Goal: Task Accomplishment & Management: Manage account settings

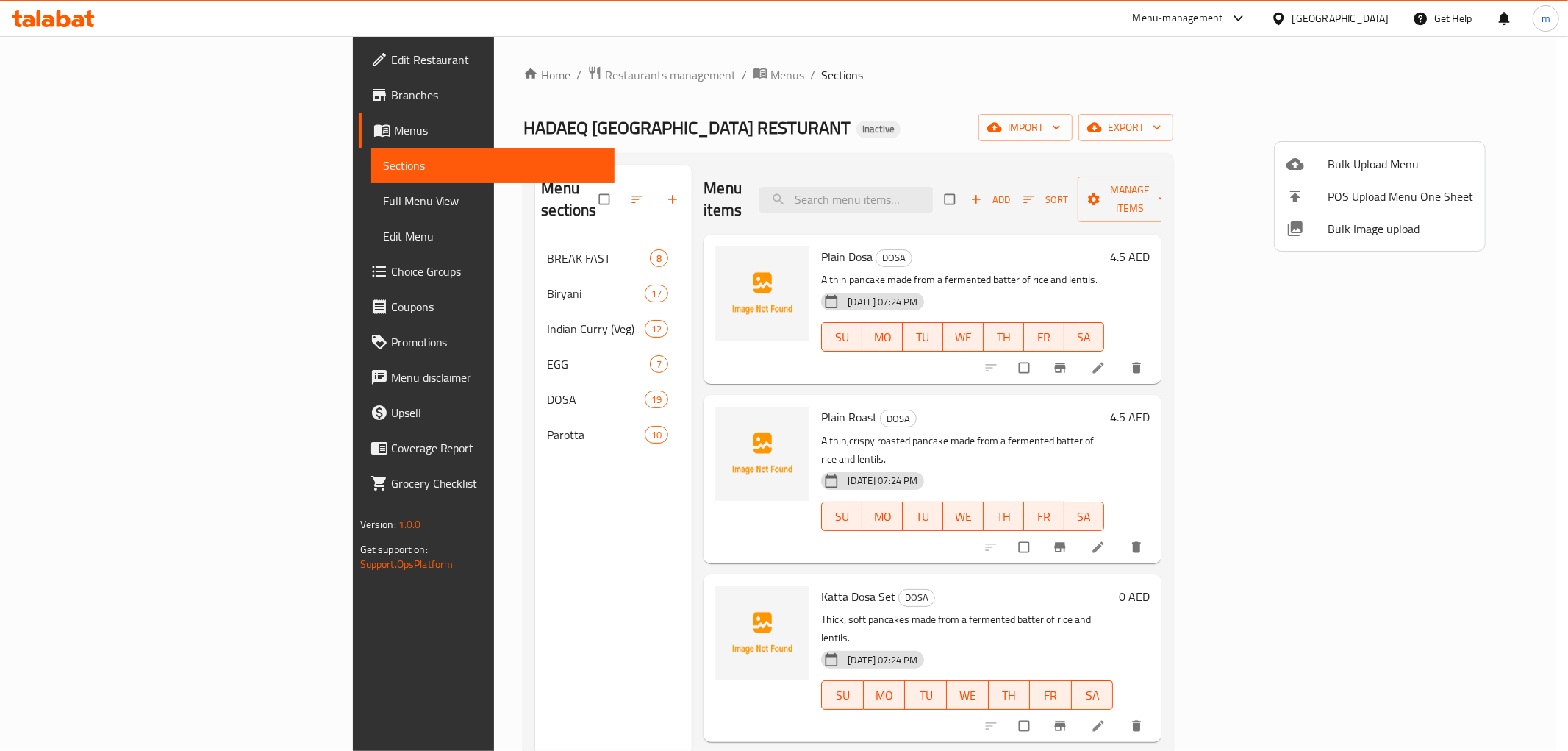
click at [1211, 116] on div at bounding box center [784, 375] width 1568 height 751
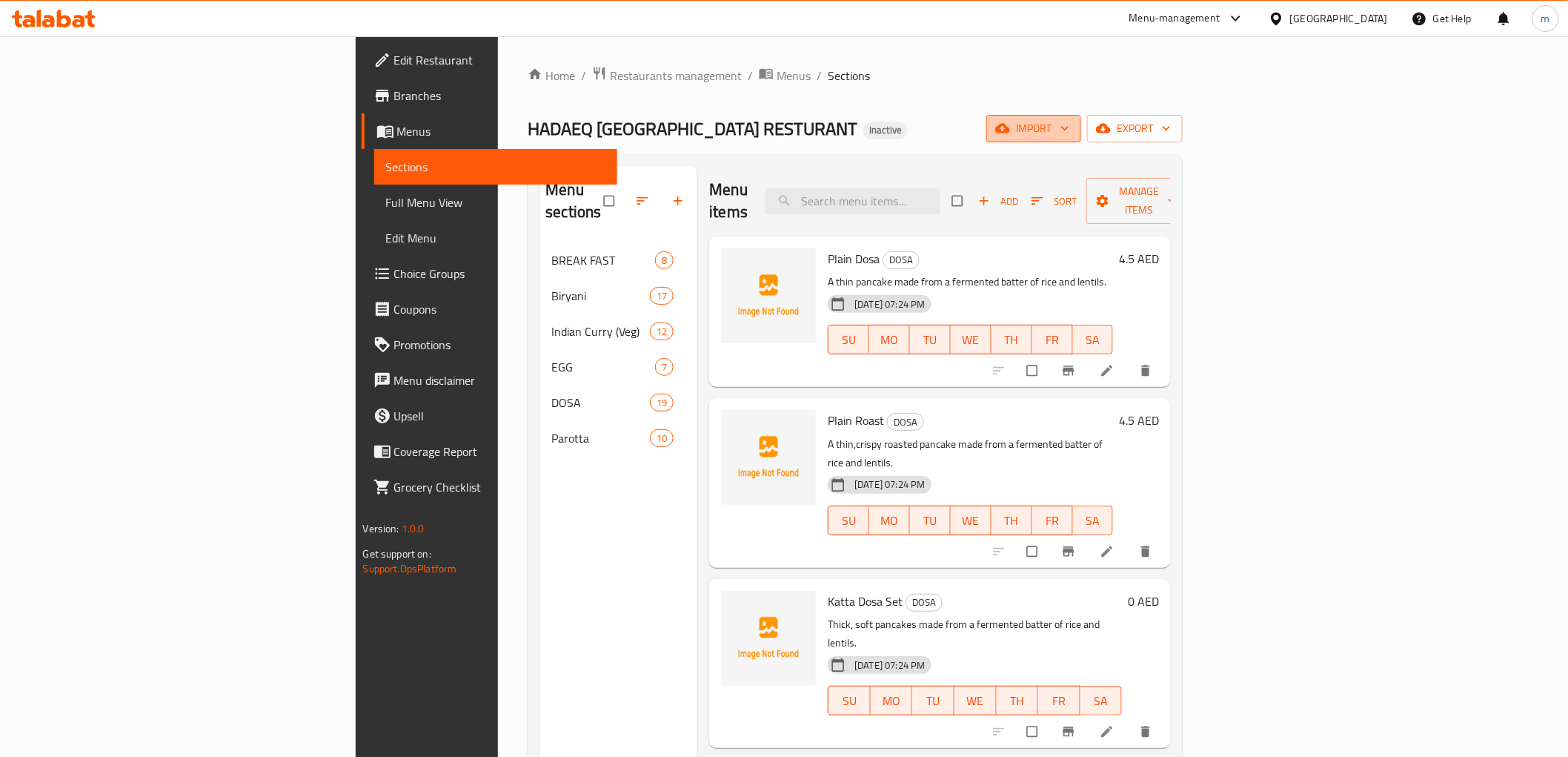
click at [1069, 131] on span "import" at bounding box center [1033, 128] width 72 height 19
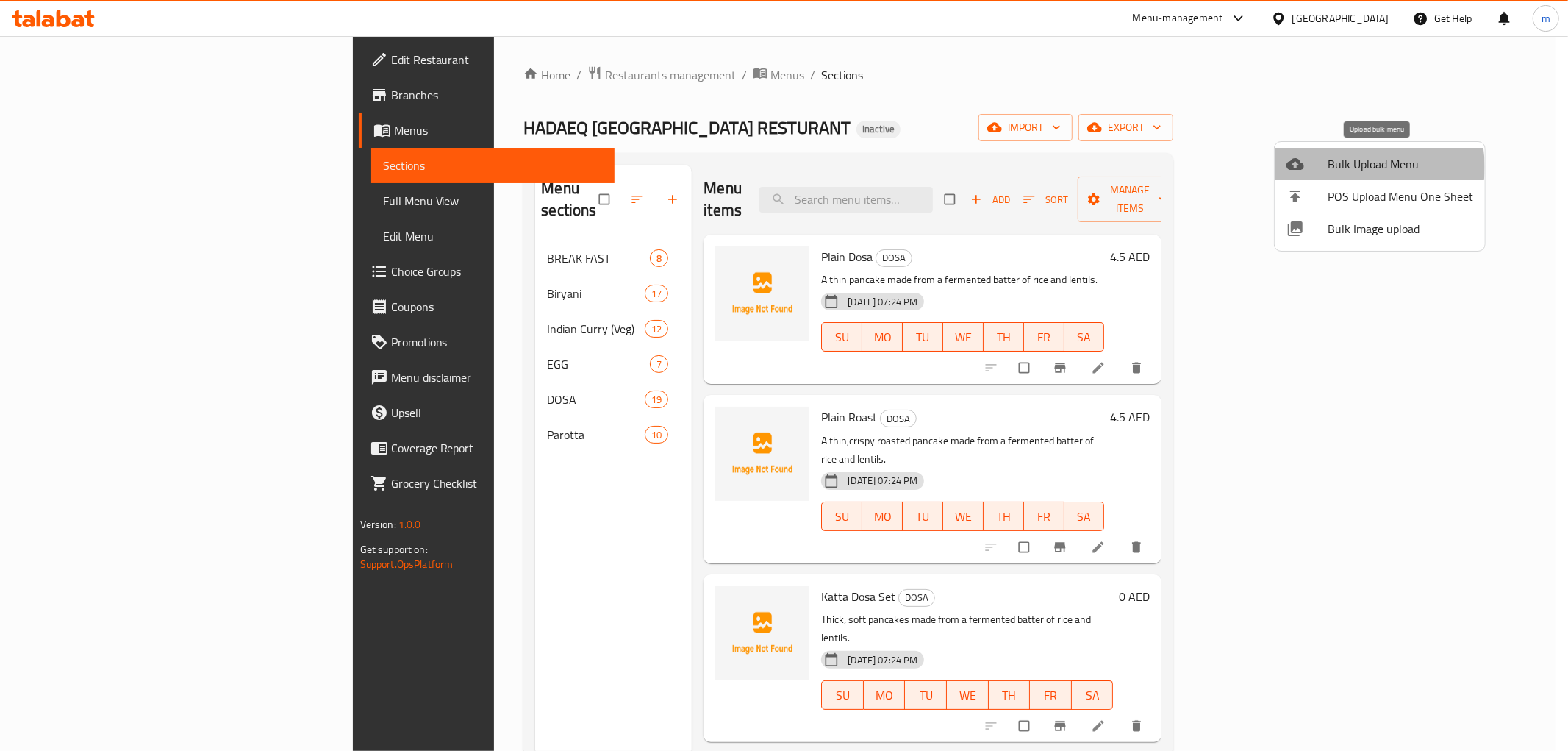
click at [1350, 166] on span "Bulk Upload Menu" at bounding box center [1400, 164] width 145 height 18
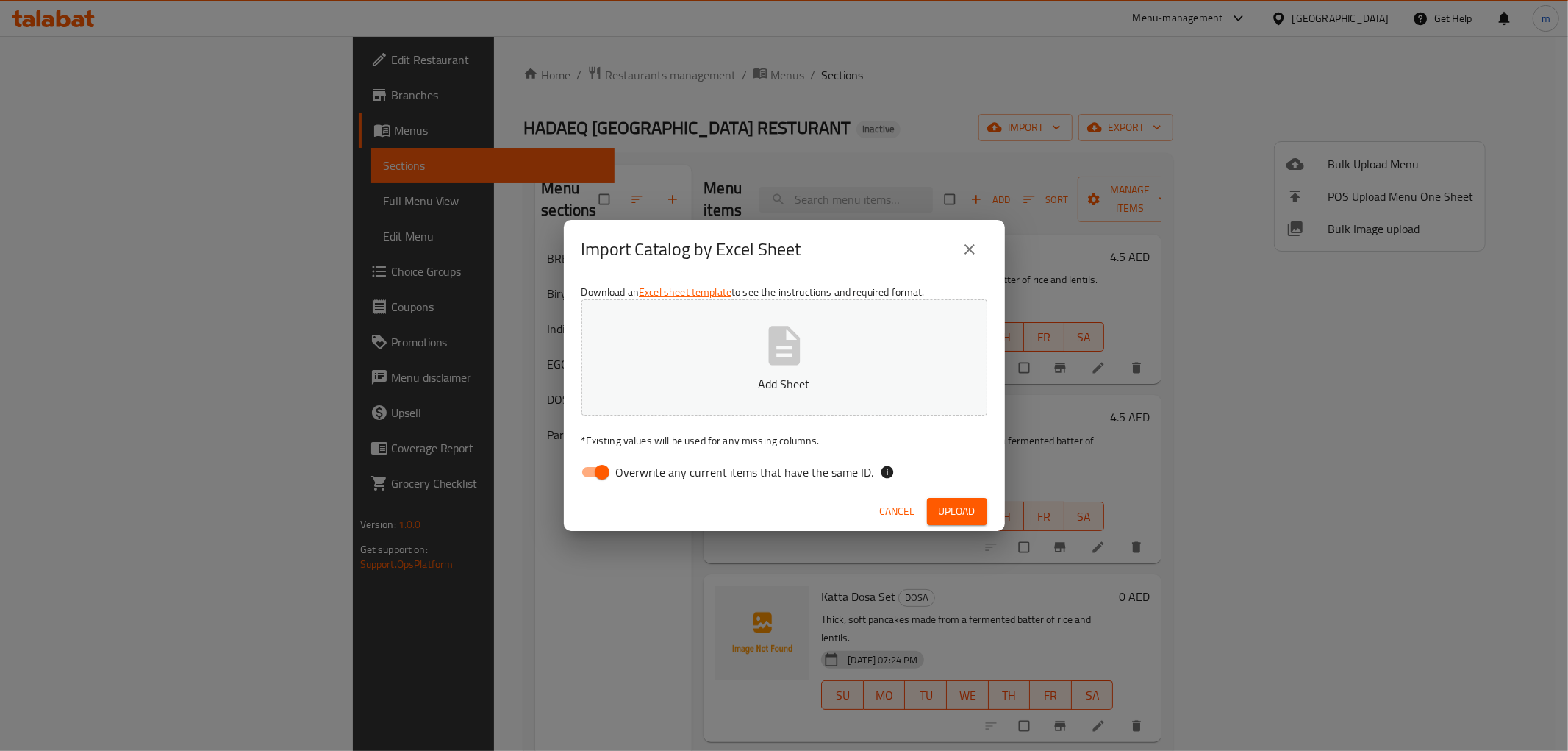
click at [597, 472] on input "Overwrite any current items that have the same ID." at bounding box center [602, 472] width 84 height 28
checkbox input "false"
click at [792, 375] on p "Add Sheet" at bounding box center [784, 384] width 360 height 18
click at [943, 511] on span "Upload" at bounding box center [957, 511] width 37 height 18
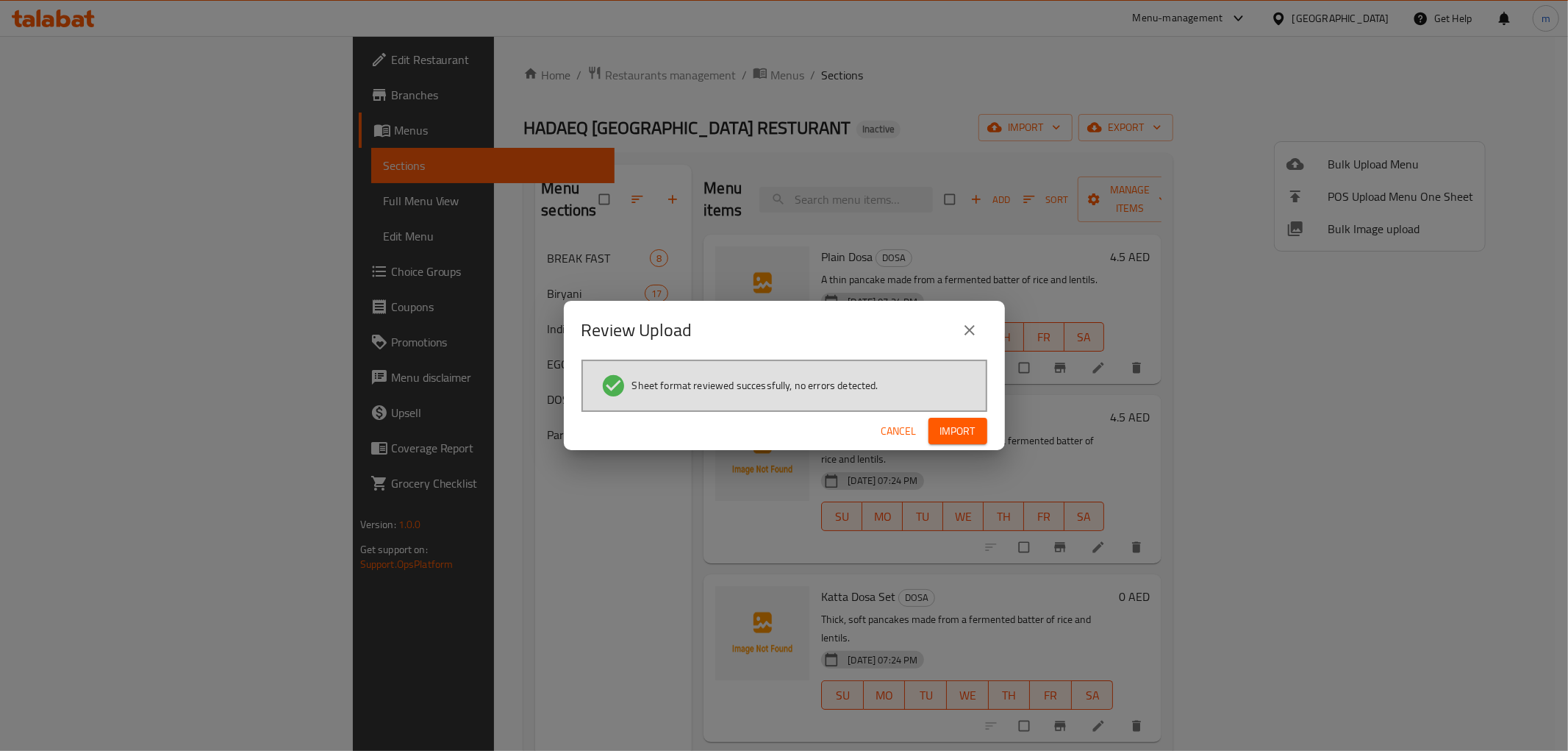
click at [951, 429] on span "Import" at bounding box center [957, 431] width 35 height 18
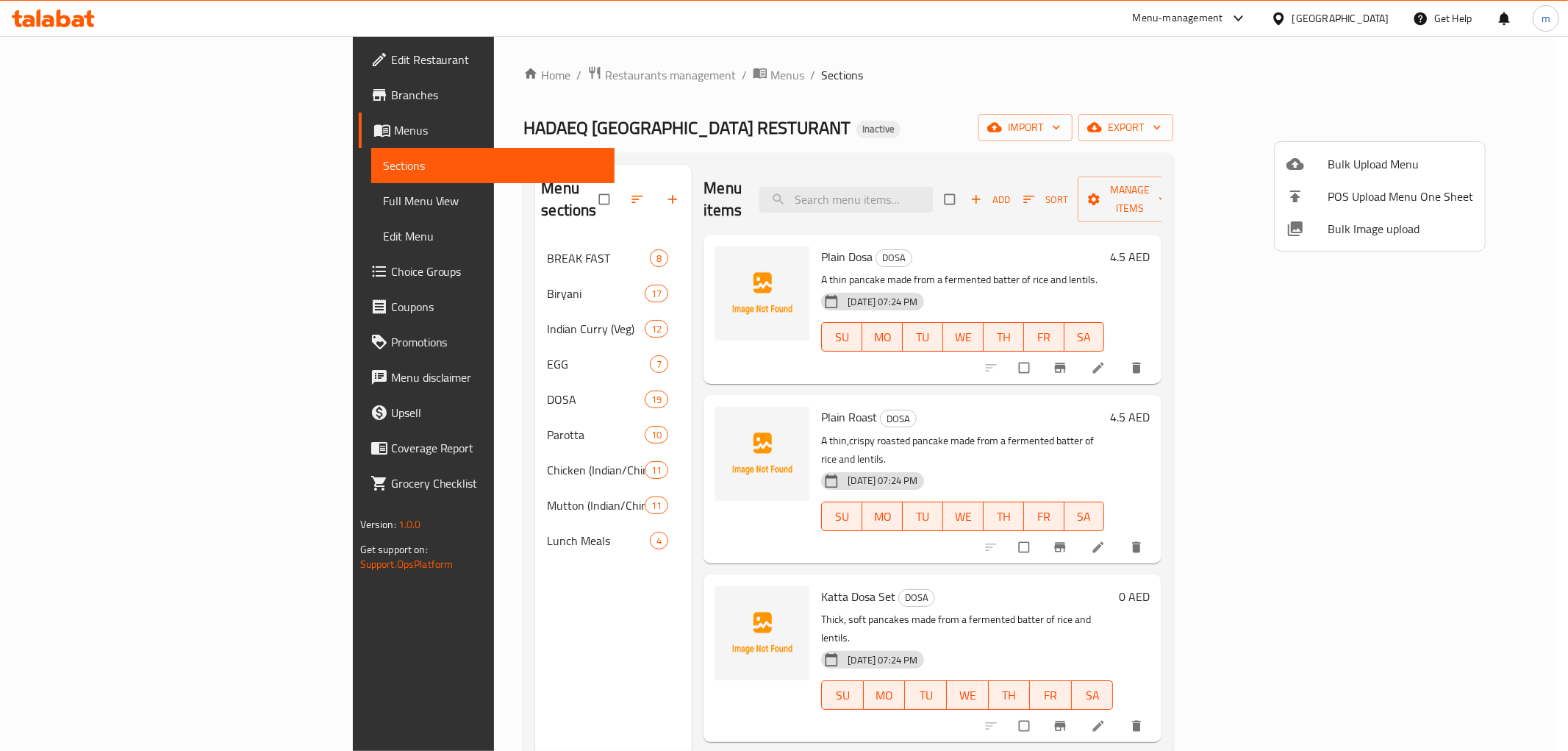
click at [380, 522] on div at bounding box center [784, 375] width 1568 height 751
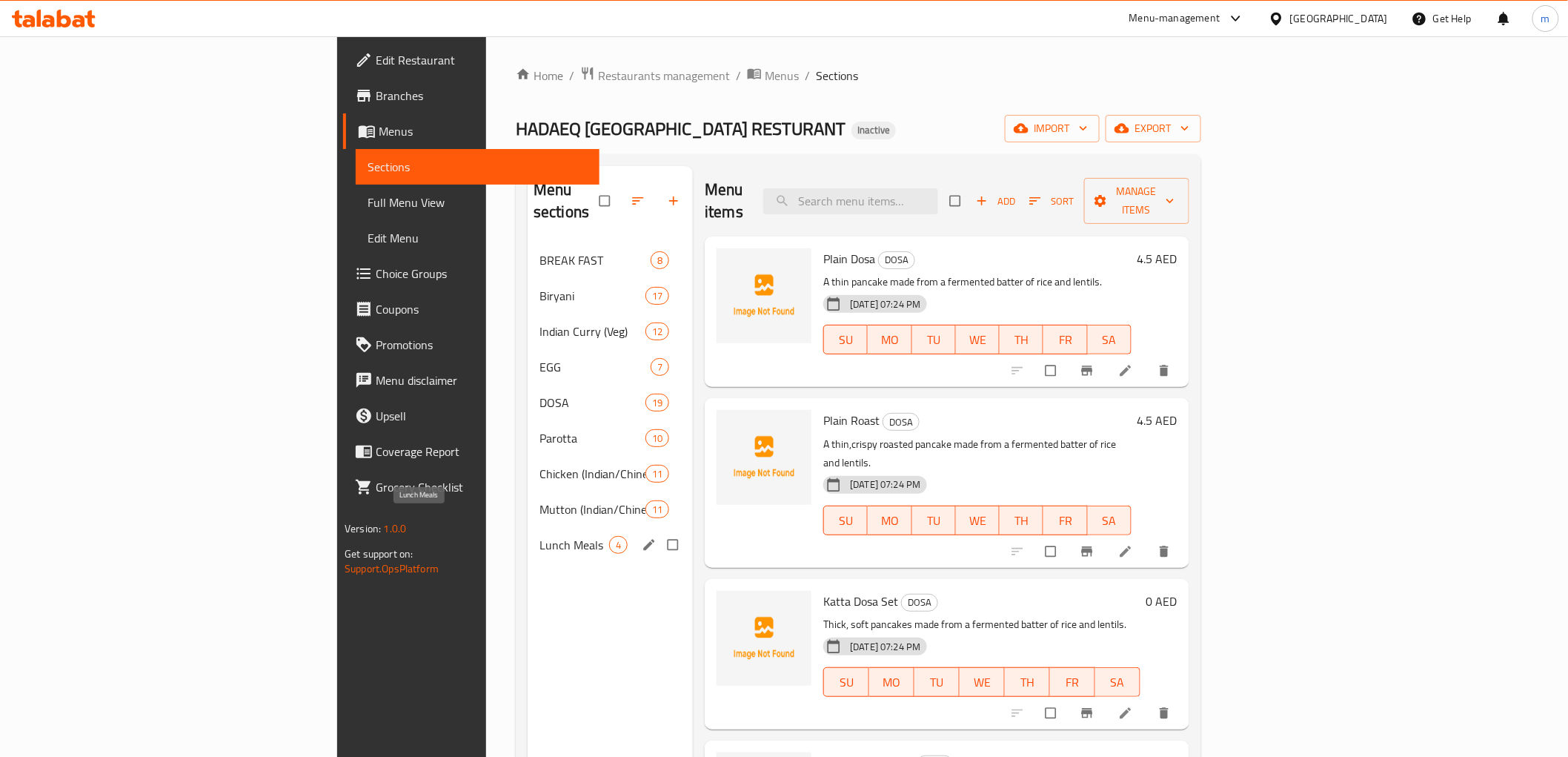
click at [539, 536] on span "Lunch Meals" at bounding box center [574, 545] width 70 height 18
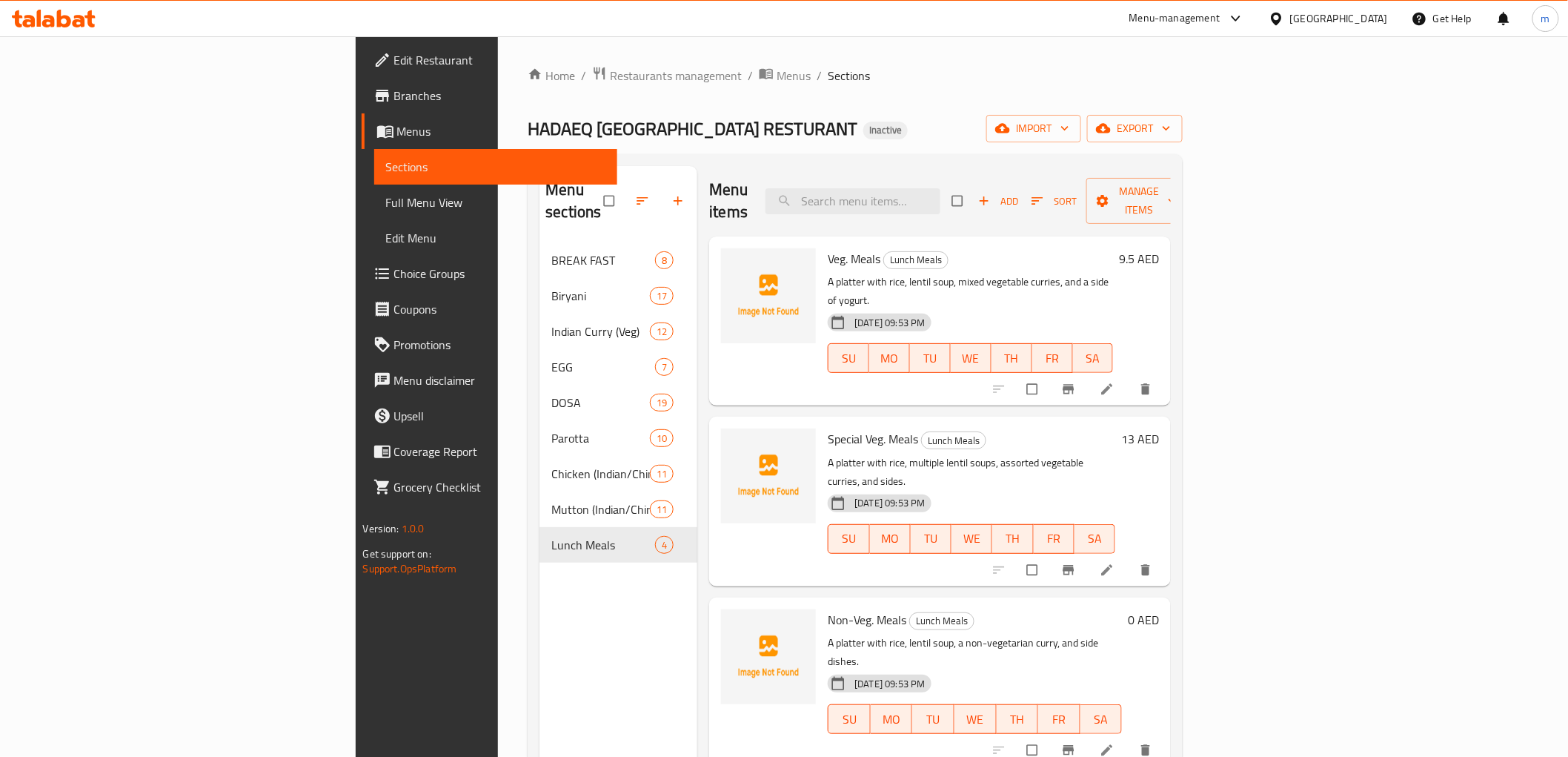
click at [1242, 23] on icon at bounding box center [1236, 19] width 18 height 18
click at [1236, 19] on icon at bounding box center [1236, 19] width 18 height 18
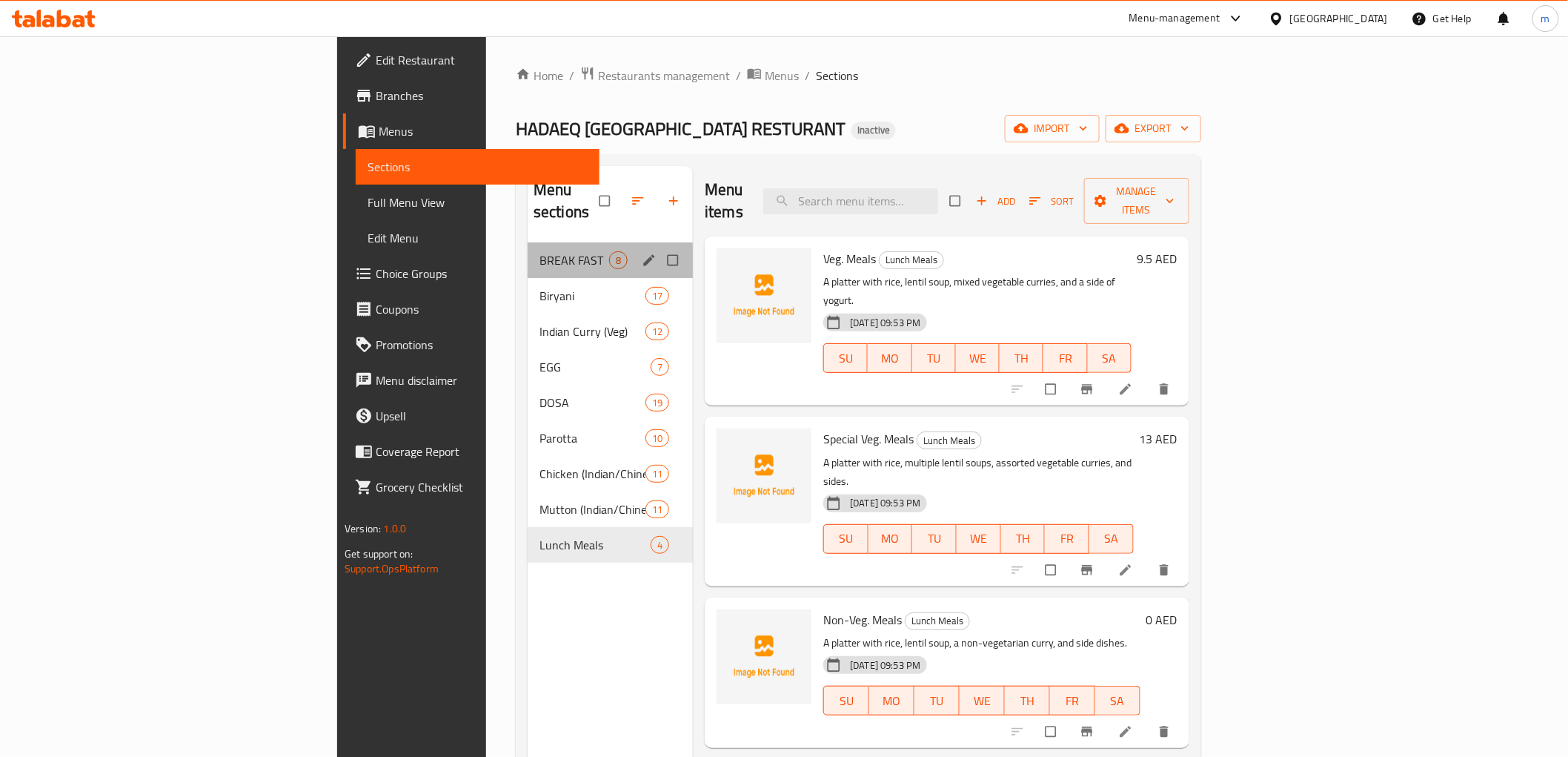
click at [527, 250] on div "BREAK FAST 8" at bounding box center [609, 260] width 165 height 35
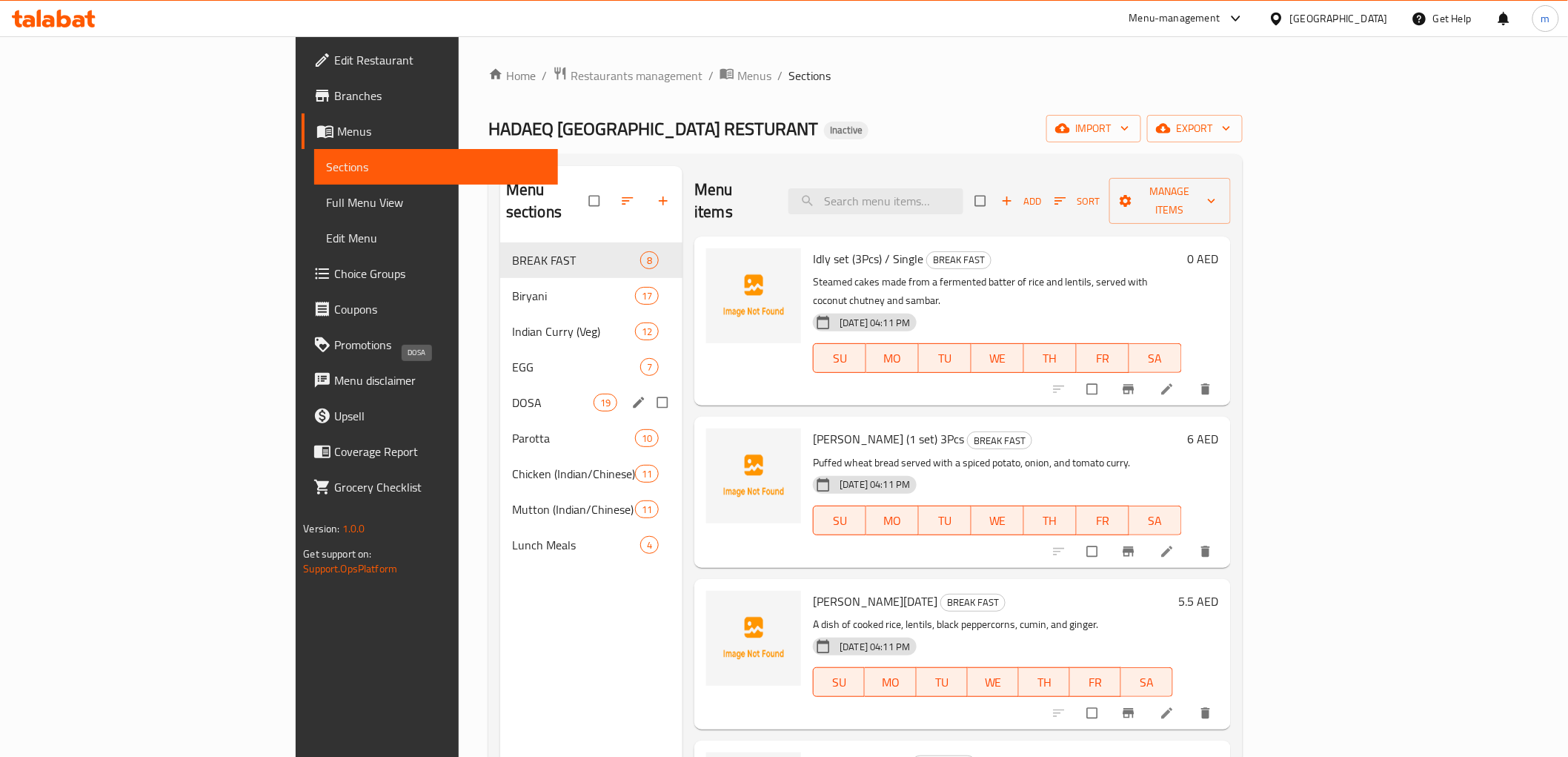
click at [512, 394] on span "DOSA" at bounding box center [553, 403] width 81 height 18
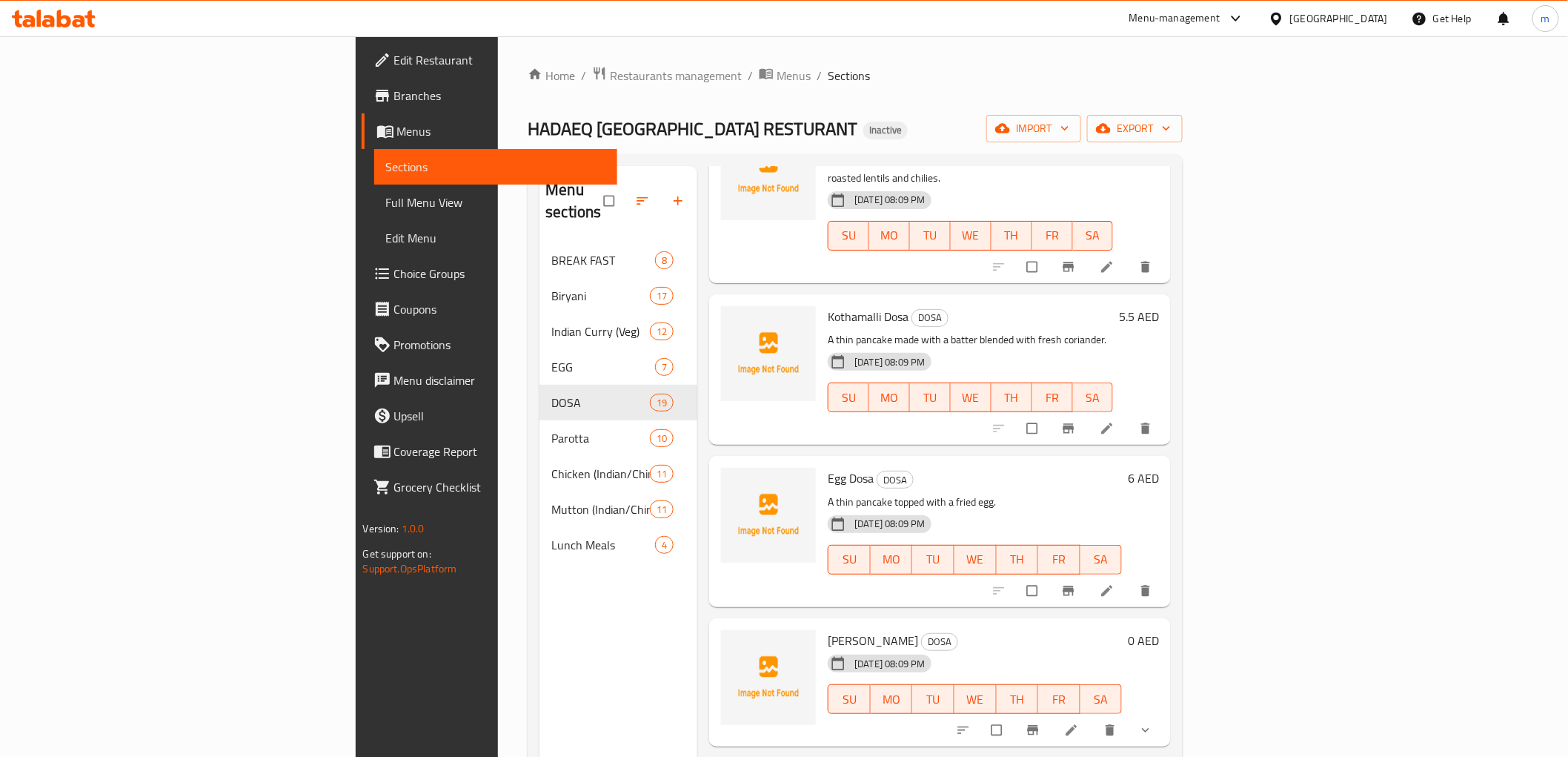
scroll to position [1235, 0]
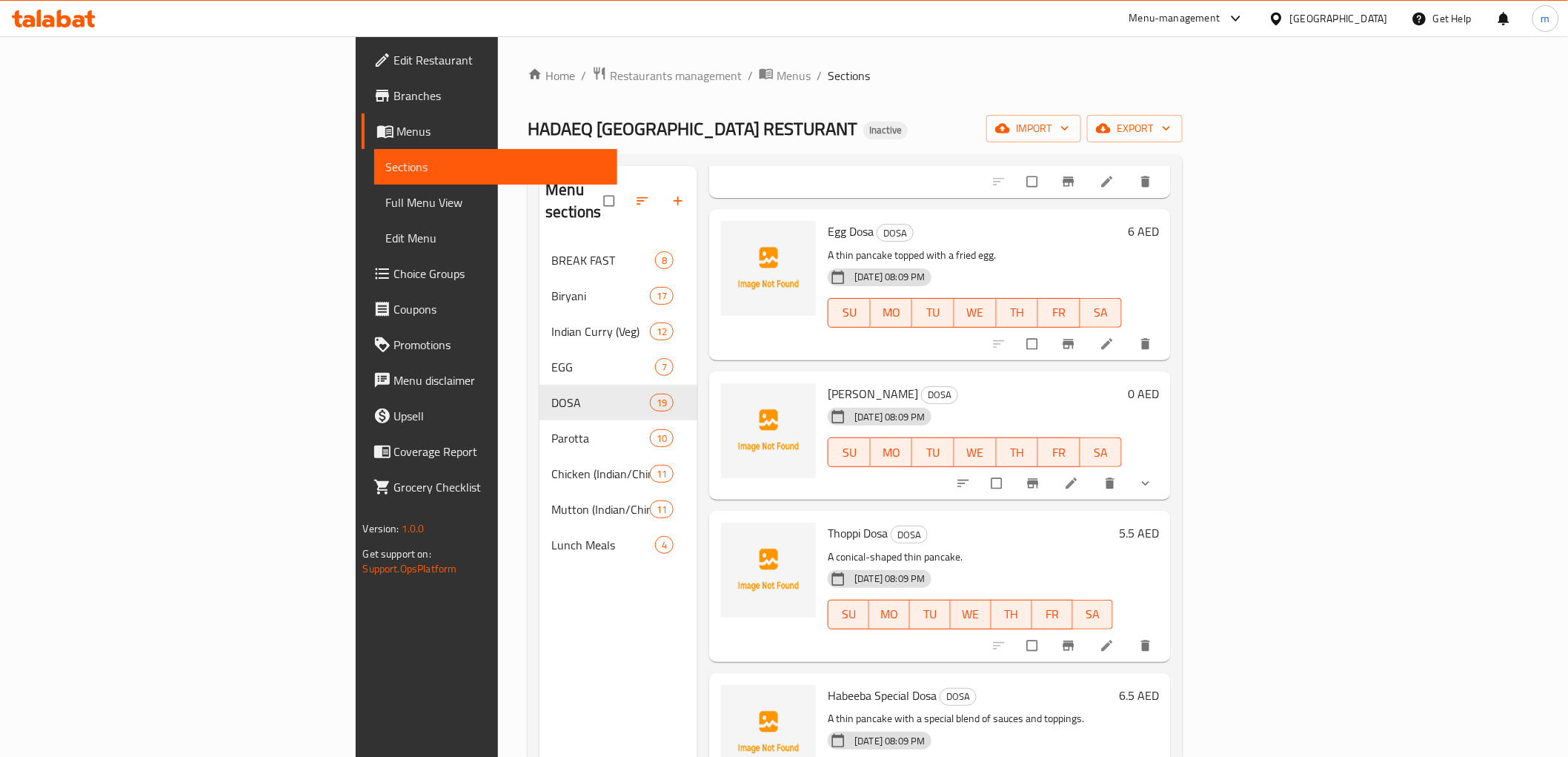
click at [1165, 467] on button "show more" at bounding box center [1147, 483] width 35 height 33
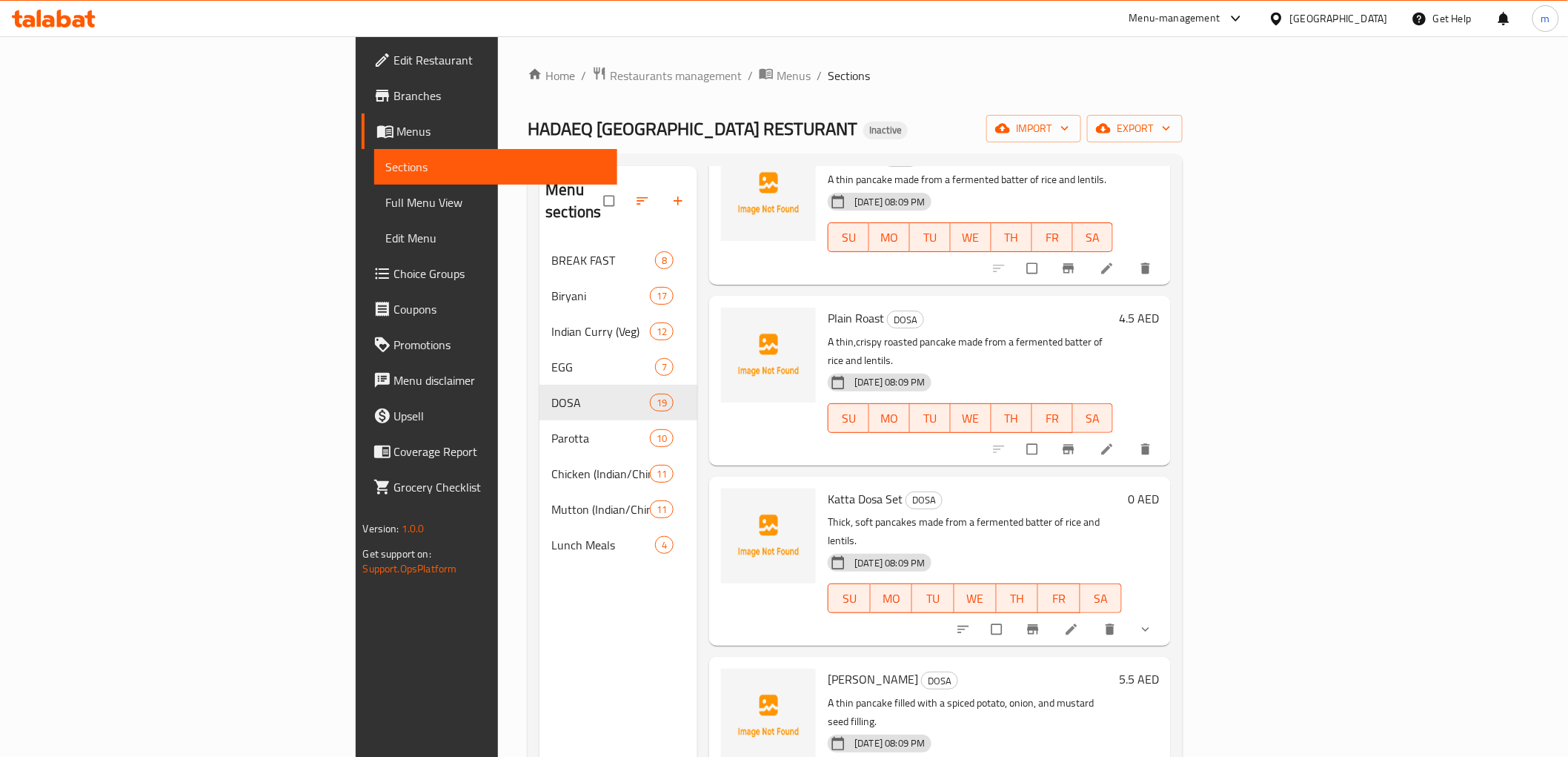
scroll to position [0, 0]
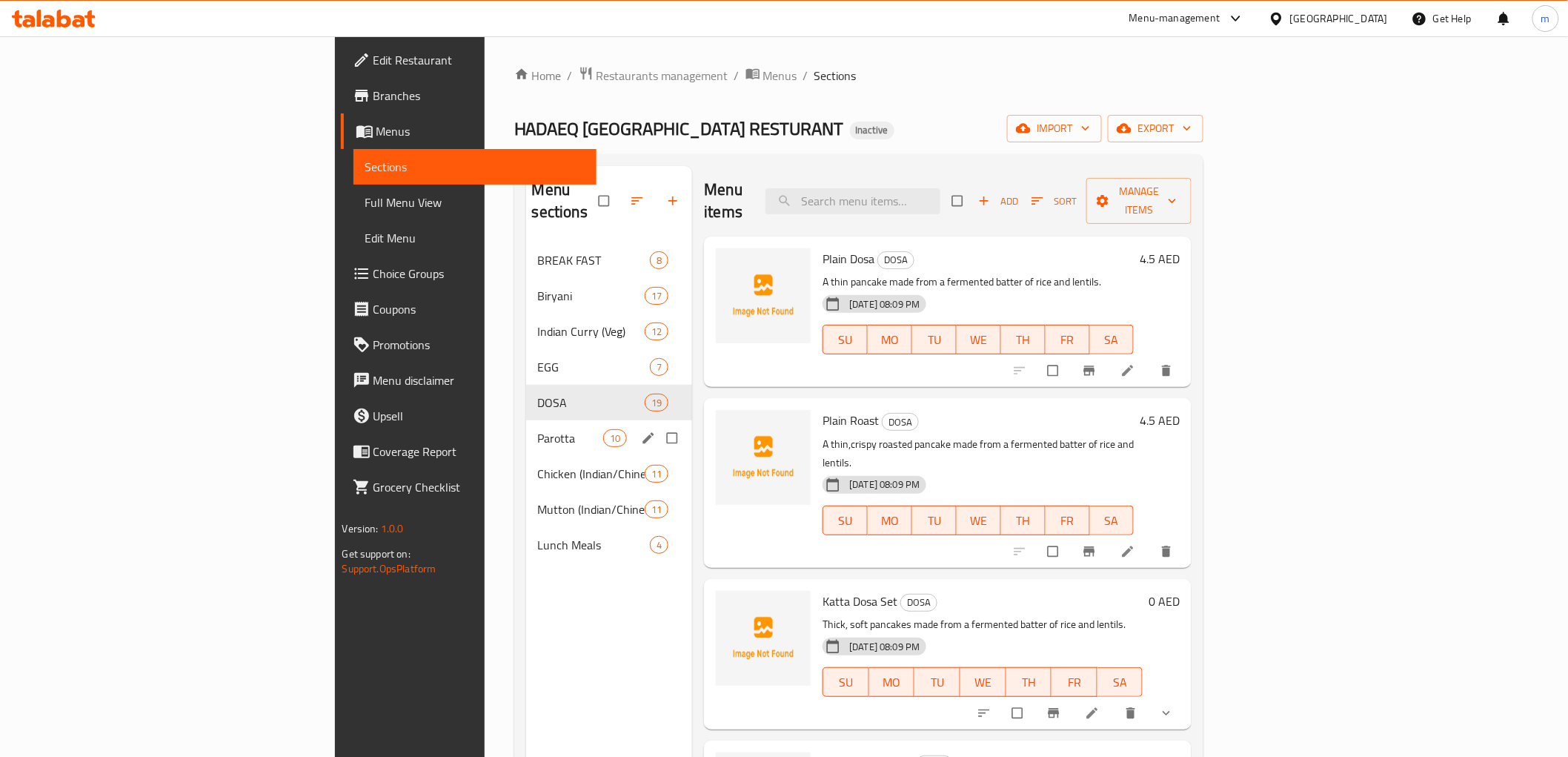
click at [538, 429] on span "Parotta" at bounding box center [570, 438] width 65 height 18
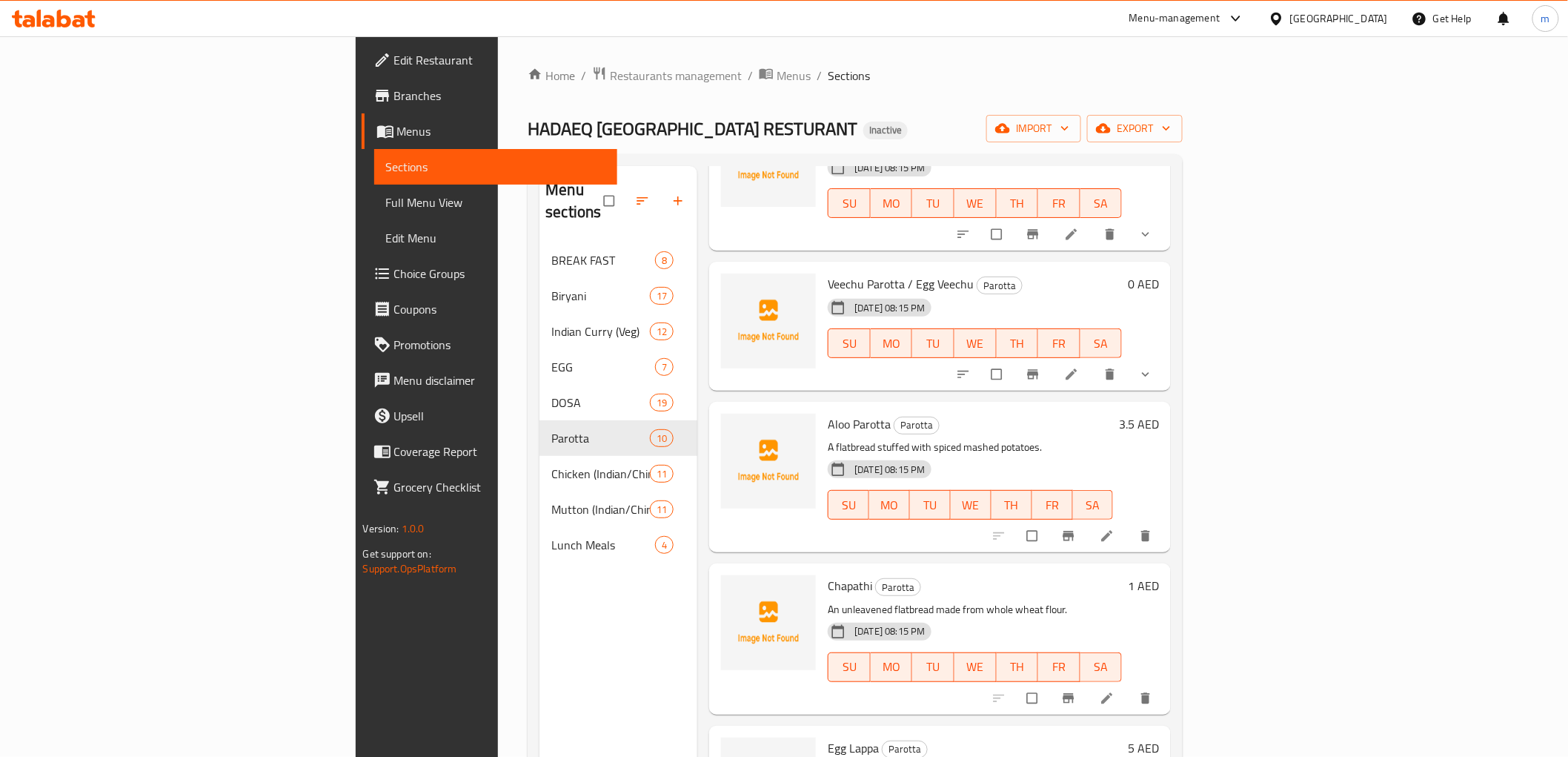
scroll to position [689, 0]
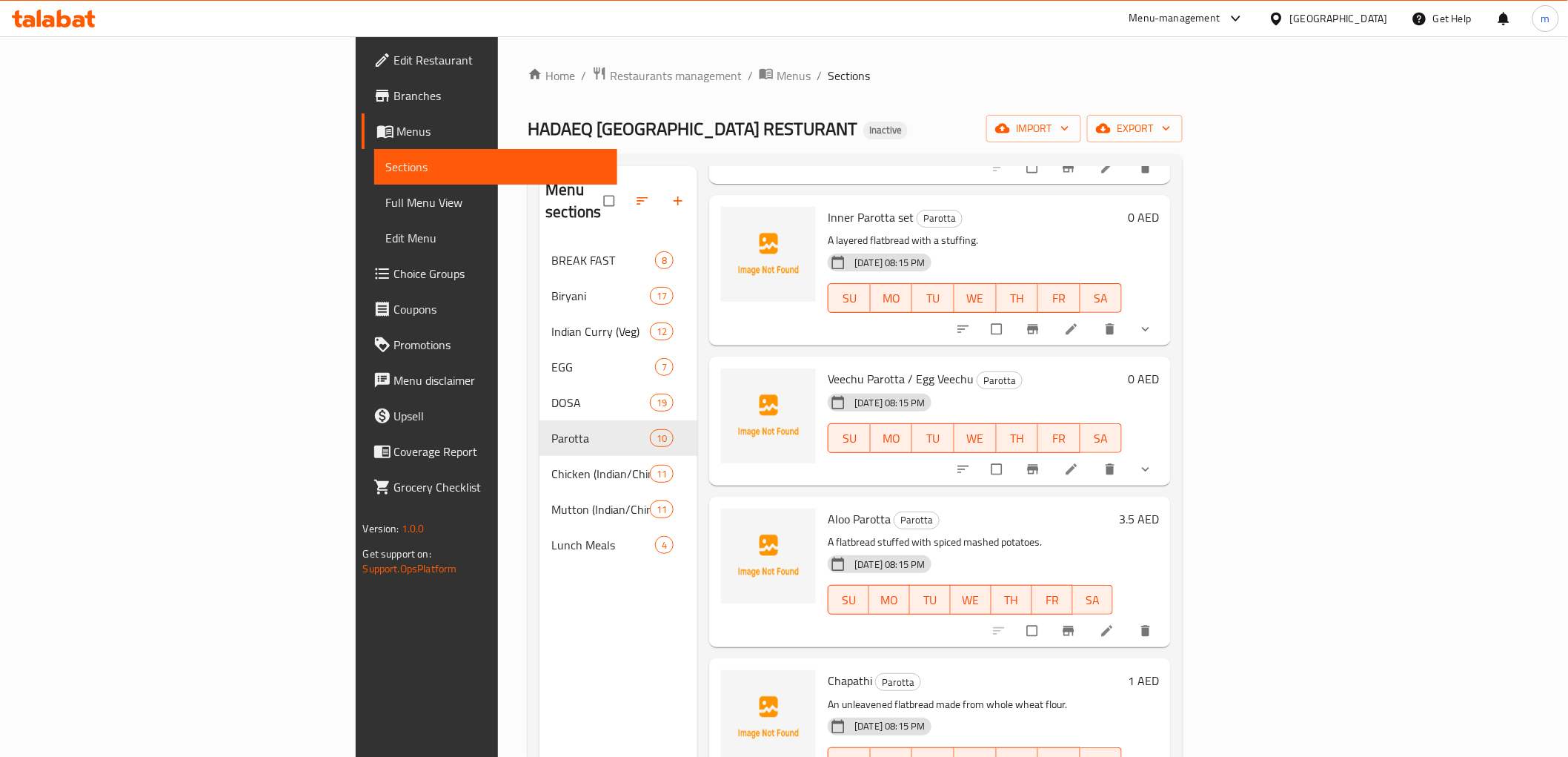
click at [1165, 320] on button "show more" at bounding box center [1147, 329] width 35 height 33
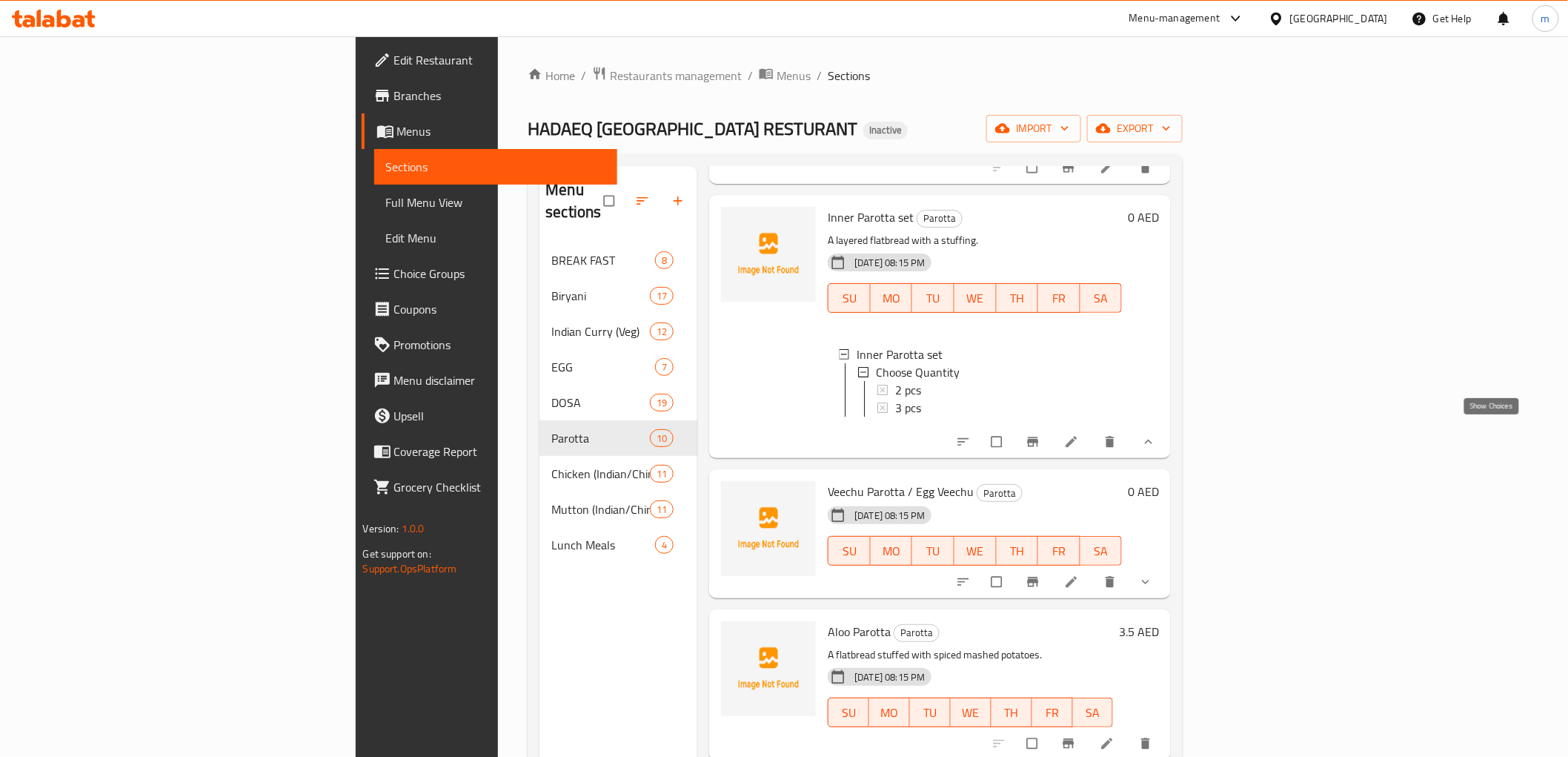
click at [1156, 438] on icon "show more" at bounding box center [1148, 442] width 15 height 15
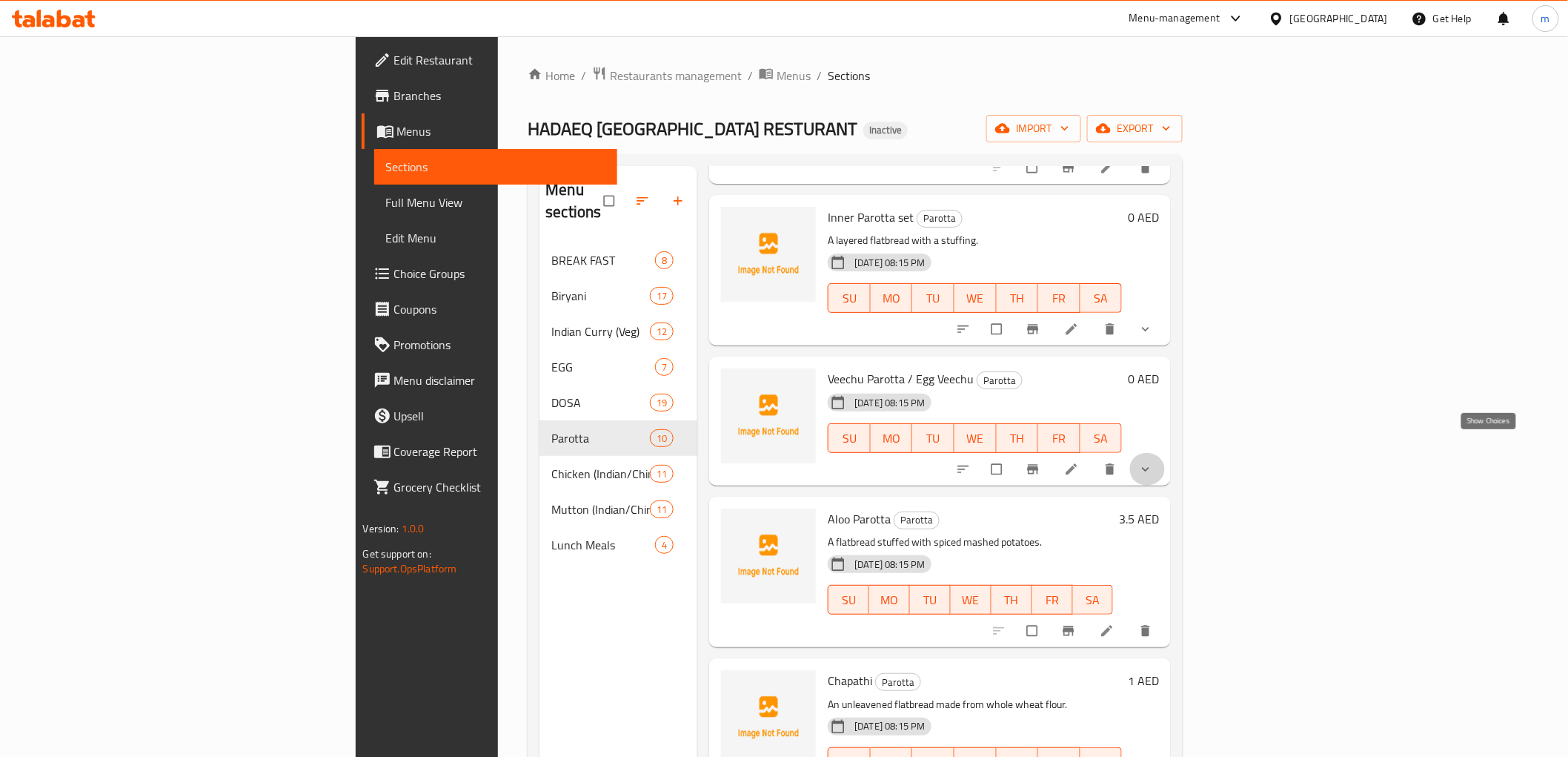
click at [1153, 462] on icon "show more" at bounding box center [1145, 469] width 15 height 15
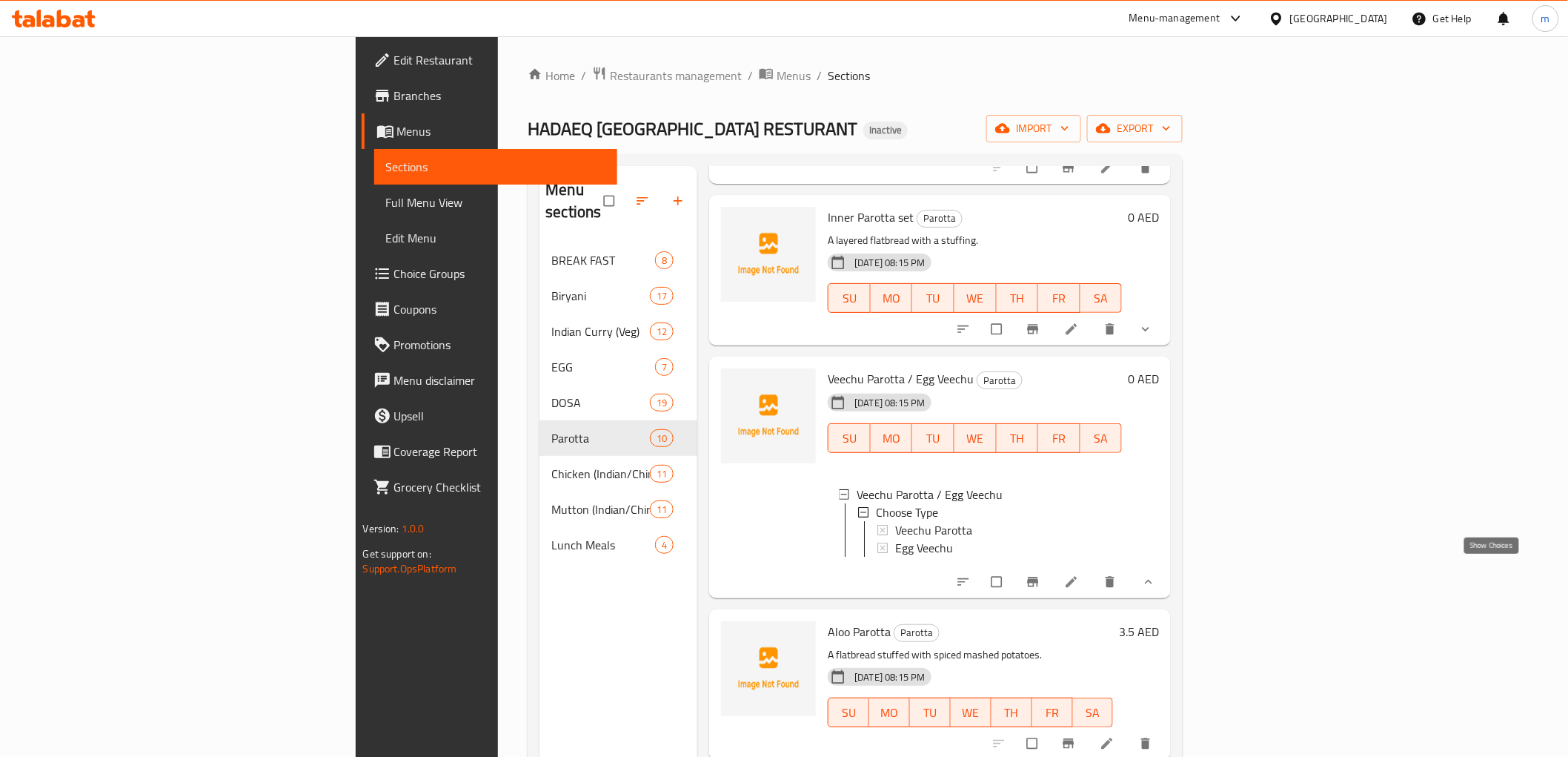
click at [1152, 579] on icon "show more" at bounding box center [1148, 580] width 7 height 4
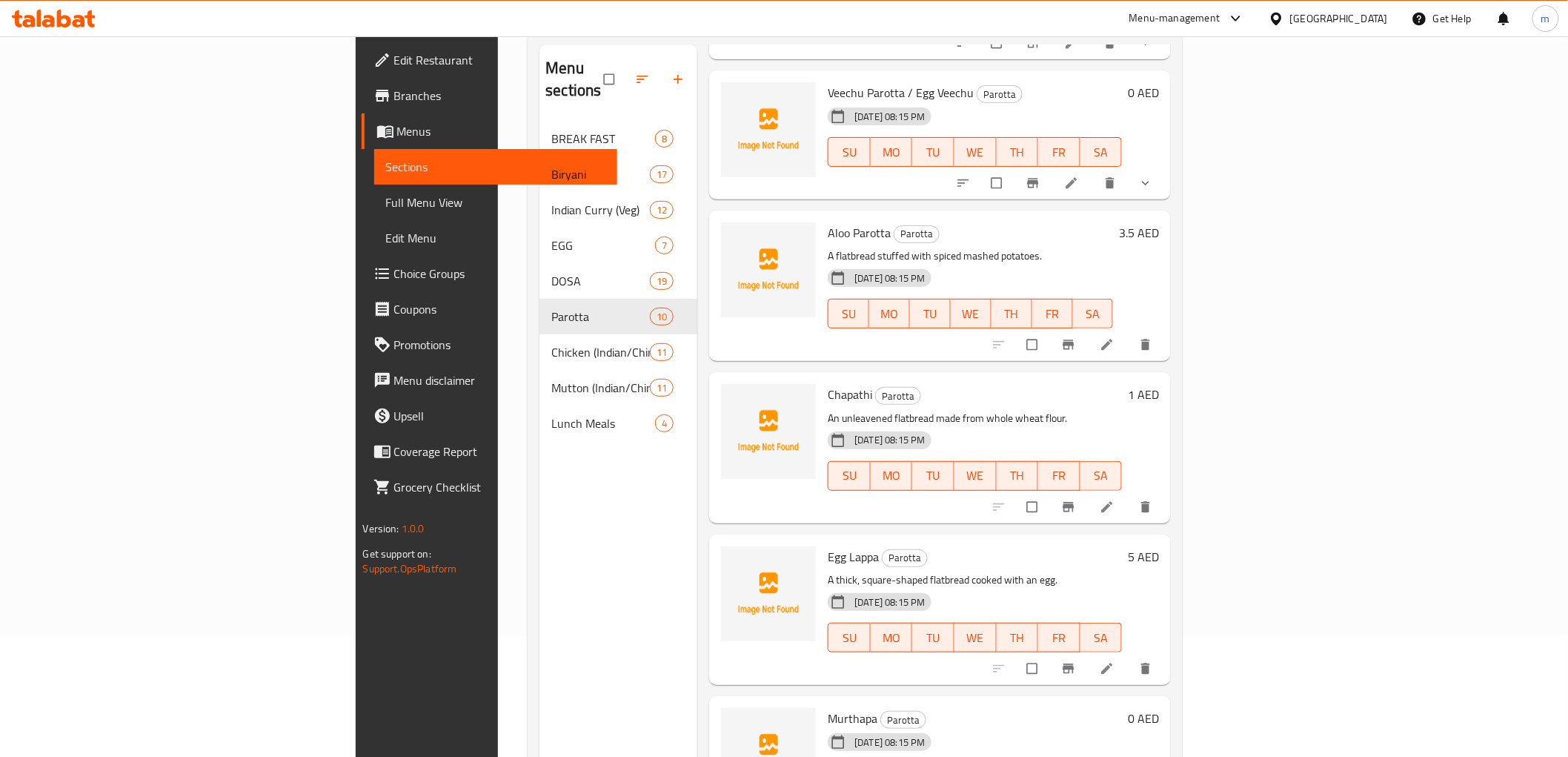
scroll to position [208, 0]
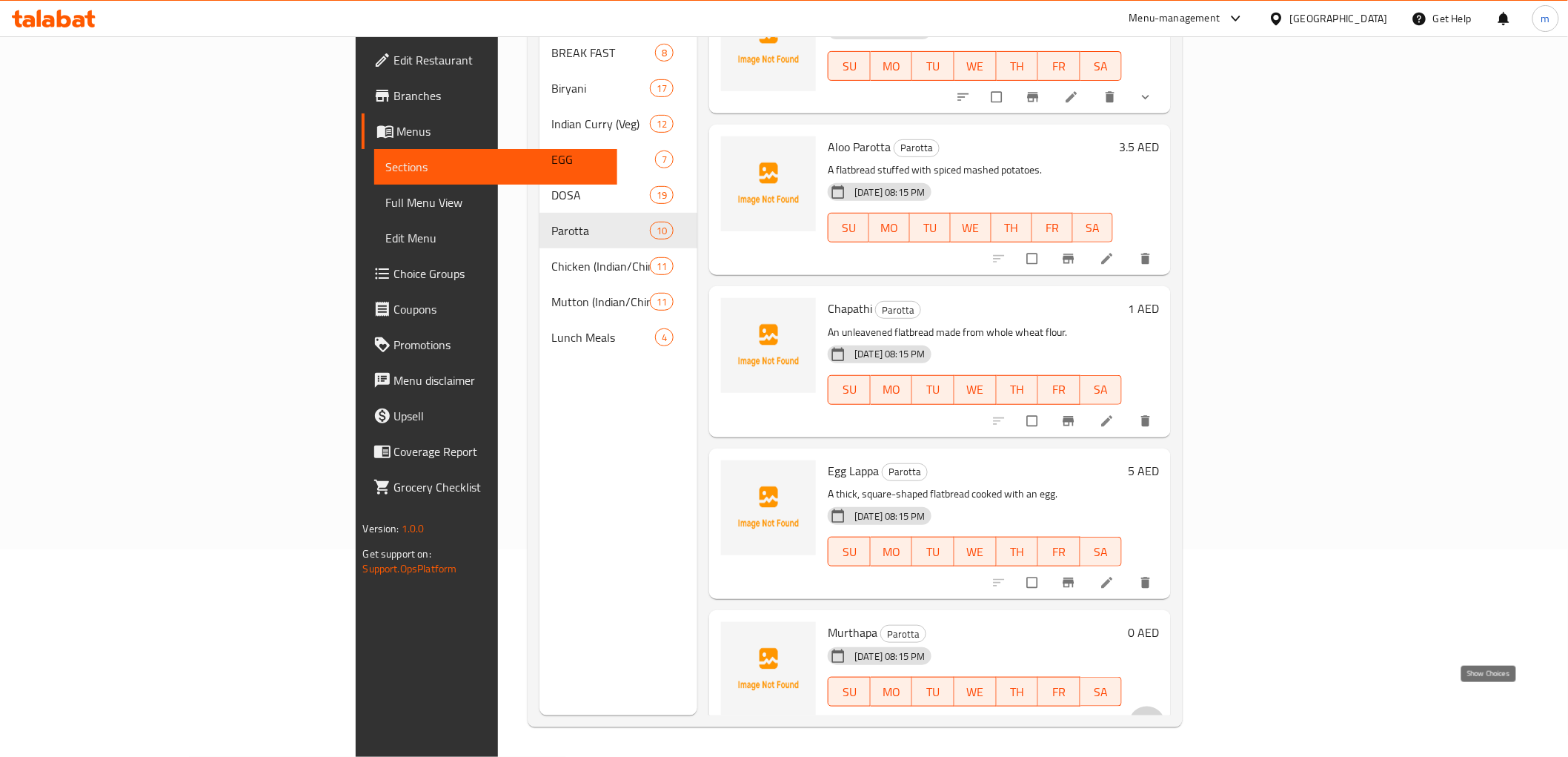
click at [1153, 715] on icon "show more" at bounding box center [1145, 723] width 15 height 15
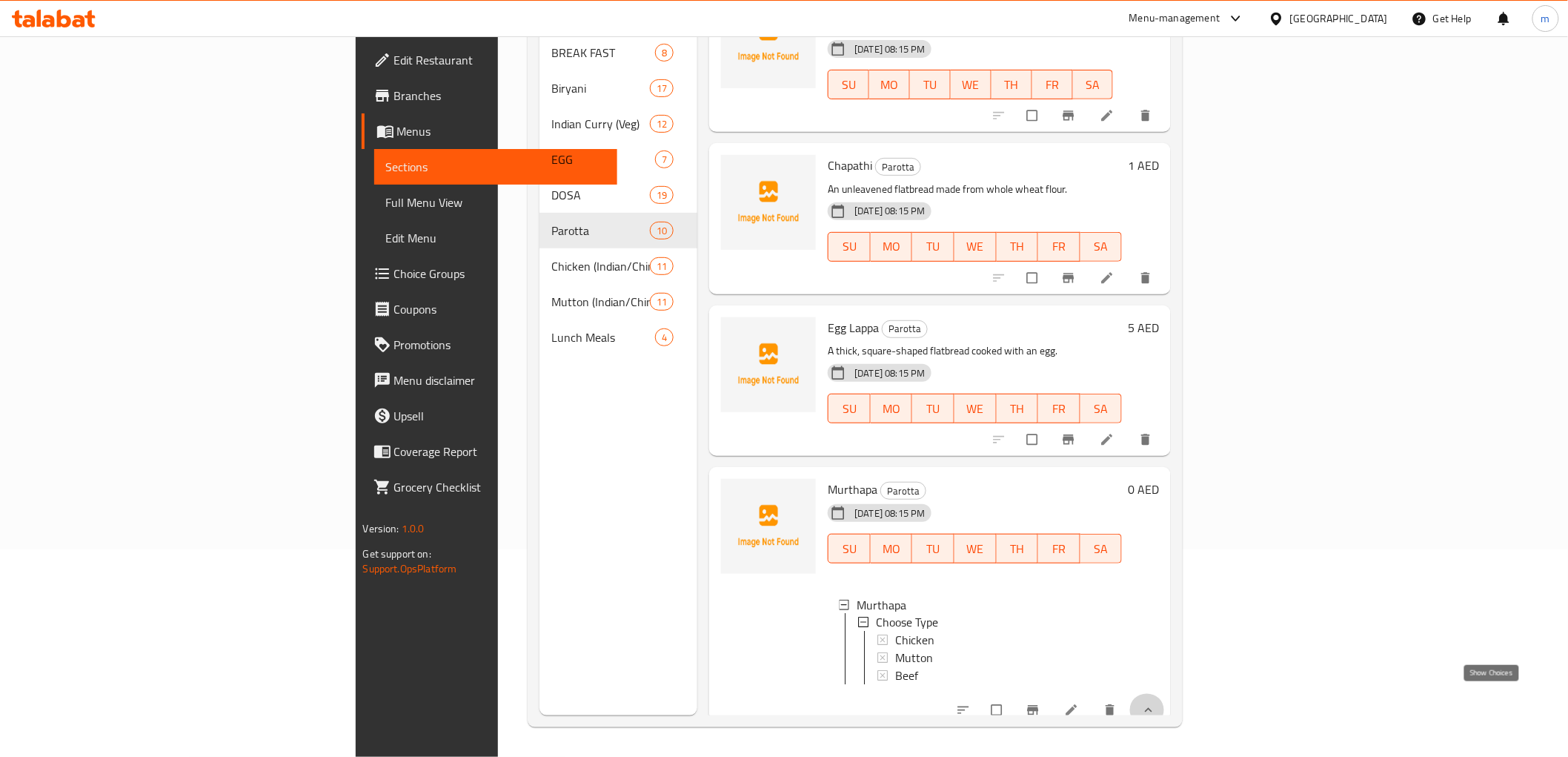
click at [1156, 702] on icon "show more" at bounding box center [1148, 709] width 15 height 15
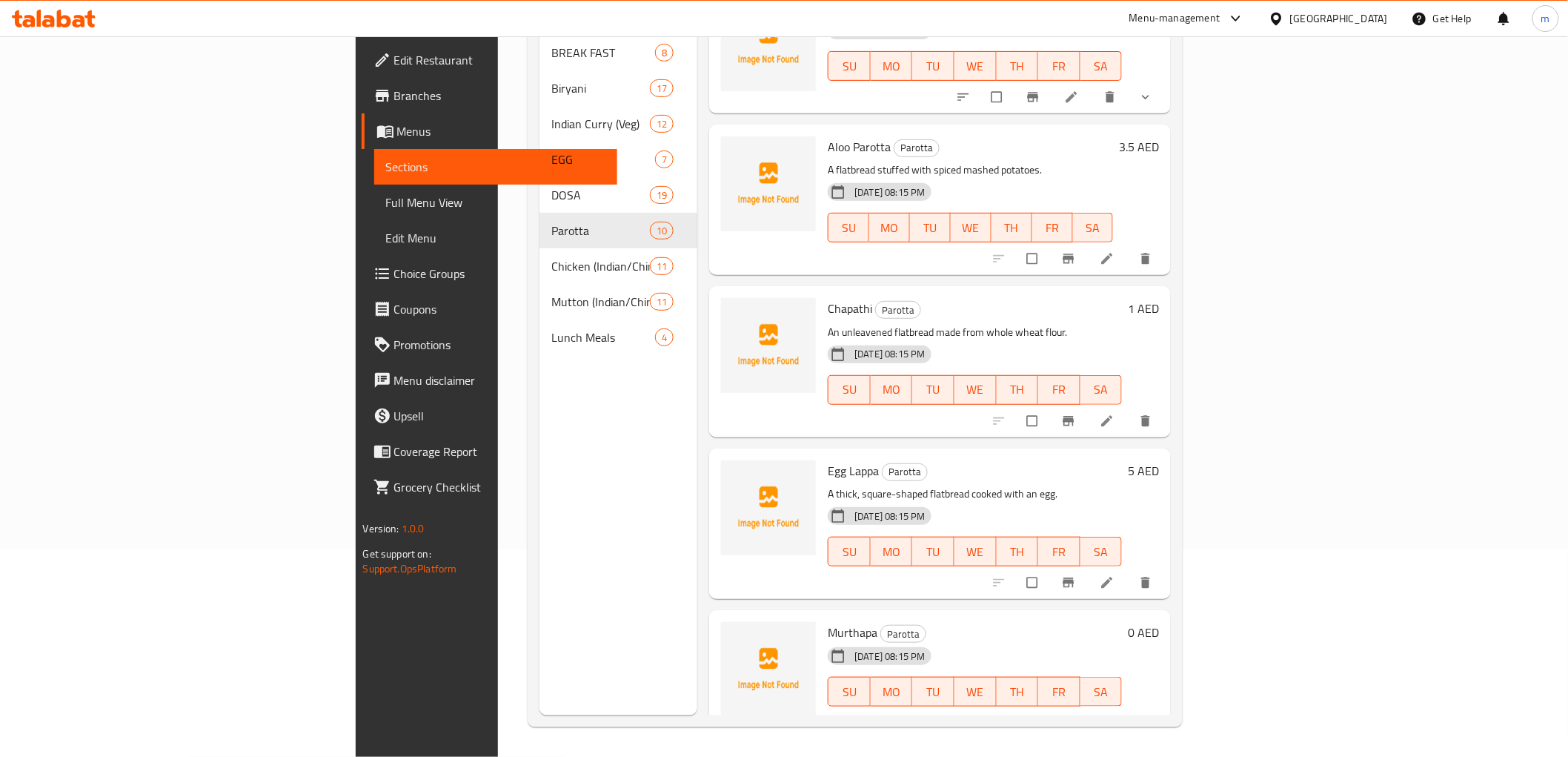
scroll to position [854, 0]
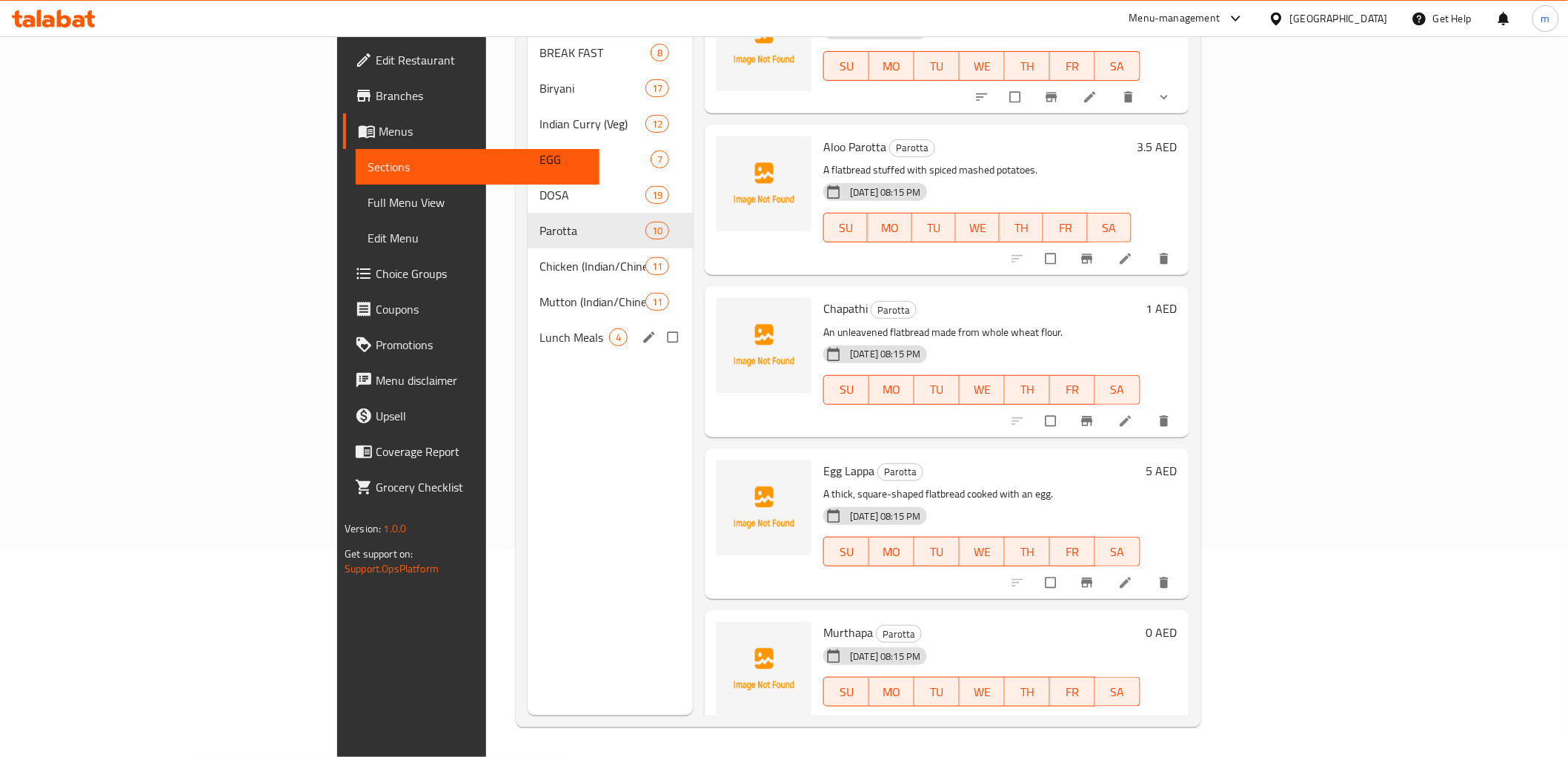
click at [527, 325] on div "Lunch Meals 4" at bounding box center [609, 337] width 165 height 35
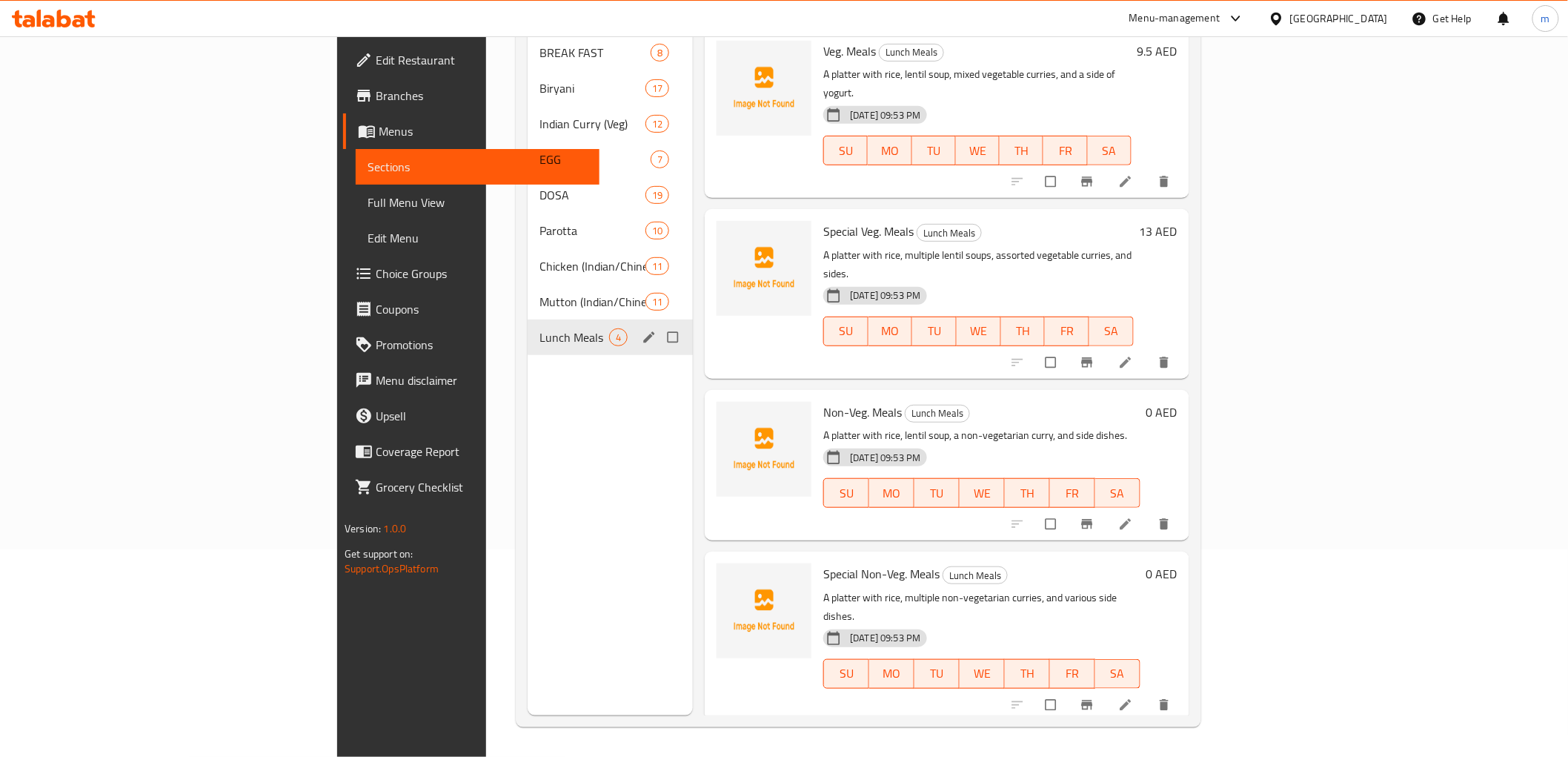
click at [539, 329] on span "Lunch Meals" at bounding box center [574, 337] width 70 height 18
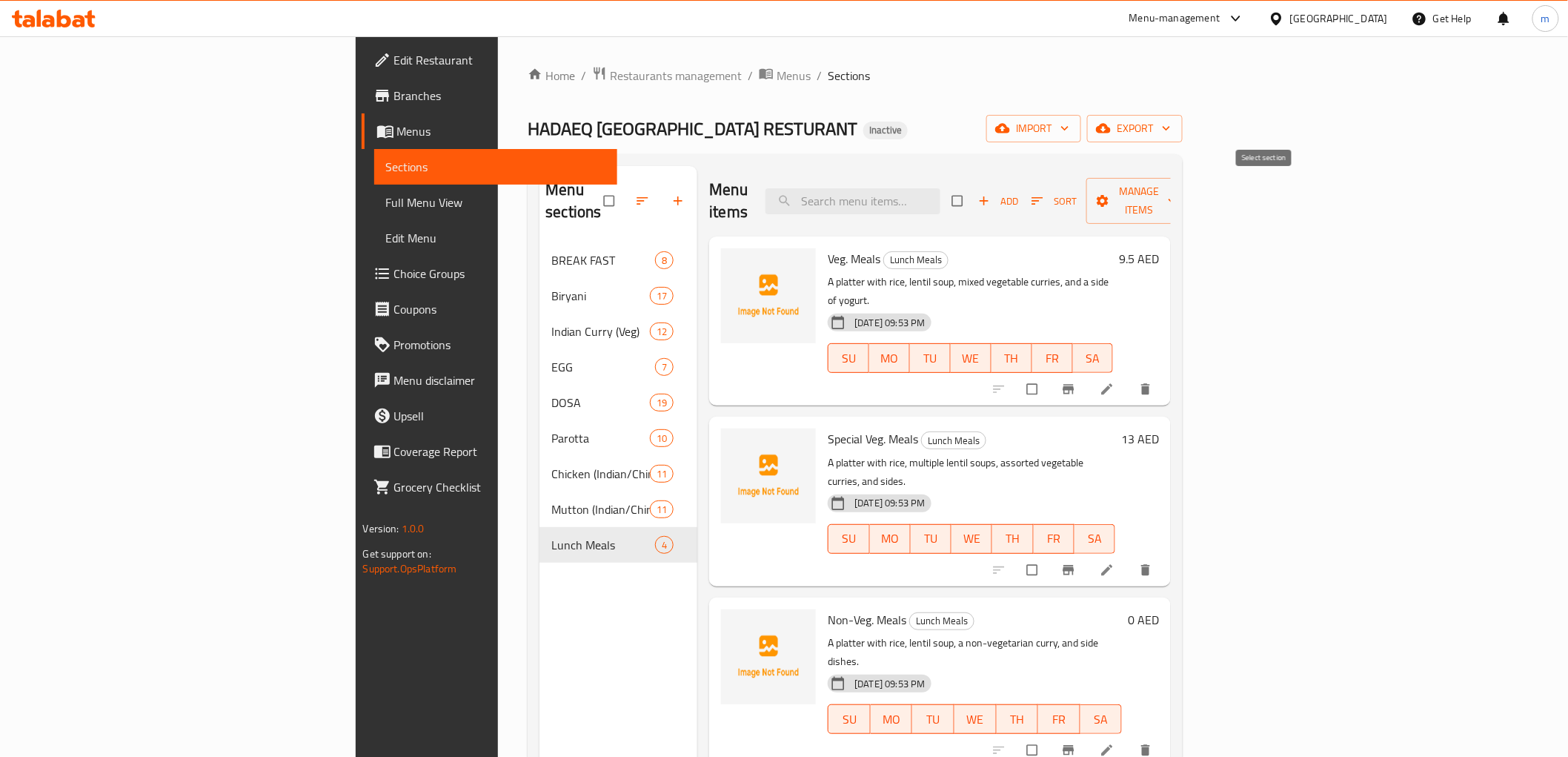
click at [974, 198] on input "checkbox" at bounding box center [958, 201] width 31 height 28
checkbox input "true"
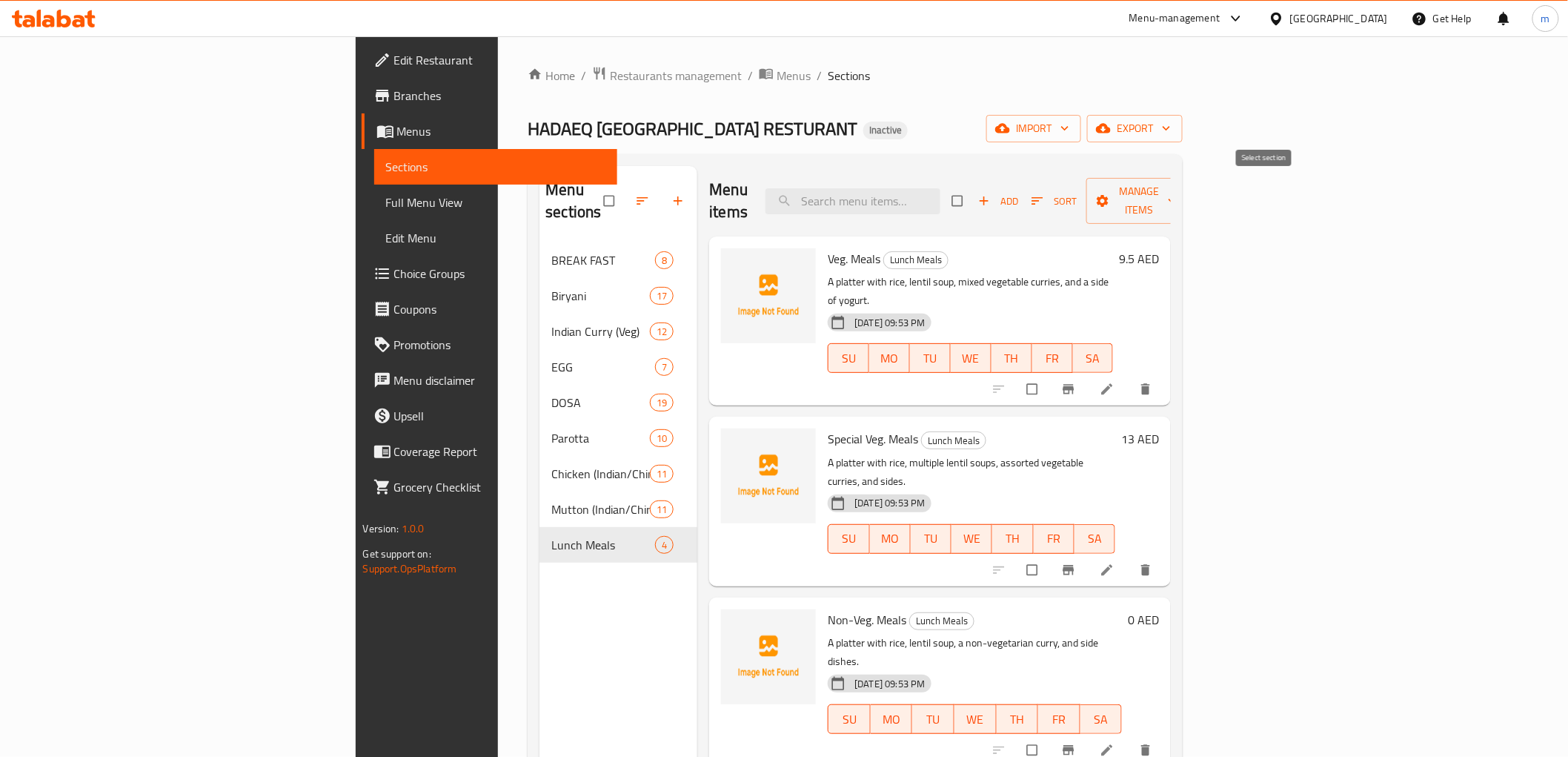
checkbox input "true"
click at [1180, 196] on span "Manage items" at bounding box center [1139, 201] width 81 height 37
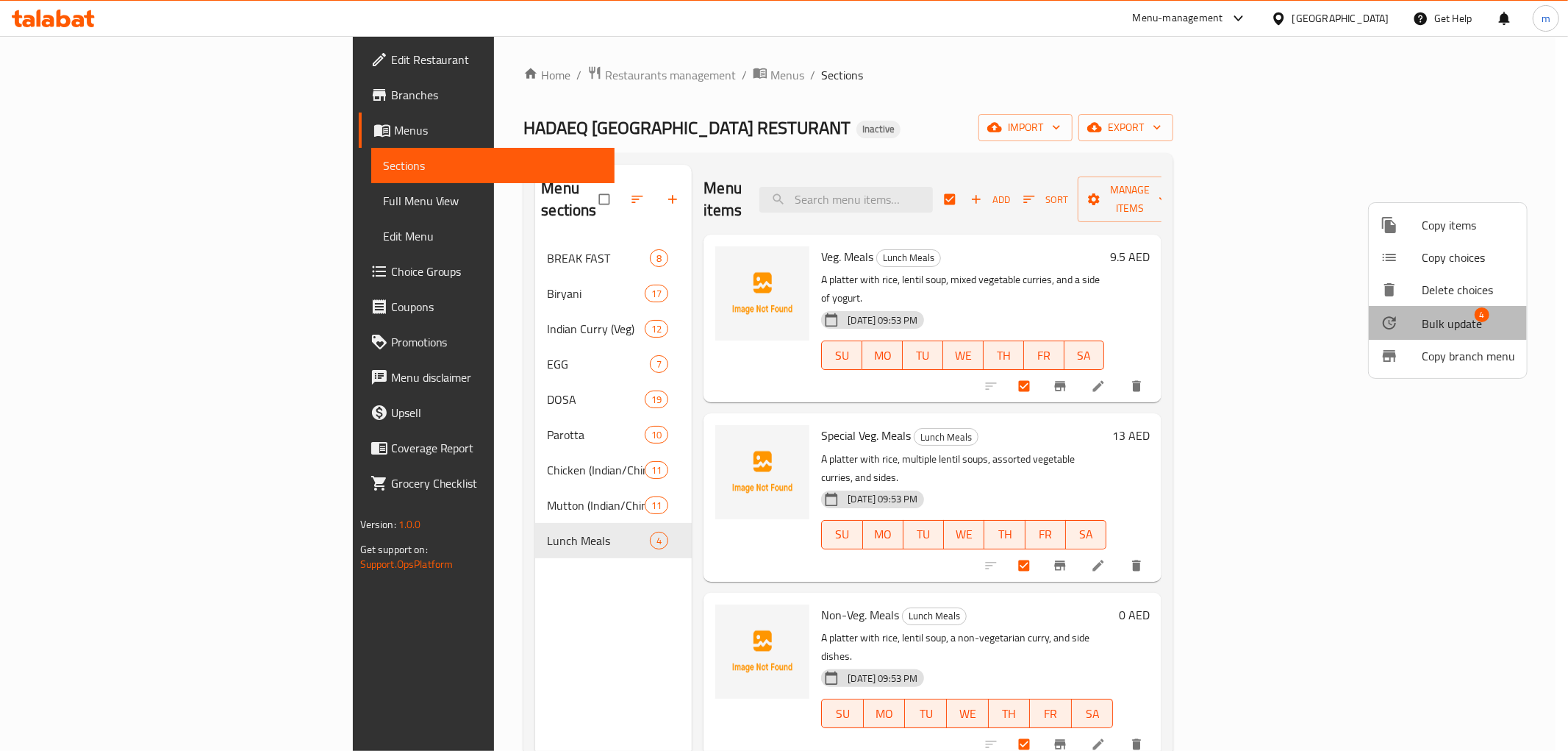
click at [1473, 315] on span "Bulk update" at bounding box center [1451, 323] width 60 height 18
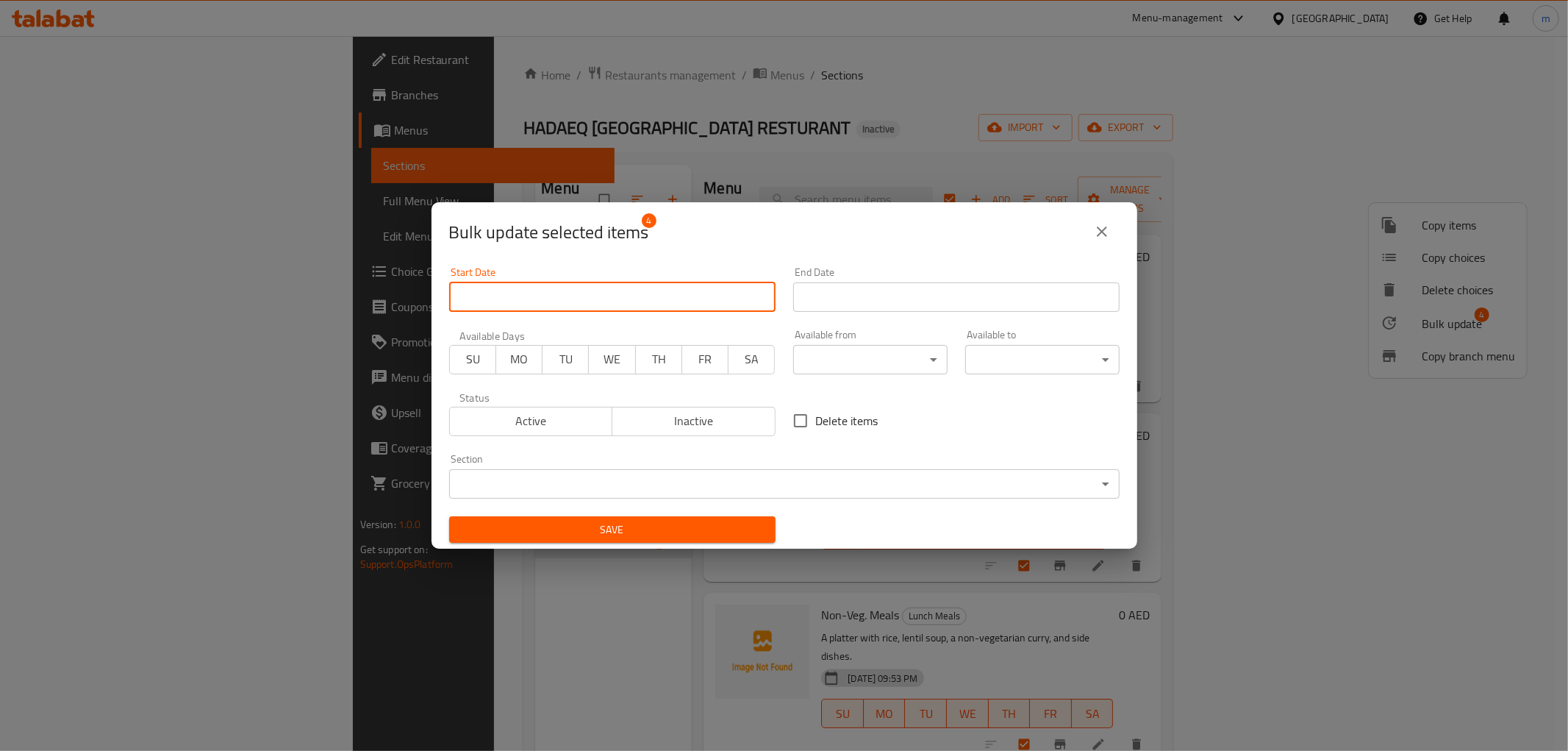
click at [582, 288] on input "Start Date" at bounding box center [612, 297] width 327 height 30
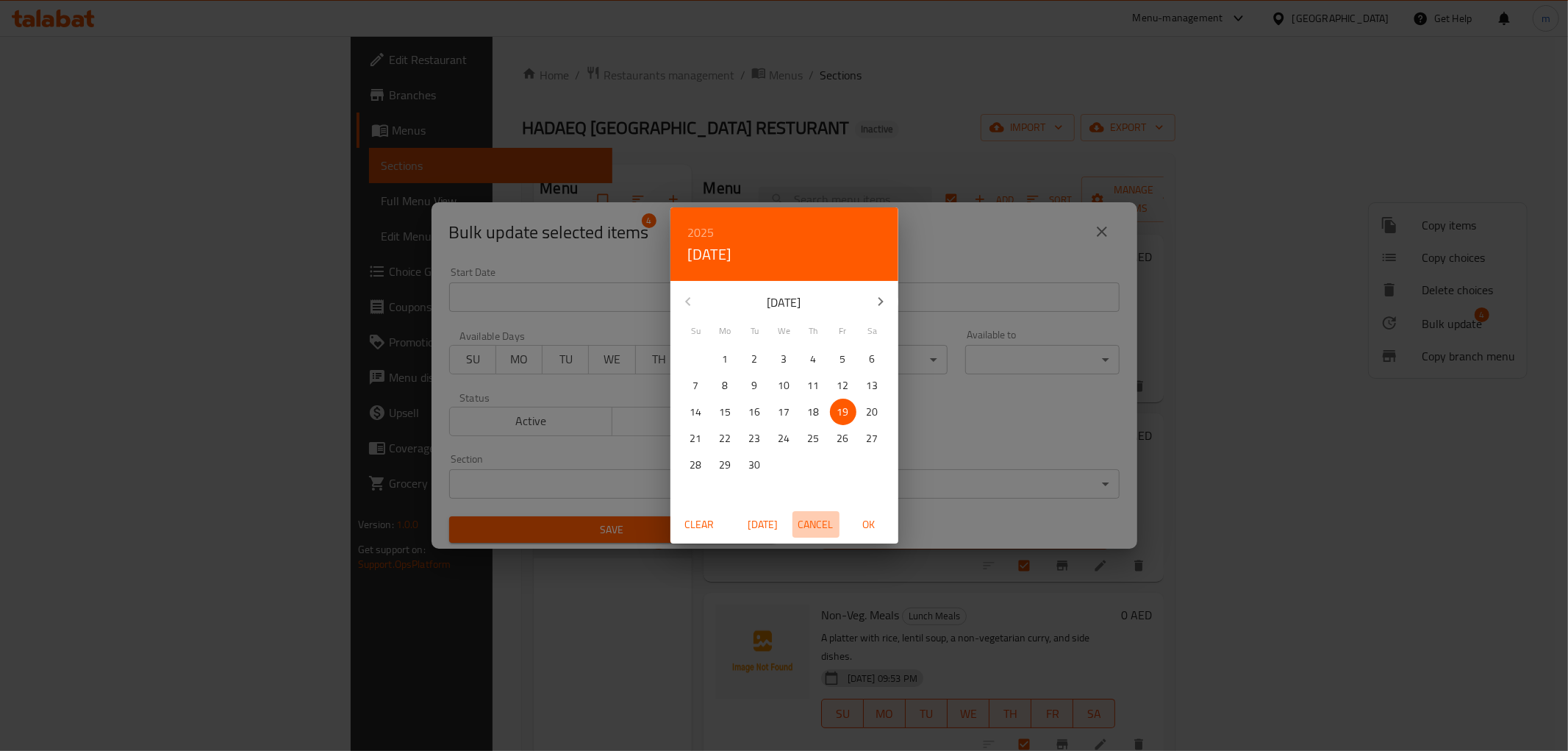
click at [822, 528] on span "Cancel" at bounding box center [816, 524] width 35 height 18
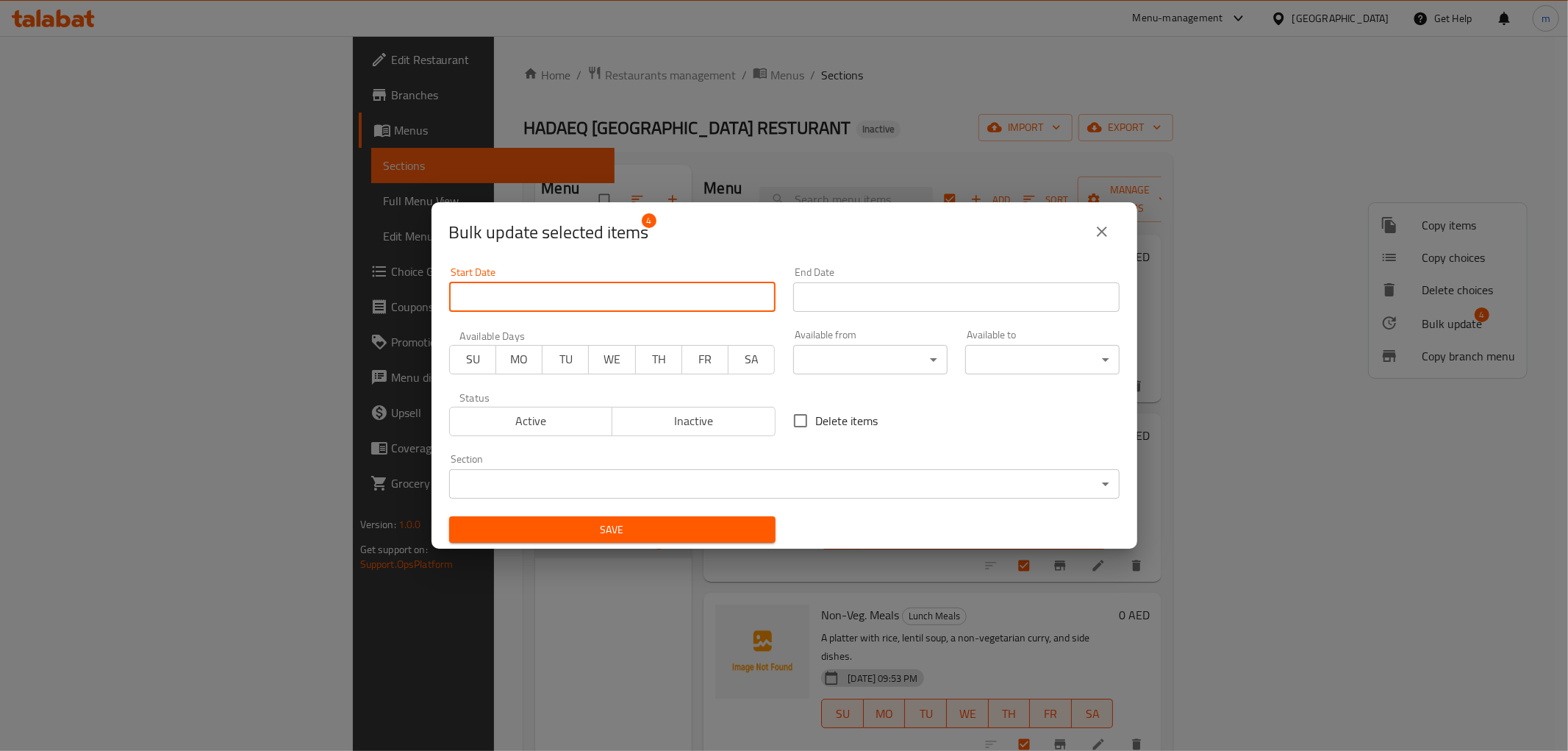
click at [478, 361] on span "SU" at bounding box center [472, 359] width 34 height 21
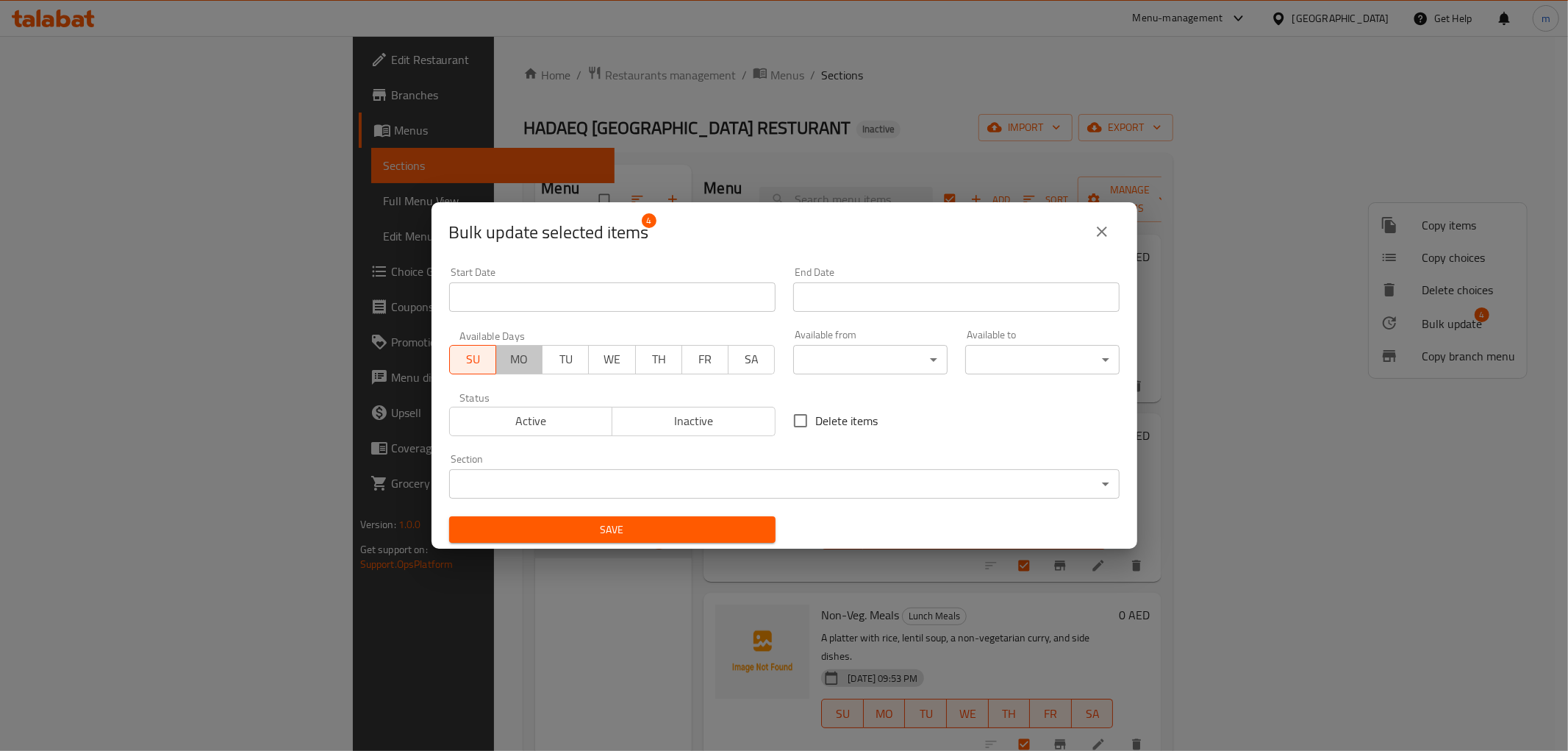
click at [511, 365] on span "MO" at bounding box center [519, 359] width 34 height 21
click at [556, 360] on span "TU" at bounding box center [565, 359] width 34 height 21
click at [614, 365] on span "WE" at bounding box center [611, 359] width 34 height 21
click at [655, 362] on span "TH" at bounding box center [659, 359] width 34 height 21
click at [696, 360] on span "FR" at bounding box center [704, 359] width 34 height 21
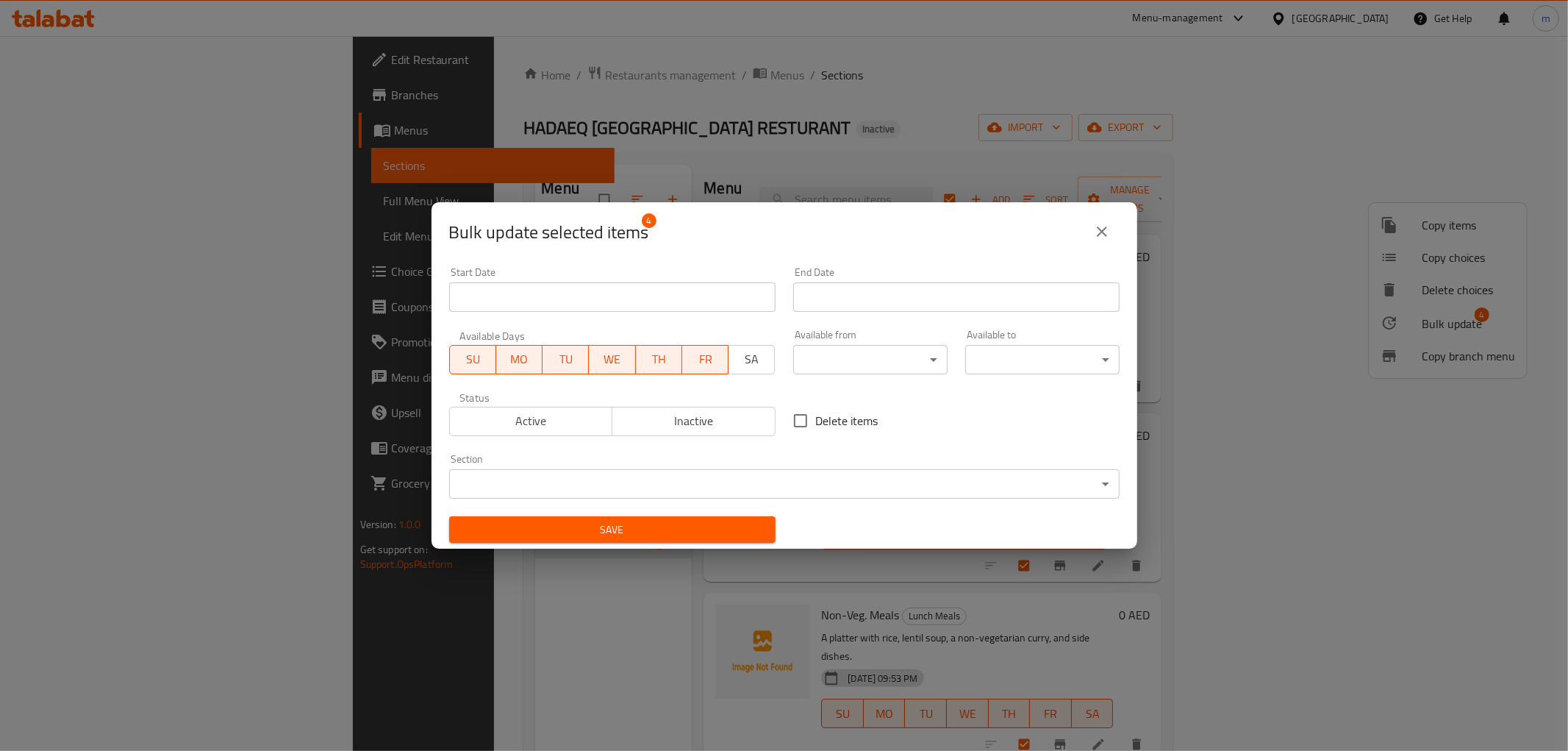
click at [737, 360] on span "SA" at bounding box center [751, 359] width 34 height 21
click at [512, 414] on span "Active" at bounding box center [531, 421] width 152 height 21
click at [917, 351] on body "​ Menu-management United Arab Emirates Get Help m Edit Restaurant Branches Menu…" at bounding box center [784, 393] width 1568 height 715
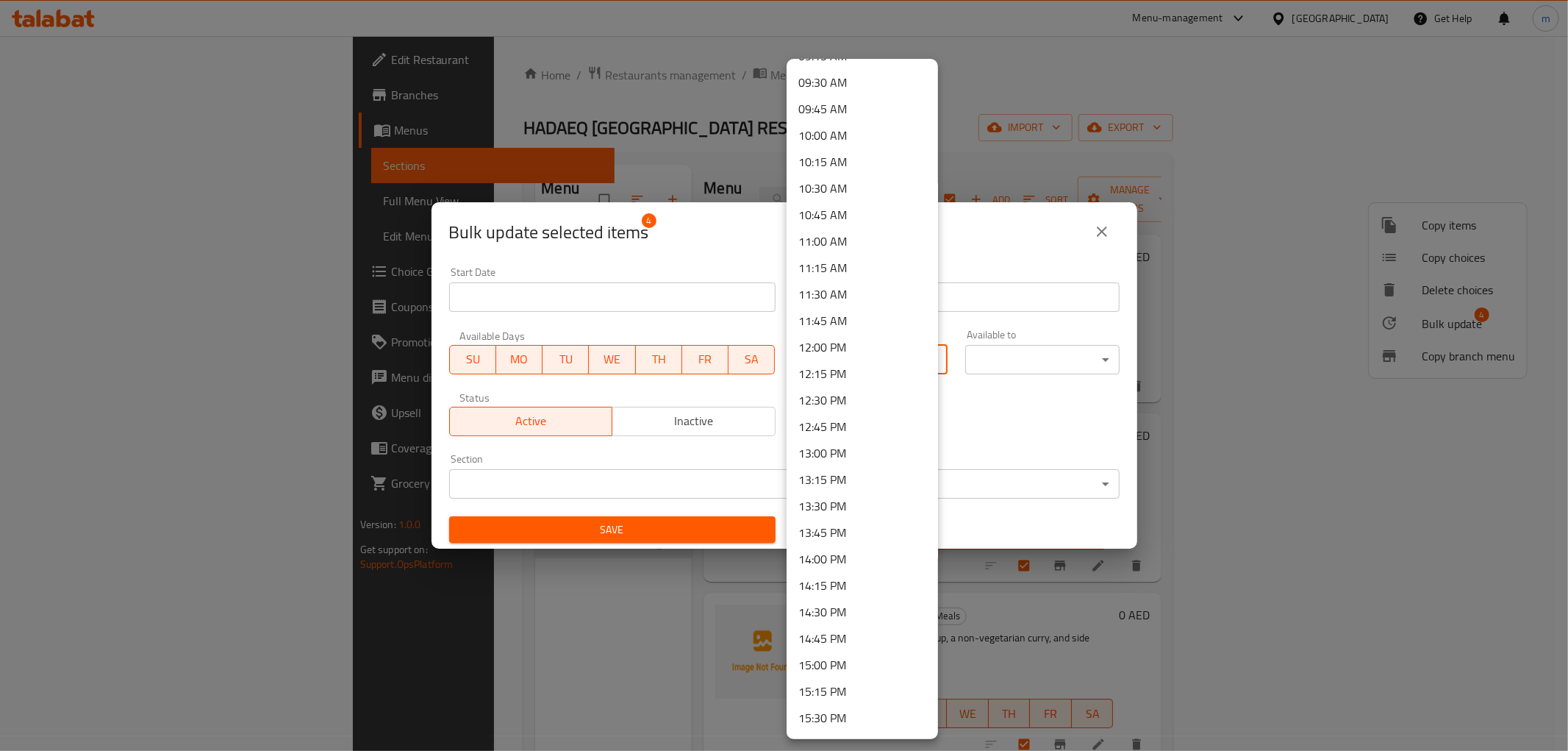
scroll to position [1062, 0]
click at [854, 288] on li "12:00 PM" at bounding box center [862, 287] width 152 height 26
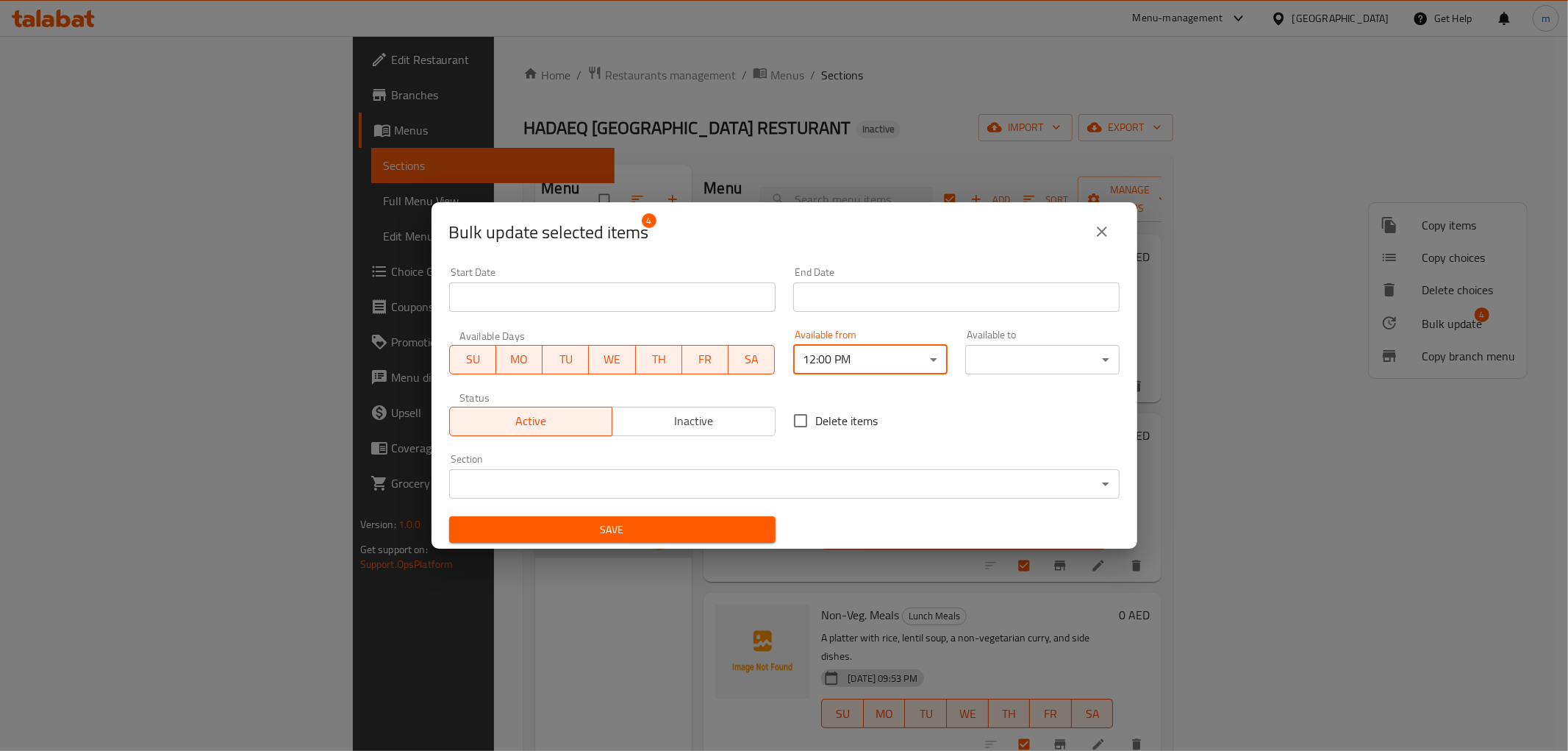
click at [1021, 354] on body "​ Menu-management United Arab Emirates Get Help m Edit Restaurant Branches Menu…" at bounding box center [784, 393] width 1568 height 715
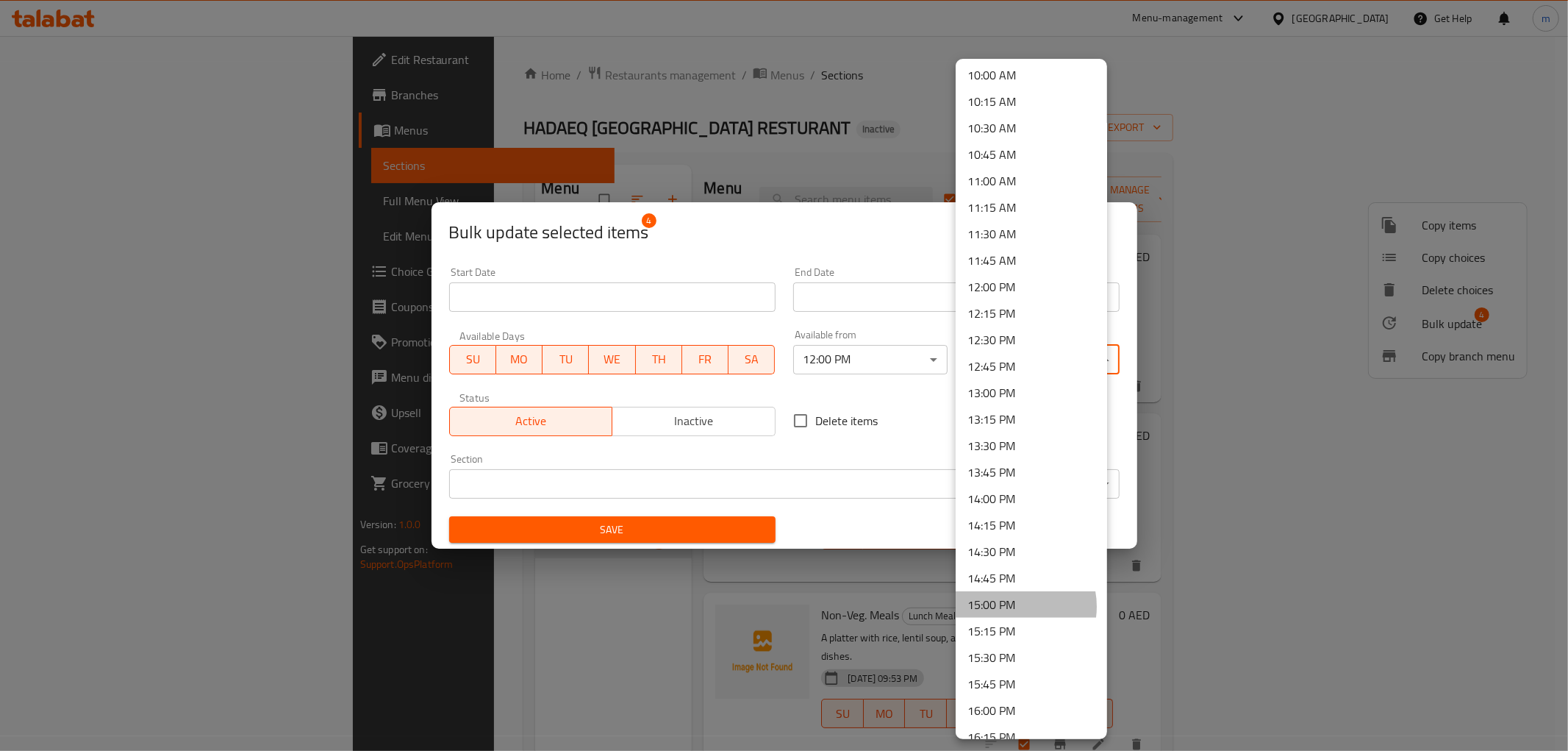
click at [1011, 606] on li "15:00 PM" at bounding box center [1031, 605] width 152 height 26
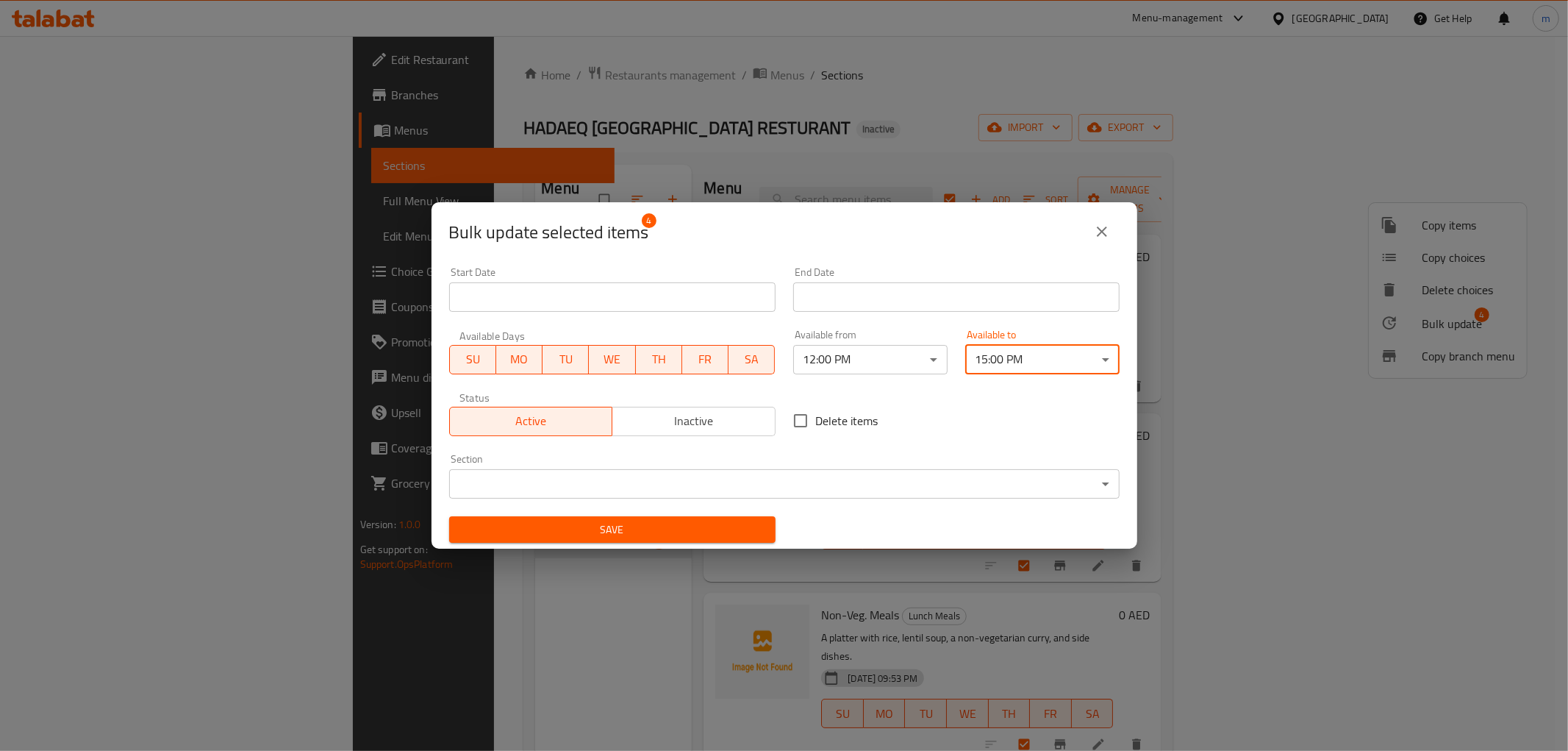
click at [694, 532] on span "Save" at bounding box center [612, 529] width 303 height 18
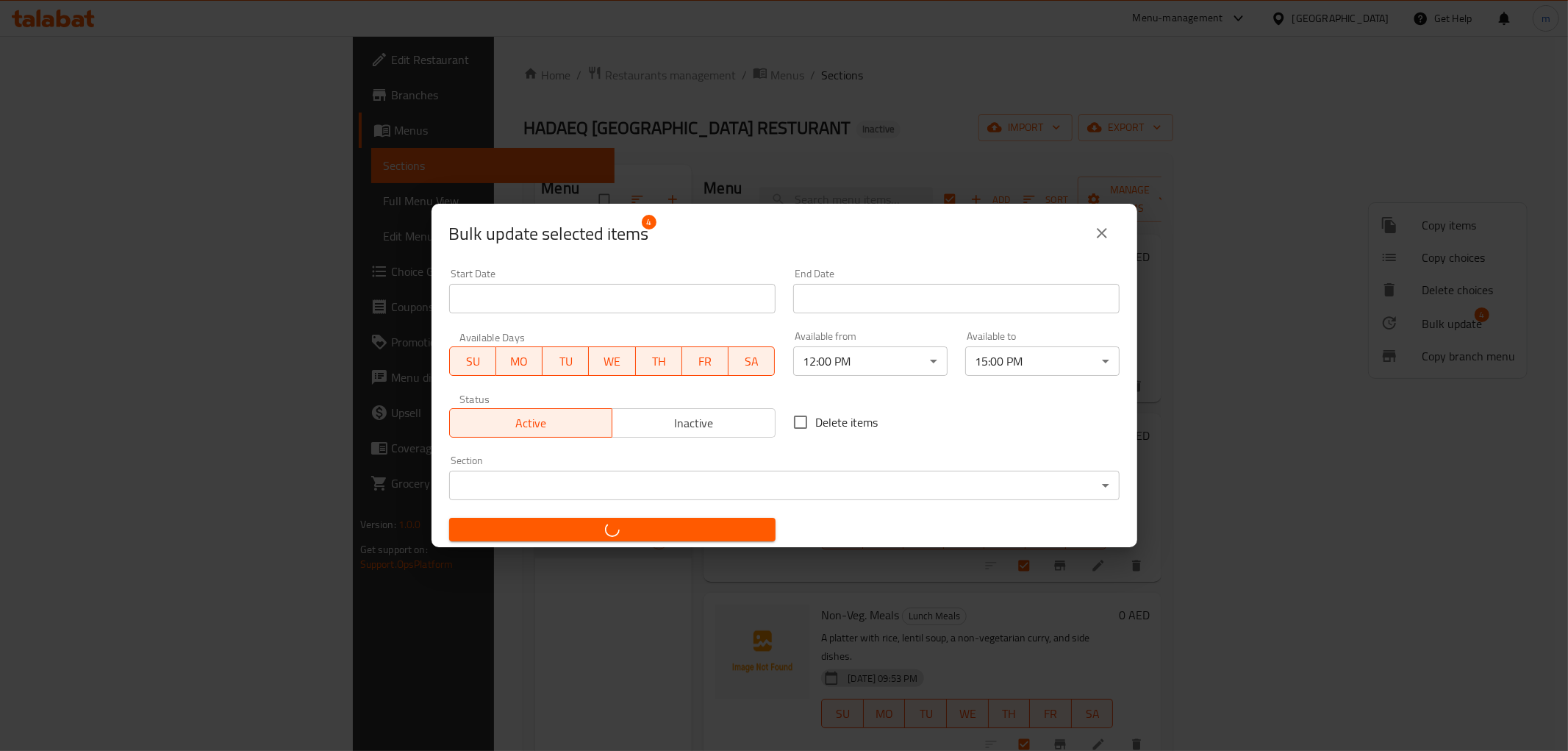
checkbox input "false"
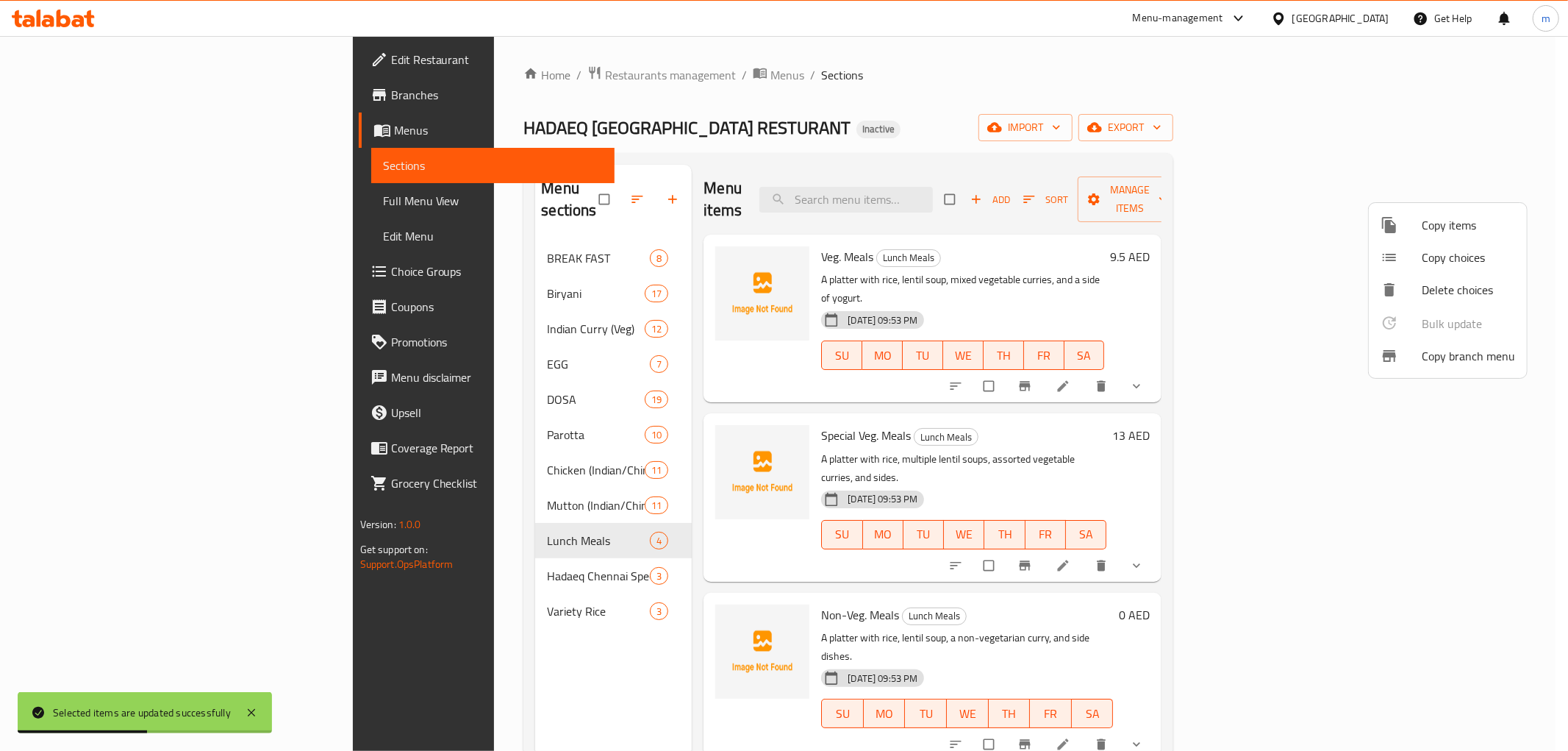
click at [1189, 365] on div at bounding box center [784, 375] width 1568 height 751
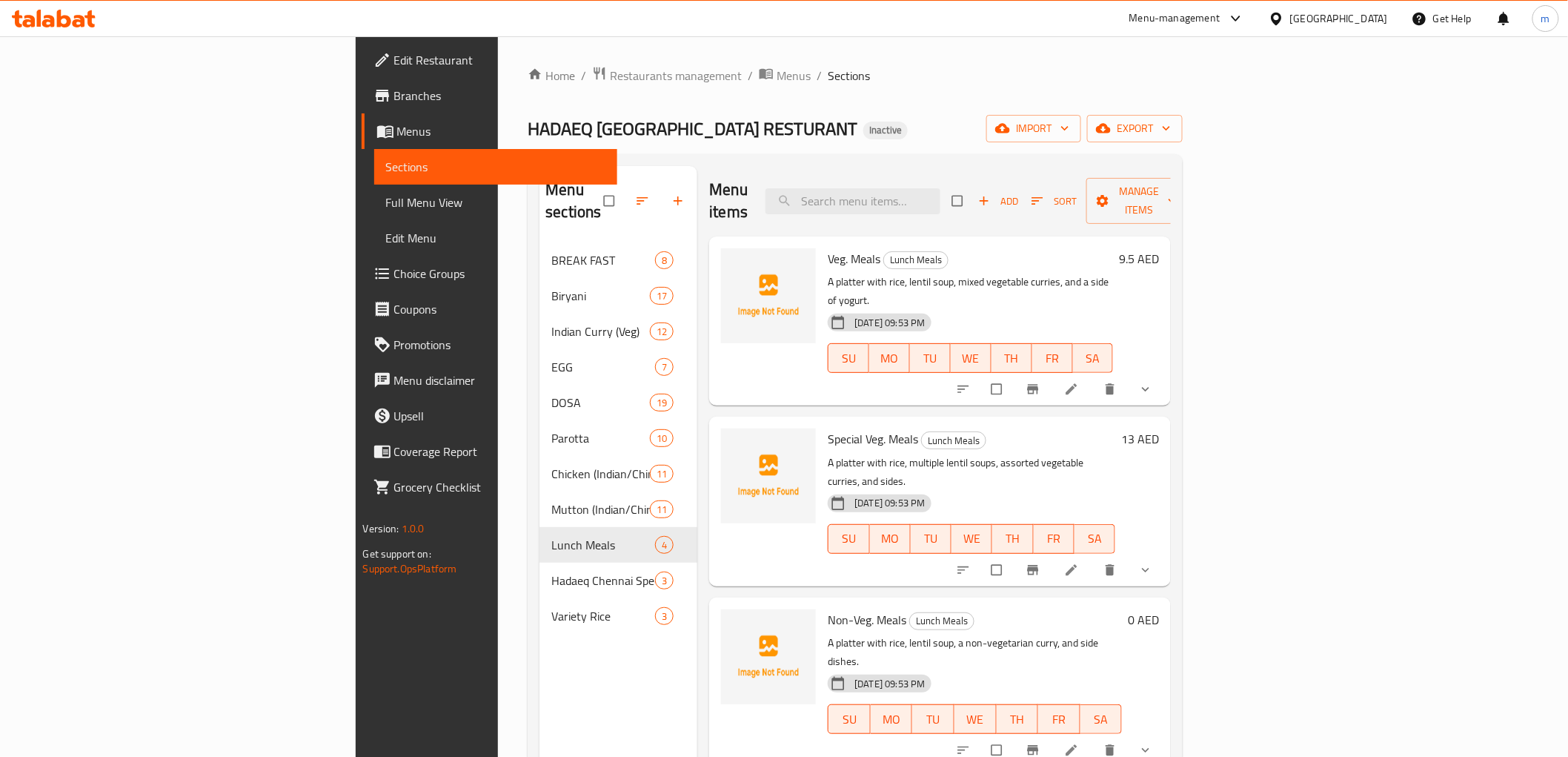
click at [361, 47] on link "Edit Restaurant" at bounding box center [488, 60] width 255 height 35
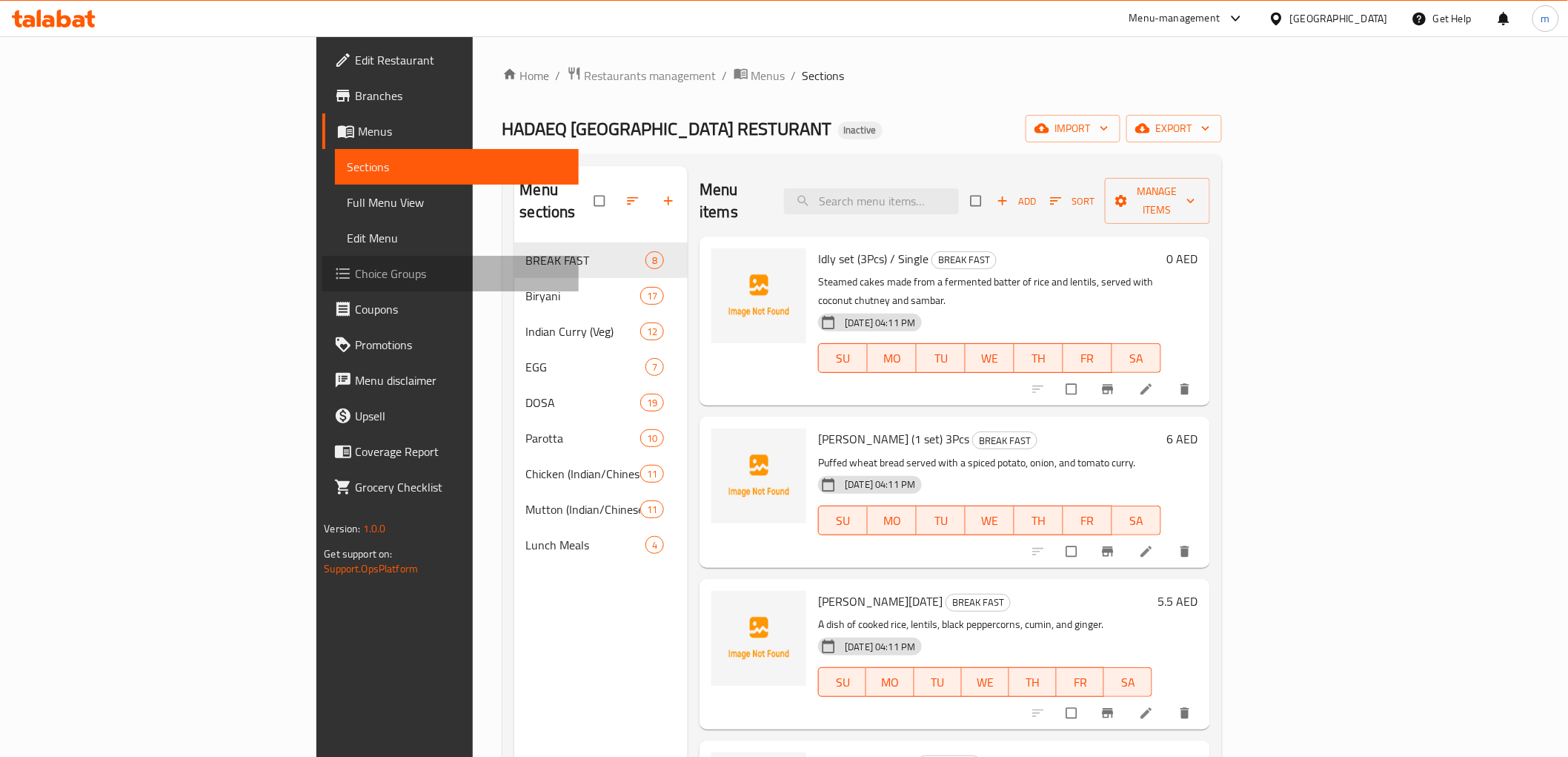
click at [322, 284] on link "Choice Groups" at bounding box center [449, 273] width 255 height 35
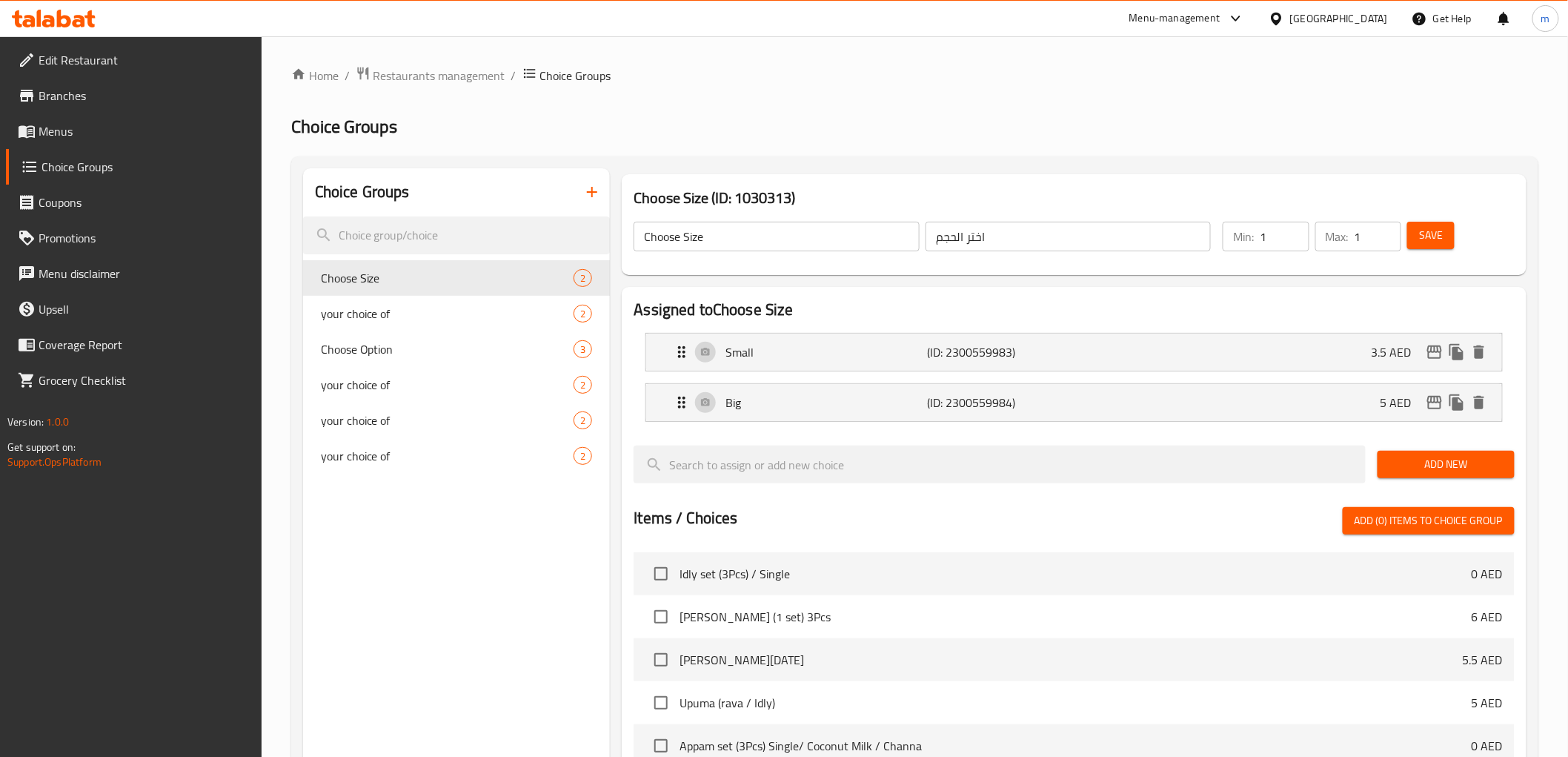
click at [589, 190] on icon "button" at bounding box center [592, 192] width 18 height 18
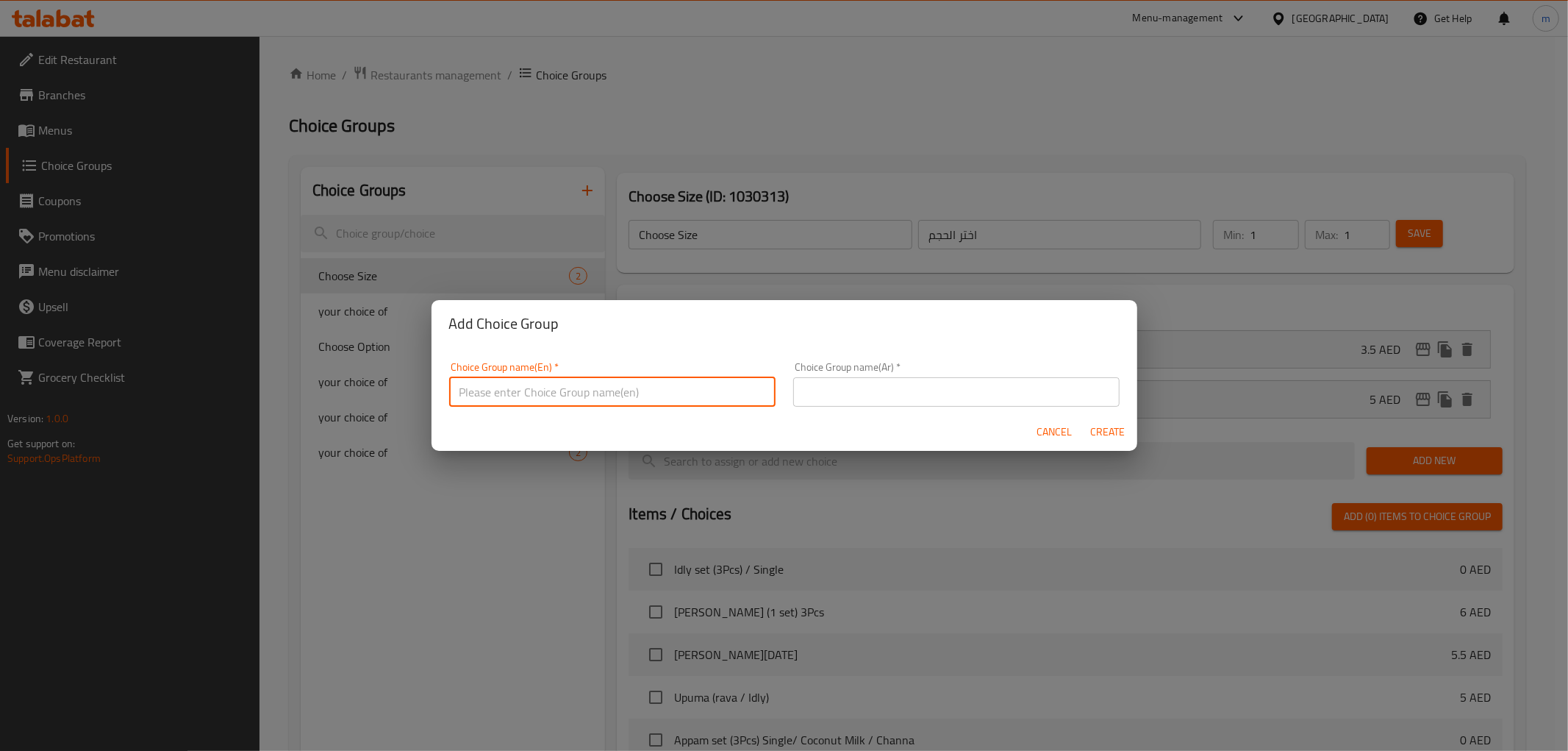
click at [636, 386] on input "text" at bounding box center [612, 392] width 327 height 30
type input "y"
type input "Your Choice Of"
click at [877, 381] on input "text" at bounding box center [956, 392] width 327 height 30
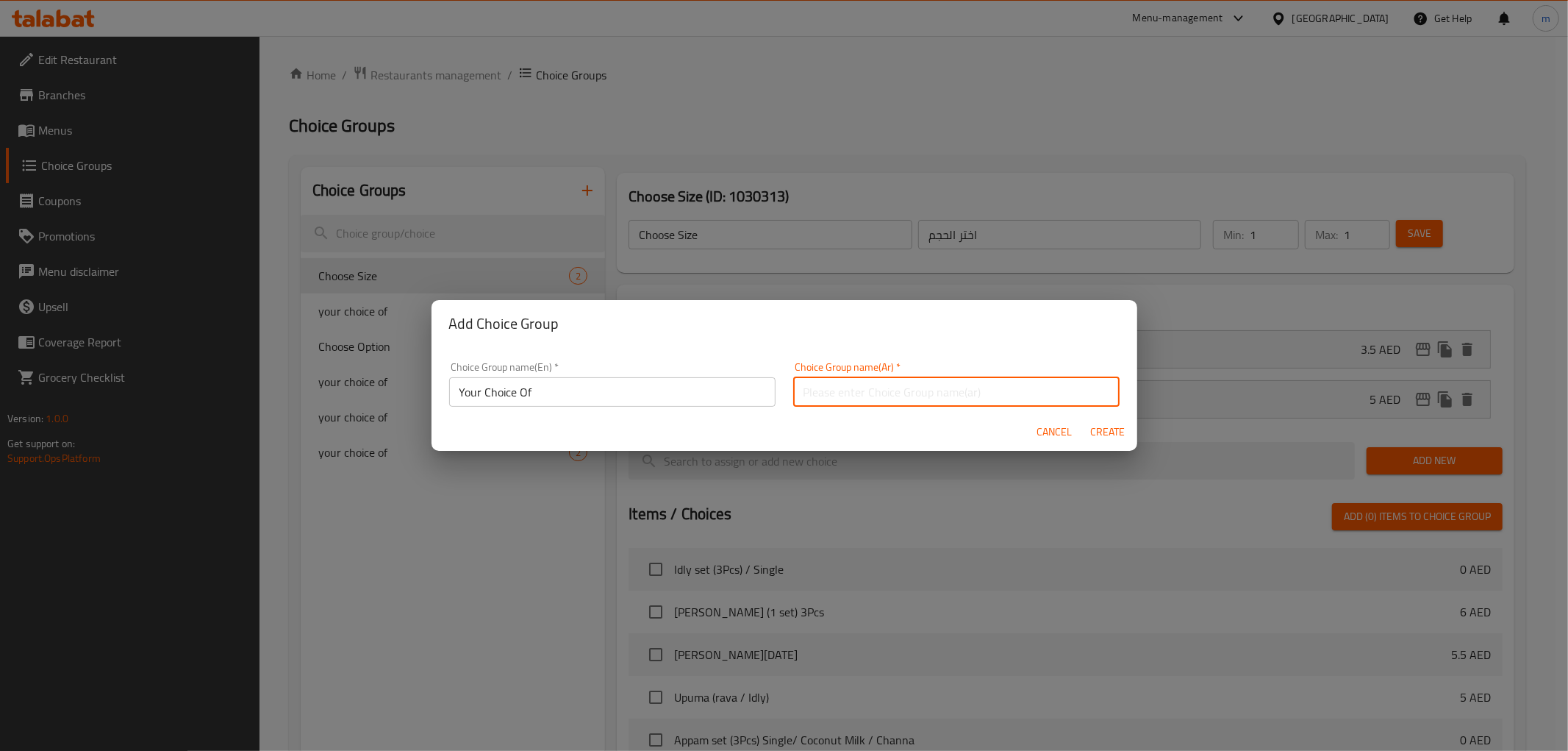
type input "اختيارك من"
click at [1111, 430] on span "Create" at bounding box center [1107, 431] width 35 height 18
type input "Your Choice Of"
type input "اختيارك من"
type input "0"
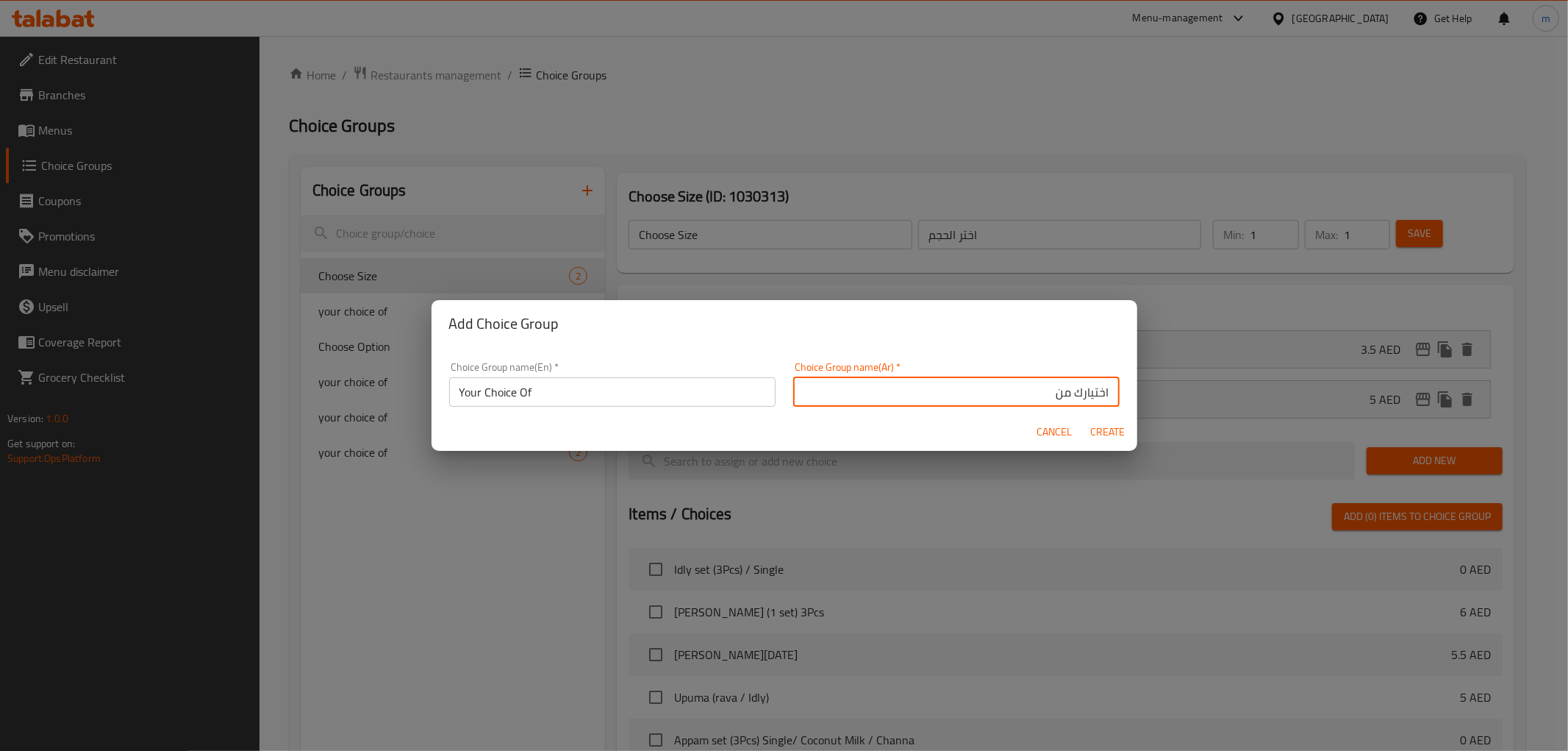
type input "0"
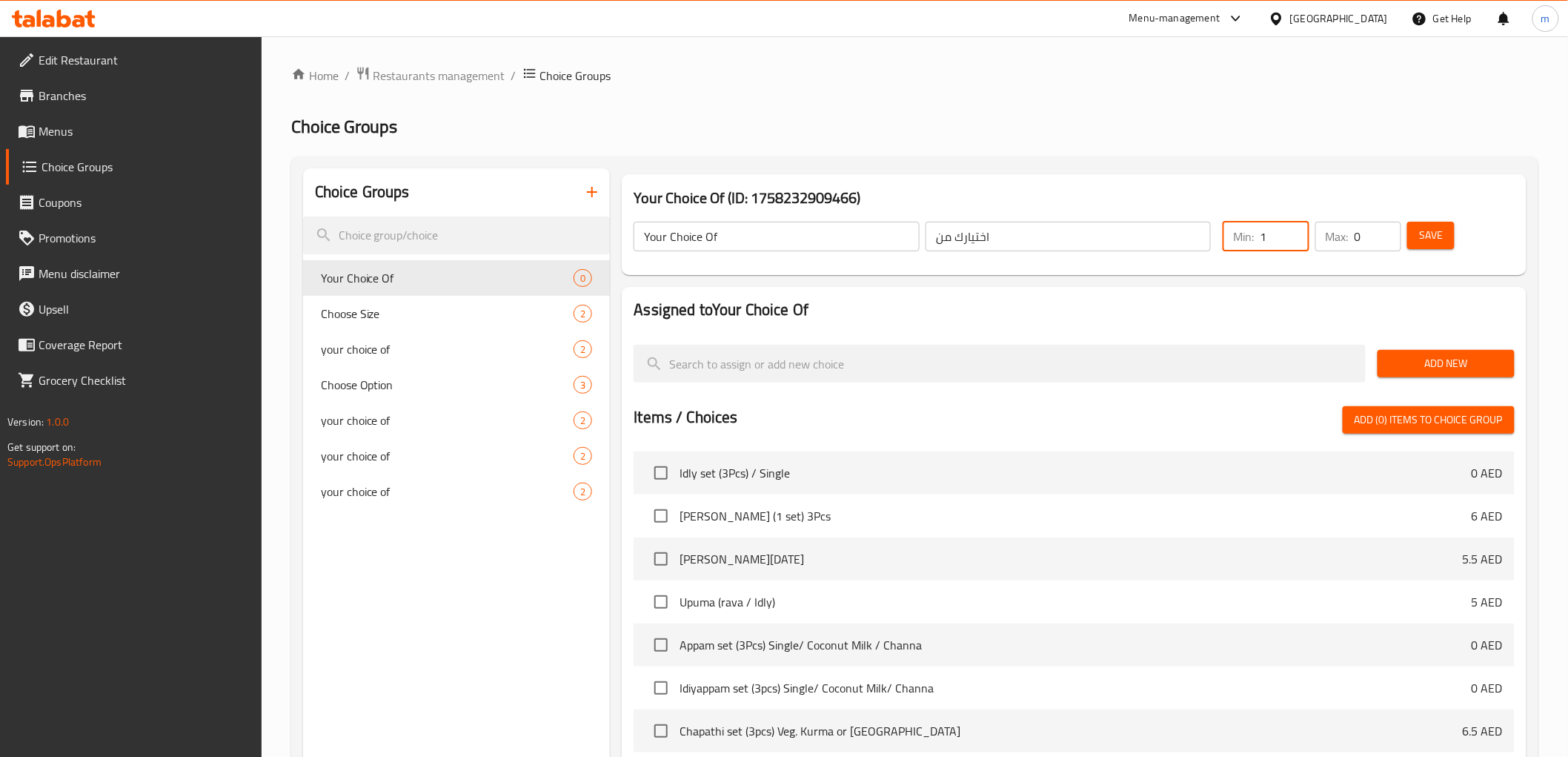
type input "1"
click at [1293, 225] on input "1" at bounding box center [1283, 237] width 49 height 30
type input "1"
click at [1389, 228] on input "1" at bounding box center [1377, 237] width 47 height 30
click at [1485, 351] on button "Add New" at bounding box center [1445, 363] width 137 height 27
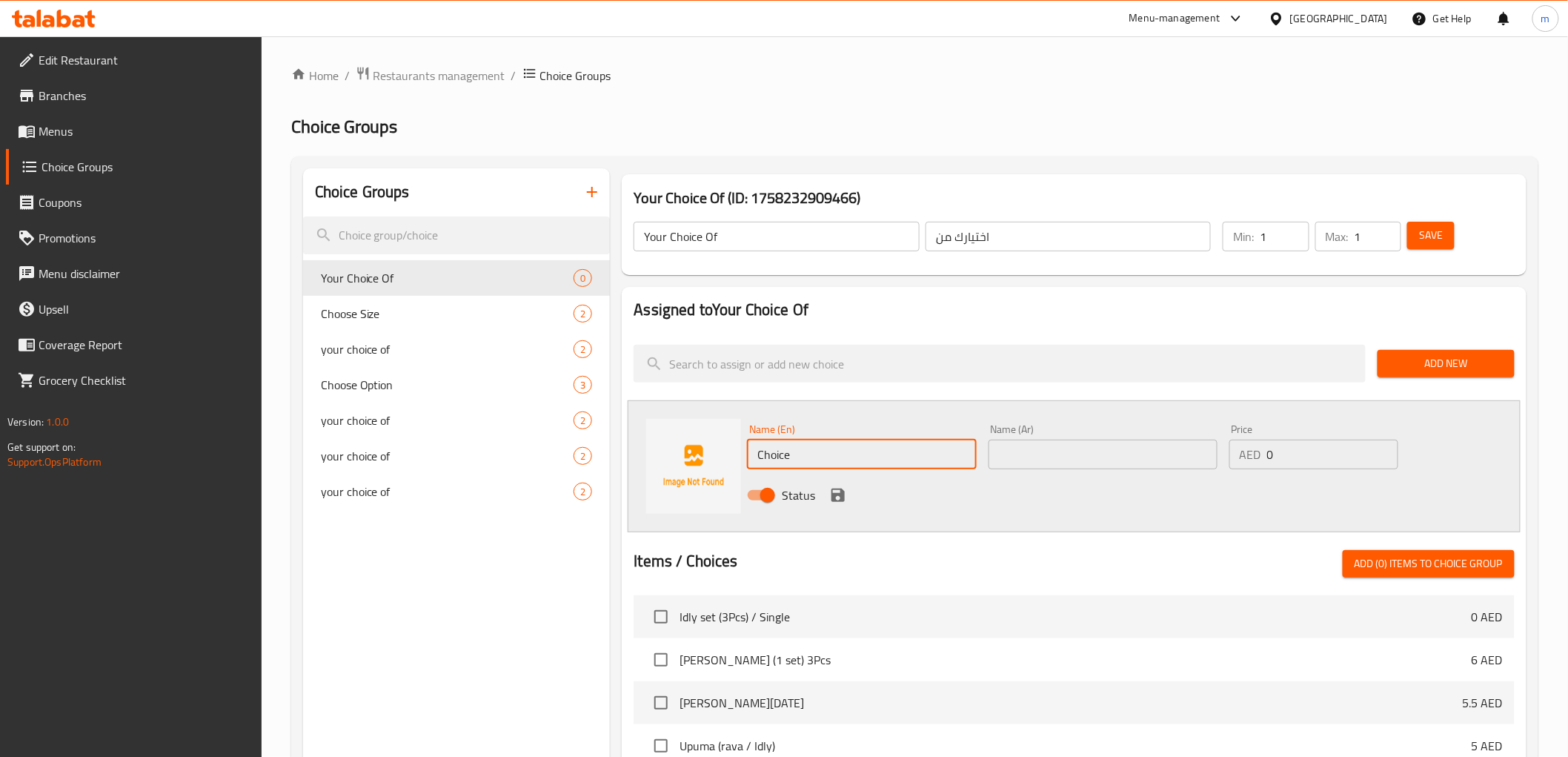
drag, startPoint x: 816, startPoint y: 467, endPoint x: 743, endPoint y: 455, distance: 74.0
click at [743, 455] on div "Name (En) Choice Name (En)" at bounding box center [861, 446] width 241 height 57
type input "3 pcs"
click at [1073, 454] on input "text" at bounding box center [1102, 455] width 229 height 30
type input "3 قطع"
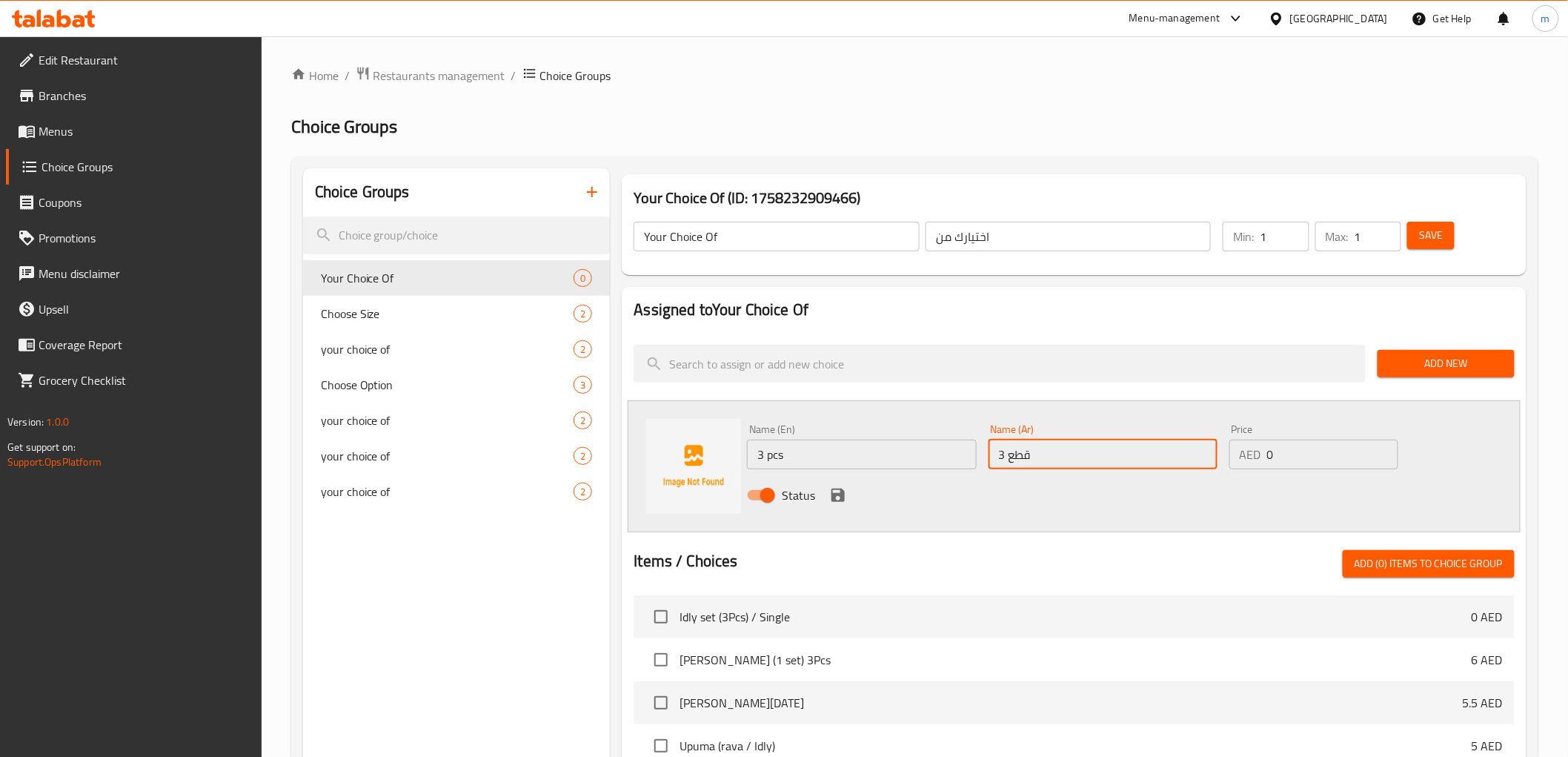
click at [1308, 445] on input "0" at bounding box center [1332, 455] width 132 height 30
type input "4.5"
click at [838, 502] on icon "save" at bounding box center [838, 495] width 18 height 18
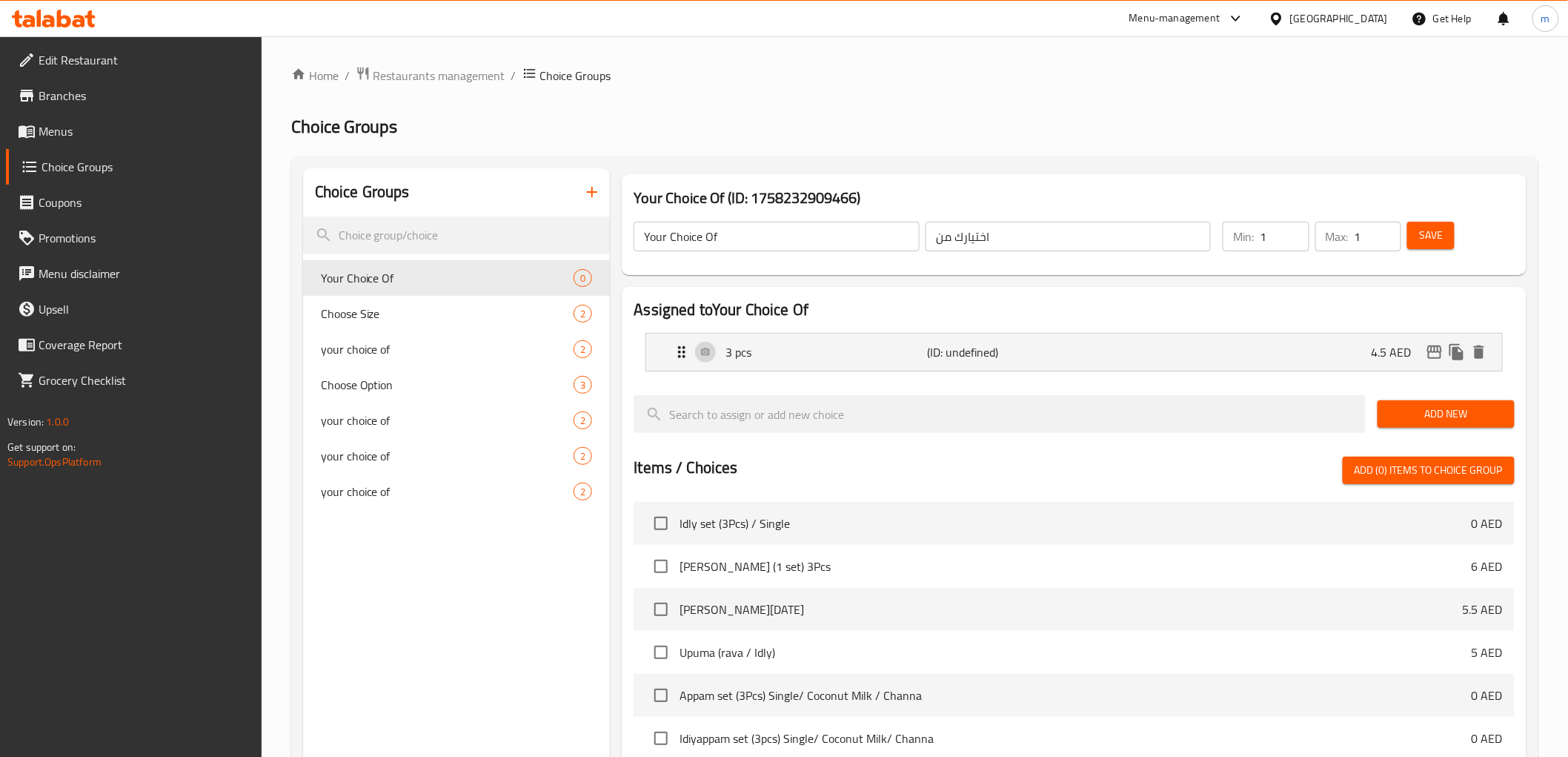
click at [1459, 412] on span "Add New" at bounding box center [1445, 413] width 113 height 19
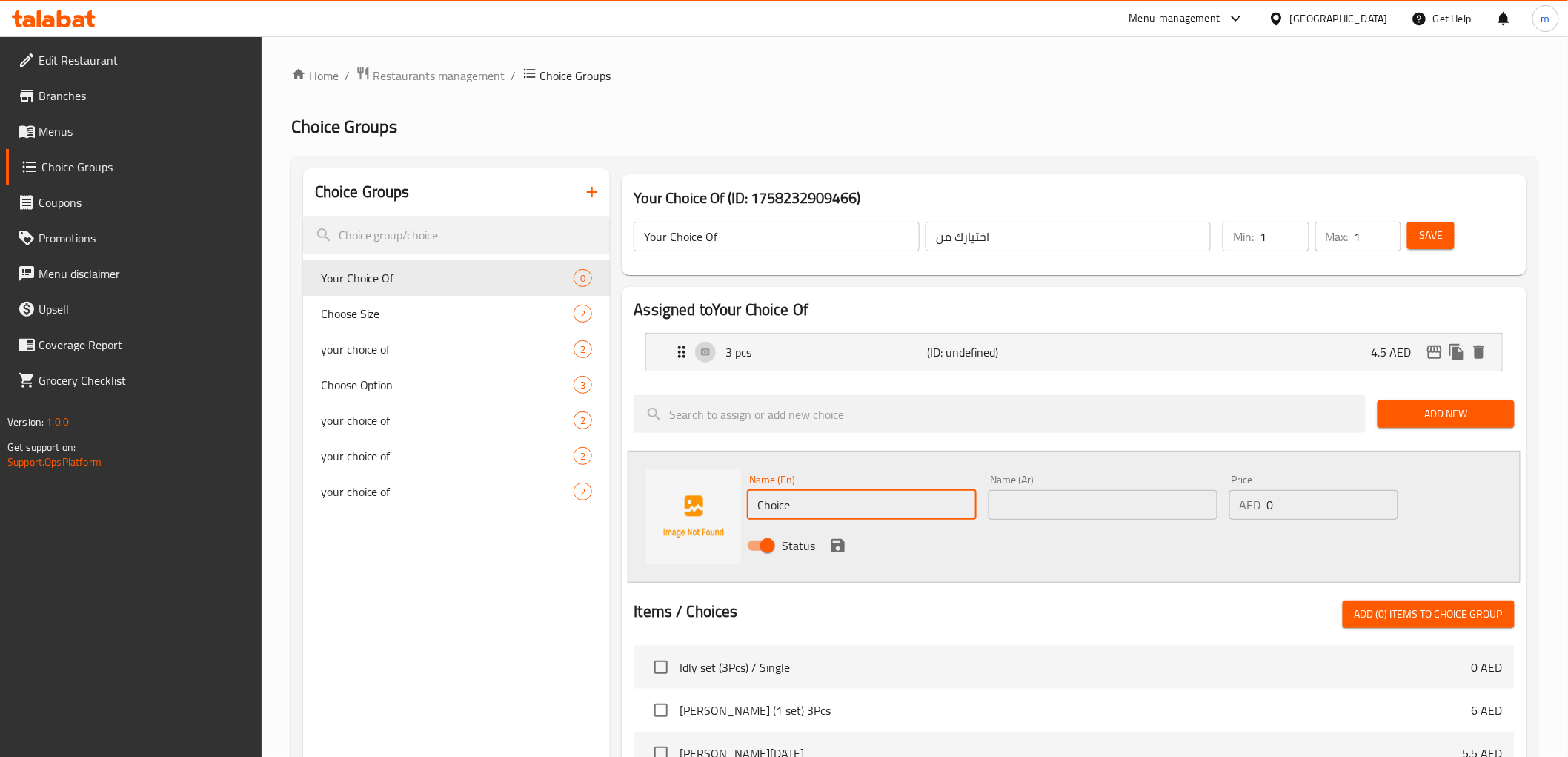
drag, startPoint x: 791, startPoint y: 502, endPoint x: 723, endPoint y: 504, distance: 68.0
click at [723, 504] on div "Name (En) Choice Name (En) Name (Ar) Name (Ar) Price AED 0 Price Status" at bounding box center [1074, 516] width 892 height 132
type input "Single"
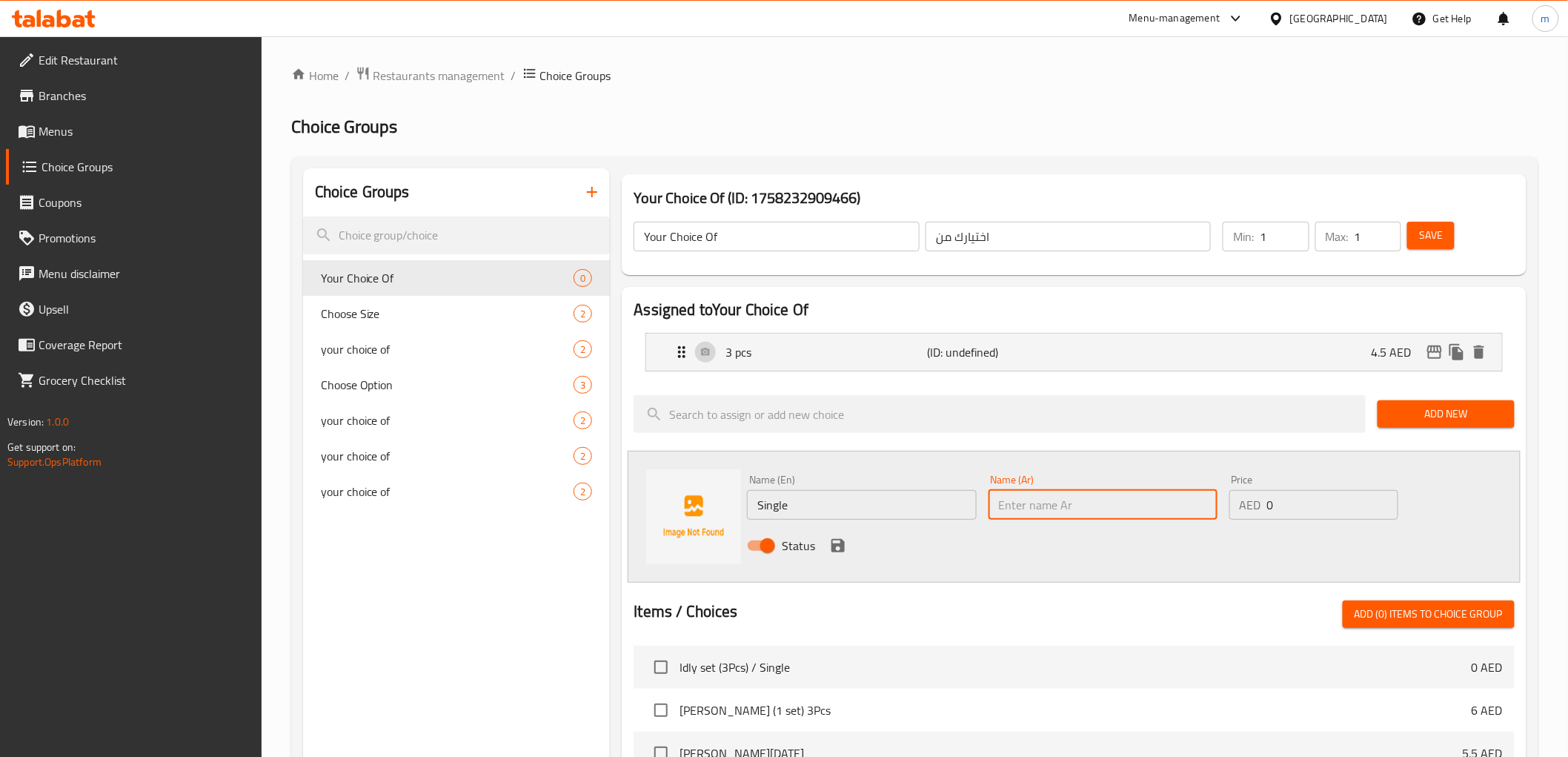
click at [1070, 499] on input "text" at bounding box center [1102, 505] width 229 height 30
type input "سنجل"
type input "1"
click at [1383, 497] on input "1" at bounding box center [1332, 505] width 132 height 30
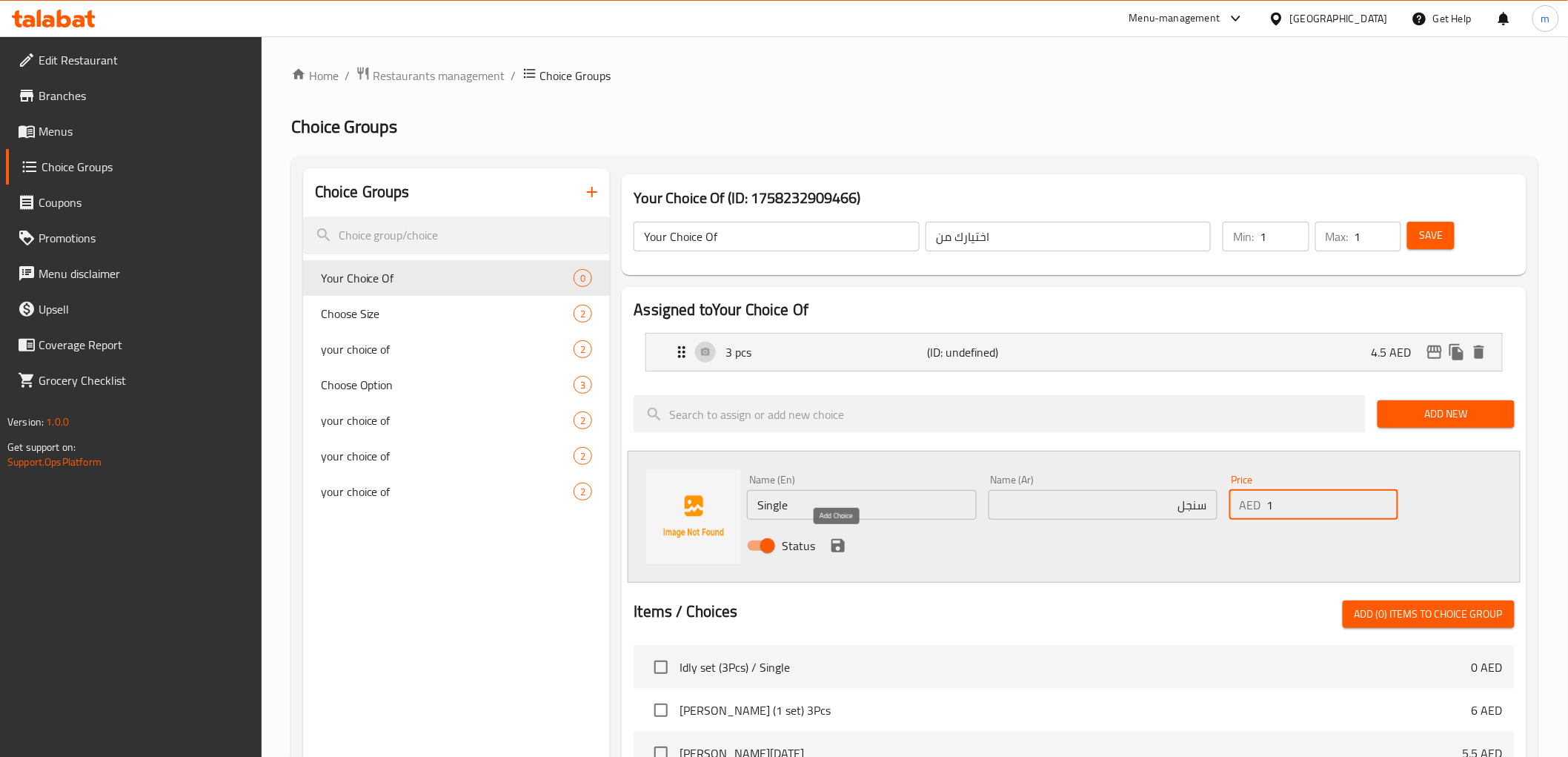
click at [846, 545] on icon "save" at bounding box center [838, 545] width 18 height 18
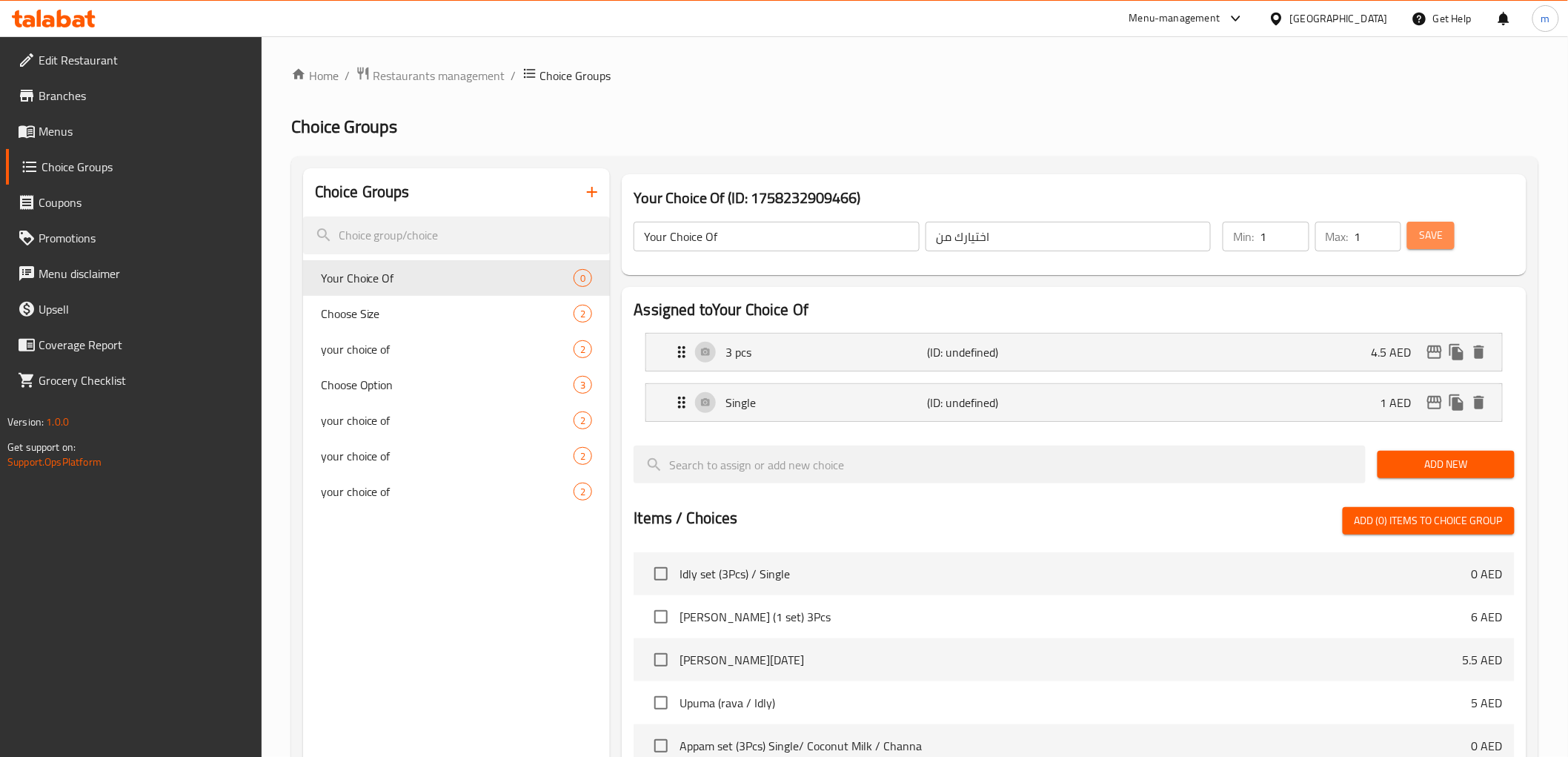
click at [1441, 231] on span "Save" at bounding box center [1430, 235] width 24 height 19
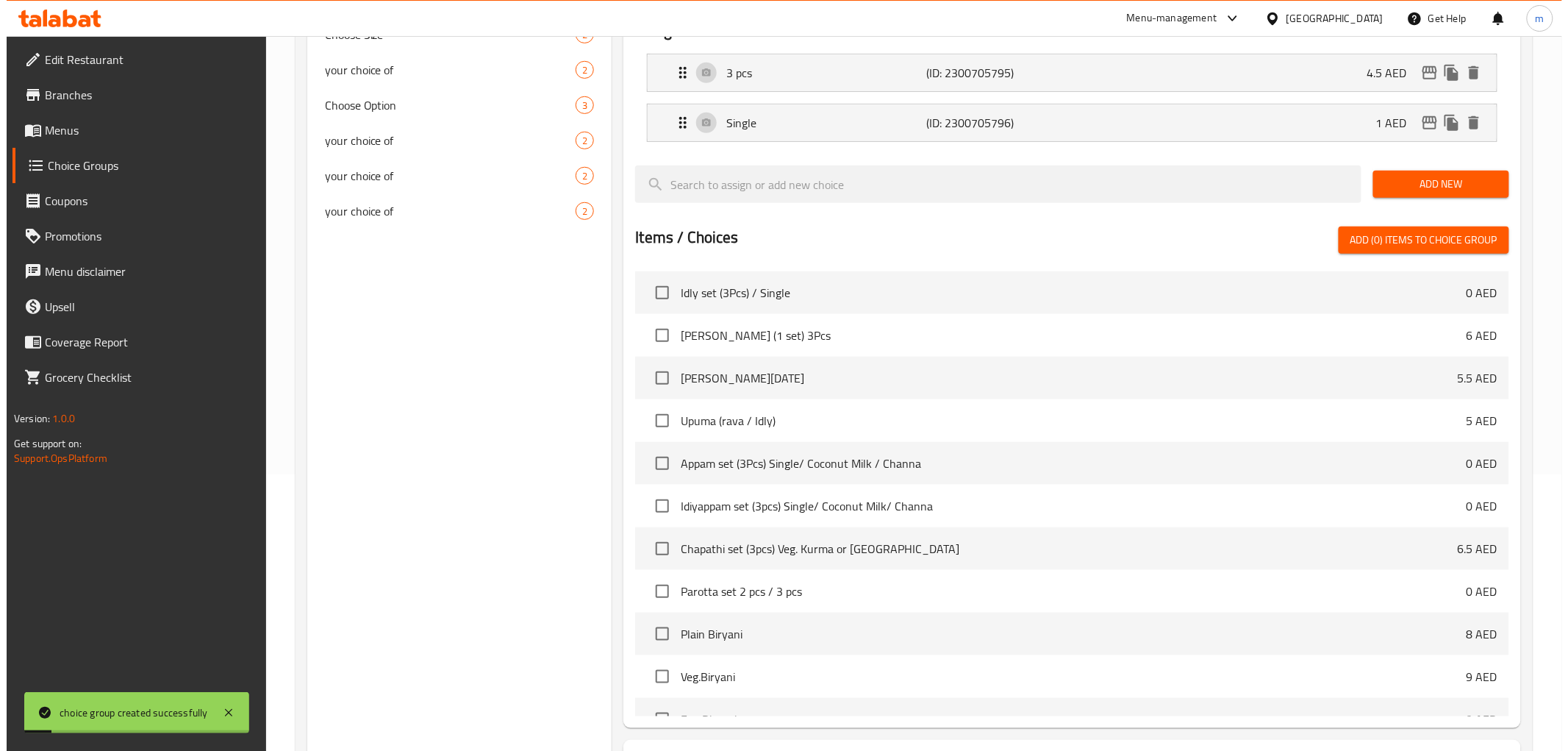
scroll to position [403, 0]
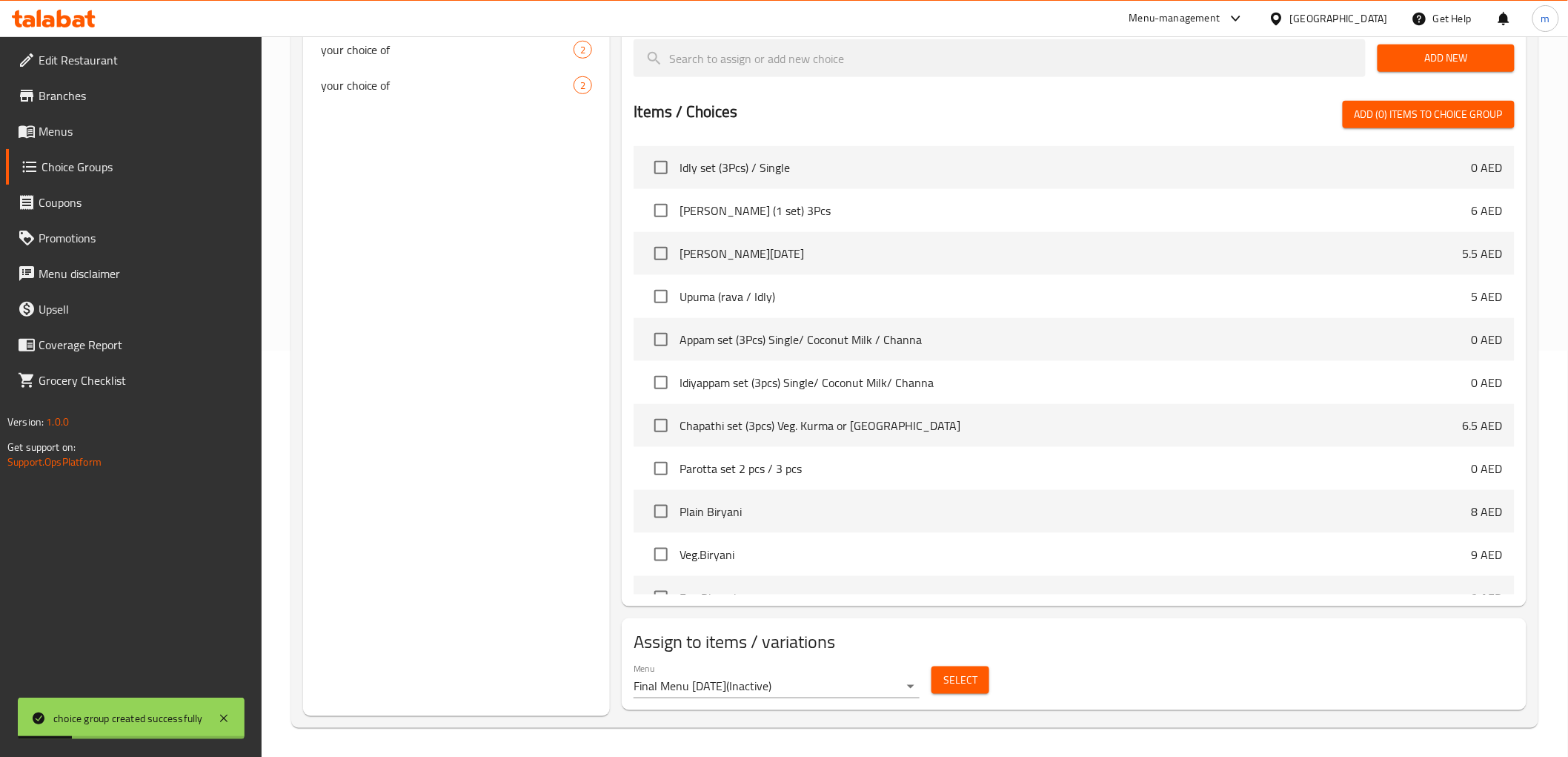
click at [968, 678] on span "Select" at bounding box center [960, 679] width 34 height 19
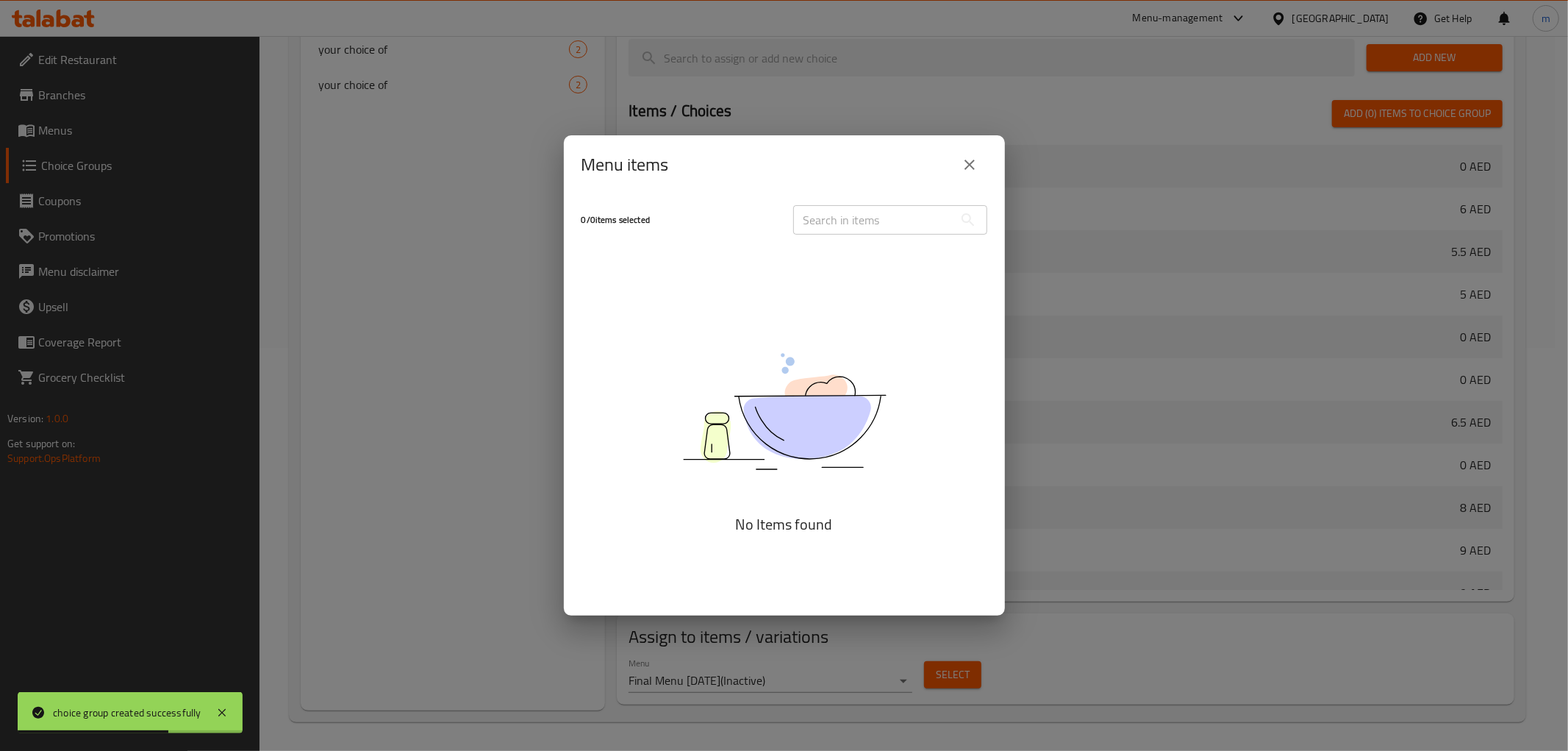
click at [965, 164] on icon "close" at bounding box center [970, 165] width 18 height 18
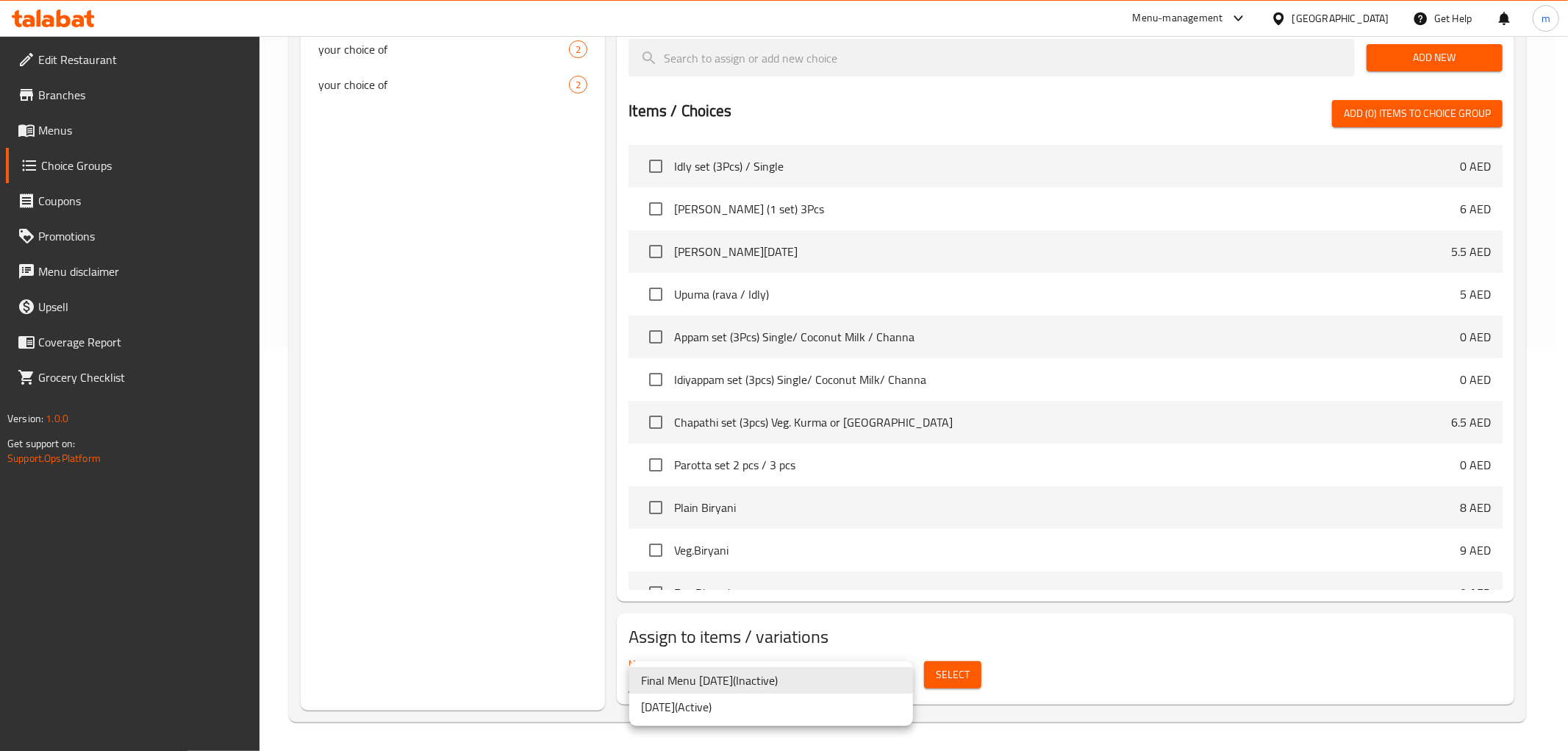
click at [706, 705] on li "18-9-2025 ( Active )" at bounding box center [771, 706] width 284 height 26
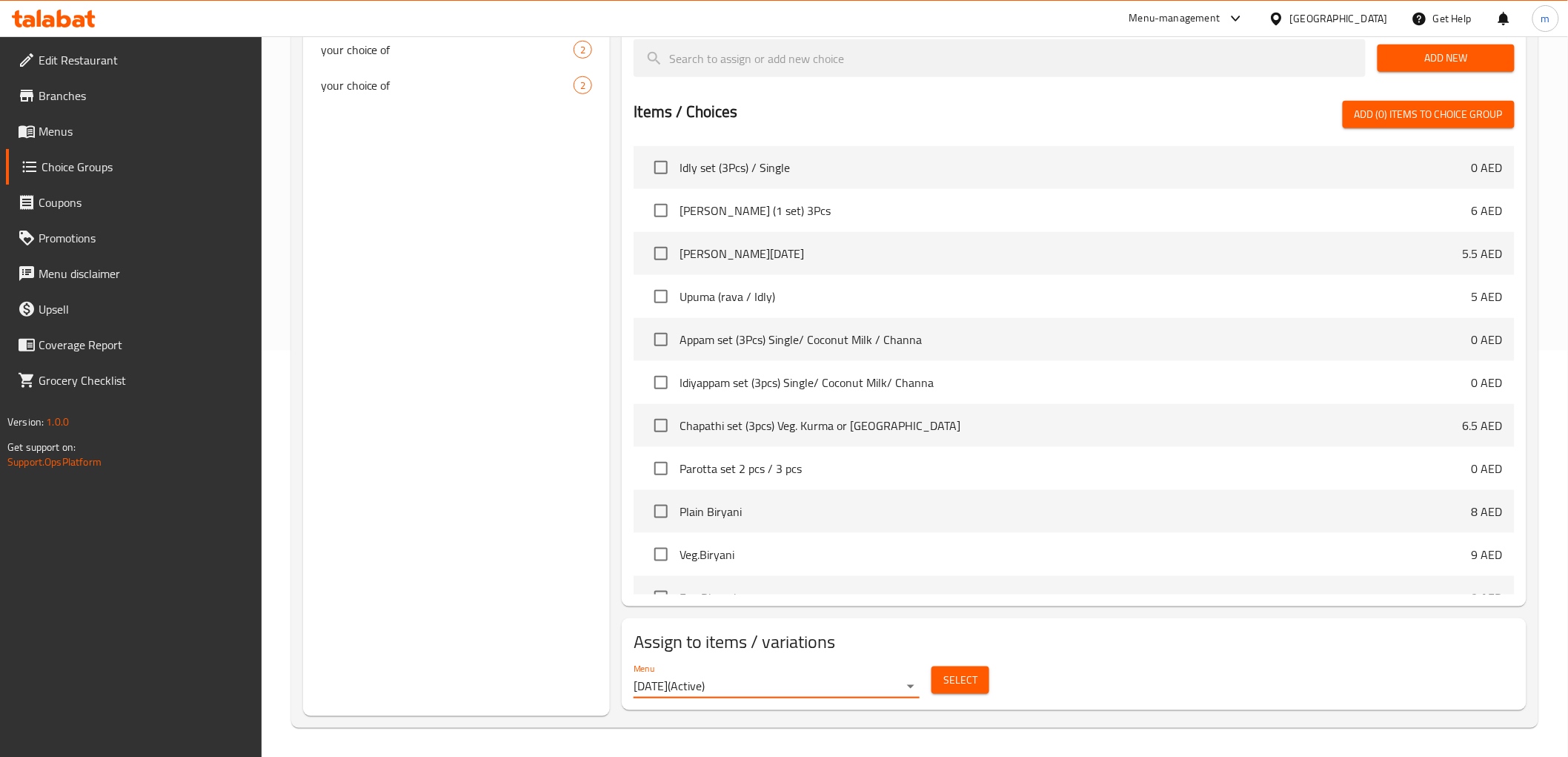
click at [966, 676] on span "Select" at bounding box center [960, 679] width 34 height 19
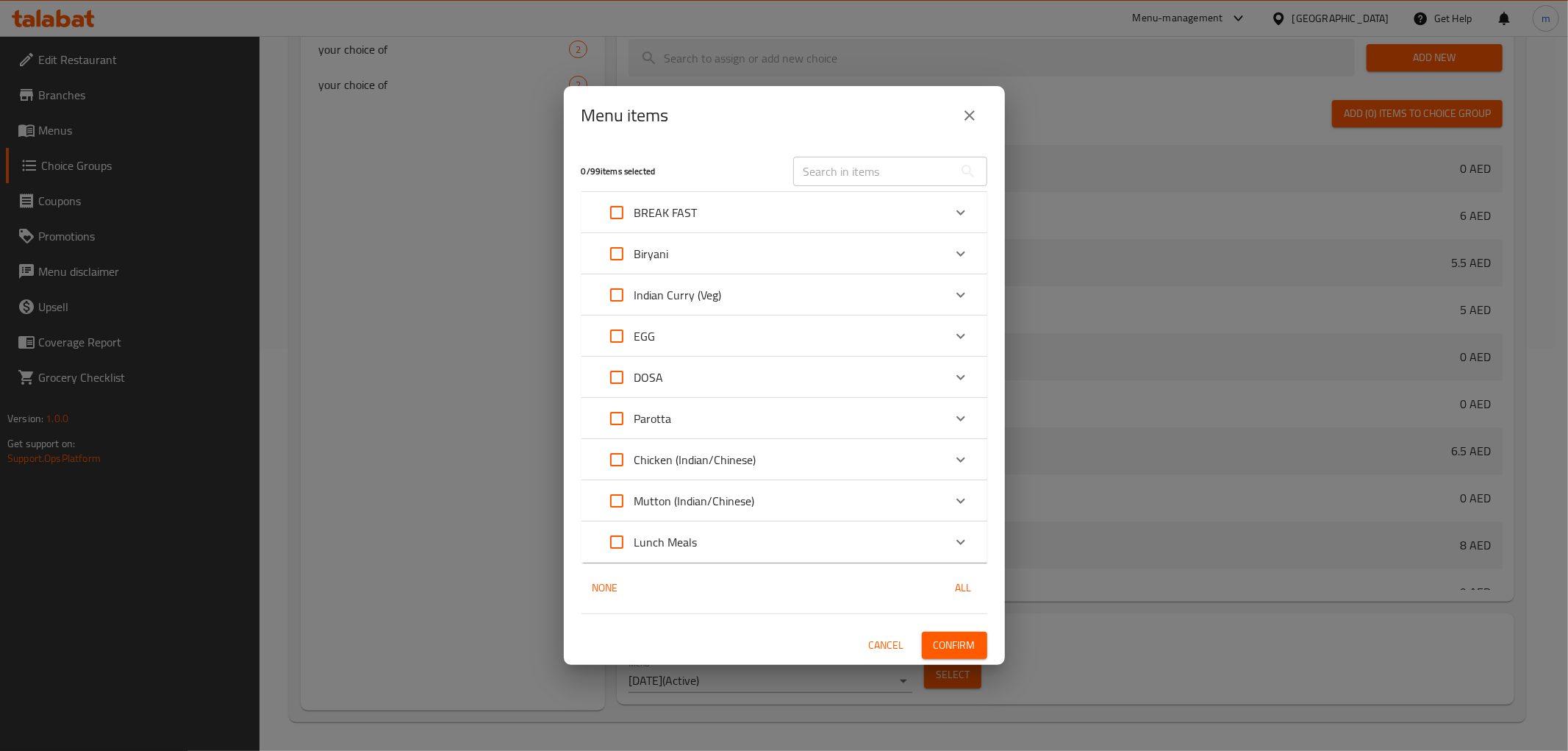
click at [957, 216] on icon "Expand" at bounding box center [961, 212] width 18 height 18
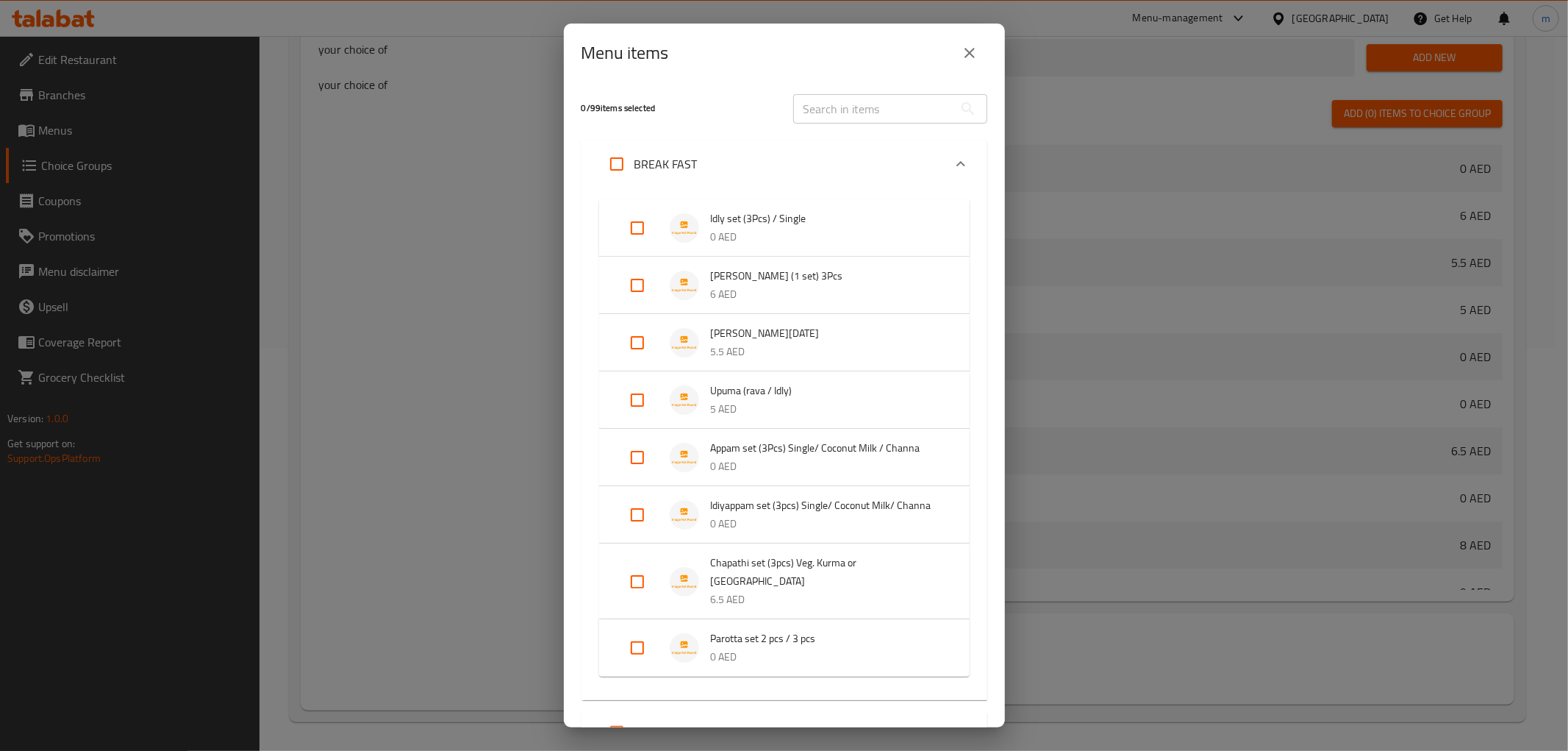
click at [634, 230] on input "Expand" at bounding box center [637, 228] width 35 height 35
checkbox input "true"
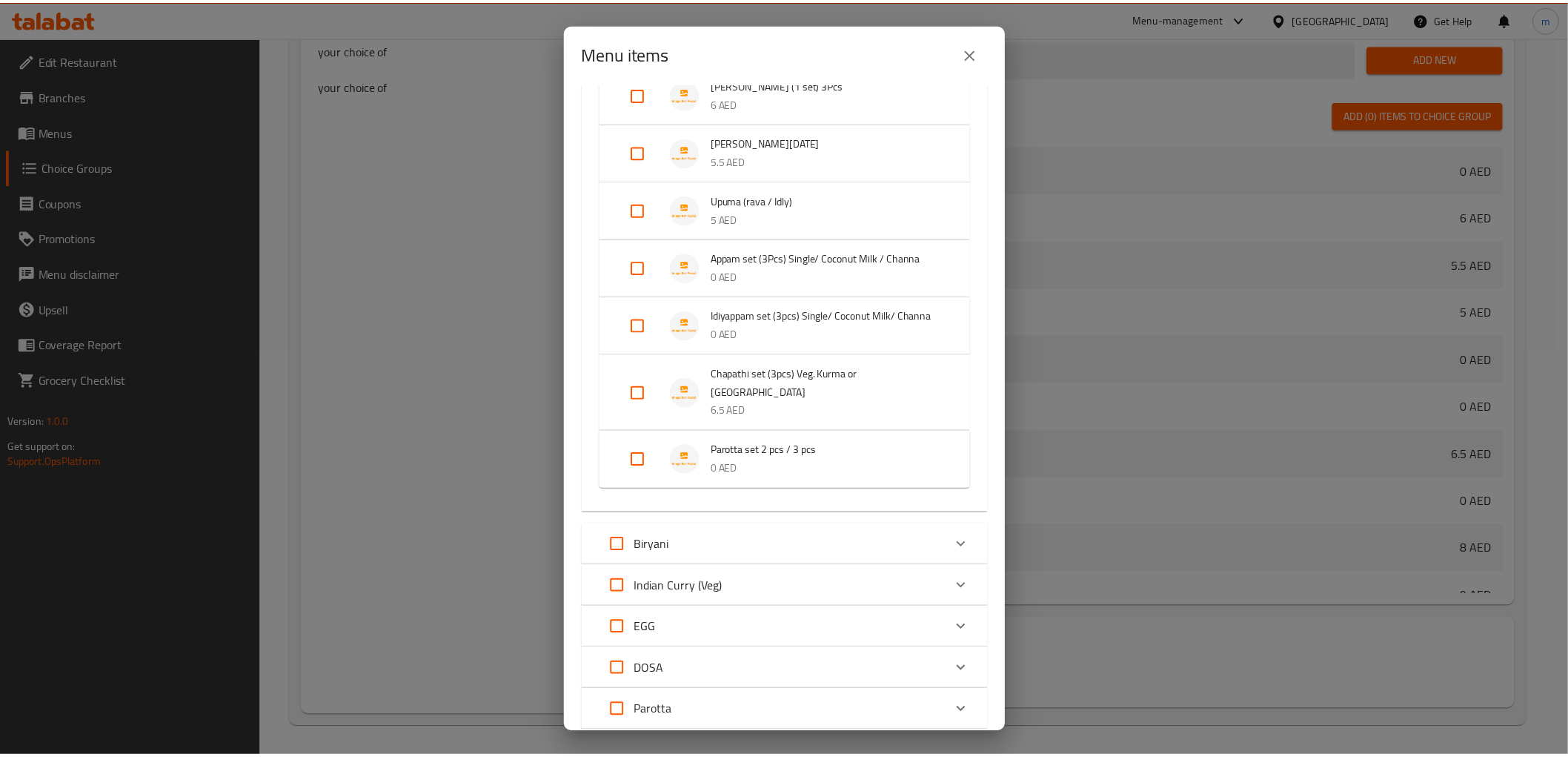
scroll to position [431, 0]
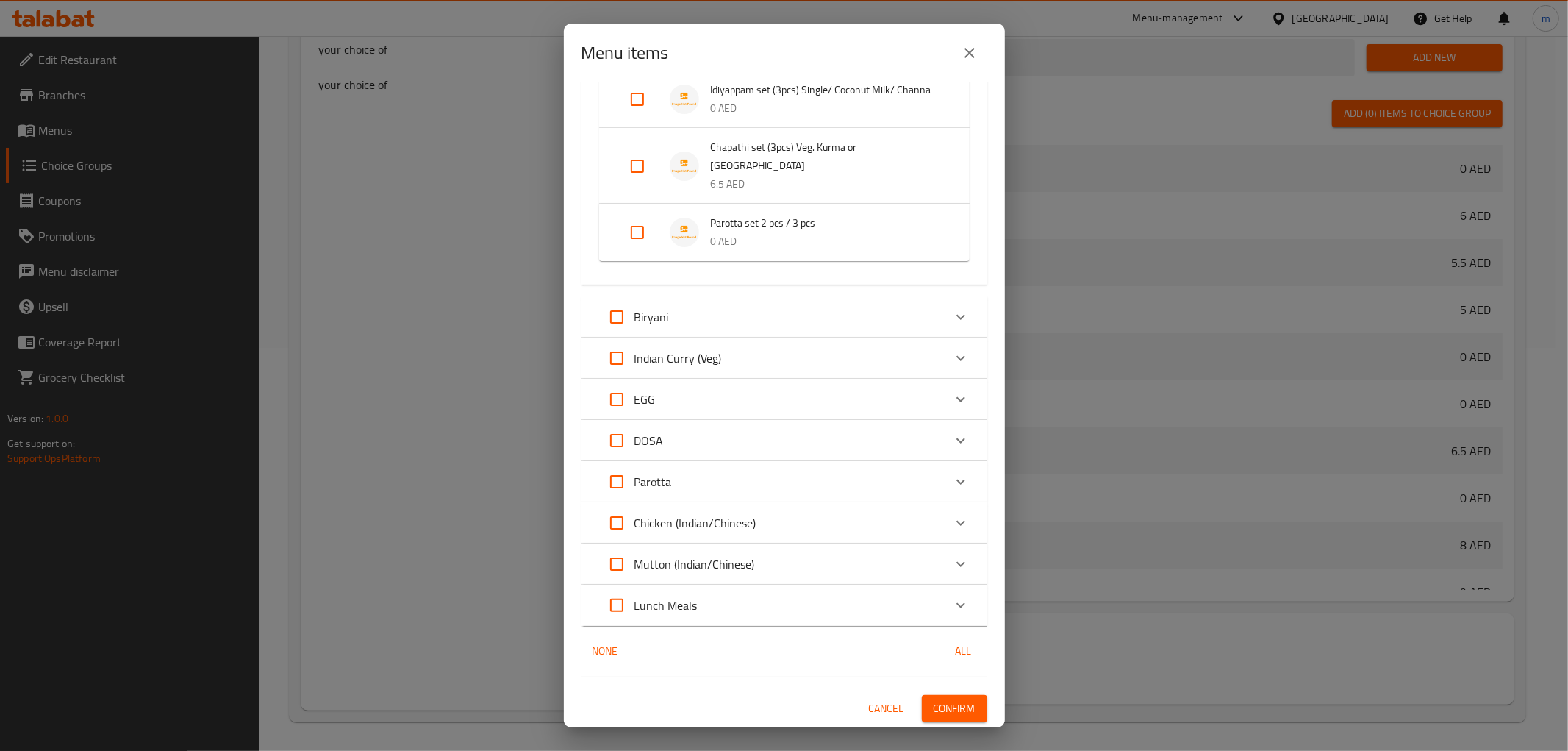
click at [934, 708] on span "Confirm" at bounding box center [955, 708] width 42 height 18
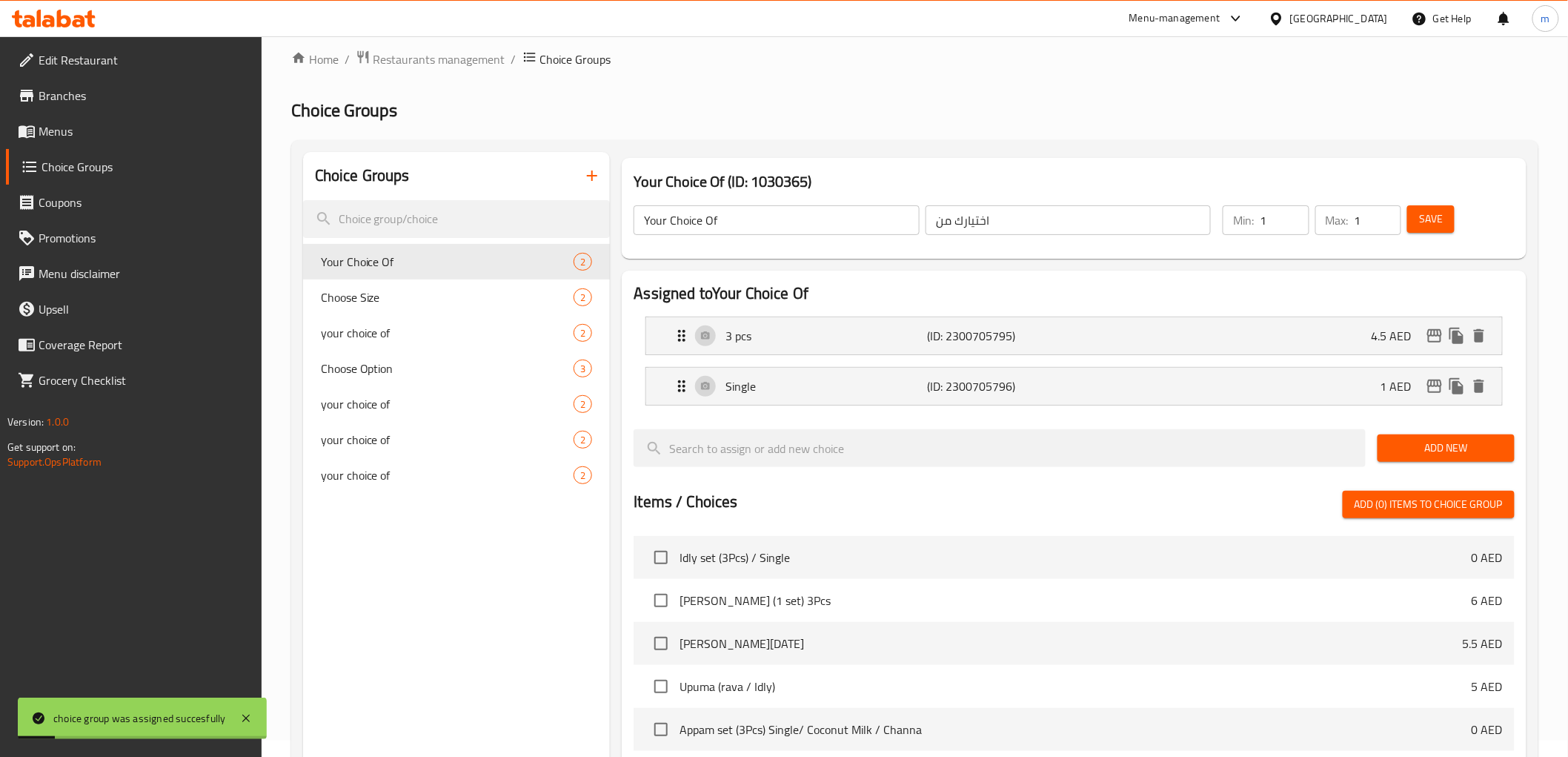
scroll to position [0, 0]
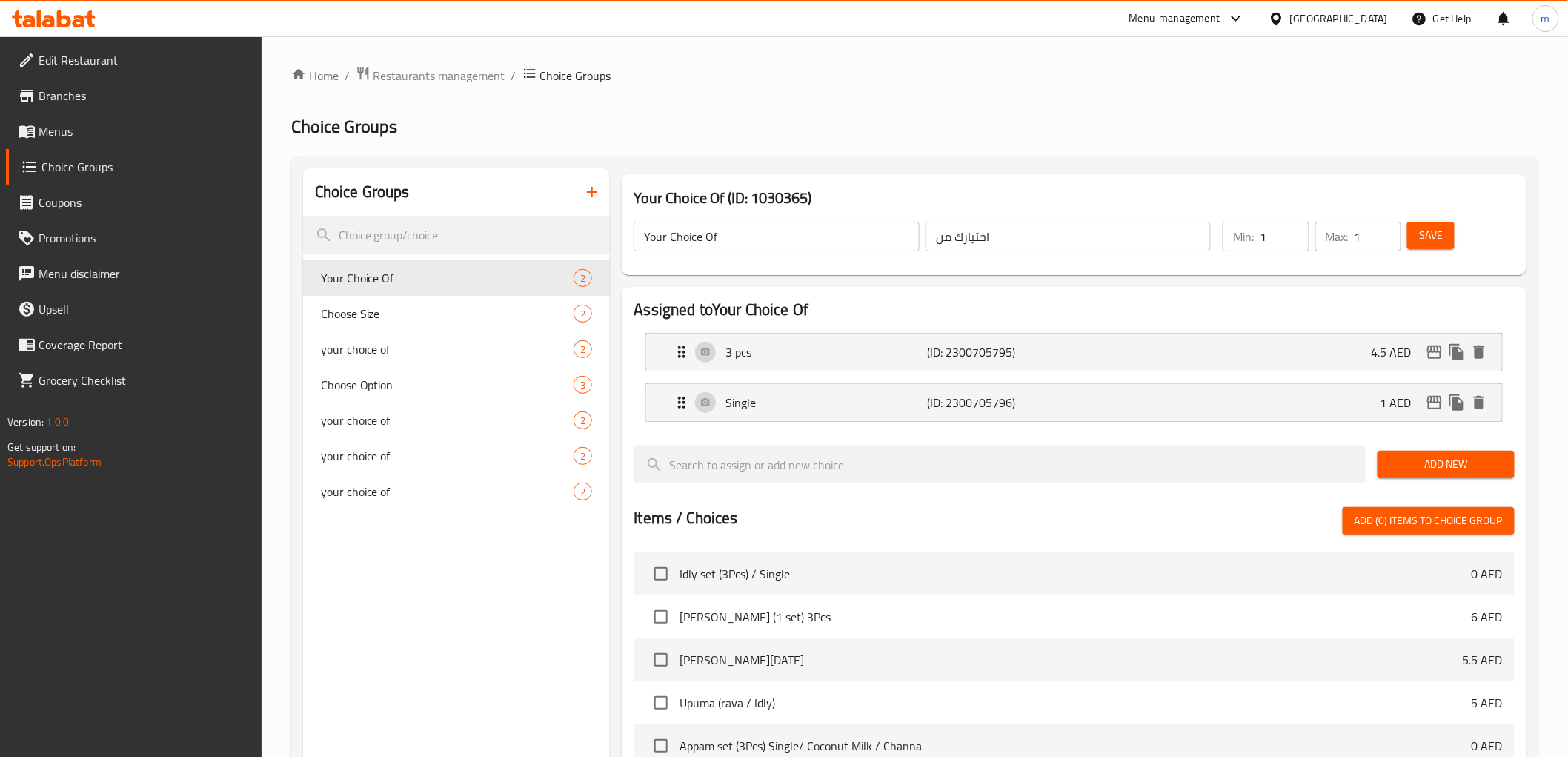
click at [596, 191] on icon "button" at bounding box center [592, 192] width 18 height 18
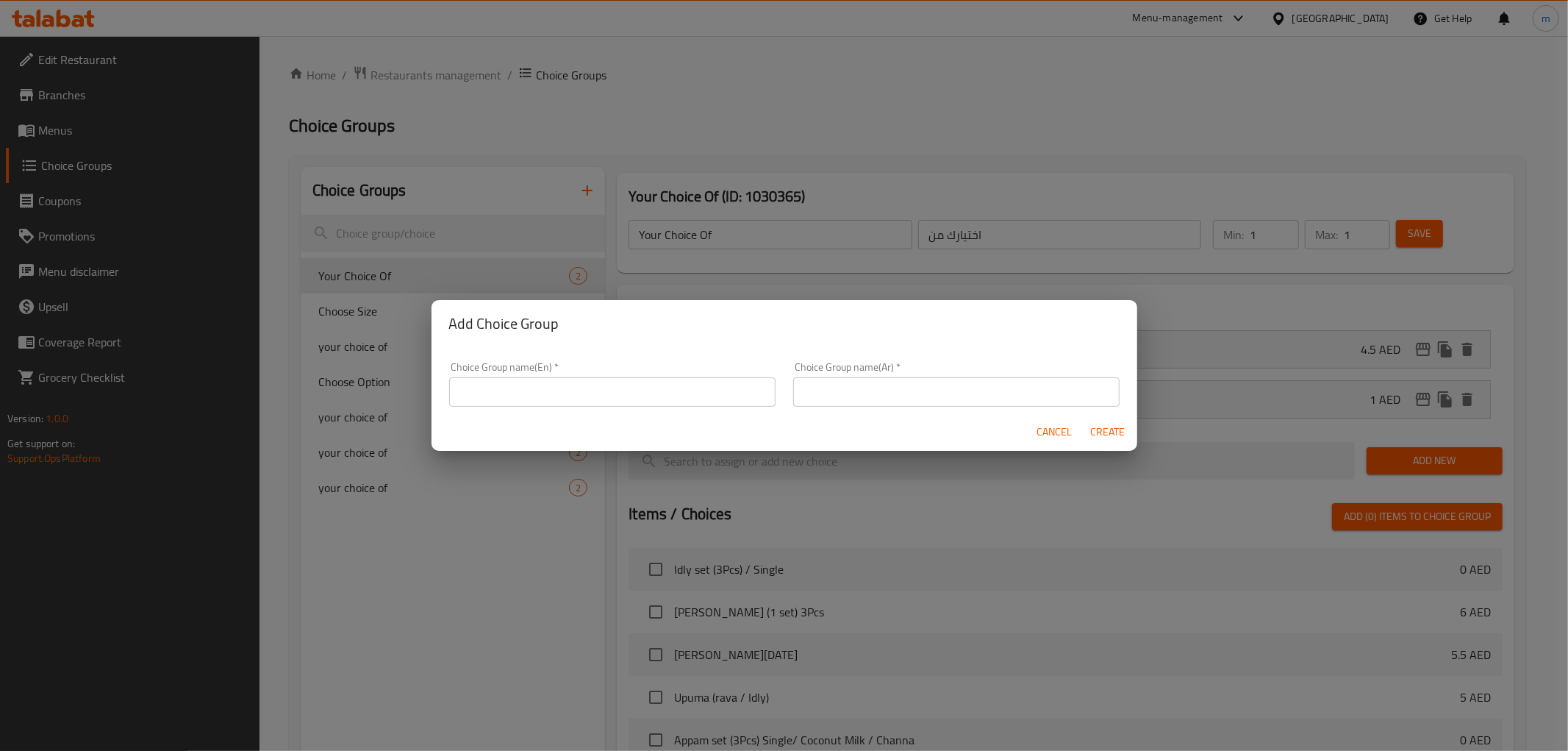
click at [624, 394] on input "text" at bounding box center [612, 392] width 327 height 30
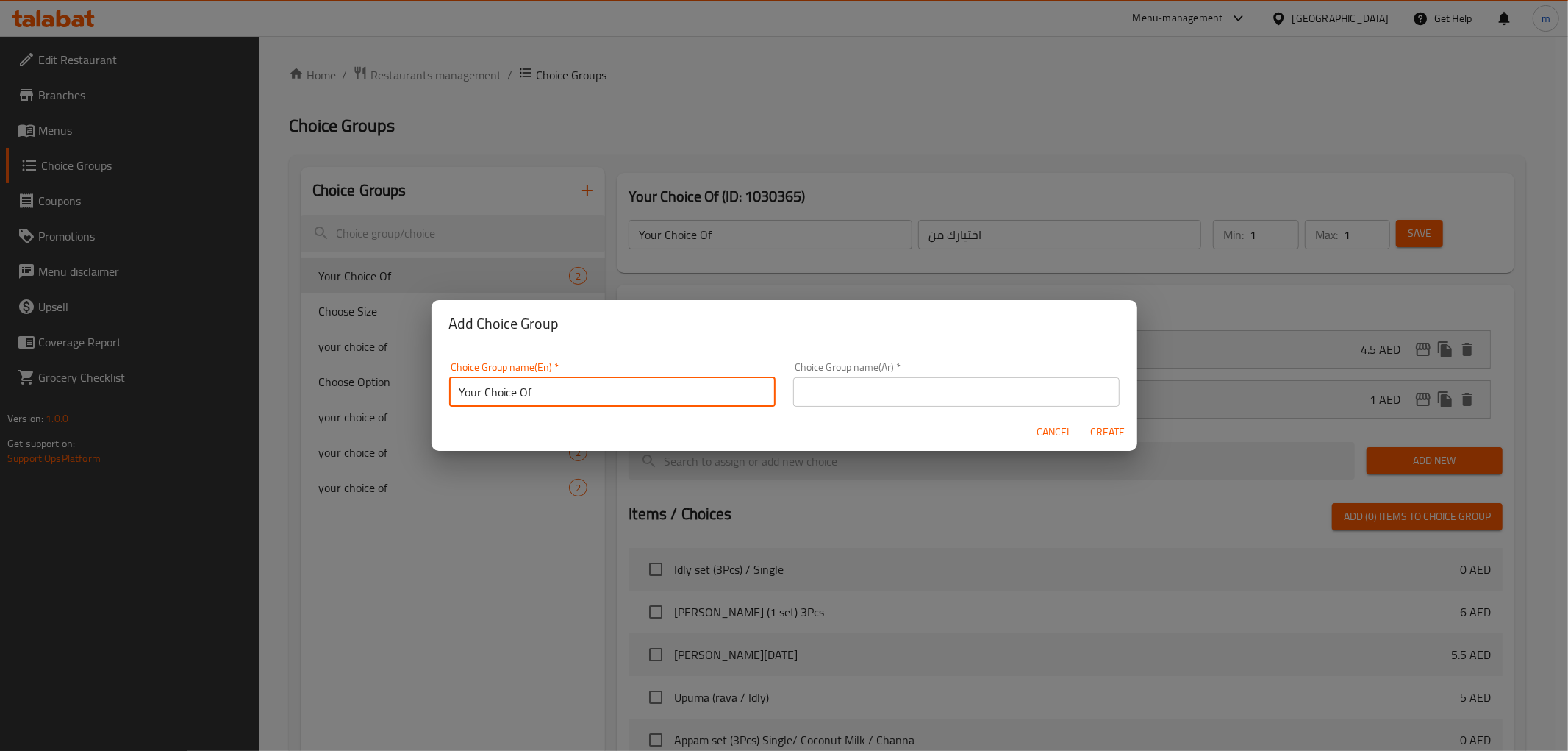
type input "Your Choice Of"
drag, startPoint x: 941, startPoint y: 382, endPoint x: 919, endPoint y: 402, distance: 29.7
click at [941, 382] on input "text" at bounding box center [956, 392] width 327 height 30
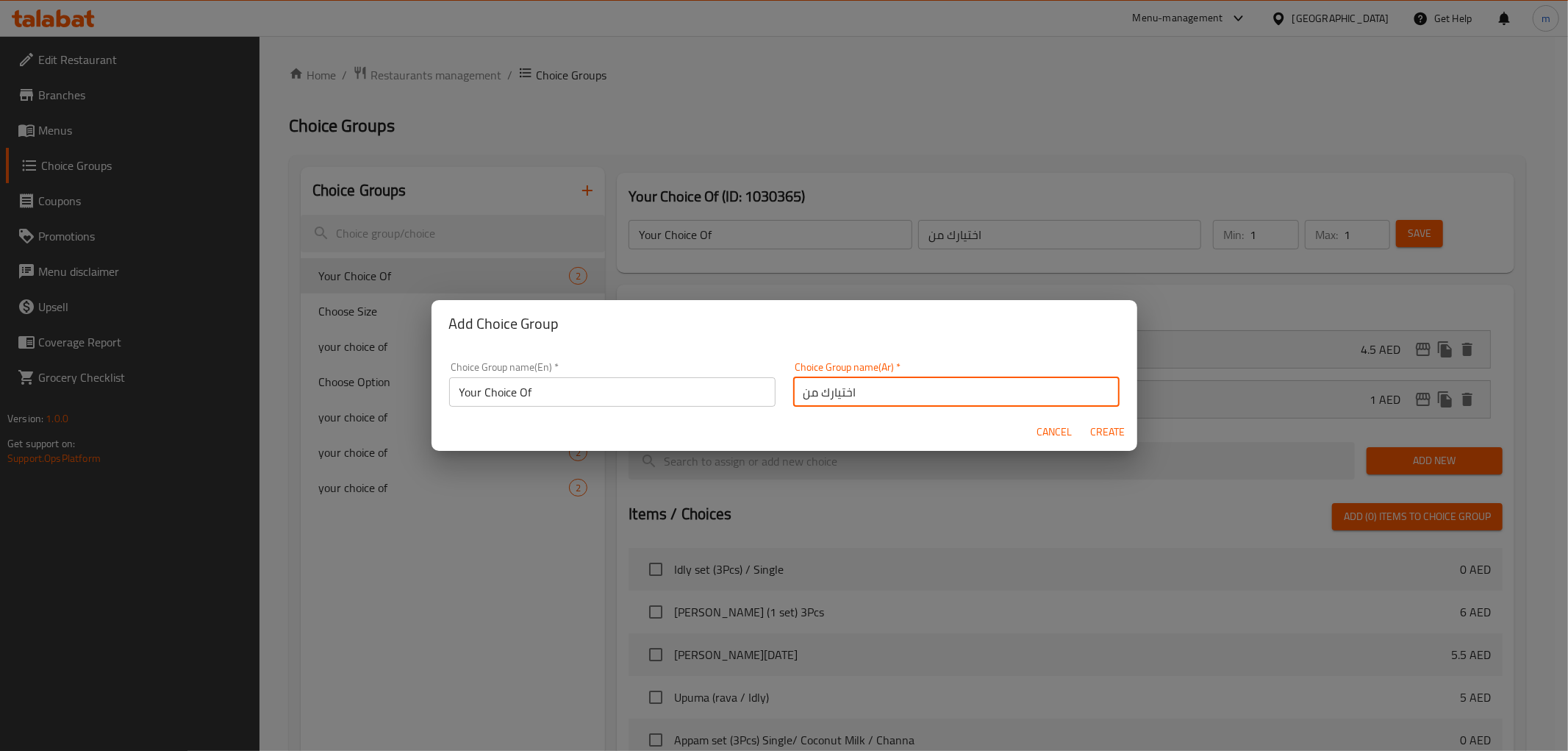
type input "اختيارك من"
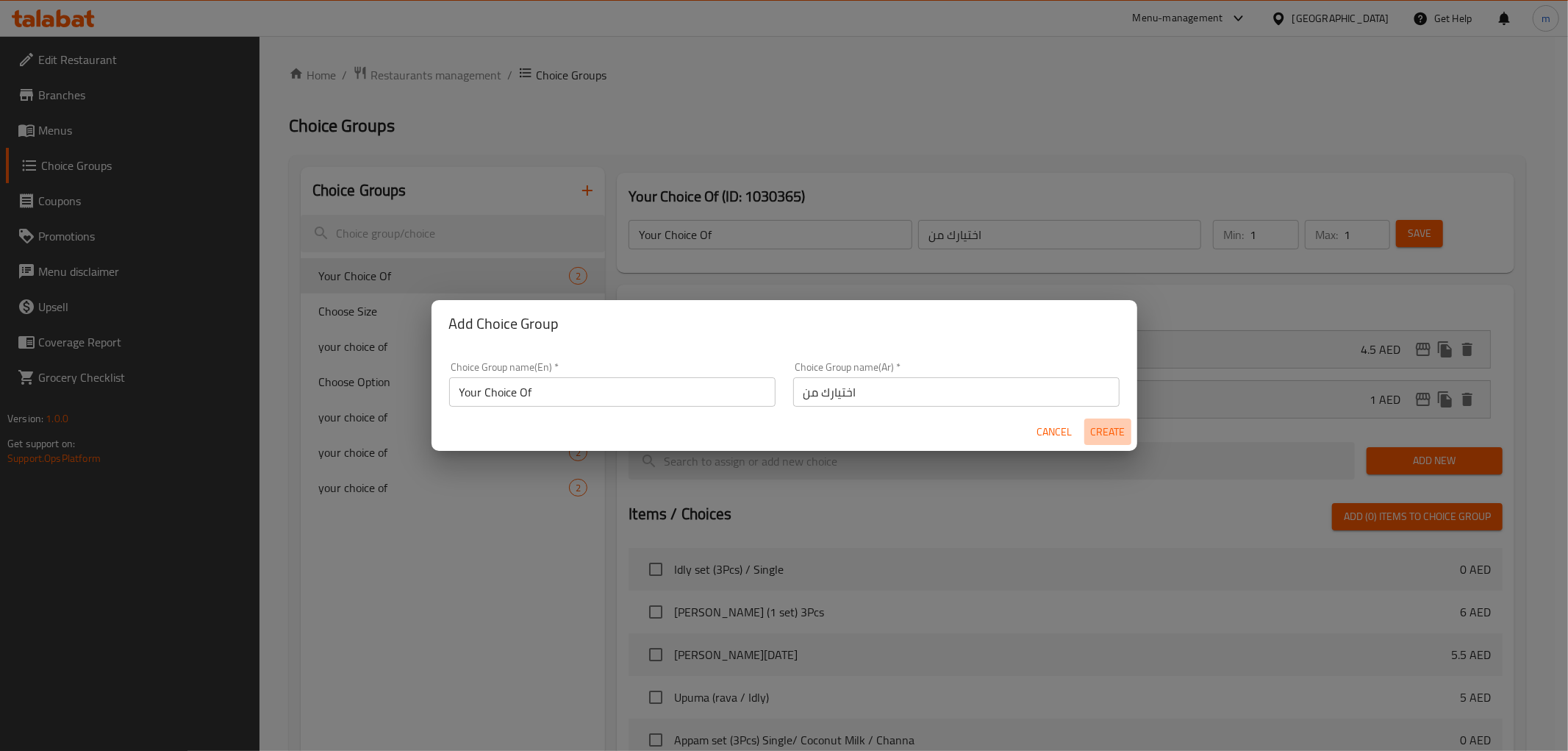
click at [1115, 436] on span "Create" at bounding box center [1107, 431] width 35 height 18
type input "Your Choice Of"
type input "اختيارك من"
type input "0"
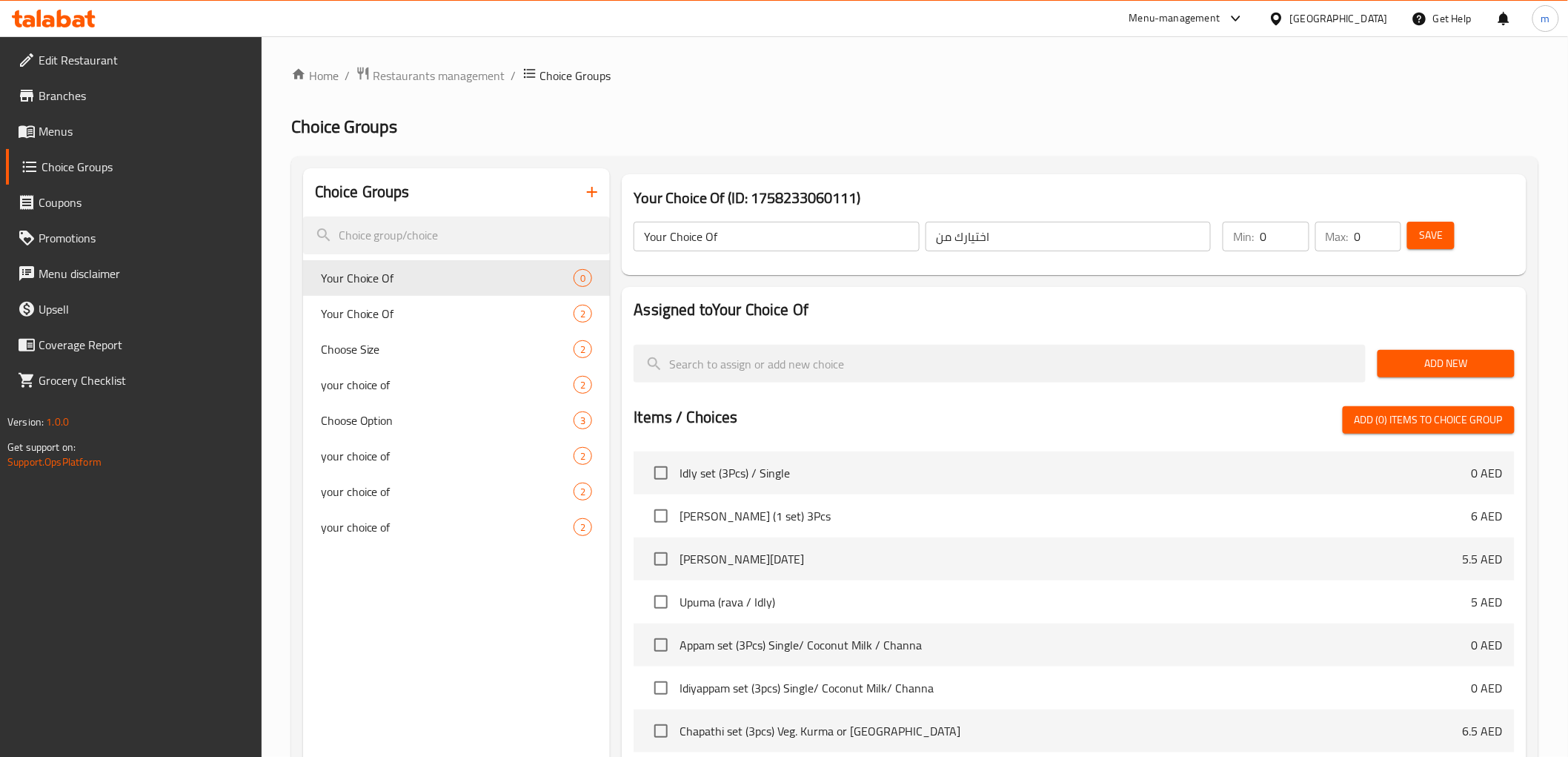
click at [1273, 233] on input "0" at bounding box center [1283, 237] width 49 height 30
type input "1"
click at [1293, 226] on input "1" at bounding box center [1283, 237] width 49 height 30
click at [1360, 232] on input "0" at bounding box center [1377, 237] width 47 height 30
type input "1"
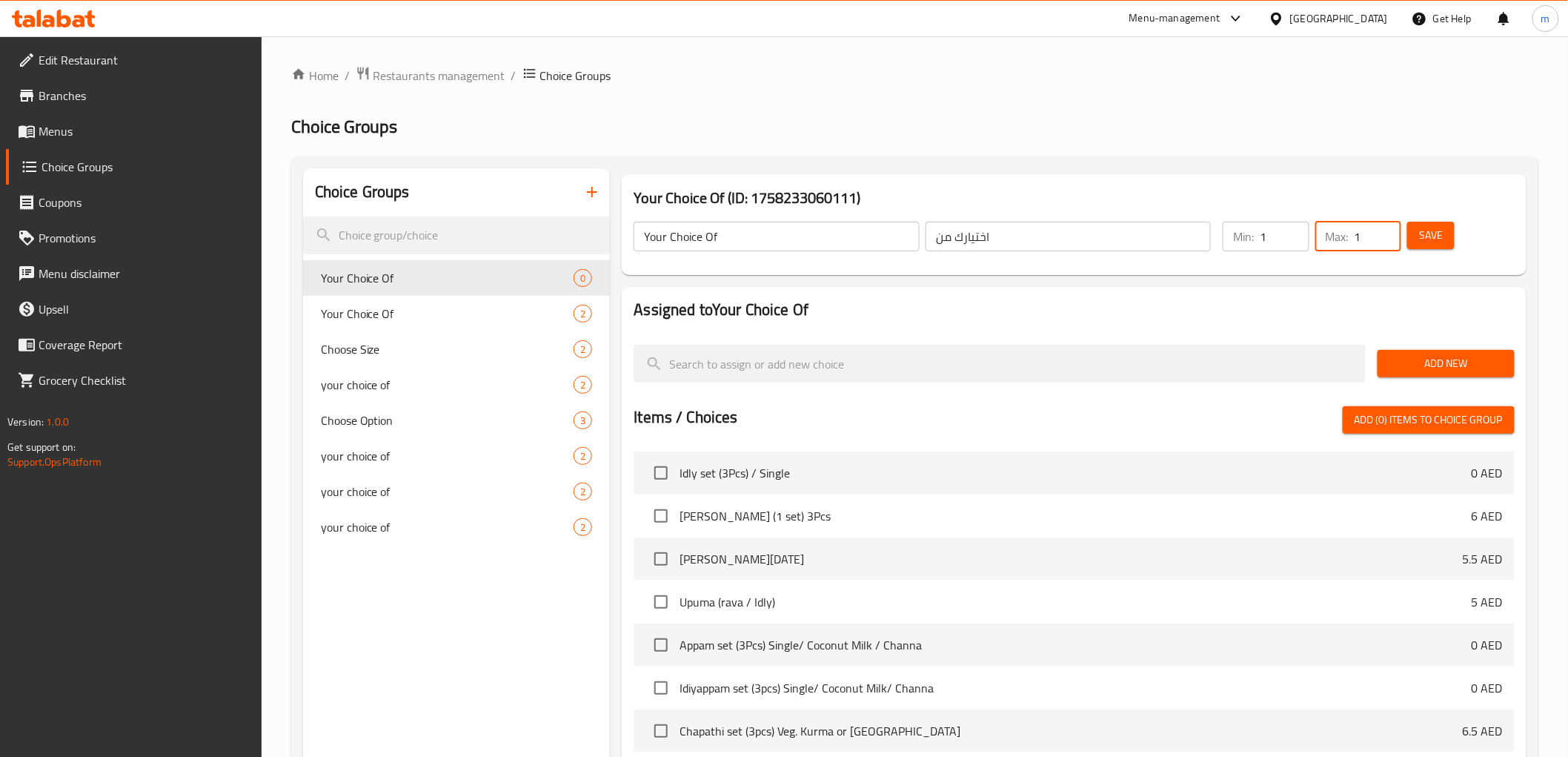
click at [1385, 232] on input "1" at bounding box center [1377, 237] width 47 height 30
click at [1445, 363] on span "Add New" at bounding box center [1445, 363] width 113 height 19
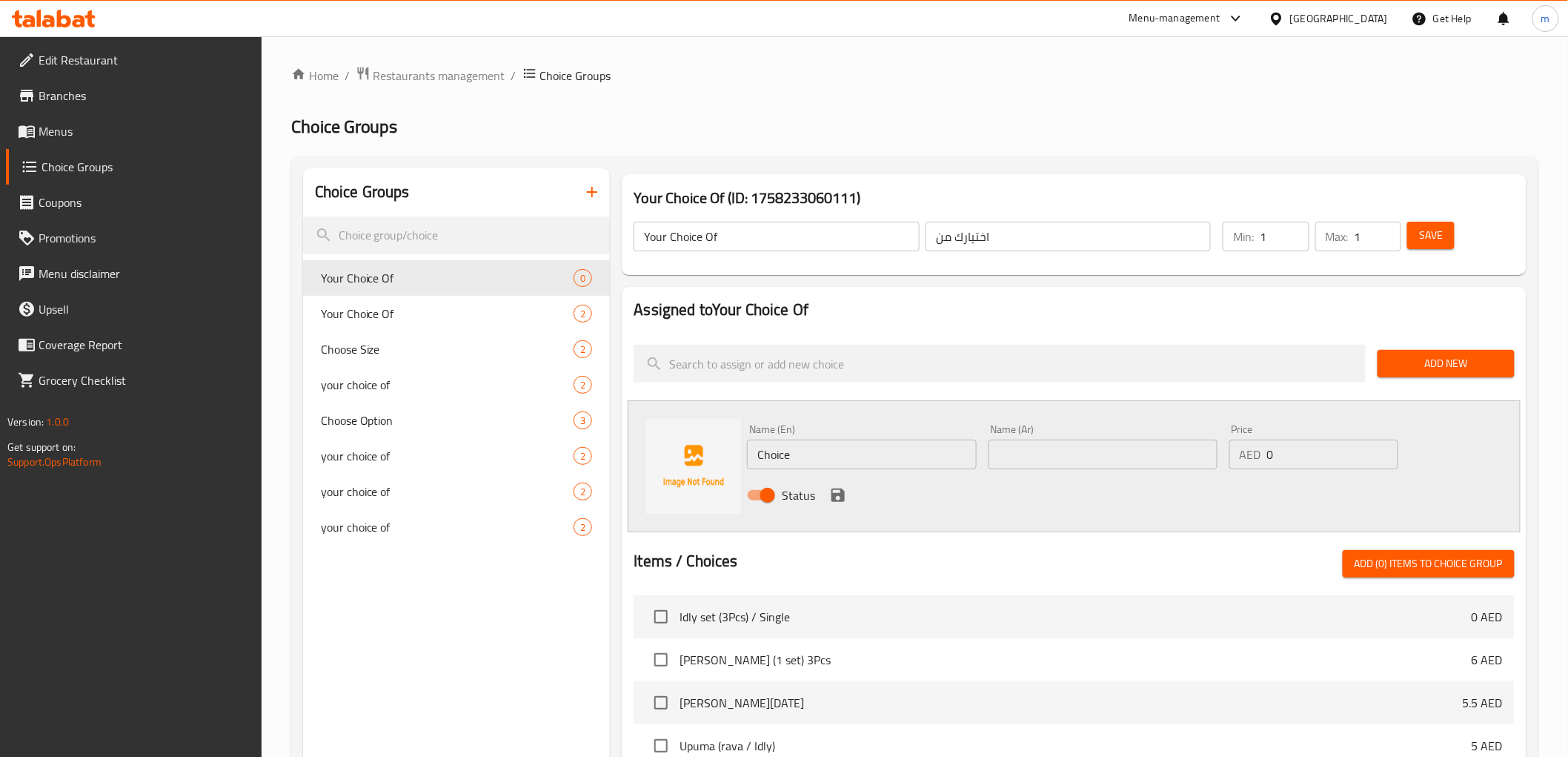
click at [849, 463] on input "Choice" at bounding box center [861, 455] width 229 height 30
type input "C"
type input "rava"
click at [1157, 458] on input "text" at bounding box center [1102, 455] width 229 height 30
type input "رافا"
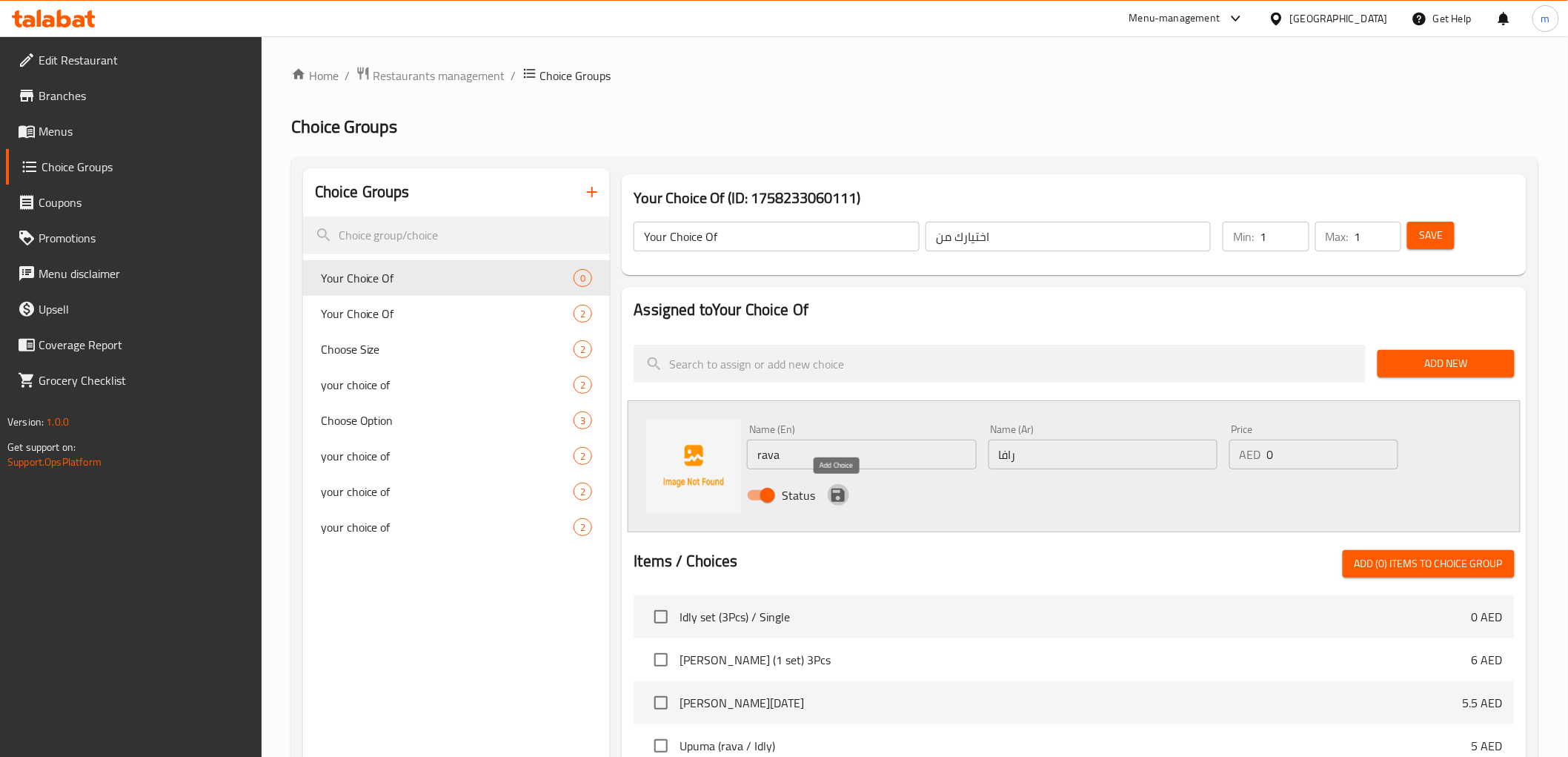
click at [841, 498] on icon "save" at bounding box center [837, 495] width 13 height 13
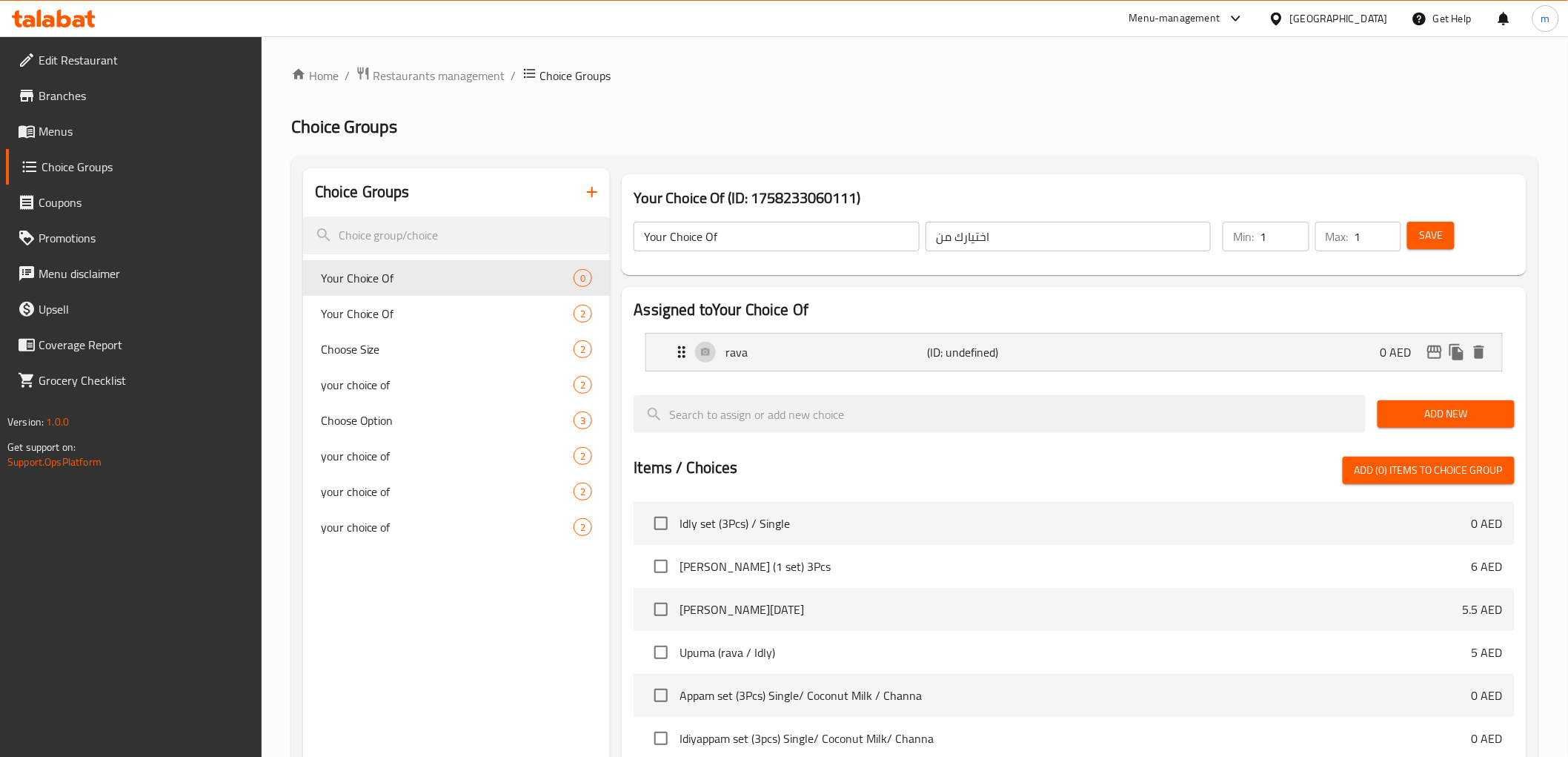
click at [1410, 417] on span "Add New" at bounding box center [1445, 413] width 113 height 19
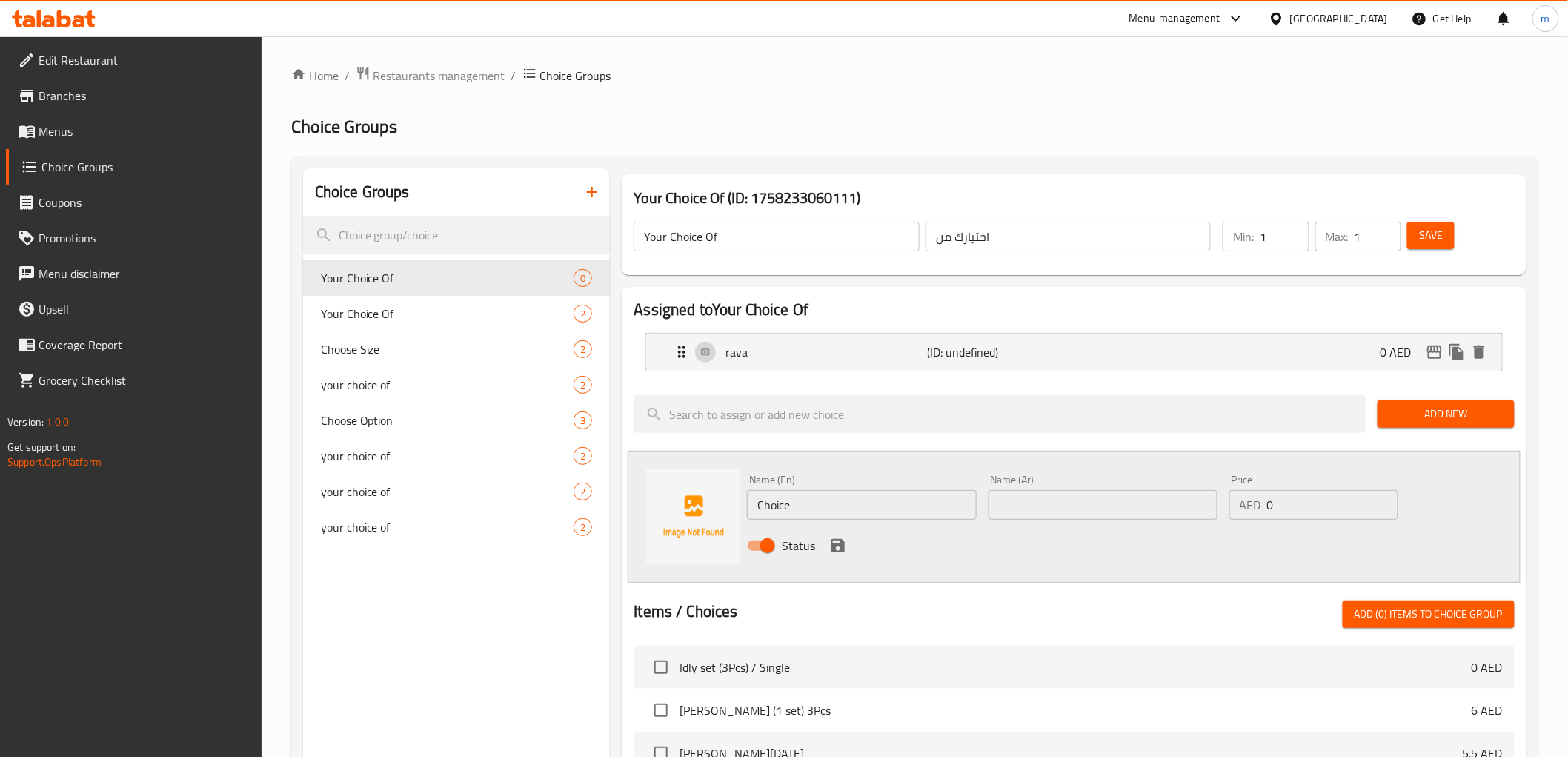
click at [821, 508] on input "Choice" at bounding box center [861, 505] width 229 height 30
type input "ه"
type input "Idly"
click at [1052, 484] on div "Name (Ar) Name (Ar)" at bounding box center [1102, 496] width 229 height 45
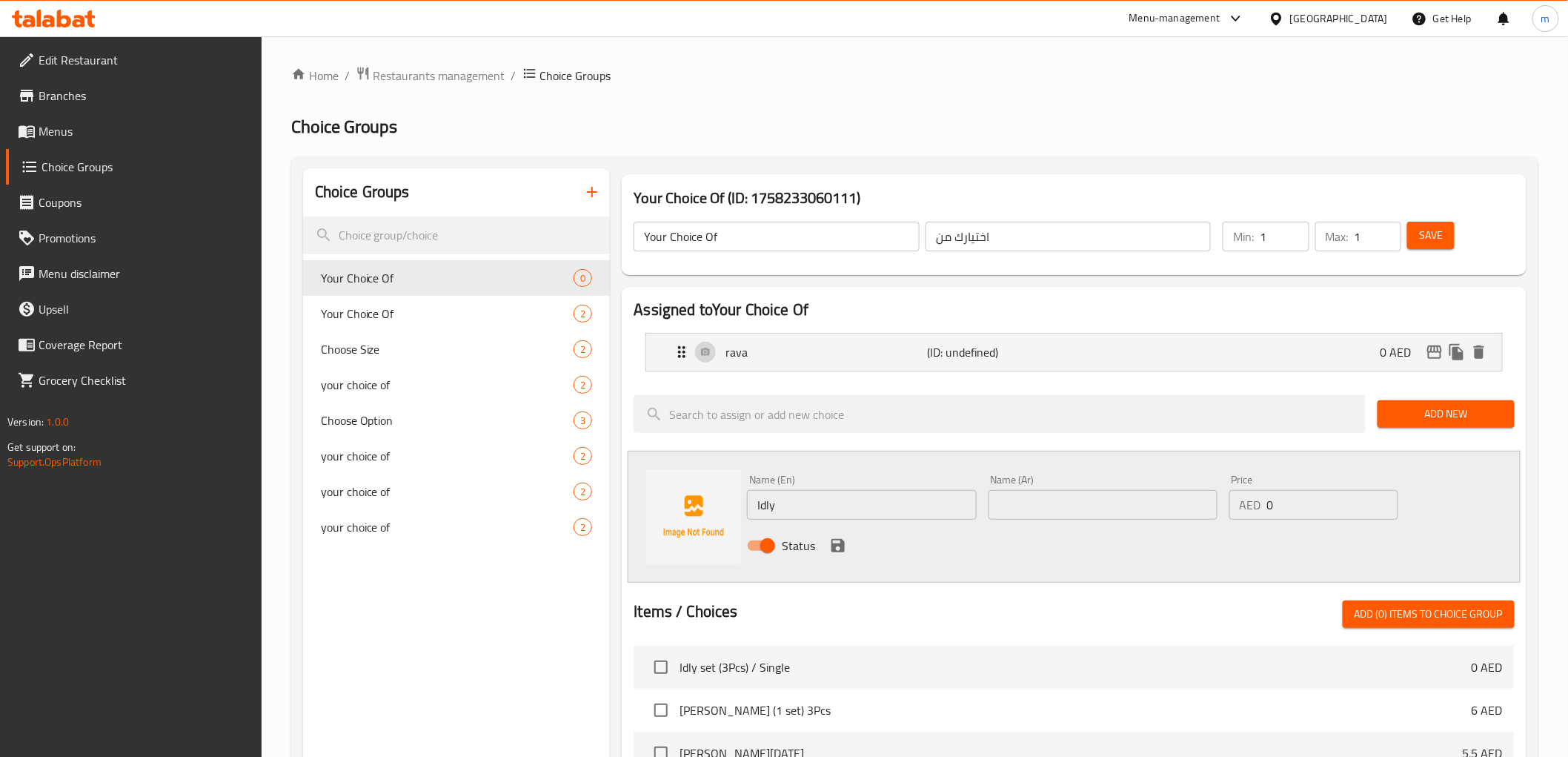
click at [1059, 504] on input "text" at bounding box center [1102, 505] width 229 height 30
type input "إدلي"
click at [837, 541] on icon "save" at bounding box center [838, 545] width 18 height 18
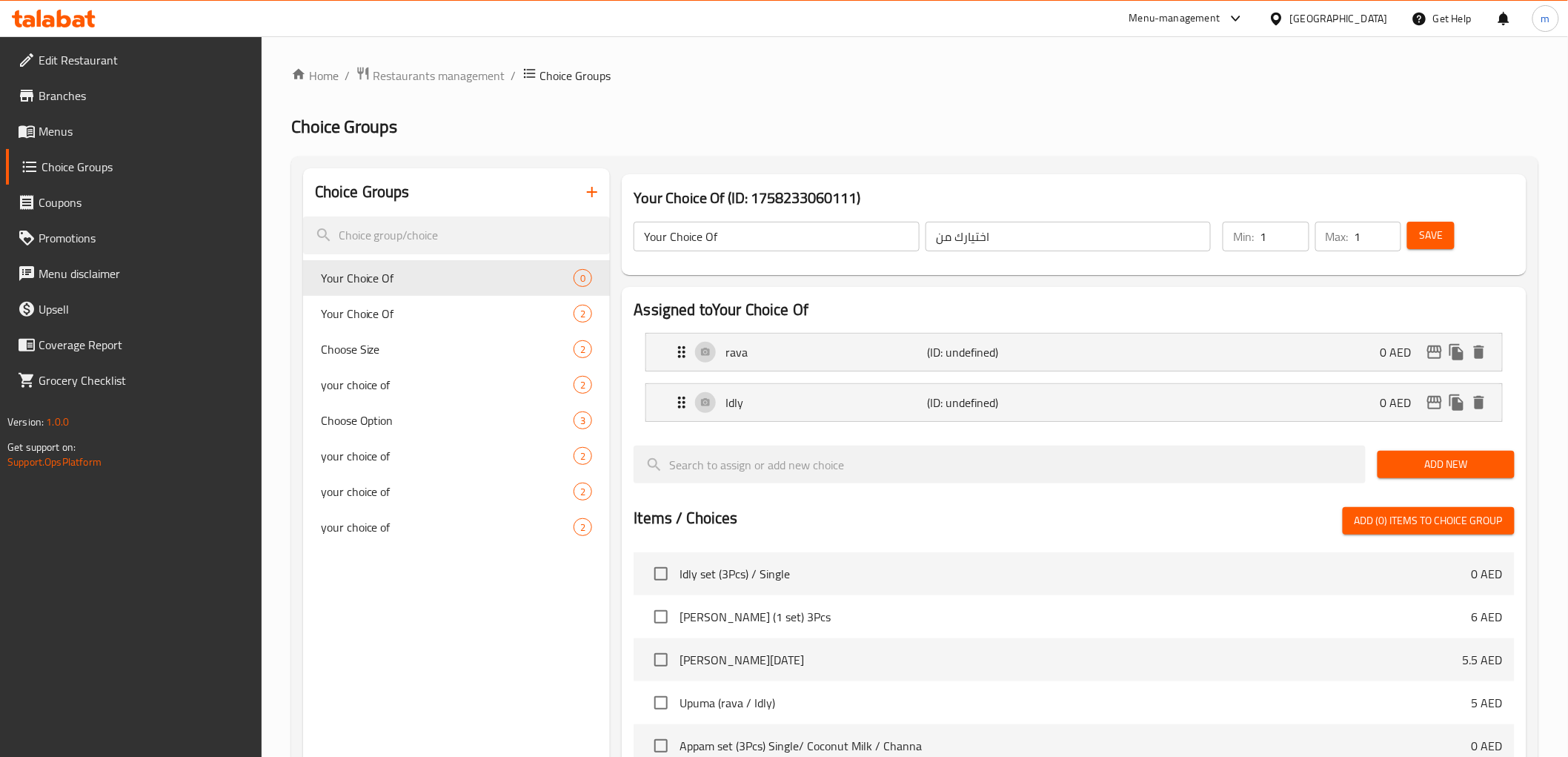
click at [1432, 242] on span "Save" at bounding box center [1430, 235] width 24 height 19
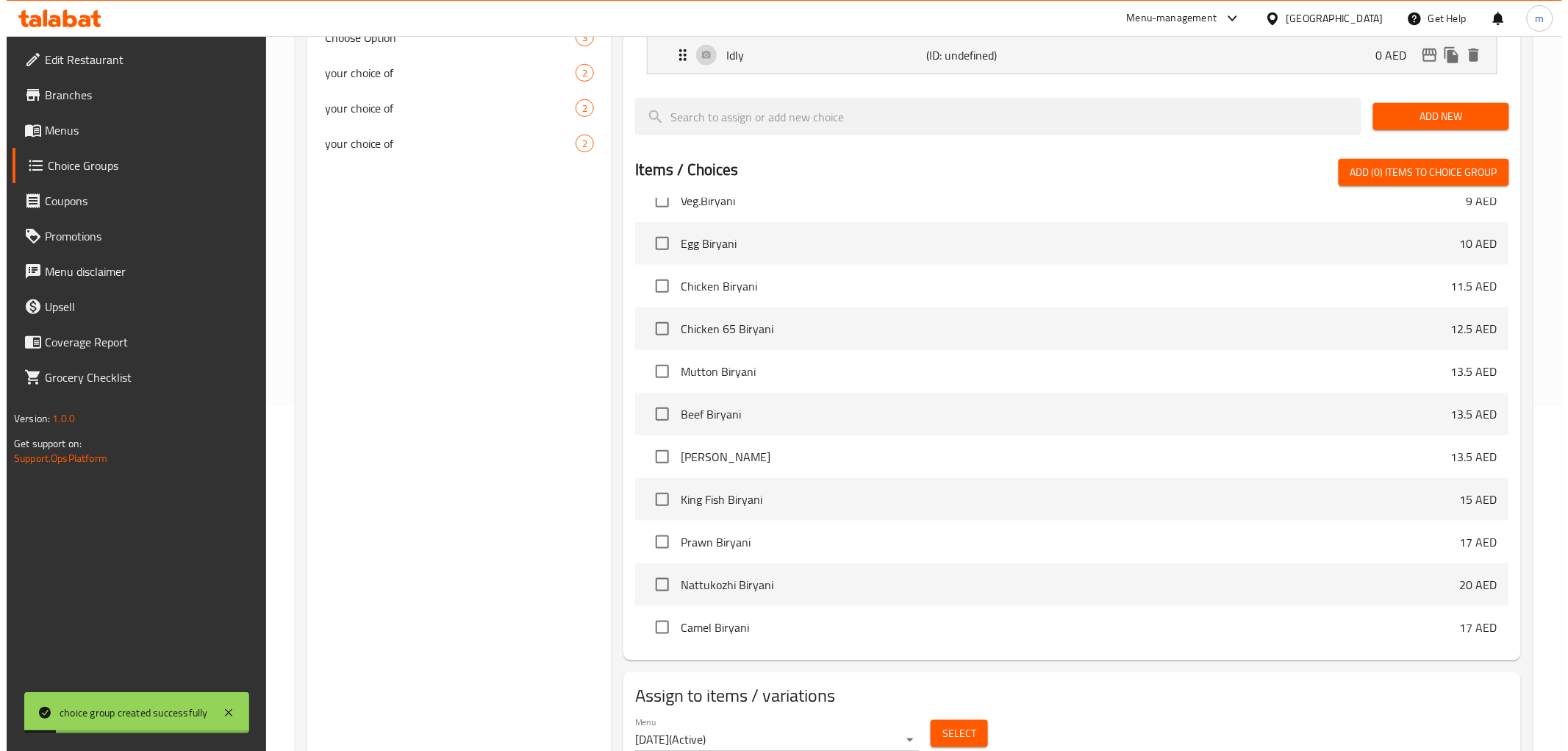
scroll to position [403, 0]
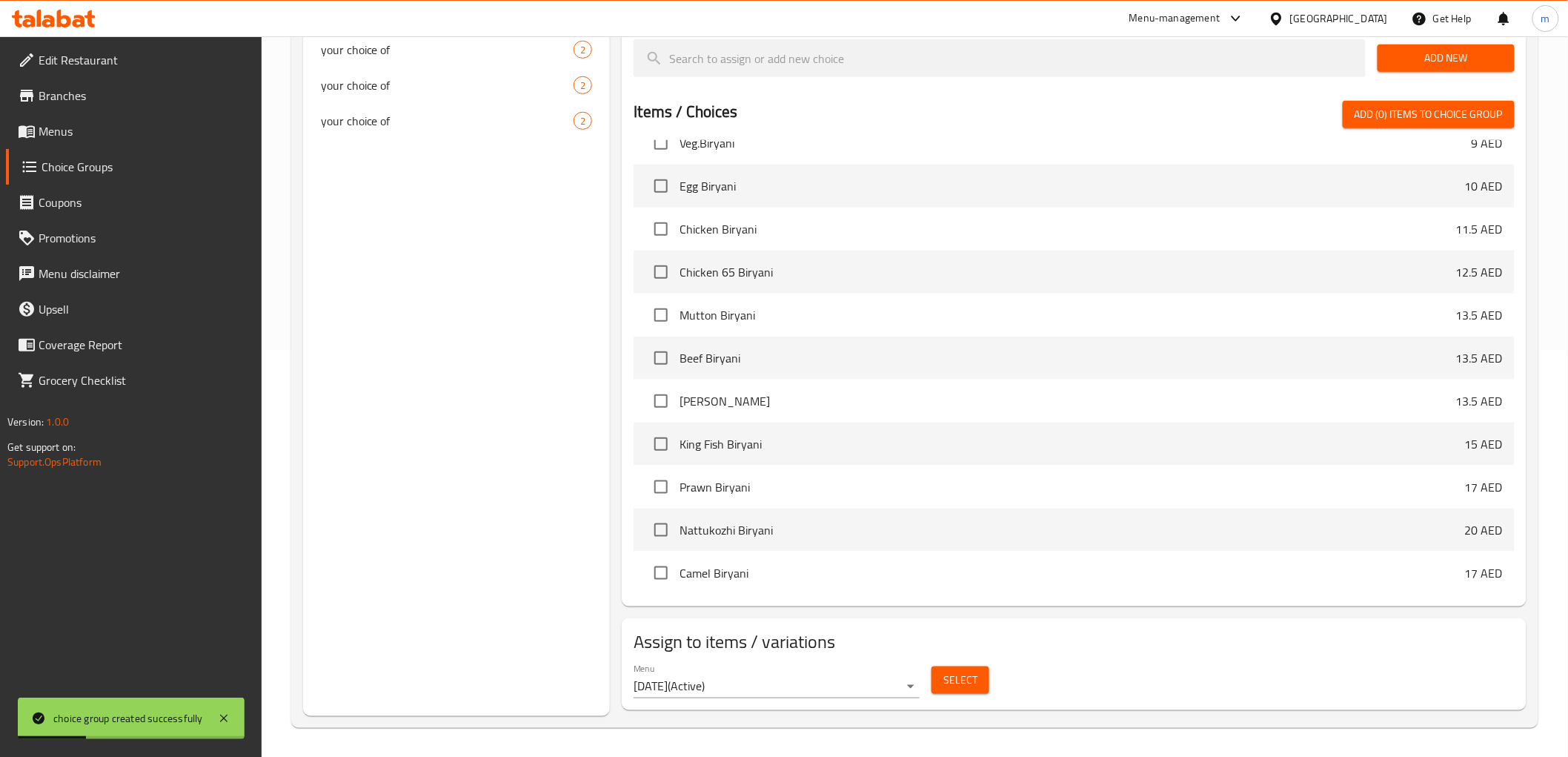
click at [967, 670] on span "Select" at bounding box center [960, 679] width 34 height 19
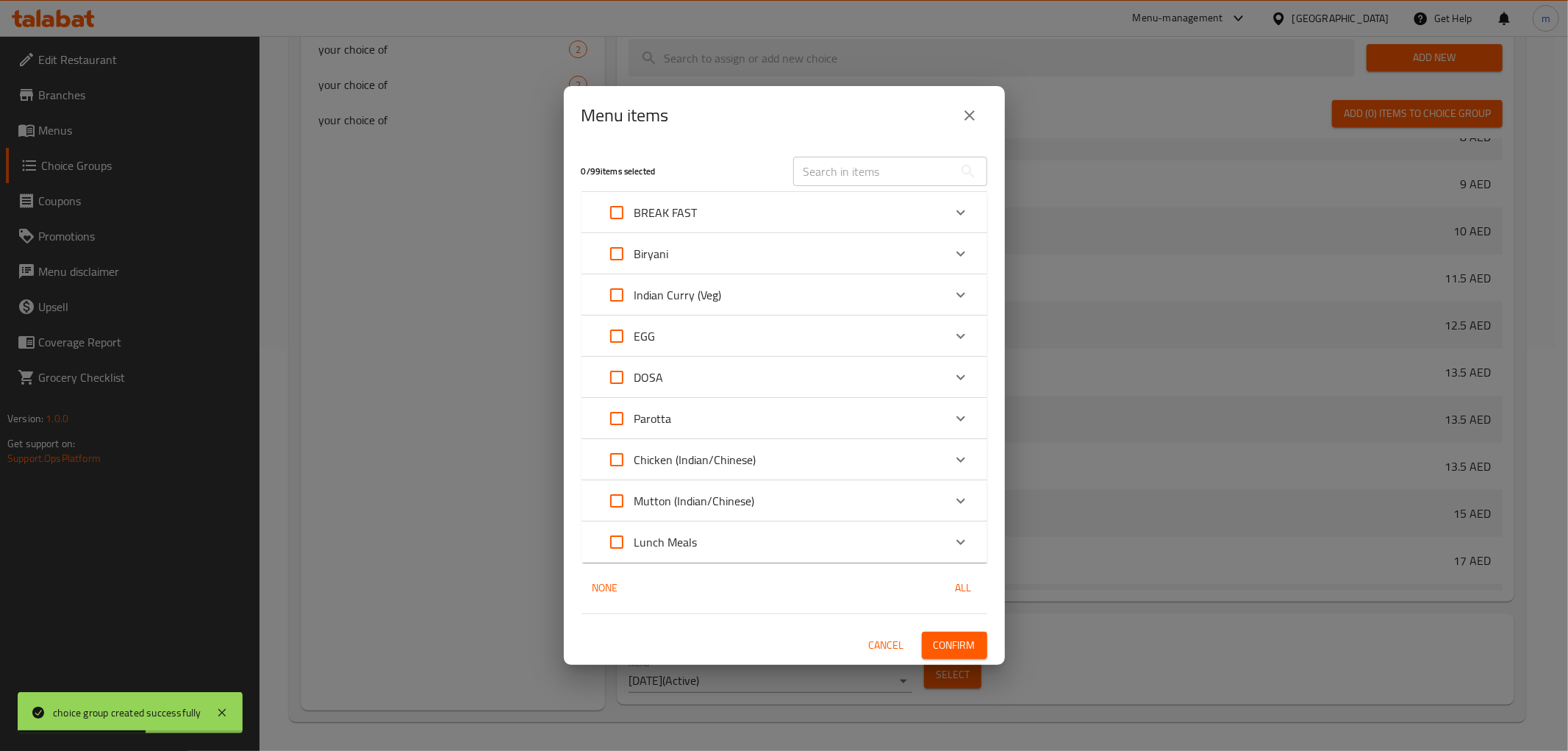
click at [961, 217] on icon "Expand" at bounding box center [961, 212] width 18 height 18
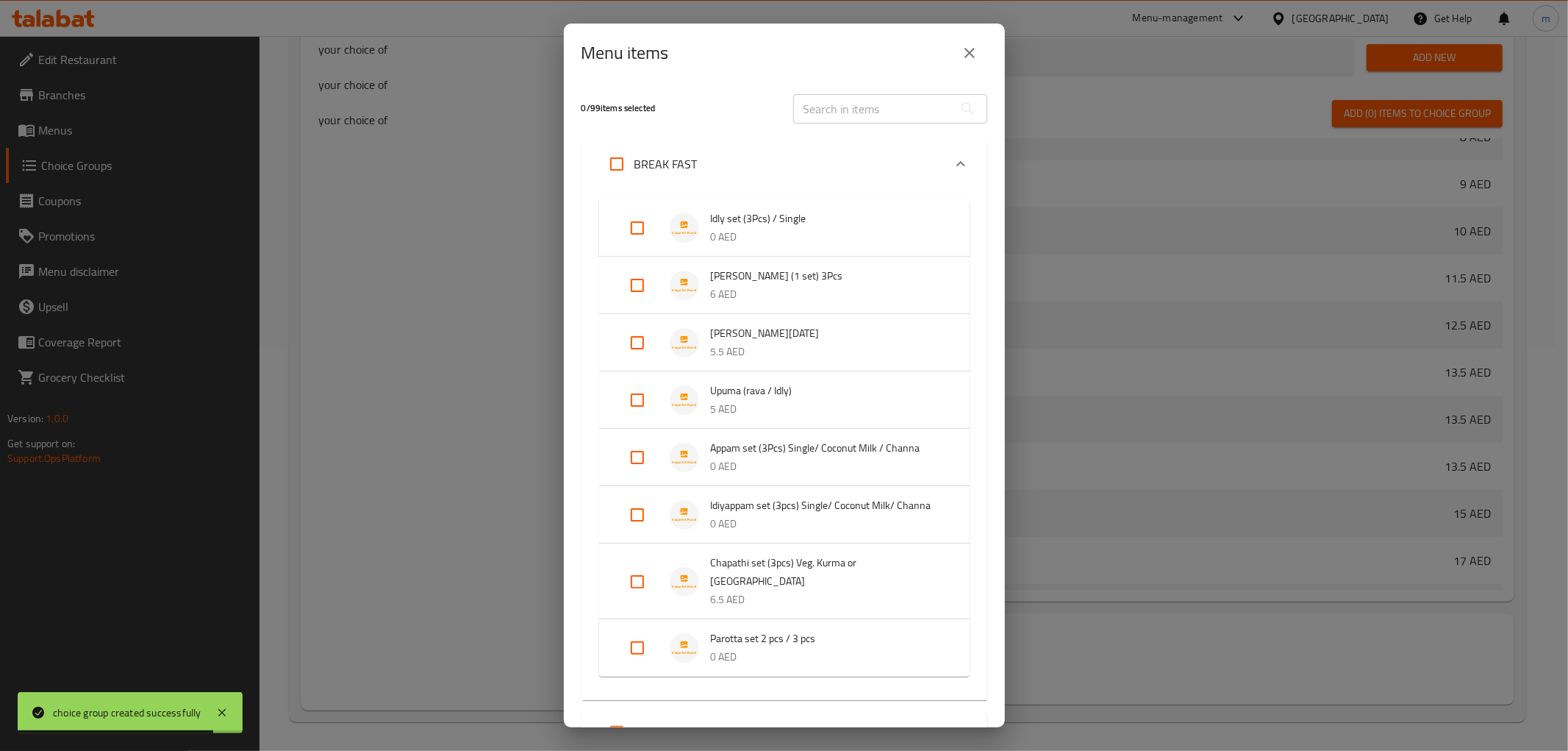
click at [631, 403] on input "Expand" at bounding box center [637, 400] width 35 height 35
checkbox input "true"
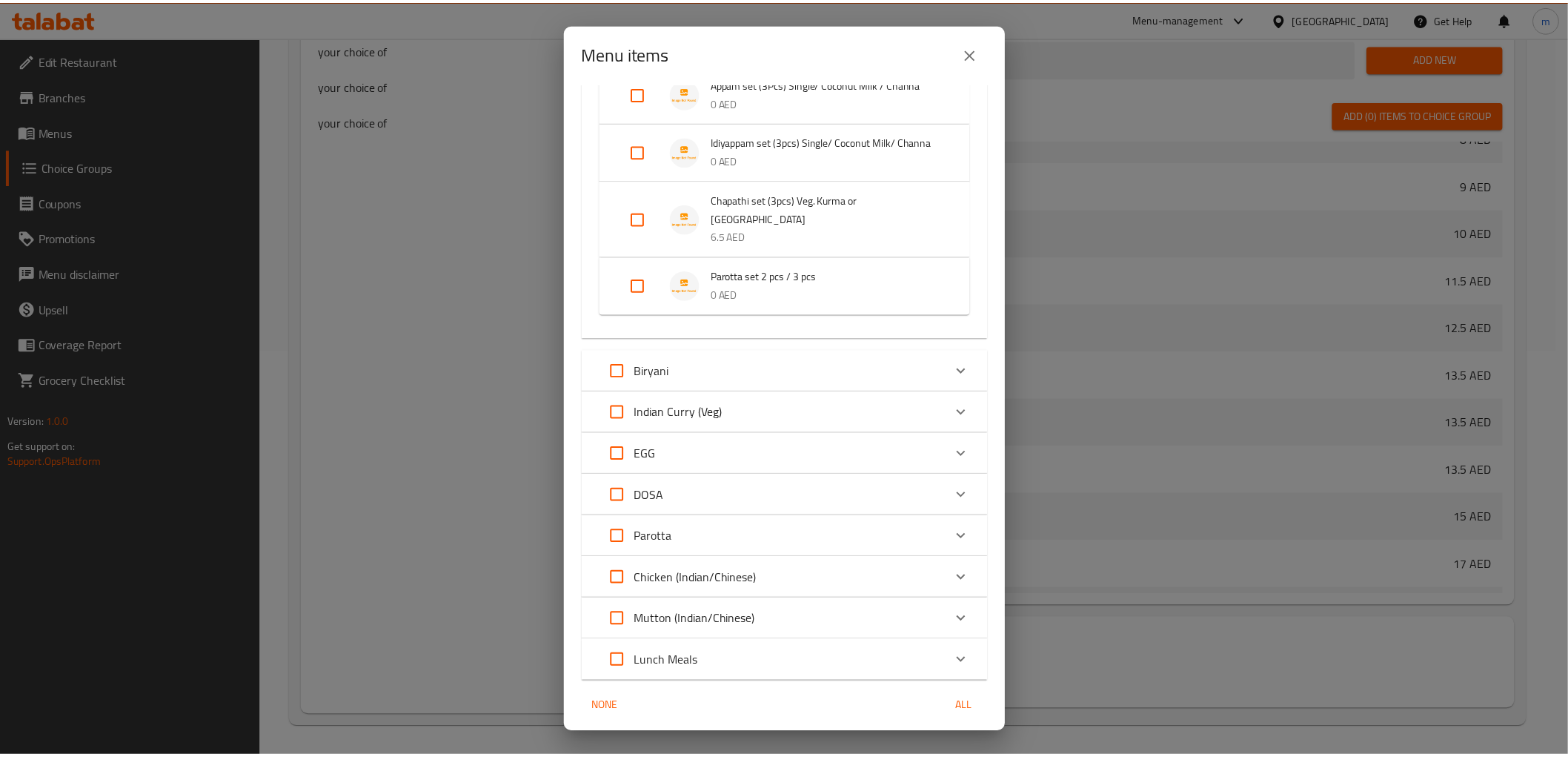
scroll to position [442, 0]
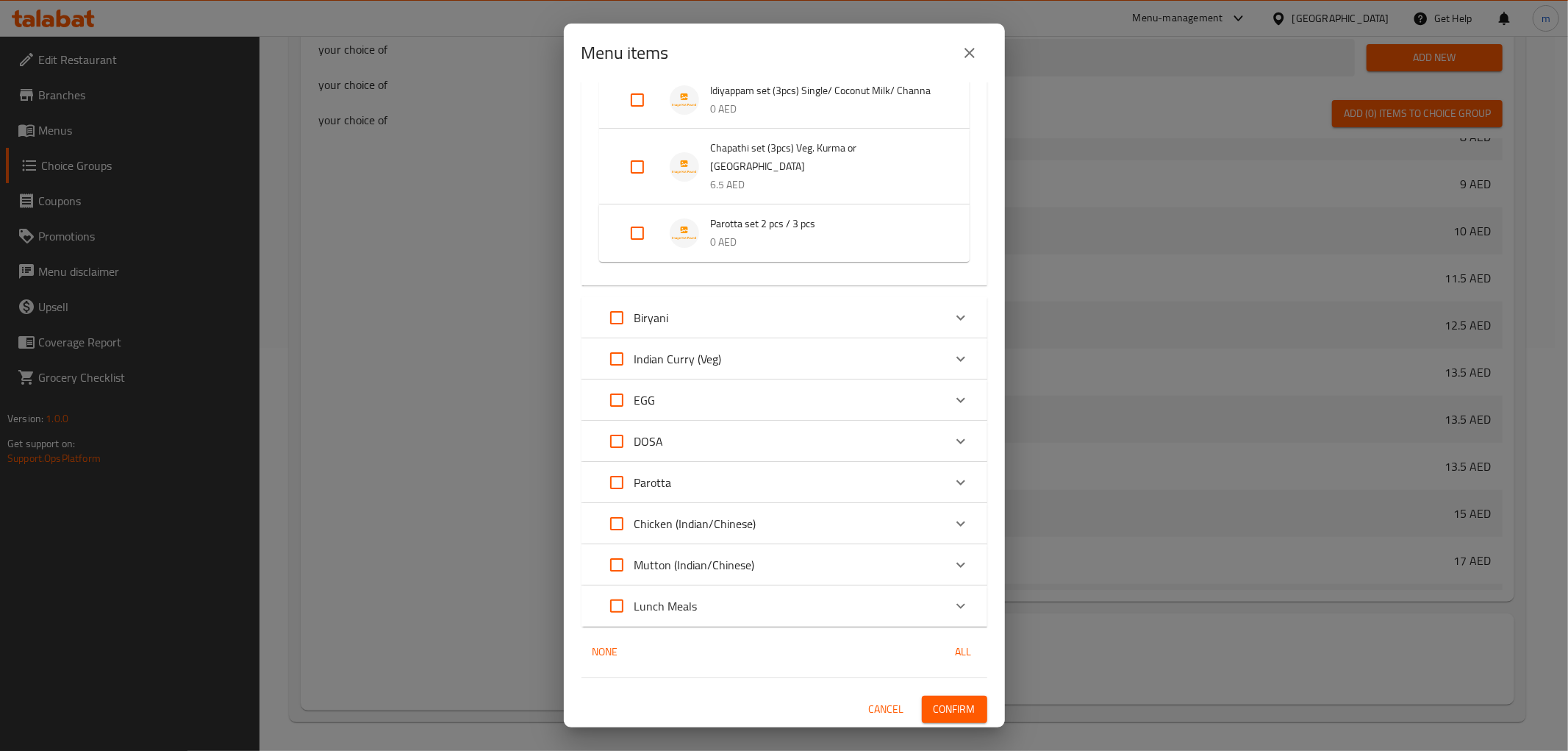
click at [934, 700] on span "Confirm" at bounding box center [955, 709] width 42 height 18
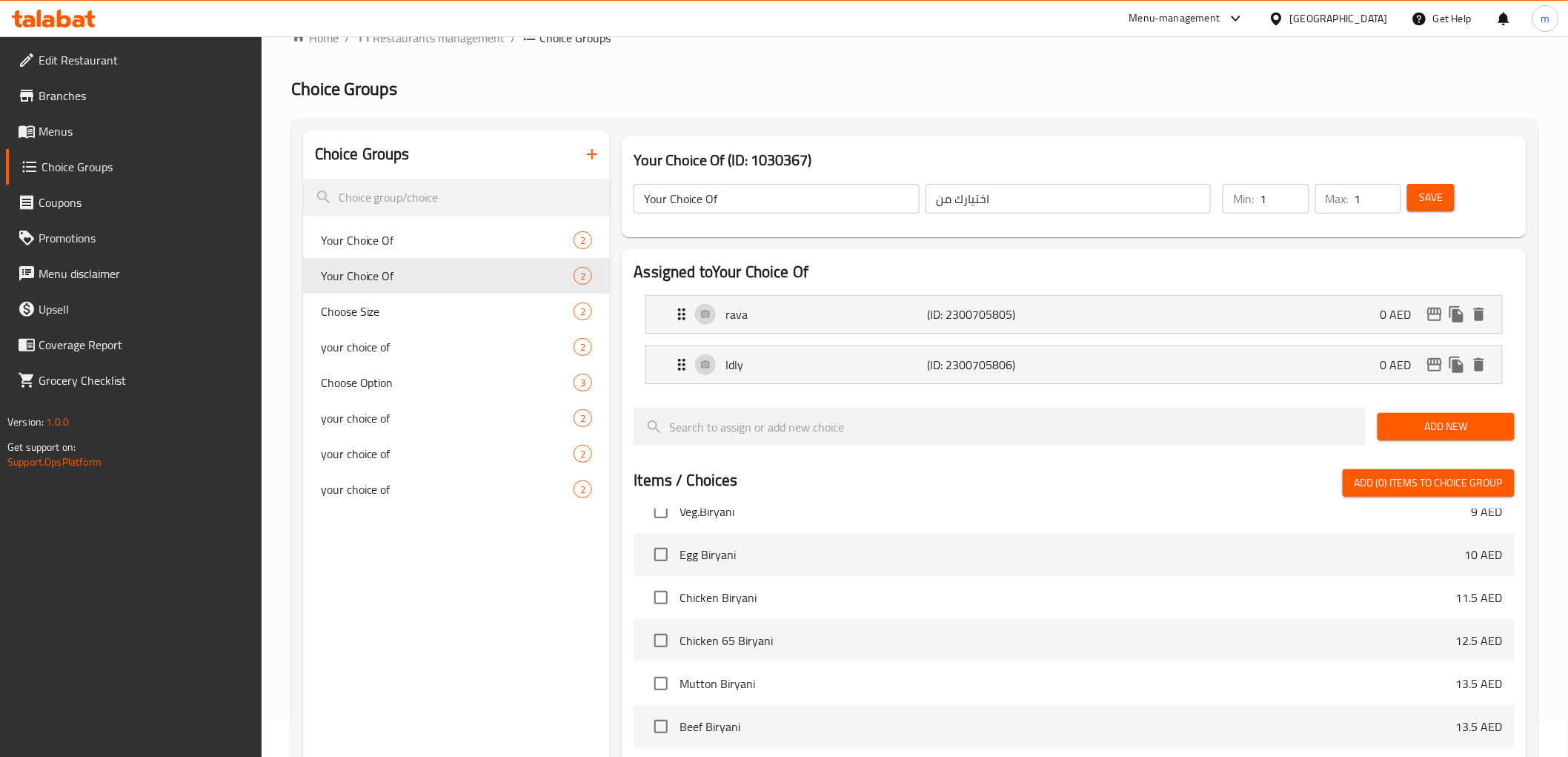
scroll to position [0, 0]
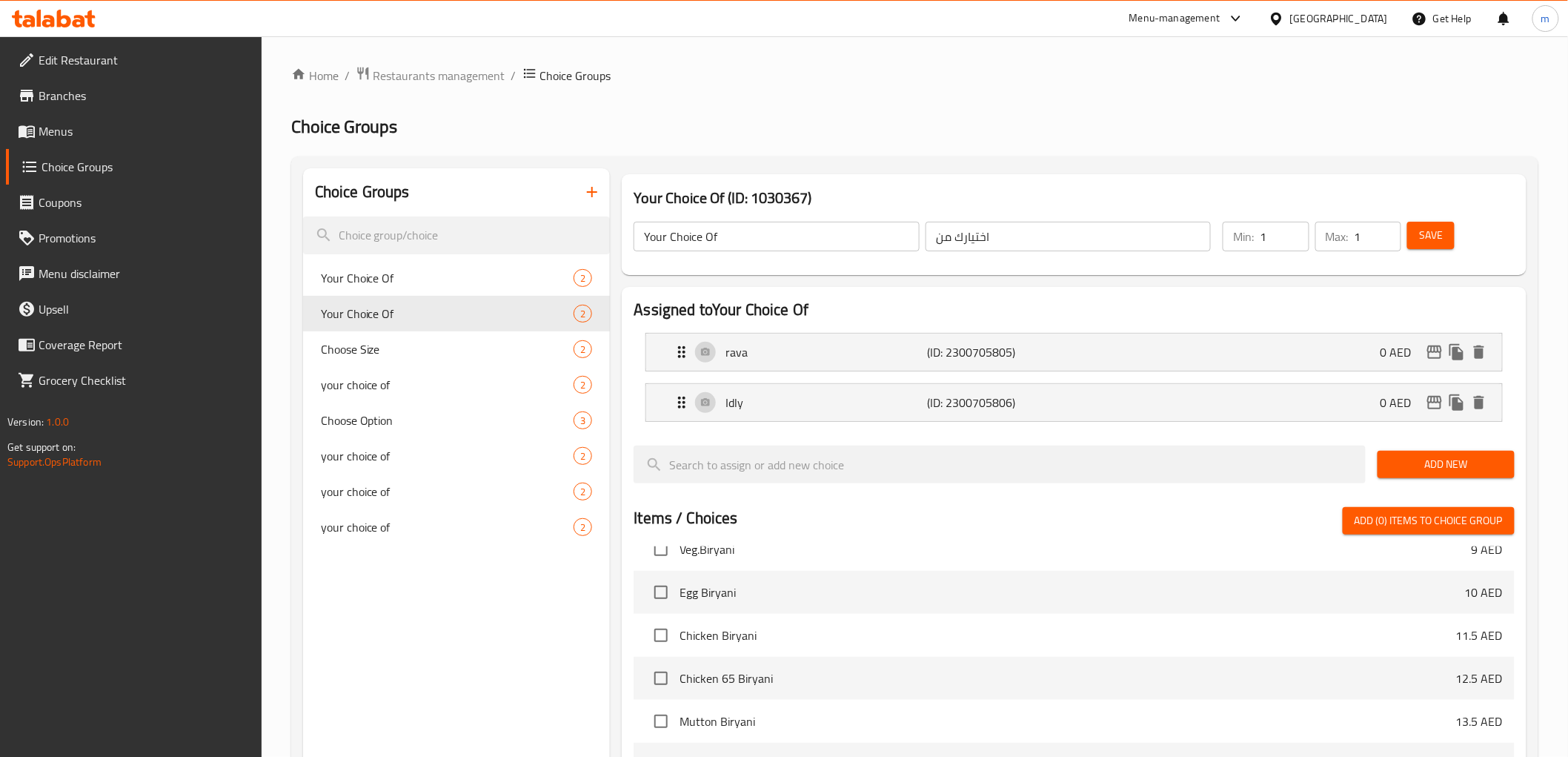
click at [596, 201] on icon "button" at bounding box center [592, 192] width 18 height 18
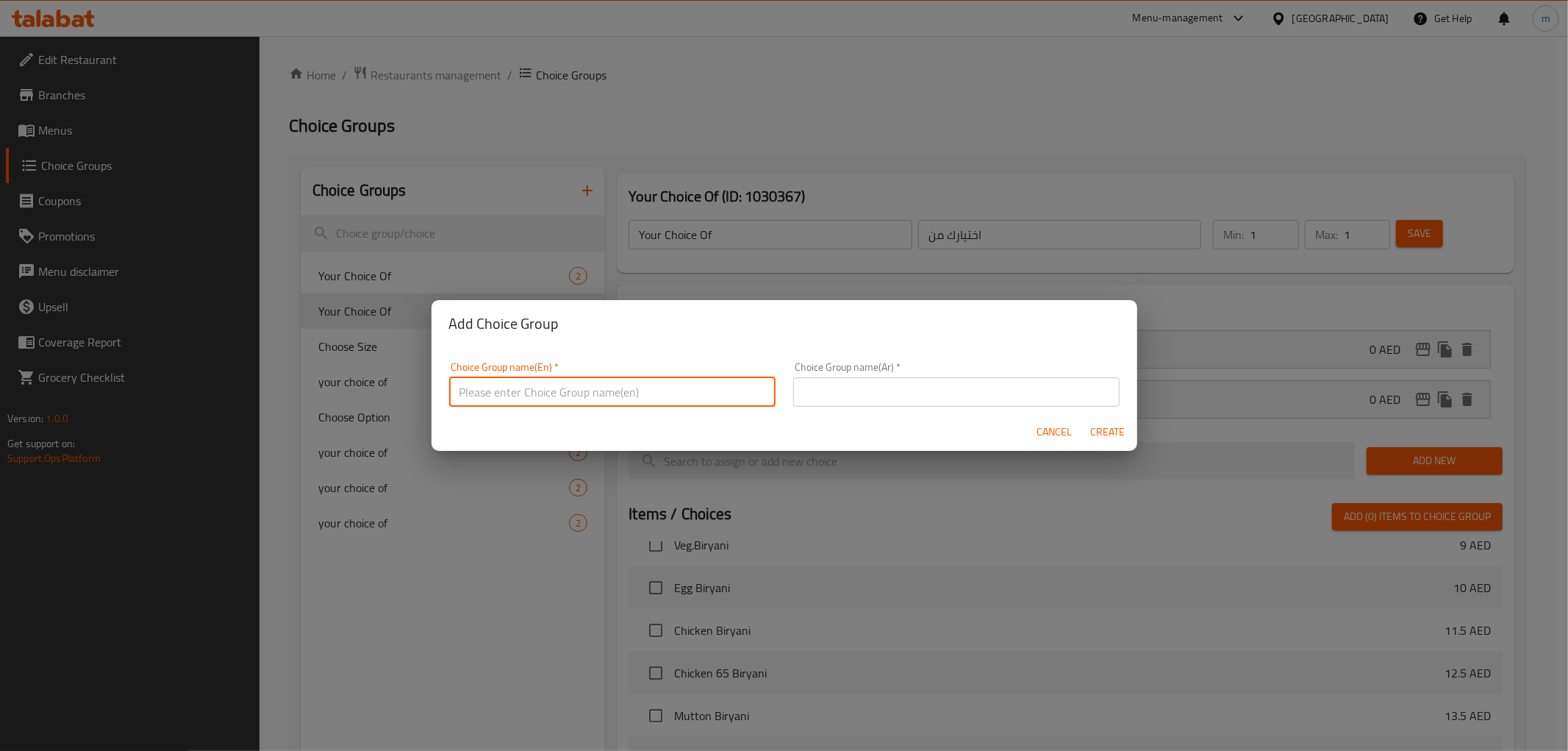
click at [623, 393] on input "text" at bounding box center [612, 392] width 327 height 30
type input "Your Choice Of"
click at [880, 391] on input "text" at bounding box center [956, 392] width 327 height 30
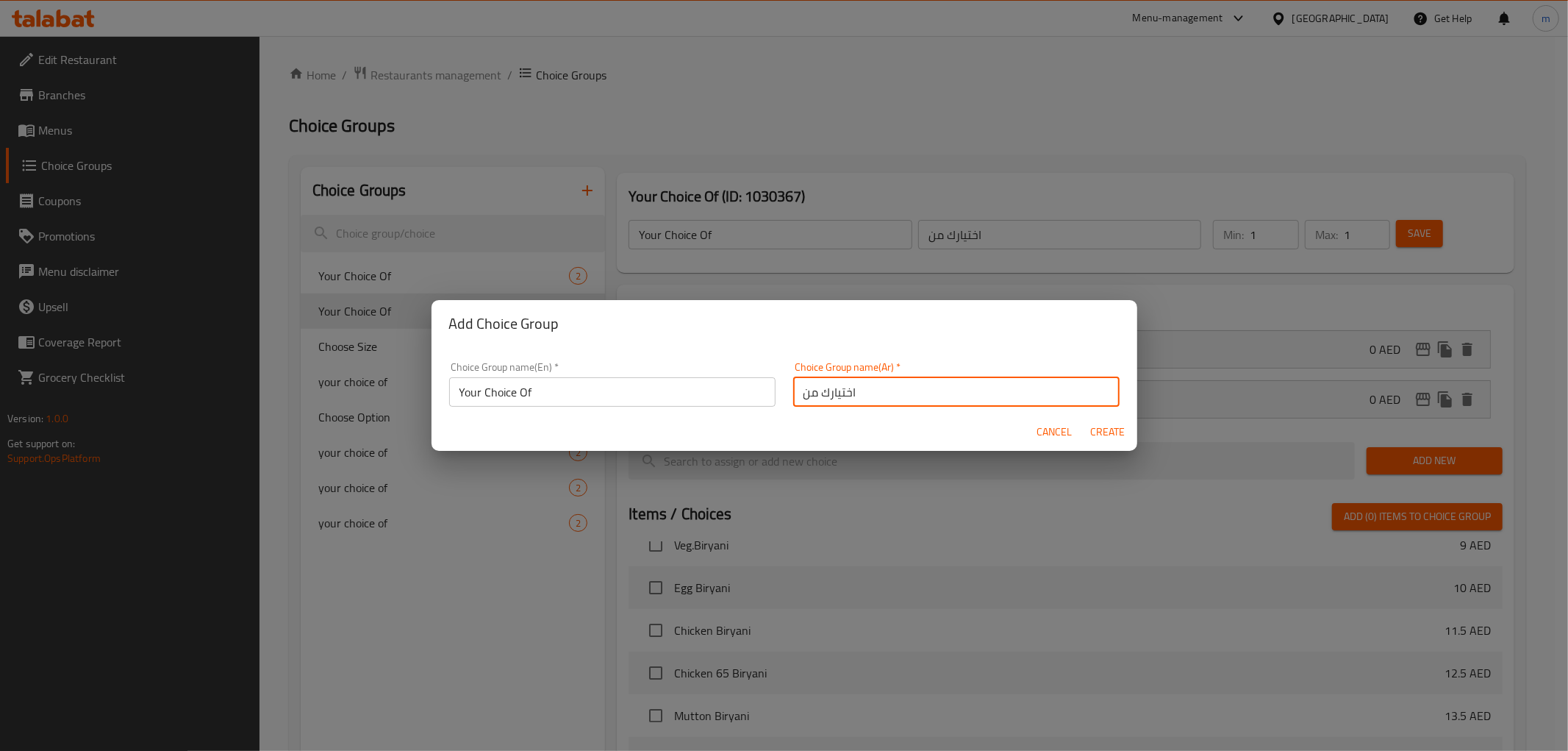
type input "اختيارك من"
click at [1105, 434] on span "Create" at bounding box center [1107, 431] width 35 height 18
type input "Your Choice Of"
type input "اختيارك من"
type input "0"
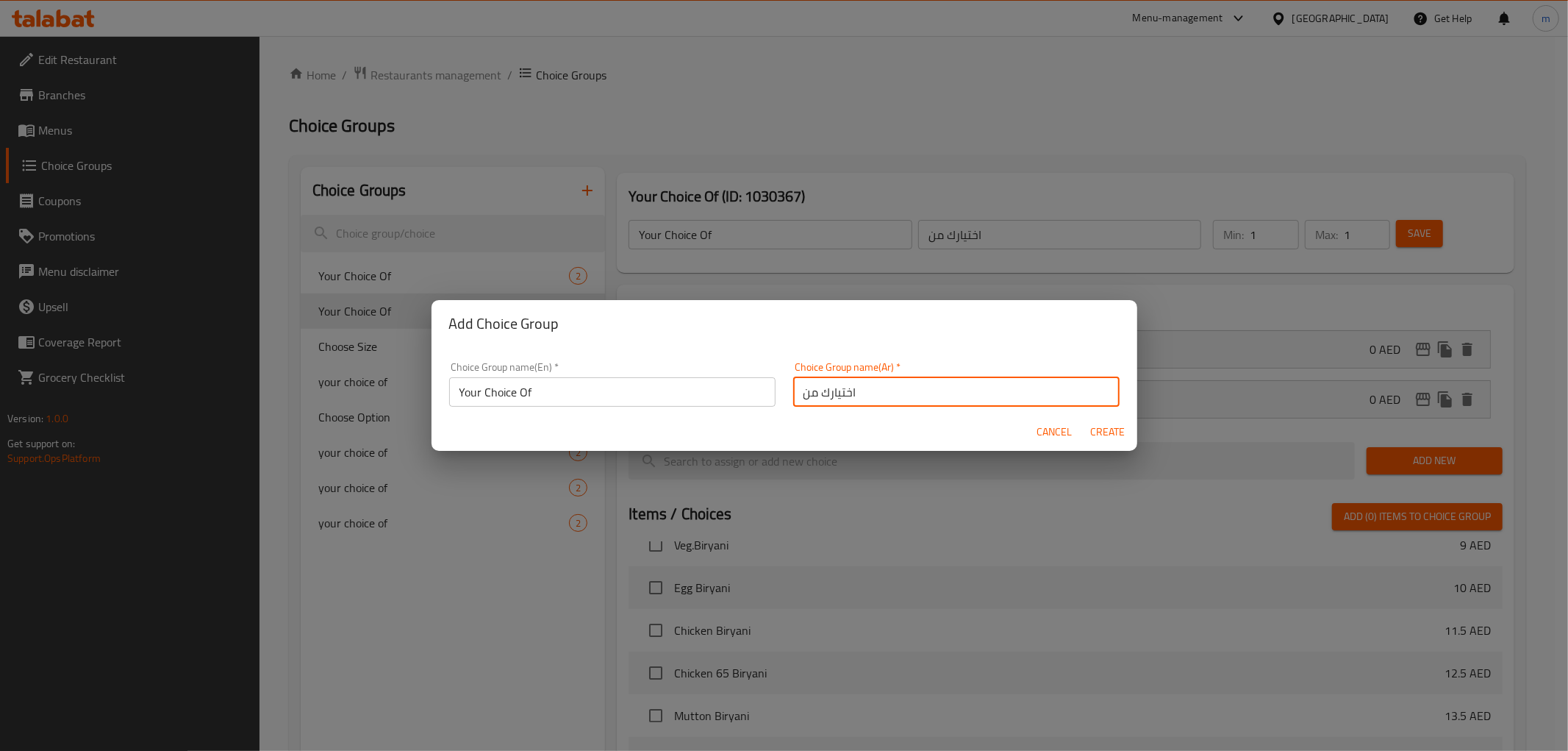
type input "0"
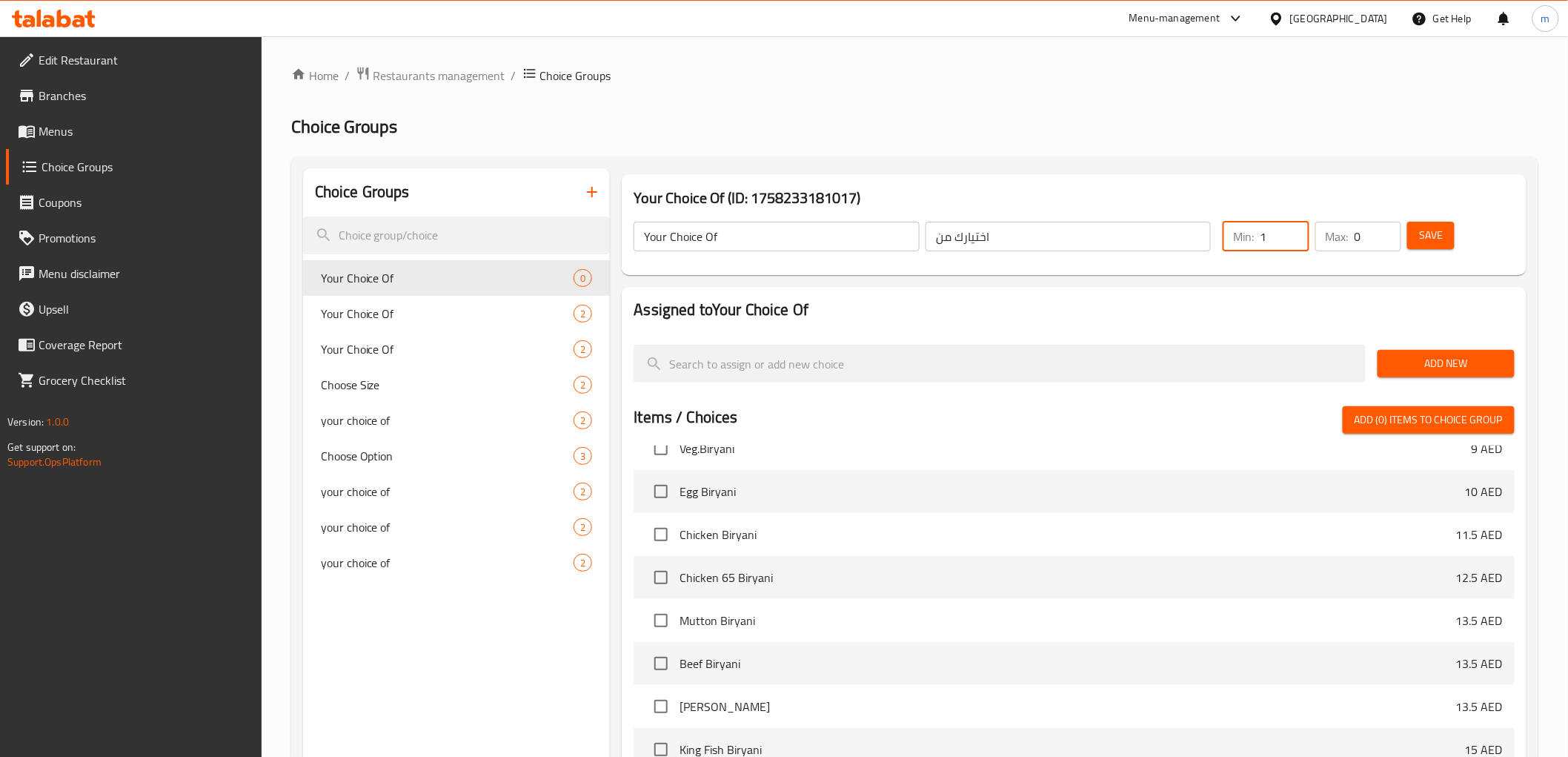
type input "1"
click at [1289, 228] on input "1" at bounding box center [1283, 237] width 49 height 30
type input "1"
click at [1385, 231] on input "1" at bounding box center [1377, 237] width 47 height 30
click at [1448, 360] on span "Add New" at bounding box center [1445, 363] width 113 height 19
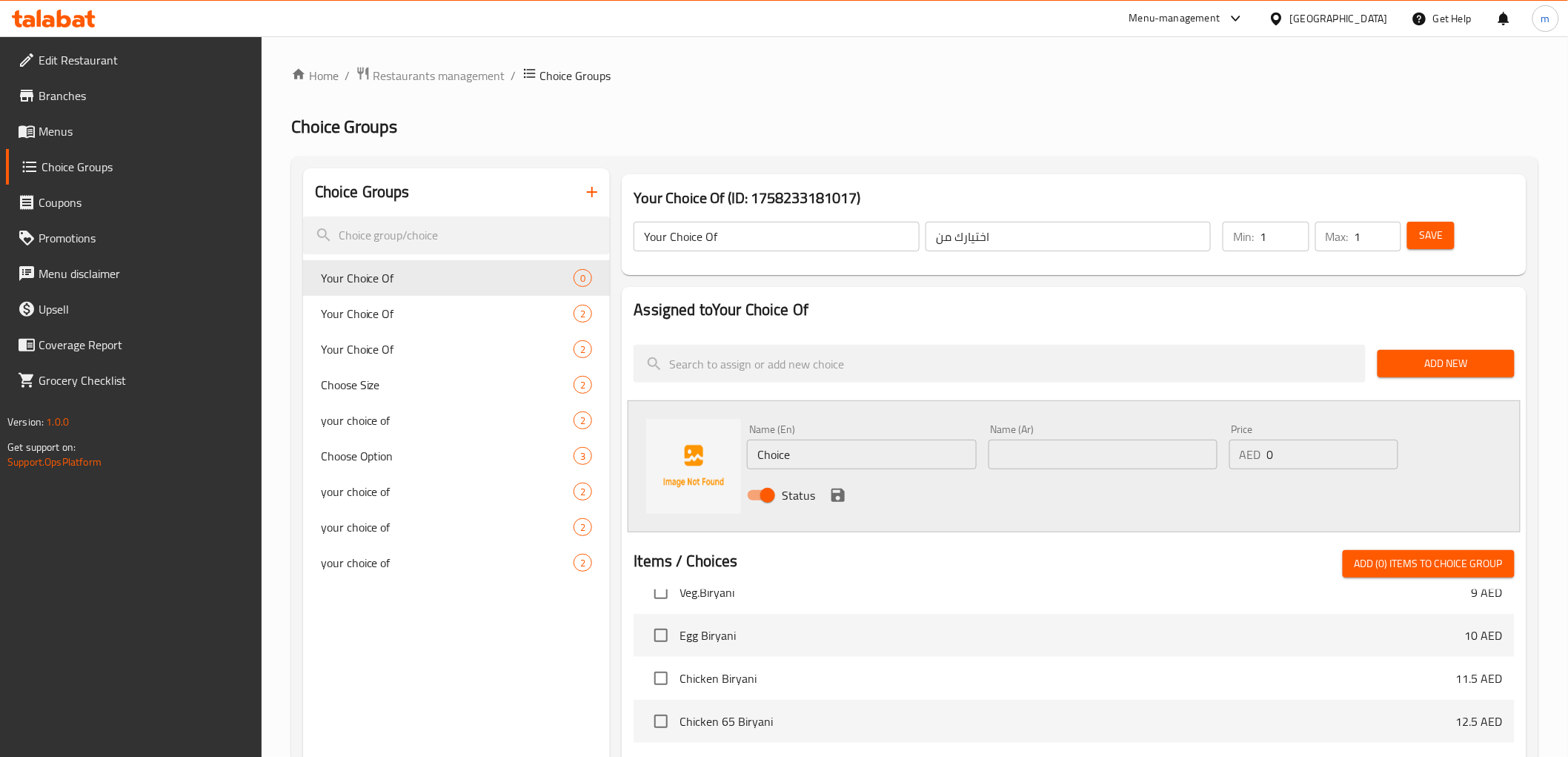
click at [900, 449] on input "Choice" at bounding box center [861, 455] width 229 height 30
type input "C"
type input "veg.kurma"
click at [1054, 453] on input "text" at bounding box center [1102, 455] width 229 height 30
type input "فيج كورما"
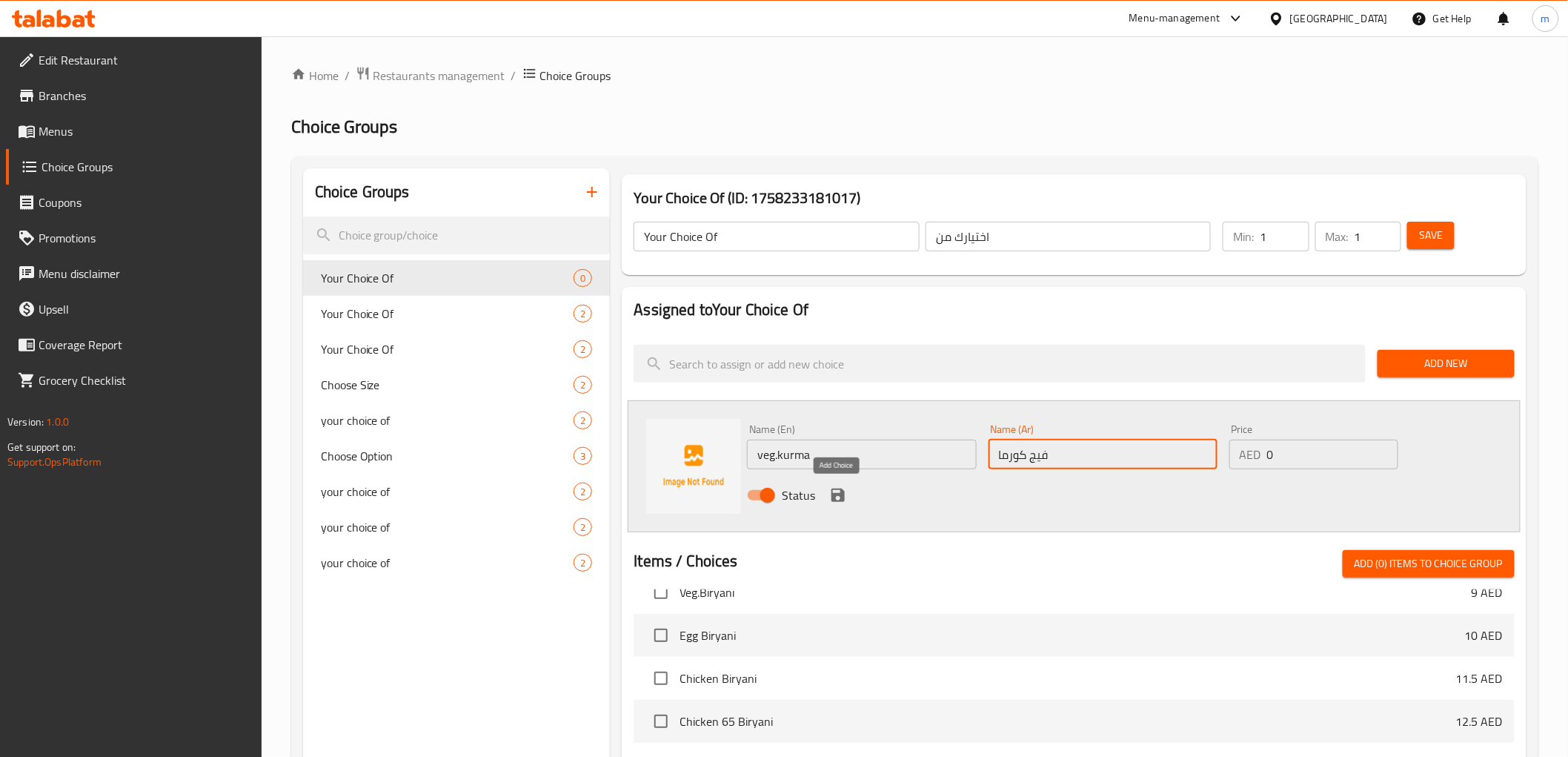
click at [840, 504] on button "save" at bounding box center [837, 495] width 22 height 22
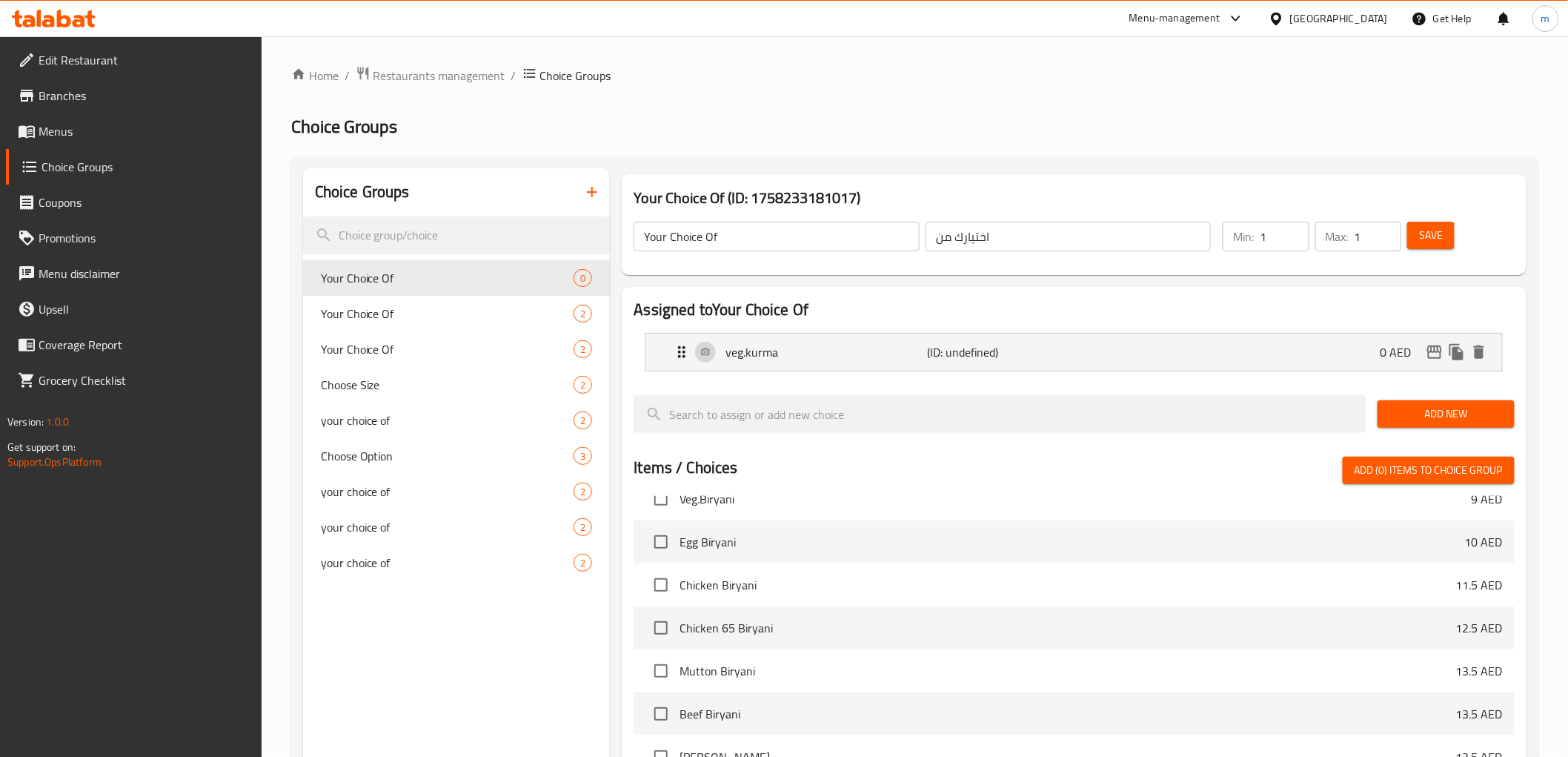
click at [1388, 409] on button "Add New" at bounding box center [1445, 413] width 137 height 27
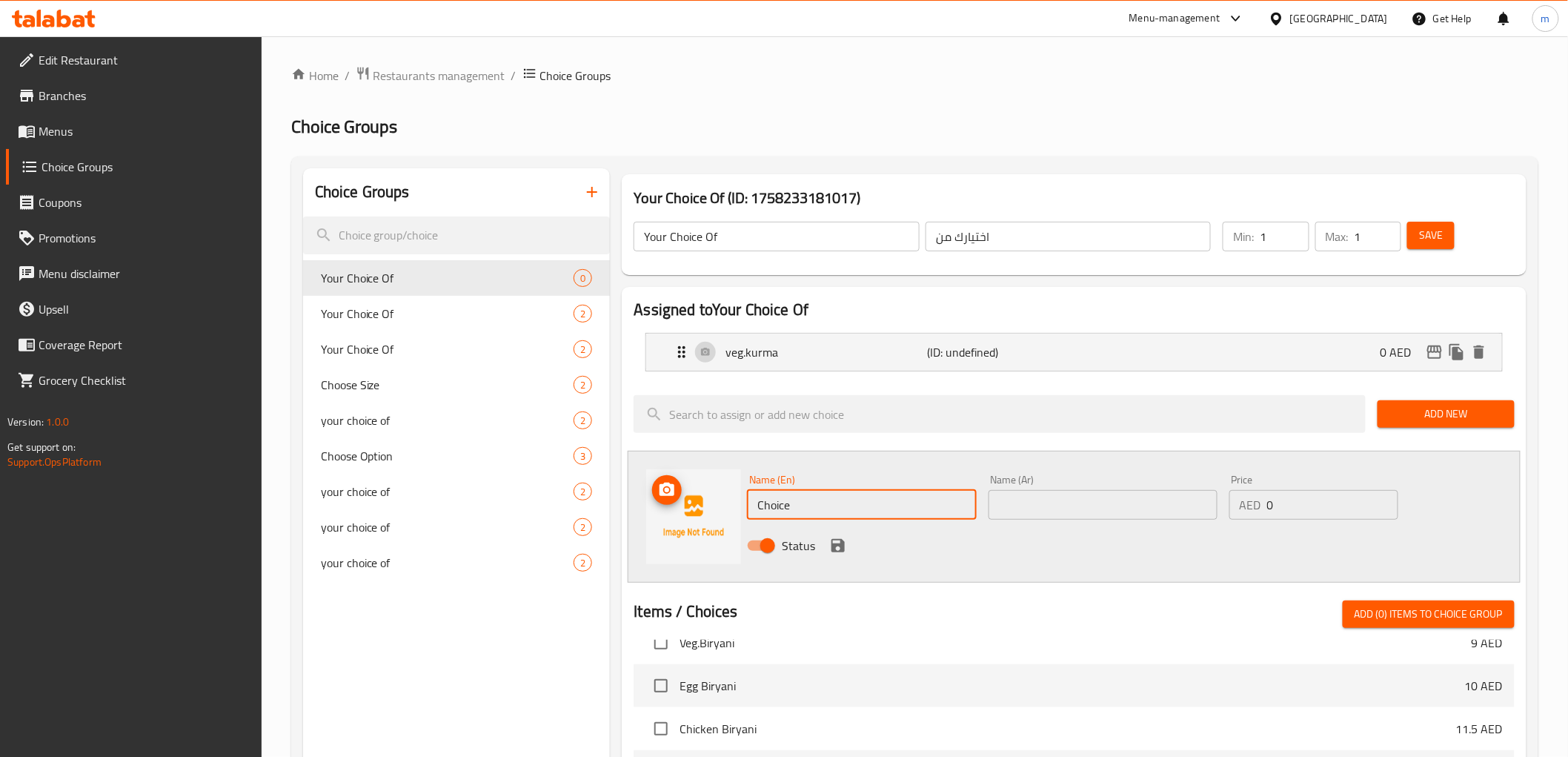
drag, startPoint x: 828, startPoint y: 504, endPoint x: 551, endPoint y: 523, distance: 277.7
click at [551, 523] on div "Choice Groups Your Choice Of 0 Your Choice Of 2 Your Choice Of 2 Choose Size 2 …" at bounding box center [917, 692] width 1229 height 1048
type input "channa"
click at [1104, 496] on input "text" at bounding box center [1102, 505] width 229 height 30
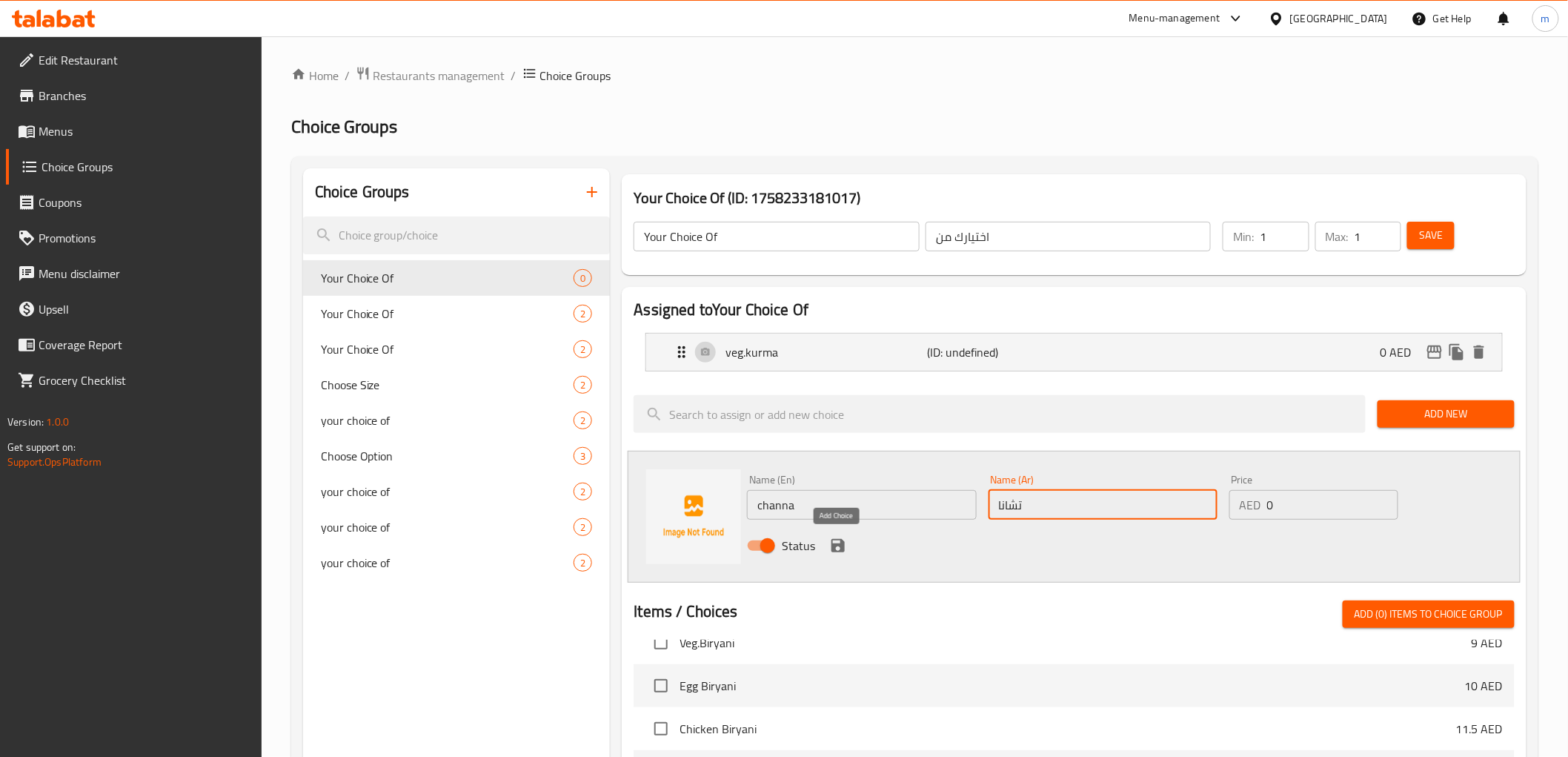
type input "تشانا"
click at [841, 539] on icon "save" at bounding box center [837, 545] width 13 height 13
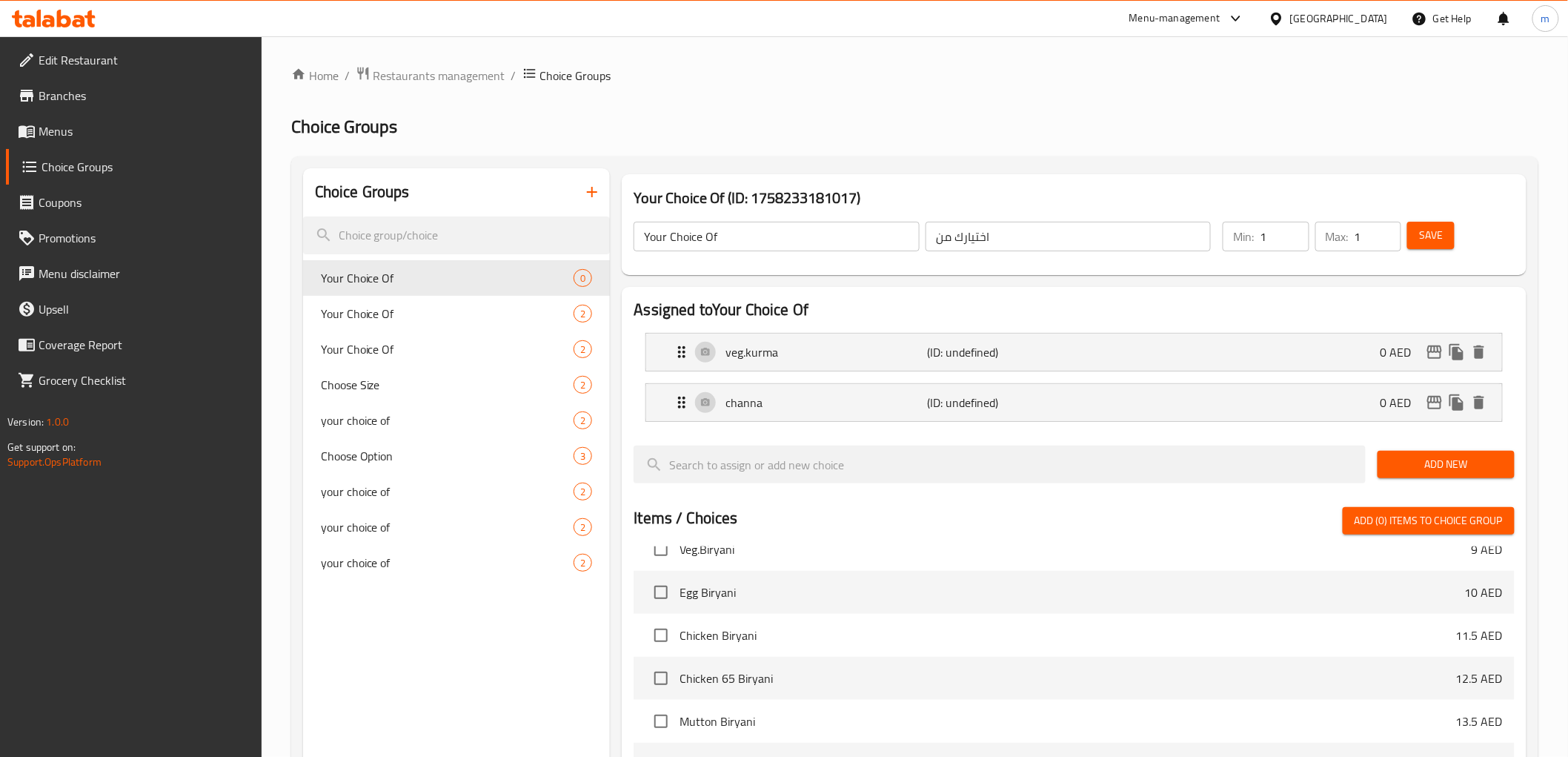
click at [1438, 238] on span "Save" at bounding box center [1430, 235] width 24 height 19
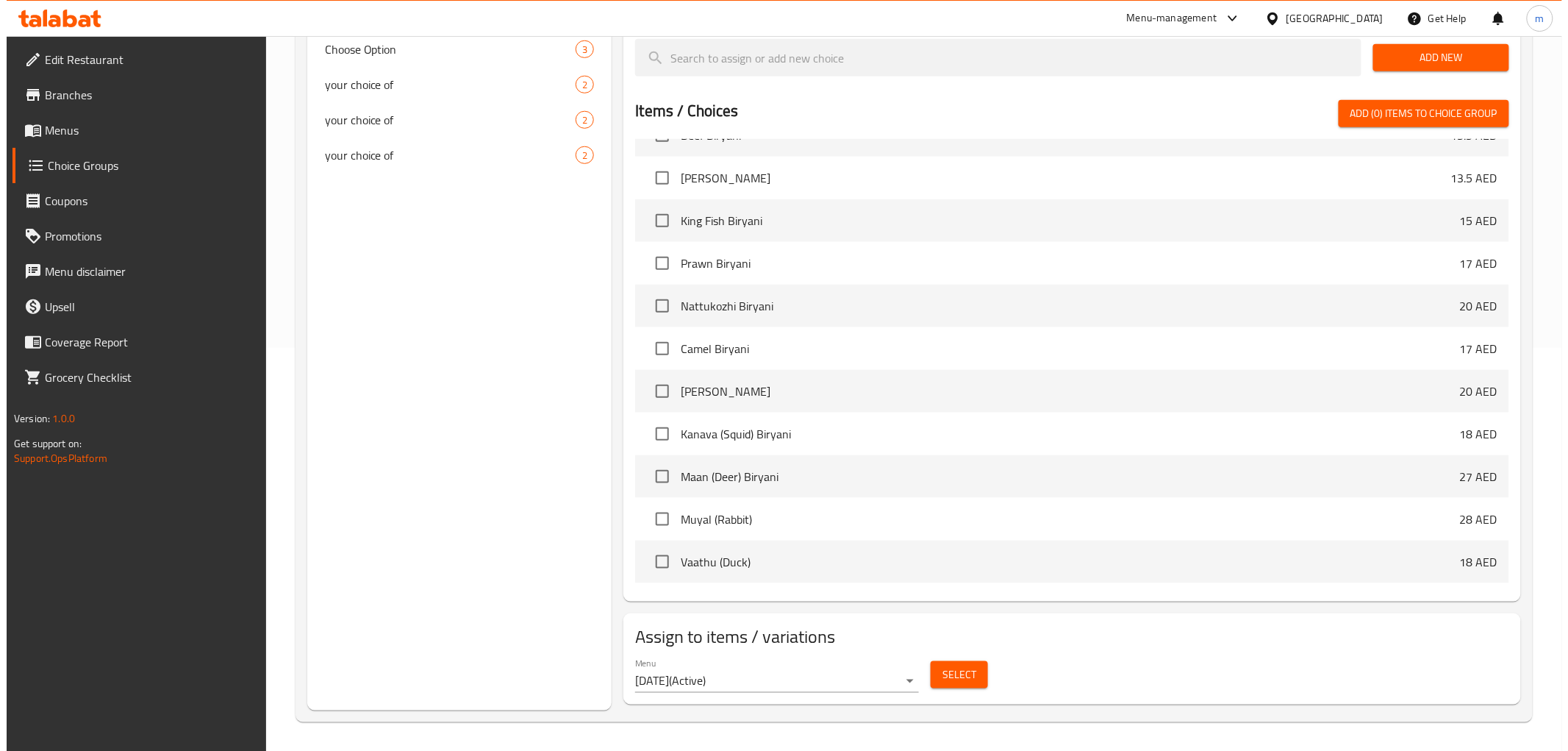
scroll to position [735, 0]
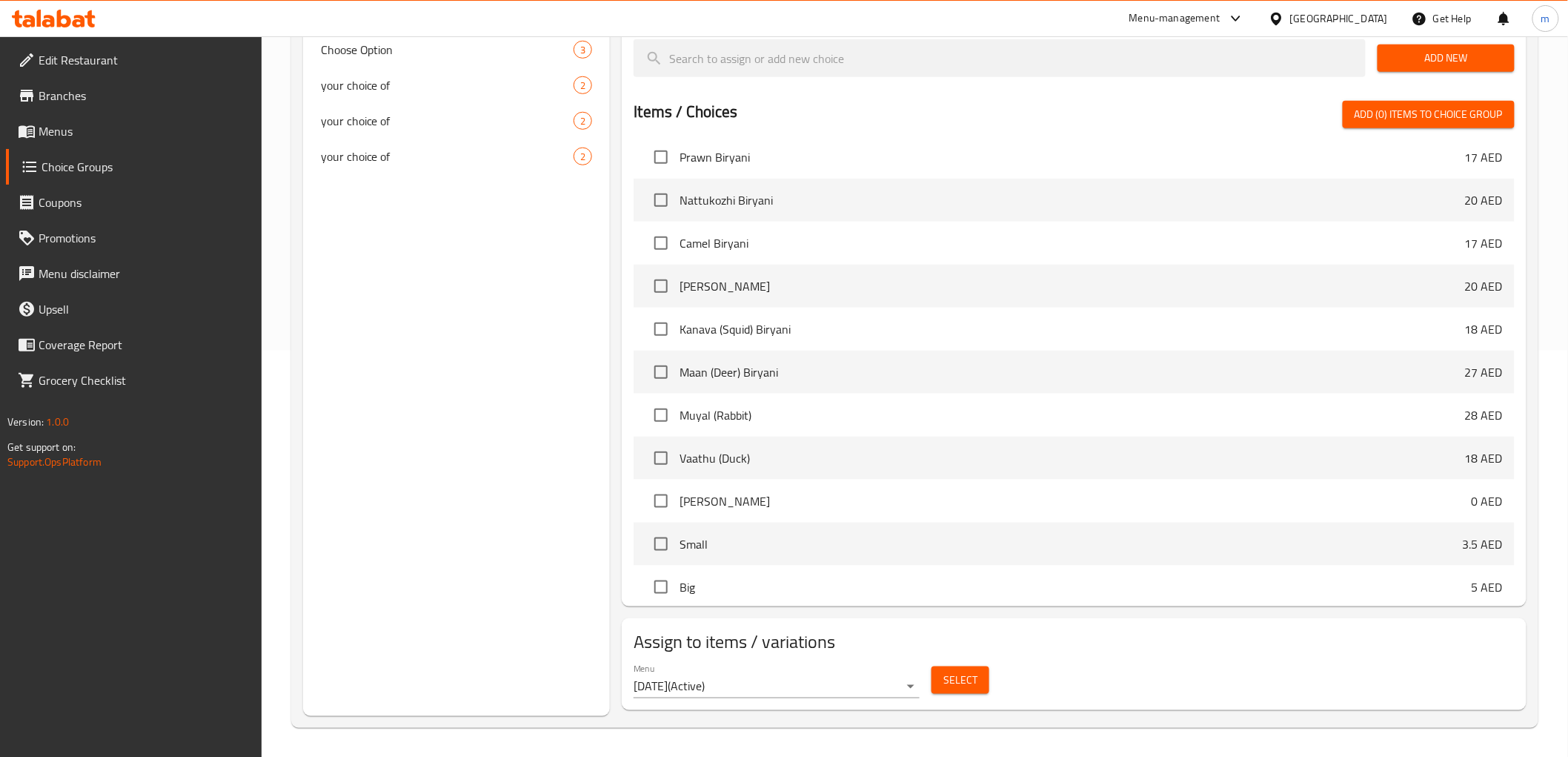
click at [976, 684] on button "Select" at bounding box center [960, 679] width 57 height 27
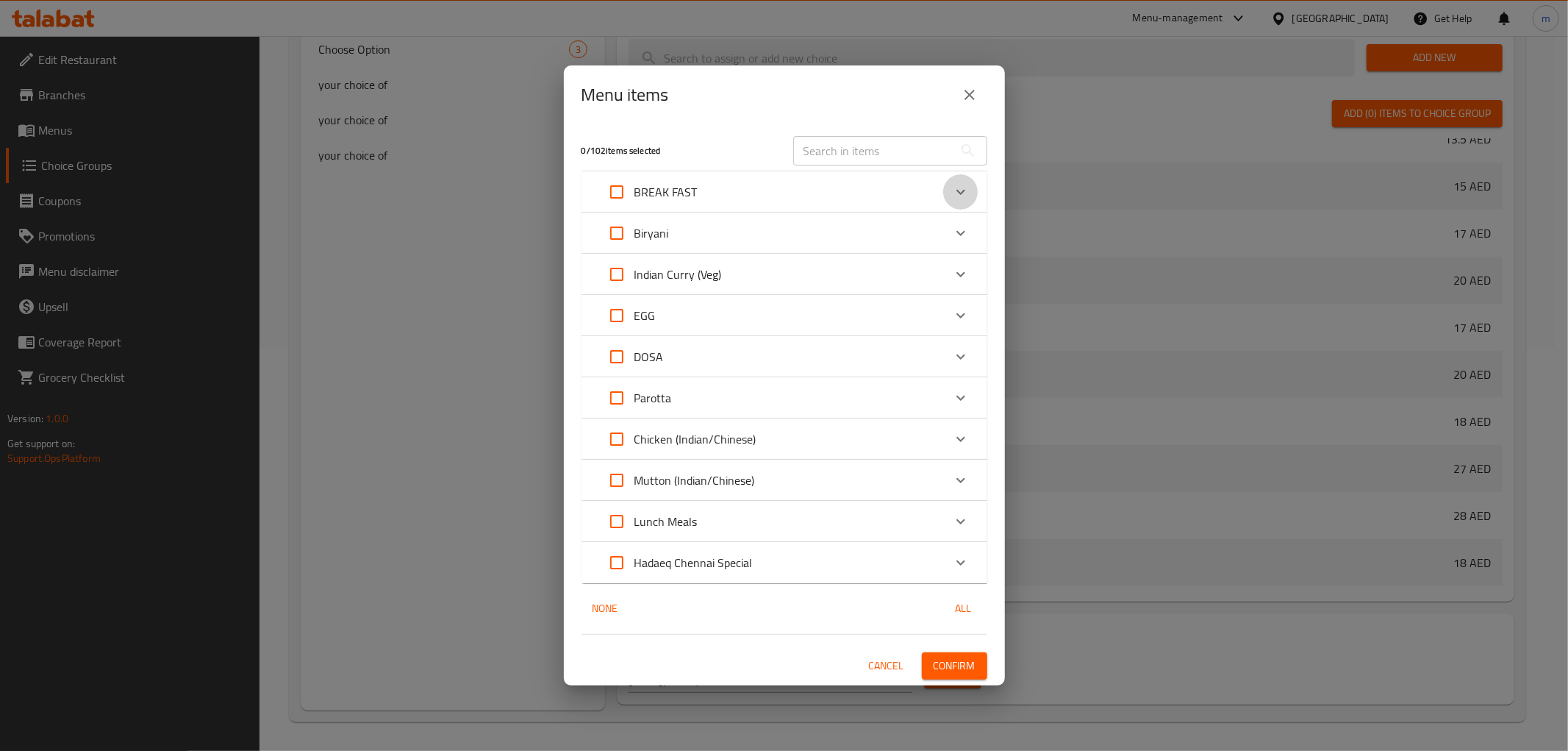
click at [960, 195] on icon "Expand" at bounding box center [961, 192] width 18 height 18
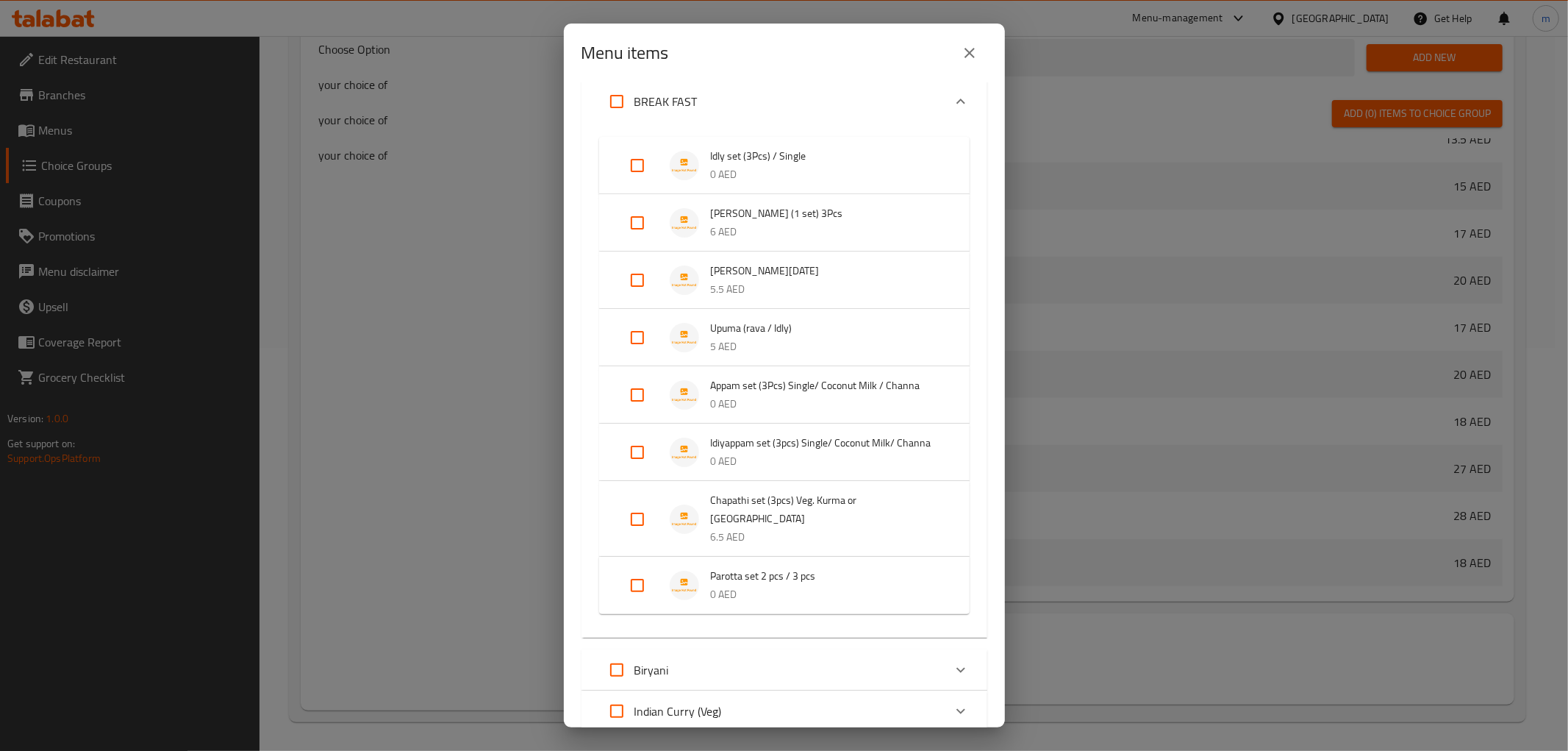
scroll to position [163, 0]
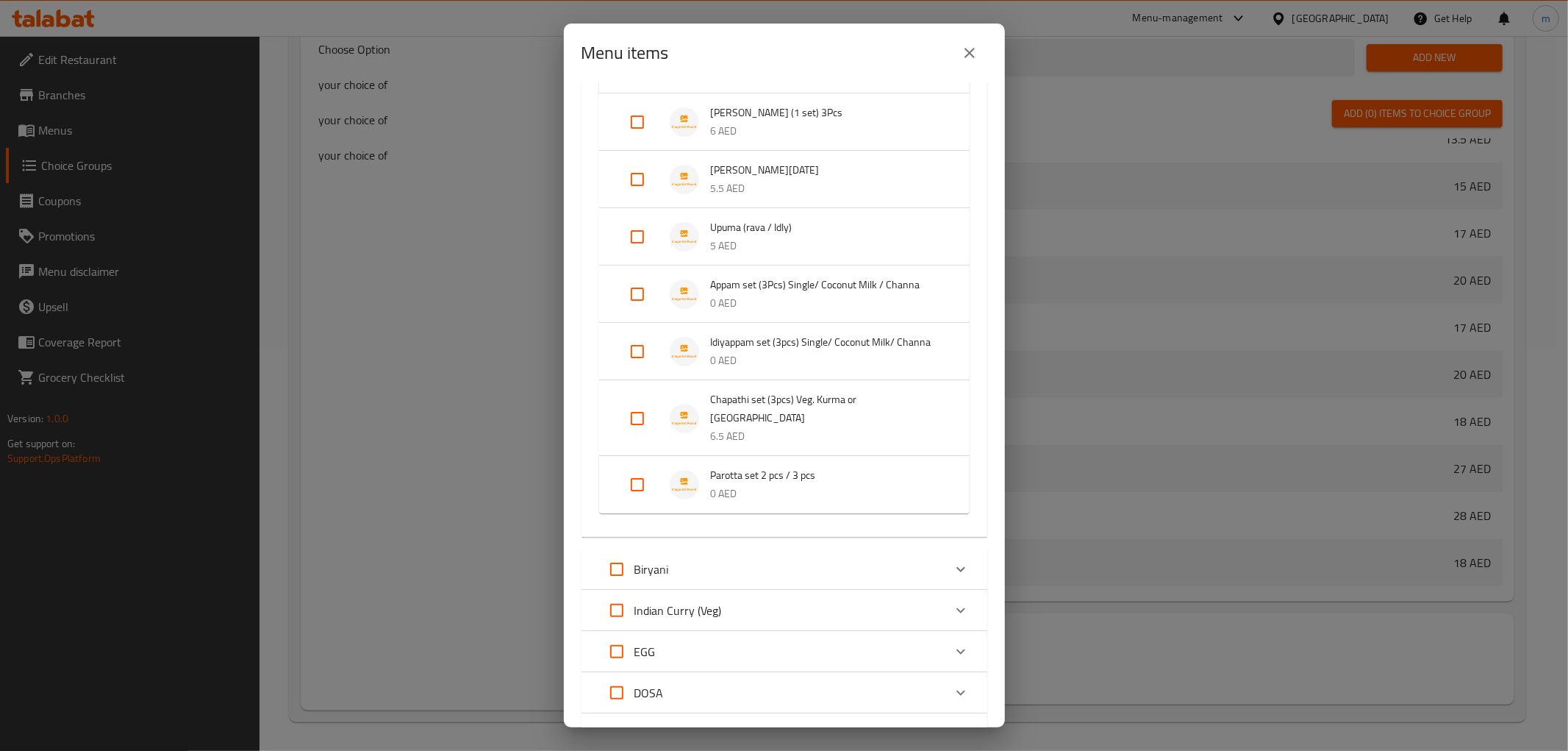
click at [642, 489] on input "Expand" at bounding box center [637, 485] width 35 height 35
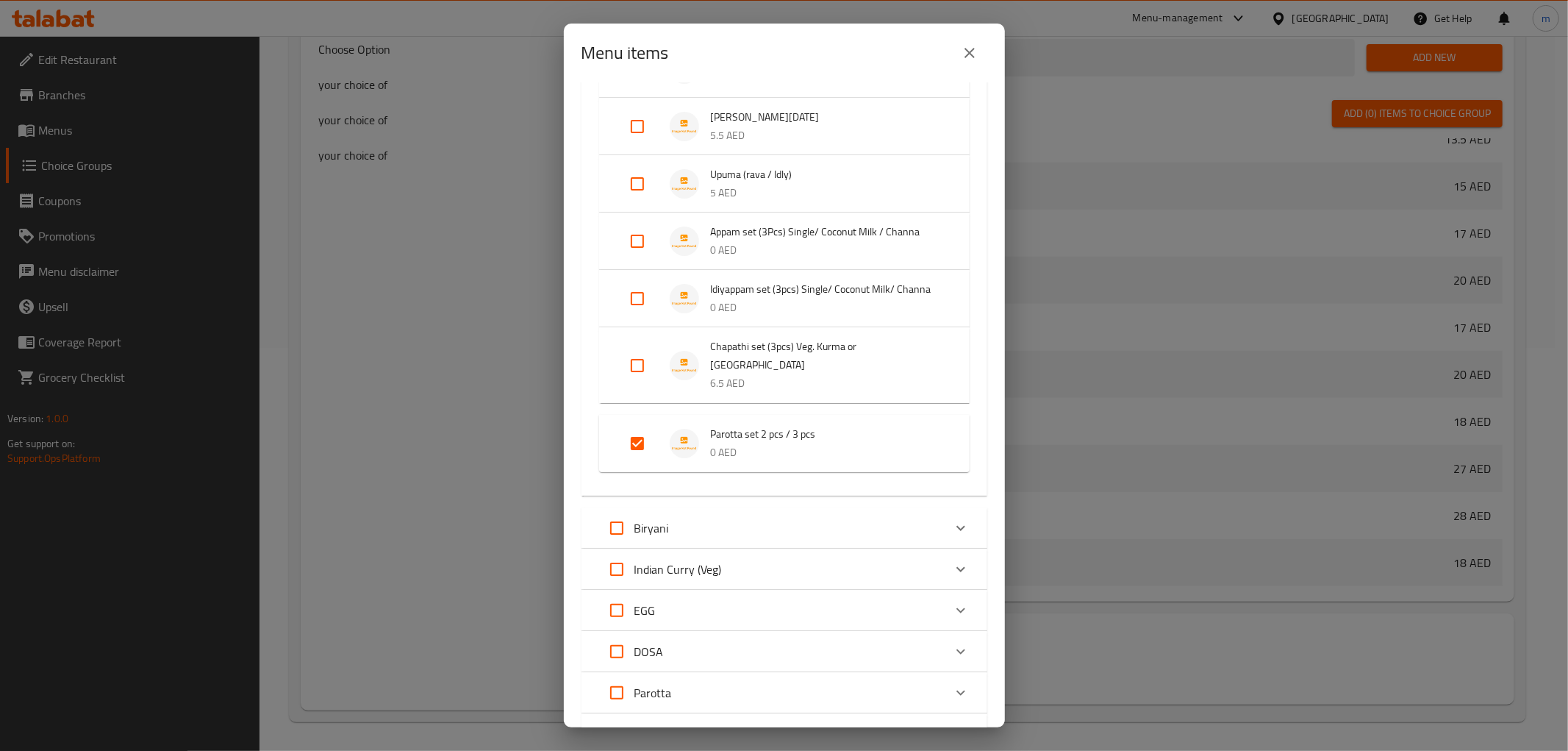
scroll to position [244, 0]
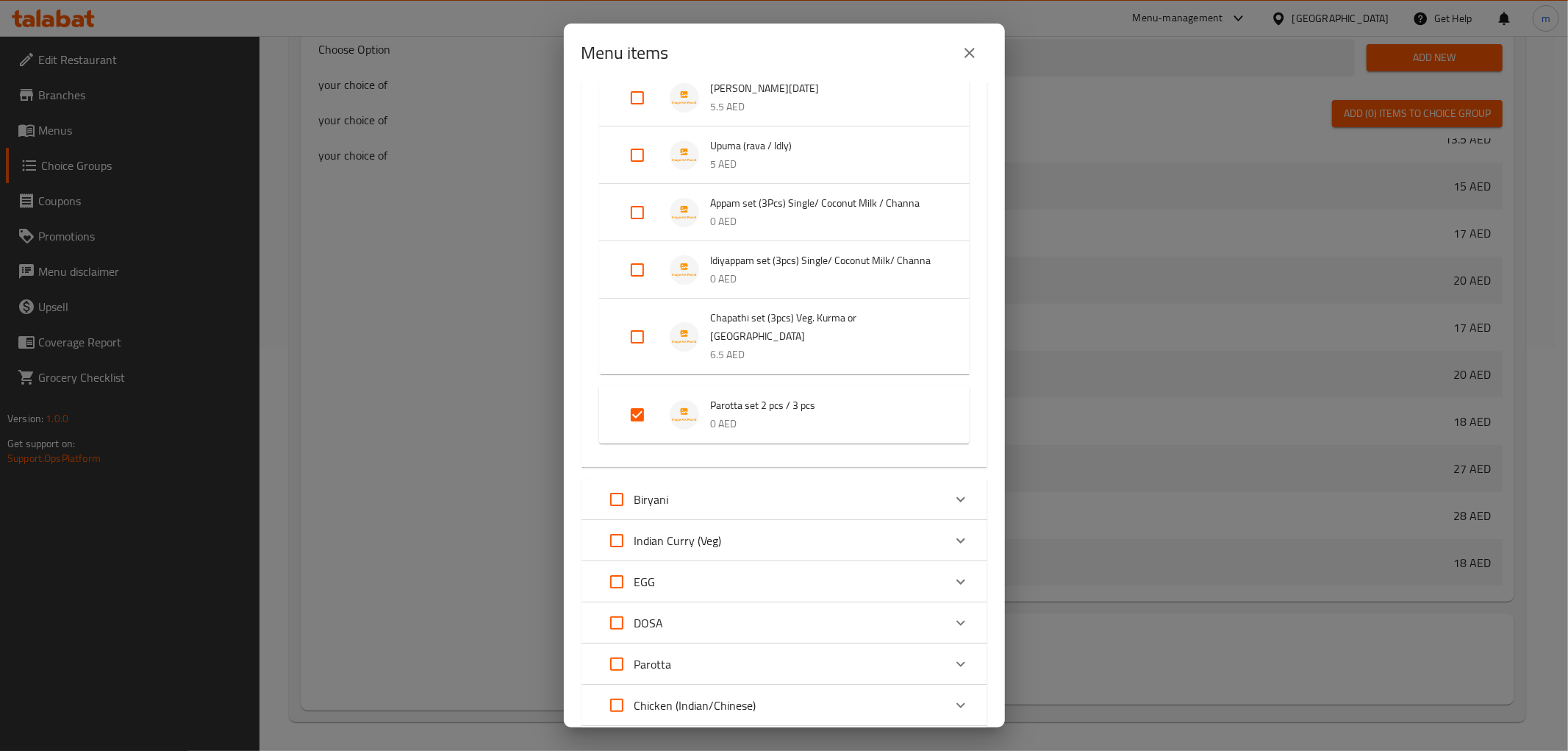
click at [641, 417] on input "Expand" at bounding box center [637, 414] width 35 height 35
checkbox input "false"
click at [628, 344] on input "Expand" at bounding box center [637, 337] width 35 height 35
checkbox input "true"
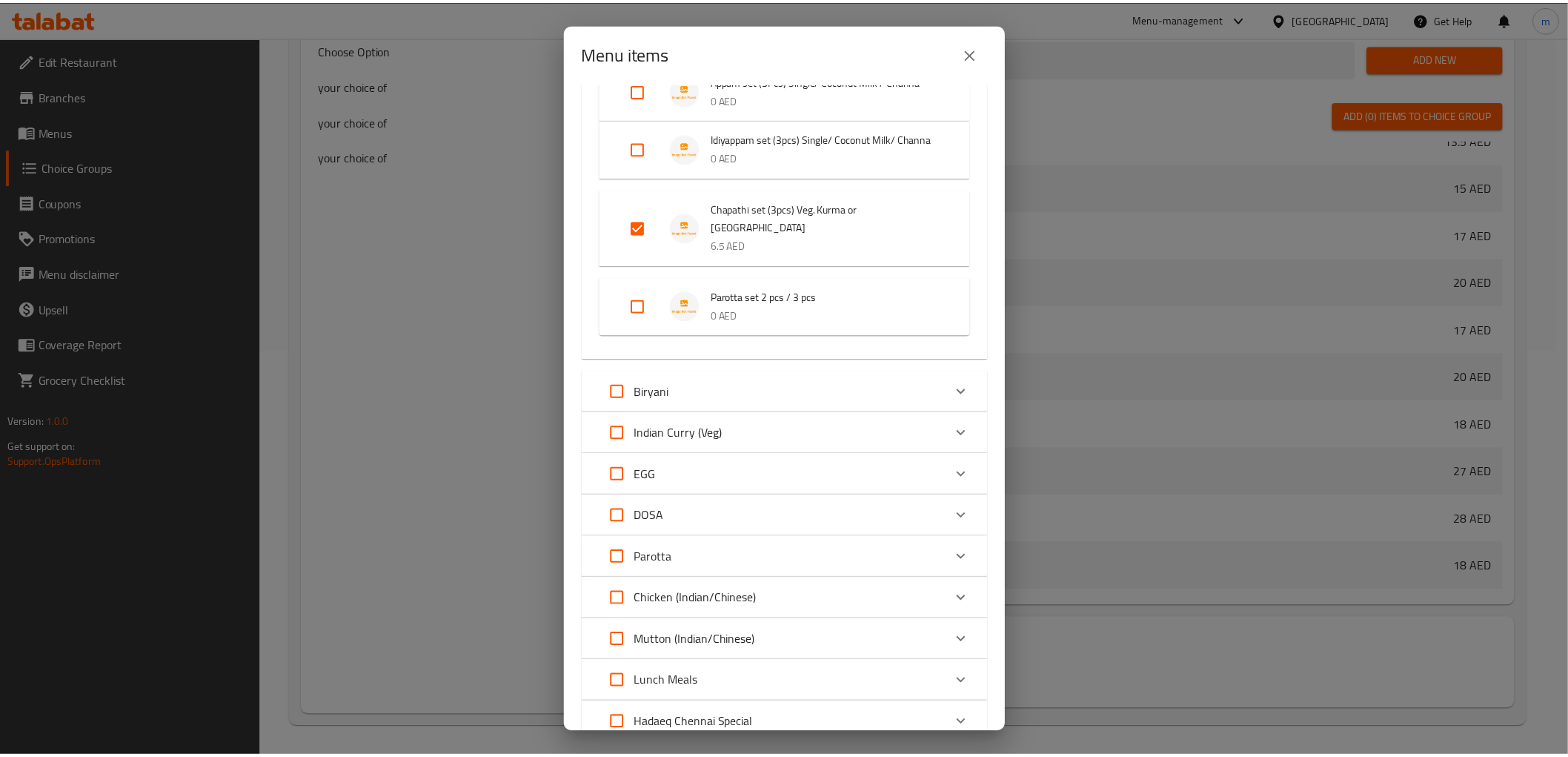
scroll to position [484, 0]
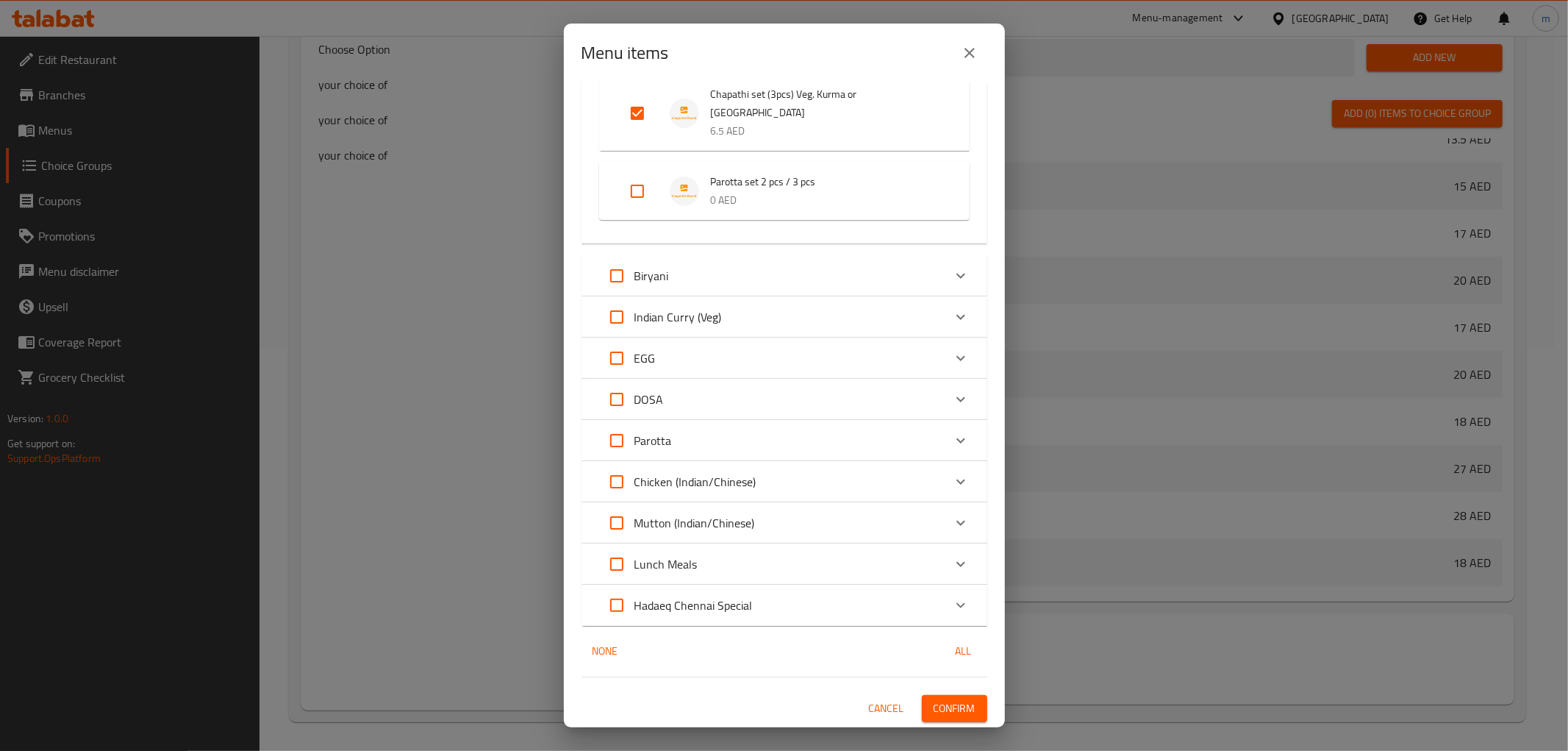
click at [941, 707] on span "Confirm" at bounding box center [955, 708] width 42 height 18
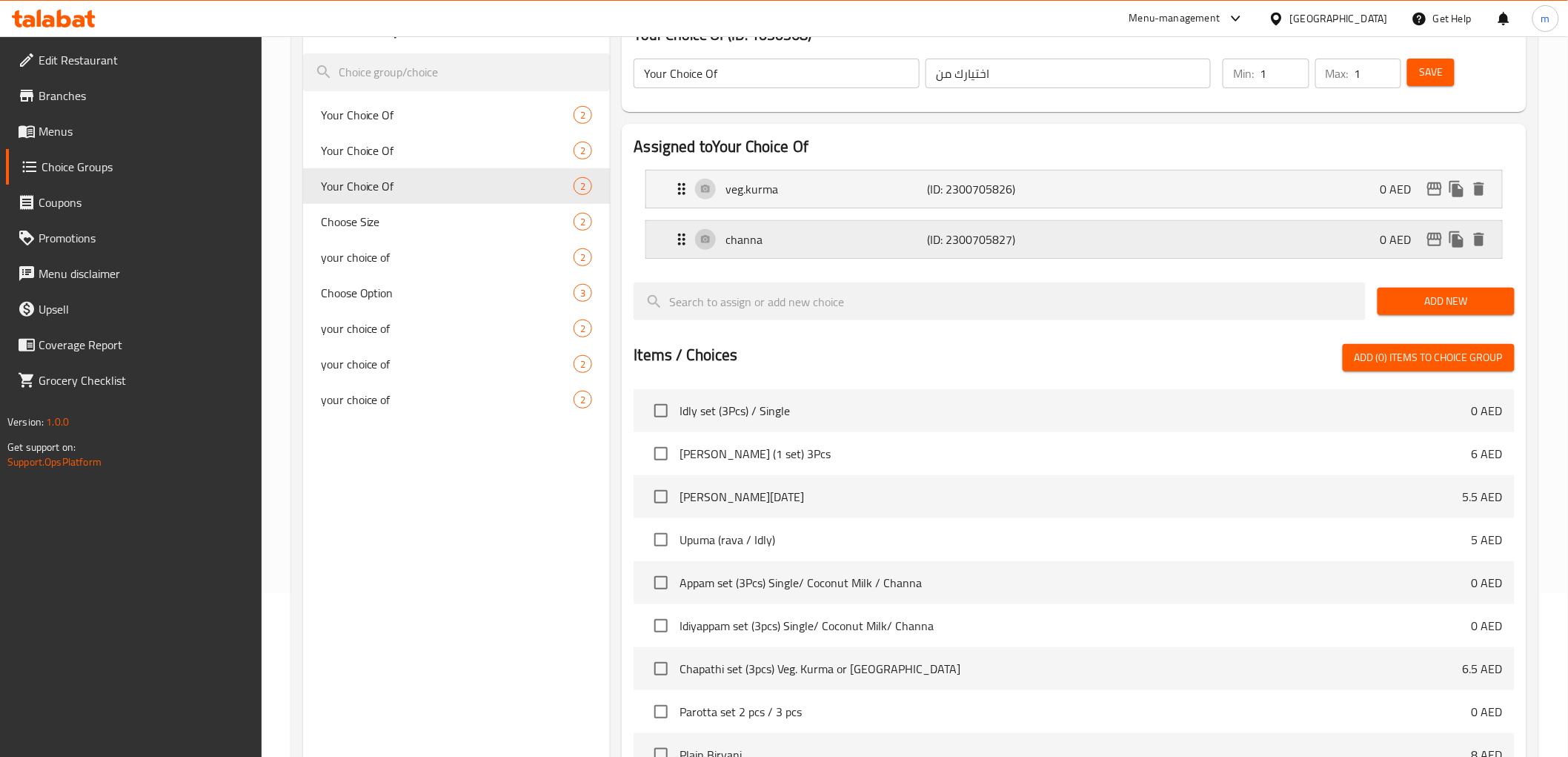
scroll to position [159, 0]
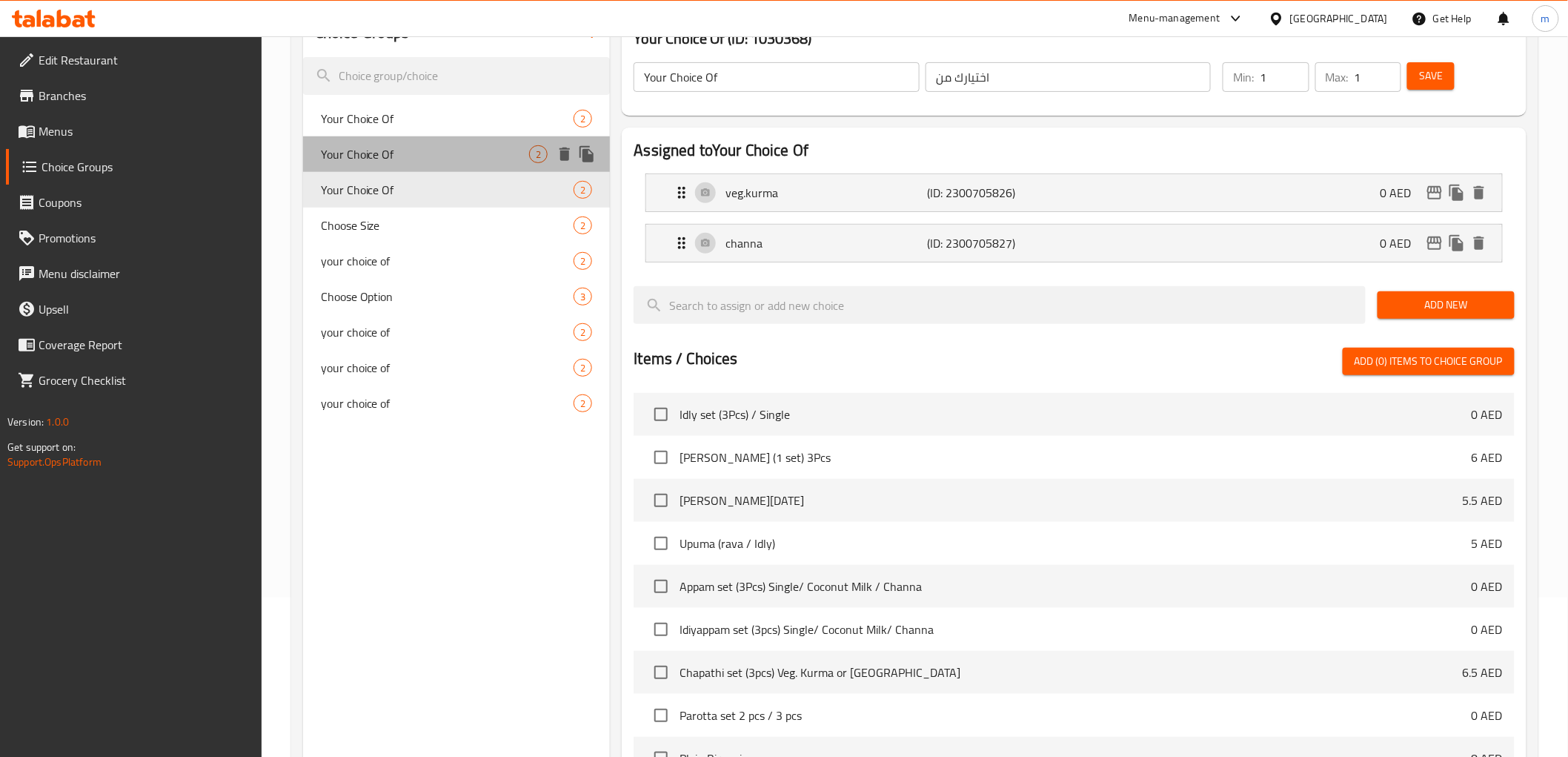
click at [471, 159] on span "Your Choice Of" at bounding box center [425, 154] width 209 height 18
type input "Your Choice Of"
type input "اختيارك من"
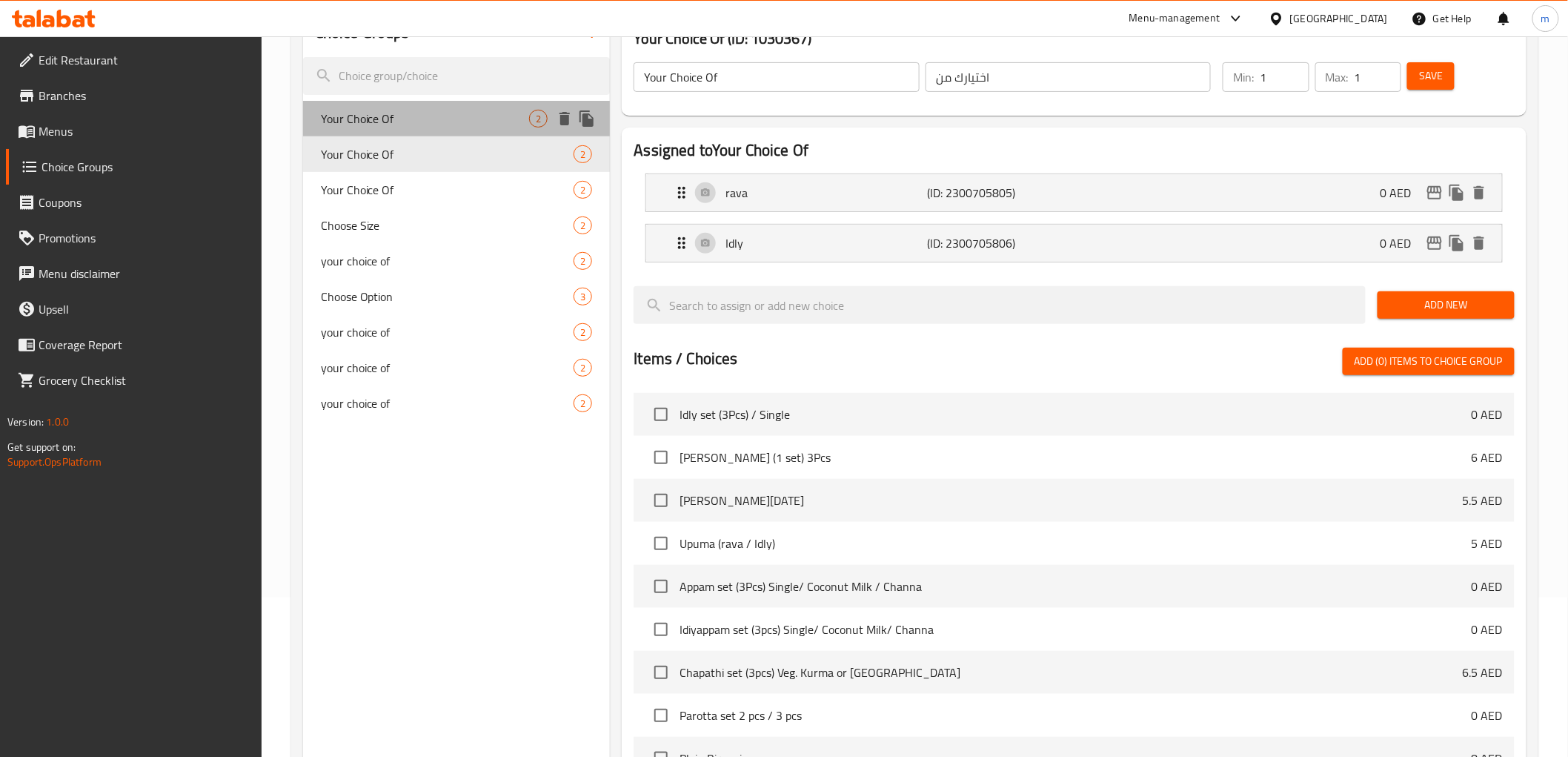
click at [479, 115] on span "Your Choice Of" at bounding box center [425, 118] width 209 height 18
type input "Your Choice Of"
type input "اختيارك من"
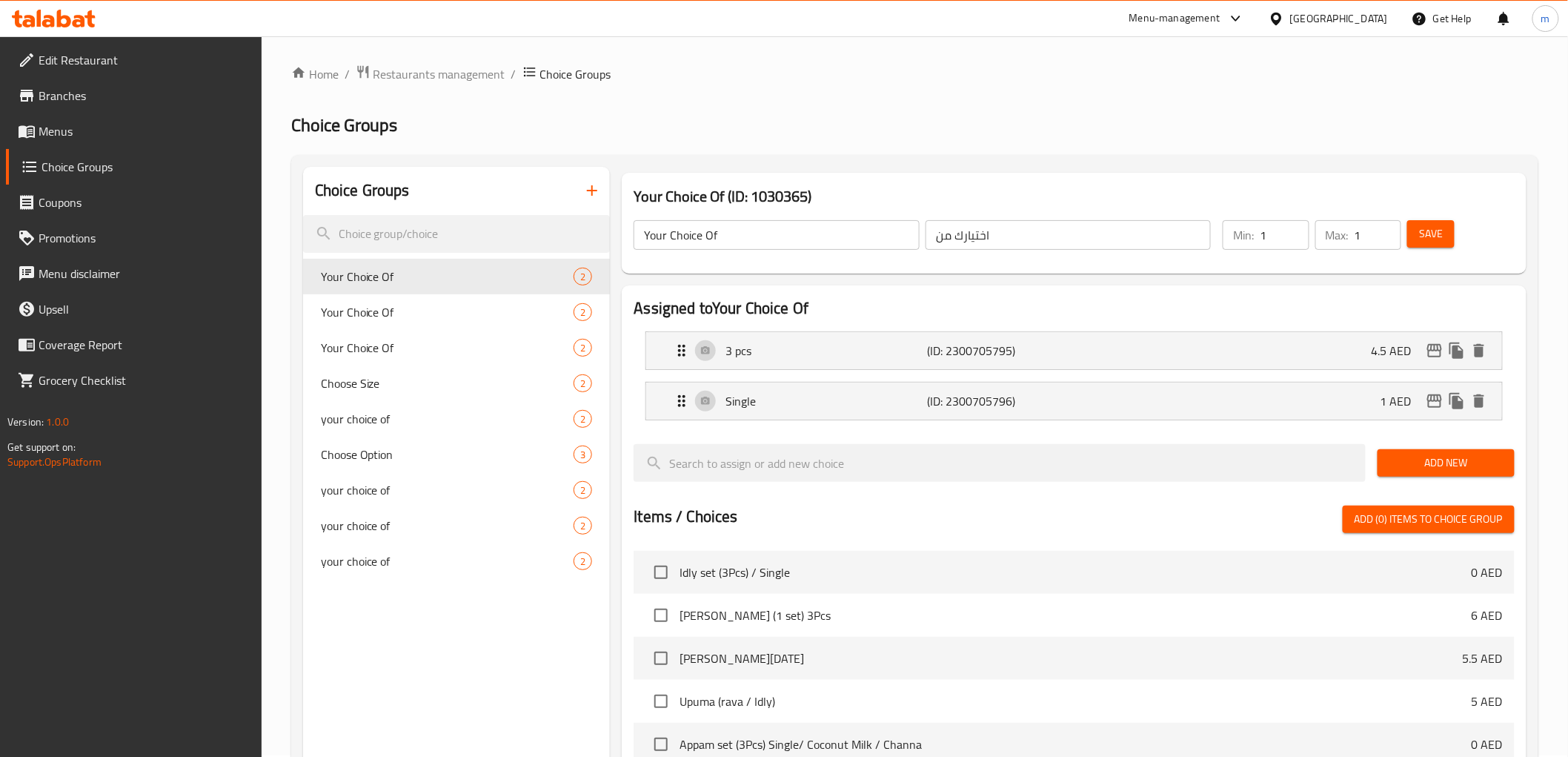
scroll to position [0, 0]
click at [590, 190] on icon "button" at bounding box center [592, 192] width 18 height 18
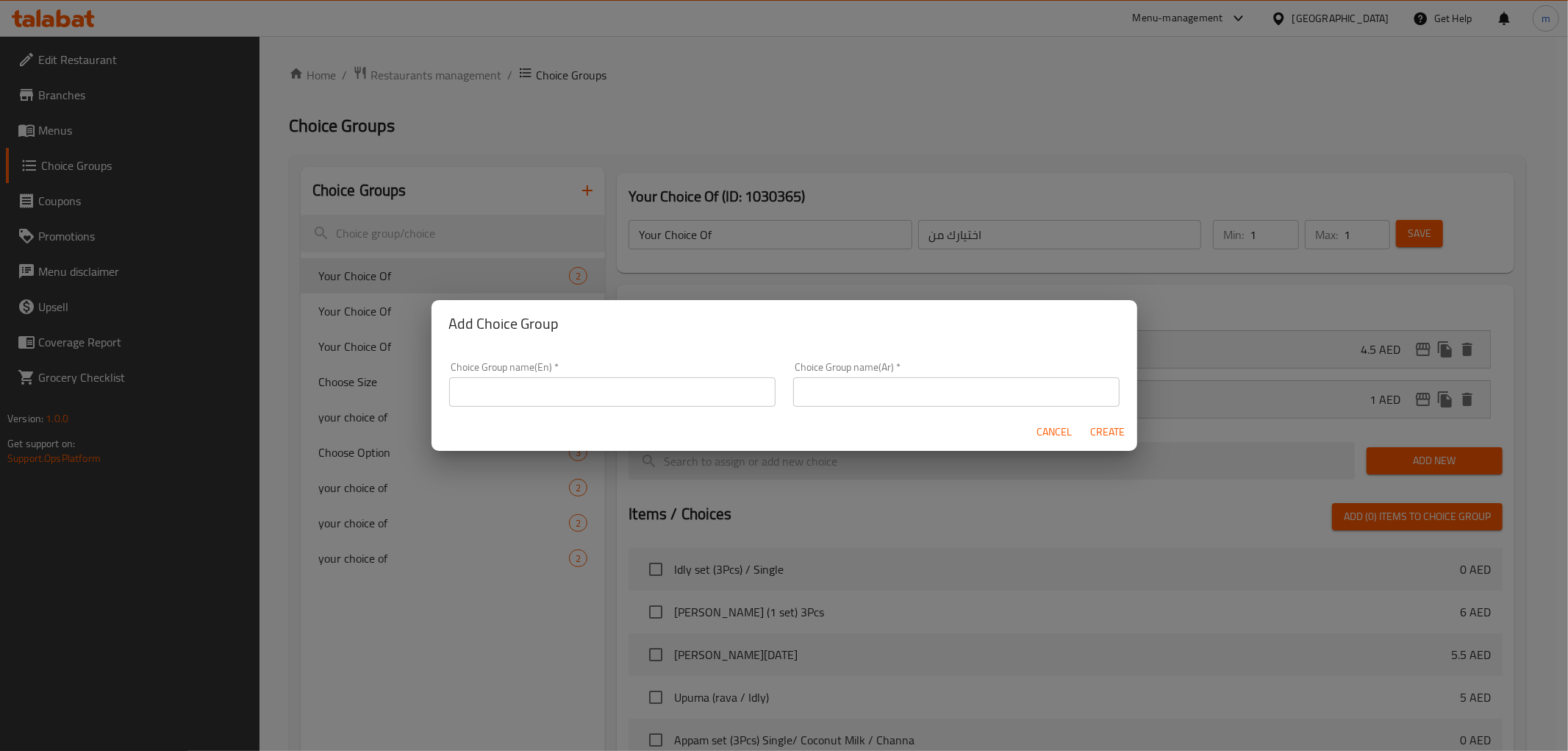
click at [532, 388] on input "text" at bounding box center [612, 392] width 327 height 30
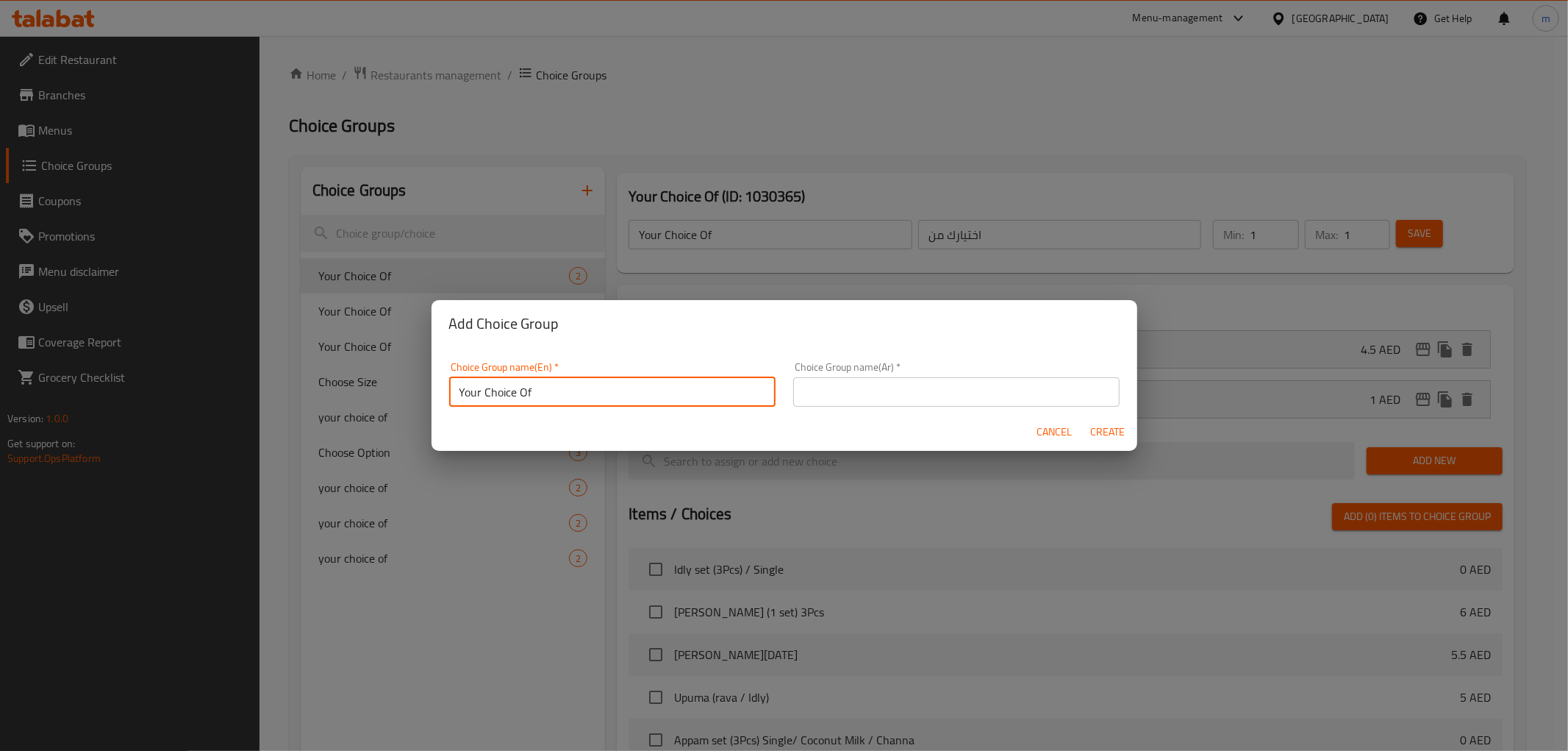
type input "Your Choice Of"
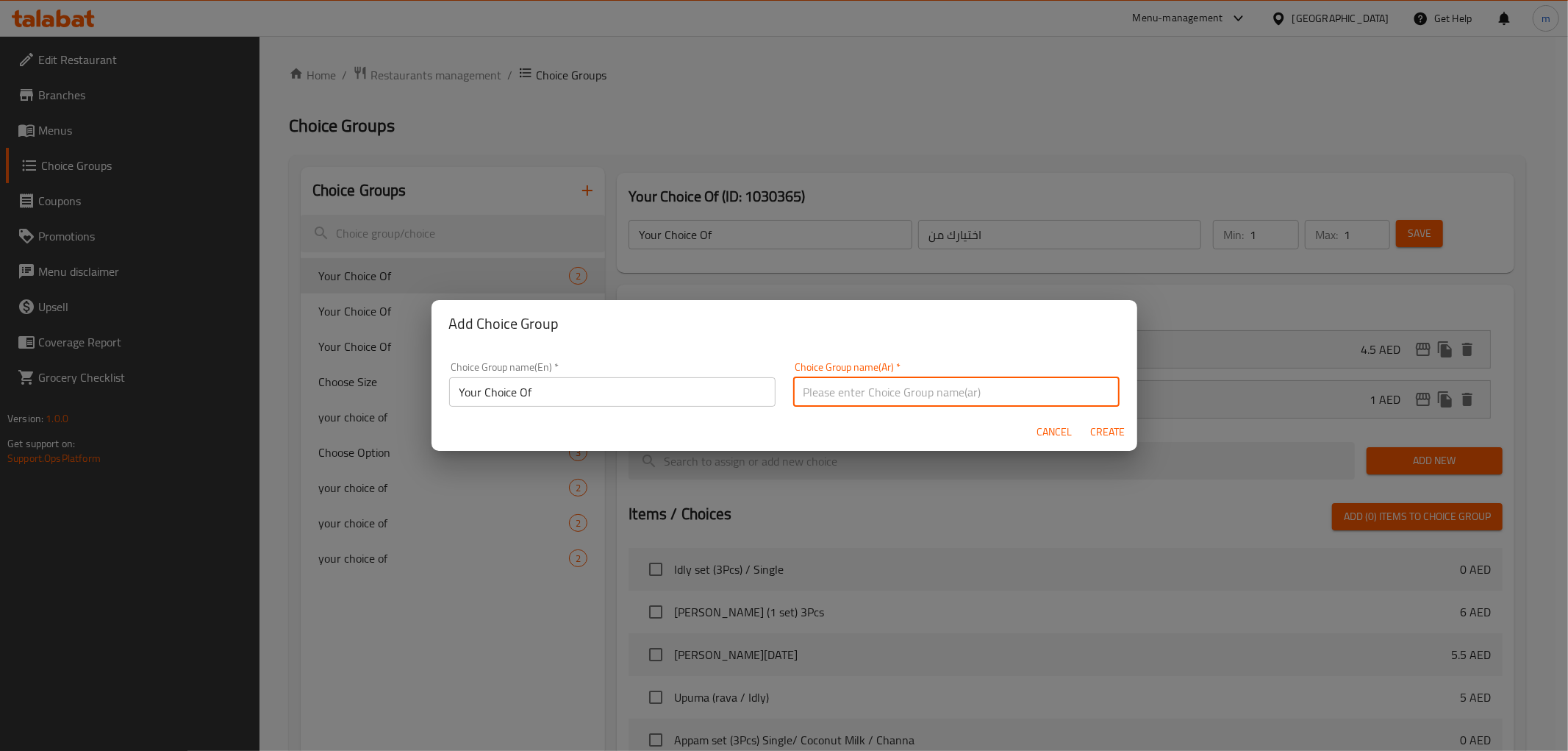
click at [930, 401] on input "text" at bounding box center [956, 392] width 327 height 30
type input "اختيارك من"
click at [1113, 429] on span "Create" at bounding box center [1107, 431] width 35 height 18
type input "Your Choice Of"
type input "اختيارك من"
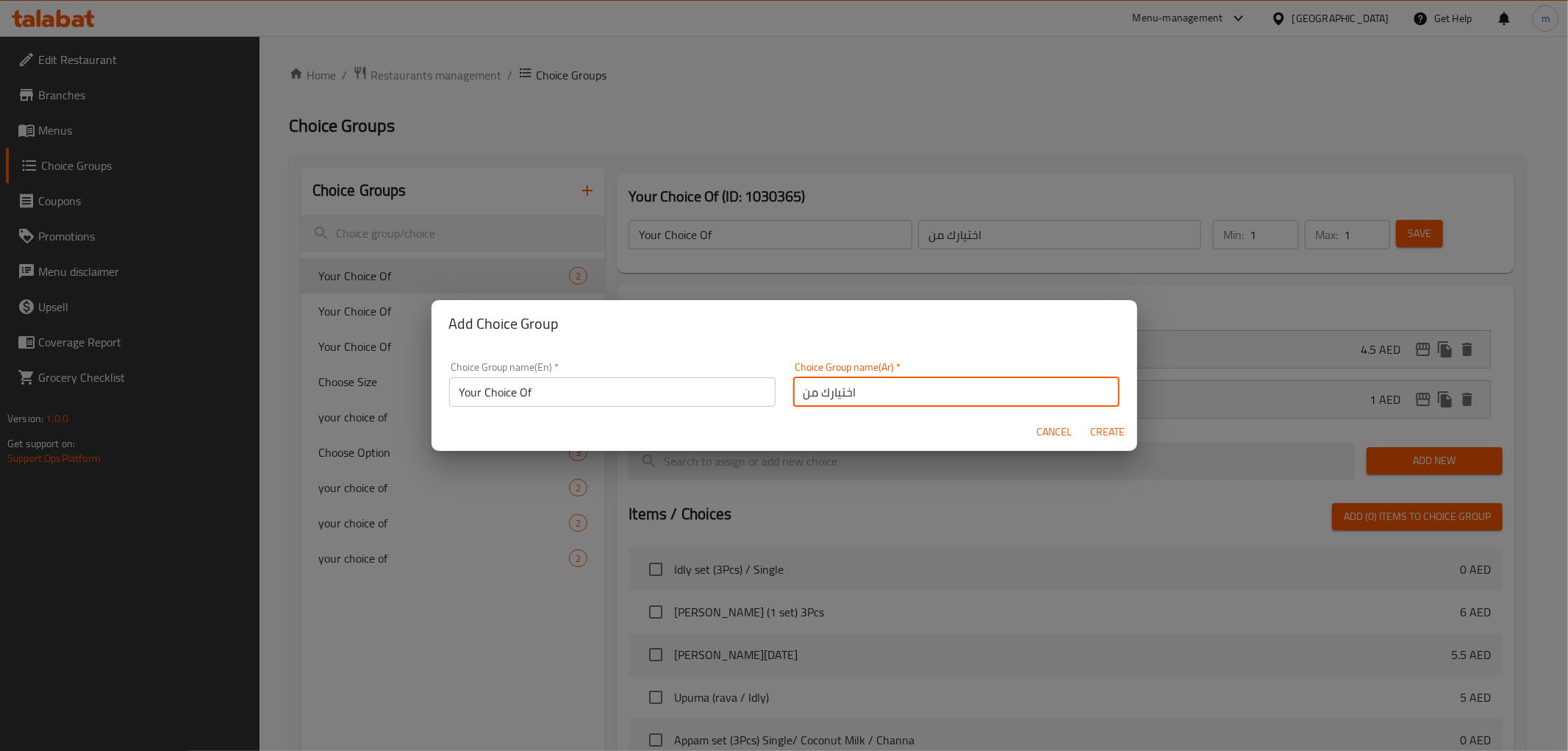
type input "0"
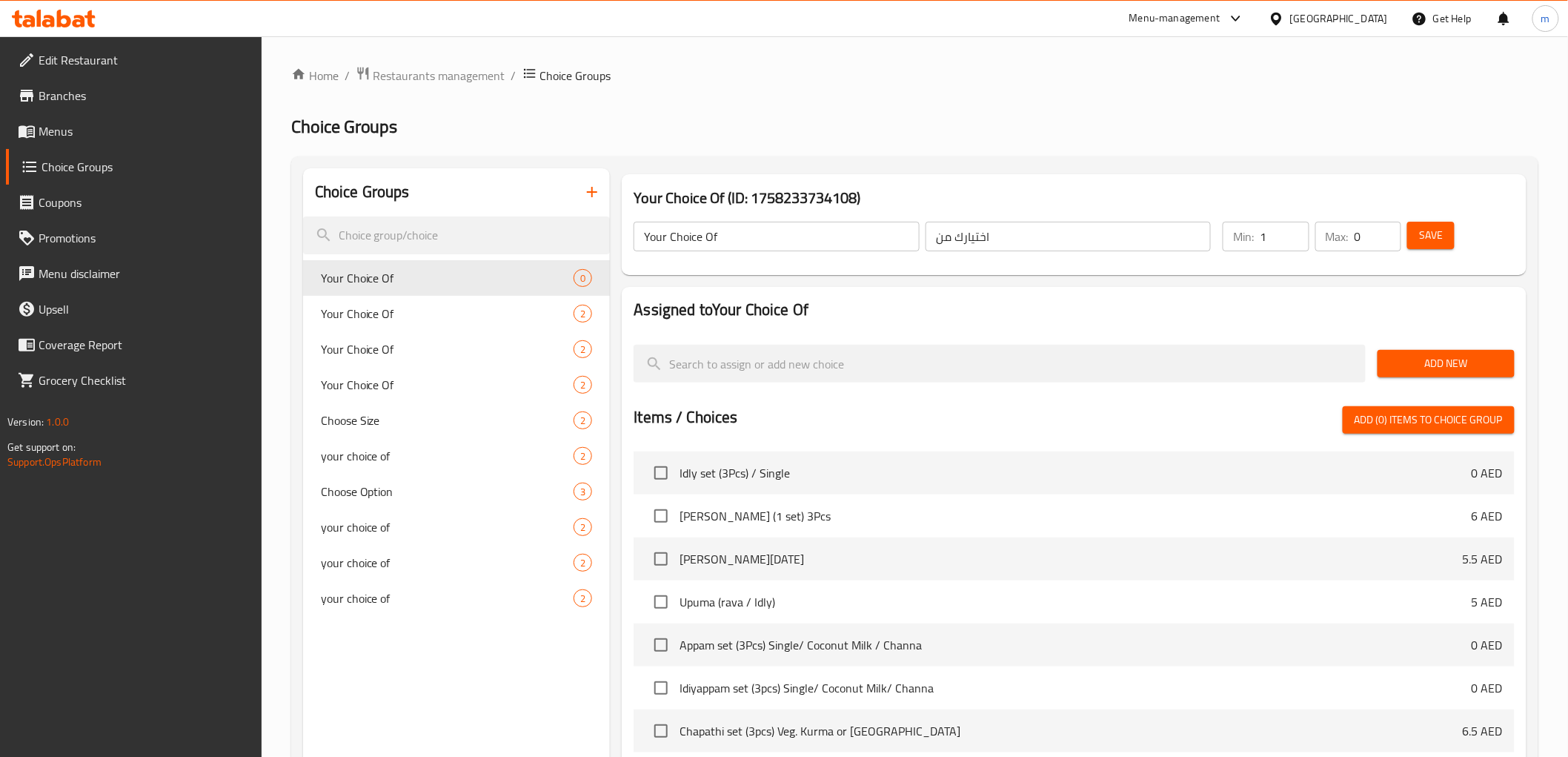
type input "1"
click at [1292, 228] on input "1" at bounding box center [1283, 237] width 49 height 30
type input "1"
click at [1383, 230] on input "1" at bounding box center [1377, 237] width 47 height 30
click at [1462, 357] on span "Add New" at bounding box center [1445, 363] width 113 height 19
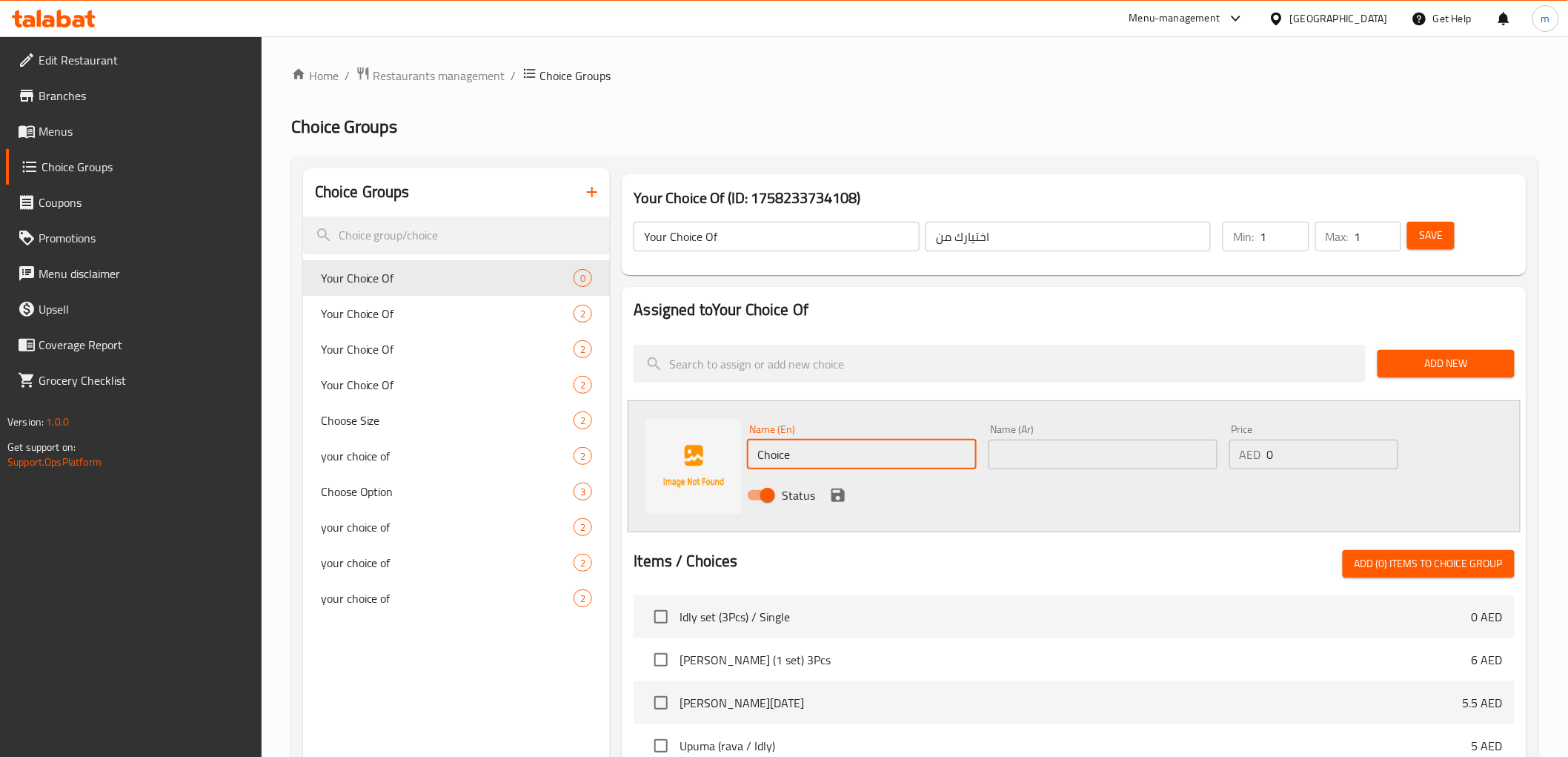
drag, startPoint x: 799, startPoint y: 454, endPoint x: 614, endPoint y: 443, distance: 185.3
click at [614, 443] on div "Your Choice Of (ID: 1758233734108) Your Choice Of ​ اختيارك من ​ Min: 1 ​ Max: …" at bounding box center [1071, 666] width 922 height 997
type input "2 pcs"
click at [1031, 448] on input "text" at bounding box center [1102, 455] width 229 height 30
type input "2 قطع"
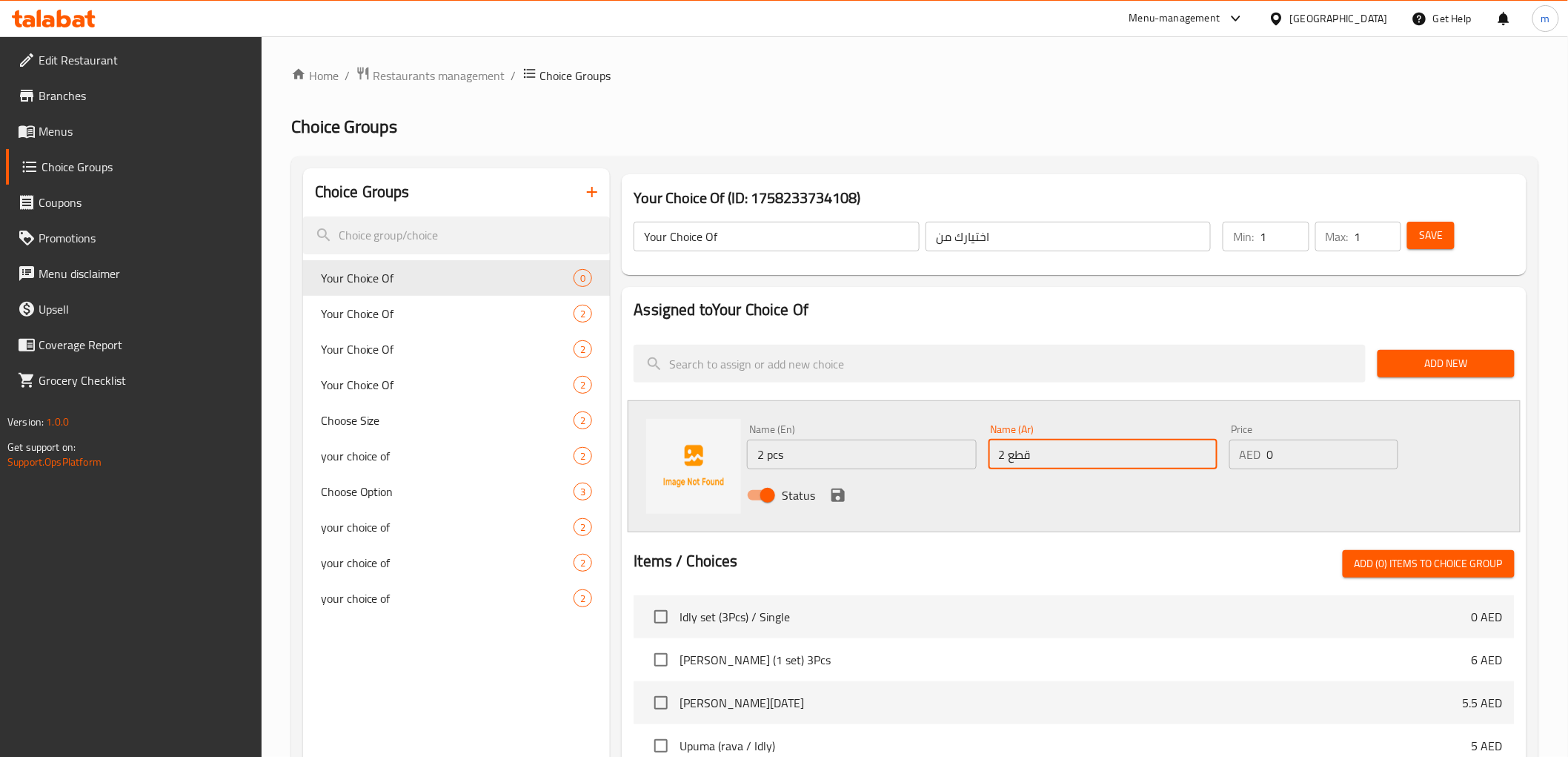
click at [1315, 456] on input "0" at bounding box center [1332, 455] width 132 height 30
type input "4"
click at [841, 492] on icon "save" at bounding box center [837, 495] width 13 height 13
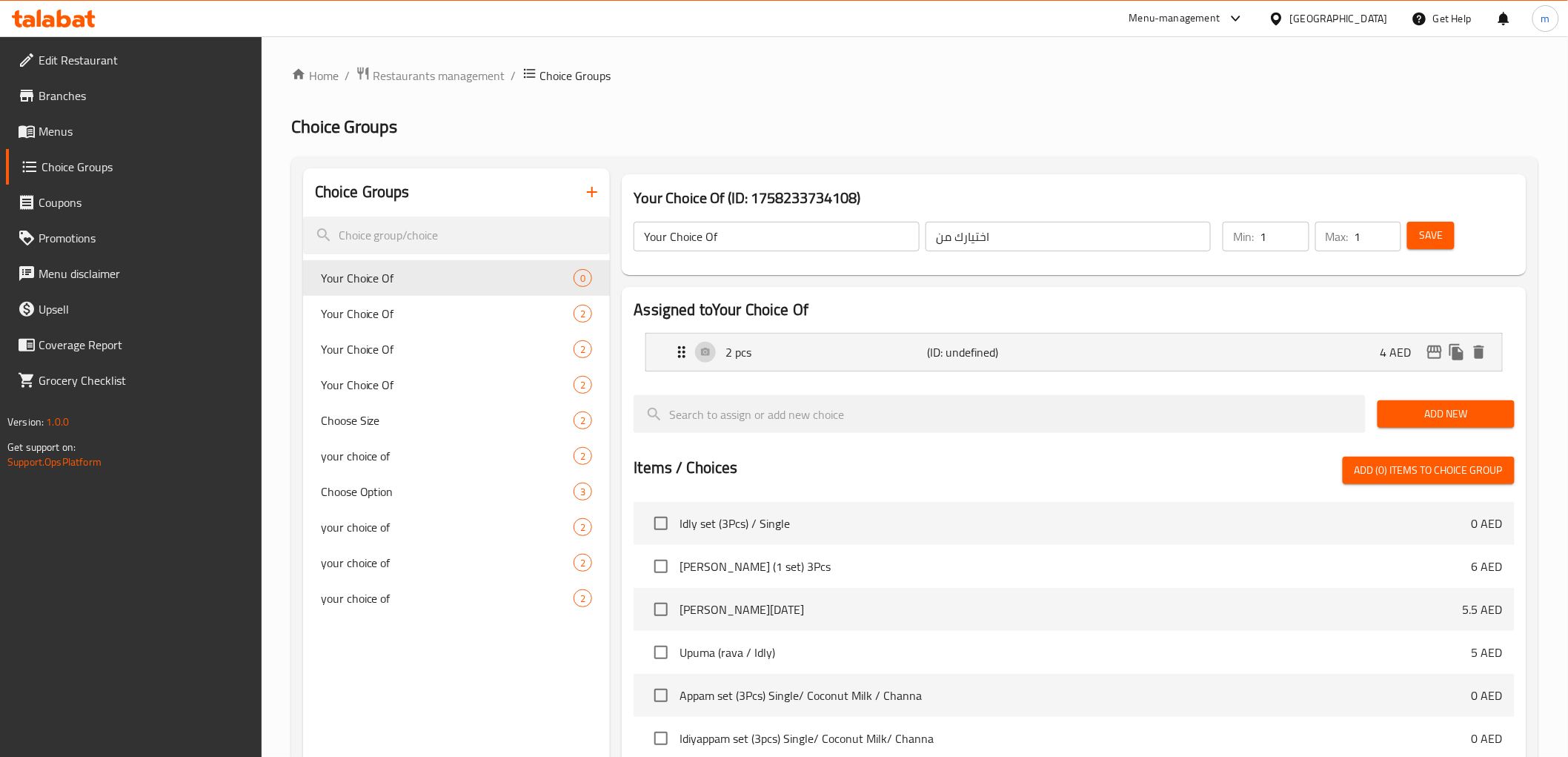
click at [1444, 411] on span "Add New" at bounding box center [1445, 413] width 113 height 19
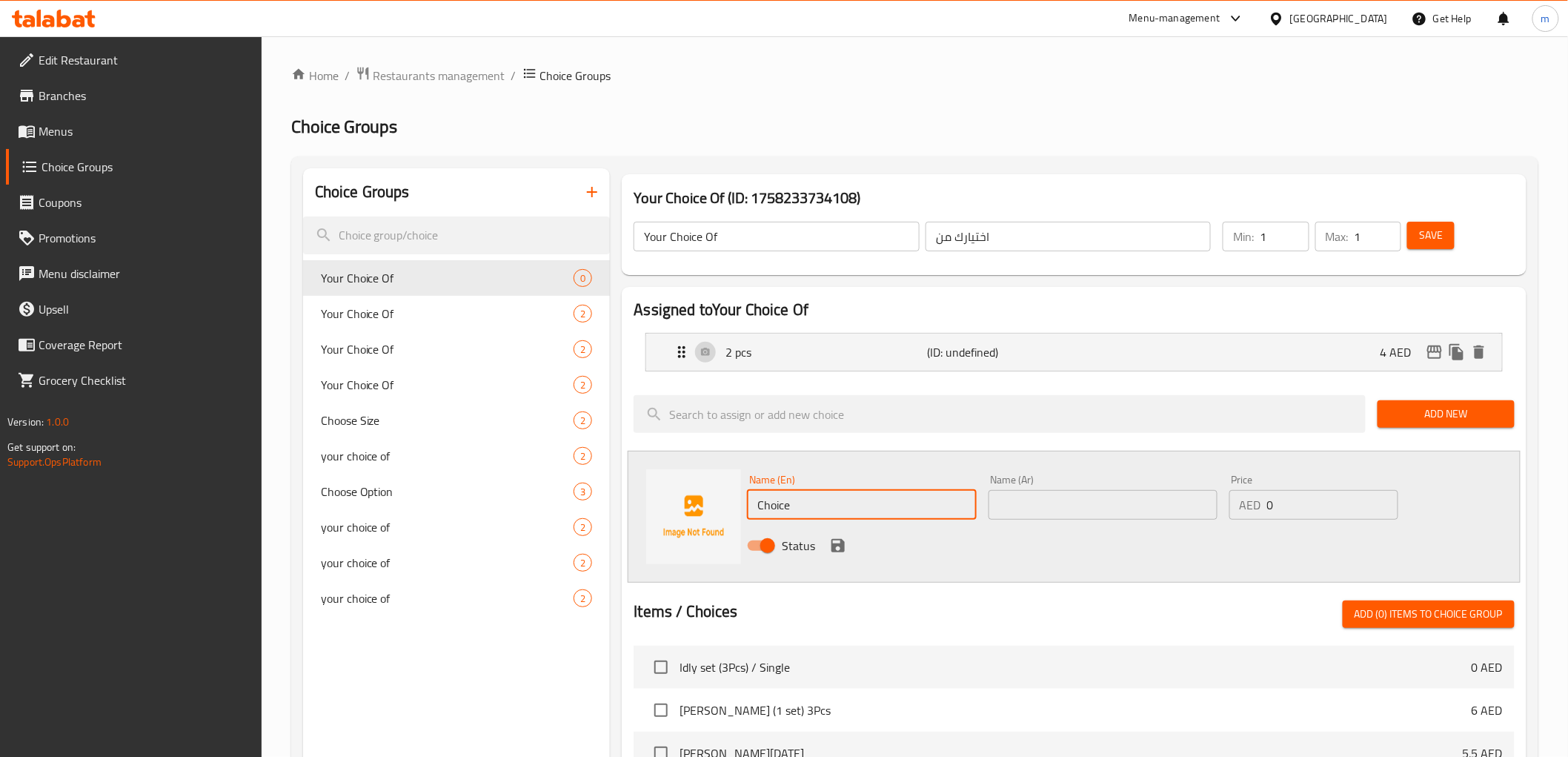
drag, startPoint x: 847, startPoint y: 508, endPoint x: 697, endPoint y: 510, distance: 150.0
click at [697, 510] on div "Name (En) Choice Name (En) Name (Ar) Name (Ar) Price AED 0 Price Status" at bounding box center [1074, 516] width 892 height 132
type input "3 pcs"
click at [1045, 496] on input "text" at bounding box center [1102, 505] width 229 height 30
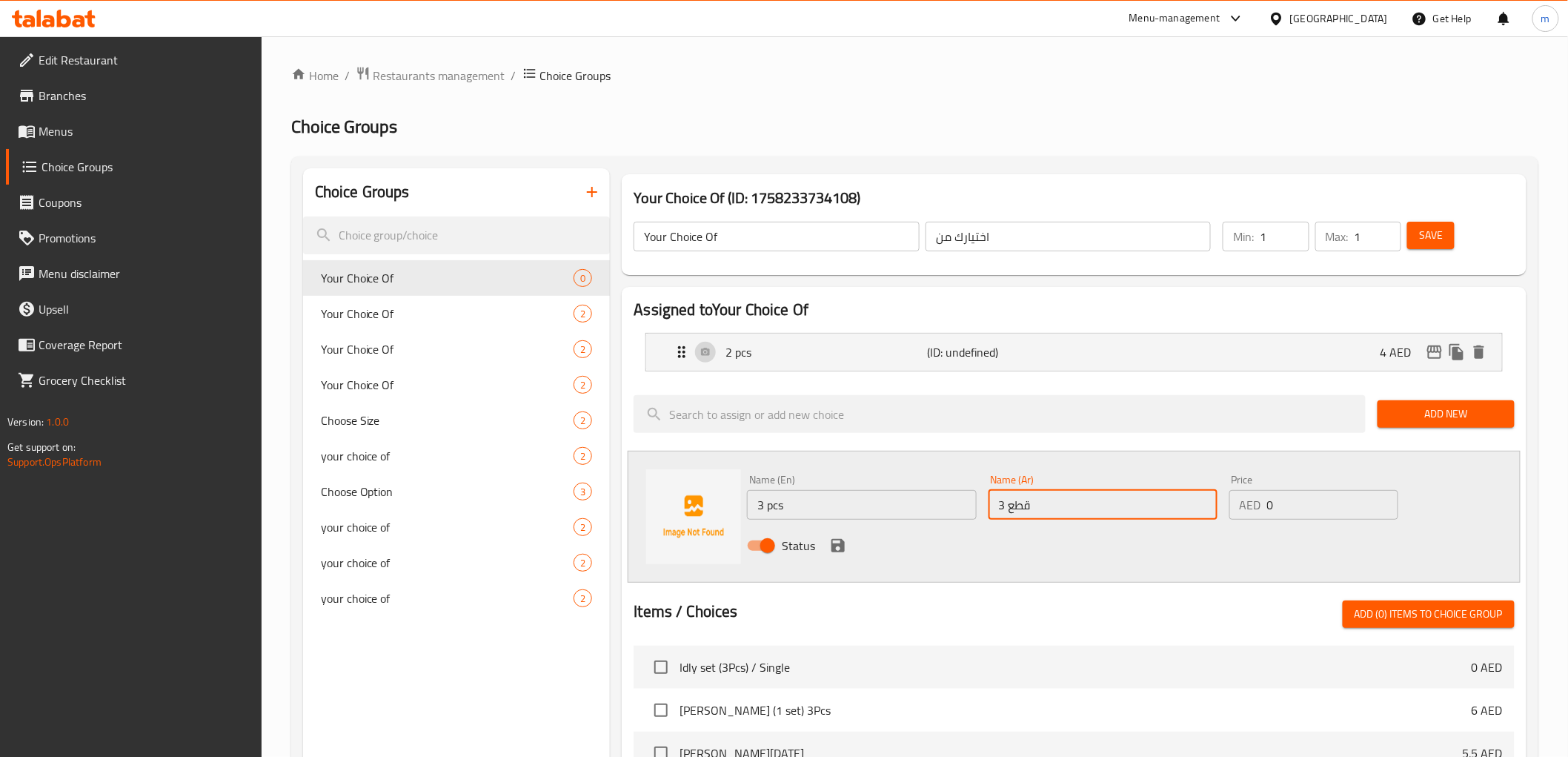
type input "3 قطع"
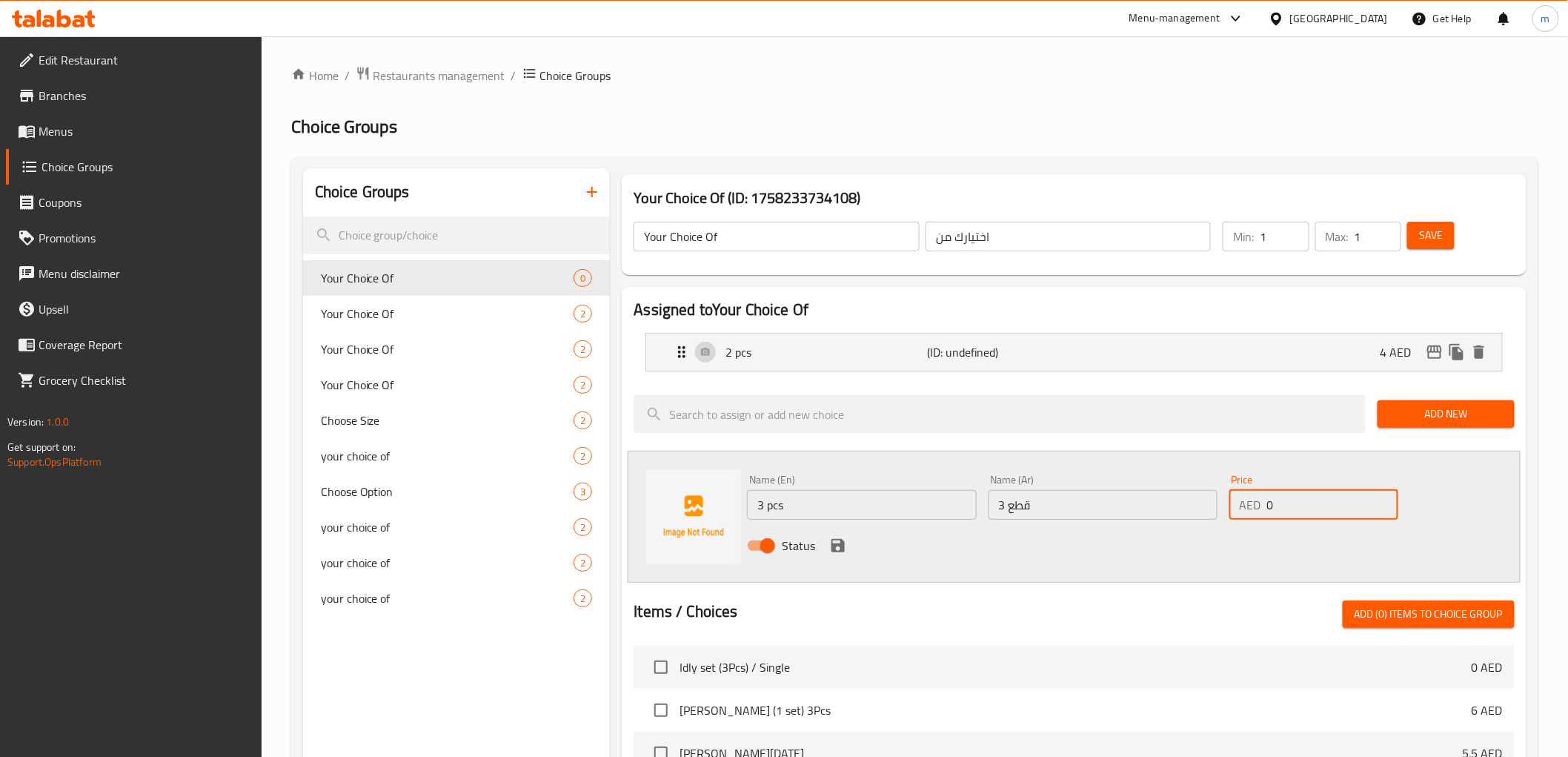
drag, startPoint x: 1279, startPoint y: 507, endPoint x: 1226, endPoint y: 508, distance: 53.0
click at [1226, 508] on div "Price AED 0 Price" at bounding box center [1313, 496] width 181 height 57
type input "5"
click at [833, 545] on icon "save" at bounding box center [837, 545] width 13 height 13
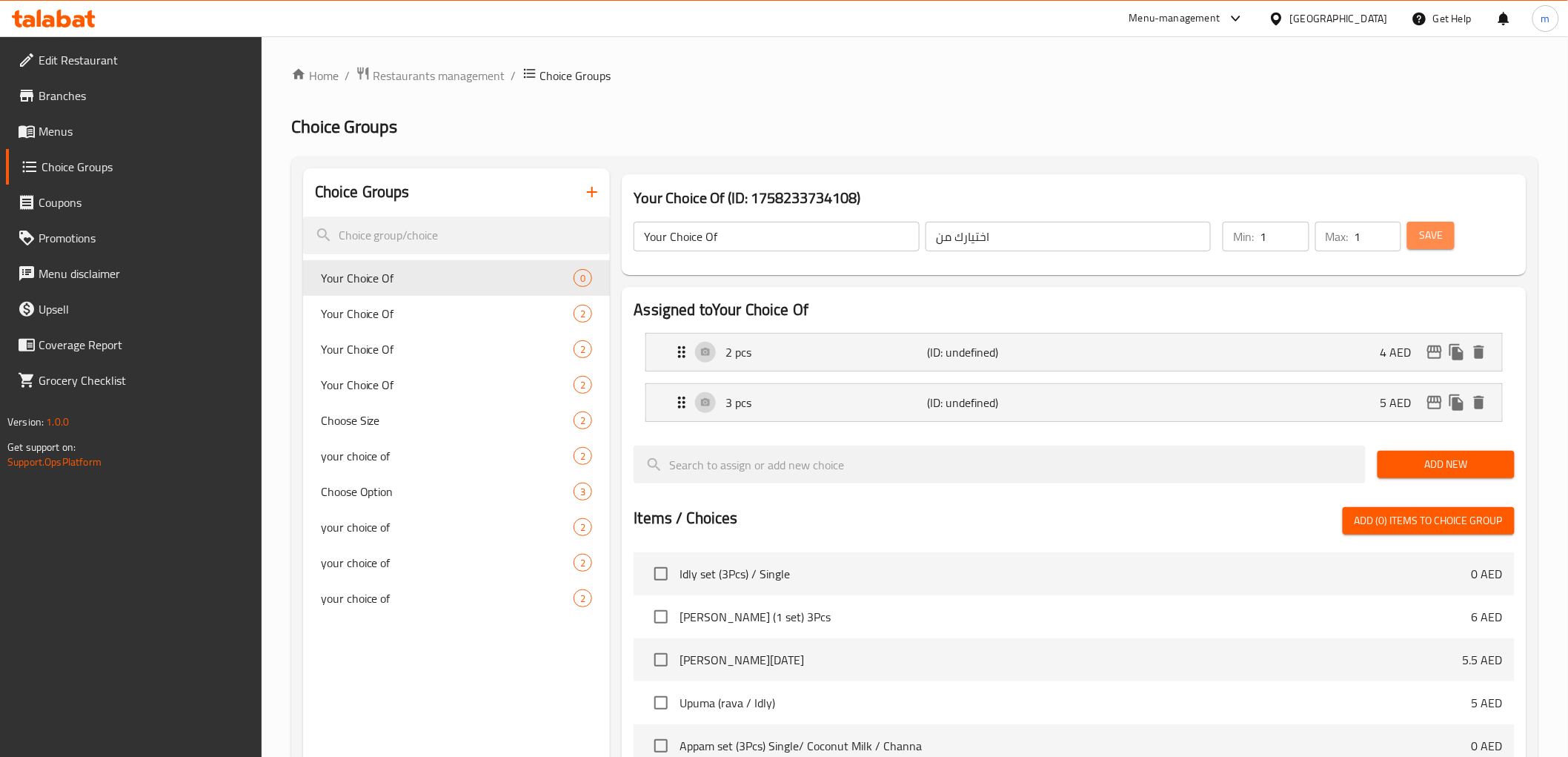
click at [1432, 235] on span "Save" at bounding box center [1430, 235] width 24 height 19
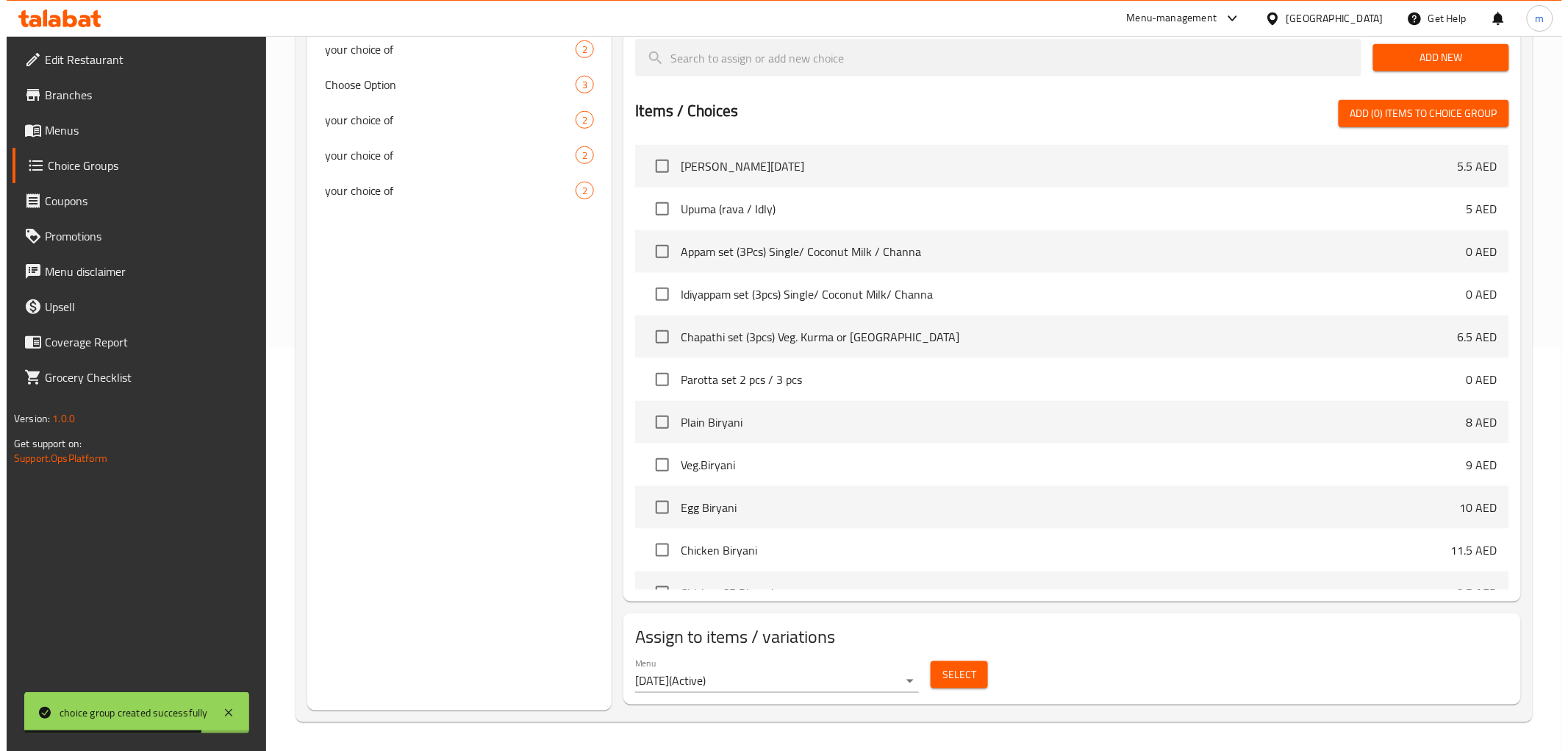
scroll to position [244, 0]
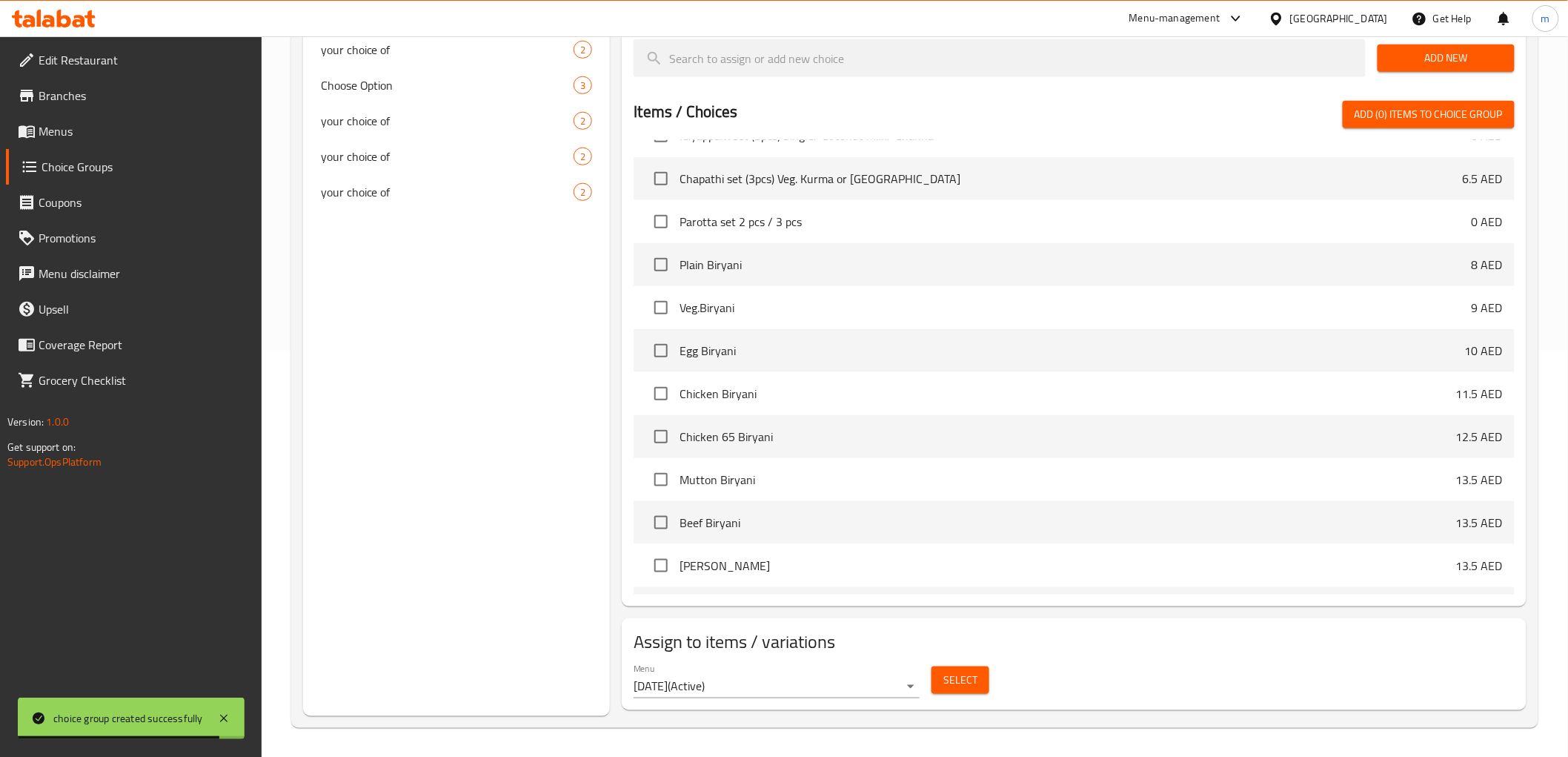
click at [971, 676] on span "Select" at bounding box center [960, 679] width 34 height 19
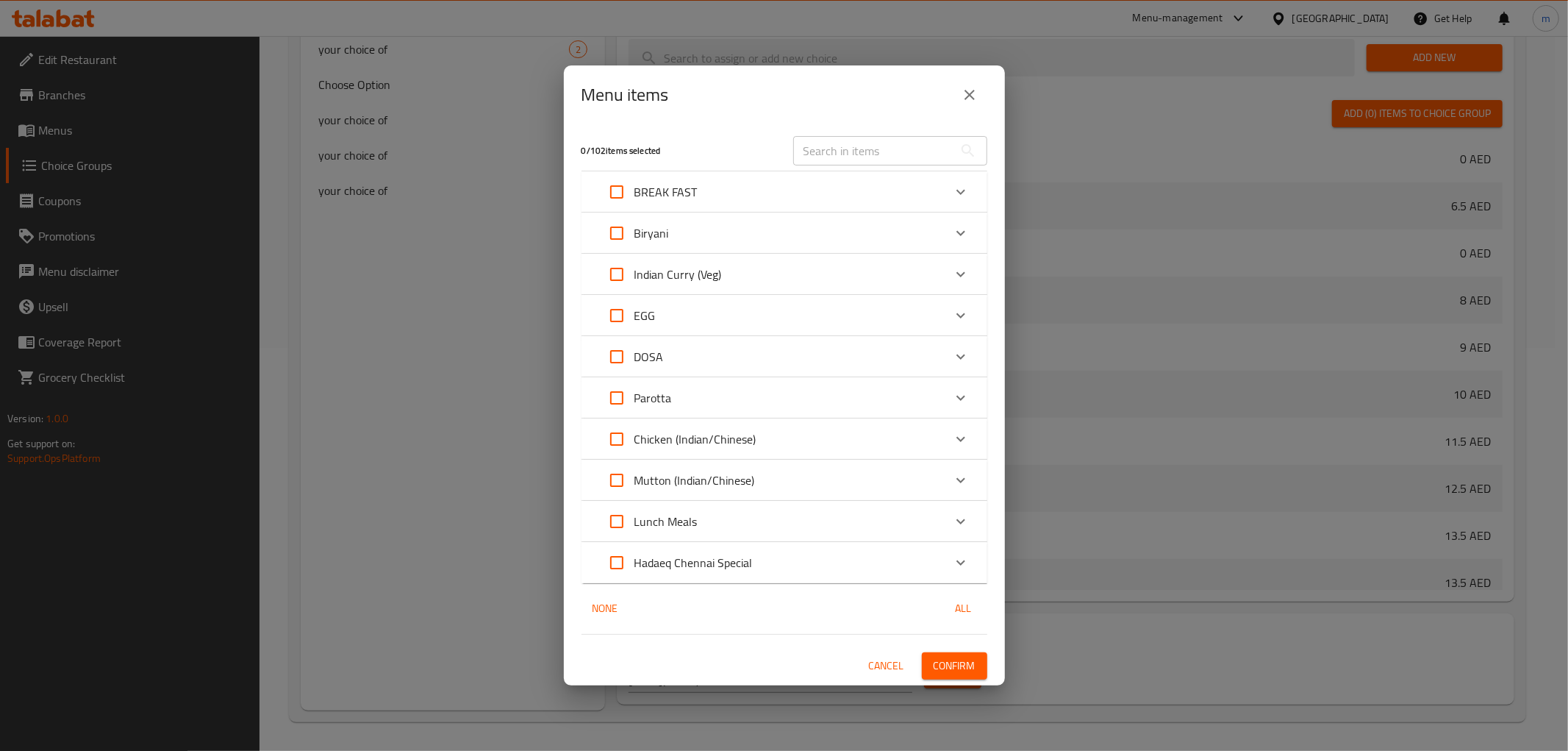
click at [968, 189] on icon "Expand" at bounding box center [961, 192] width 18 height 18
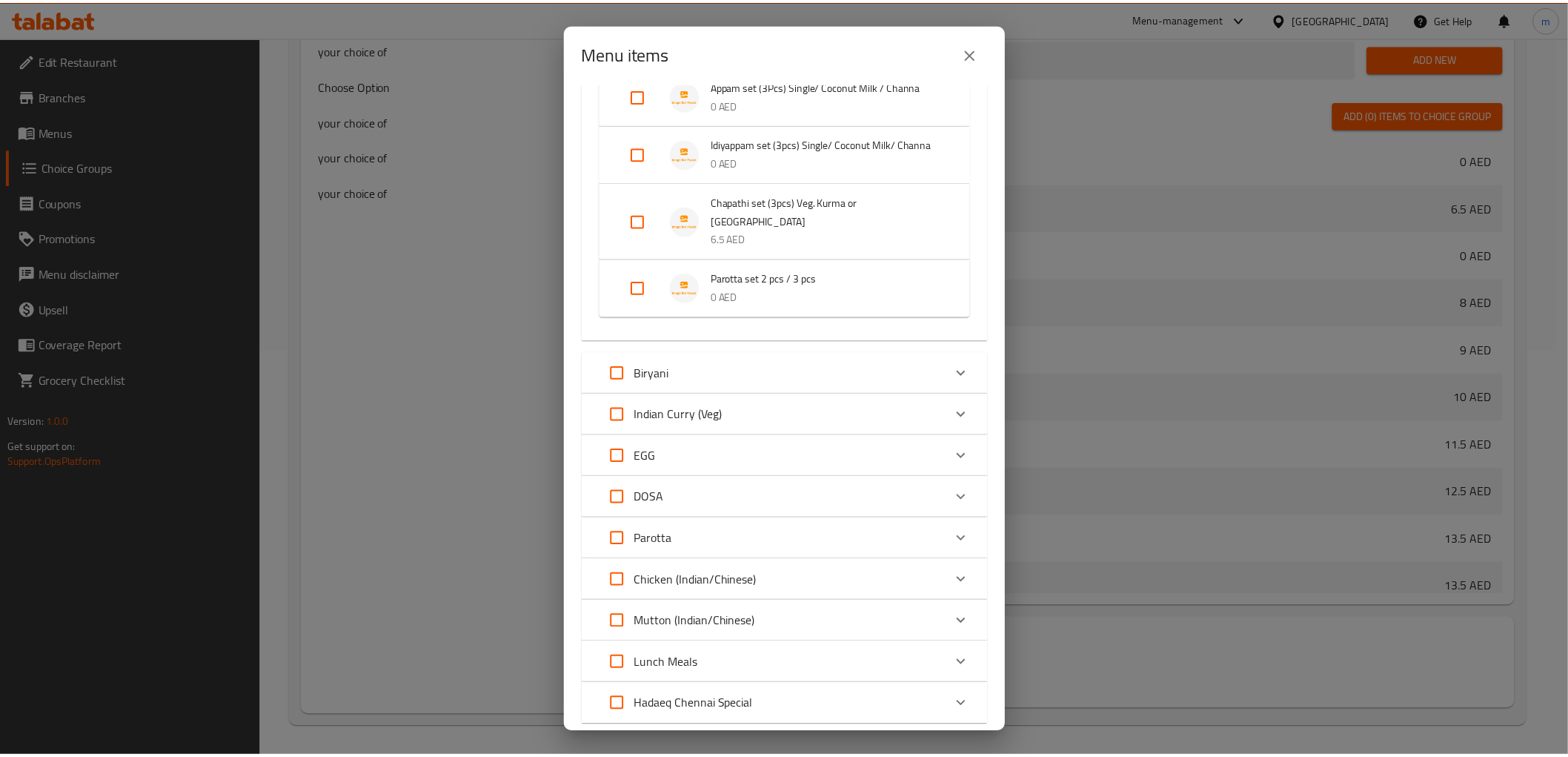
scroll to position [460, 0]
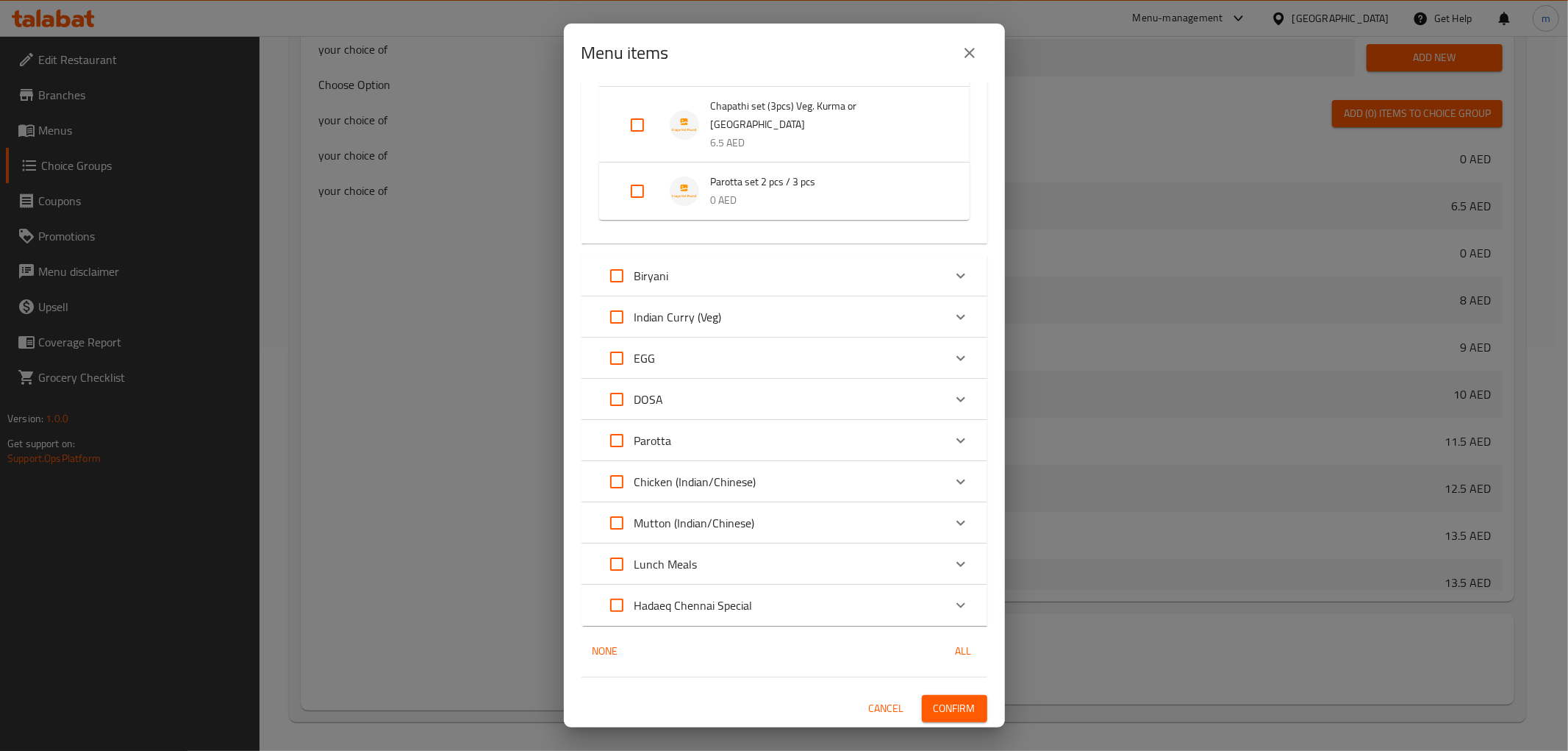
click at [637, 189] on input "Expand" at bounding box center [637, 191] width 35 height 35
checkbox input "true"
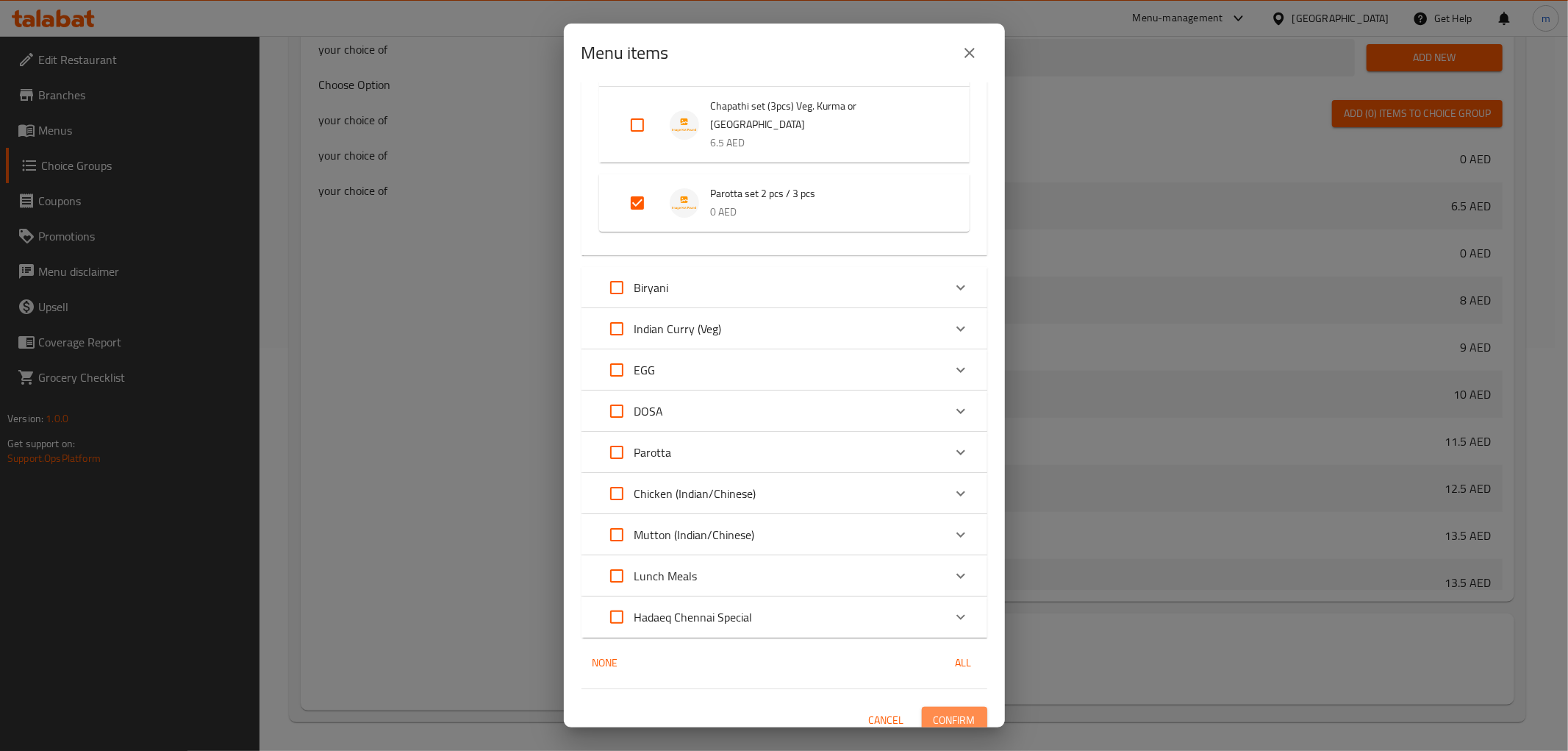
click at [934, 717] on span "Confirm" at bounding box center [955, 719] width 42 height 18
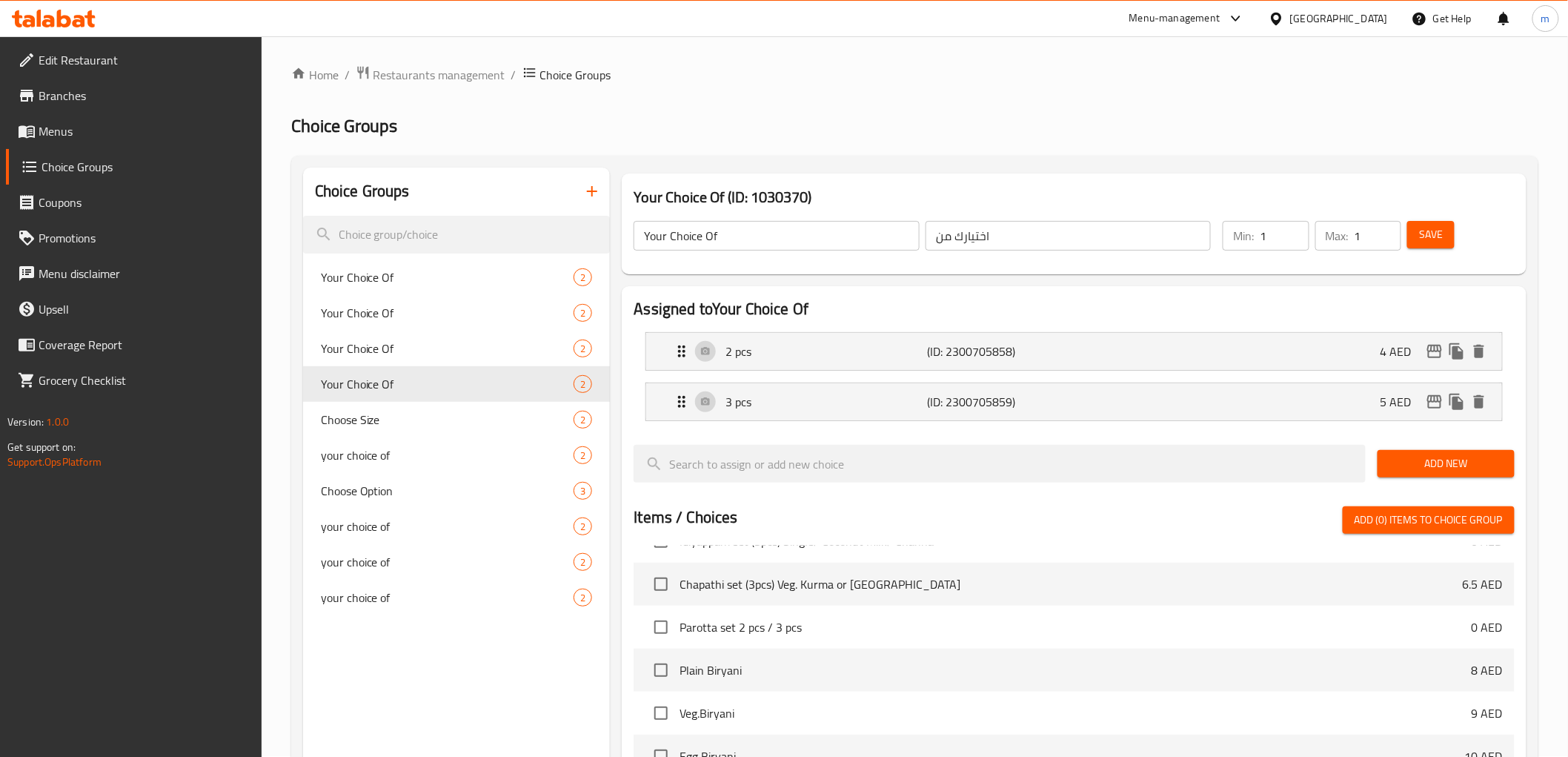
scroll to position [0, 0]
click at [587, 186] on icon "button" at bounding box center [592, 192] width 18 height 18
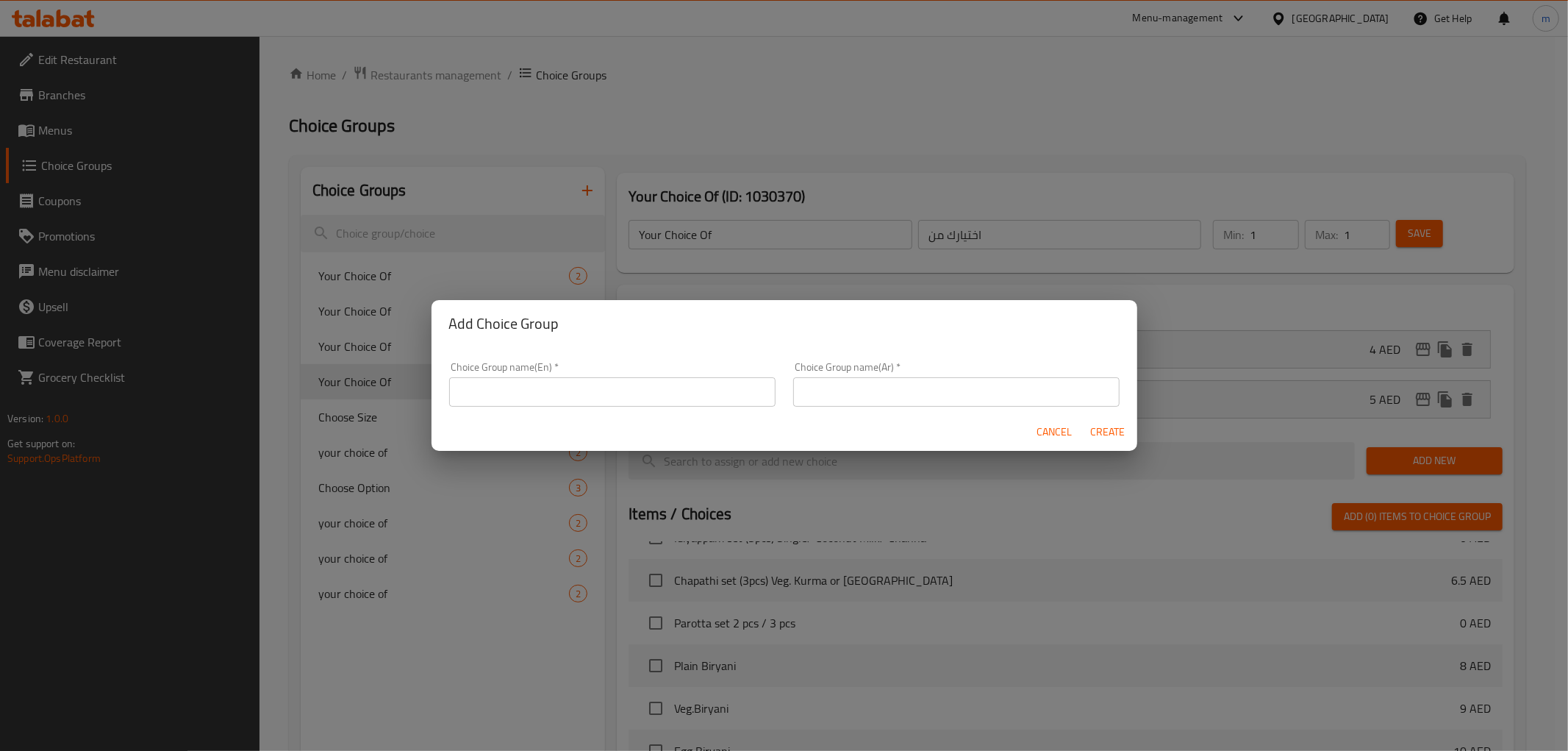
click at [652, 387] on input "text" at bounding box center [612, 392] width 327 height 30
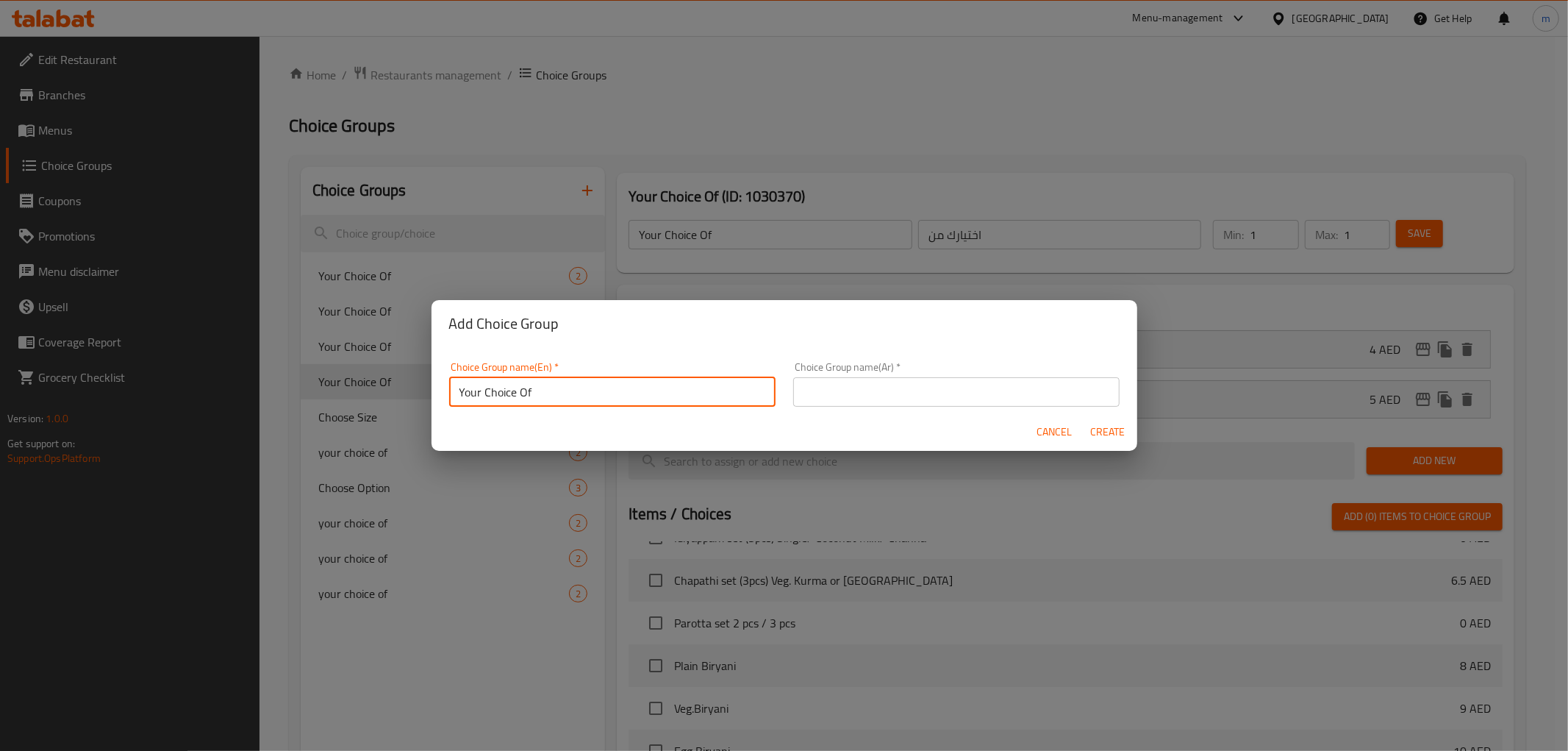
type input "Your Choice Of"
click at [884, 393] on input "text" at bounding box center [956, 392] width 327 height 30
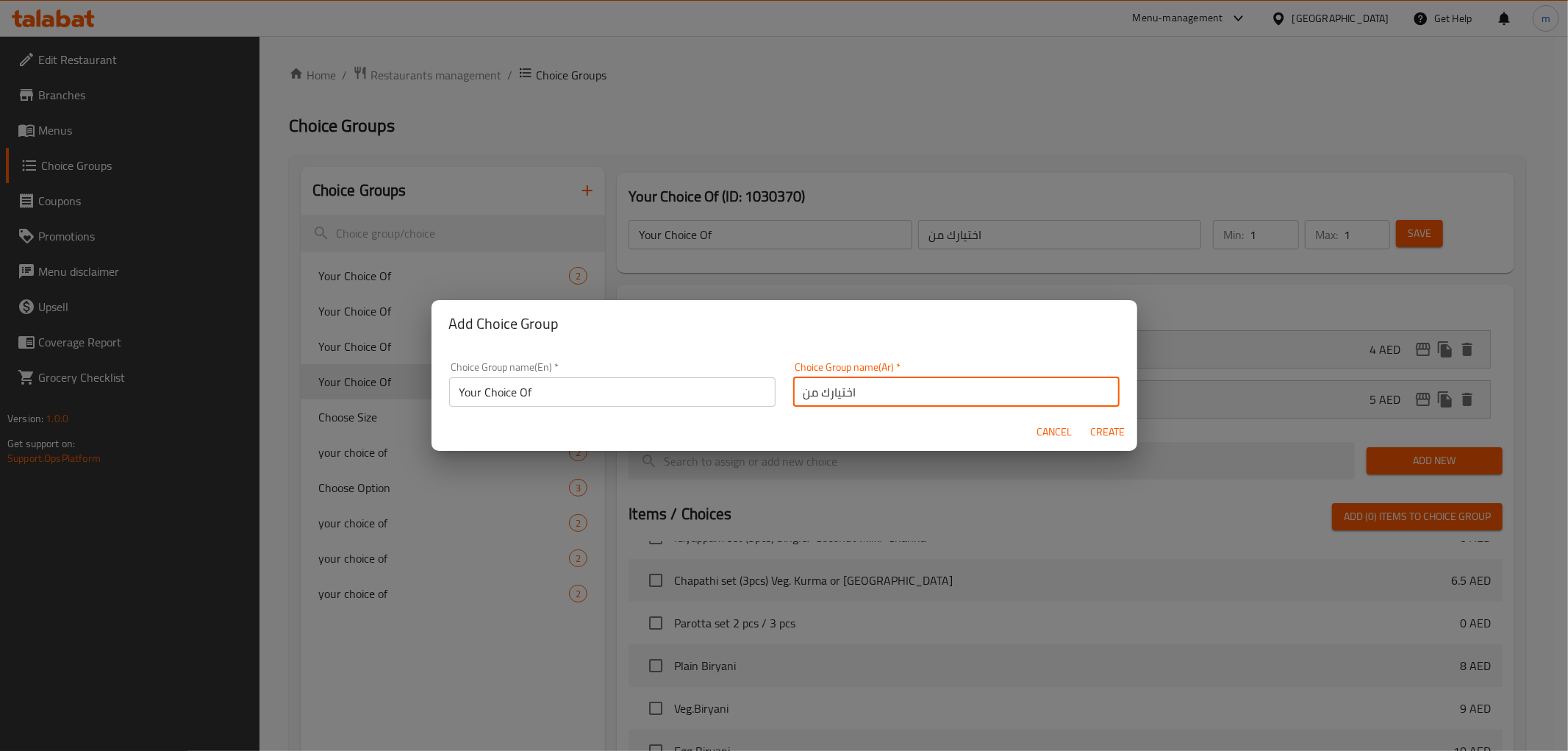
type input "اختيارك من"
click at [1104, 429] on span "Create" at bounding box center [1107, 431] width 35 height 18
type input "Your Choice Of"
type input "اختيارك من"
type input "0"
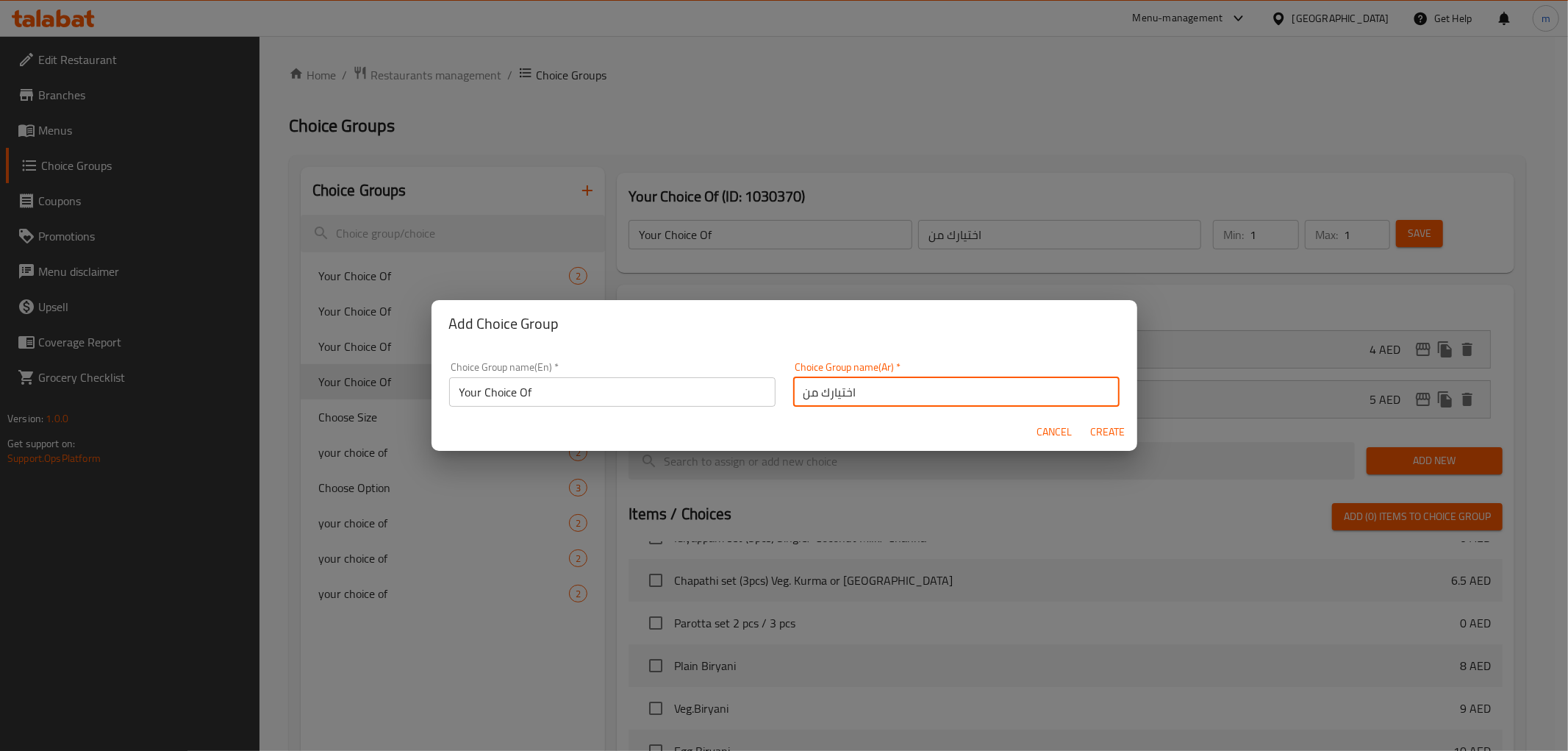
type input "0"
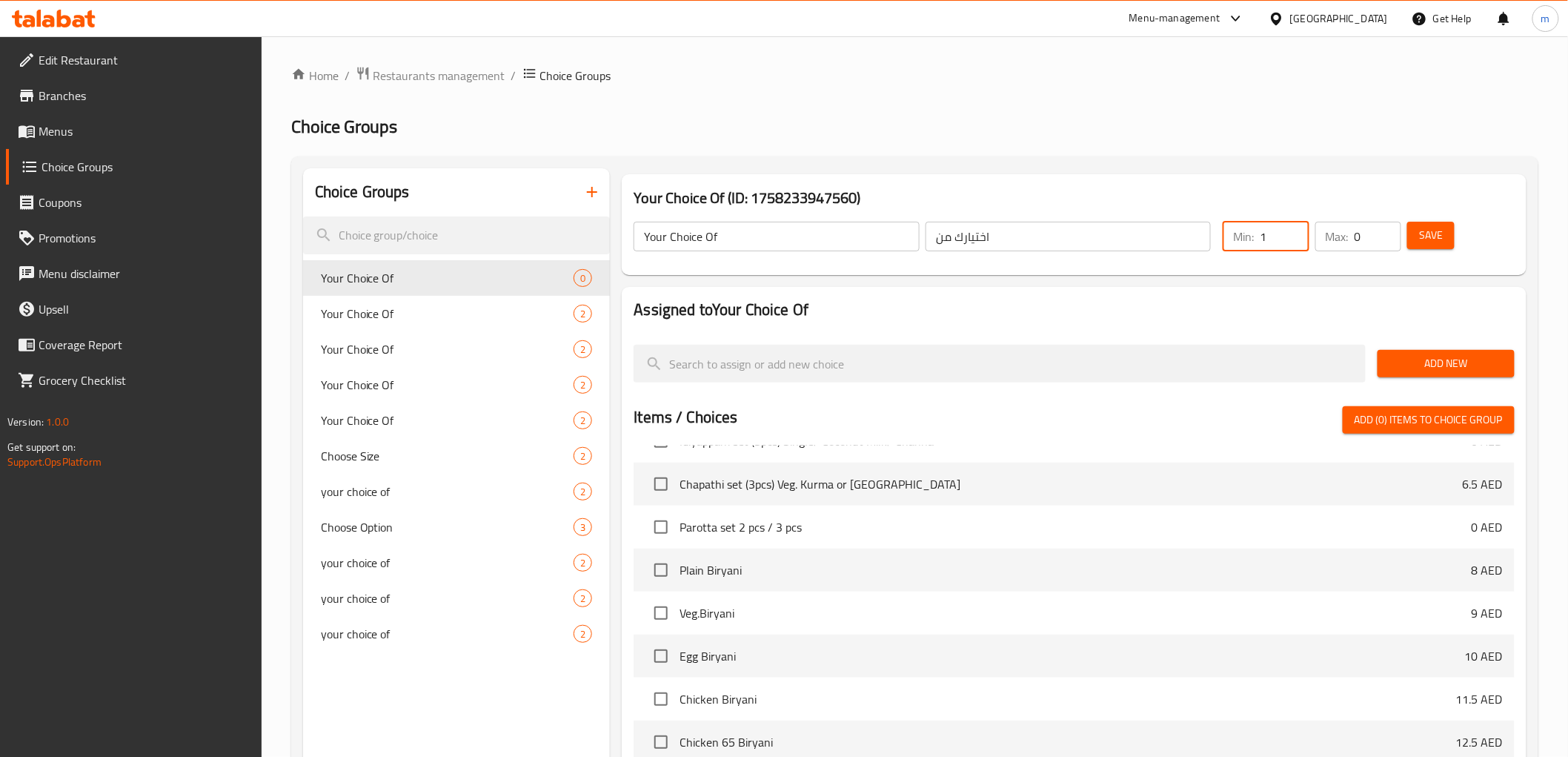
type input "1"
click at [1294, 224] on input "1" at bounding box center [1283, 237] width 49 height 30
type input "1"
click at [1383, 226] on input "1" at bounding box center [1377, 237] width 47 height 30
click at [1462, 367] on span "Add New" at bounding box center [1445, 363] width 113 height 19
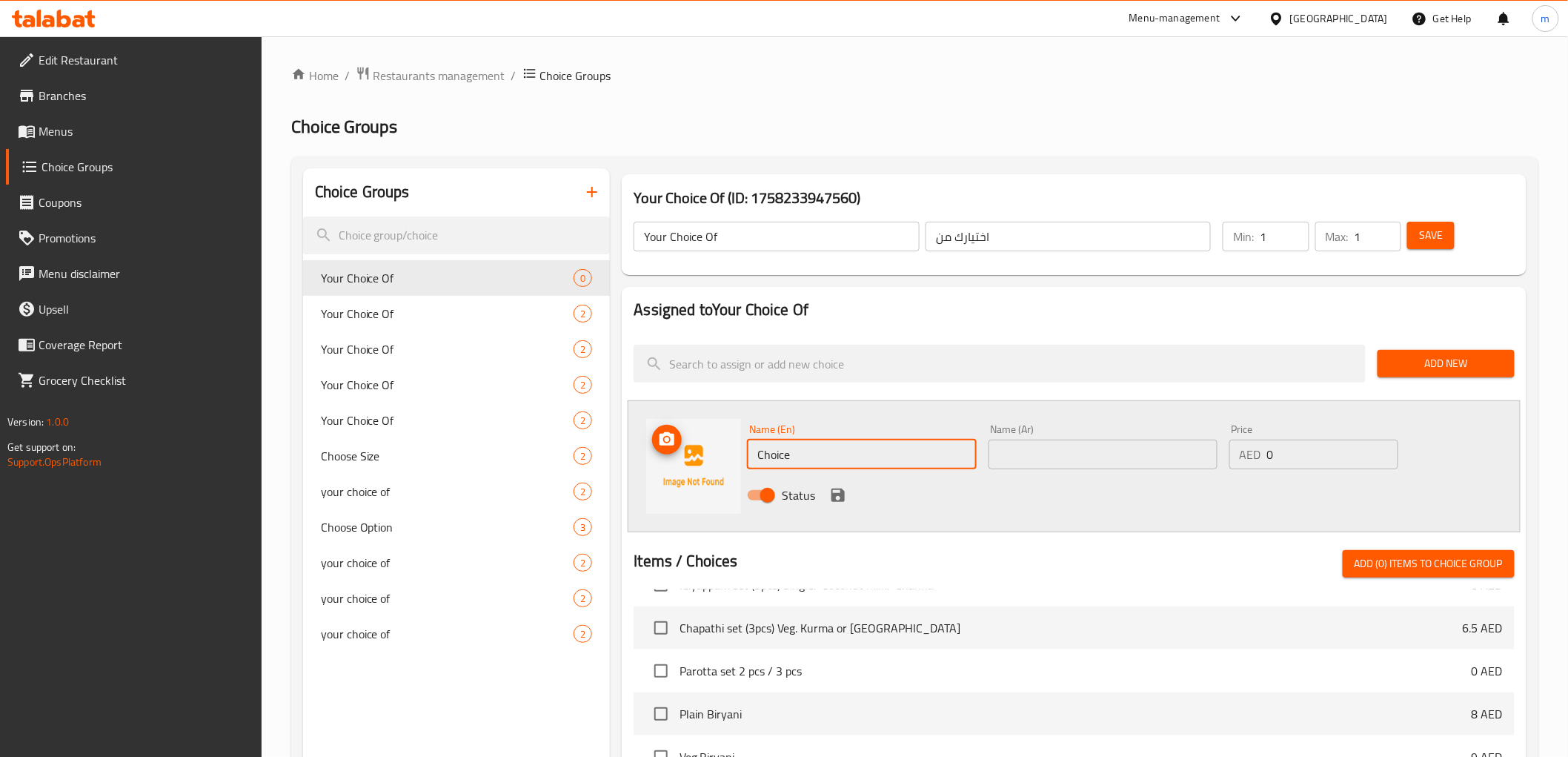
drag, startPoint x: 789, startPoint y: 445, endPoint x: 727, endPoint y: 452, distance: 62.4
click at [727, 452] on div "Name (En) Choice Name (En) Name (Ar) Name (Ar) Price AED 0 Price Status" at bounding box center [1074, 466] width 892 height 132
type input "Rice"
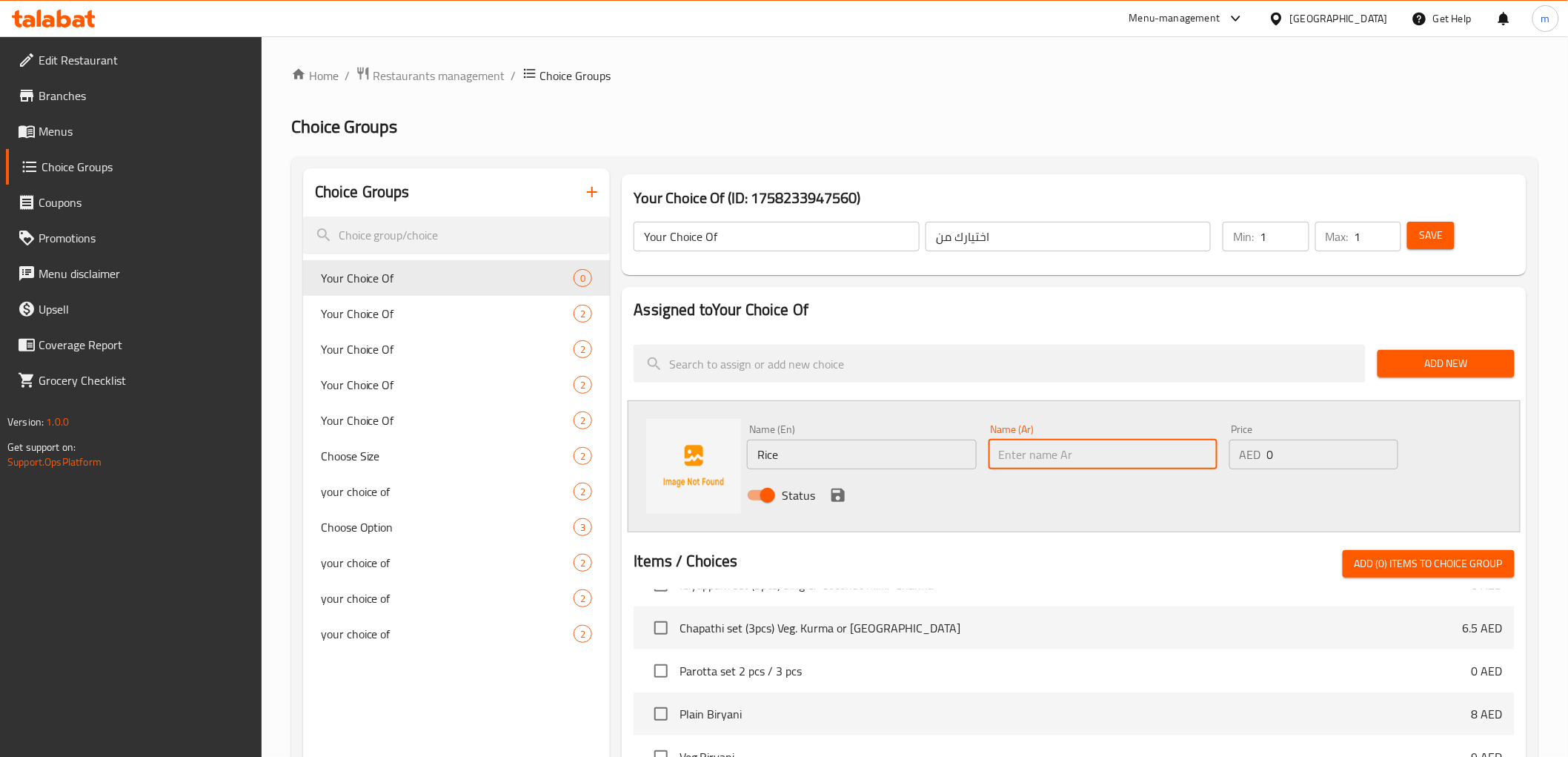
click at [1157, 456] on input "text" at bounding box center [1102, 455] width 229 height 30
type input "ارز"
click at [841, 495] on icon "save" at bounding box center [837, 495] width 13 height 13
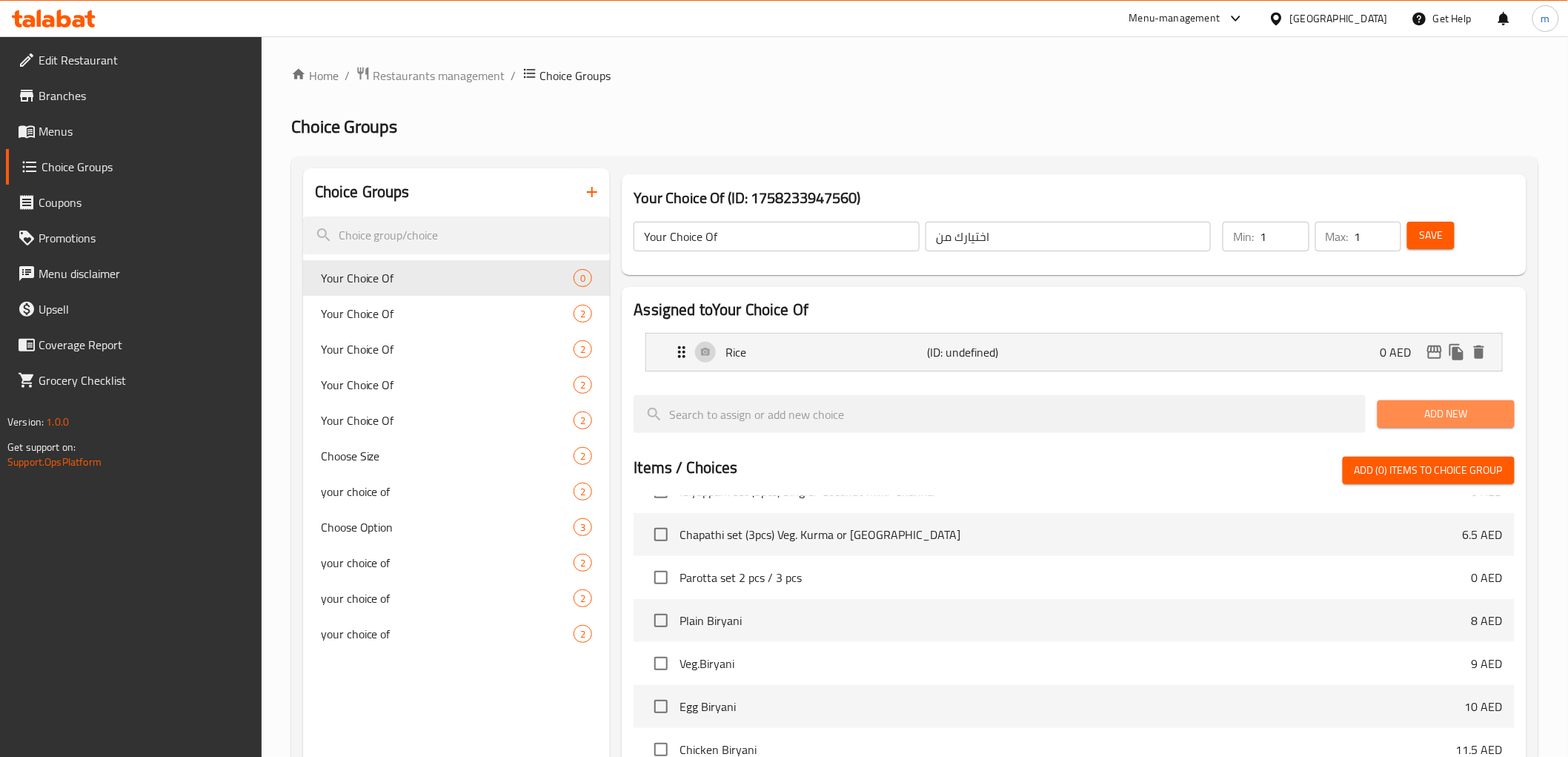
click at [1413, 411] on span "Add New" at bounding box center [1445, 413] width 113 height 19
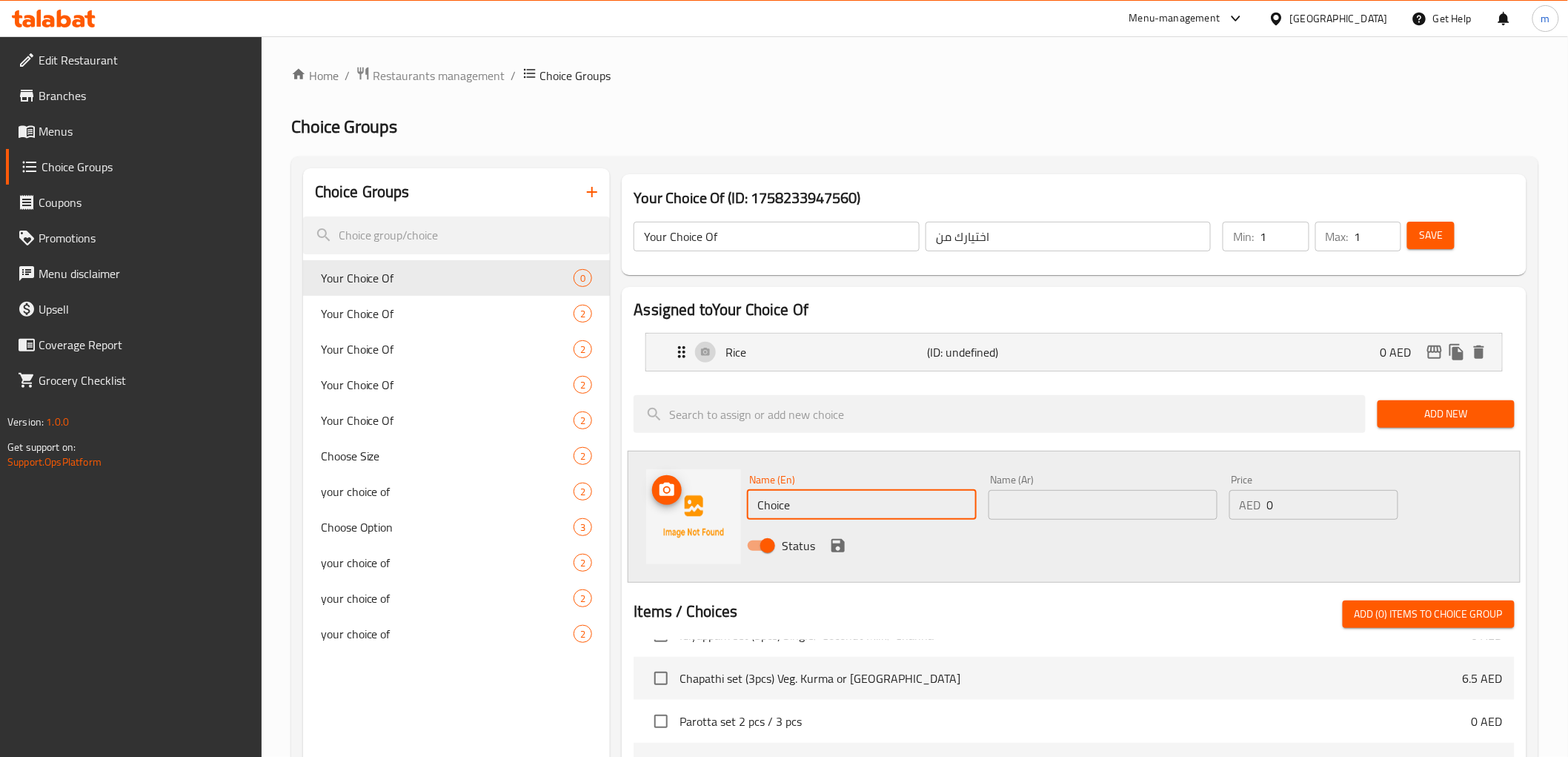
drag, startPoint x: 880, startPoint y: 490, endPoint x: 704, endPoint y: 490, distance: 176.0
click at [704, 490] on div "Name (En) Choice Name (En) Name (Ar) Name (Ar) Price AED 0 Price Status" at bounding box center [1074, 516] width 892 height 132
type input "Sambar"
click at [1052, 491] on input "text" at bounding box center [1102, 505] width 229 height 30
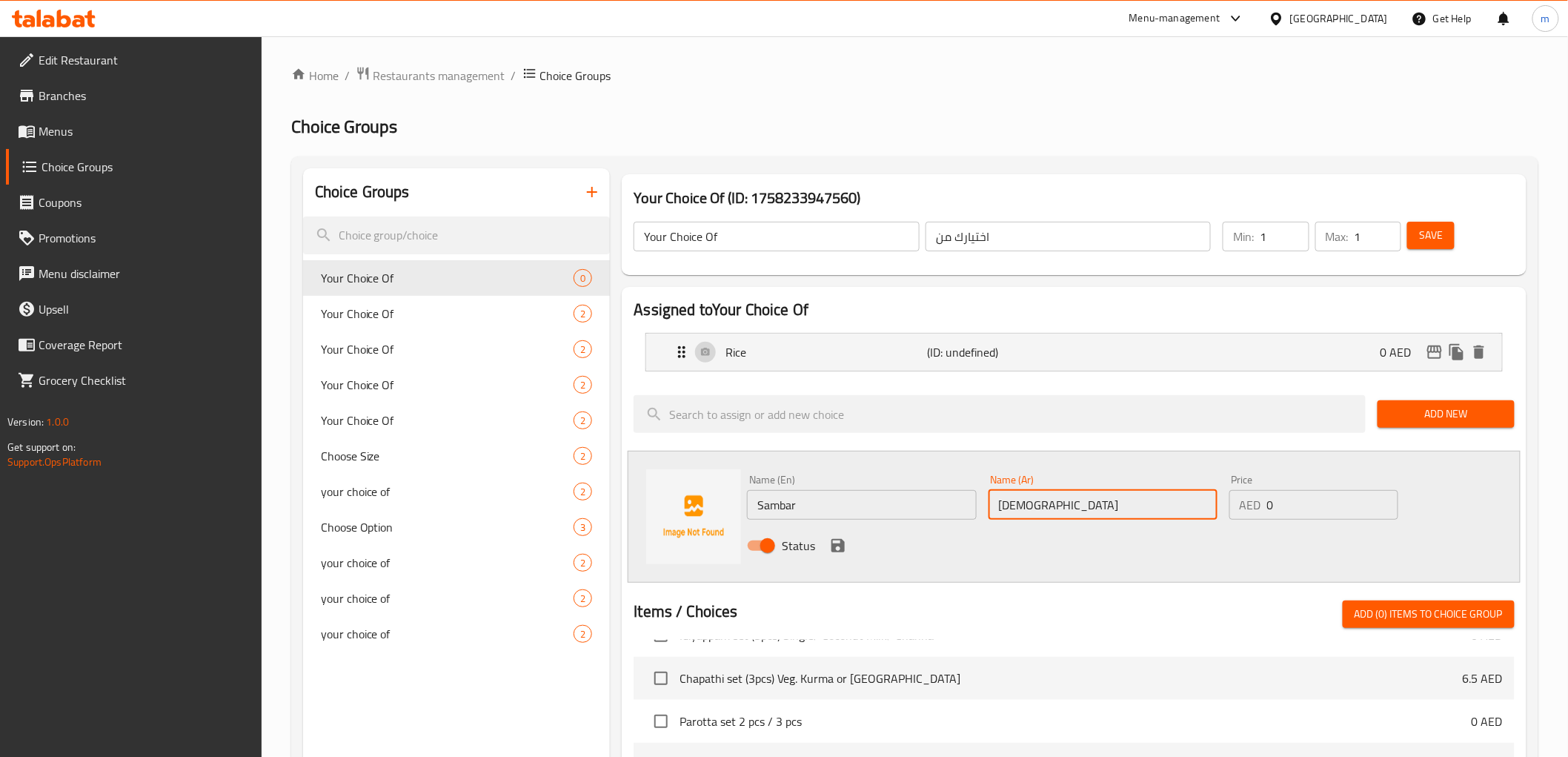
type input "سامبار"
click at [841, 545] on icon "save" at bounding box center [837, 545] width 13 height 13
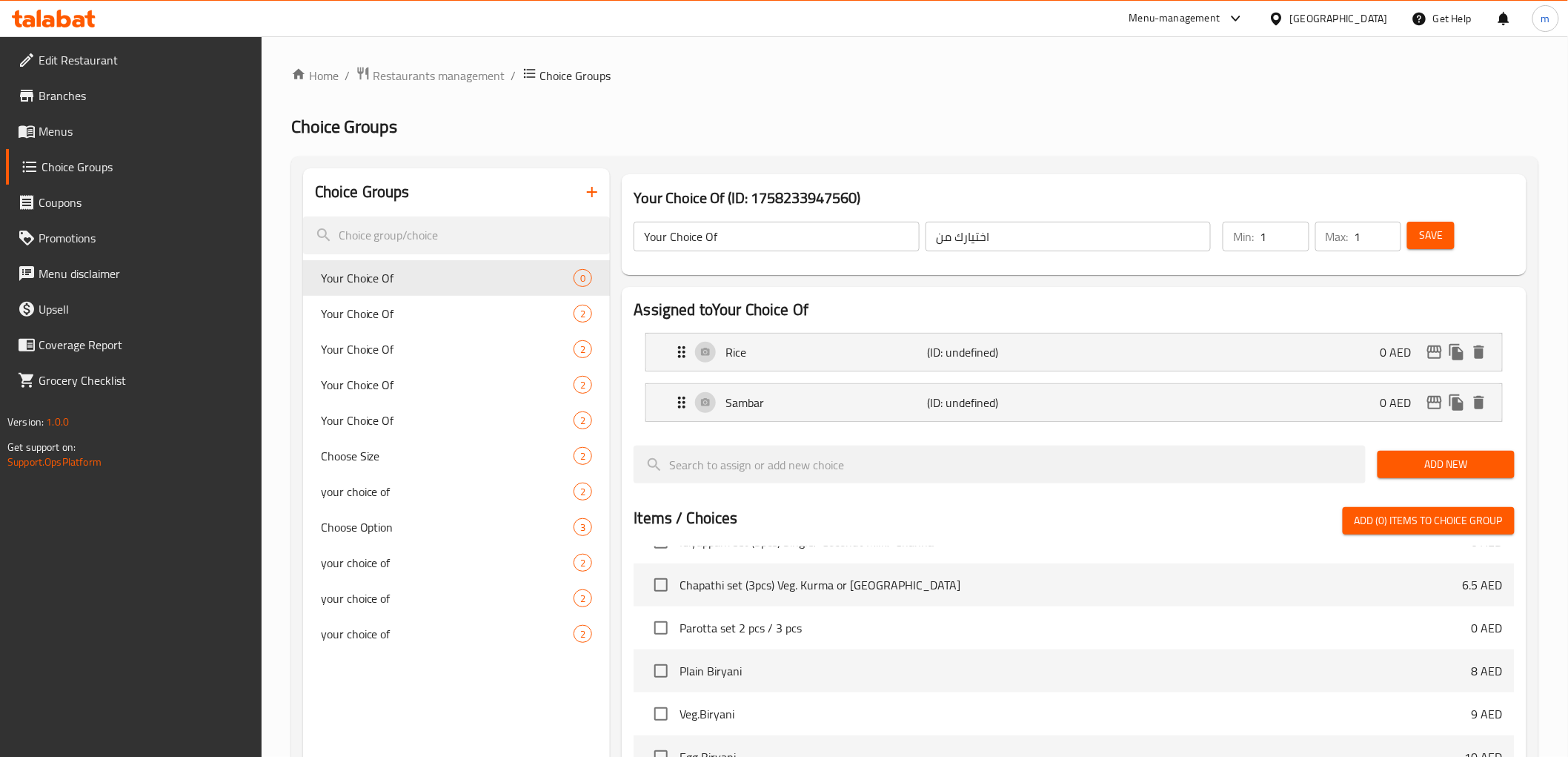
click at [1466, 466] on span "Add New" at bounding box center [1445, 464] width 113 height 19
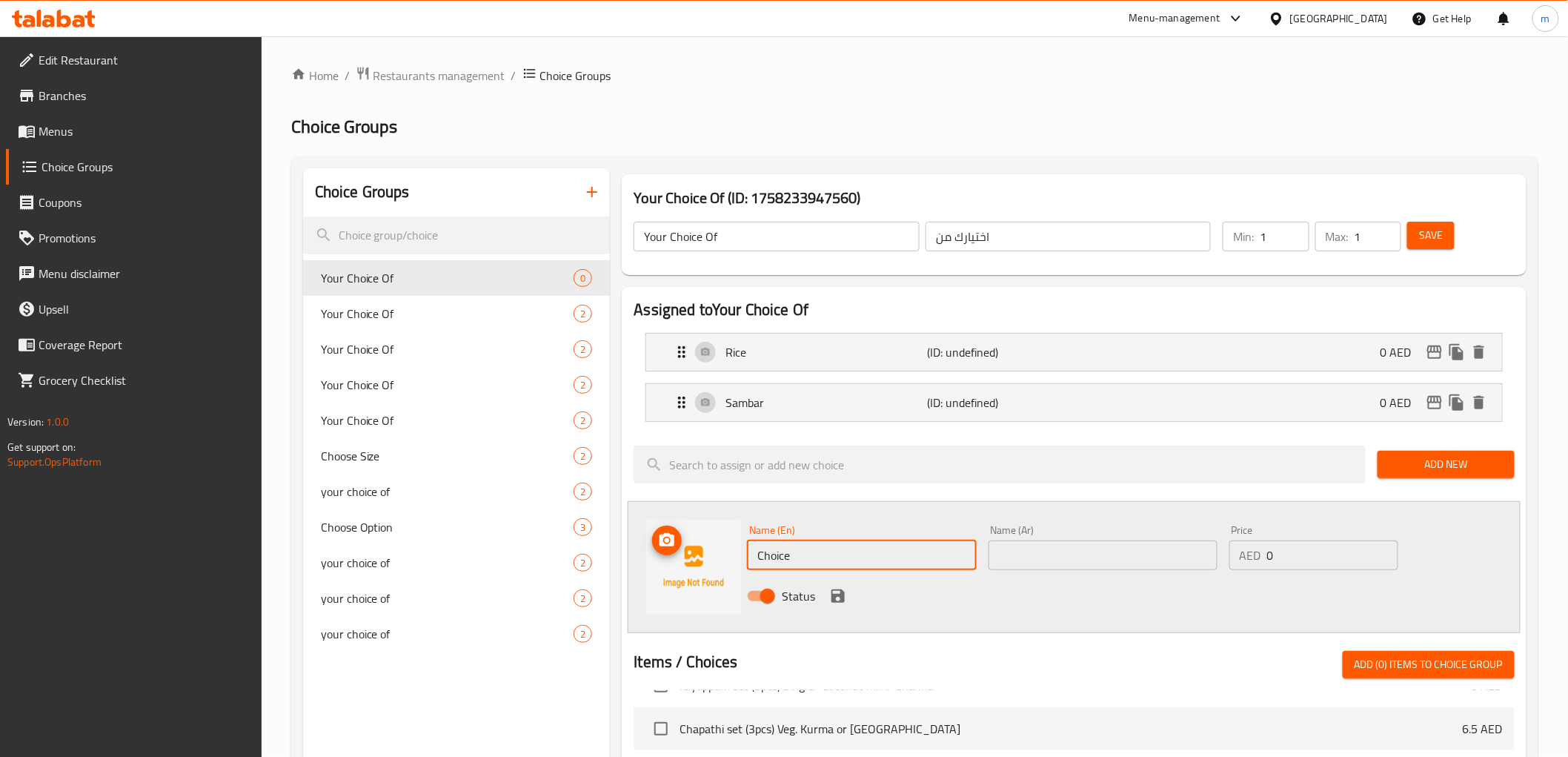
drag, startPoint x: 865, startPoint y: 565, endPoint x: 688, endPoint y: 550, distance: 177.6
click at [688, 550] on div "Name (En) Choice Name (En) Name (Ar) Name (Ar) Price AED 0 Price Status" at bounding box center [1074, 566] width 892 height 132
type input "kuttu"
click at [1038, 552] on input "text" at bounding box center [1102, 556] width 229 height 30
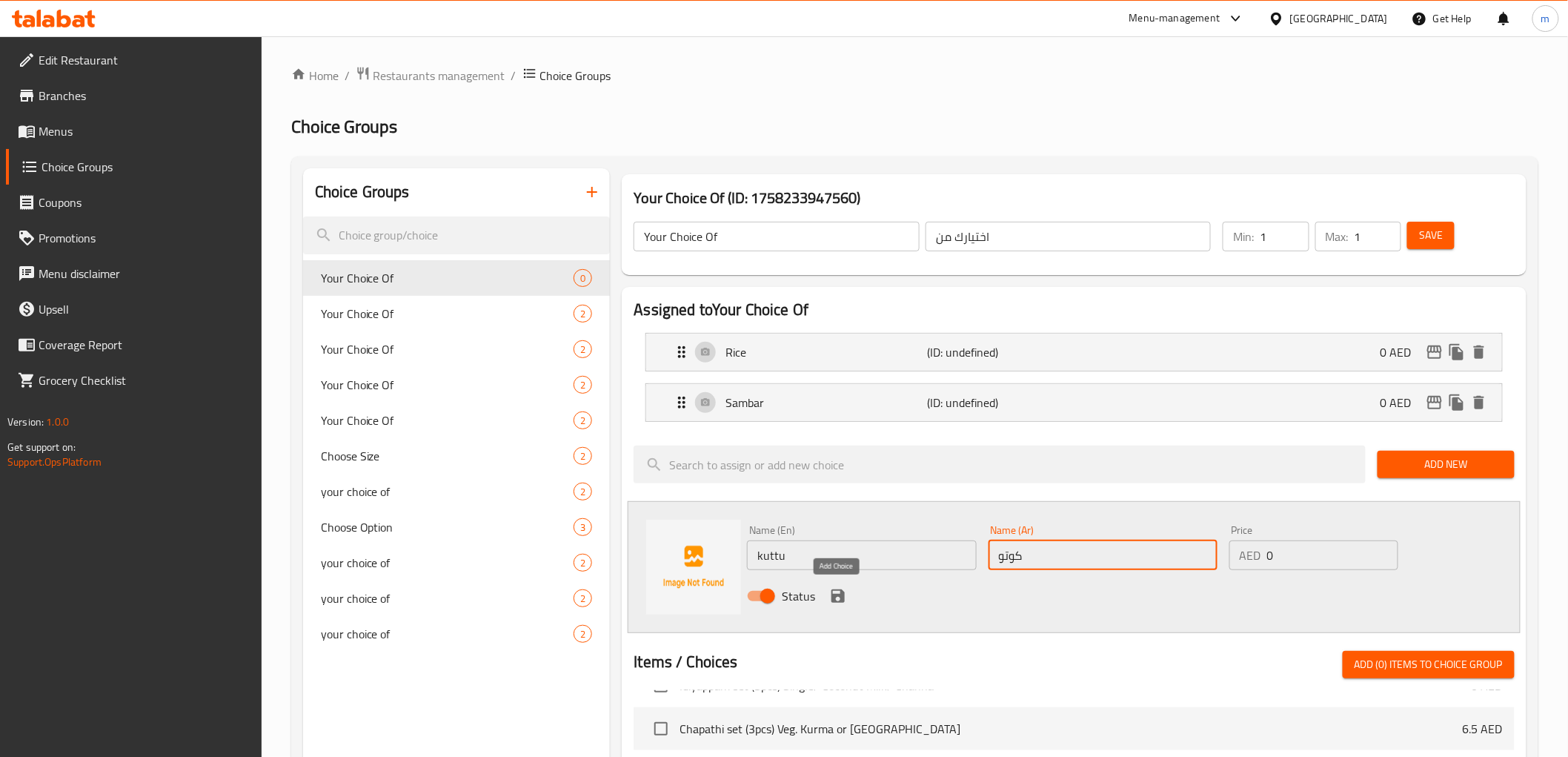
type input "كوتو"
click at [841, 594] on icon "save" at bounding box center [837, 595] width 13 height 13
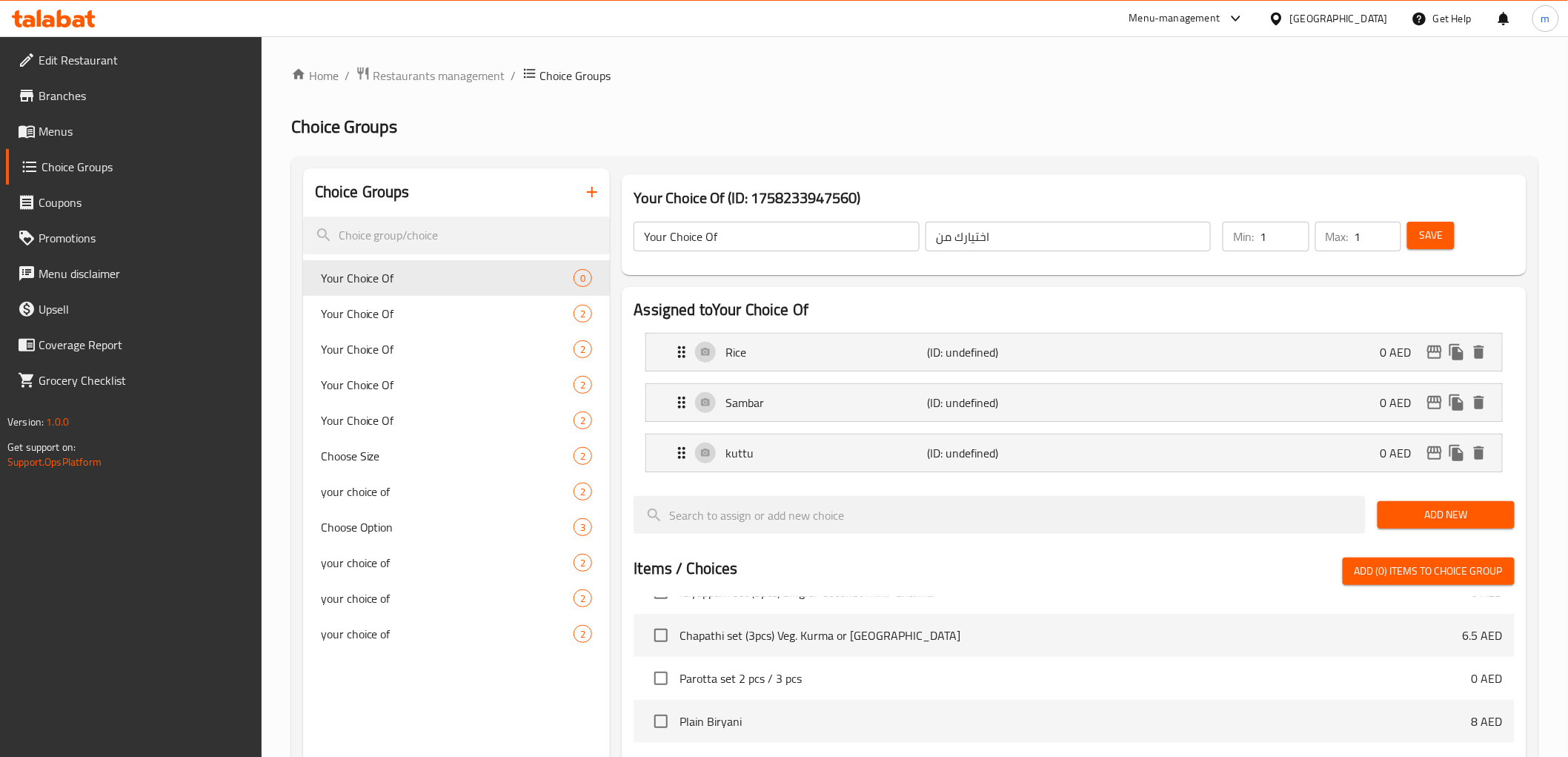
click at [1460, 509] on span "Add New" at bounding box center [1445, 514] width 113 height 19
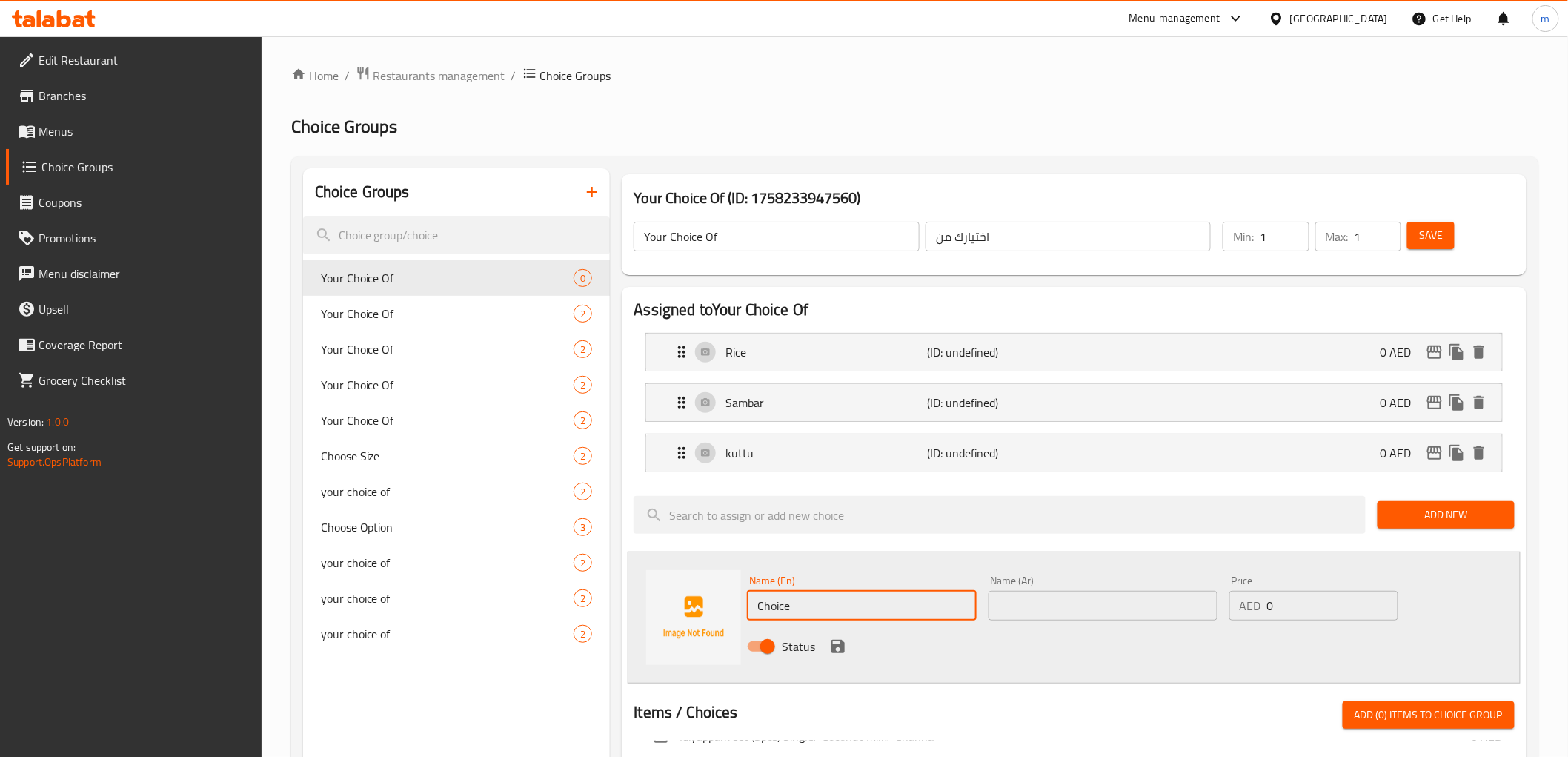
drag, startPoint x: 808, startPoint y: 596, endPoint x: 708, endPoint y: 608, distance: 100.7
click at [708, 608] on div "Name (En) Choice Name (En) Name (Ar) Name (Ar) Price AED 0 Price Status" at bounding box center [1074, 617] width 892 height 132
type input "poriyal"
click at [1105, 616] on input "text" at bounding box center [1102, 606] width 229 height 30
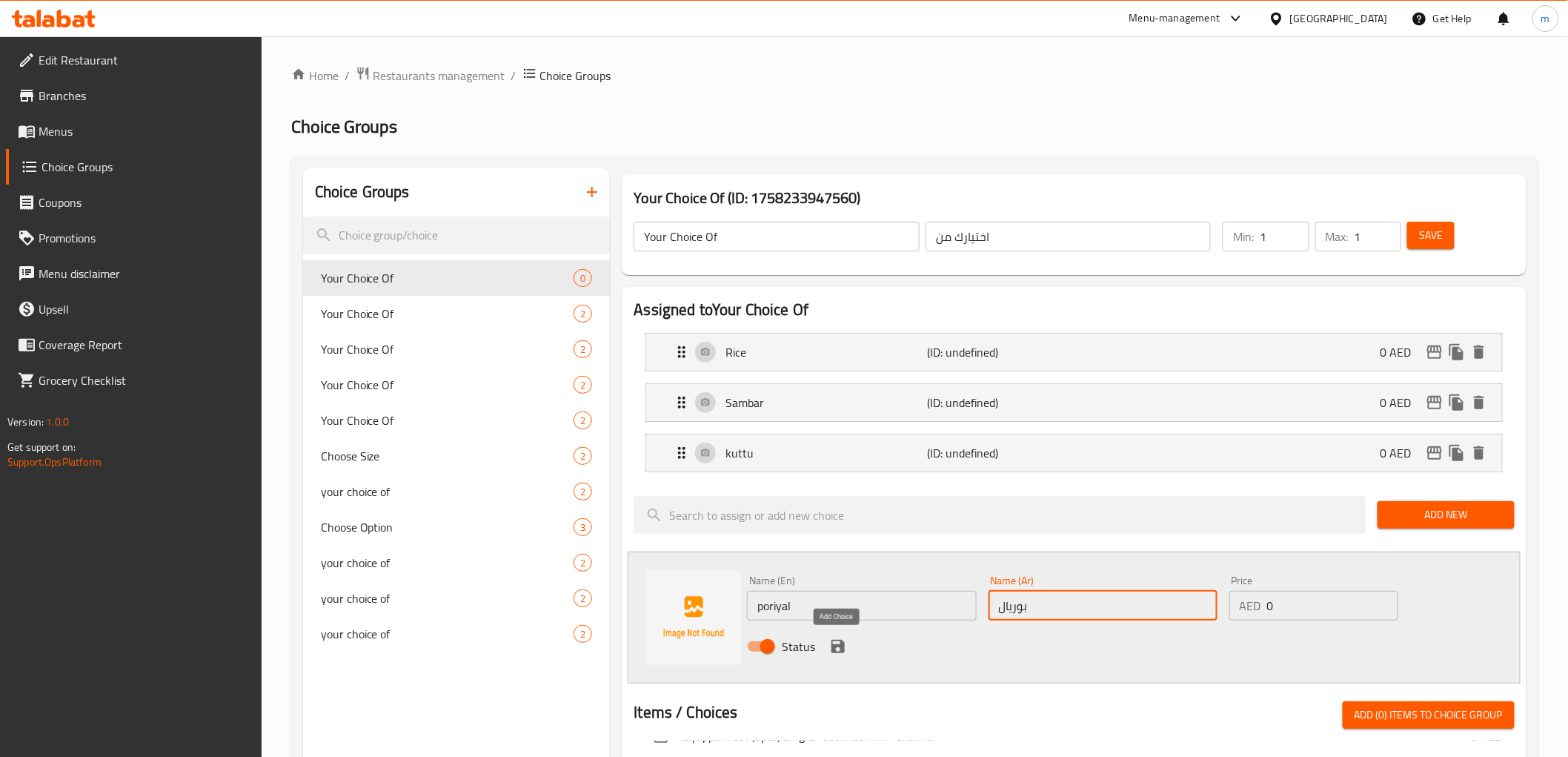
type input "بوريال"
click at [843, 642] on icon "save" at bounding box center [837, 646] width 13 height 13
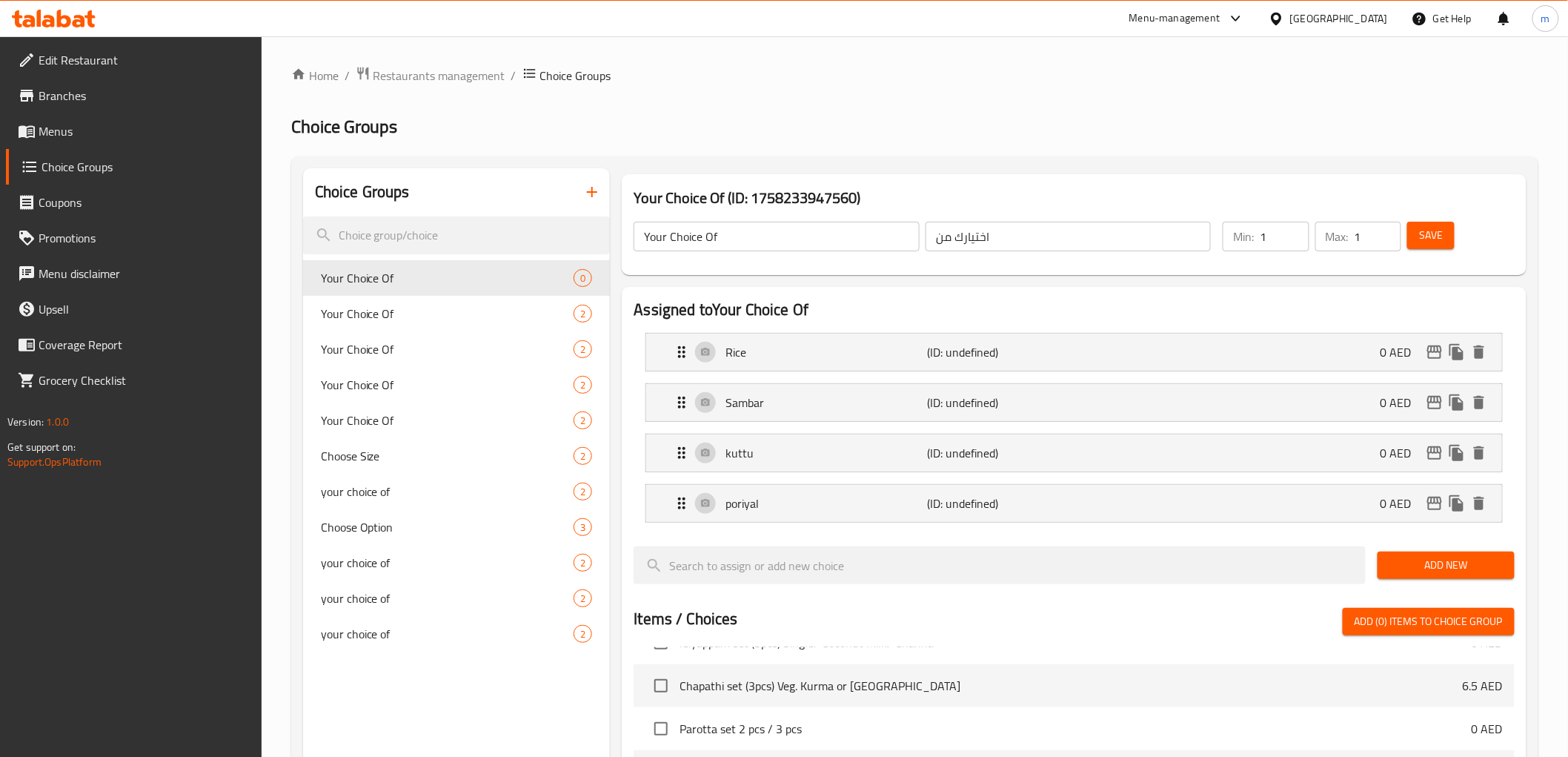
click at [1434, 560] on span "Add New" at bounding box center [1445, 564] width 113 height 19
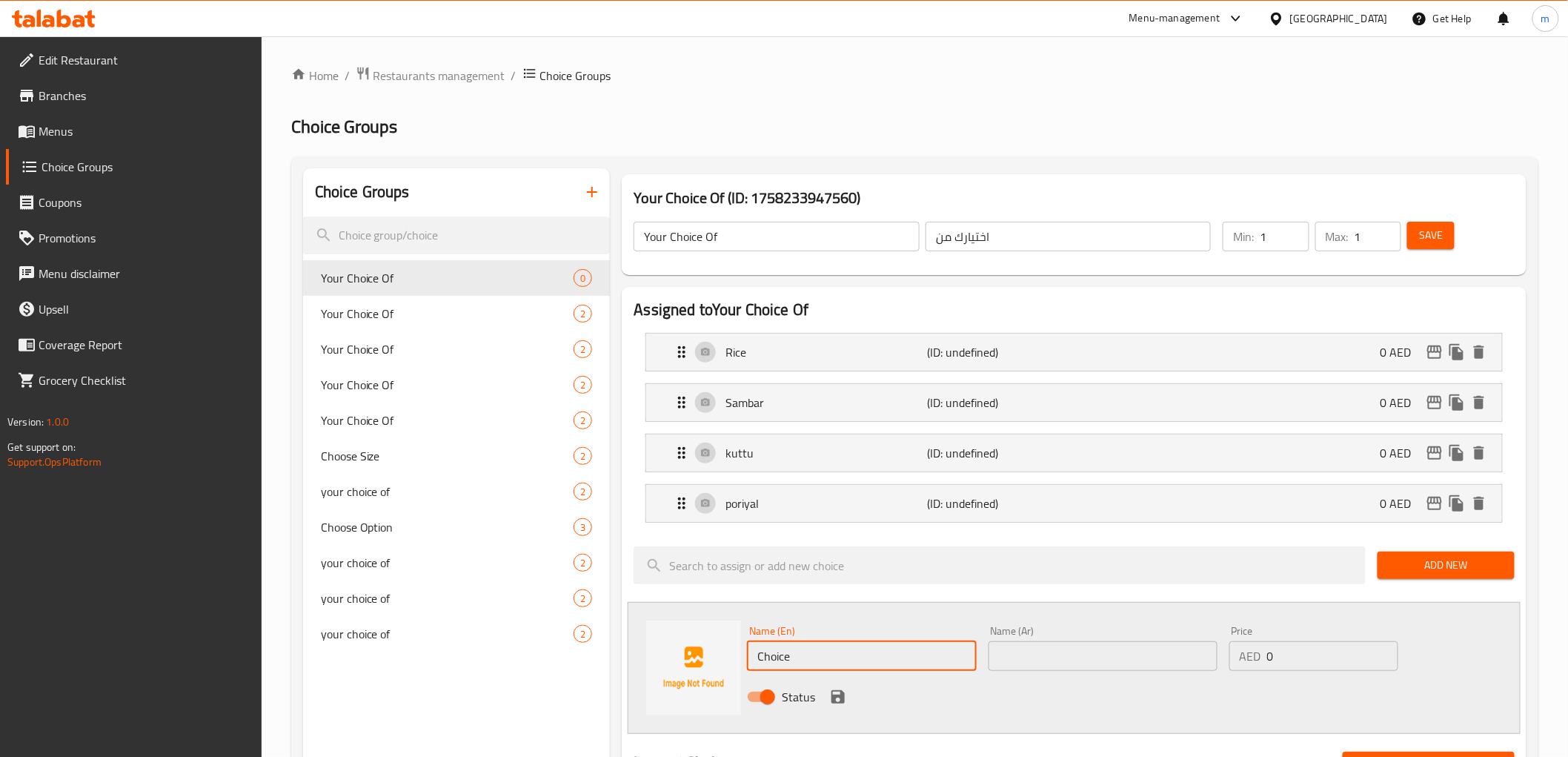
click at [564, 632] on div "Choice Groups Your Choice Of 0 Your Choice Of 2 Your Choice Of 2 Your Choice Of…" at bounding box center [917, 767] width 1229 height 1199
type input "rasam"
click at [1011, 651] on input "text" at bounding box center [1102, 656] width 229 height 30
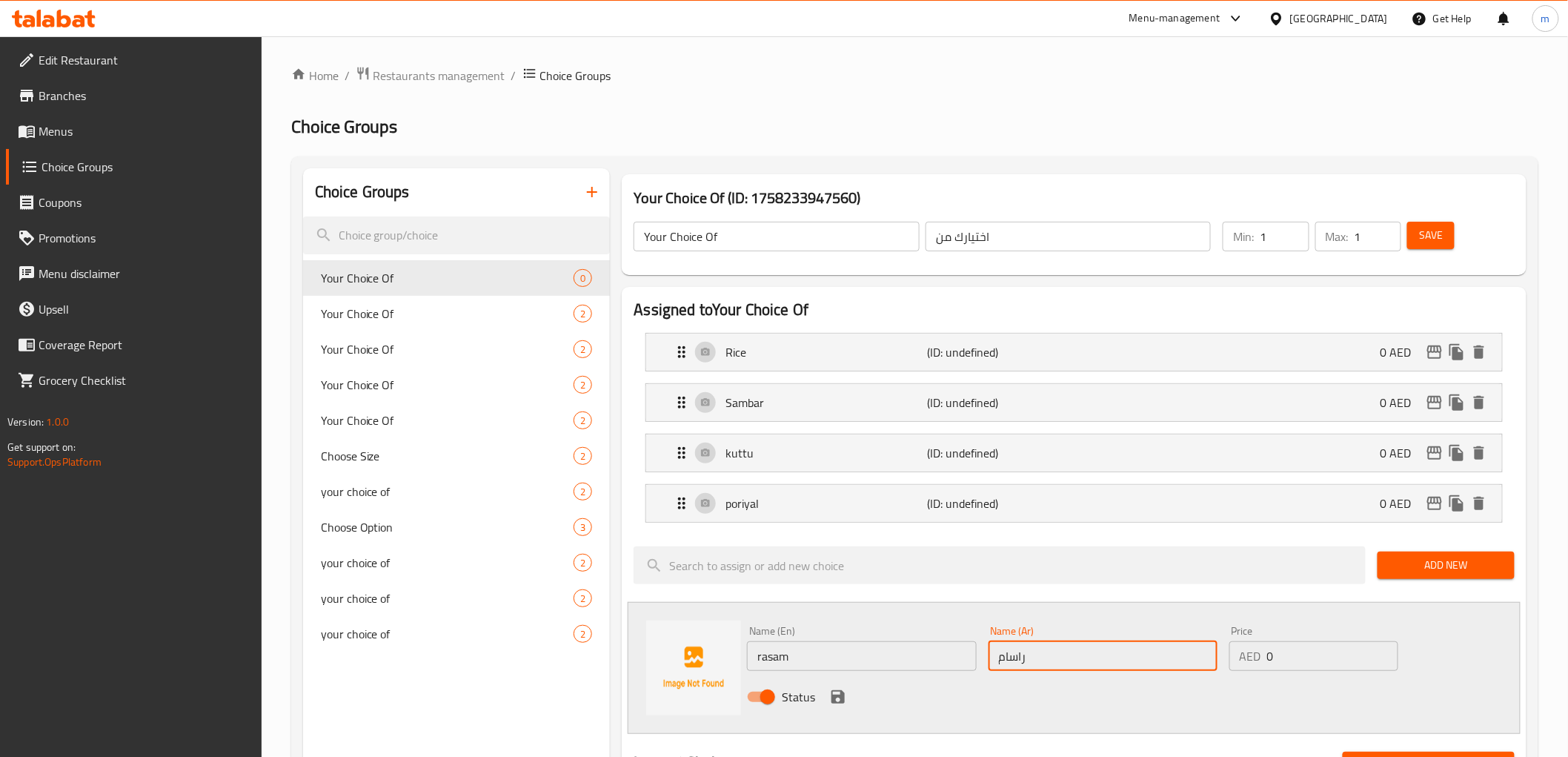
type input "راسام"
click at [841, 693] on icon "save" at bounding box center [837, 696] width 13 height 13
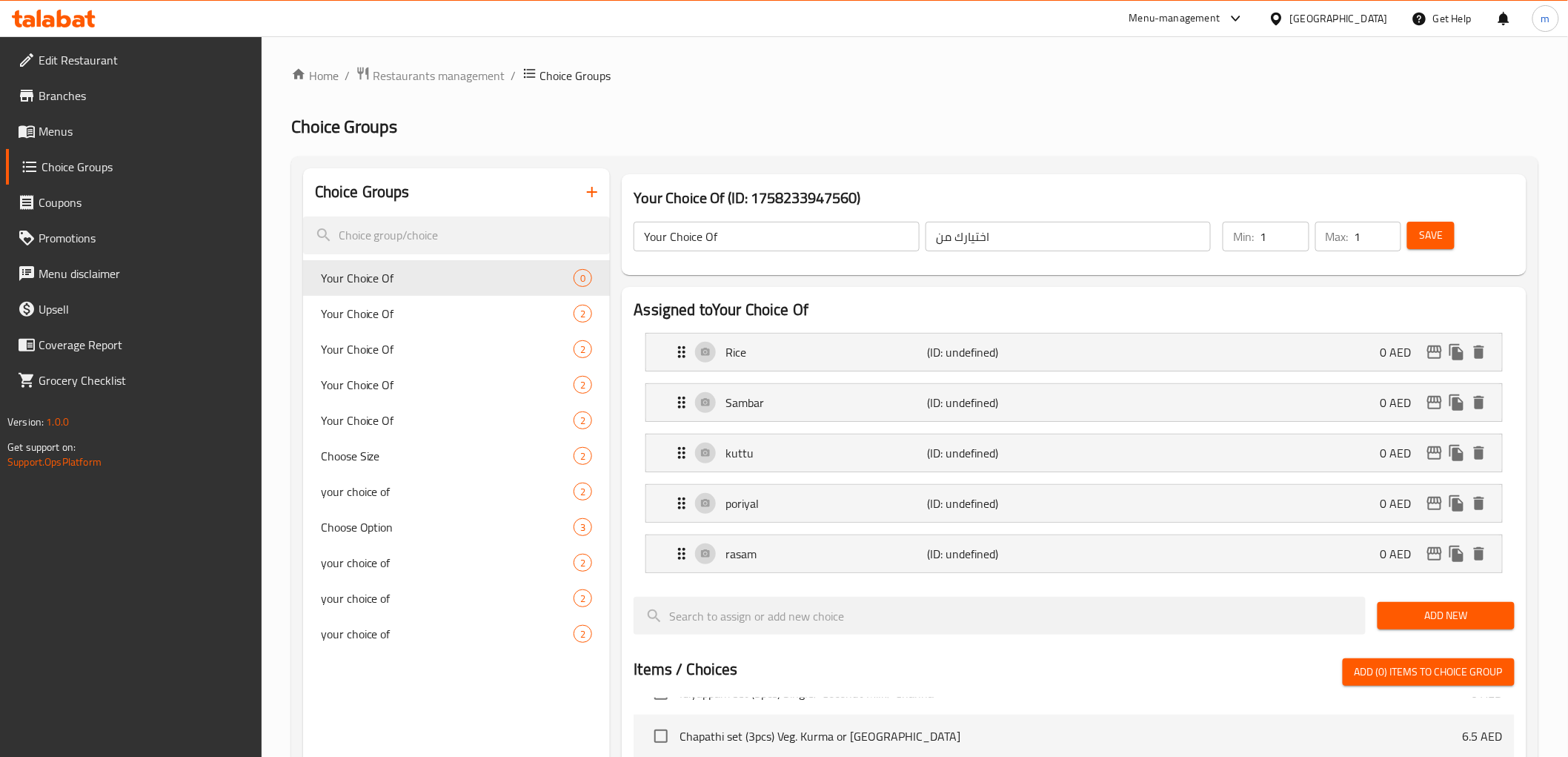
click at [1474, 615] on span "Add New" at bounding box center [1445, 615] width 113 height 19
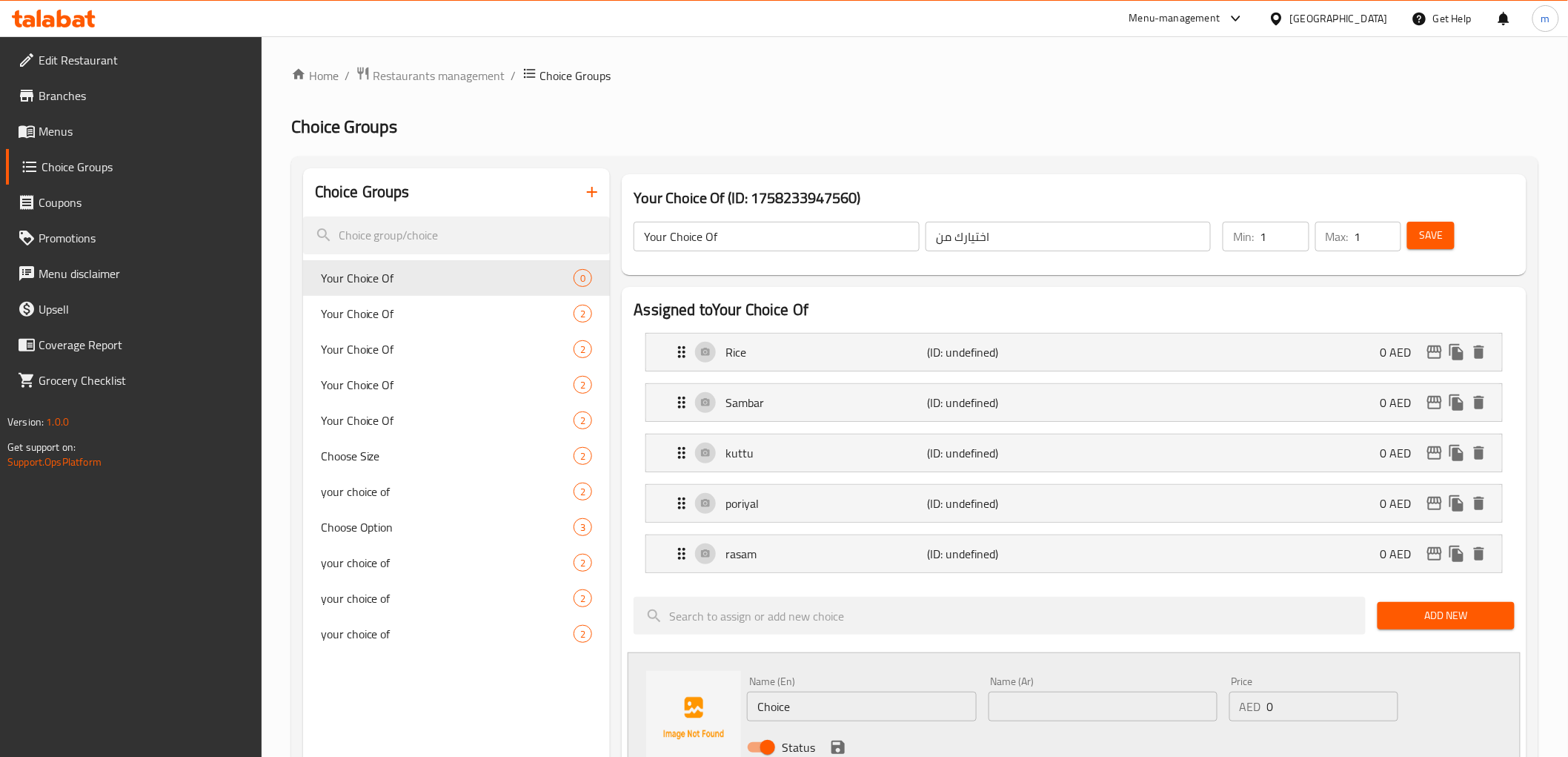
drag, startPoint x: 868, startPoint y: 708, endPoint x: 661, endPoint y: 708, distance: 207.0
click at [661, 708] on div "Name (En) Choice Name (En) Name (Ar) Name (Ar) Price AED 0 Price Status" at bounding box center [1074, 717] width 892 height 132
type input "vathta kulambu"
click at [1043, 708] on input "text" at bounding box center [1102, 707] width 229 height 30
type input "t"
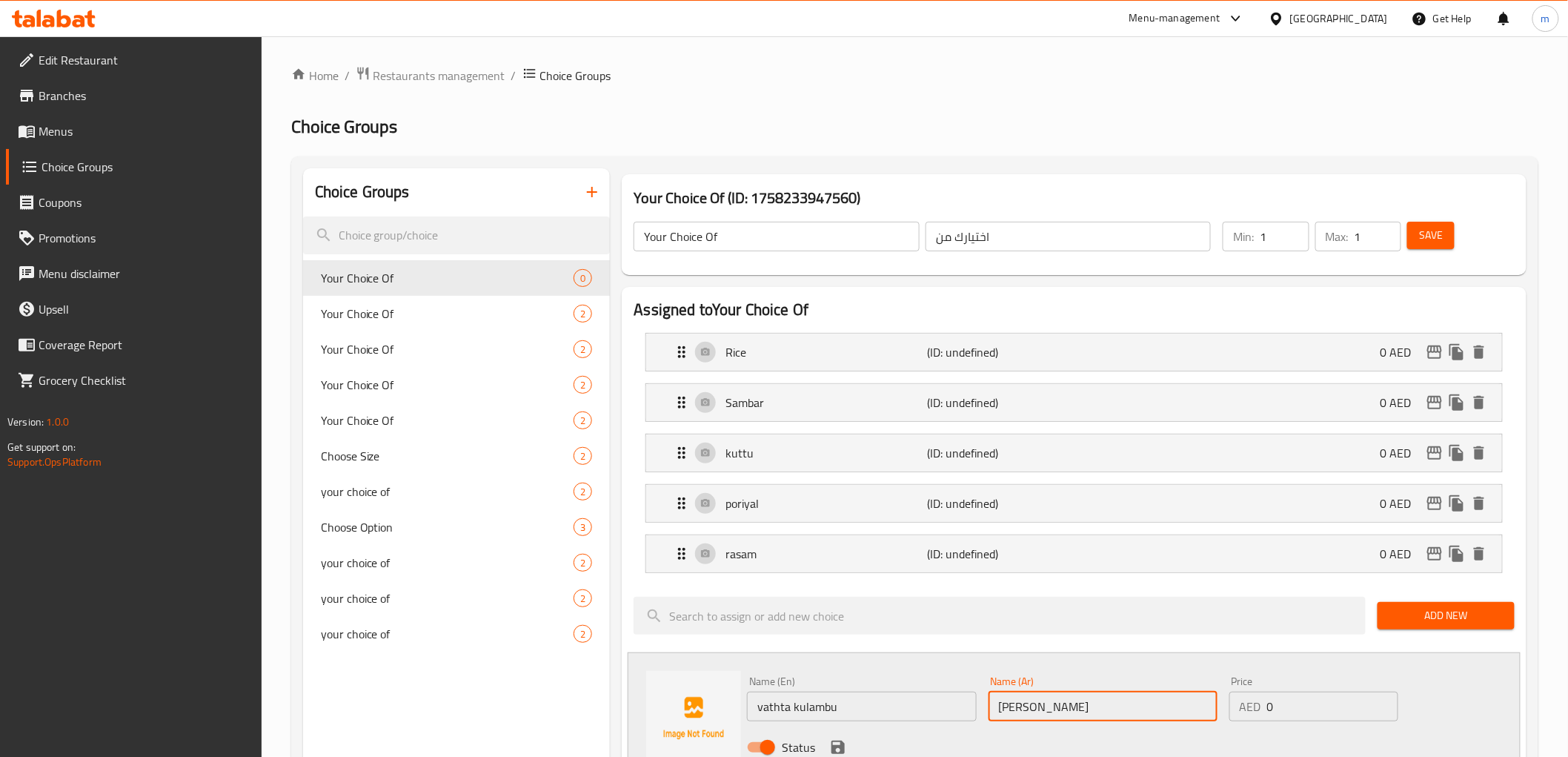
type input "[PERSON_NAME]"
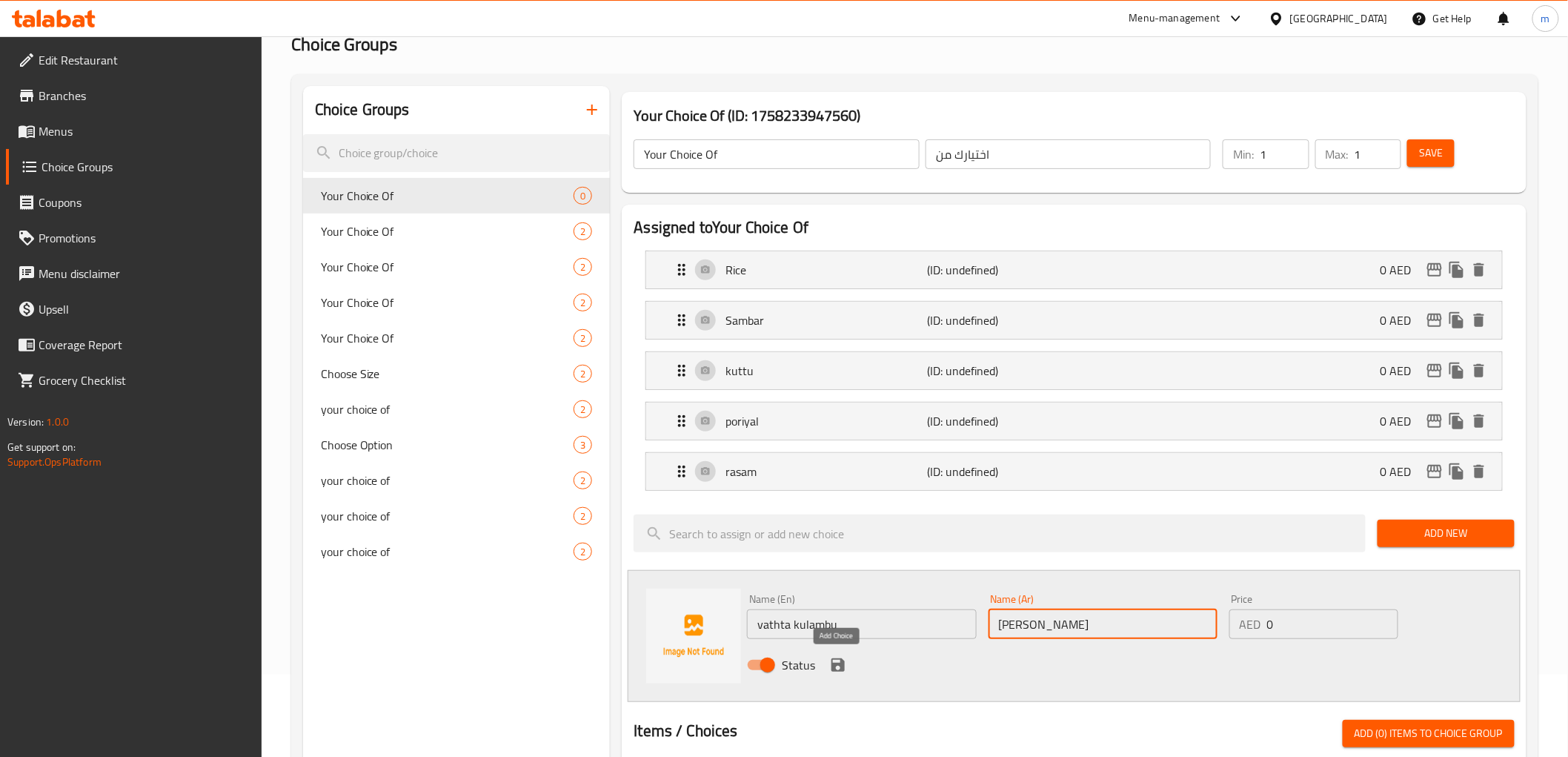
click at [843, 670] on icon "save" at bounding box center [837, 664] width 13 height 13
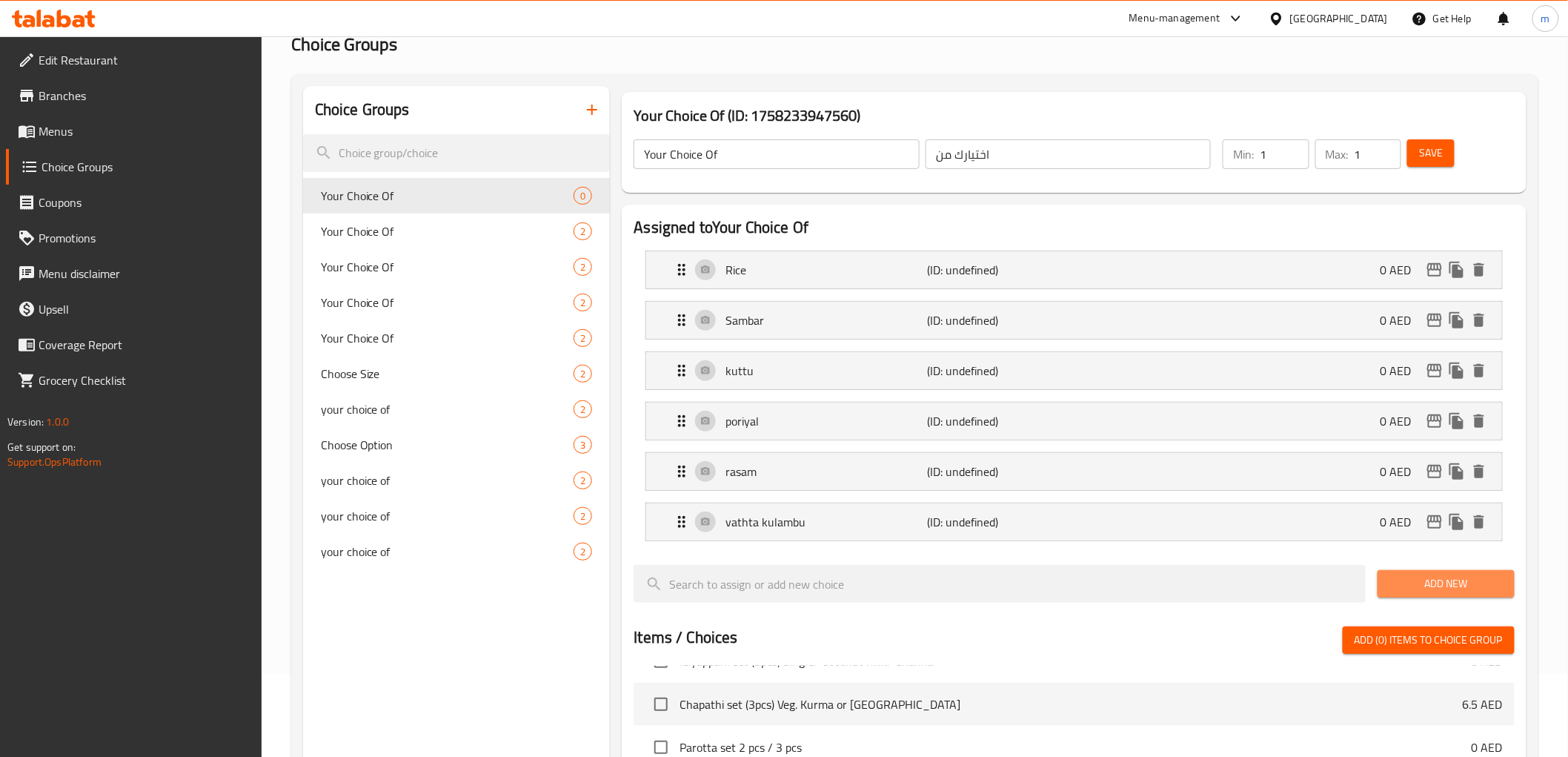
click at [1426, 587] on span "Add New" at bounding box center [1445, 583] width 113 height 19
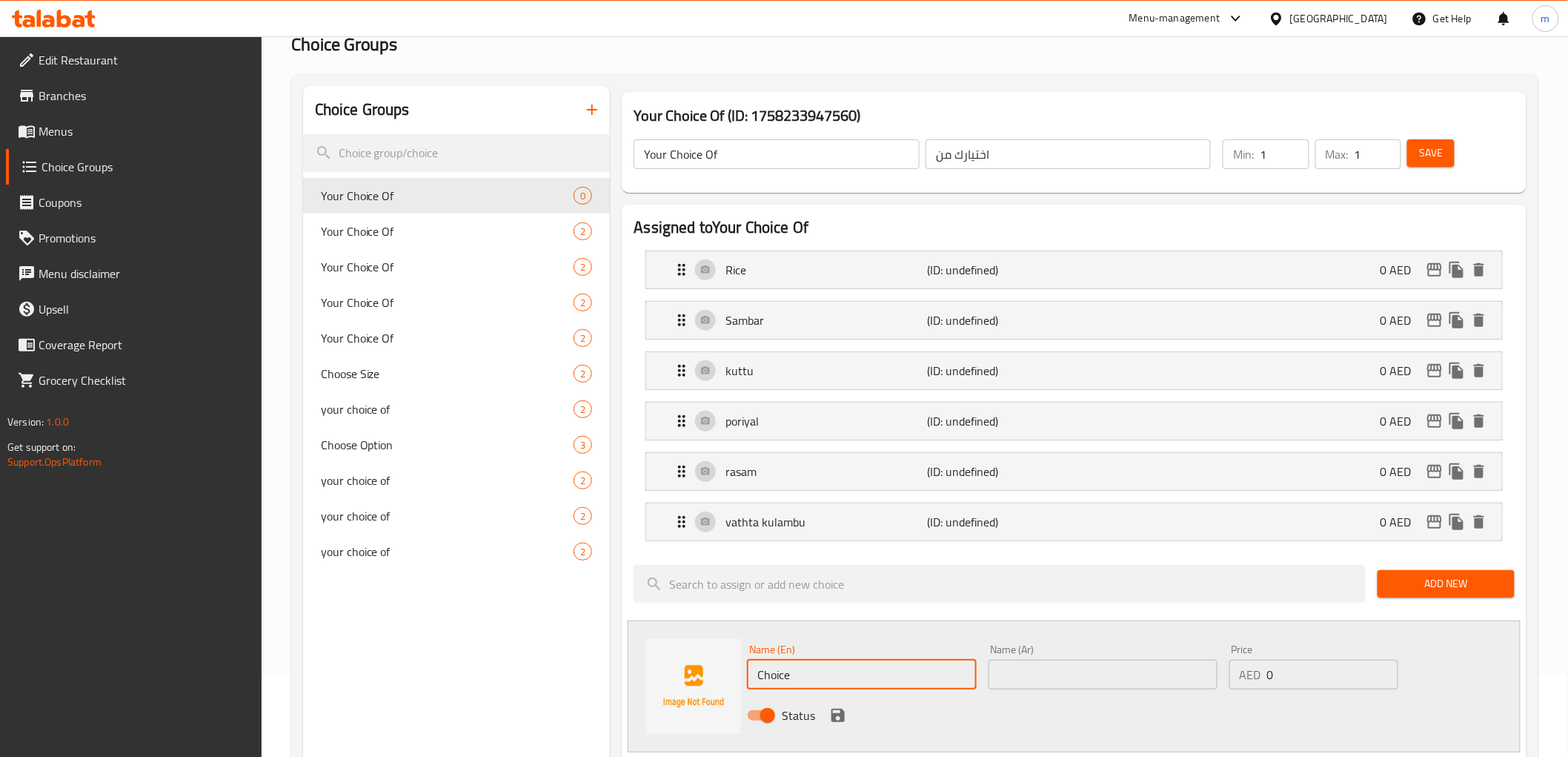
drag, startPoint x: 860, startPoint y: 675, endPoint x: 707, endPoint y: 684, distance: 153.3
click at [707, 684] on div "Name (En) Choice Name (En) Name (Ar) Name (Ar) Price AED 0 Price Status" at bounding box center [1074, 685] width 892 height 132
type input "payasam"
click at [1069, 664] on input "text" at bounding box center [1102, 675] width 229 height 30
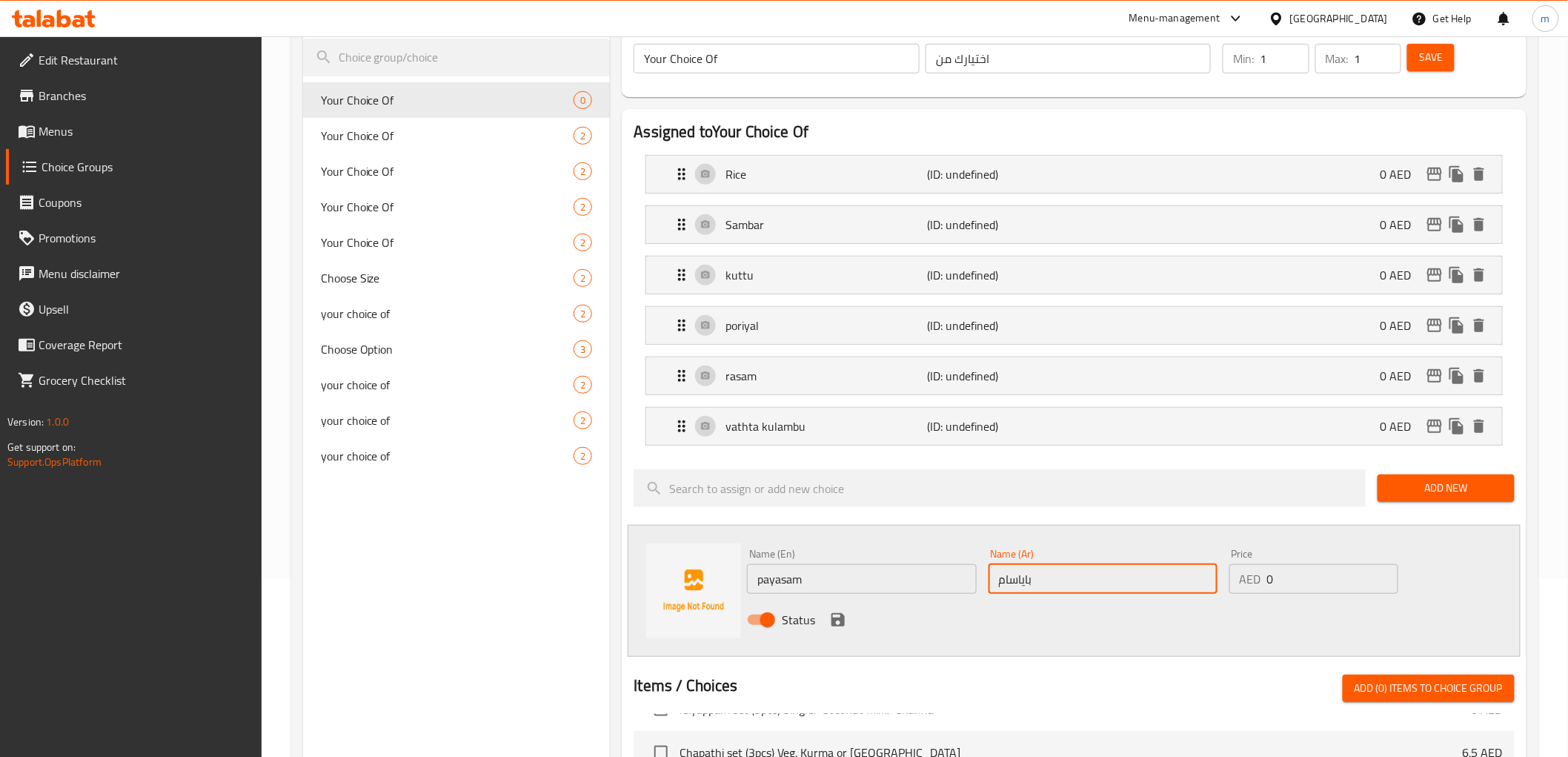
scroll to position [329, 0]
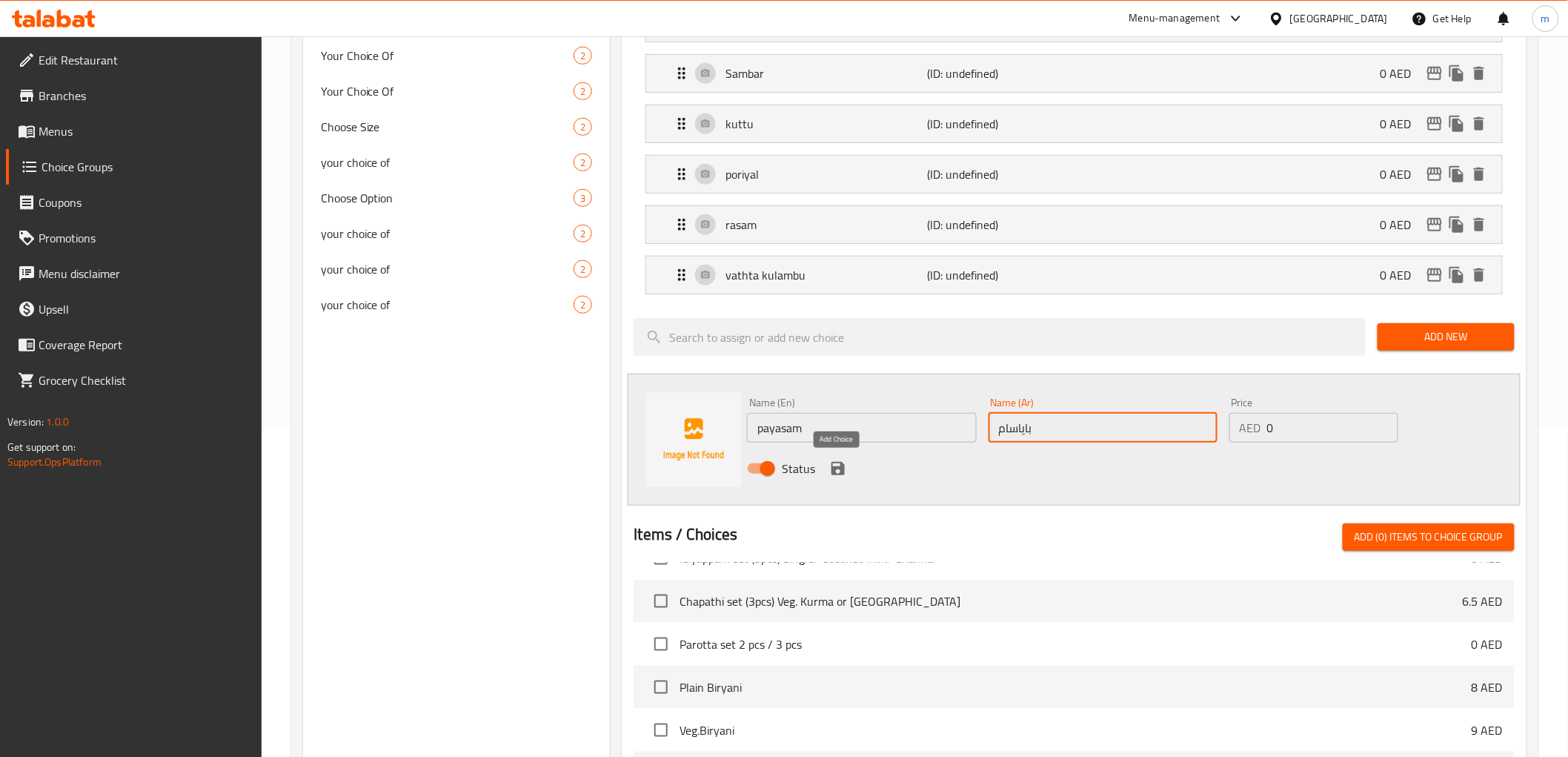
type input "باياسام"
click at [841, 472] on icon "save" at bounding box center [837, 468] width 13 height 13
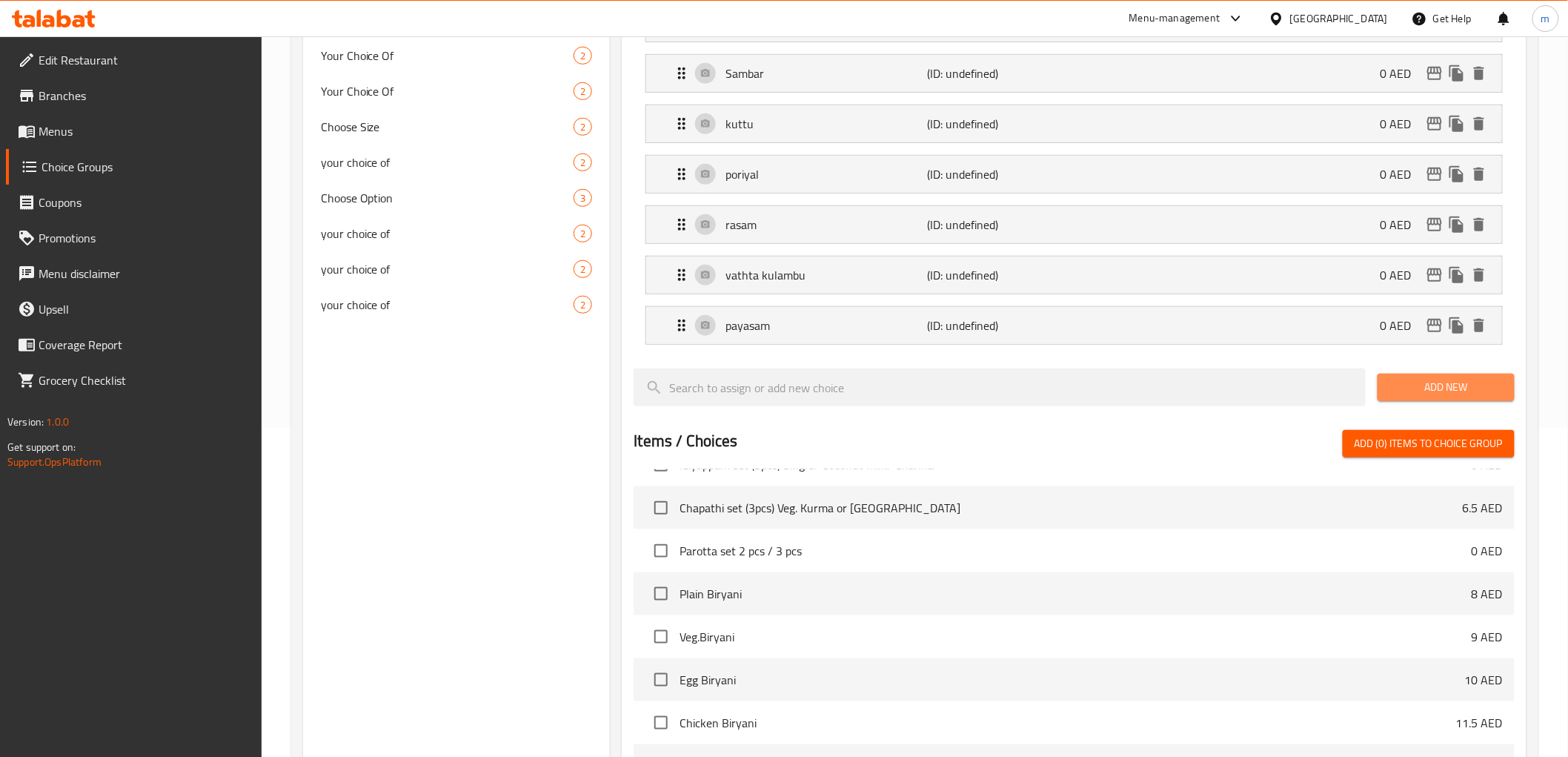
click at [1462, 390] on span "Add New" at bounding box center [1445, 387] width 113 height 19
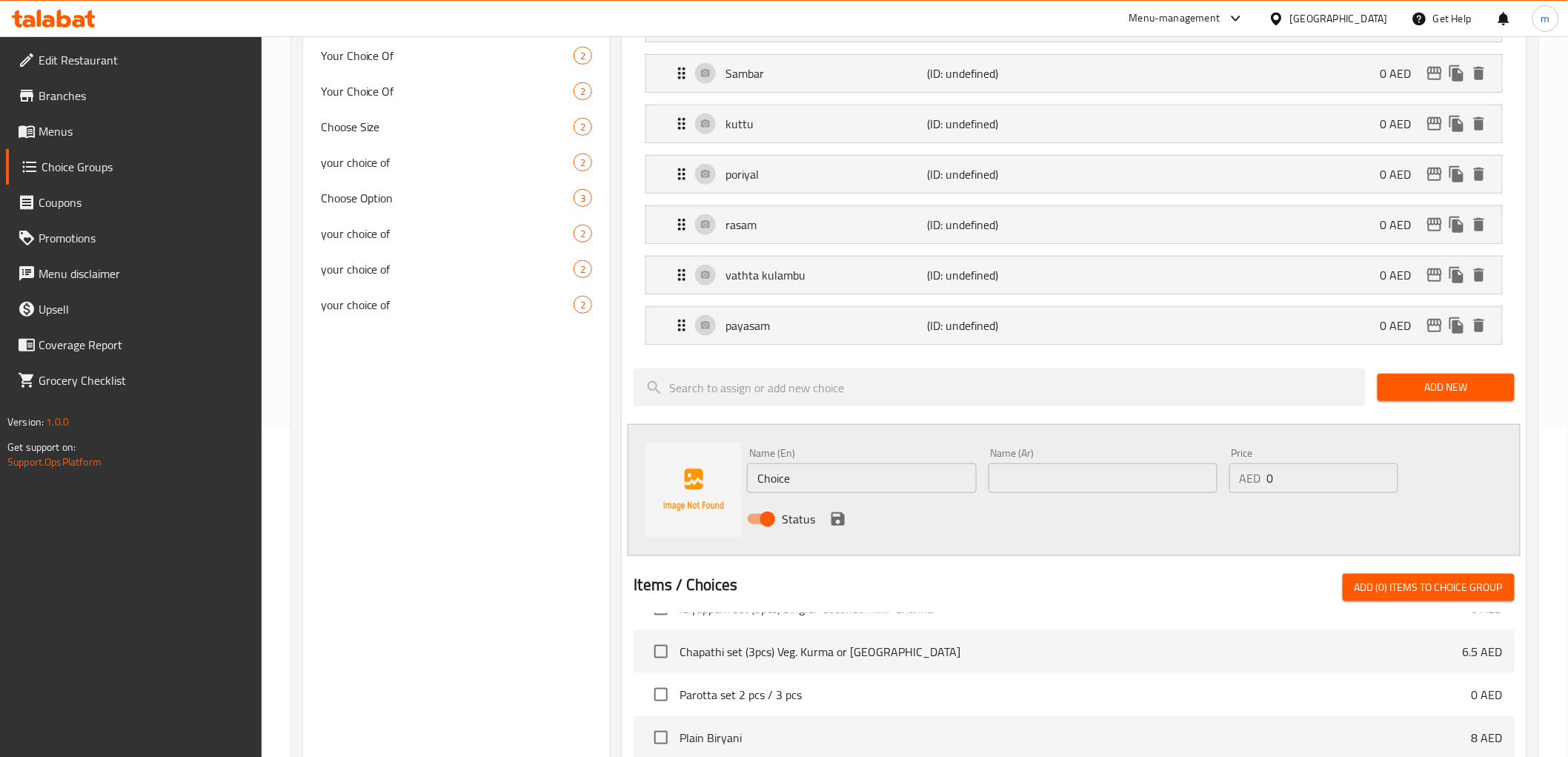
drag, startPoint x: 868, startPoint y: 468, endPoint x: 707, endPoint y: 463, distance: 161.1
click at [707, 463] on div "Name (En) Choice Name (En) Name (Ar) Name (Ar) Price AED 0 Price Status" at bounding box center [1074, 489] width 892 height 132
type input "pappad"
click at [1107, 475] on input "text" at bounding box center [1102, 478] width 229 height 30
type input "بابد"
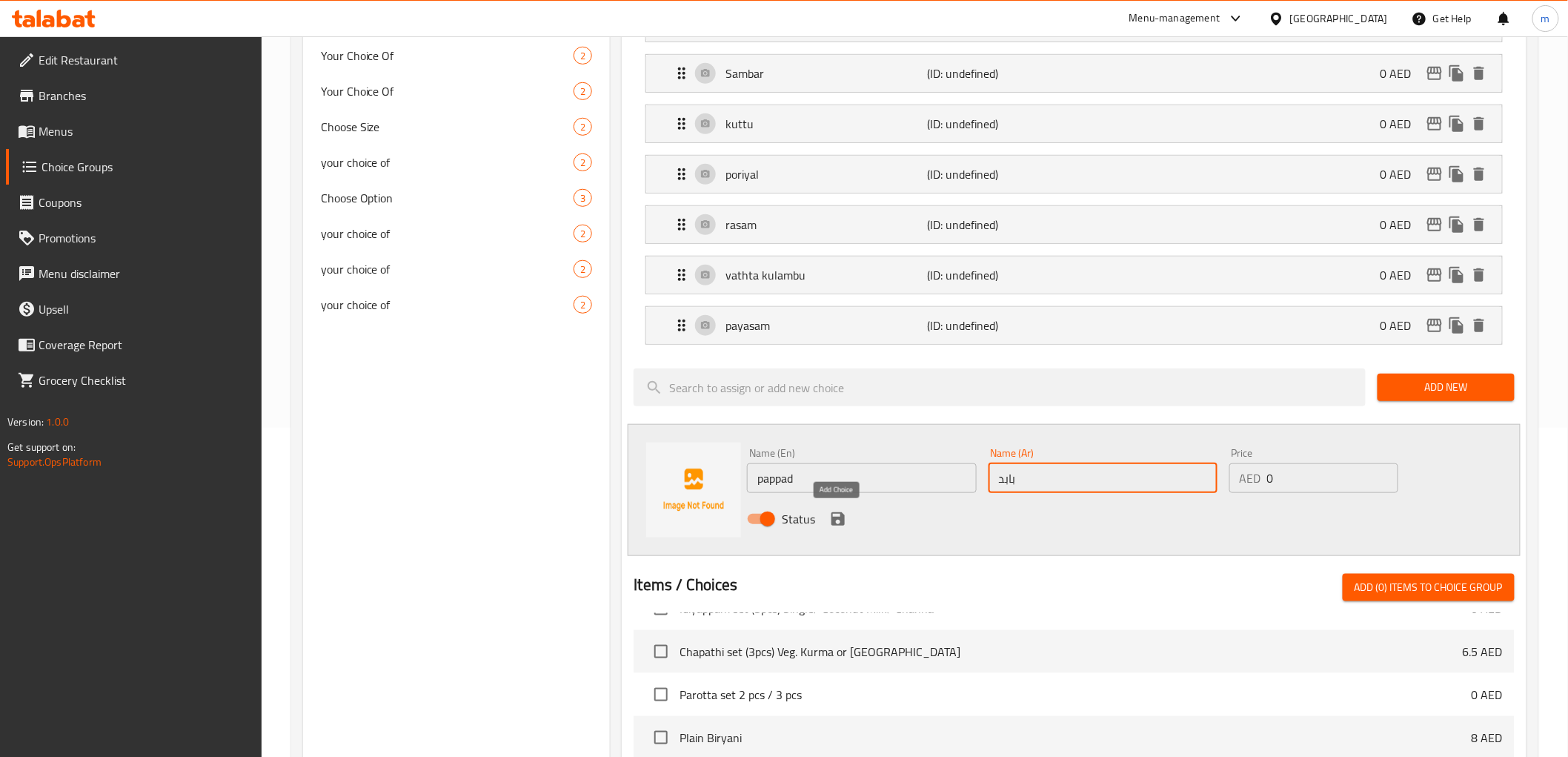
click at [835, 525] on icon "save" at bounding box center [837, 519] width 13 height 13
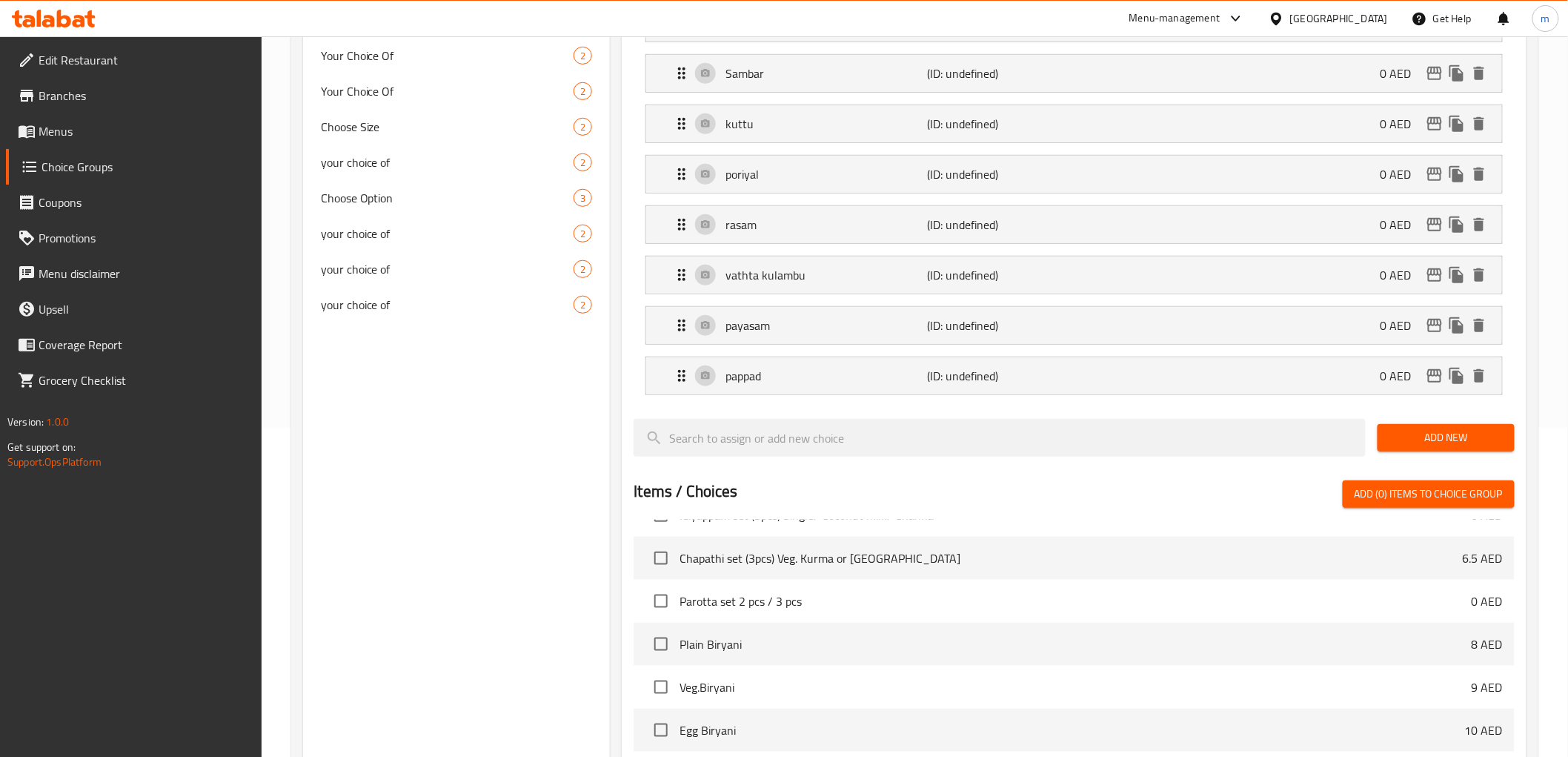
click at [1475, 435] on span "Add New" at bounding box center [1445, 437] width 113 height 19
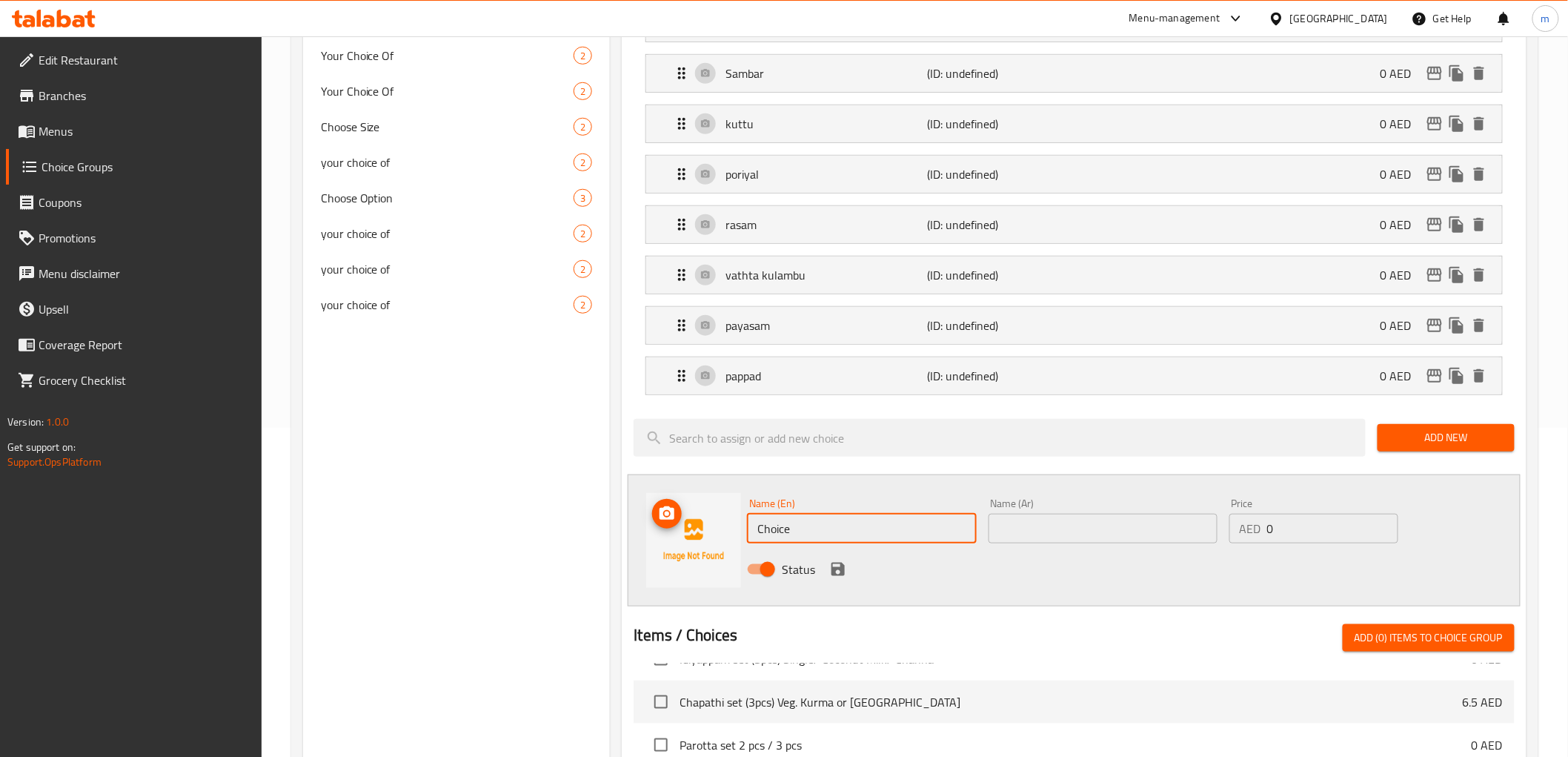
drag, startPoint x: 893, startPoint y: 530, endPoint x: 736, endPoint y: 523, distance: 157.2
click at [736, 523] on div "Name (En) Choice Name (En) Name (Ar) Name (Ar) Price AED 0 Price Status" at bounding box center [1074, 540] width 892 height 132
type input "pickle"
click at [1142, 537] on input "text" at bounding box center [1102, 528] width 229 height 30
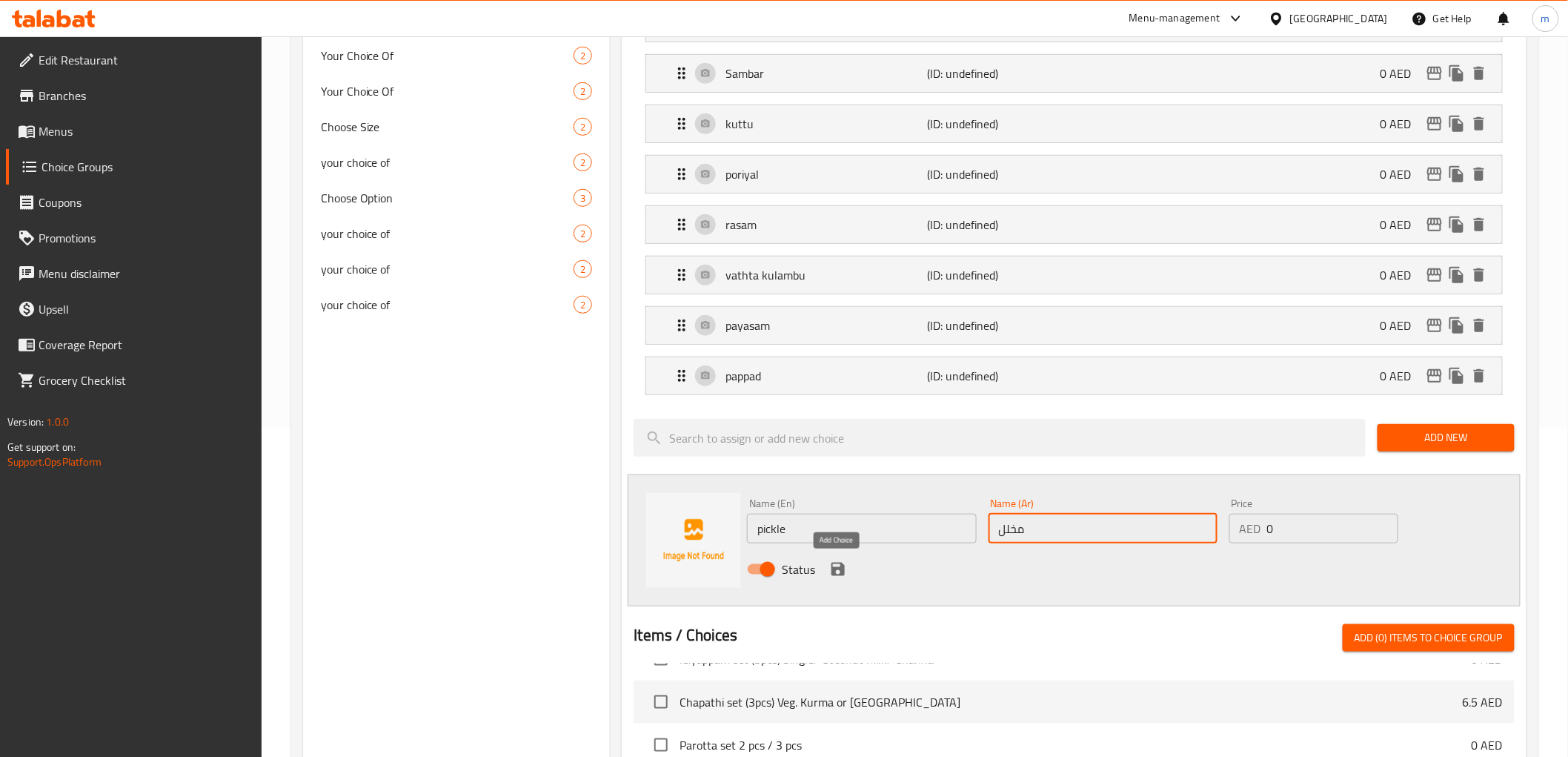
type input "مخلل"
click at [834, 564] on icon "save" at bounding box center [838, 569] width 18 height 18
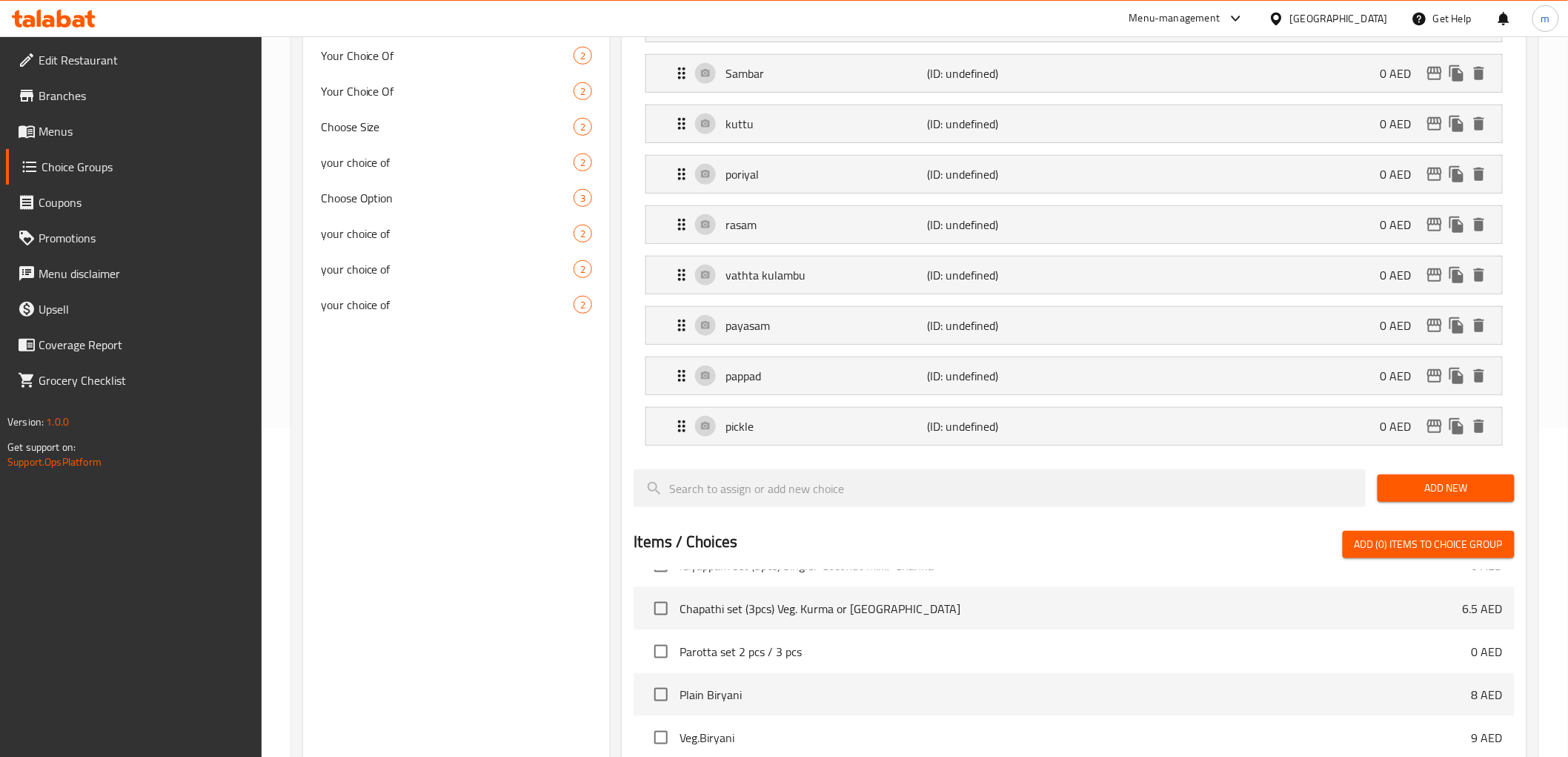
click at [1494, 491] on span "Add New" at bounding box center [1445, 488] width 113 height 19
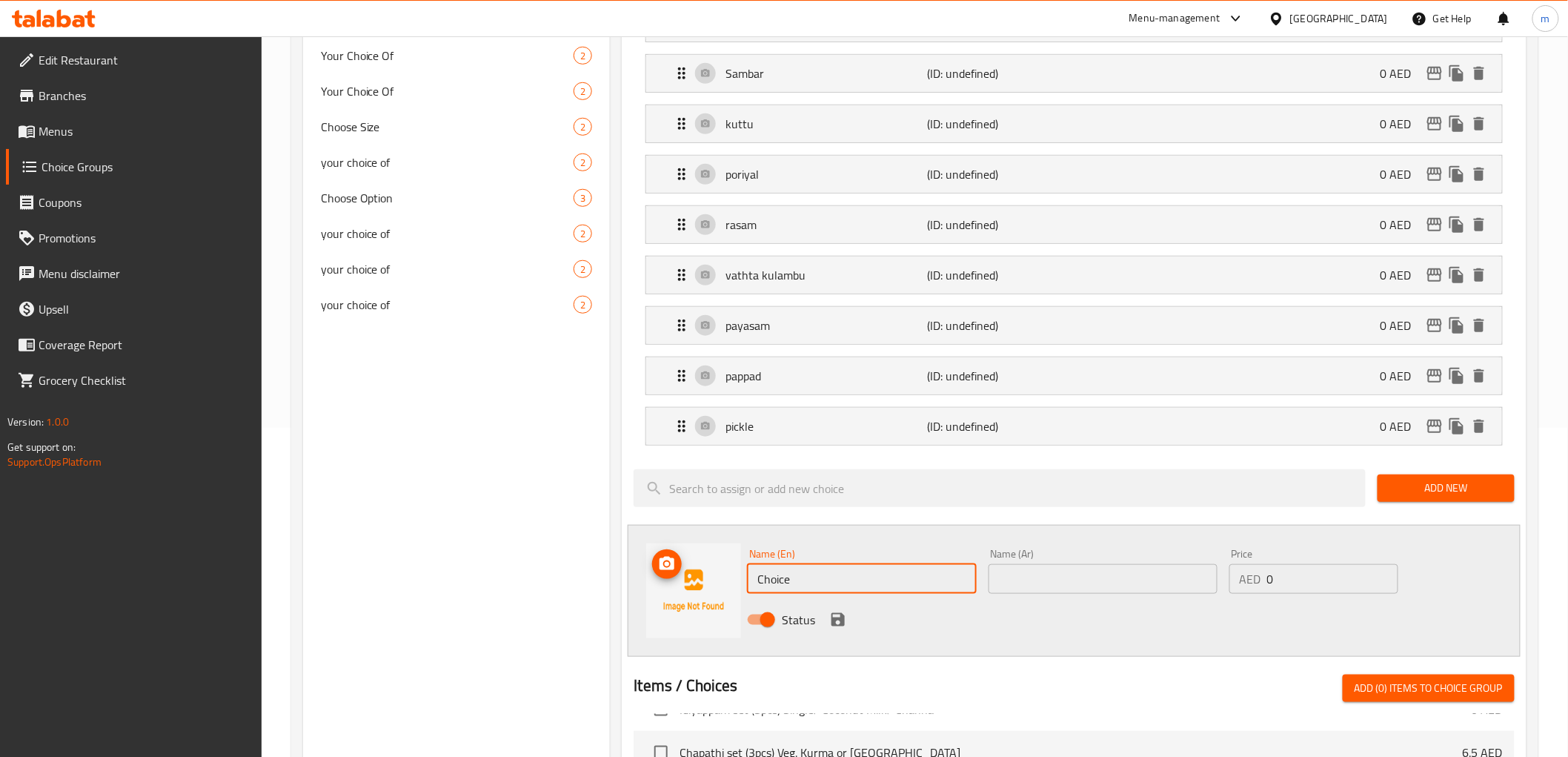
drag, startPoint x: 845, startPoint y: 573, endPoint x: 702, endPoint y: 572, distance: 143.0
click at [702, 572] on div "Name (En) Choice Name (En) Name (Ar) Name (Ar) Price AED 0 Price Status" at bounding box center [1074, 590] width 892 height 132
paste input "خثارة‎"
type input "خ"
type input "curd"
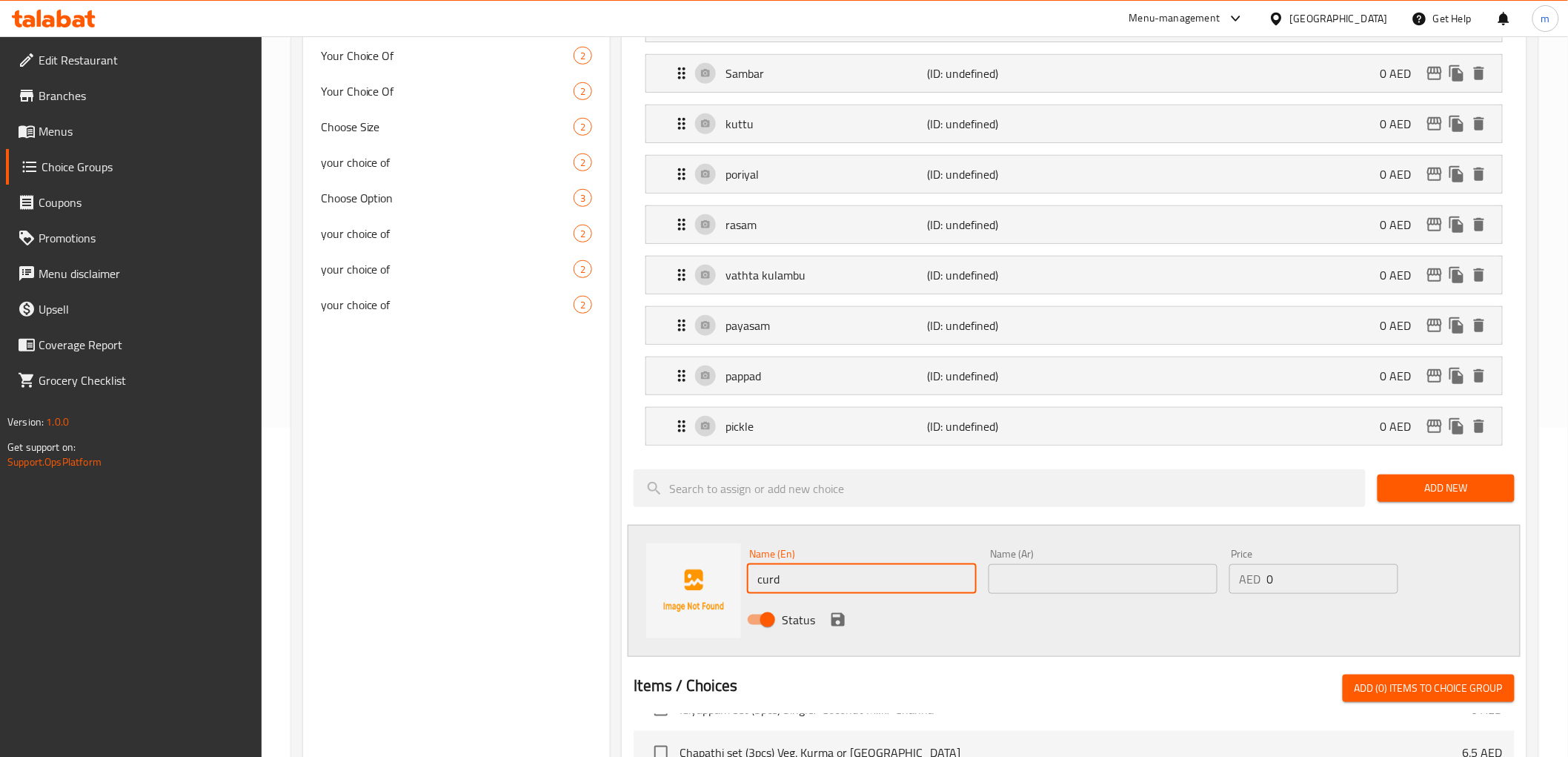
click at [1002, 580] on input "text" at bounding box center [1102, 579] width 229 height 30
paste input "خثارة‎"
type input "خثارة‎"
click at [834, 614] on icon "save" at bounding box center [837, 619] width 13 height 13
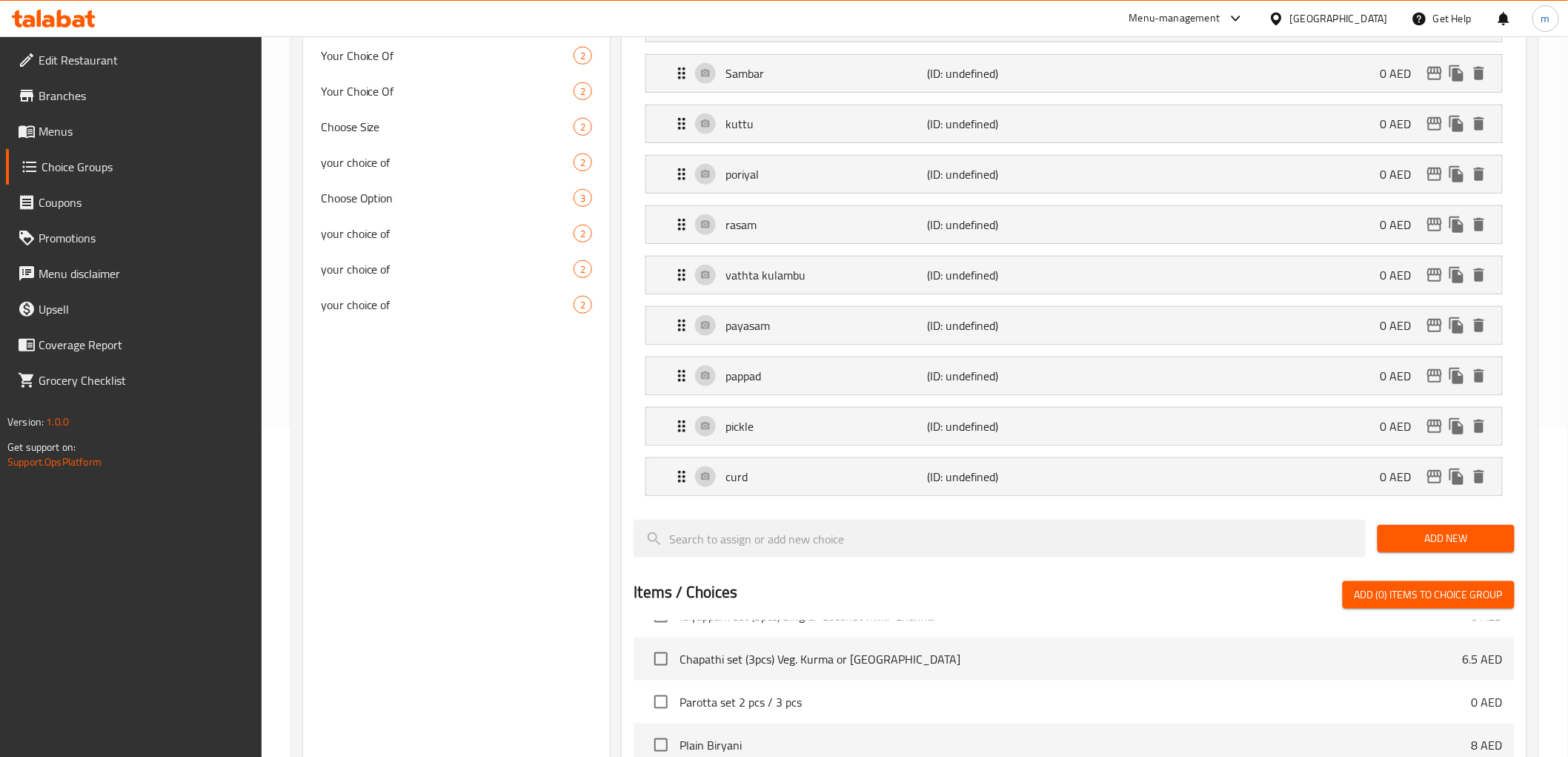
scroll to position [0, 0]
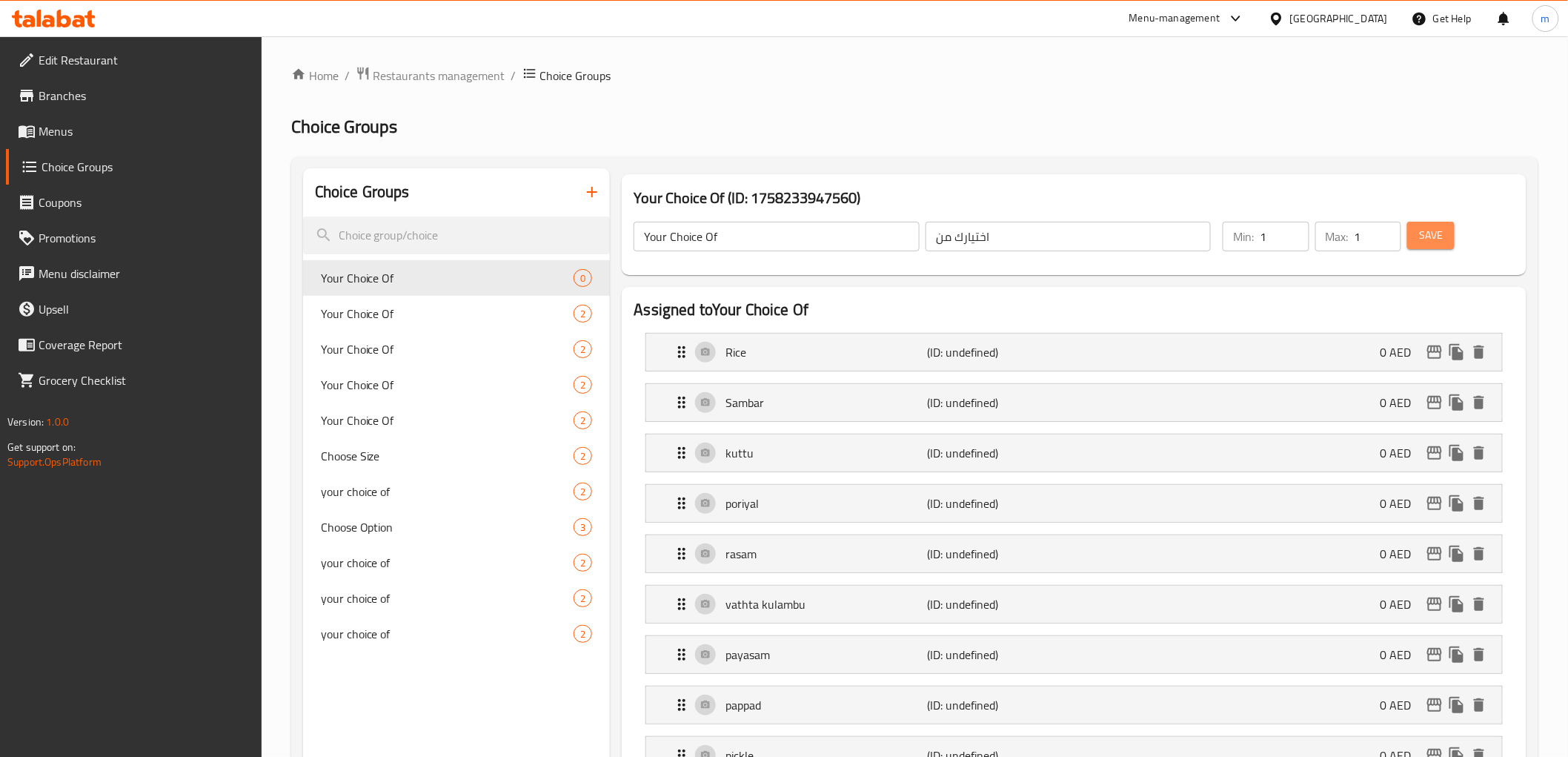
click at [1444, 238] on button "Save" at bounding box center [1430, 235] width 48 height 27
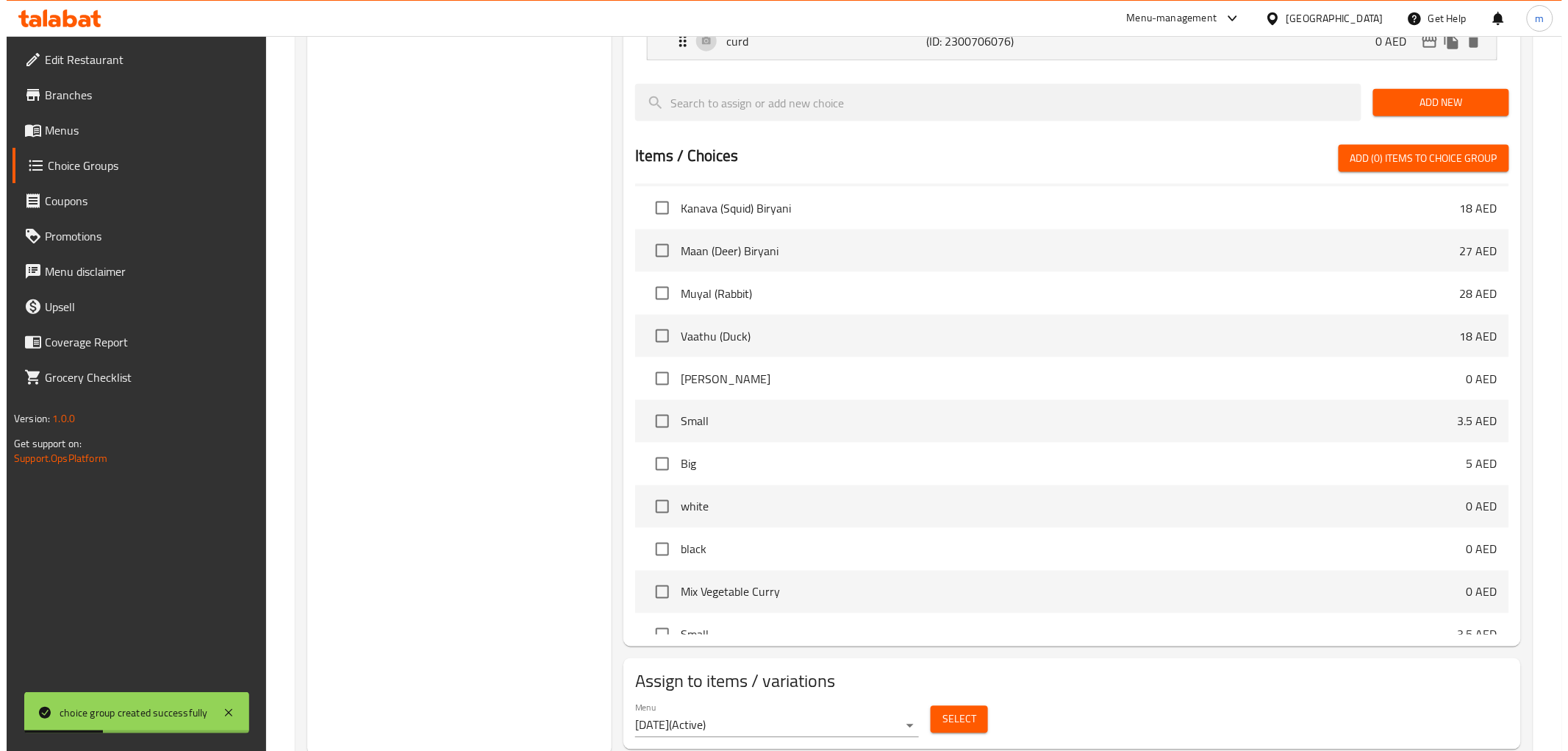
scroll to position [804, 0]
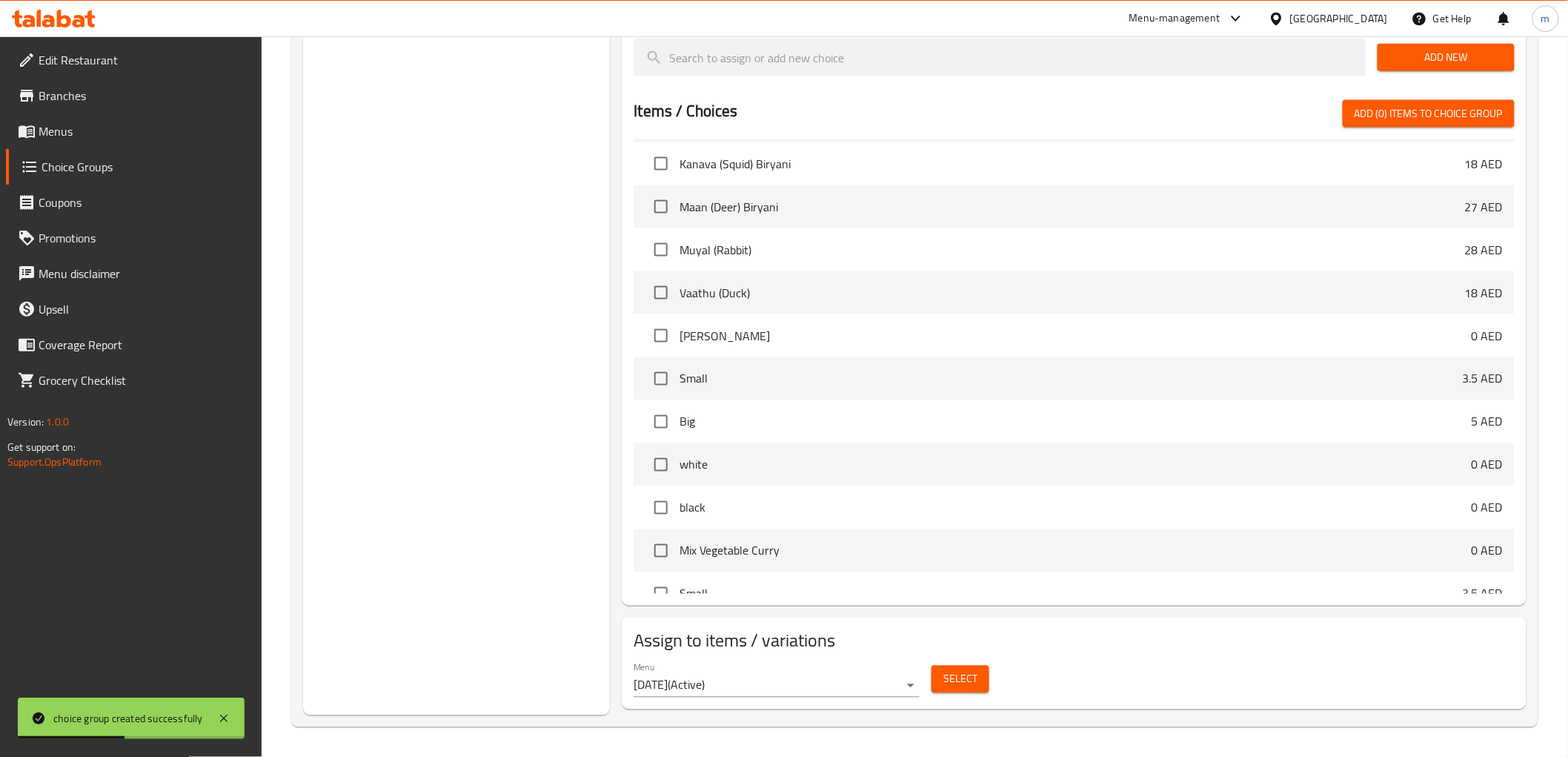
click at [951, 683] on span "Select" at bounding box center [960, 679] width 34 height 19
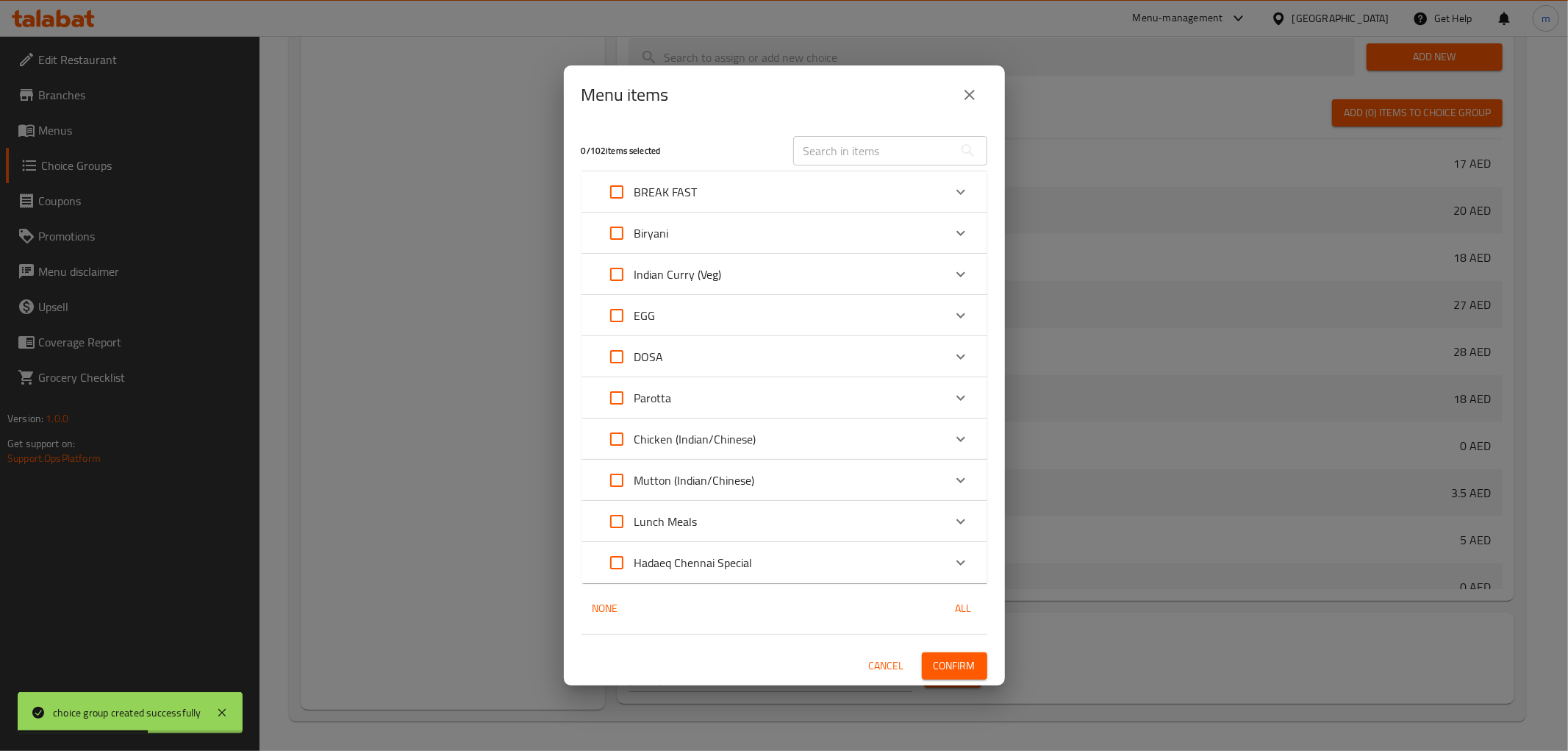
scroll to position [987, 0]
click at [960, 521] on icon "Expand" at bounding box center [961, 521] width 18 height 18
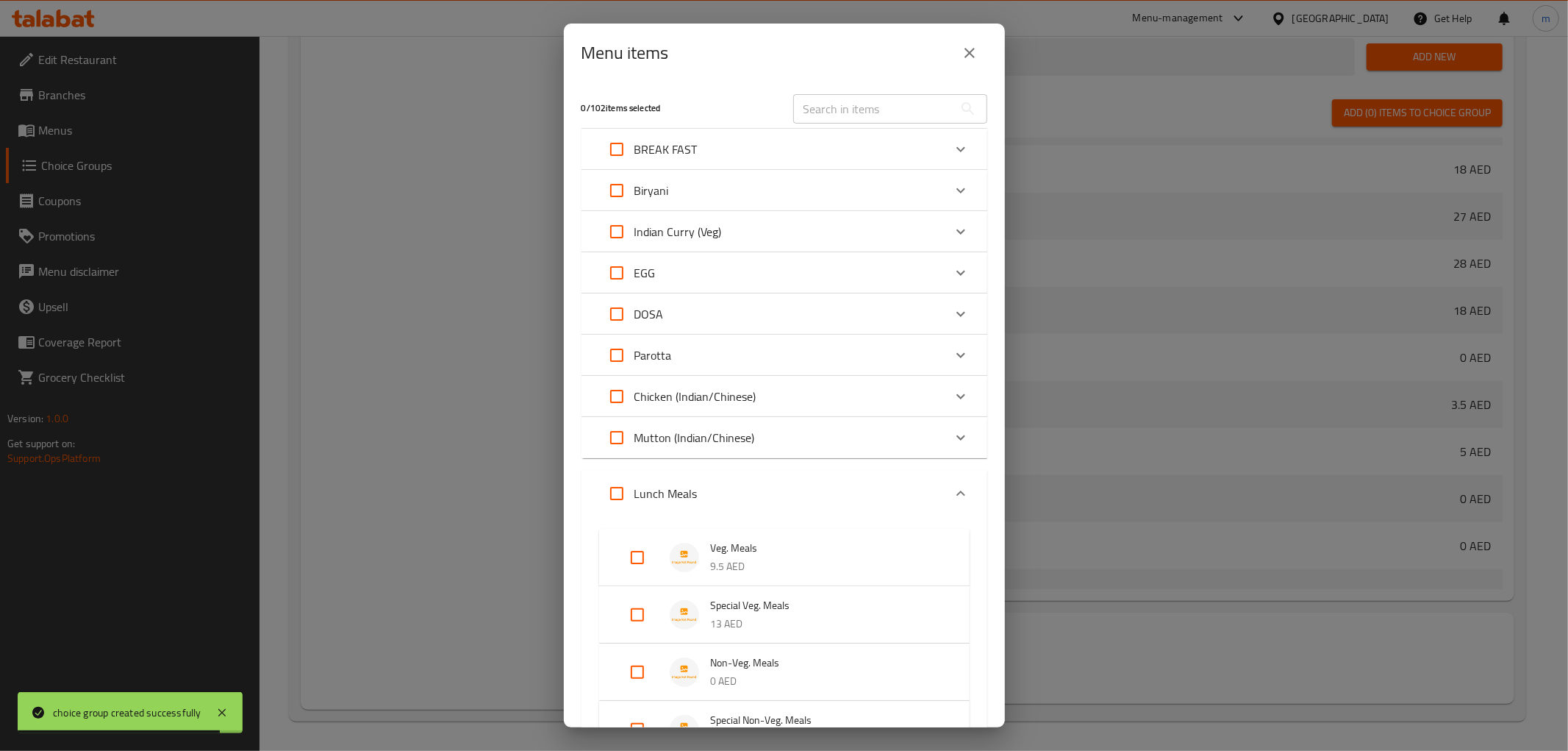
click at [637, 556] on input "Expand" at bounding box center [637, 557] width 35 height 35
checkbox input "true"
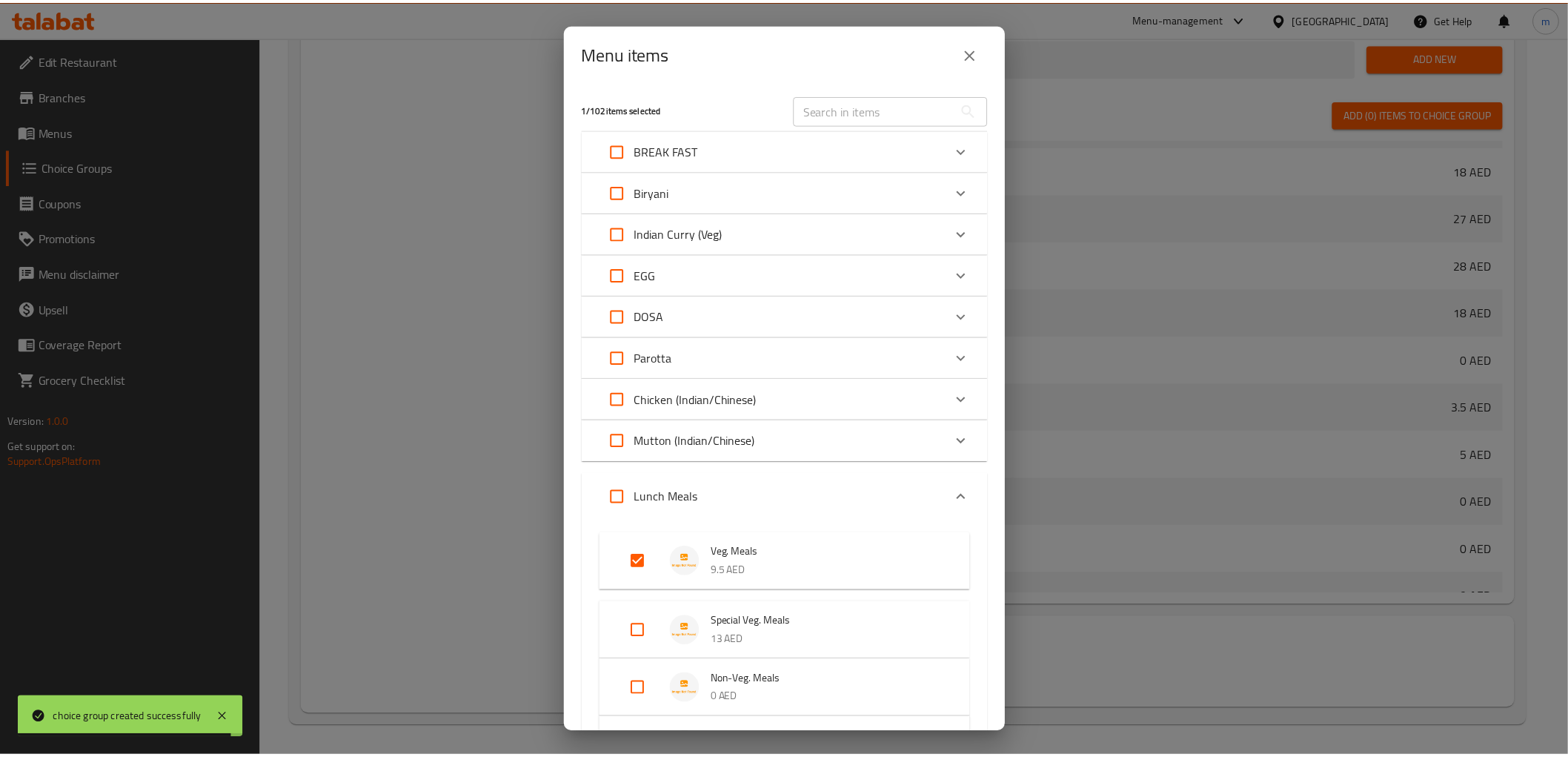
scroll to position [223, 0]
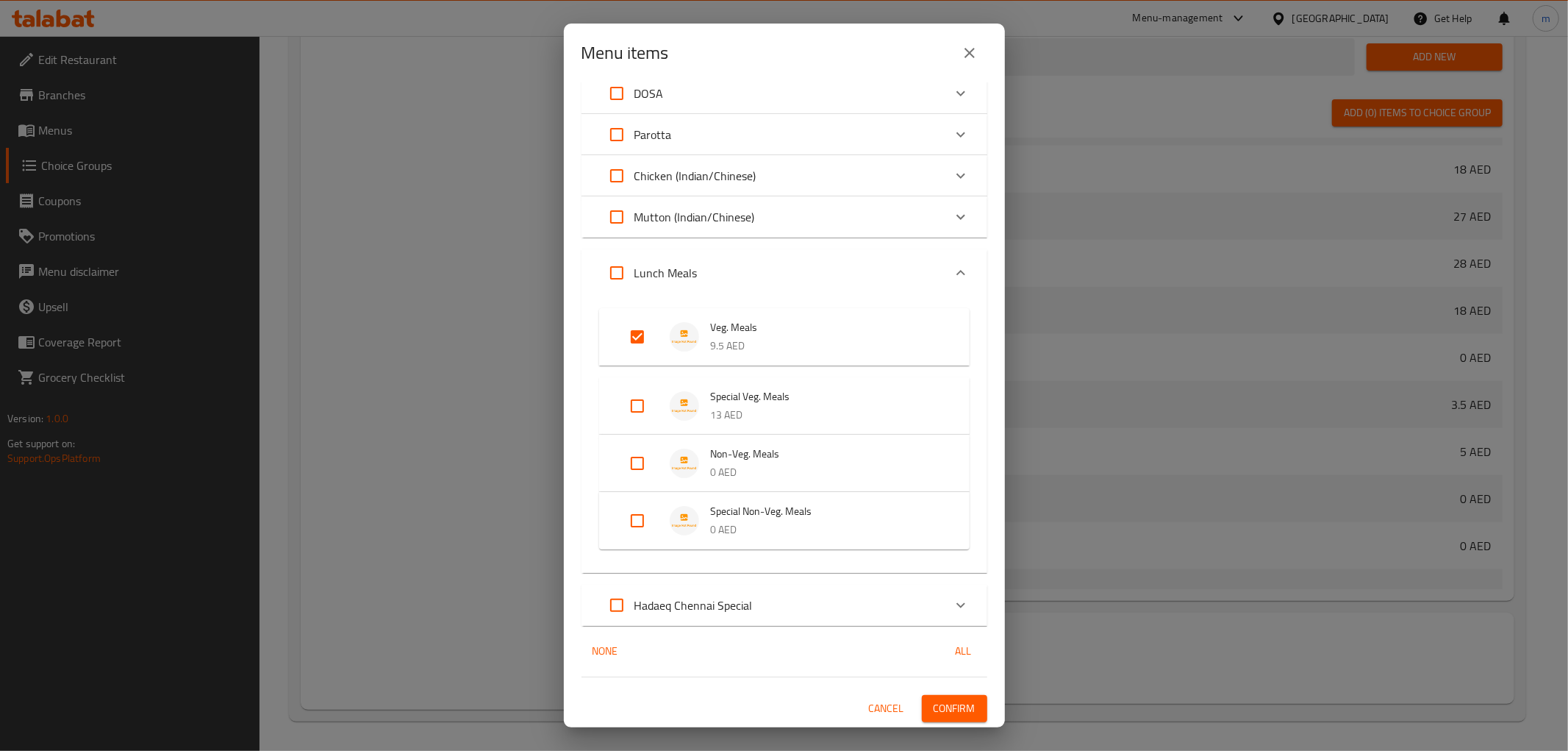
click at [943, 708] on span "Confirm" at bounding box center [955, 708] width 42 height 18
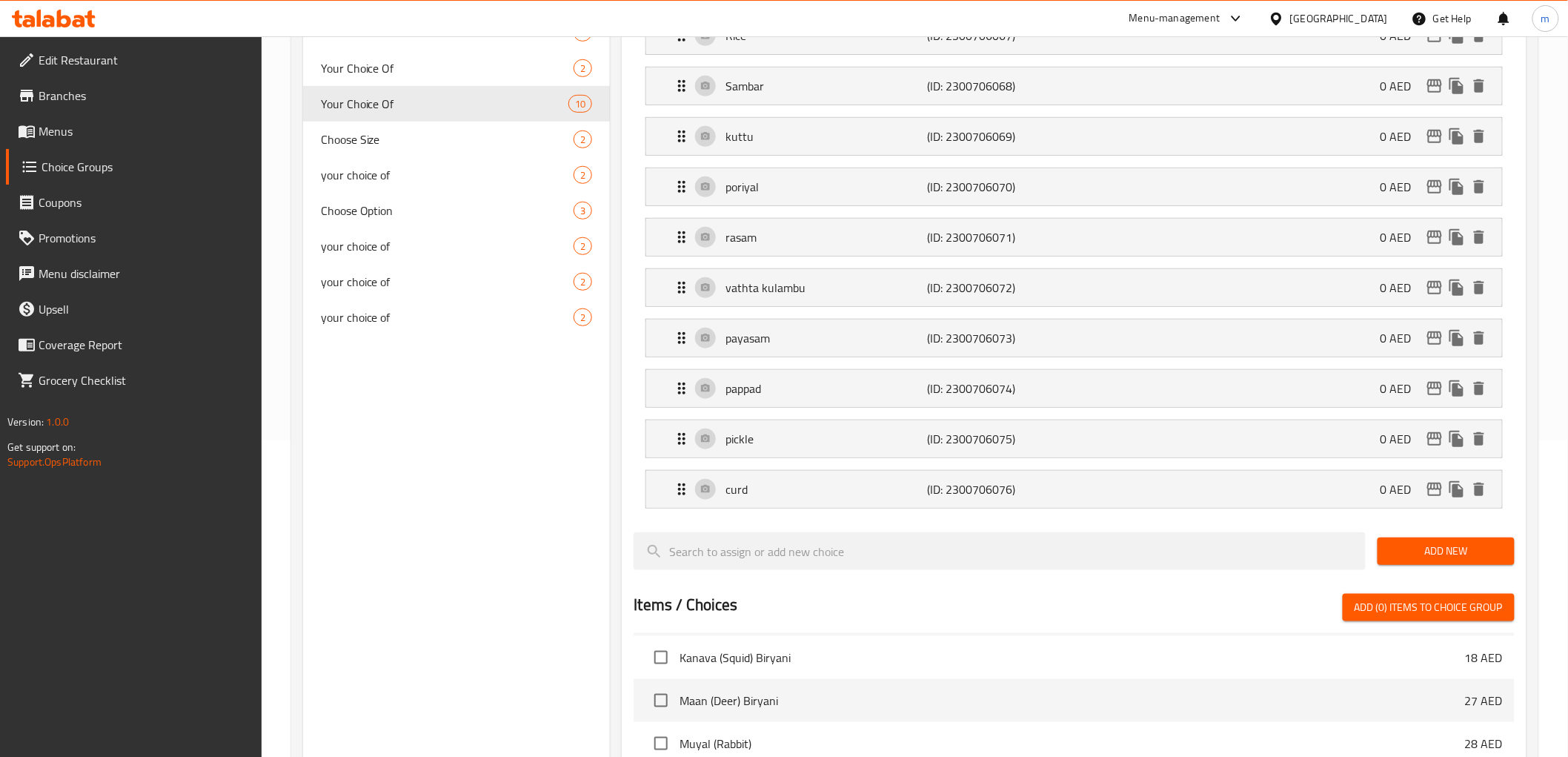
scroll to position [70, 0]
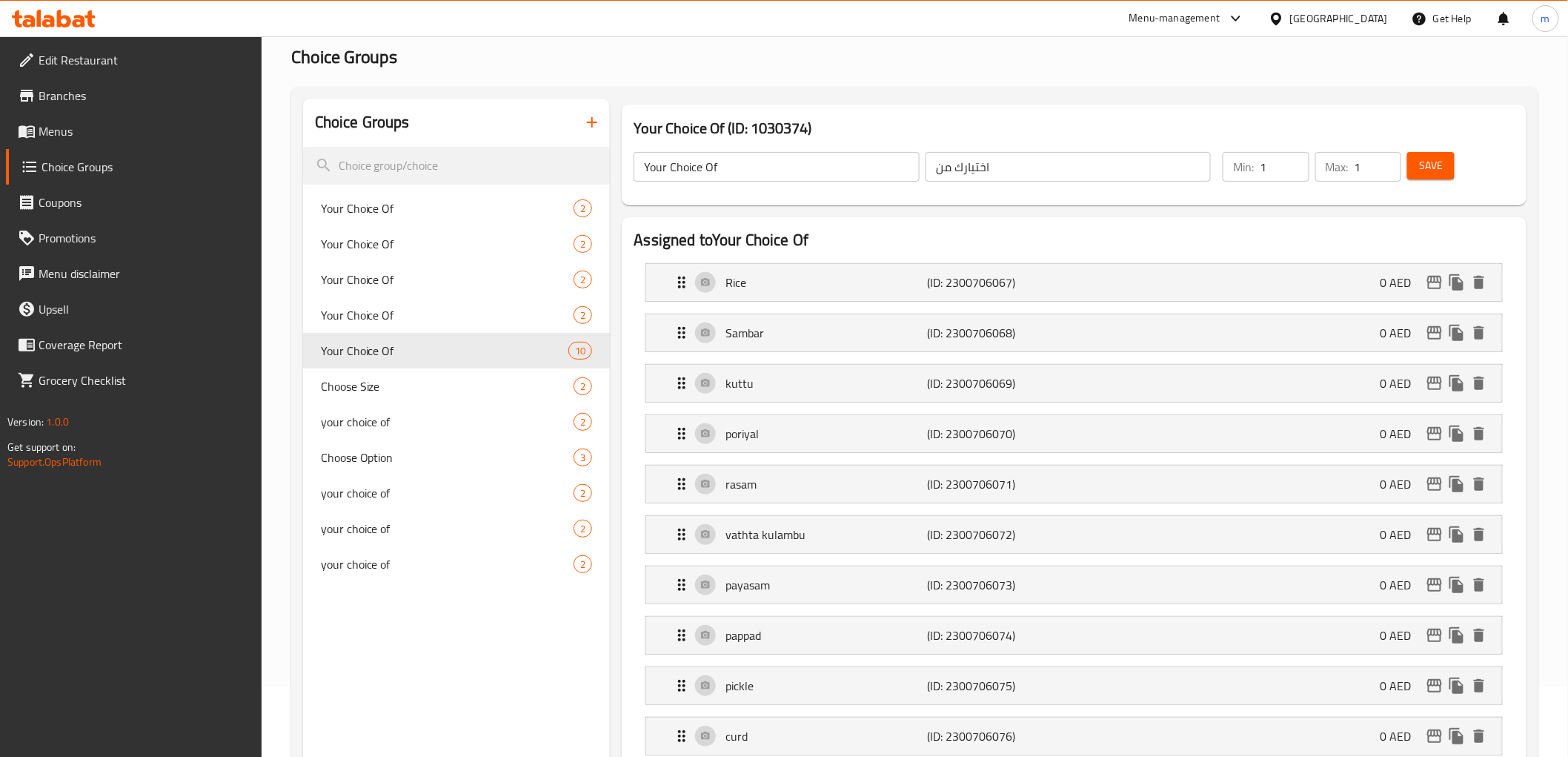
click at [601, 122] on button "button" at bounding box center [592, 122] width 35 height 35
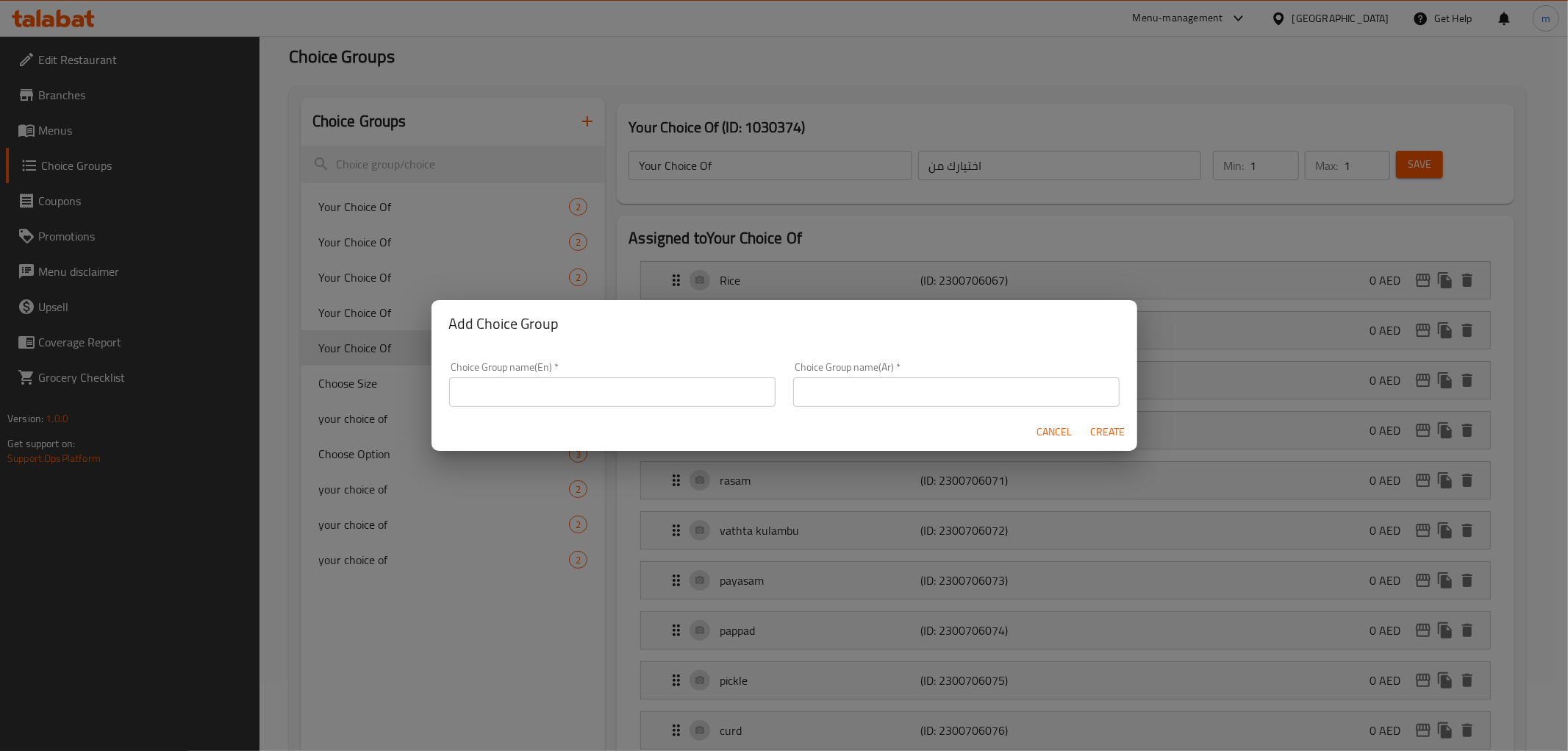
click at [583, 386] on input "text" at bounding box center [612, 392] width 327 height 30
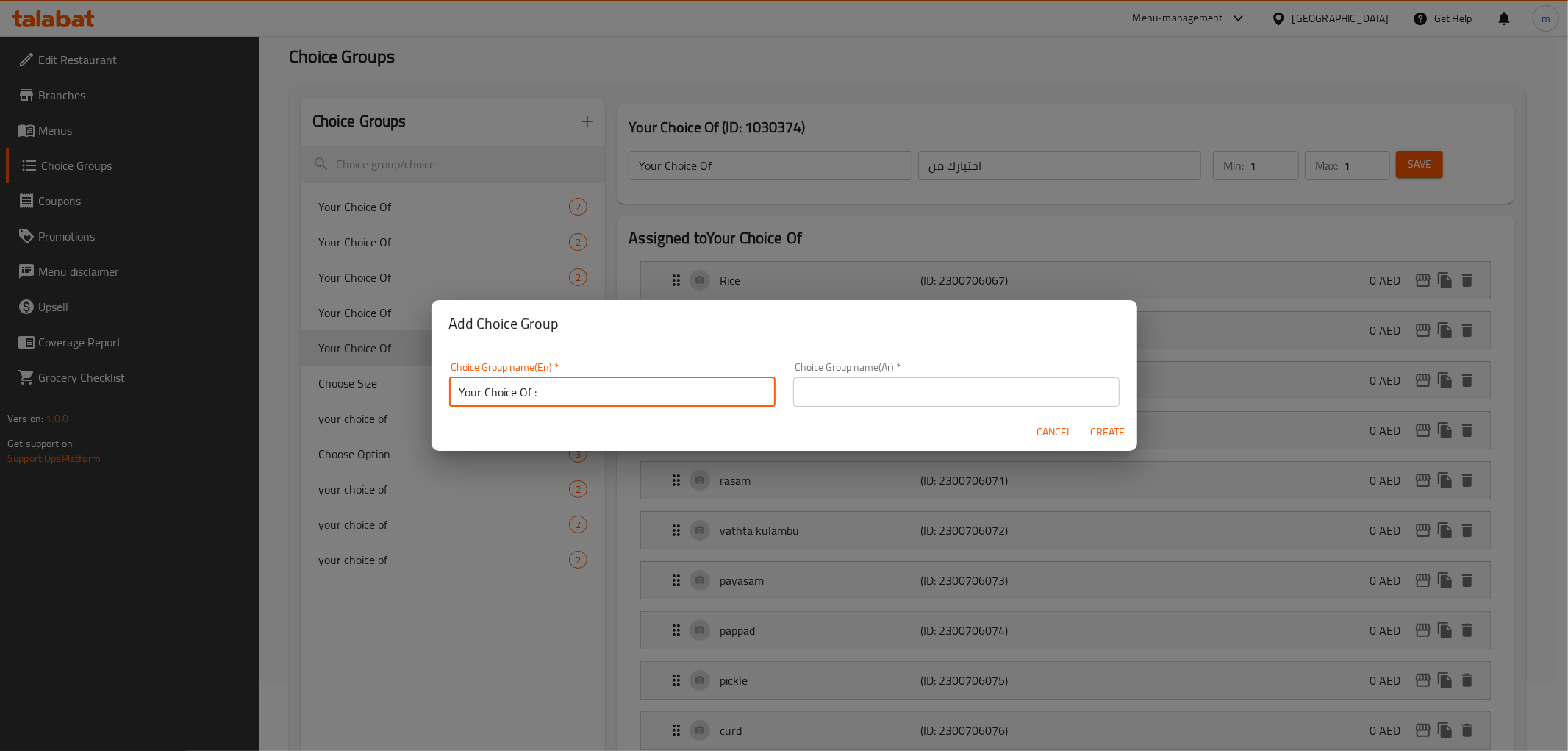
type input "Your Choice Of :"
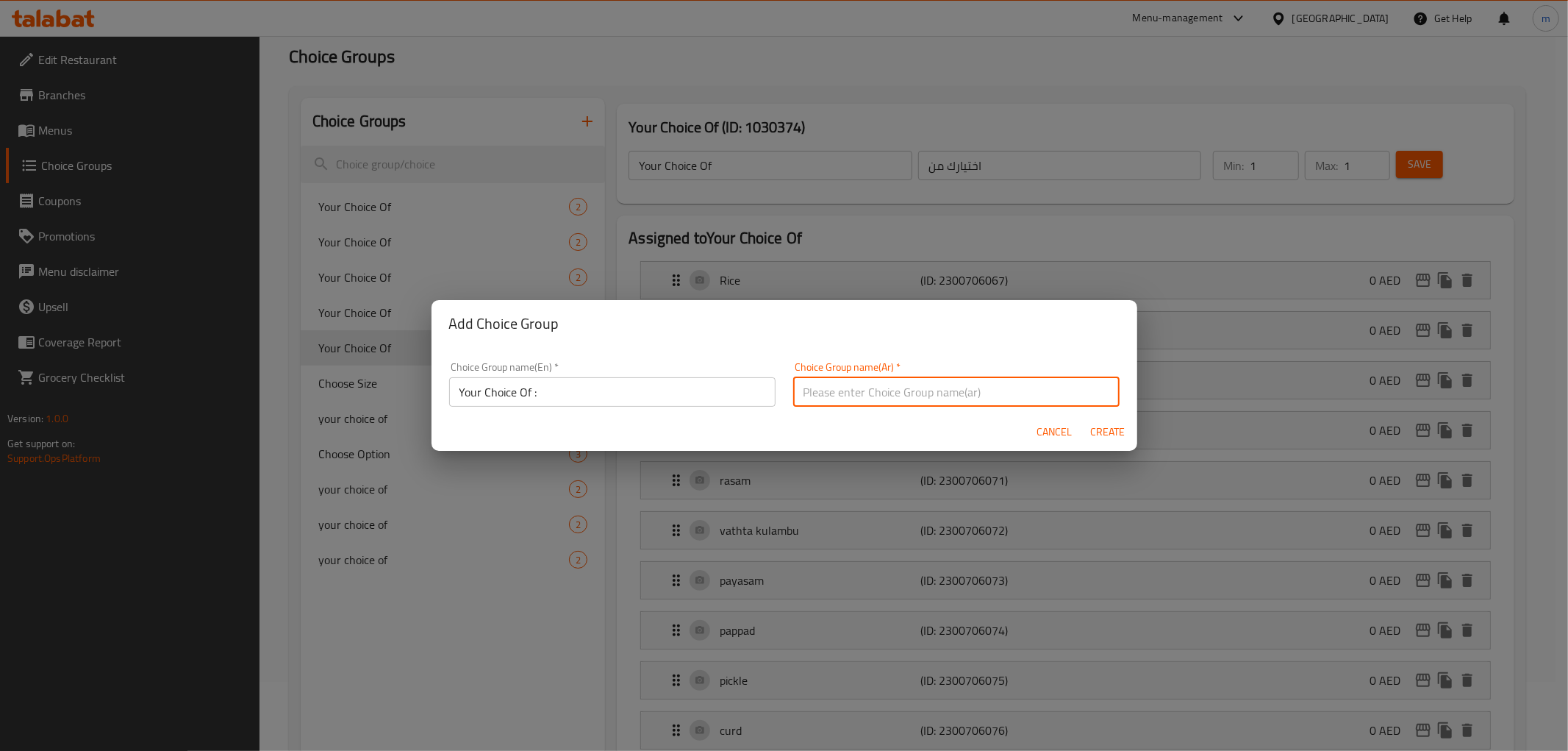
click at [818, 400] on input "text" at bounding box center [956, 392] width 327 height 30
type input "اختيارك من:"
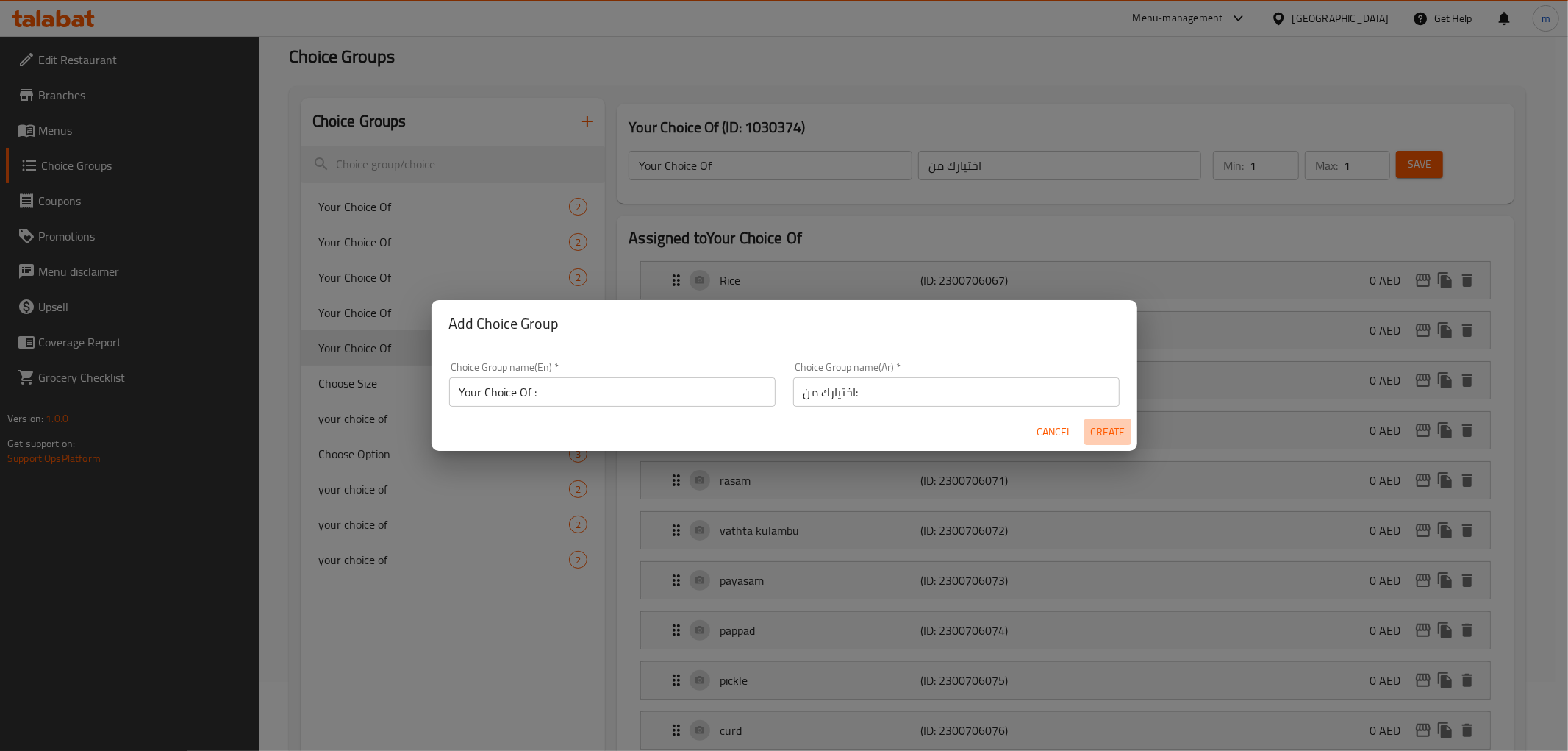
click at [1116, 432] on span "Create" at bounding box center [1107, 431] width 35 height 18
type input "Your Choice Of :"
type input "اختيارك من:"
type input "0"
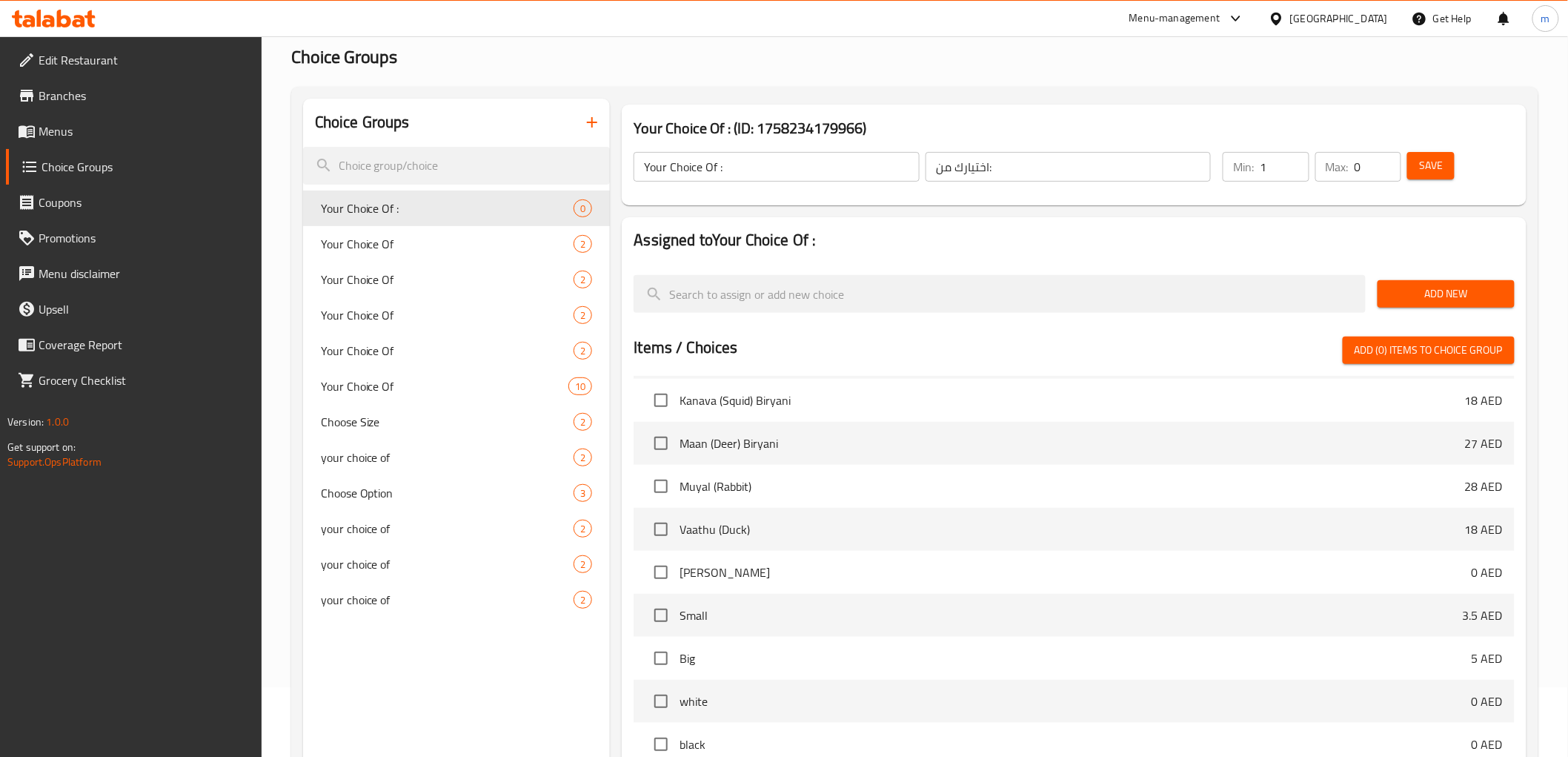
type input "1"
click at [1298, 158] on input "1" at bounding box center [1283, 167] width 49 height 30
type input "1"
click at [1383, 156] on input "1" at bounding box center [1377, 167] width 47 height 30
click at [1457, 284] on span "Add New" at bounding box center [1445, 293] width 113 height 19
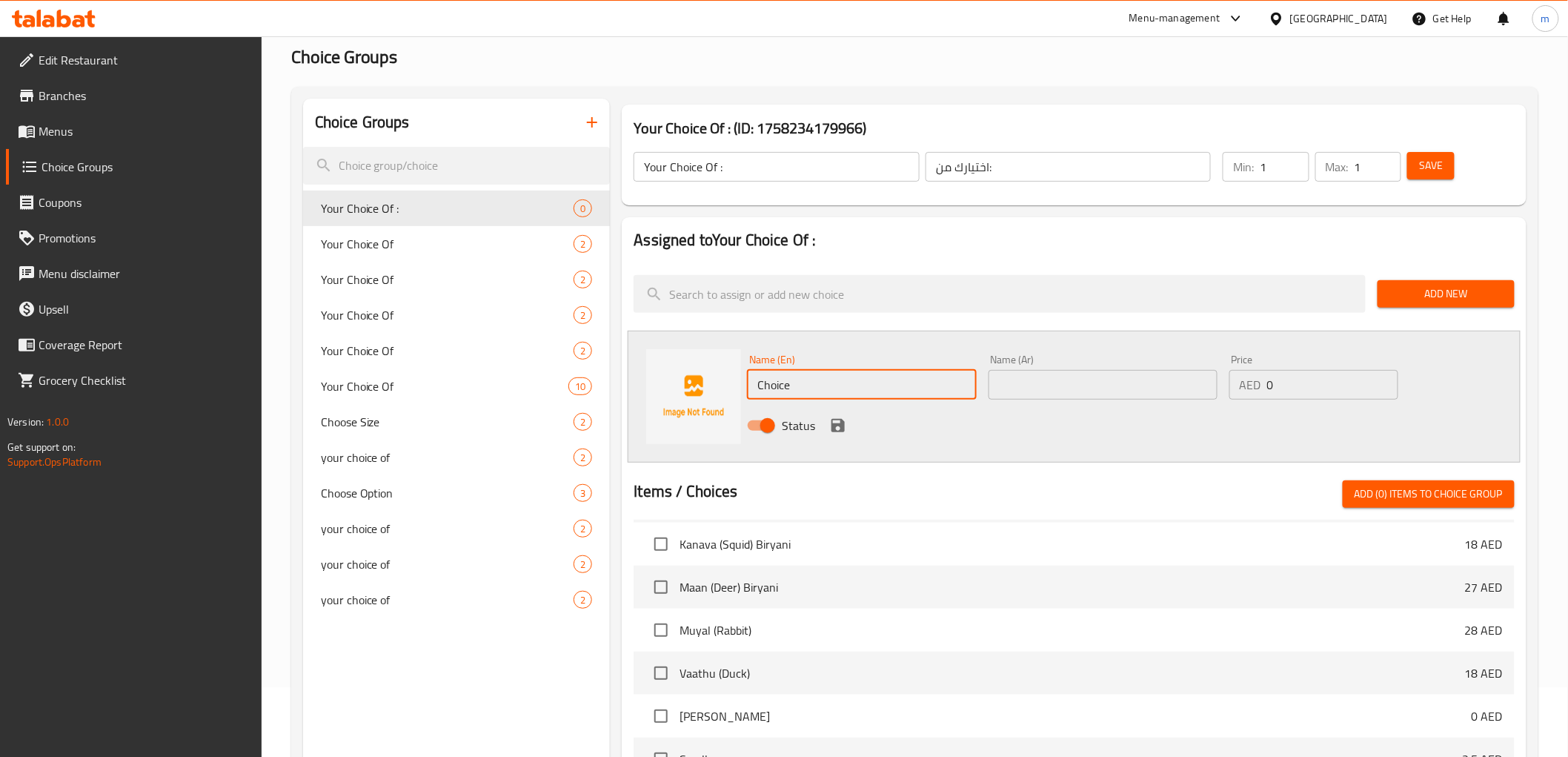
drag, startPoint x: 798, startPoint y: 381, endPoint x: 729, endPoint y: 371, distance: 69.7
click at [729, 371] on div "Name (En) Choice Name (En) Name (Ar) Name (Ar) Price AED 0 Price Status" at bounding box center [1074, 396] width 892 height 132
click at [1051, 381] on input "text" at bounding box center [1102, 385] width 229 height 30
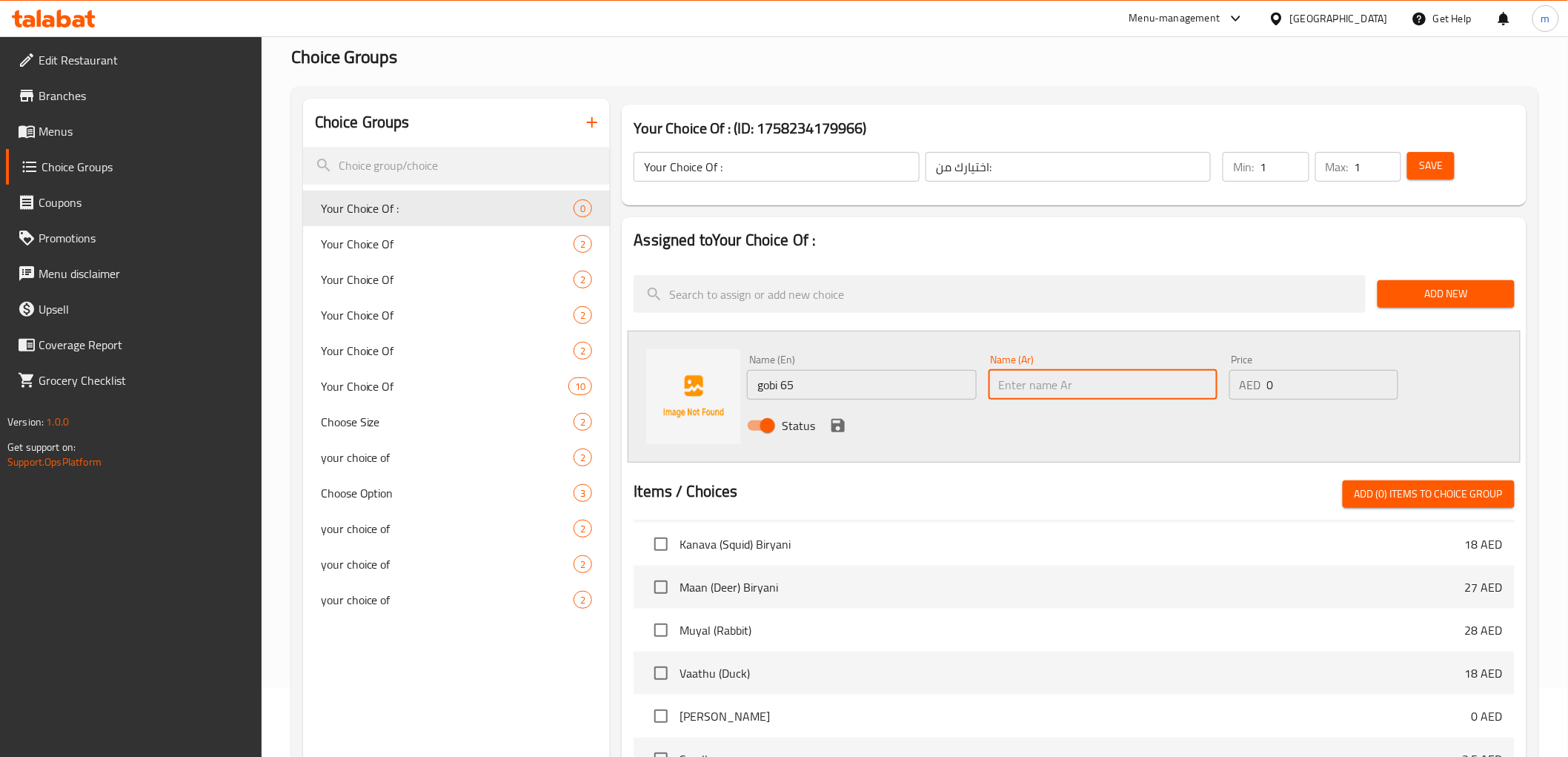
click at [876, 386] on input "gobi 65" at bounding box center [861, 385] width 229 height 30
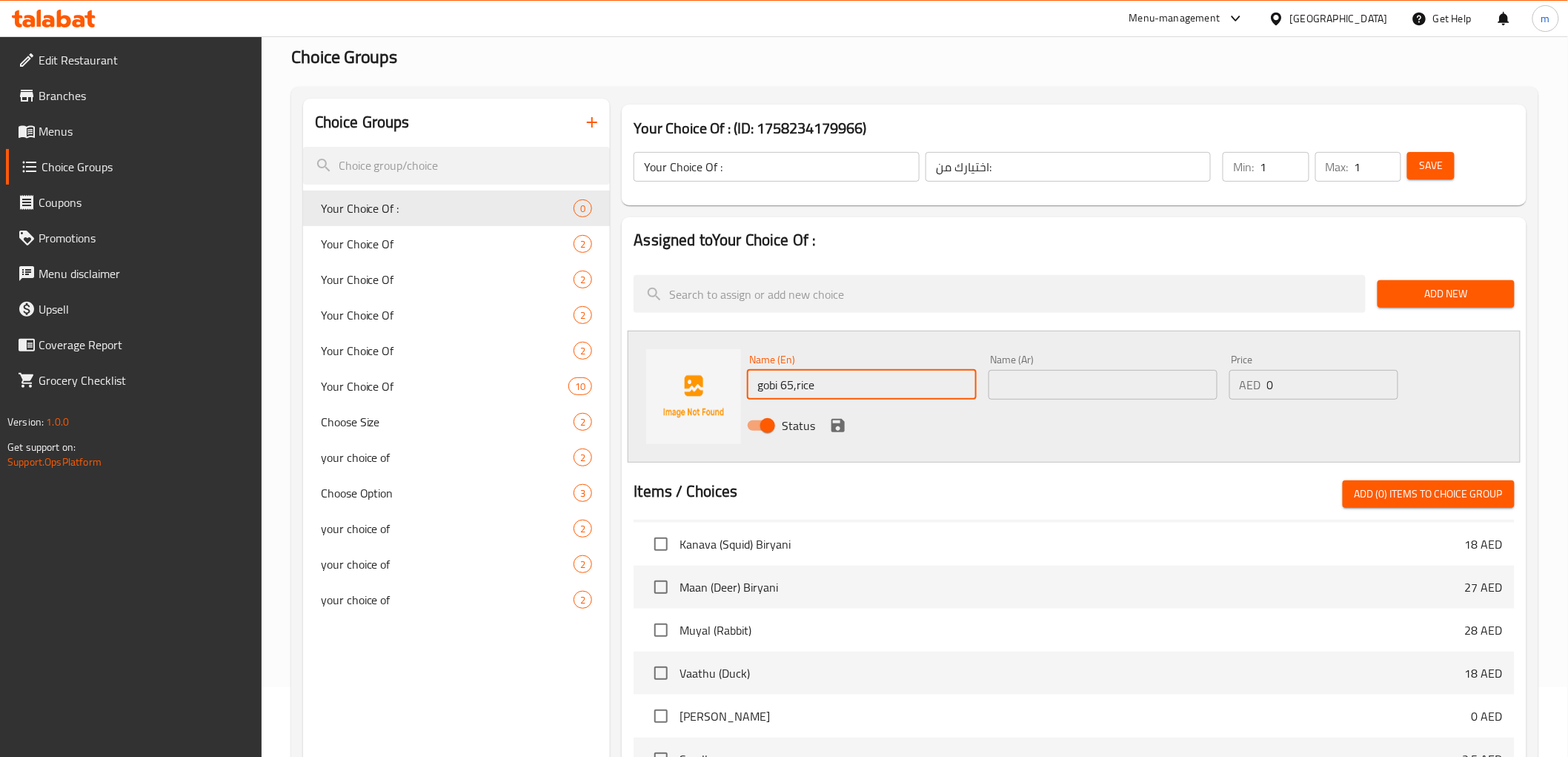
type input "gobi 65,rice"
click at [1023, 383] on input "text" at bounding box center [1102, 385] width 229 height 30
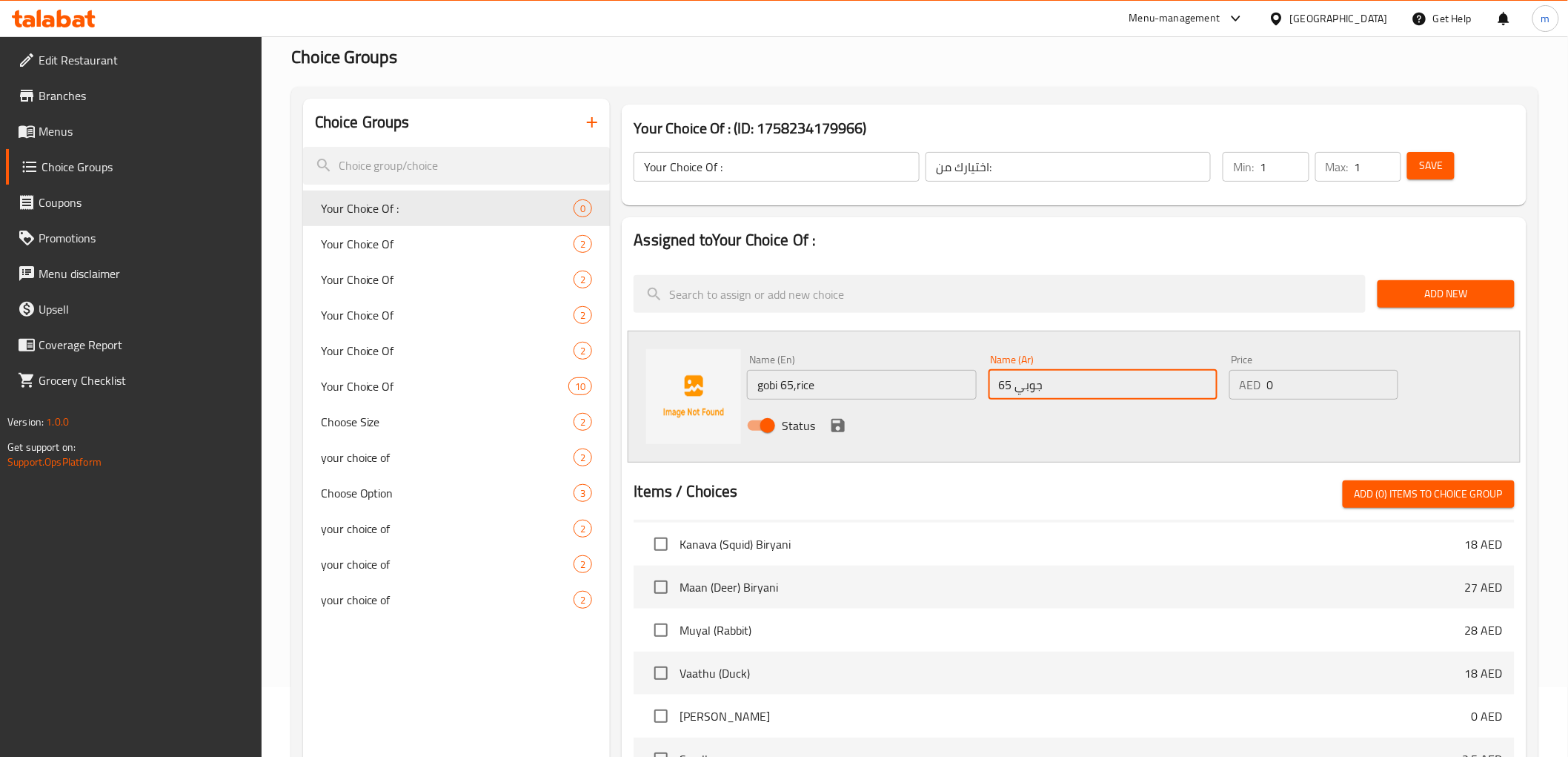
type input "جوبي 65"
click at [880, 372] on input "gobi 65,rice" at bounding box center [861, 385] width 229 height 30
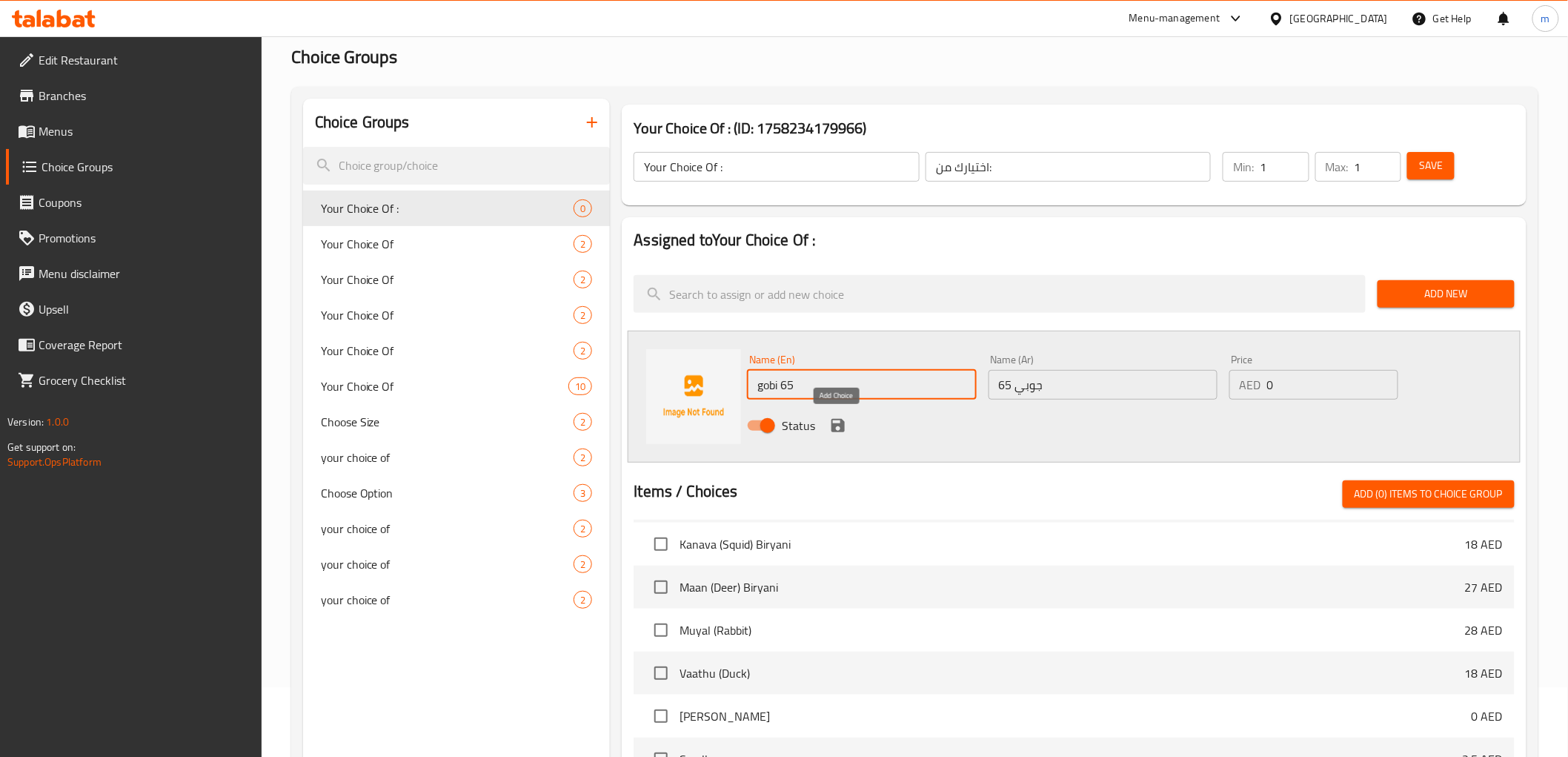
type input "gobi 65"
click at [839, 428] on icon "save" at bounding box center [838, 426] width 18 height 18
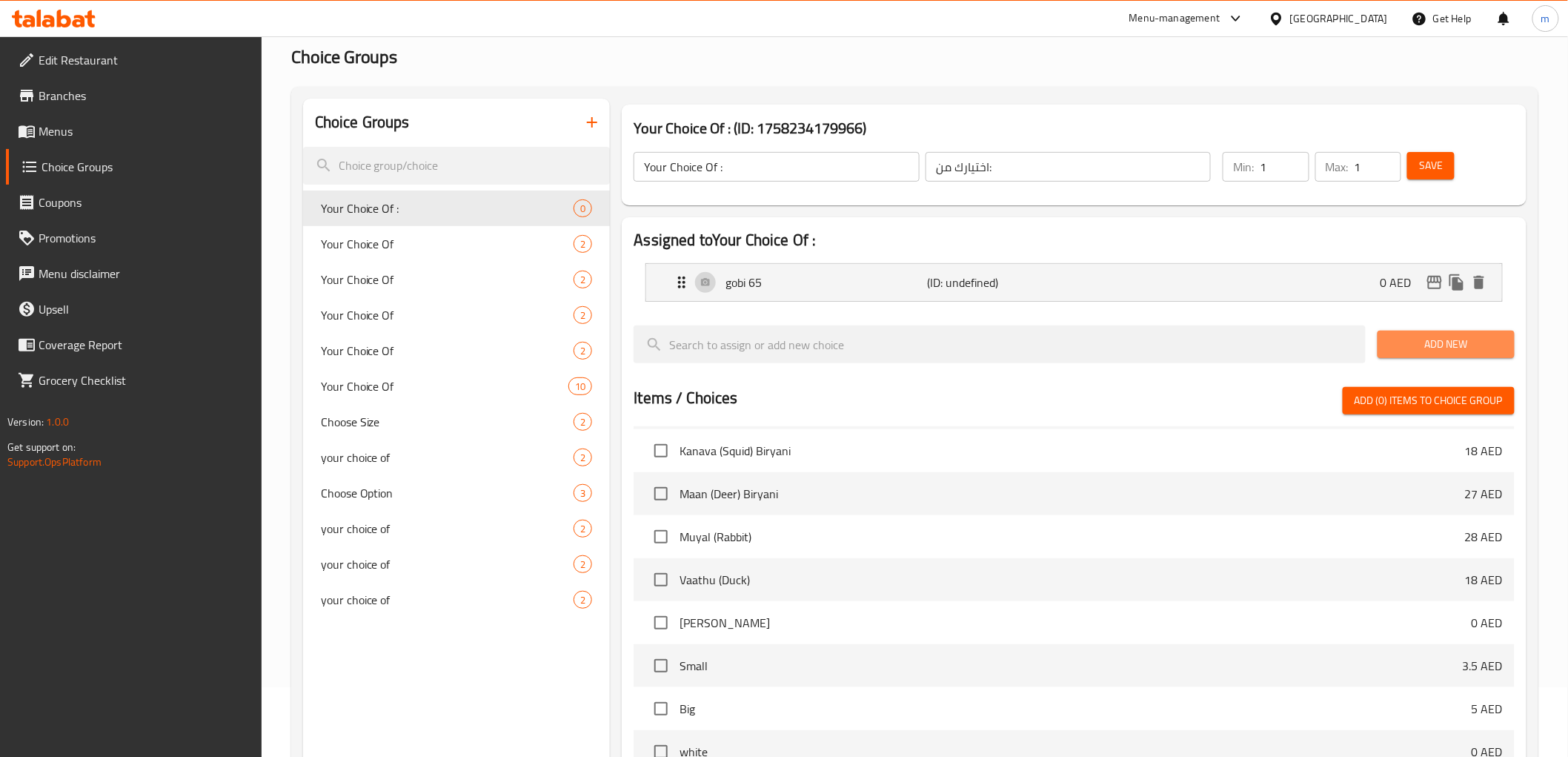
click at [1440, 346] on span "Add New" at bounding box center [1445, 344] width 113 height 19
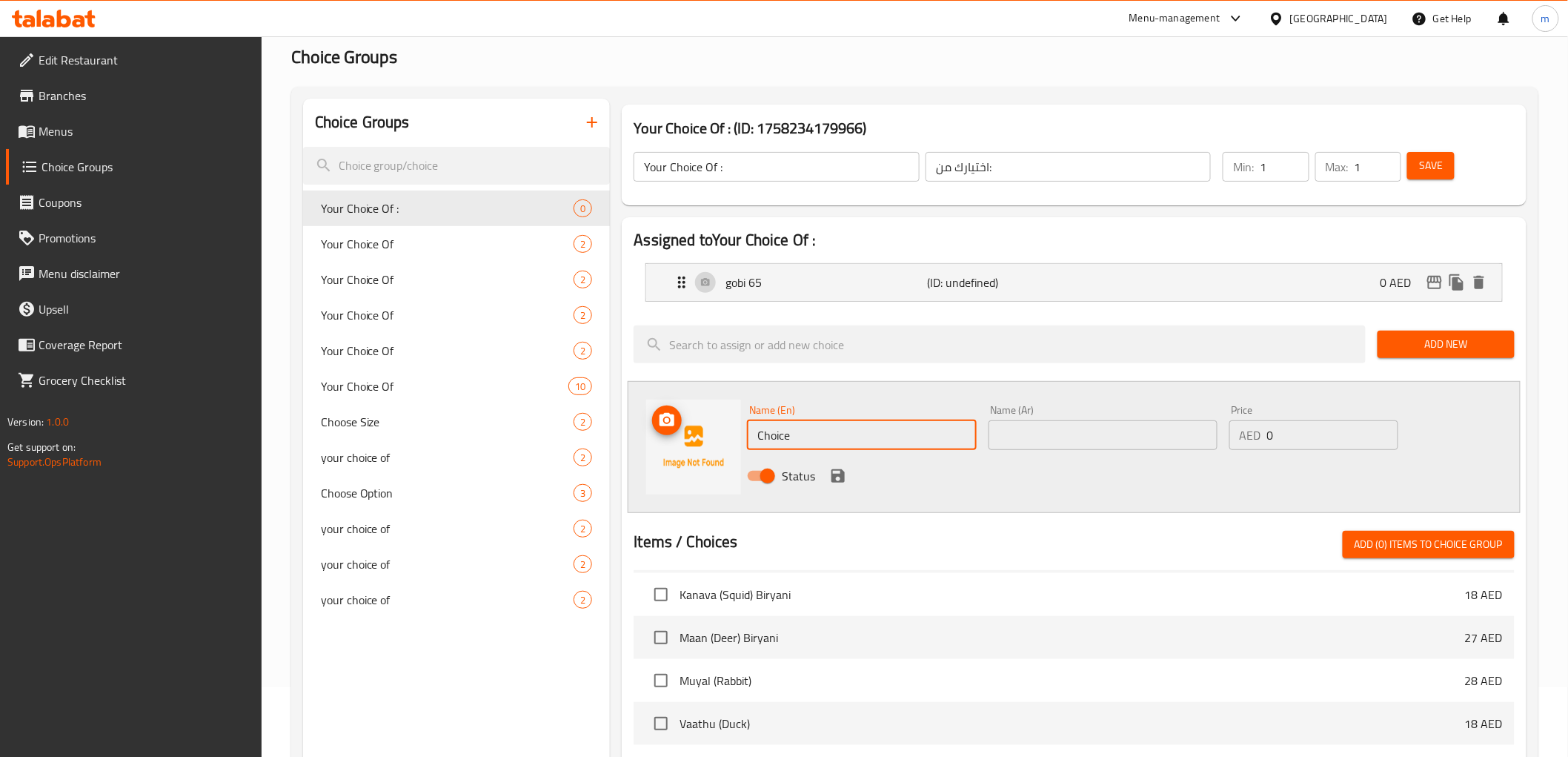
drag, startPoint x: 882, startPoint y: 443, endPoint x: 697, endPoint y: 411, distance: 187.7
click at [697, 411] on div "Name (En) Choice Name (En) Name (Ar) Name (Ar) Price AED 0 Price Status" at bounding box center [1074, 446] width 892 height 132
type input "Paneer 65"
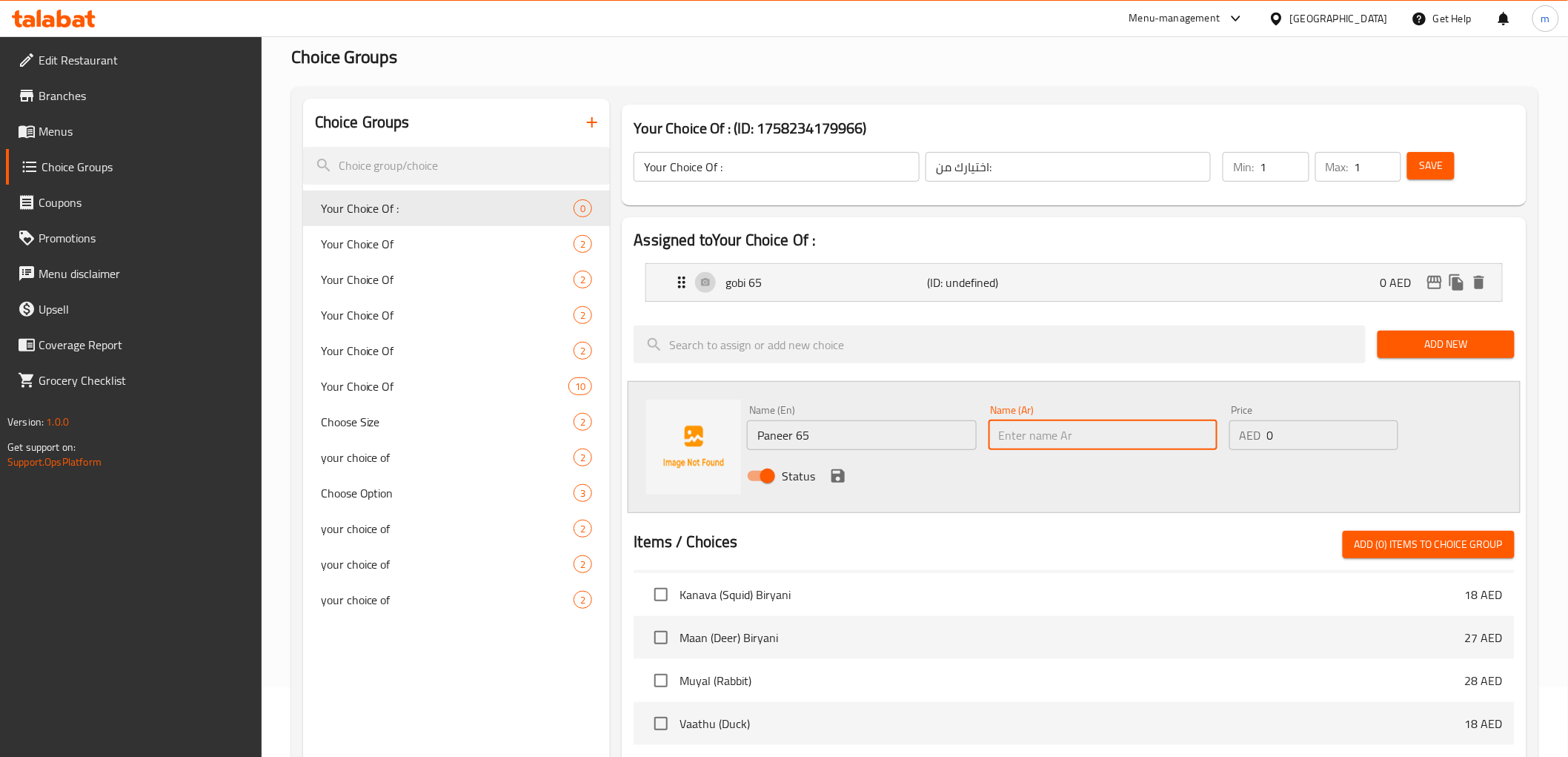
click at [1131, 433] on input "text" at bounding box center [1102, 435] width 229 height 30
click at [1017, 431] on input "بانر65" at bounding box center [1102, 435] width 229 height 30
click at [1016, 433] on input "بانر65" at bounding box center [1102, 435] width 229 height 30
click at [1047, 426] on input "بانر65" at bounding box center [1102, 435] width 229 height 30
click at [1020, 435] on input "بانر65" at bounding box center [1102, 435] width 229 height 30
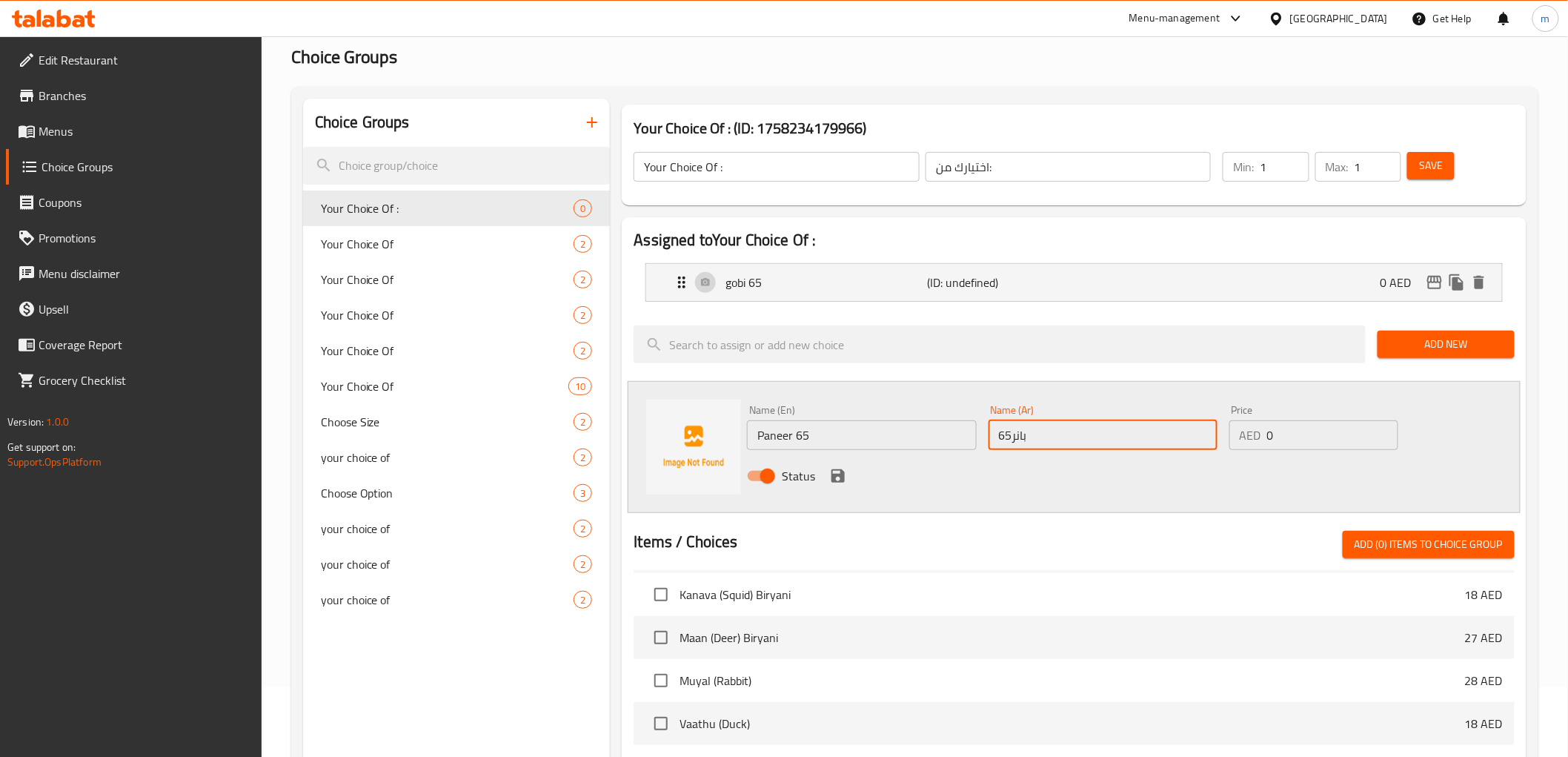
click at [1011, 428] on input "بانر65" at bounding box center [1102, 435] width 229 height 30
click at [1016, 425] on input "بانر65" at bounding box center [1102, 435] width 229 height 30
type input "بانر 65"
click at [842, 474] on icon "save" at bounding box center [837, 475] width 13 height 13
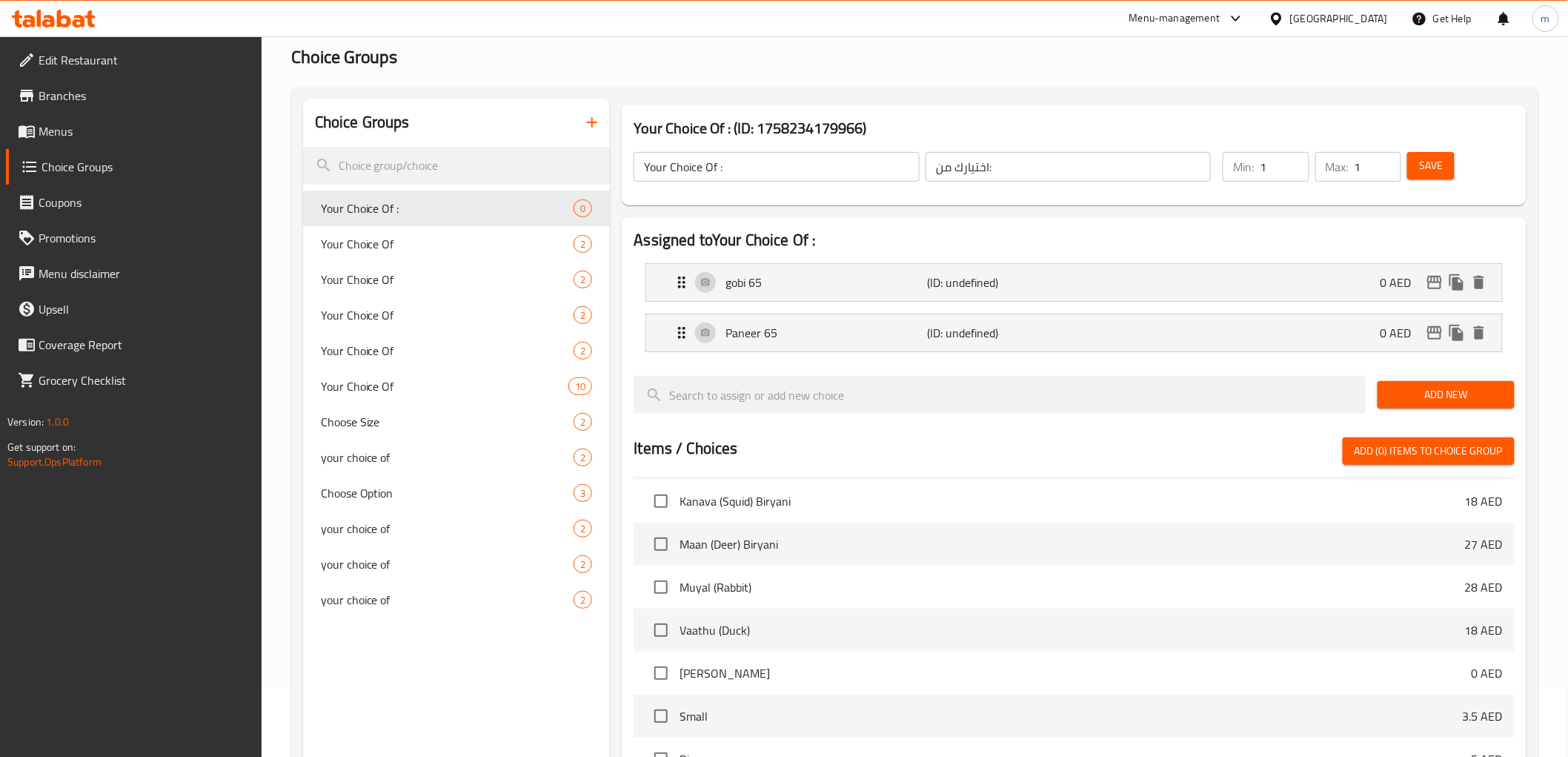
click at [1444, 403] on span "Add New" at bounding box center [1445, 394] width 113 height 19
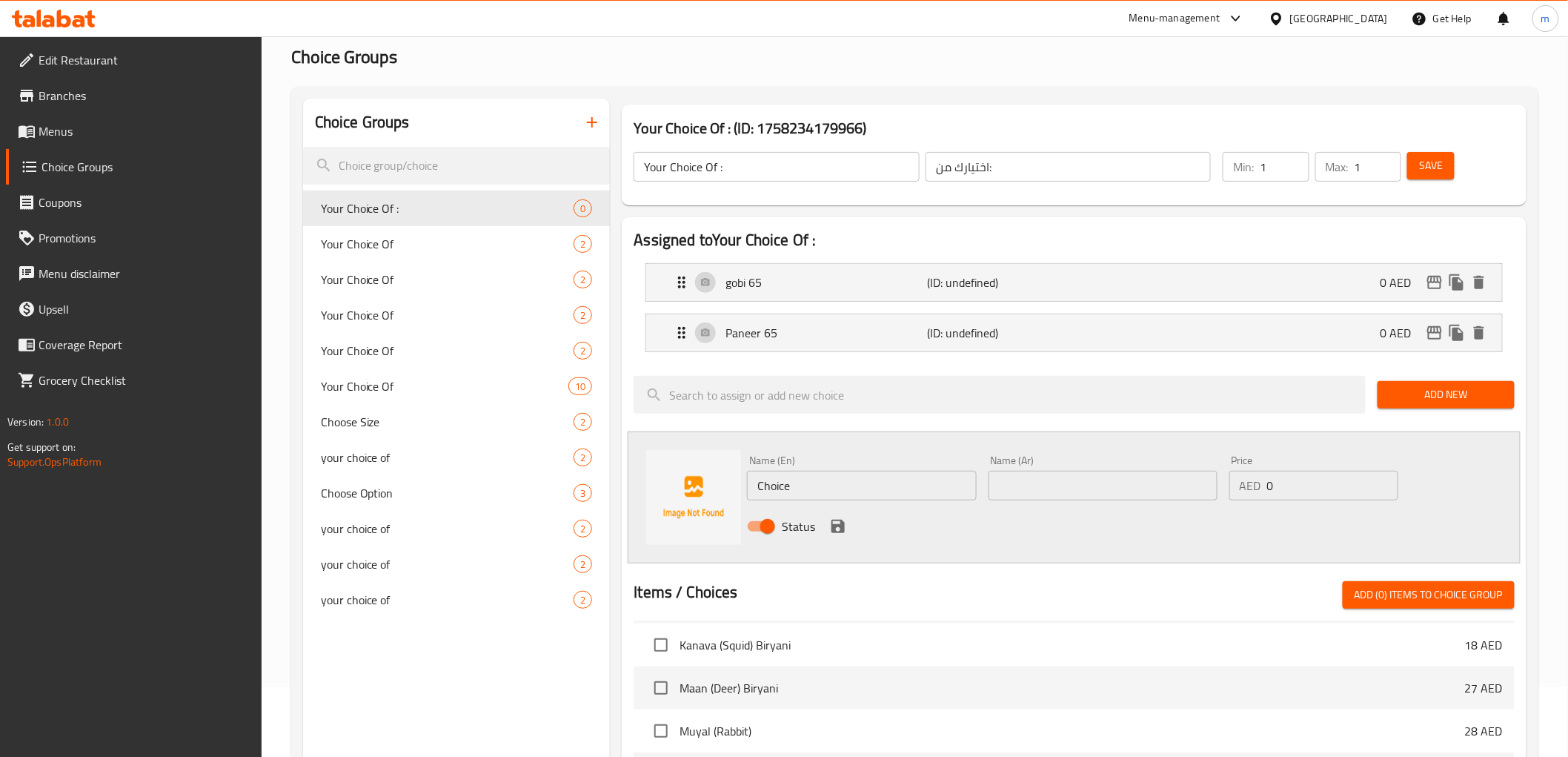
drag, startPoint x: 821, startPoint y: 495, endPoint x: 647, endPoint y: 472, distance: 175.5
click at [647, 472] on div "Name (En) Choice Name (En) Name (Ar) Name (Ar) Price AED 0 Price Status" at bounding box center [1074, 496] width 892 height 132
type input "Rice"
click at [1058, 472] on input "text" at bounding box center [1102, 486] width 229 height 30
type input "أرز"
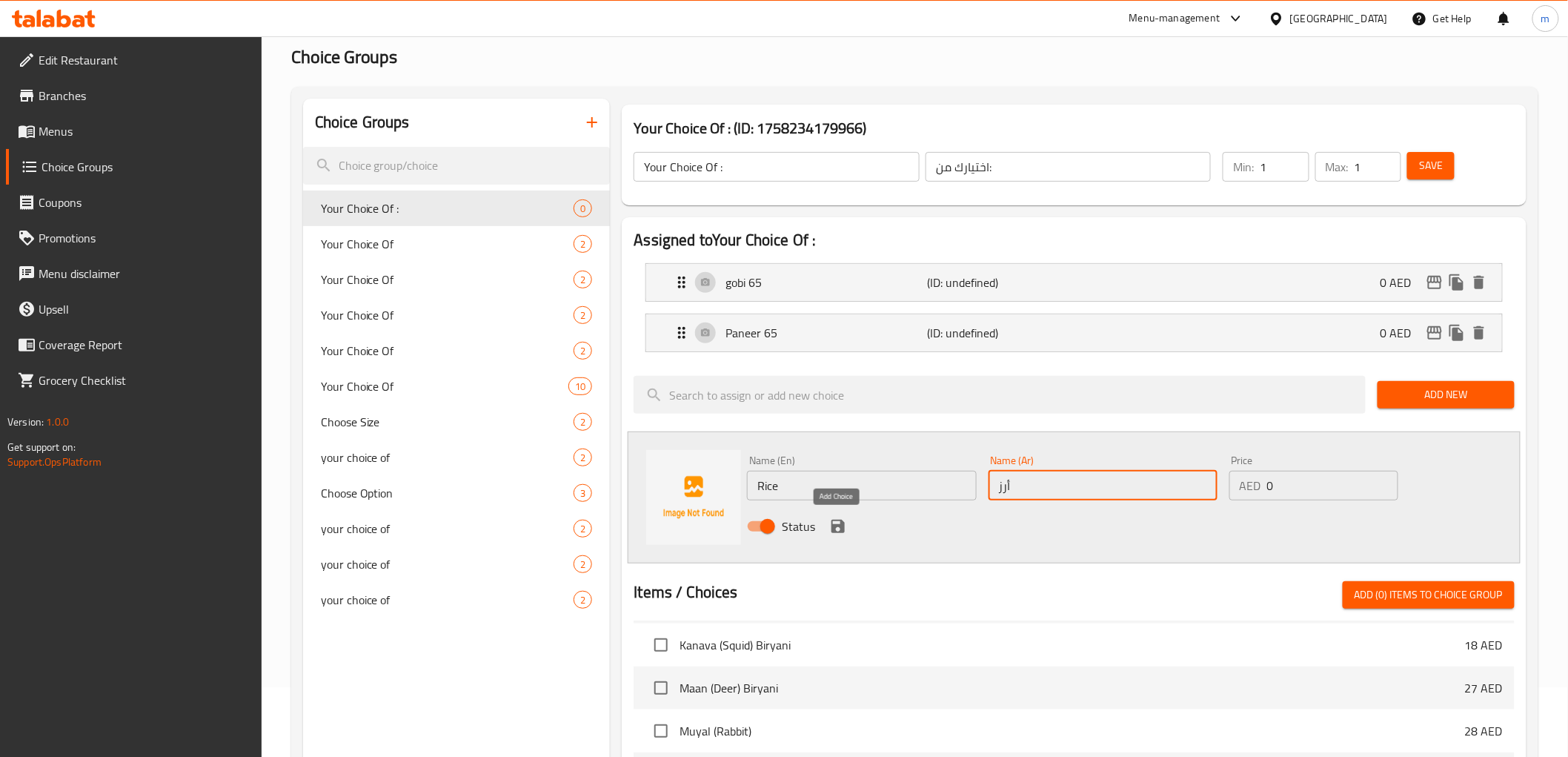
click at [842, 529] on icon "save" at bounding box center [837, 526] width 13 height 13
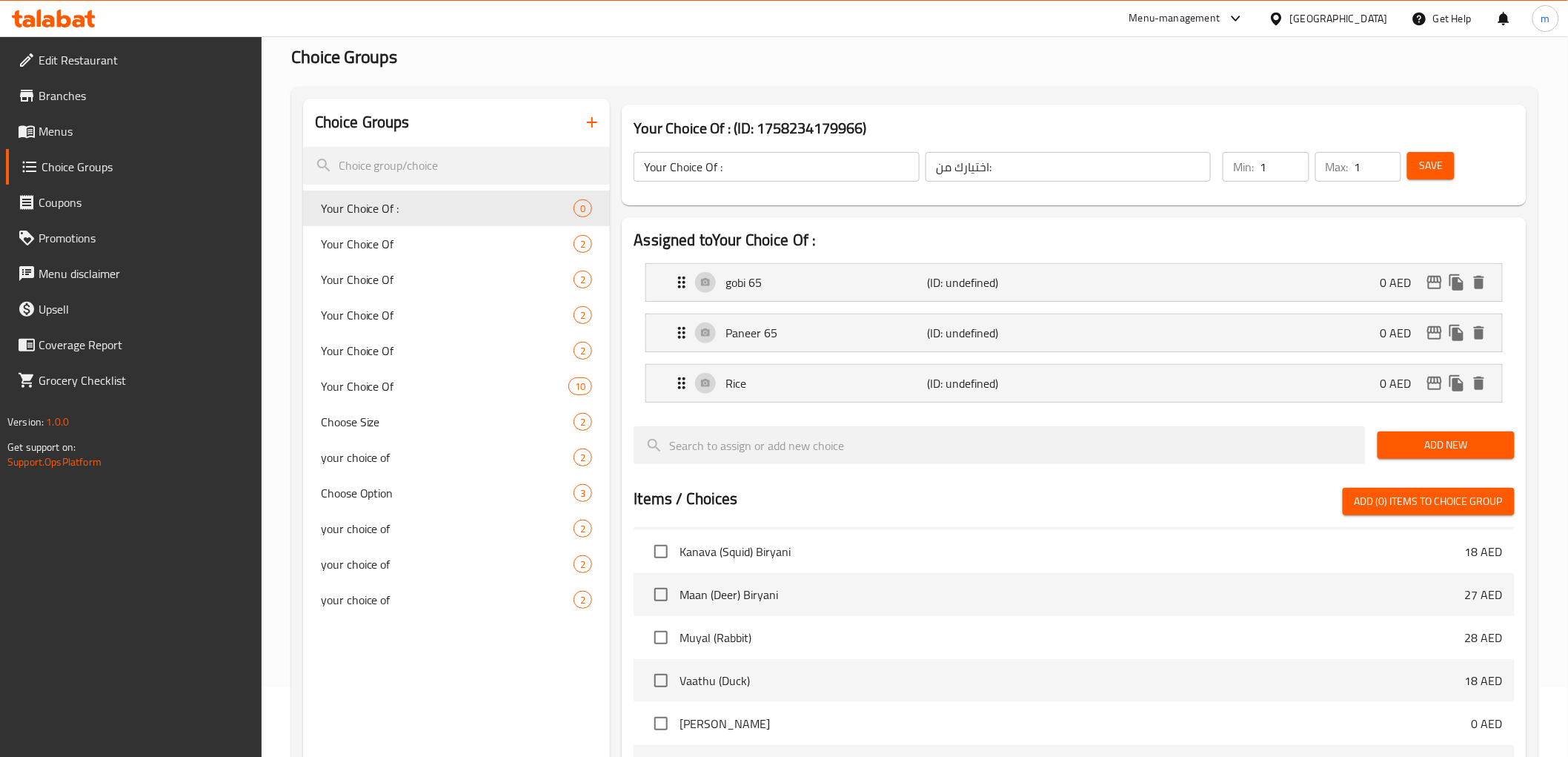
click at [1480, 440] on span "Add New" at bounding box center [1445, 444] width 113 height 19
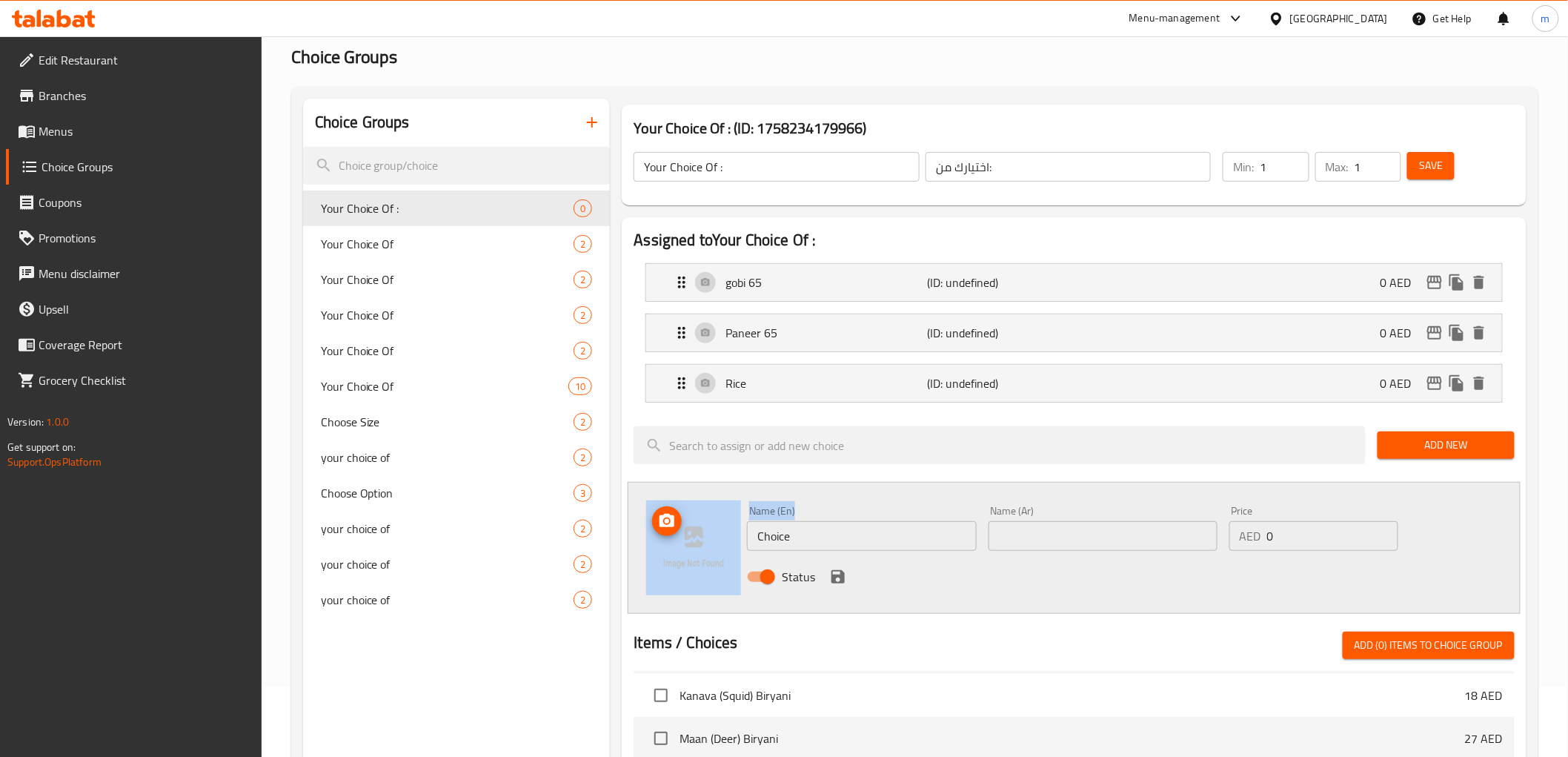
drag, startPoint x: 834, startPoint y: 513, endPoint x: 753, endPoint y: 543, distance: 86.4
click at [727, 540] on div "Name (En) Choice Name (En) Name (Ar) Name (Ar) Price AED 0 Price Status" at bounding box center [1074, 547] width 892 height 132
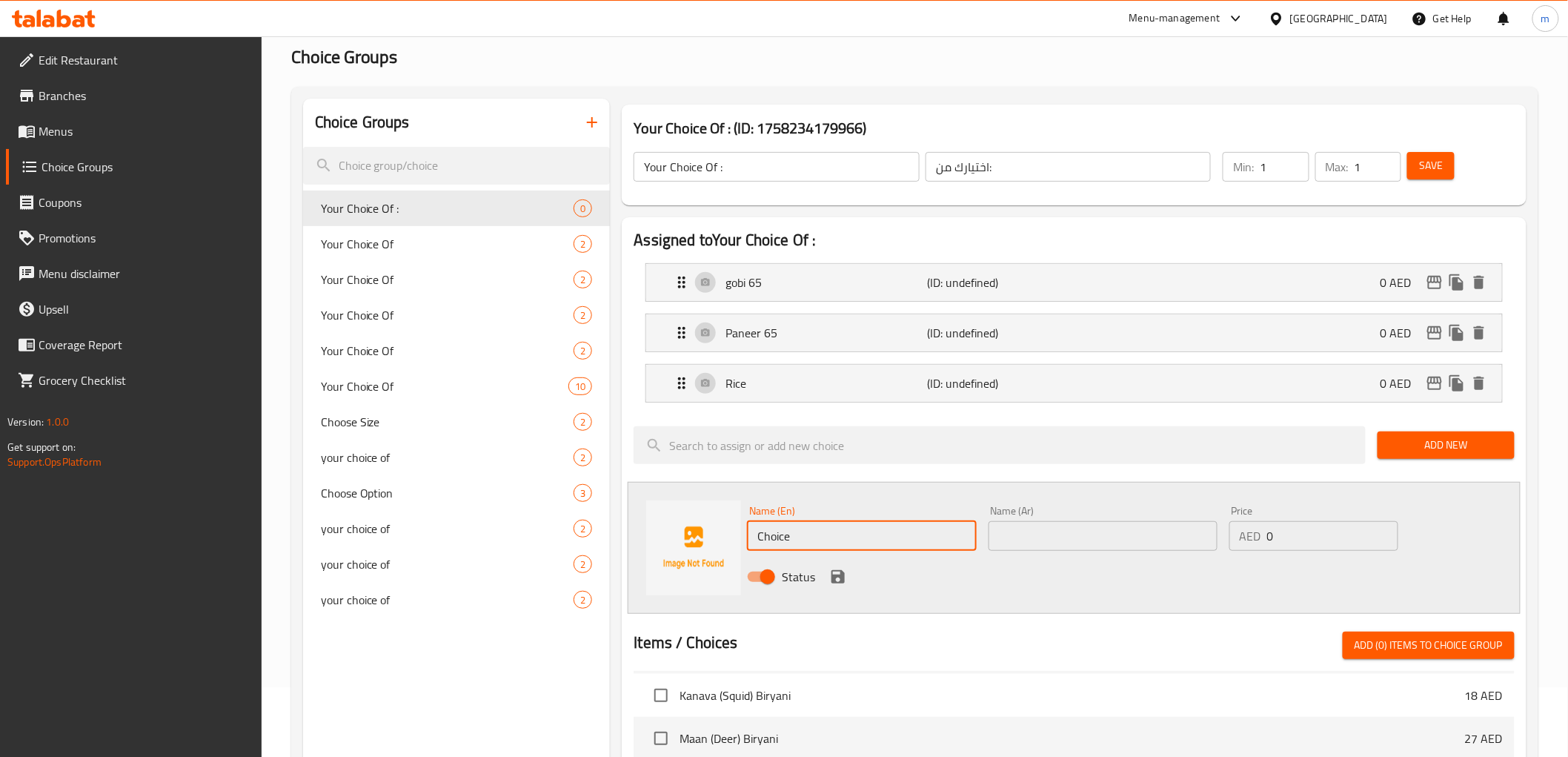
click at [788, 539] on input "Choice" at bounding box center [861, 536] width 229 height 30
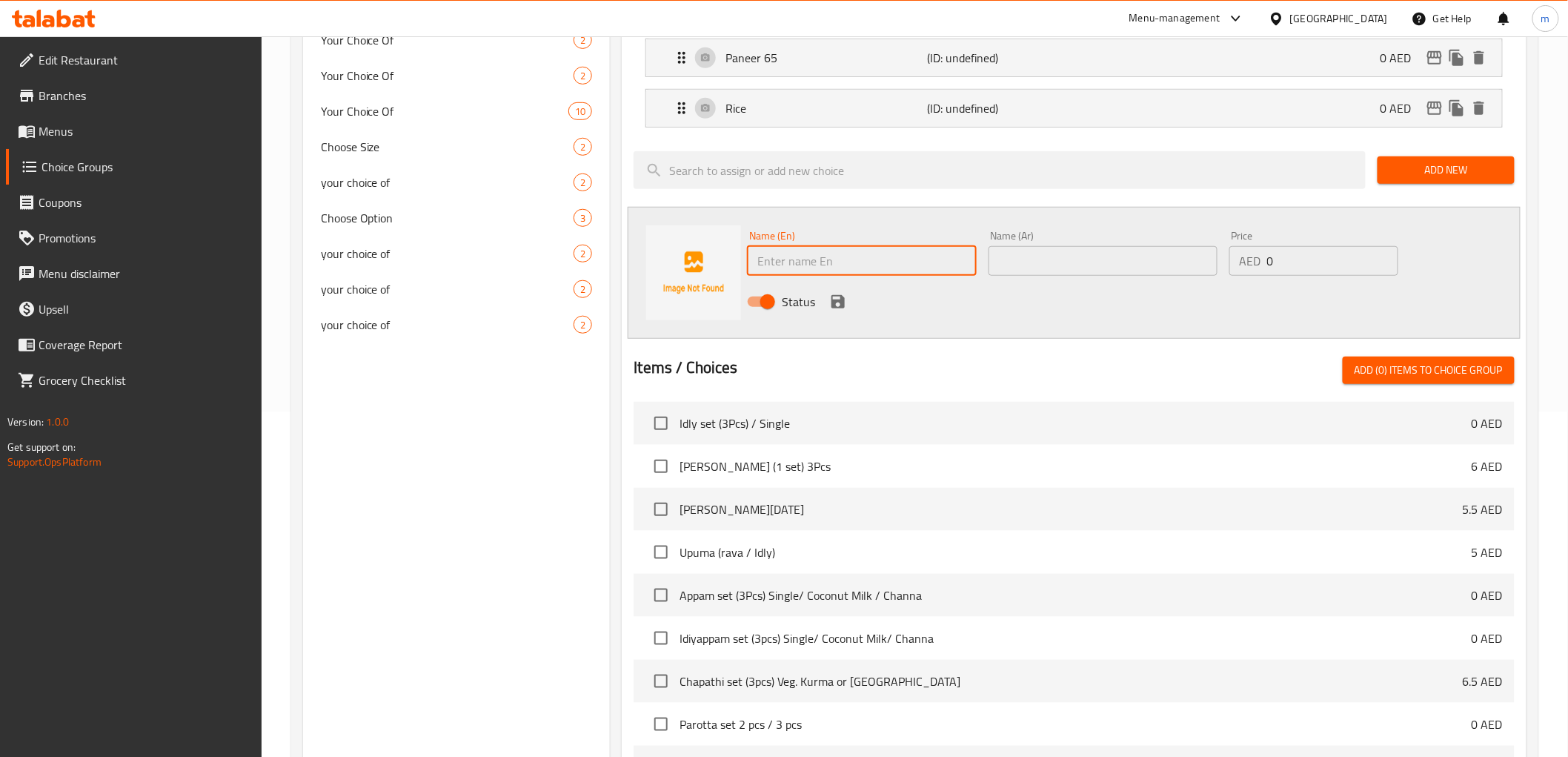
scroll to position [316, 0]
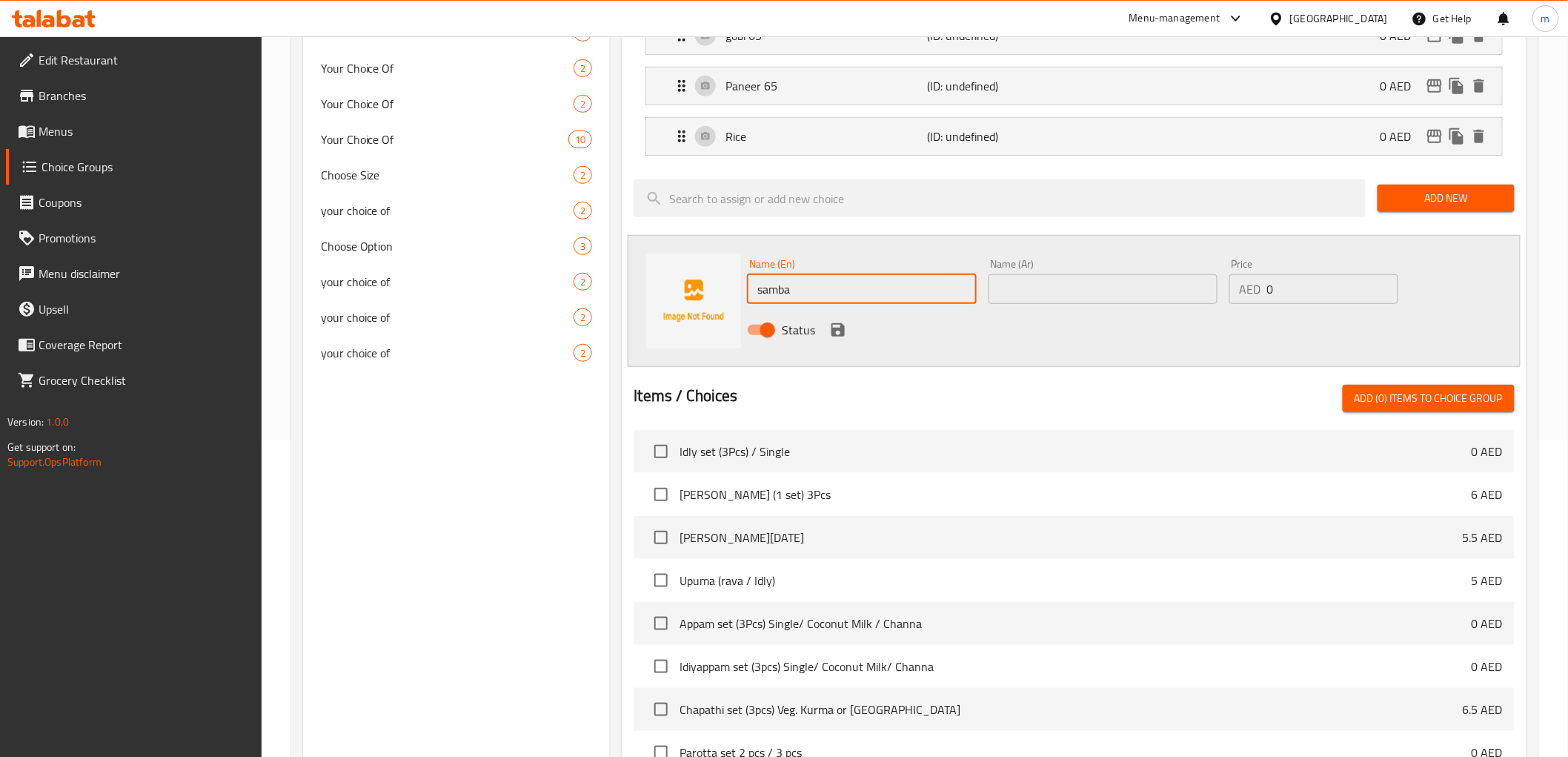
type input "Sambar"
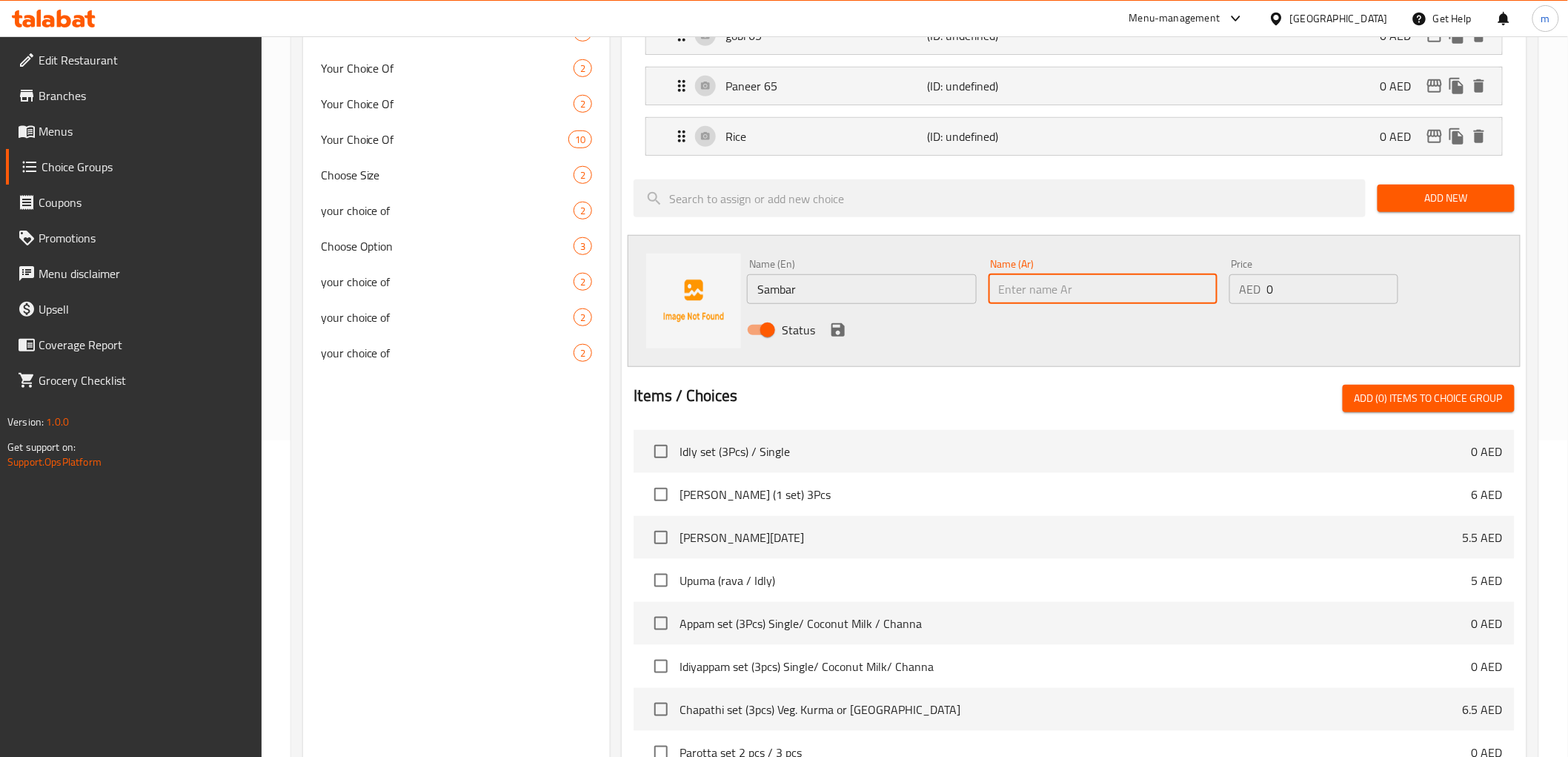
click at [1086, 276] on input "text" at bounding box center [1102, 289] width 229 height 30
type input "سامبار"
click at [835, 326] on icon "save" at bounding box center [838, 329] width 18 height 18
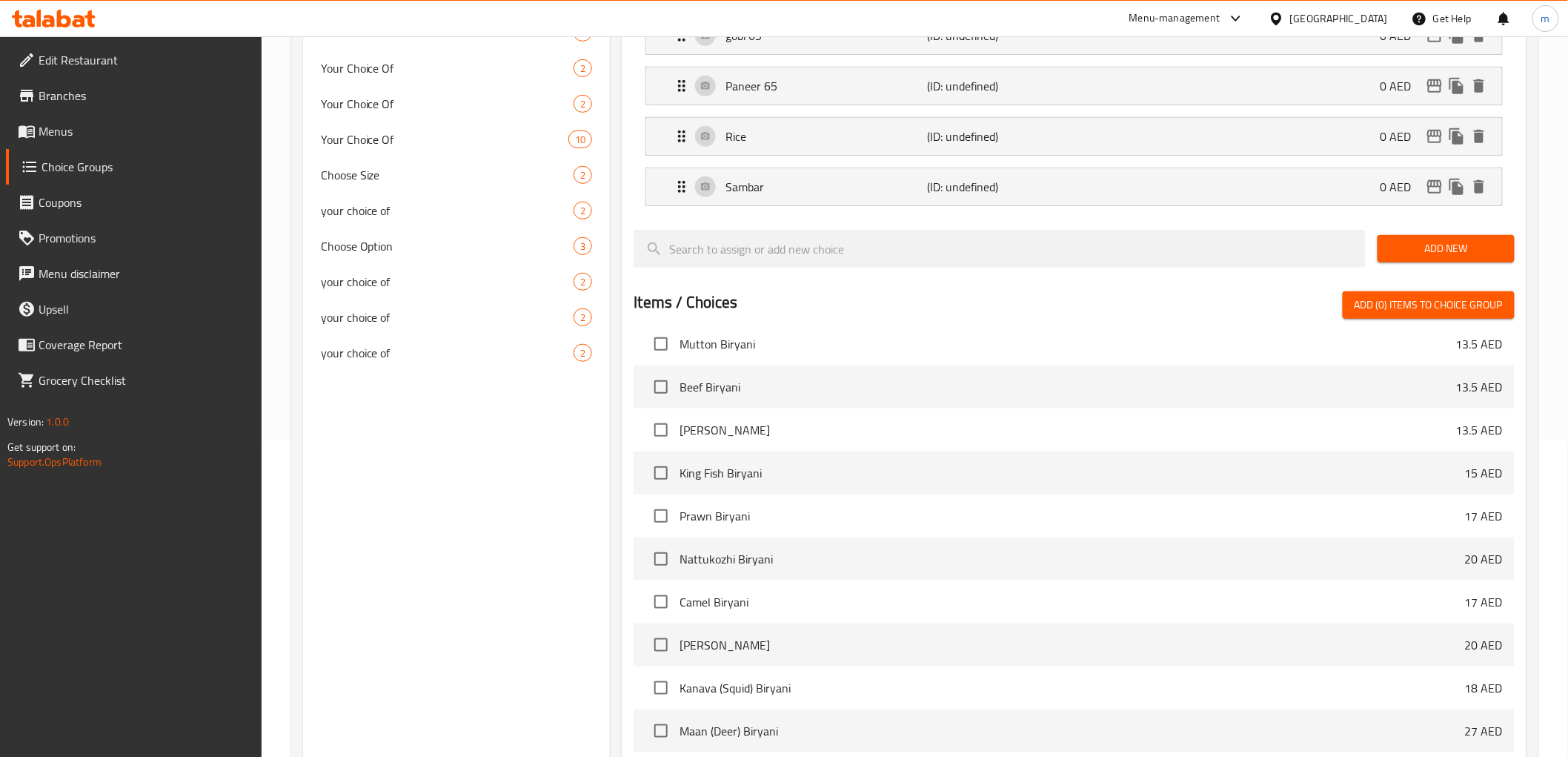
scroll to position [576, 0]
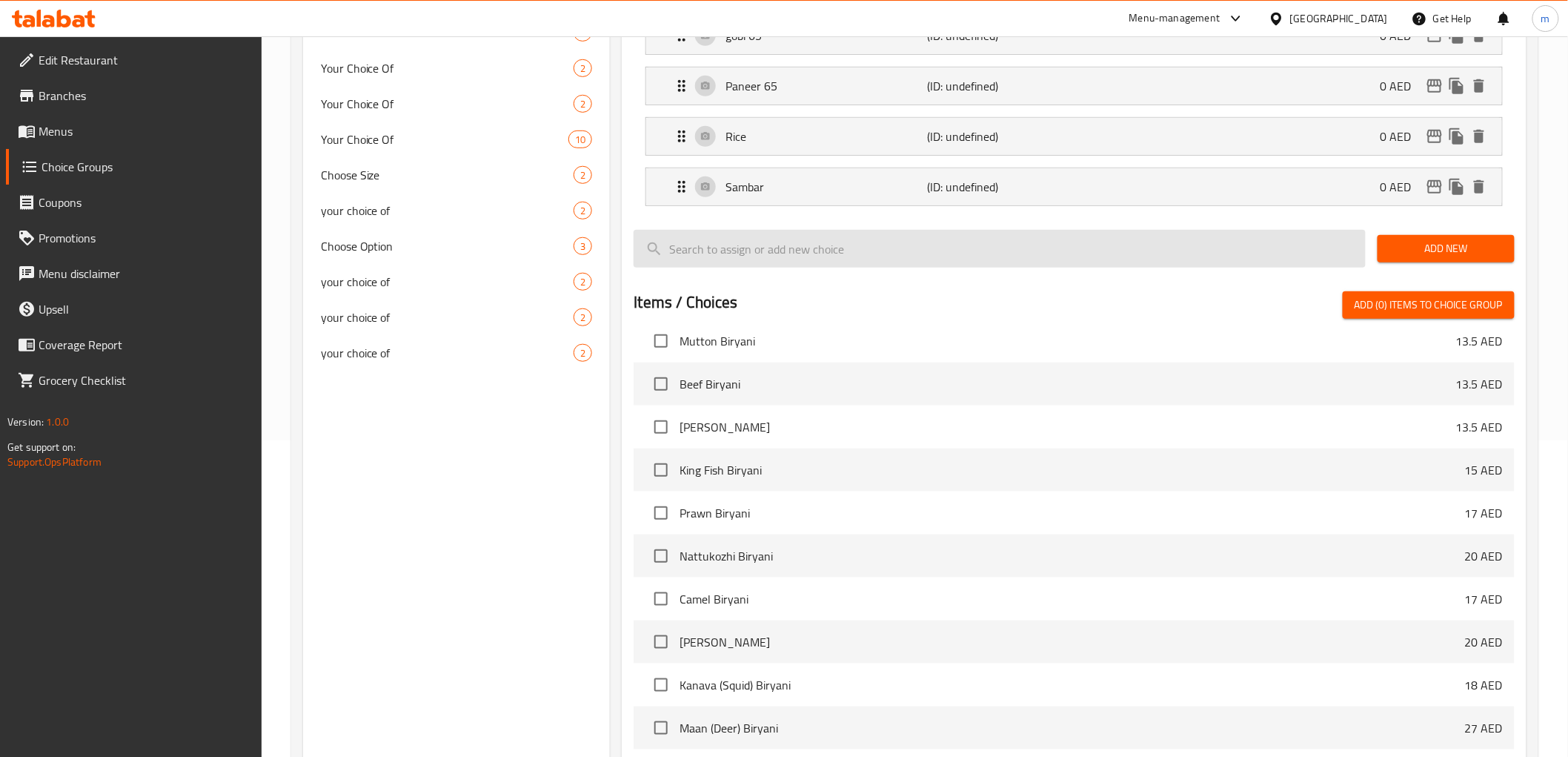
click at [982, 255] on input "search" at bounding box center [999, 248] width 732 height 38
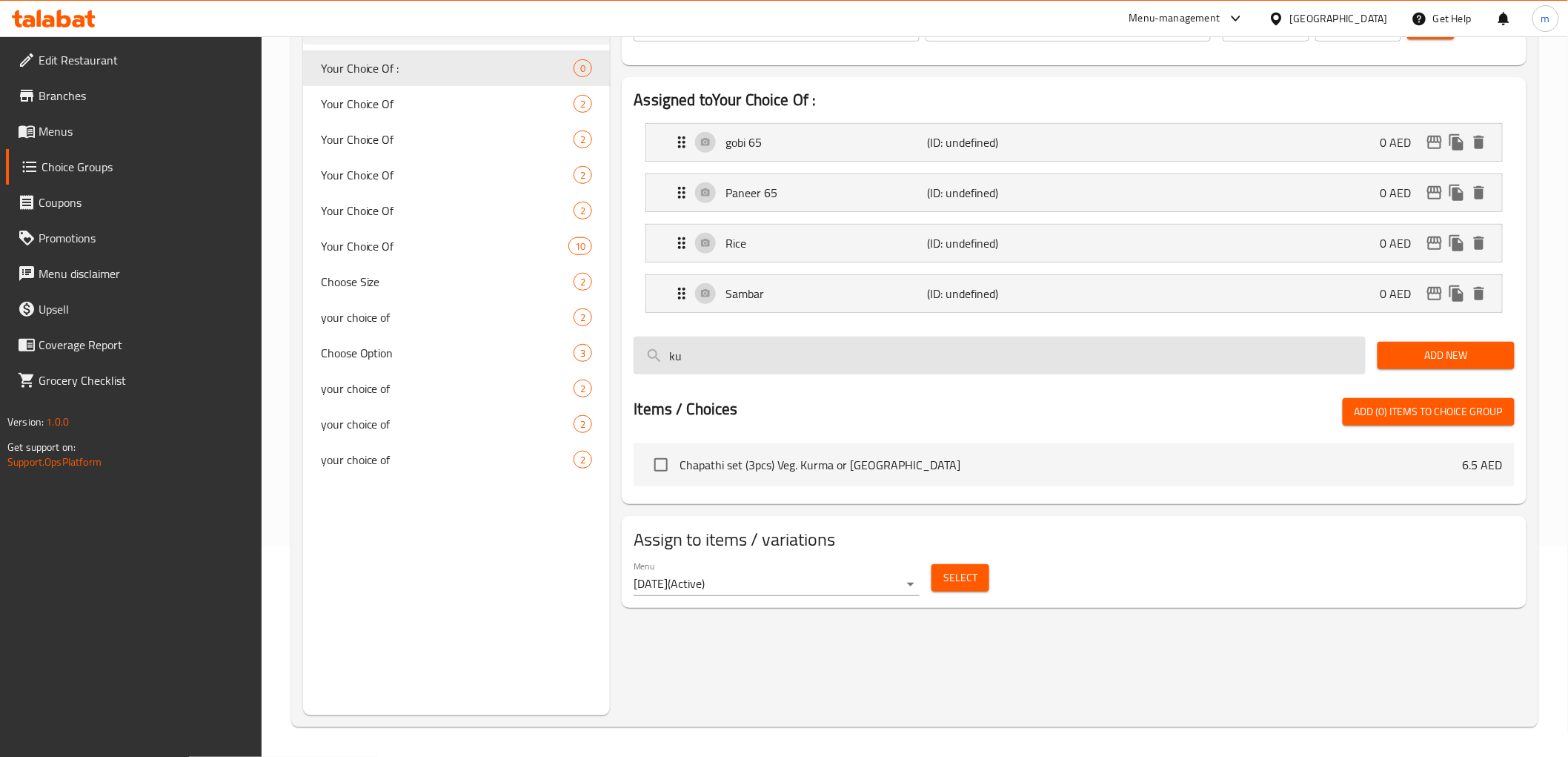
scroll to position [209, 0]
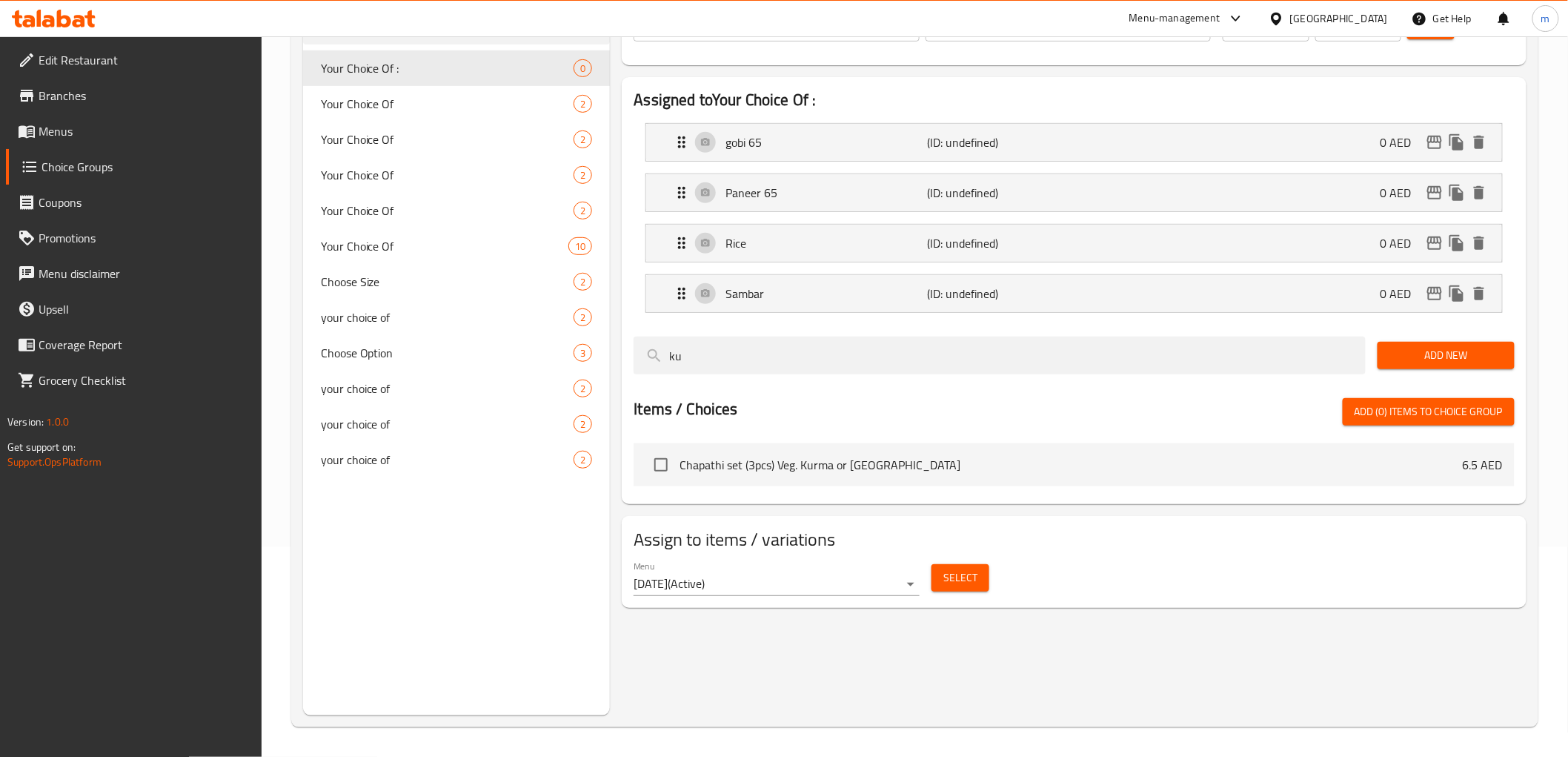
type input "k"
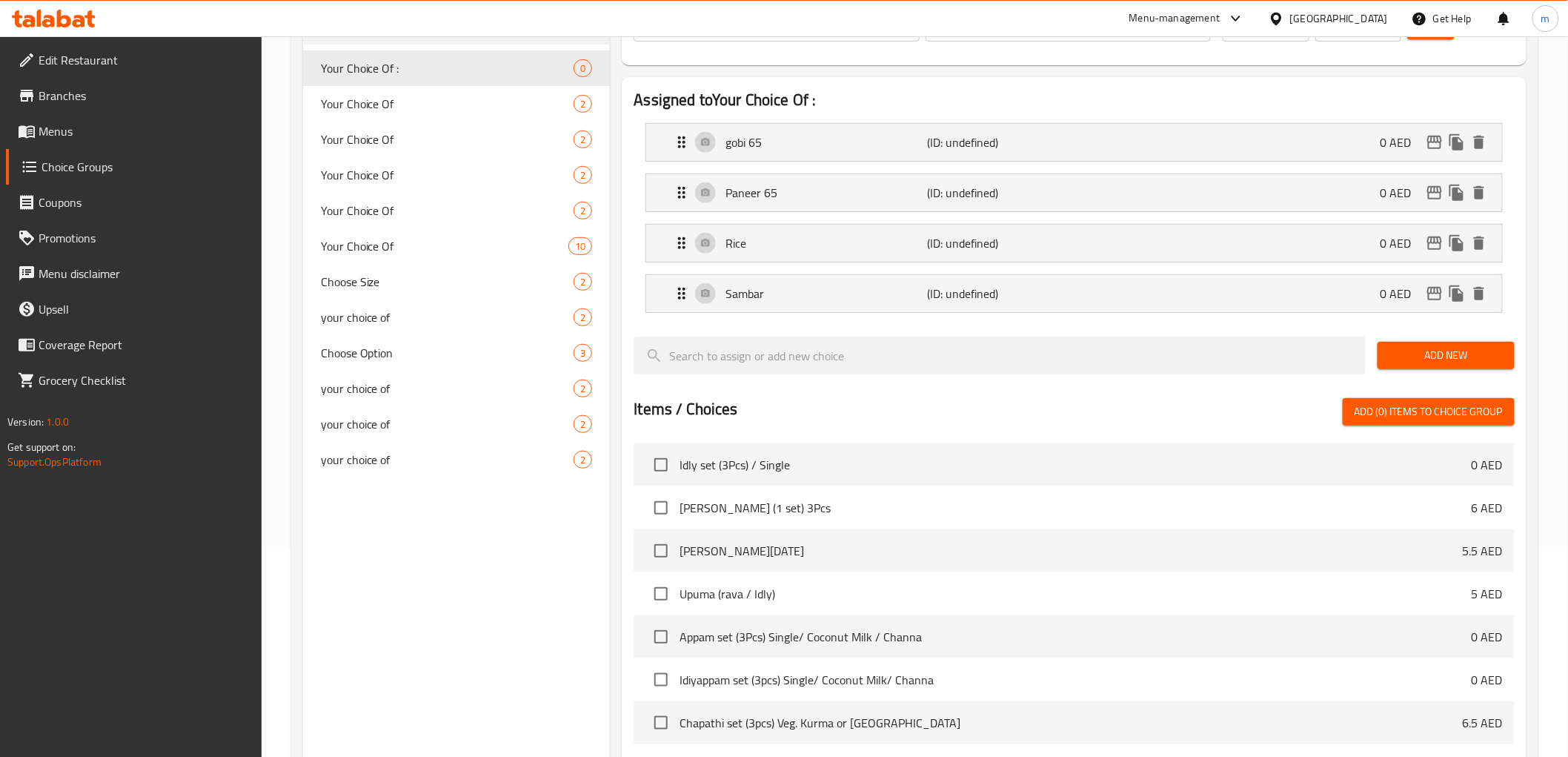
scroll to position [316, 0]
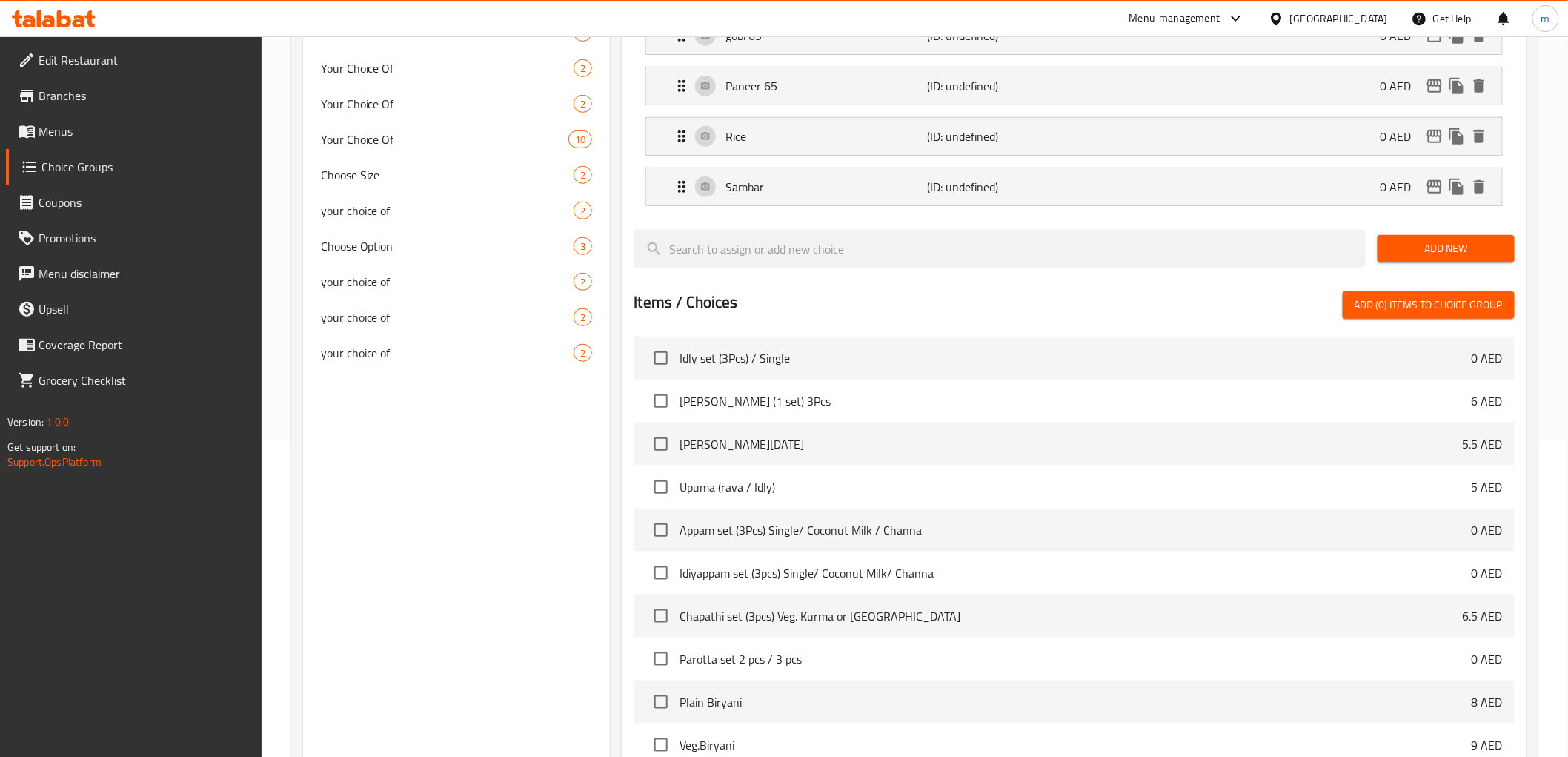
click at [1460, 254] on span "Add New" at bounding box center [1445, 248] width 113 height 19
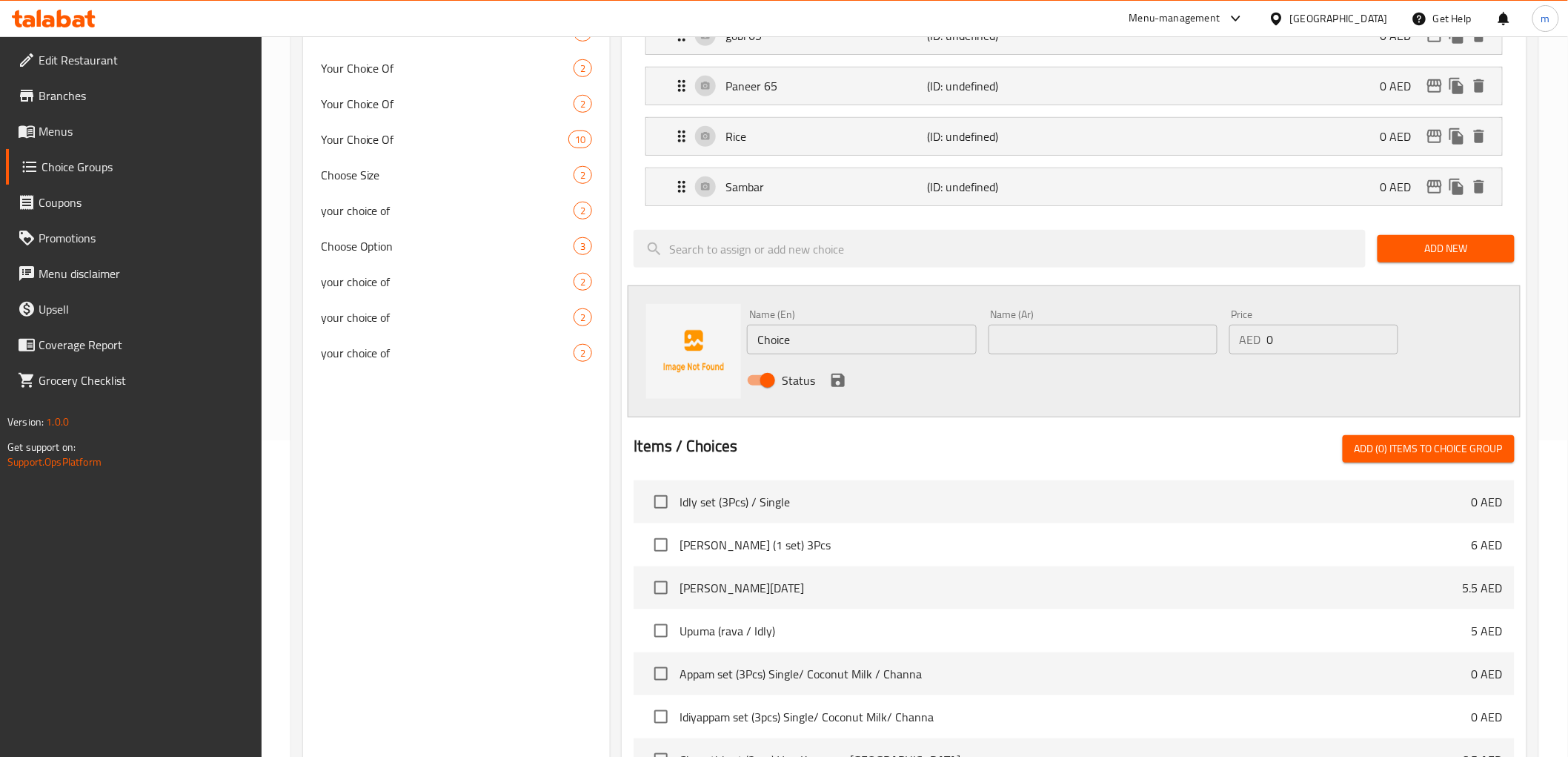
drag, startPoint x: 824, startPoint y: 339, endPoint x: 702, endPoint y: 342, distance: 122.0
click at [702, 342] on div "Name (En) Choice Name (En) Name (Ar) Name (Ar) Price AED 0 Price Status" at bounding box center [1074, 351] width 892 height 132
type input "kuttu"
click at [1052, 334] on input "text" at bounding box center [1102, 340] width 229 height 30
type input "كوتو"
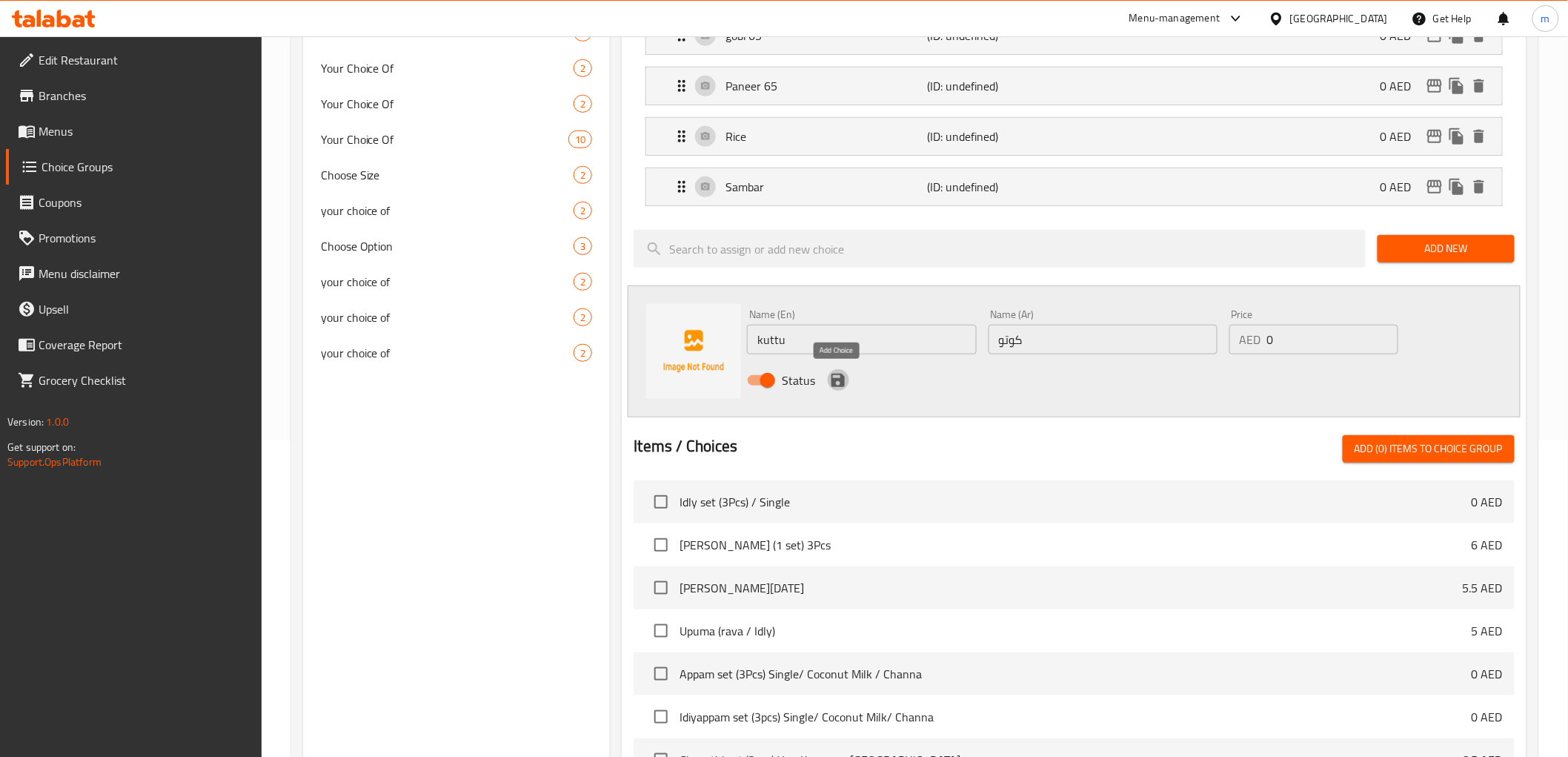
click at [840, 381] on icon "save" at bounding box center [837, 380] width 13 height 13
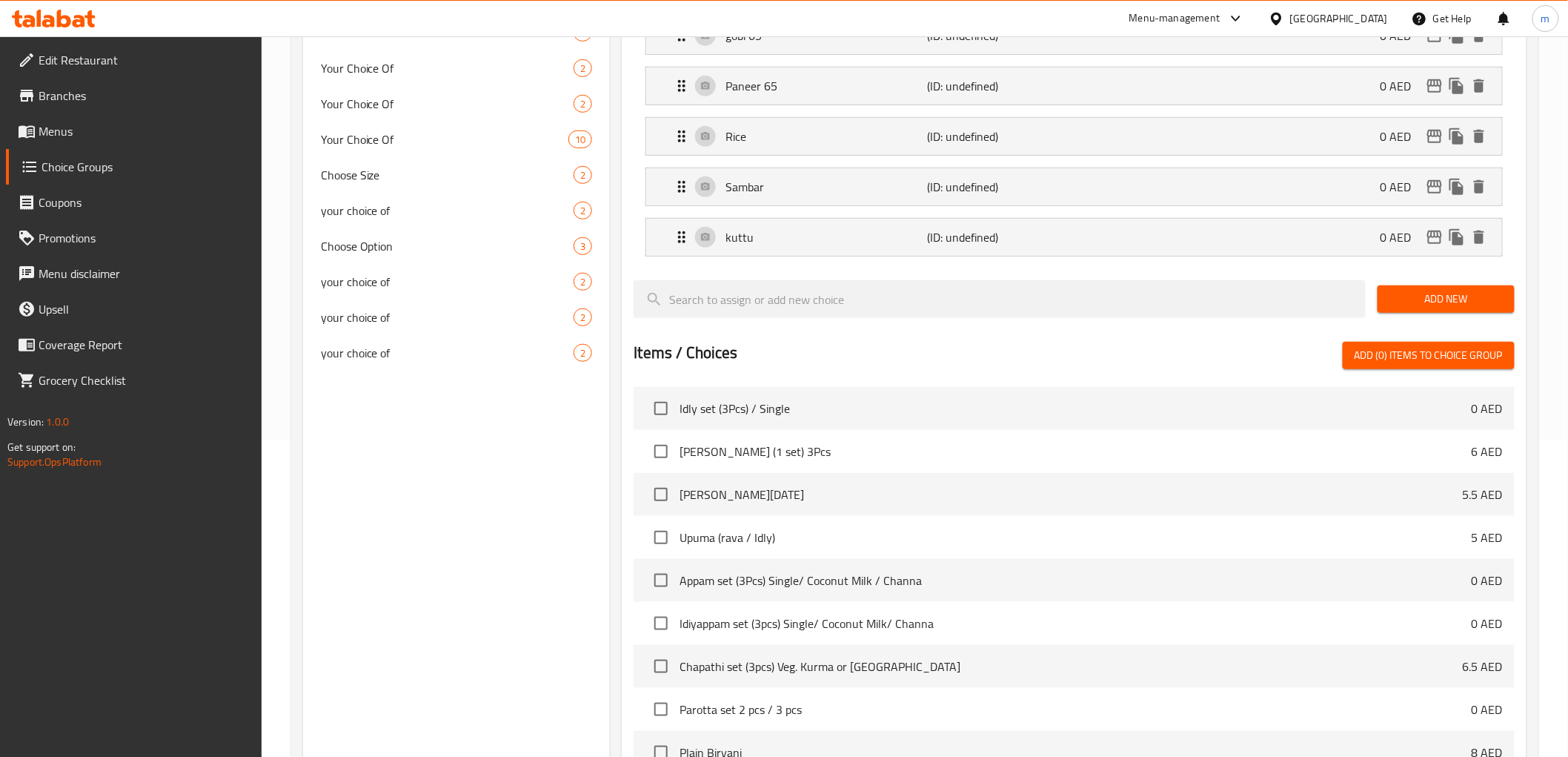
click at [1453, 307] on span "Add New" at bounding box center [1445, 299] width 113 height 19
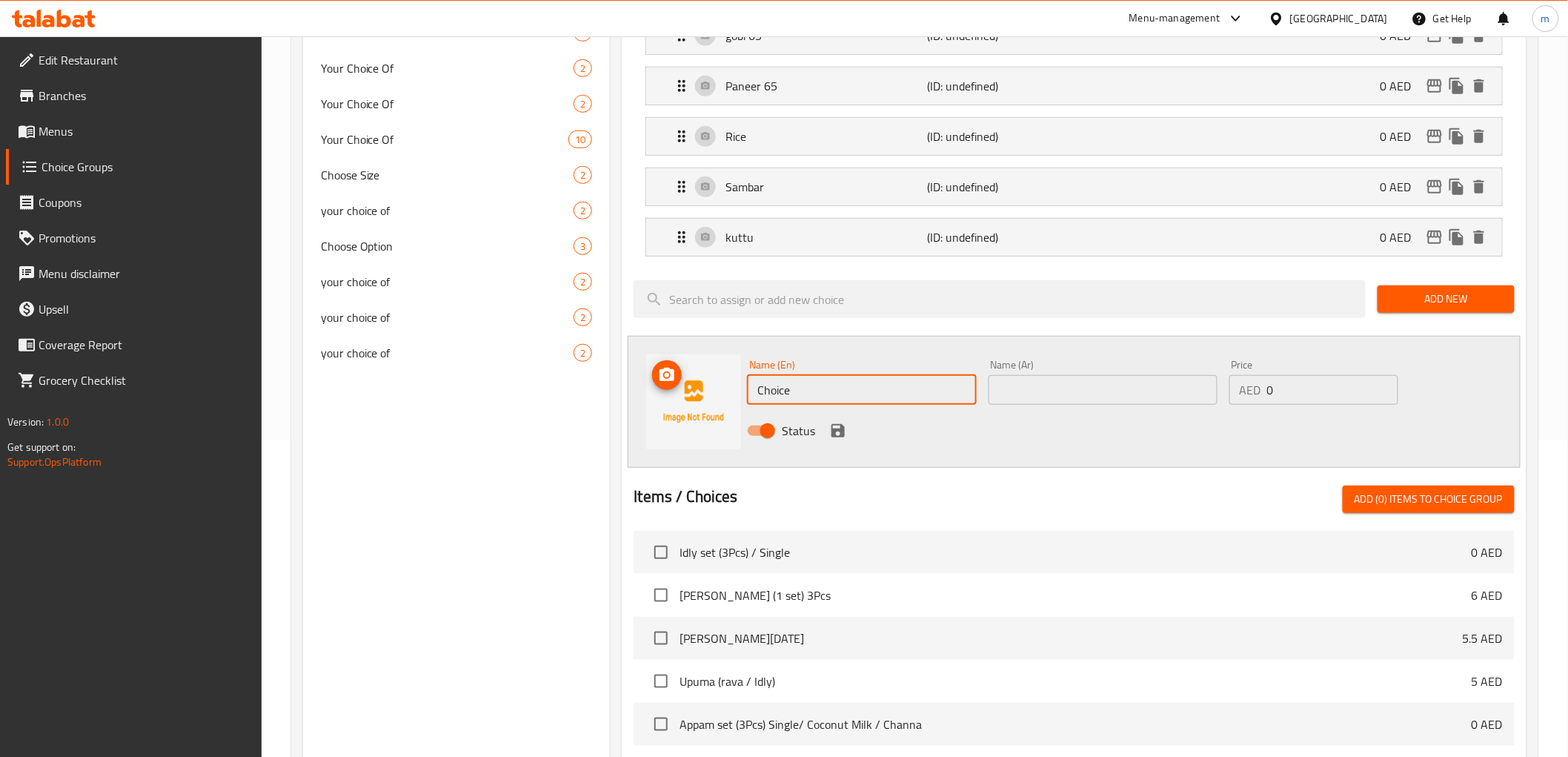
drag, startPoint x: 853, startPoint y: 390, endPoint x: 653, endPoint y: 354, distance: 203.2
click at [653, 354] on div "Name (En) Choice Name (En) Name (Ar) Name (Ar) Price AED 0 Price Status" at bounding box center [1074, 401] width 892 height 132
type input "poriyal"
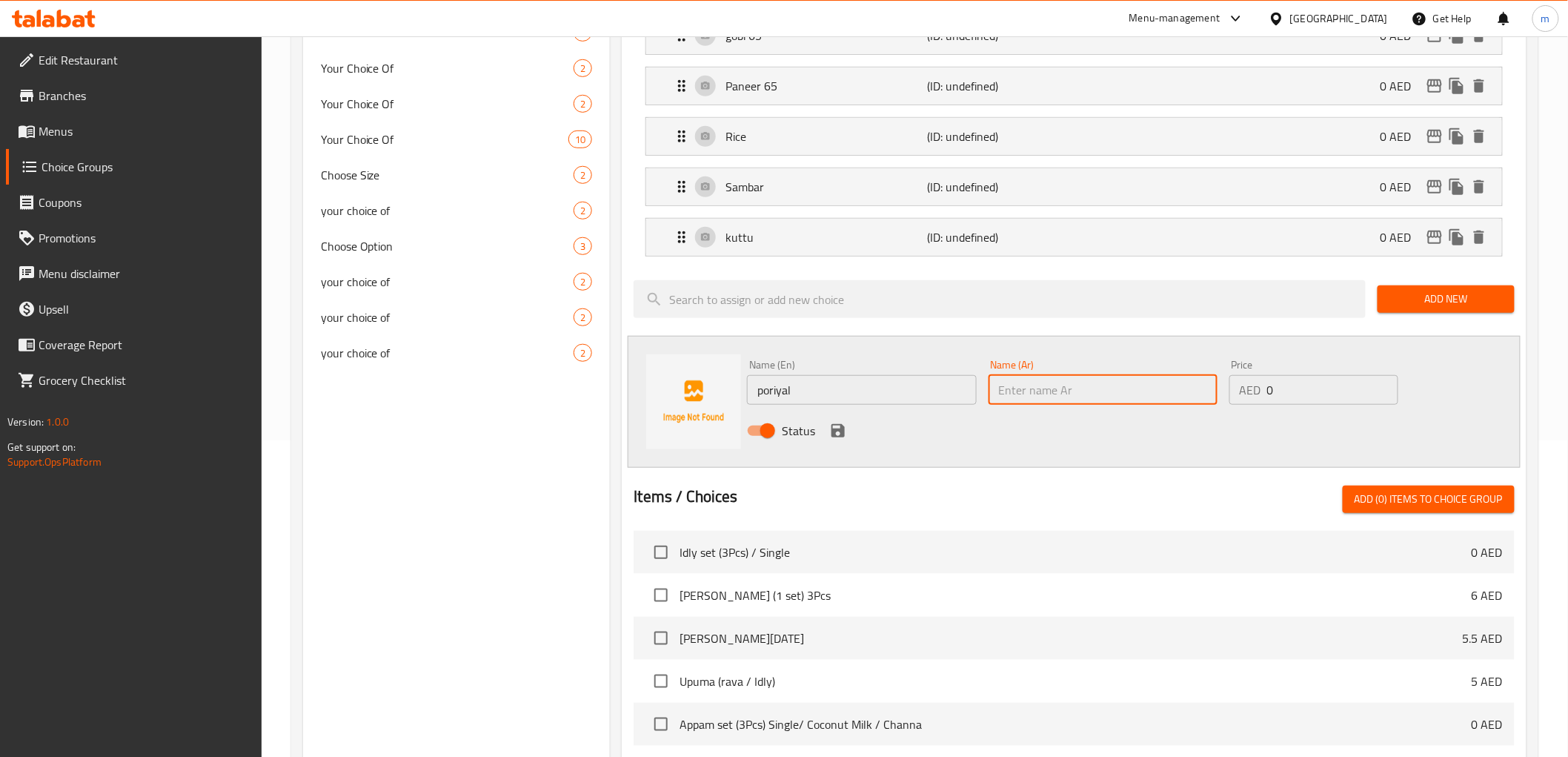
click at [1079, 380] on input "text" at bounding box center [1102, 390] width 229 height 30
type input "بوريال"
click at [839, 428] on icon "save" at bounding box center [837, 430] width 13 height 13
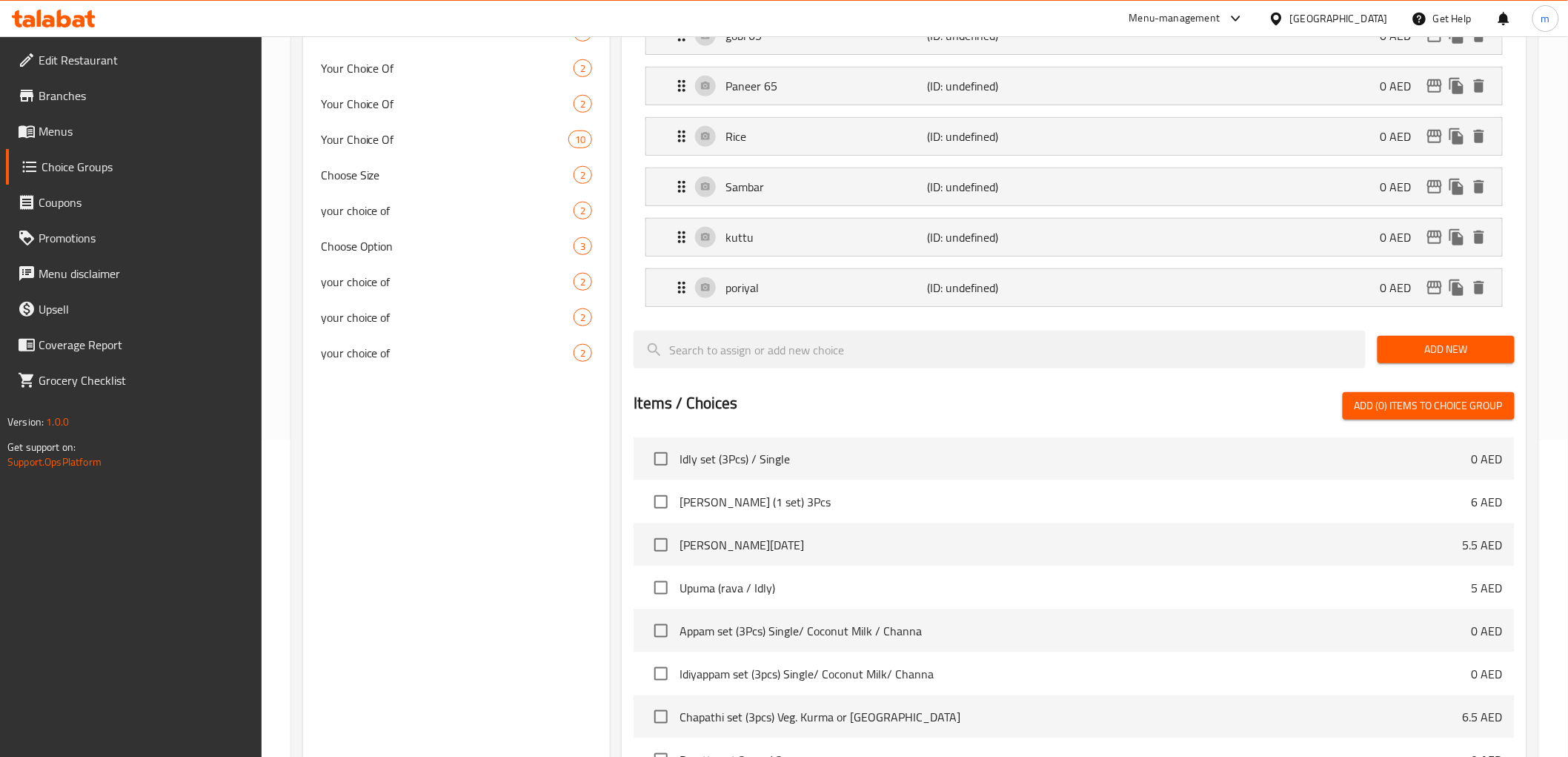
click at [1453, 340] on span "Add New" at bounding box center [1445, 349] width 113 height 19
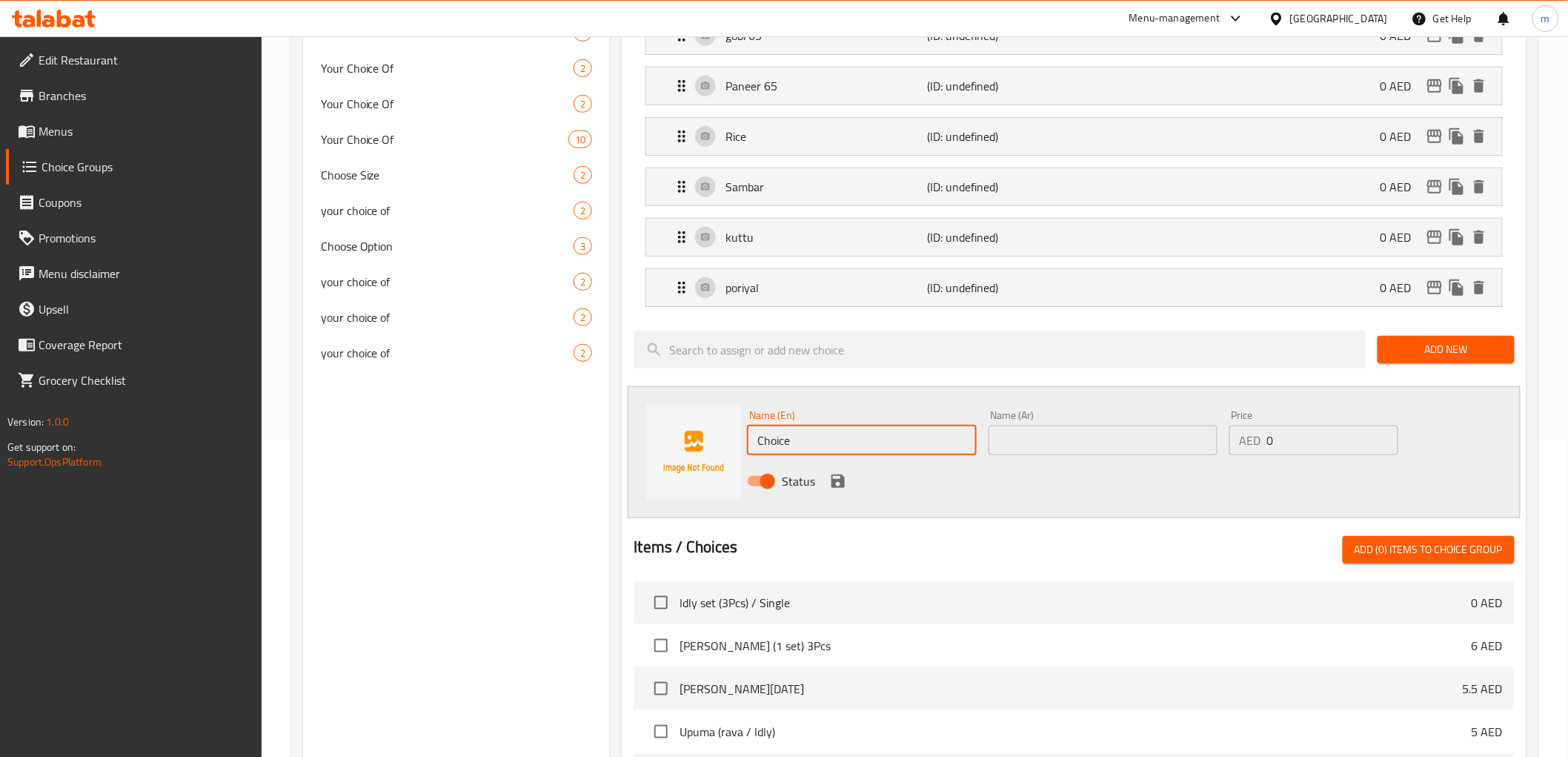
drag, startPoint x: 861, startPoint y: 432, endPoint x: 635, endPoint y: 430, distance: 226.0
click at [635, 430] on div "Name (En) Choice Name (En) Name (Ar) Name (Ar) Price AED 0 Price Status" at bounding box center [1074, 451] width 892 height 132
type input "rasam"
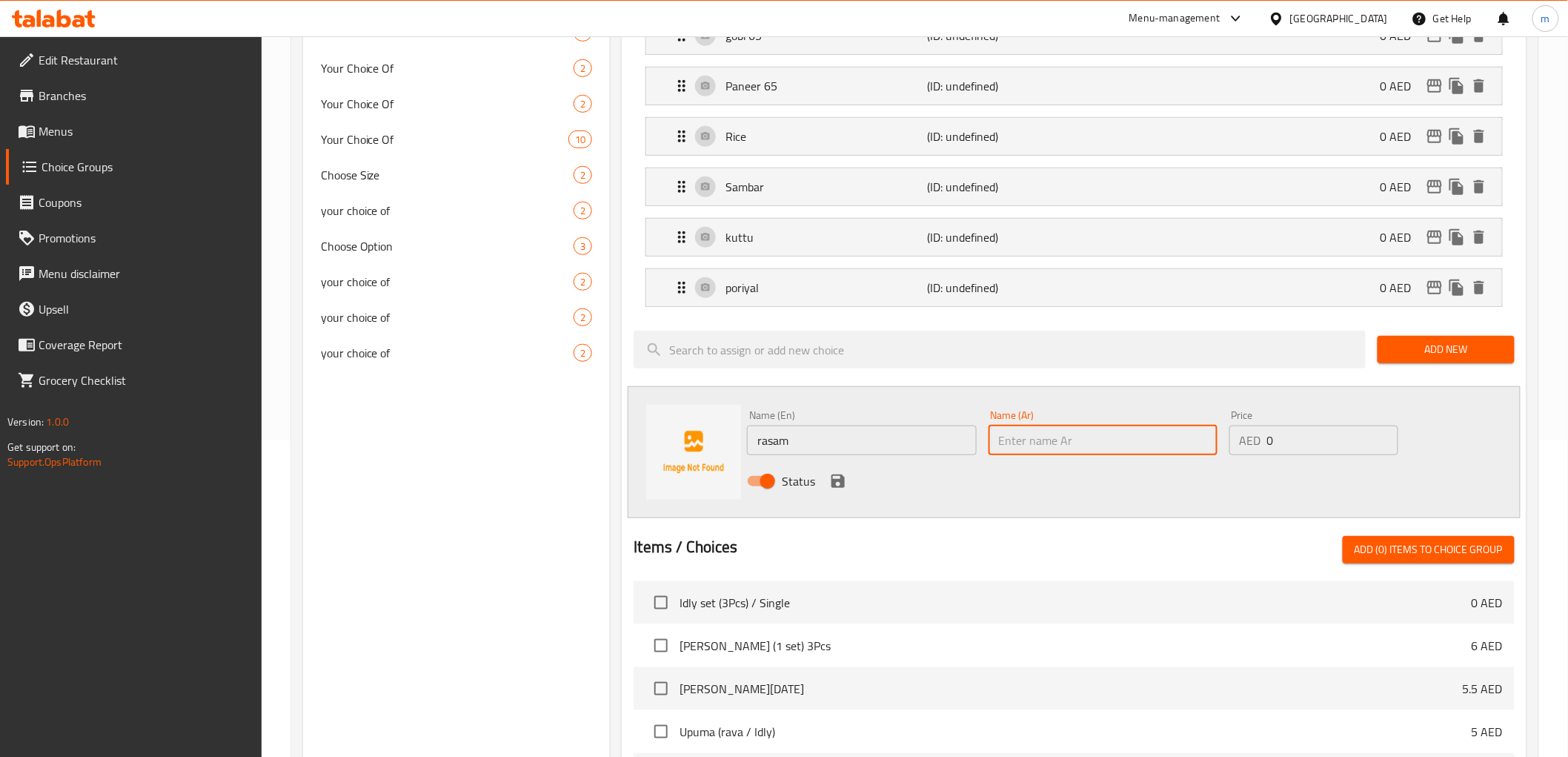
click at [1042, 440] on input "text" at bounding box center [1102, 441] width 229 height 30
type input "راسام"
click at [847, 479] on button "save" at bounding box center [837, 481] width 22 height 22
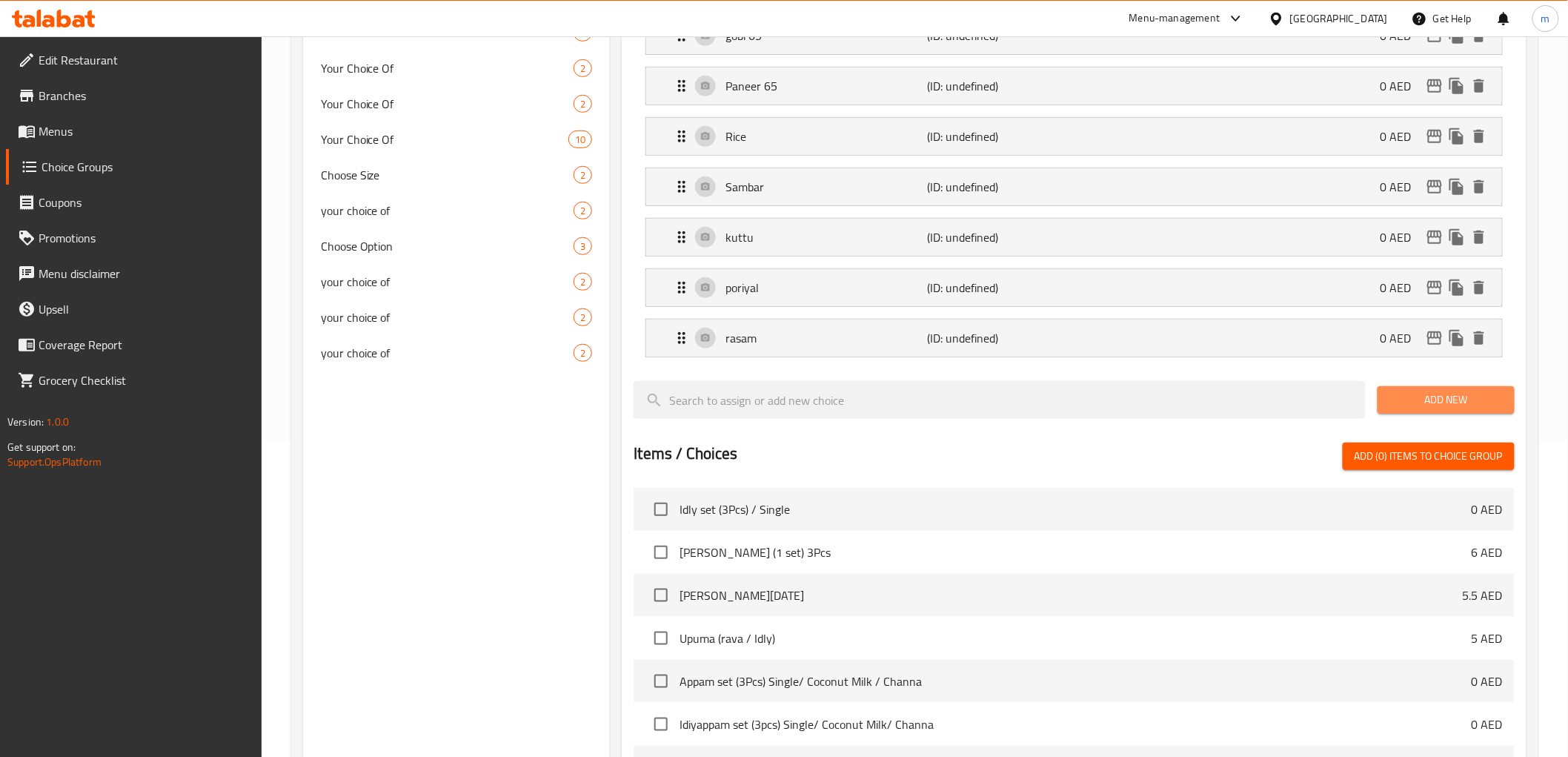
click at [1398, 396] on span "Add New" at bounding box center [1445, 399] width 113 height 19
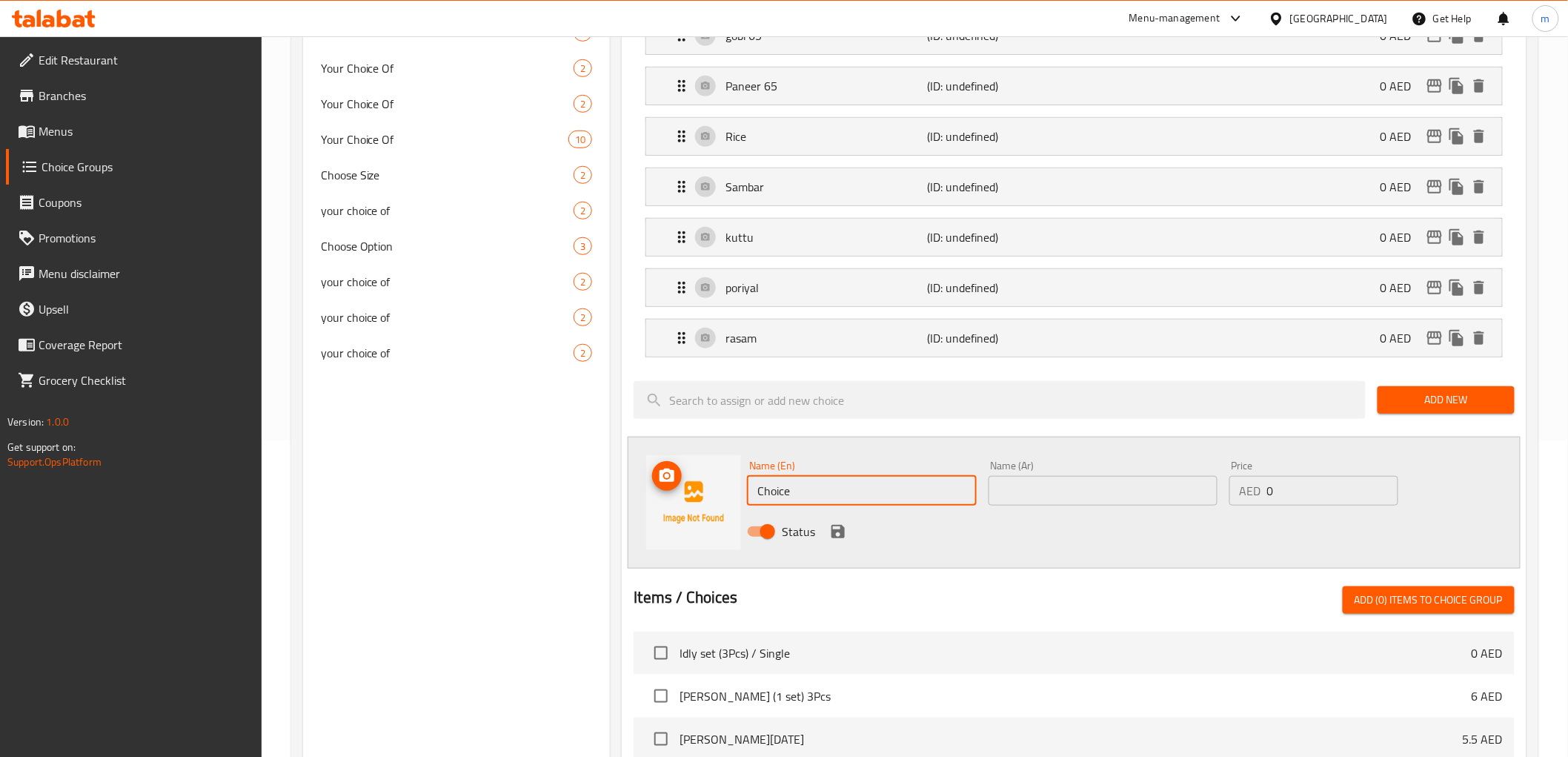
click at [730, 492] on div "Name (En) Choice Name (En) Name (Ar) Name (Ar) Price AED 0 Price Status" at bounding box center [1074, 502] width 892 height 132
type input "ر"
type input "vatha kulambu"
click at [1121, 493] on input "text" at bounding box center [1102, 491] width 229 height 30
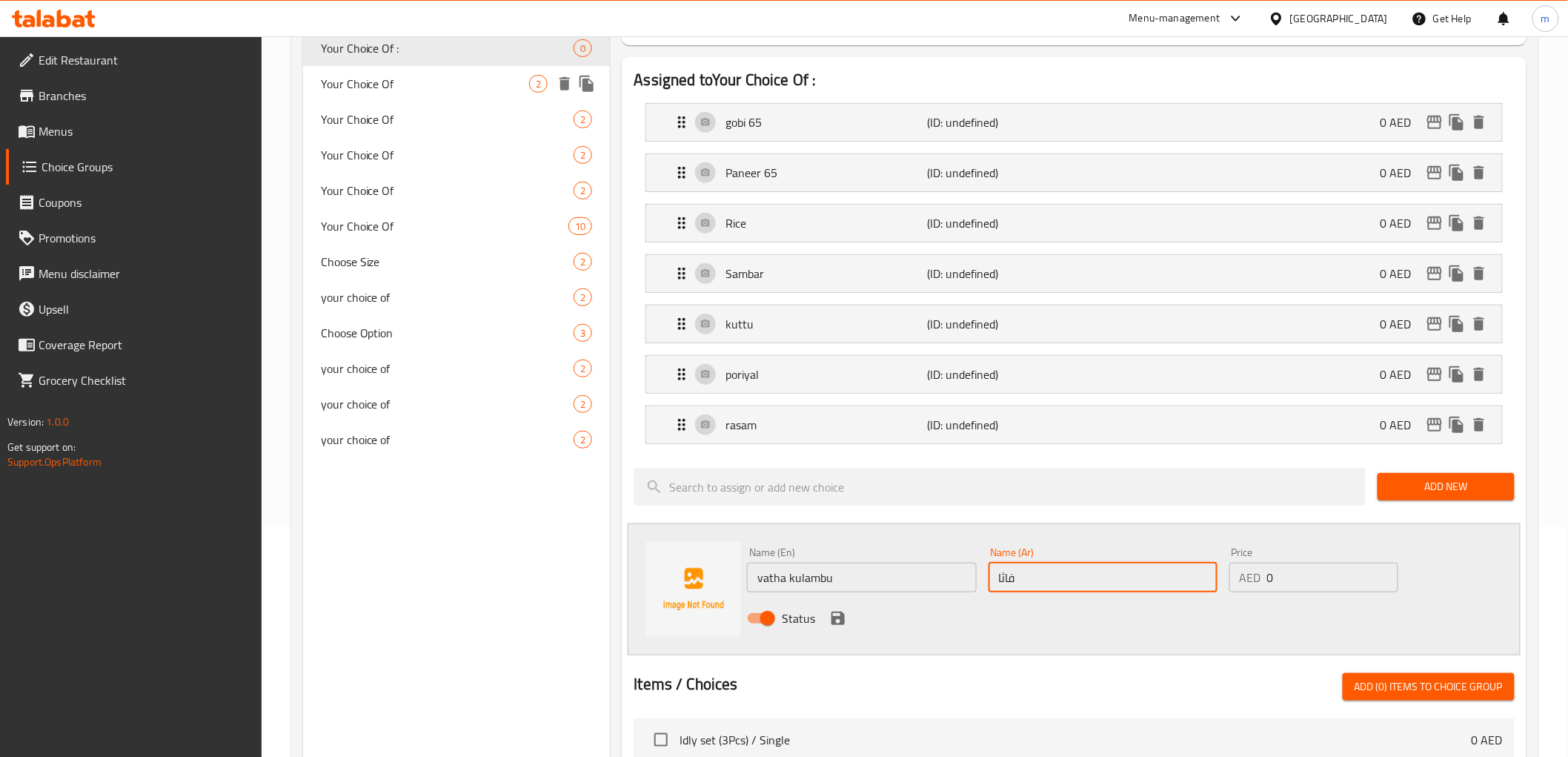
scroll to position [152, 0]
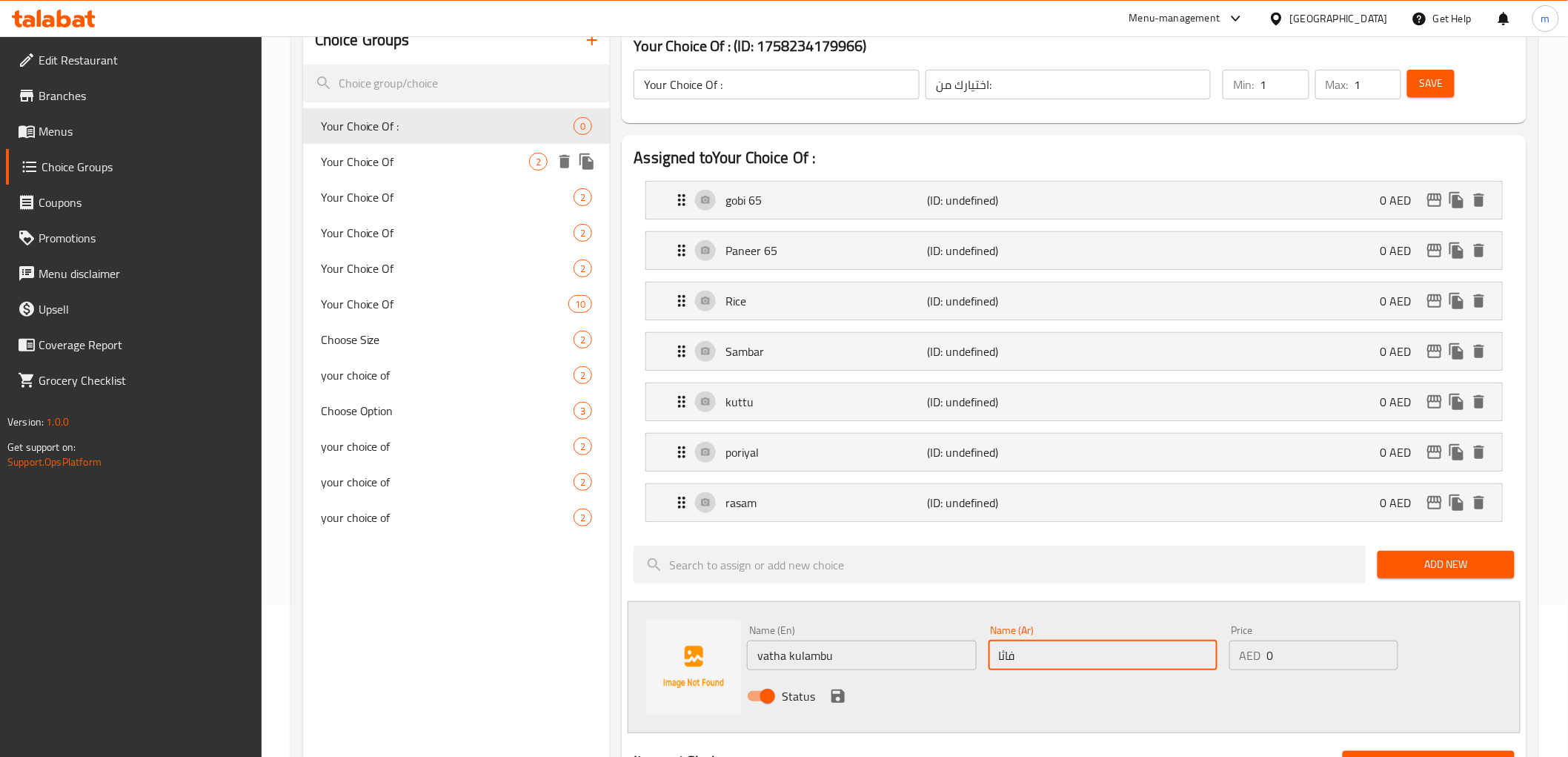
type input "فاثا"
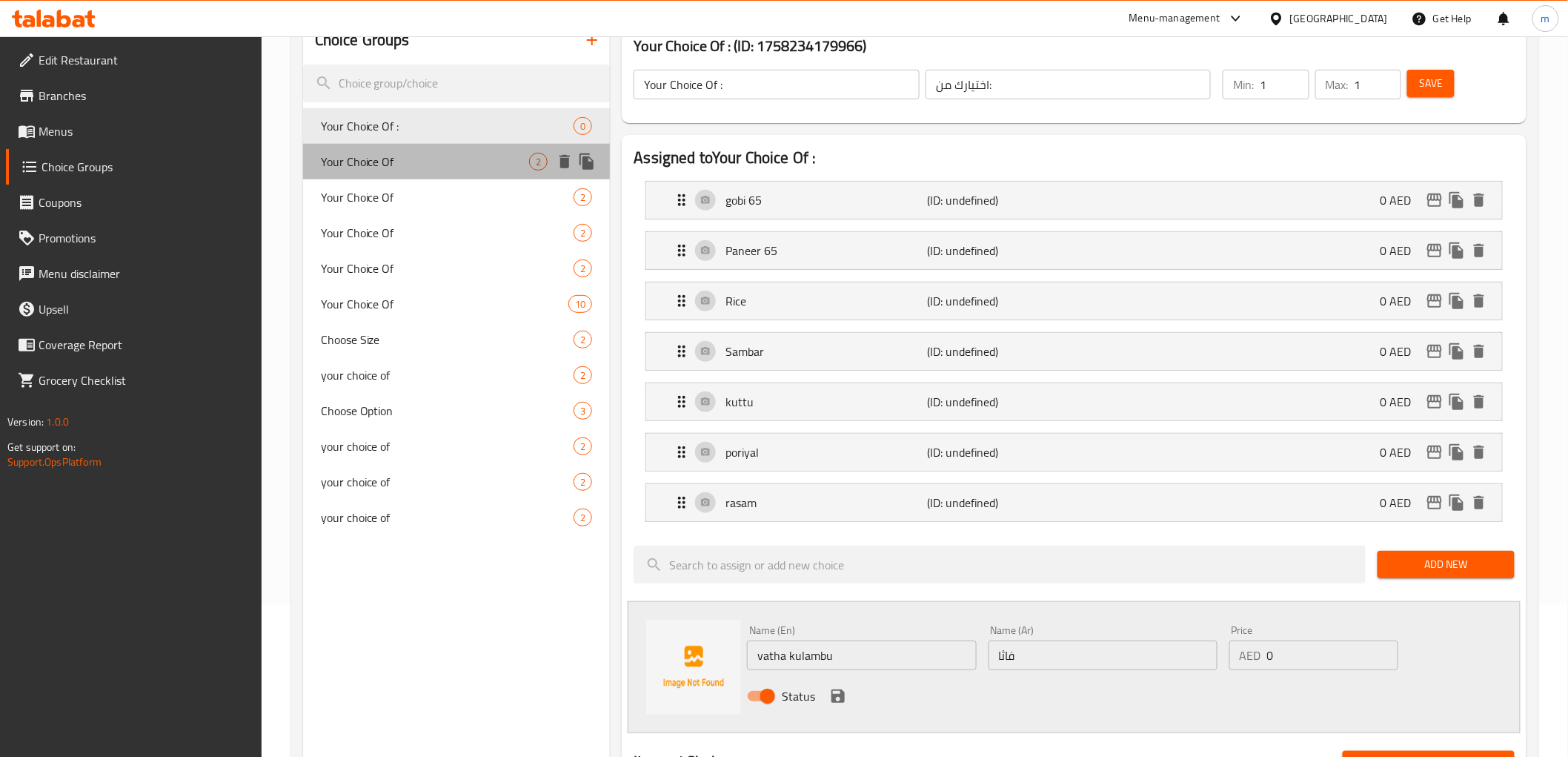
click at [427, 163] on span "Your Choice Of" at bounding box center [425, 162] width 209 height 18
type input "Your Choice Of"
type input "اختيارك من"
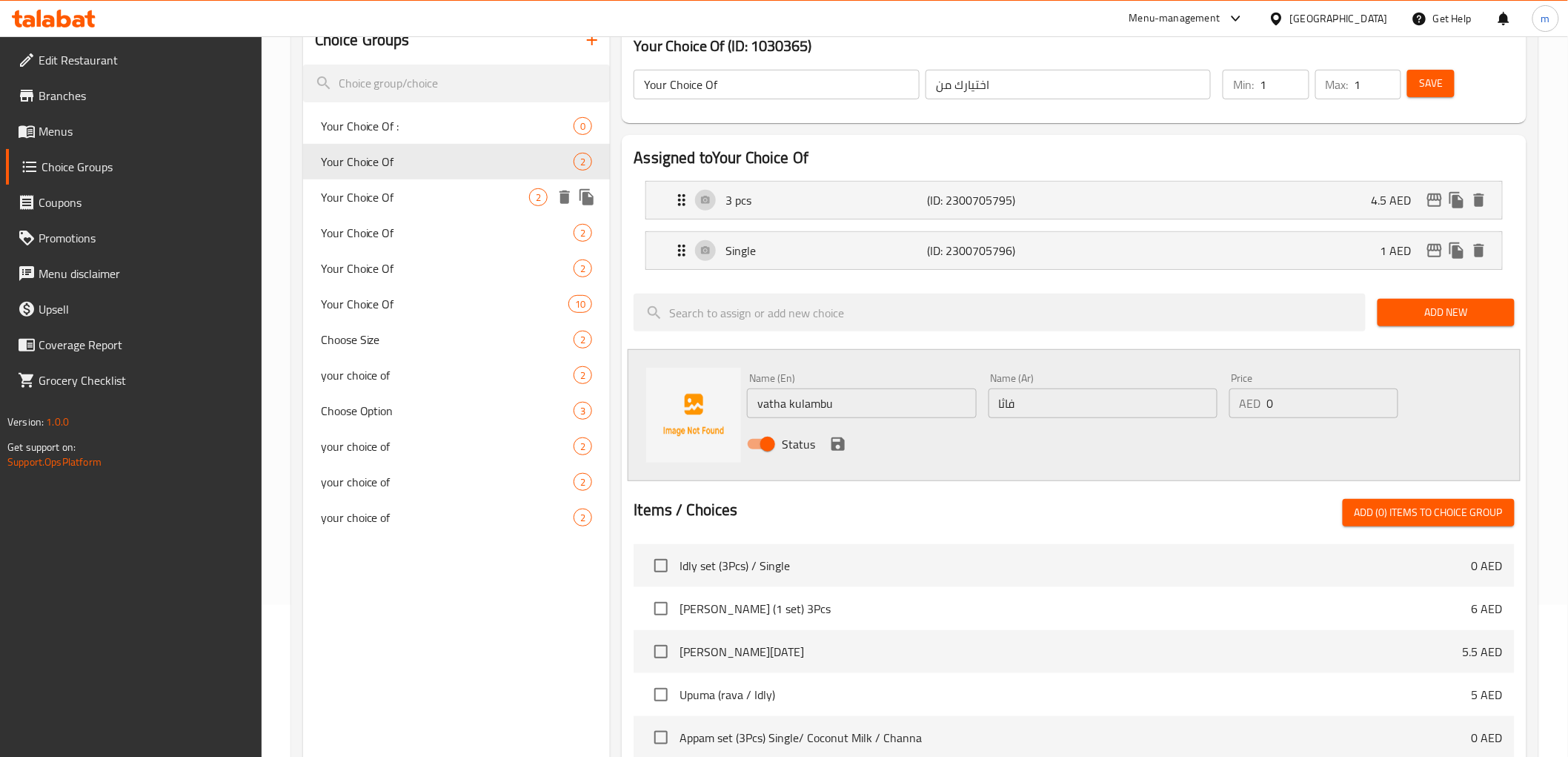
click at [448, 191] on span "Your Choice Of" at bounding box center [425, 197] width 209 height 18
type input "Your Choice Of"
type input "اختيارك من"
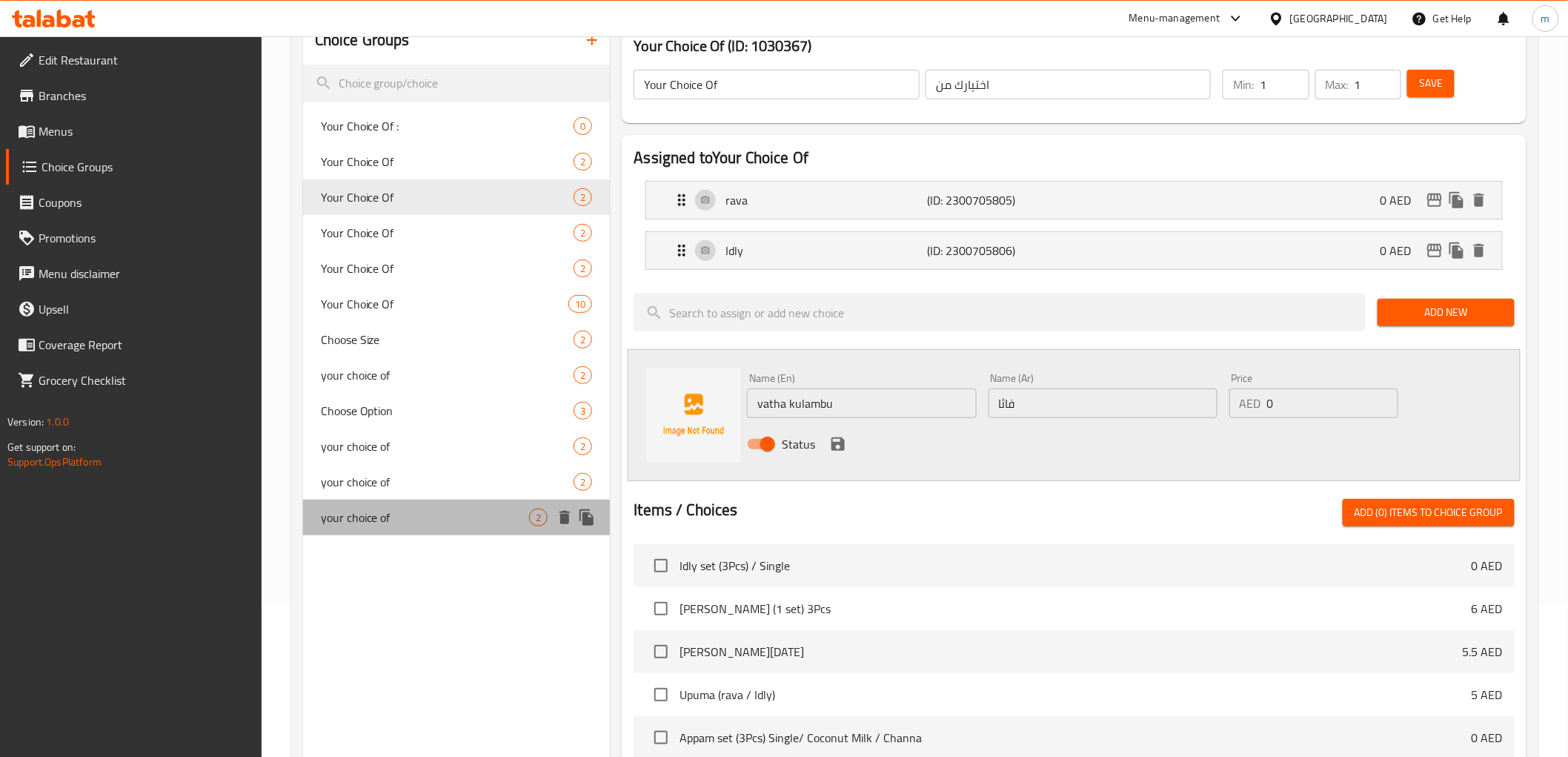
click at [406, 513] on span "your choice of" at bounding box center [425, 518] width 209 height 18
type input "your choice of"
type input "اختيارك من"
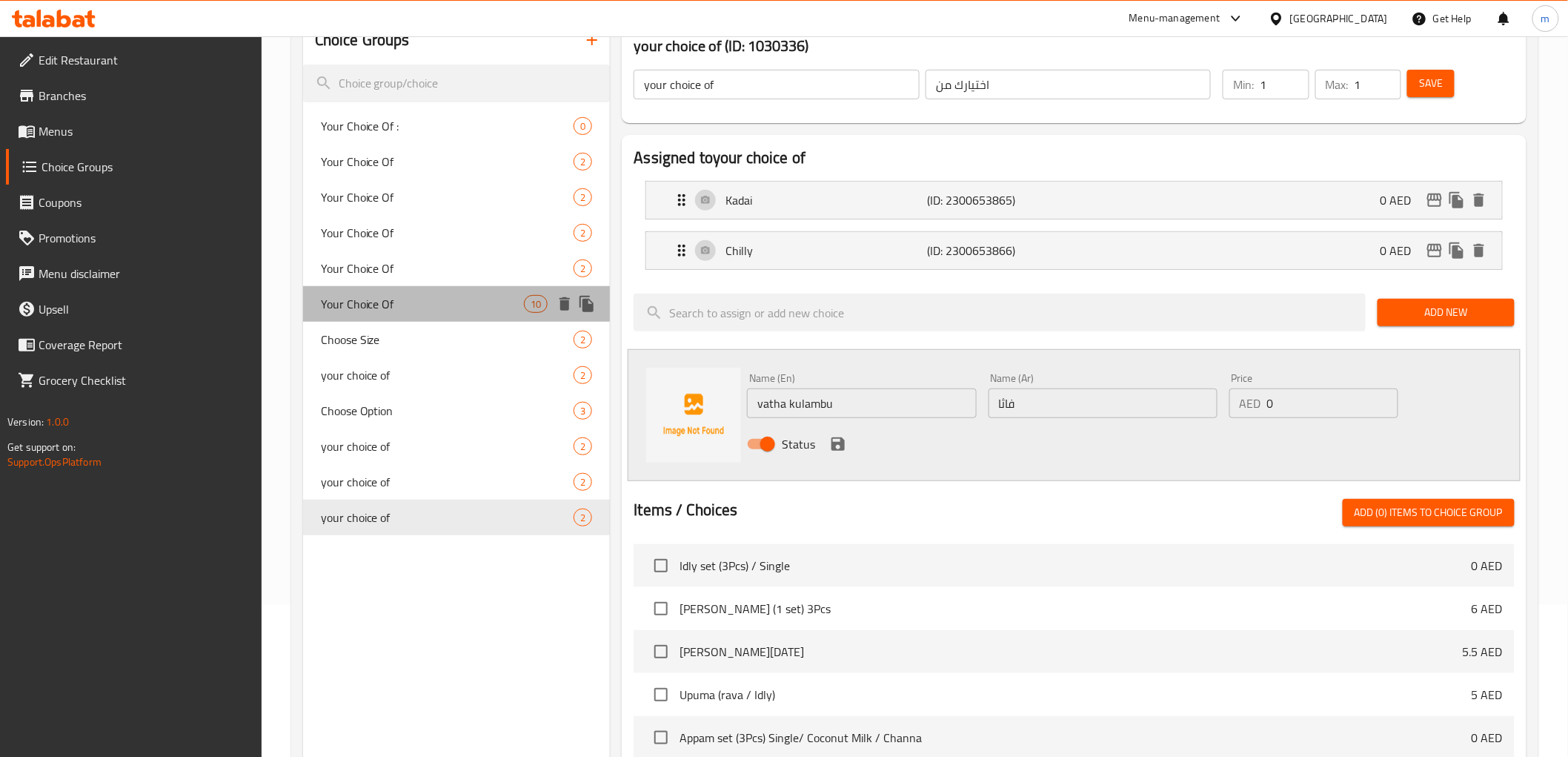
click at [486, 297] on span "Your Choice Of" at bounding box center [422, 304] width 204 height 18
type input "Your Choice Of"
type input "اختيارك من"
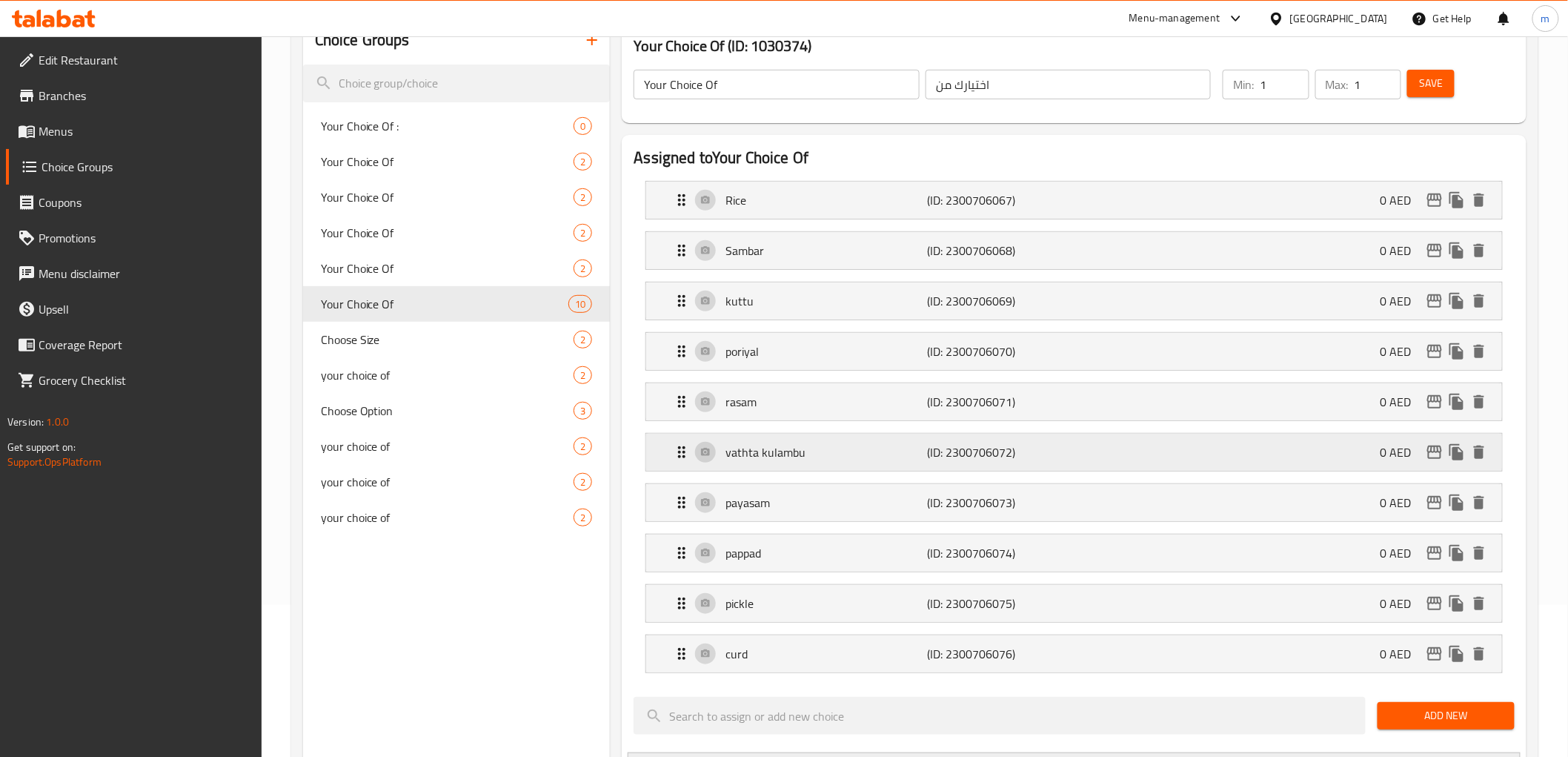
click at [843, 453] on p "vathta kulambu" at bounding box center [825, 452] width 201 height 18
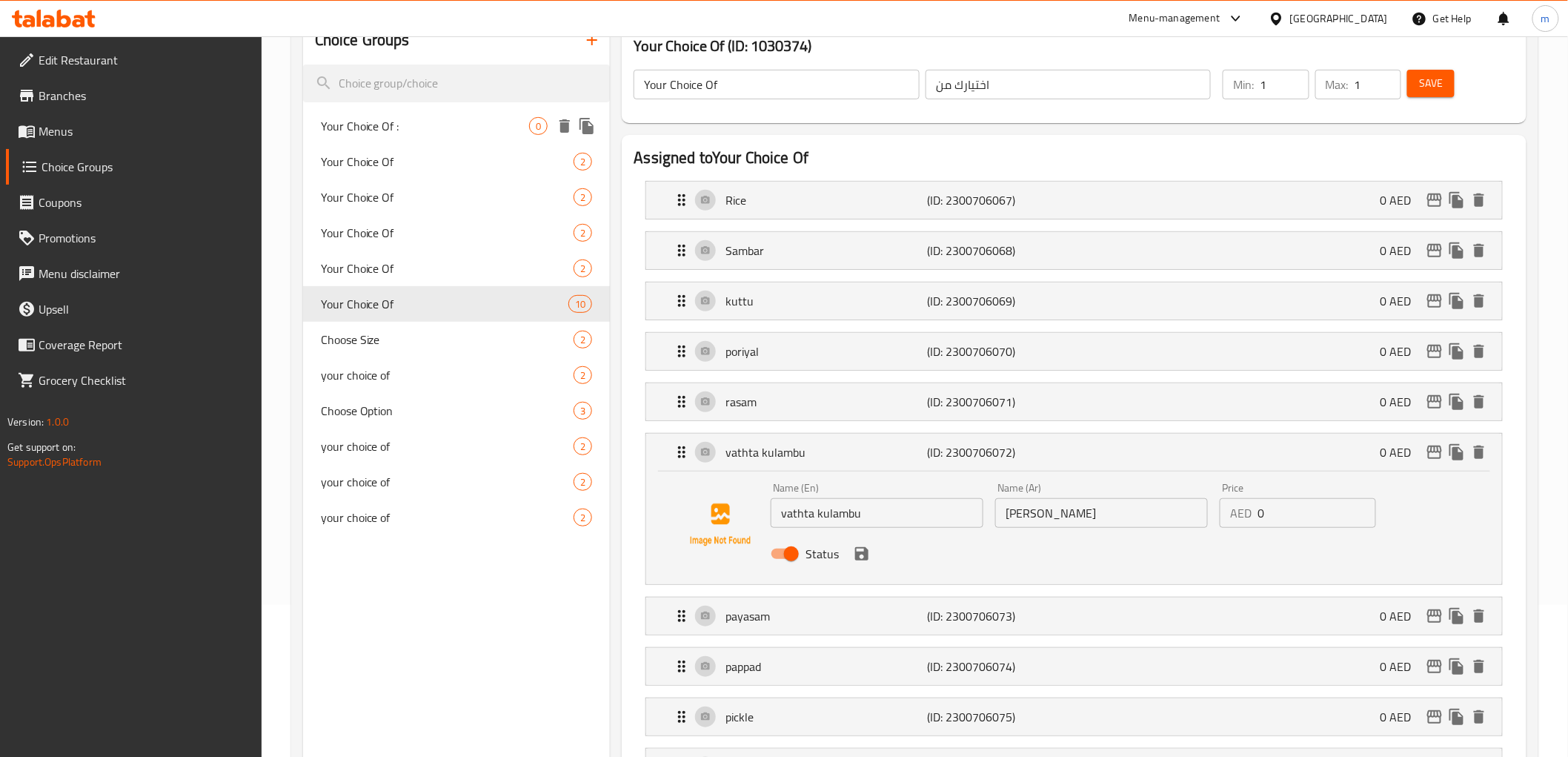
click at [449, 120] on span "Your Choice Of :" at bounding box center [425, 126] width 209 height 18
type input "Your Choice Of :"
type input "اختيارك من:"
type input "0"
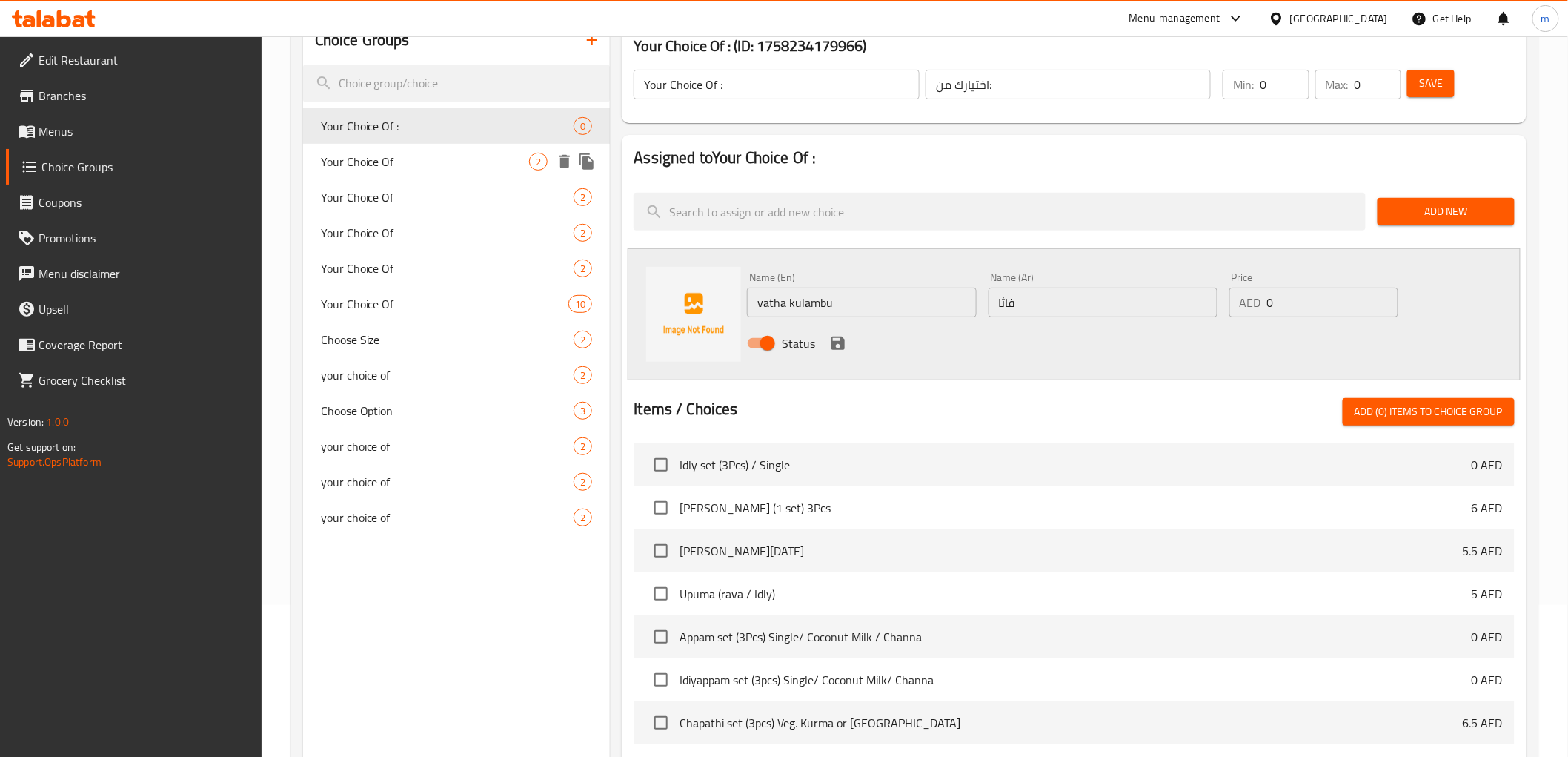
click at [426, 162] on span "Your Choice Of" at bounding box center [425, 162] width 209 height 18
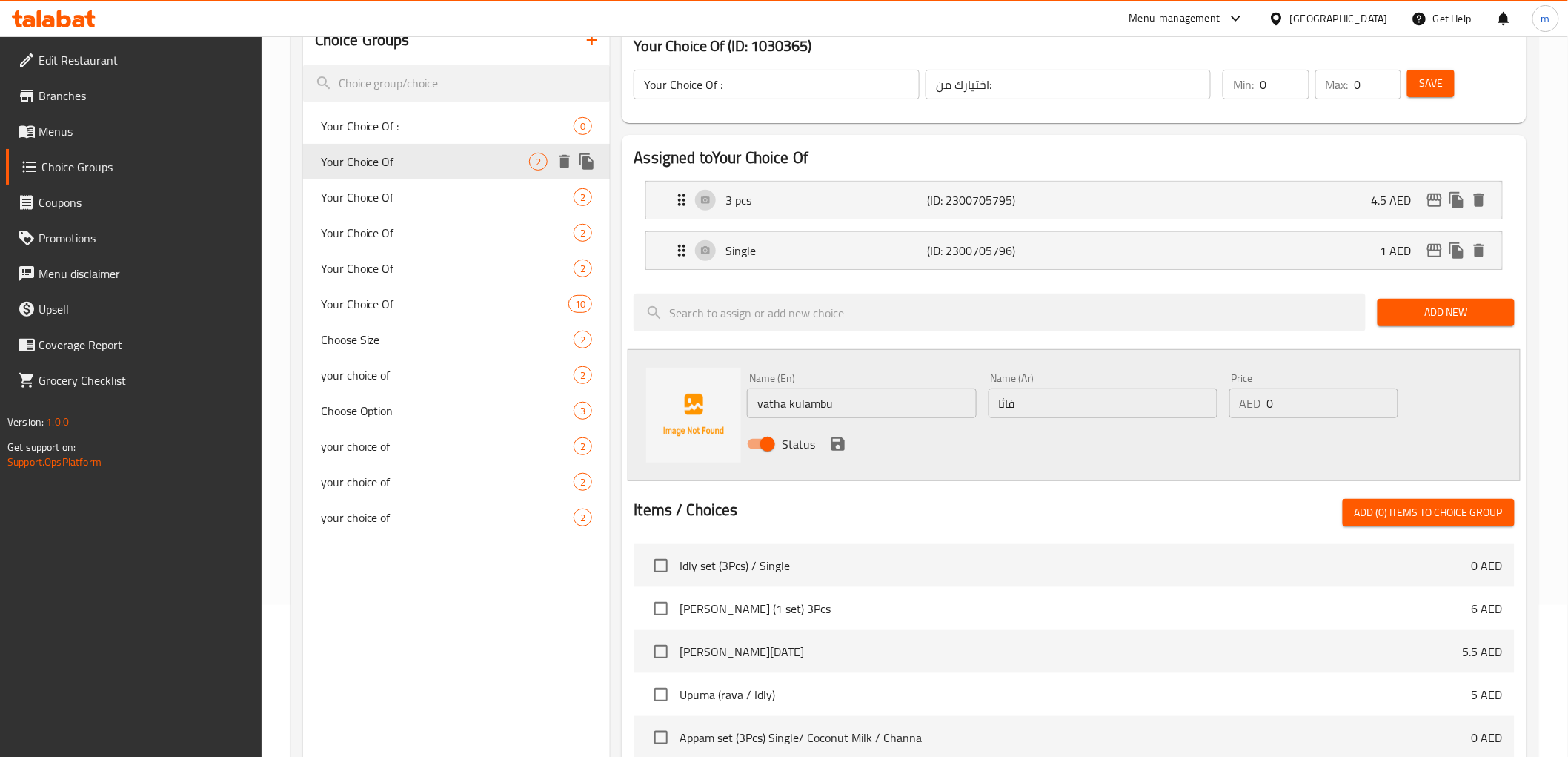
type input "Your Choice Of"
type input "اختيارك من"
type input "1"
click at [536, 137] on div "Your Choice Of : 0" at bounding box center [456, 126] width 307 height 35
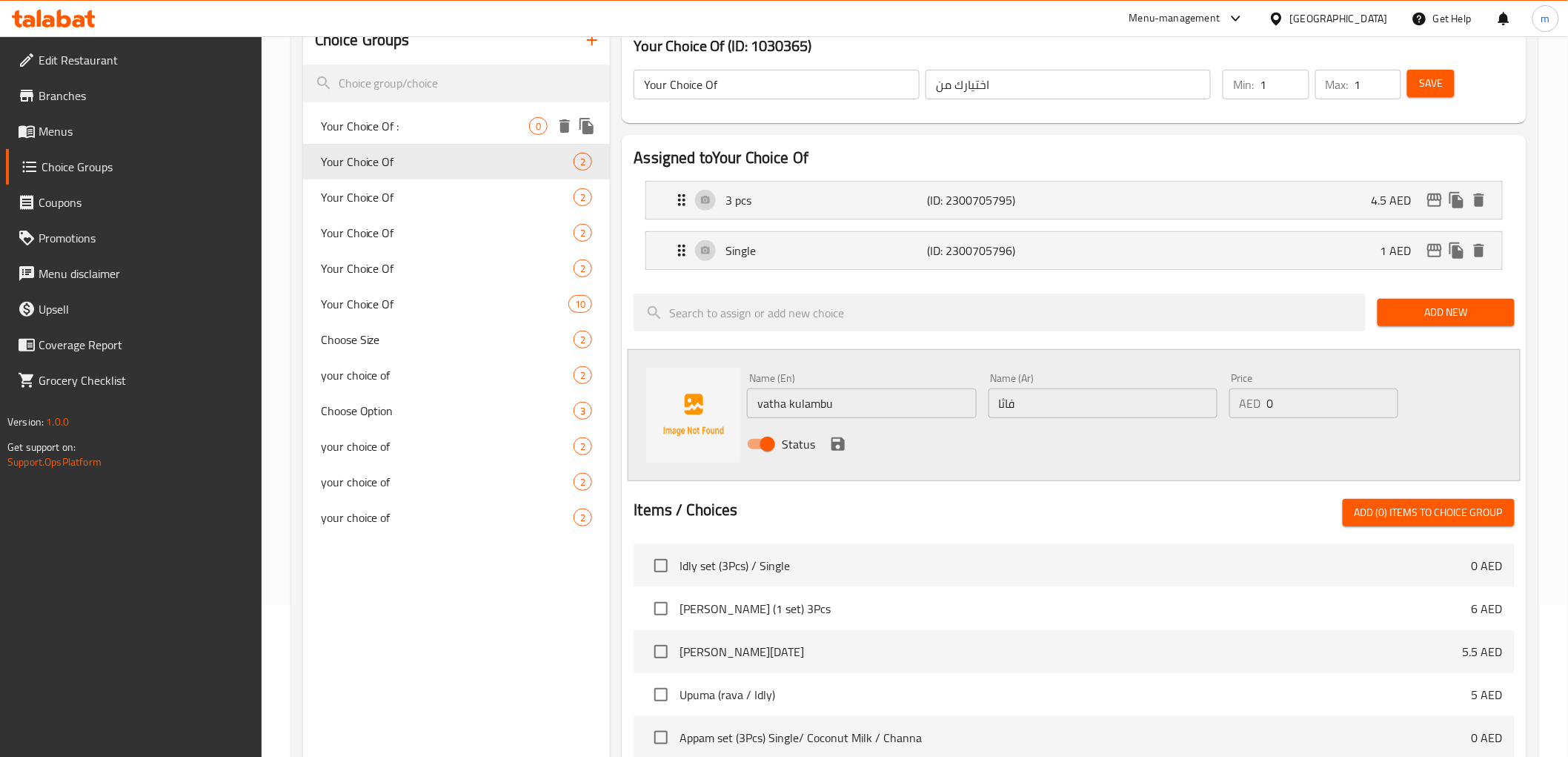
type input "Your Choice Of :"
type input "اختيارك من:"
type input "0"
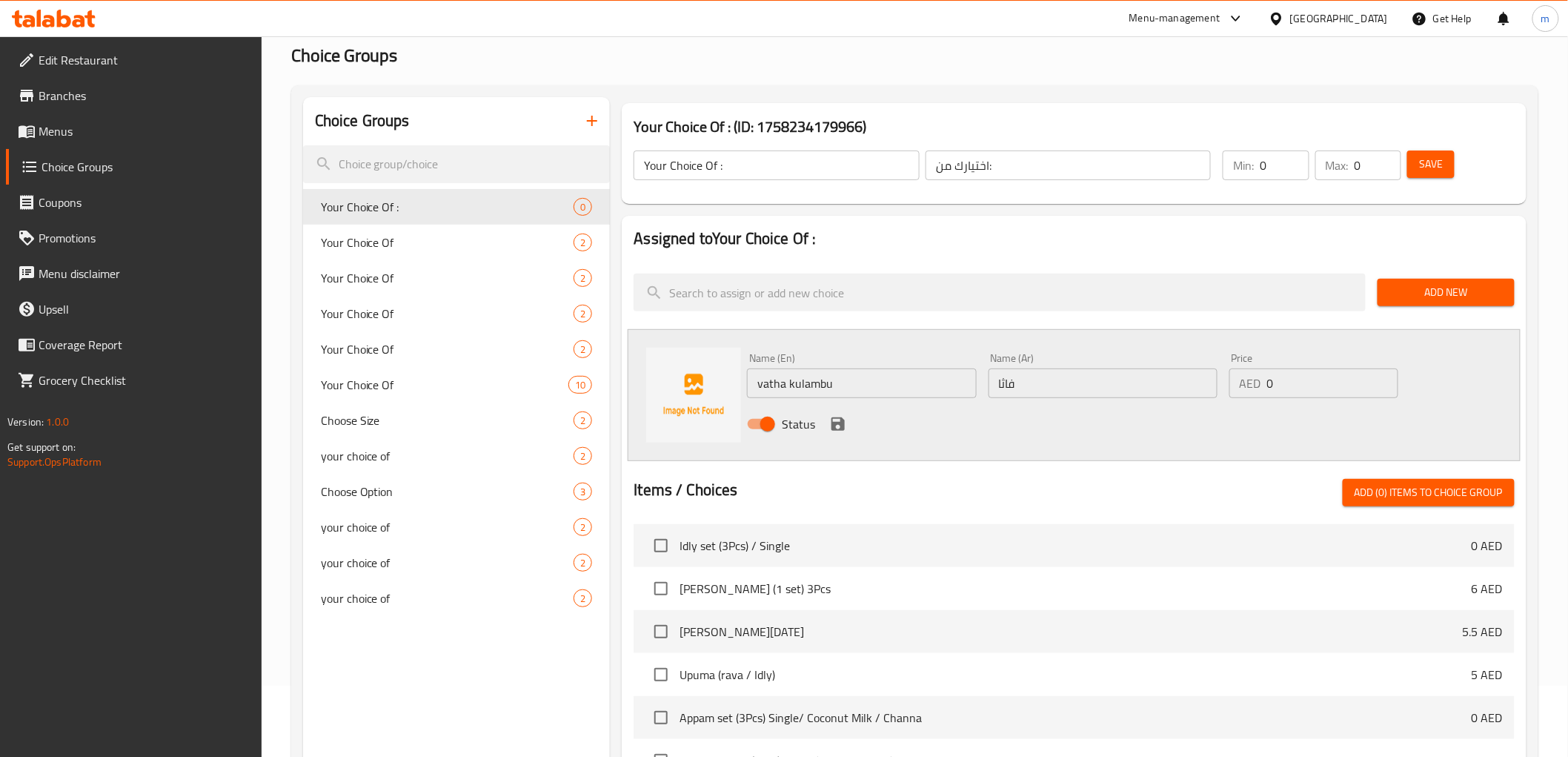
scroll to position [70, 0]
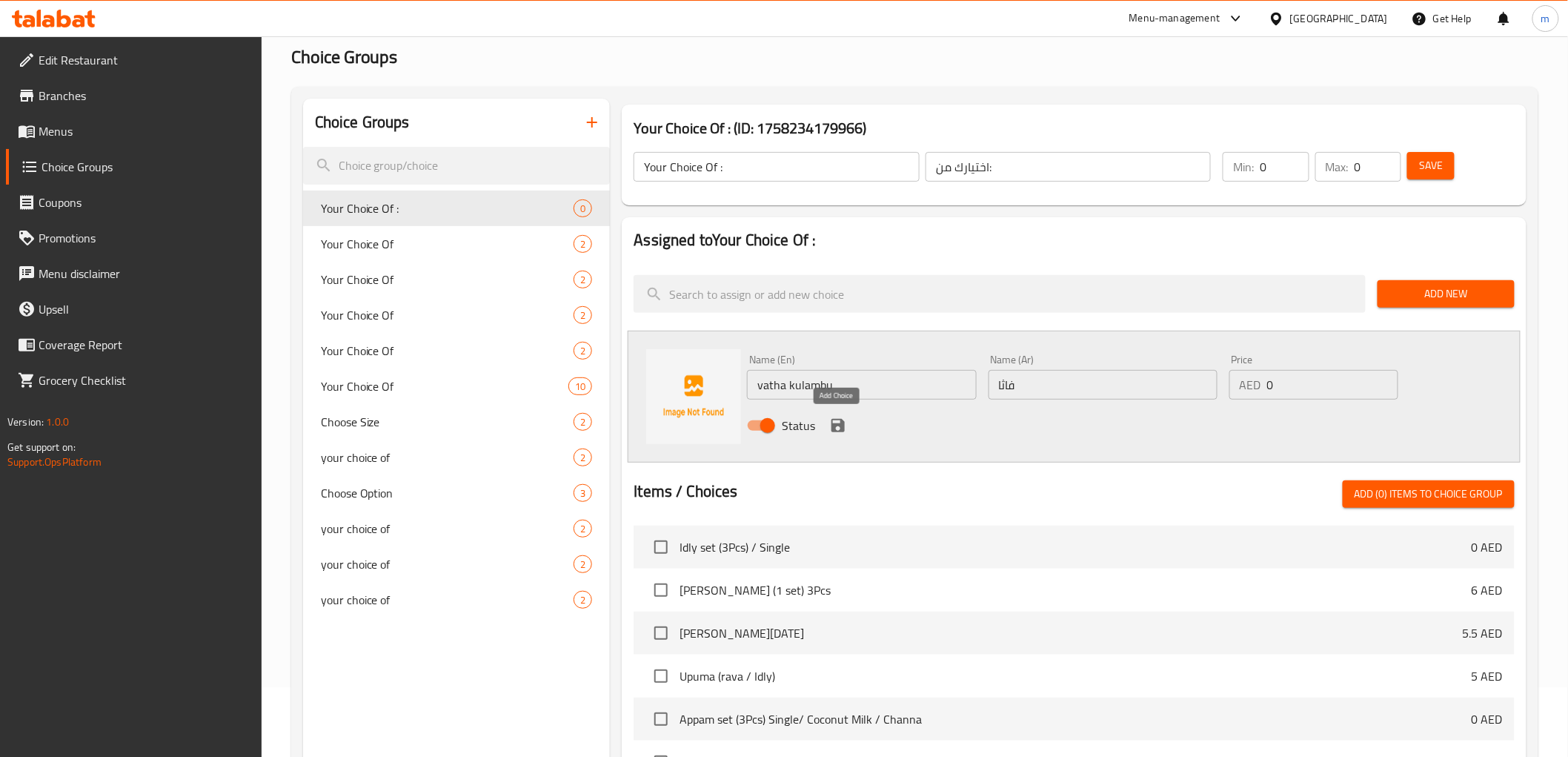
click at [835, 420] on icon "save" at bounding box center [838, 426] width 18 height 18
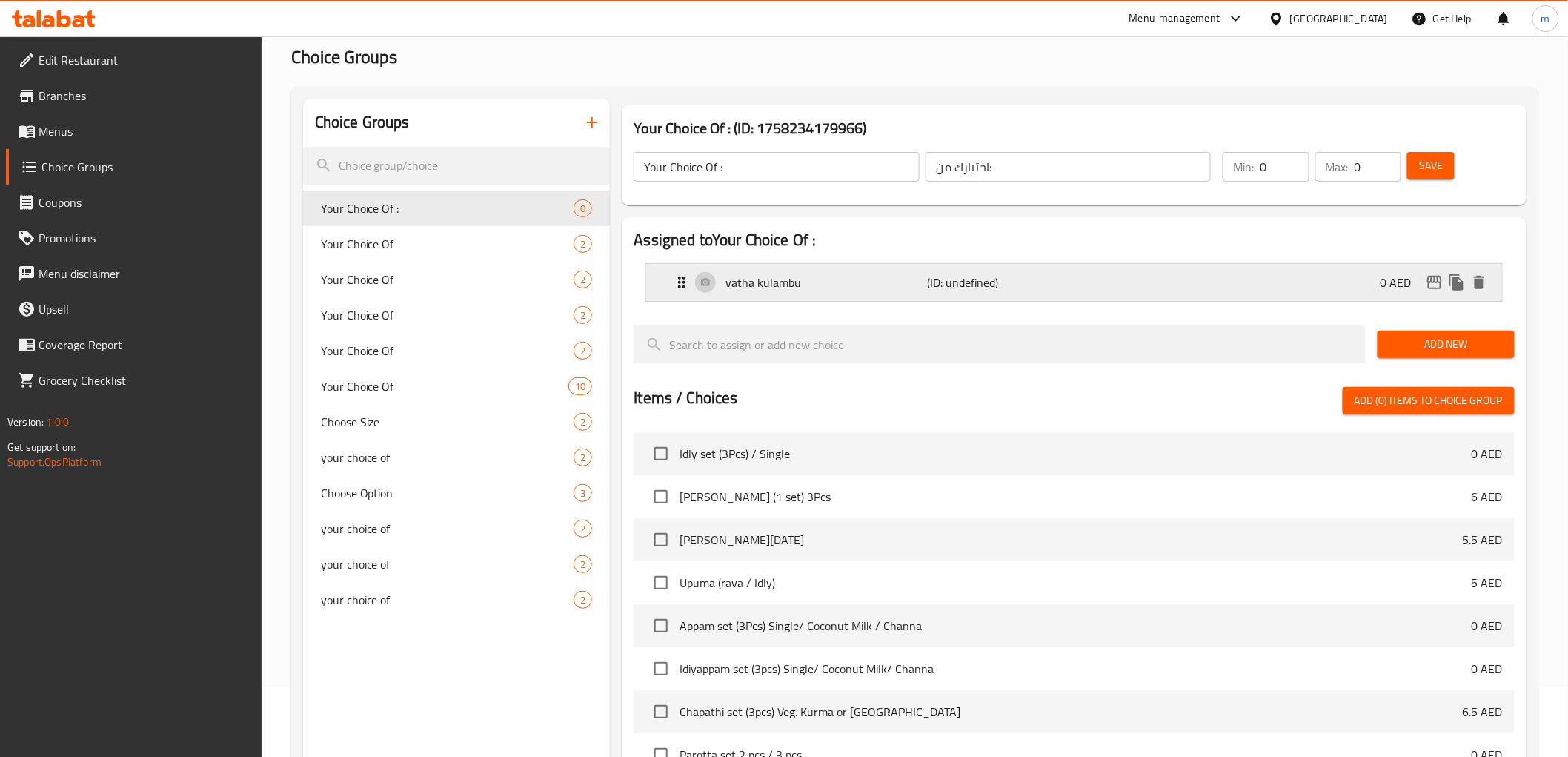
click at [1480, 290] on icon "delete" at bounding box center [1479, 283] width 18 height 18
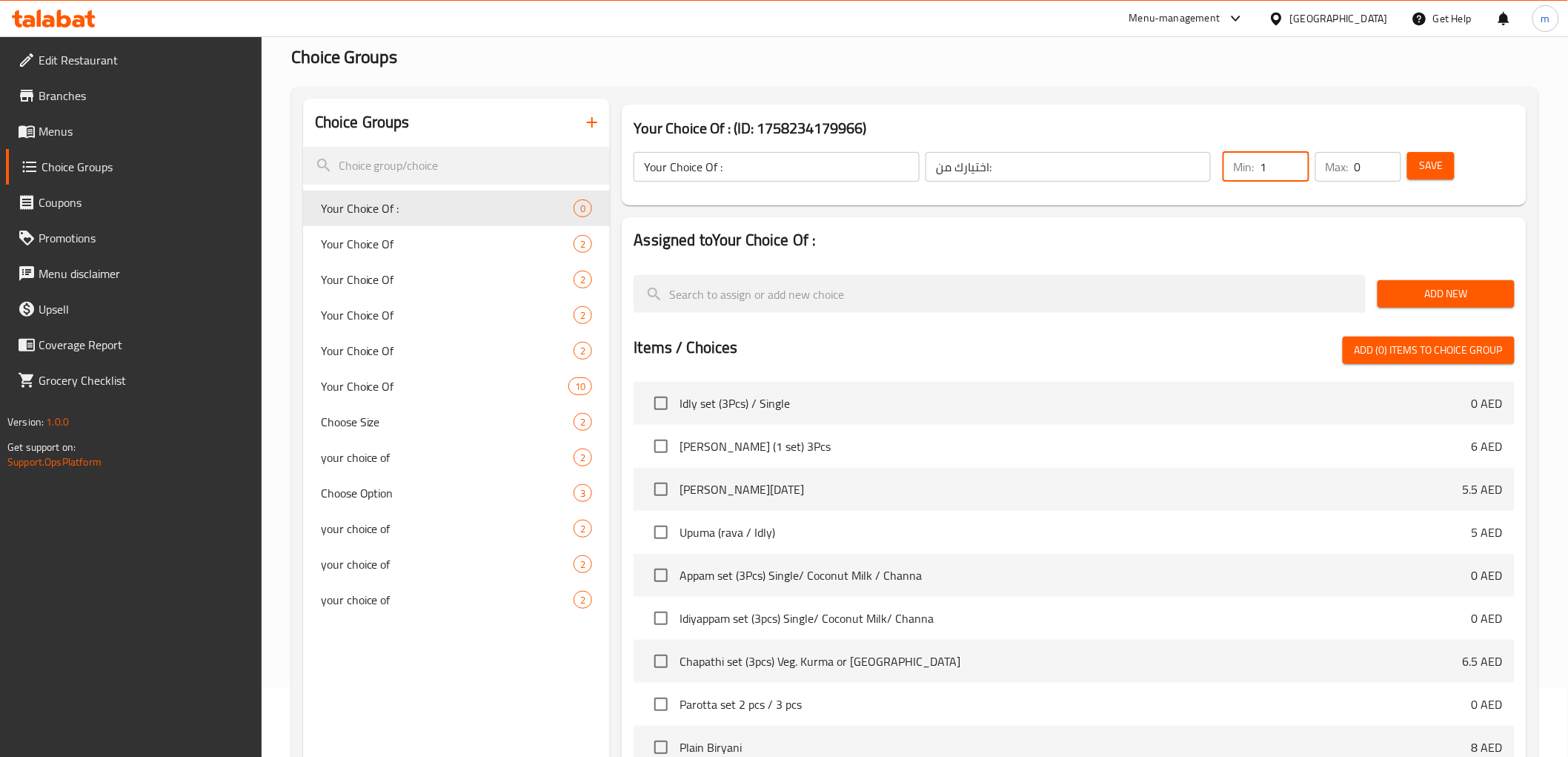
type input "1"
click at [1299, 158] on input "1" at bounding box center [1283, 167] width 49 height 30
type input "1"
click at [1388, 158] on input "1" at bounding box center [1377, 167] width 47 height 30
click at [1438, 273] on div "Add New" at bounding box center [1445, 294] width 149 height 49
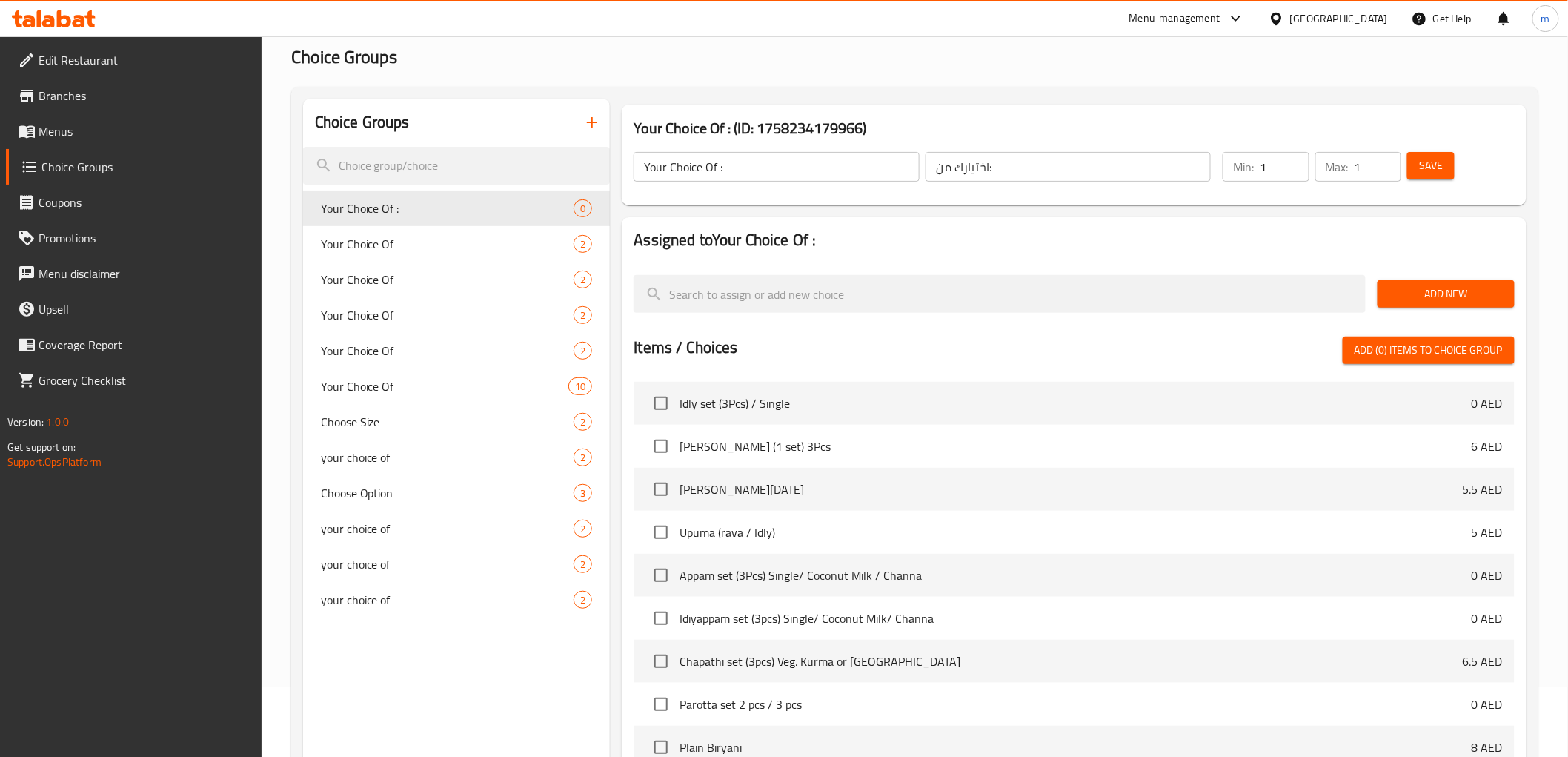
click at [1438, 283] on button "Add New" at bounding box center [1445, 293] width 137 height 27
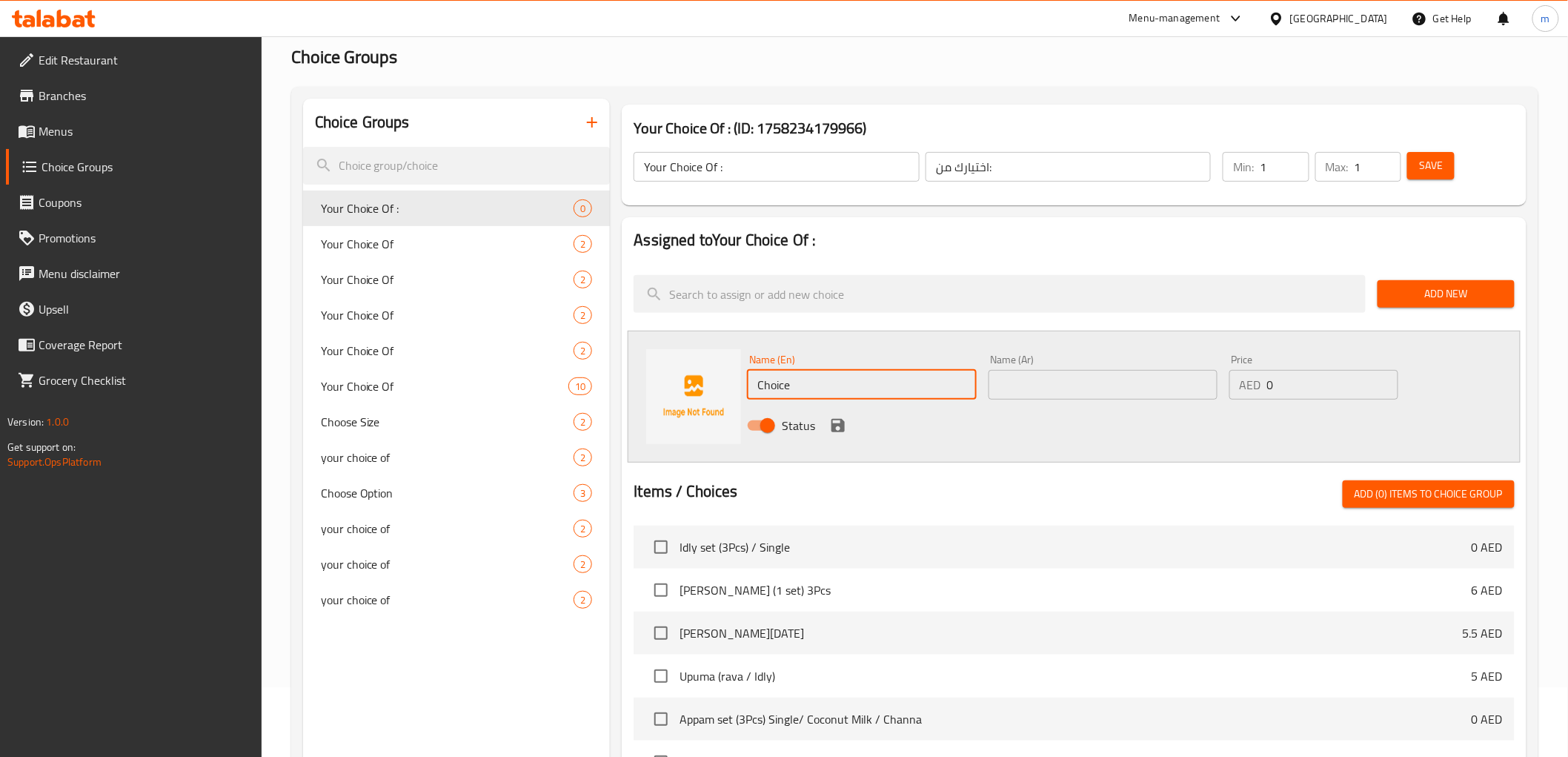
drag, startPoint x: 810, startPoint y: 368, endPoint x: 750, endPoint y: 372, distance: 60.1
click at [750, 372] on input "Choice" at bounding box center [861, 385] width 229 height 30
type input "\"
type input "Gobi 65"
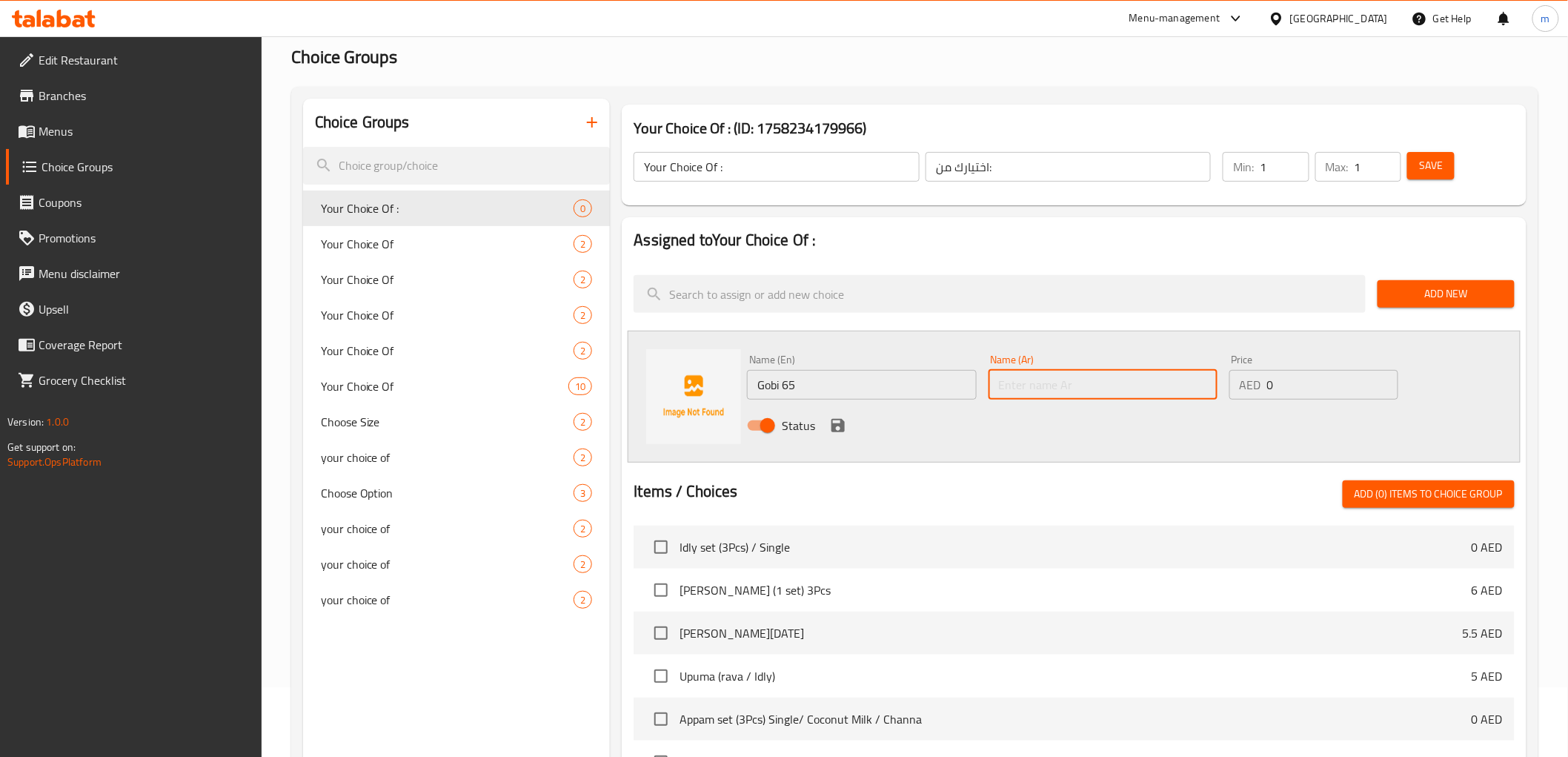
click at [1149, 389] on input "text" at bounding box center [1102, 385] width 229 height 30
type input "جوبي 65"
click at [833, 420] on icon "save" at bounding box center [838, 426] width 18 height 18
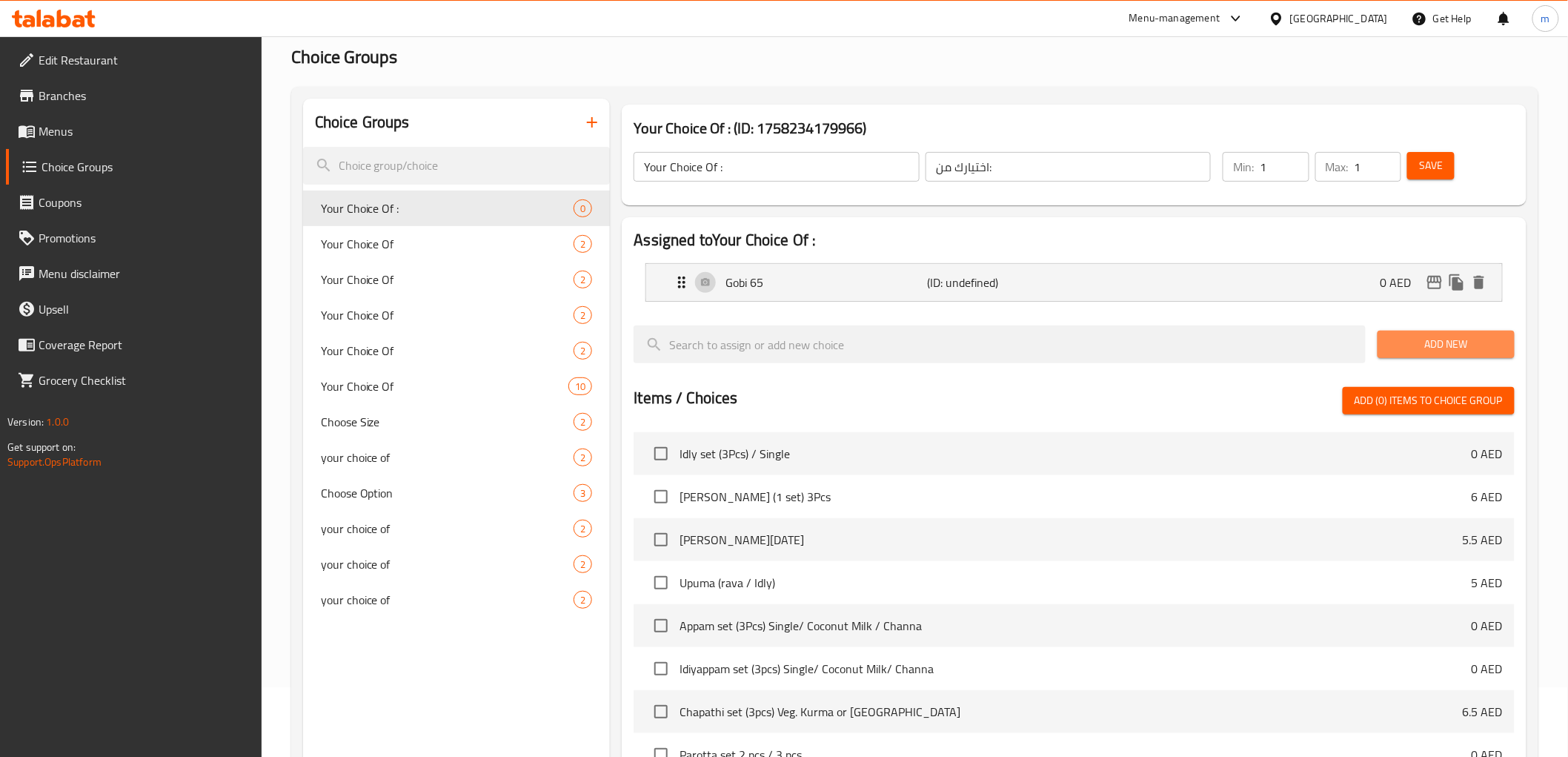
click at [1438, 337] on span "Add New" at bounding box center [1445, 344] width 113 height 19
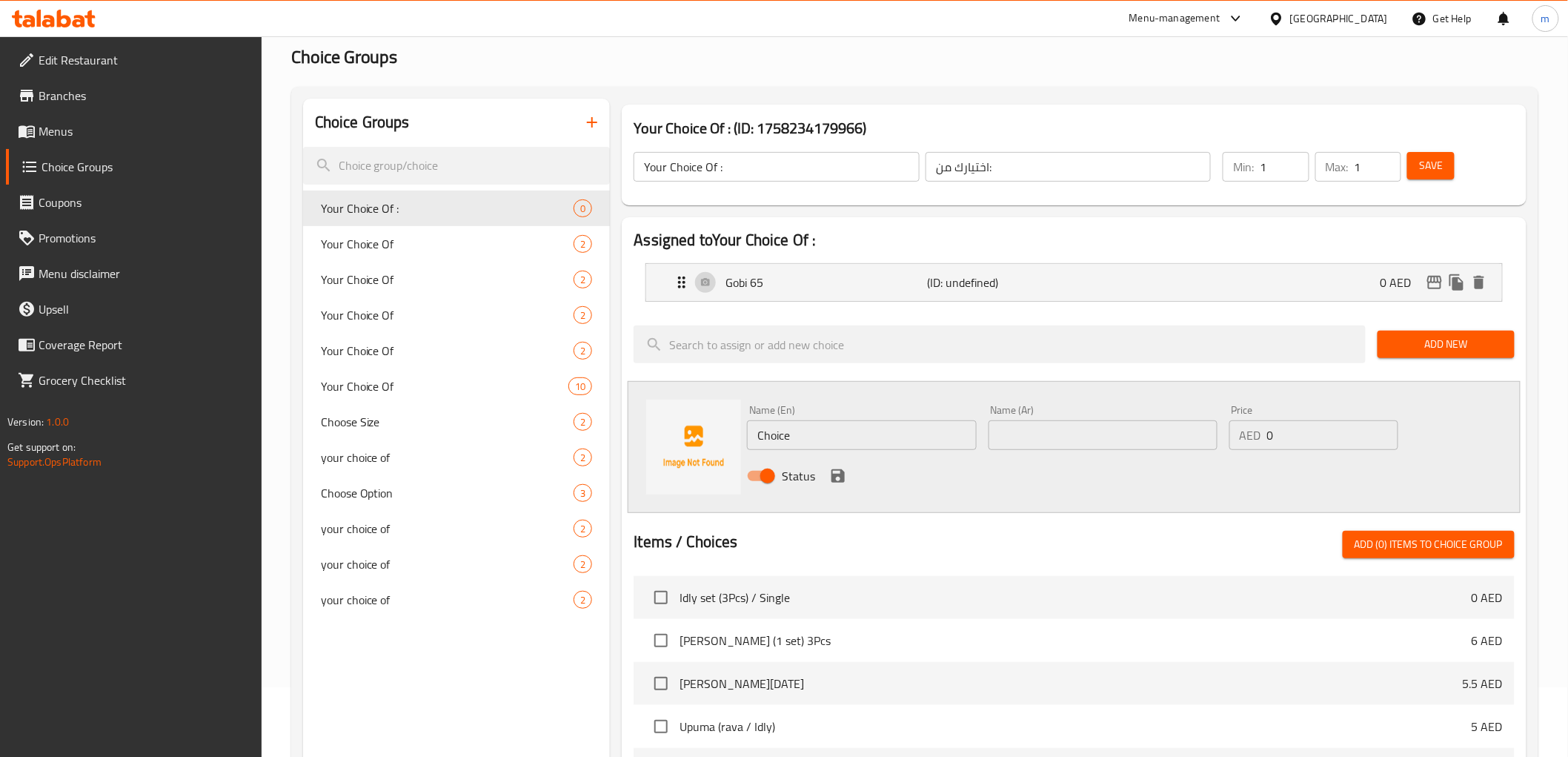
click at [831, 440] on input "Choice" at bounding box center [861, 435] width 229 height 30
type input "C"
type input "Paneer 65"
click at [1034, 445] on input "text" at bounding box center [1102, 435] width 229 height 30
type input "بانر 65"
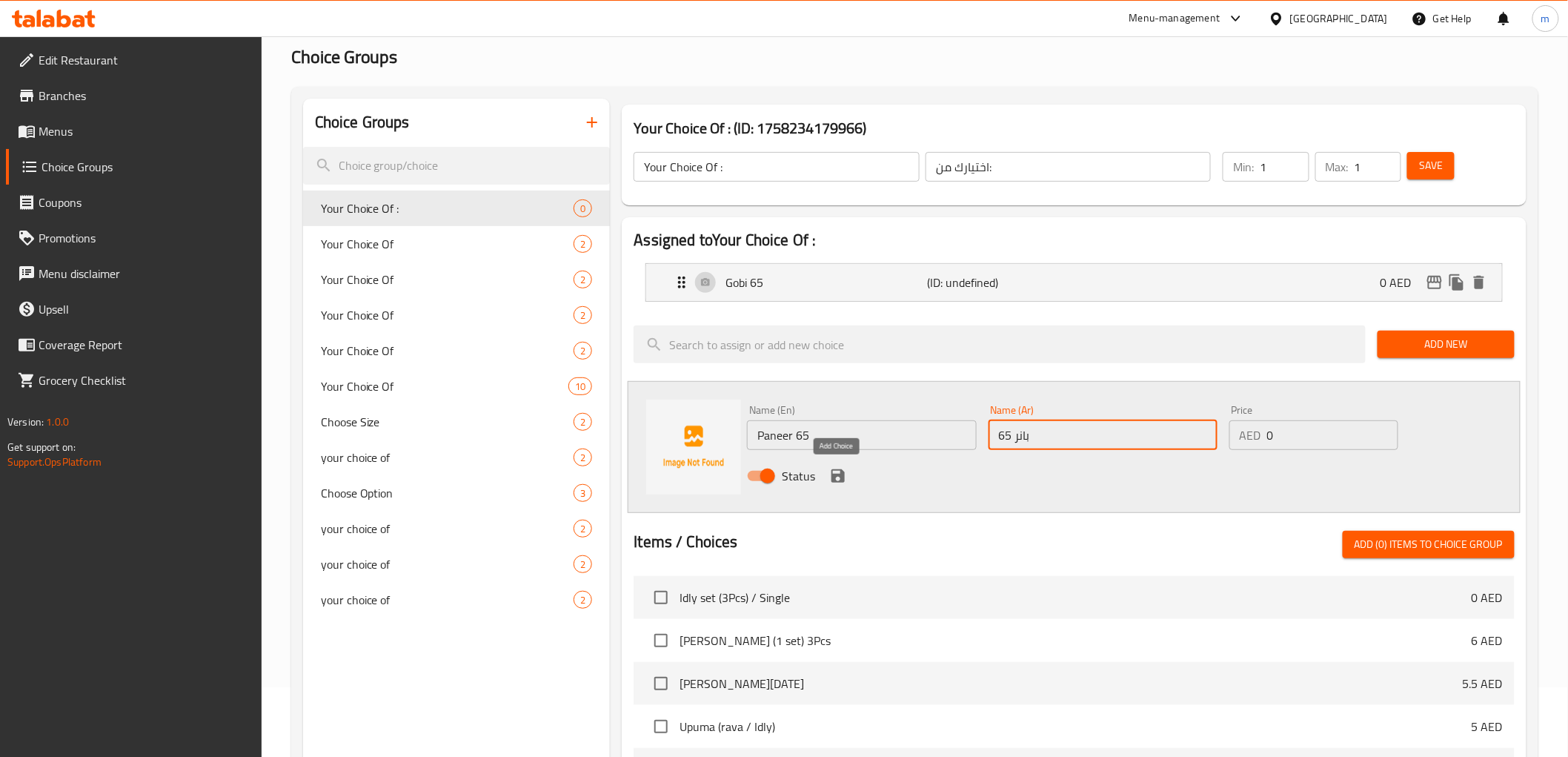
click at [841, 474] on icon "save" at bounding box center [837, 475] width 13 height 13
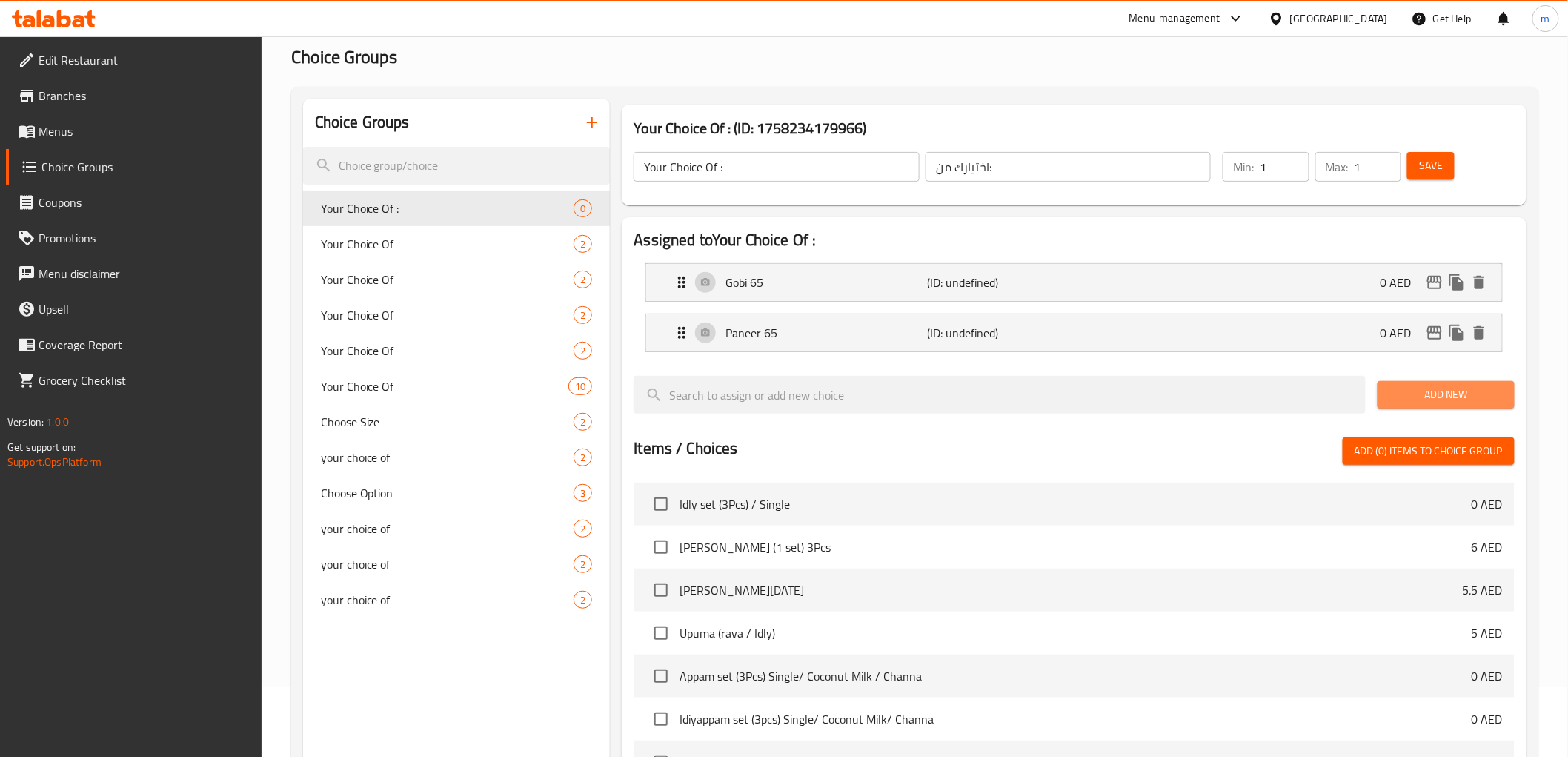
click at [1415, 393] on span "Add New" at bounding box center [1445, 394] width 113 height 19
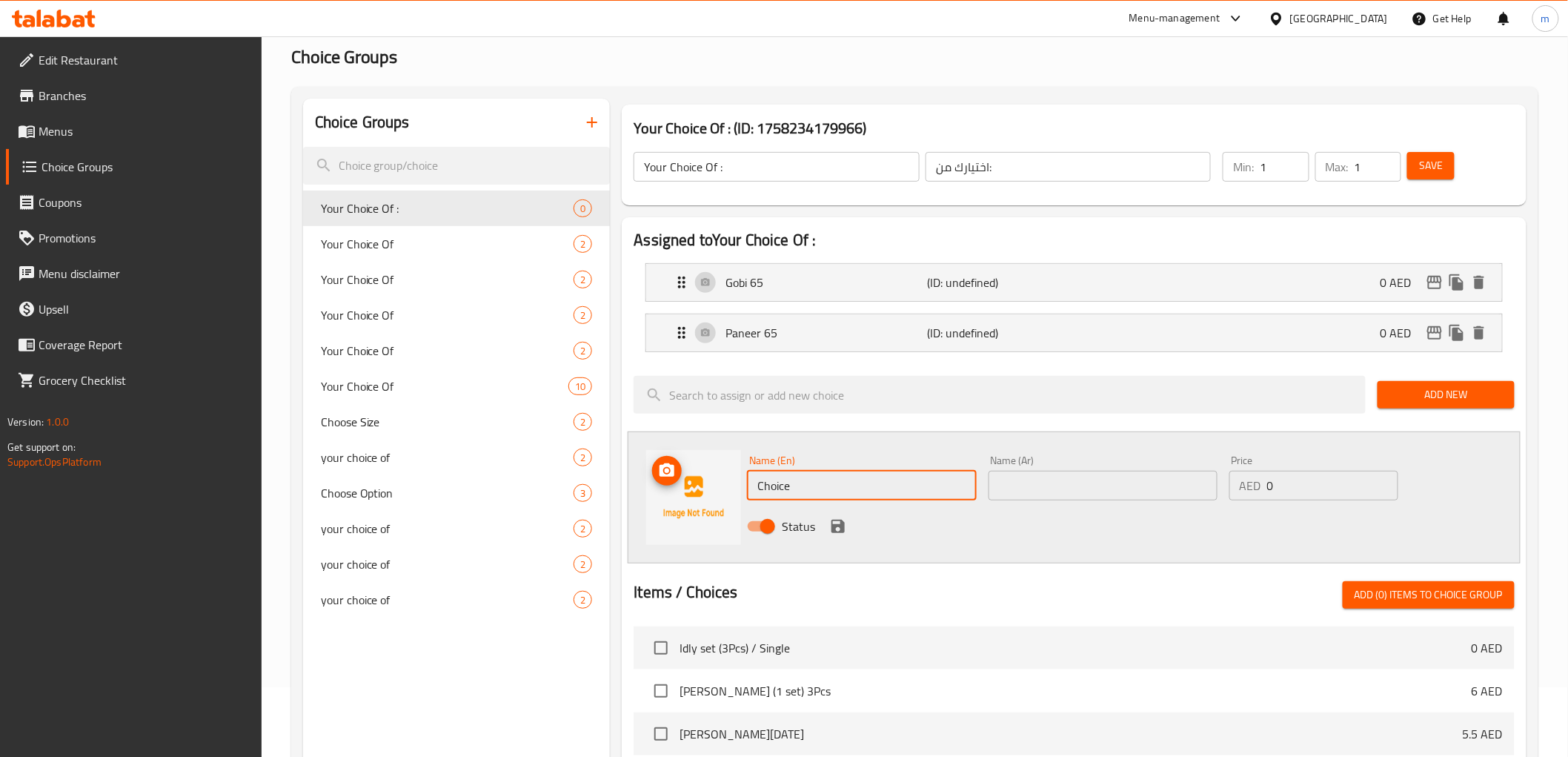
drag, startPoint x: 841, startPoint y: 496, endPoint x: 710, endPoint y: 494, distance: 131.0
click at [710, 494] on div "Name (En) Choice Name (En) Name (Ar) Name (Ar) Price AED 0 Price Status" at bounding box center [1074, 496] width 892 height 132
type input "Rice"
click at [1119, 481] on input "text" at bounding box center [1102, 486] width 229 height 30
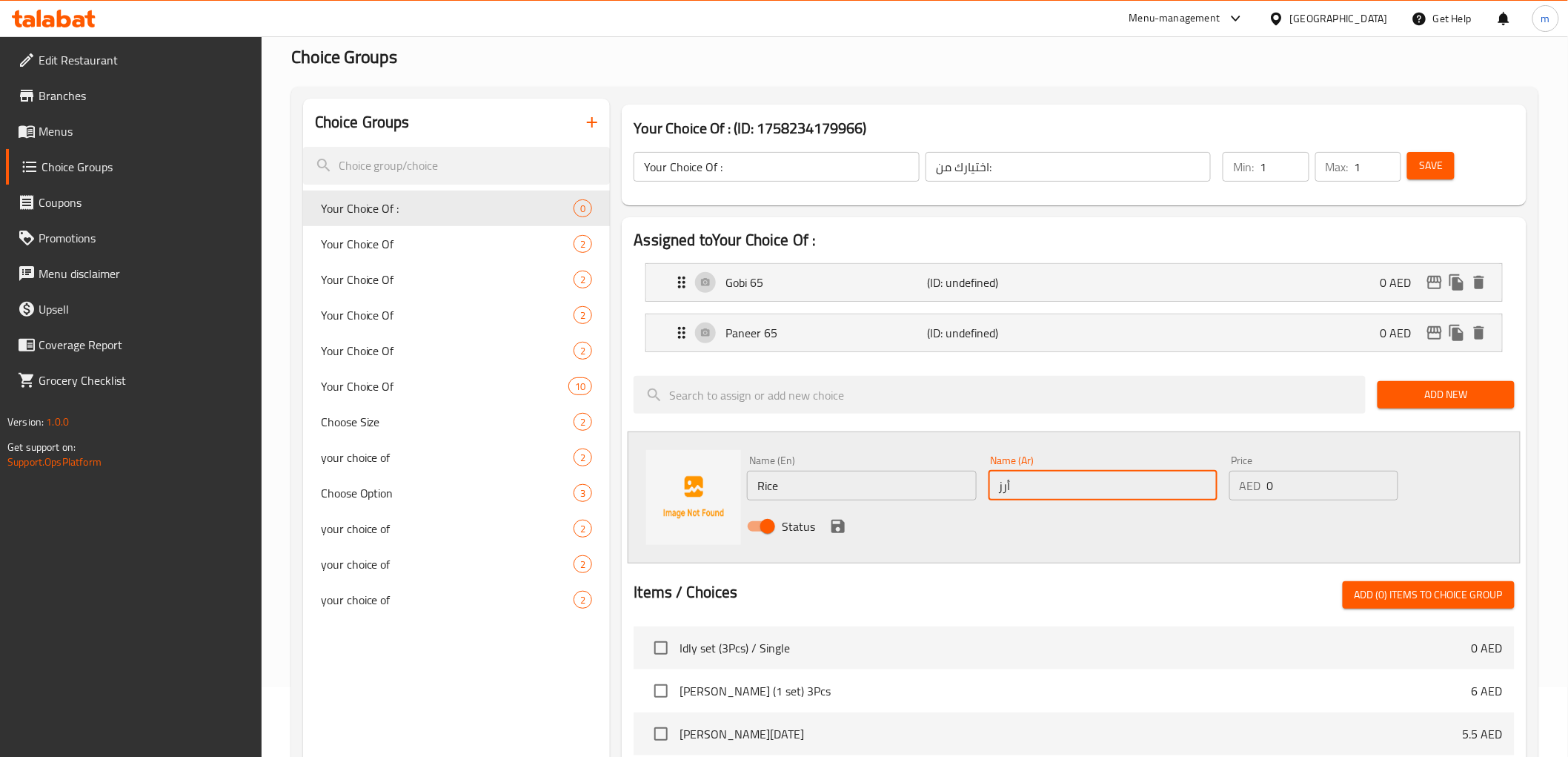
type input "أرز"
click at [835, 529] on icon "save" at bounding box center [838, 526] width 18 height 18
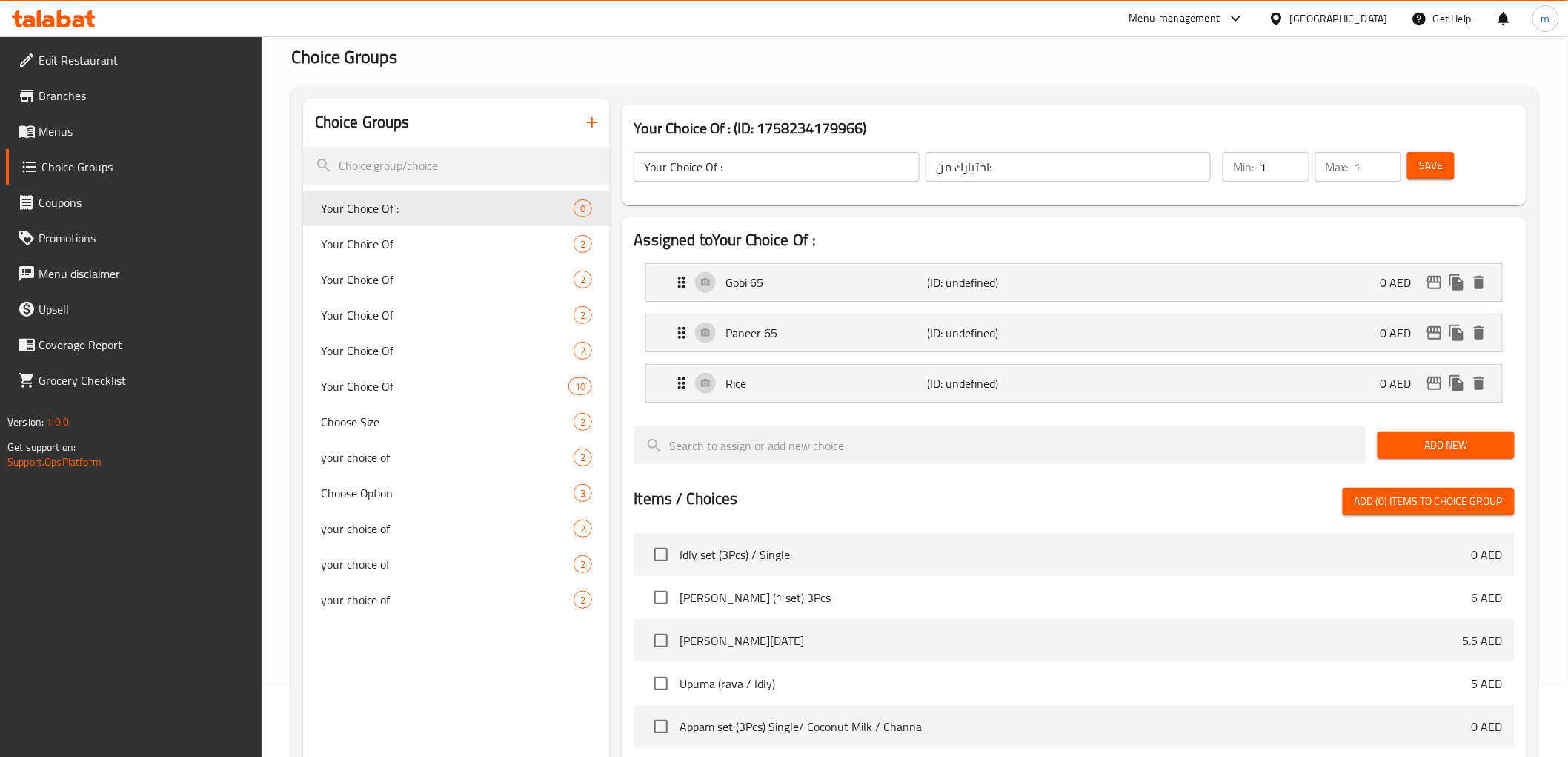
click at [1461, 439] on span "Add New" at bounding box center [1445, 444] width 113 height 19
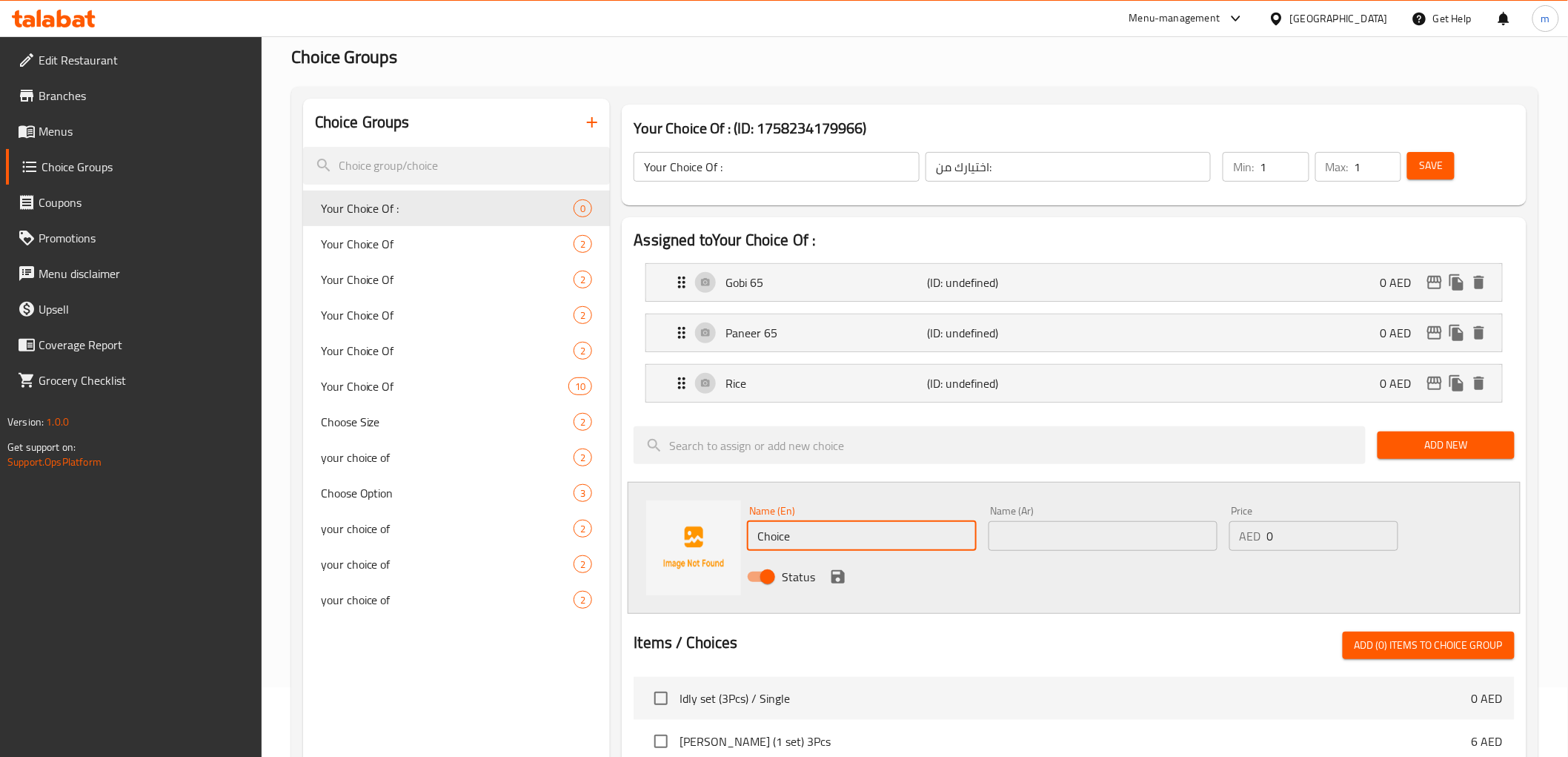
drag, startPoint x: 885, startPoint y: 541, endPoint x: 748, endPoint y: 539, distance: 137.0
click at [748, 539] on input "Choice" at bounding box center [861, 536] width 229 height 30
type input "Sambar"
click at [1138, 545] on input "text" at bounding box center [1102, 536] width 229 height 30
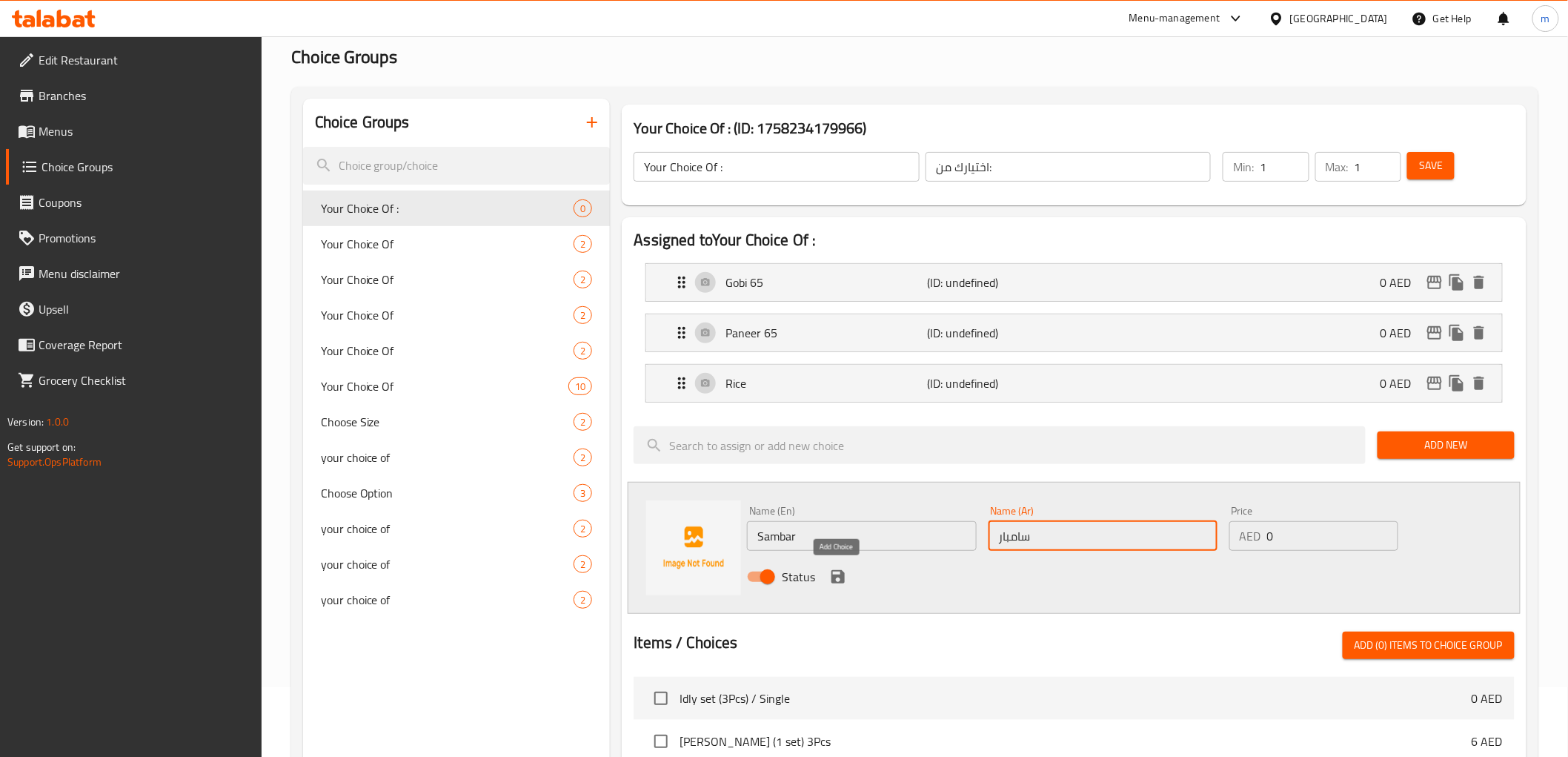
type input "سامبار"
click at [833, 583] on icon "save" at bounding box center [837, 576] width 13 height 13
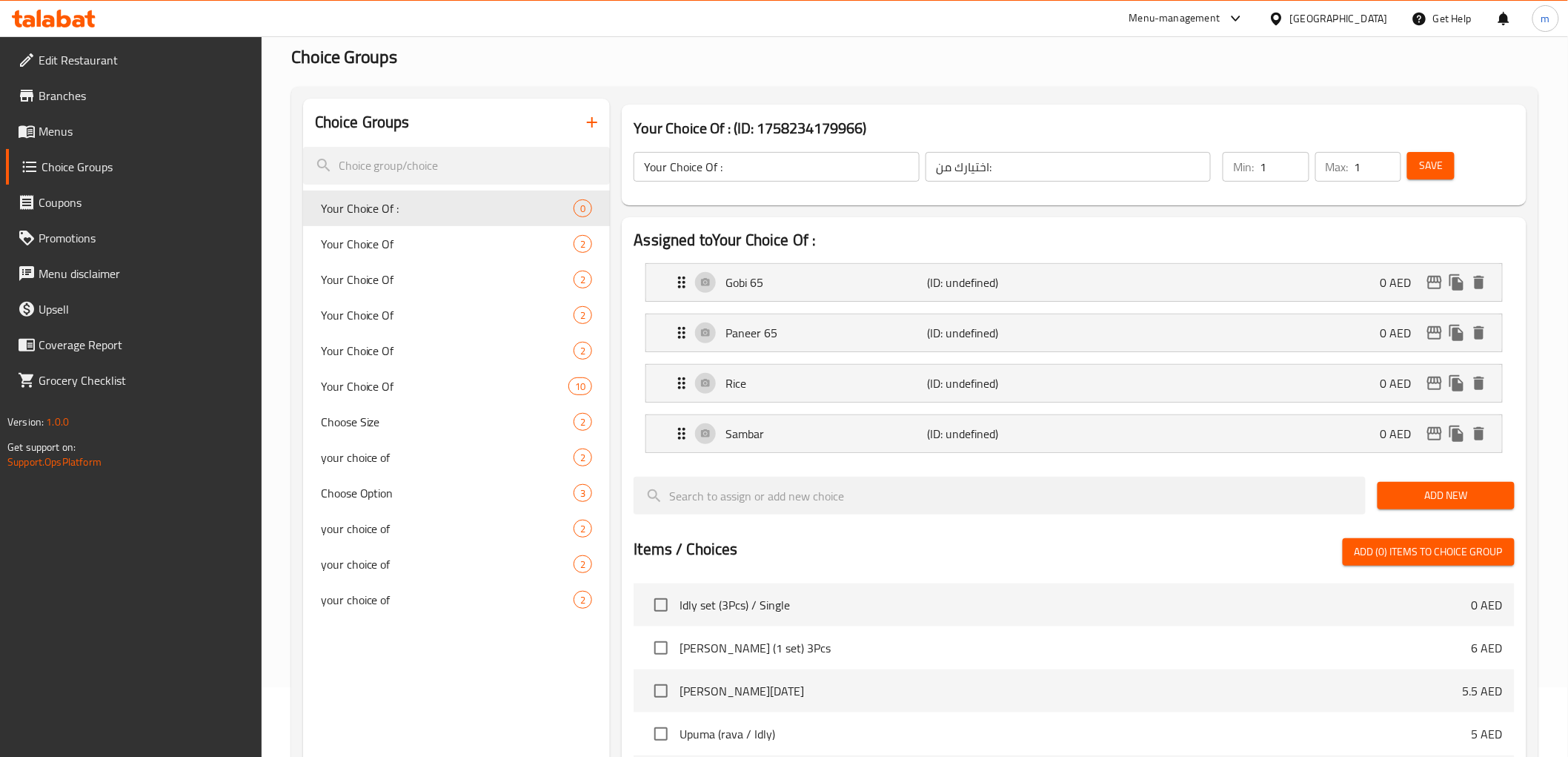
click at [1458, 499] on span "Add New" at bounding box center [1445, 495] width 113 height 19
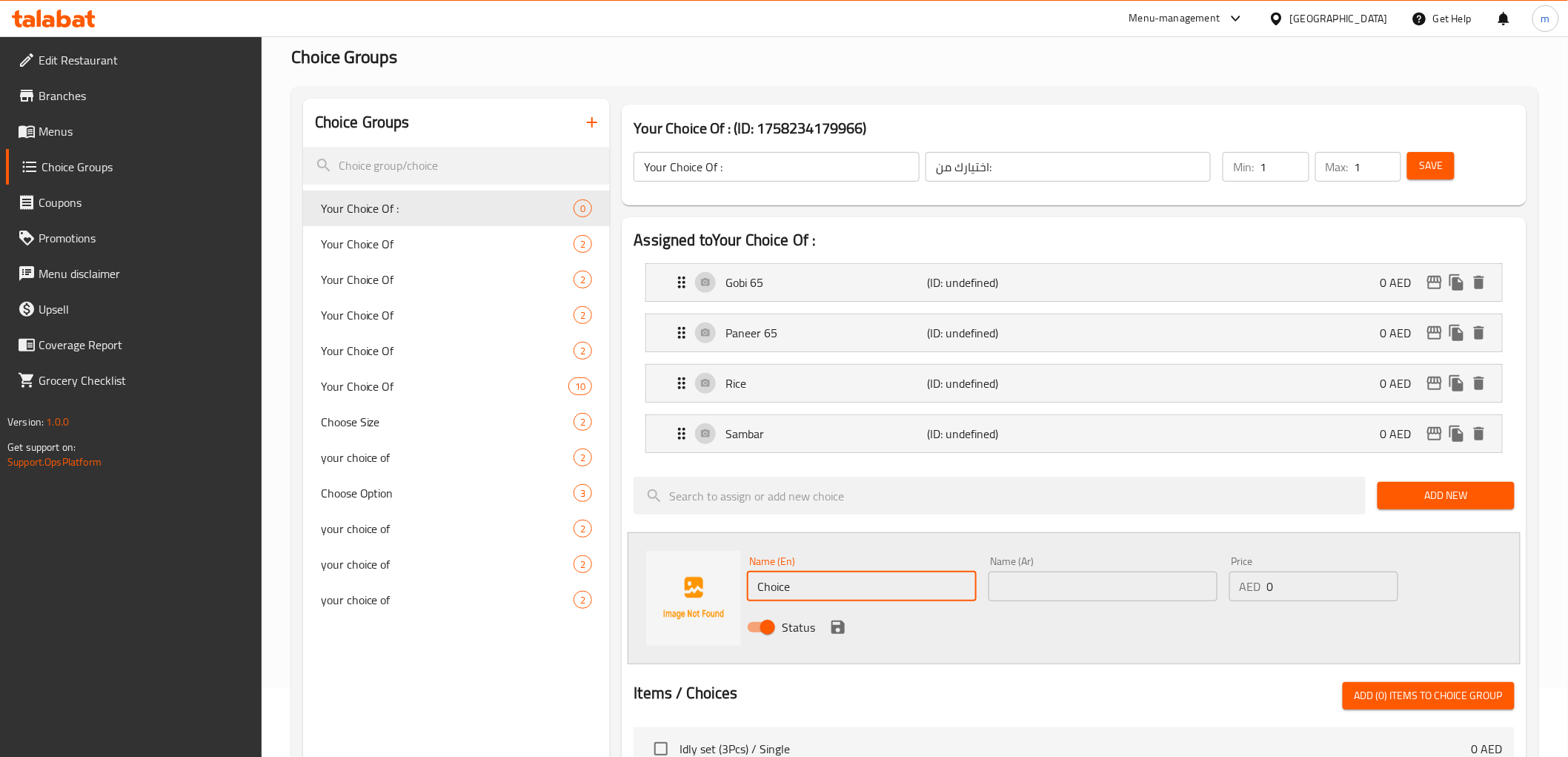
drag, startPoint x: 849, startPoint y: 581, endPoint x: 748, endPoint y: 596, distance: 102.1
click at [748, 596] on input "Choice" at bounding box center [861, 587] width 229 height 30
type input "kuttu"
click at [1123, 596] on input "text" at bounding box center [1102, 587] width 229 height 30
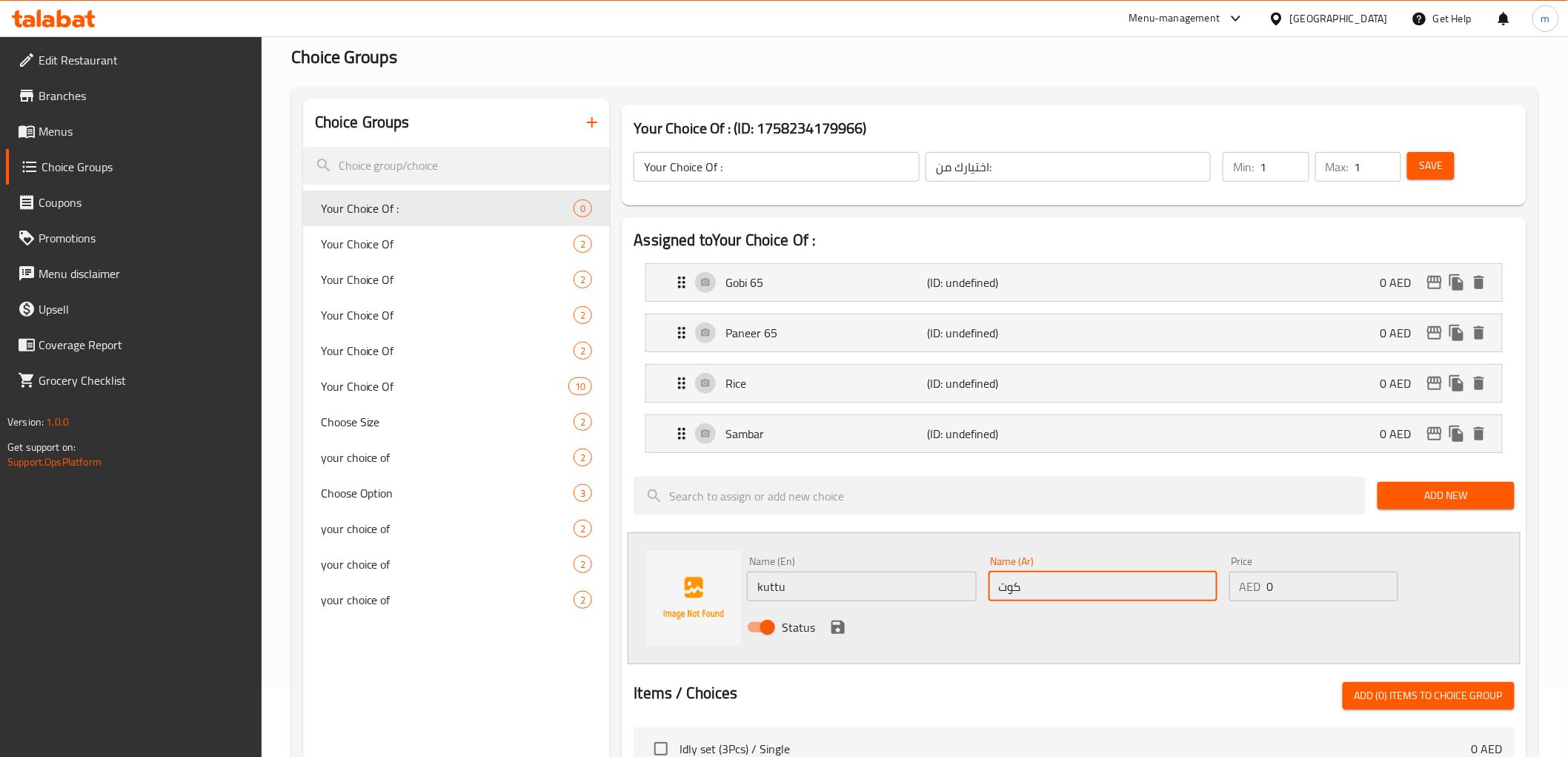
type input "كوتو"
click at [831, 632] on icon "save" at bounding box center [837, 626] width 13 height 13
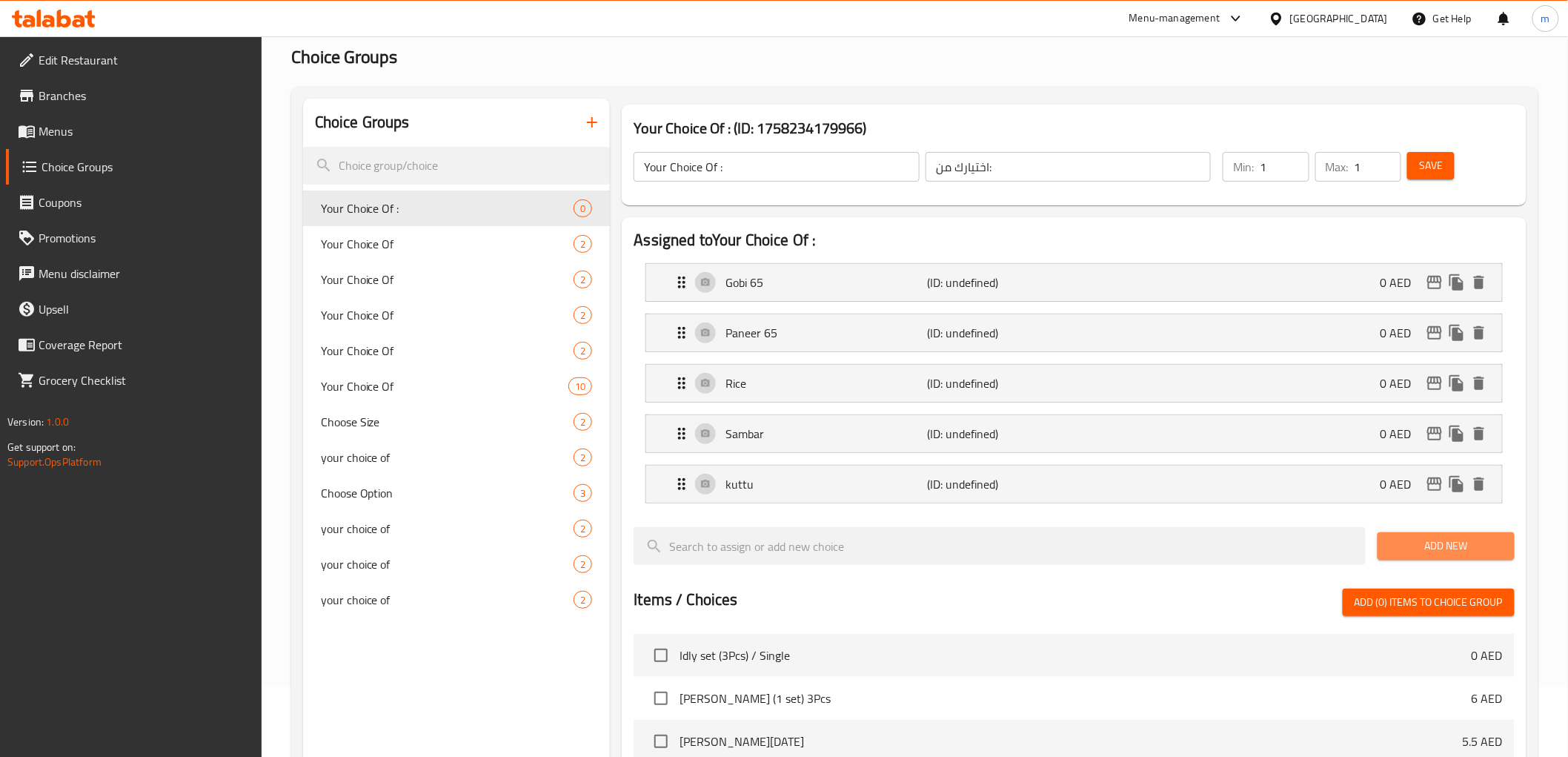
click at [1460, 556] on button "Add New" at bounding box center [1445, 545] width 137 height 27
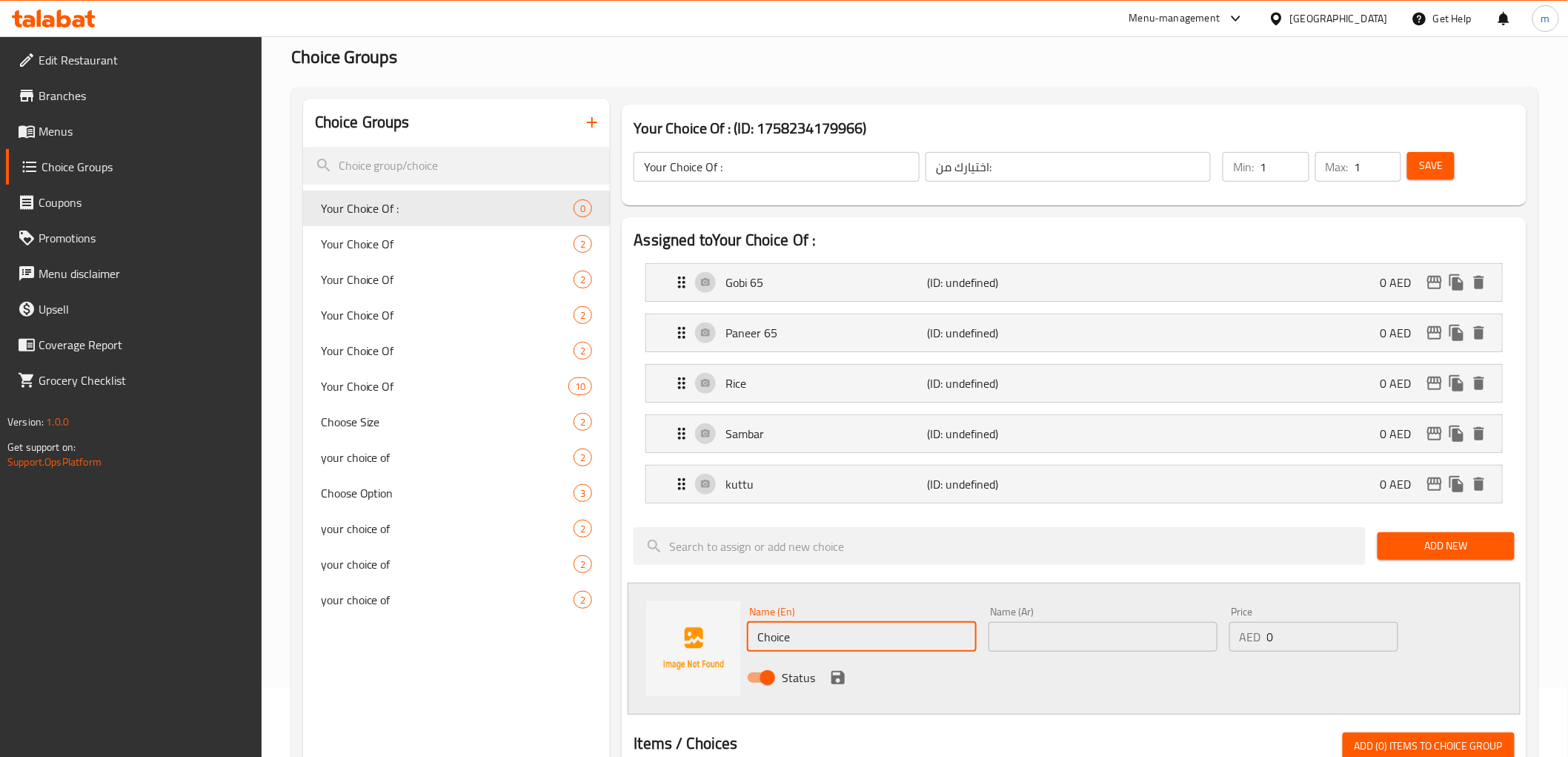
drag, startPoint x: 877, startPoint y: 641, endPoint x: 752, endPoint y: 641, distance: 125.0
click at [752, 641] on input "Choice" at bounding box center [861, 637] width 229 height 30
type input "Poriyal"
click at [1061, 633] on input "text" at bounding box center [1102, 637] width 229 height 30
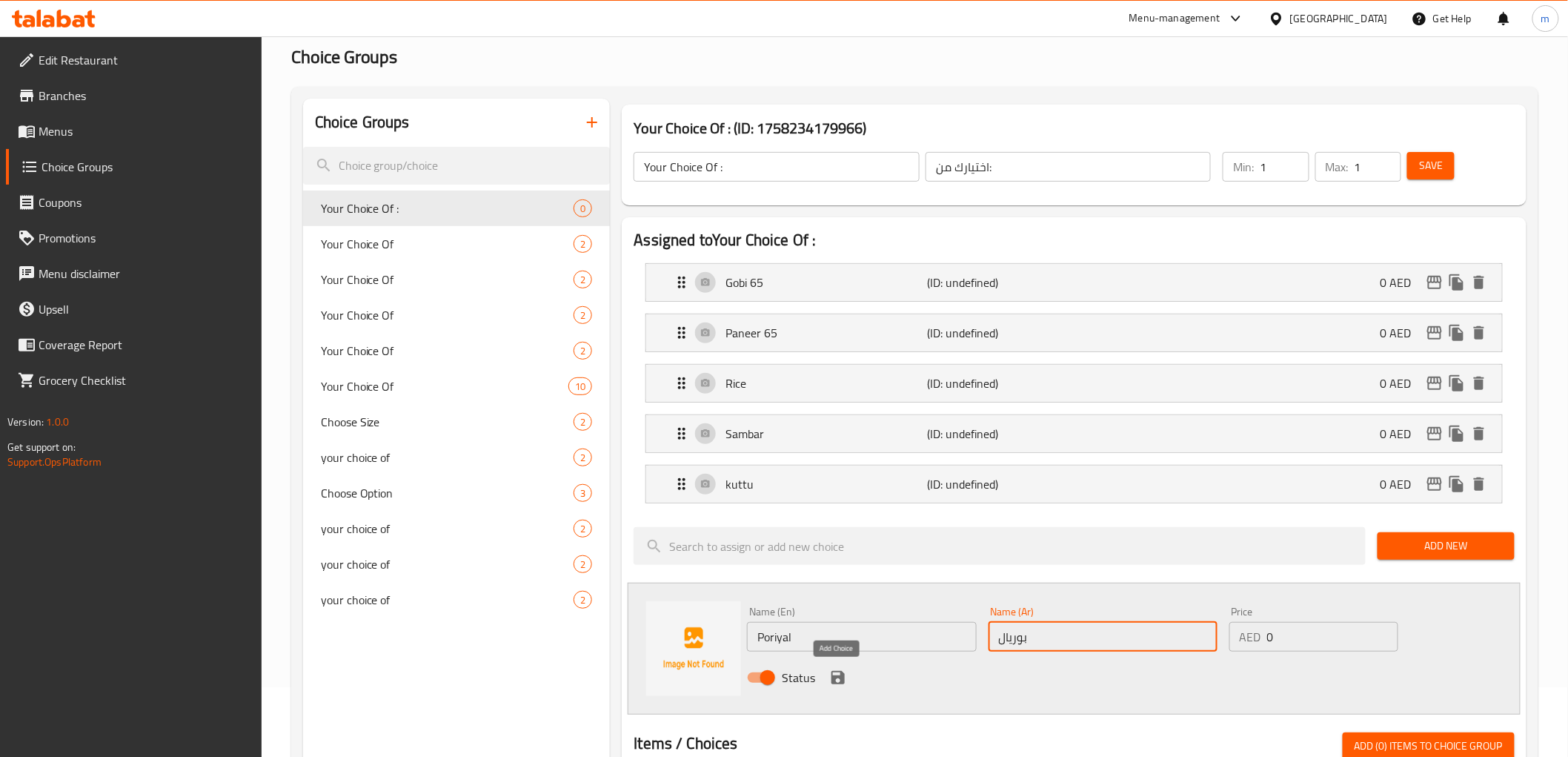
type input "بوريال"
click at [833, 679] on icon "save" at bounding box center [837, 677] width 13 height 13
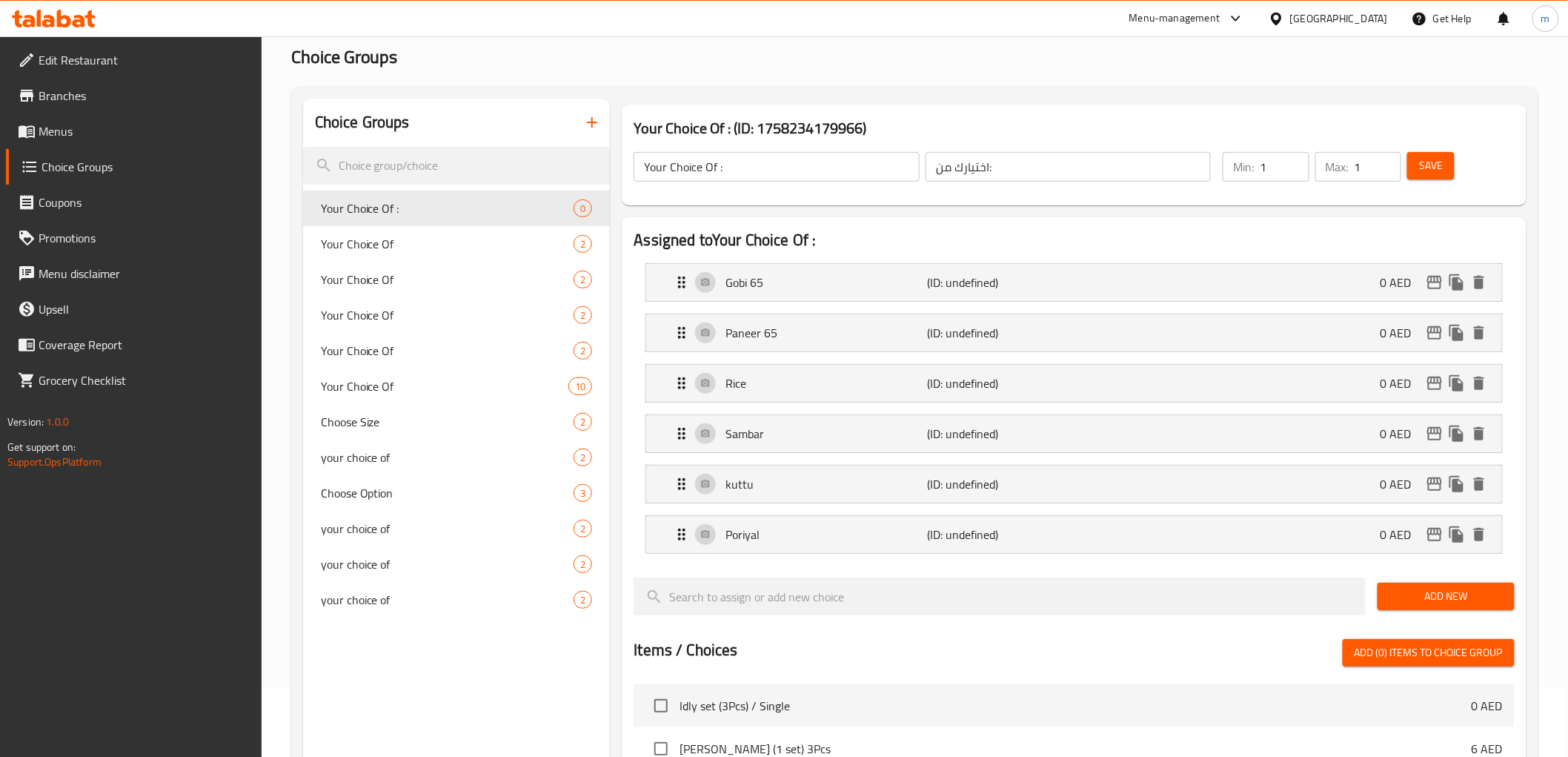
click at [1445, 594] on span "Add New" at bounding box center [1445, 596] width 113 height 19
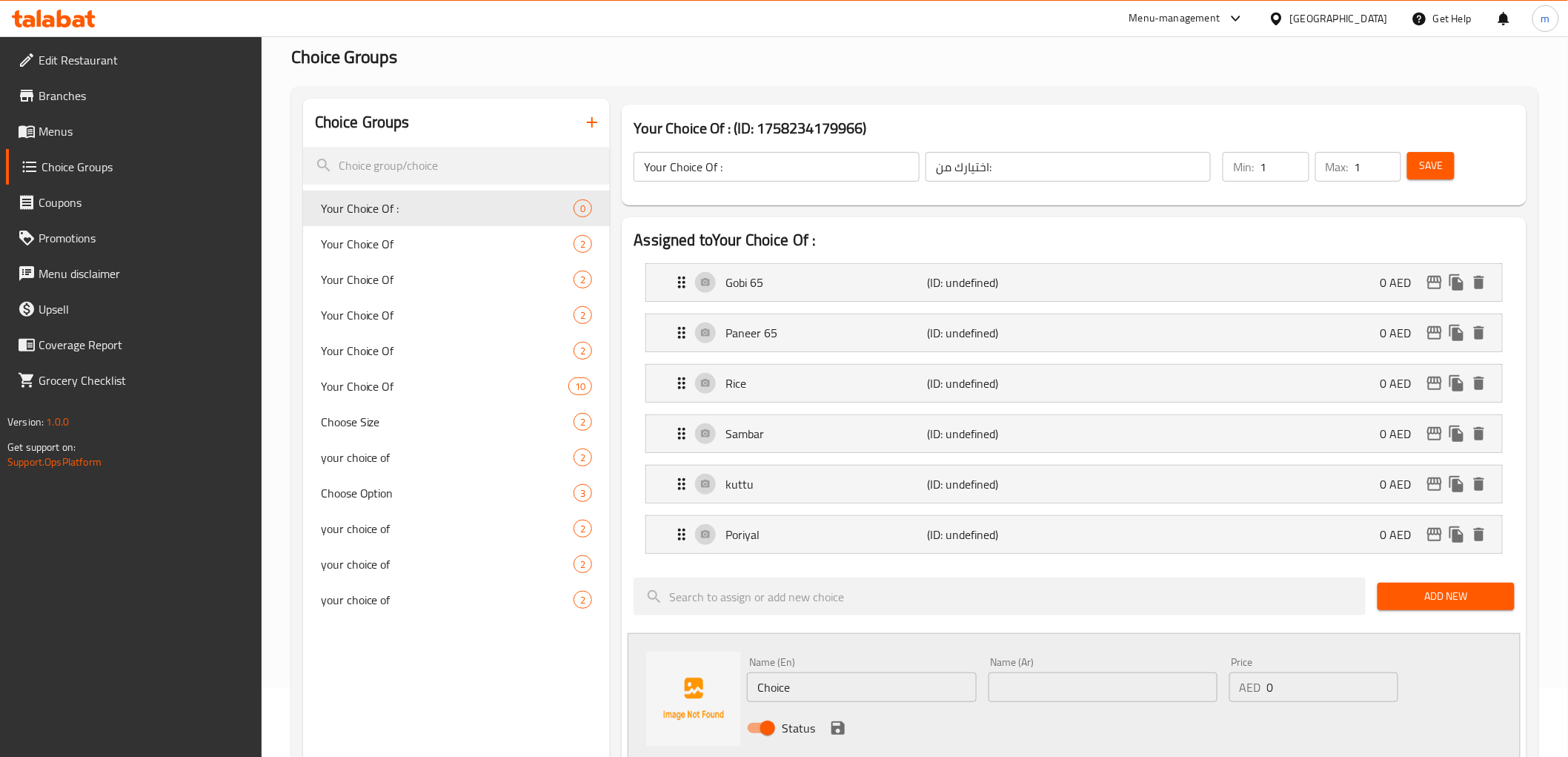
drag, startPoint x: 826, startPoint y: 684, endPoint x: 743, endPoint y: 685, distance: 83.0
click at [743, 685] on div "Name (En) Choice Name (En)" at bounding box center [861, 679] width 241 height 57
type input "rasam"
click at [1066, 693] on input "text" at bounding box center [1102, 687] width 229 height 30
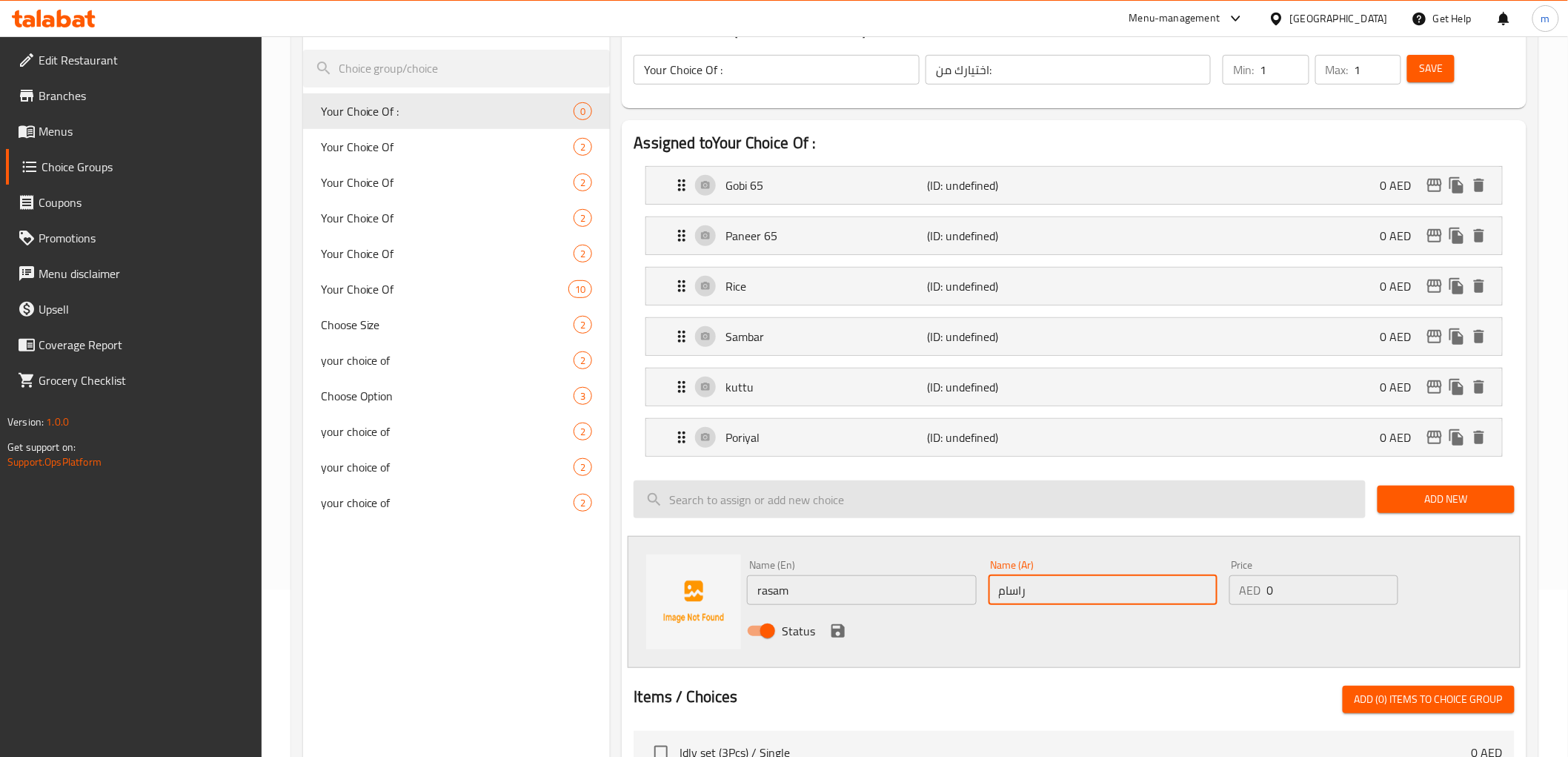
scroll to position [234, 0]
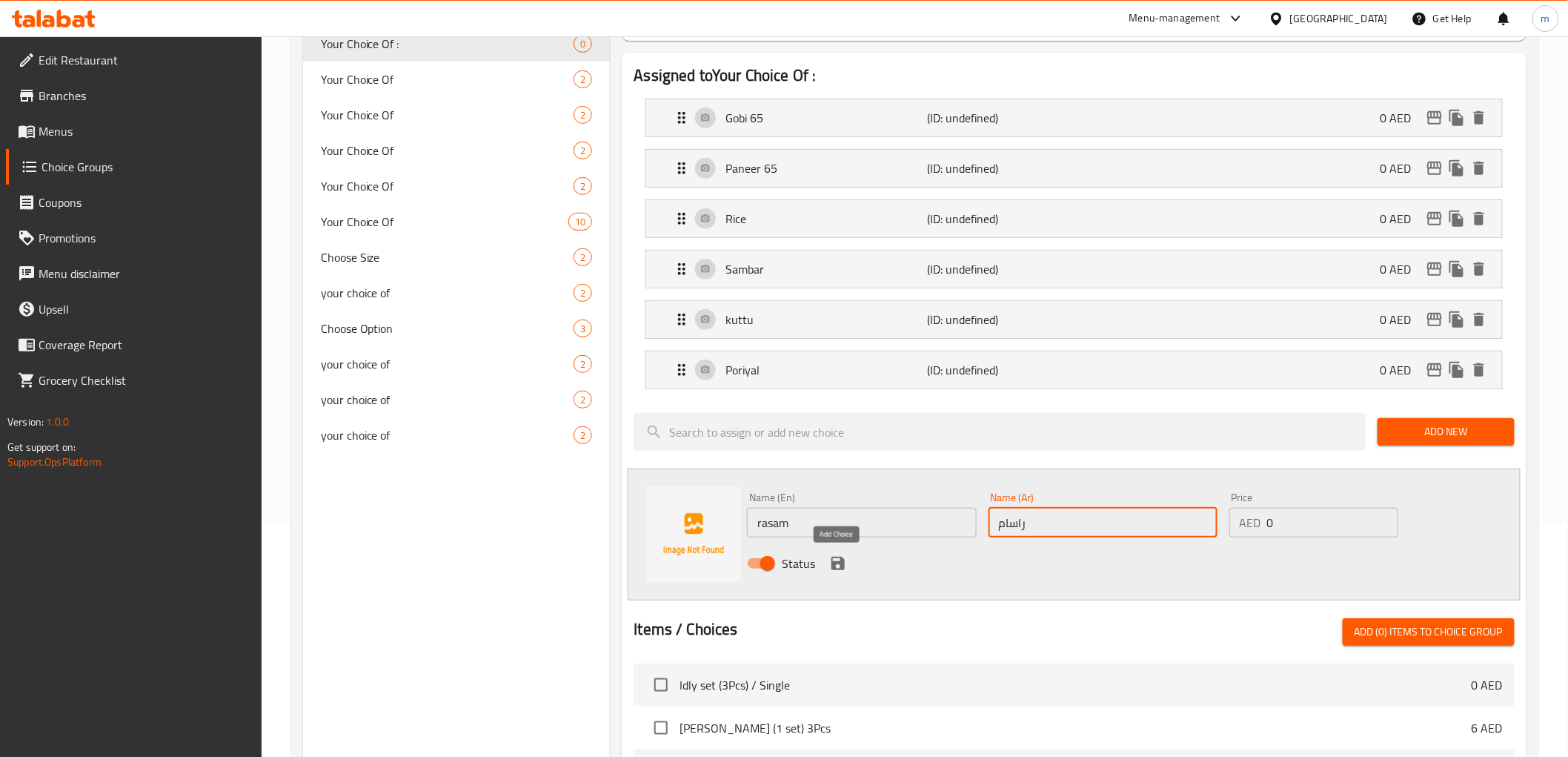
type input "راسام"
click at [843, 565] on icon "save" at bounding box center [837, 563] width 13 height 13
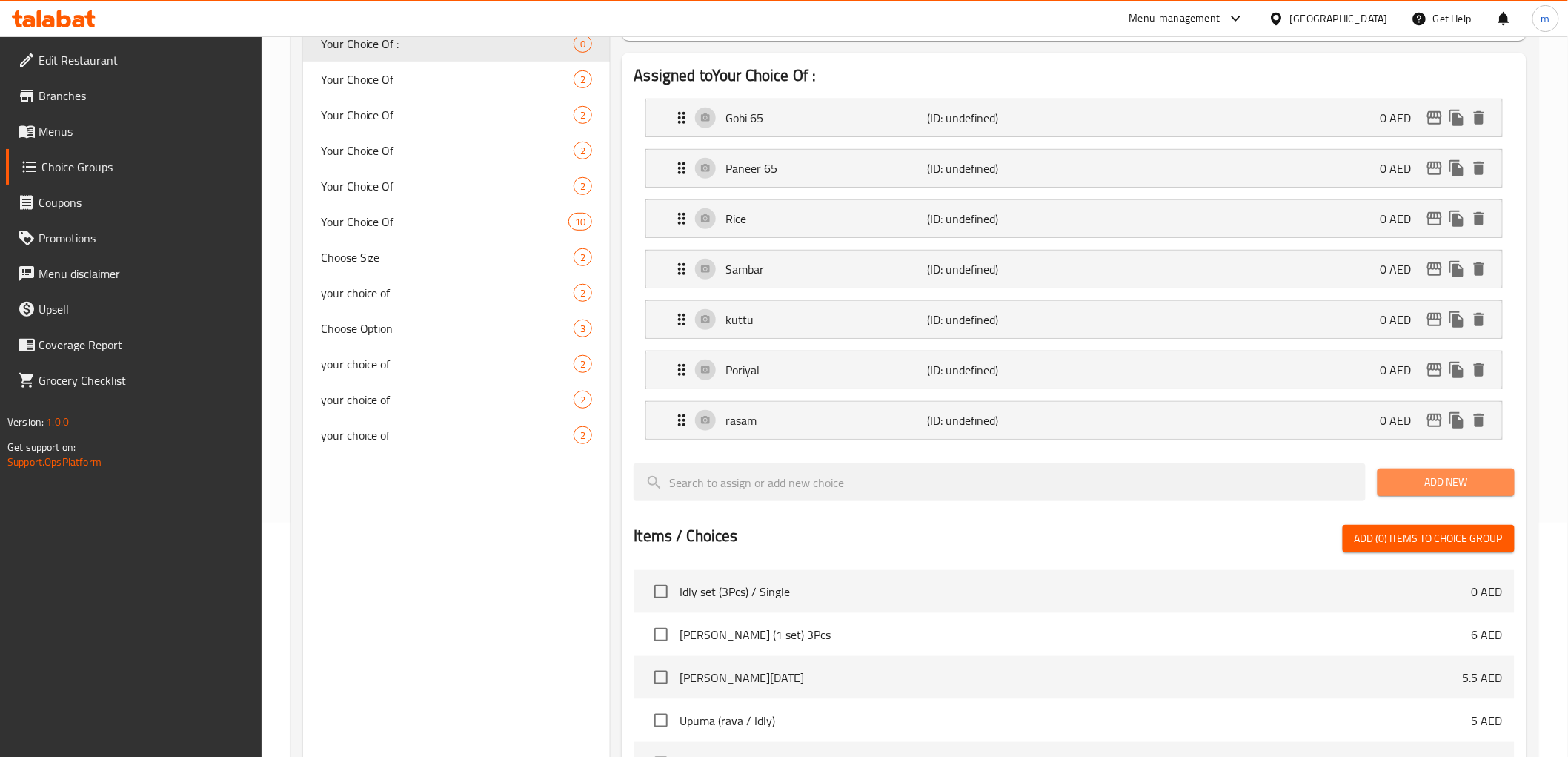
click at [1455, 478] on span "Add New" at bounding box center [1445, 481] width 113 height 19
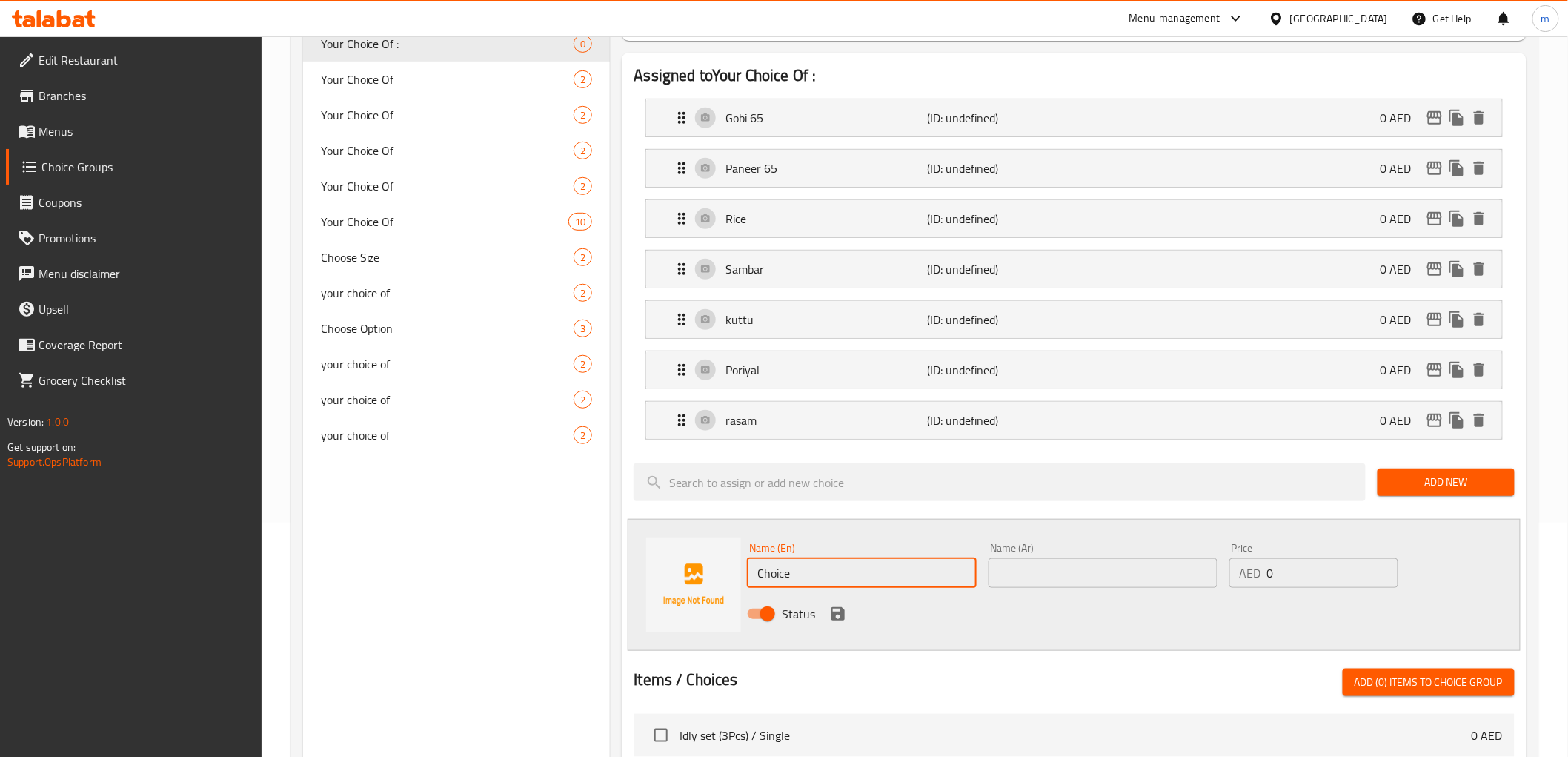
drag, startPoint x: 908, startPoint y: 569, endPoint x: 739, endPoint y: 573, distance: 169.0
click at [739, 573] on div "Name (En) Choice Name (En) Name (Ar) Name (Ar) Price AED 0 Price Status" at bounding box center [1074, 584] width 892 height 132
type input "payasam"
click at [1116, 573] on input "text" at bounding box center [1102, 573] width 229 height 30
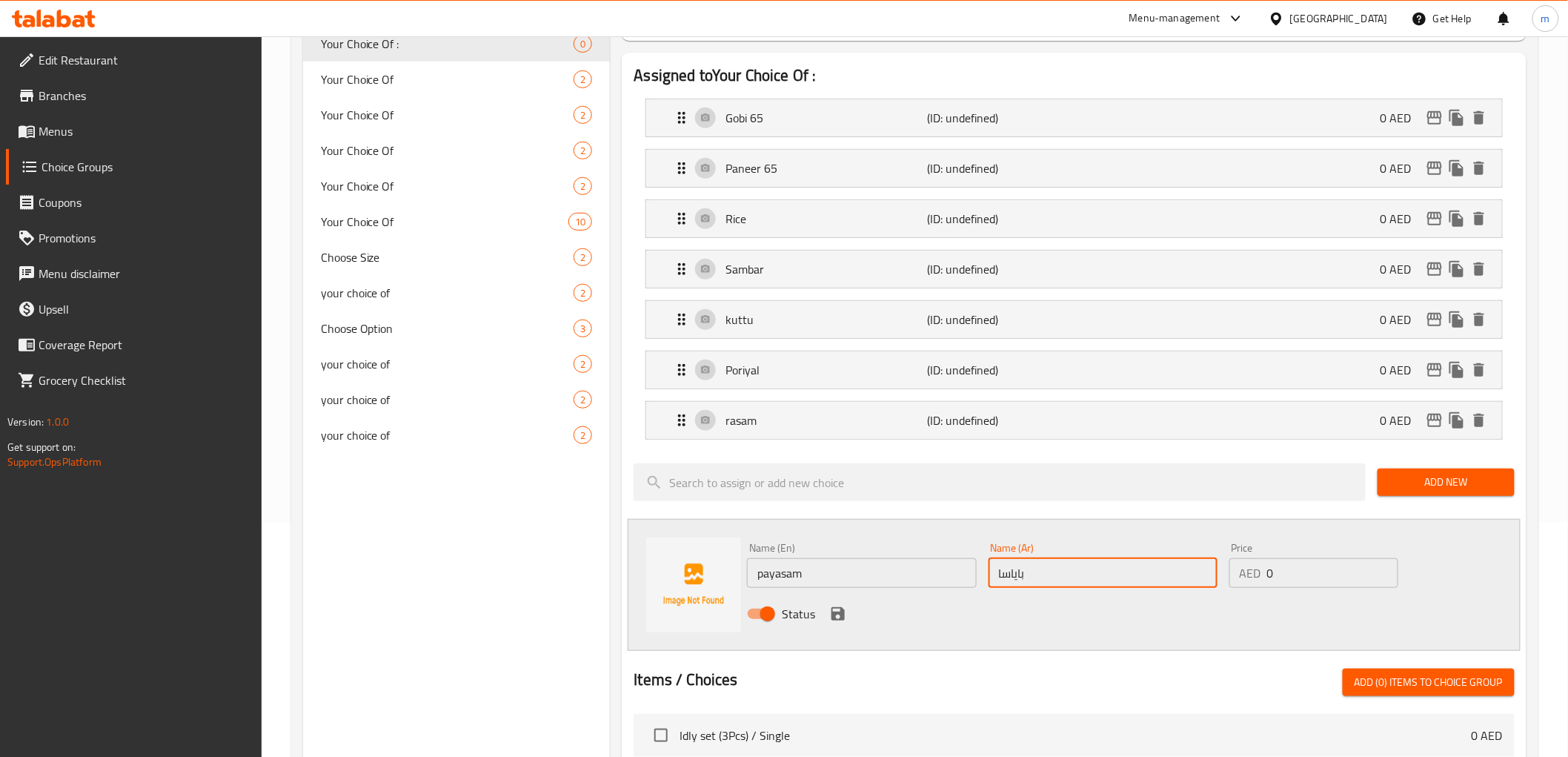
type input "باياسام"
click at [830, 617] on icon "save" at bounding box center [838, 614] width 18 height 18
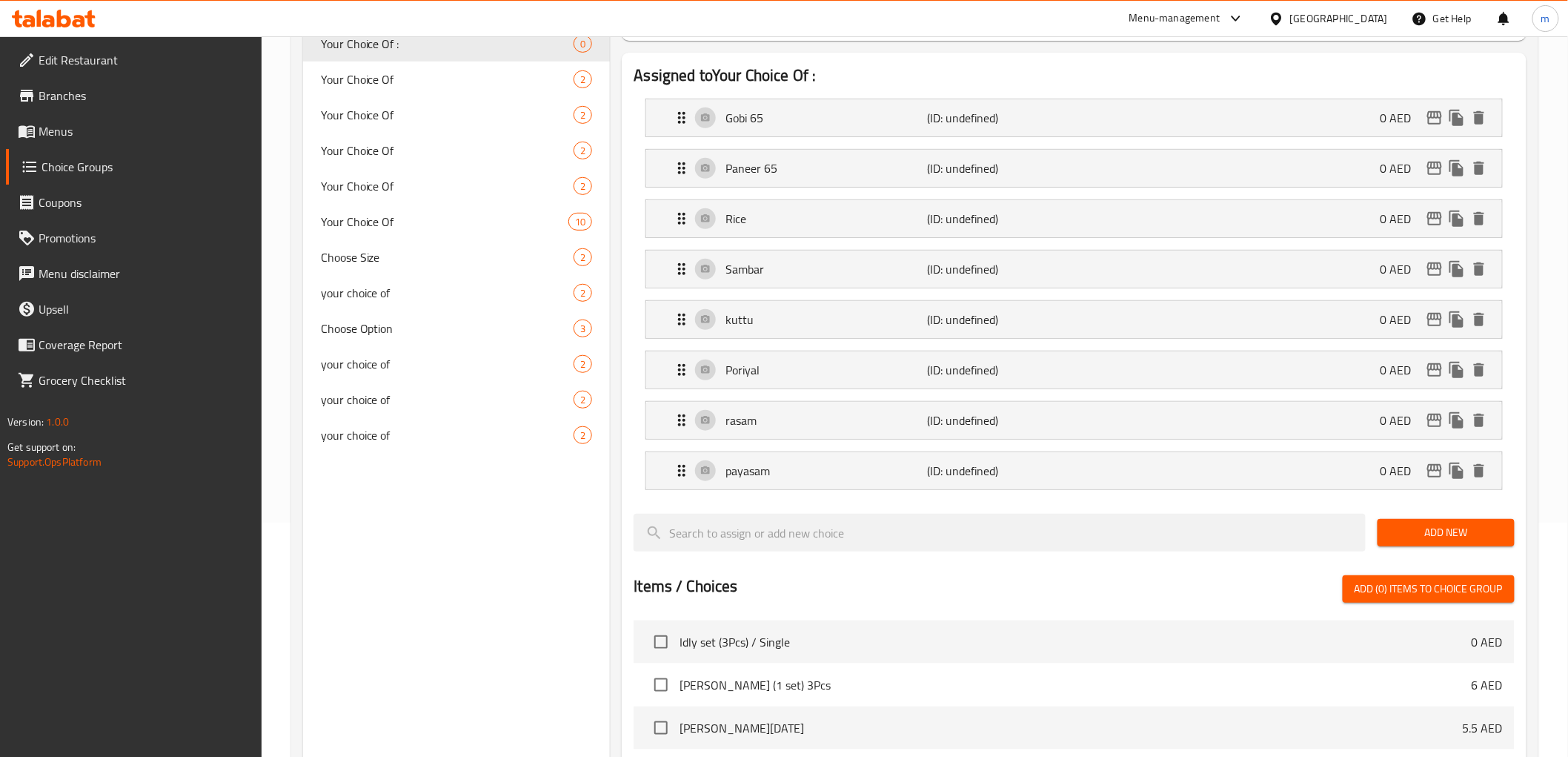
click at [1450, 535] on span "Add New" at bounding box center [1445, 532] width 113 height 19
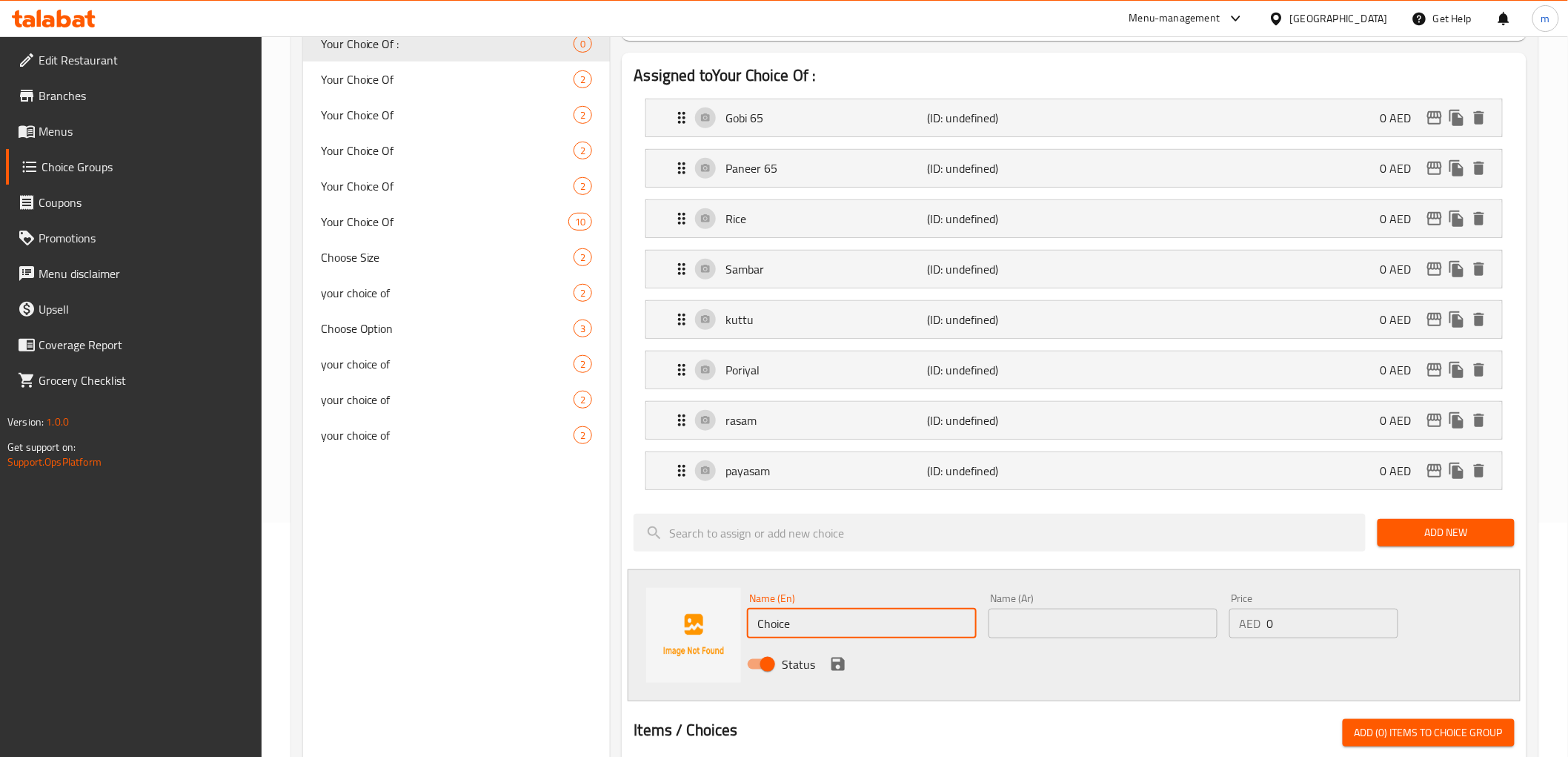
drag, startPoint x: 863, startPoint y: 626, endPoint x: 682, endPoint y: 601, distance: 182.7
click at [683, 601] on div "Name (En) Choice Name (En) Name (Ar) Name (Ar) Price AED 0 Price Status" at bounding box center [1074, 634] width 892 height 132
type input "pappad"
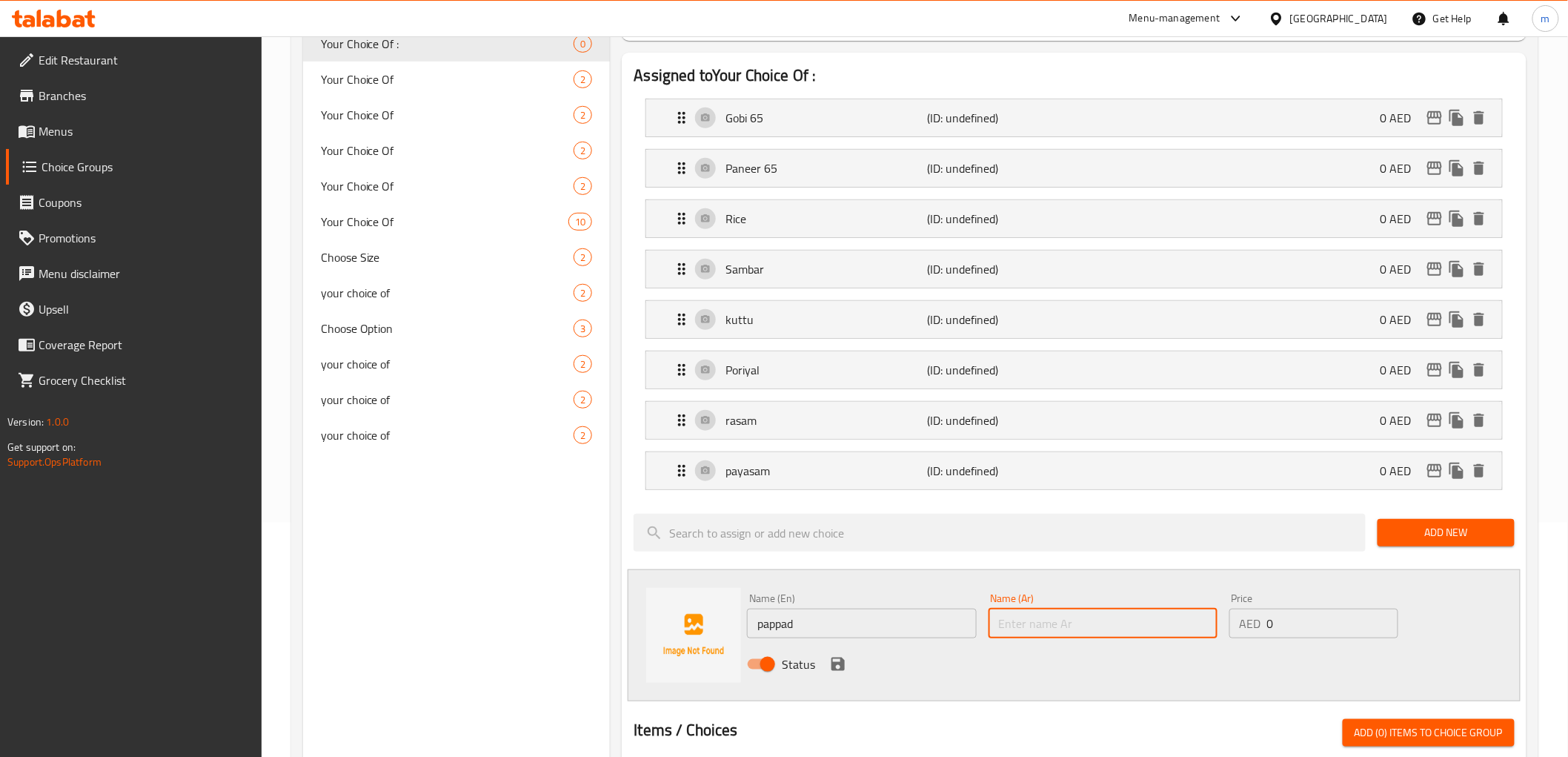
click at [1057, 629] on input "text" at bounding box center [1102, 624] width 229 height 30
type input "بابد"
click at [839, 669] on icon "save" at bounding box center [838, 664] width 18 height 18
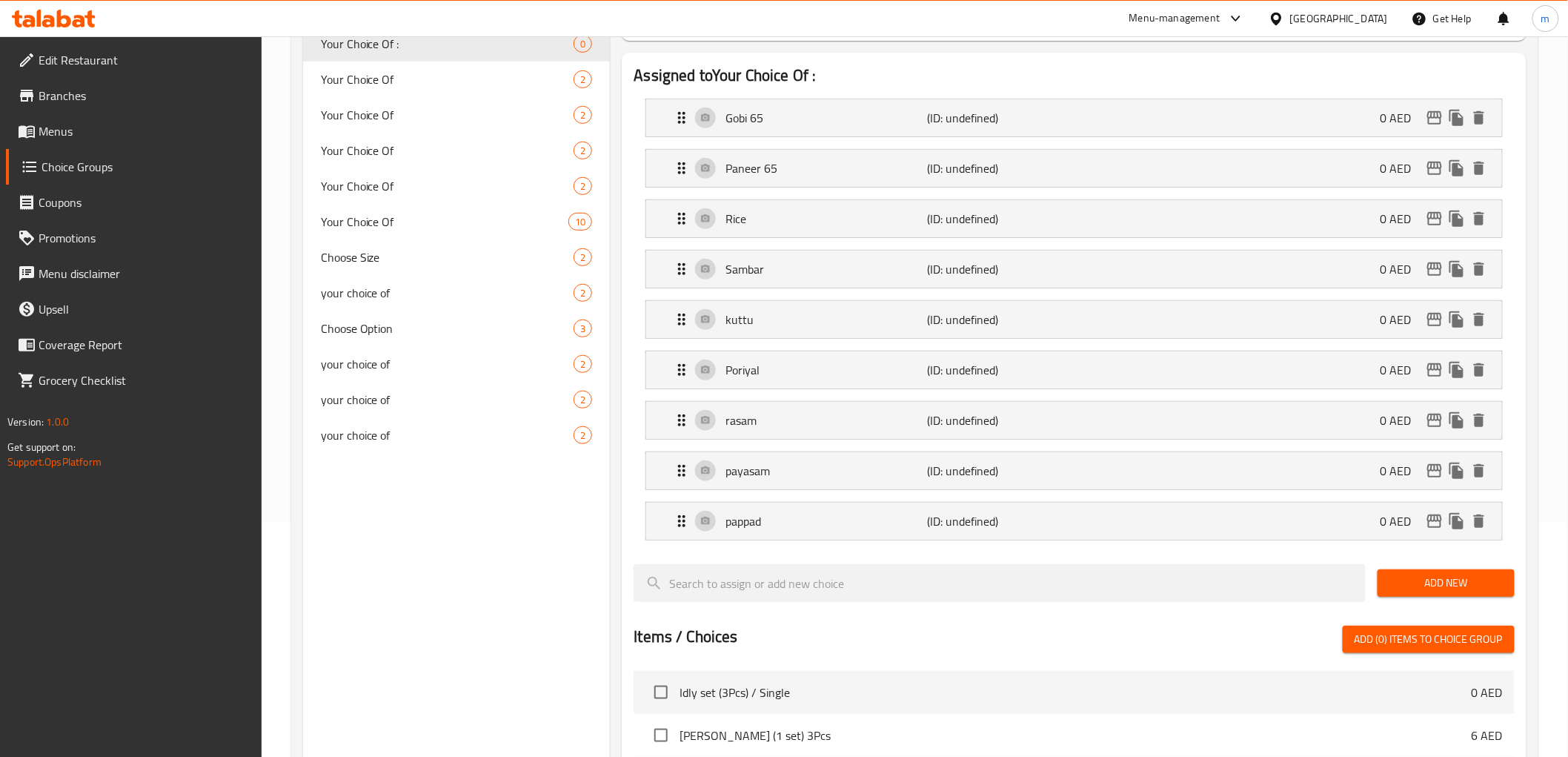
click at [1418, 583] on span "Add New" at bounding box center [1445, 582] width 113 height 19
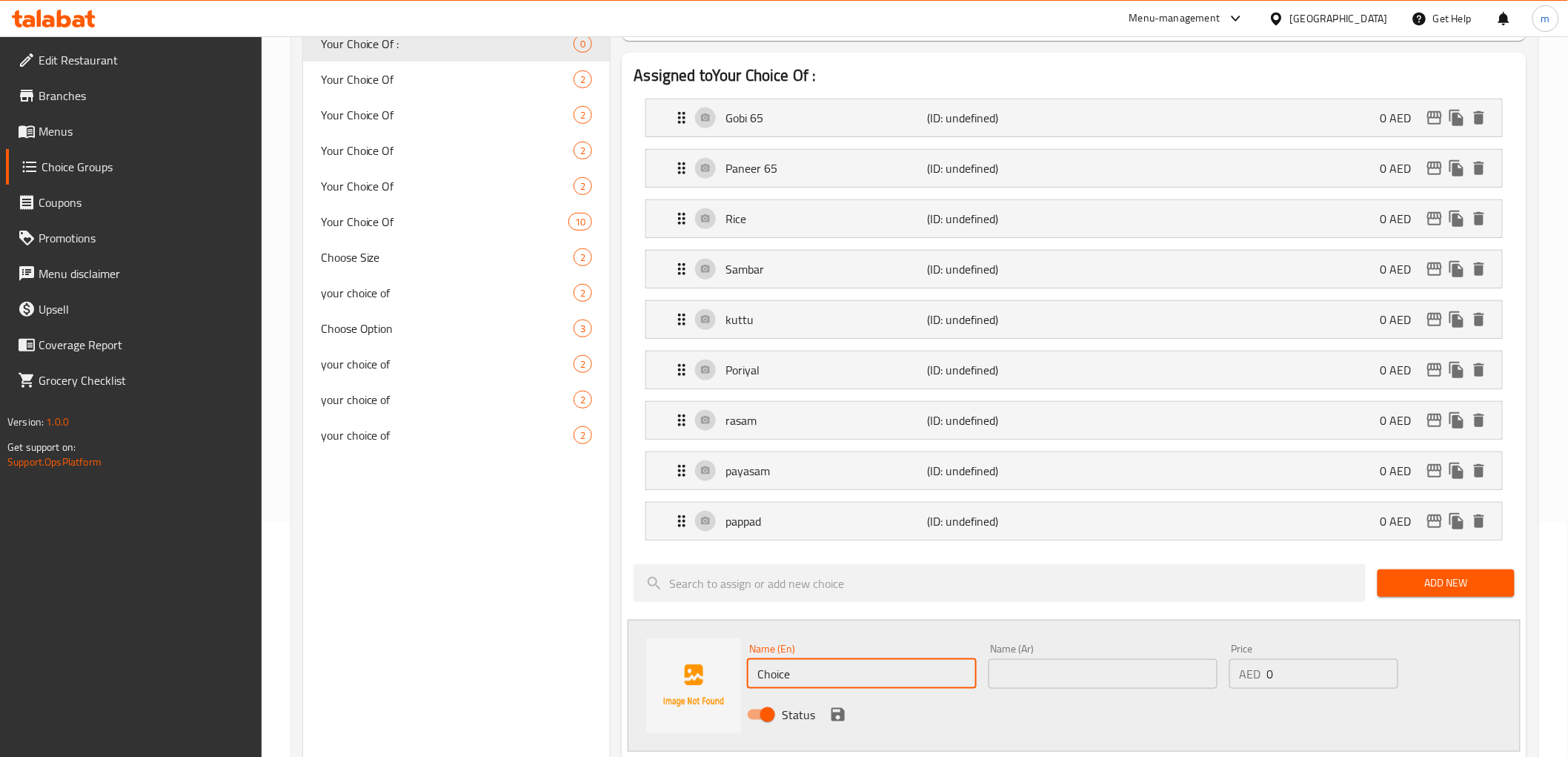
drag, startPoint x: 861, startPoint y: 682, endPoint x: 735, endPoint y: 686, distance: 126.1
click at [735, 686] on div "Name (En) Choice Name (En) Name (Ar) Name (Ar) Price AED 0 Price Status" at bounding box center [1074, 685] width 892 height 132
type input "pickle"
click at [1068, 682] on input "text" at bounding box center [1102, 674] width 229 height 30
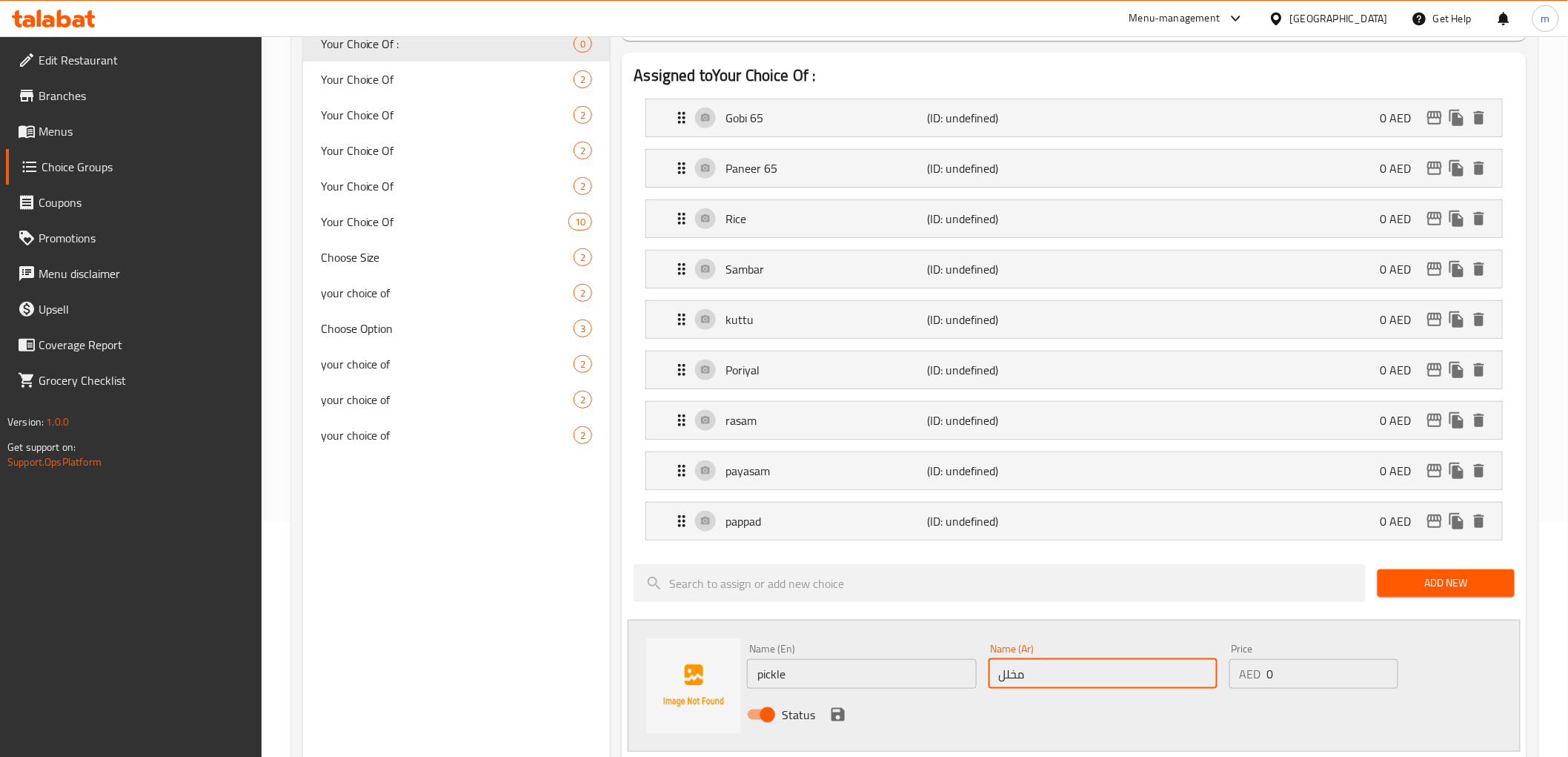
scroll to position [647, 0]
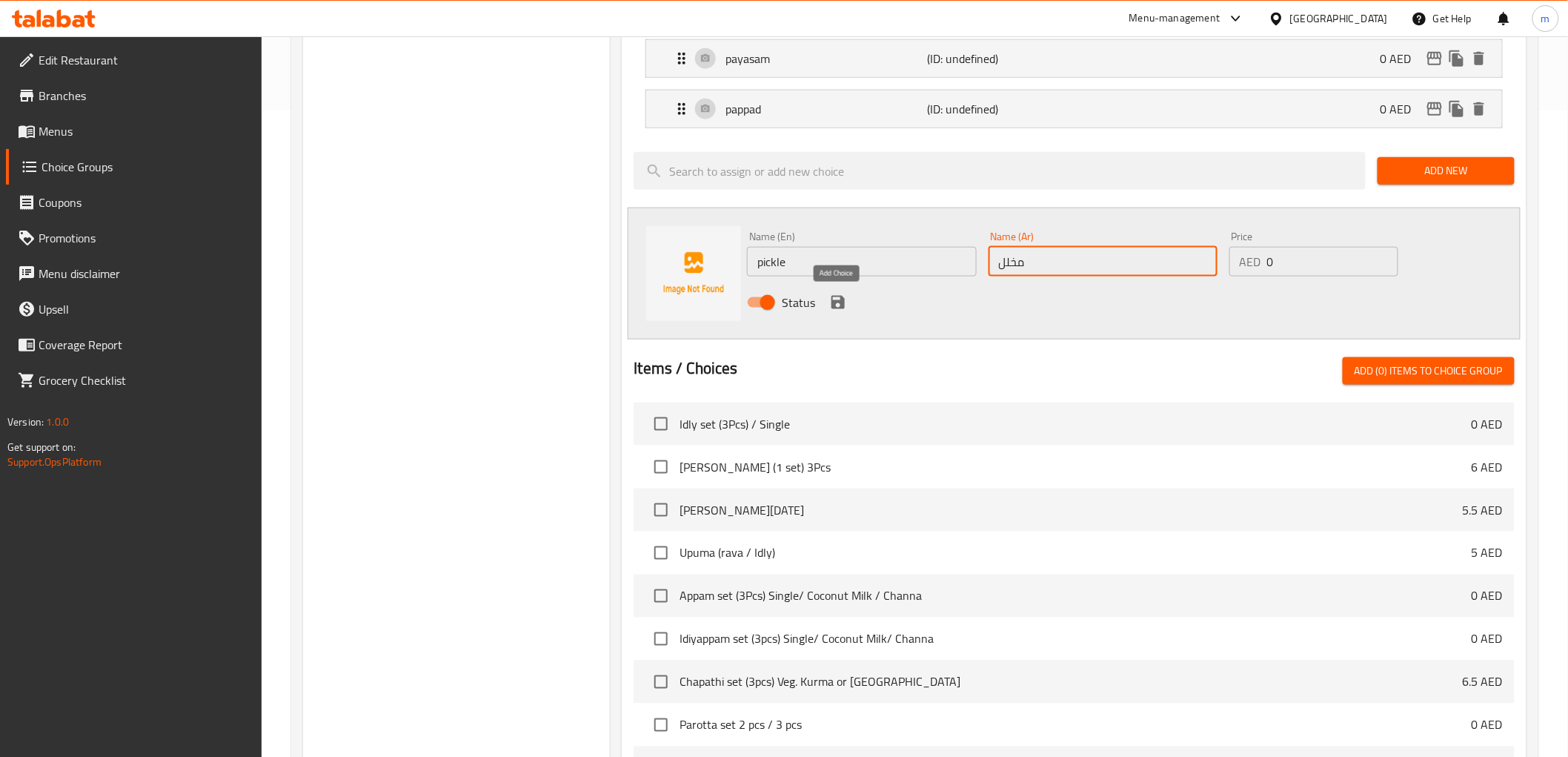
type input "مخلل"
click at [829, 302] on icon "save" at bounding box center [838, 302] width 18 height 18
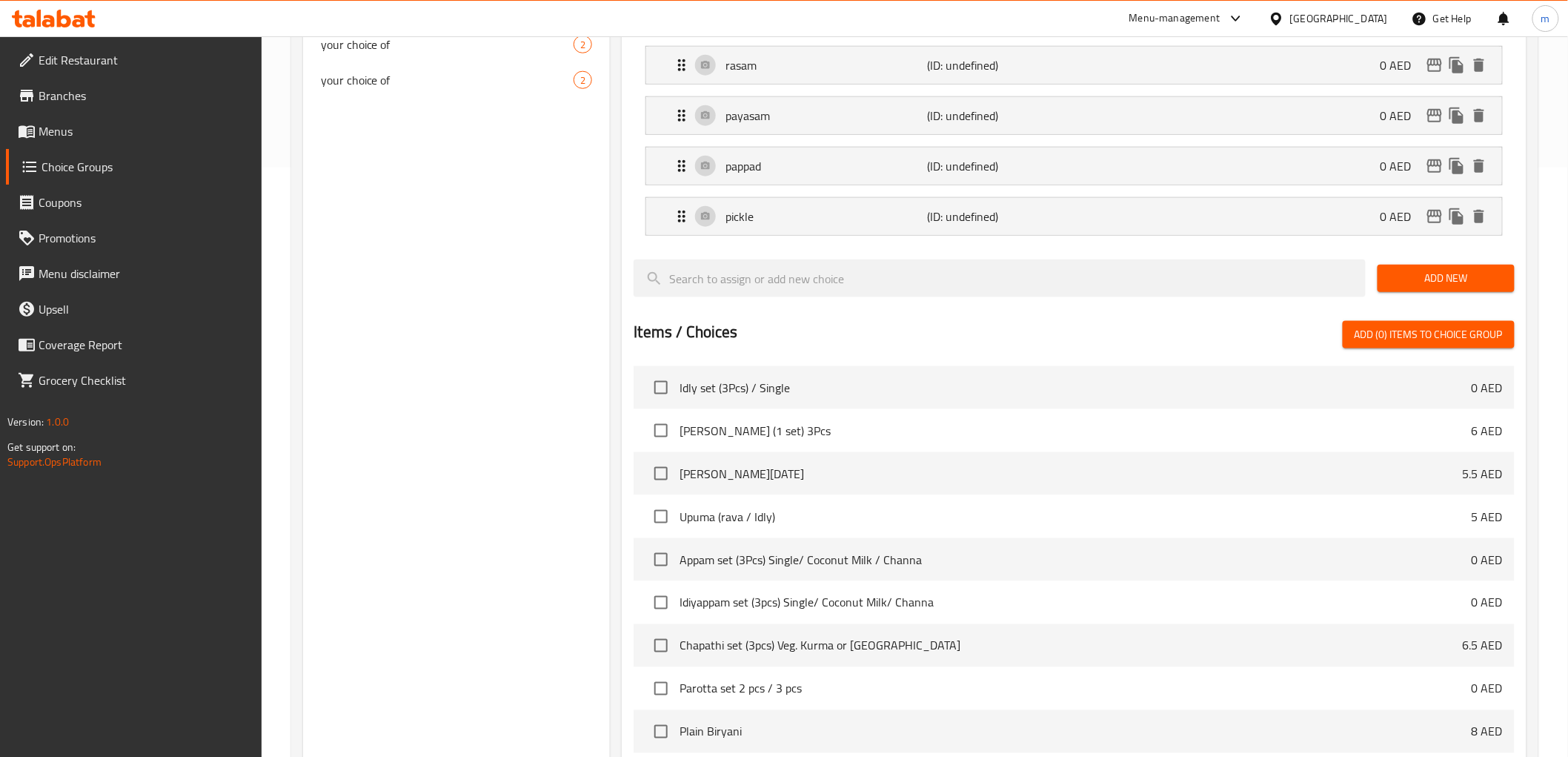
scroll to position [564, 0]
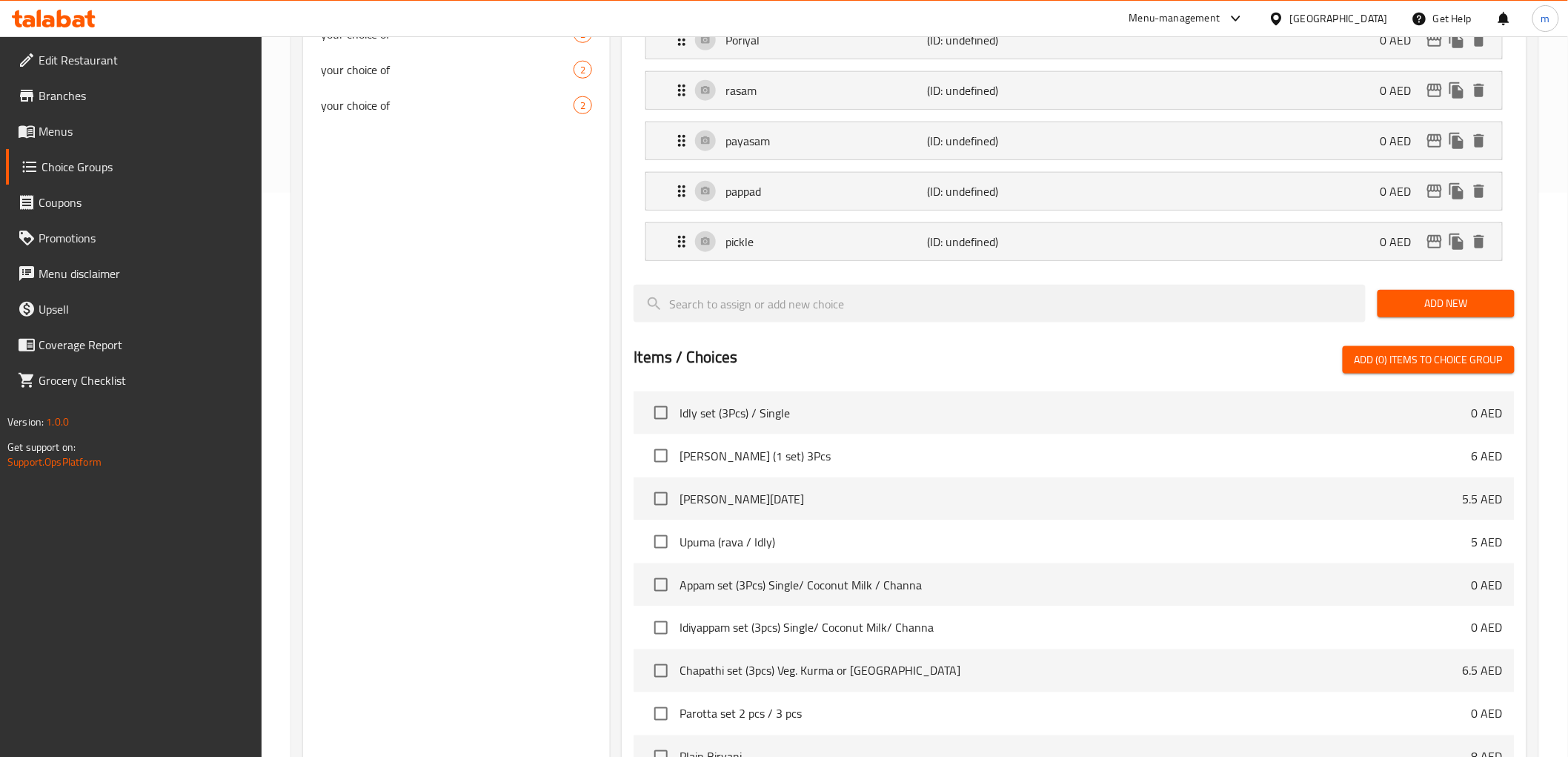
click at [1469, 297] on span "Add New" at bounding box center [1445, 303] width 113 height 19
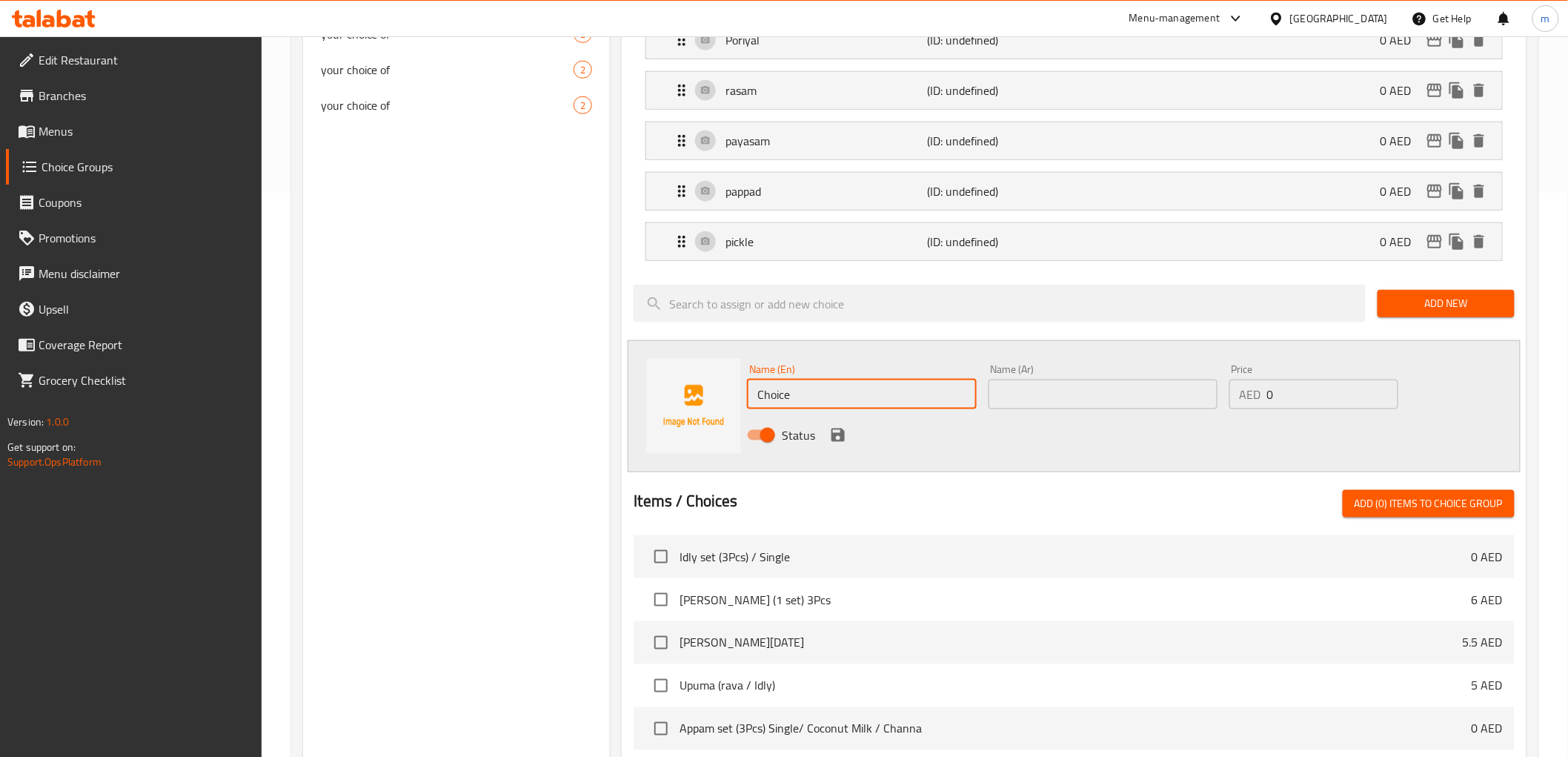
drag, startPoint x: 758, startPoint y: 398, endPoint x: 746, endPoint y: 401, distance: 12.4
click at [750, 398] on input "Choice" at bounding box center [861, 395] width 229 height 30
type input "curd"
click at [1150, 394] on input "text" at bounding box center [1102, 395] width 229 height 30
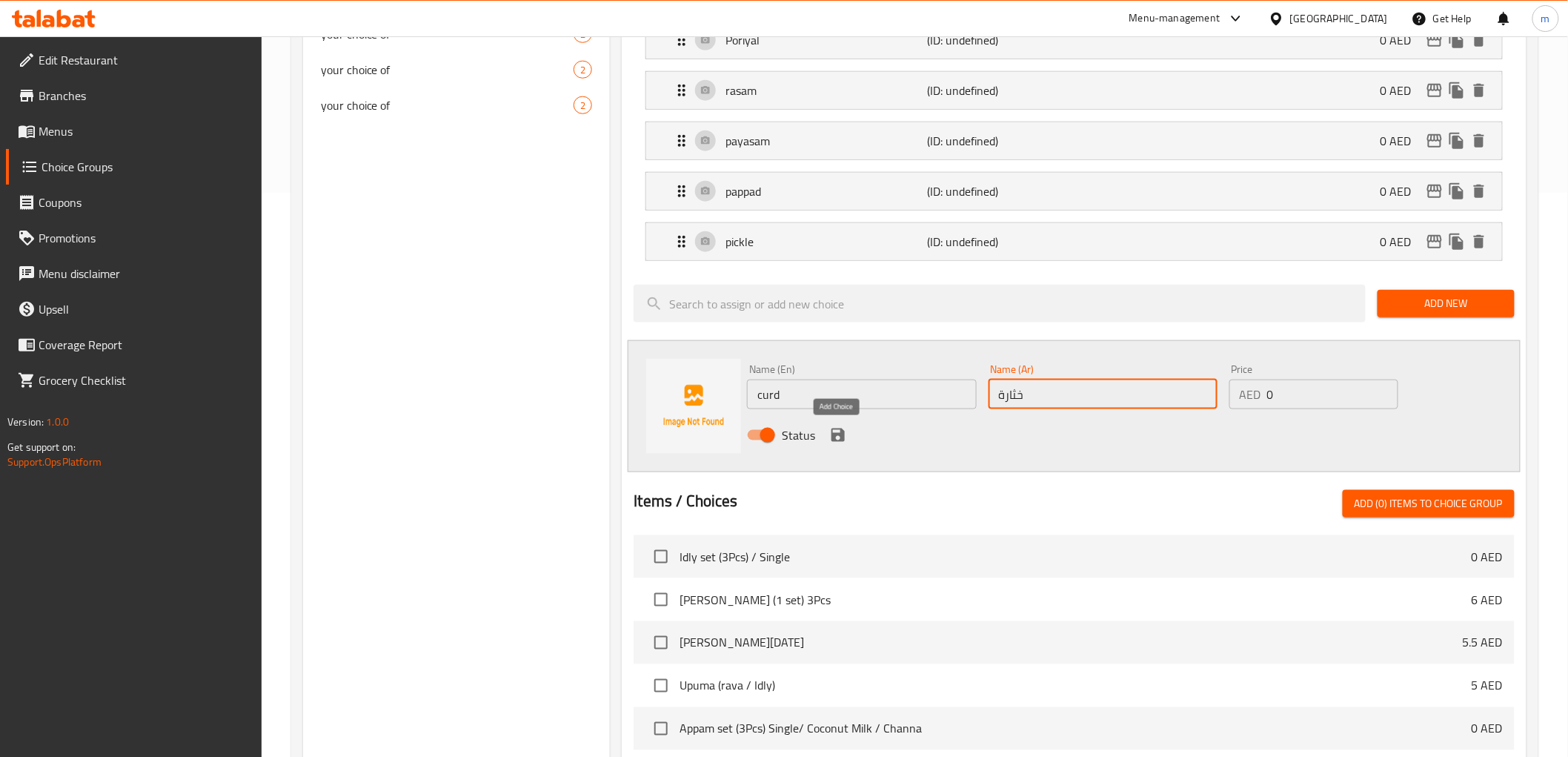
type input "خثارة"
click at [839, 435] on icon "save" at bounding box center [837, 435] width 13 height 13
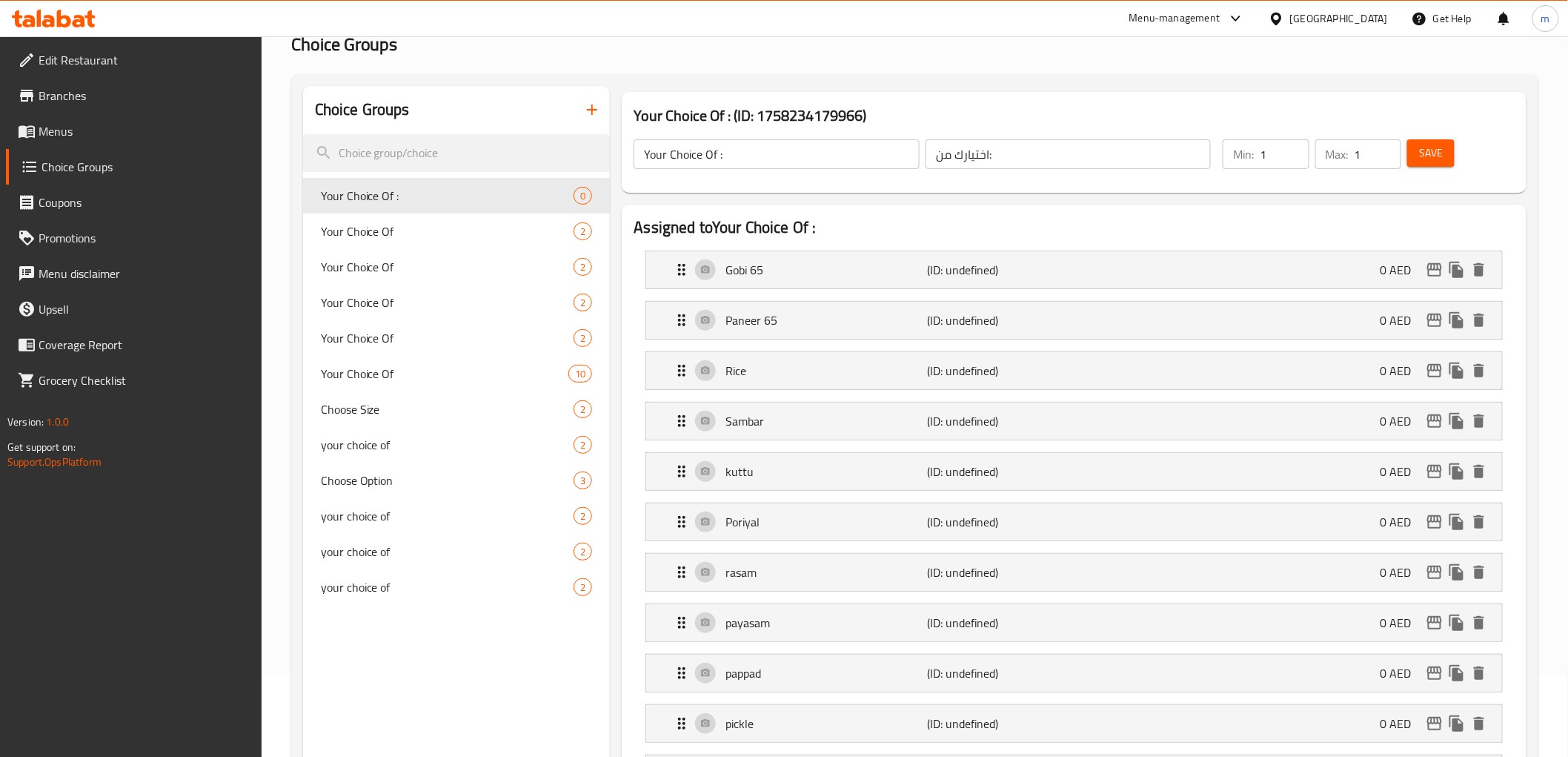
scroll to position [0, 0]
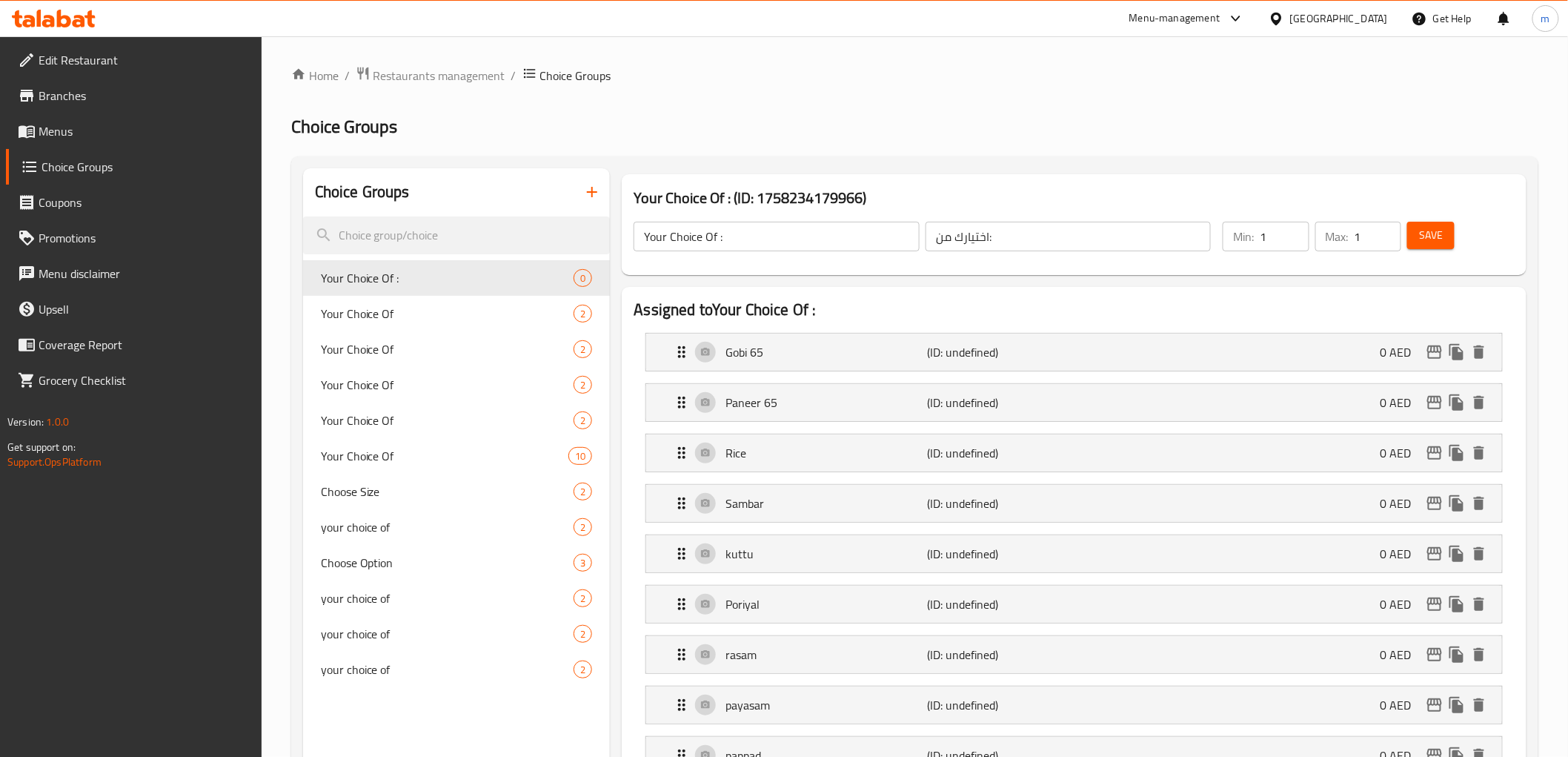
click at [1423, 242] on span "Save" at bounding box center [1430, 235] width 24 height 19
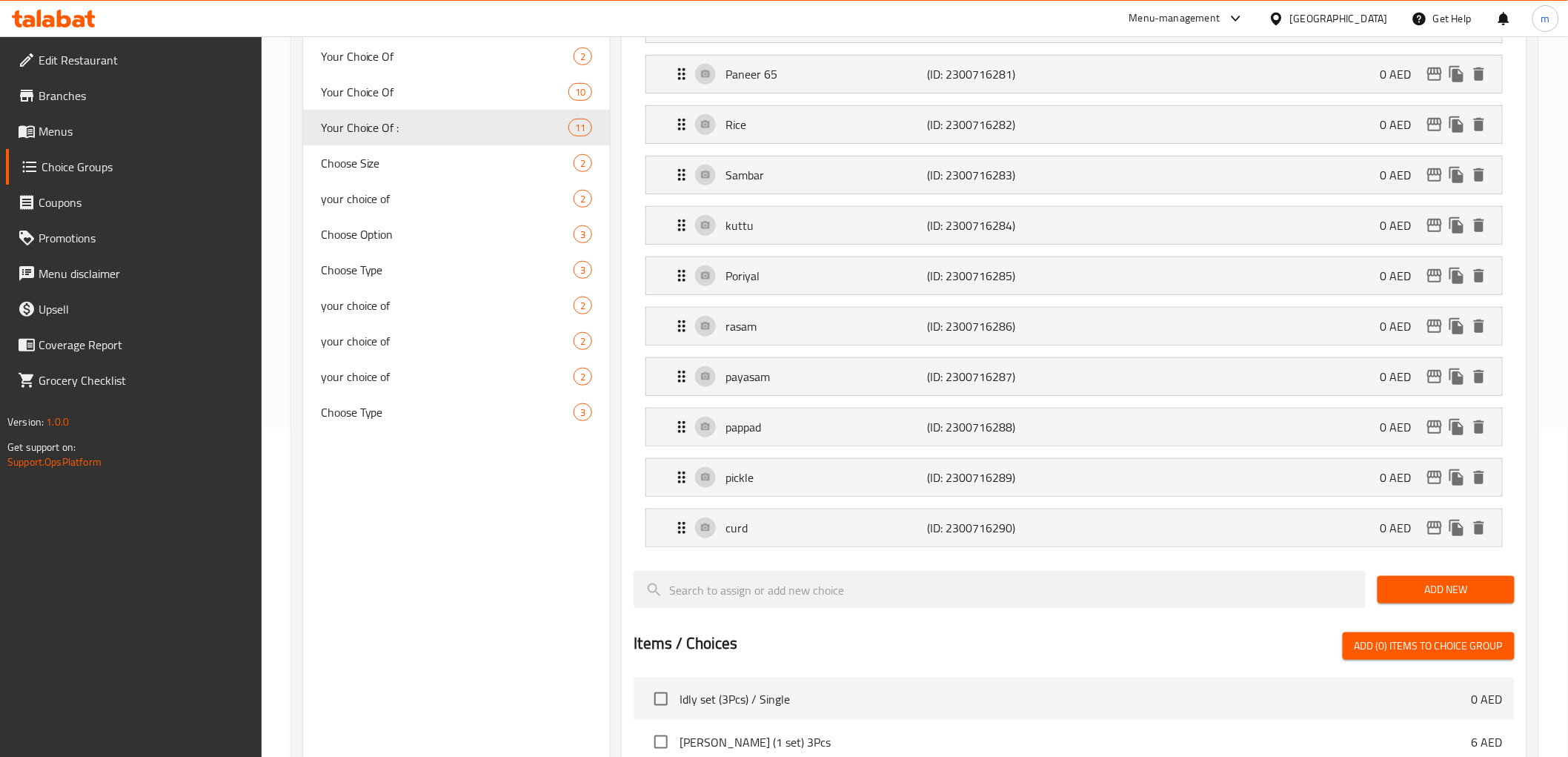
scroll to position [329, 0]
click at [1461, 592] on span "Add New" at bounding box center [1445, 588] width 113 height 19
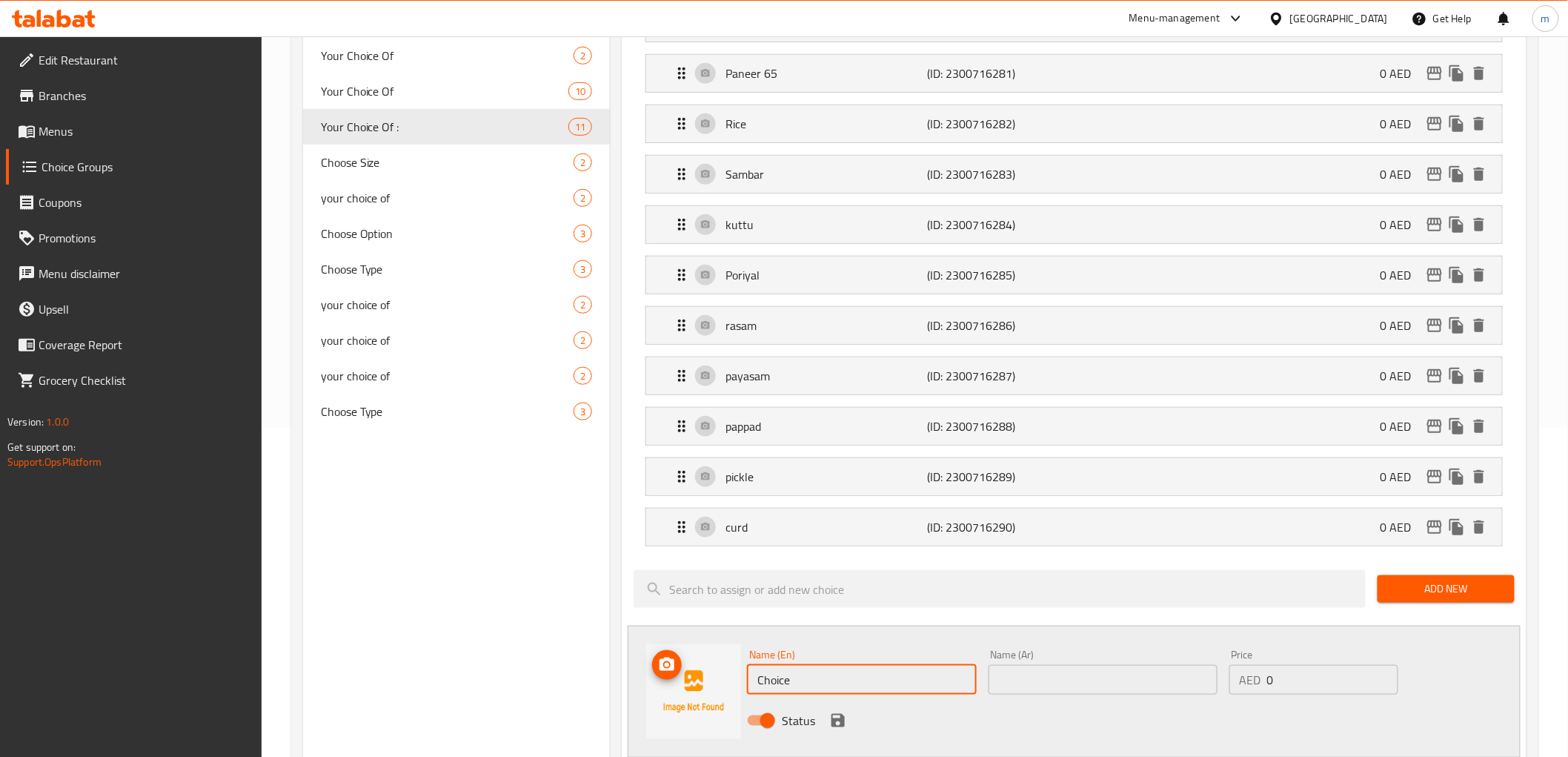
drag, startPoint x: 859, startPoint y: 676, endPoint x: 683, endPoint y: 676, distance: 176.0
click at [683, 676] on div "Name (En) Choice Name (En) Name (Ar) Name (Ar) Price AED 0 Price Status" at bounding box center [1074, 691] width 892 height 132
type input "ل"
type input "vatha kulambu"
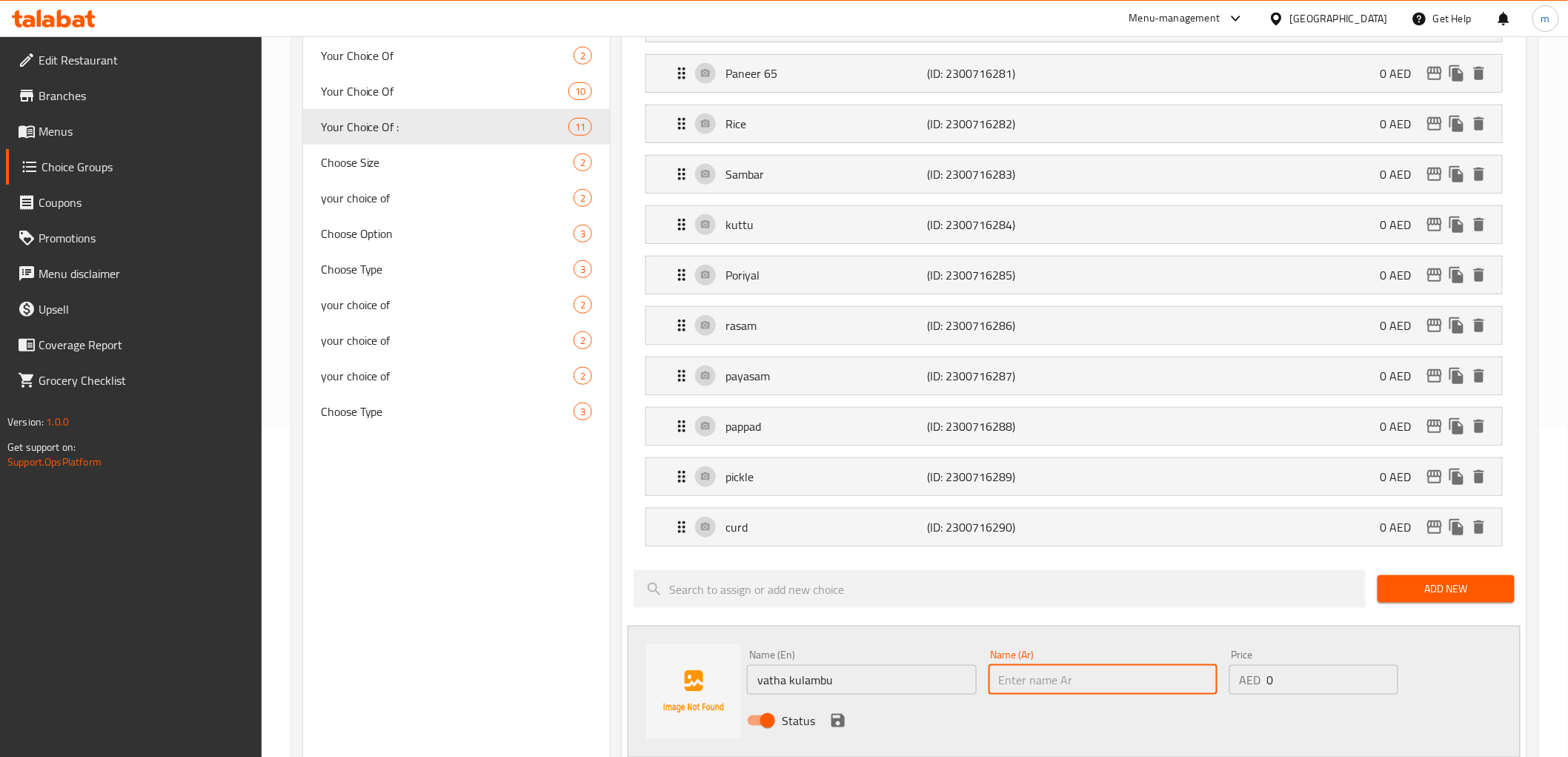
click at [1075, 673] on input "text" at bounding box center [1102, 680] width 229 height 30
type input "[PERSON_NAME]"
click at [845, 720] on icon "save" at bounding box center [838, 721] width 18 height 18
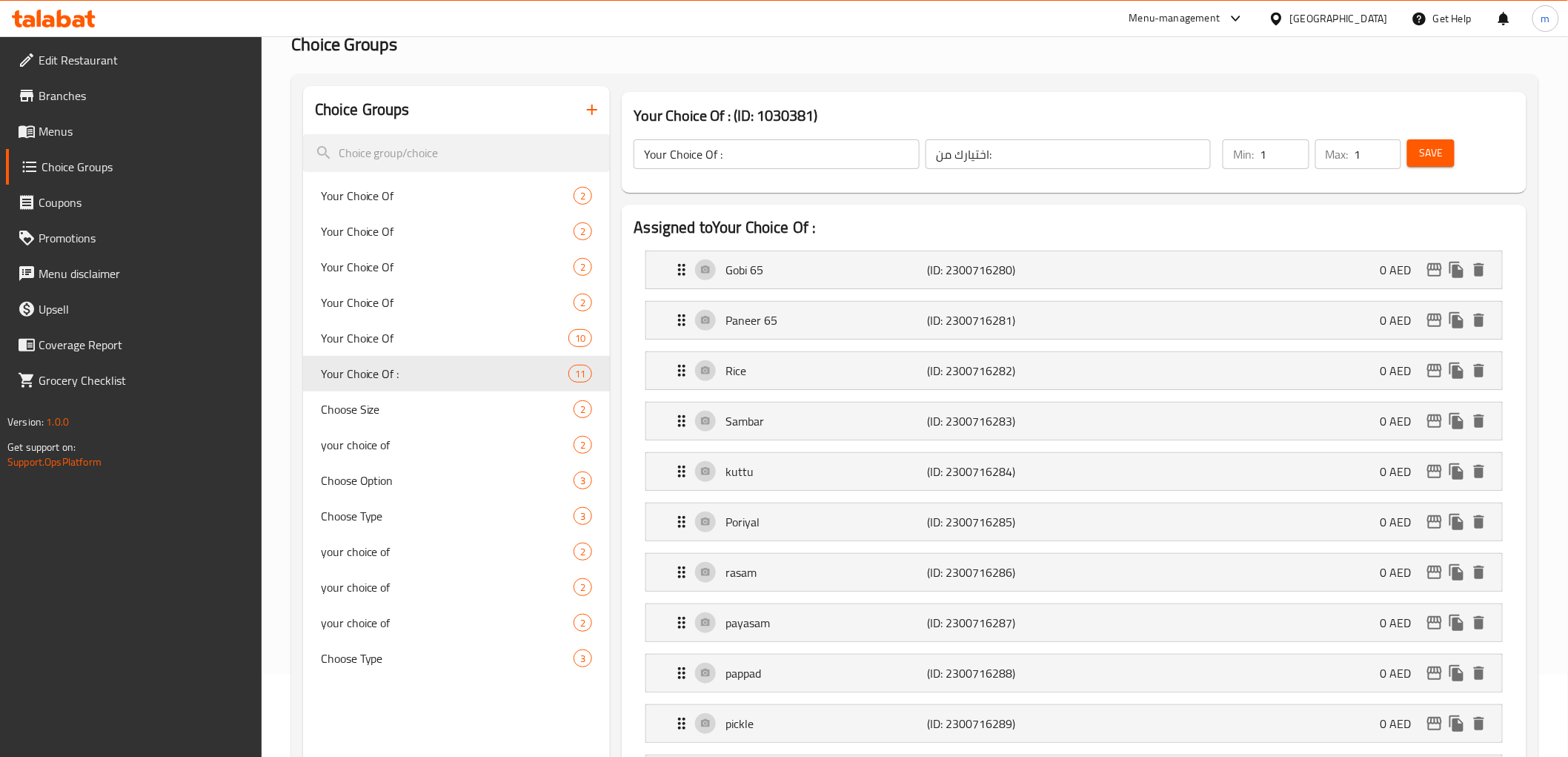
scroll to position [0, 0]
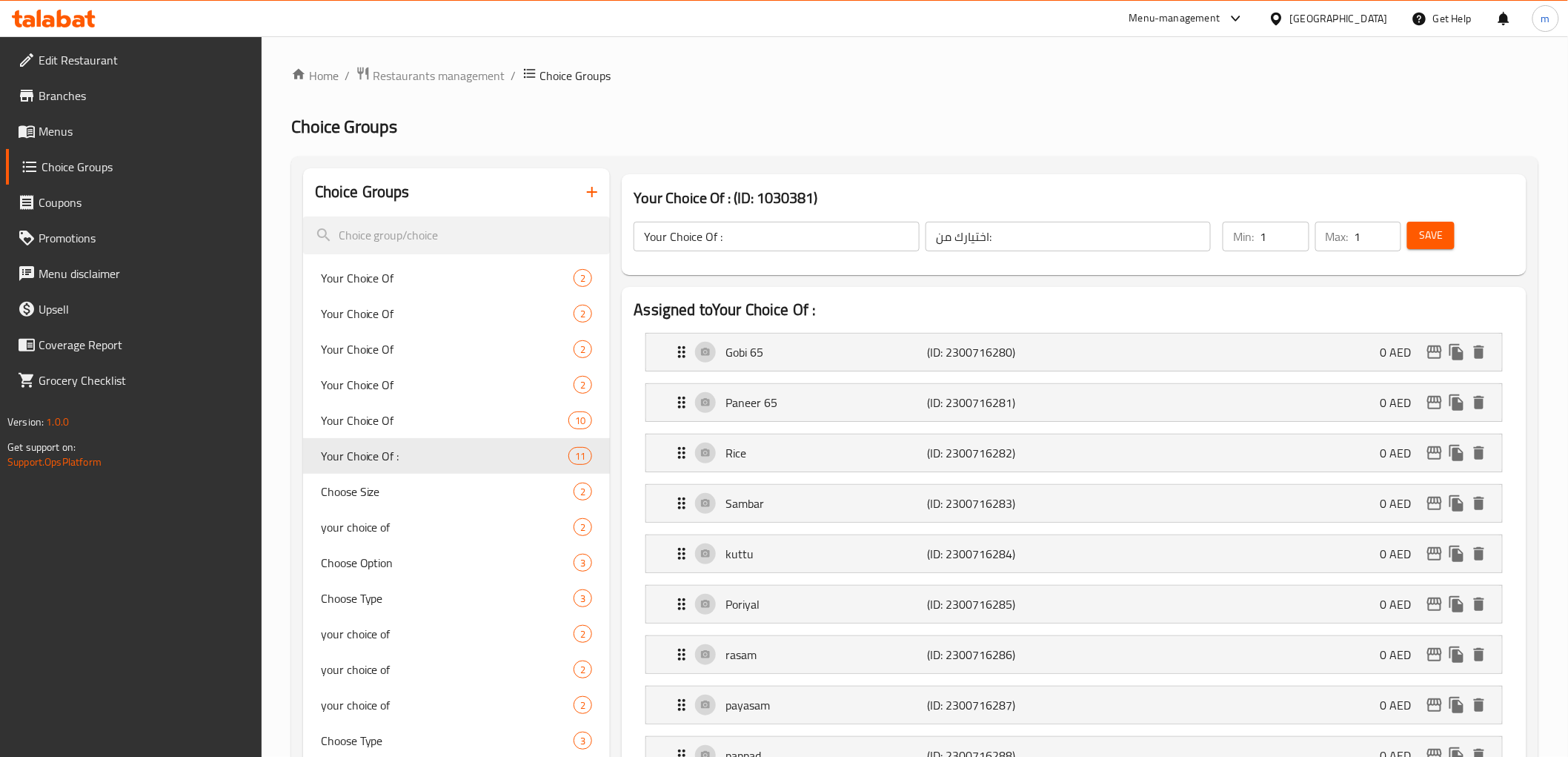
click at [1430, 236] on span "Save" at bounding box center [1430, 235] width 24 height 19
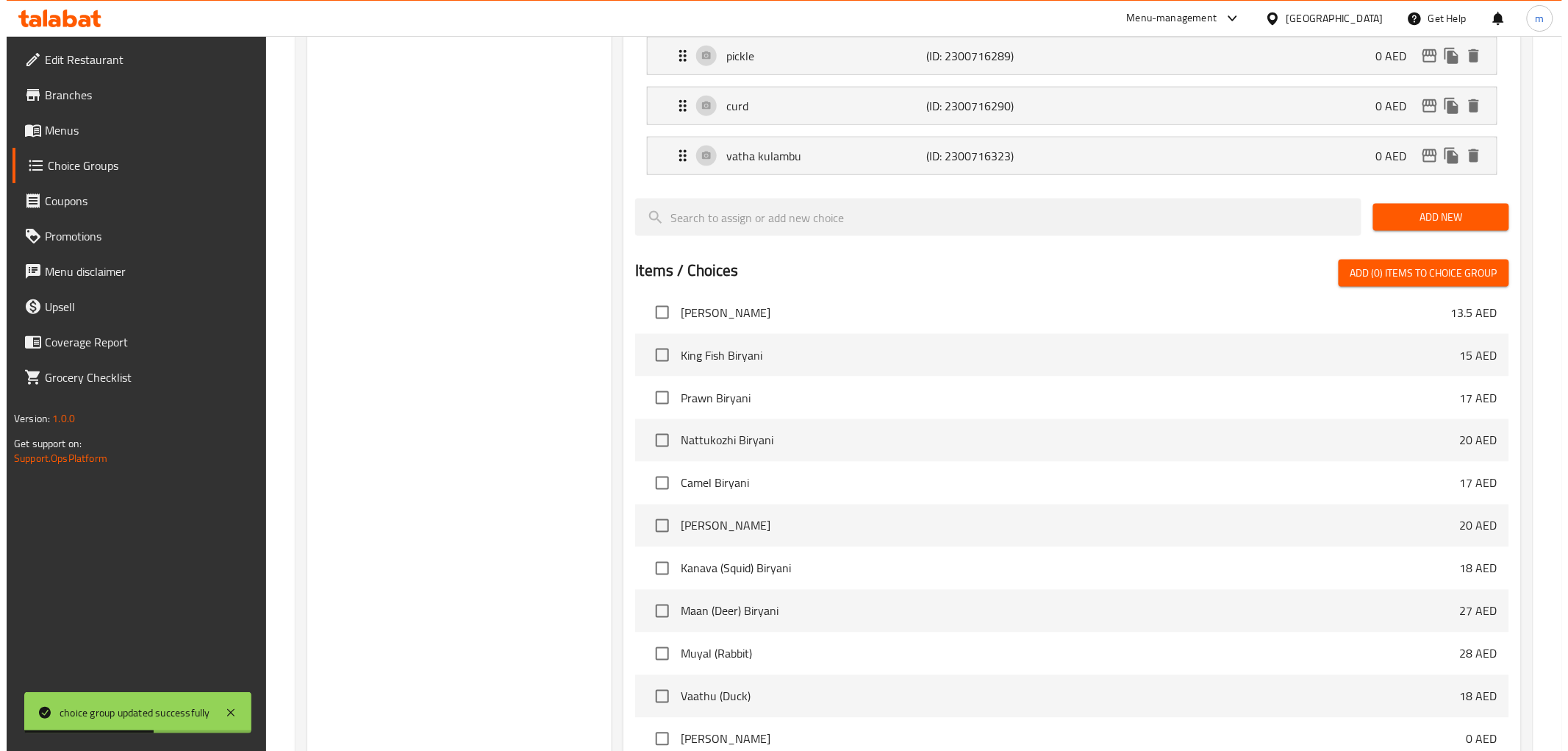
scroll to position [905, 0]
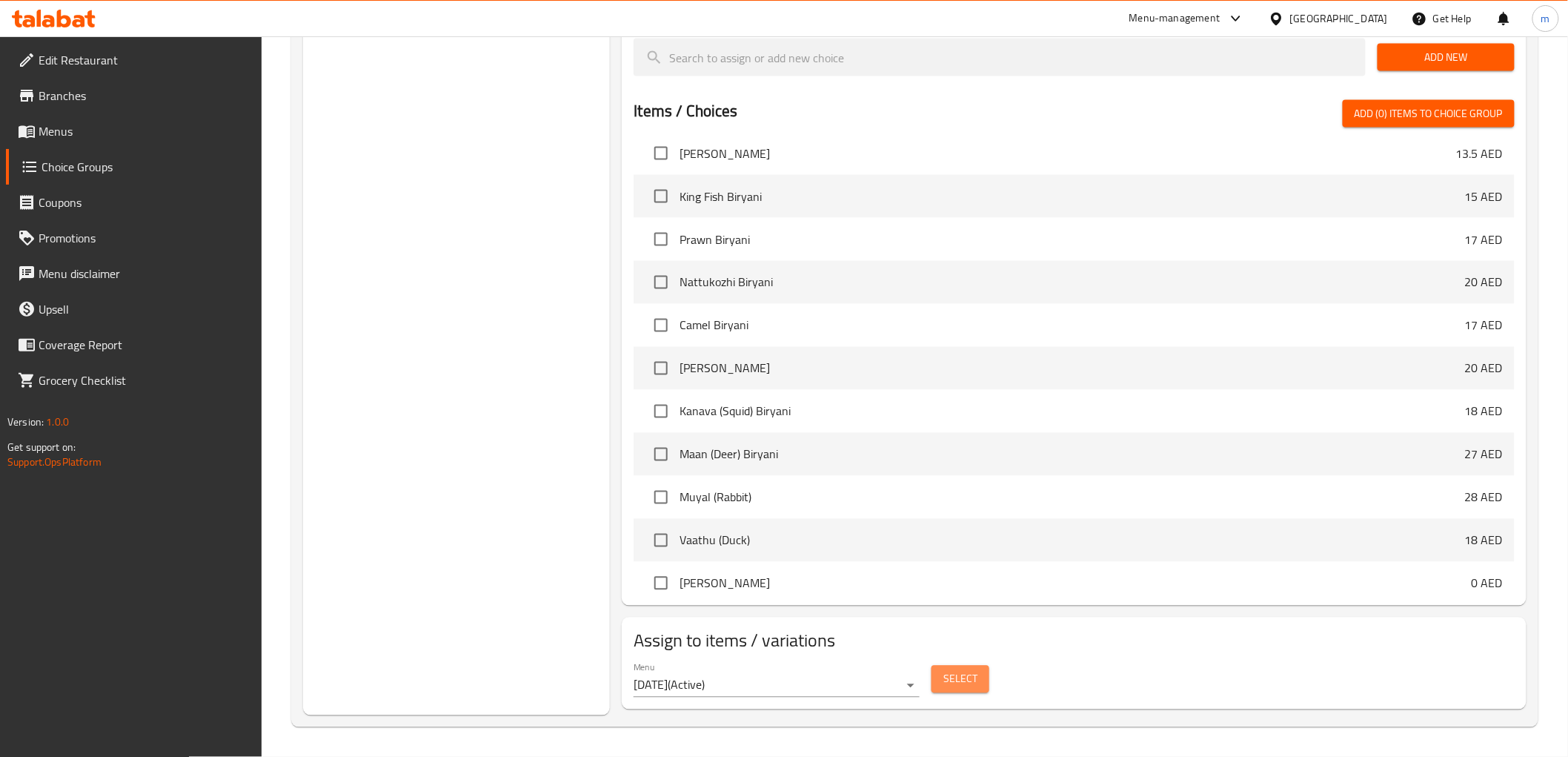
click at [954, 679] on span "Select" at bounding box center [960, 679] width 34 height 19
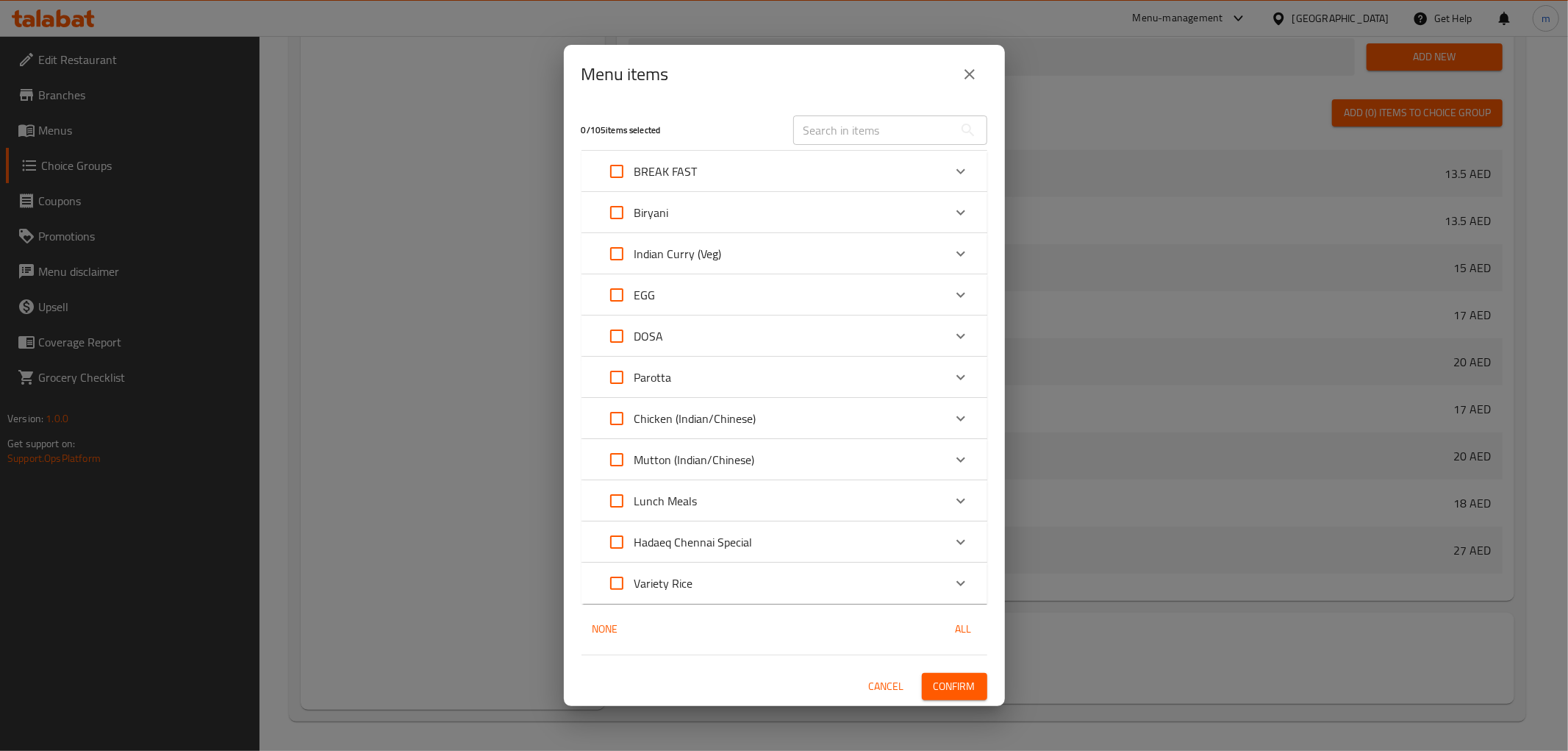
click at [965, 500] on icon "Expand" at bounding box center [961, 500] width 18 height 18
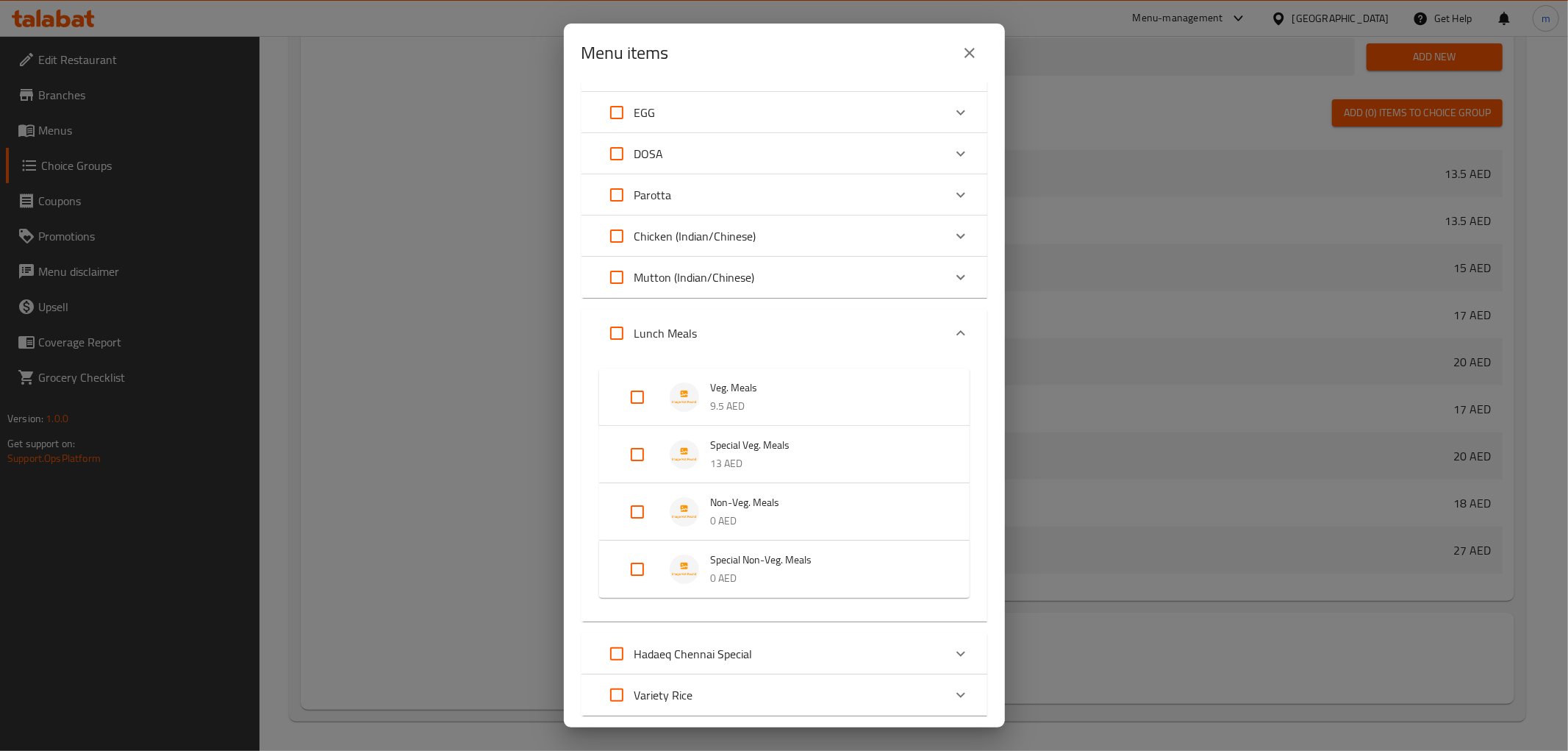
scroll to position [163, 0]
click at [642, 449] on input "Expand" at bounding box center [637, 451] width 35 height 35
checkbox input "true"
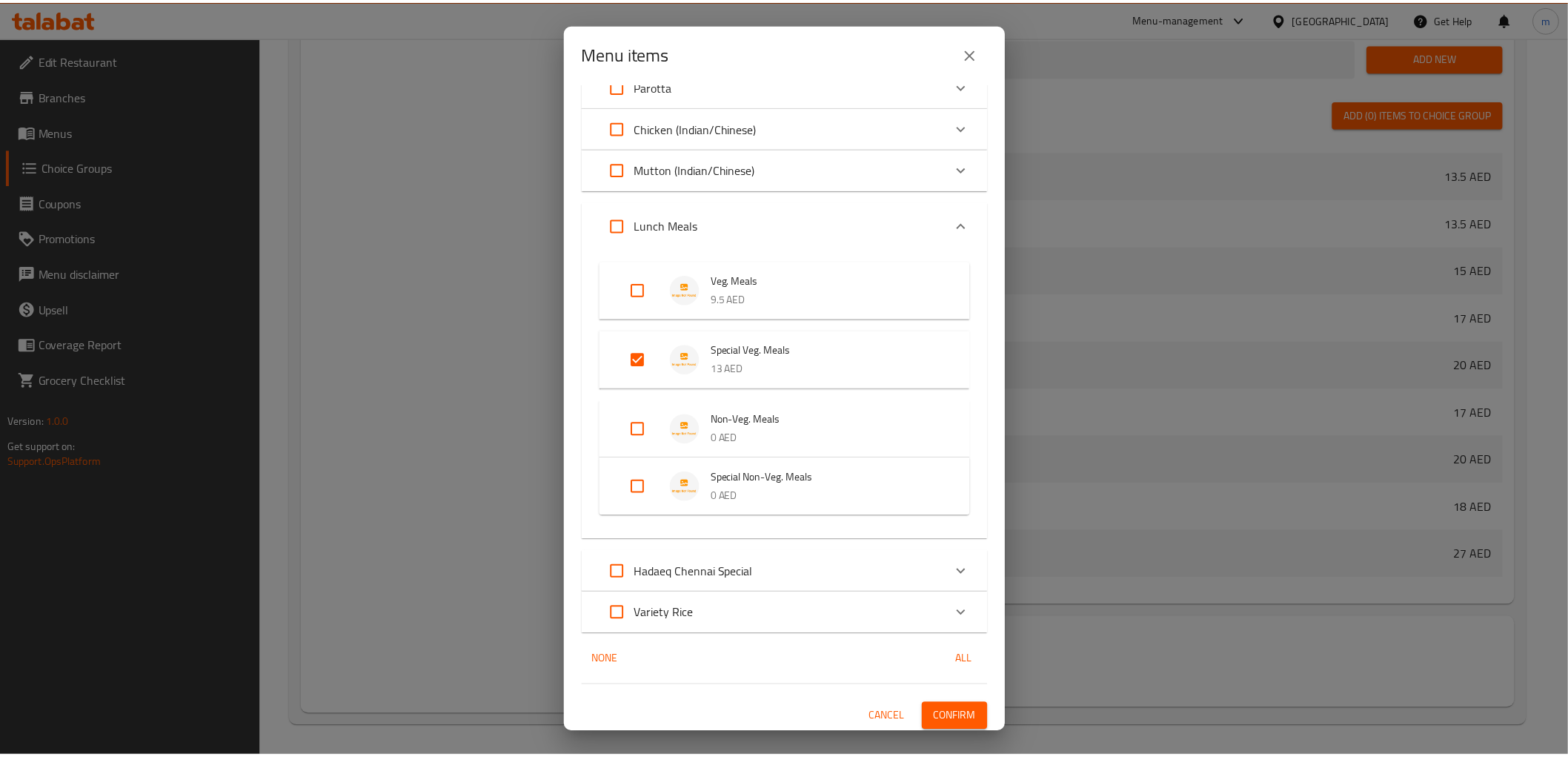
scroll to position [276, 0]
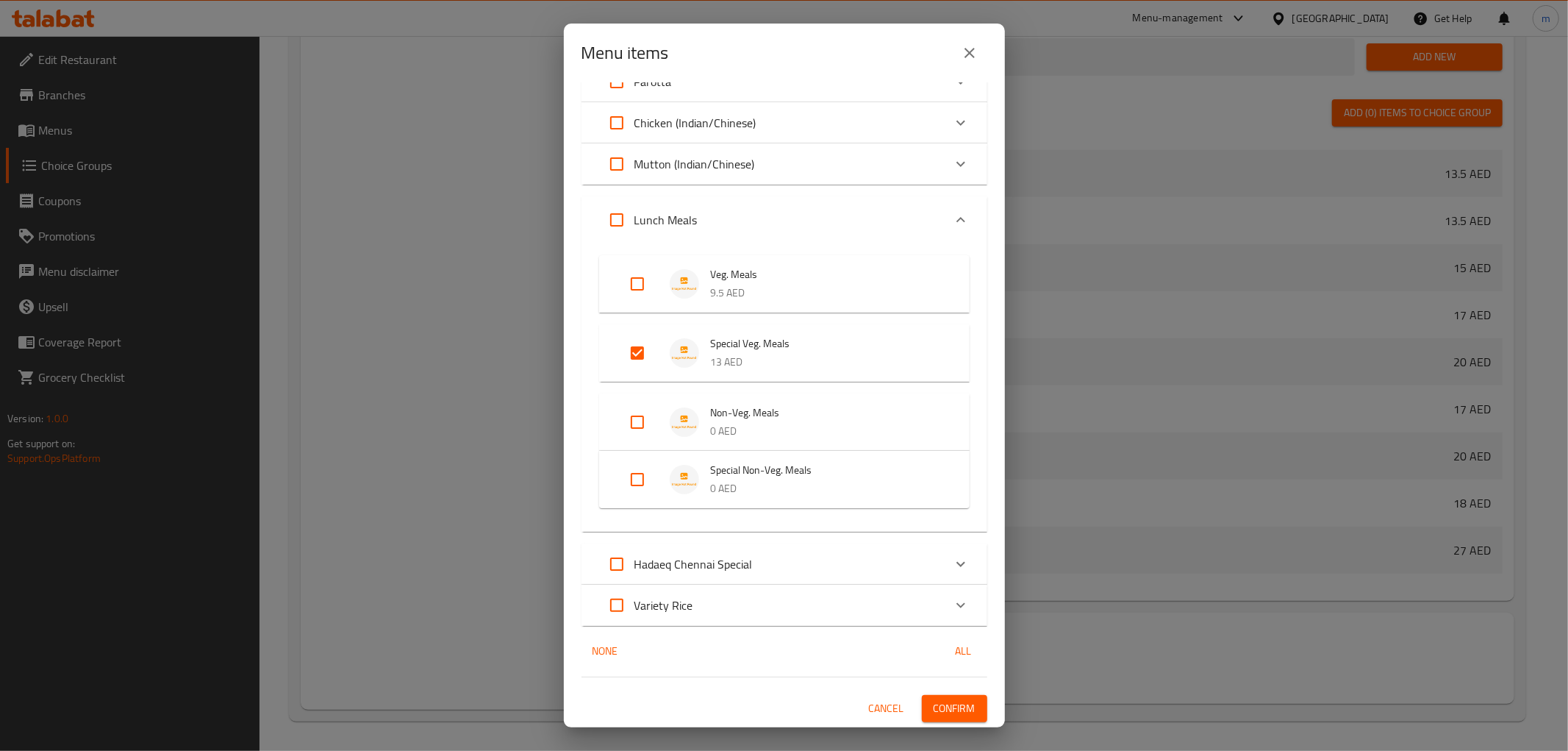
click at [934, 703] on span "Confirm" at bounding box center [955, 708] width 42 height 18
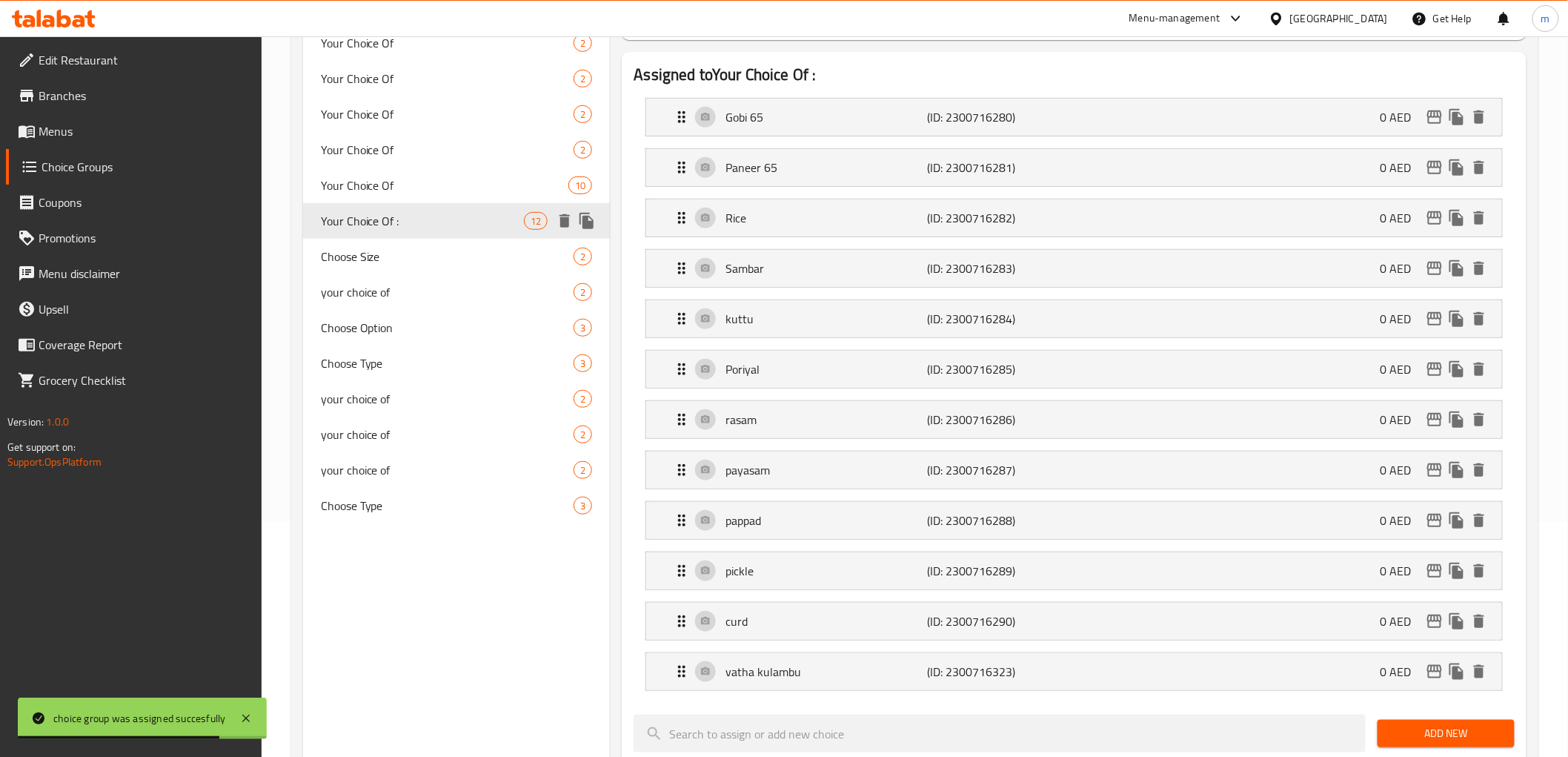
scroll to position [6, 0]
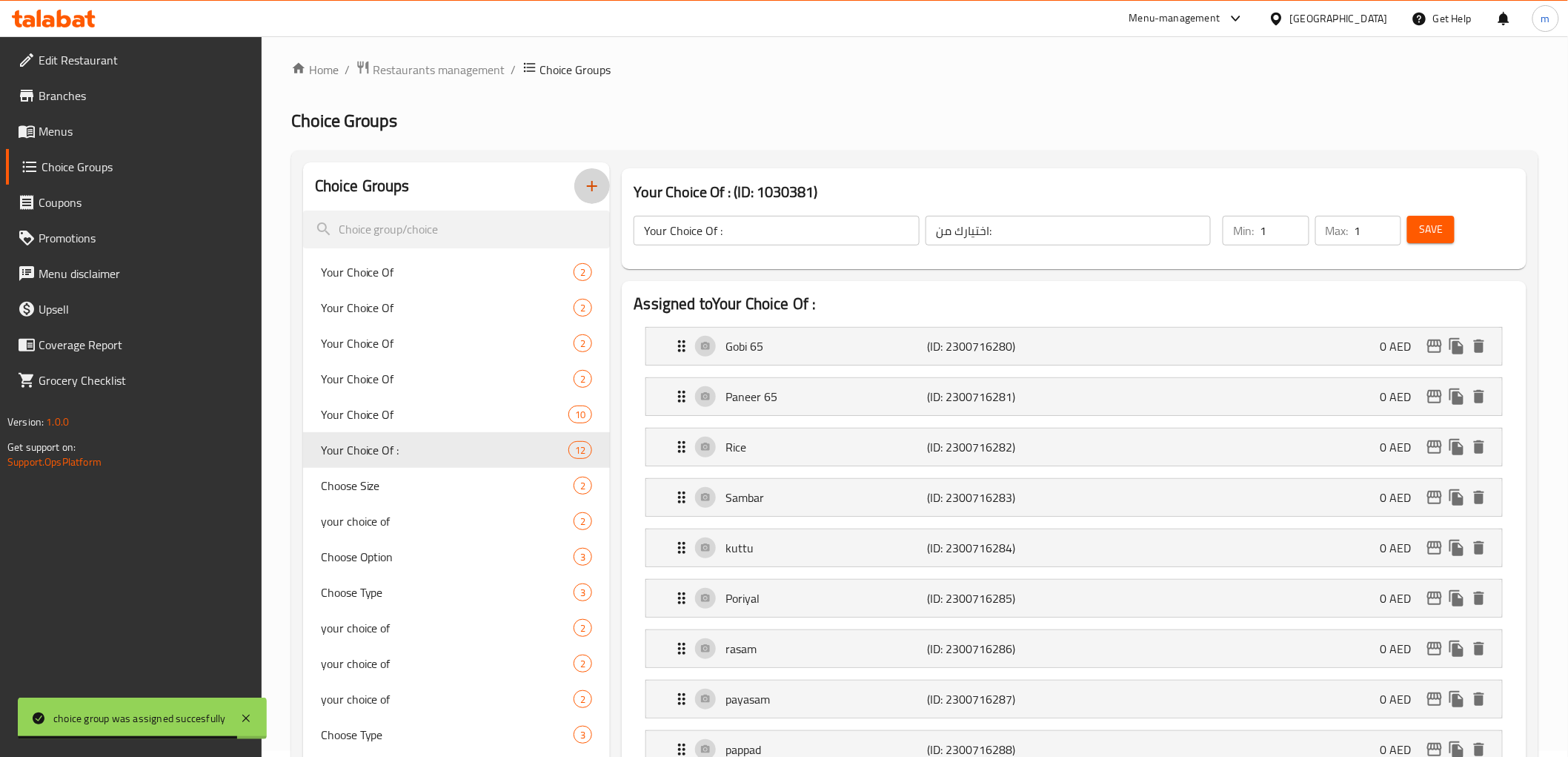
click at [586, 191] on icon "button" at bounding box center [592, 186] width 18 height 18
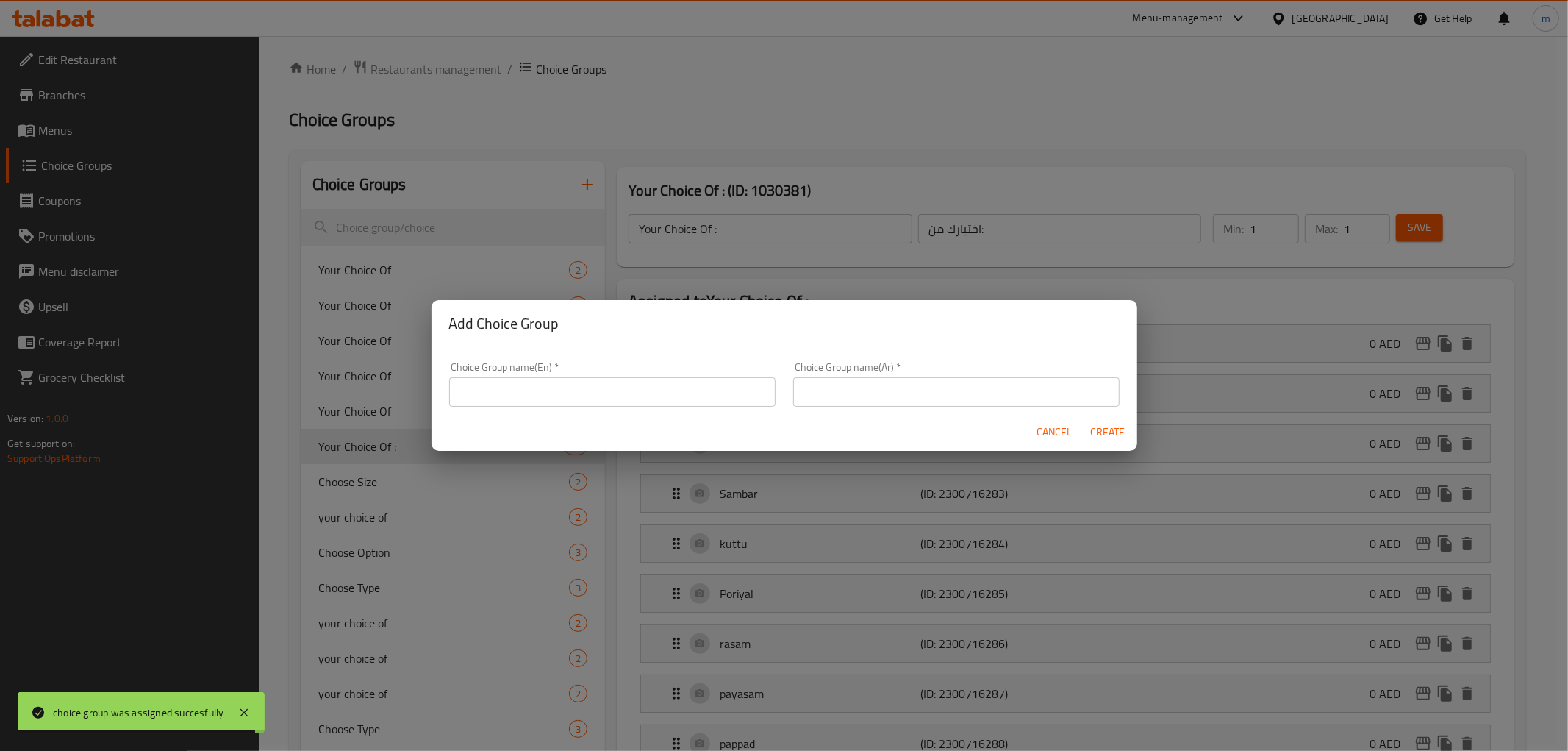
click at [597, 373] on div "Choice Group name(En)   * Choice Group name(En) *" at bounding box center [612, 384] width 327 height 45
click at [597, 386] on input "text" at bounding box center [612, 392] width 327 height 30
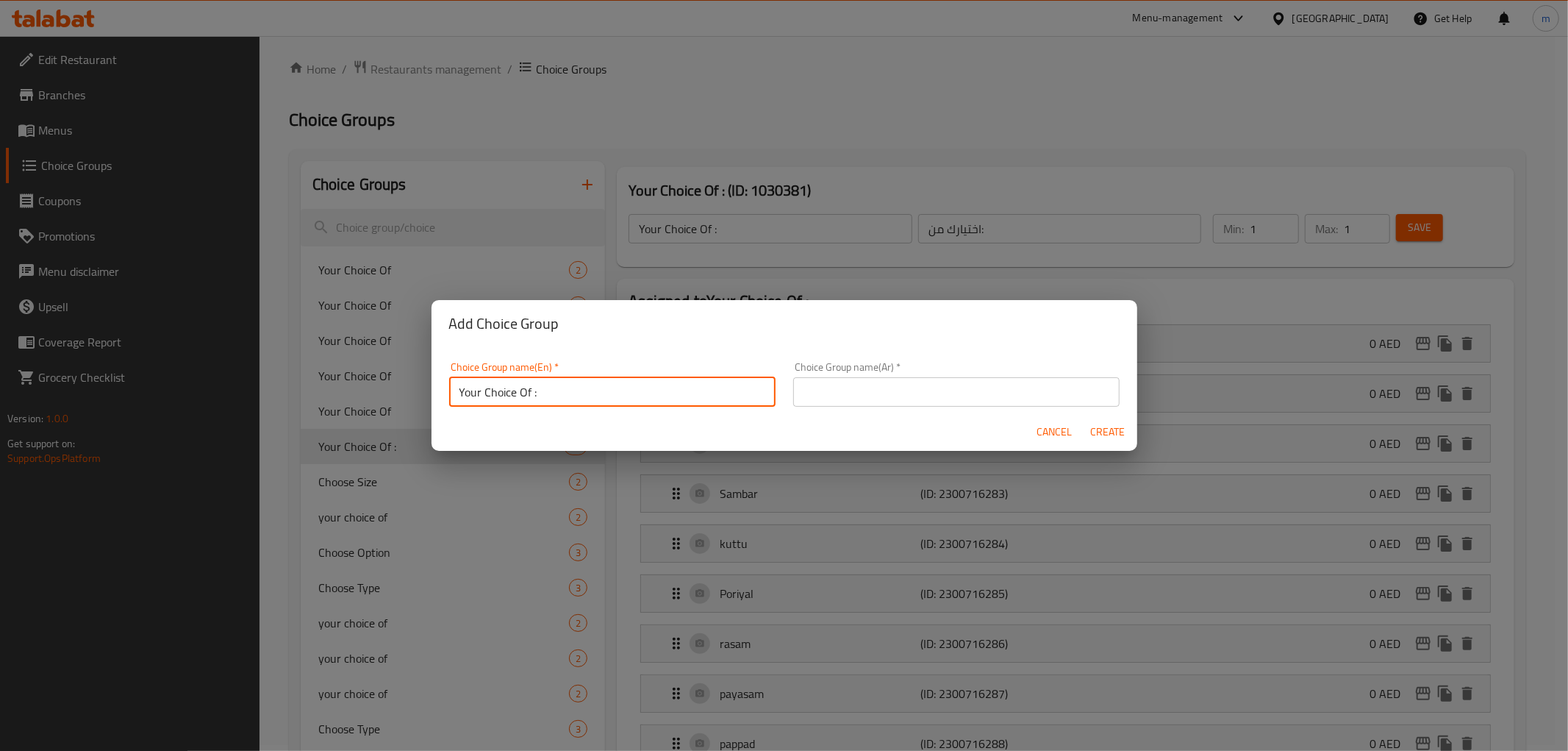
type input "Your Choice Of :"
click at [941, 393] on input "text" at bounding box center [956, 392] width 327 height 30
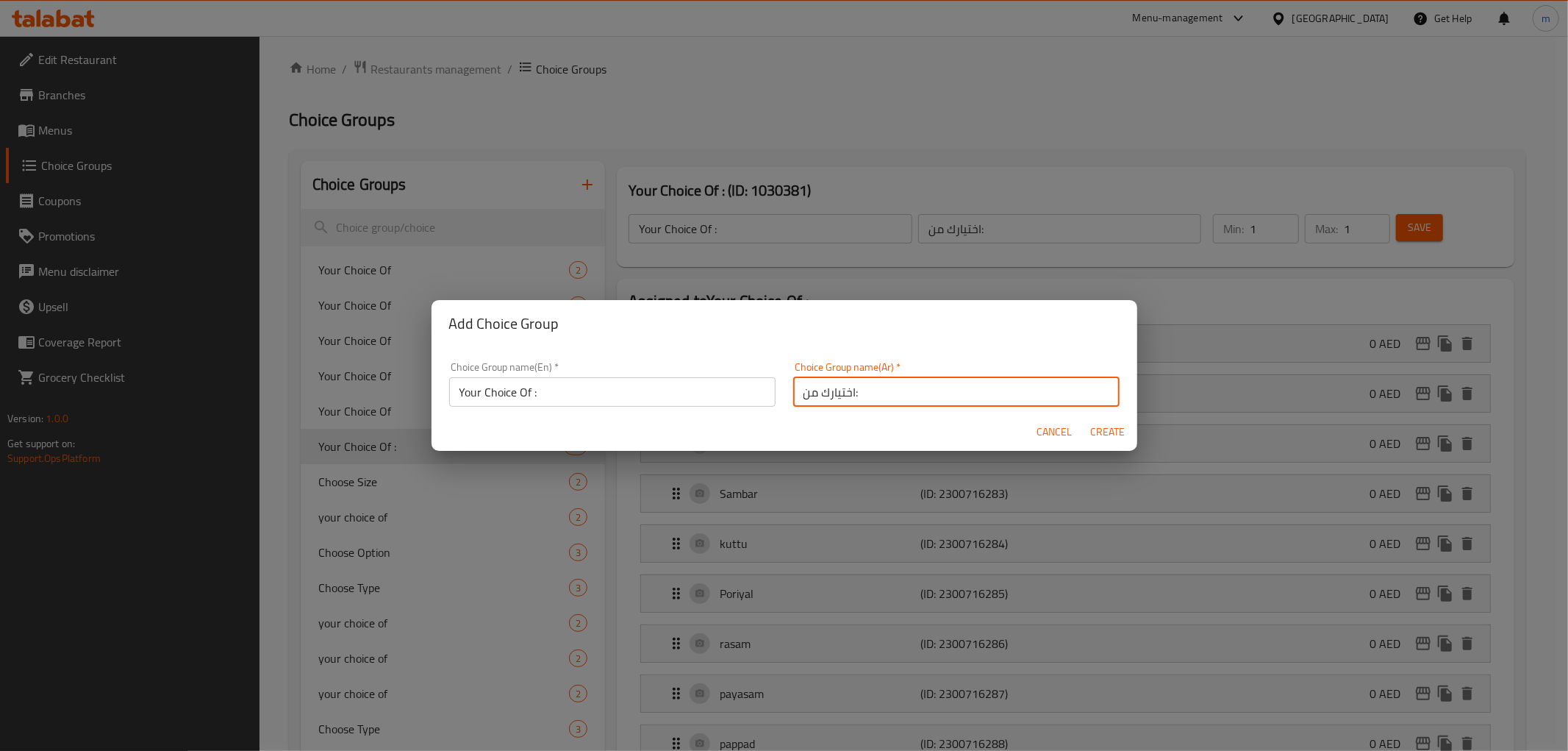
click at [846, 390] on input "اختيارك من:" at bounding box center [956, 392] width 327 height 30
click at [1013, 400] on input "اختيارك من:" at bounding box center [956, 392] width 327 height 30
type input "اختيارك من :"
click at [657, 399] on input "Your Choice Of :" at bounding box center [612, 392] width 327 height 30
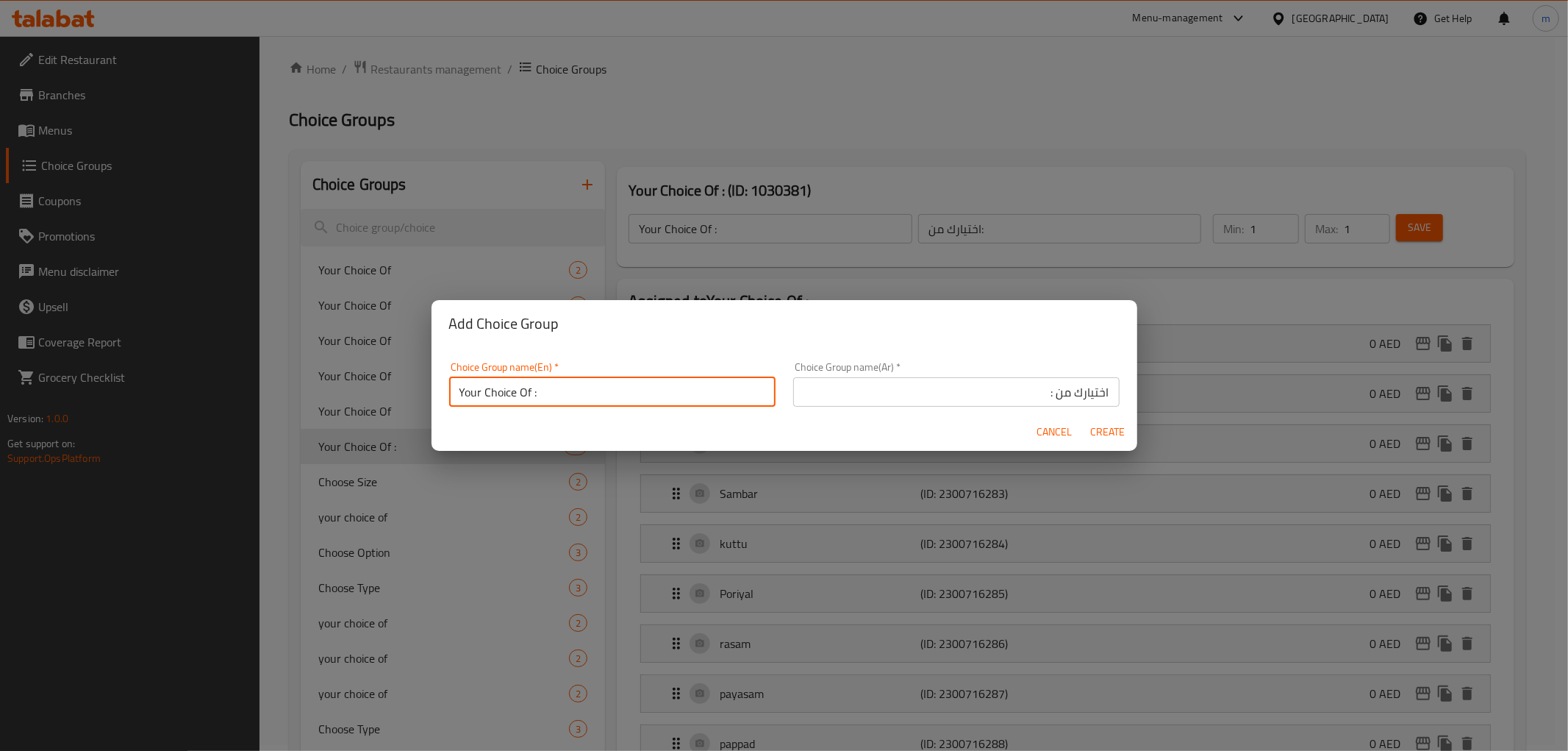
type input "Your Choice Of :"
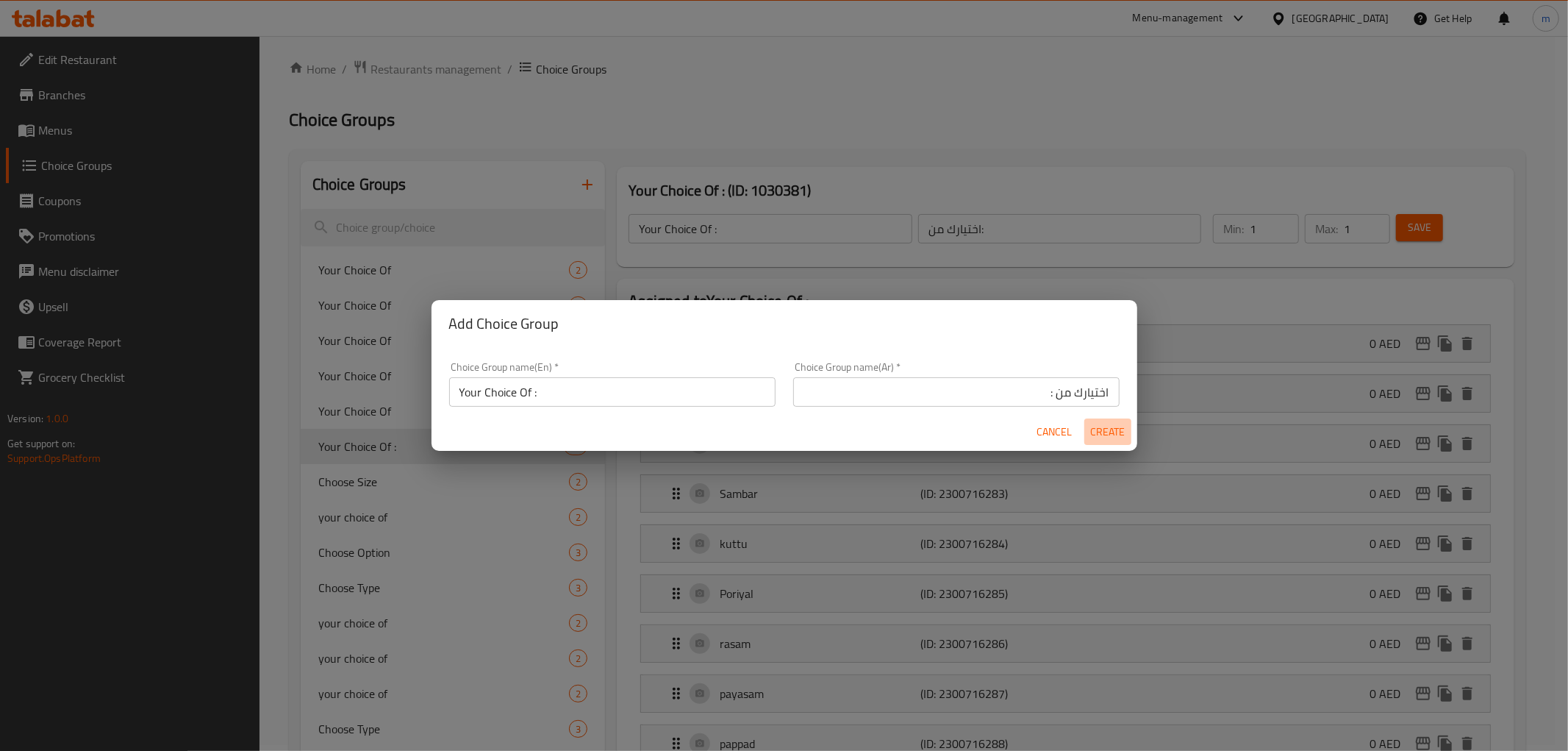
click at [1110, 438] on span "Create" at bounding box center [1107, 431] width 35 height 18
type input "Your Choice Of :"
type input "اختيارك من :"
type input "0"
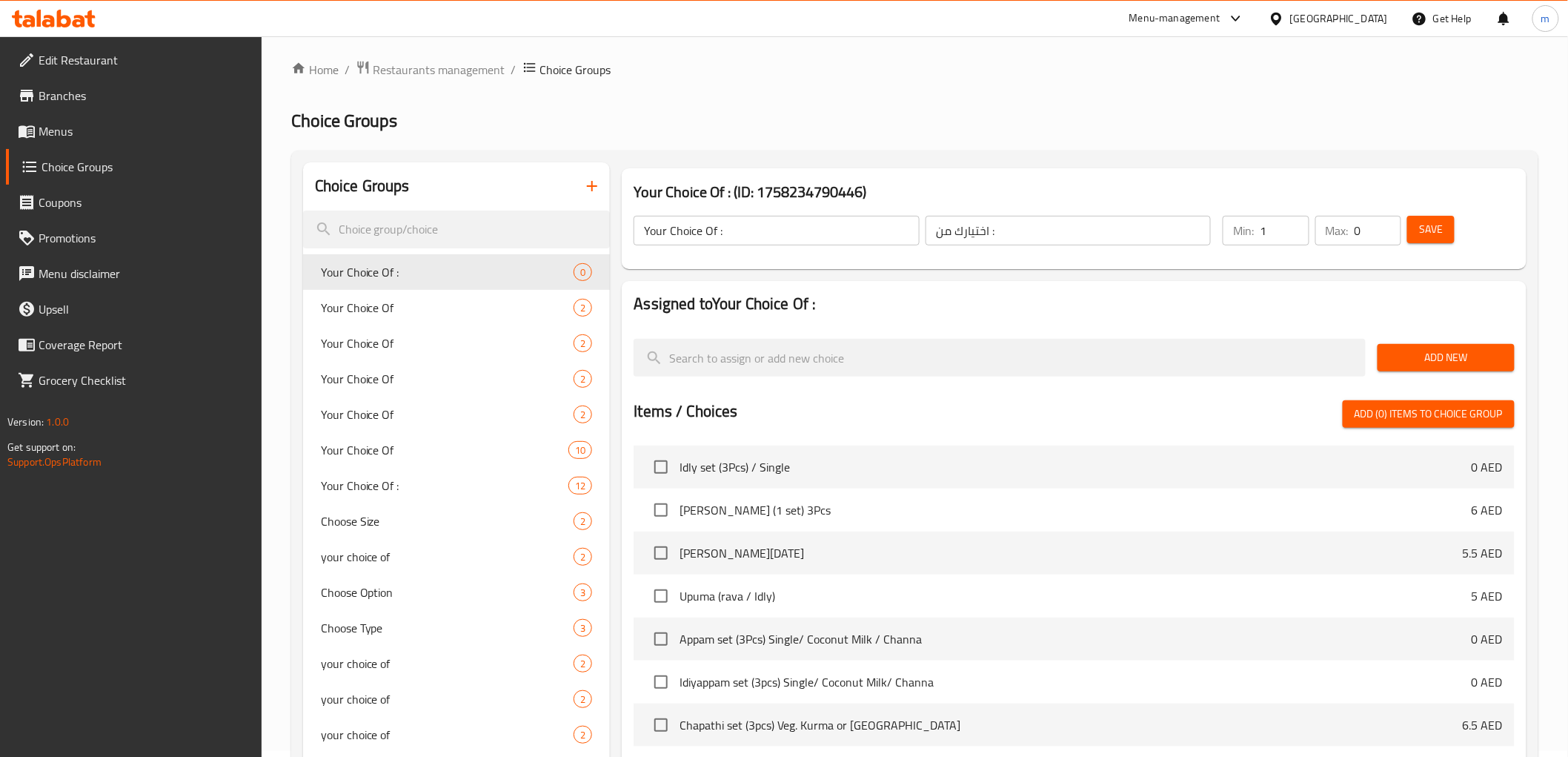
type input "1"
click at [1296, 219] on input "1" at bounding box center [1283, 231] width 49 height 30
type input "1"
click at [1385, 223] on input "1" at bounding box center [1377, 231] width 47 height 30
click at [1429, 349] on span "Add New" at bounding box center [1445, 357] width 113 height 19
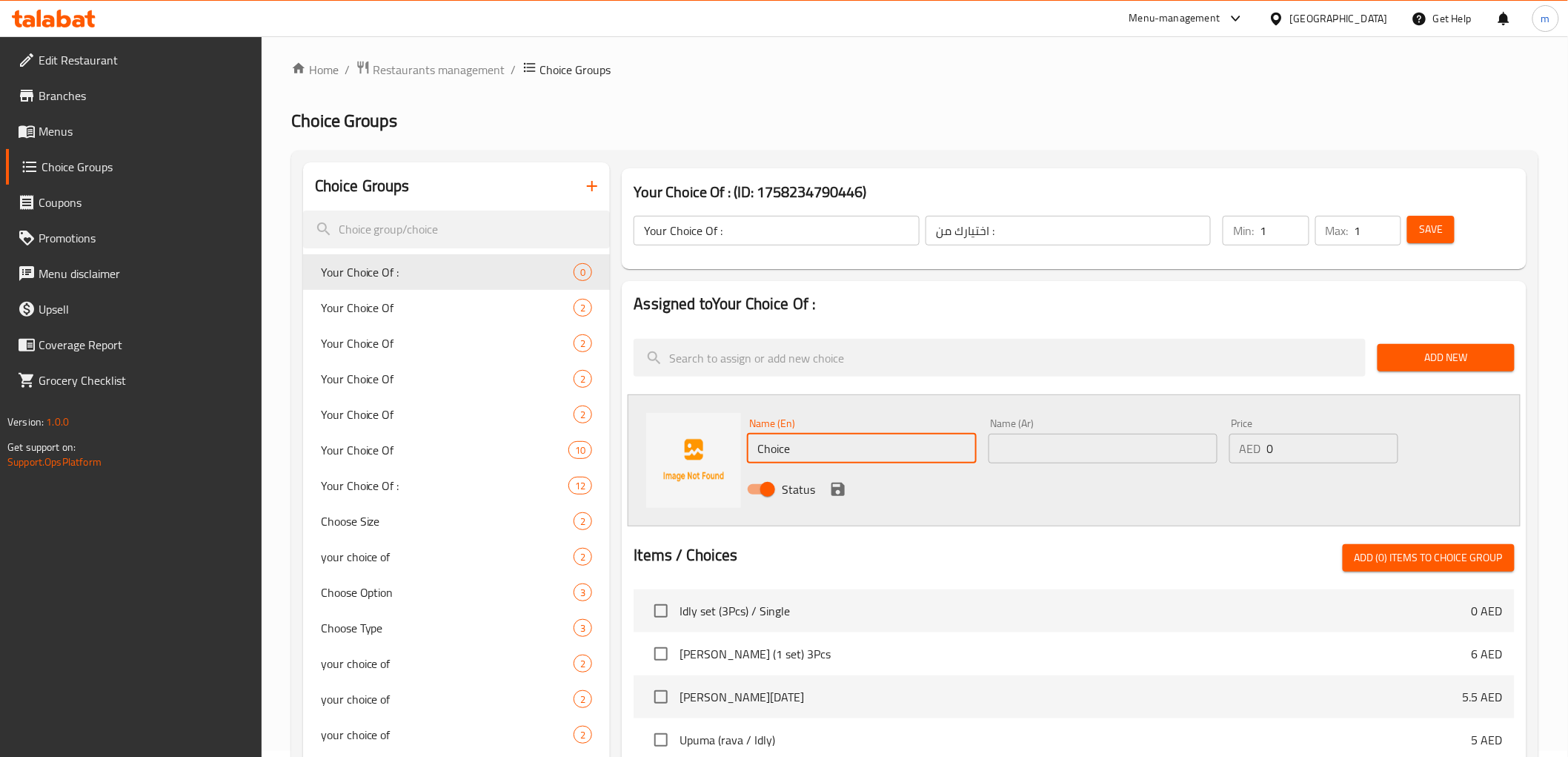
click at [589, 421] on div "Choice Groups Your Choice Of : 0 Your Choice Of 2 Your Choice Of 2 Your Choice …" at bounding box center [917, 661] width 1229 height 997
type input "fish"
click at [1048, 444] on input "text" at bounding box center [1102, 449] width 229 height 30
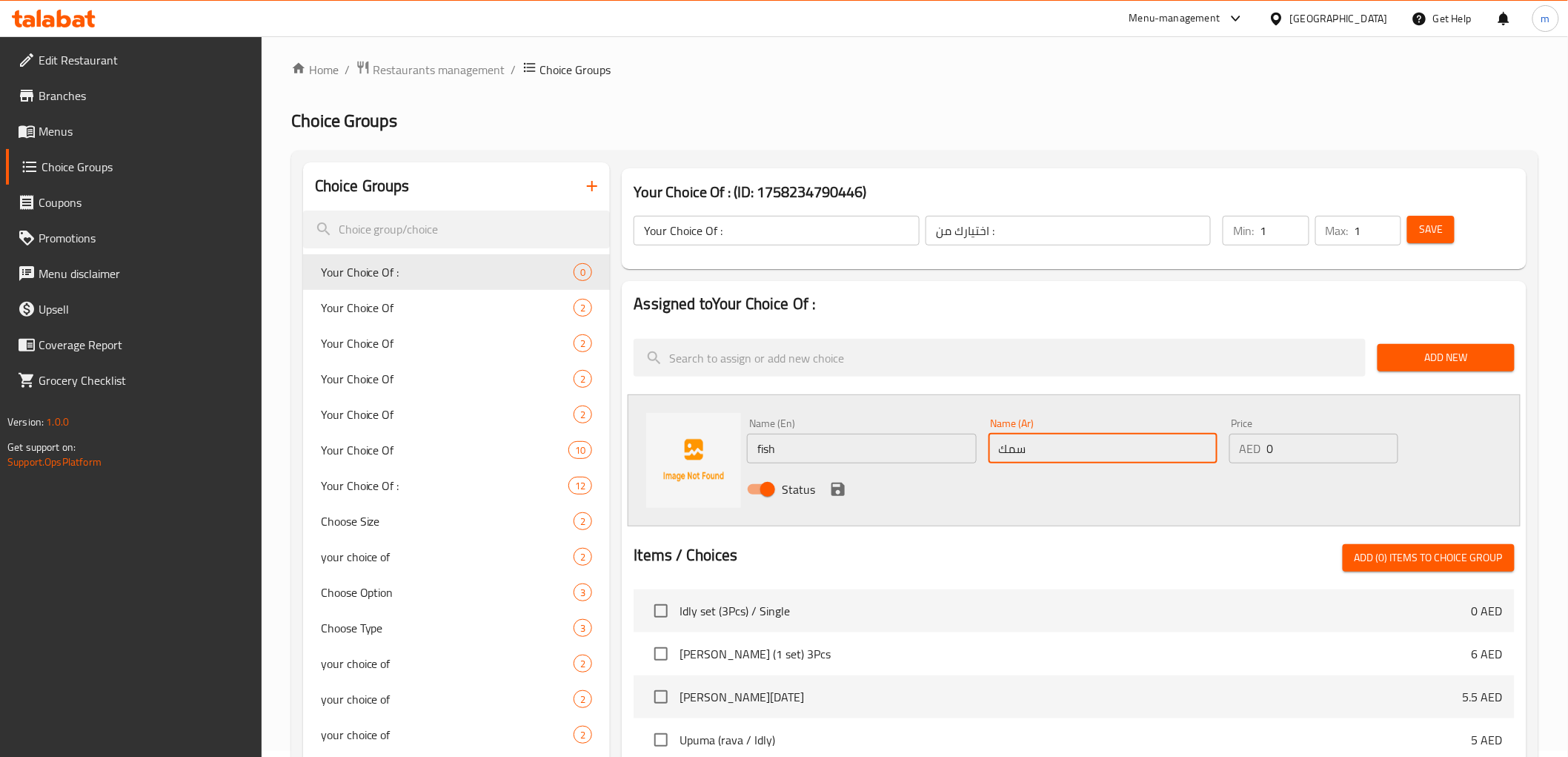
type input "سمك"
click at [1298, 449] on input "0" at bounding box center [1332, 449] width 132 height 30
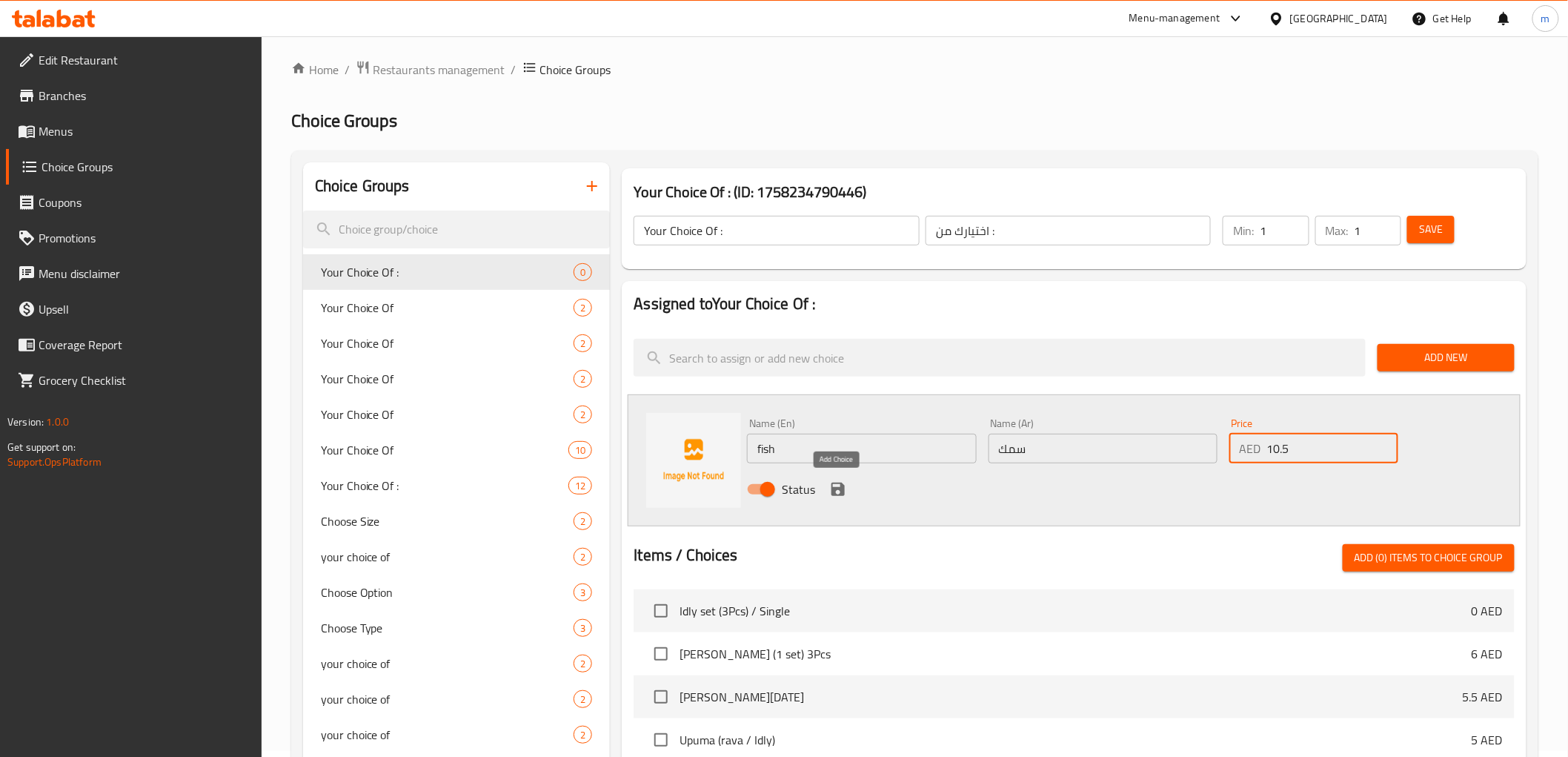
type input "10.5"
click at [841, 489] on icon "save" at bounding box center [837, 488] width 13 height 13
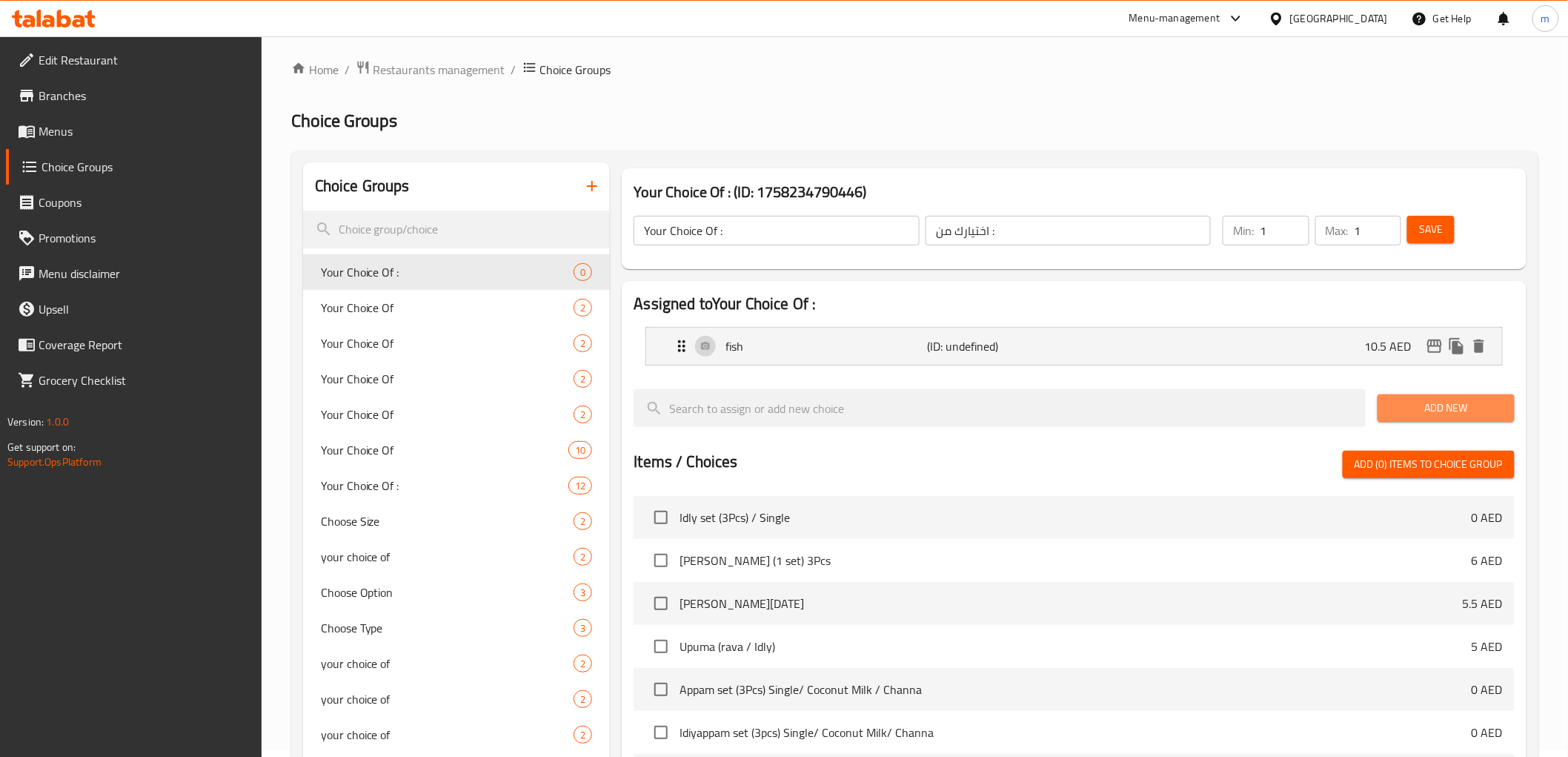
click at [1419, 401] on span "Add New" at bounding box center [1445, 407] width 113 height 19
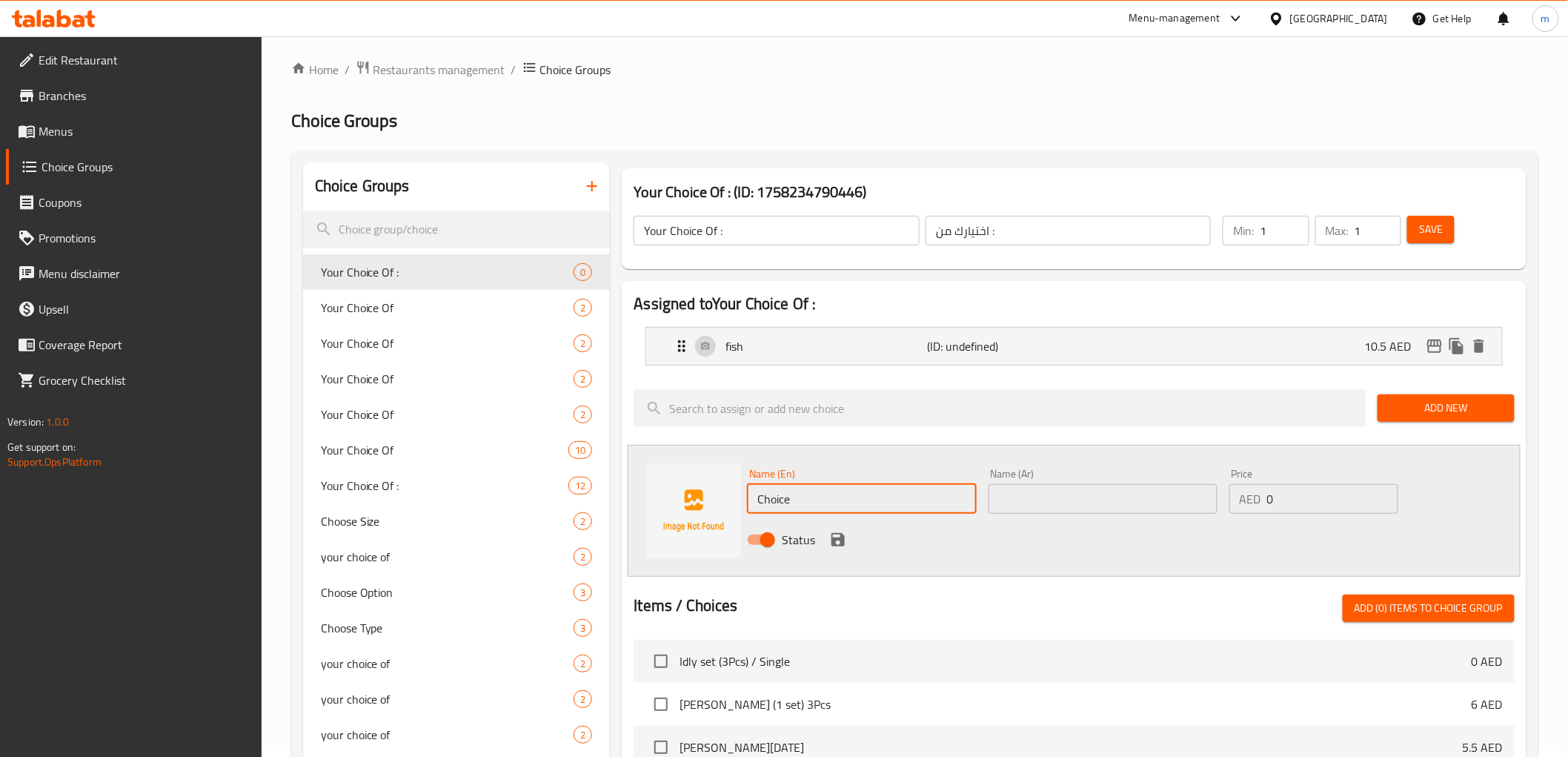
drag, startPoint x: 848, startPoint y: 506, endPoint x: 697, endPoint y: 507, distance: 151.0
click at [697, 507] on div "Name (En) Choice Name (En) Name (Ar) Name (Ar) Price AED 0 Price Status" at bounding box center [1074, 510] width 892 height 132
type input "Chicken"
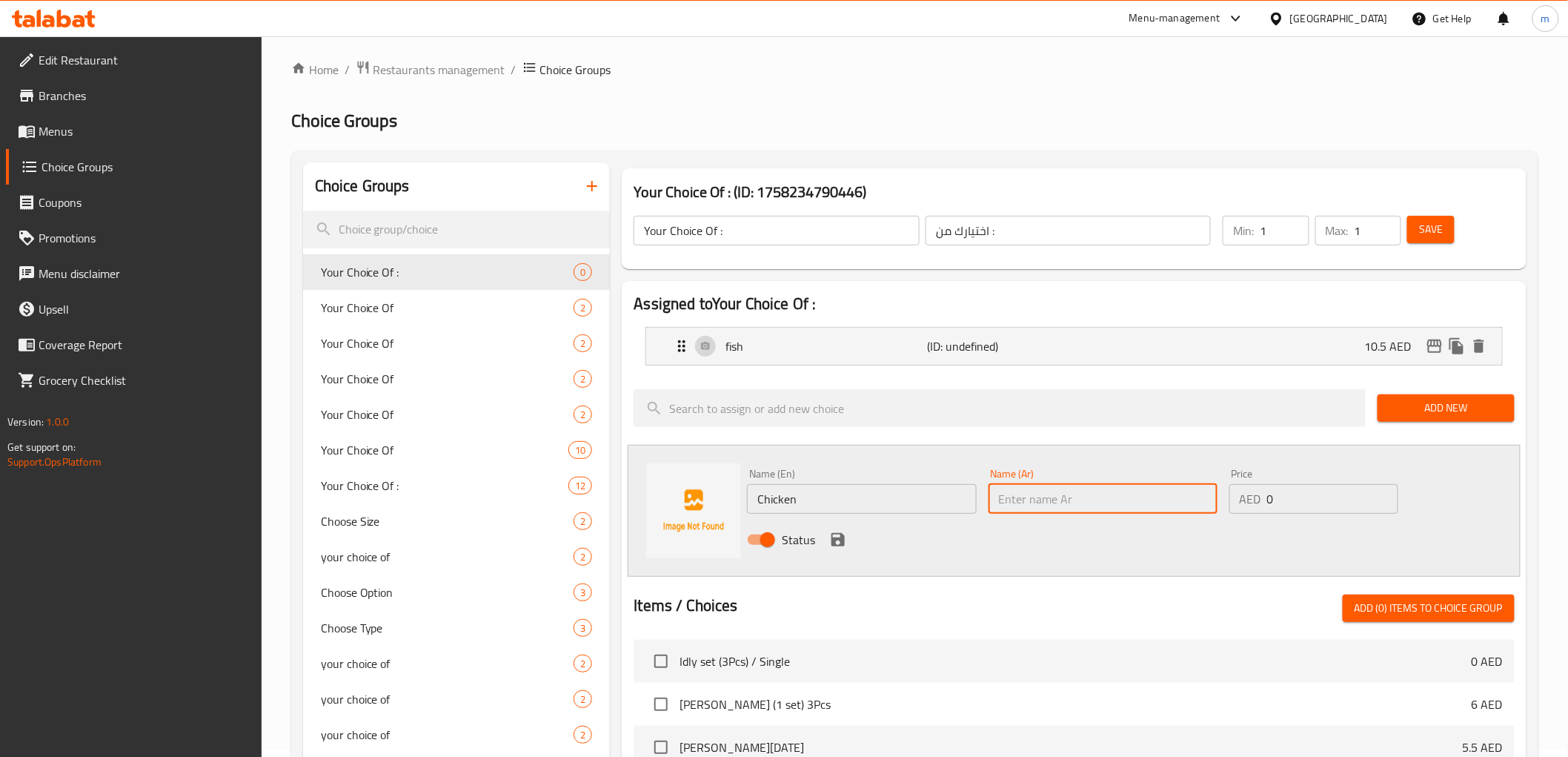
click at [1135, 501] on input "text" at bounding box center [1102, 499] width 229 height 30
type input "دجاج"
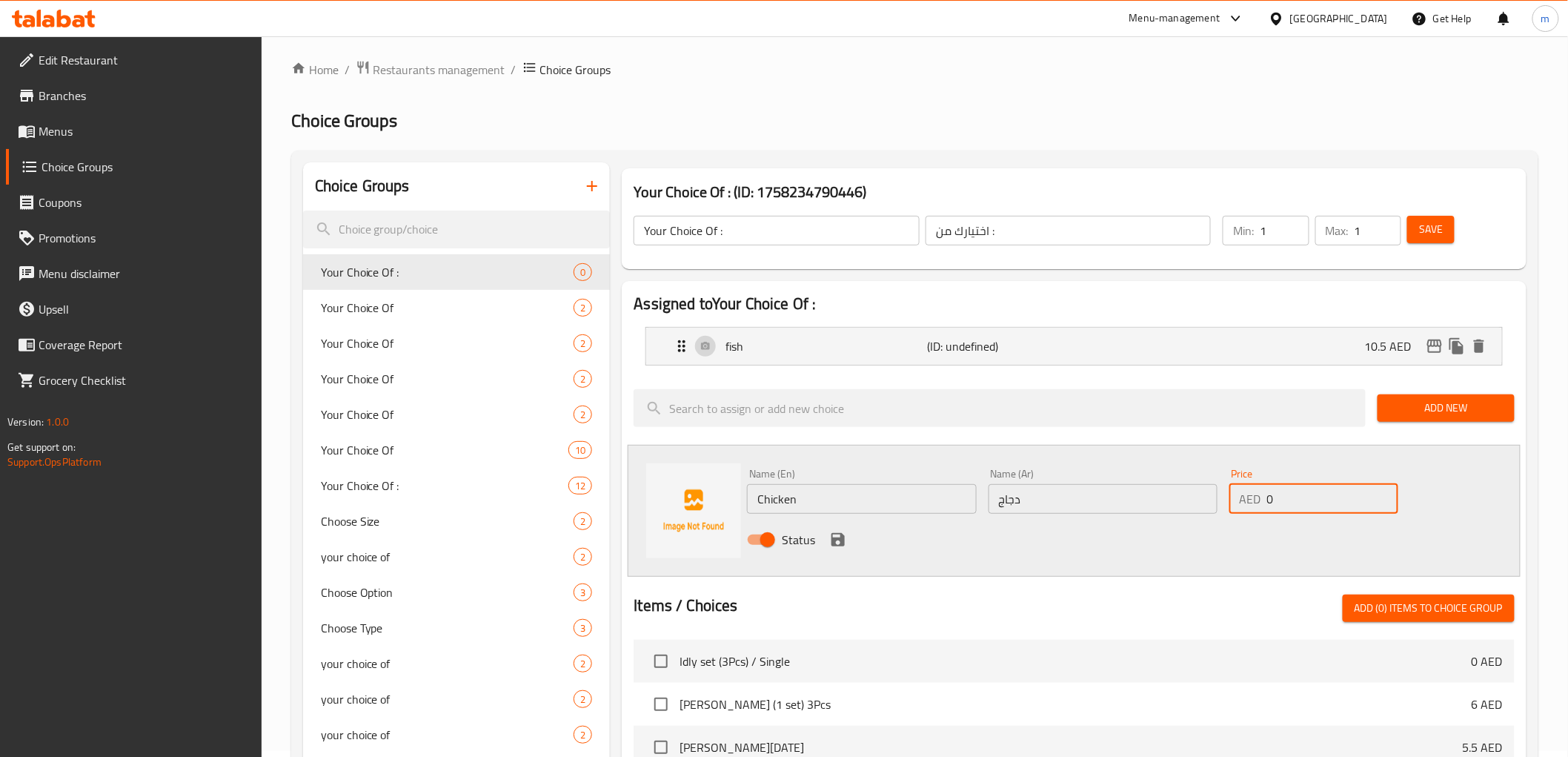
click at [1301, 498] on input "0" at bounding box center [1332, 499] width 132 height 30
type input "10.5"
click at [831, 536] on icon "save" at bounding box center [837, 539] width 13 height 13
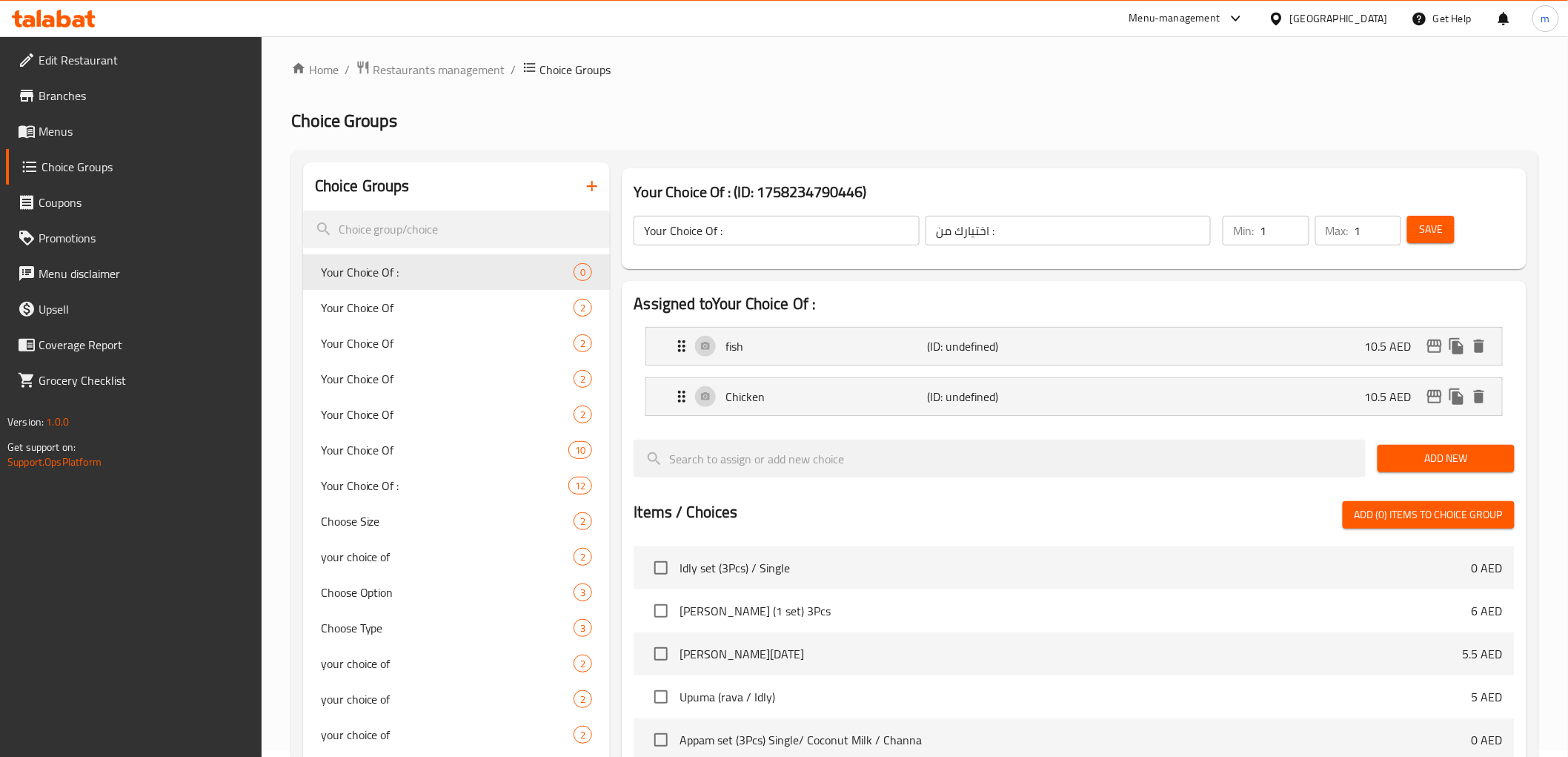
click at [1421, 454] on span "Add New" at bounding box center [1445, 458] width 113 height 19
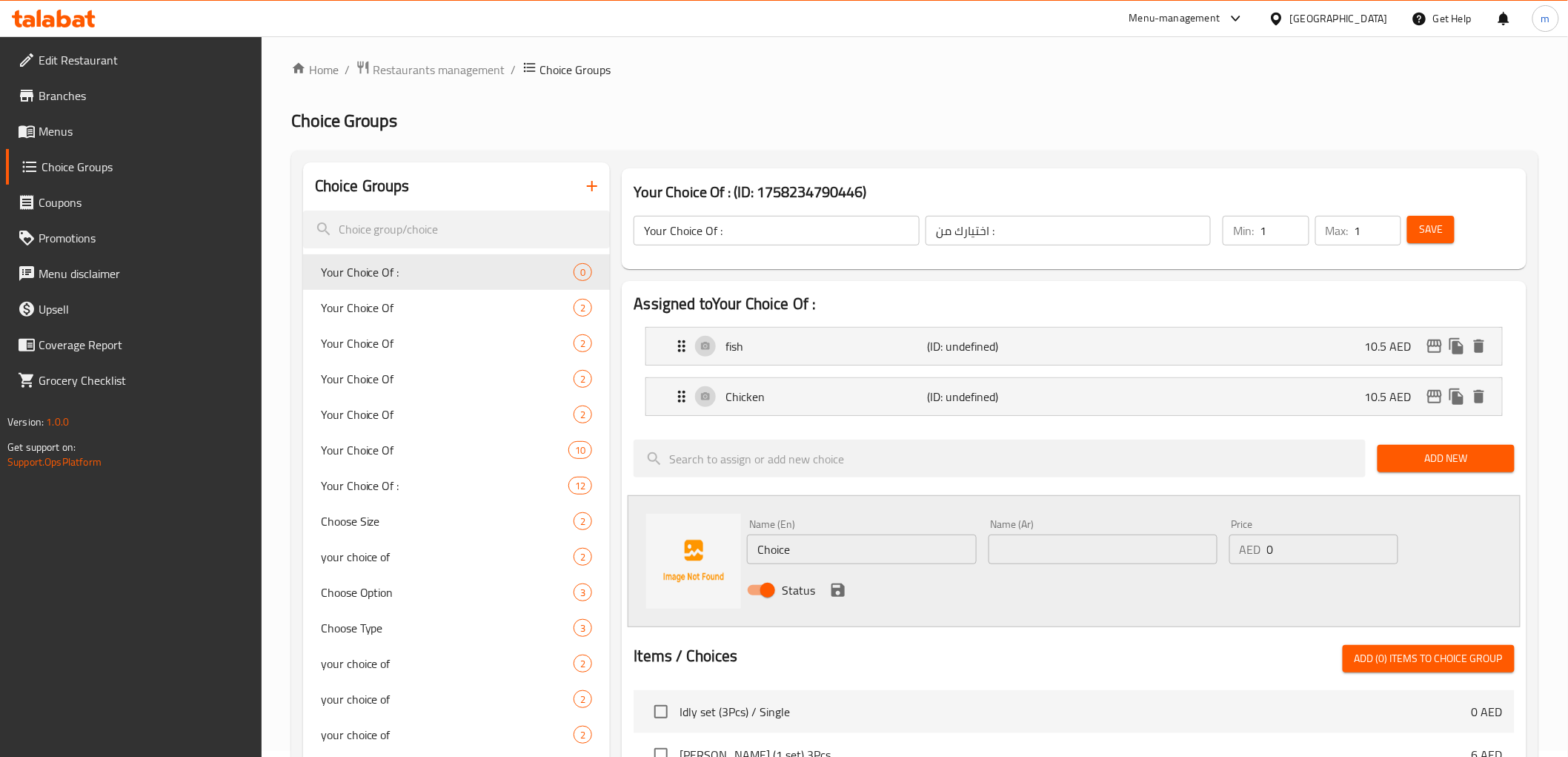
drag, startPoint x: 847, startPoint y: 565, endPoint x: 756, endPoint y: 549, distance: 92.4
click at [756, 549] on div "Name (En) Choice Name (En)" at bounding box center [861, 541] width 241 height 57
click at [818, 544] on input "Choice" at bounding box center [861, 549] width 229 height 30
type input "Mutton"
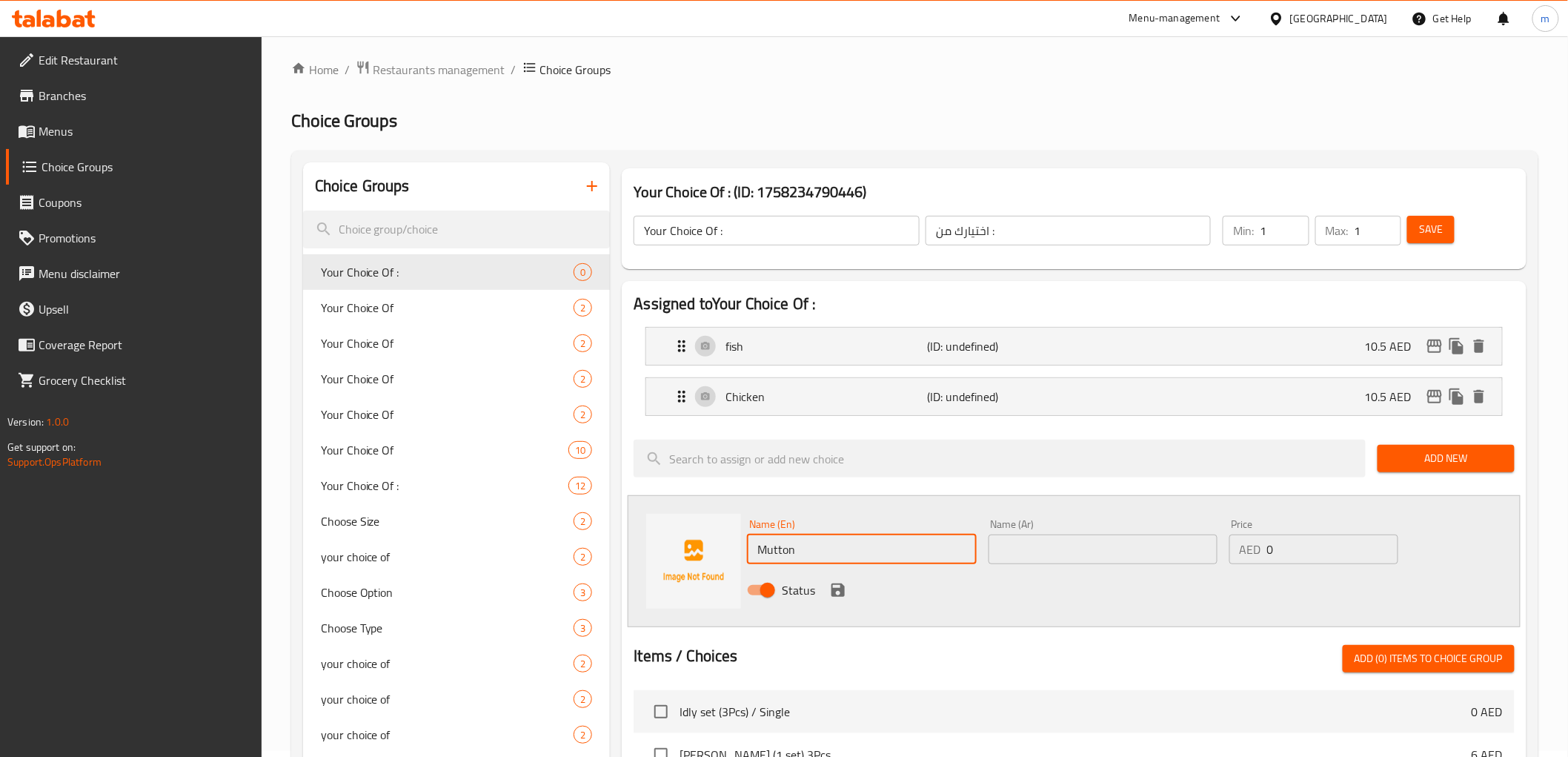
click at [1043, 550] on input "text" at bounding box center [1102, 549] width 229 height 30
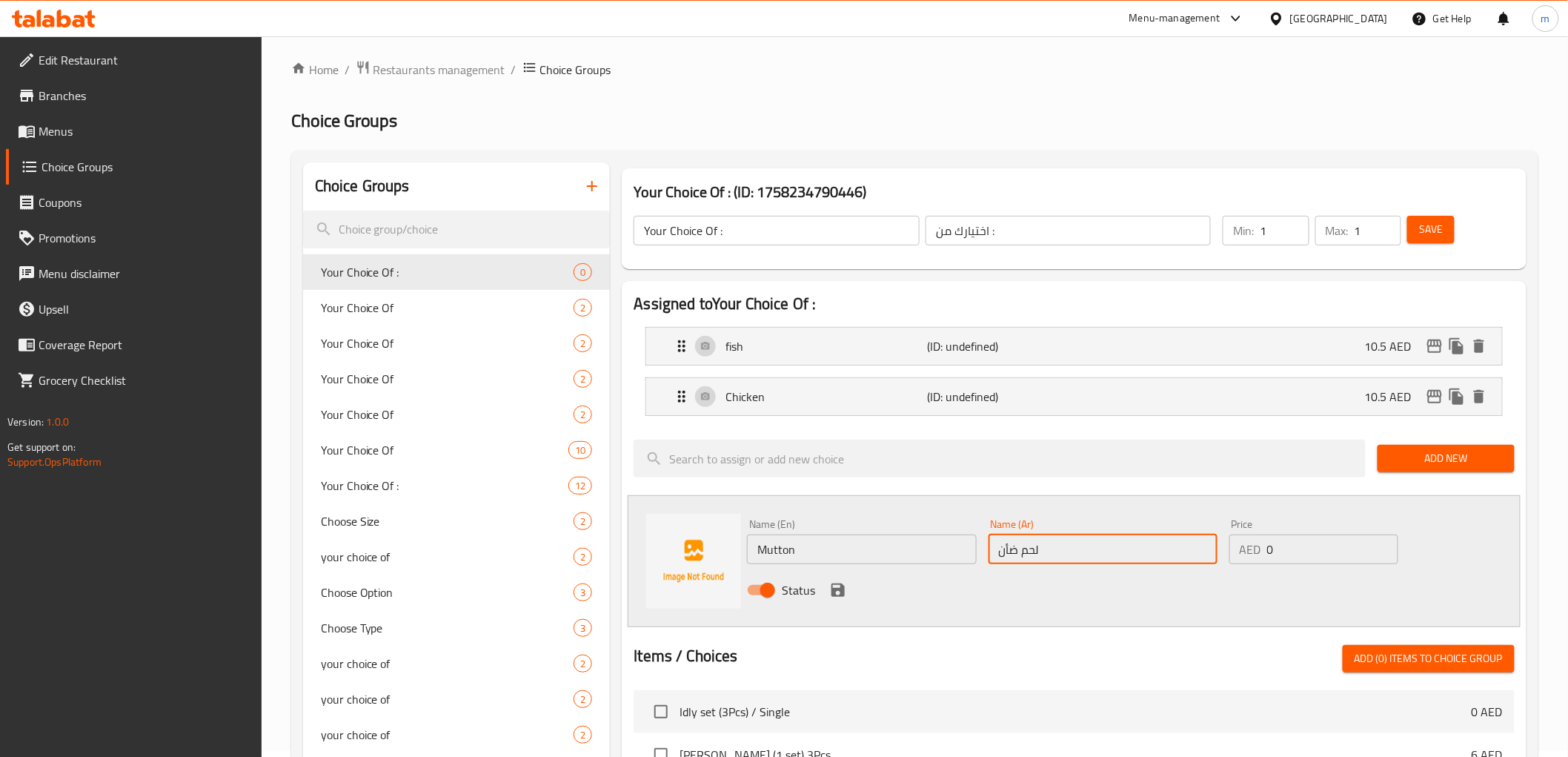
type input "لحم ضأن"
click at [1305, 558] on input "0" at bounding box center [1332, 549] width 132 height 30
type input "13"
click at [838, 593] on icon "save" at bounding box center [838, 590] width 18 height 18
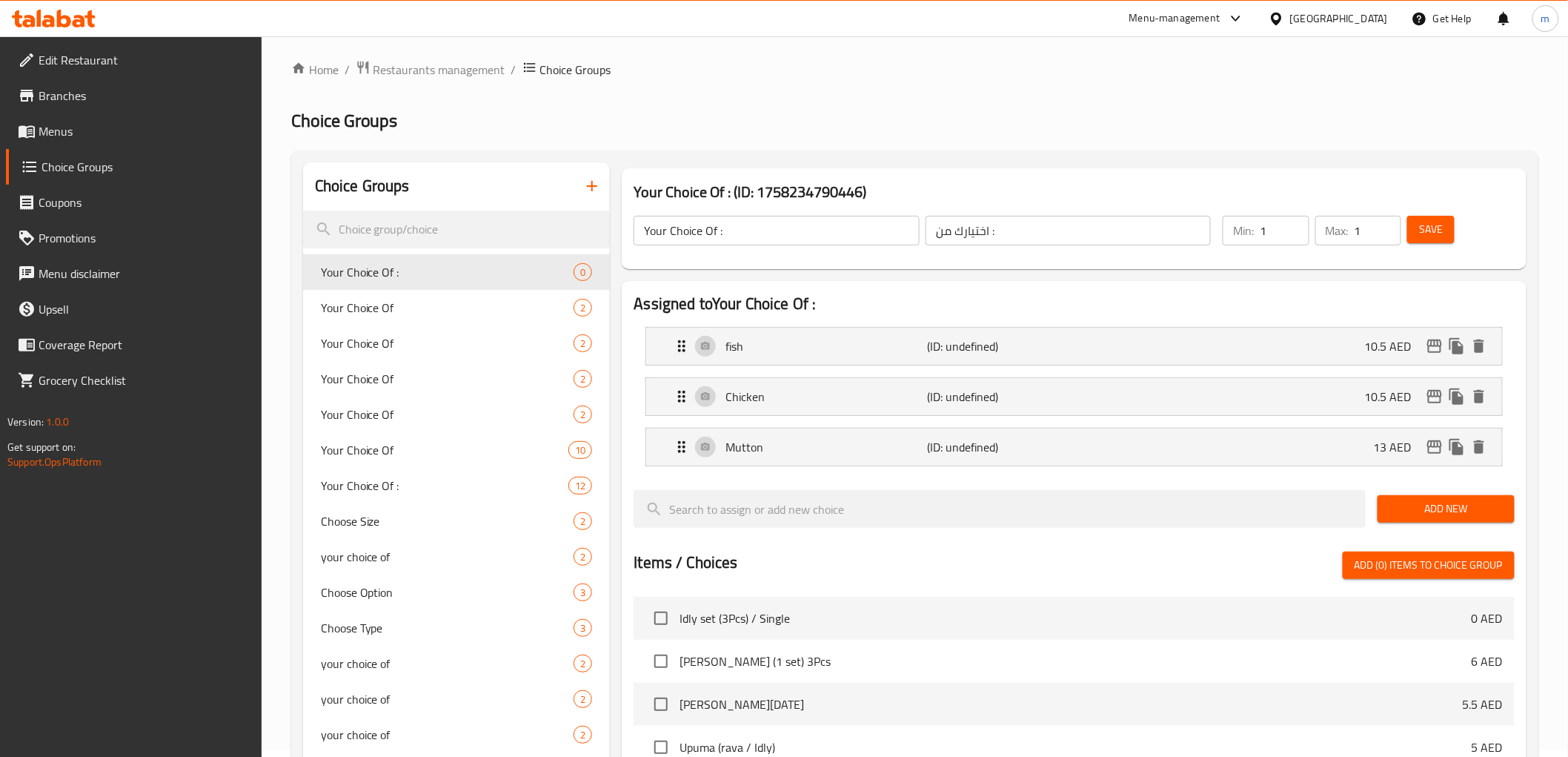
click at [1471, 519] on button "Add New" at bounding box center [1445, 509] width 137 height 27
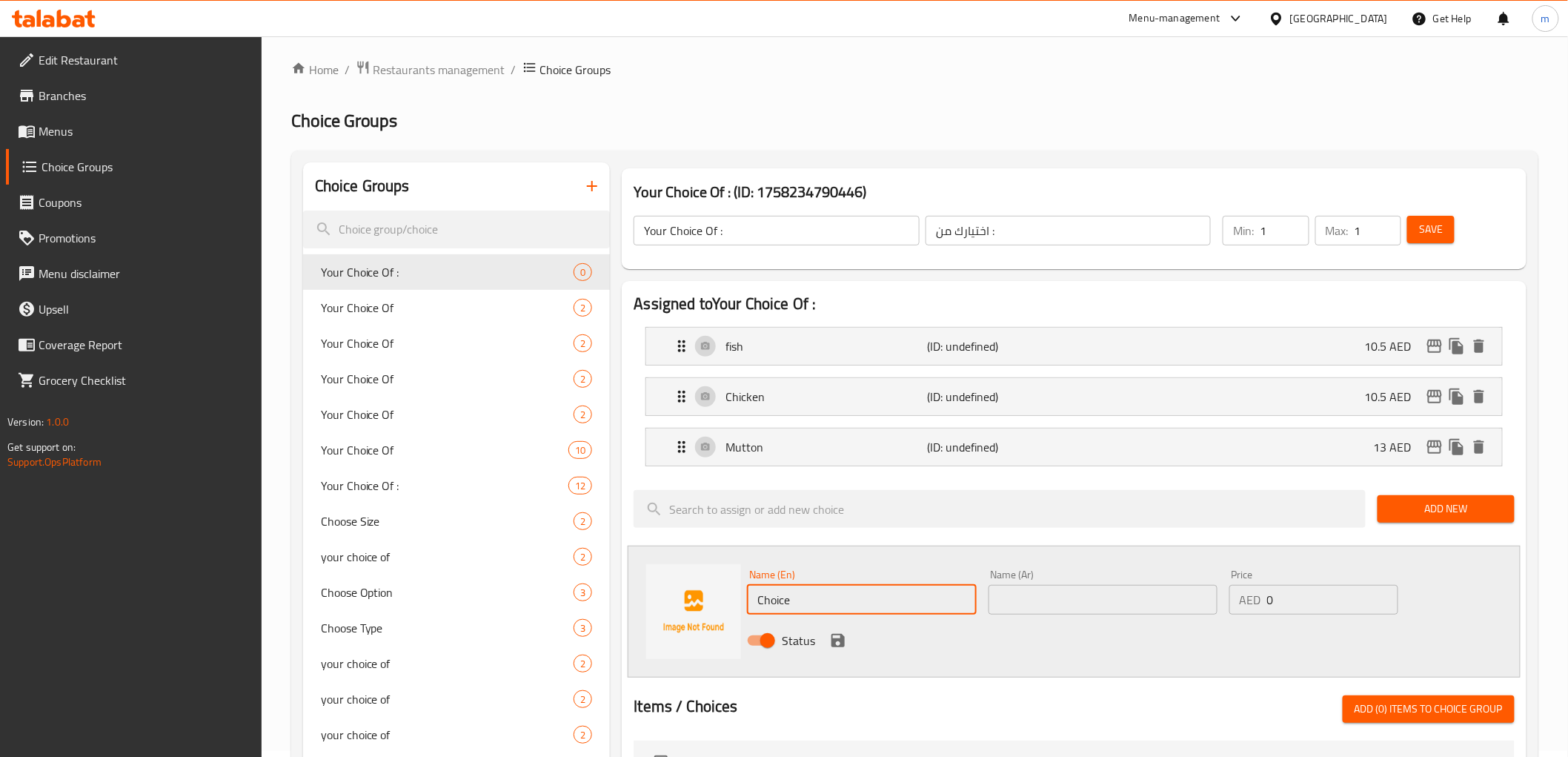
click at [864, 601] on input "Choice" at bounding box center [861, 600] width 229 height 30
click at [749, 597] on input "Choice" at bounding box center [861, 600] width 229 height 30
type input "Beef"
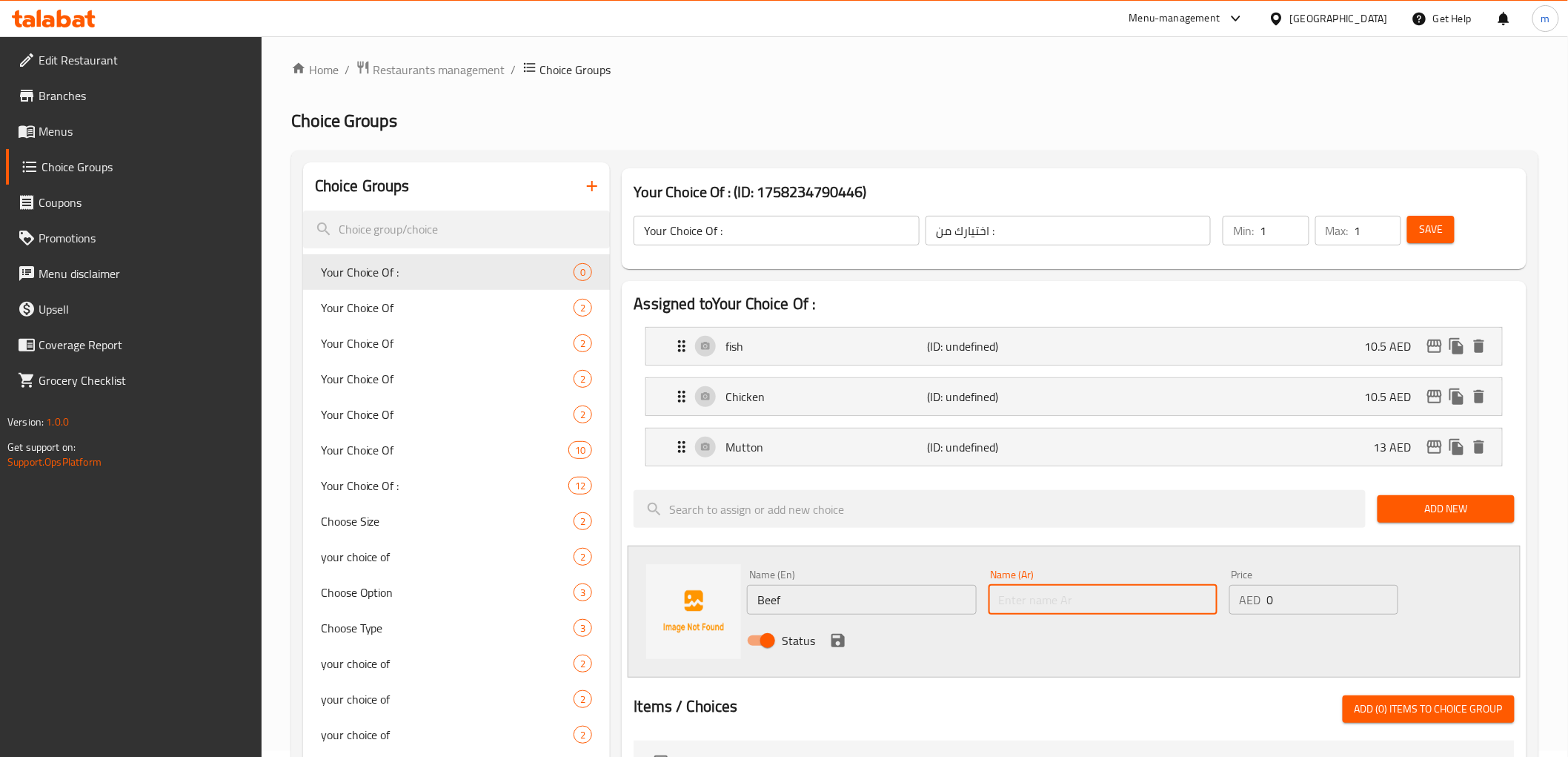
click at [1063, 606] on input "text" at bounding box center [1102, 600] width 229 height 30
type input "لحم بقري"
click at [1323, 601] on input "0" at bounding box center [1332, 600] width 132 height 30
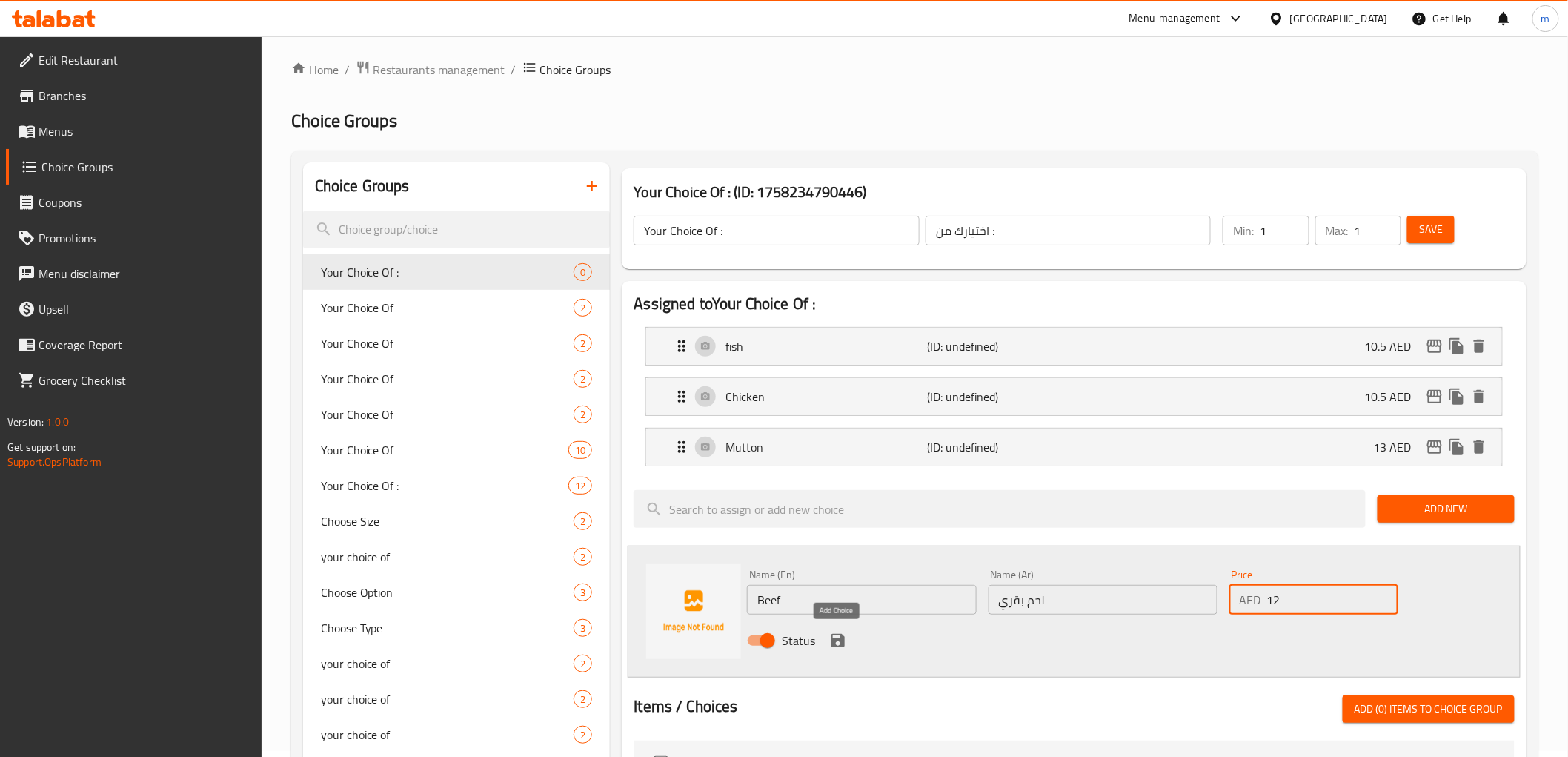
type input "12"
click at [835, 647] on icon "save" at bounding box center [838, 640] width 18 height 18
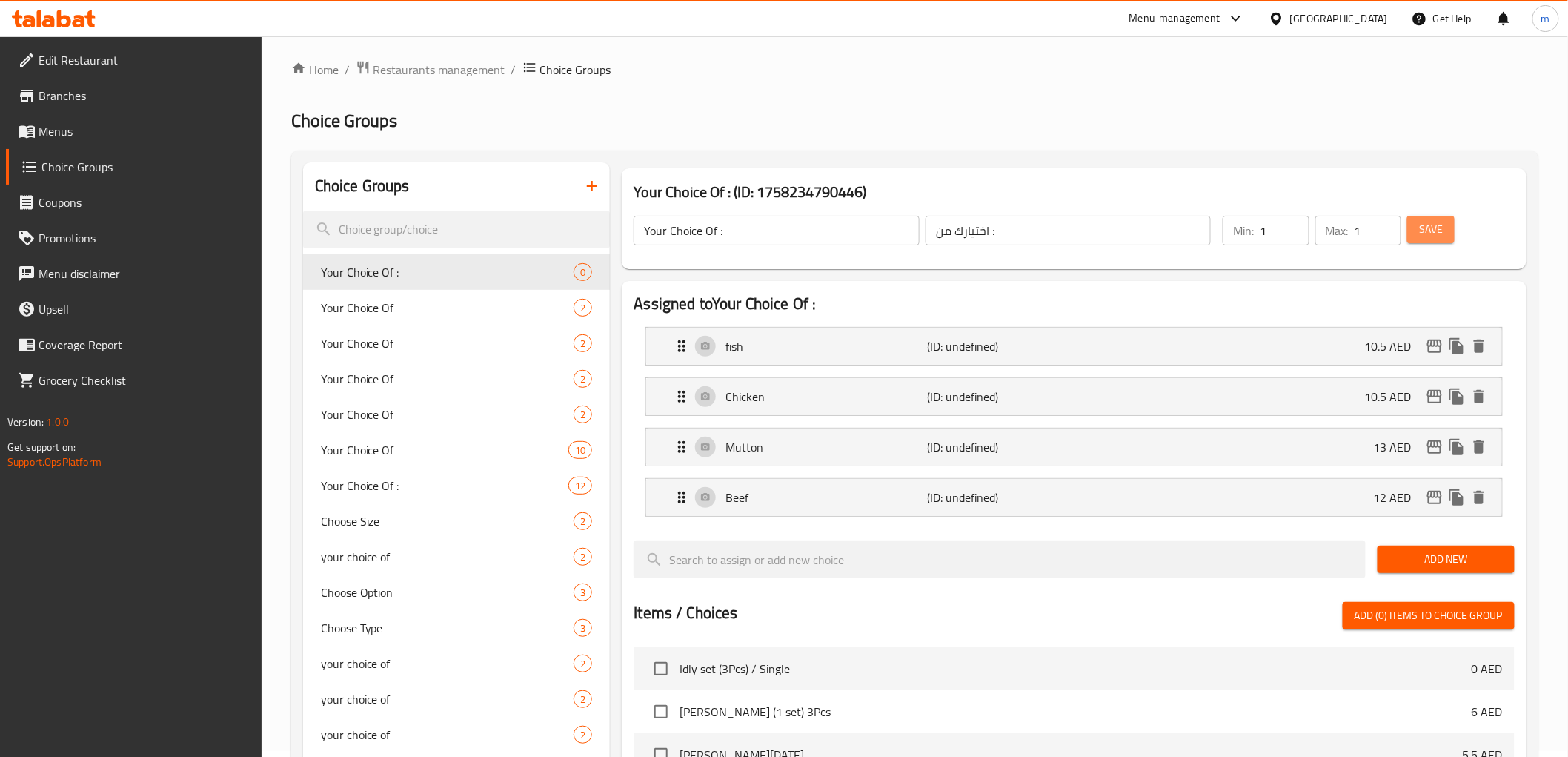
click at [1439, 238] on span "Save" at bounding box center [1430, 229] width 24 height 19
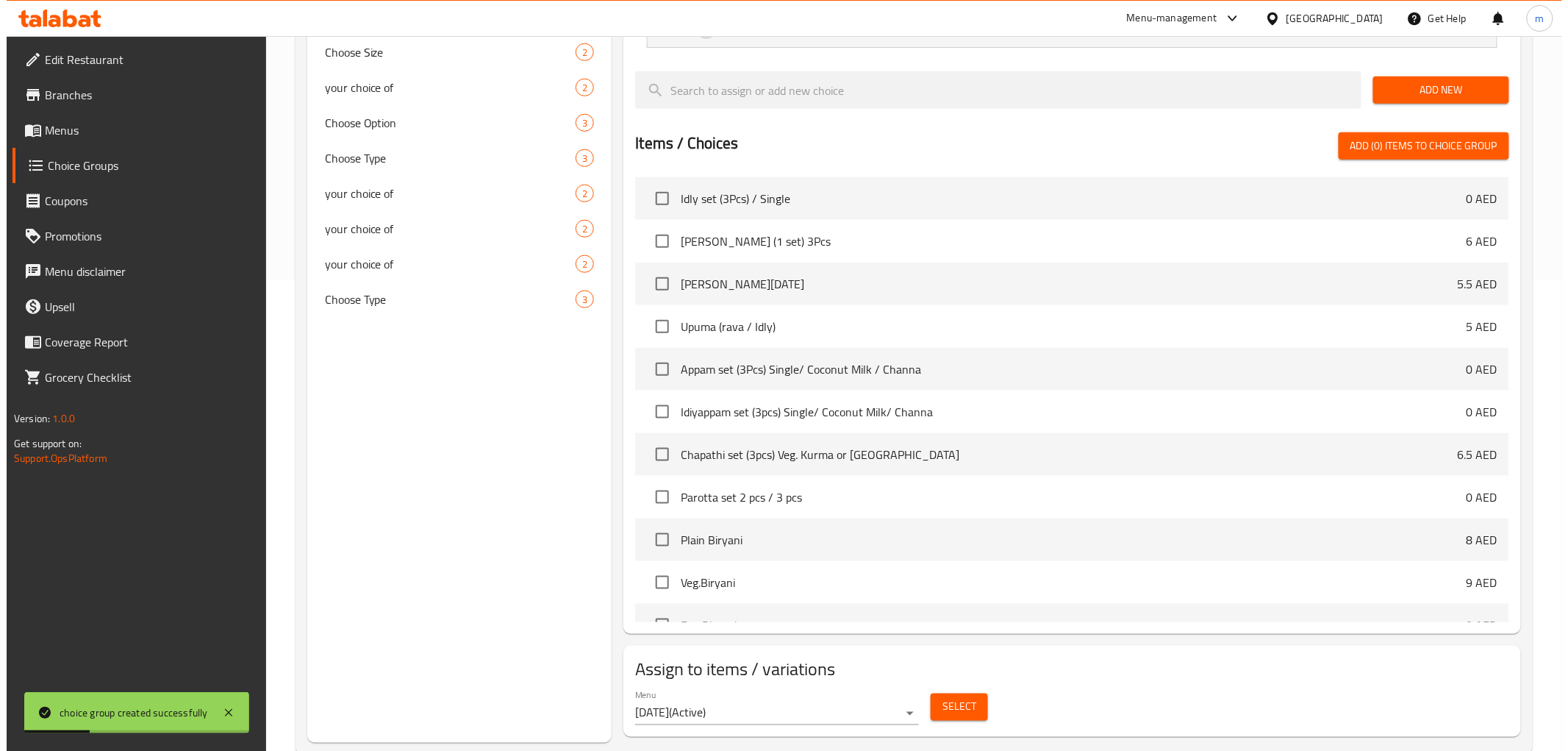
scroll to position [504, 0]
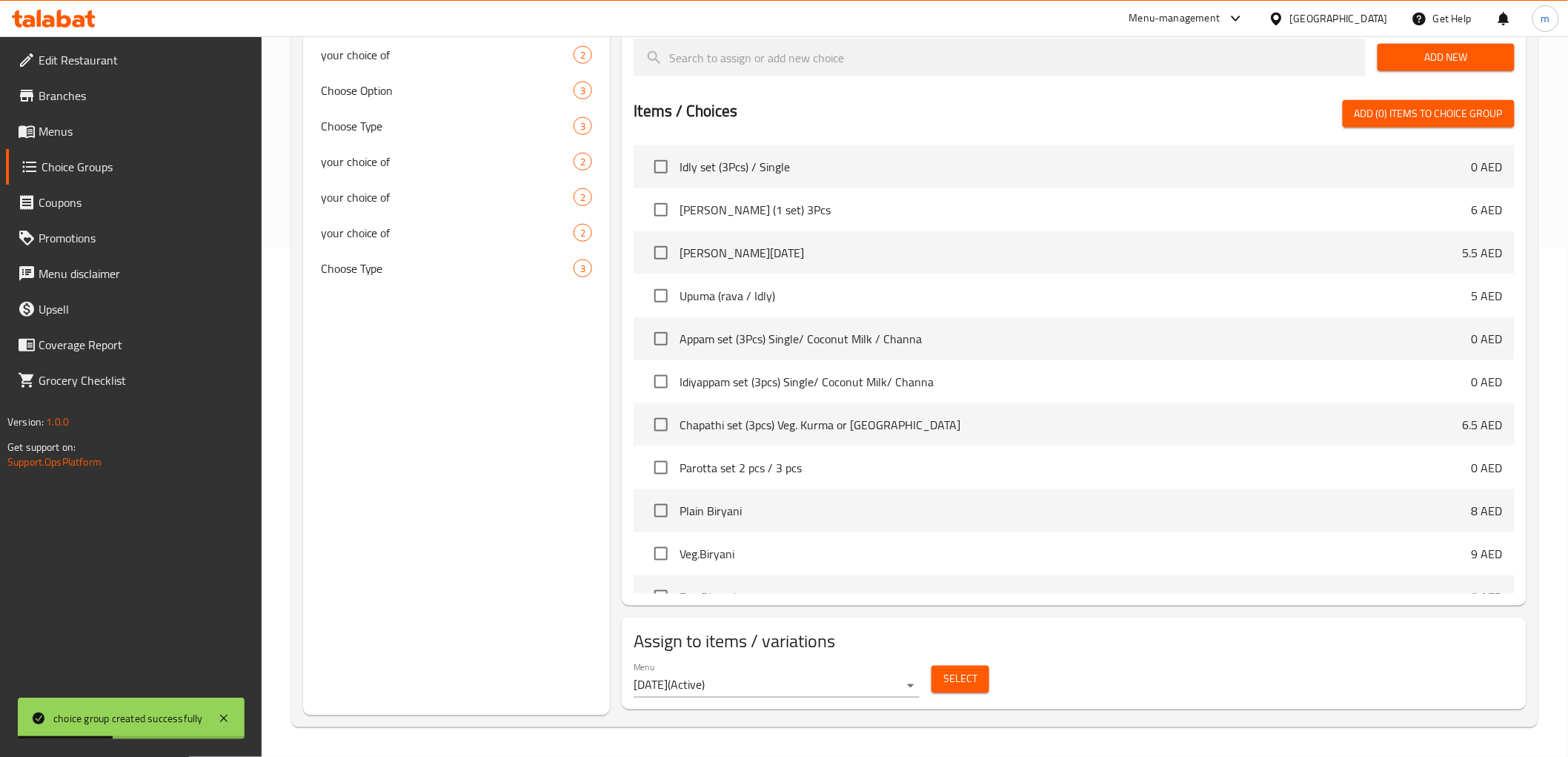
click at [968, 687] on span "Select" at bounding box center [960, 679] width 34 height 19
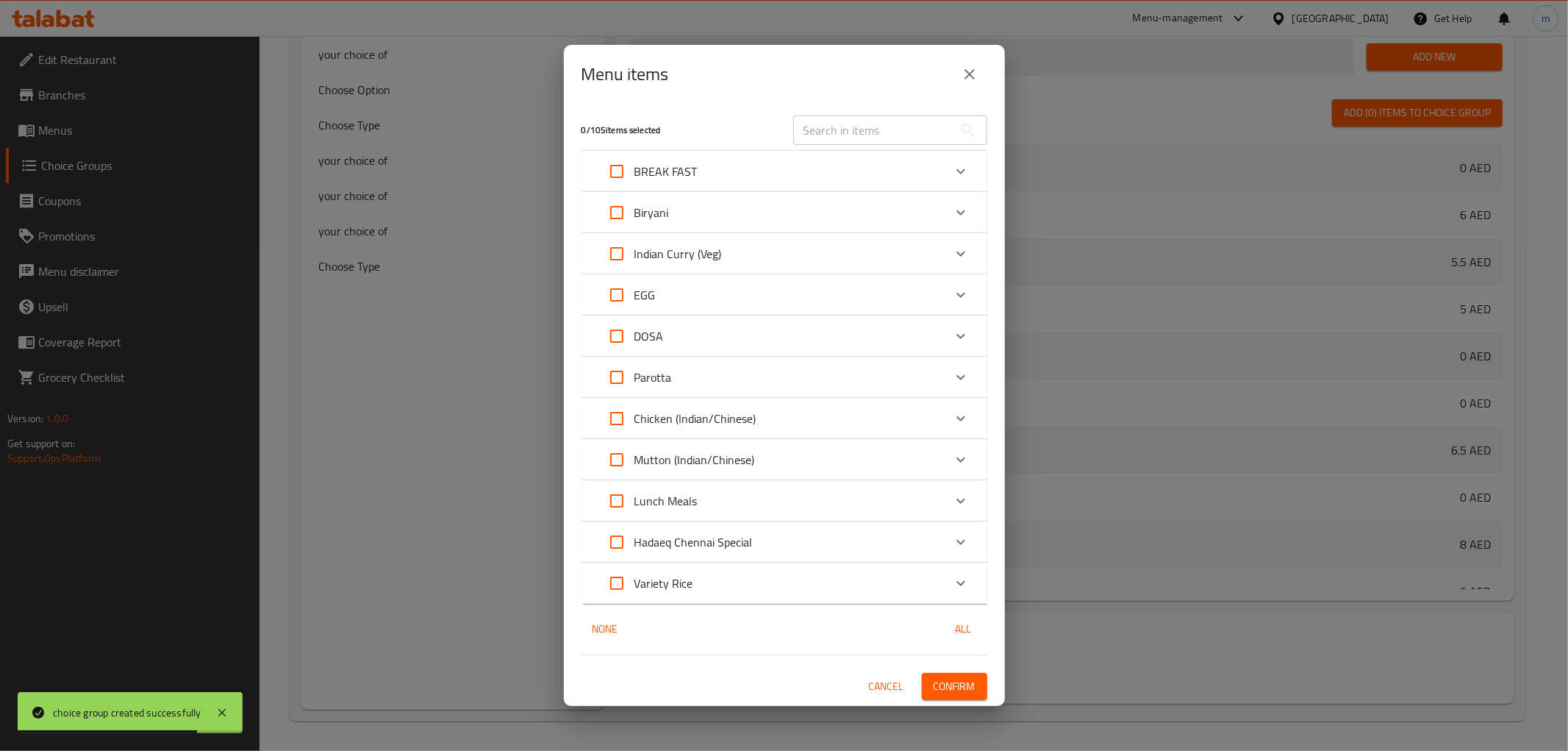
click at [960, 502] on icon "Expand" at bounding box center [961, 500] width 9 height 5
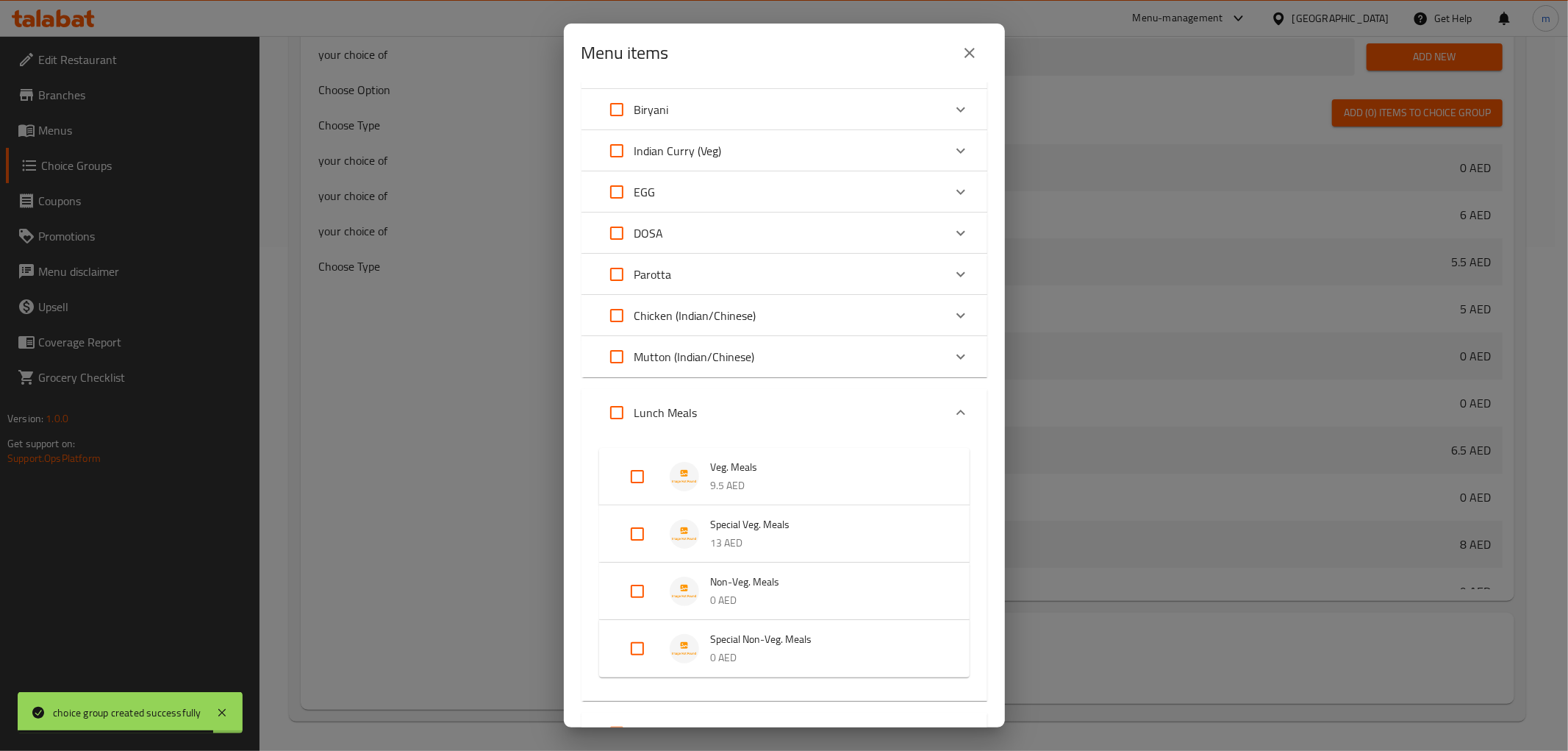
scroll to position [244, 0]
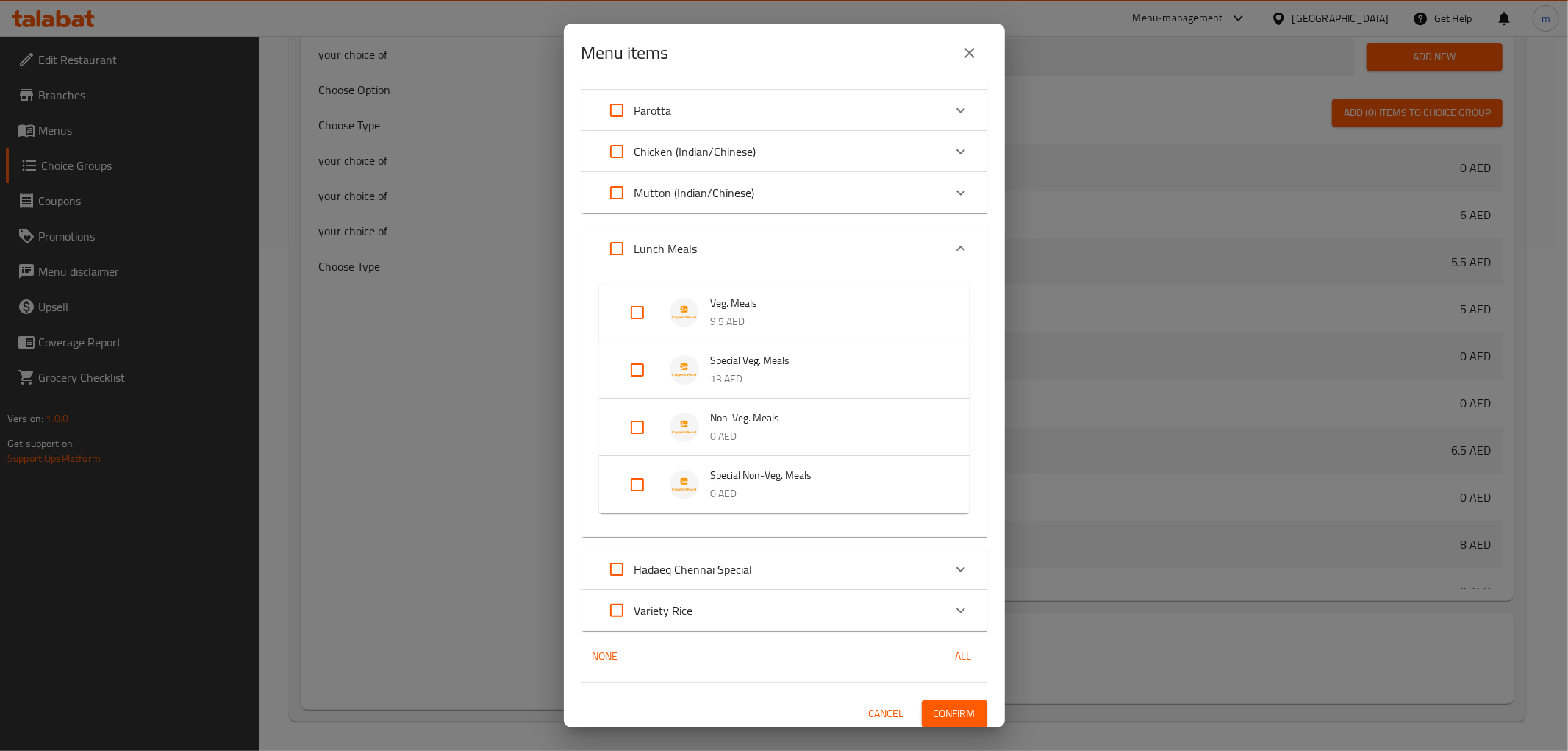
click at [631, 423] on input "Expand" at bounding box center [637, 427] width 35 height 35
checkbox input "true"
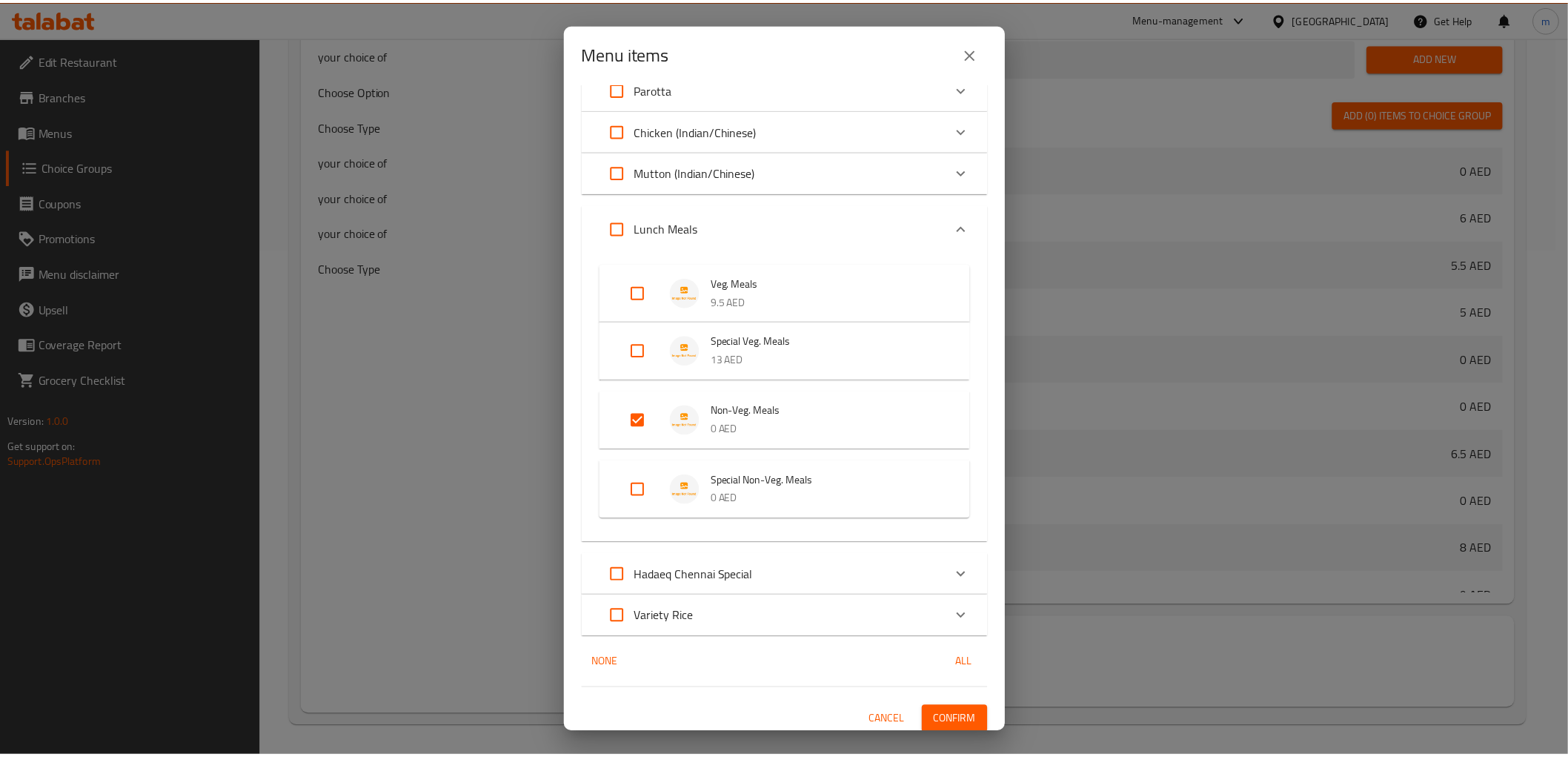
scroll to position [276, 0]
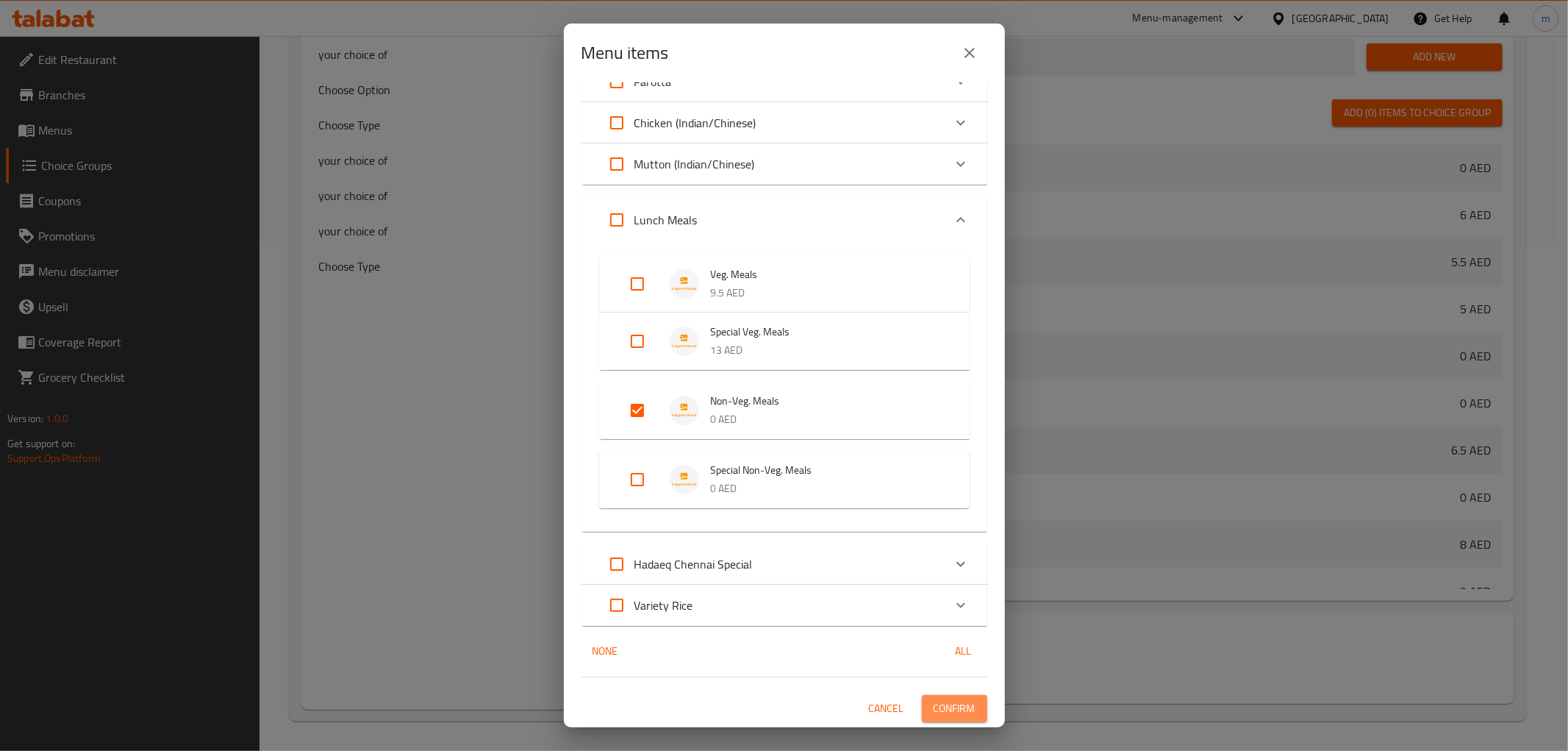
click at [964, 711] on button "Confirm" at bounding box center [954, 708] width 66 height 27
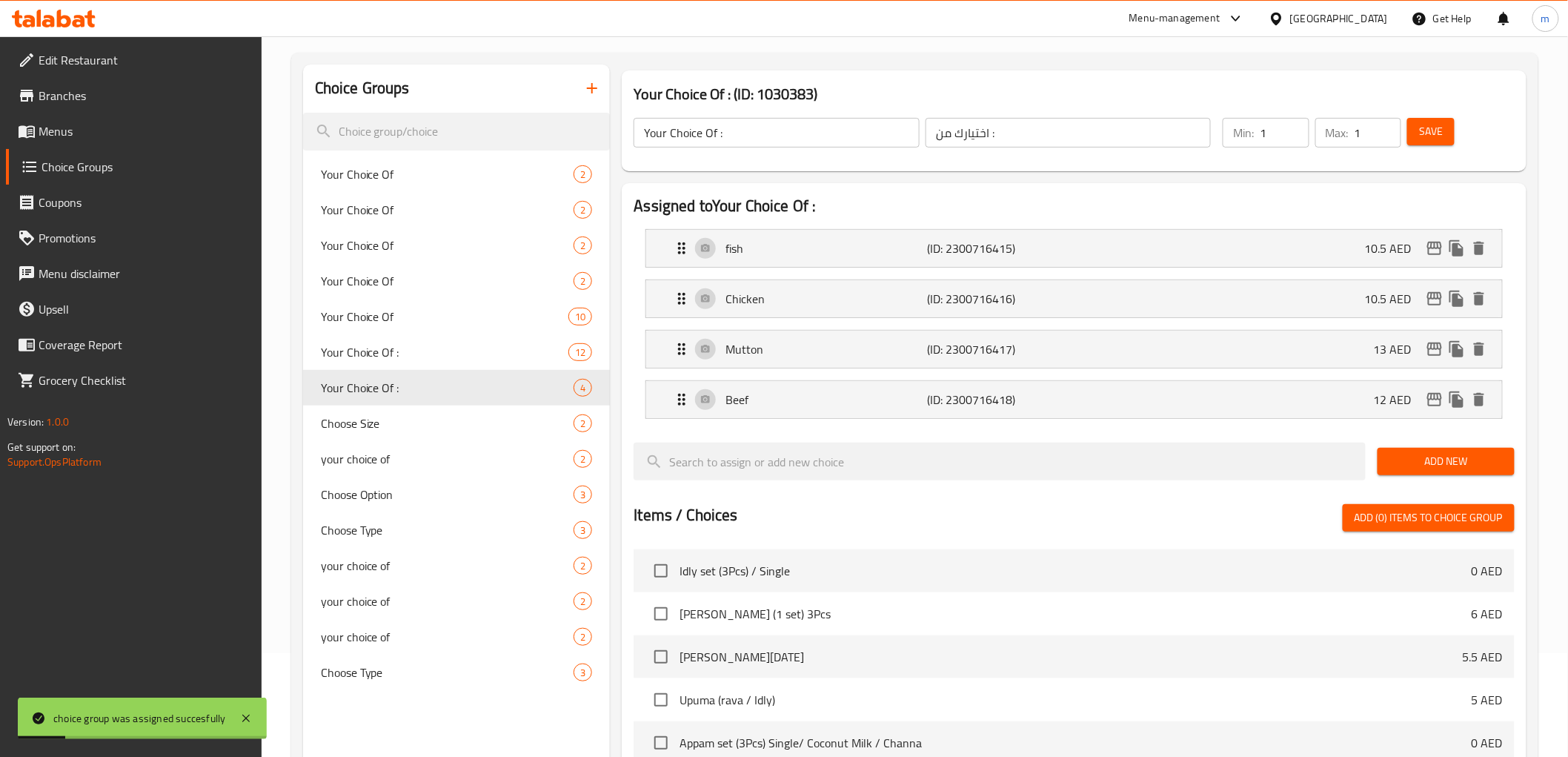
scroll to position [96, 0]
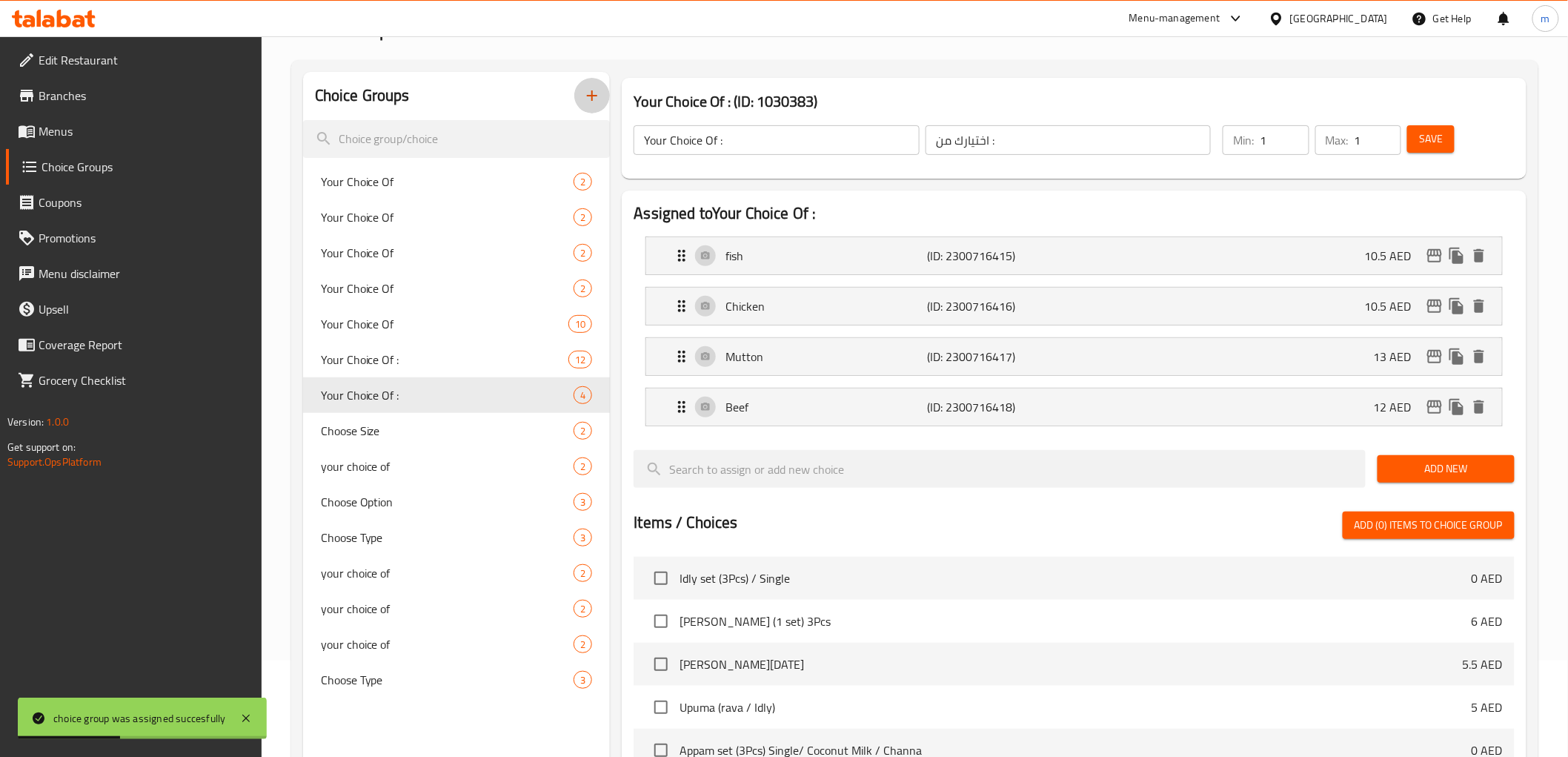
click at [592, 92] on icon "button" at bounding box center [592, 95] width 11 height 11
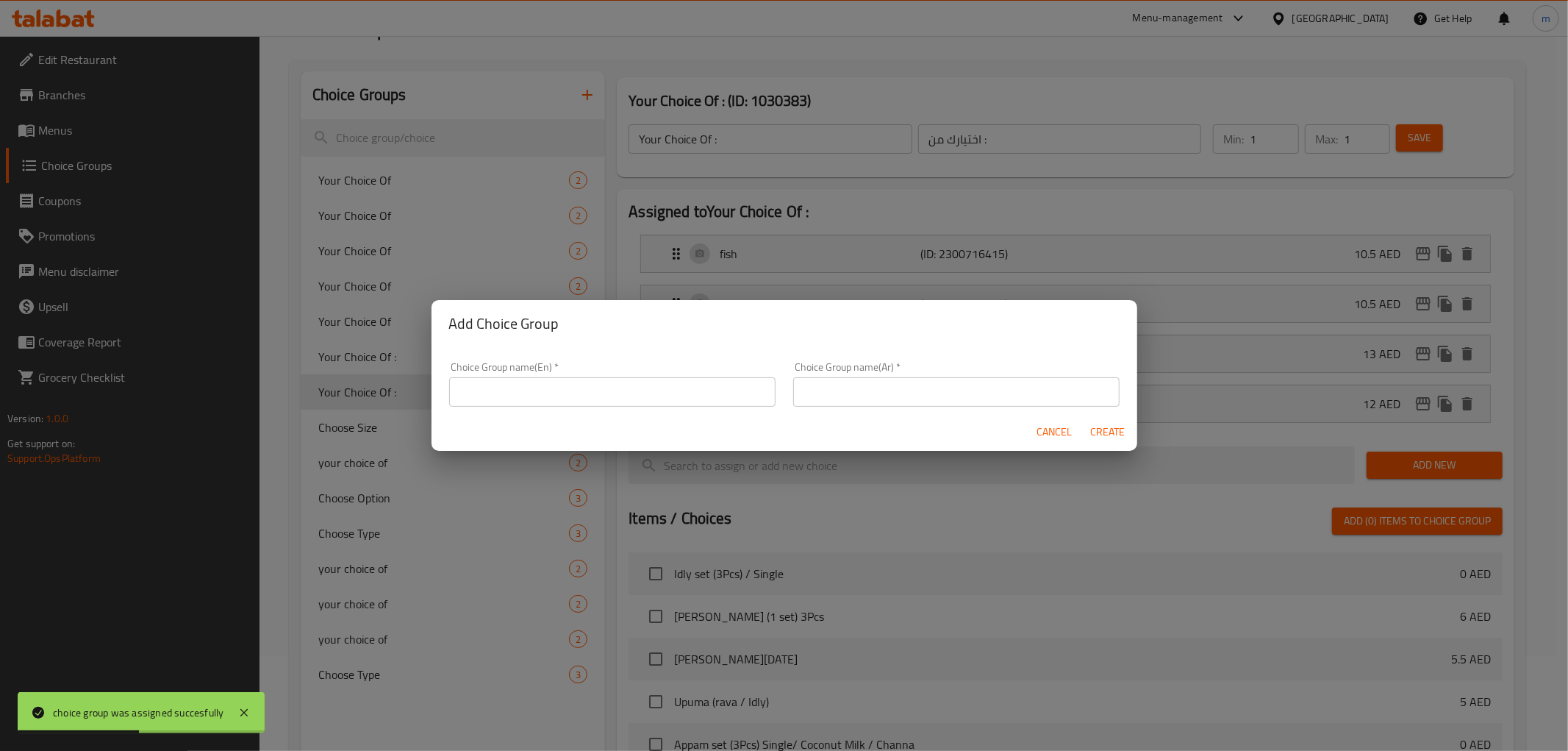
click at [649, 384] on input "text" at bounding box center [612, 392] width 327 height 30
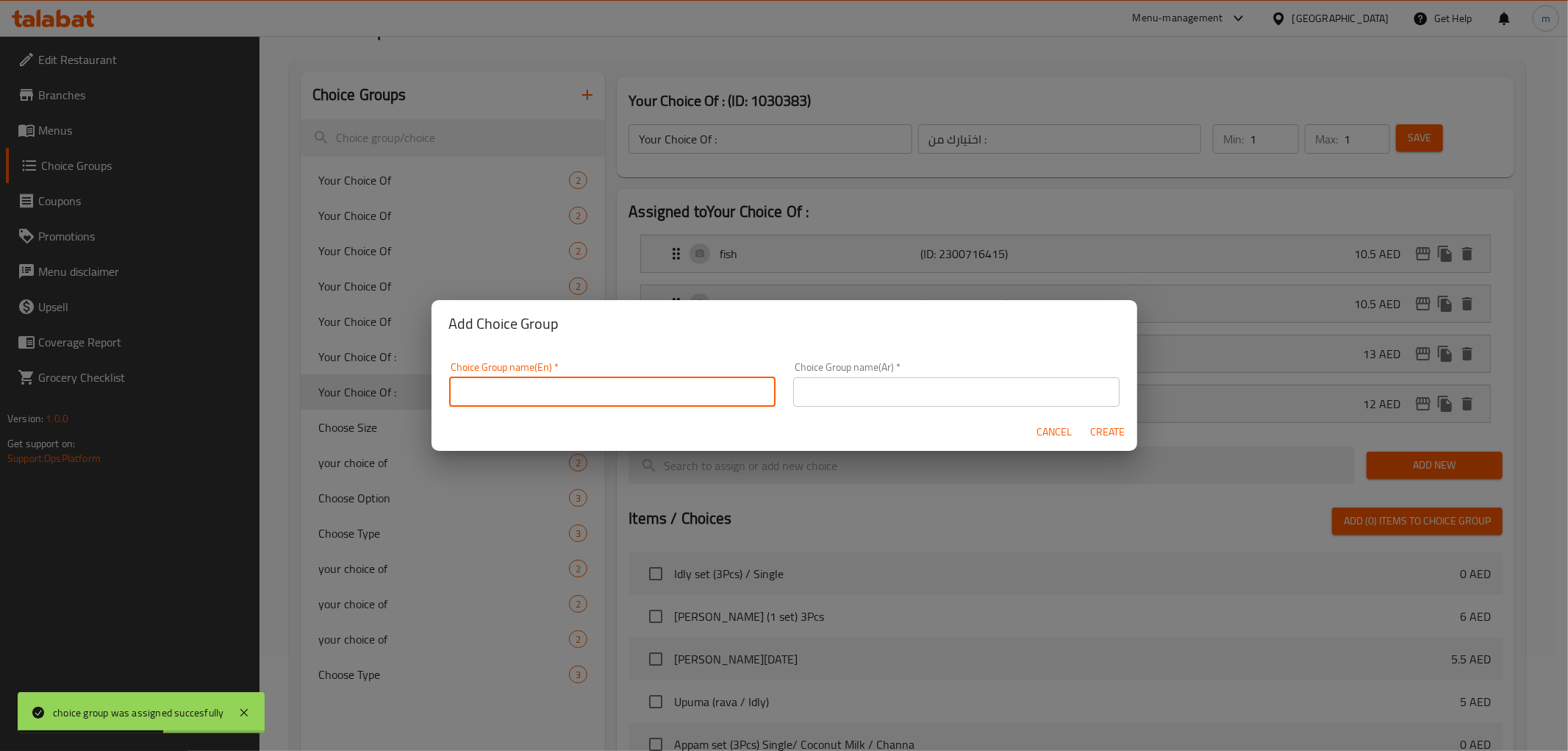
type input "Your Choice Of :"
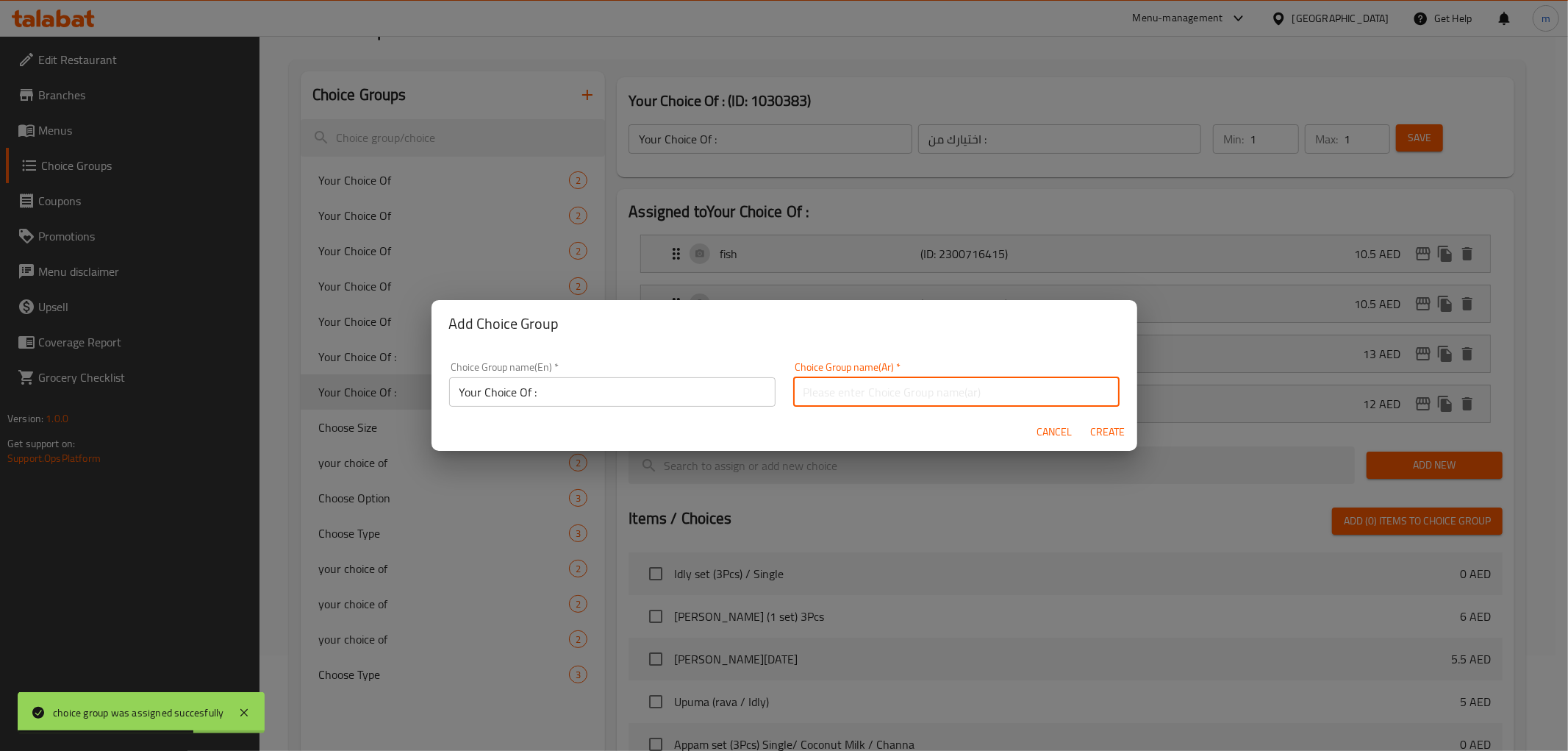
click at [845, 392] on input "text" at bounding box center [956, 392] width 327 height 30
click at [847, 391] on input "اختيارك من:" at bounding box center [956, 392] width 327 height 30
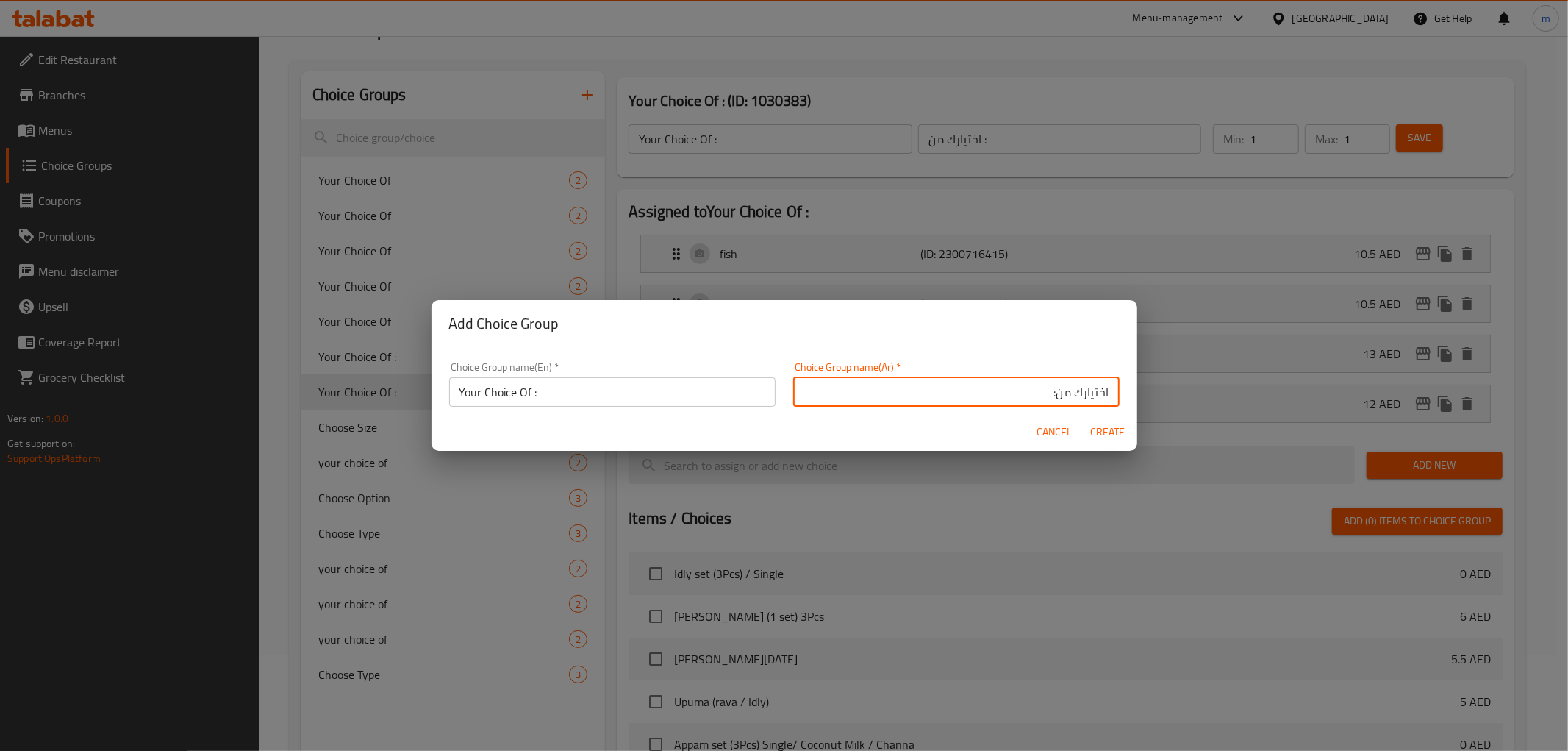
click at [1039, 391] on input "اختيارك من:" at bounding box center [956, 392] width 327 height 30
type input "اختيارك من :"
click at [1098, 427] on span "Create" at bounding box center [1107, 431] width 35 height 18
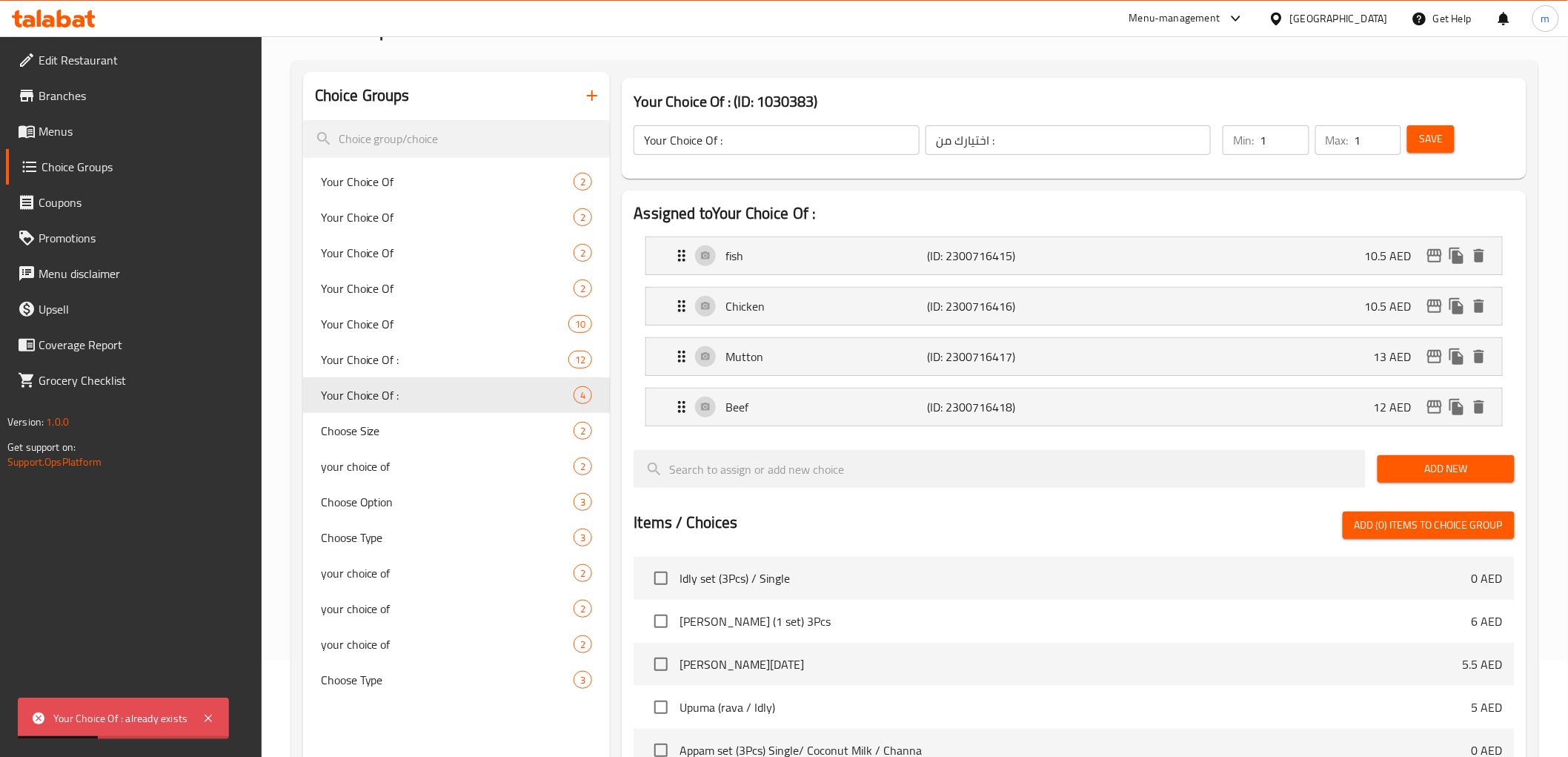
click at [577, 98] on button "button" at bounding box center [592, 95] width 35 height 35
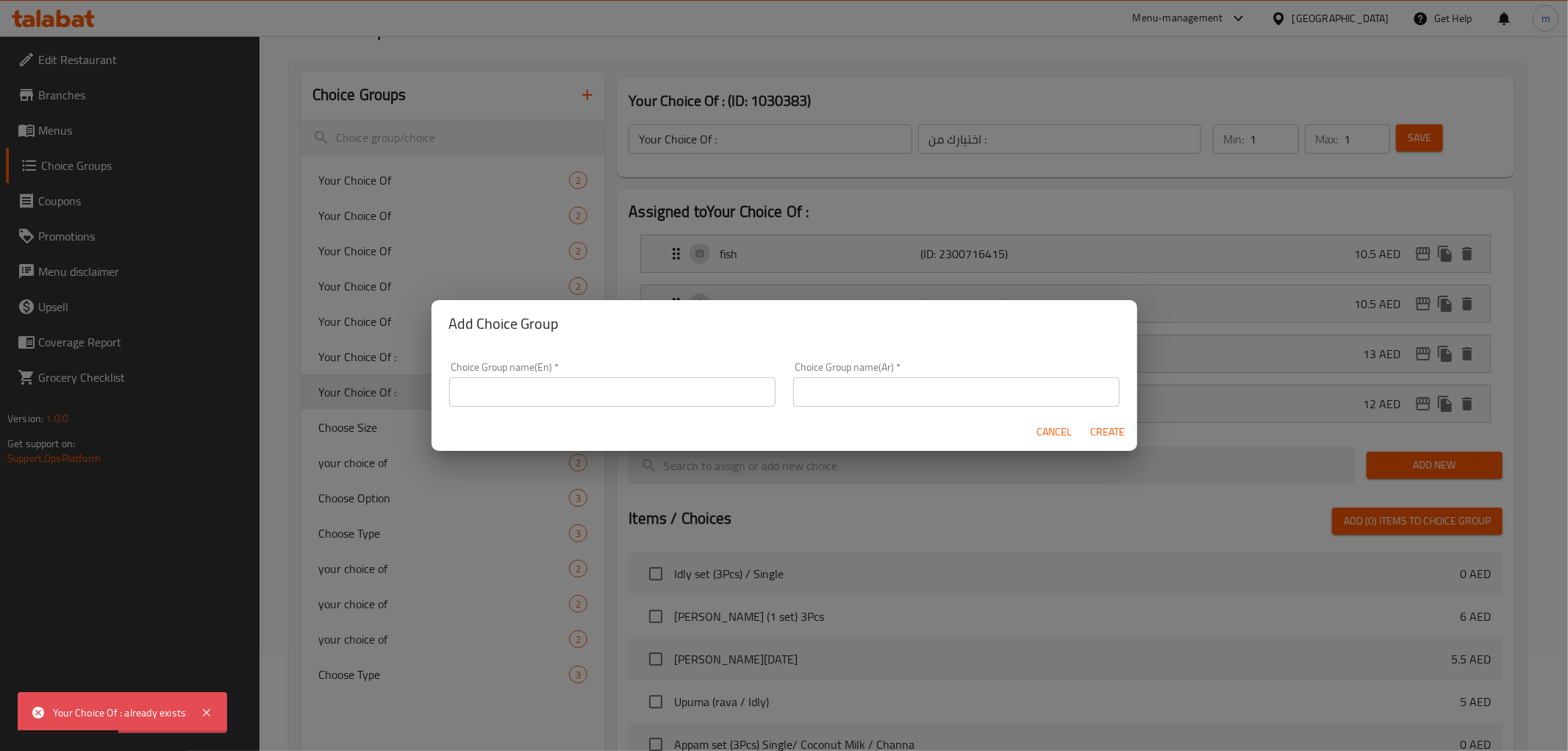
drag, startPoint x: 678, startPoint y: 378, endPoint x: 676, endPoint y: 391, distance: 13.2
click at [678, 378] on input "text" at bounding box center [612, 392] width 327 height 30
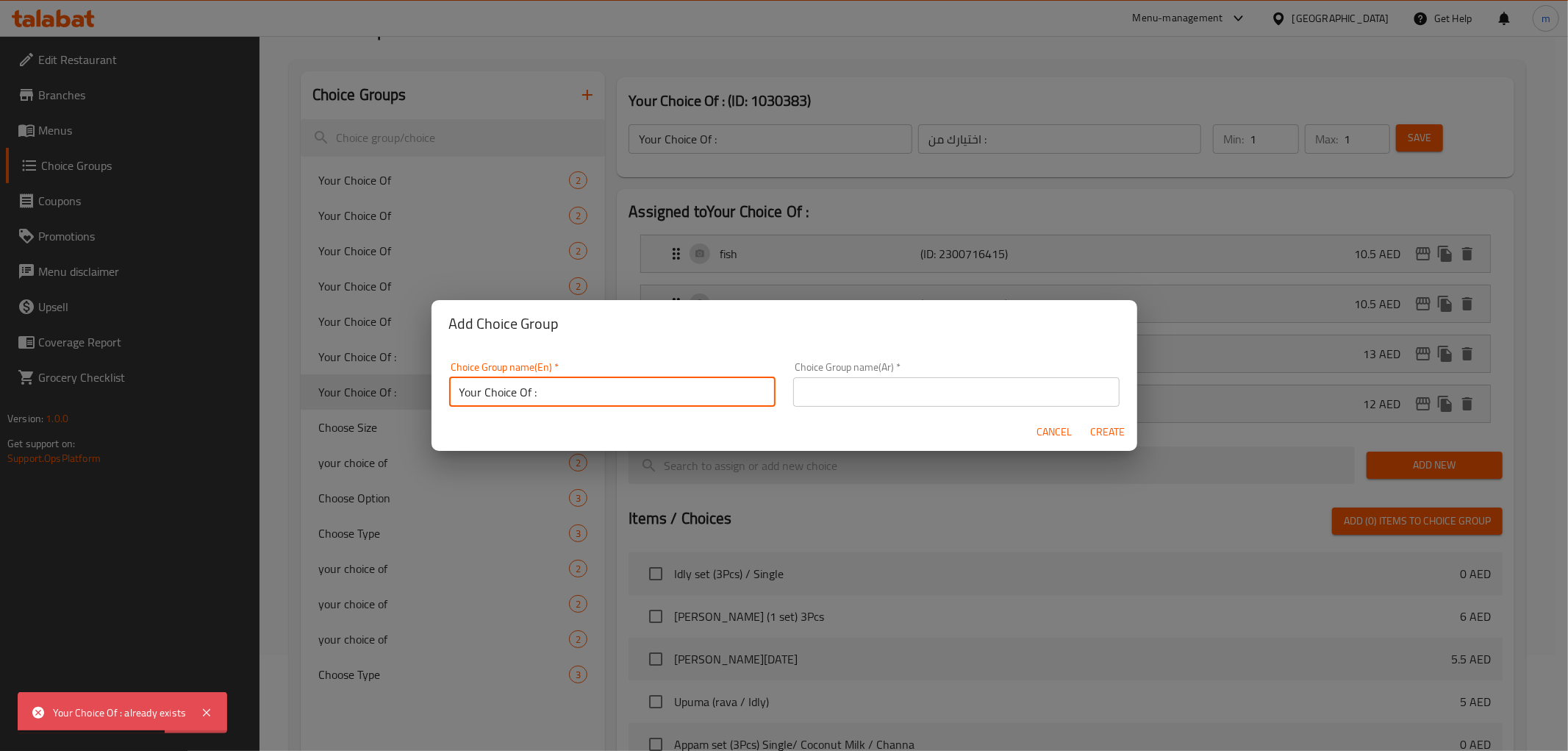
type input "Your Choice Of :"
drag, startPoint x: 847, startPoint y: 386, endPoint x: 852, endPoint y: 395, distance: 10.3
click at [847, 386] on input "text" at bounding box center [956, 392] width 327 height 30
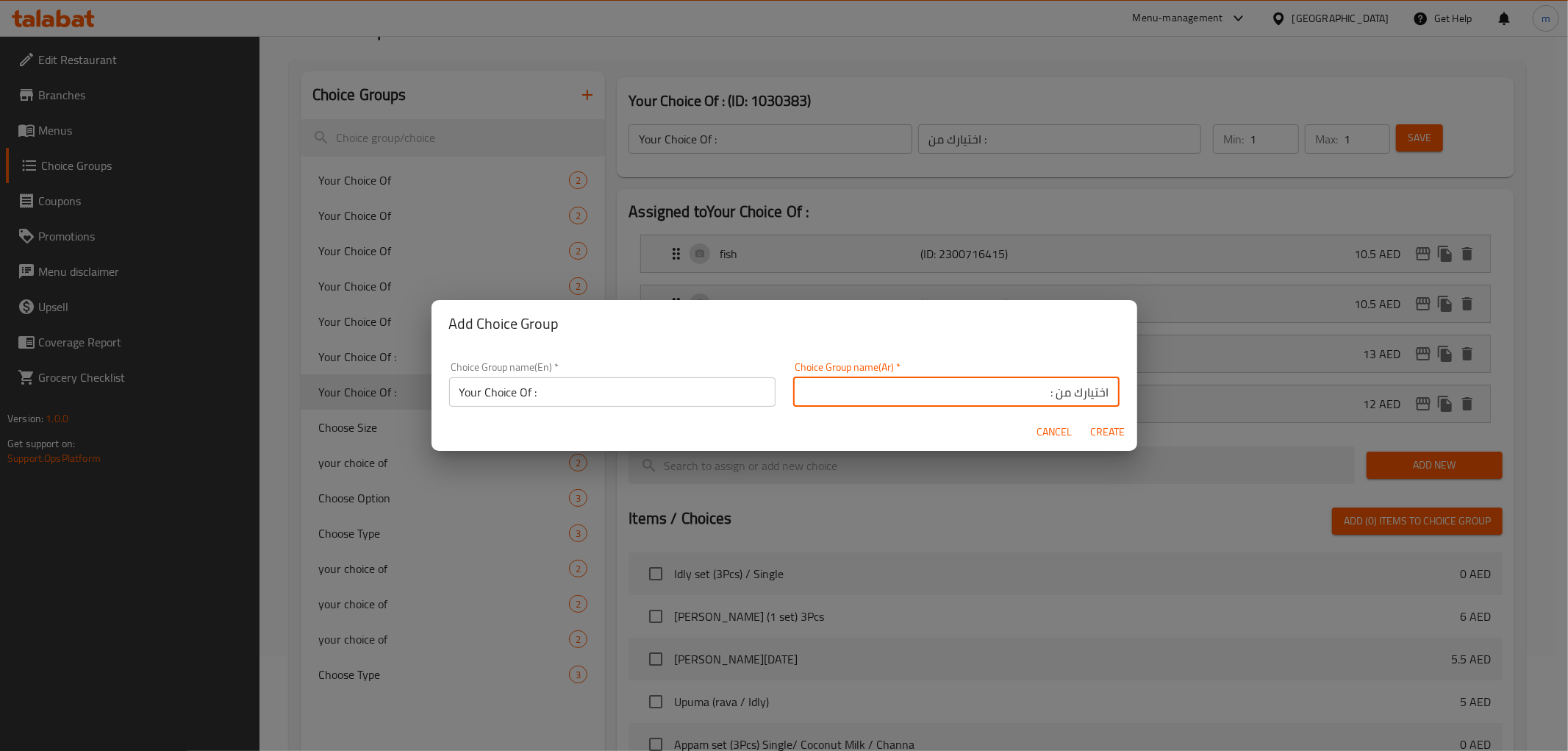
type input "اختيارك من :"
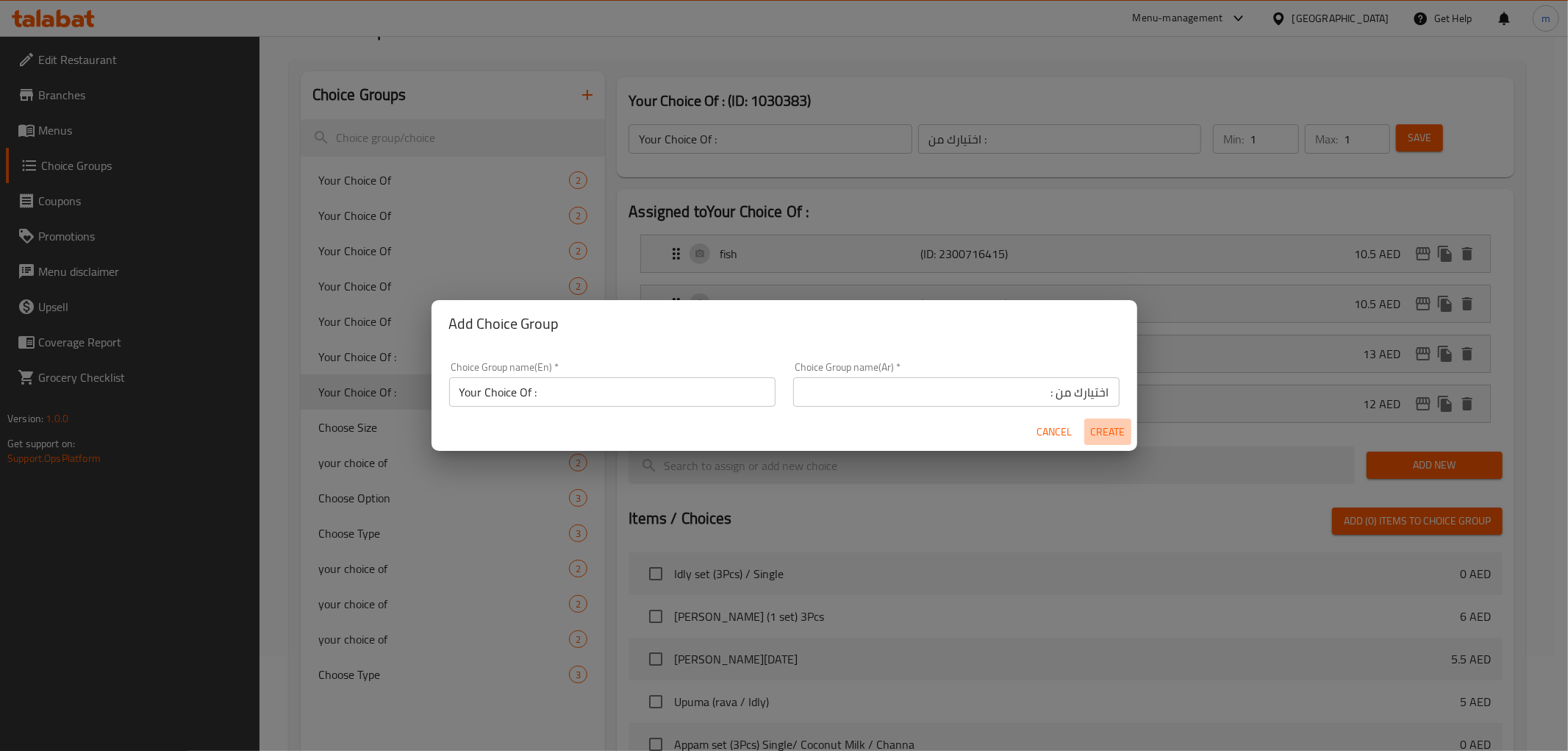
click at [1105, 428] on span "Create" at bounding box center [1107, 431] width 35 height 18
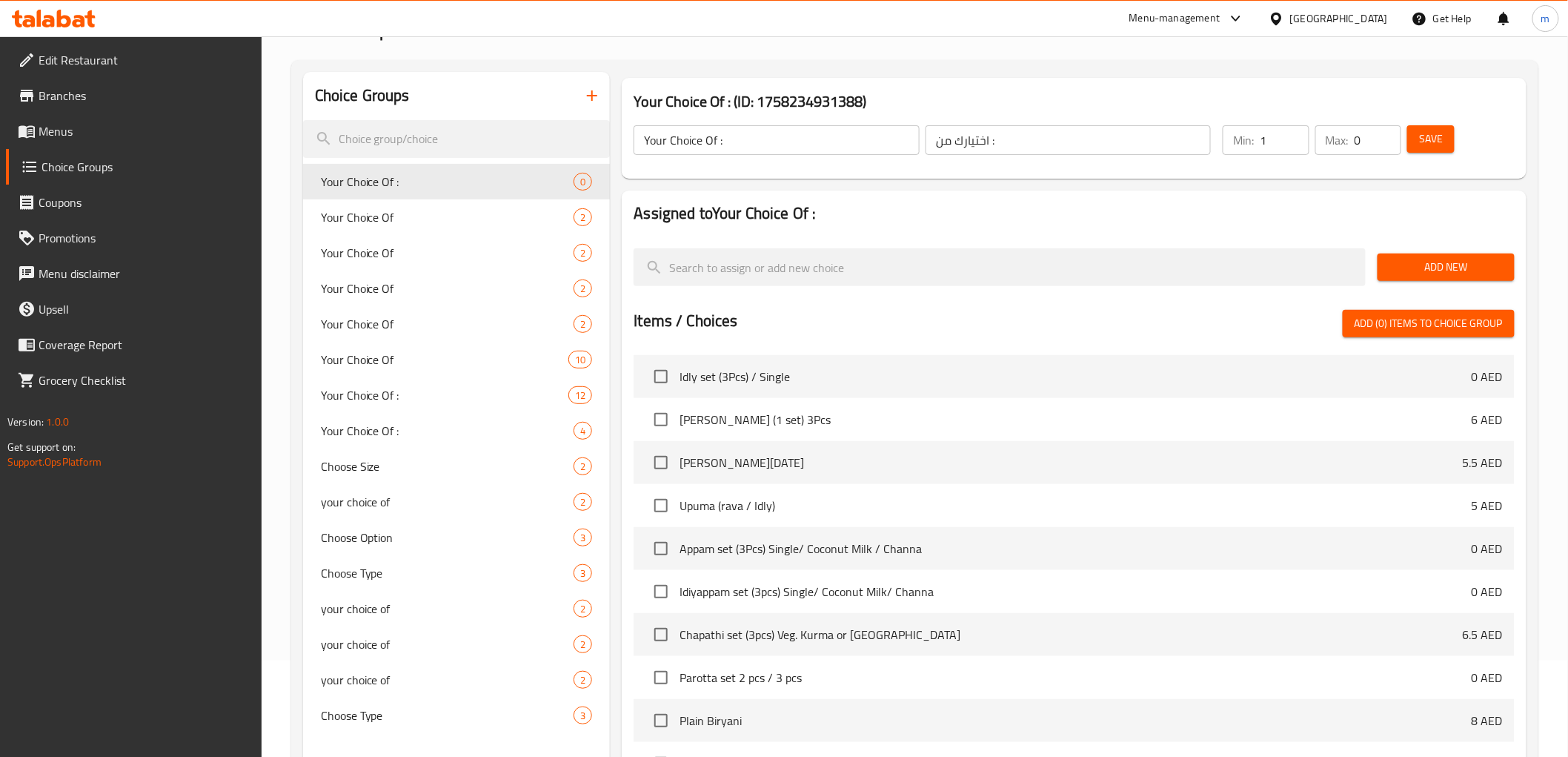
click at [1293, 132] on input "1" at bounding box center [1283, 140] width 49 height 30
click at [1386, 136] on input "1" at bounding box center [1377, 140] width 47 height 30
click at [1431, 273] on span "Add New" at bounding box center [1445, 267] width 113 height 19
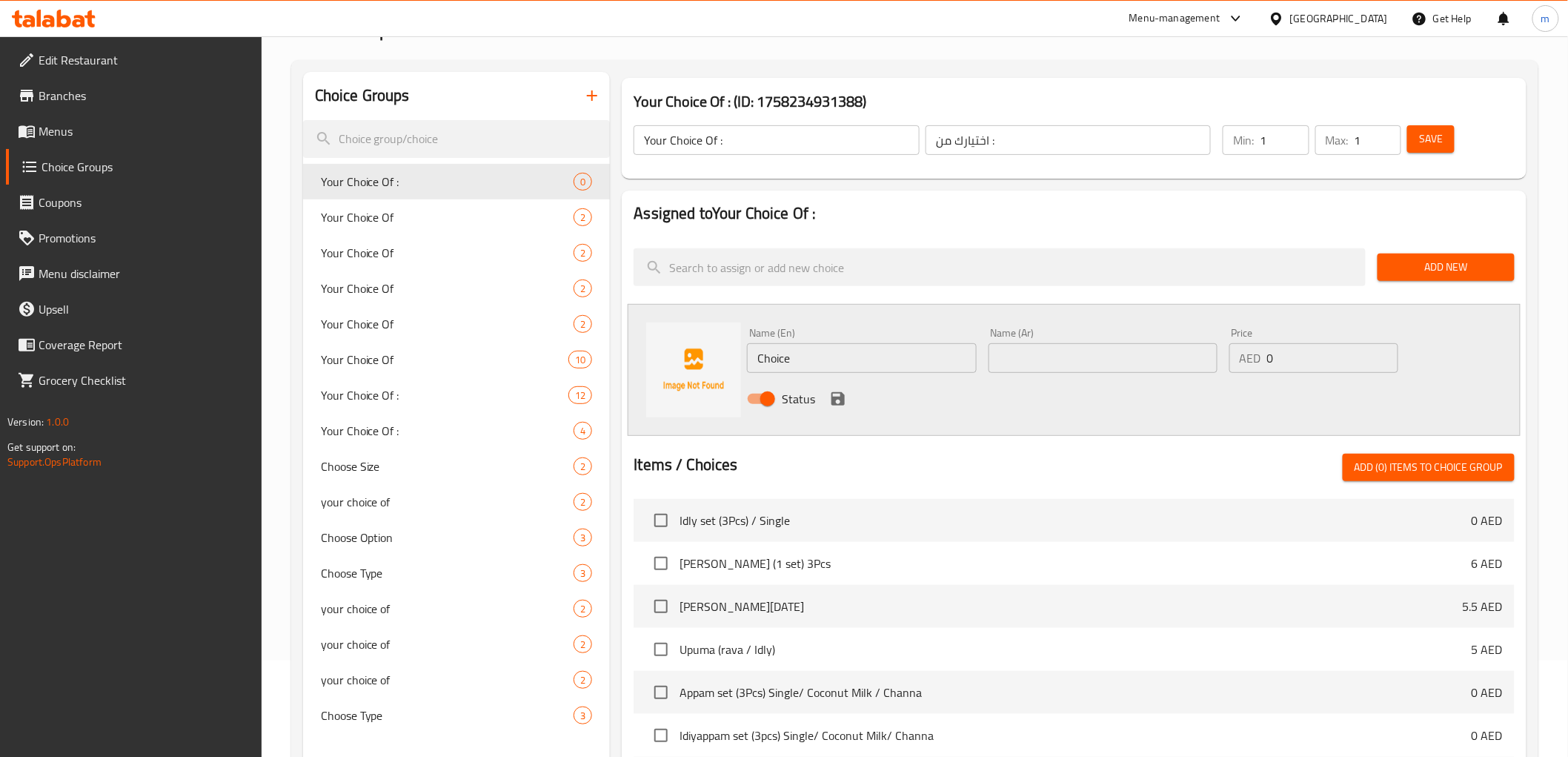
drag, startPoint x: 863, startPoint y: 371, endPoint x: 686, endPoint y: 365, distance: 177.1
click at [686, 365] on div "Name (En) Choice Name (En) Name (Ar) Name (Ar) Price AED 0 Price Status" at bounding box center [1074, 369] width 892 height 132
click at [1097, 359] on input "text" at bounding box center [1102, 358] width 229 height 30
drag, startPoint x: 845, startPoint y: 397, endPoint x: 1219, endPoint y: 431, distance: 375.5
click at [845, 397] on icon "save" at bounding box center [838, 398] width 18 height 18
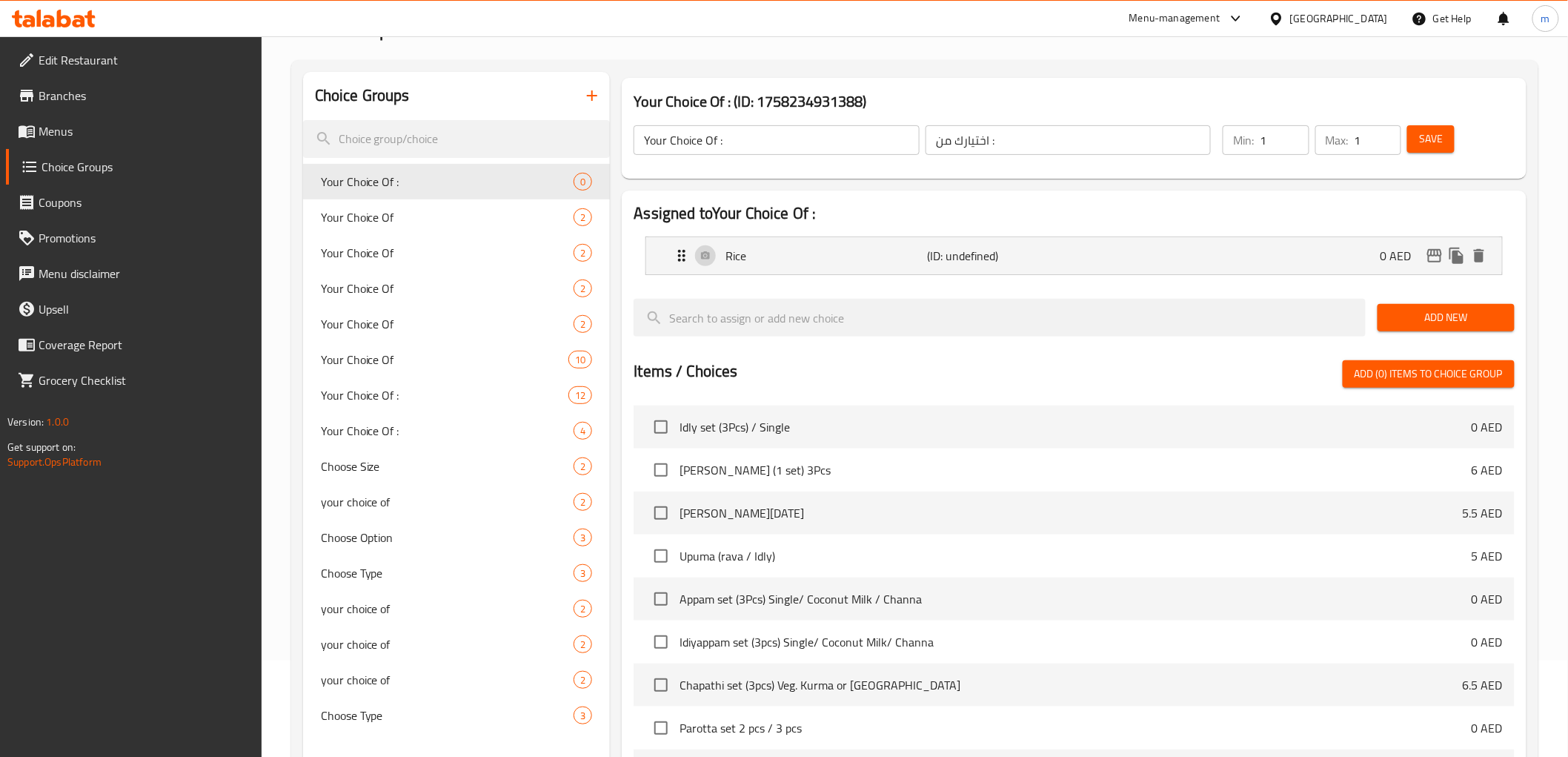
click at [1415, 320] on span "Add New" at bounding box center [1445, 317] width 113 height 19
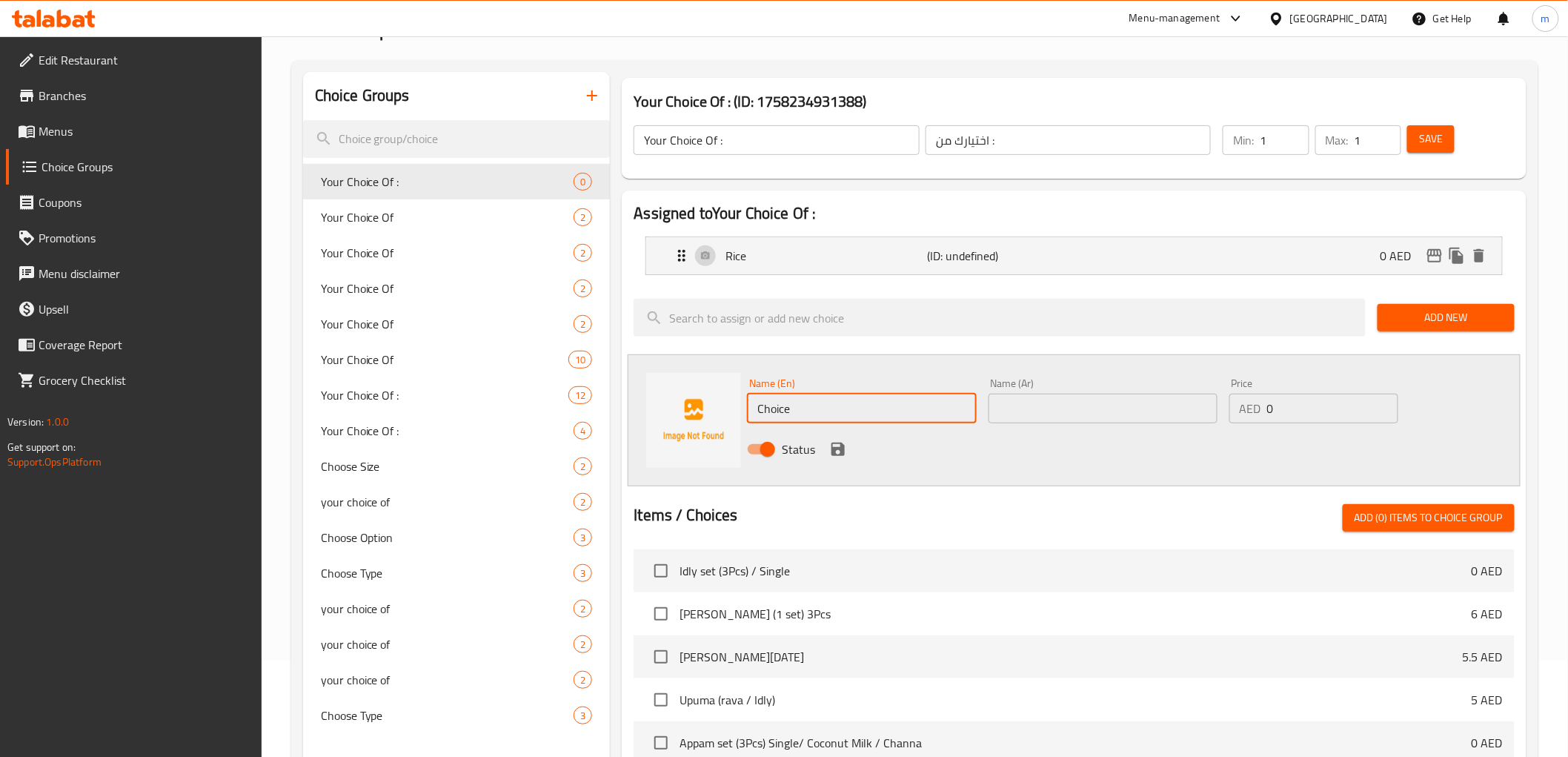
drag, startPoint x: 812, startPoint y: 405, endPoint x: 736, endPoint y: 409, distance: 76.1
click at [736, 409] on div "Name (En) Choice Name (En) Name (Ar) Name (Ar) Price AED 0 Price Status" at bounding box center [1074, 420] width 892 height 132
click at [1053, 398] on input "text" at bounding box center [1102, 409] width 229 height 30
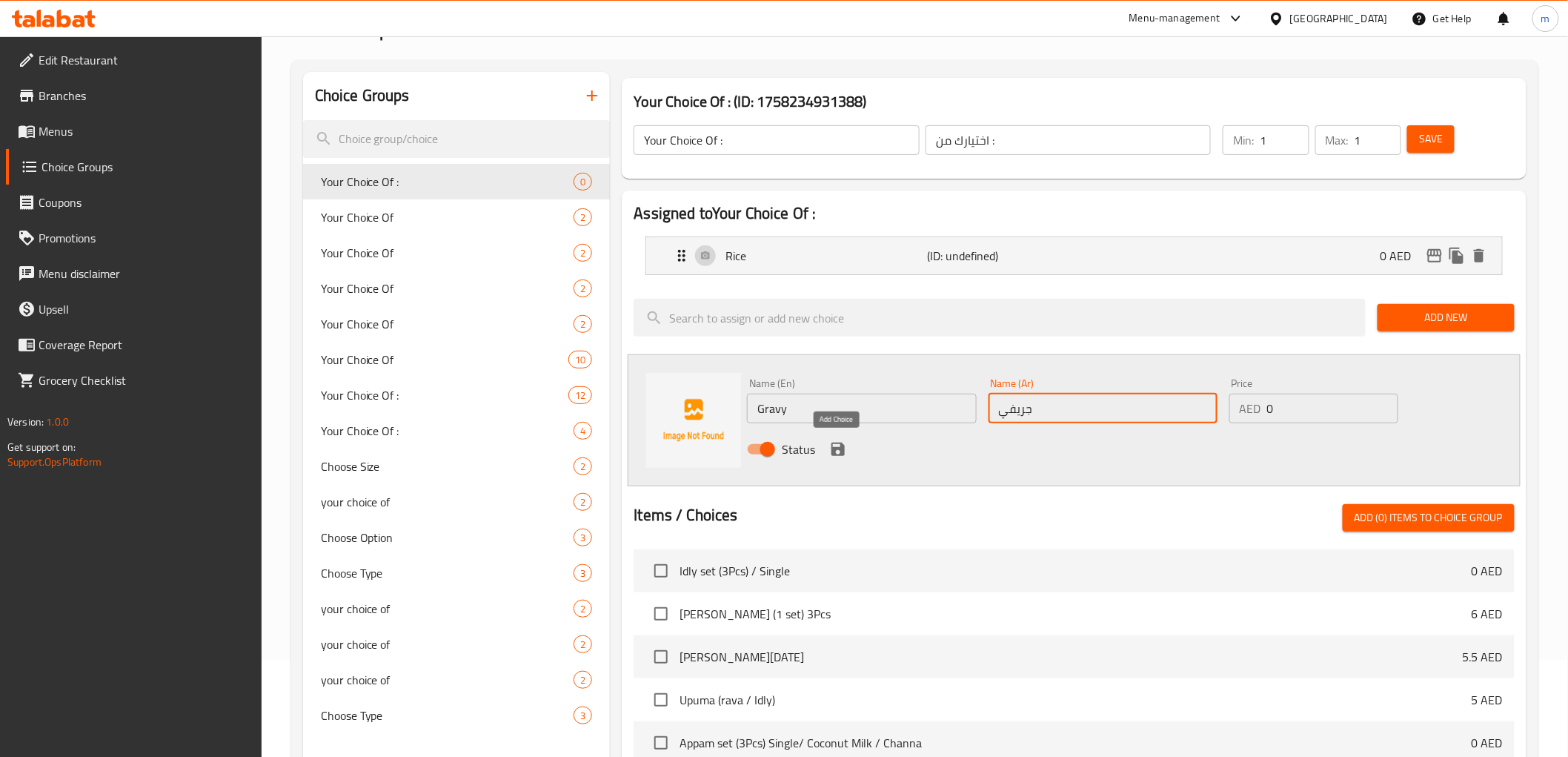
click at [841, 454] on icon "save" at bounding box center [837, 449] width 13 height 13
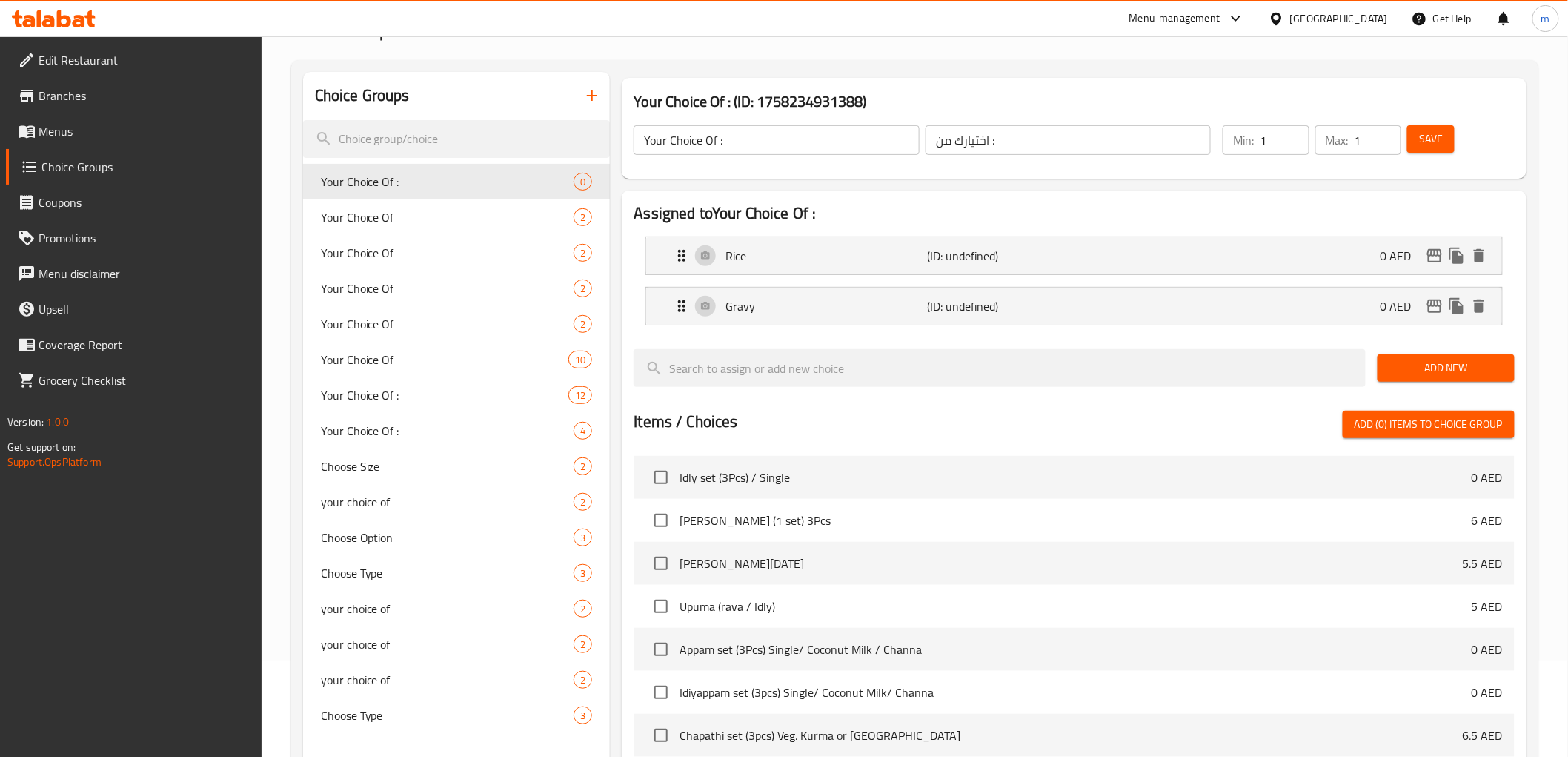
click at [1435, 369] on span "Add New" at bounding box center [1445, 367] width 113 height 19
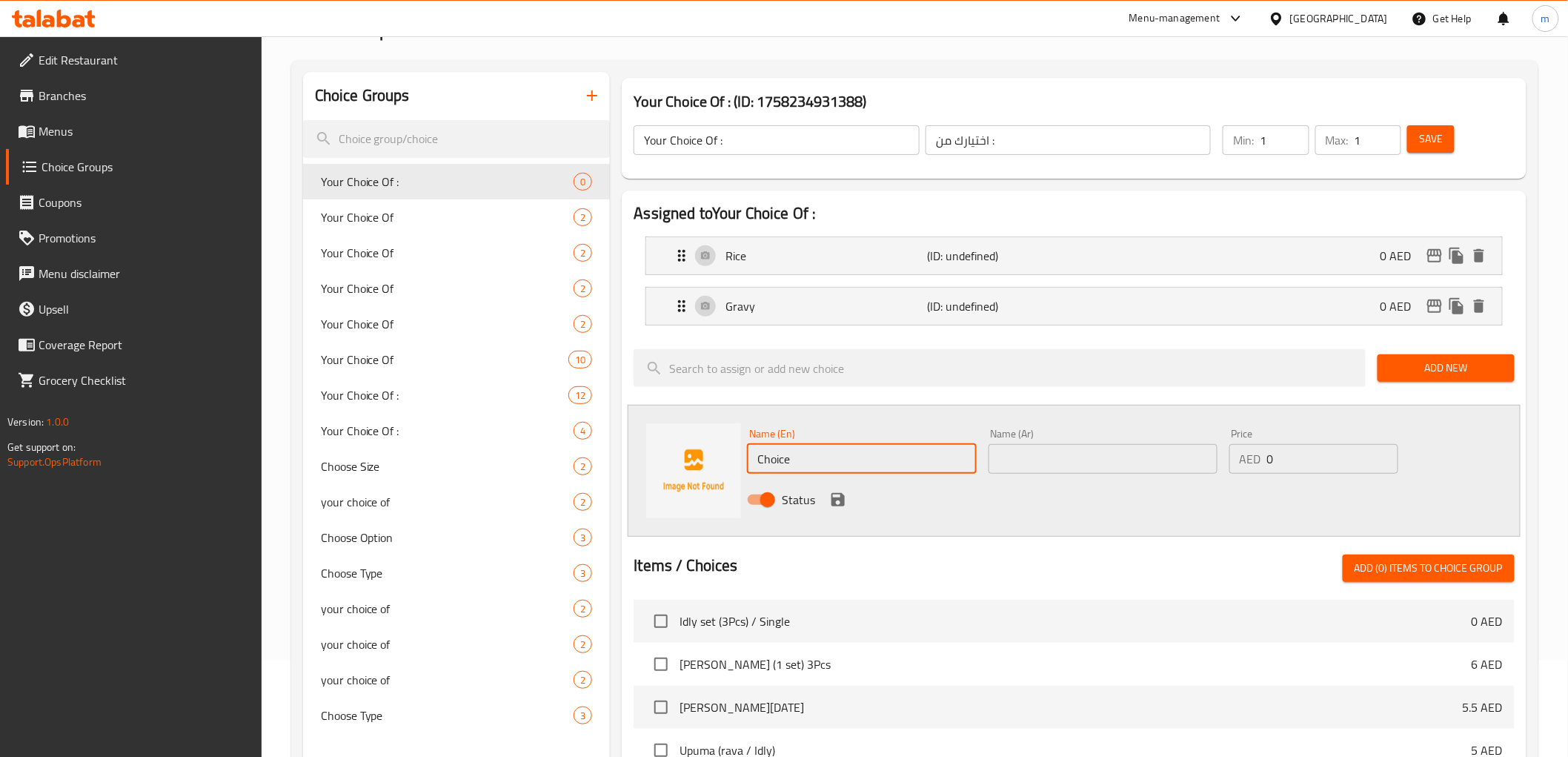
drag, startPoint x: 808, startPoint y: 470, endPoint x: 738, endPoint y: 462, distance: 70.5
click at [738, 462] on div "Name (En) Choice Name (En) Name (Ar) Name (Ar) Price AED 0 Price Status" at bounding box center [1074, 470] width 892 height 132
click at [1073, 450] on input "text" at bounding box center [1102, 459] width 229 height 30
click at [831, 499] on icon "save" at bounding box center [837, 499] width 13 height 13
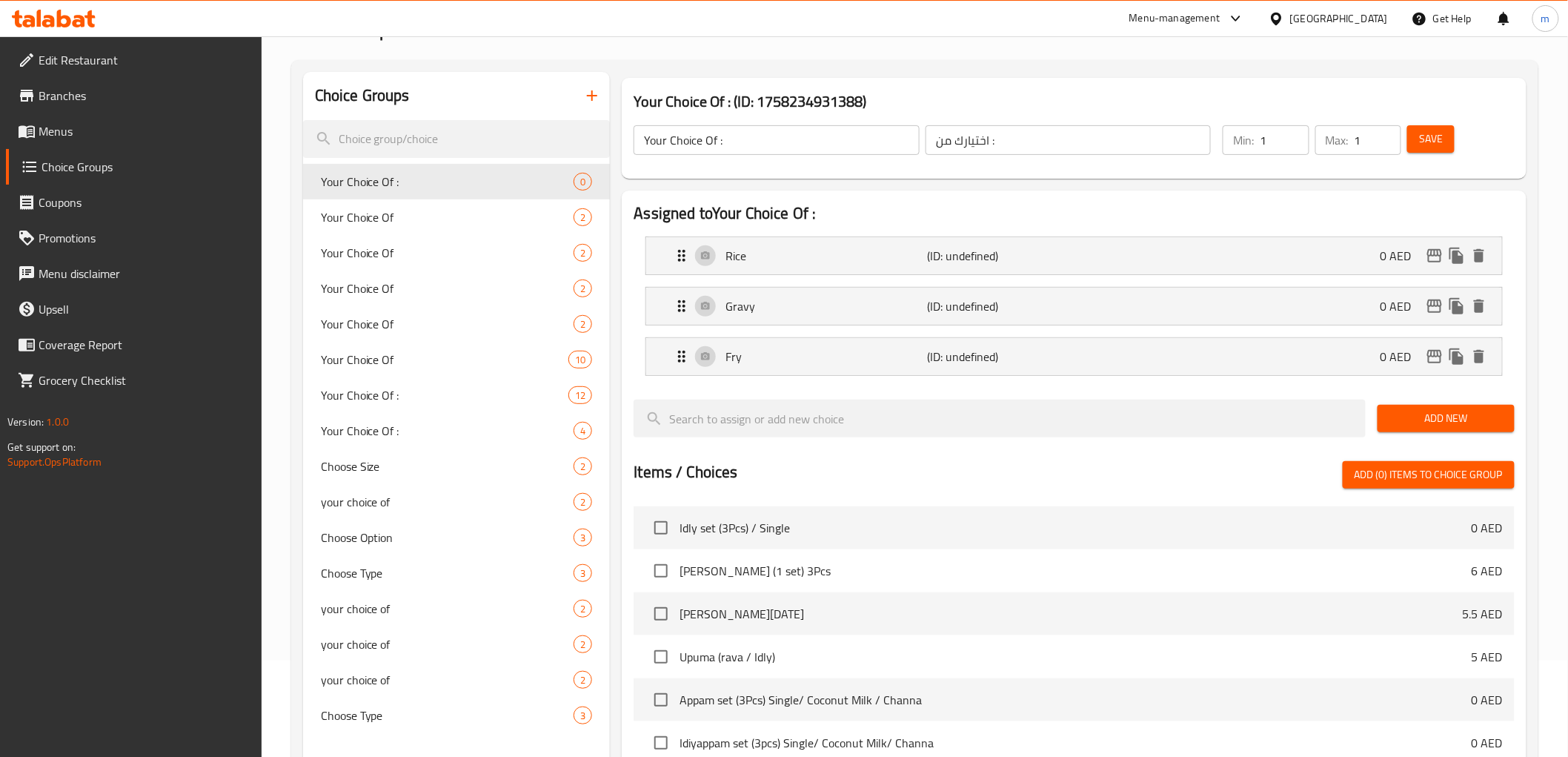
click at [1405, 415] on span "Add New" at bounding box center [1445, 418] width 113 height 19
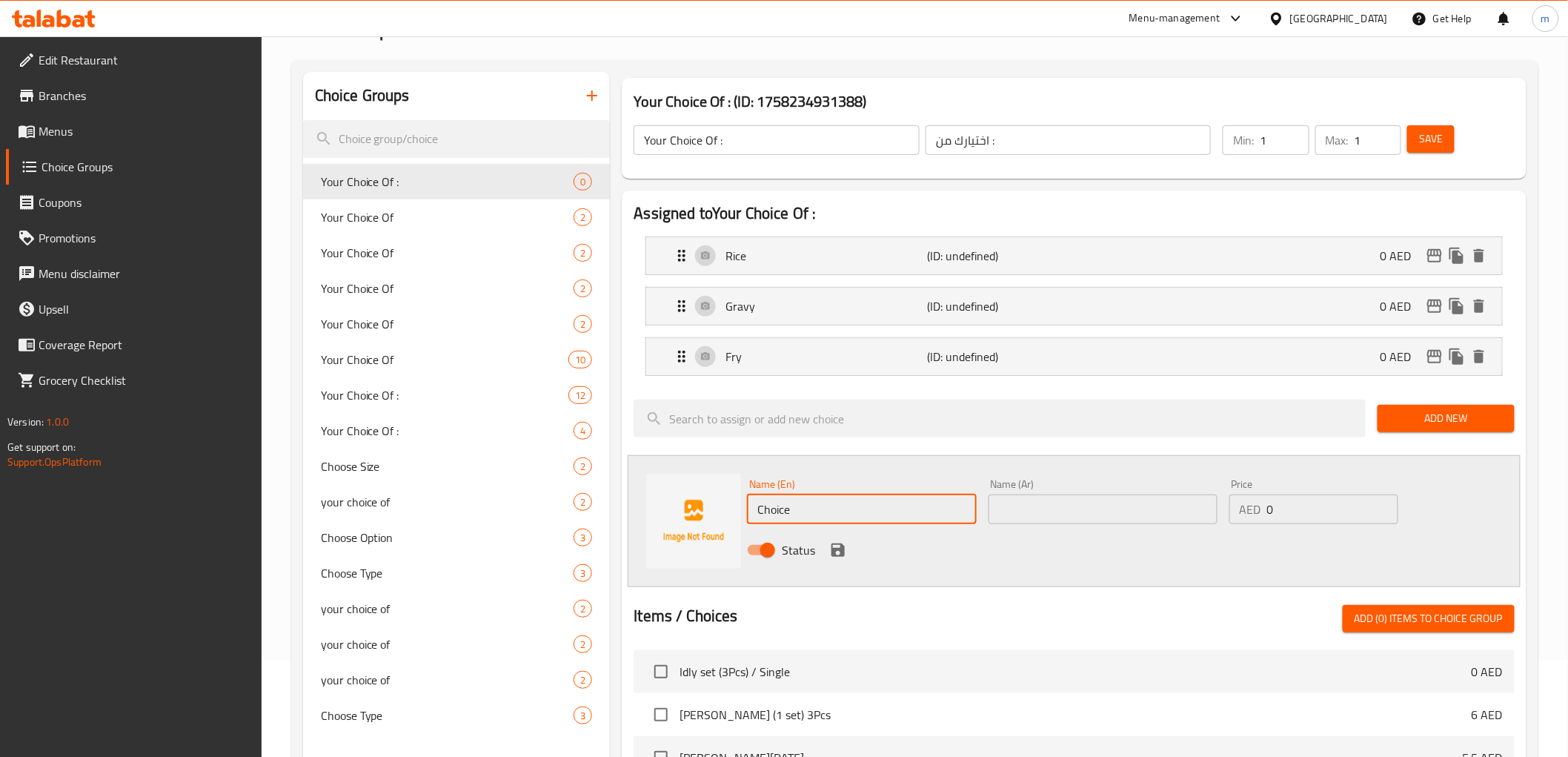
drag, startPoint x: 854, startPoint y: 506, endPoint x: 745, endPoint y: 508, distance: 109.0
click at [745, 508] on div "Name (En) Choice Name (En)" at bounding box center [861, 501] width 241 height 57
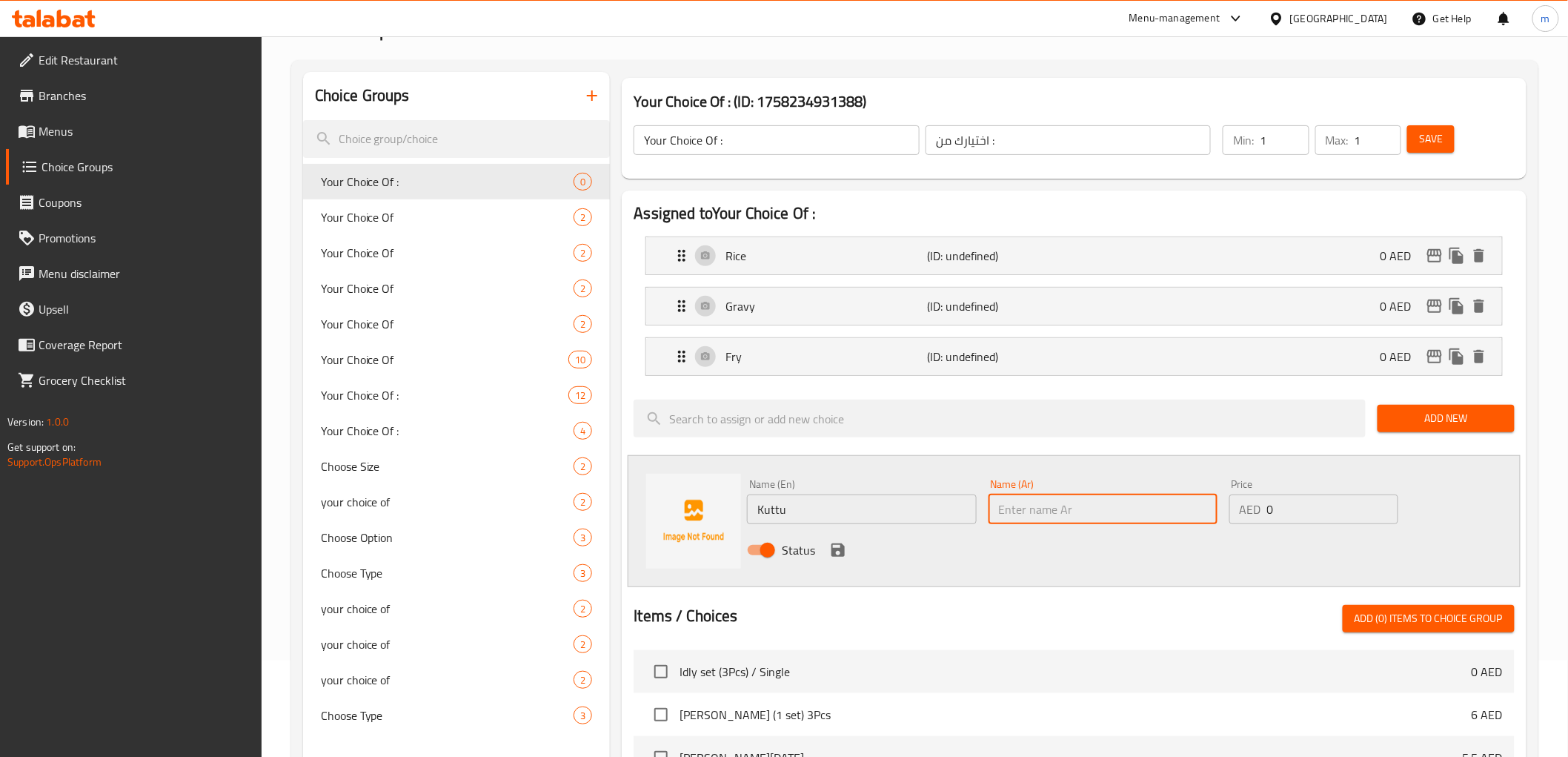
click at [1127, 495] on input "text" at bounding box center [1102, 510] width 229 height 30
click at [829, 549] on icon "save" at bounding box center [838, 550] width 18 height 18
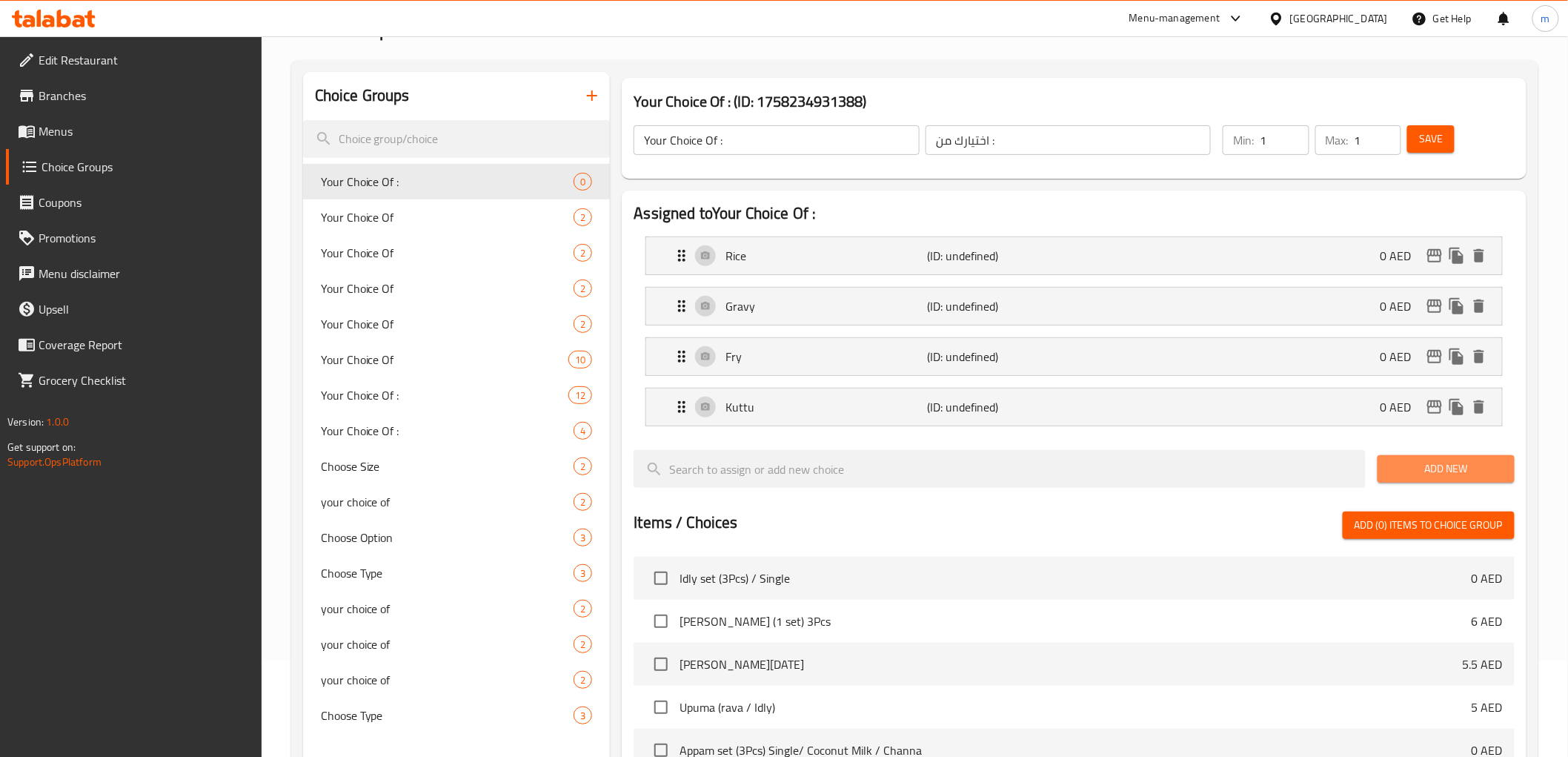
click at [1446, 458] on button "Add New" at bounding box center [1445, 468] width 137 height 27
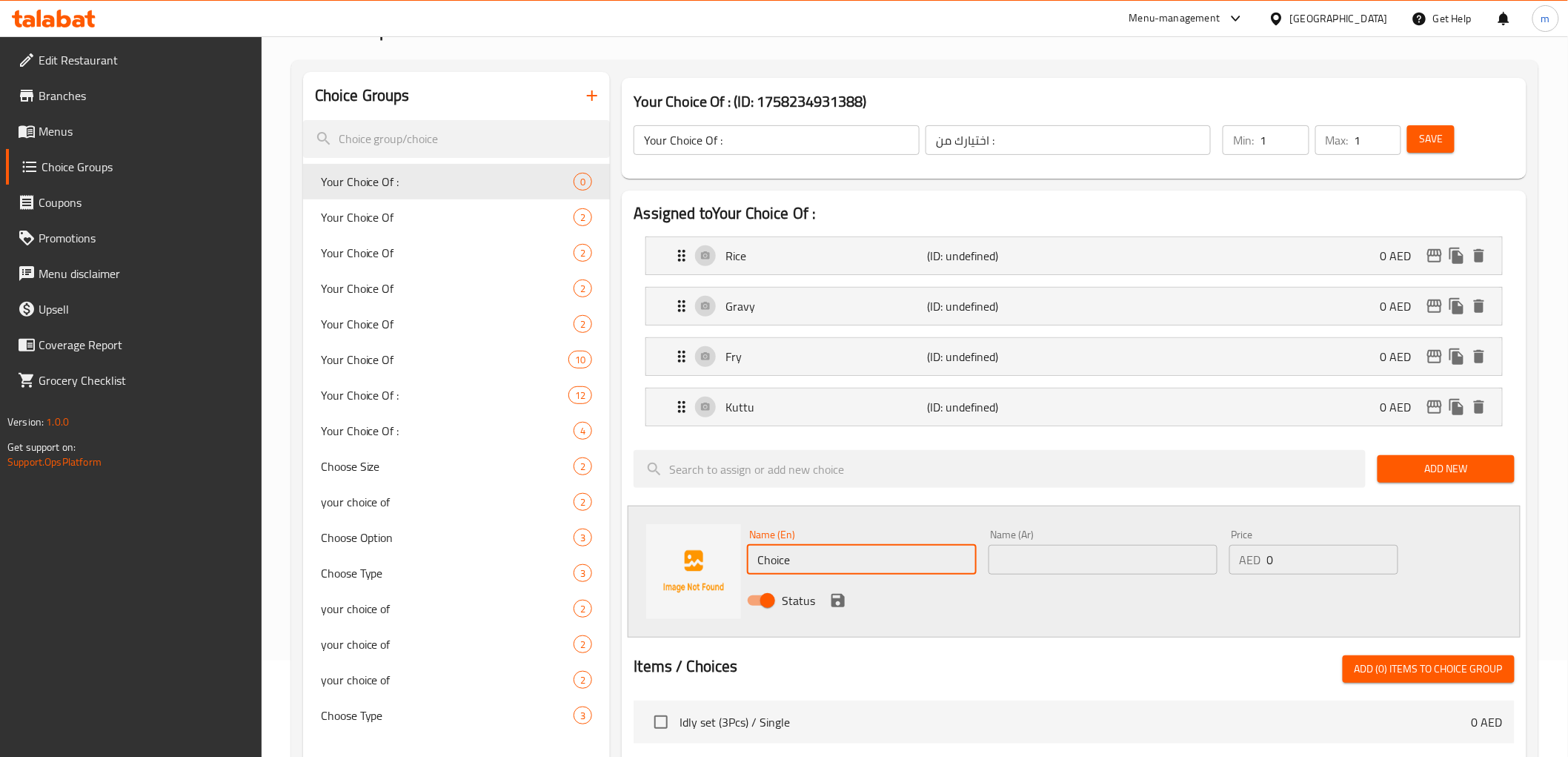
drag, startPoint x: 893, startPoint y: 551, endPoint x: 749, endPoint y: 552, distance: 144.0
click at [749, 552] on input "Choice" at bounding box center [861, 560] width 229 height 30
click at [1104, 561] on input "text" at bounding box center [1102, 560] width 229 height 30
click at [833, 593] on icon "save" at bounding box center [838, 601] width 18 height 18
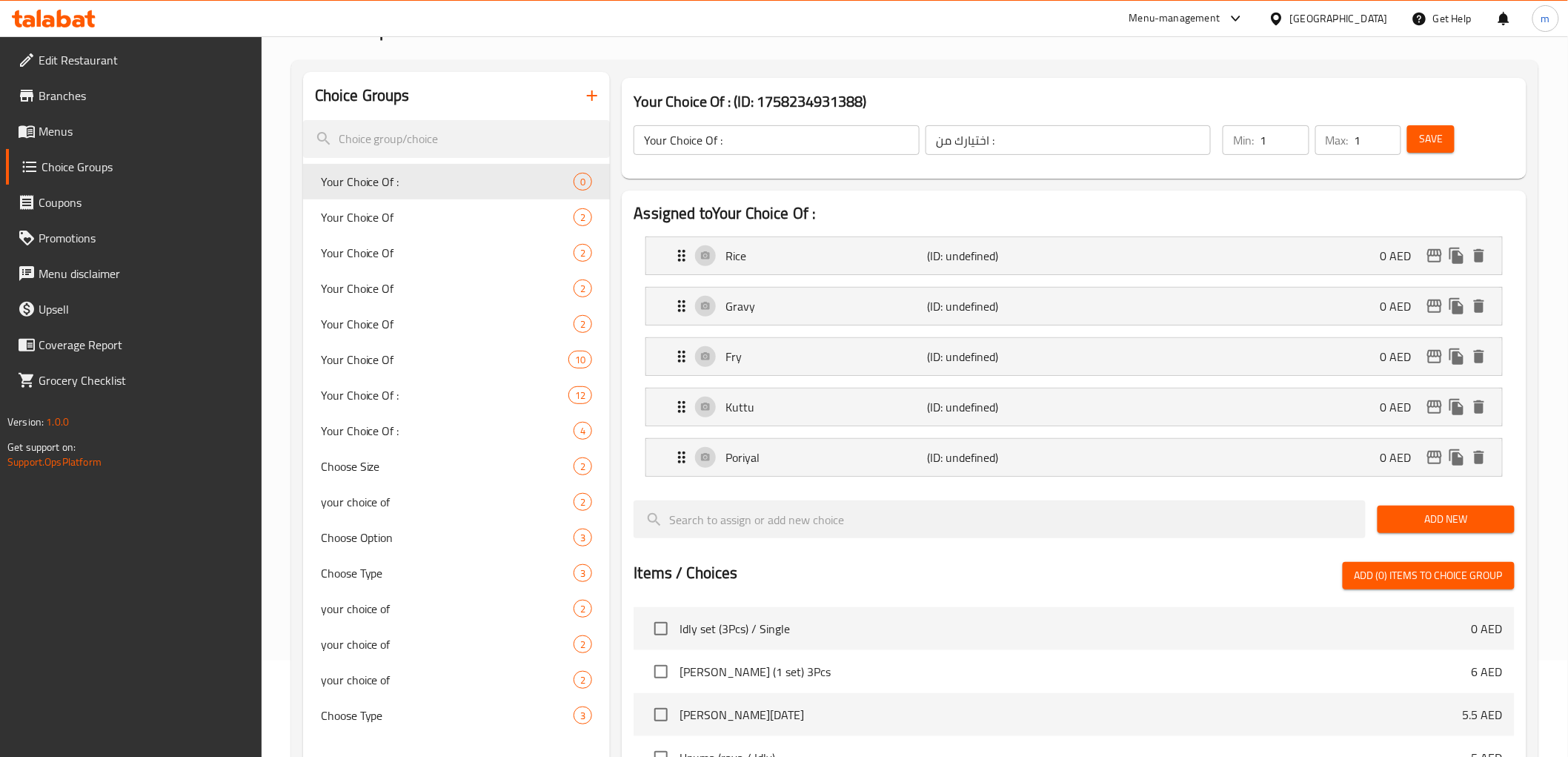
click at [1425, 520] on span "Add New" at bounding box center [1445, 519] width 113 height 19
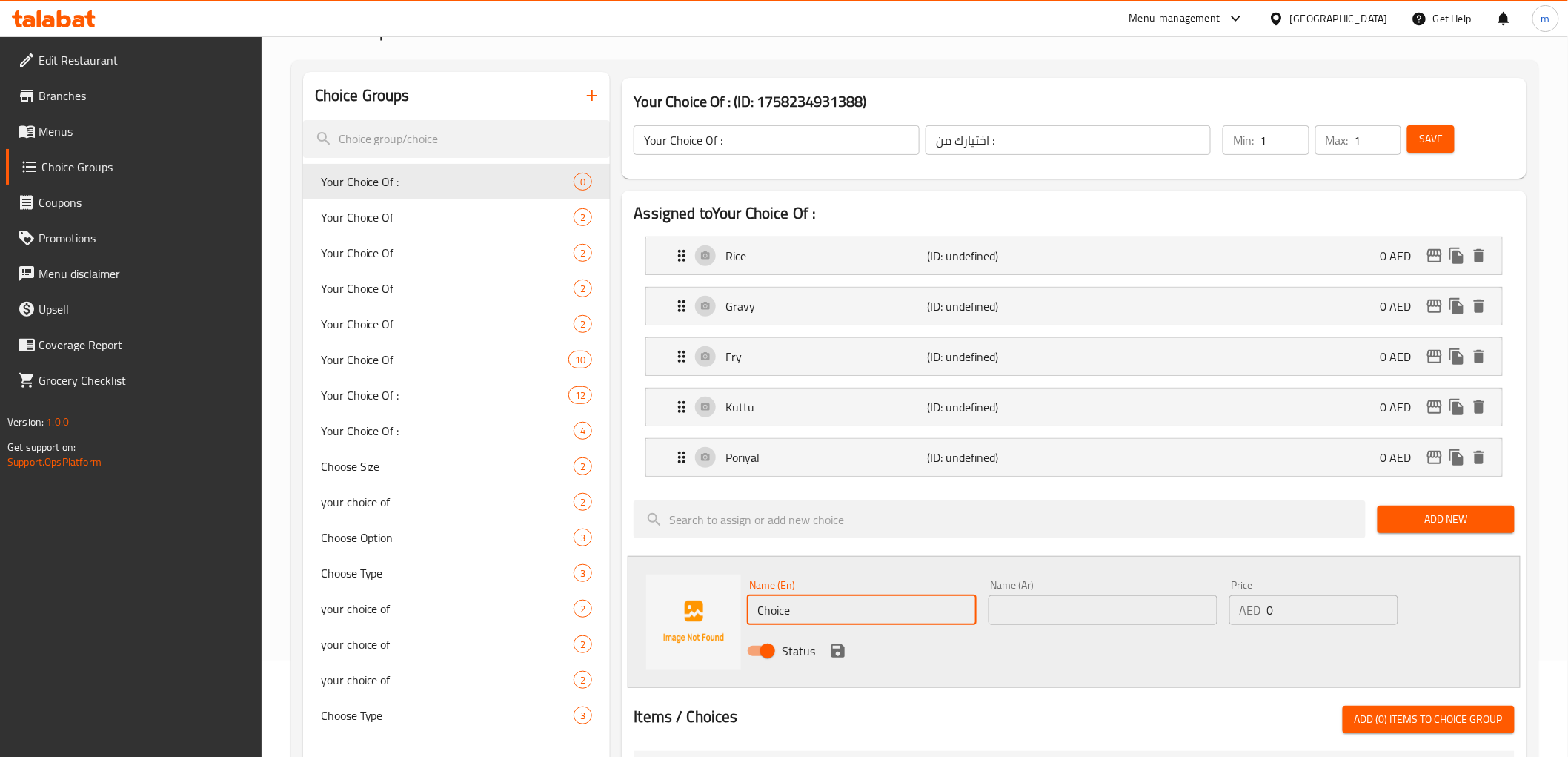
drag, startPoint x: 818, startPoint y: 606, endPoint x: 642, endPoint y: 584, distance: 177.4
click at [642, 584] on div "Name (En) Choice Name (En) Name (Ar) Name (Ar) Price AED 0 Price Status" at bounding box center [1074, 621] width 892 height 132
click at [1105, 609] on input "text" at bounding box center [1102, 610] width 229 height 30
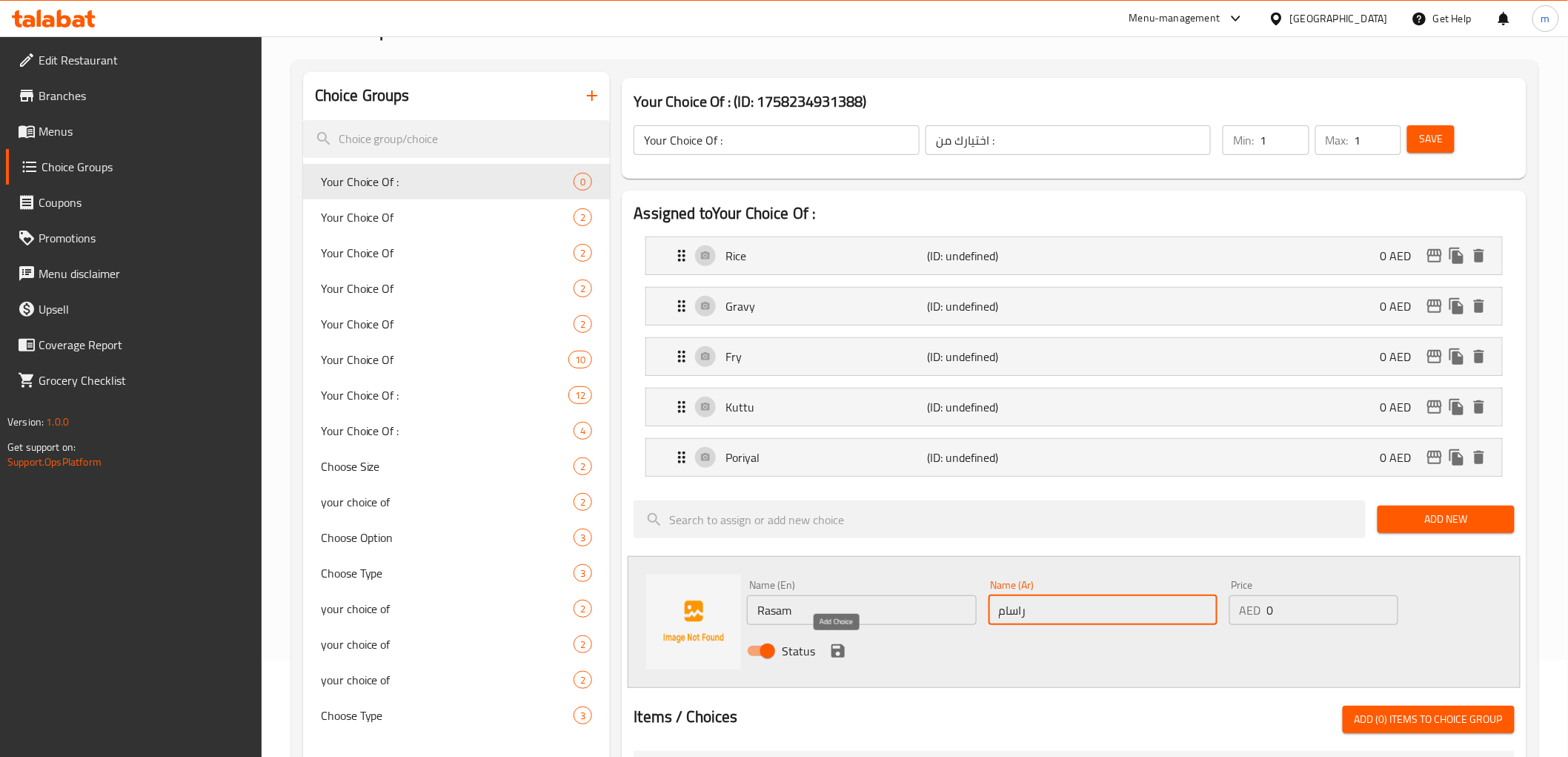
click at [841, 645] on icon "save" at bounding box center [837, 650] width 13 height 13
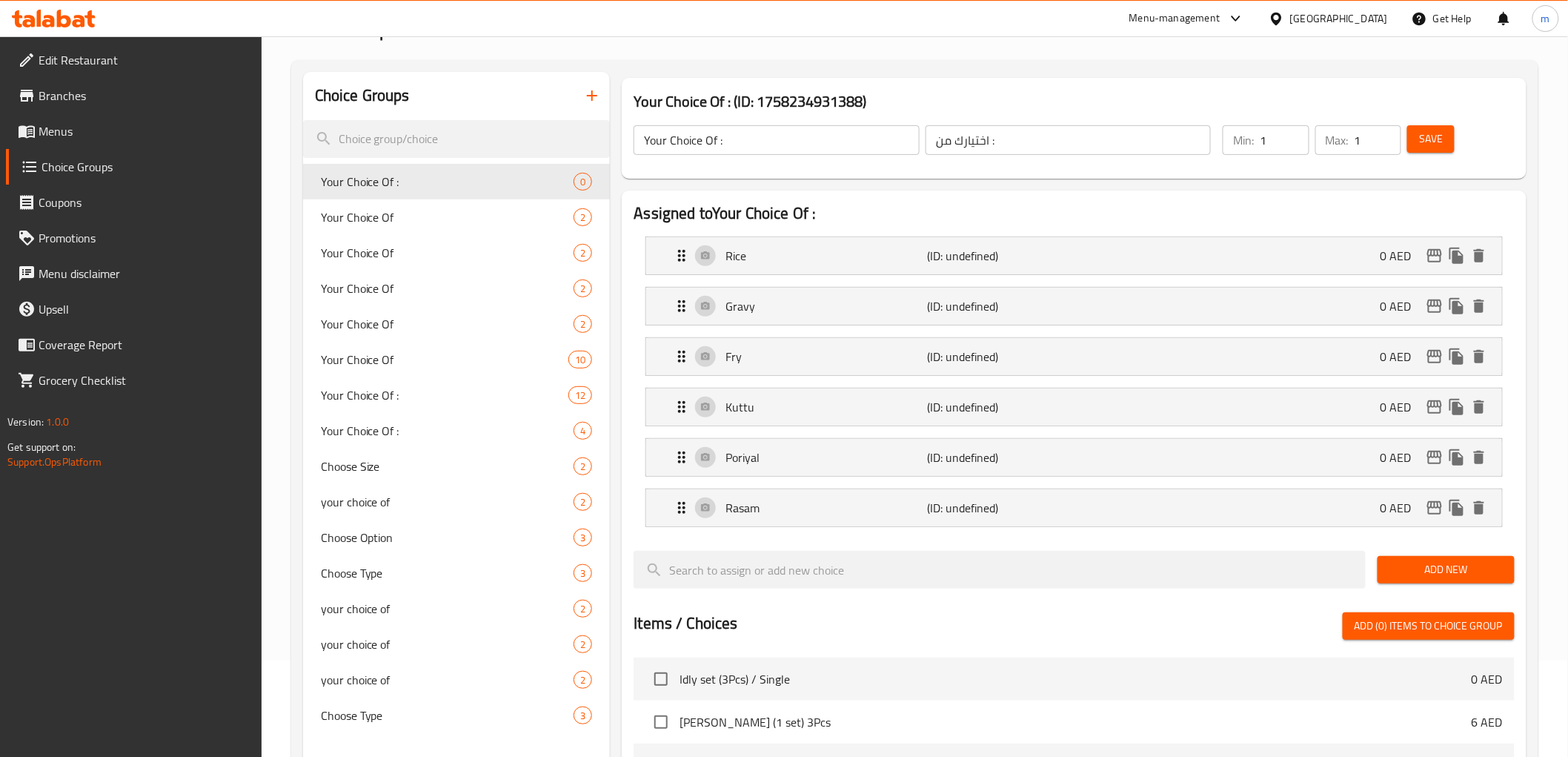
click at [1462, 576] on span "Add New" at bounding box center [1445, 569] width 113 height 19
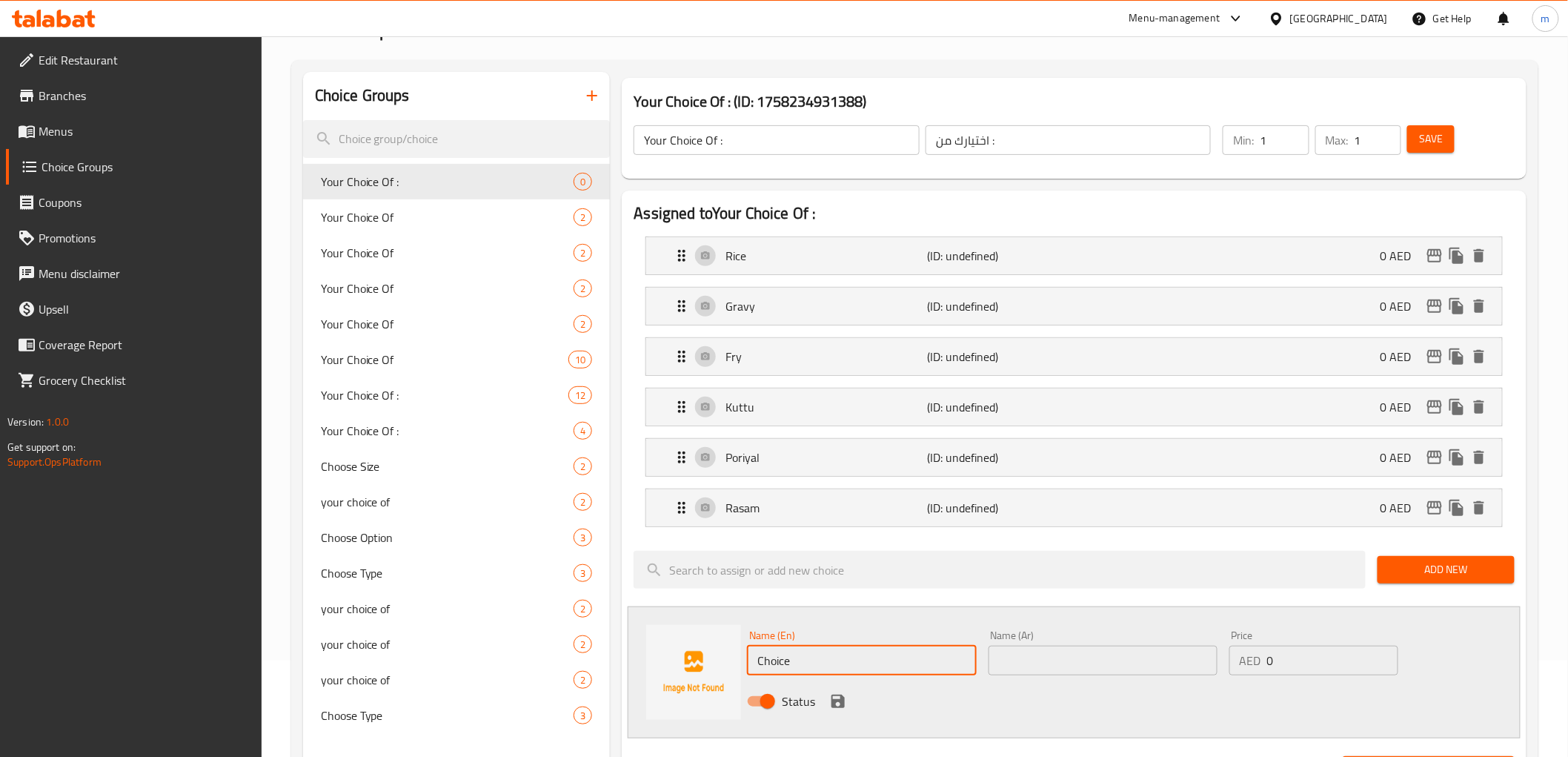
drag, startPoint x: 816, startPoint y: 652, endPoint x: 752, endPoint y: 651, distance: 64.0
click at [752, 651] on input "Choice" at bounding box center [861, 661] width 229 height 30
click at [1097, 675] on input "text" at bounding box center [1102, 661] width 229 height 30
click at [841, 699] on icon "save" at bounding box center [837, 700] width 13 height 13
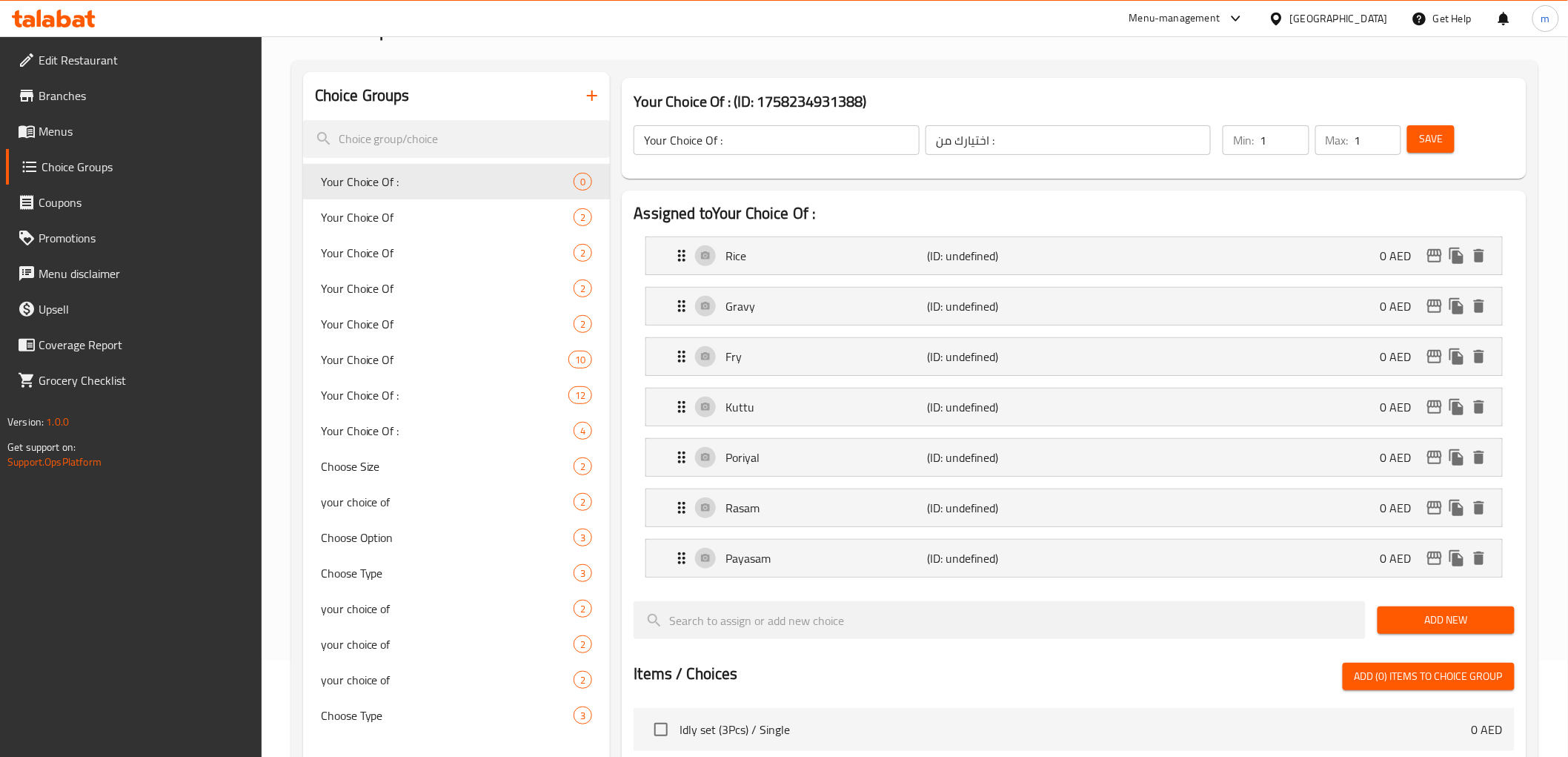
click at [1438, 620] on span "Add New" at bounding box center [1445, 619] width 113 height 19
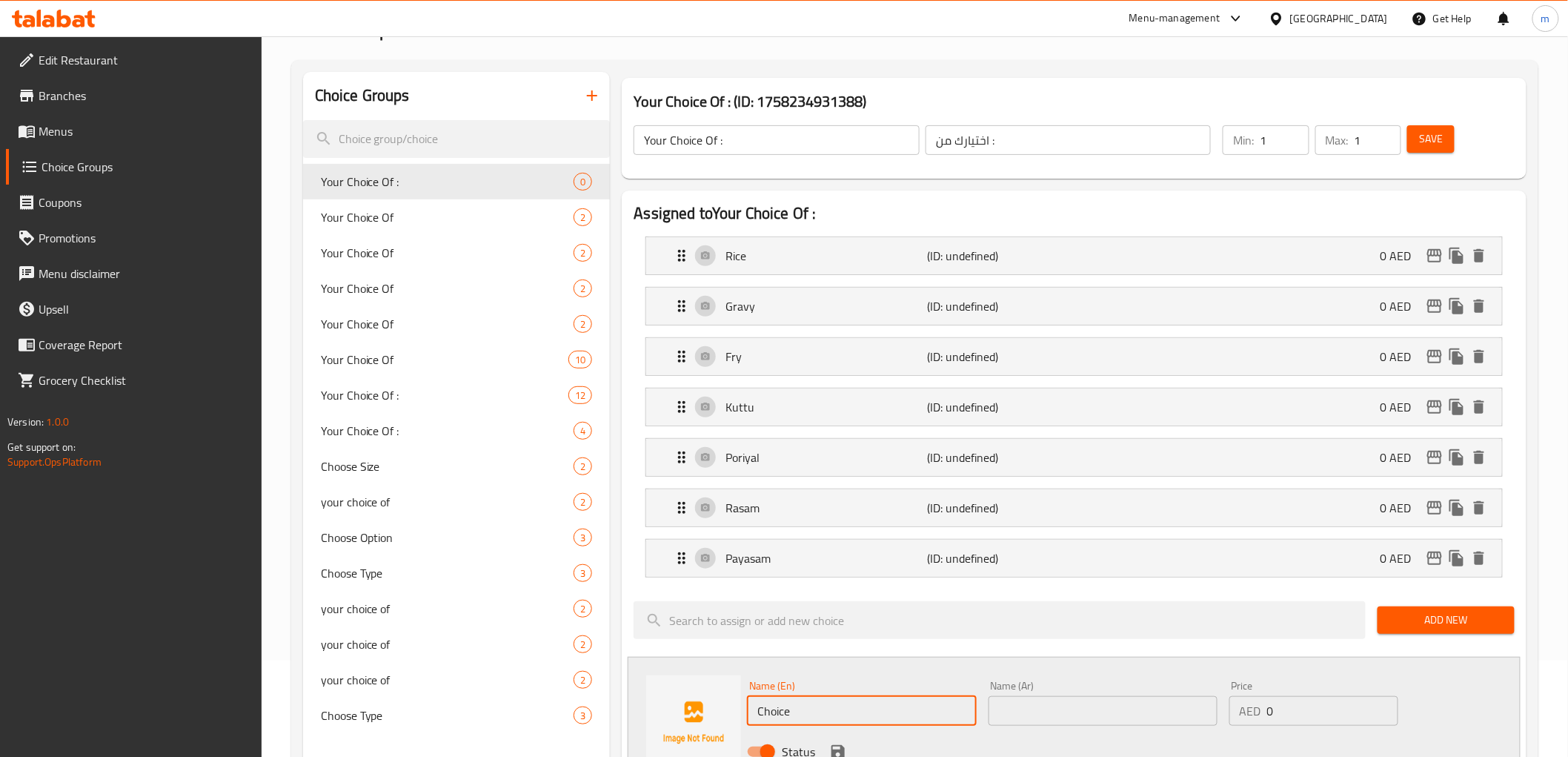
drag, startPoint x: 852, startPoint y: 716, endPoint x: 745, endPoint y: 717, distance: 107.0
click at [747, 717] on input "Choice" at bounding box center [861, 711] width 229 height 30
click at [1153, 693] on div "Name (Ar) Name (Ar)" at bounding box center [1102, 702] width 229 height 45
click at [1138, 716] on input "text" at bounding box center [1102, 711] width 229 height 30
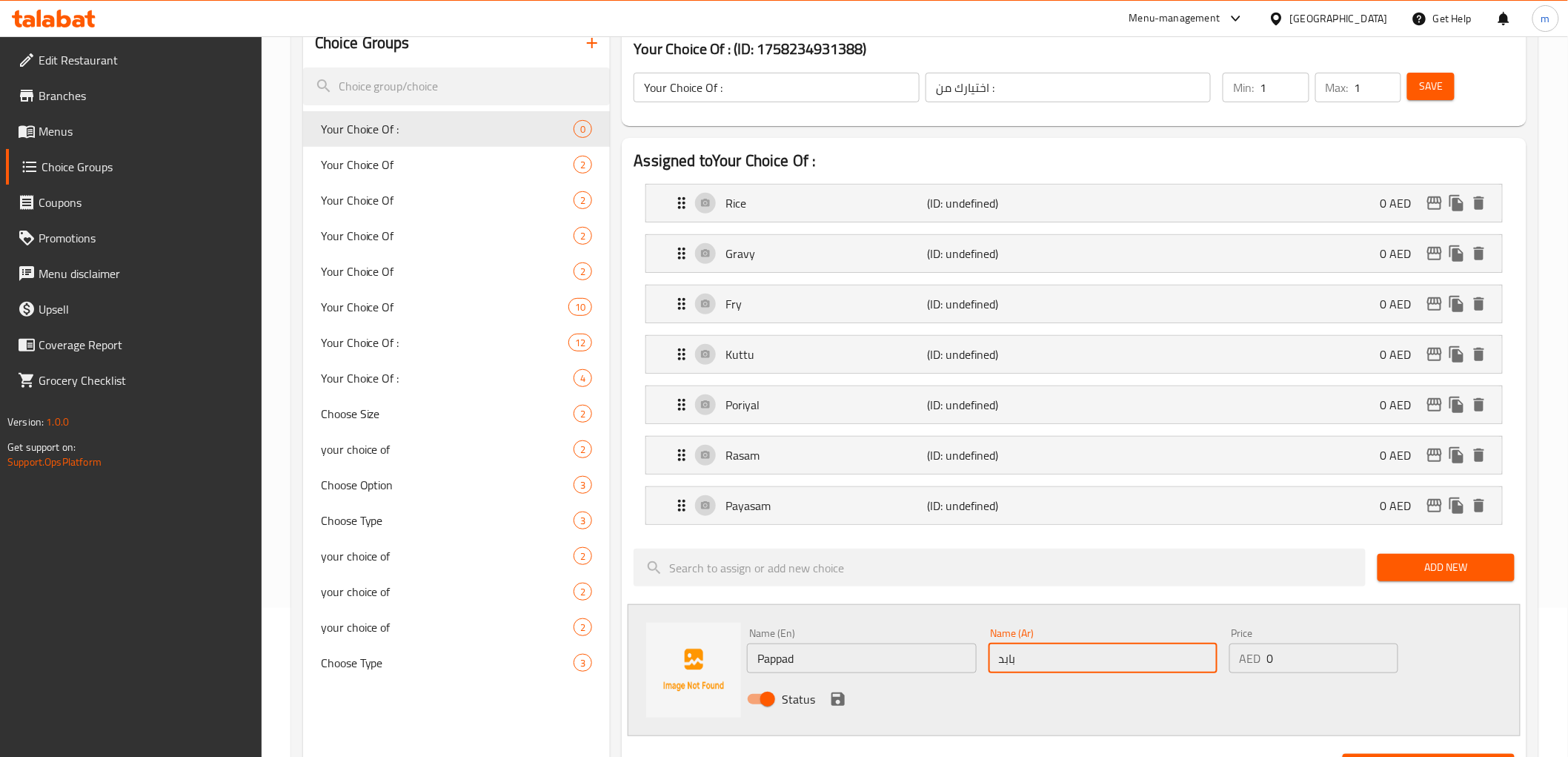
scroll to position [178, 0]
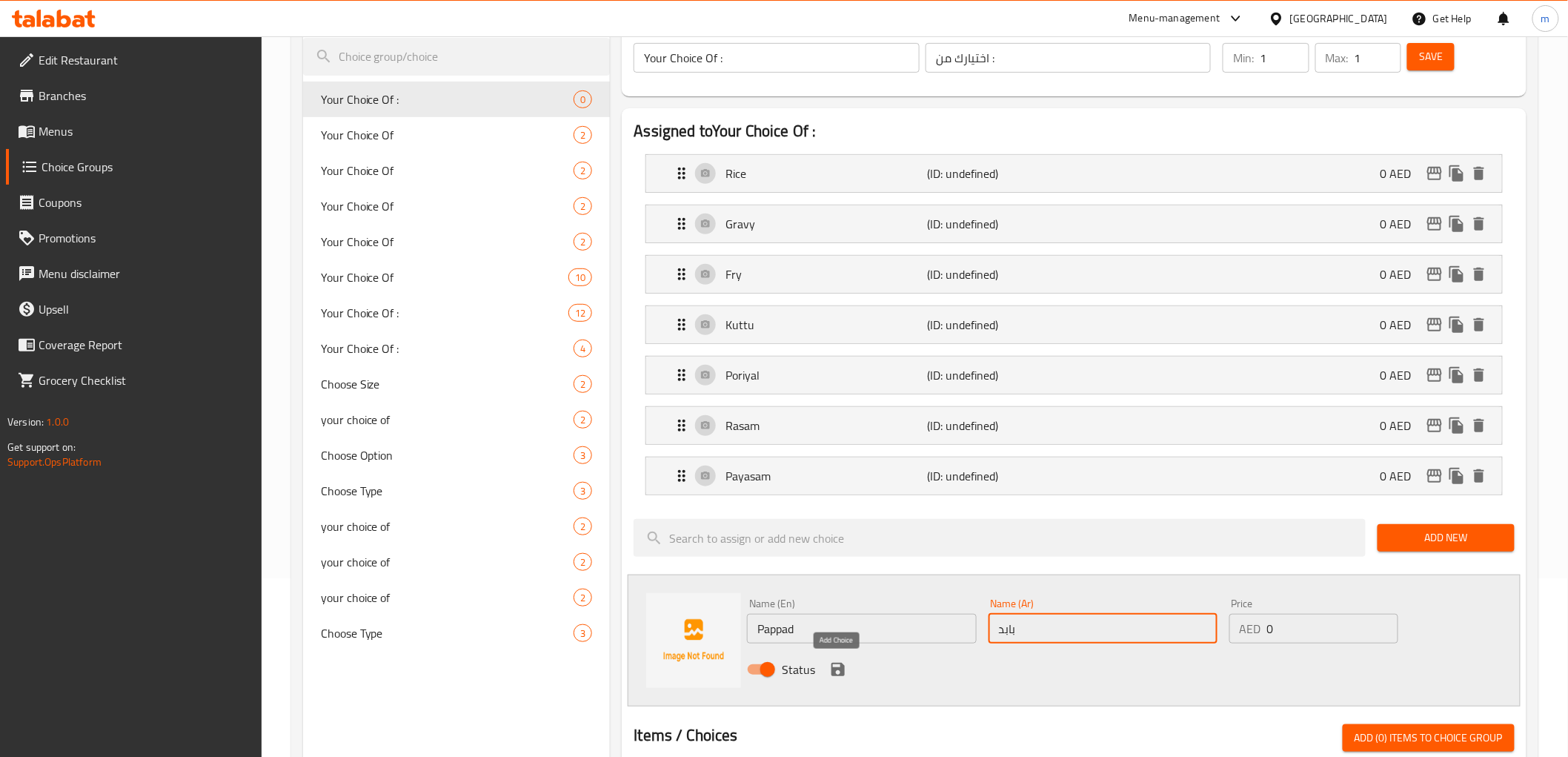
click at [837, 676] on icon "save" at bounding box center [837, 669] width 13 height 13
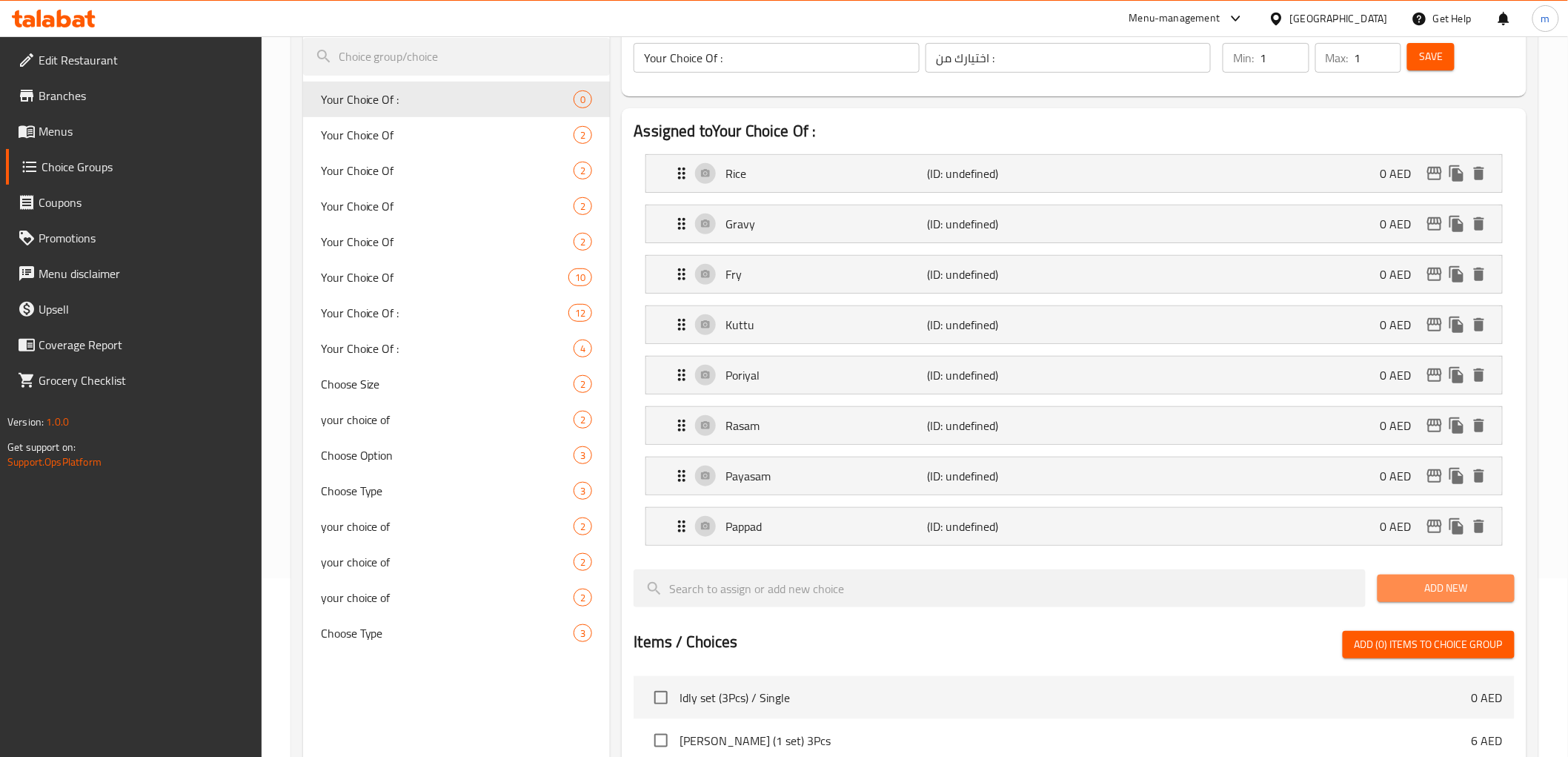
click at [1407, 596] on span "Add New" at bounding box center [1445, 587] width 113 height 19
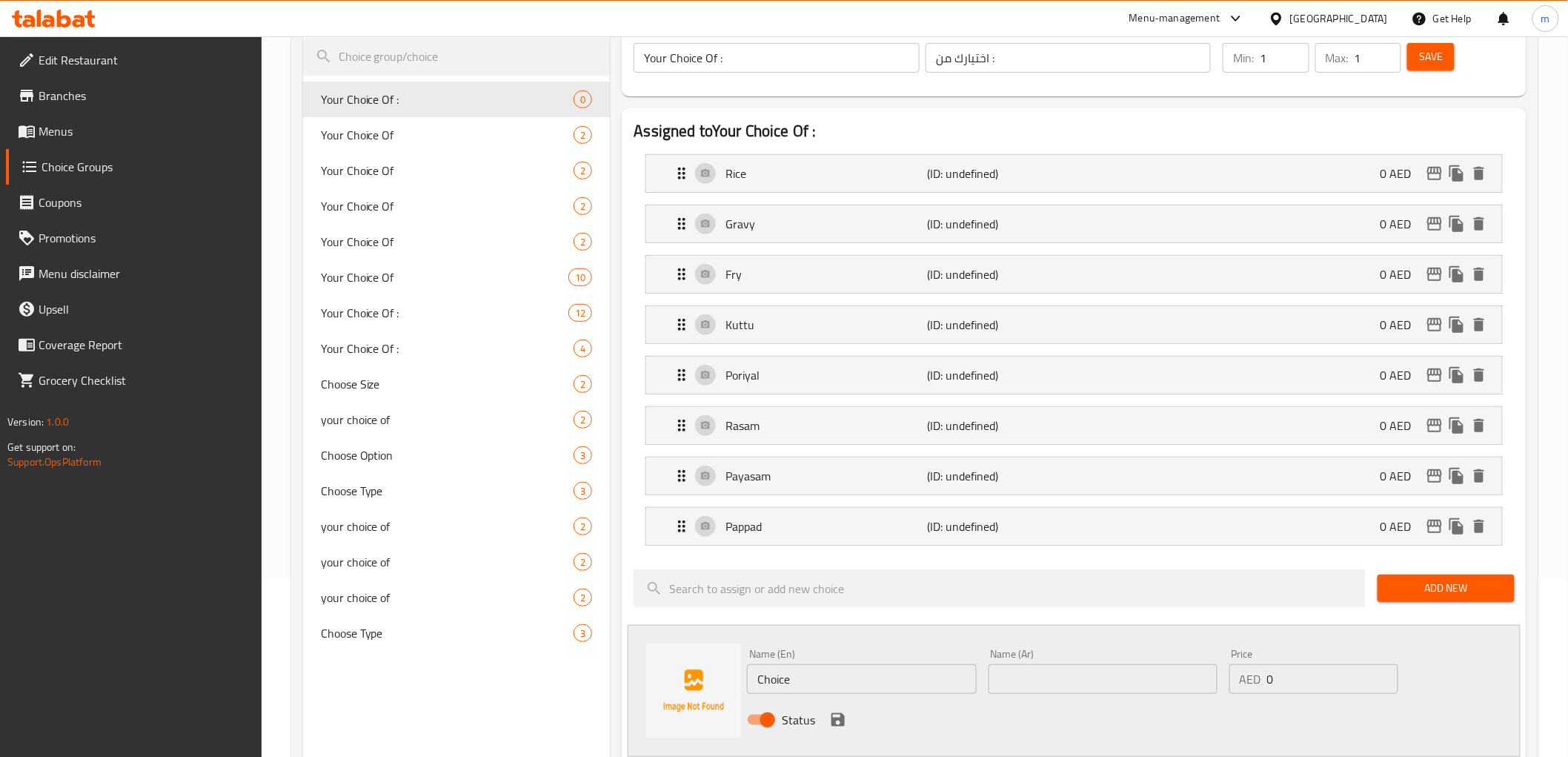
drag, startPoint x: 846, startPoint y: 677, endPoint x: 712, endPoint y: 663, distance: 134.7
click at [712, 663] on div "Name (En) Choice Name (En) Name (Ar) Name (Ar) Price AED 0 Price Status" at bounding box center [1074, 690] width 892 height 132
click at [1013, 684] on input "text" at bounding box center [1102, 679] width 229 height 30
click at [837, 717] on icon "save" at bounding box center [838, 720] width 18 height 18
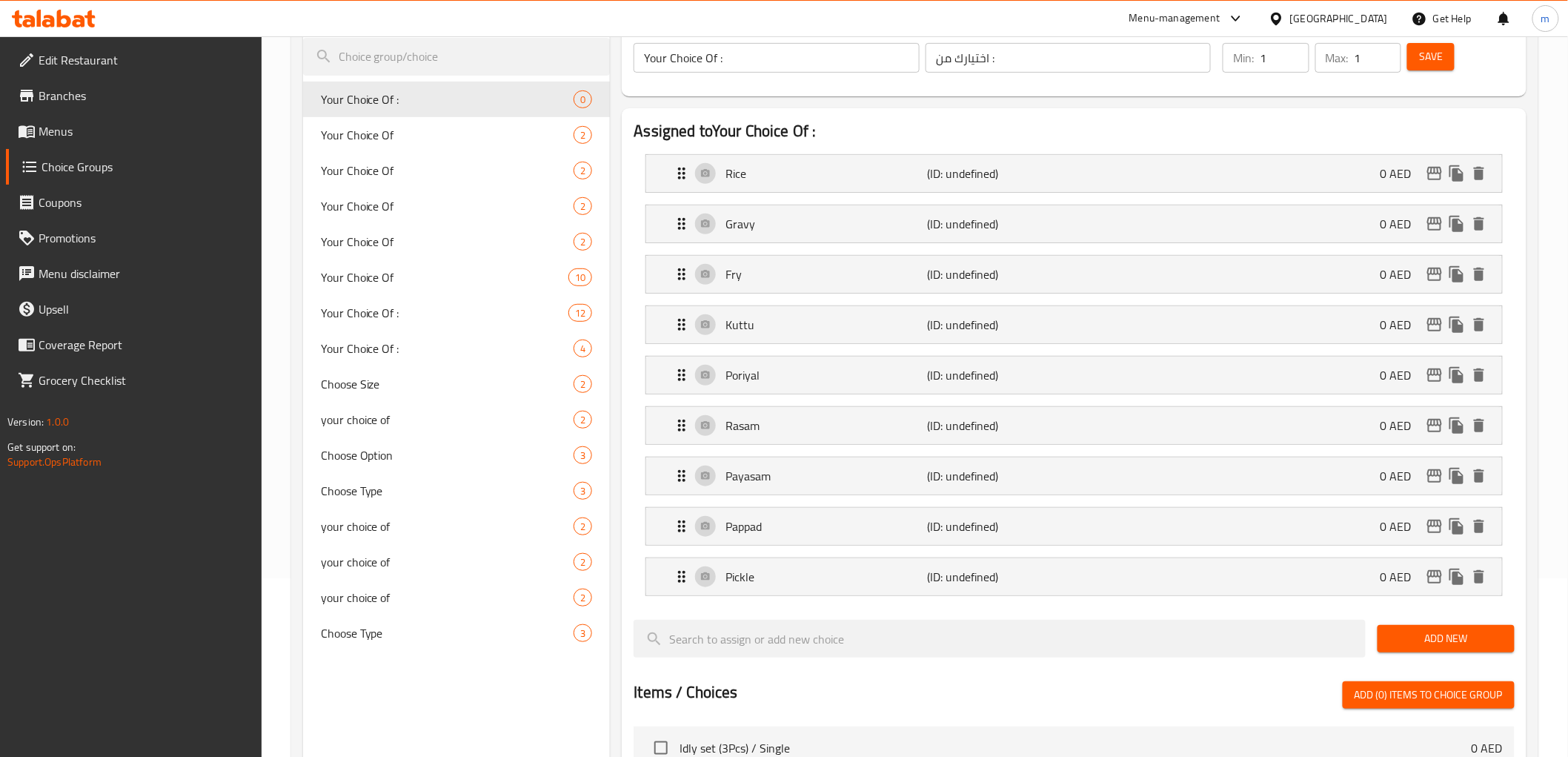
click at [1435, 640] on span "Add New" at bounding box center [1445, 638] width 113 height 19
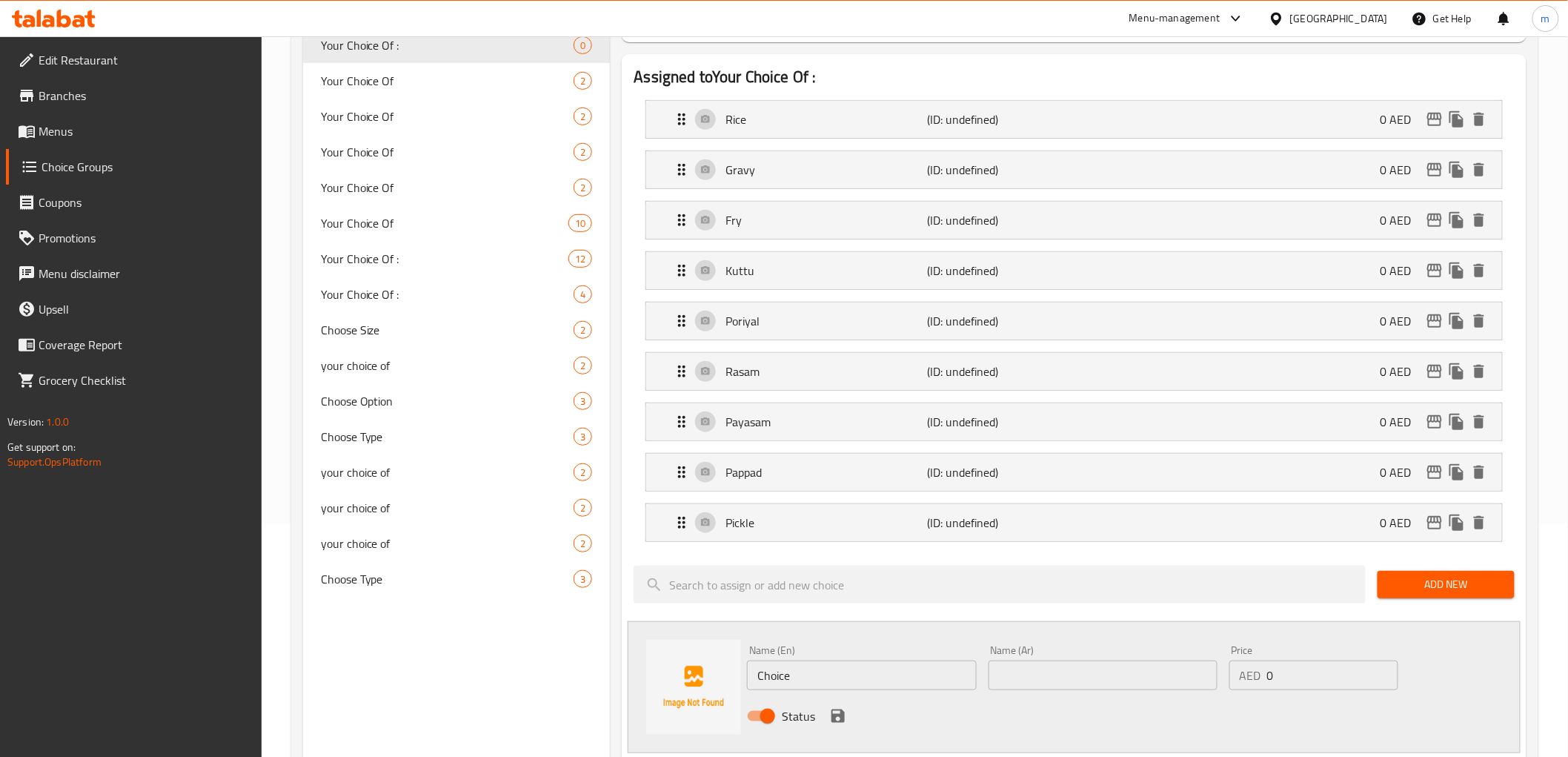
scroll to position [261, 0]
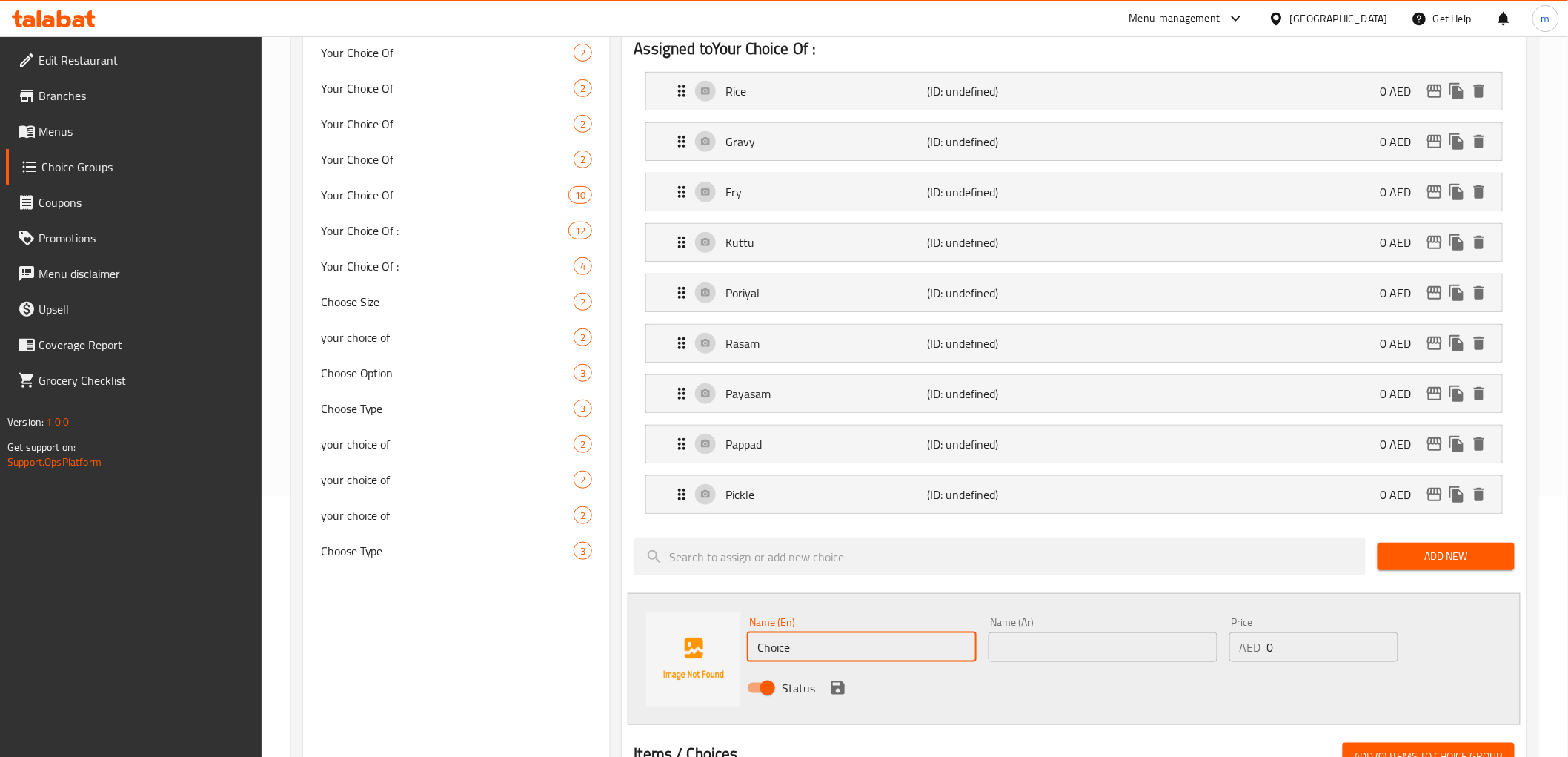
drag, startPoint x: 846, startPoint y: 639, endPoint x: 683, endPoint y: 646, distance: 163.2
click at [683, 646] on div "Name (En) Choice Name (En) Name (Ar) Name (Ar) Price AED 0 Price Status" at bounding box center [1074, 658] width 892 height 132
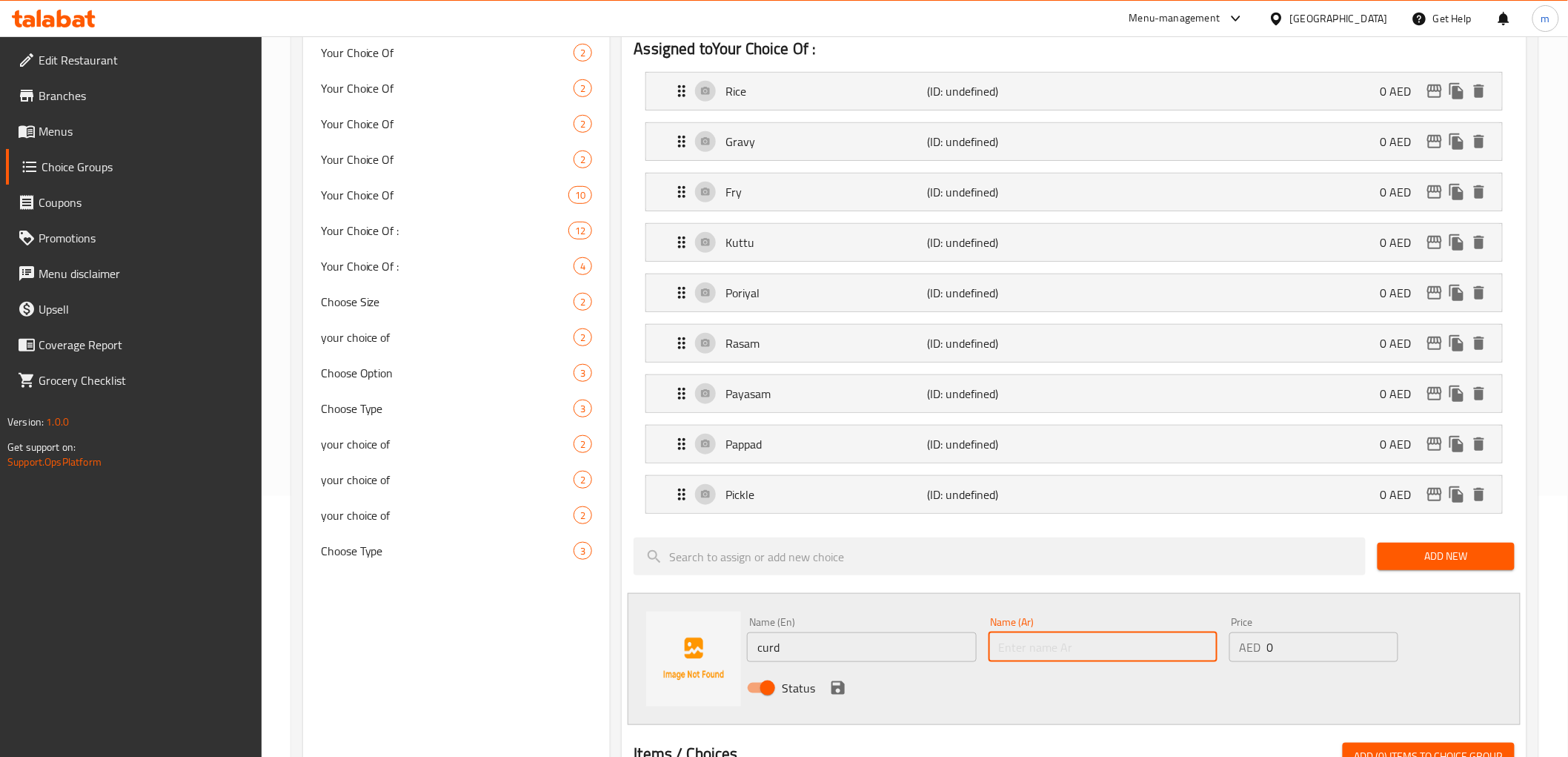
click at [1064, 647] on input "text" at bounding box center [1102, 647] width 229 height 30
click at [842, 685] on icon "save" at bounding box center [837, 687] width 13 height 13
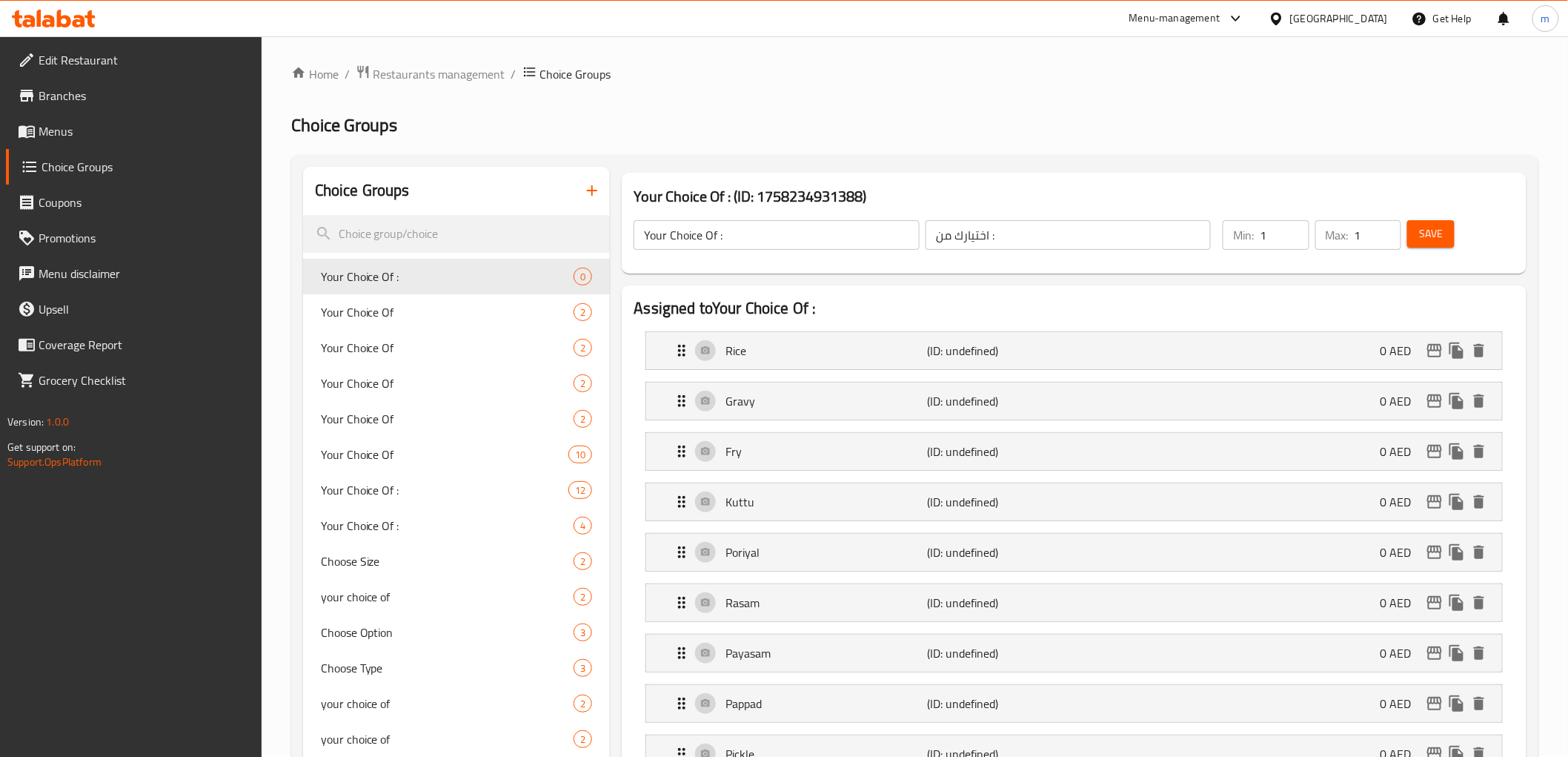
scroll to position [0, 0]
click at [1430, 245] on span "Save" at bounding box center [1430, 235] width 24 height 19
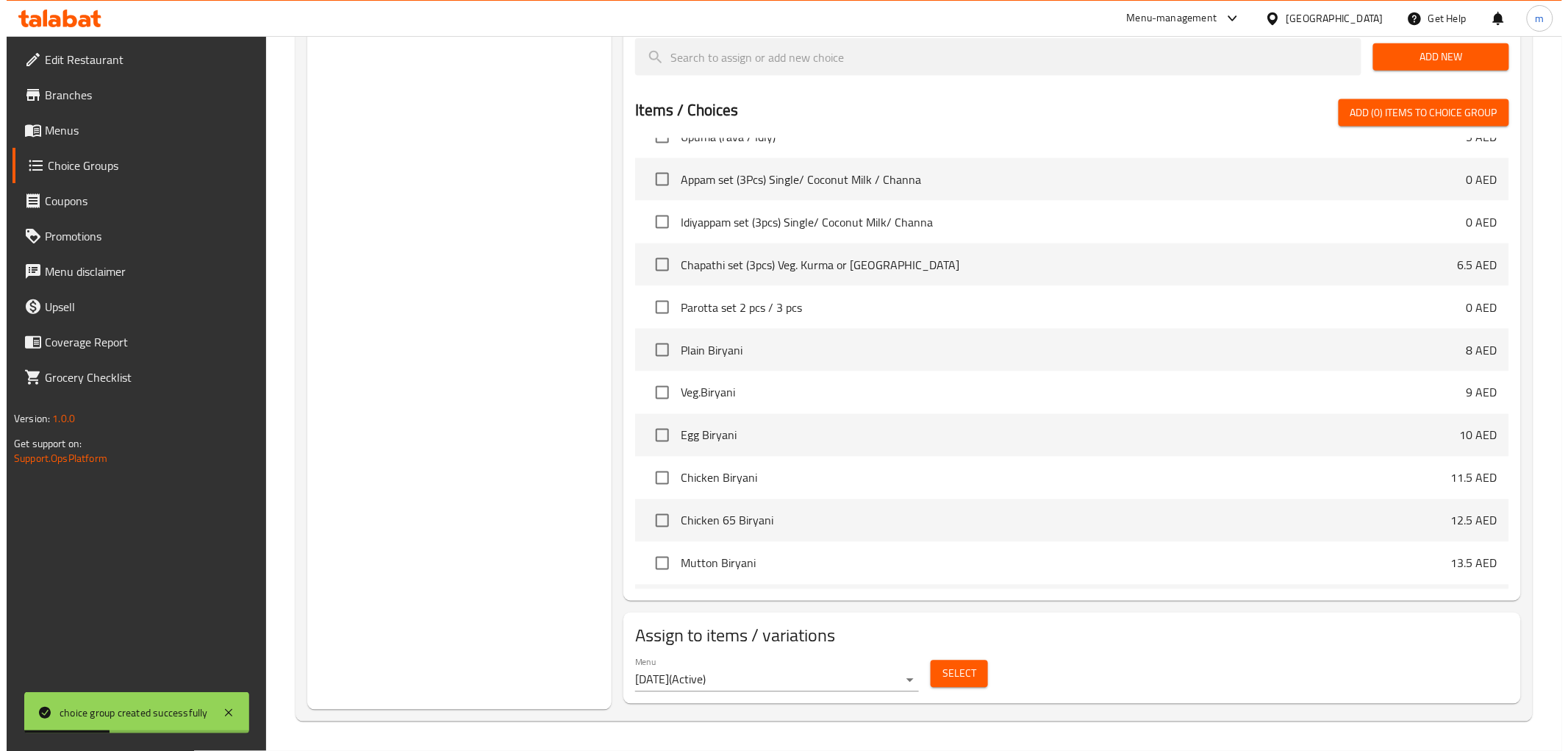
scroll to position [163, 0]
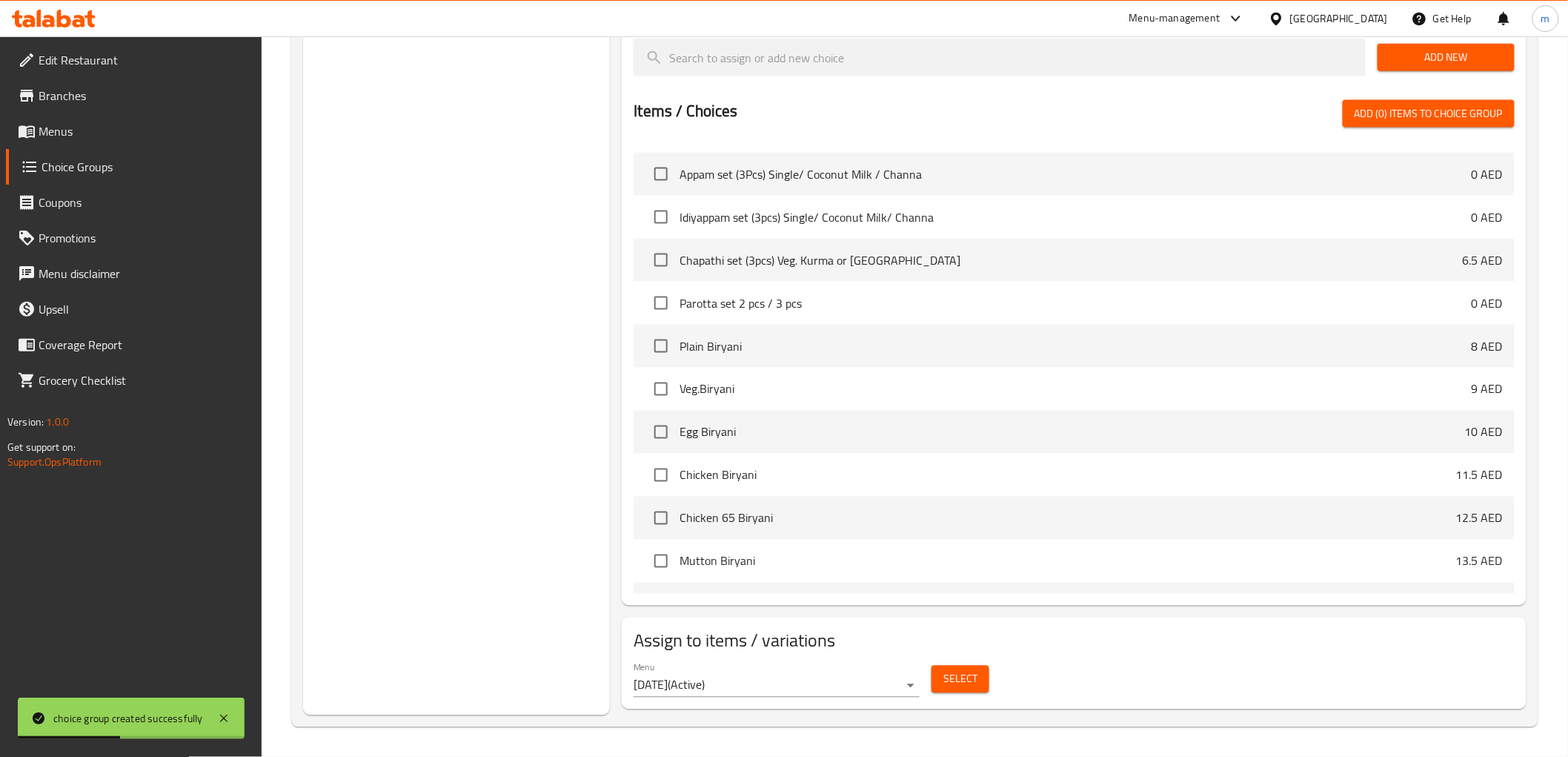
click at [953, 678] on span "Select" at bounding box center [960, 679] width 34 height 19
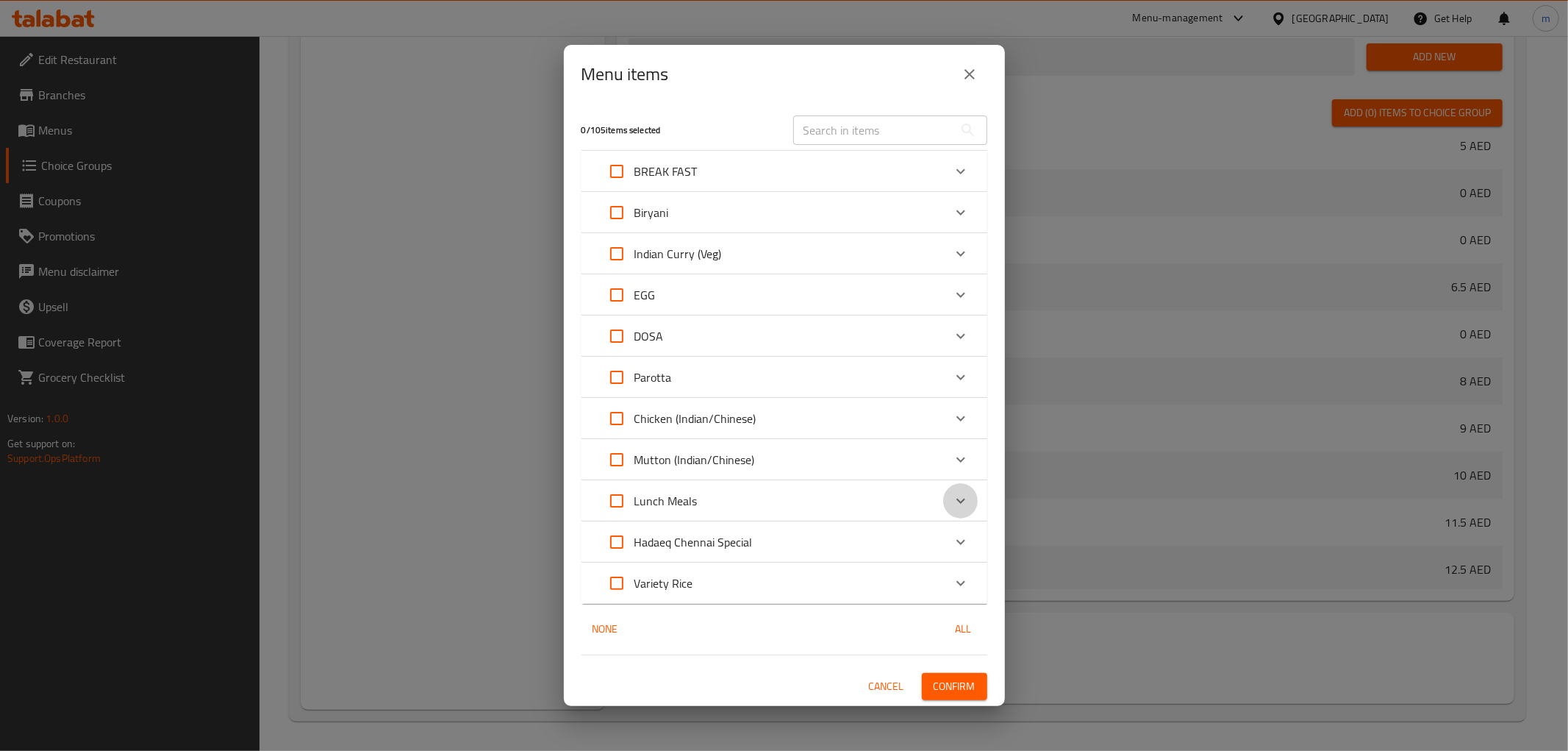
click at [956, 504] on icon "Expand" at bounding box center [961, 500] width 18 height 18
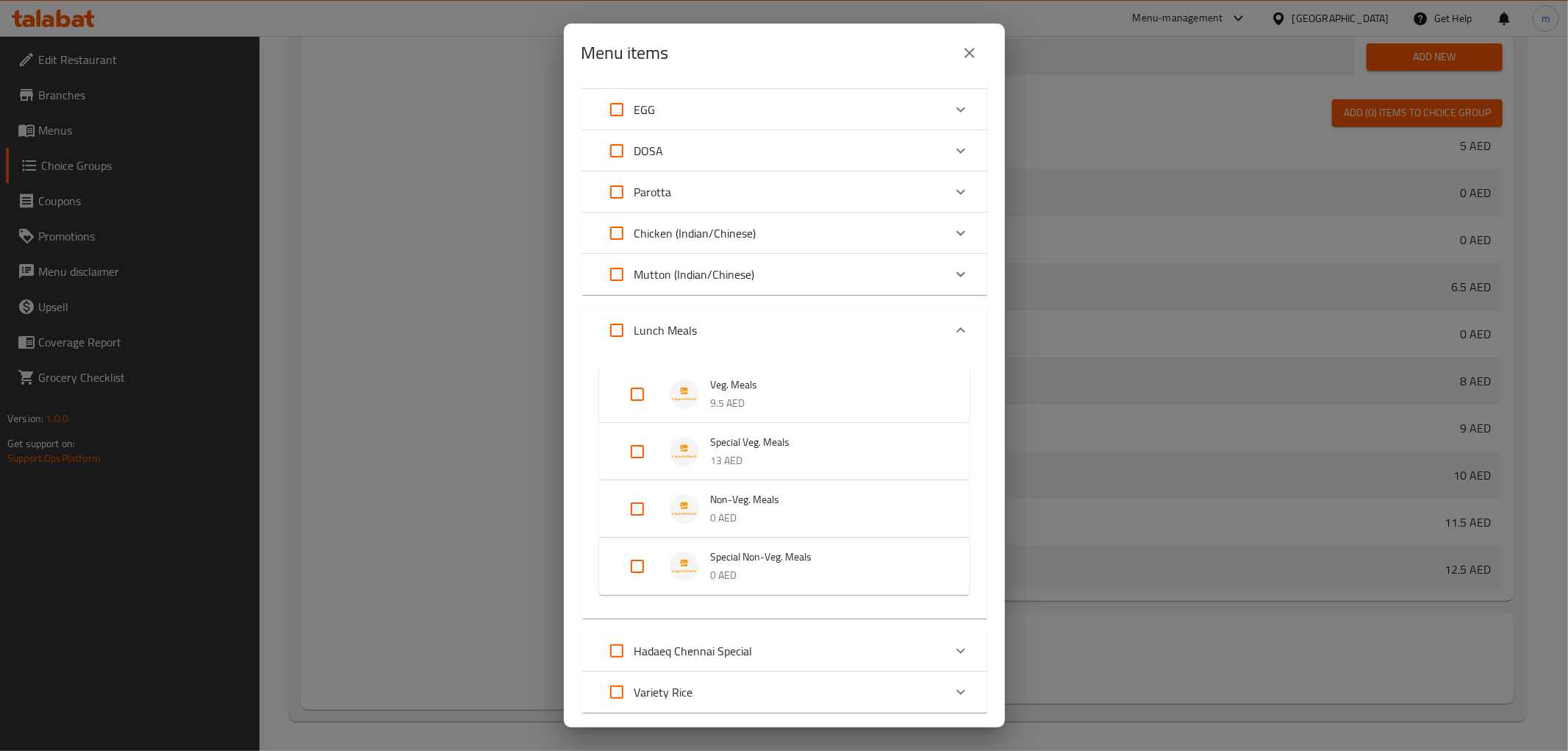
click at [635, 503] on input "Expand" at bounding box center [637, 509] width 35 height 35
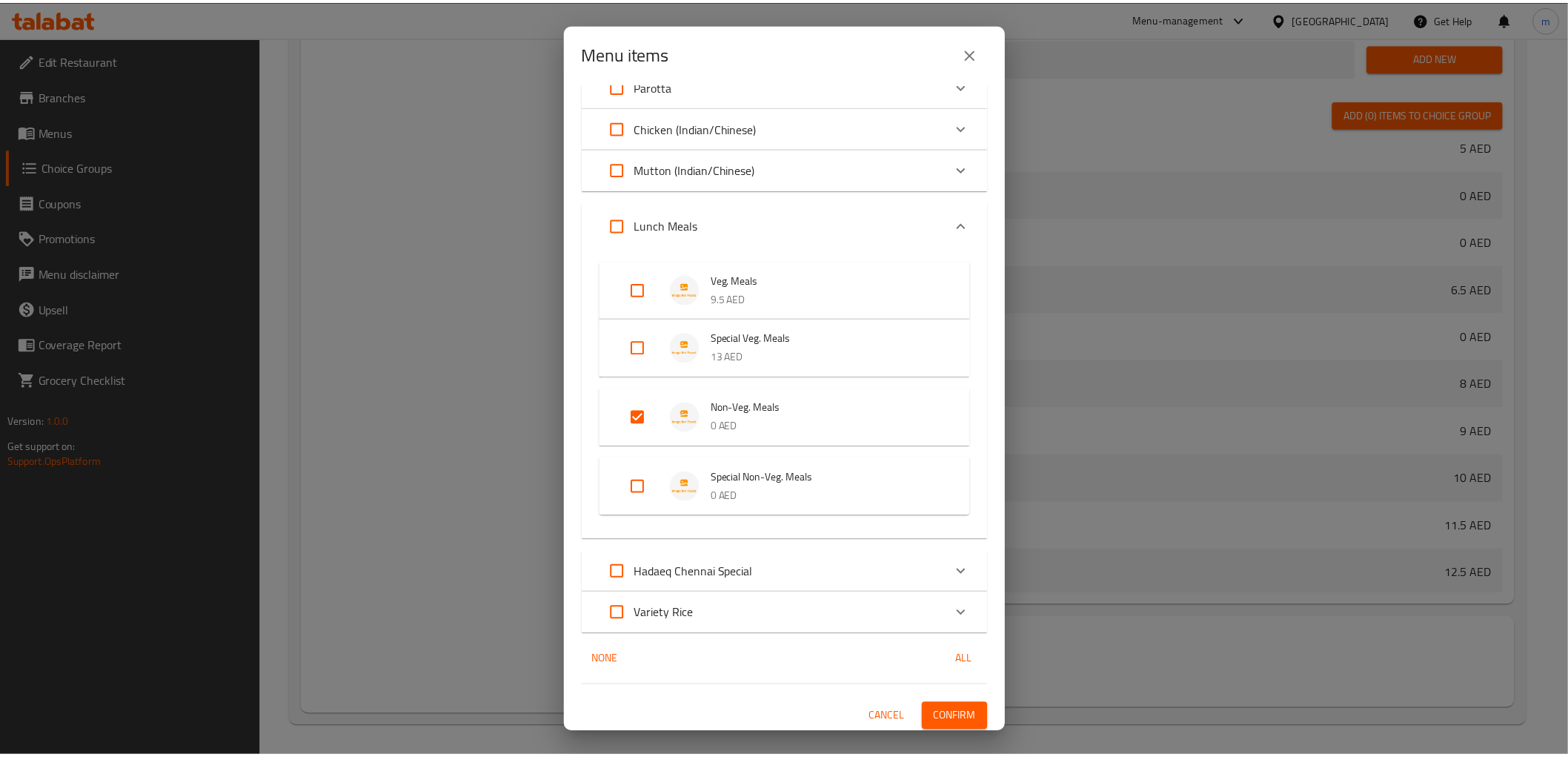
scroll to position [276, 0]
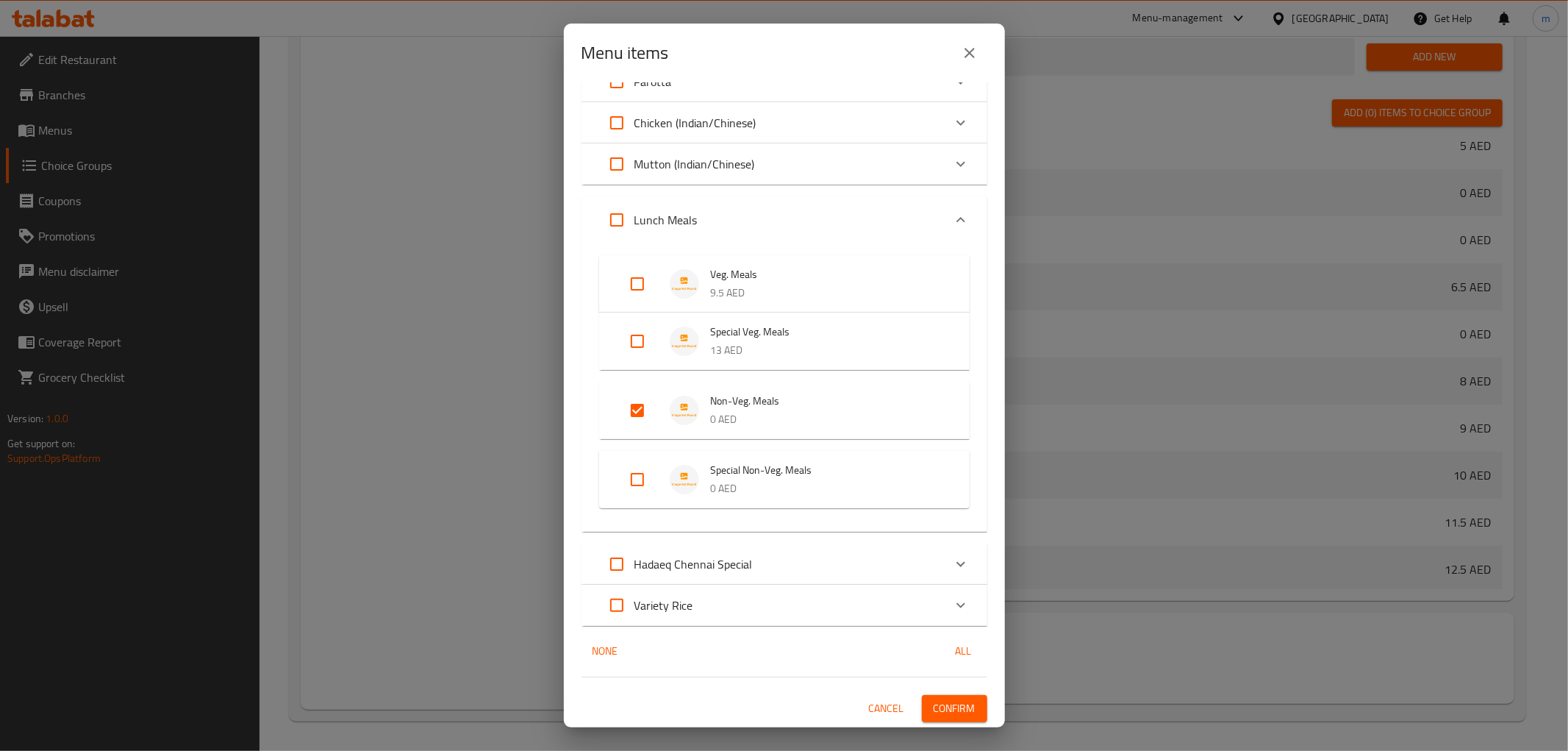
click at [939, 707] on span "Confirm" at bounding box center [955, 708] width 42 height 18
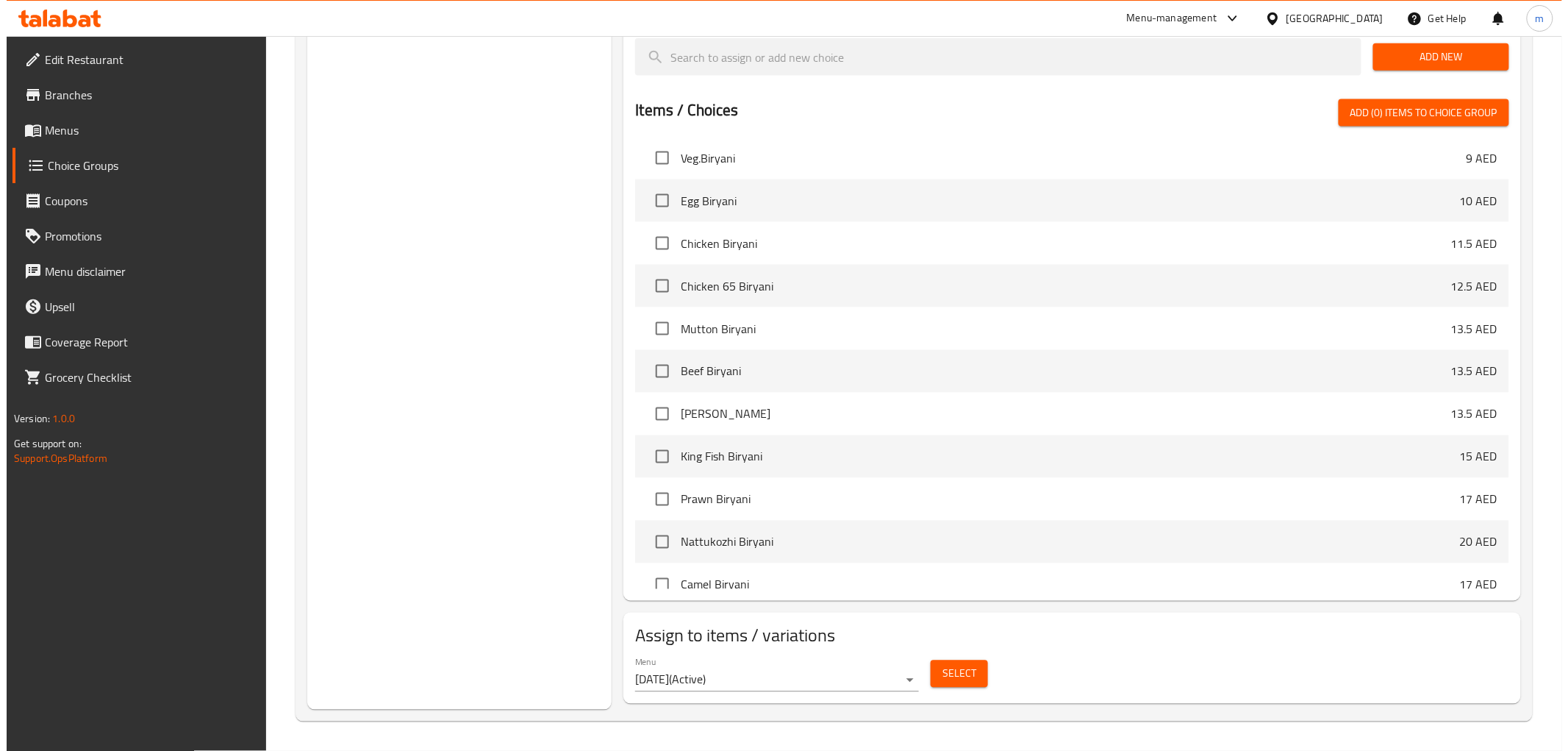
scroll to position [408, 0]
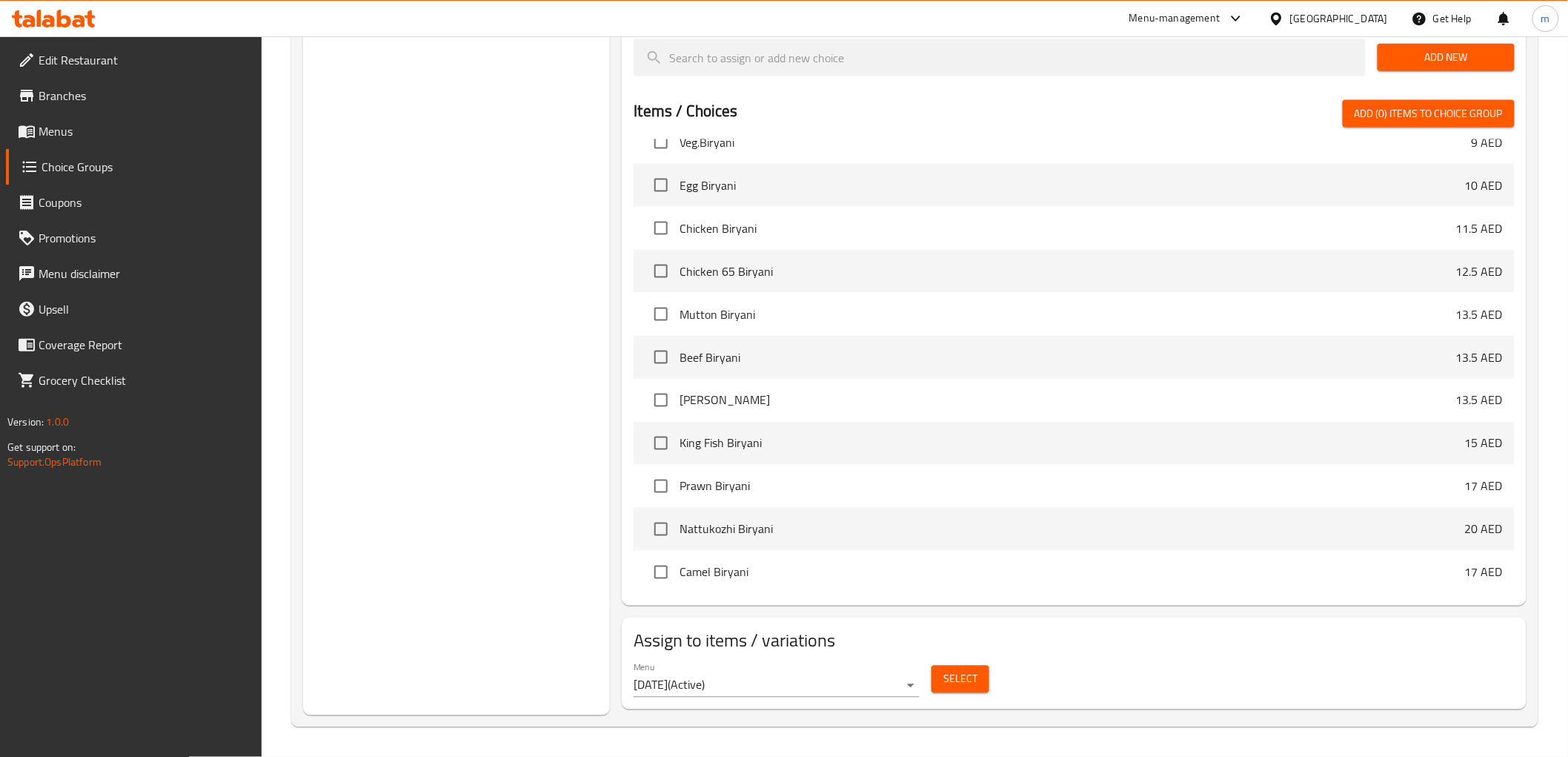
click at [959, 688] on span "Select" at bounding box center [960, 679] width 34 height 19
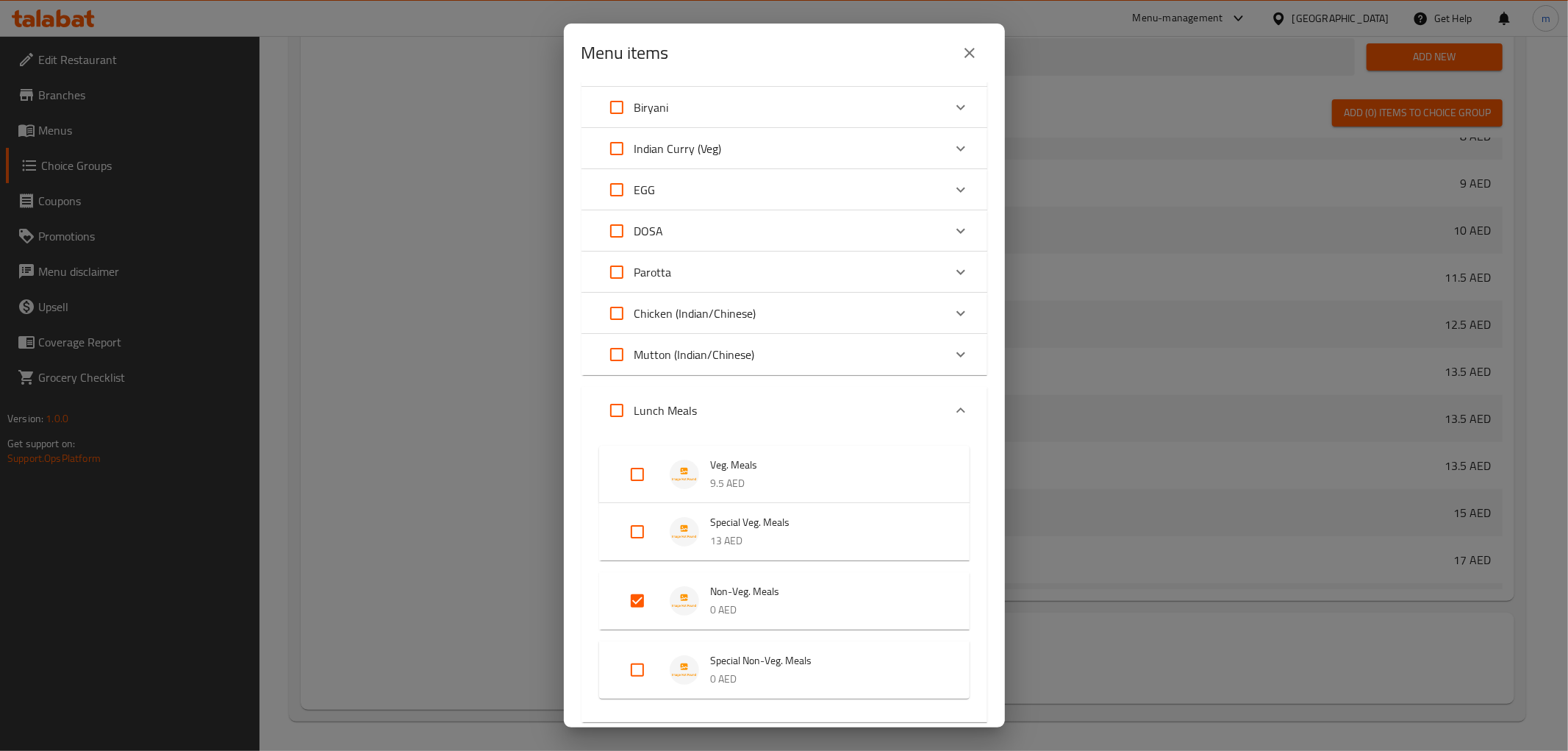
scroll to position [163, 0]
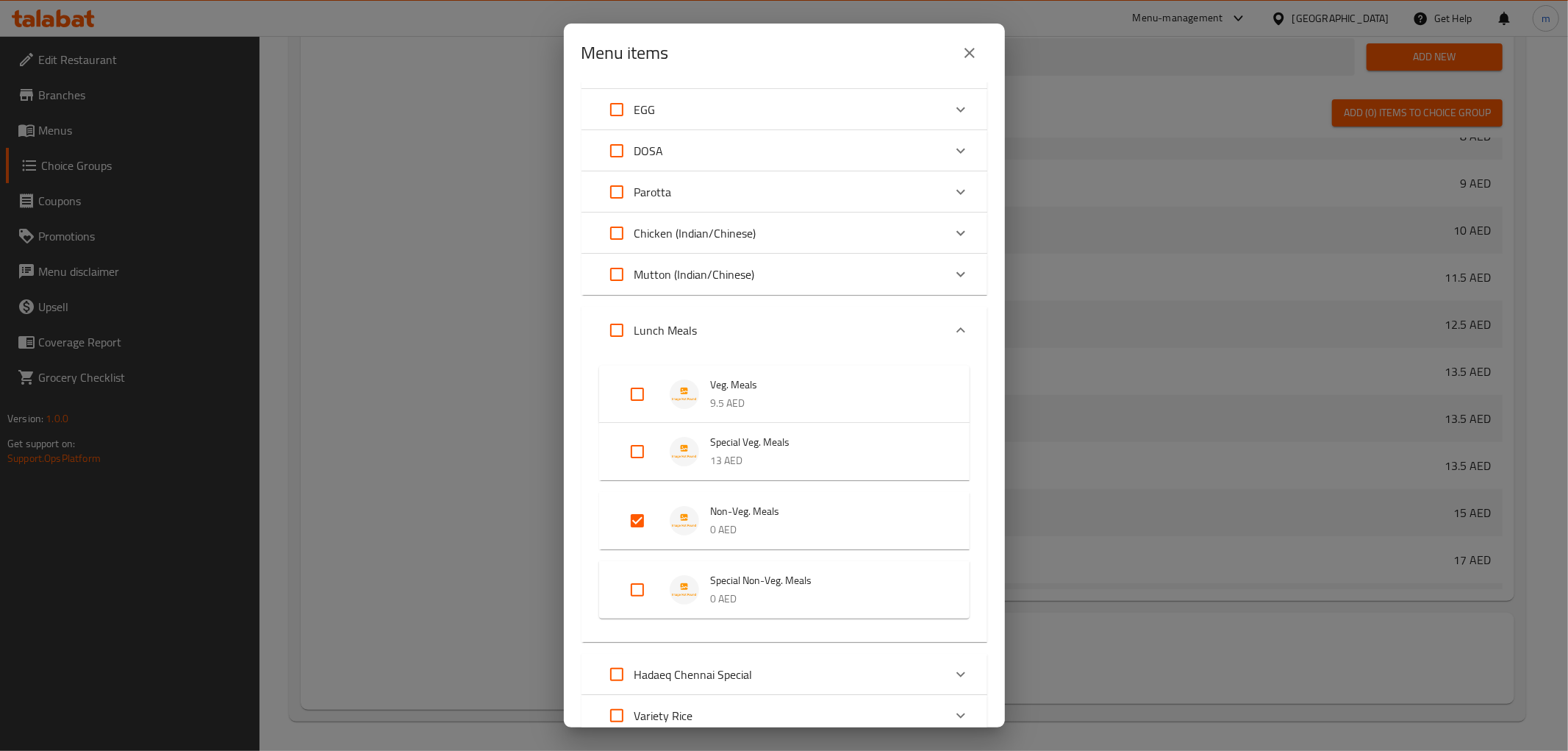
click at [637, 583] on input "Expand" at bounding box center [637, 590] width 35 height 35
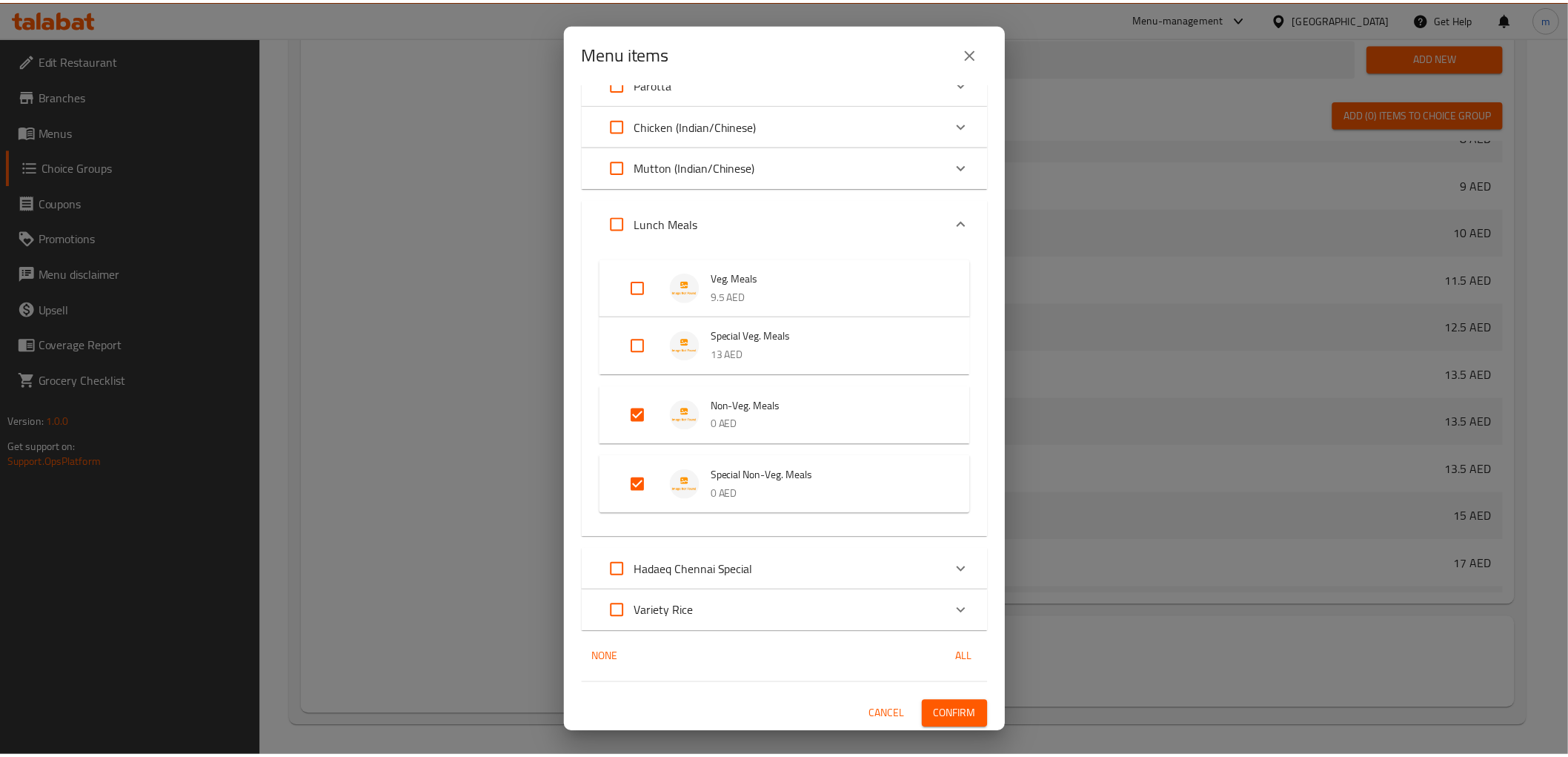
scroll to position [276, 0]
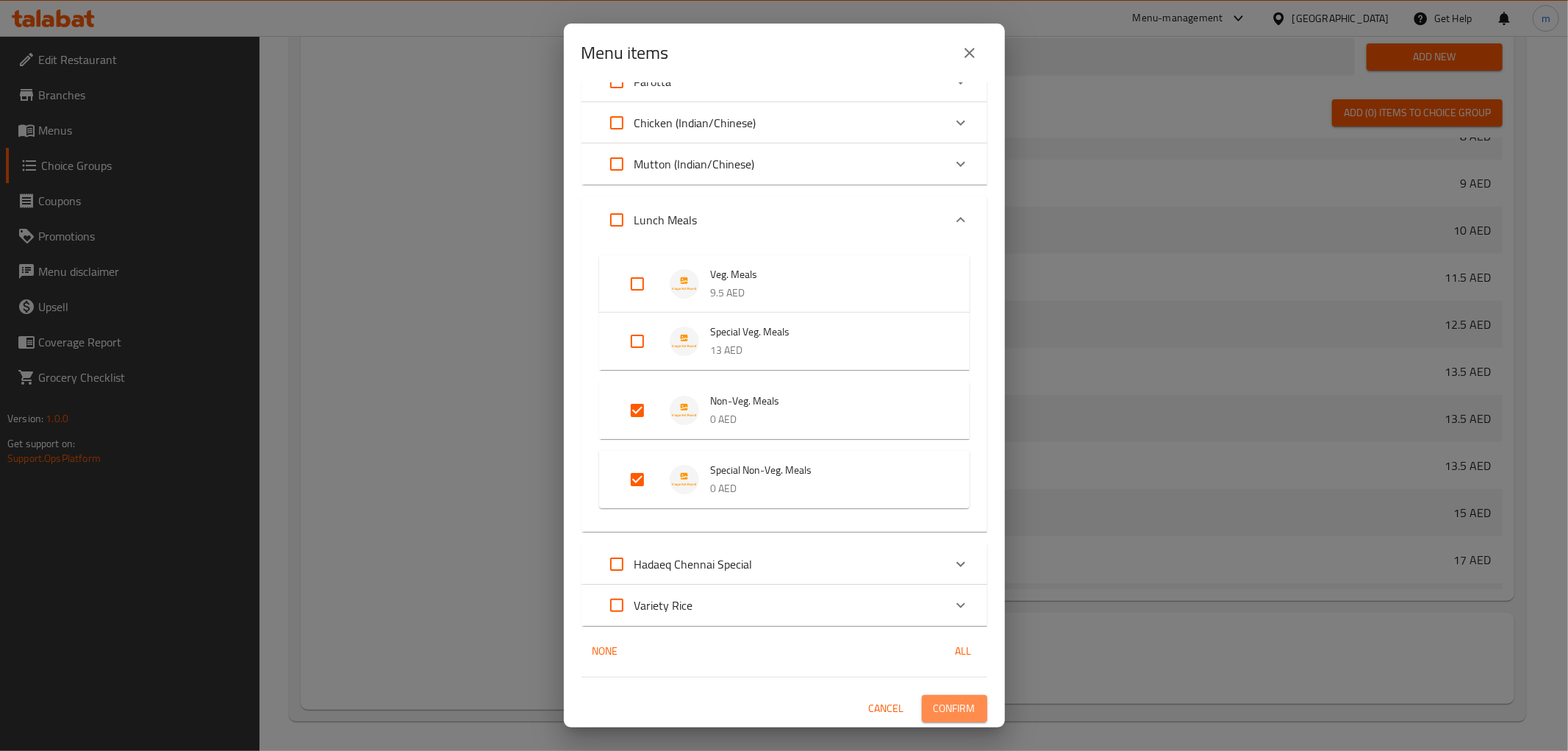
click at [950, 700] on span "Confirm" at bounding box center [955, 708] width 42 height 18
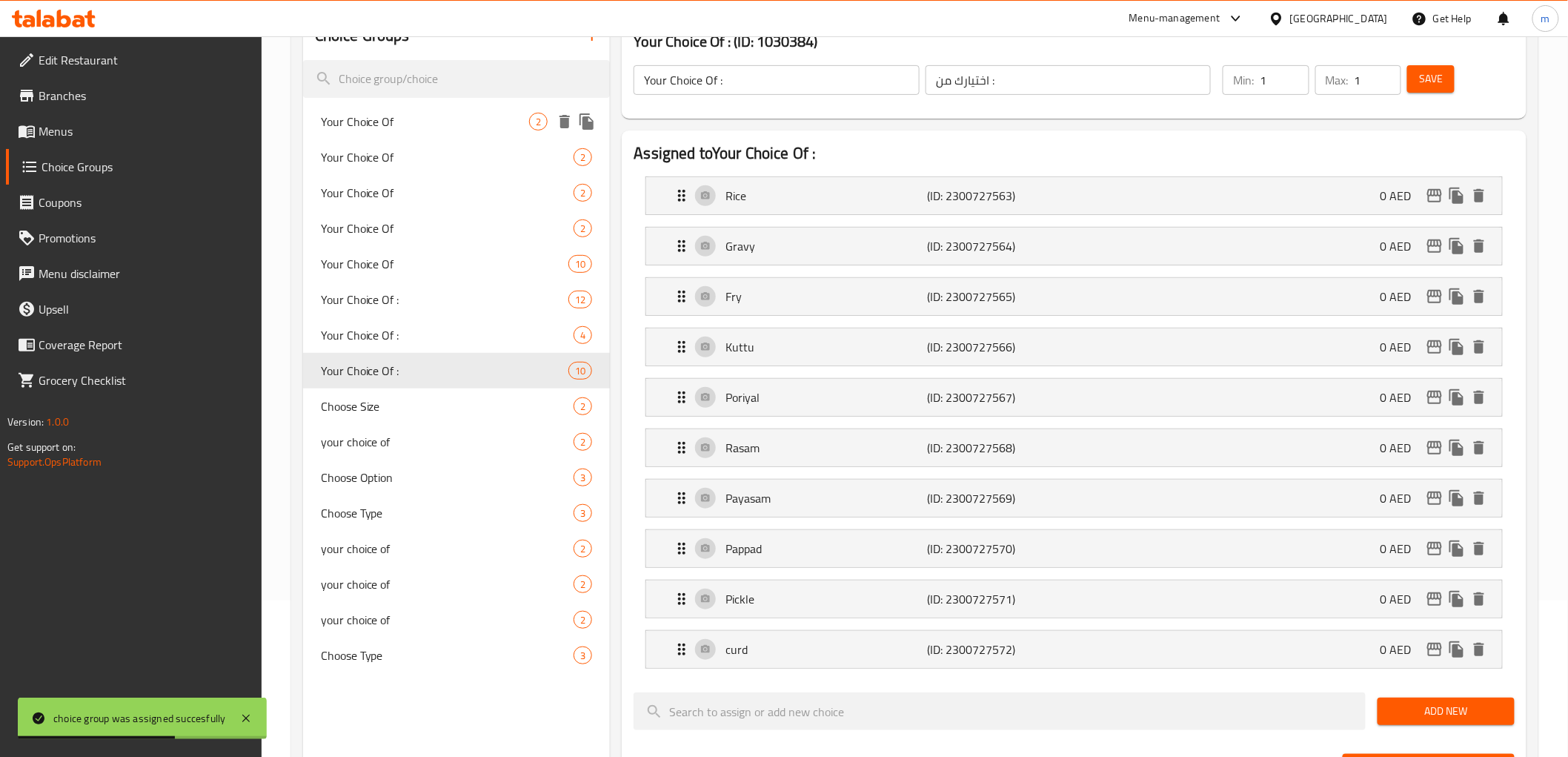
scroll to position [0, 0]
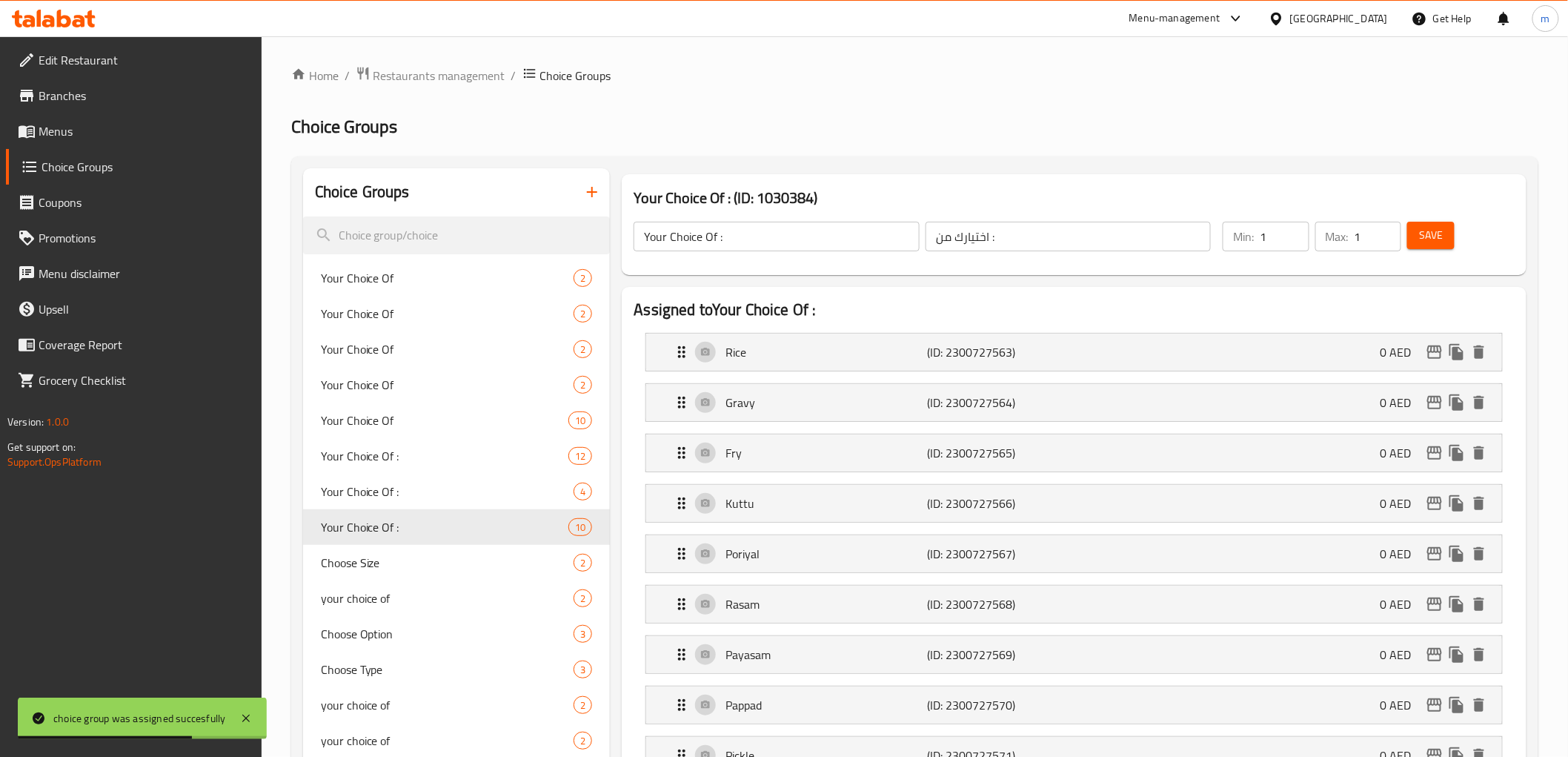
click at [596, 196] on icon "button" at bounding box center [592, 192] width 18 height 18
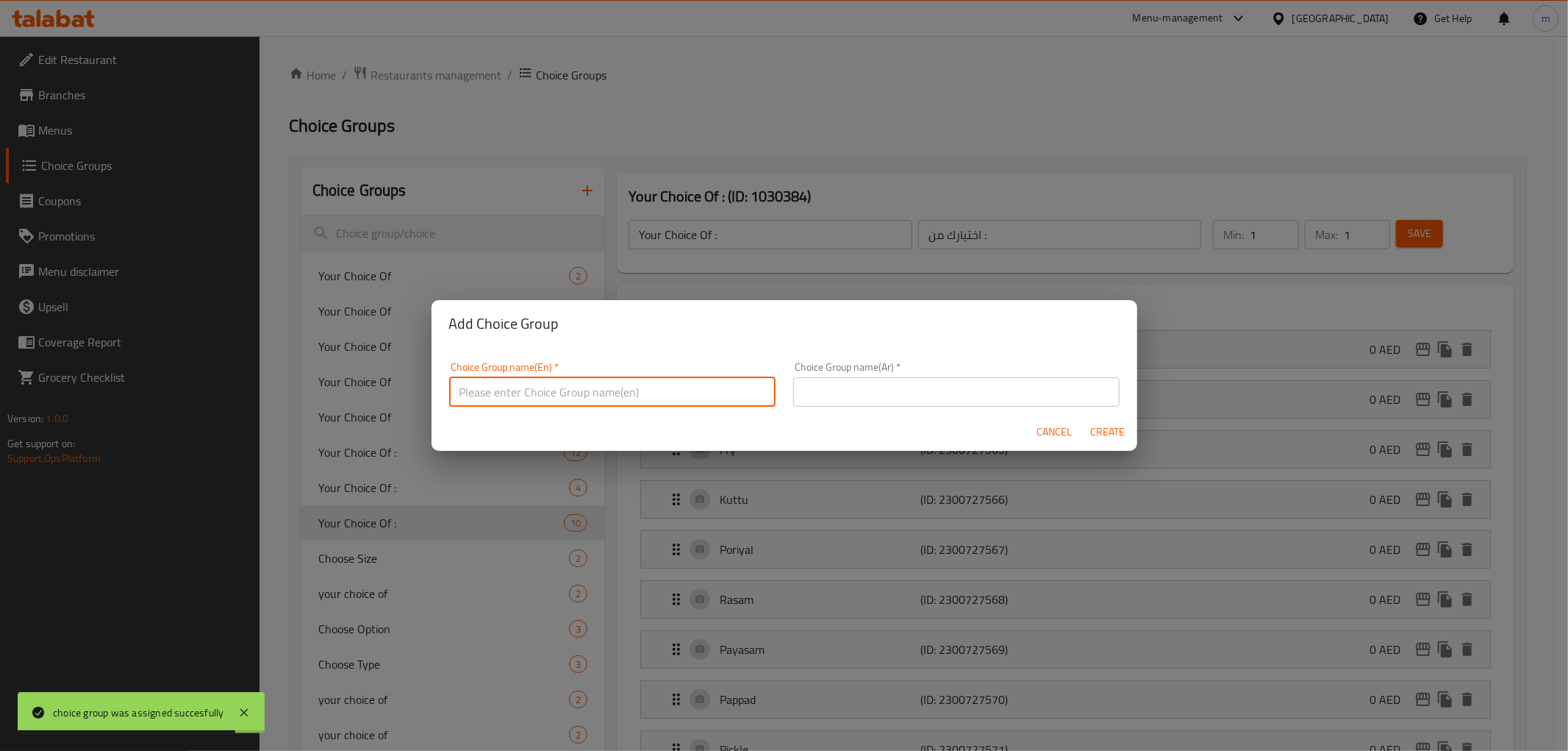
click at [581, 386] on input "text" at bounding box center [612, 392] width 327 height 30
click at [524, 386] on input "Your Choice Of :" at bounding box center [612, 392] width 327 height 30
click at [555, 391] on input "Your Choice Of :" at bounding box center [612, 392] width 327 height 30
click at [968, 385] on input "text" at bounding box center [956, 392] width 327 height 30
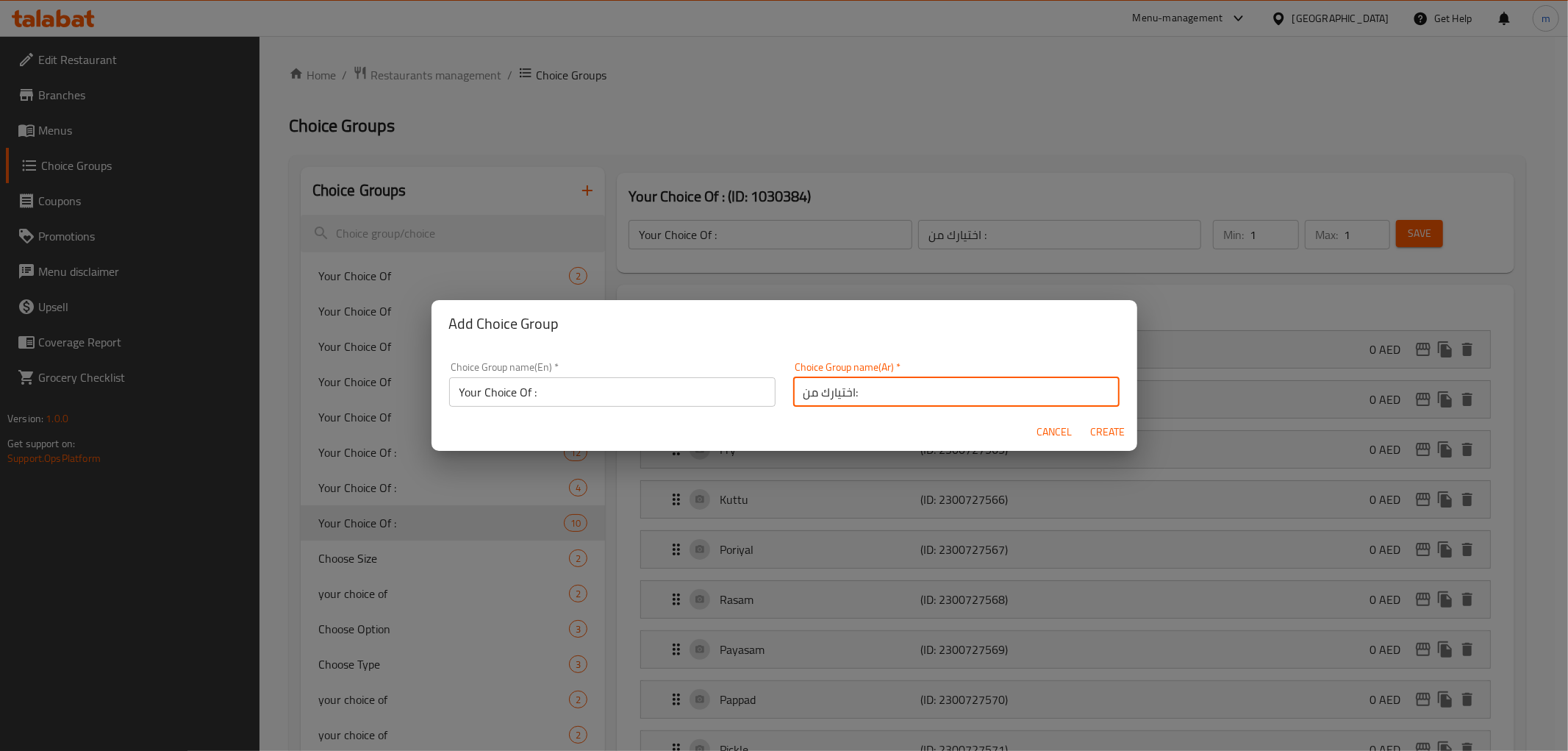
click at [848, 391] on input "اختيارك من:" at bounding box center [956, 392] width 327 height 30
click at [893, 394] on input "اختيارك من :" at bounding box center [956, 392] width 327 height 30
click at [637, 372] on div "Choice Group name(En)   * Your Choice Of : Choice Group name(En) *" at bounding box center [612, 384] width 327 height 45
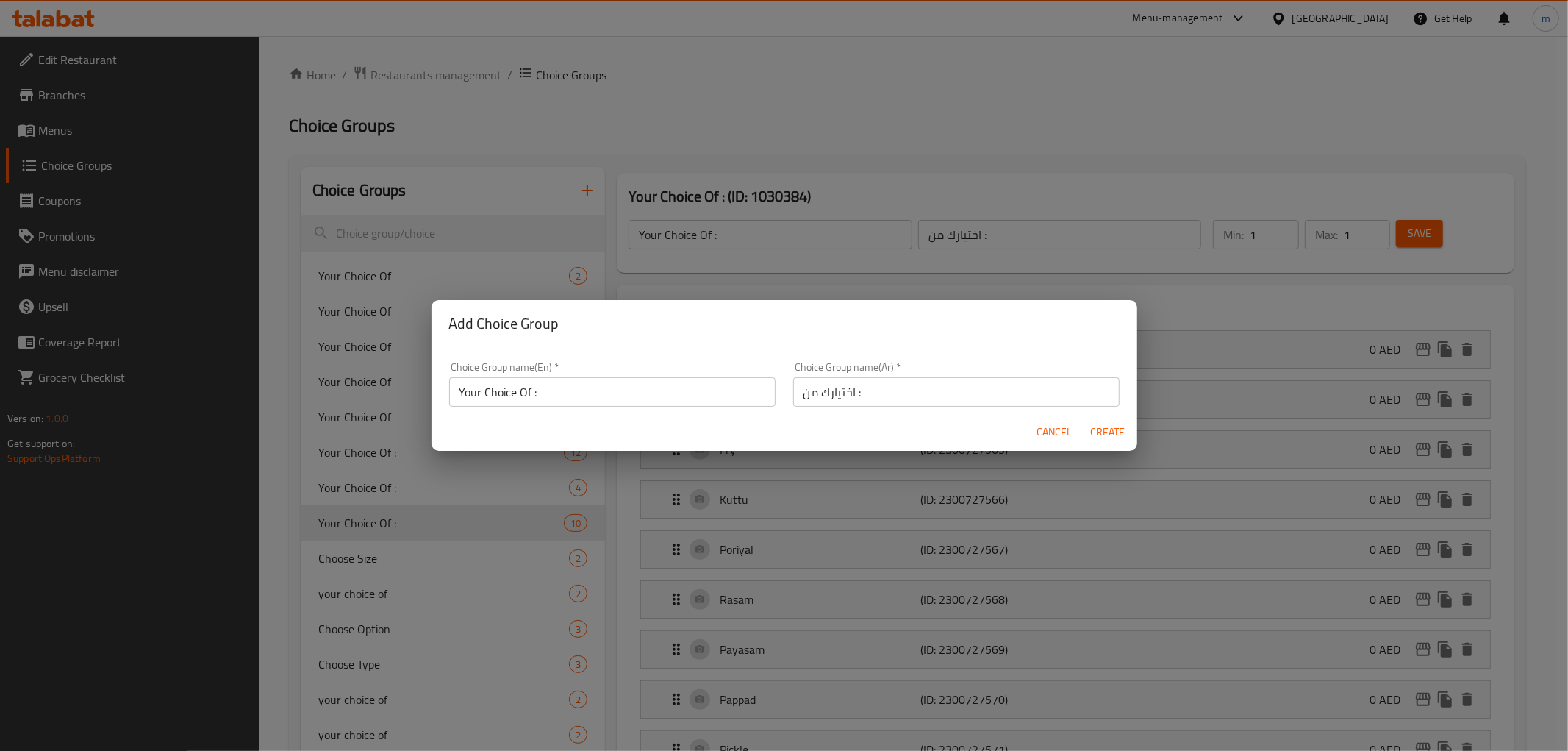
click at [641, 388] on input "Your Choice Of :" at bounding box center [612, 392] width 327 height 30
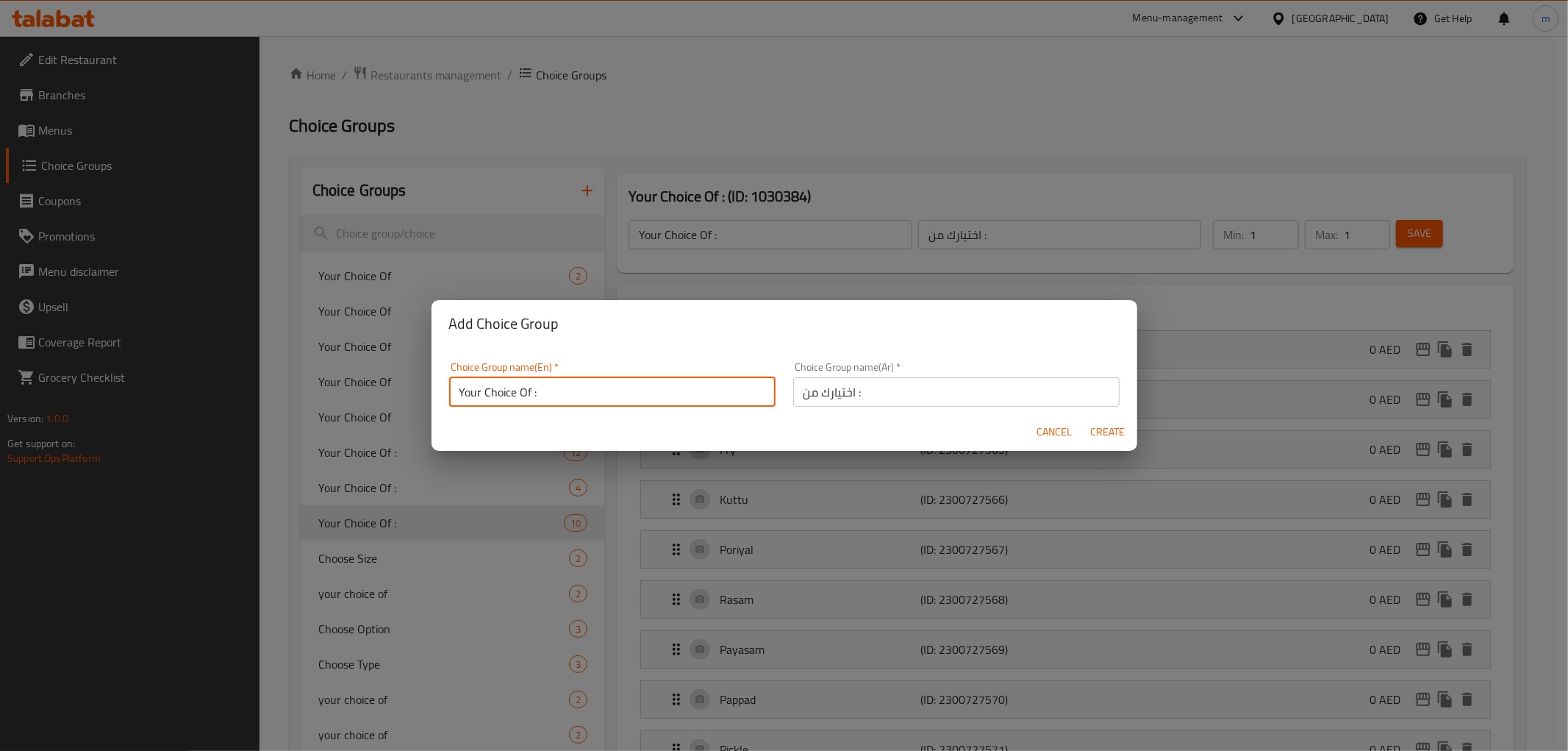
click at [1097, 429] on span "Create" at bounding box center [1107, 431] width 35 height 18
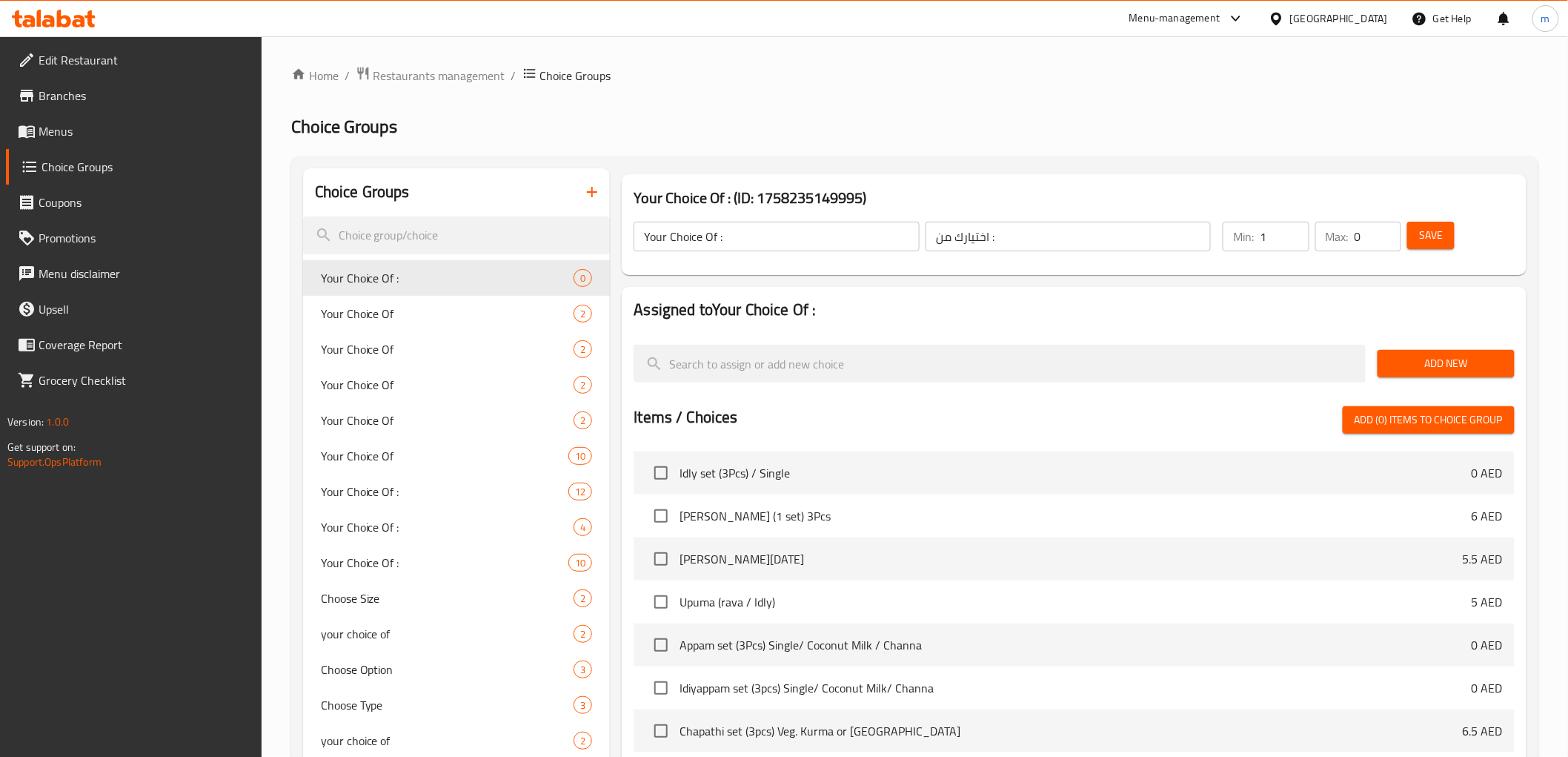
click at [1296, 228] on input "1" at bounding box center [1283, 237] width 49 height 30
click at [1383, 228] on input "1" at bounding box center [1377, 237] width 47 height 30
click at [1482, 367] on span "Add New" at bounding box center [1445, 363] width 113 height 19
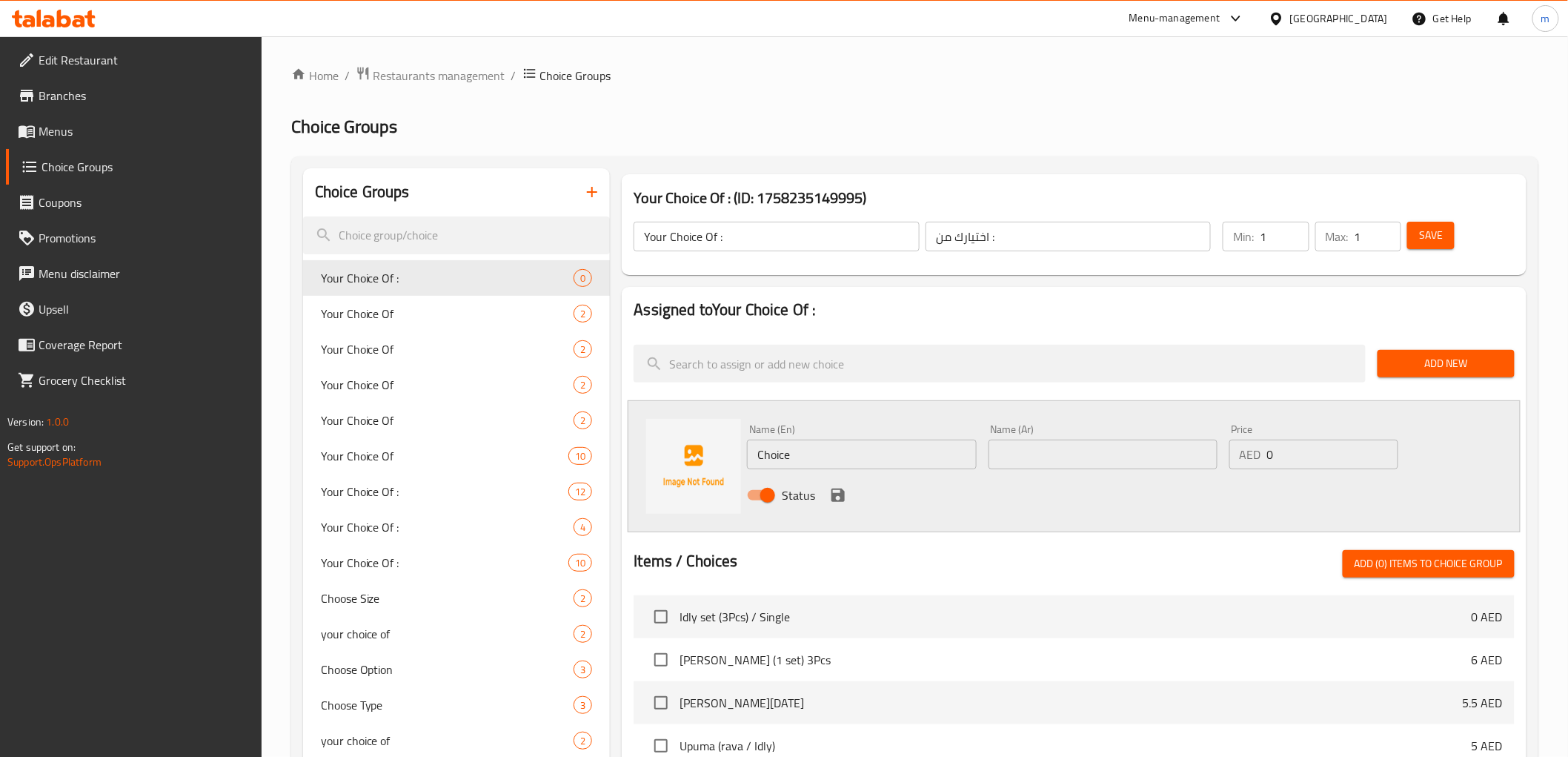
click at [805, 455] on input "Choice" at bounding box center [861, 455] width 229 height 30
click at [1092, 453] on input "text" at bounding box center [1102, 455] width 229 height 30
drag, startPoint x: 848, startPoint y: 453, endPoint x: 747, endPoint y: 435, distance: 102.6
click at [747, 435] on div "Name (En) Nattukozhi Name (En)" at bounding box center [861, 446] width 229 height 45
click at [1002, 447] on input "text" at bounding box center [1102, 455] width 229 height 30
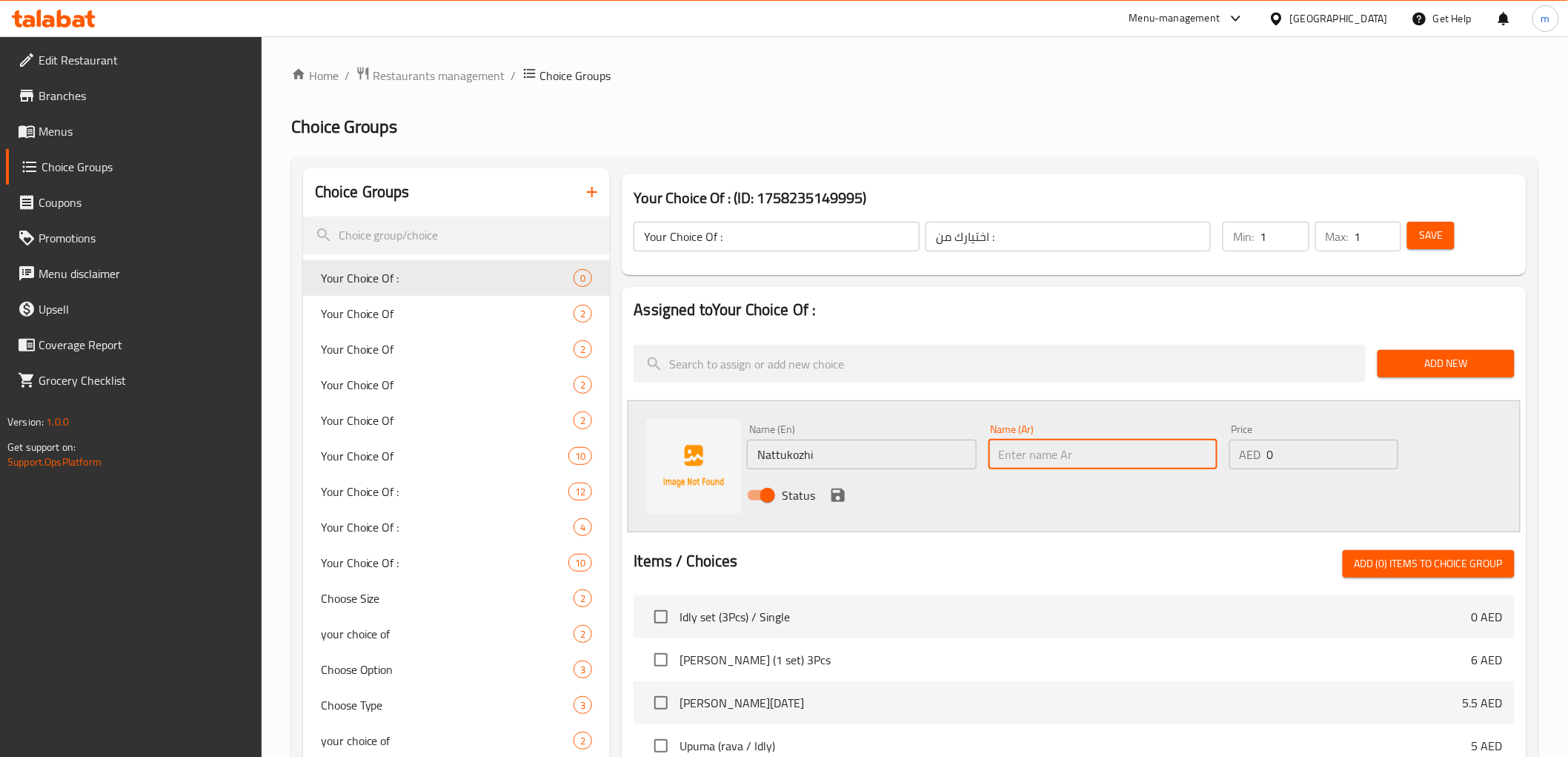
paste input "ناتوكوزي"
click at [1279, 440] on input "0" at bounding box center [1332, 455] width 132 height 30
click at [833, 487] on icon "save" at bounding box center [838, 495] width 18 height 18
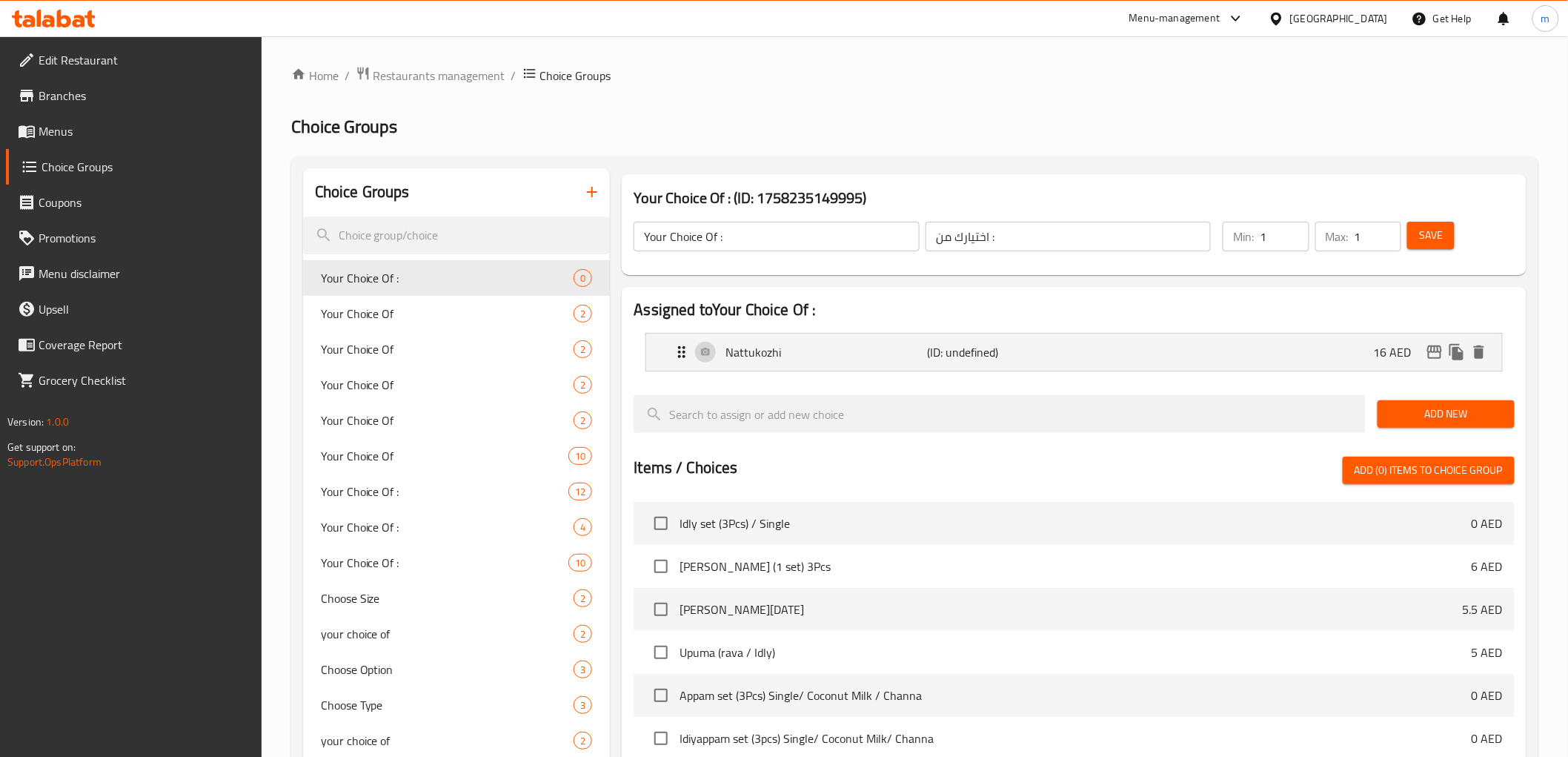
click at [1459, 405] on span "Add New" at bounding box center [1445, 413] width 113 height 19
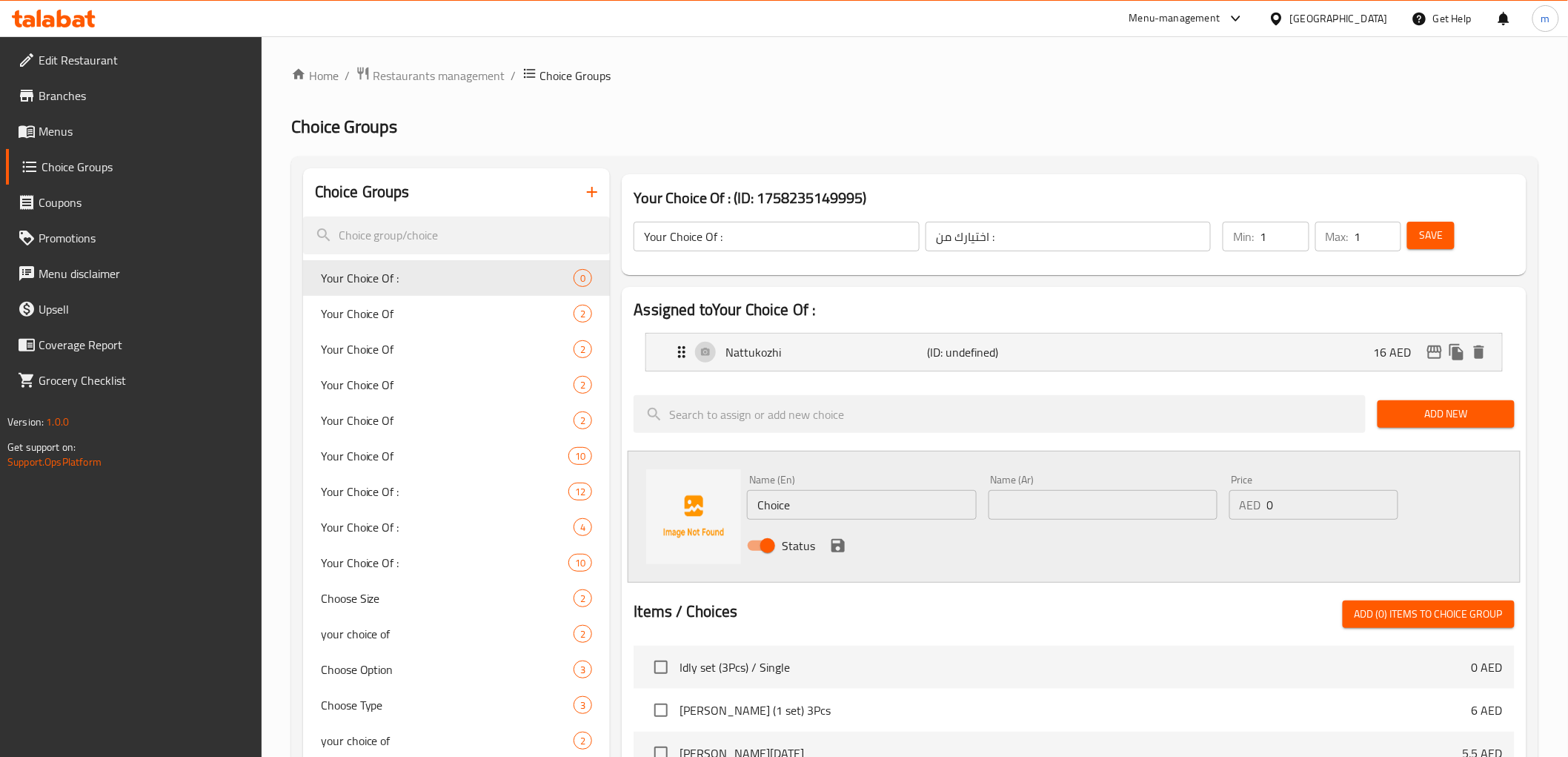
click at [856, 513] on input "Choice" at bounding box center [861, 505] width 229 height 30
click at [1027, 498] on input "text" at bounding box center [1102, 505] width 229 height 30
click at [1298, 499] on input "0" at bounding box center [1332, 505] width 132 height 30
click at [834, 546] on icon "save" at bounding box center [837, 545] width 13 height 13
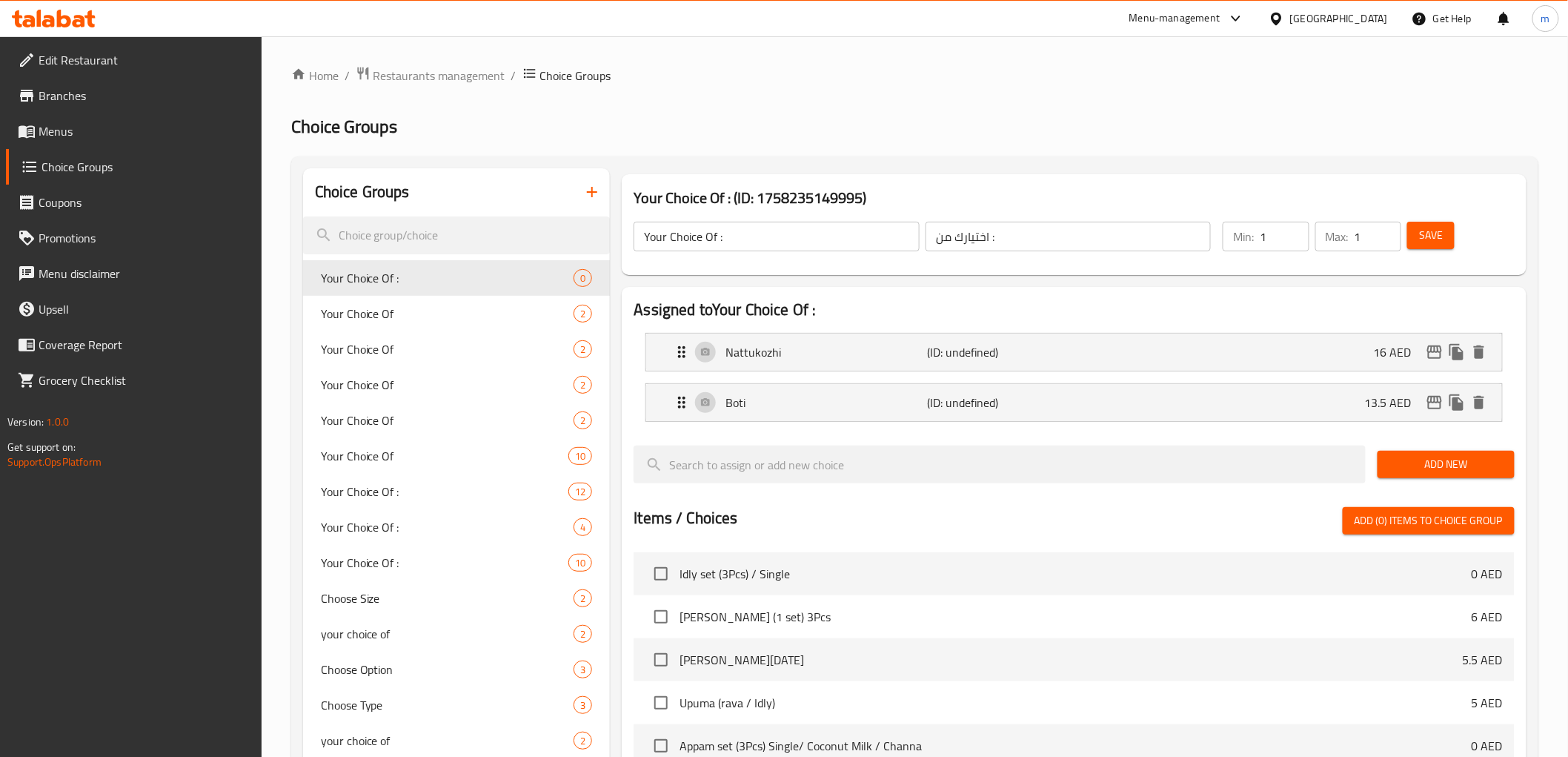
click at [1421, 472] on span "Add New" at bounding box center [1445, 464] width 113 height 19
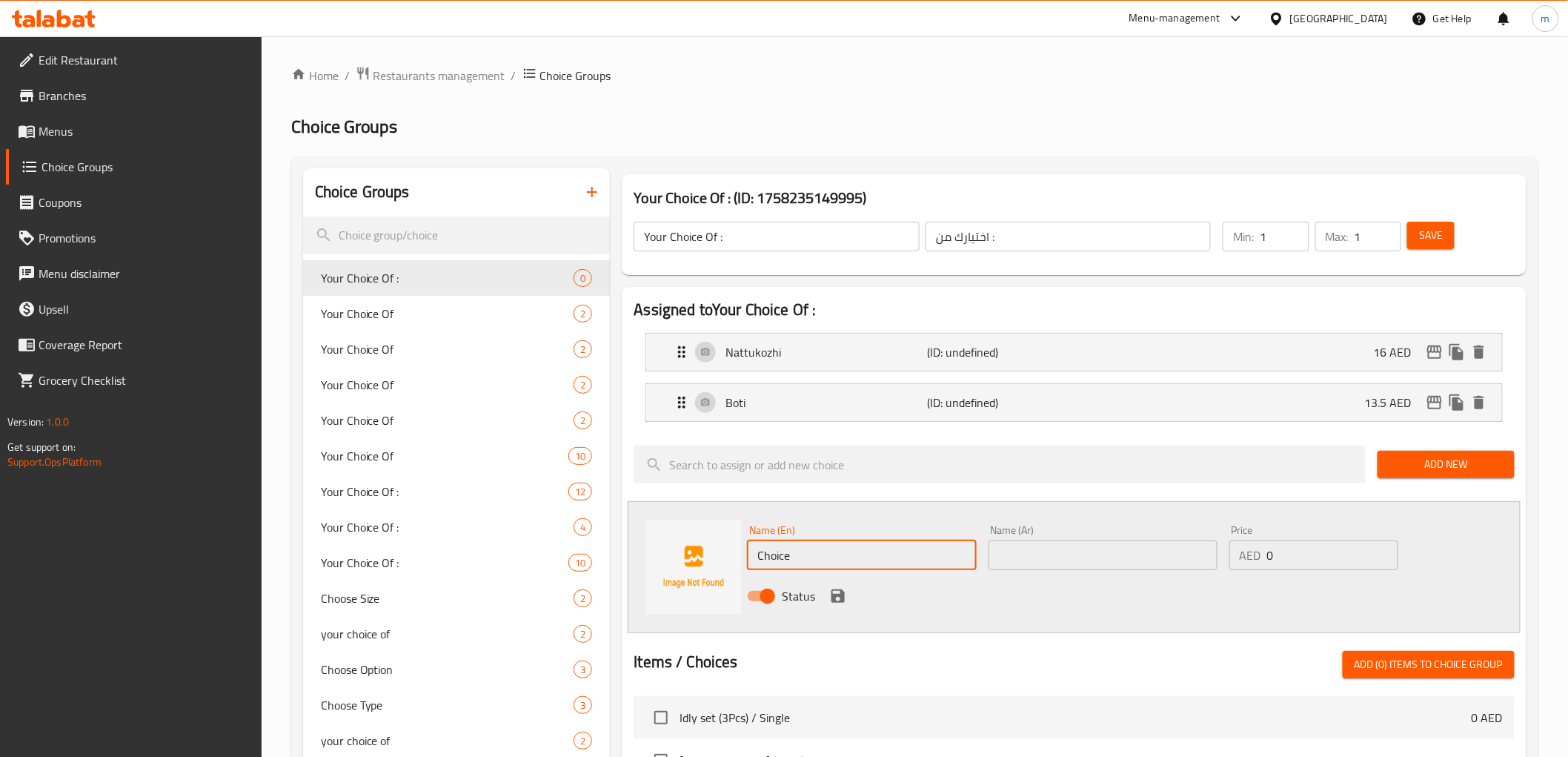
drag, startPoint x: 852, startPoint y: 545, endPoint x: 739, endPoint y: 568, distance: 115.3
click at [739, 567] on div "Name (En) Choice Name (En) Name (Ar) Name (Ar) Price AED 0 Price Status" at bounding box center [1074, 566] width 892 height 132
click at [1052, 546] on input "text" at bounding box center [1102, 556] width 229 height 30
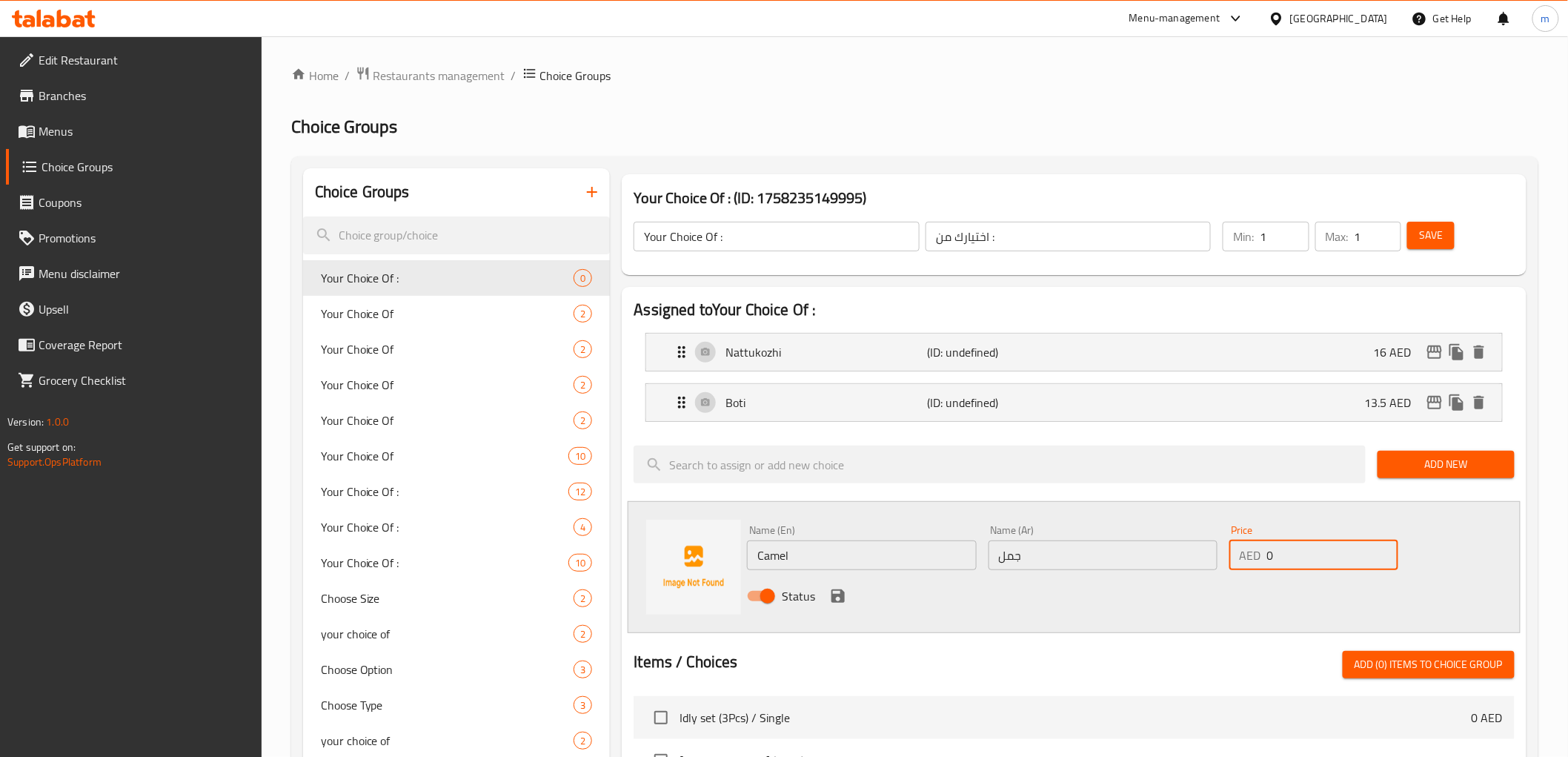
click at [1313, 547] on input "0" at bounding box center [1332, 556] width 132 height 30
click at [834, 597] on icon "save" at bounding box center [837, 595] width 13 height 13
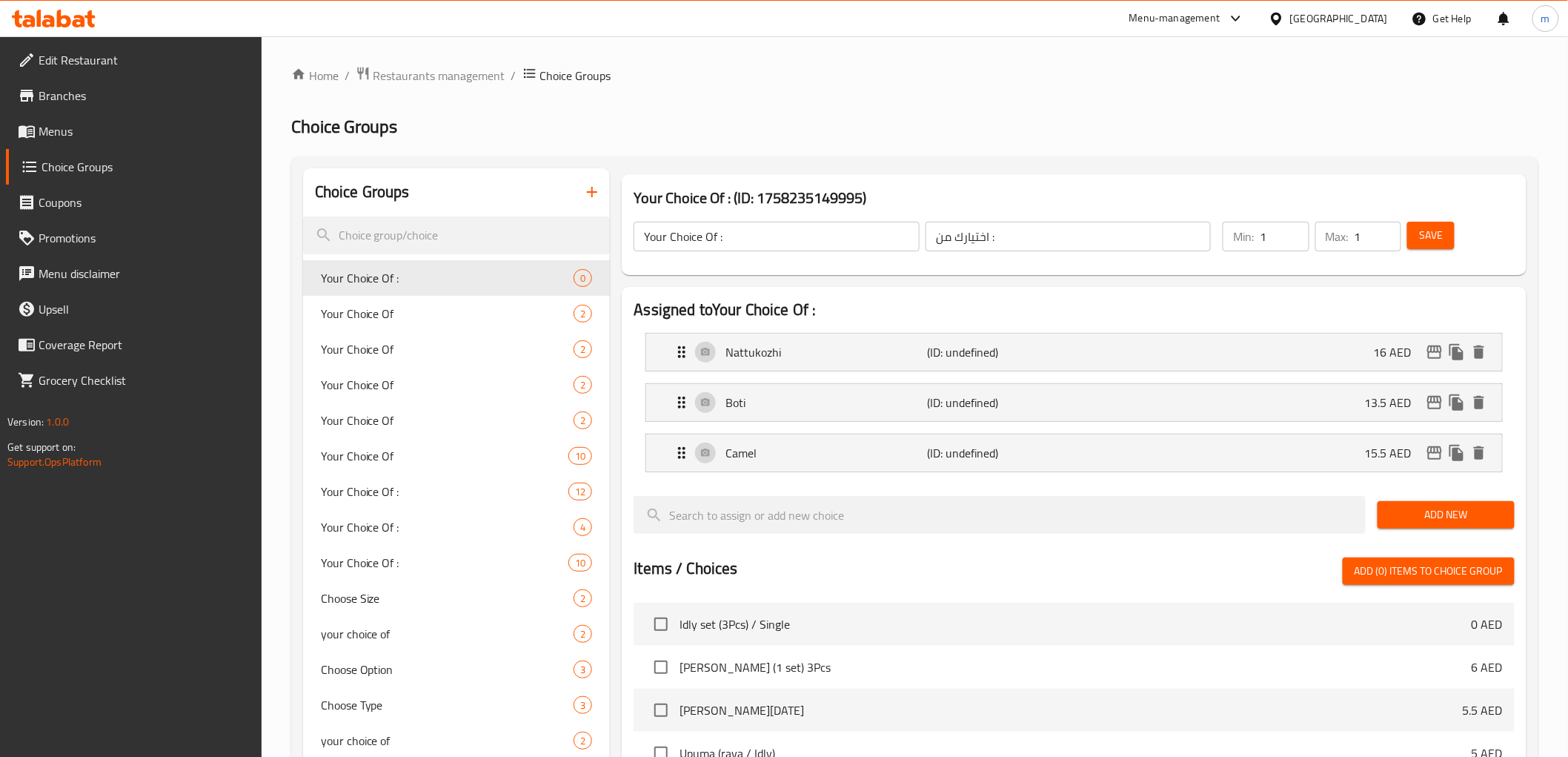
click at [1444, 517] on span "Add New" at bounding box center [1445, 514] width 113 height 19
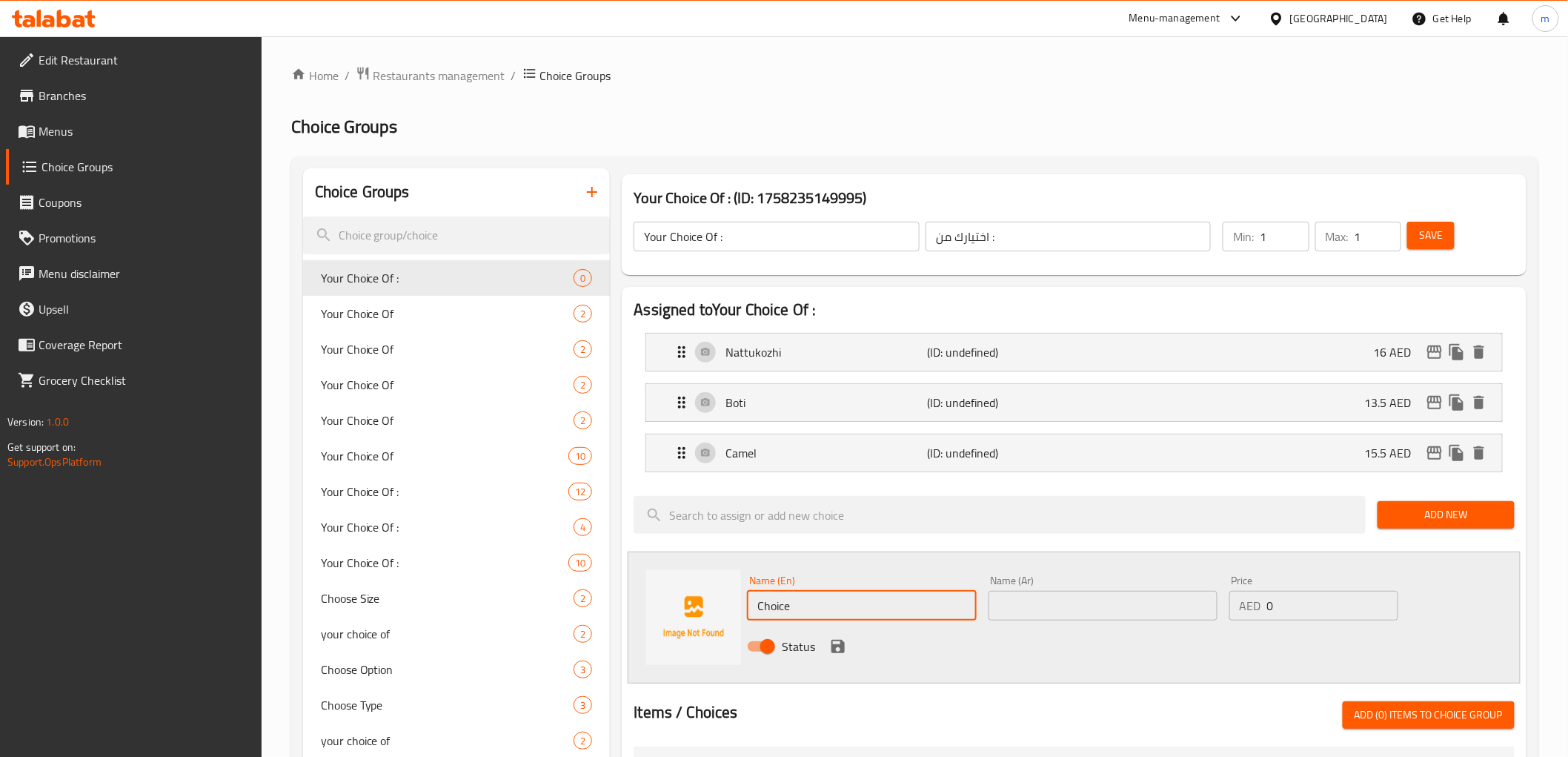
drag, startPoint x: 805, startPoint y: 606, endPoint x: 745, endPoint y: 610, distance: 60.1
click at [745, 610] on div "Name (En) Choice Name (En)" at bounding box center [861, 597] width 241 height 57
click at [1035, 617] on input "text" at bounding box center [1102, 606] width 229 height 30
click at [732, 618] on div "Name (En) Prawn Name (En) Name (Ar) Name (Ar) Price AED 0 Price Status" at bounding box center [1074, 617] width 892 height 132
click at [877, 612] on input "Prawn" at bounding box center [861, 606] width 229 height 30
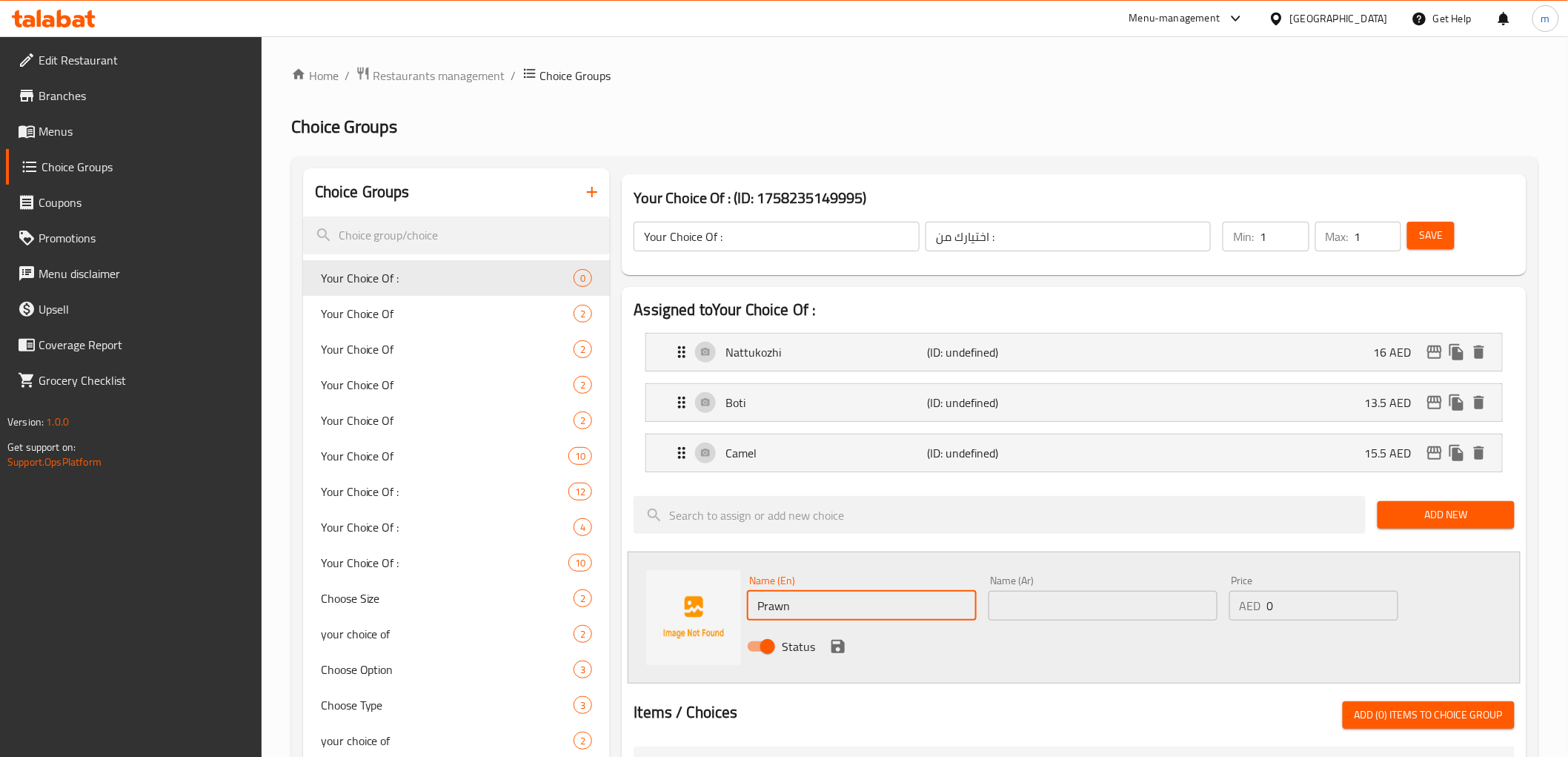
click at [1097, 609] on input "text" at bounding box center [1102, 606] width 229 height 30
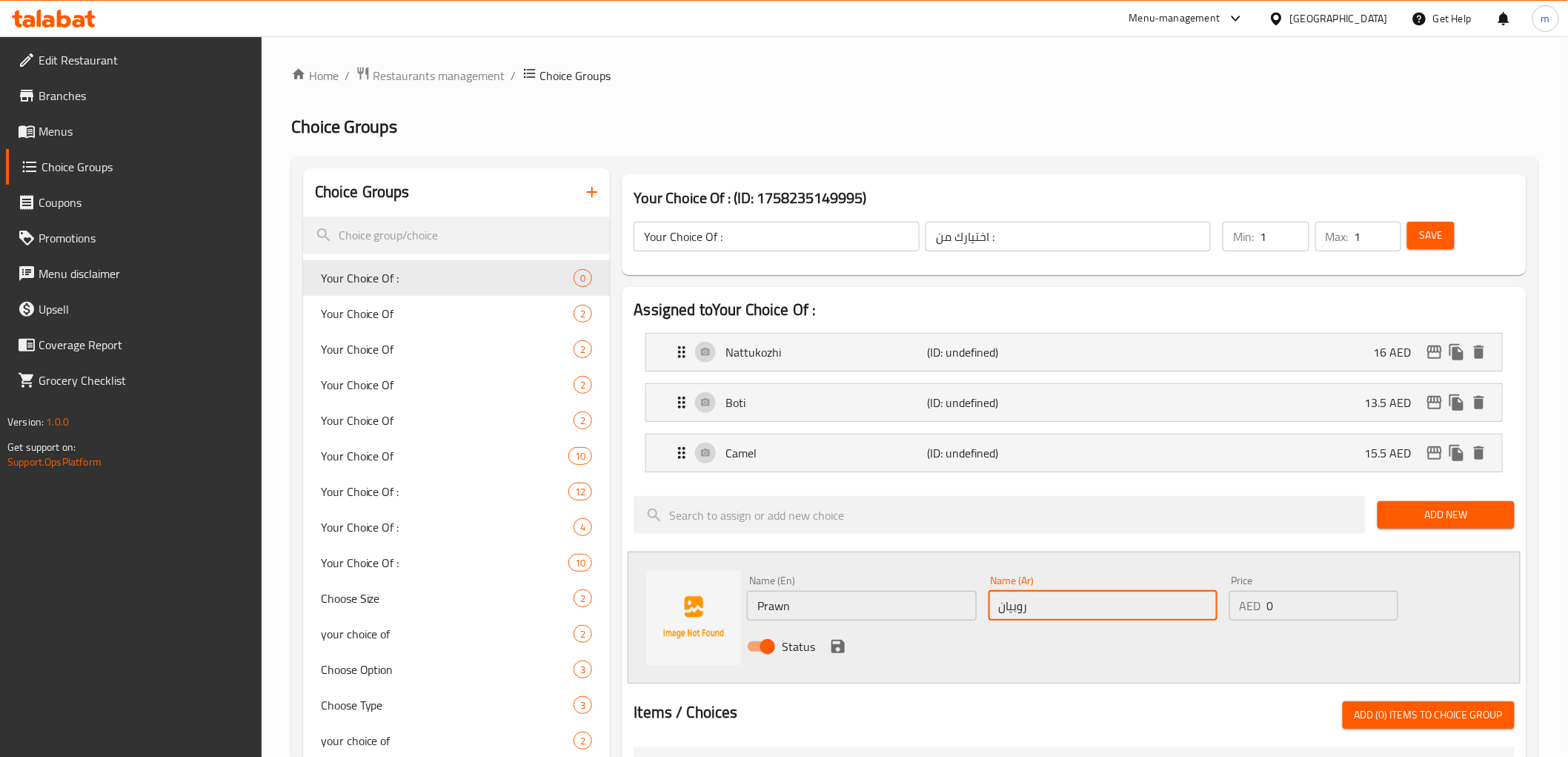
click at [1300, 602] on input "0" at bounding box center [1332, 606] width 132 height 30
click at [833, 639] on icon "save" at bounding box center [838, 647] width 18 height 18
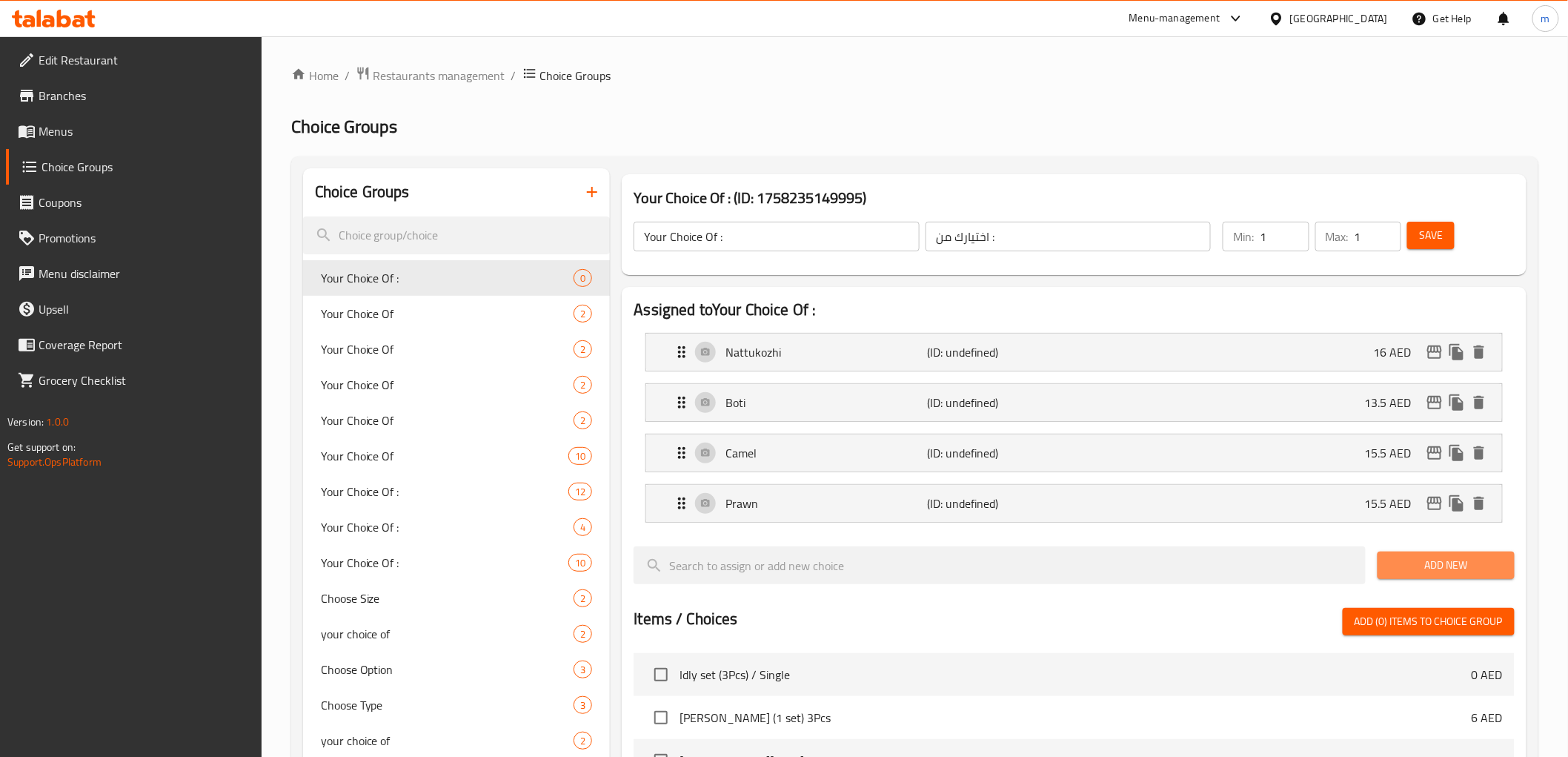
click at [1471, 564] on span "Add New" at bounding box center [1445, 564] width 113 height 19
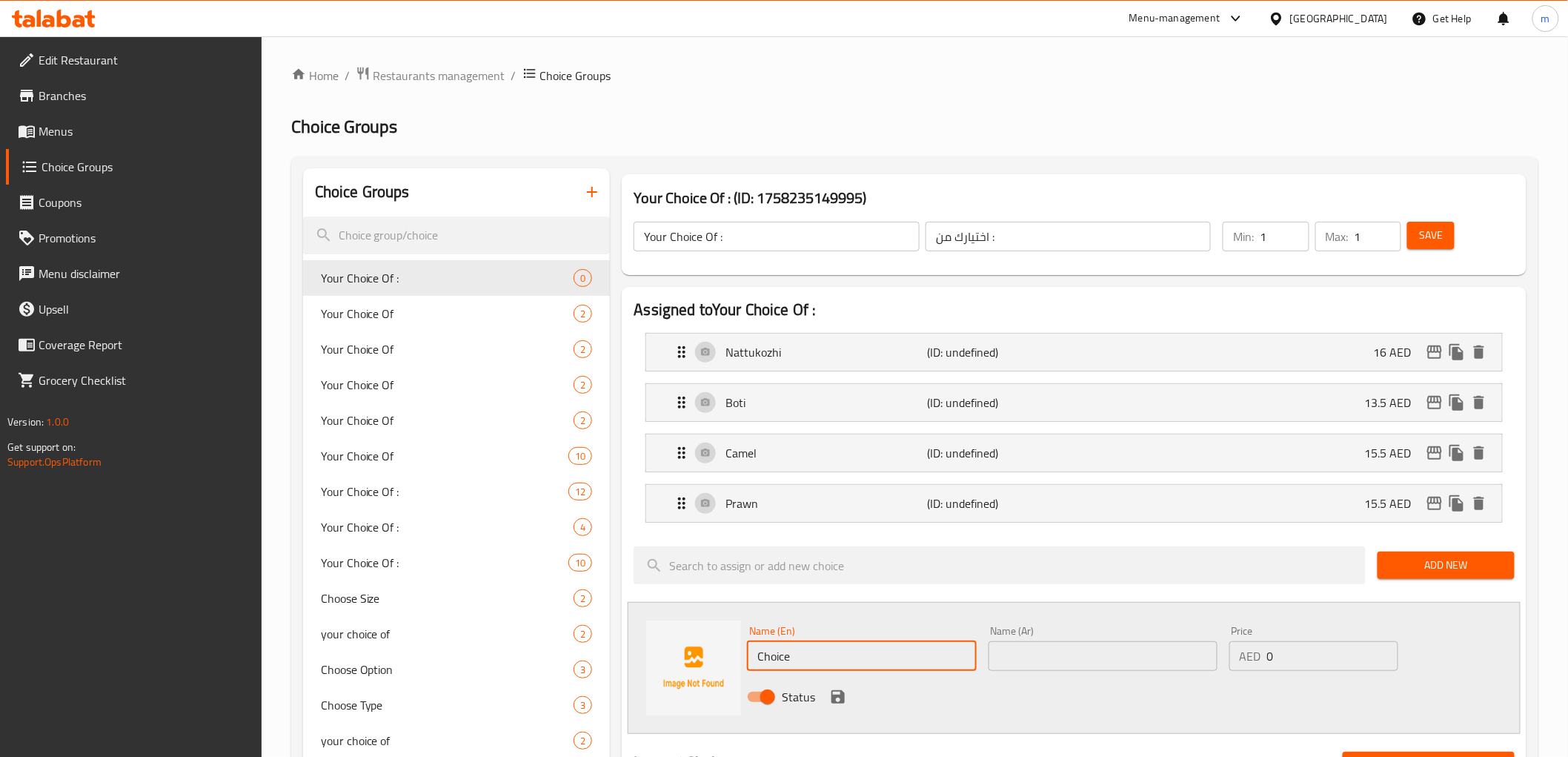
drag, startPoint x: 782, startPoint y: 649, endPoint x: 746, endPoint y: 652, distance: 36.1
click at [747, 652] on input "Choice" at bounding box center [861, 656] width 229 height 30
click at [1068, 667] on input "text" at bounding box center [1102, 656] width 229 height 30
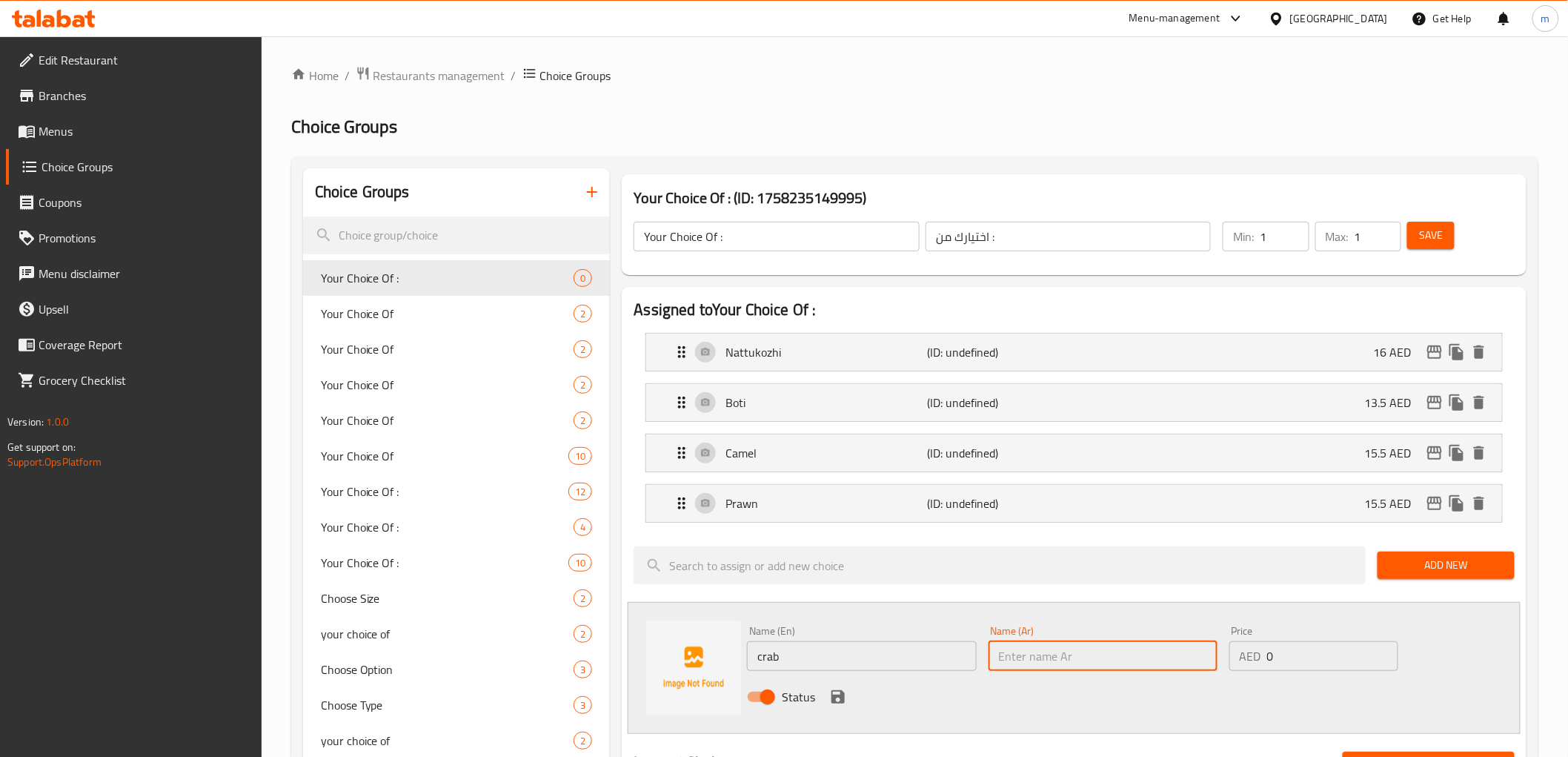
click at [818, 662] on input "crab" at bounding box center [861, 656] width 229 height 30
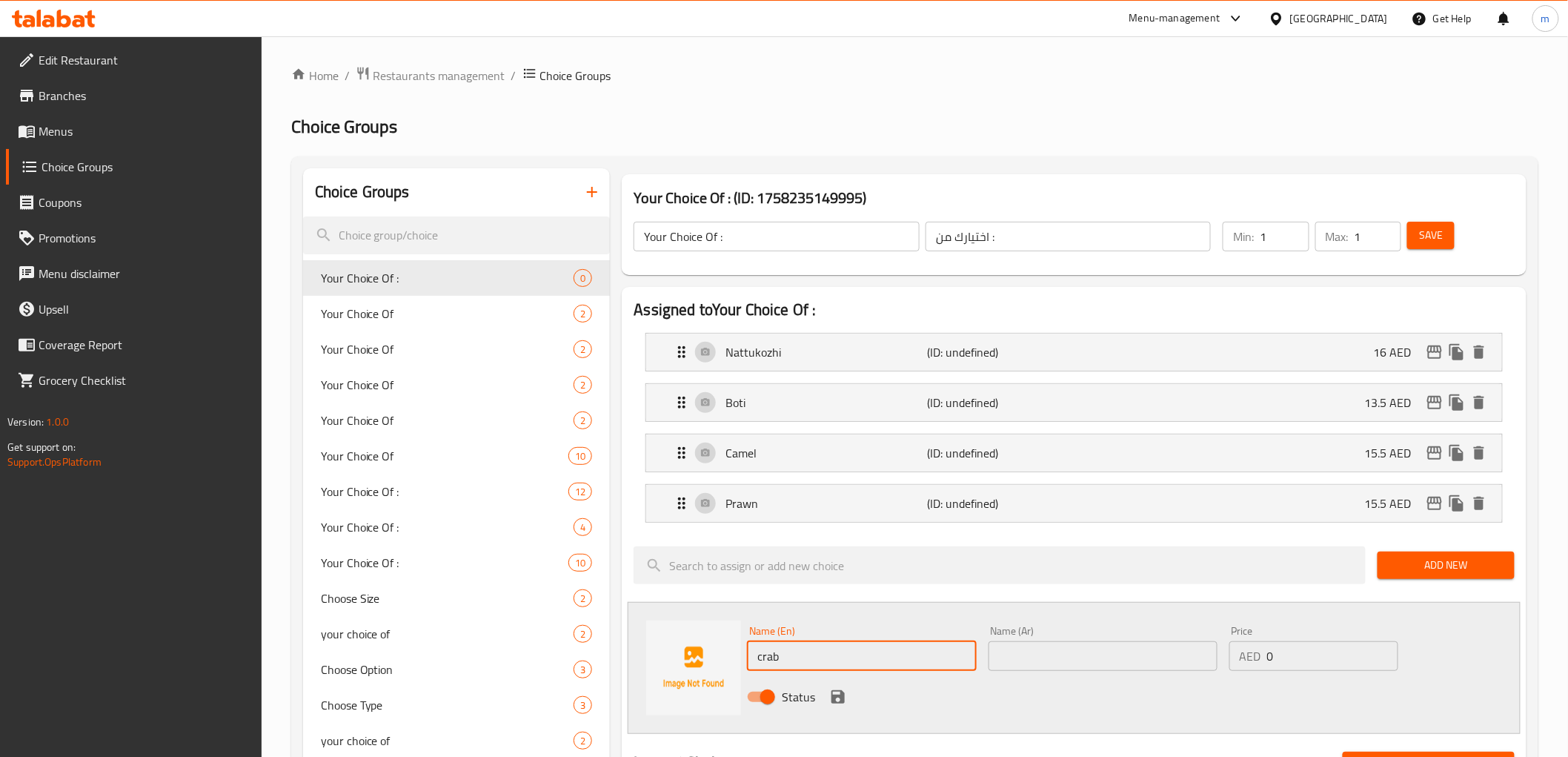
click at [818, 662] on input "crab" at bounding box center [861, 656] width 229 height 30
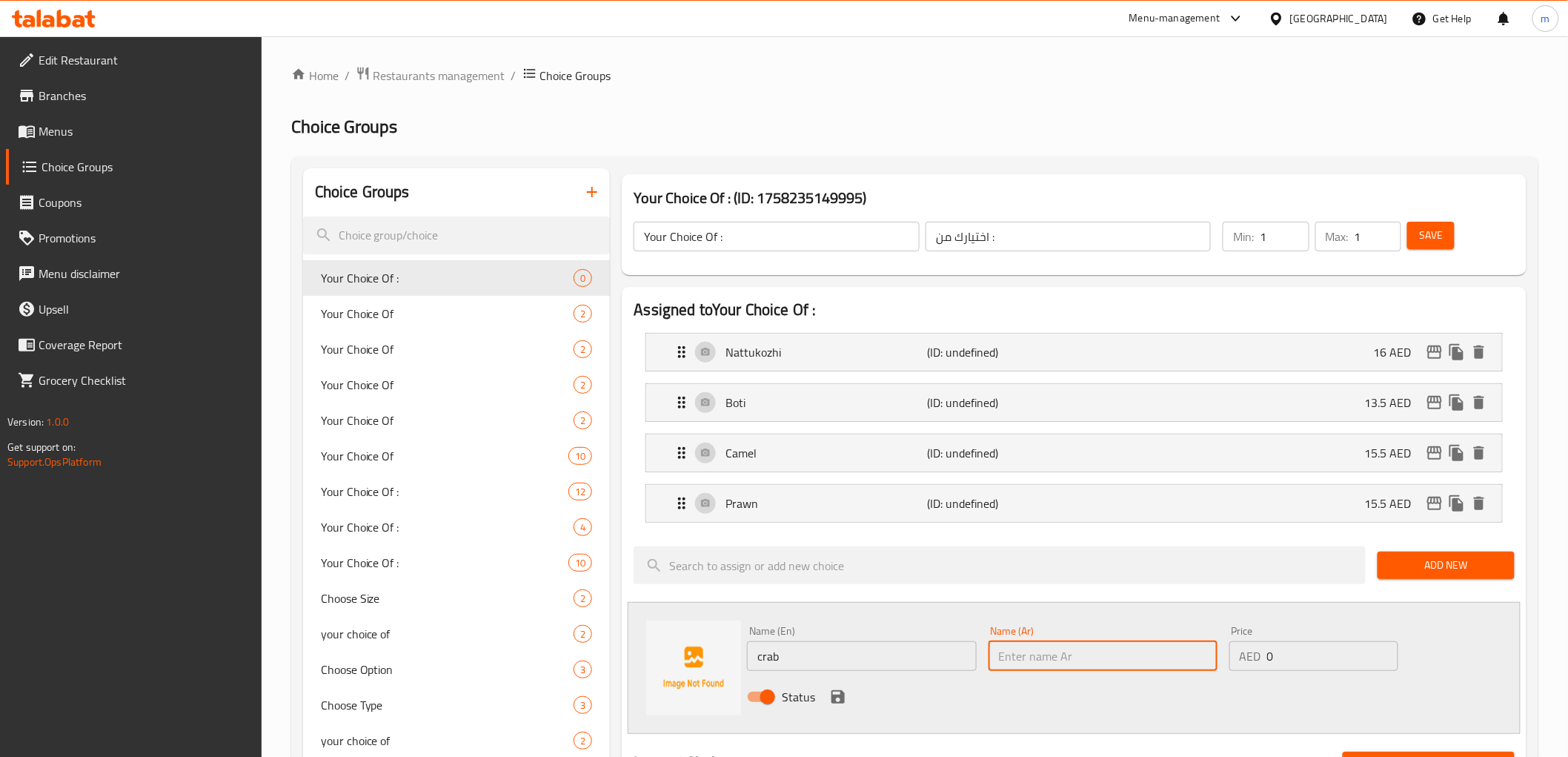
click at [1047, 656] on input "text" at bounding box center [1102, 656] width 229 height 30
click at [1305, 653] on input "0" at bounding box center [1332, 656] width 132 height 30
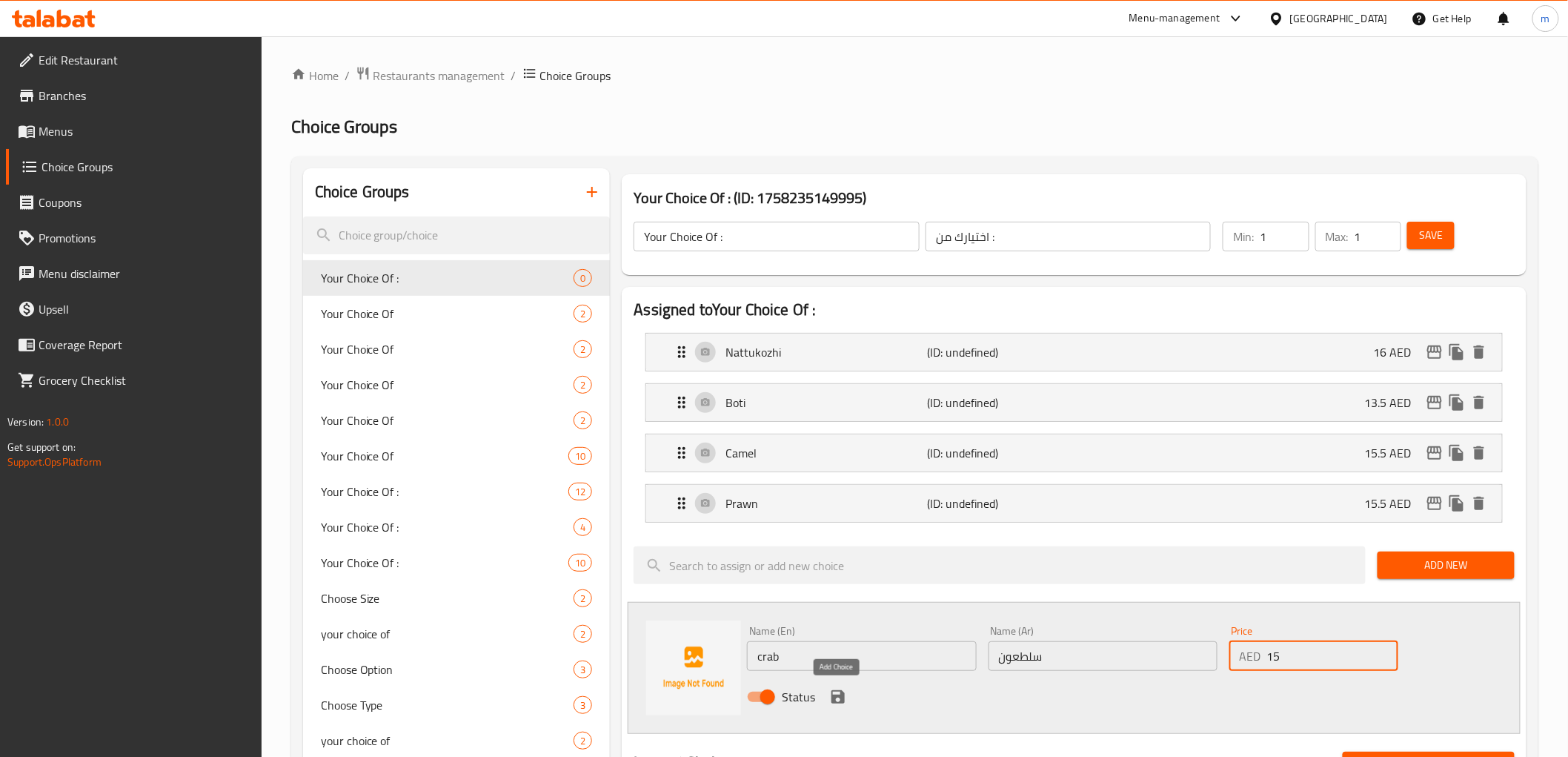
click at [831, 701] on icon "save" at bounding box center [838, 697] width 18 height 18
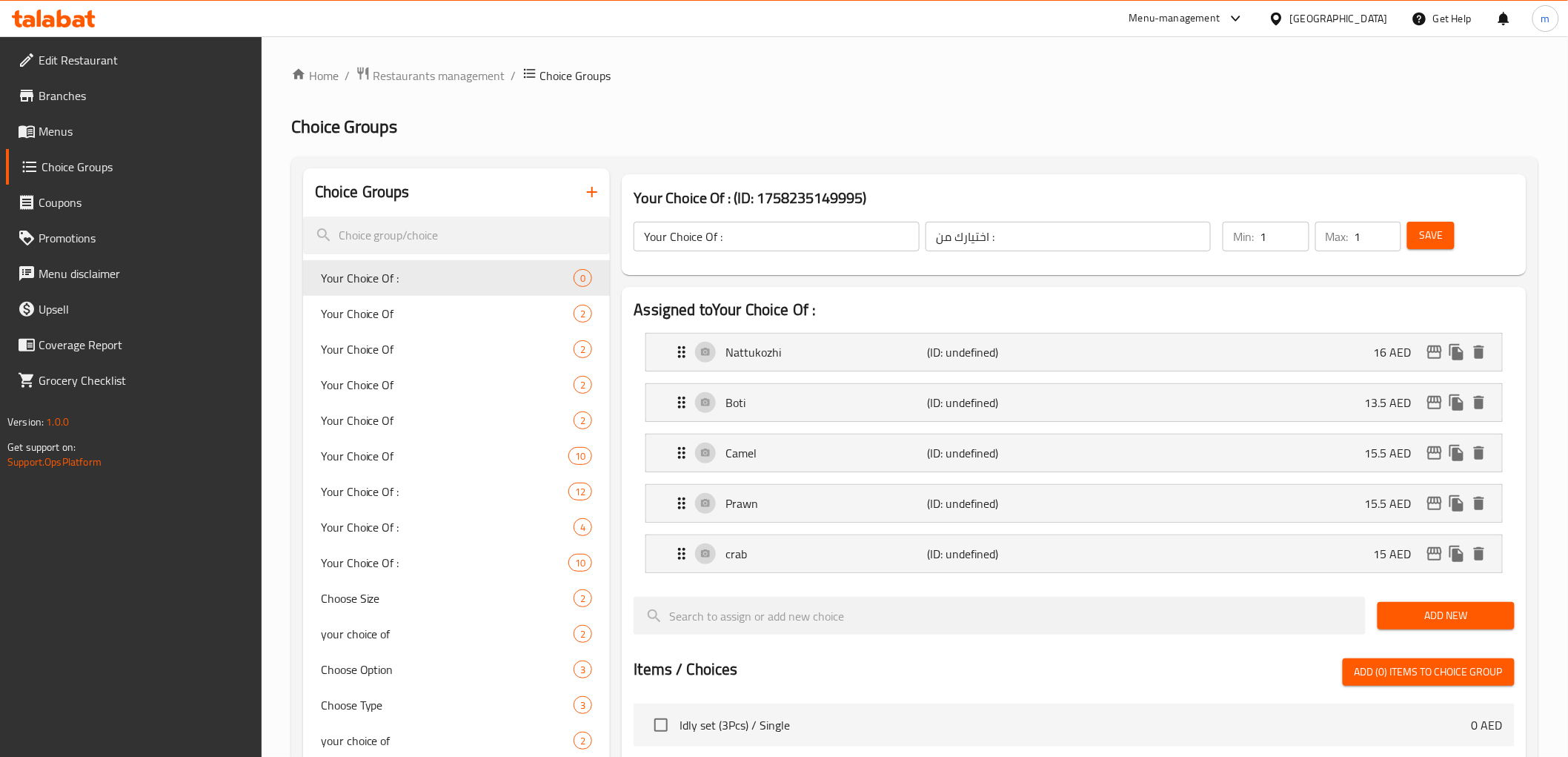
click at [1445, 620] on span "Add New" at bounding box center [1445, 615] width 113 height 19
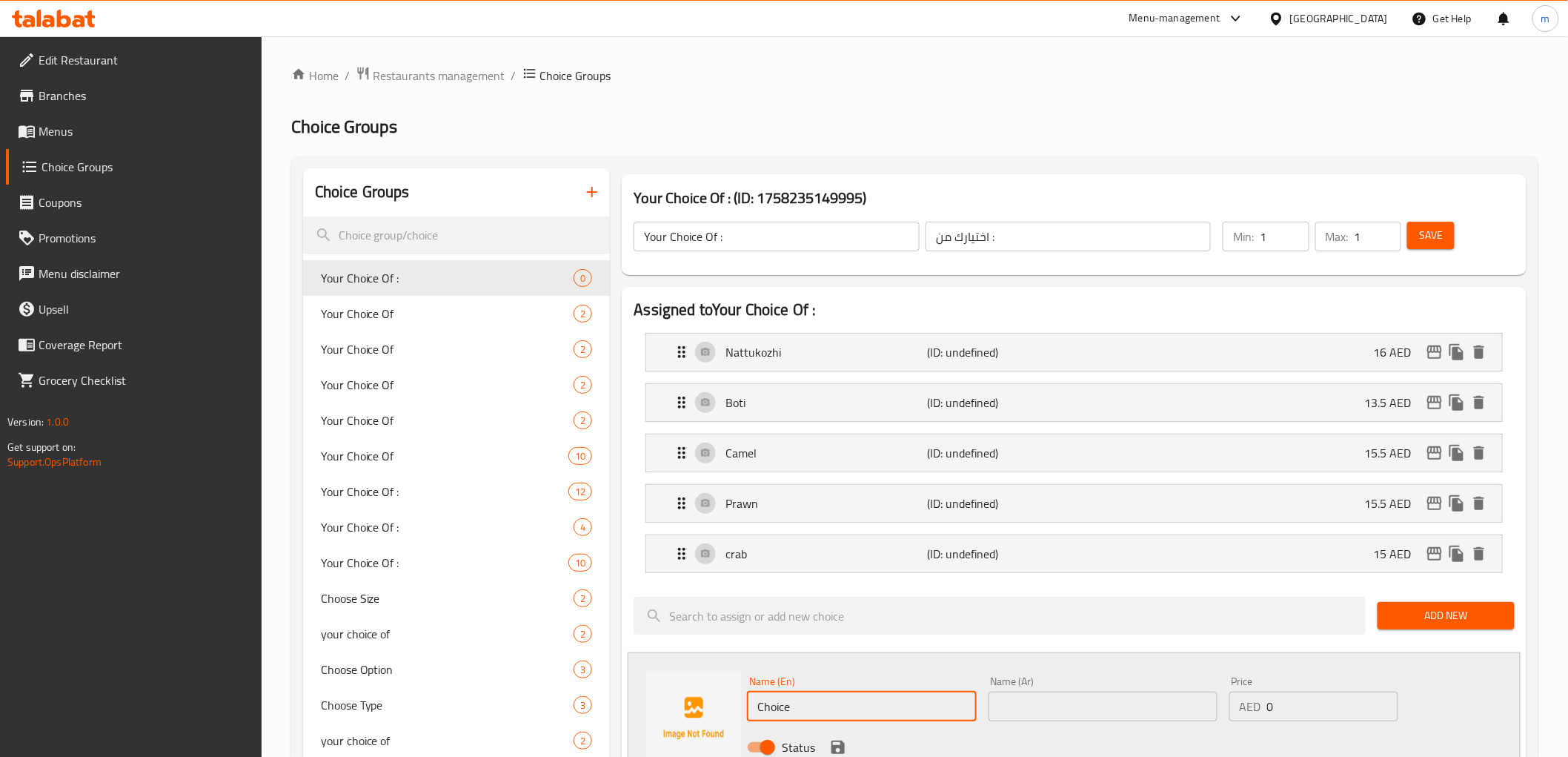
drag, startPoint x: 827, startPoint y: 692, endPoint x: 707, endPoint y: 702, distance: 120.4
click at [707, 702] on div "Name (En) Choice Name (En) Name (Ar) Name (Ar) Price AED 0 Price Status" at bounding box center [1074, 717] width 892 height 132
click at [1012, 702] on input "text" at bounding box center [1102, 707] width 229 height 30
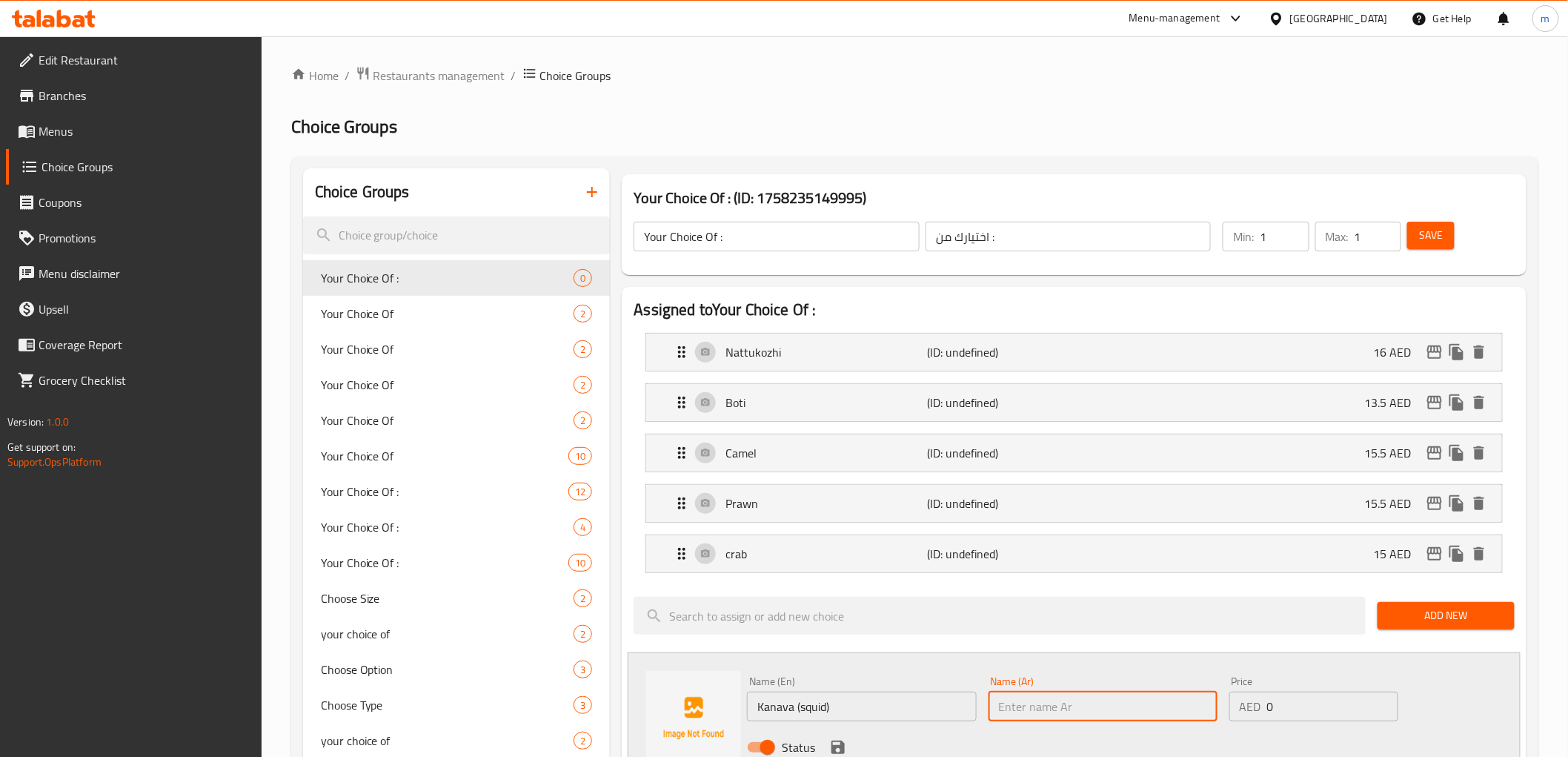
click at [772, 708] on input "Kanava (squid)" at bounding box center [861, 707] width 229 height 30
click at [1059, 699] on input "text" at bounding box center [1102, 707] width 229 height 30
click at [1323, 715] on input "0" at bounding box center [1332, 707] width 132 height 30
click at [1361, 699] on input "number" at bounding box center [1332, 707] width 132 height 30
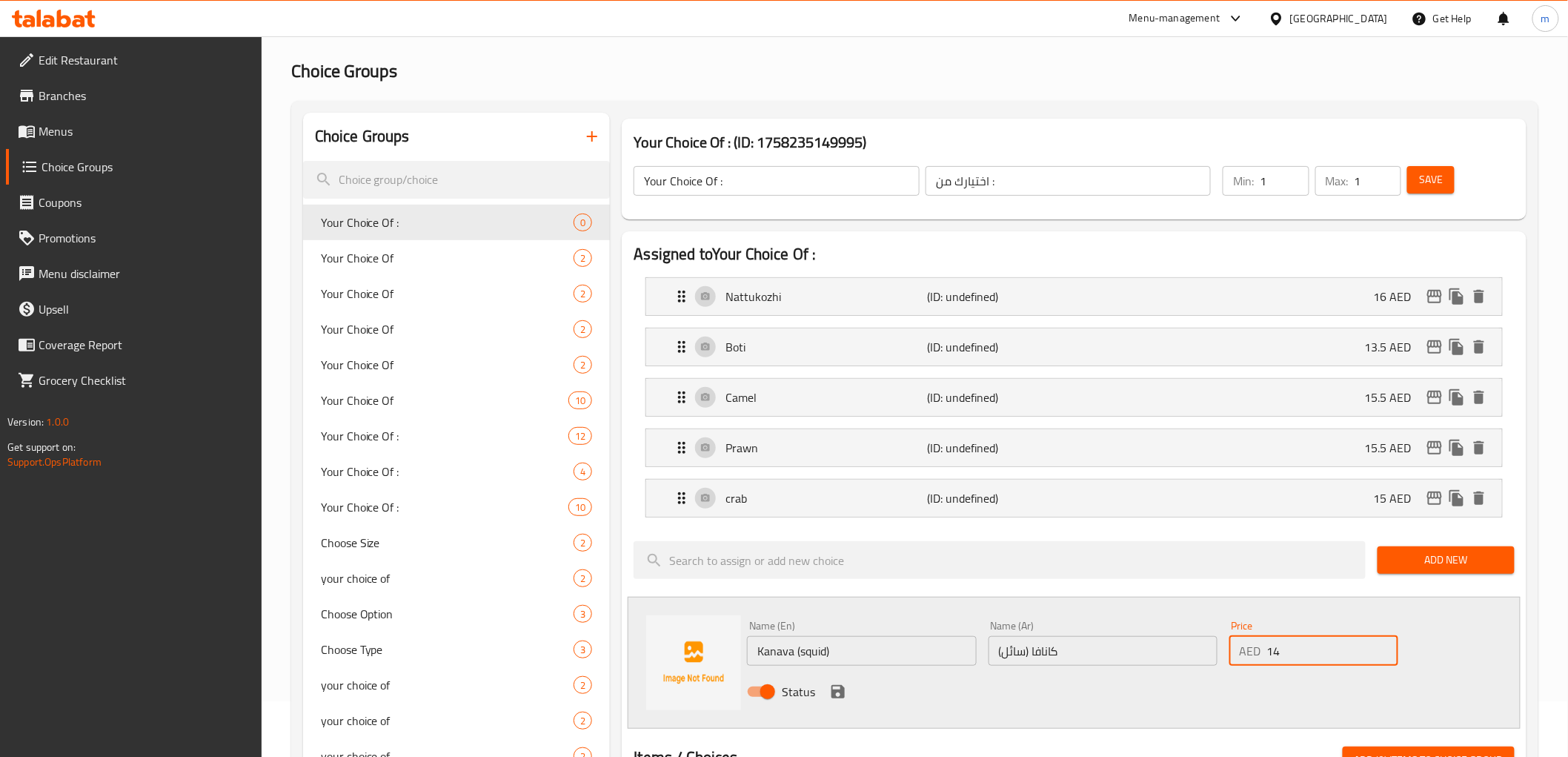
scroll to position [82, 0]
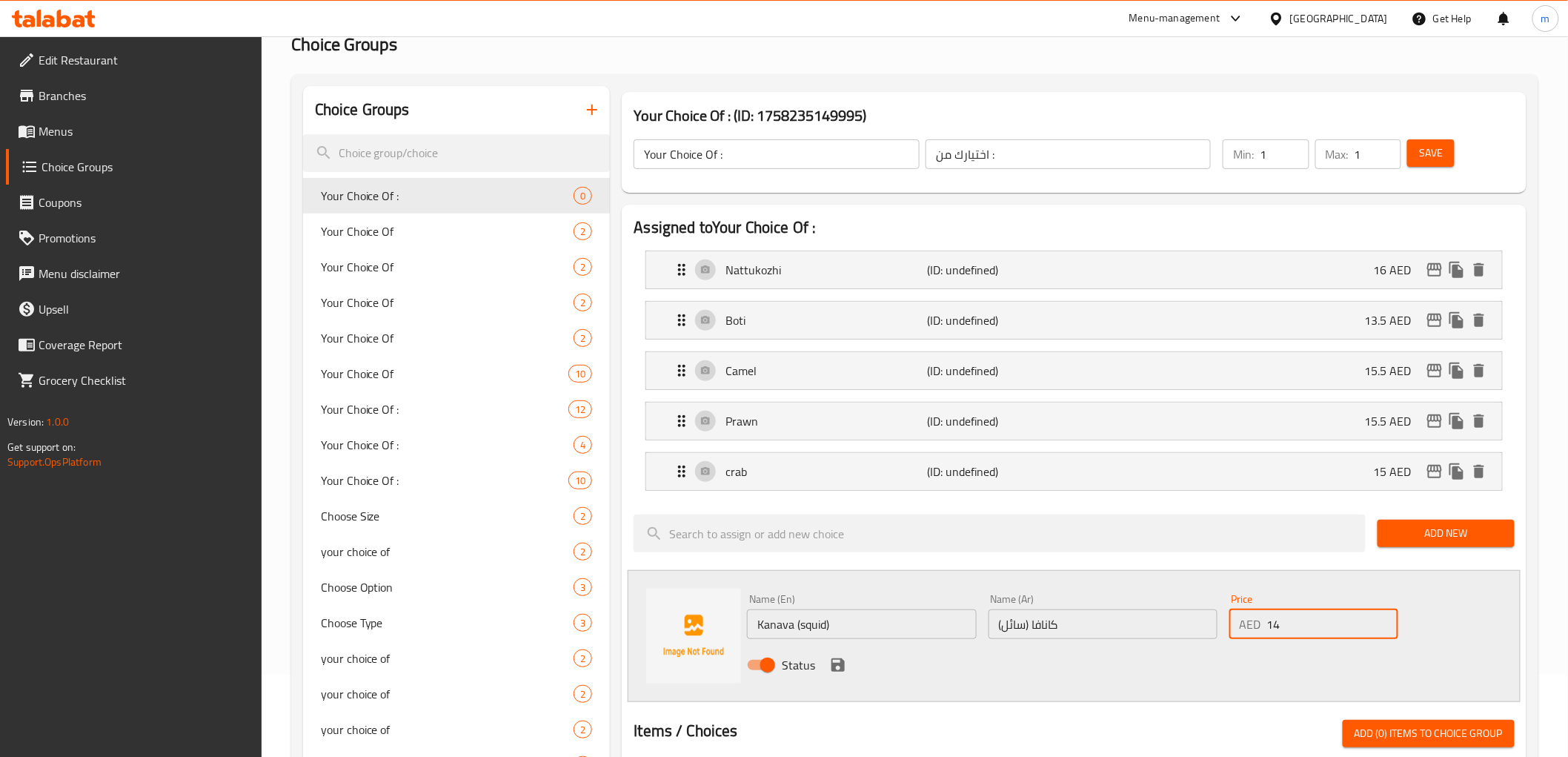
click at [1019, 627] on input "كانافا (سائل)" at bounding box center [1102, 625] width 229 height 30
click at [834, 670] on icon "save" at bounding box center [837, 664] width 13 height 13
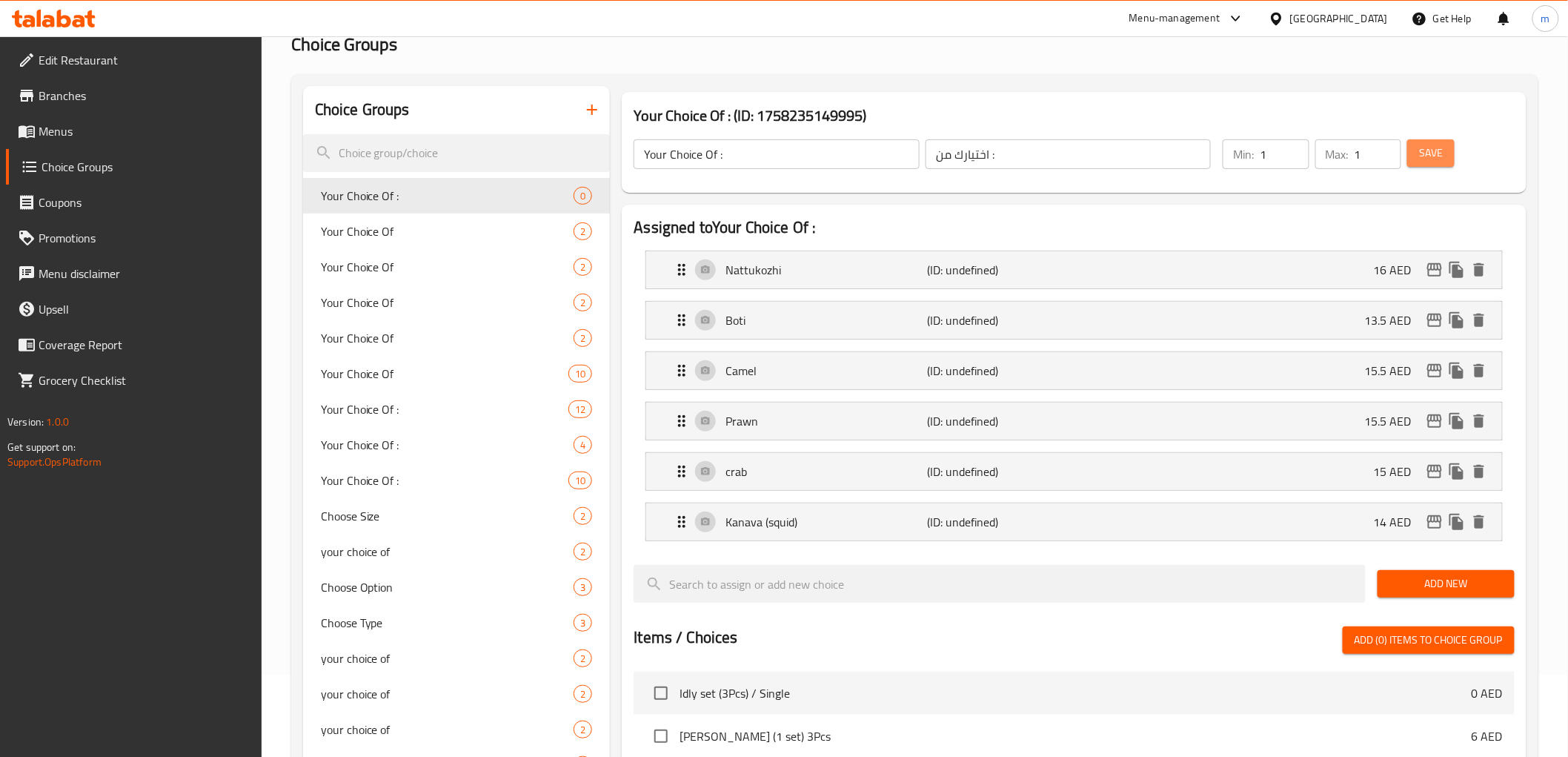
click at [1444, 157] on button "Save" at bounding box center [1430, 153] width 48 height 27
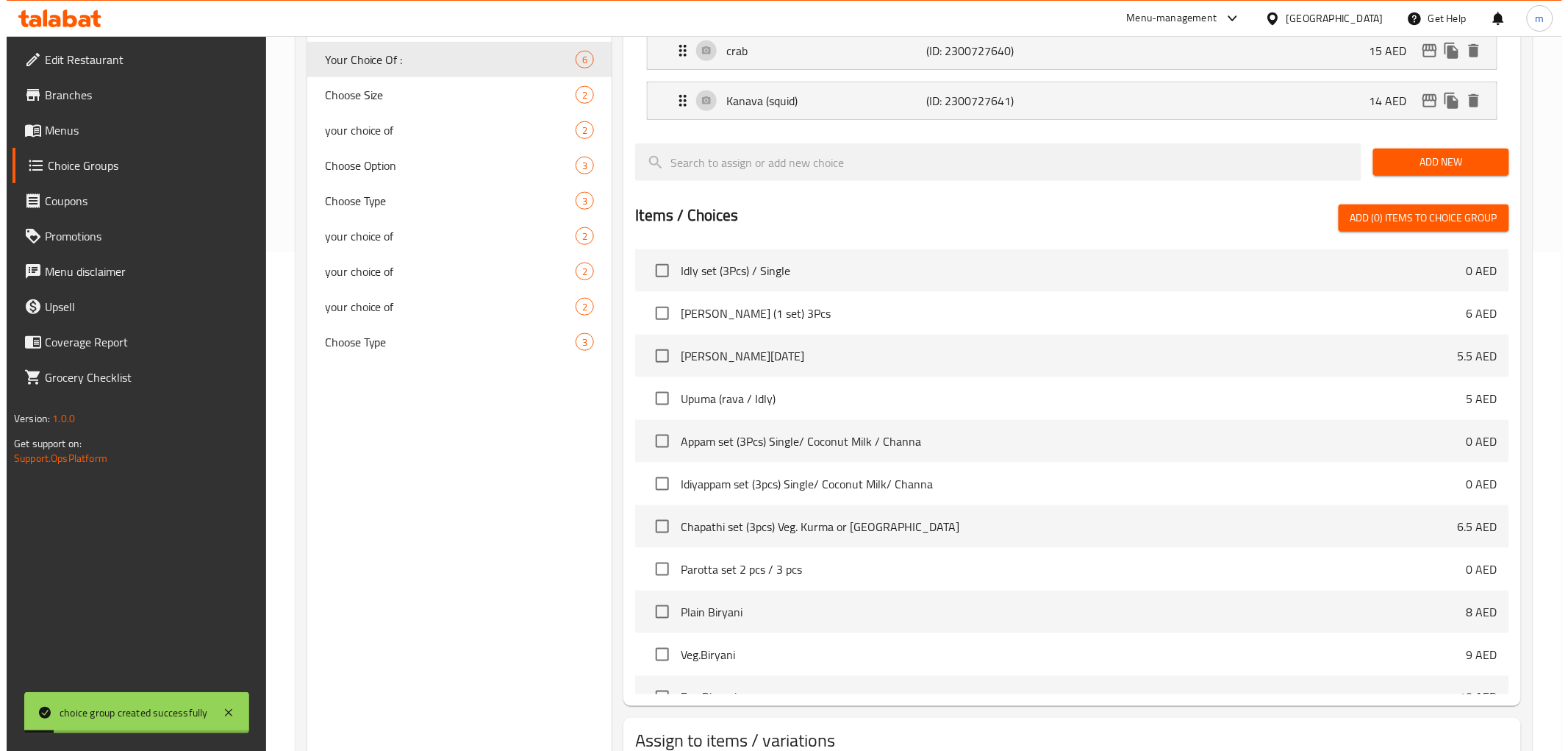
scroll to position [604, 0]
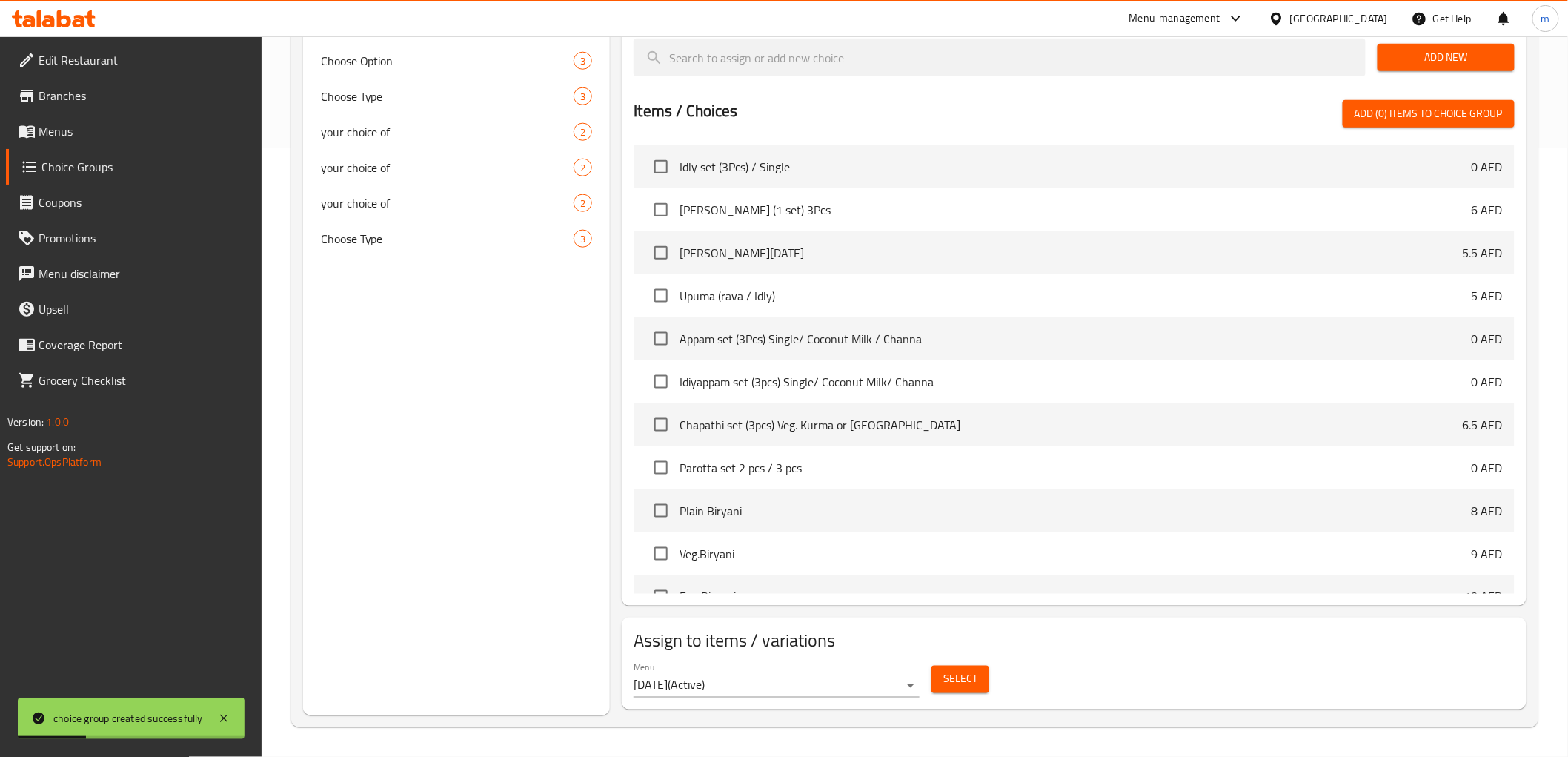
click at [964, 682] on span "Select" at bounding box center [960, 679] width 34 height 19
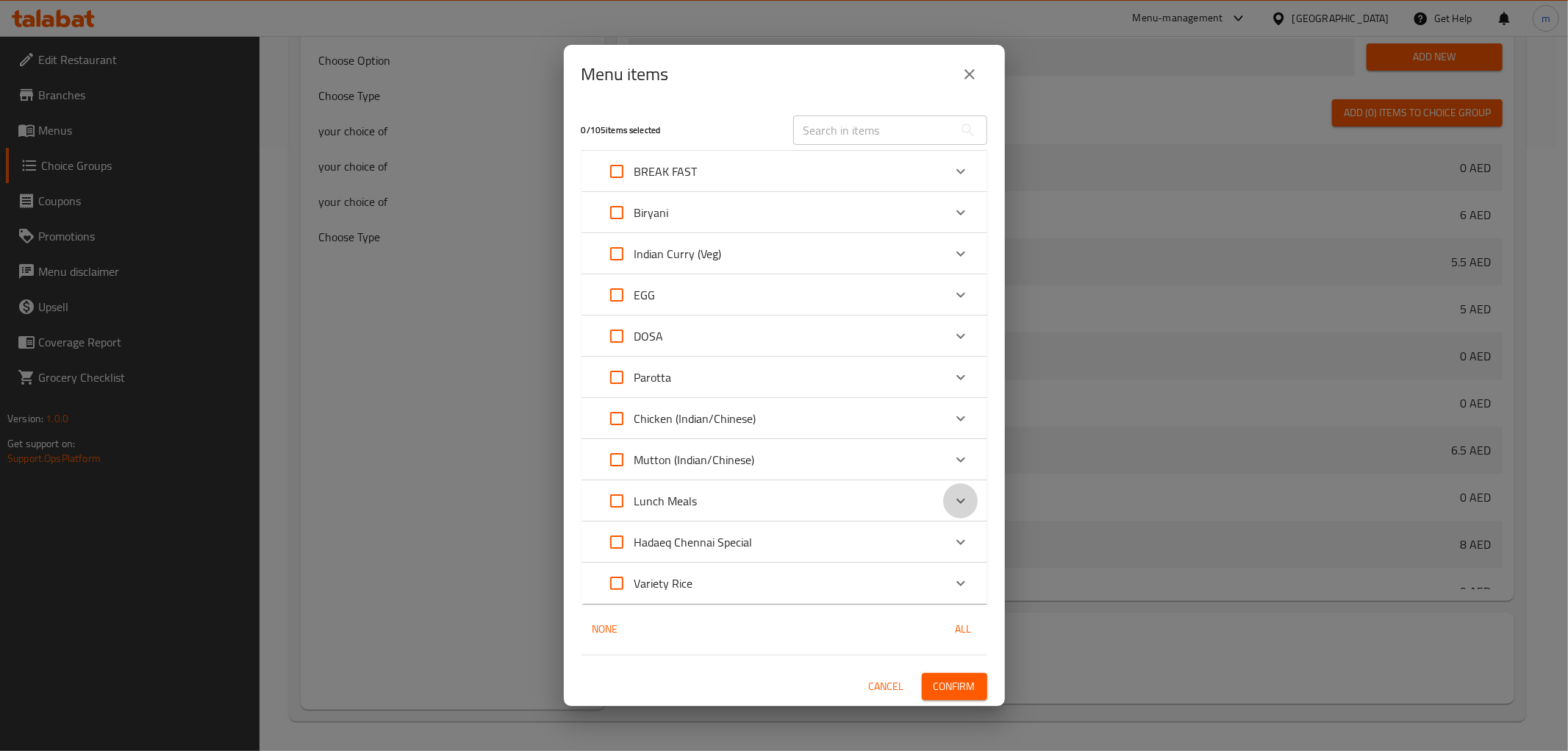
click at [965, 496] on icon "Expand" at bounding box center [961, 500] width 18 height 18
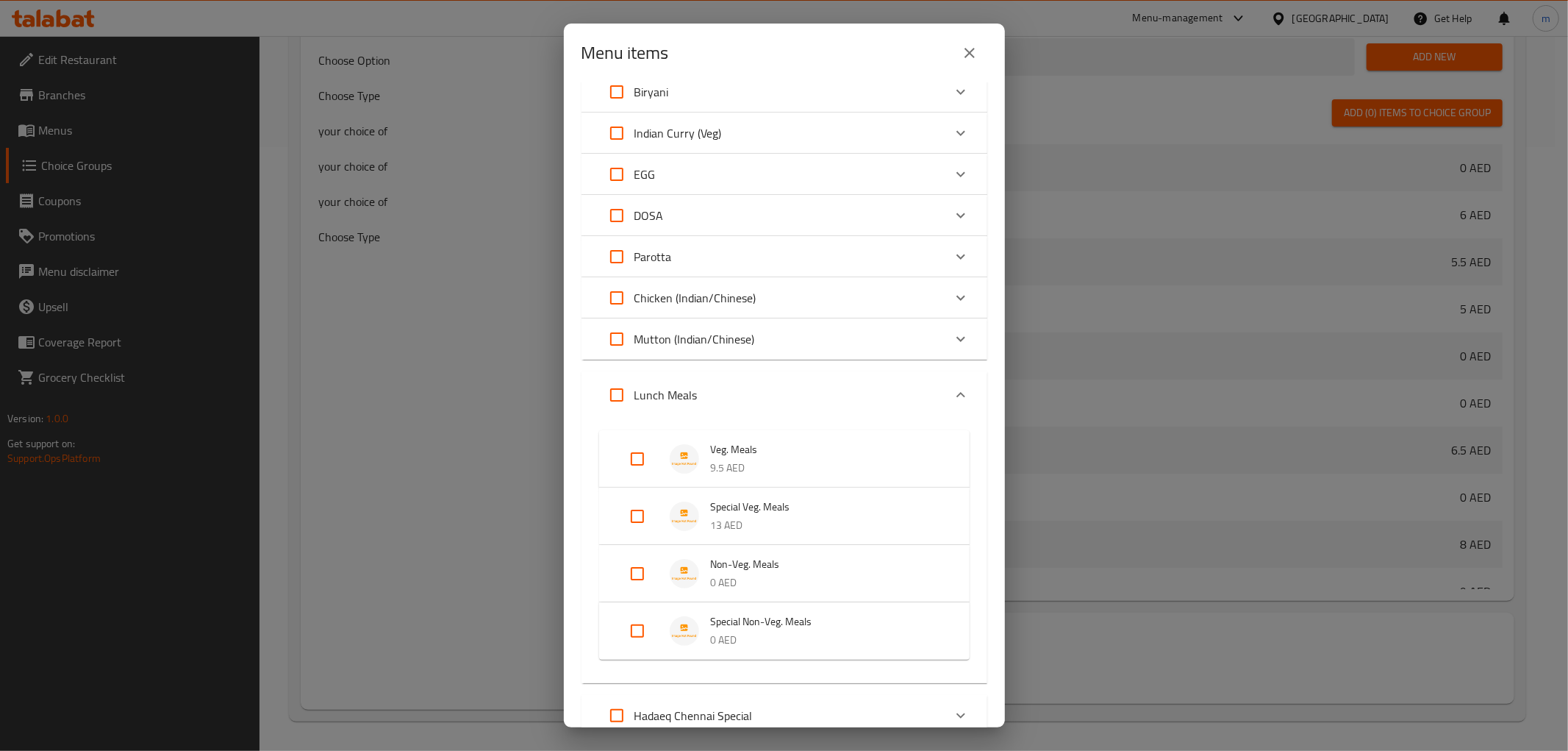
scroll to position [250, 0]
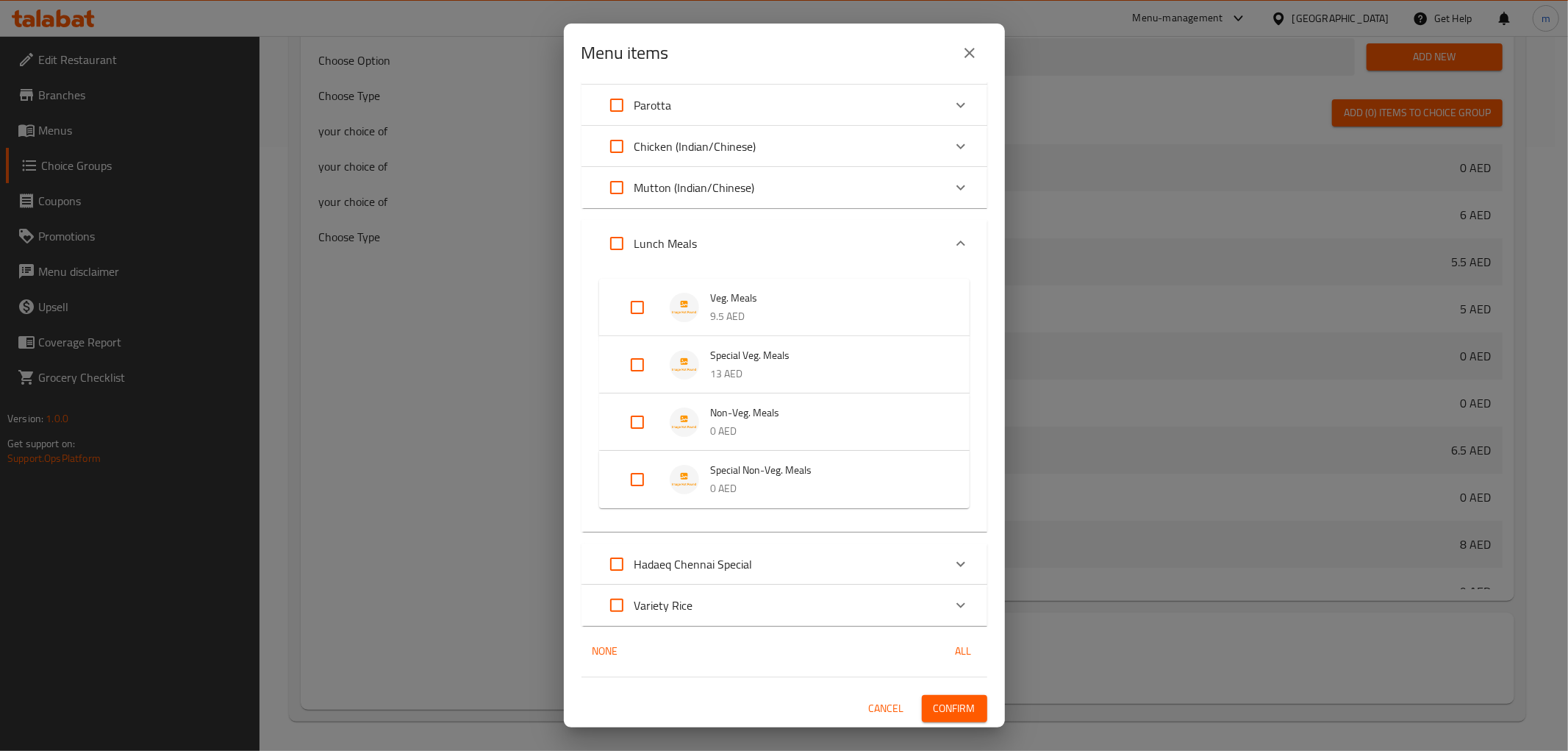
click at [636, 472] on input "Expand" at bounding box center [637, 479] width 35 height 35
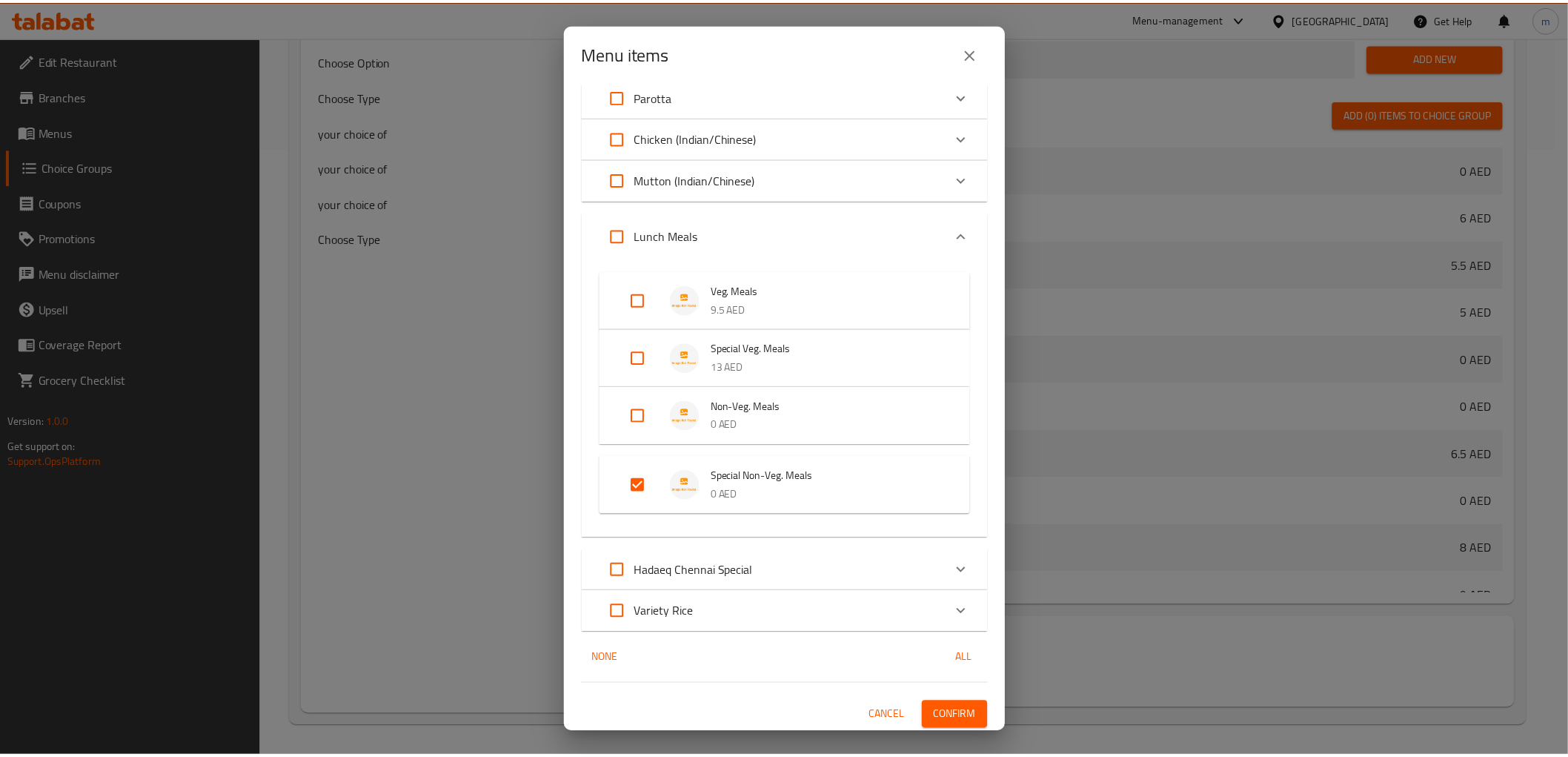
scroll to position [264, 0]
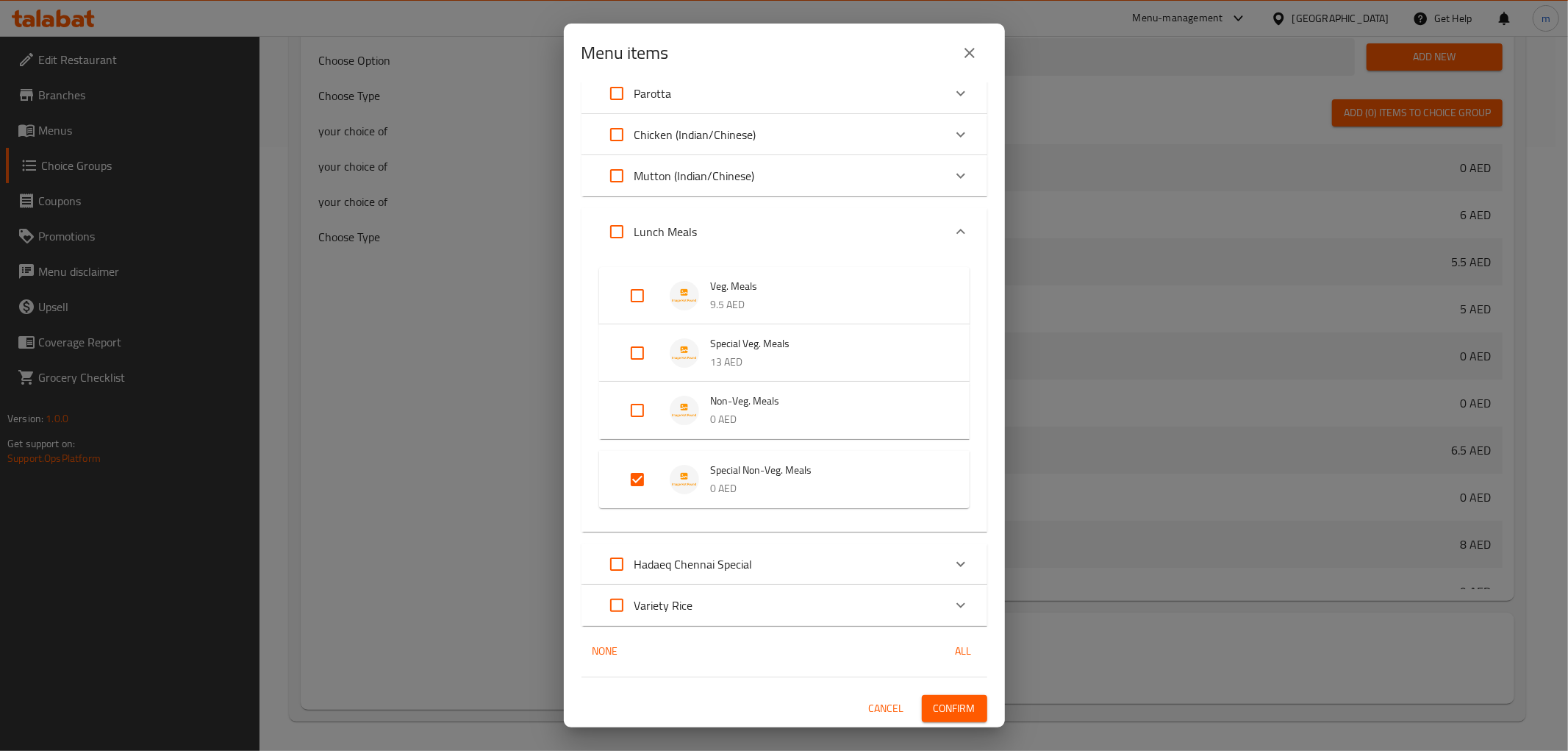
click at [949, 704] on span "Confirm" at bounding box center [955, 708] width 42 height 18
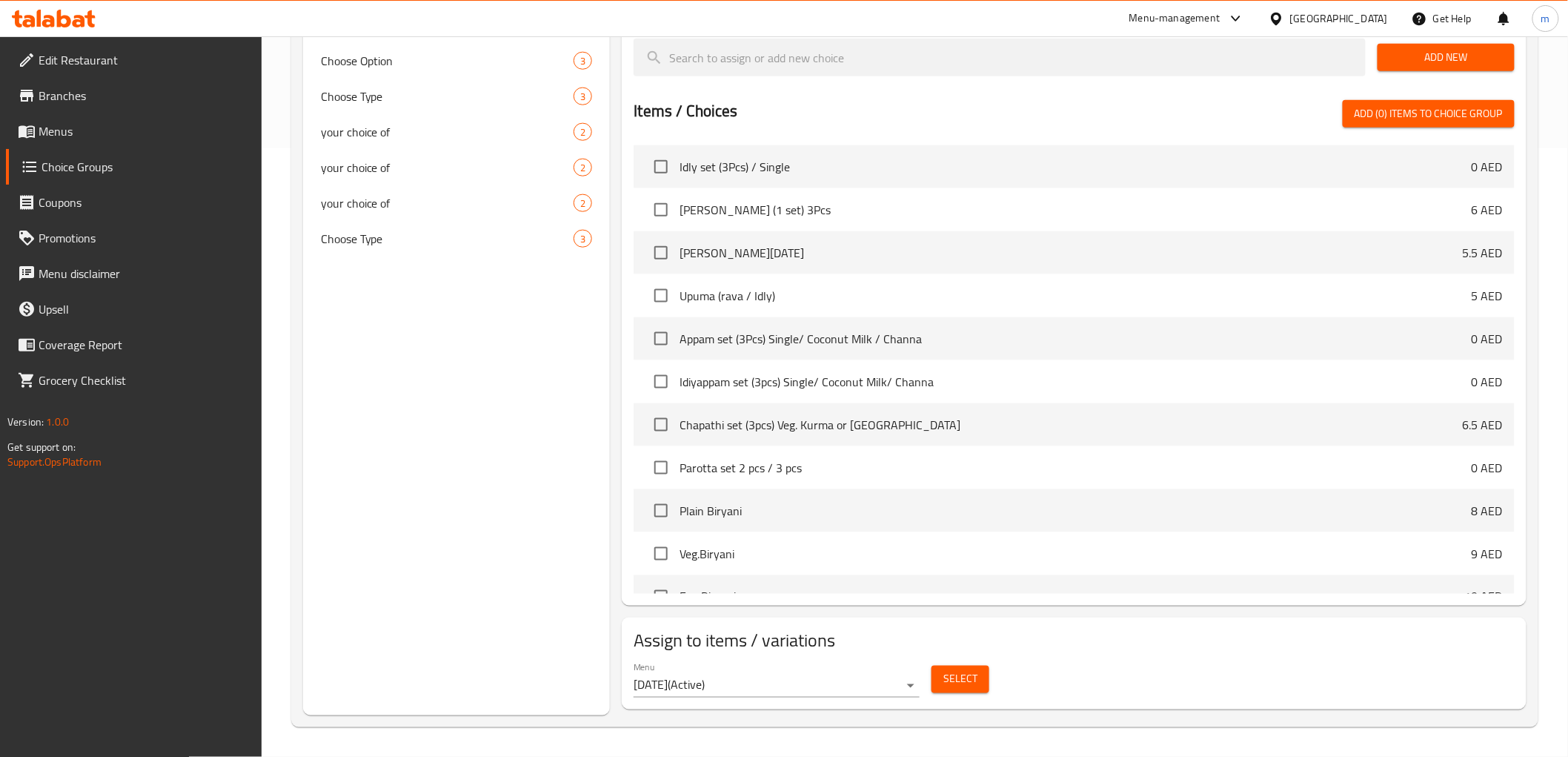
click at [72, 129] on span "Menus" at bounding box center [144, 131] width 211 height 18
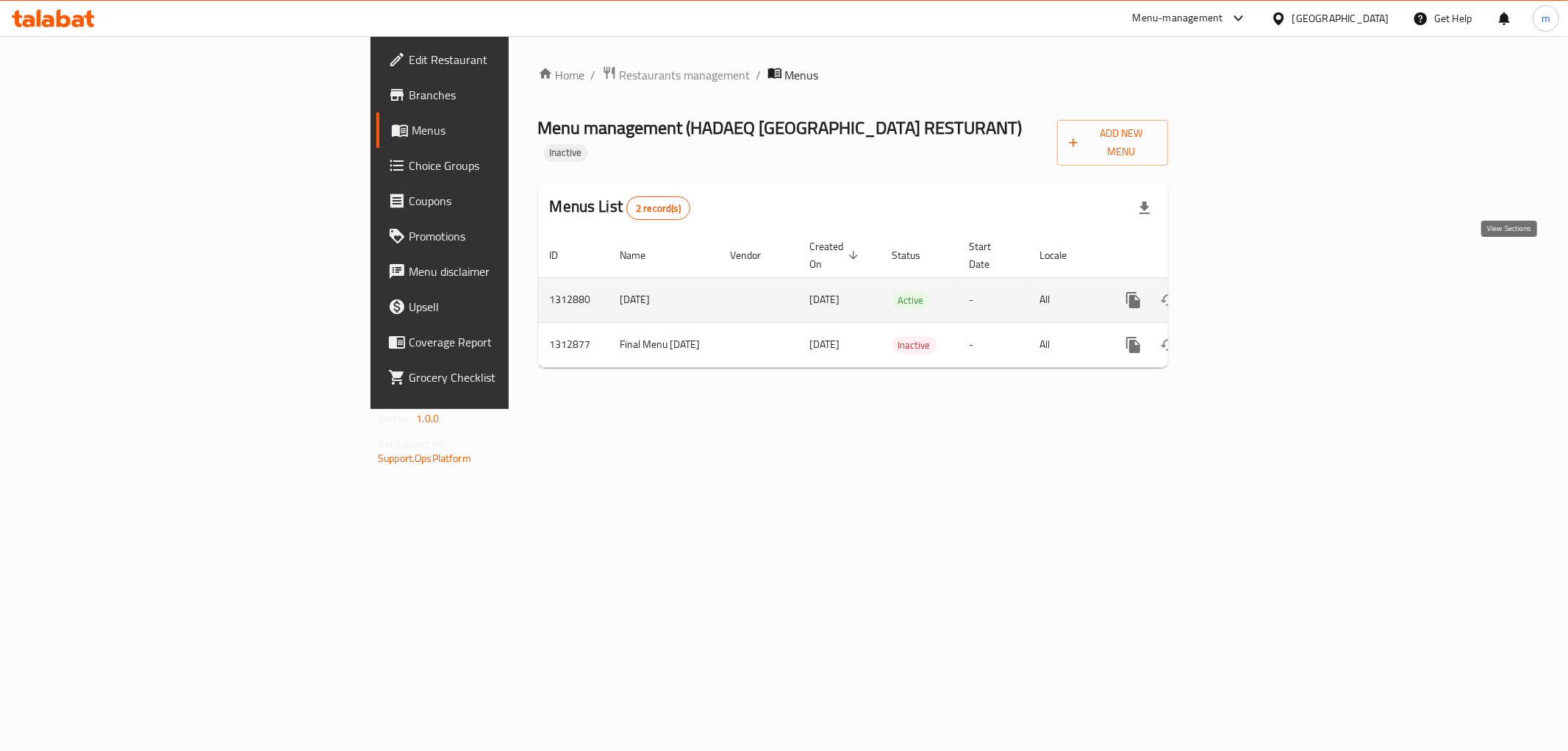
click at [1248, 291] on icon "enhanced table" at bounding box center [1240, 300] width 18 height 18
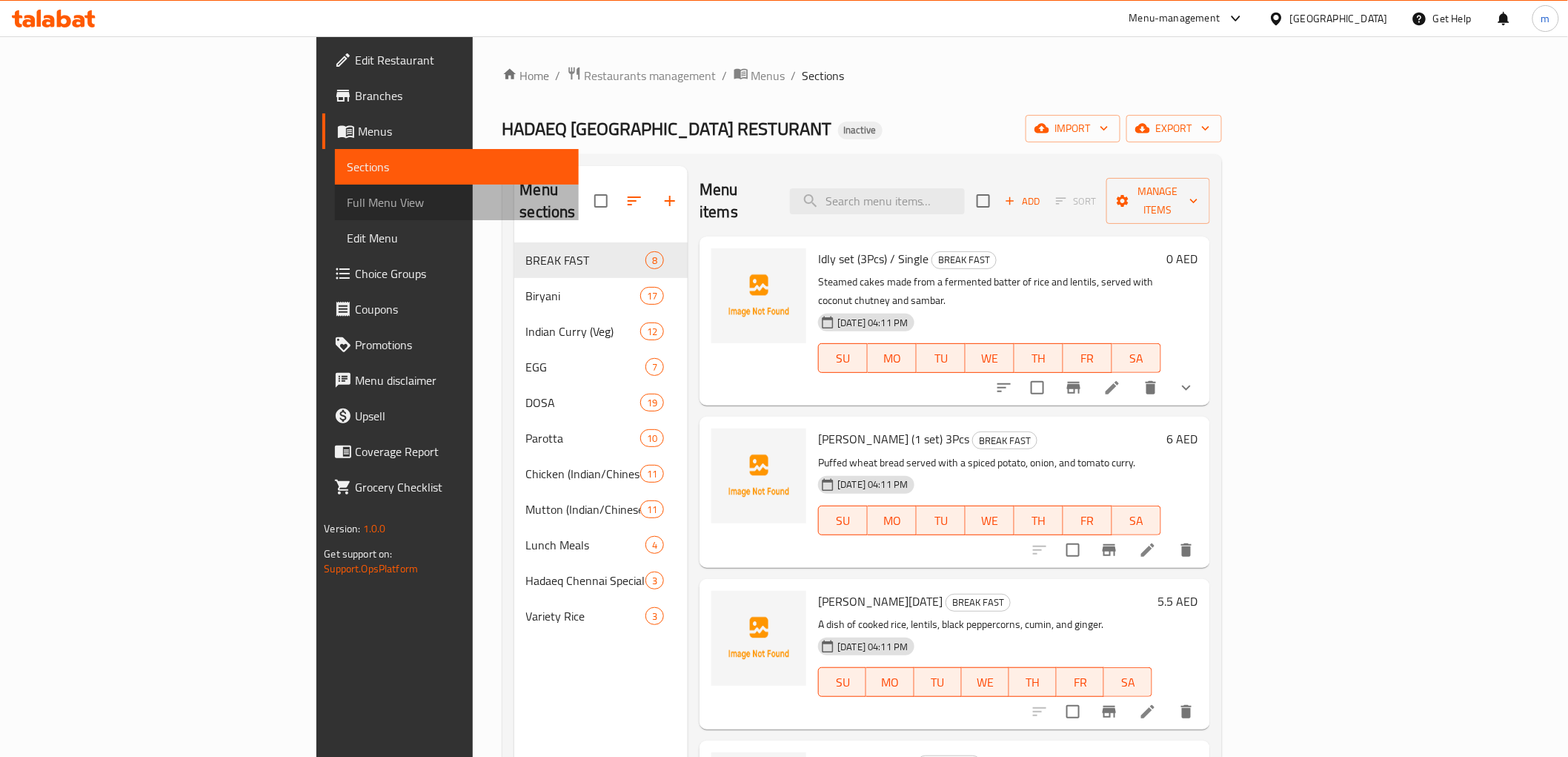
click at [347, 208] on span "Full Menu View" at bounding box center [456, 202] width 219 height 18
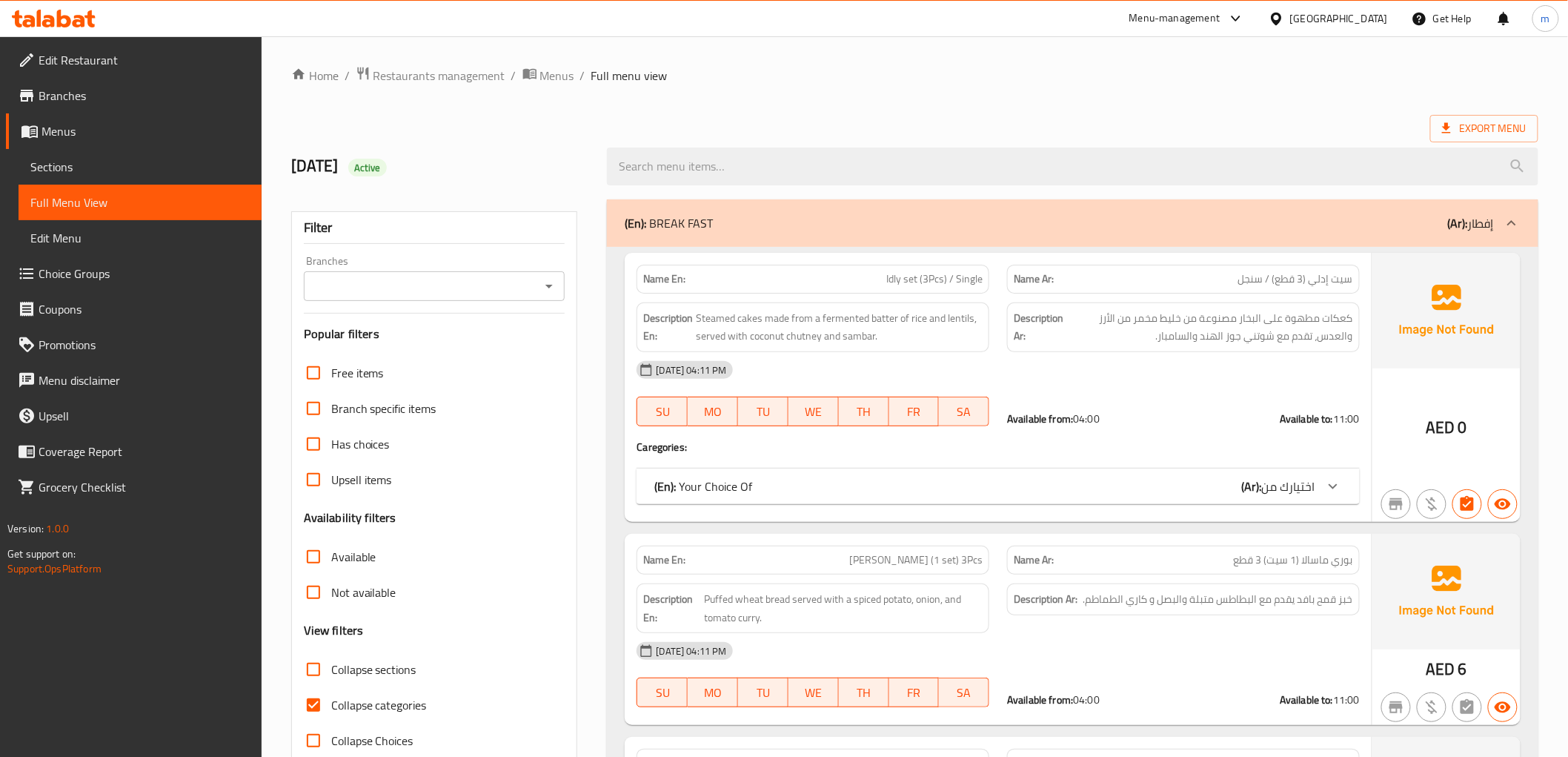
click at [321, 665] on input "Collapse sections" at bounding box center [313, 670] width 35 height 35
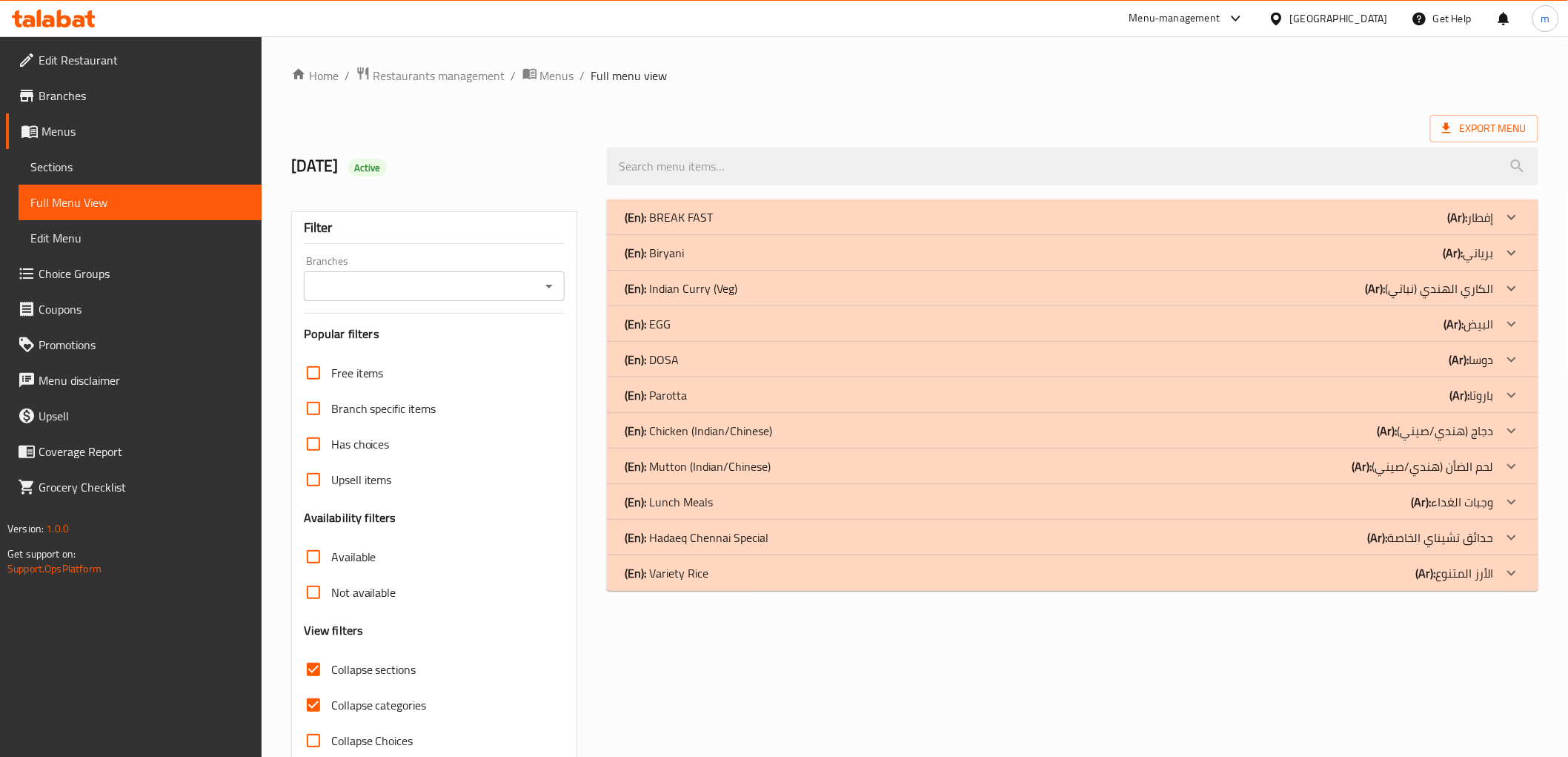
click at [320, 708] on input "Collapse categories" at bounding box center [313, 705] width 35 height 35
click at [886, 68] on ol "Home / Restaurants management / Menus / Full menu view" at bounding box center [915, 76] width 1247 height 19
click at [1508, 216] on icon at bounding box center [1511, 217] width 18 height 18
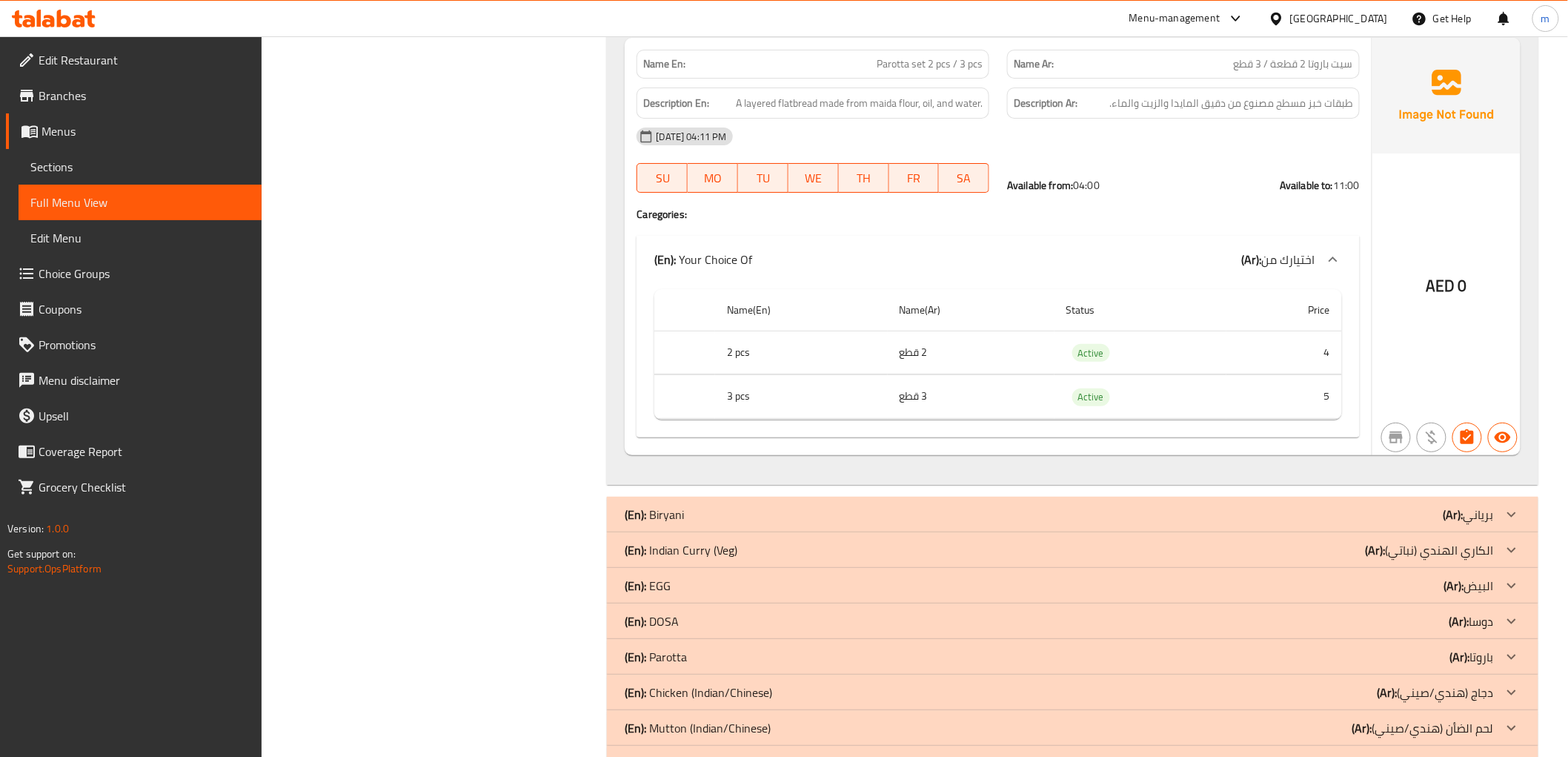
scroll to position [2441, 0]
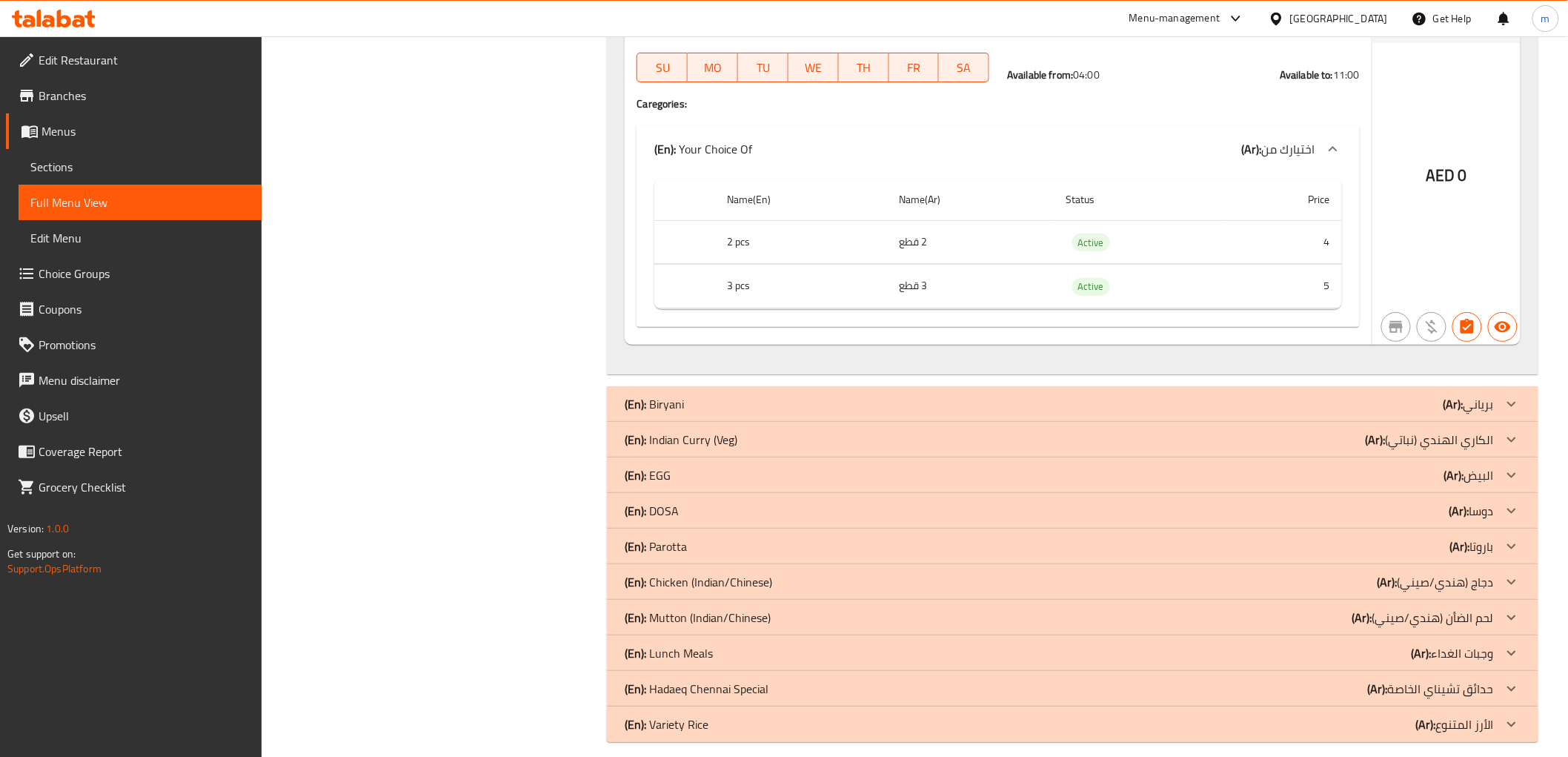
click at [1510, 502] on icon at bounding box center [1511, 511] width 18 height 18
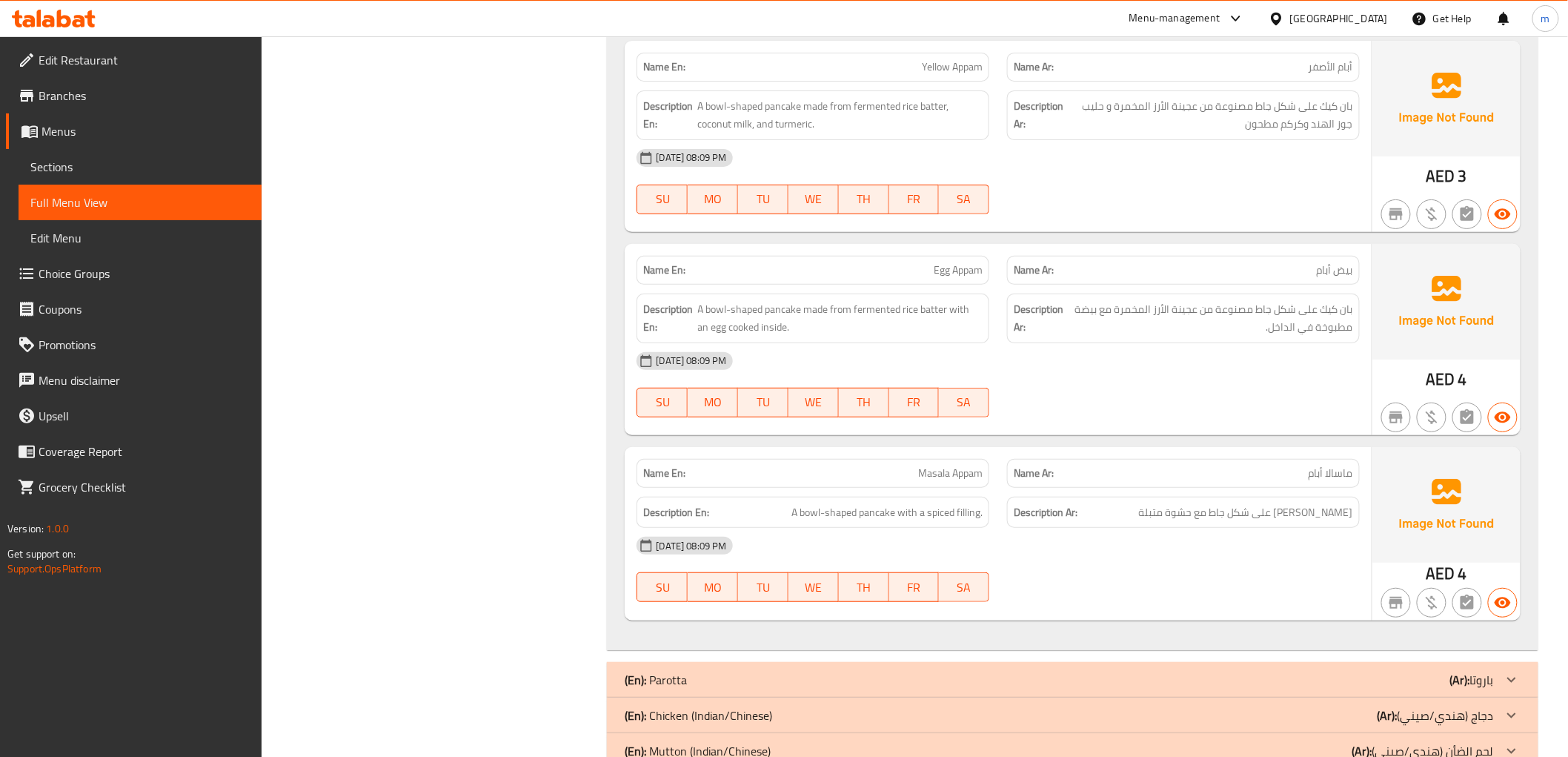
scroll to position [7291, 0]
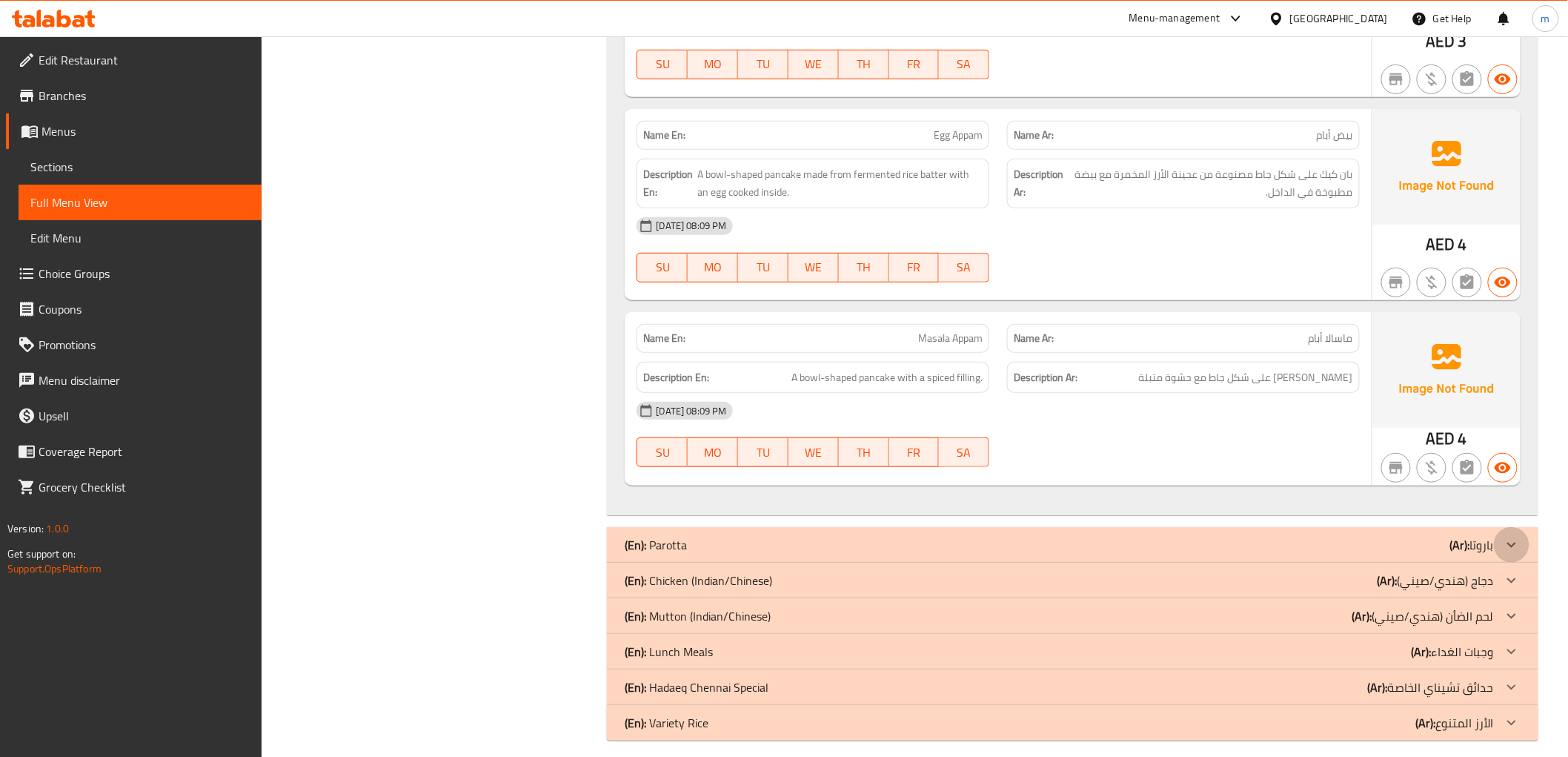
click at [1498, 528] on div at bounding box center [1511, 545] width 35 height 35
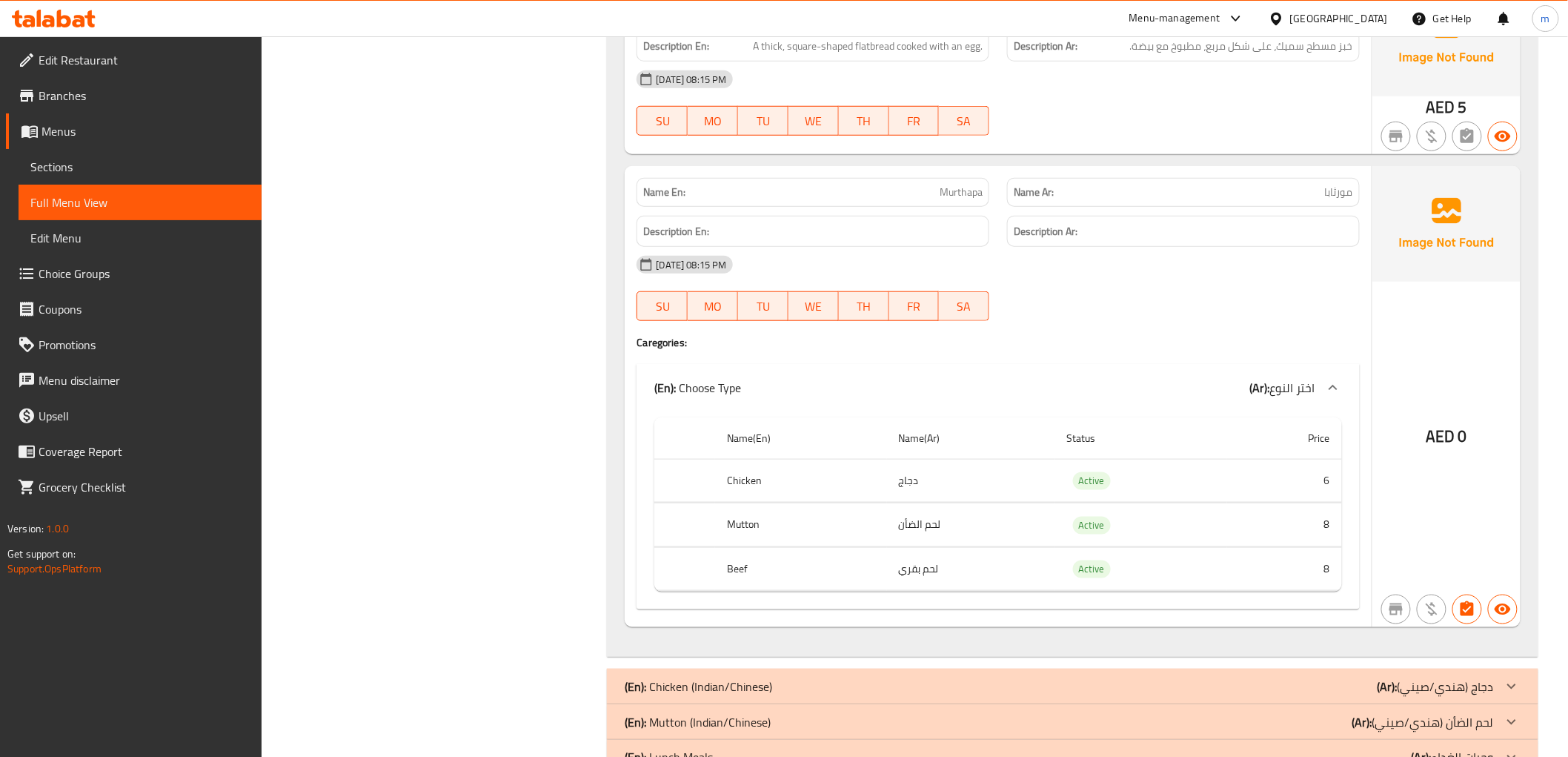
scroll to position [9969, 0]
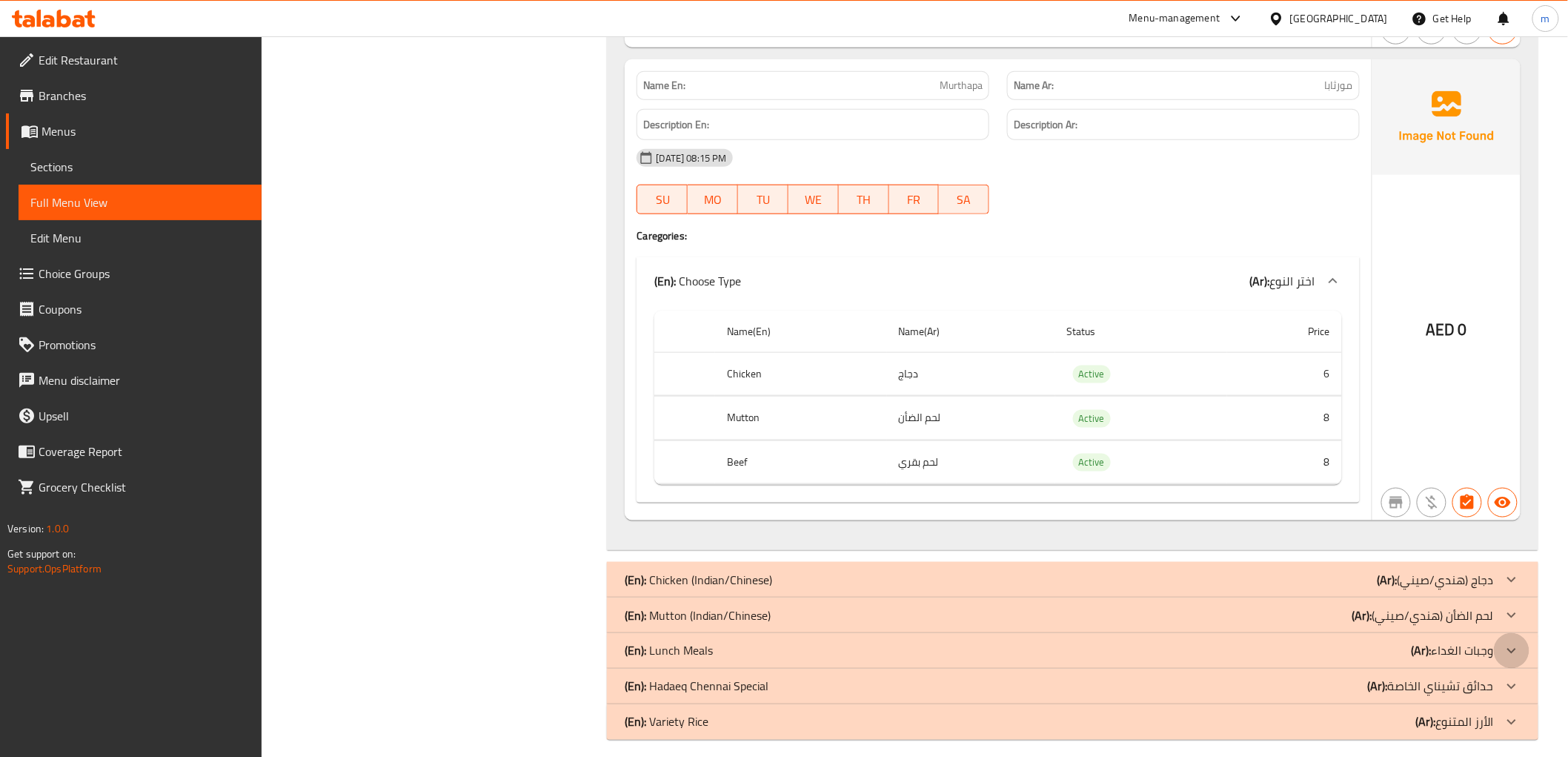
click at [1512, 642] on icon at bounding box center [1511, 651] width 18 height 18
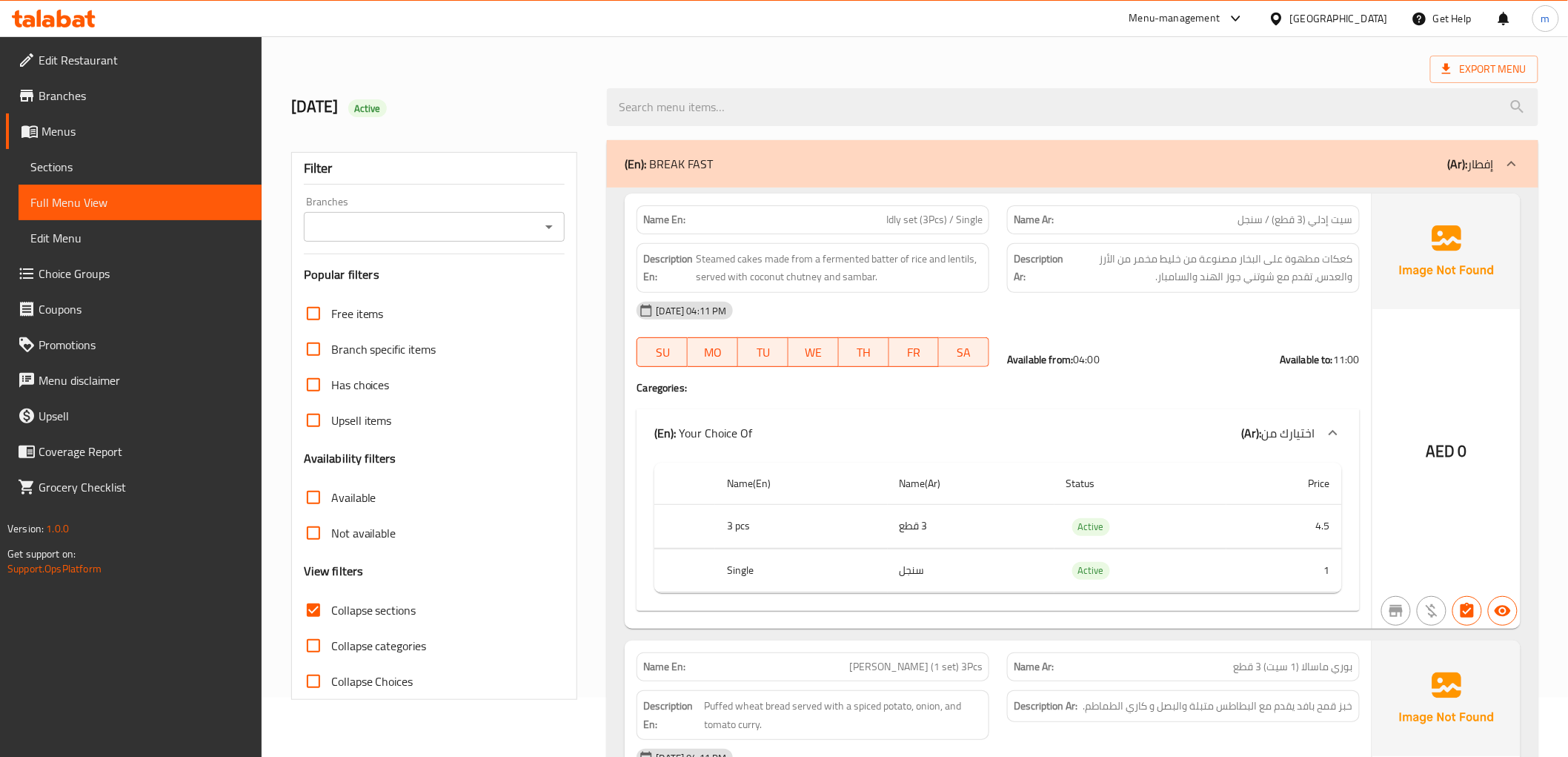
scroll to position [0, 0]
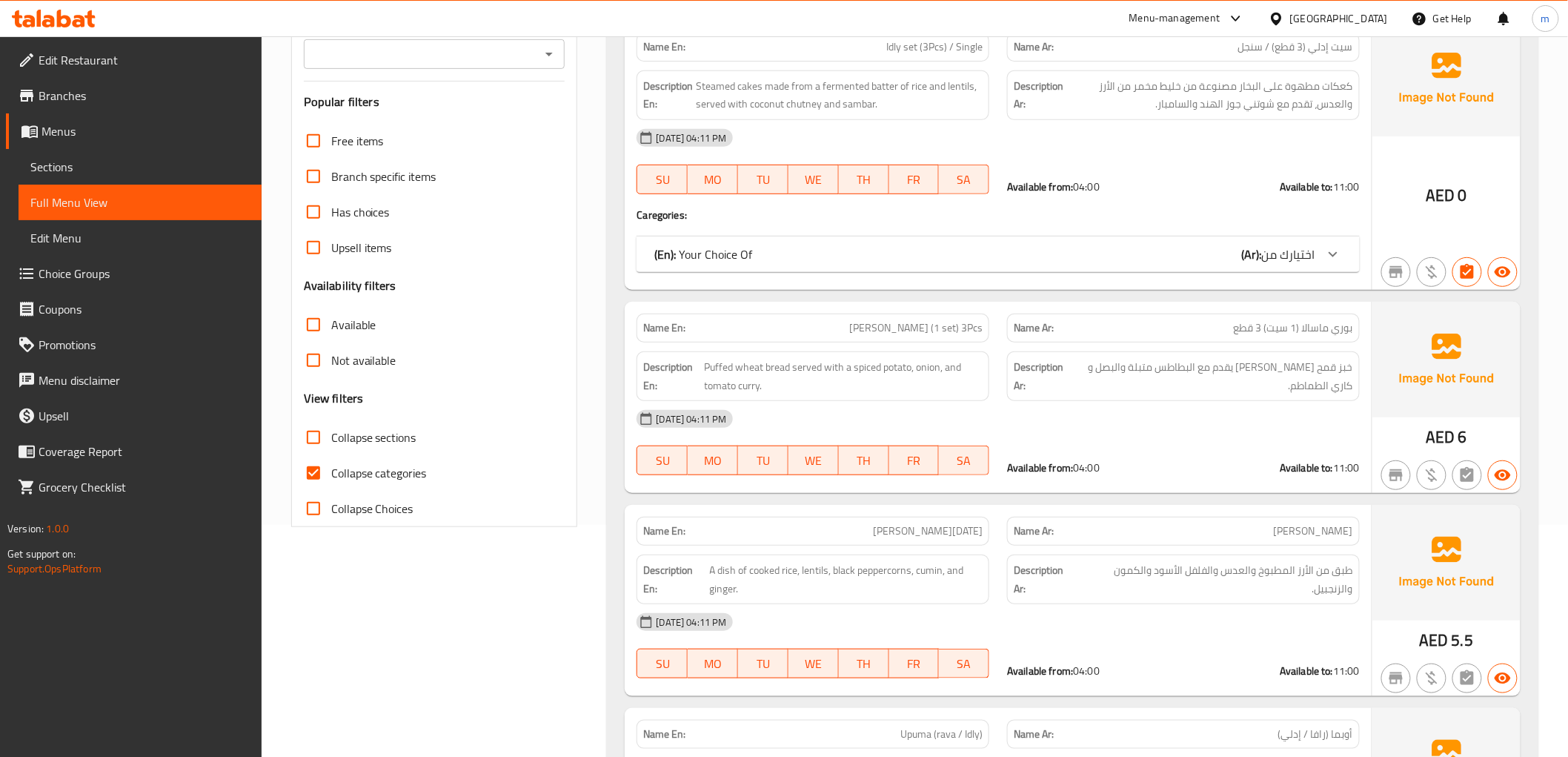
scroll to position [164, 0]
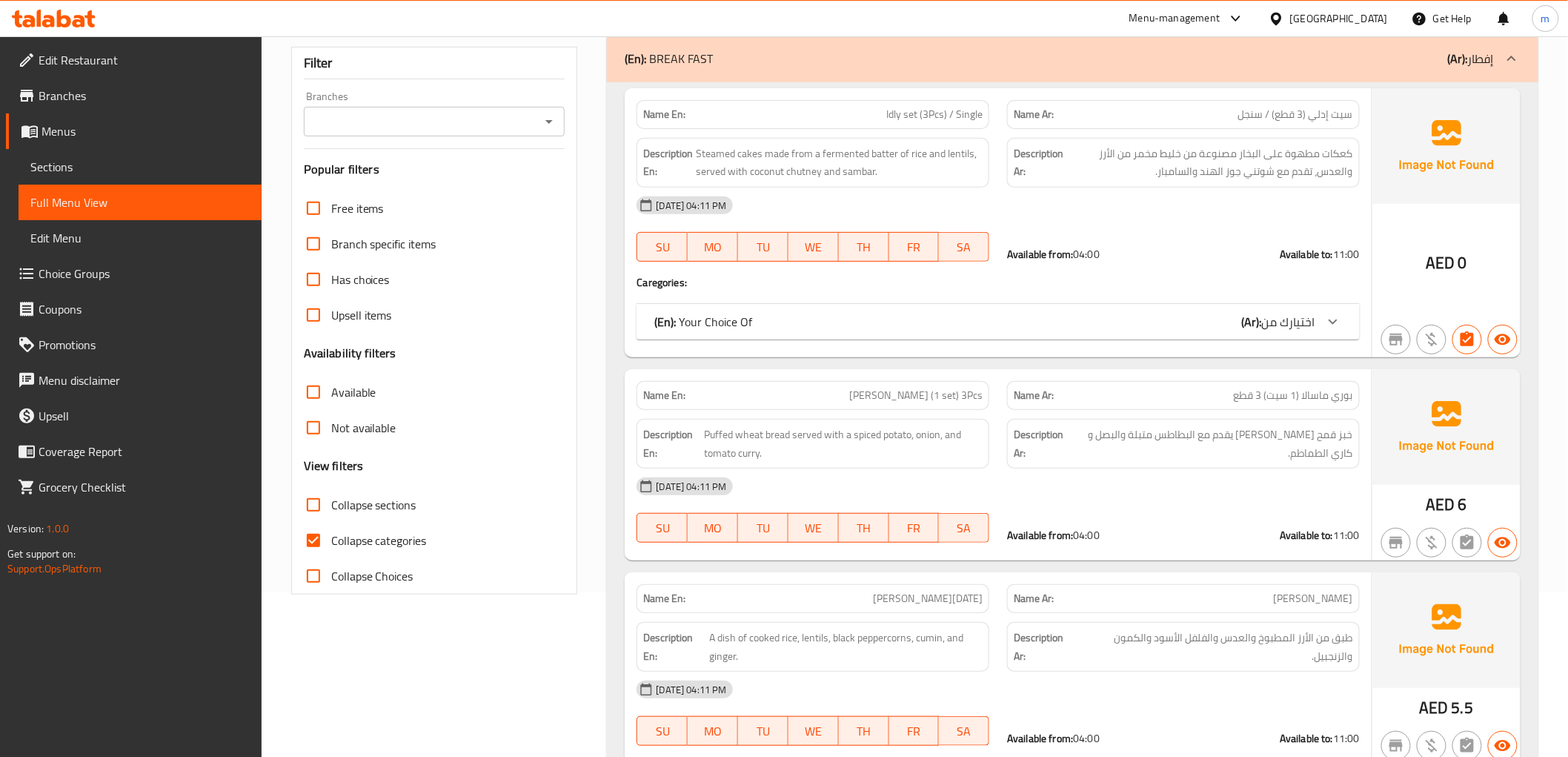
click at [319, 510] on input "Collapse sections" at bounding box center [313, 504] width 35 height 35
checkbox input "true"
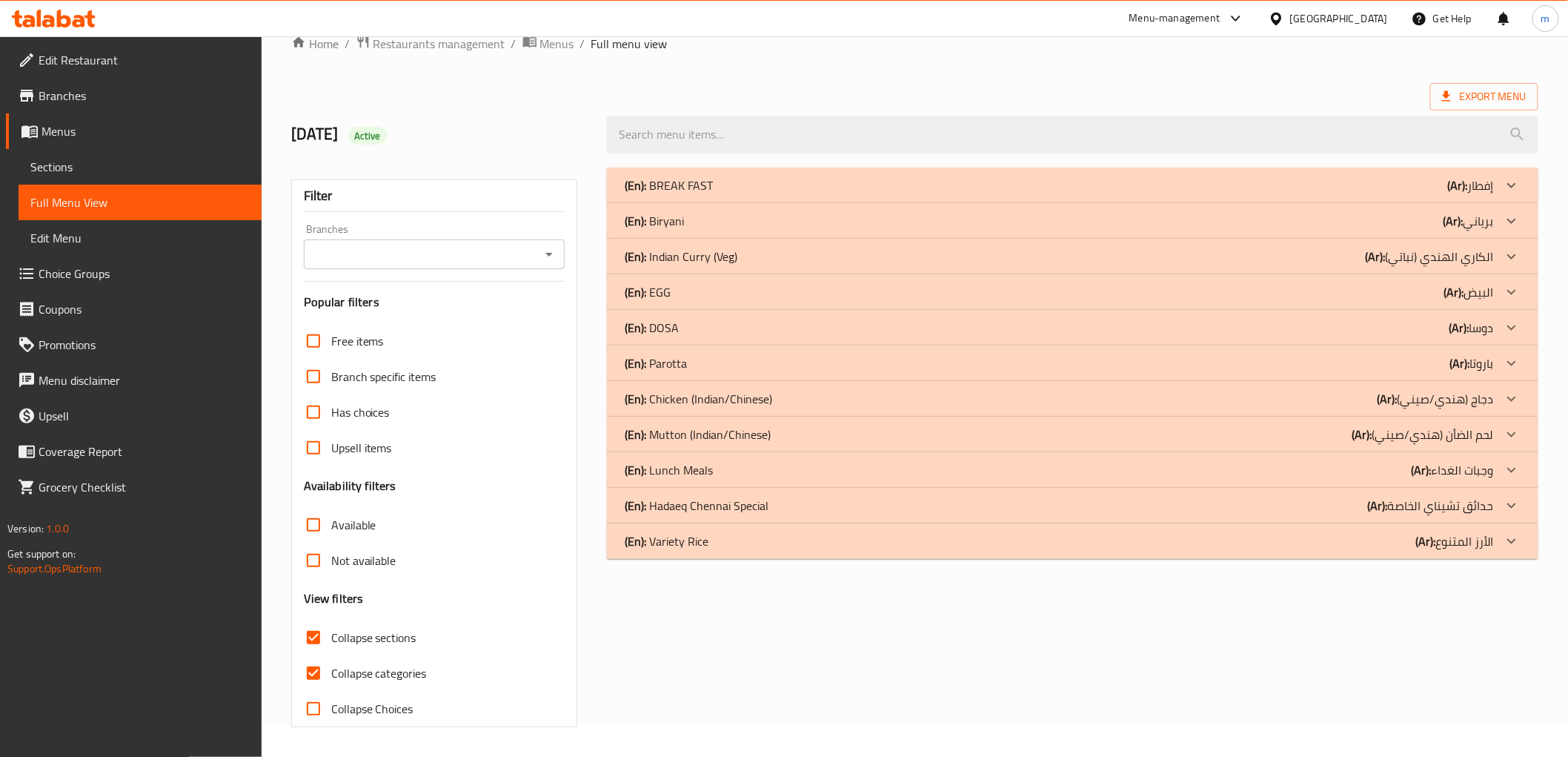
scroll to position [32, 0]
click at [1519, 473] on icon at bounding box center [1511, 470] width 18 height 18
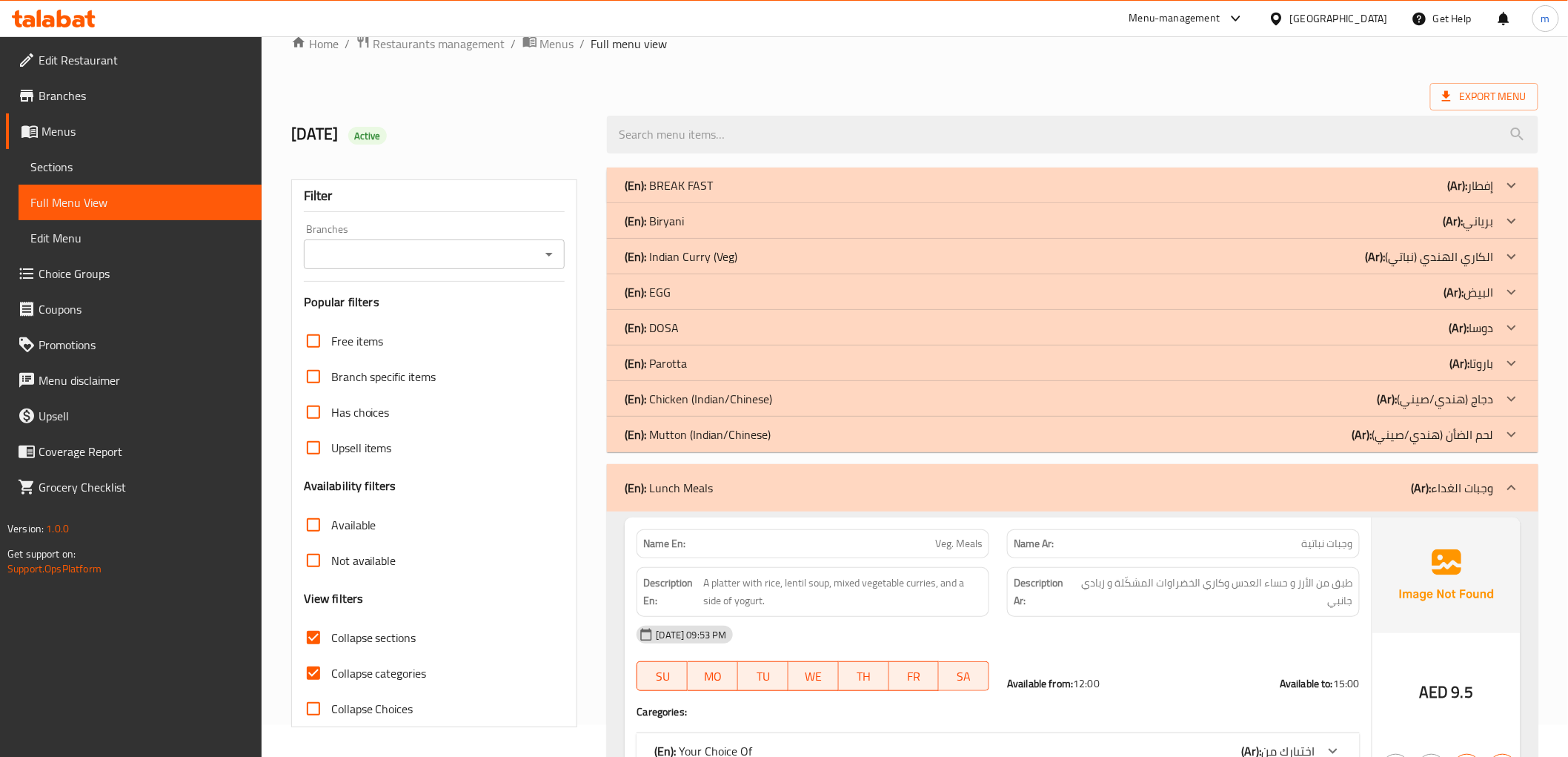
click at [1516, 363] on icon at bounding box center [1511, 363] width 18 height 18
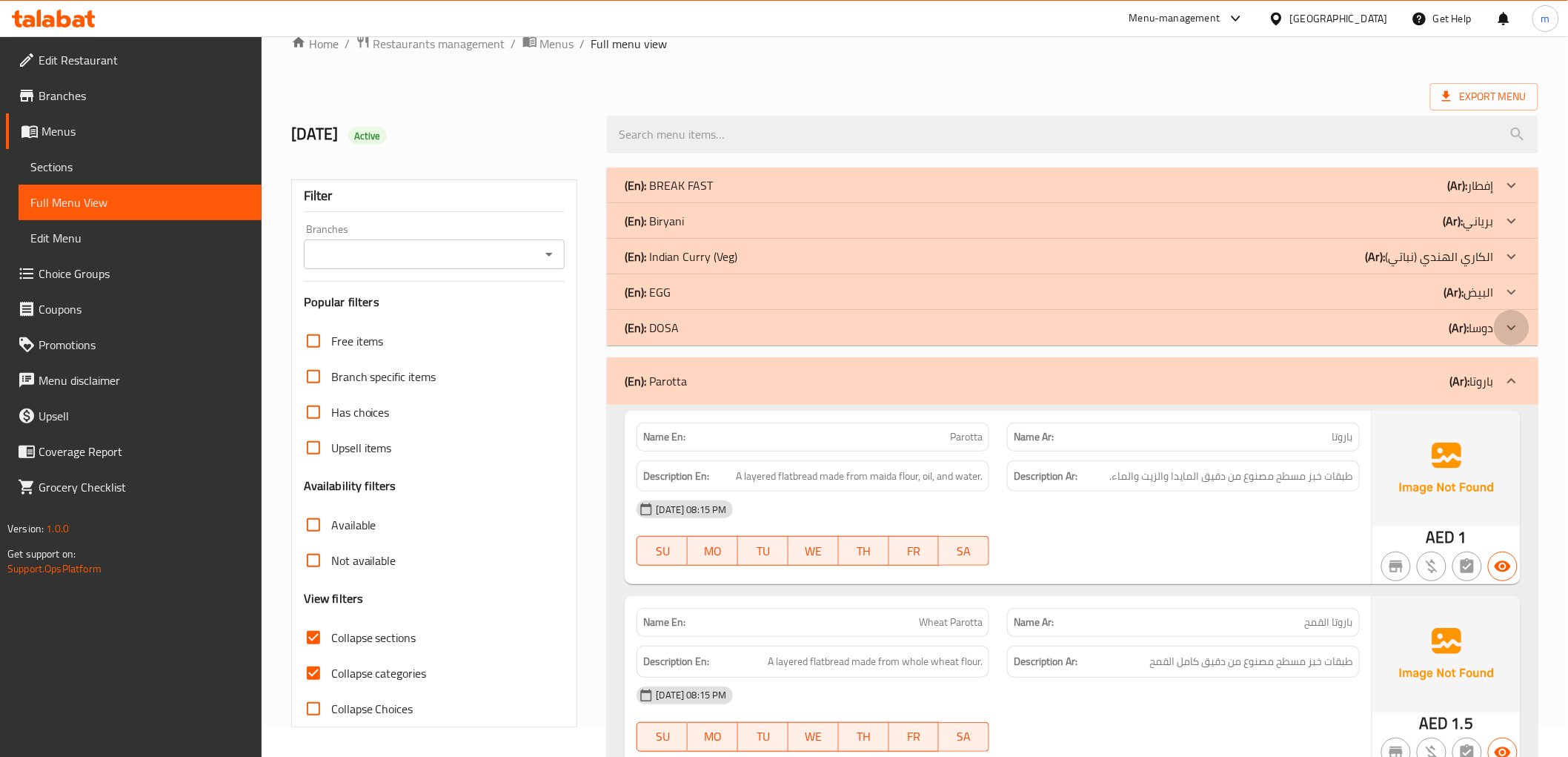
click at [1508, 329] on icon at bounding box center [1511, 328] width 18 height 18
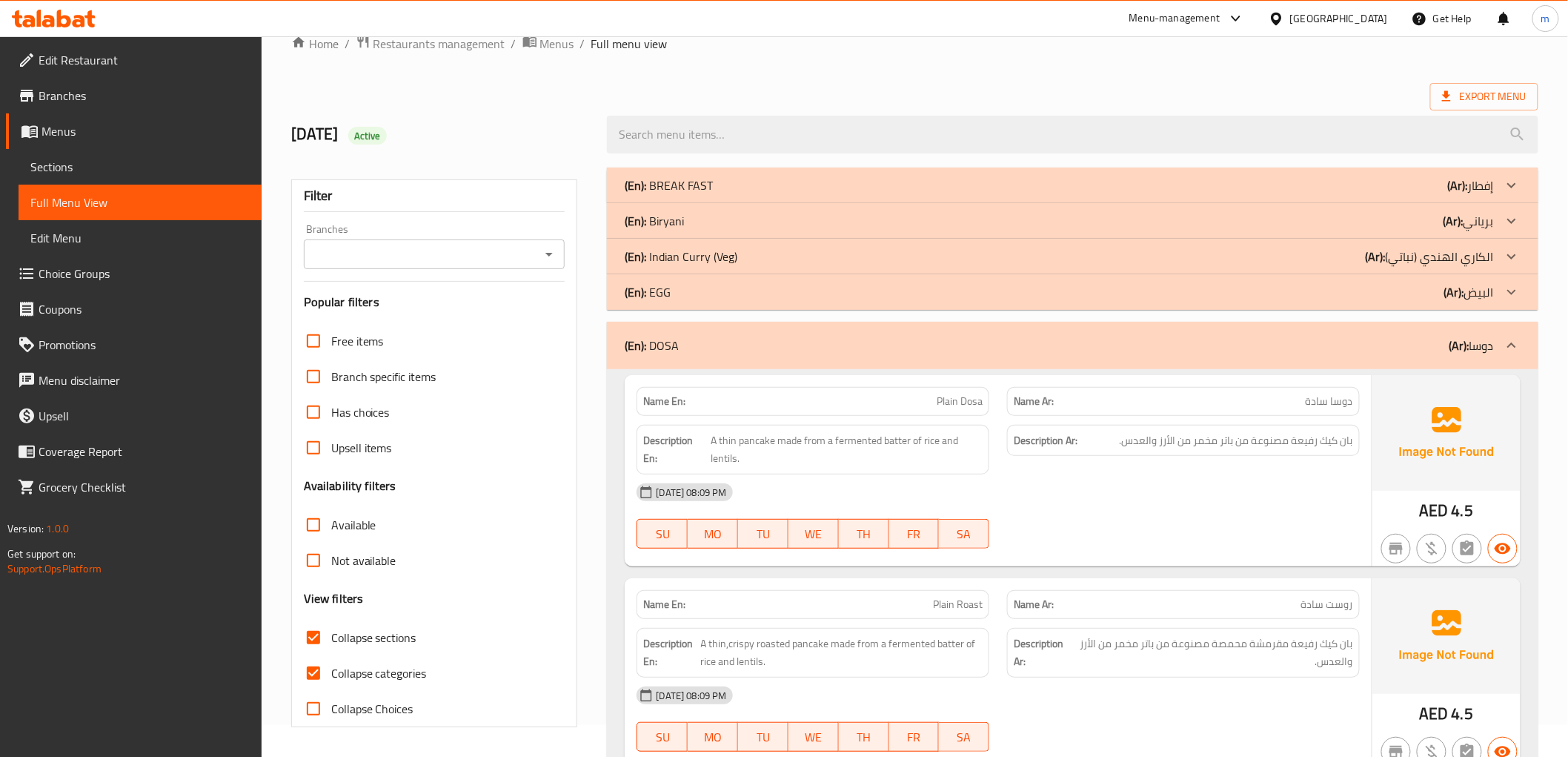
click at [1511, 178] on icon at bounding box center [1511, 185] width 18 height 18
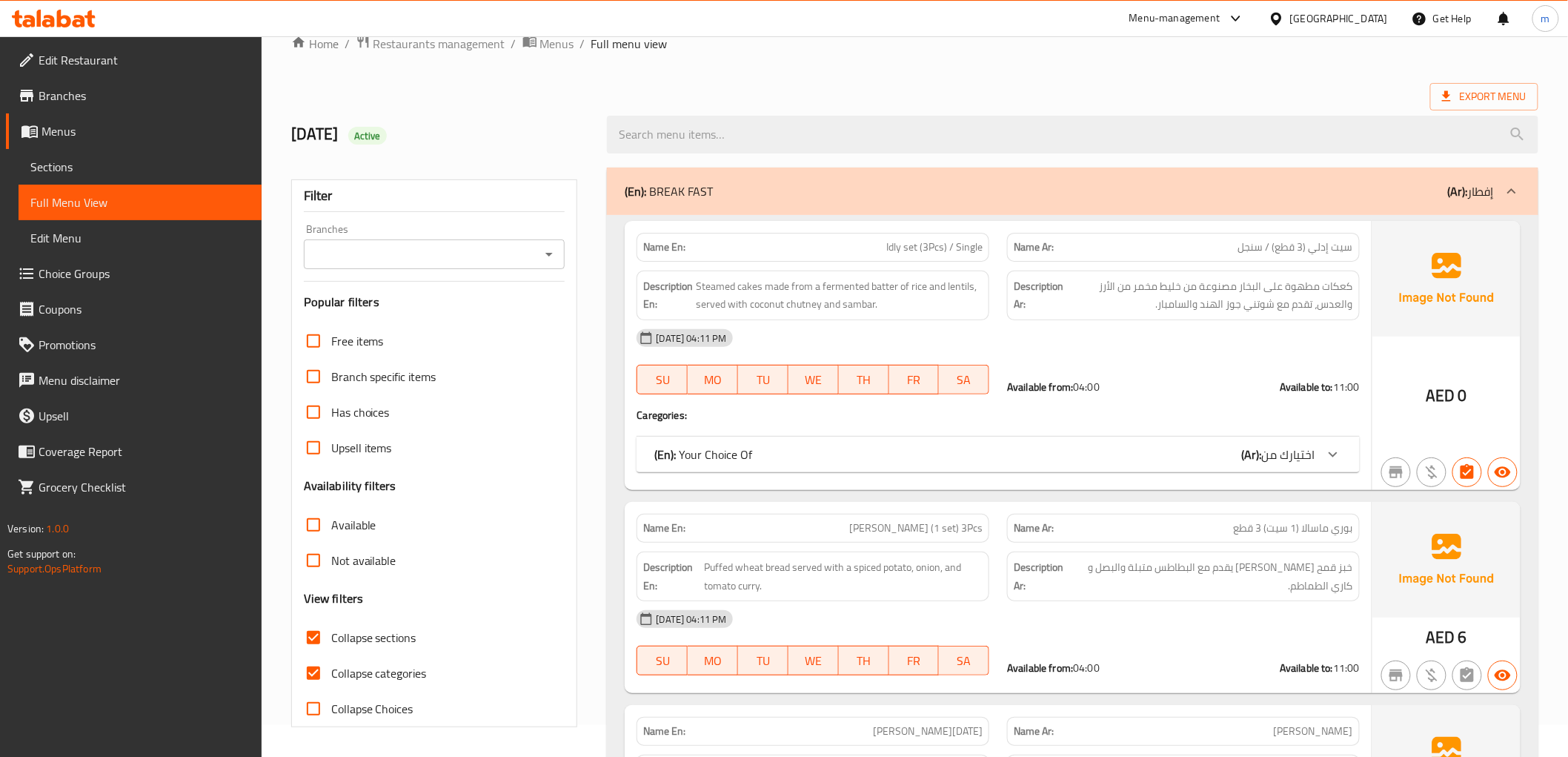
click at [313, 675] on input "Collapse categories" at bounding box center [313, 673] width 35 height 35
checkbox input "false"
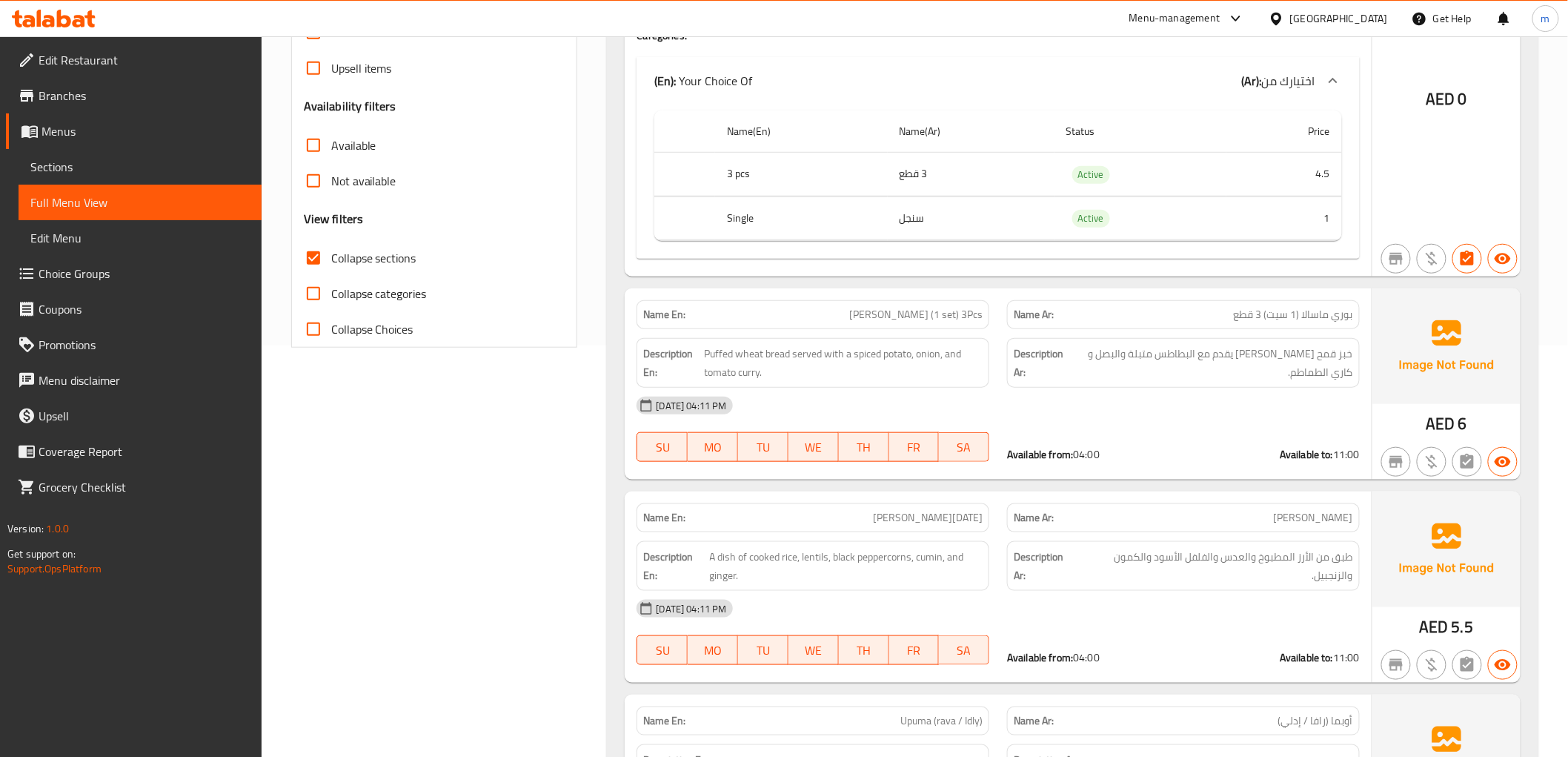
scroll to position [741, 0]
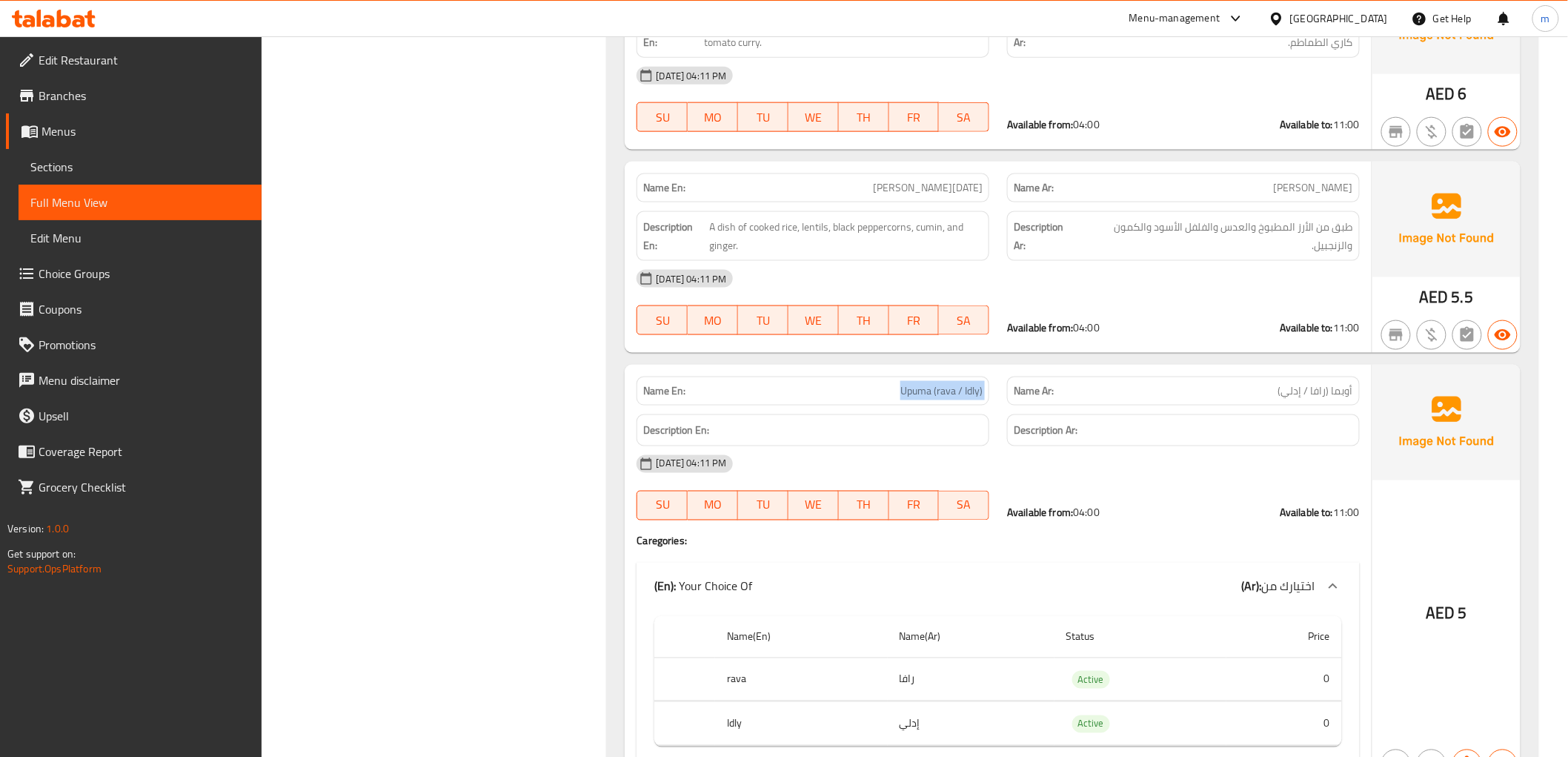
drag, startPoint x: 894, startPoint y: 389, endPoint x: 1007, endPoint y: 397, distance: 113.3
click at [1007, 397] on div "Name En: Upuma (rava / Idly) Name Ar: أوبما (رافا / إدلي)" at bounding box center [998, 390] width 740 height 47
copy span "Upuma (rava / Idly)"
click at [913, 388] on span "Upuma (rava / Idly)" at bounding box center [940, 391] width 82 height 16
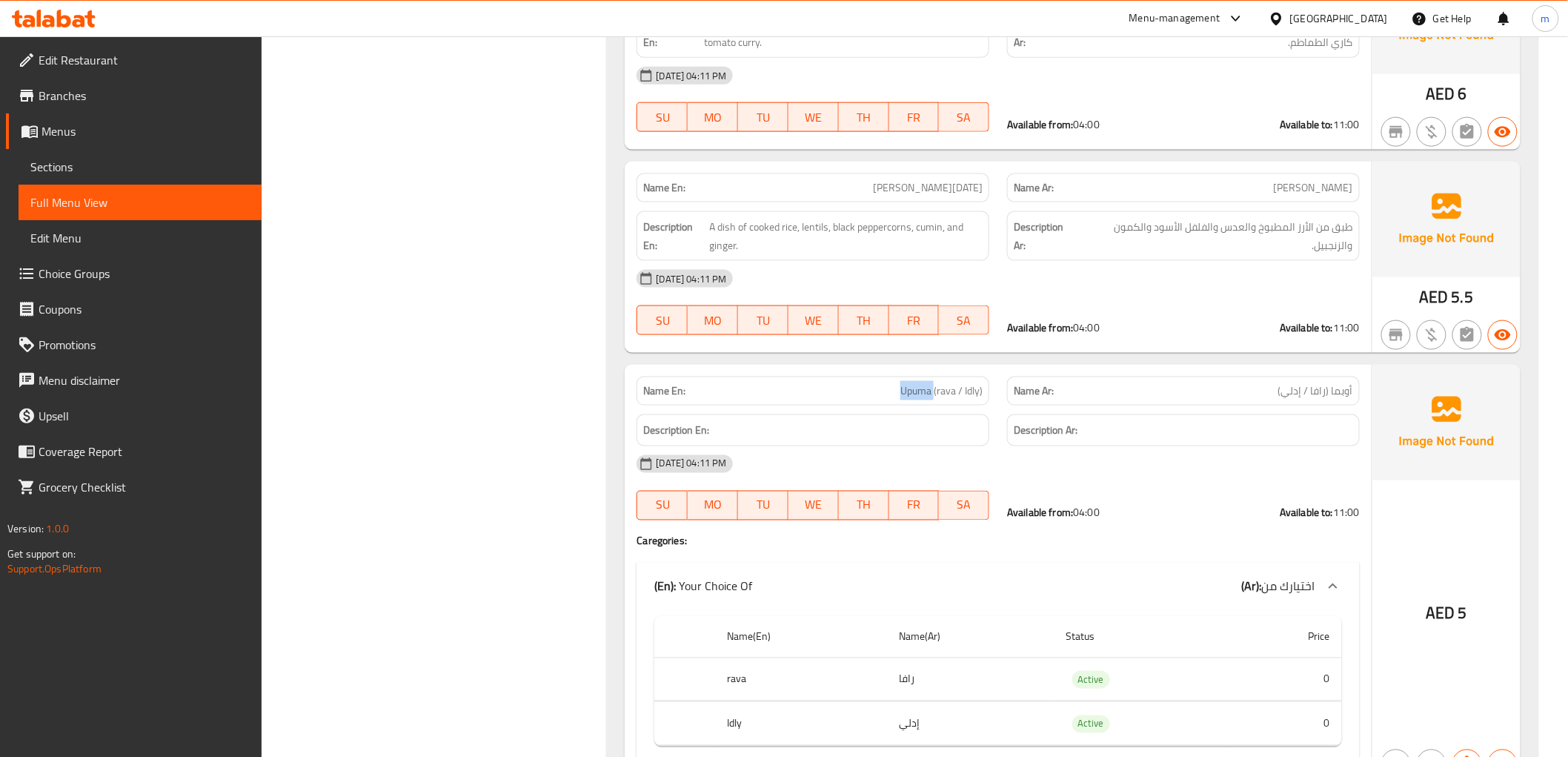
click at [918, 391] on span "Upuma (rava / Idly)" at bounding box center [940, 391] width 82 height 16
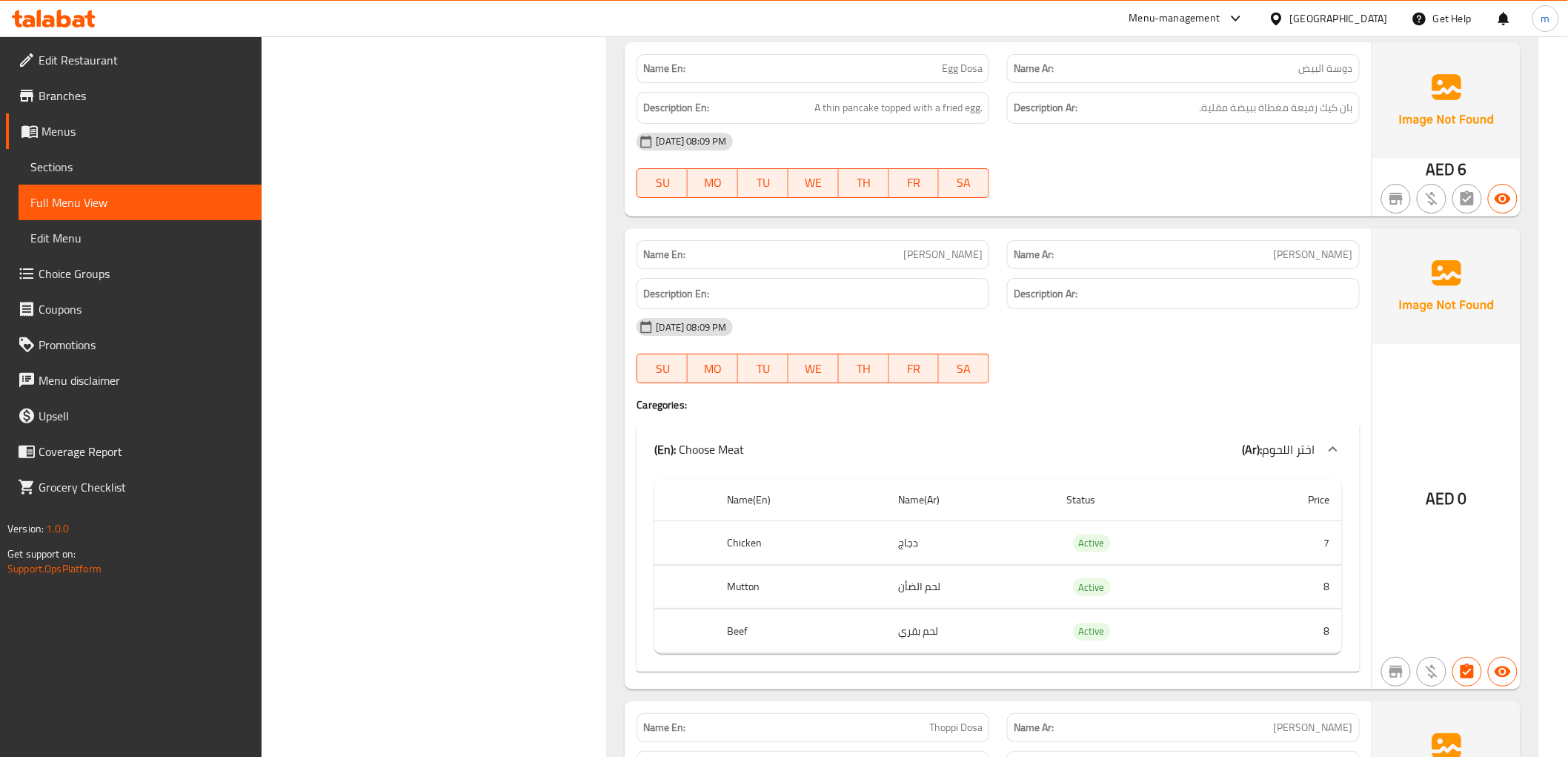
scroll to position [4694, 0]
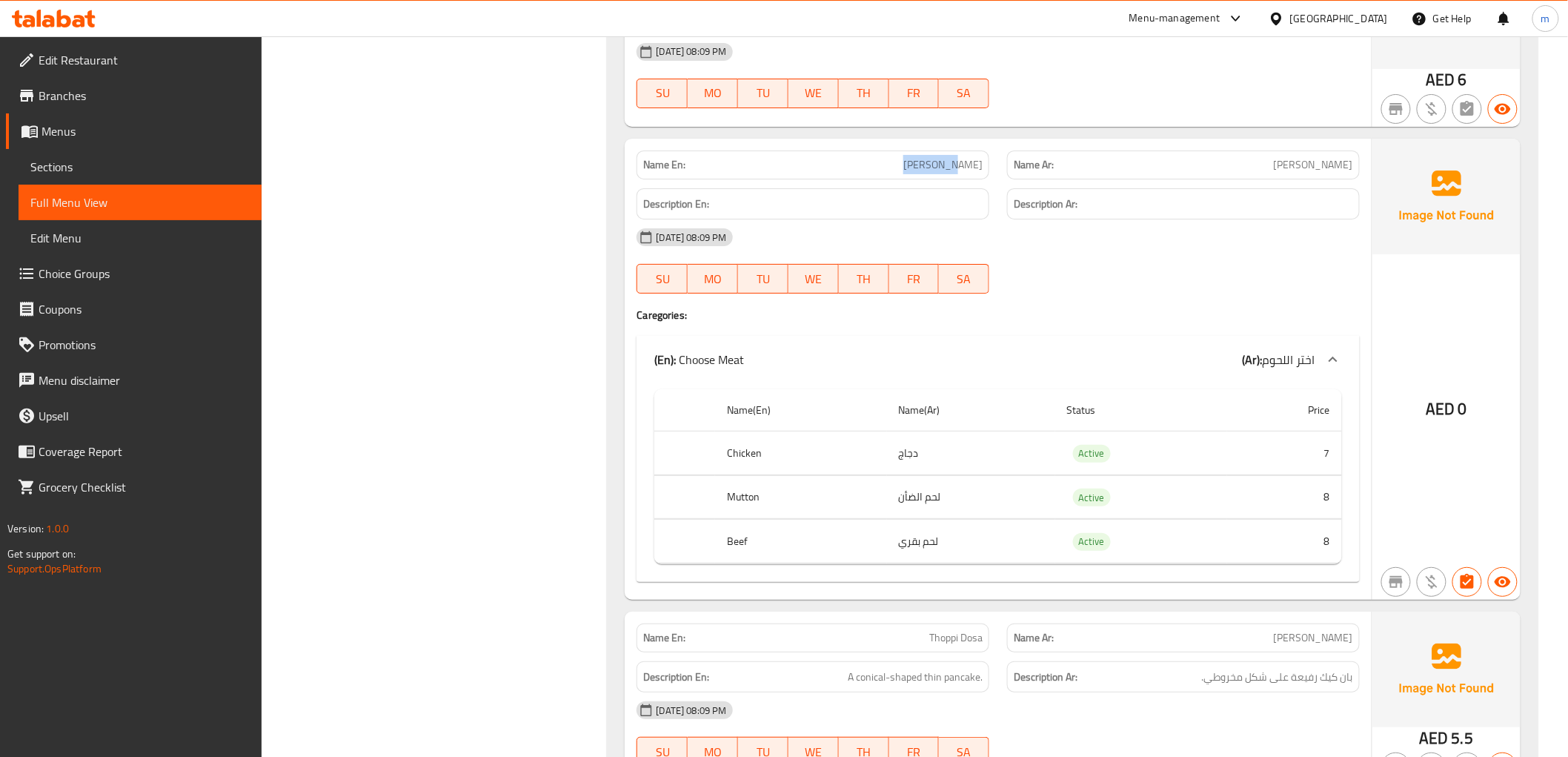
drag, startPoint x: 938, startPoint y: 152, endPoint x: 990, endPoint y: 148, distance: 52.2
click at [990, 148] on div "Name En: Kari Dosa" at bounding box center [813, 164] width 371 height 47
copy span "[PERSON_NAME]"
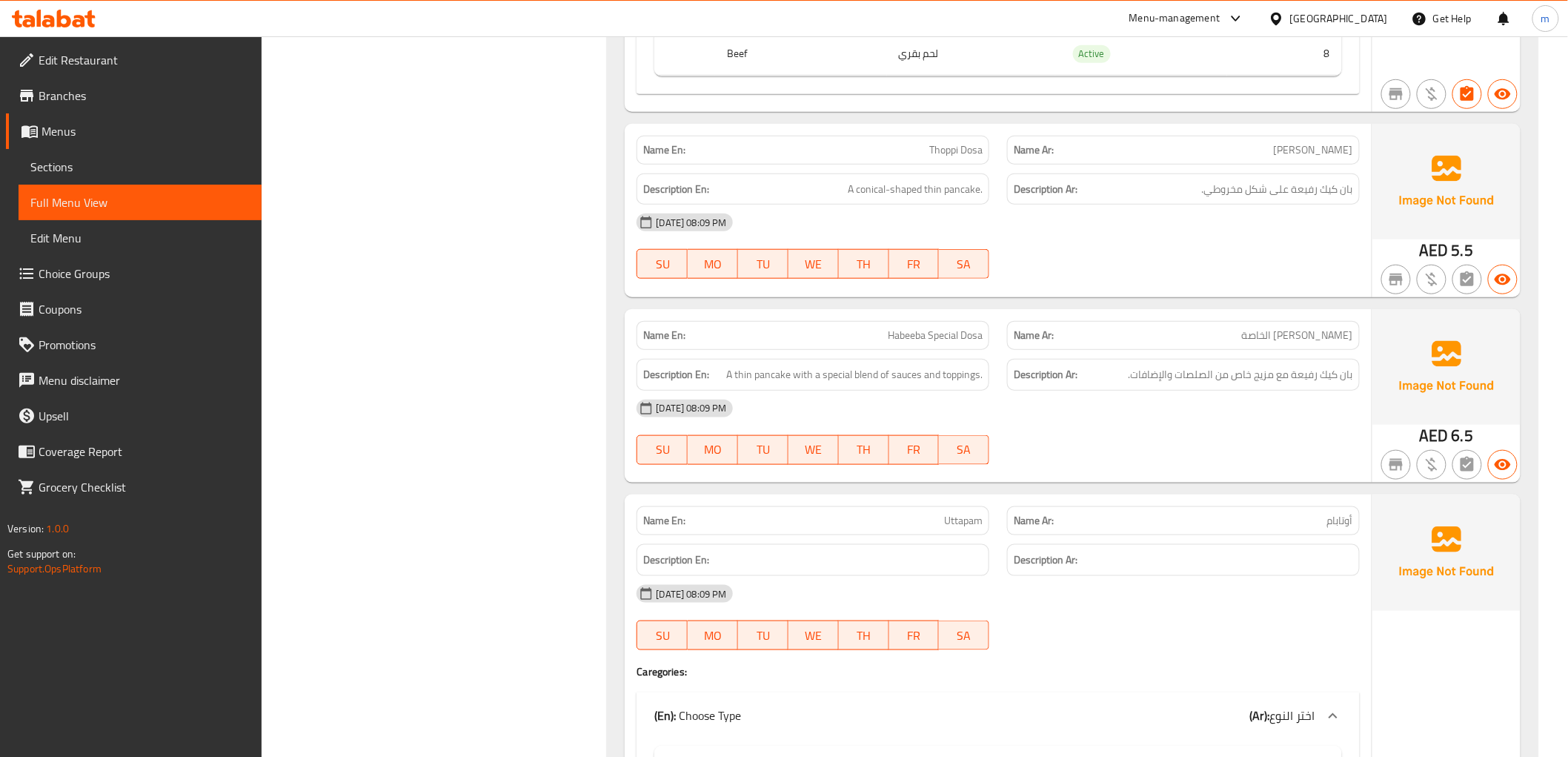
scroll to position [5271, 0]
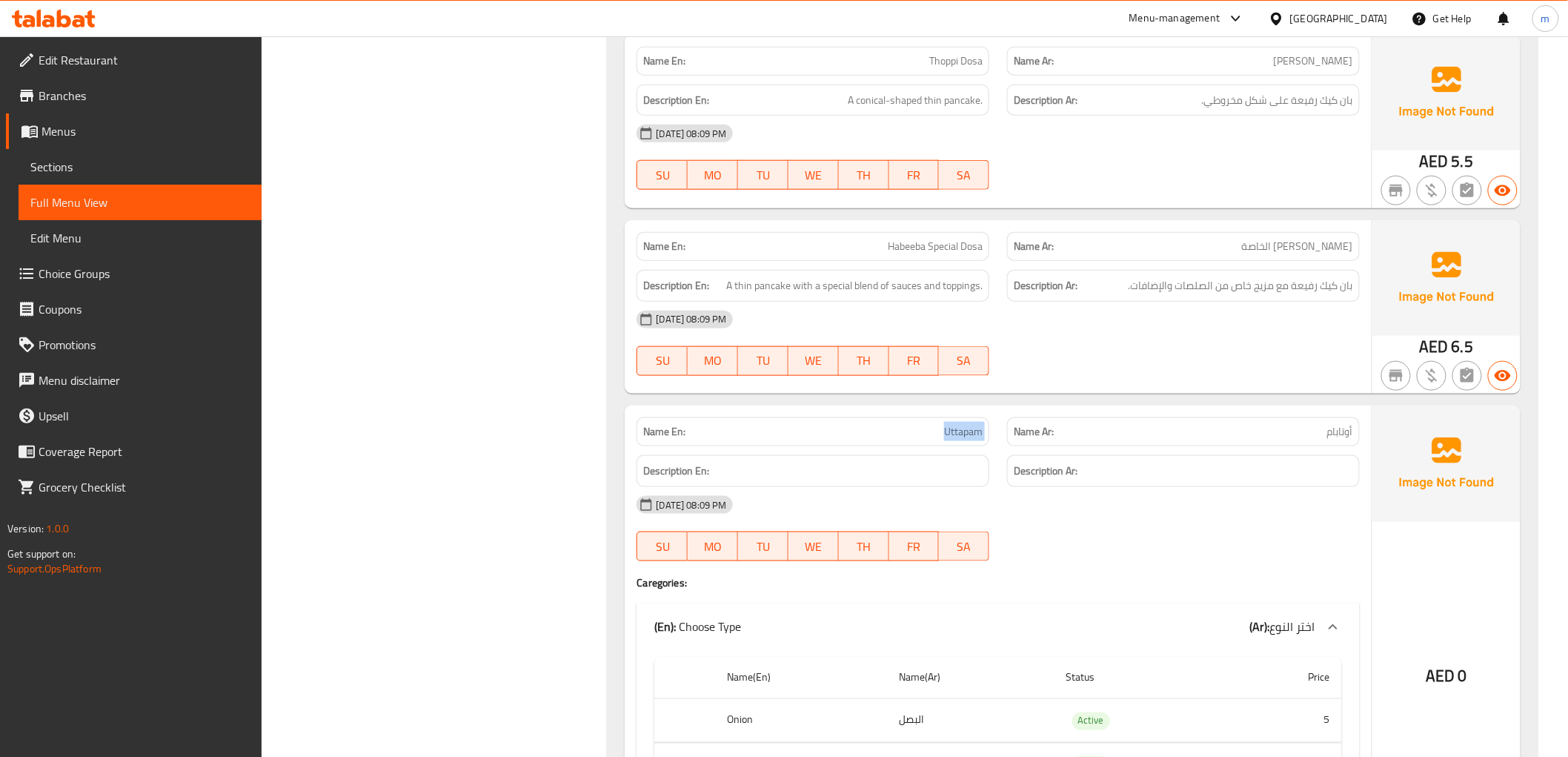
drag, startPoint x: 991, startPoint y: 422, endPoint x: 998, endPoint y: 423, distance: 7.1
click at [998, 423] on div "Name En: Uttapam Name Ar: أوتابام" at bounding box center [998, 431] width 740 height 47
copy span "Uttapam"
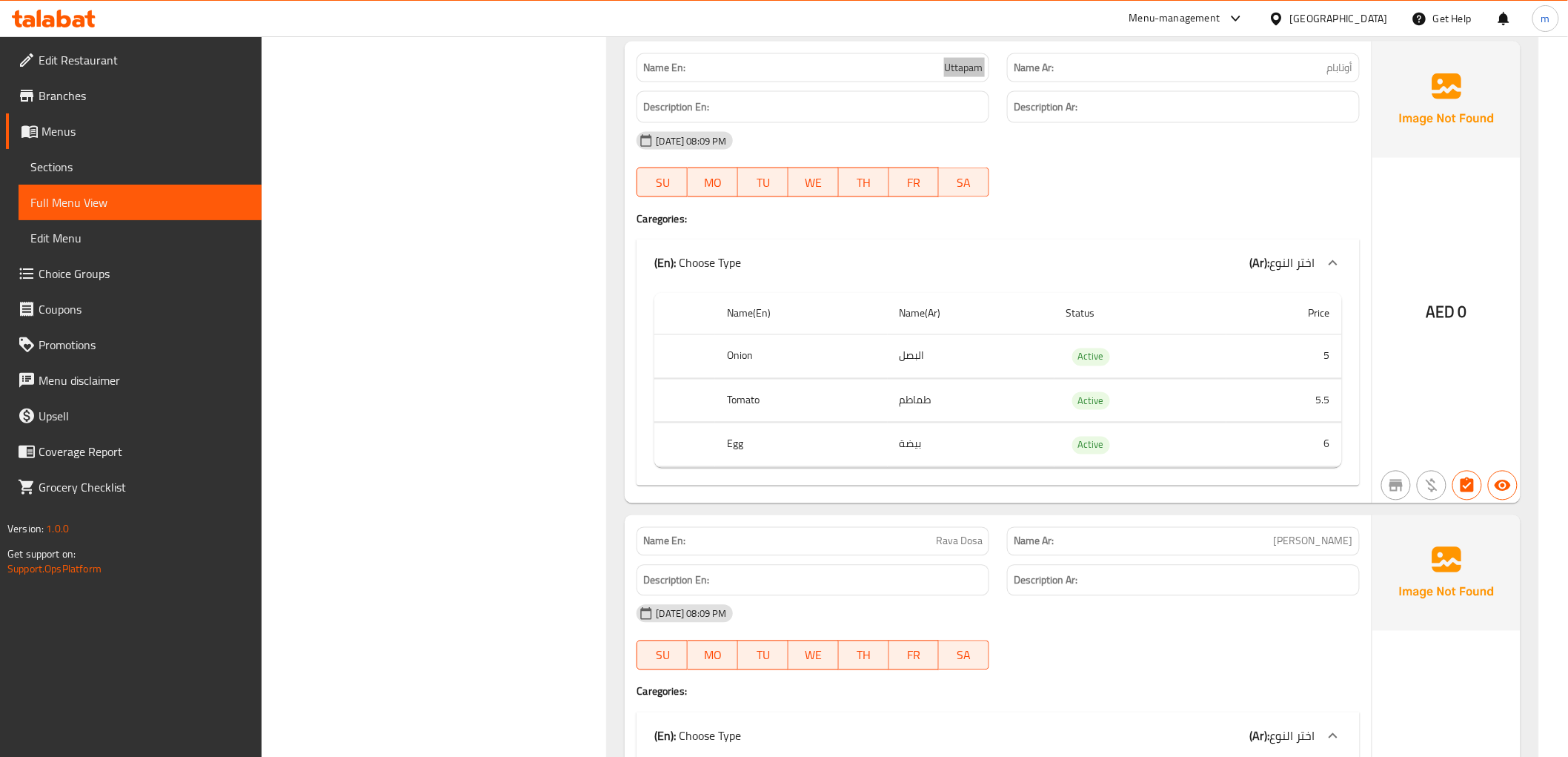
scroll to position [5930, 0]
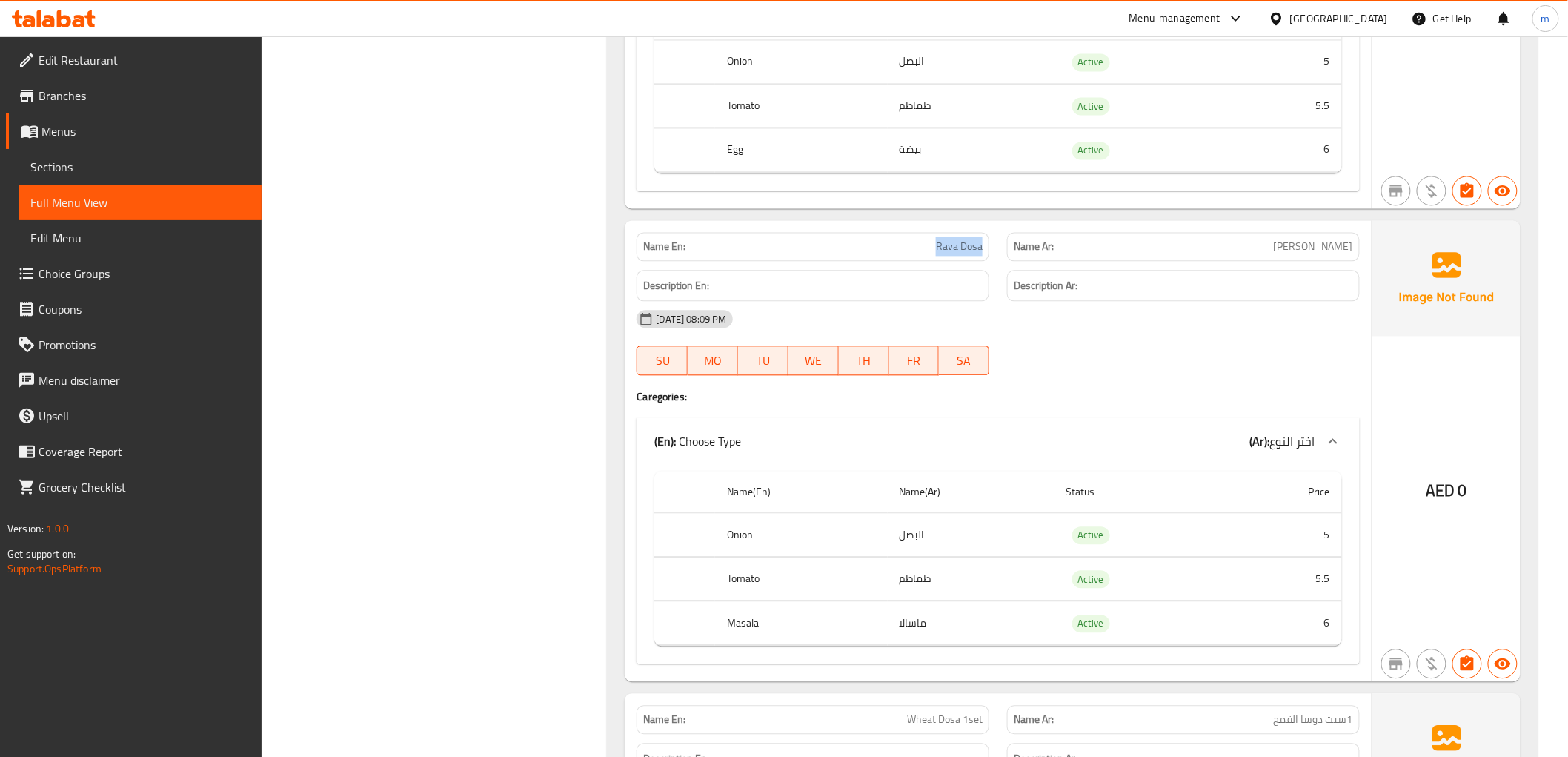
drag, startPoint x: 938, startPoint y: 235, endPoint x: 985, endPoint y: 235, distance: 47.0
click at [985, 235] on div "Name En: Rava Dosa" at bounding box center [812, 246] width 352 height 29
copy span "Rava Dosa"
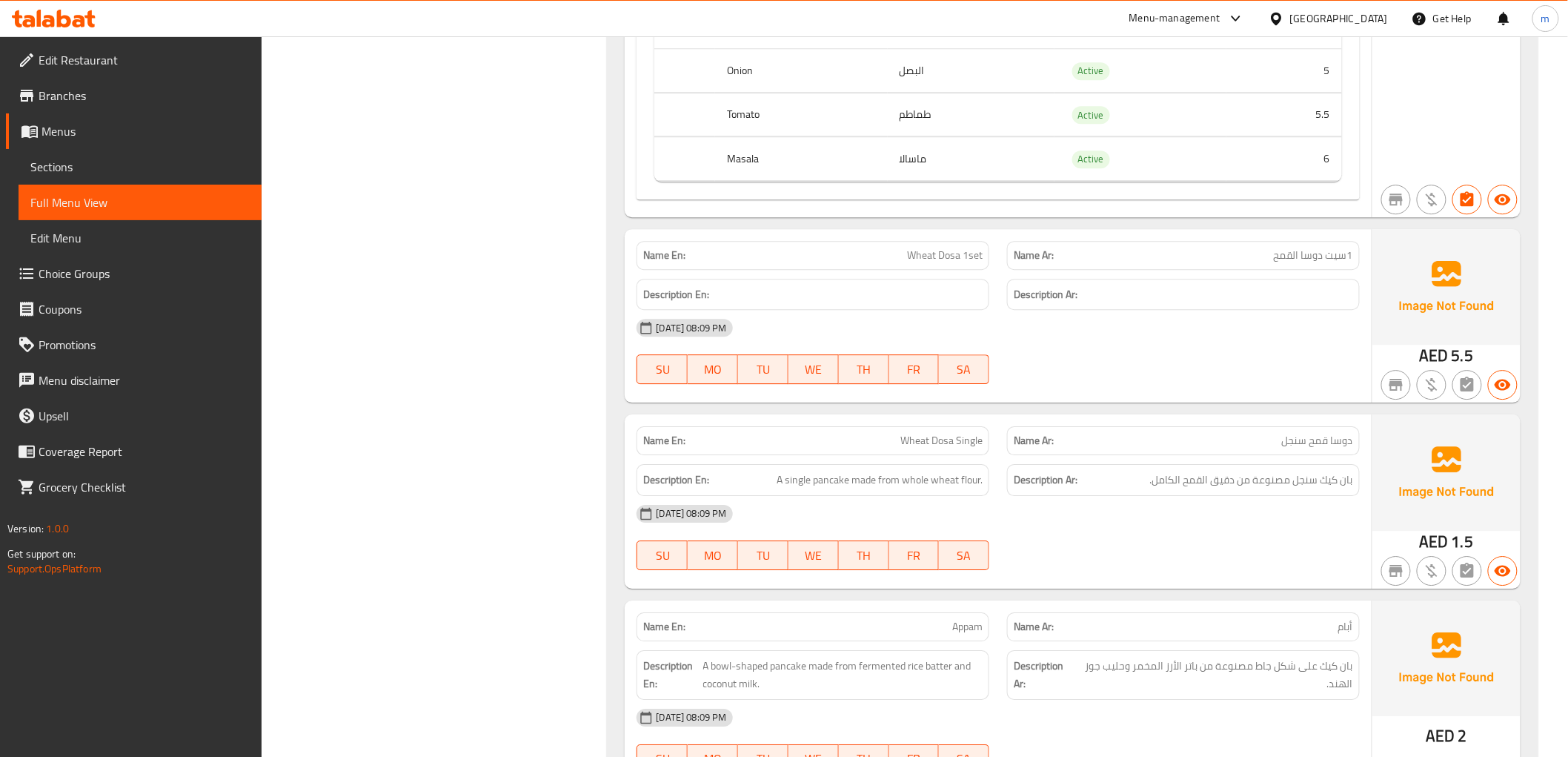
scroll to position [6423, 0]
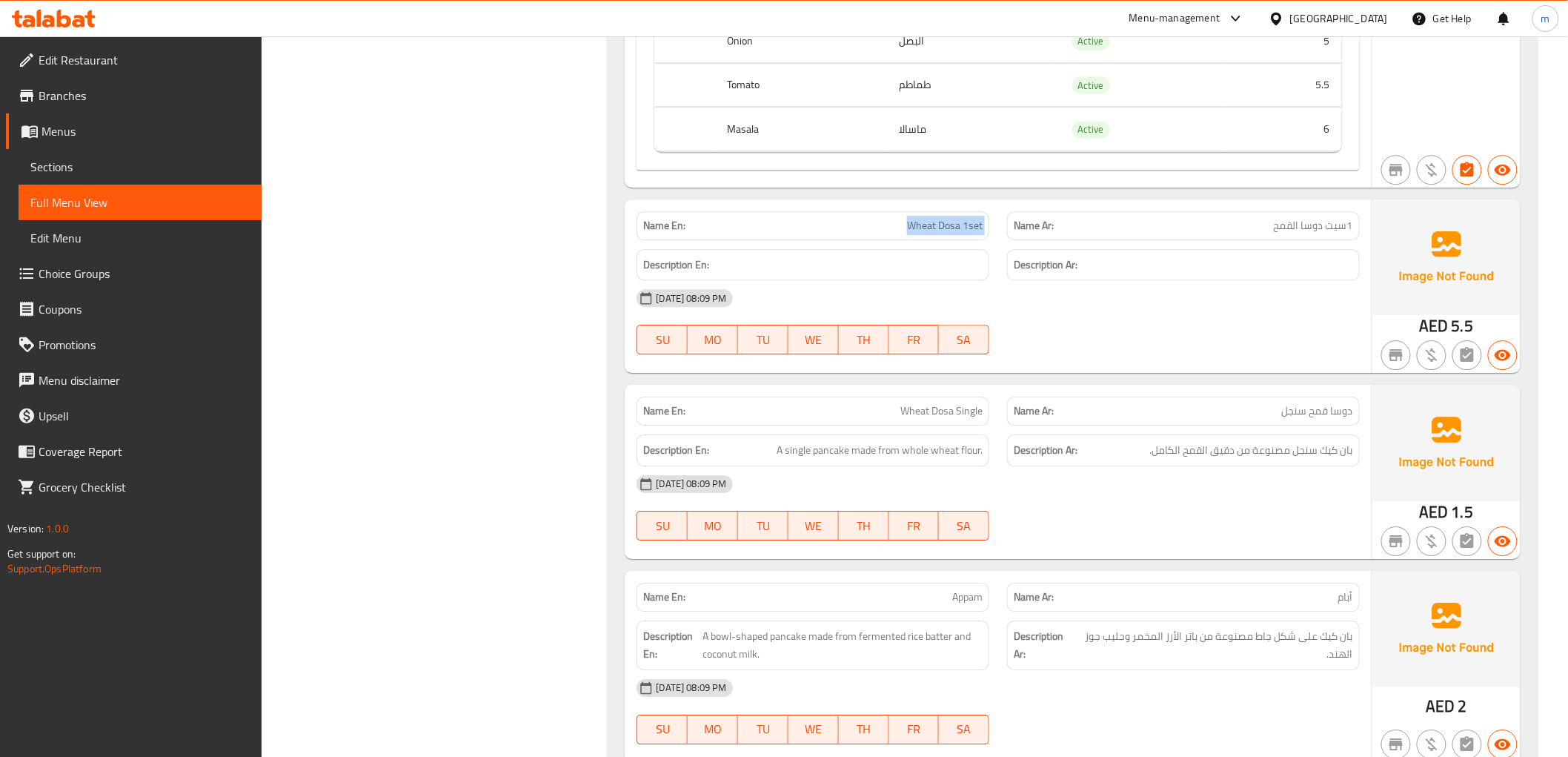
drag, startPoint x: 867, startPoint y: 205, endPoint x: 1001, endPoint y: 219, distance: 134.7
click at [1001, 219] on div "Name En: Wheat Dosa 1set Name Ar: 1سيت دوسا القمح" at bounding box center [998, 225] width 740 height 47
copy span "Wheat Dosa 1set"
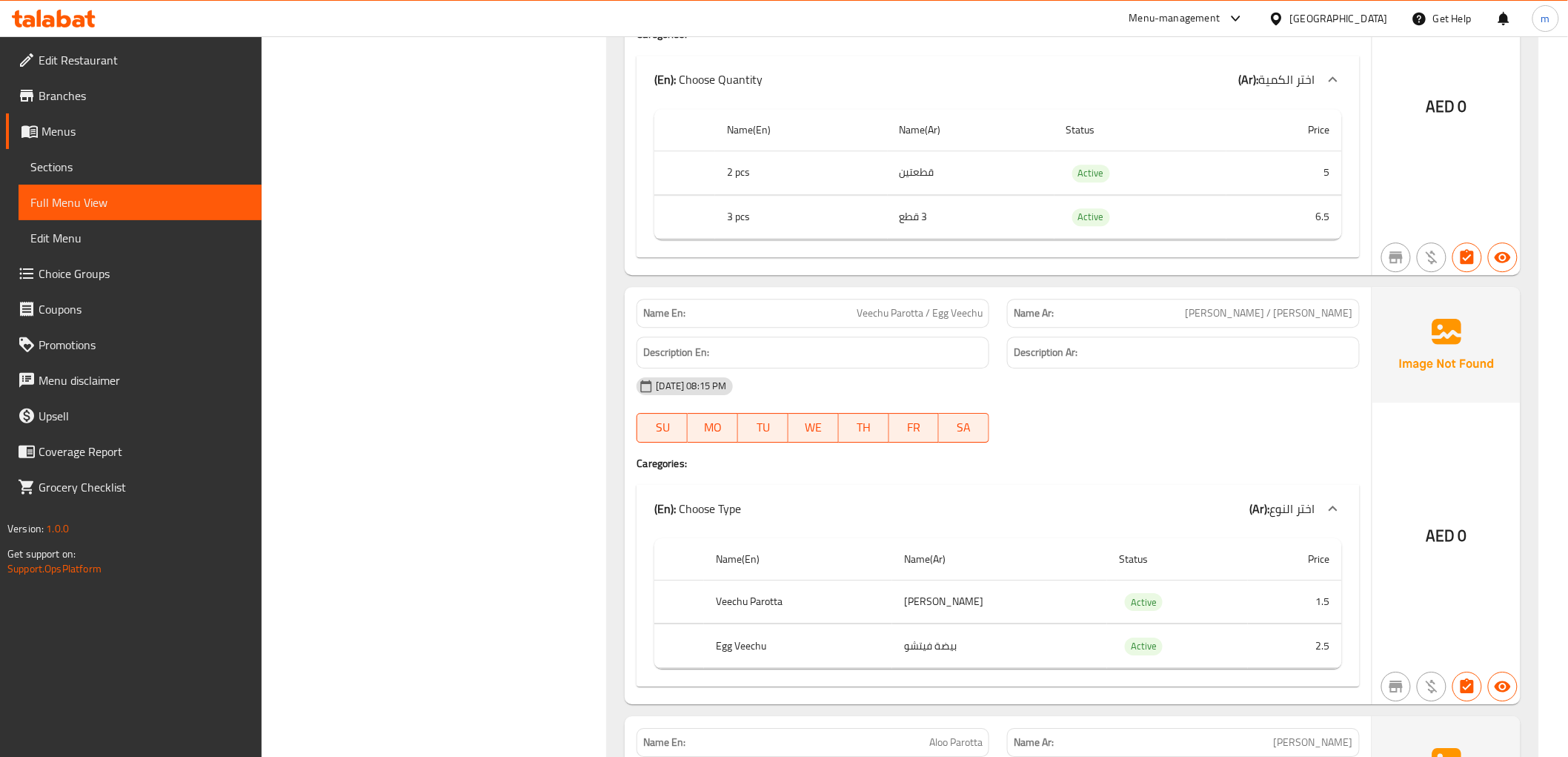
scroll to position [8894, 0]
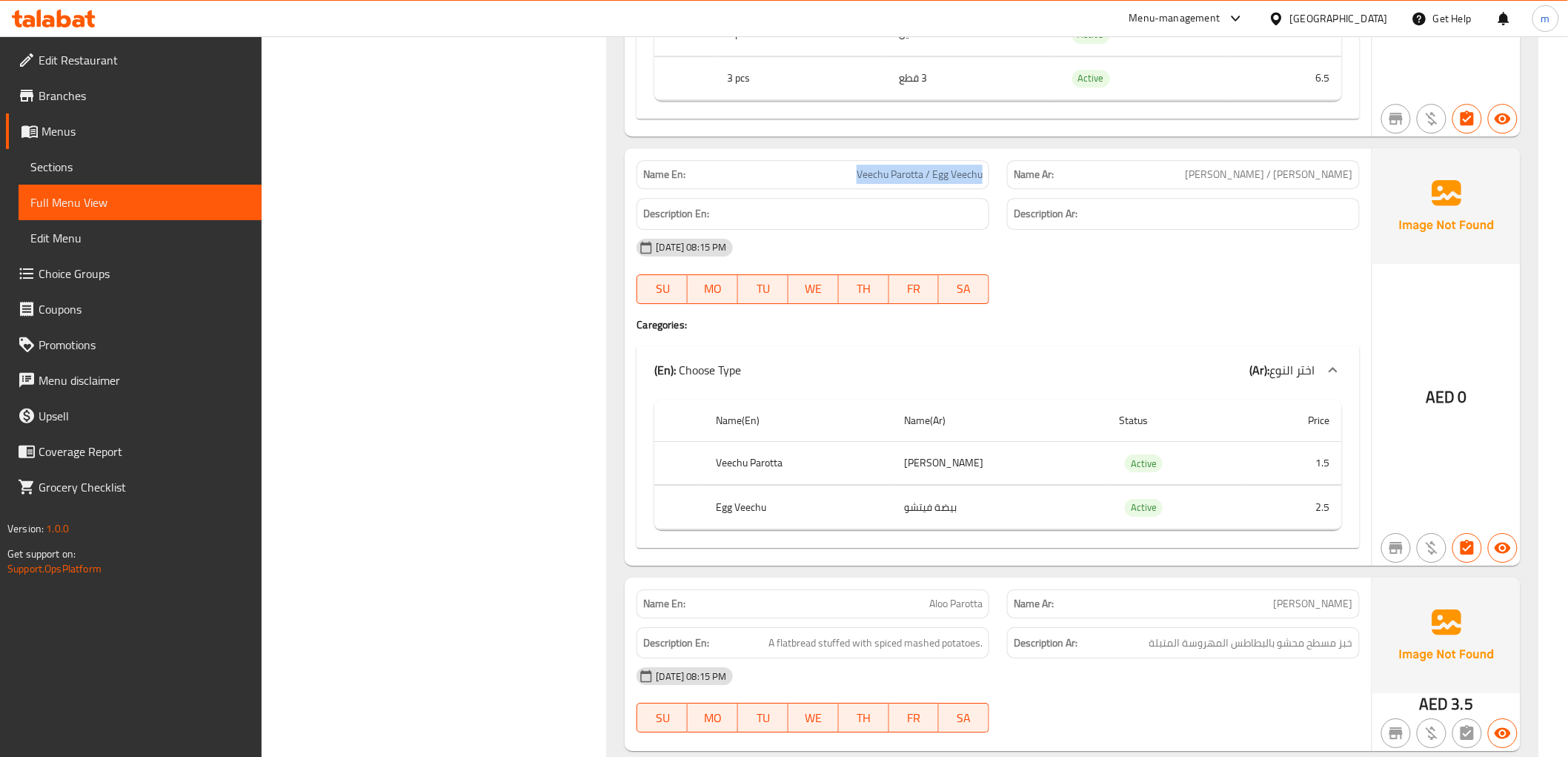
drag, startPoint x: 838, startPoint y: 153, endPoint x: 990, endPoint y: 153, distance: 152.0
click at [990, 153] on div "Name En: Veechu Parotta / Egg Veechu" at bounding box center [813, 174] width 371 height 47
copy span "Veechu Parotta / Egg Veechu"
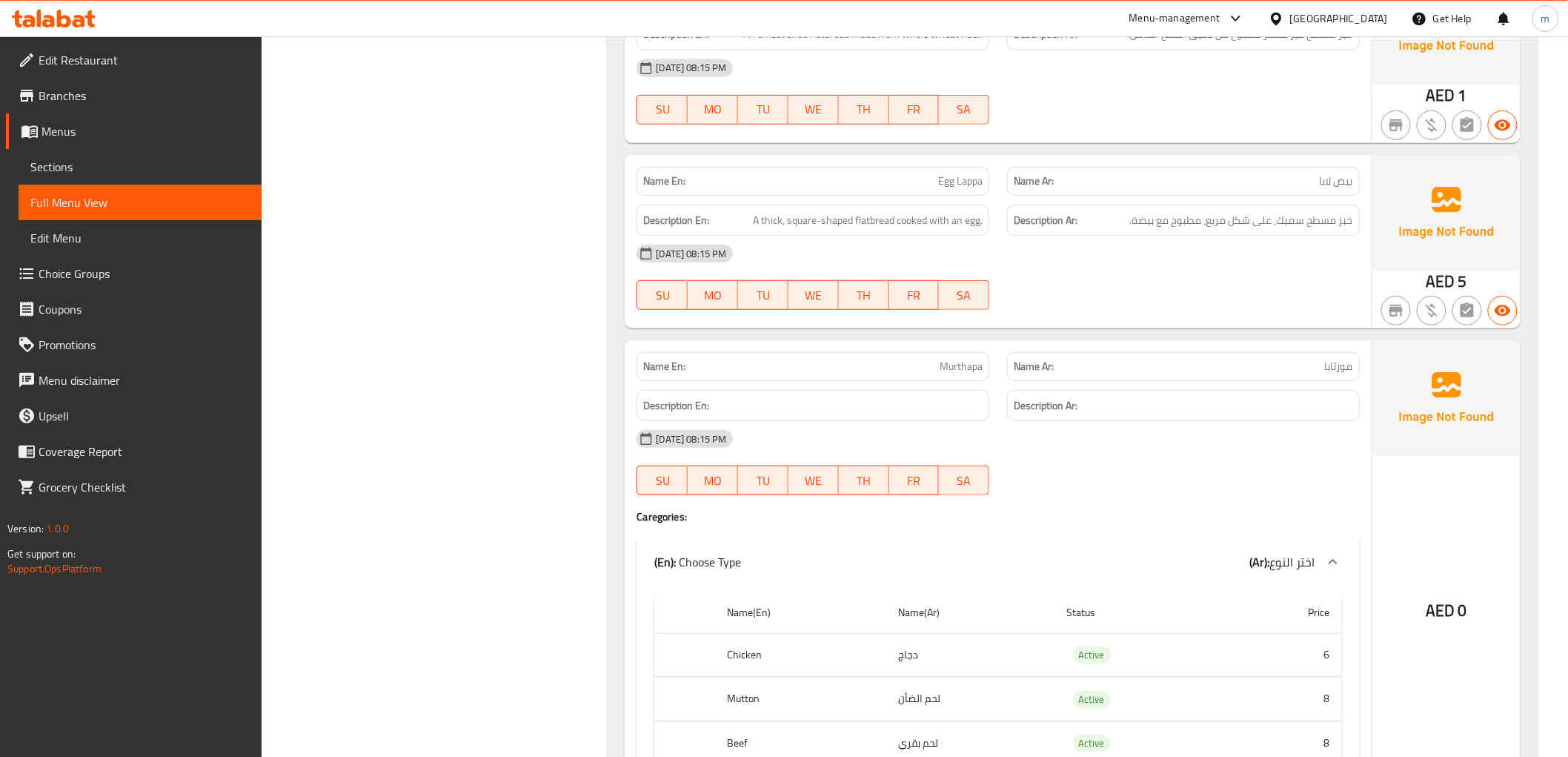
scroll to position [9717, 0]
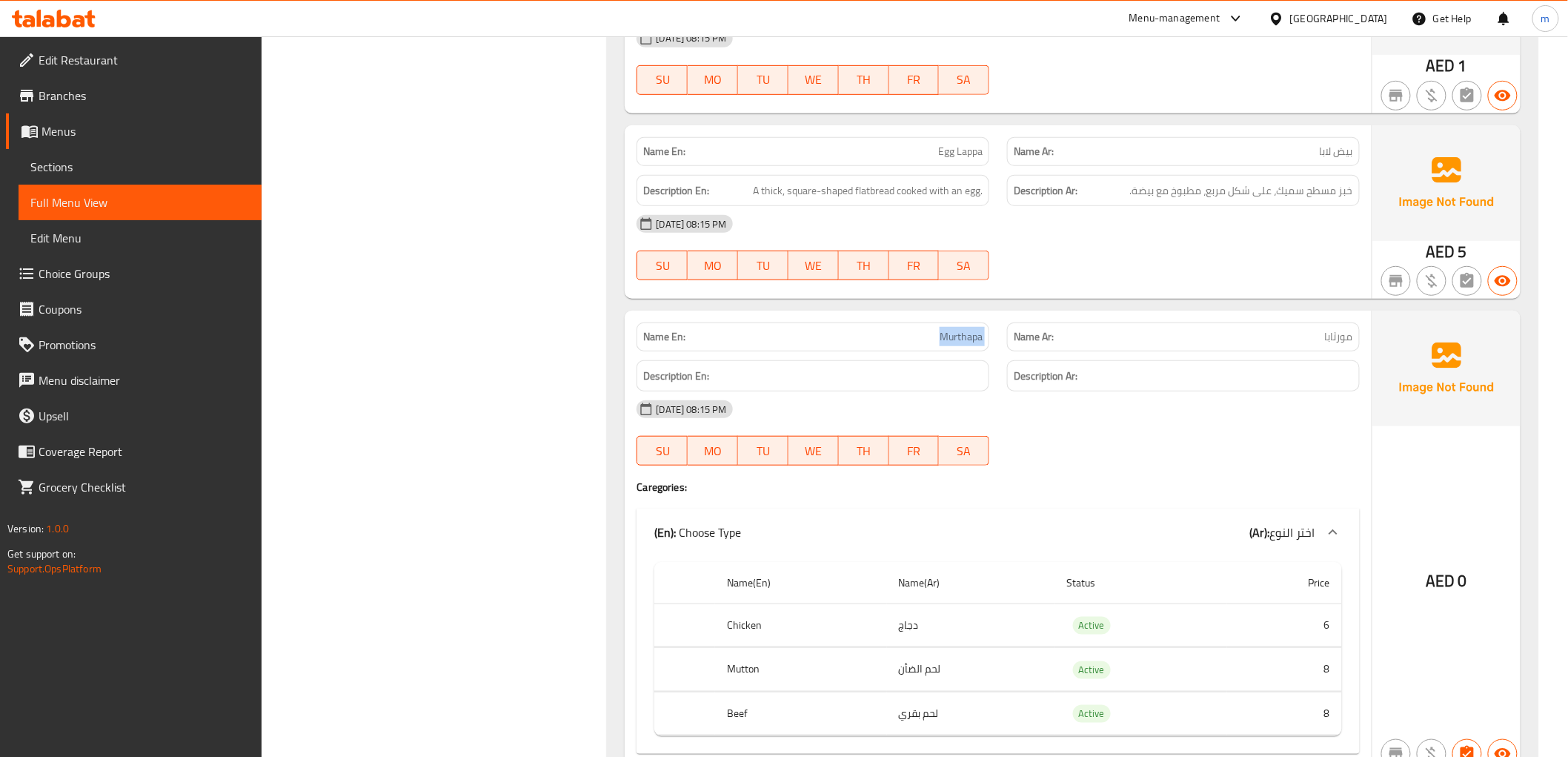
click at [1011, 322] on div "Name En: Murthapa Name Ar: مورثابا" at bounding box center [998, 337] width 740 height 47
copy span "Murthapa"
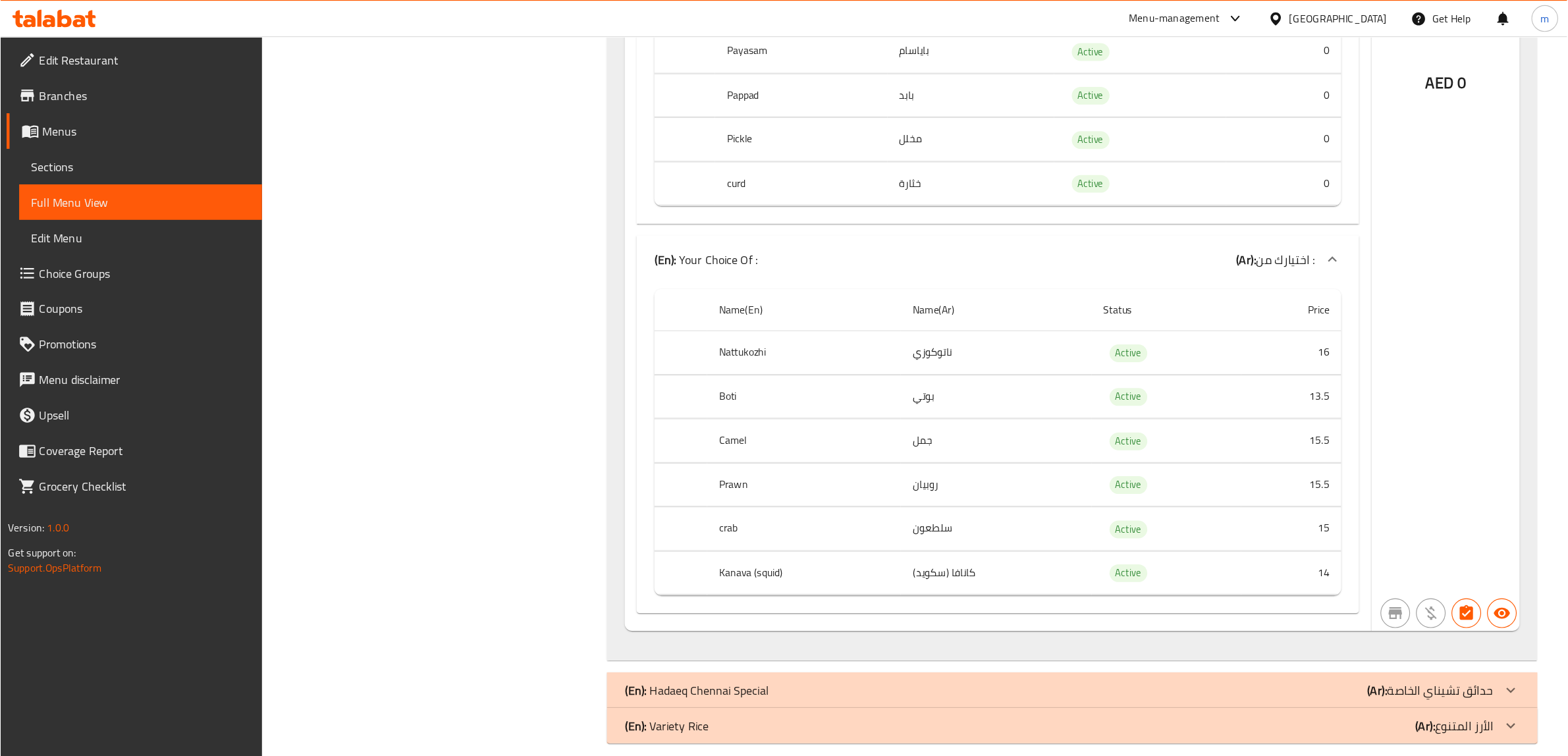
scroll to position [12254, 0]
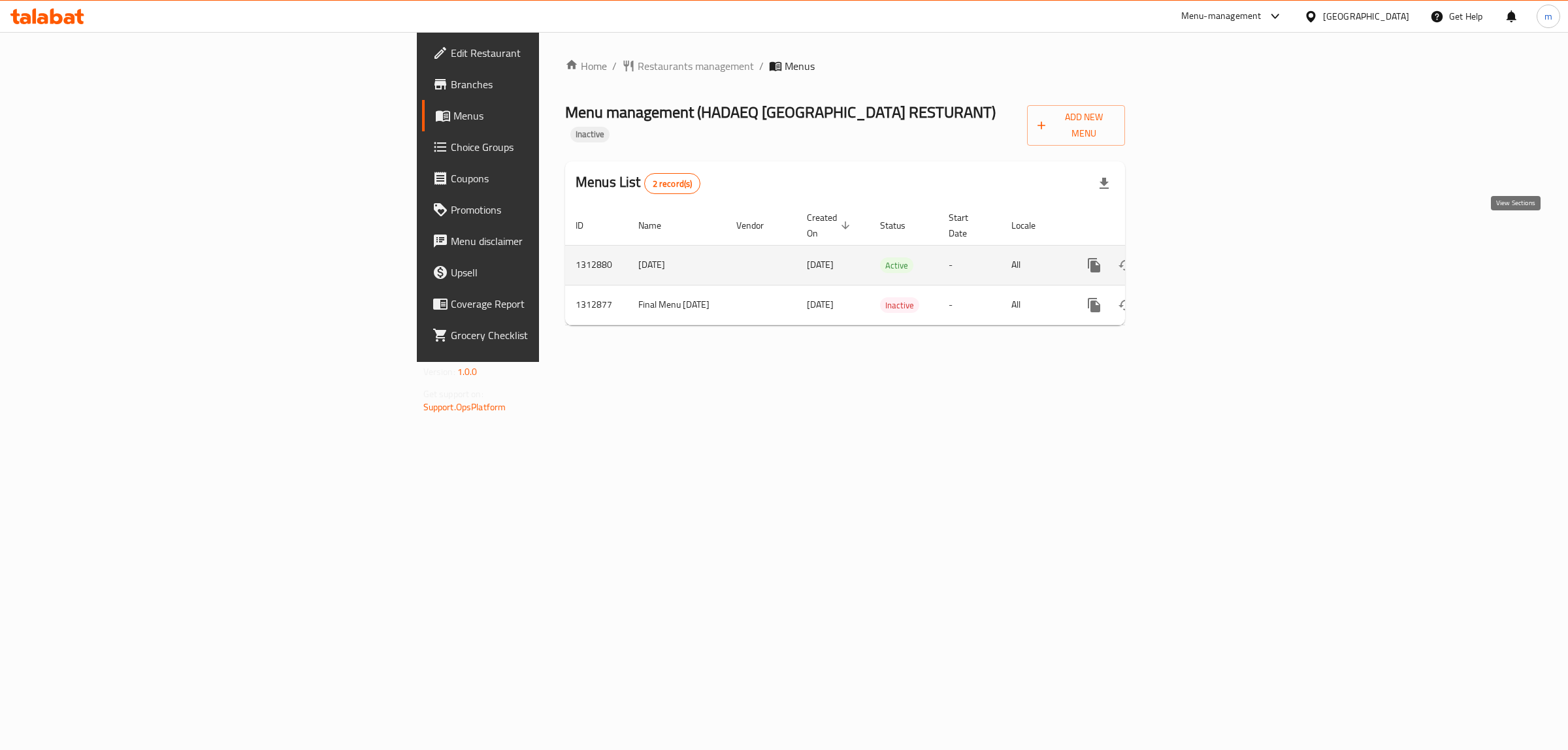
click at [1196, 258] on icon "enhanced table" at bounding box center [1188, 266] width 16 height 16
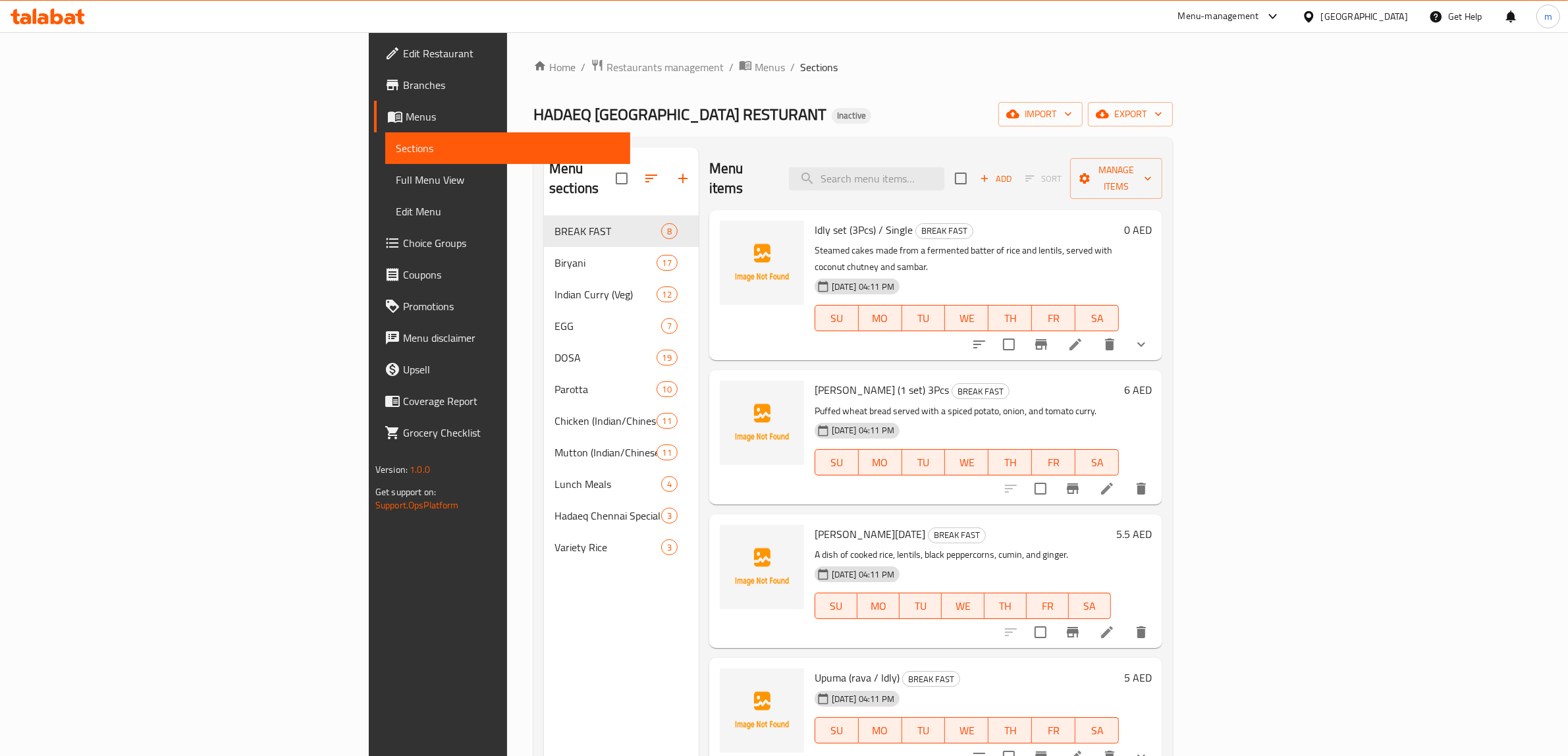
click at [406, 124] on span "Menus" at bounding box center [513, 116] width 215 height 16
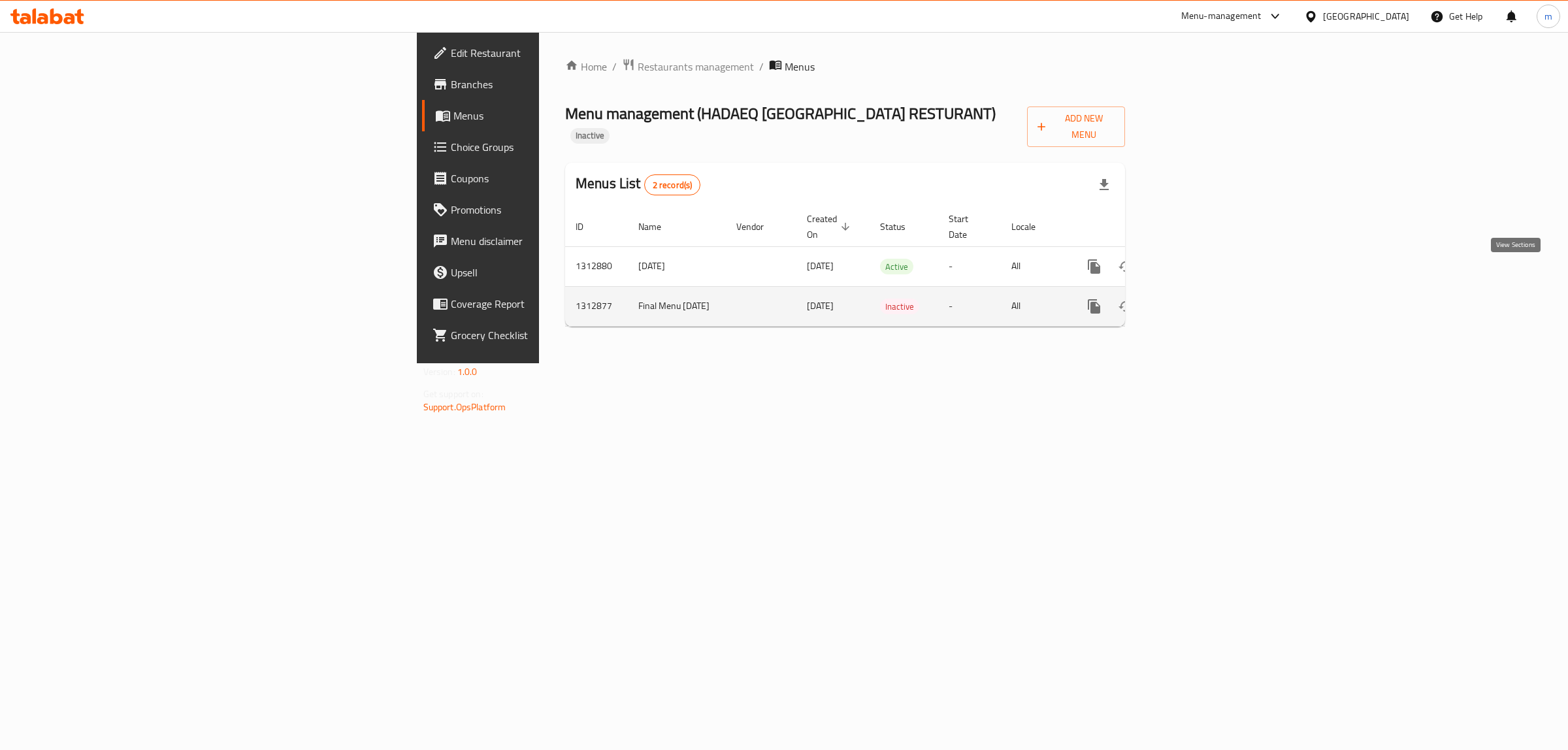
click at [1204, 290] on link "enhanced table" at bounding box center [1188, 306] width 31 height 31
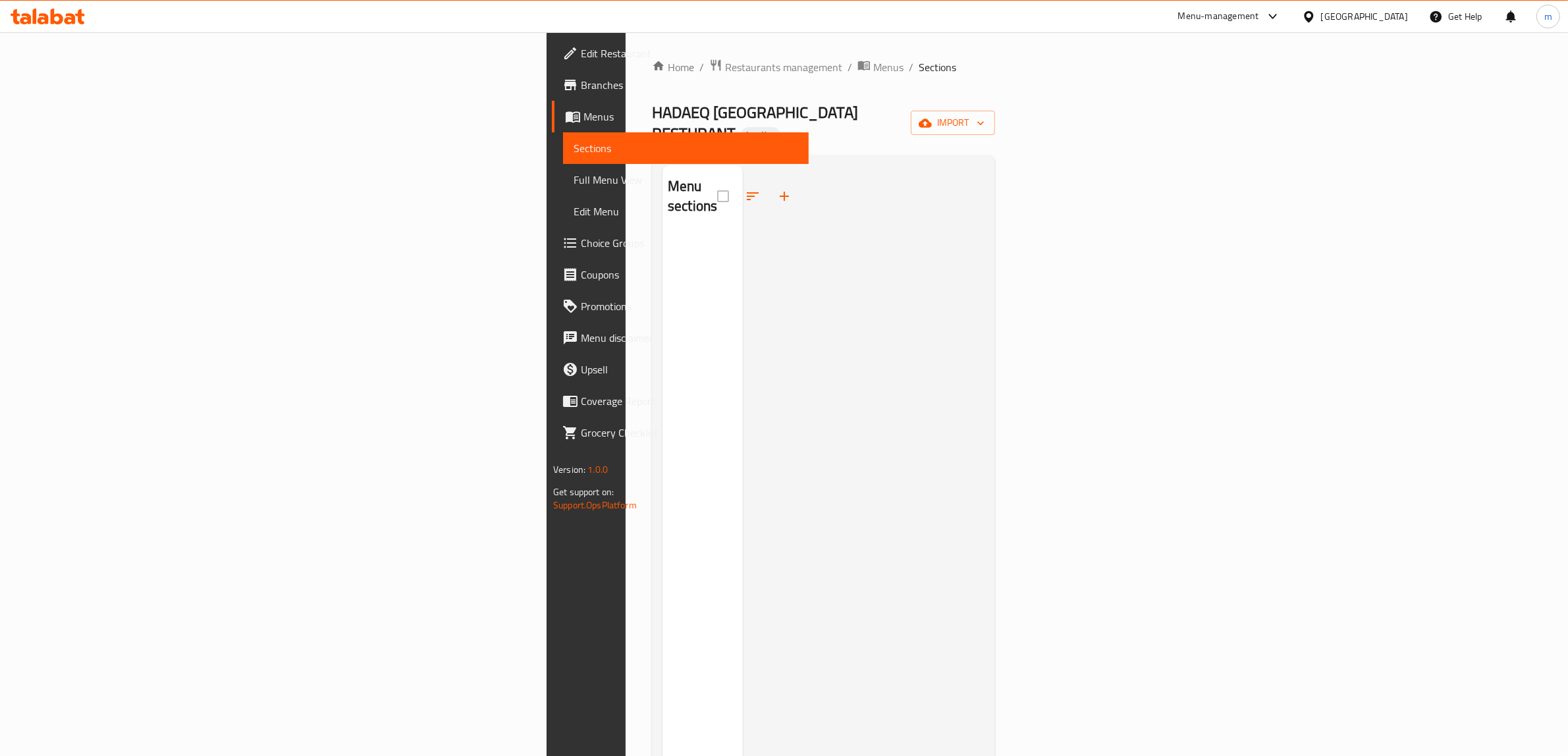
click at [574, 152] on span "Sections" at bounding box center [686, 148] width 224 height 16
click at [583, 117] on span "Menus" at bounding box center [691, 116] width 215 height 16
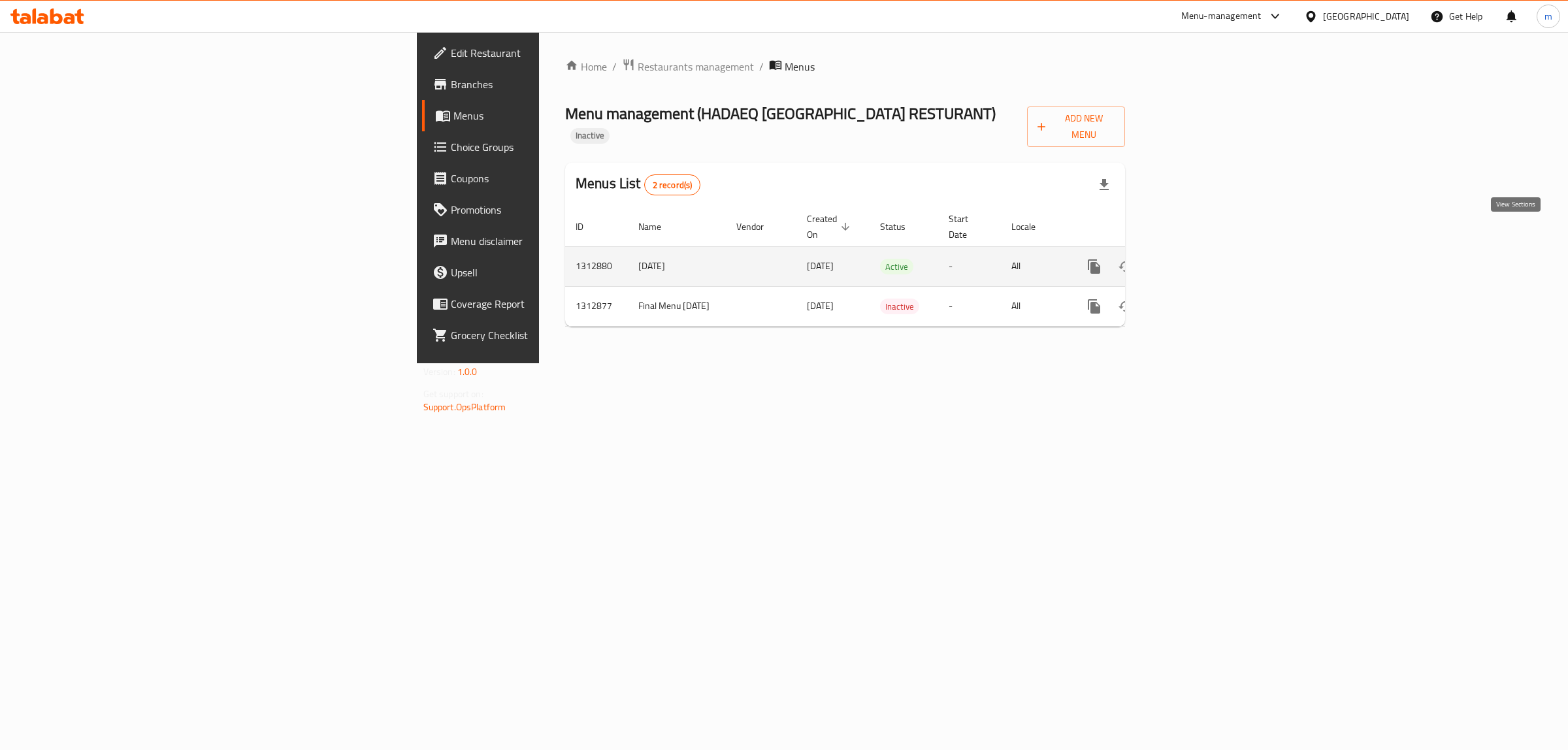
click at [1196, 259] on icon "enhanced table" at bounding box center [1188, 266] width 16 height 16
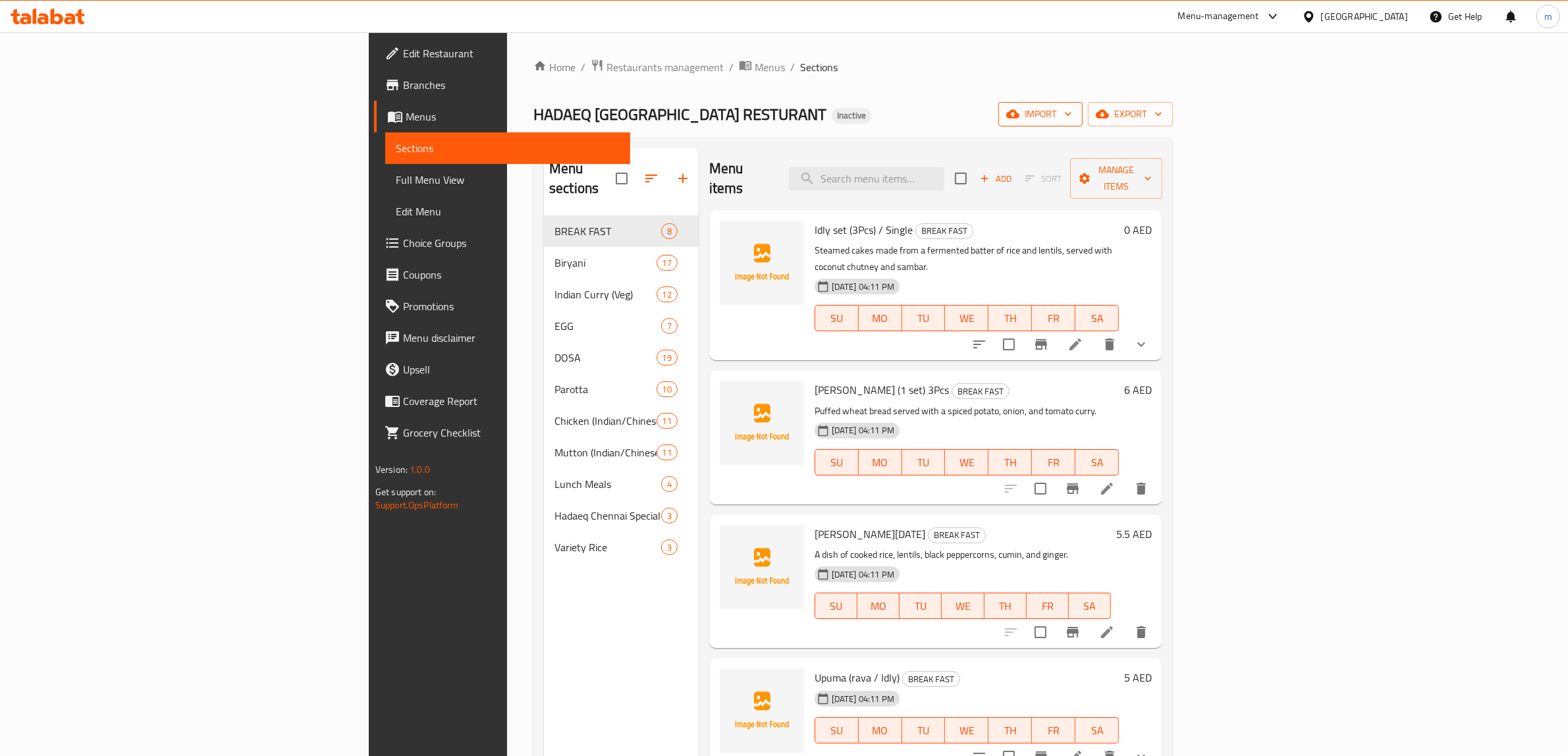
click at [1019, 108] on icon "button" at bounding box center [1012, 114] width 13 height 13
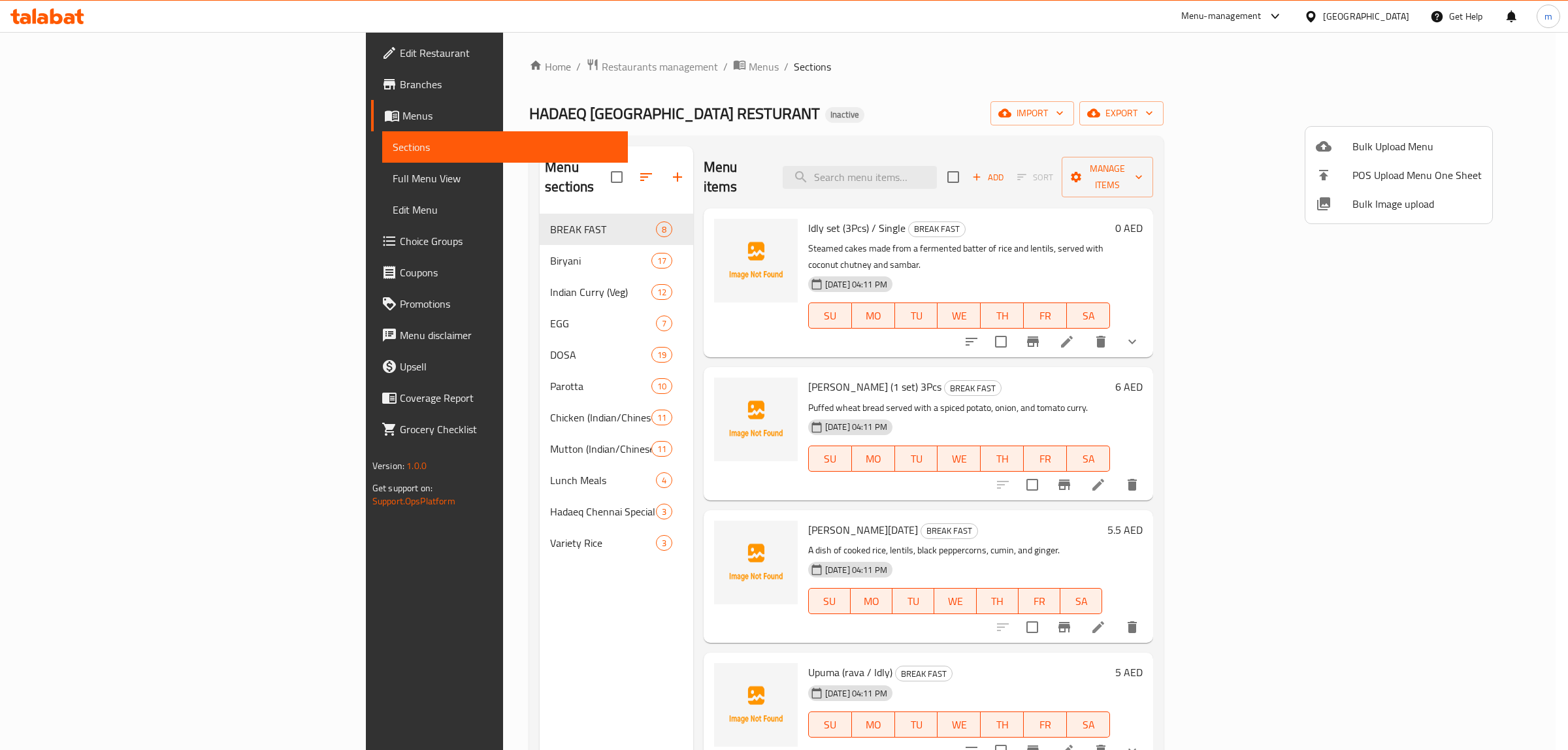
click at [1285, 72] on div at bounding box center [784, 375] width 1568 height 750
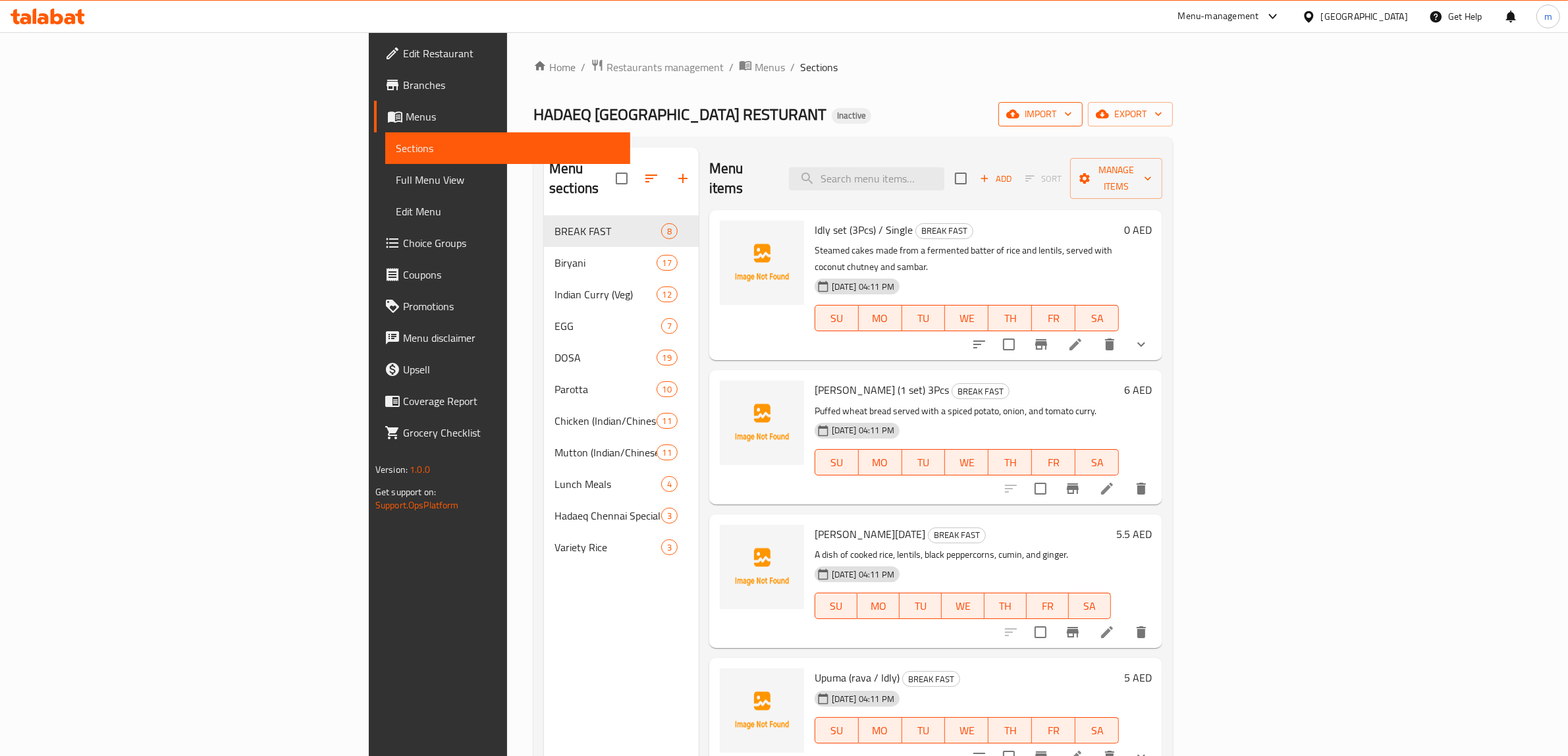
click at [1019, 120] on icon "button" at bounding box center [1012, 114] width 13 height 13
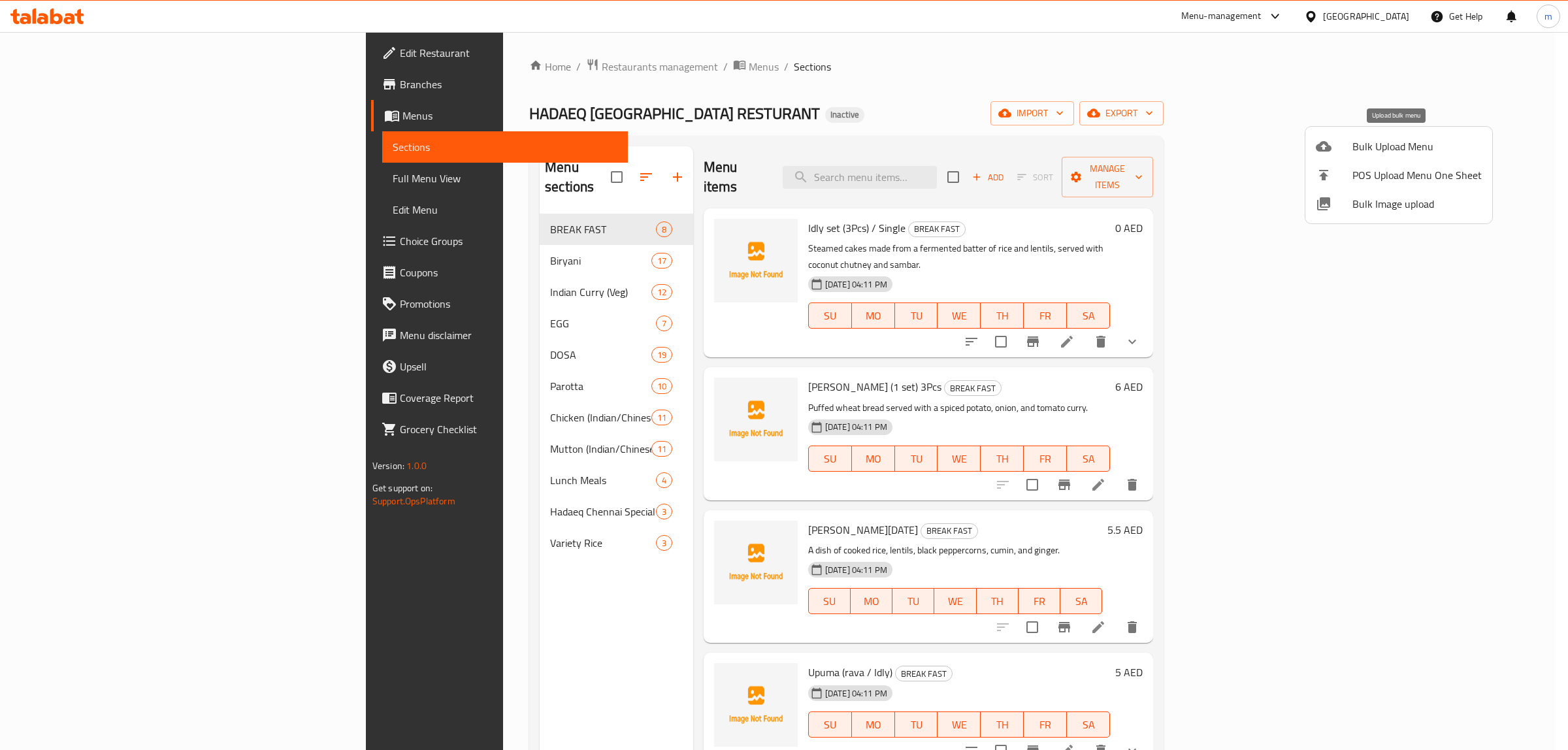
click at [1338, 151] on div at bounding box center [1334, 146] width 37 height 16
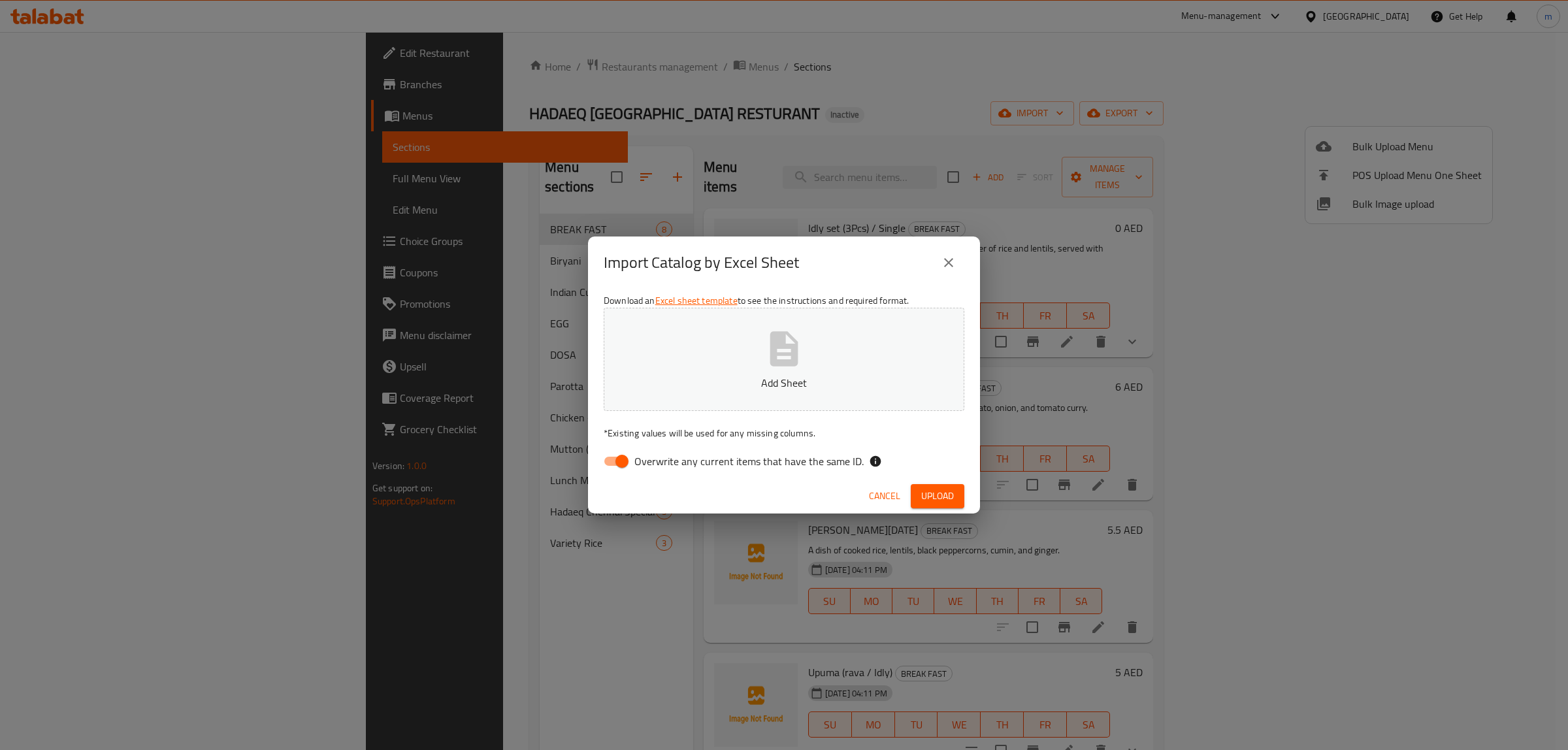
click at [638, 457] on span "Overwrite any current items that have the same ID." at bounding box center [749, 461] width 230 height 16
click at [638, 457] on input "Overwrite any current items that have the same ID." at bounding box center [622, 461] width 75 height 25
checkbox input "false"
click at [723, 379] on p "Add Sheet" at bounding box center [783, 383] width 320 height 16
click at [937, 495] on span "Upload" at bounding box center [937, 496] width 33 height 16
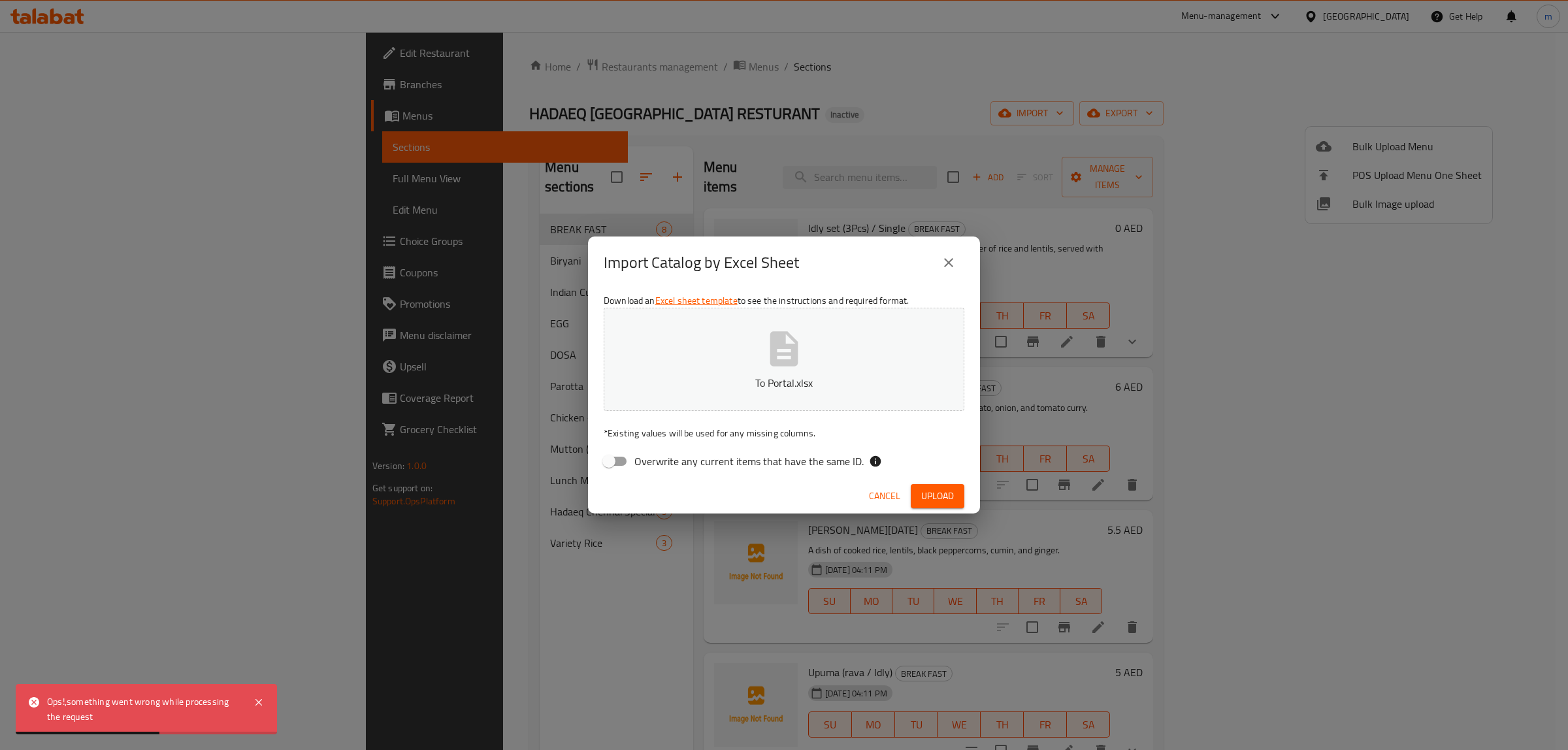
click at [873, 494] on span "Cancel" at bounding box center [884, 496] width 31 height 16
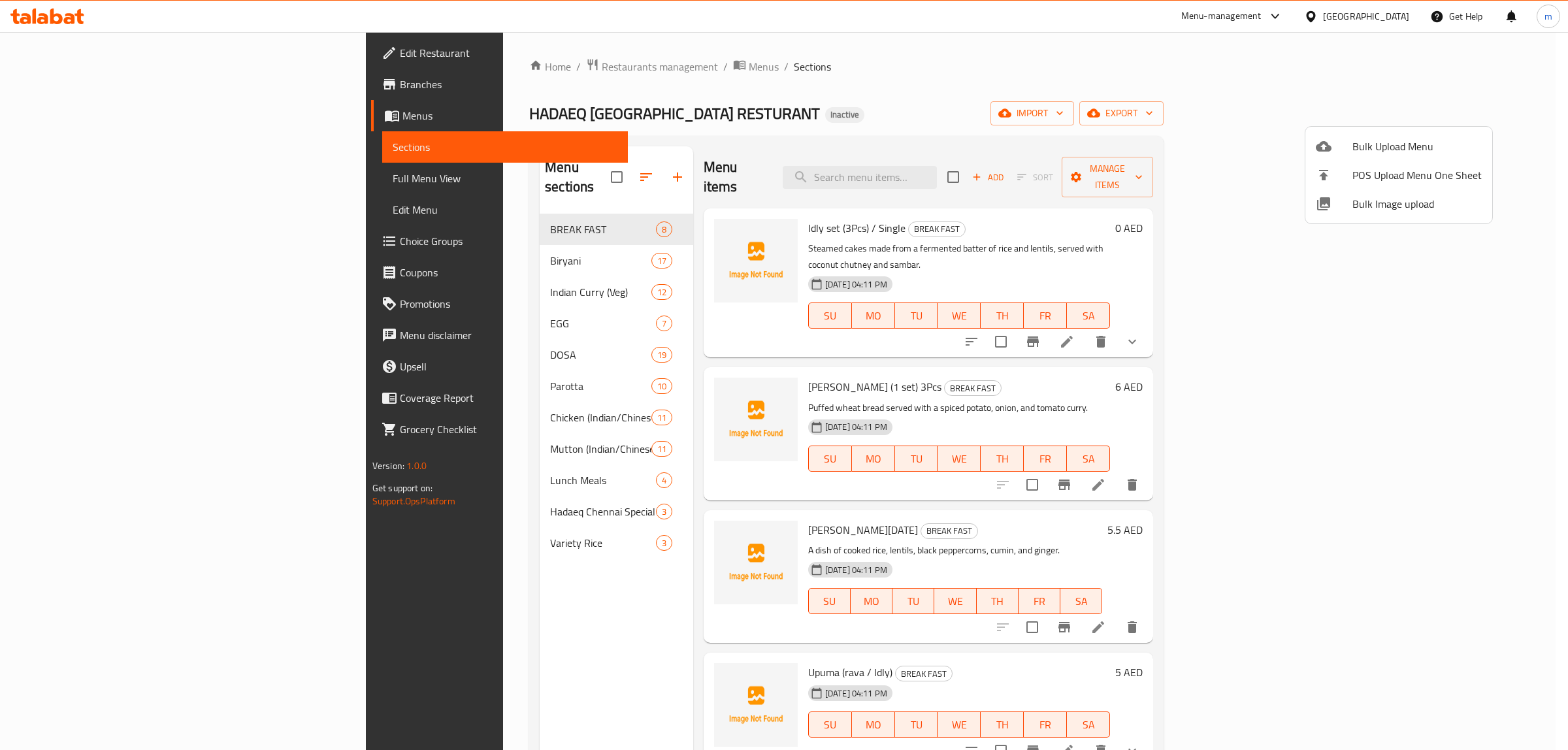
click at [1405, 146] on span "Bulk Upload Menu" at bounding box center [1417, 146] width 129 height 16
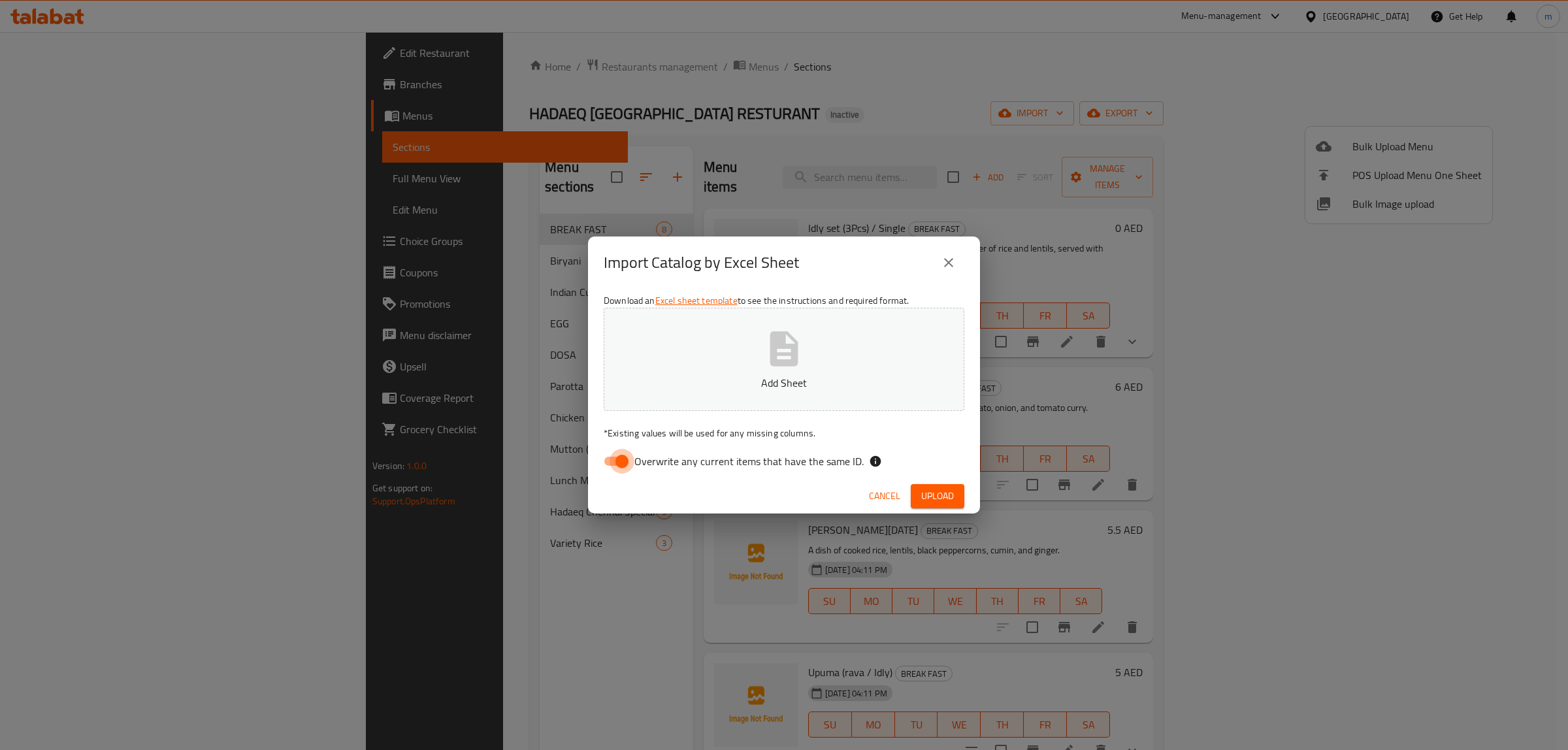
click at [622, 460] on input "Overwrite any current items that have the same ID." at bounding box center [622, 461] width 75 height 25
checkbox input "false"
click at [673, 370] on button "Add Sheet" at bounding box center [783, 359] width 360 height 104
click at [926, 497] on span "Upload" at bounding box center [937, 496] width 33 height 16
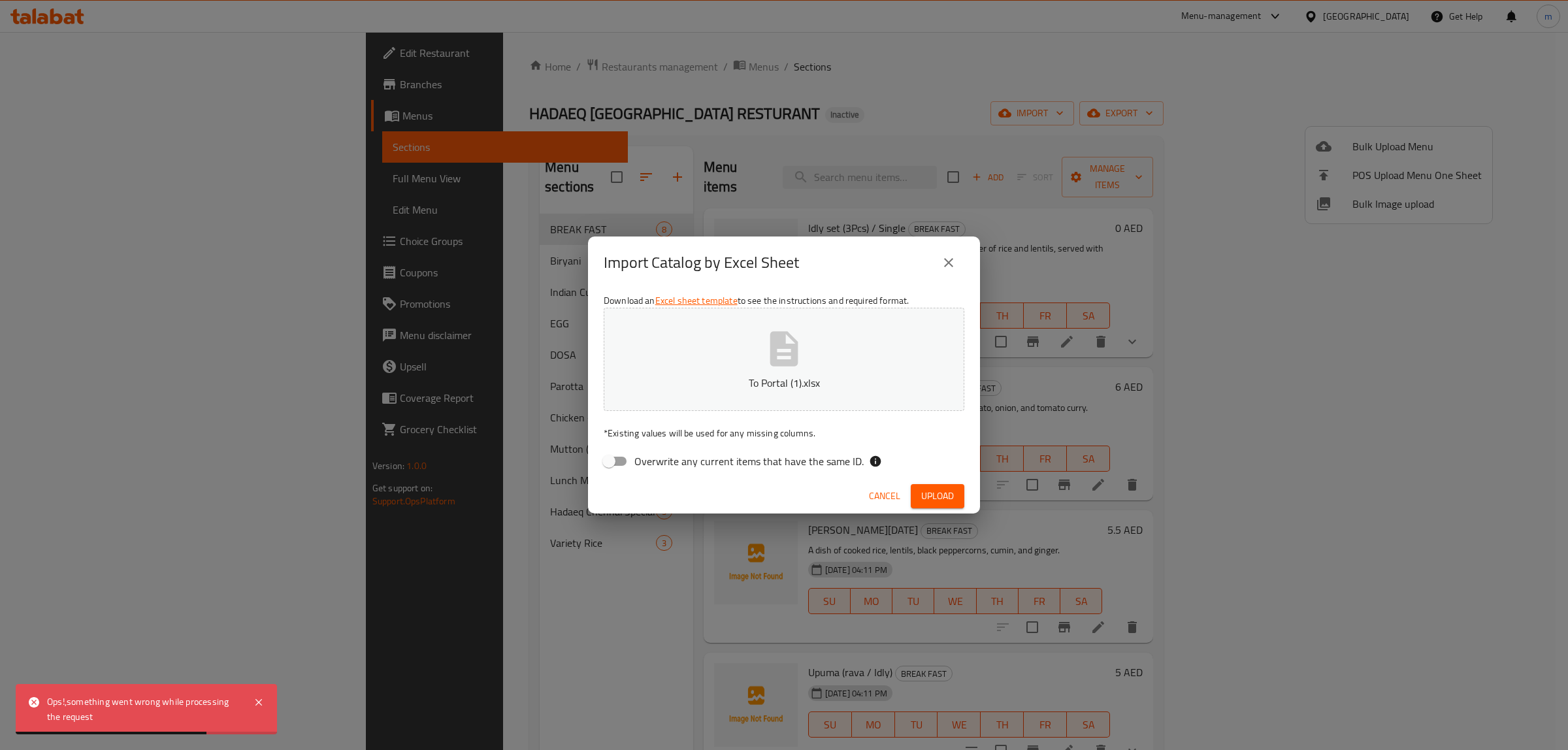
click at [875, 495] on span "Cancel" at bounding box center [884, 496] width 31 height 16
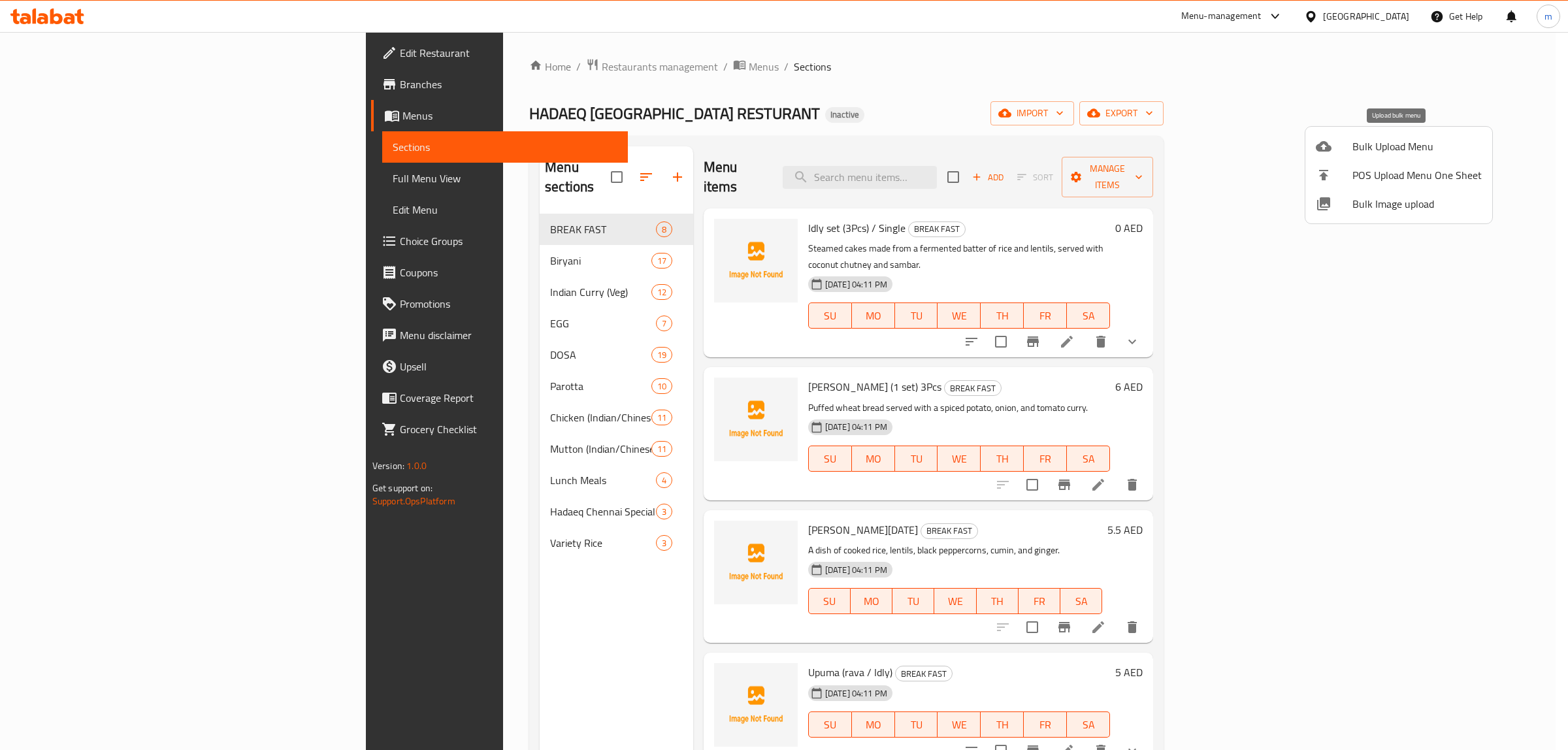
click at [1419, 149] on span "Bulk Upload Menu" at bounding box center [1417, 146] width 129 height 16
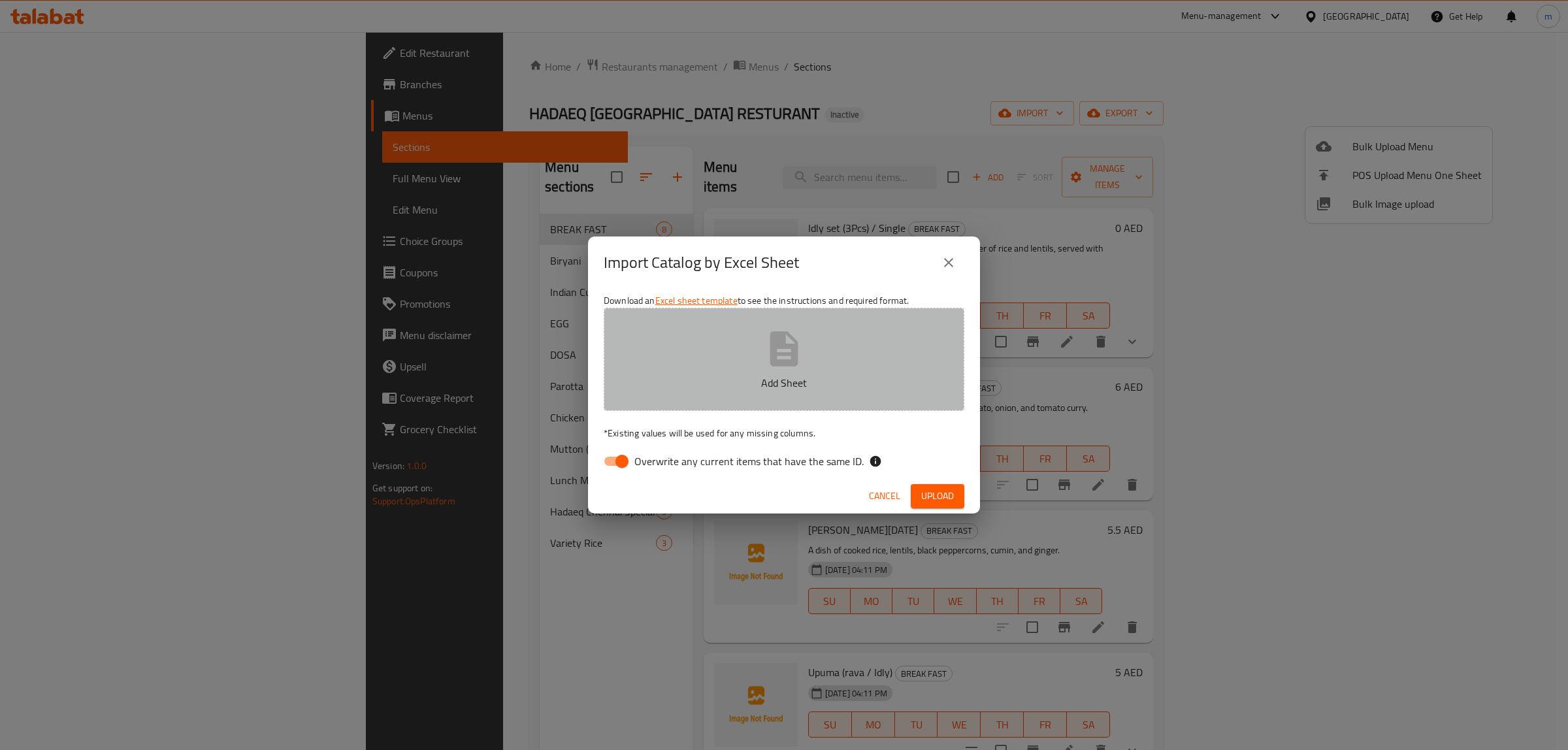
click at [759, 377] on p "Add Sheet" at bounding box center [783, 383] width 320 height 16
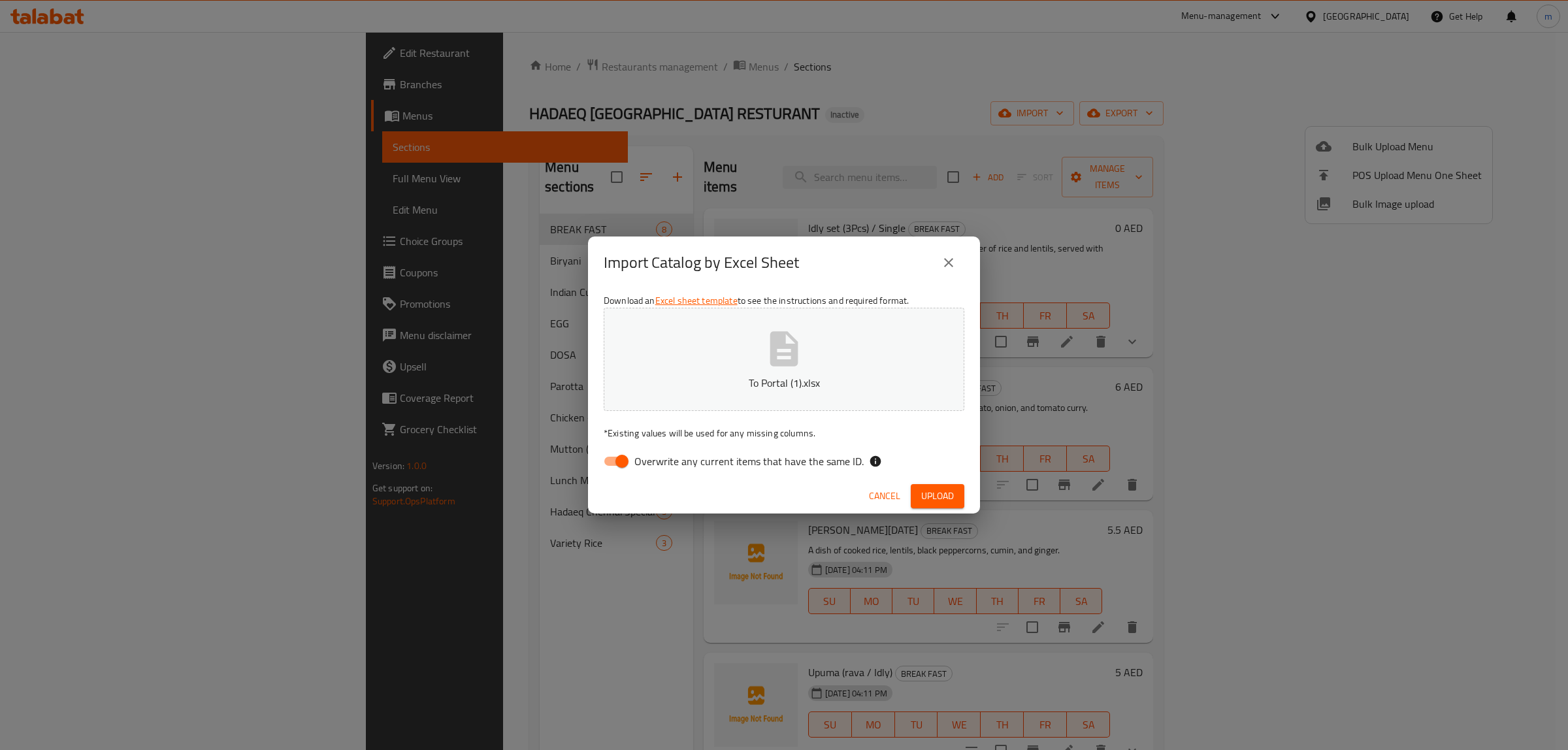
click at [631, 456] on input "Overwrite any current items that have the same ID." at bounding box center [622, 461] width 75 height 25
checkbox input "false"
click at [948, 505] on button "Upload" at bounding box center [937, 496] width 54 height 24
click at [888, 498] on span "Cancel" at bounding box center [884, 496] width 31 height 16
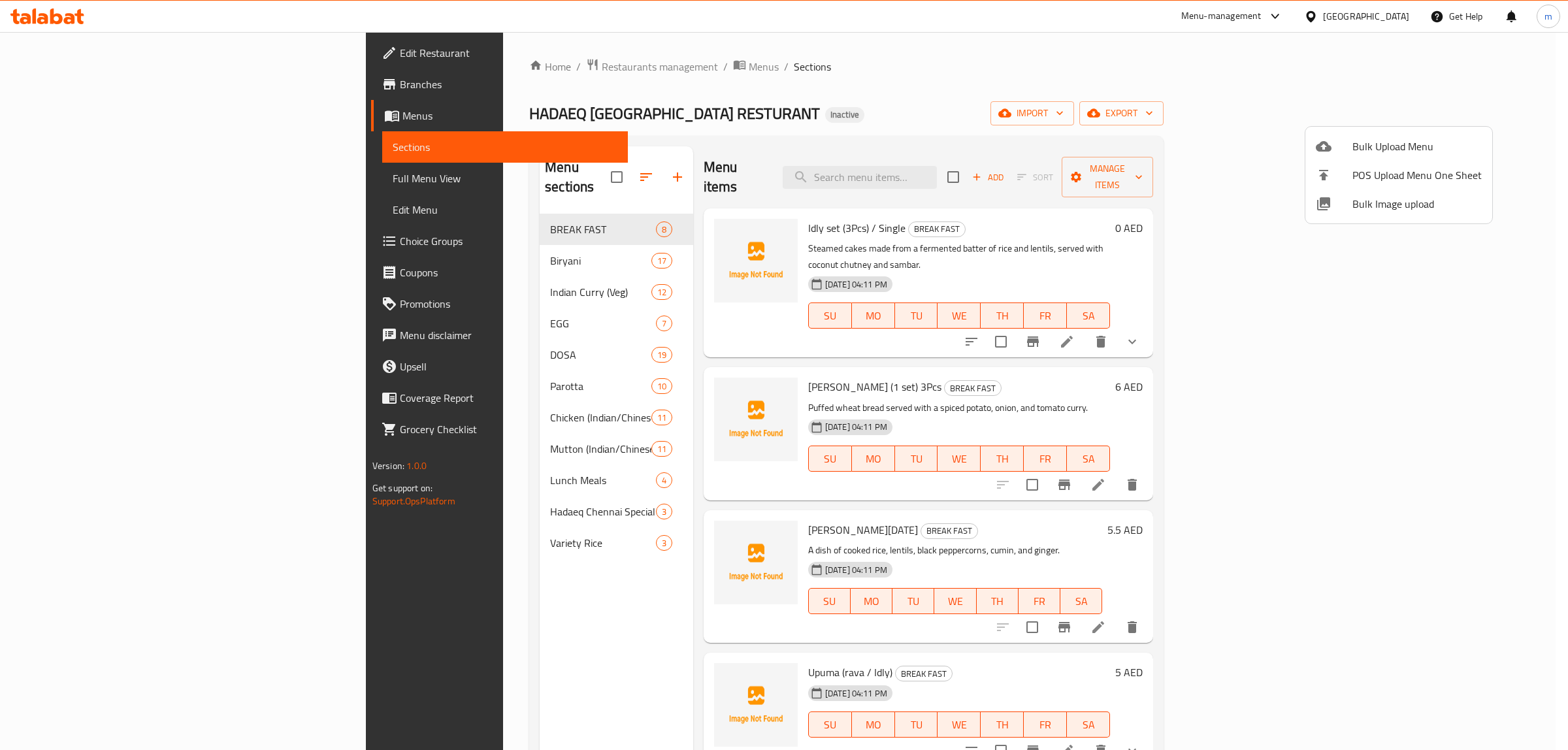
click at [1208, 82] on div at bounding box center [784, 375] width 1568 height 750
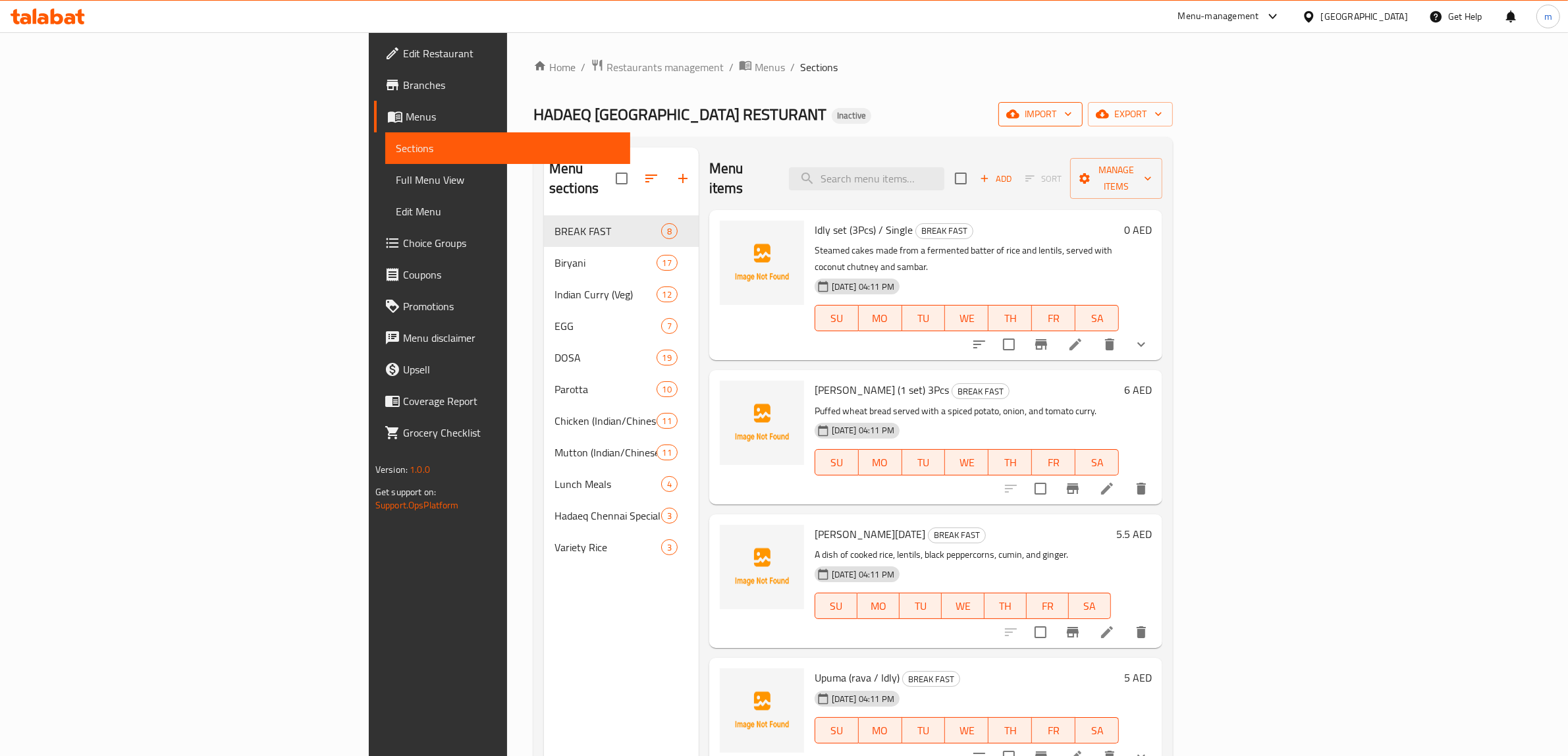
click at [1072, 107] on span "import" at bounding box center [1040, 114] width 64 height 16
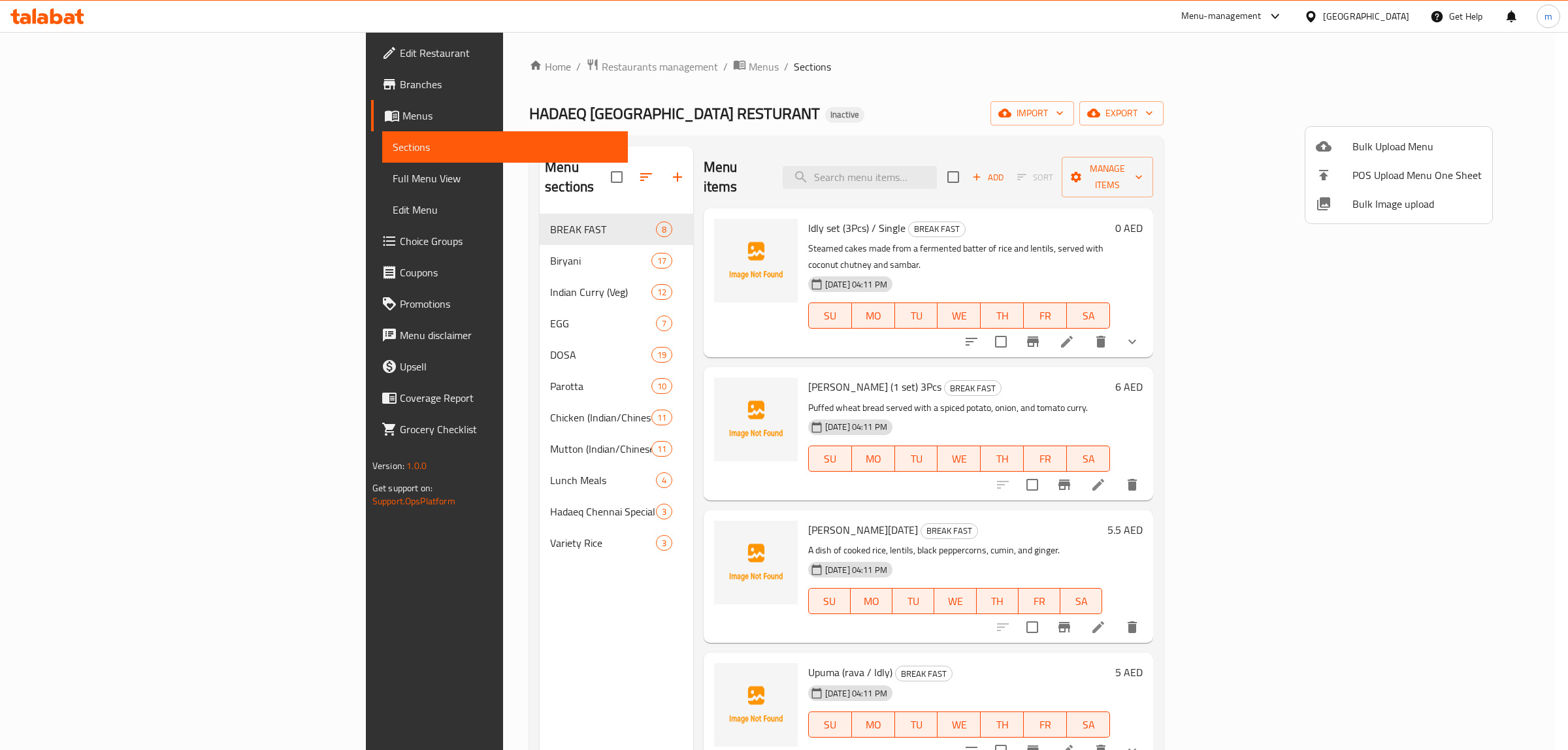
click at [1357, 140] on span "Bulk Upload Menu" at bounding box center [1417, 146] width 129 height 16
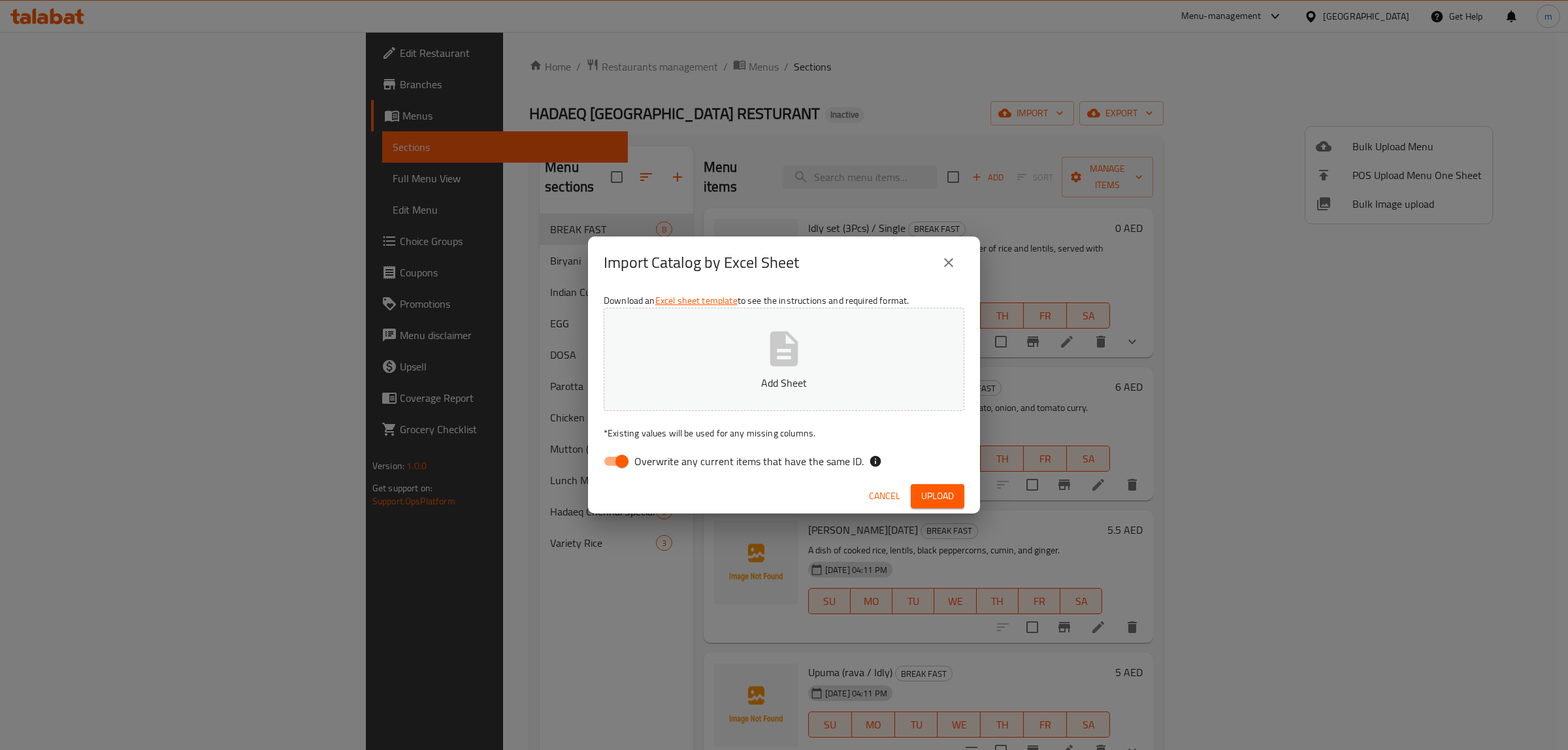
click at [615, 452] on input "Overwrite any current items that have the same ID." at bounding box center [622, 461] width 75 height 25
checkbox input "false"
click at [752, 380] on p "Add Sheet" at bounding box center [783, 383] width 320 height 16
click at [929, 505] on button "Upload" at bounding box center [937, 496] width 54 height 24
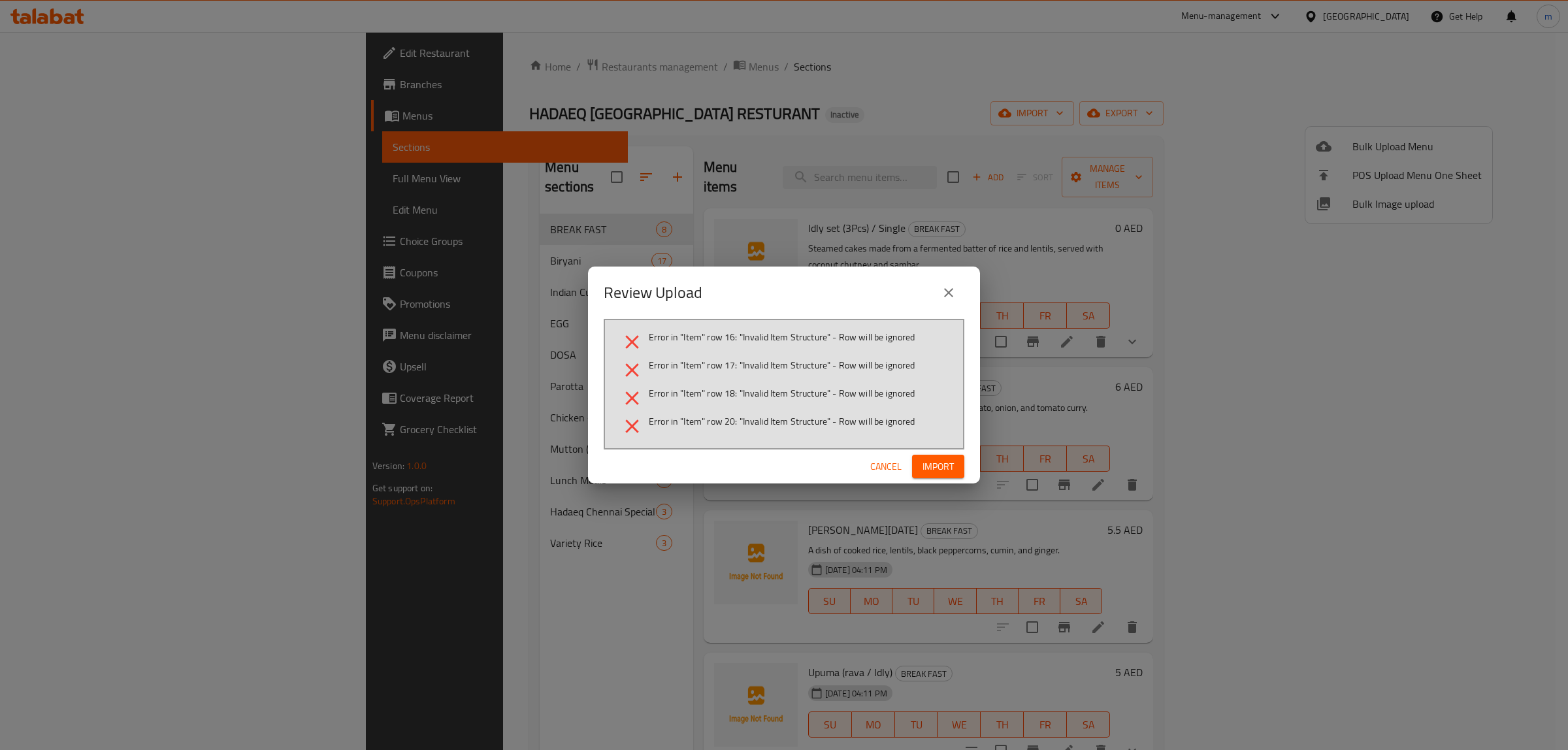
click at [883, 472] on span "Cancel" at bounding box center [886, 467] width 31 height 16
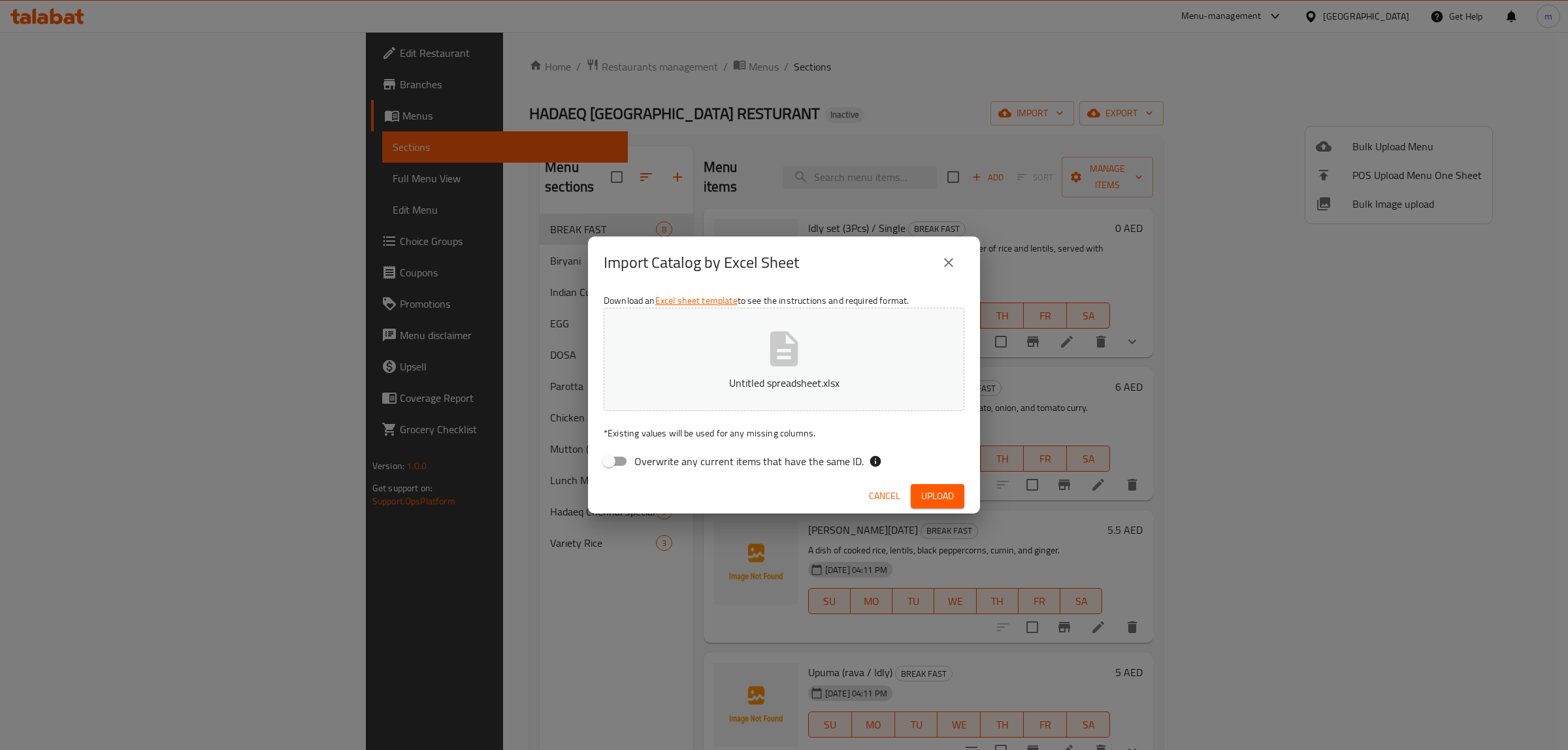
click at [948, 270] on icon "close" at bounding box center [948, 262] width 16 height 16
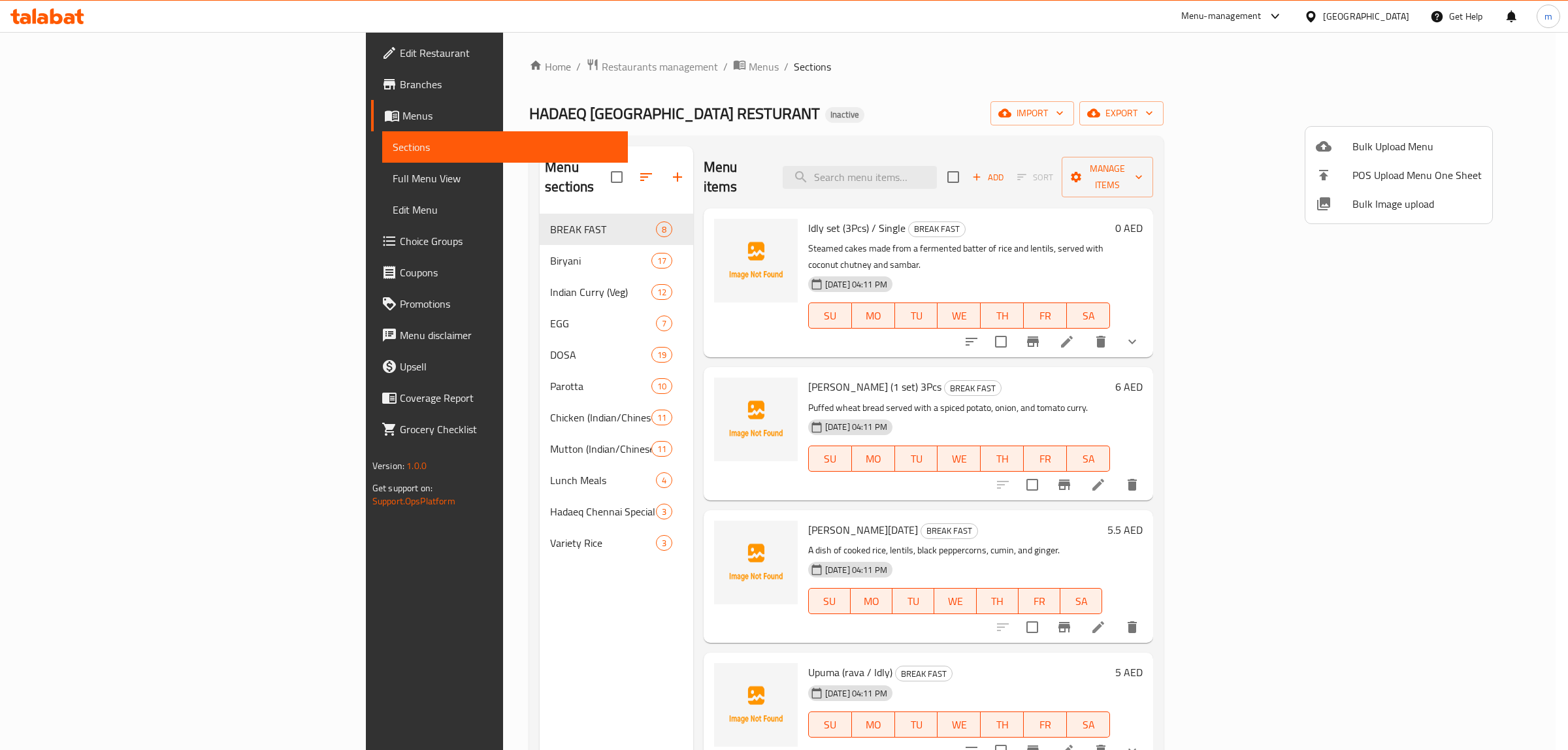
click at [1406, 140] on span "Bulk Upload Menu" at bounding box center [1417, 146] width 129 height 16
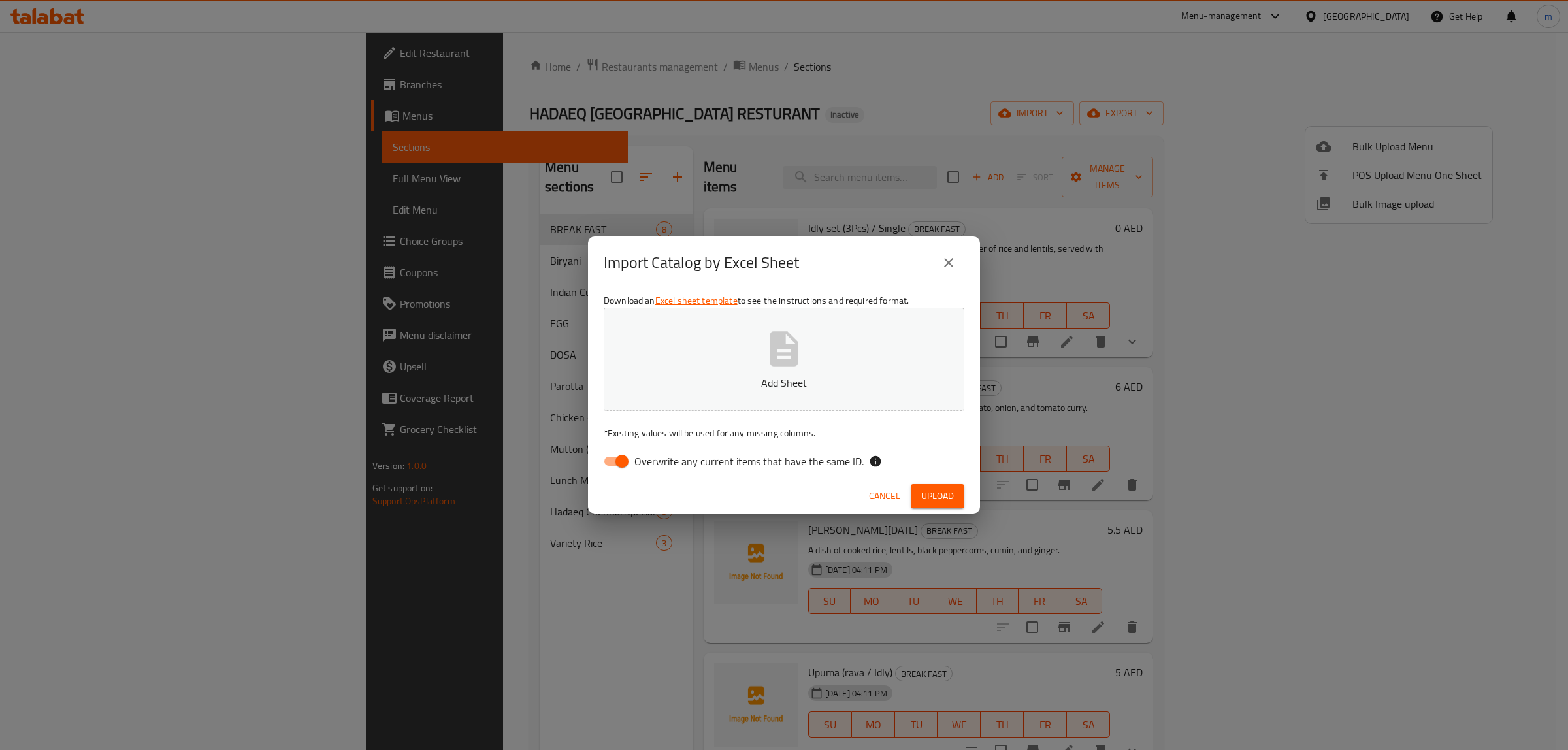
click at [624, 462] on input "Overwrite any current items that have the same ID." at bounding box center [622, 461] width 75 height 25
checkbox input "false"
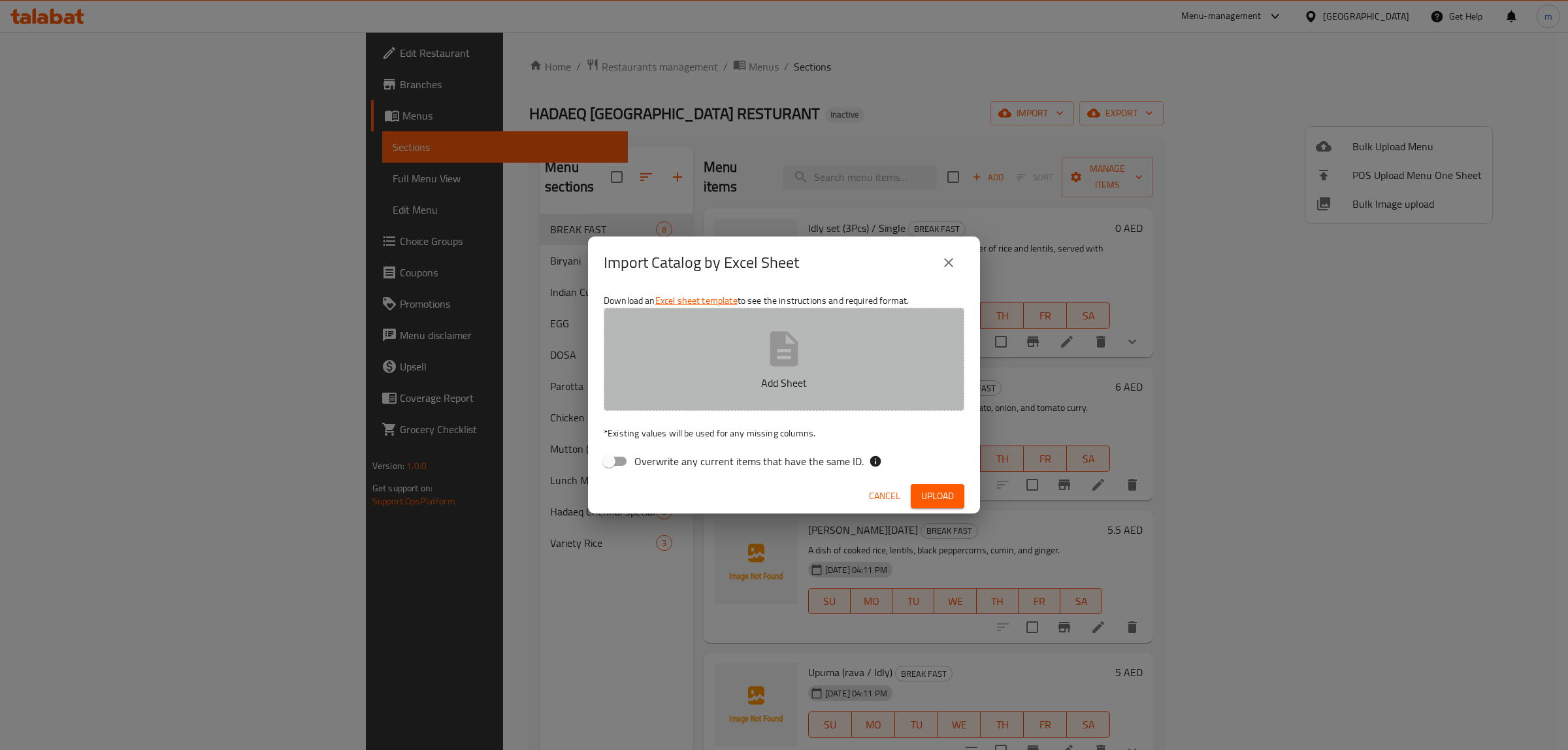
click at [822, 372] on button "Add Sheet" at bounding box center [783, 359] width 360 height 104
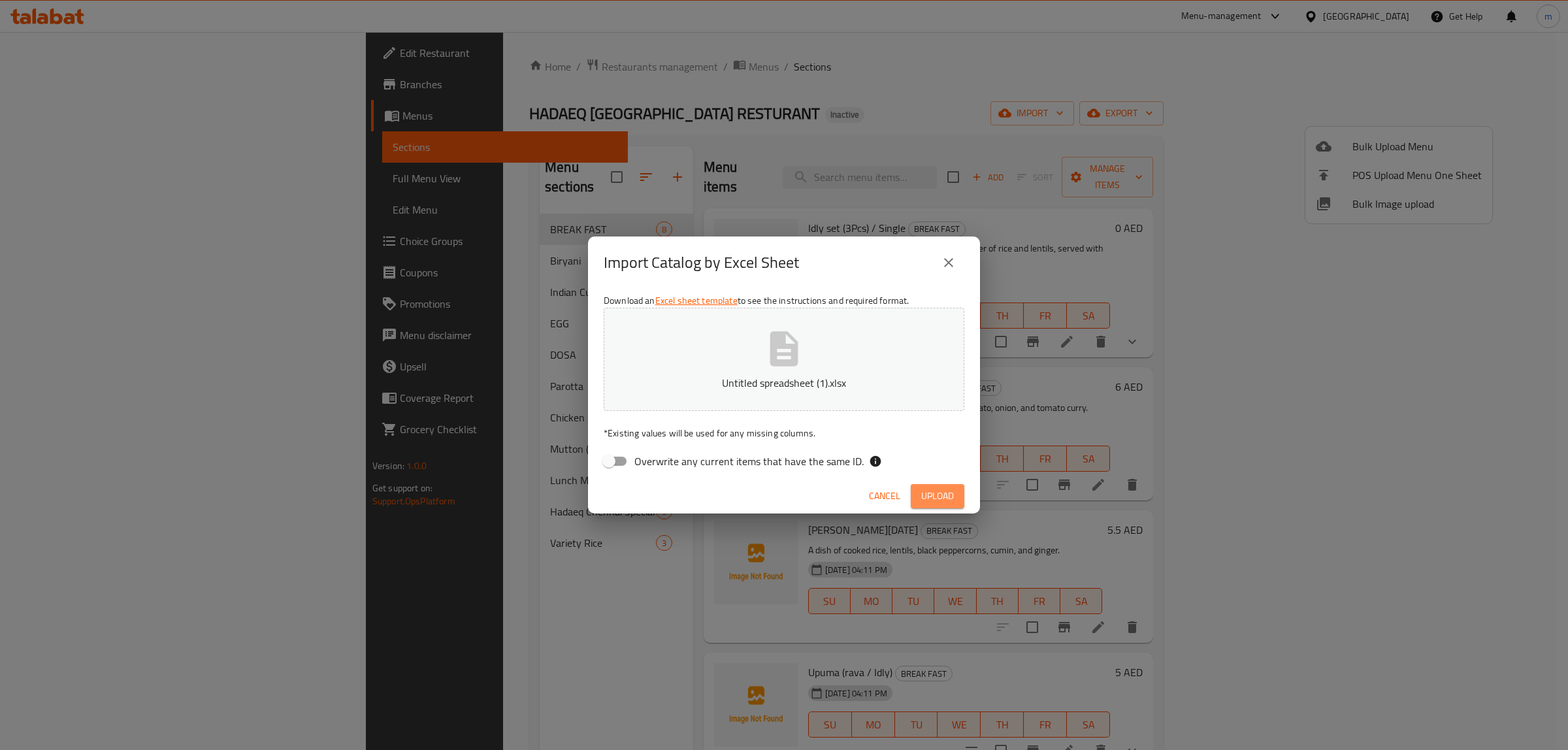
click at [930, 488] on span "Upload" at bounding box center [937, 496] width 33 height 16
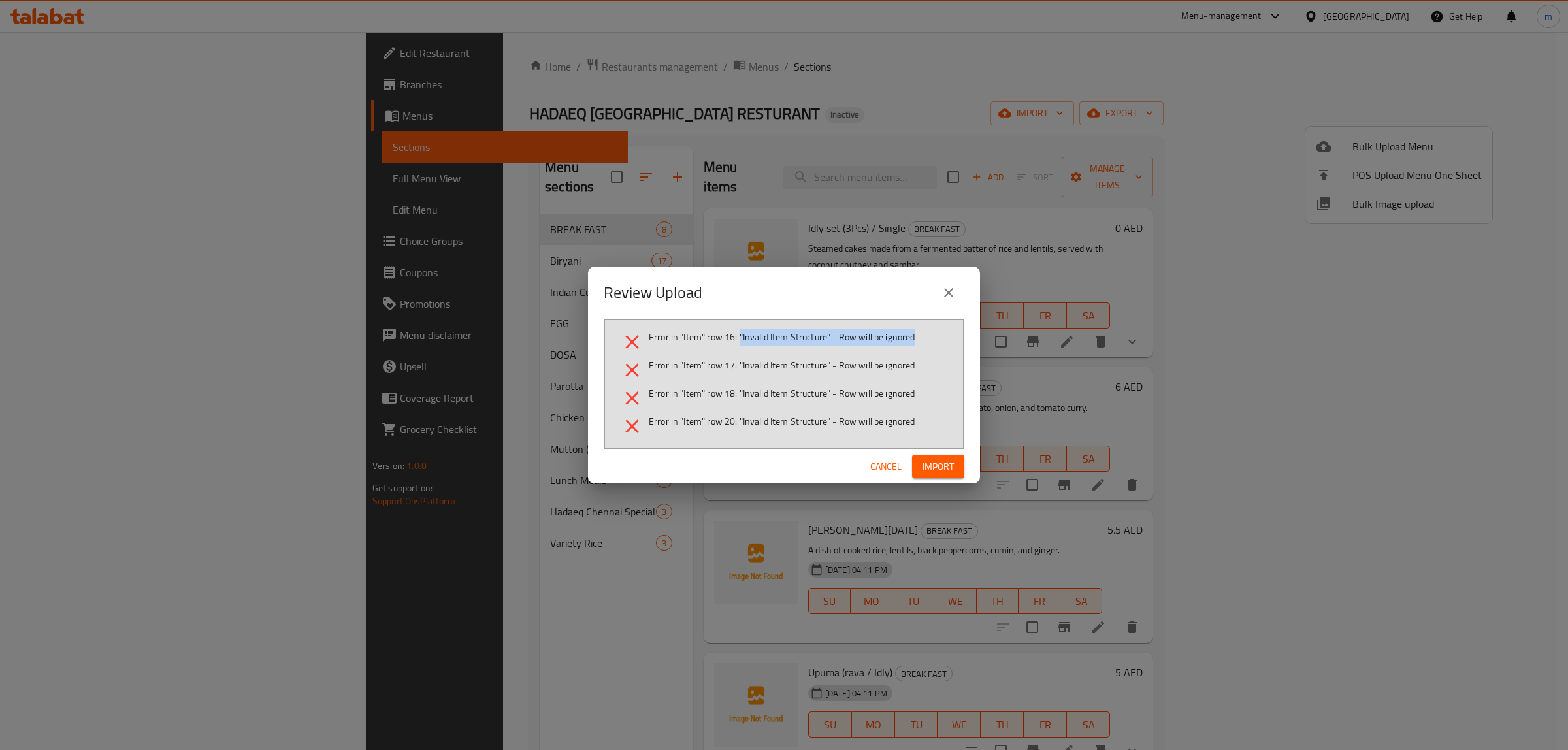
drag, startPoint x: 740, startPoint y: 339, endPoint x: 945, endPoint y: 339, distance: 205.0
click at [945, 339] on li "Error in "Item" row 16: "Invalid Item Structure" - Row will be ignored" at bounding box center [784, 342] width 327 height 23
click at [880, 473] on span "Cancel" at bounding box center [886, 467] width 31 height 16
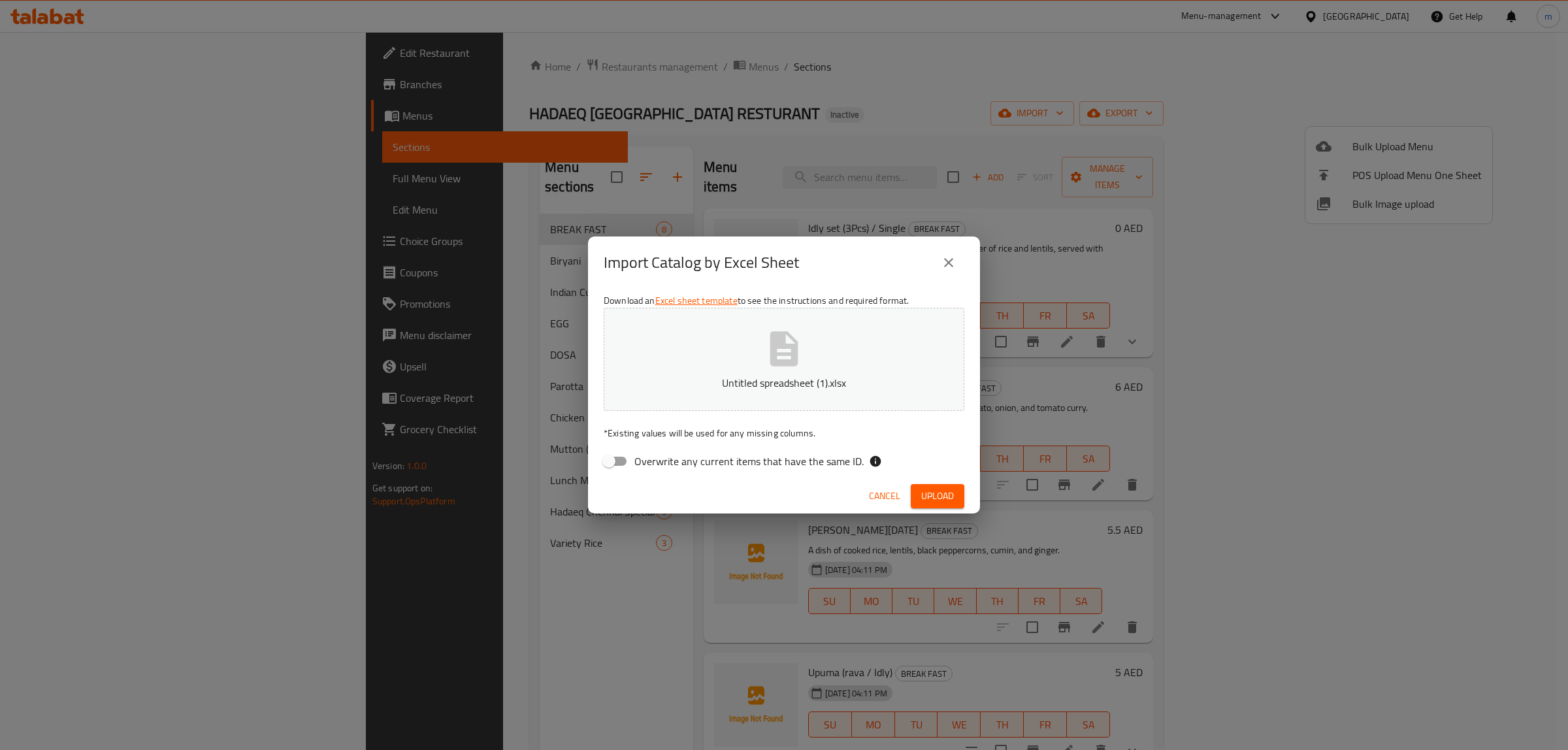
click at [708, 301] on link "Excel sheet template" at bounding box center [697, 301] width 83 height 17
click at [943, 495] on span "Upload" at bounding box center [937, 496] width 33 height 16
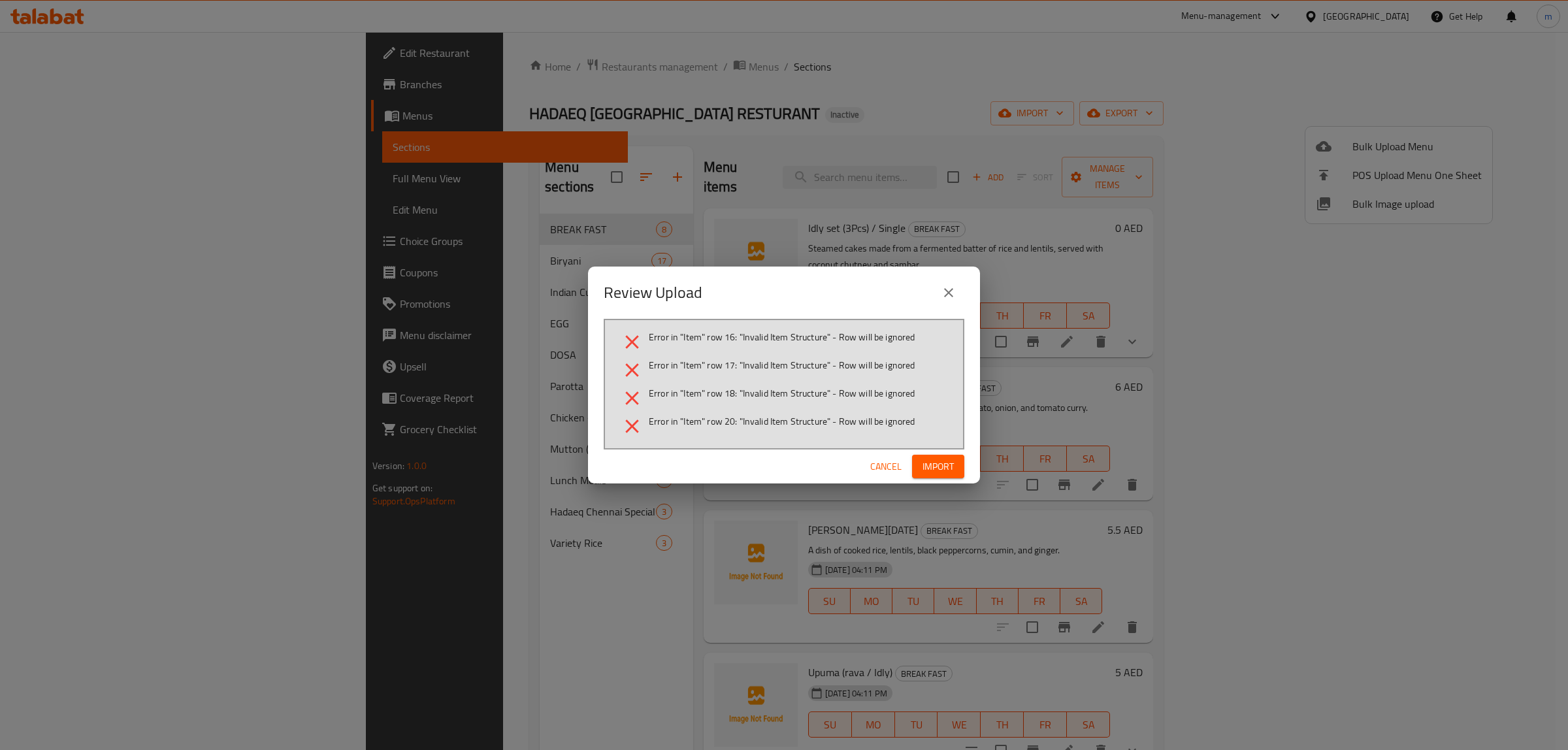
click at [887, 465] on span "Cancel" at bounding box center [886, 467] width 31 height 16
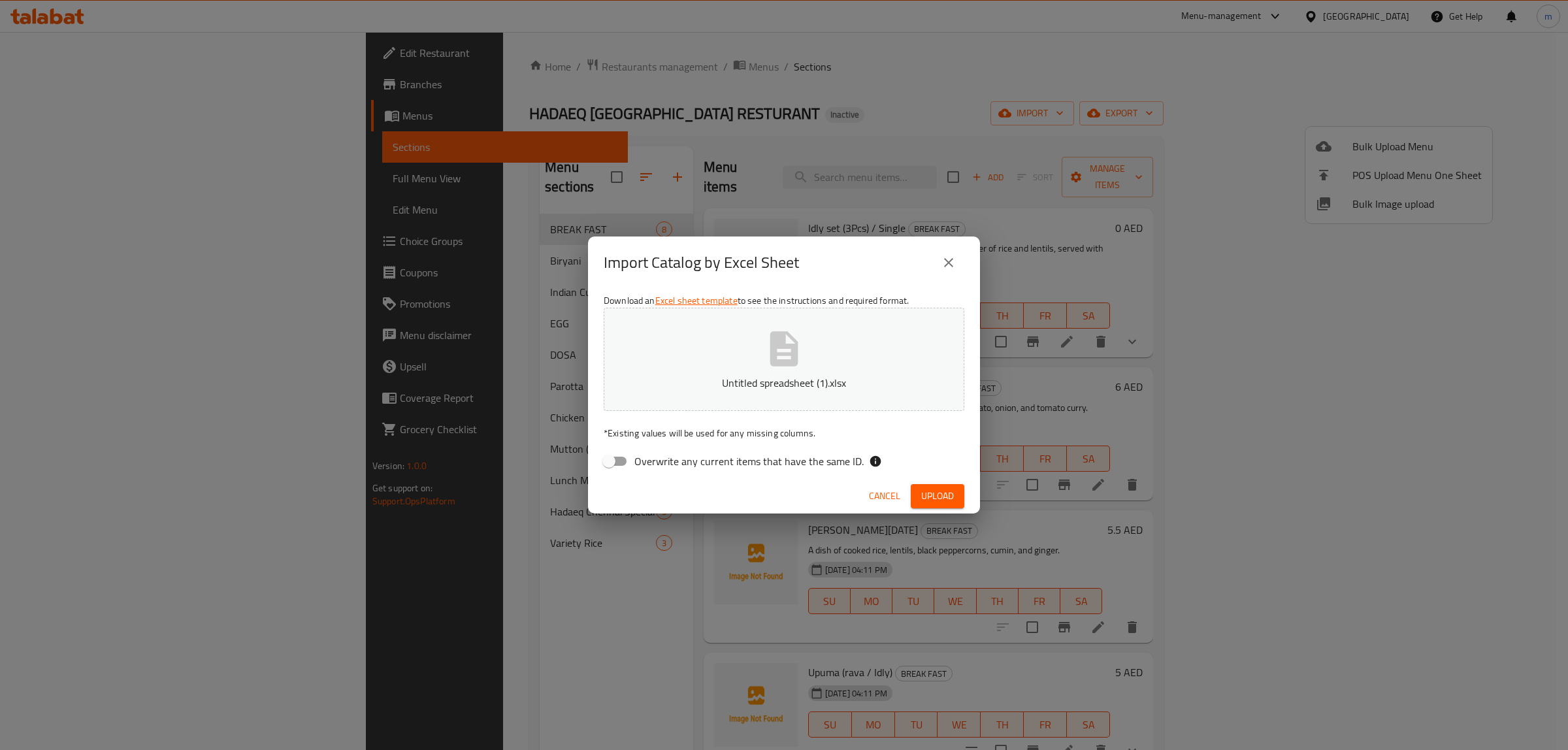
click at [939, 258] on button "close" at bounding box center [948, 262] width 31 height 31
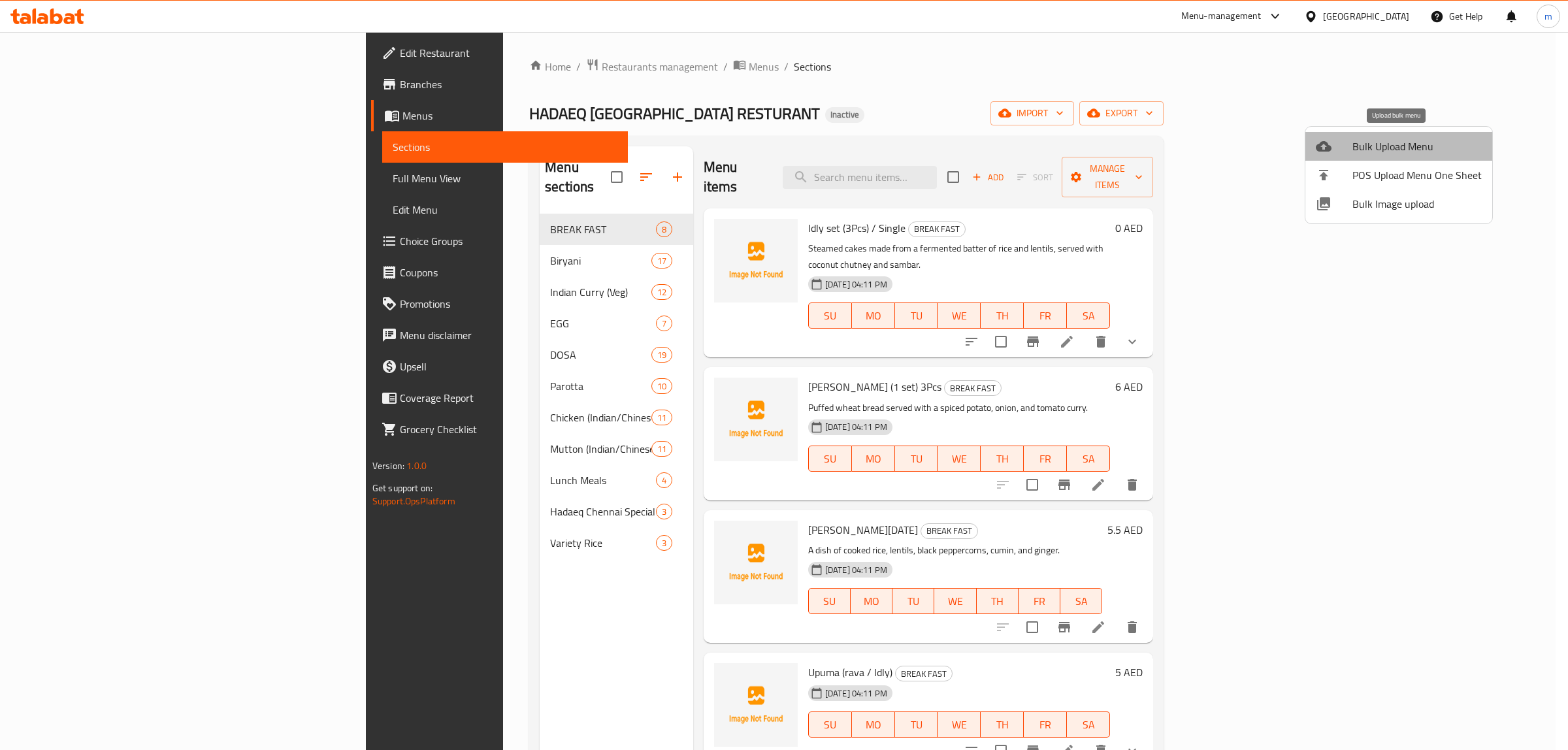
click at [1429, 139] on span "Bulk Upload Menu" at bounding box center [1417, 146] width 129 height 16
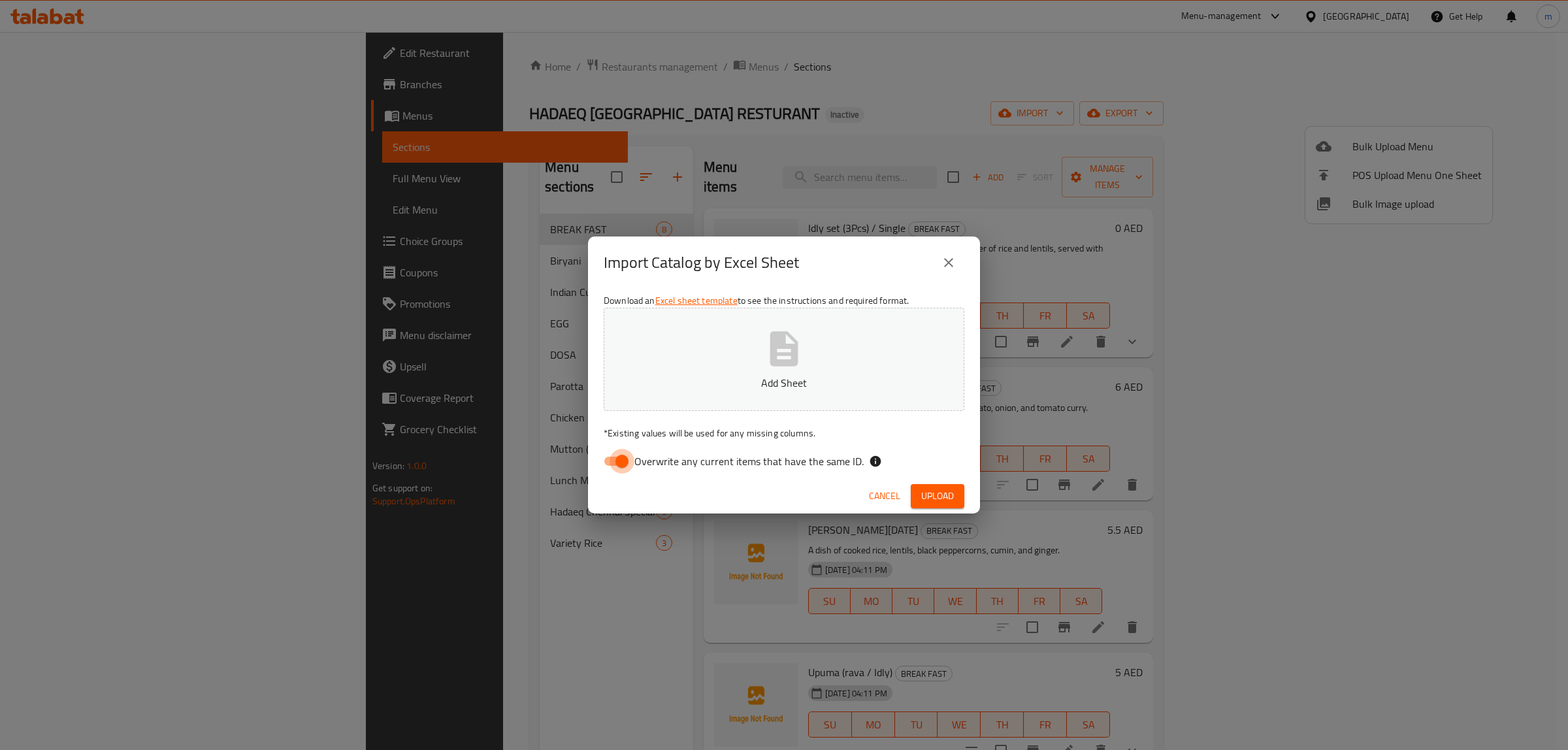
click at [615, 464] on input "Overwrite any current items that have the same ID." at bounding box center [622, 461] width 75 height 25
checkbox input "false"
click at [772, 370] on button "Add Sheet" at bounding box center [783, 359] width 360 height 104
click at [946, 495] on span "Upload" at bounding box center [937, 496] width 33 height 16
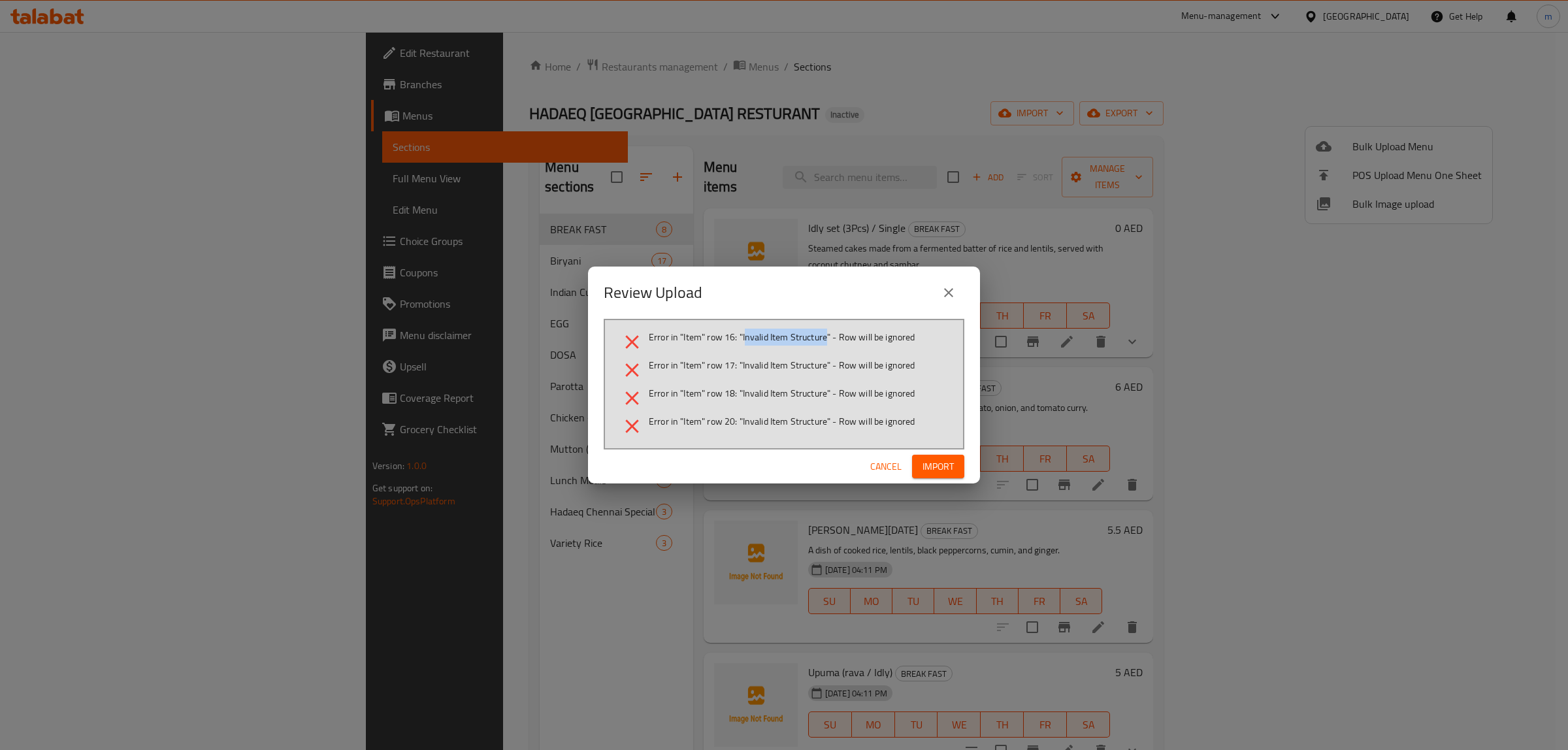
drag, startPoint x: 744, startPoint y: 335, endPoint x: 827, endPoint y: 340, distance: 83.2
click at [827, 340] on span "Error in "Item" row 16: "Invalid Item Structure" - Row will be ignored" at bounding box center [782, 337] width 266 height 13
copy span "nvalid Item Structure"
click at [877, 467] on span "Cancel" at bounding box center [886, 467] width 31 height 16
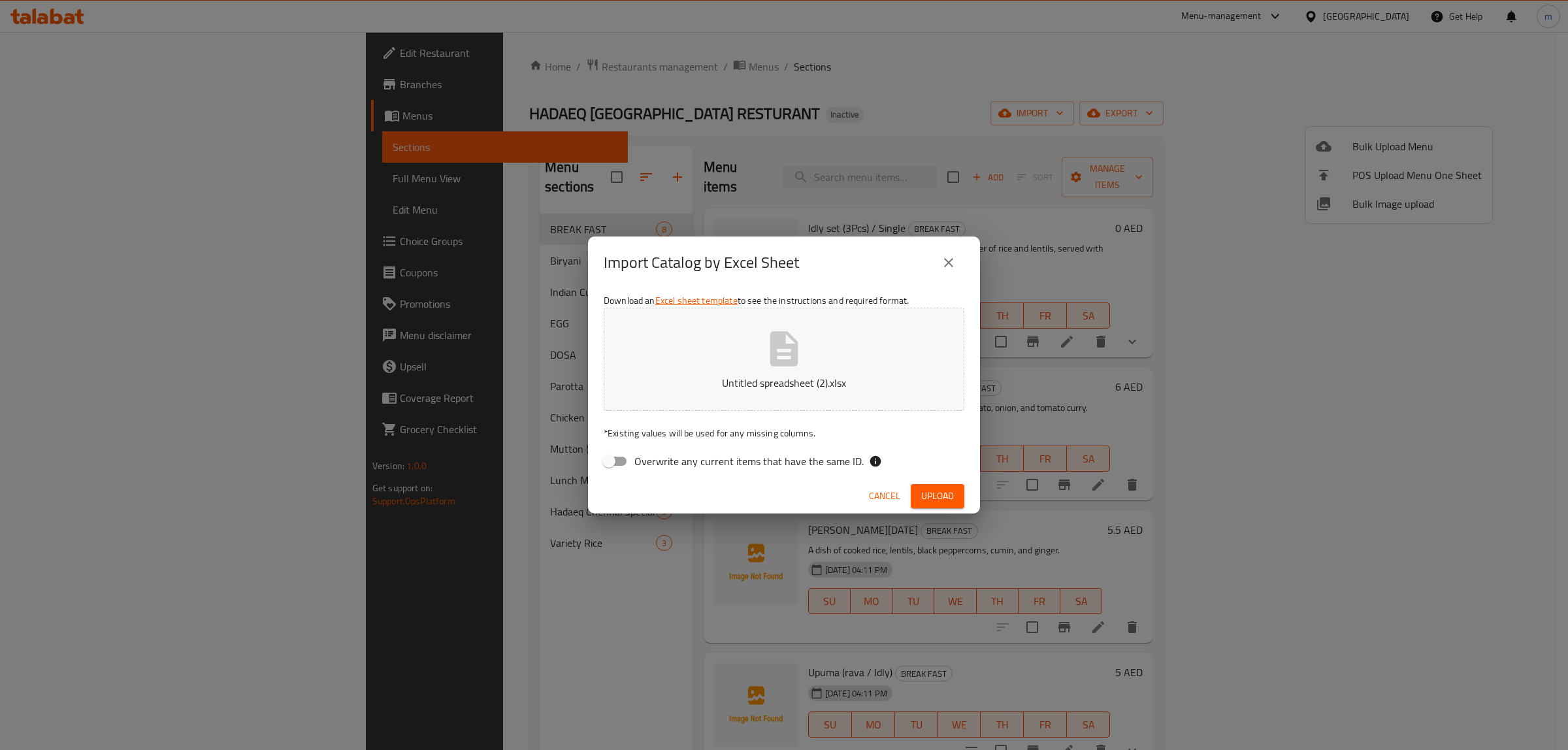
click at [881, 497] on span "Cancel" at bounding box center [884, 496] width 31 height 16
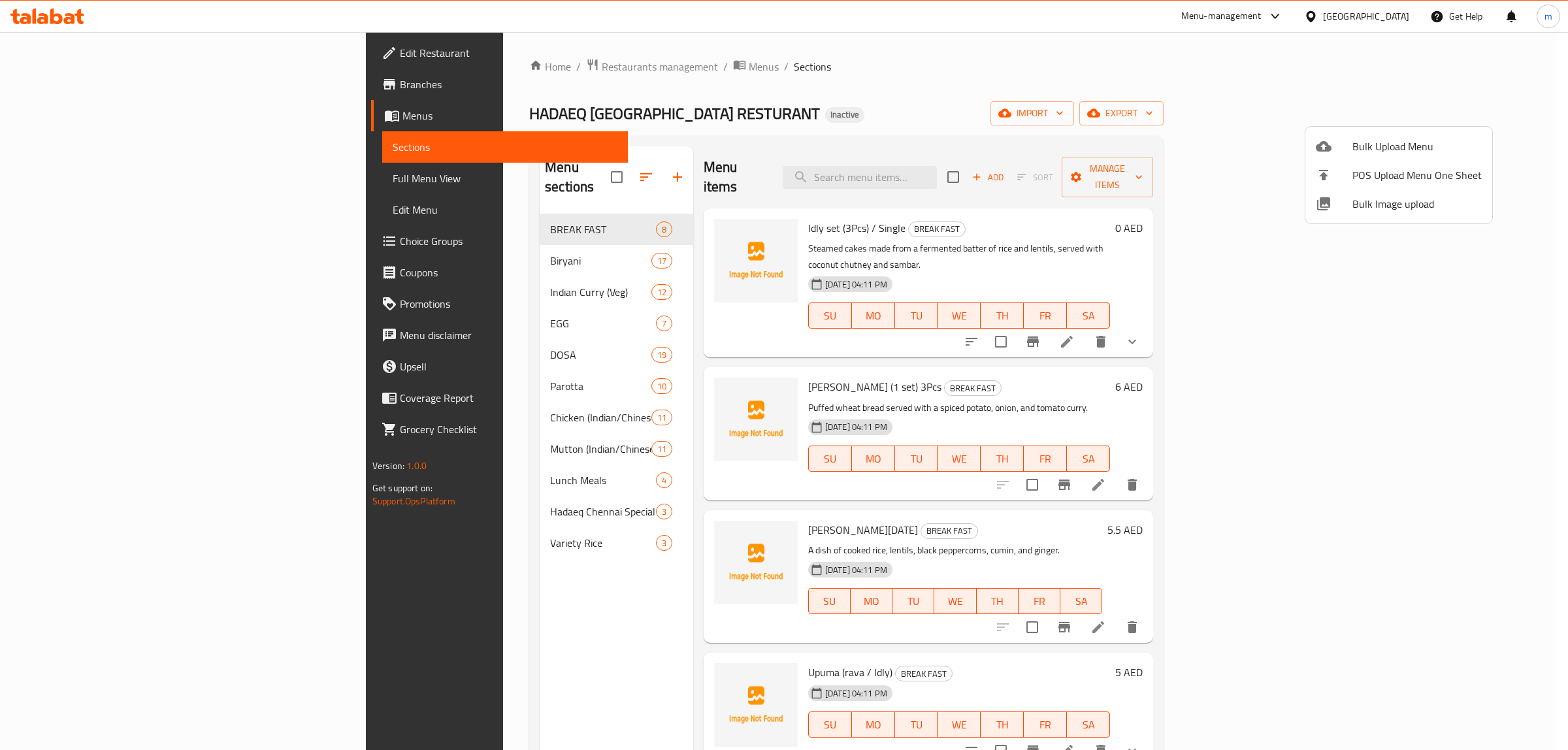
click at [1350, 145] on div at bounding box center [1334, 146] width 37 height 16
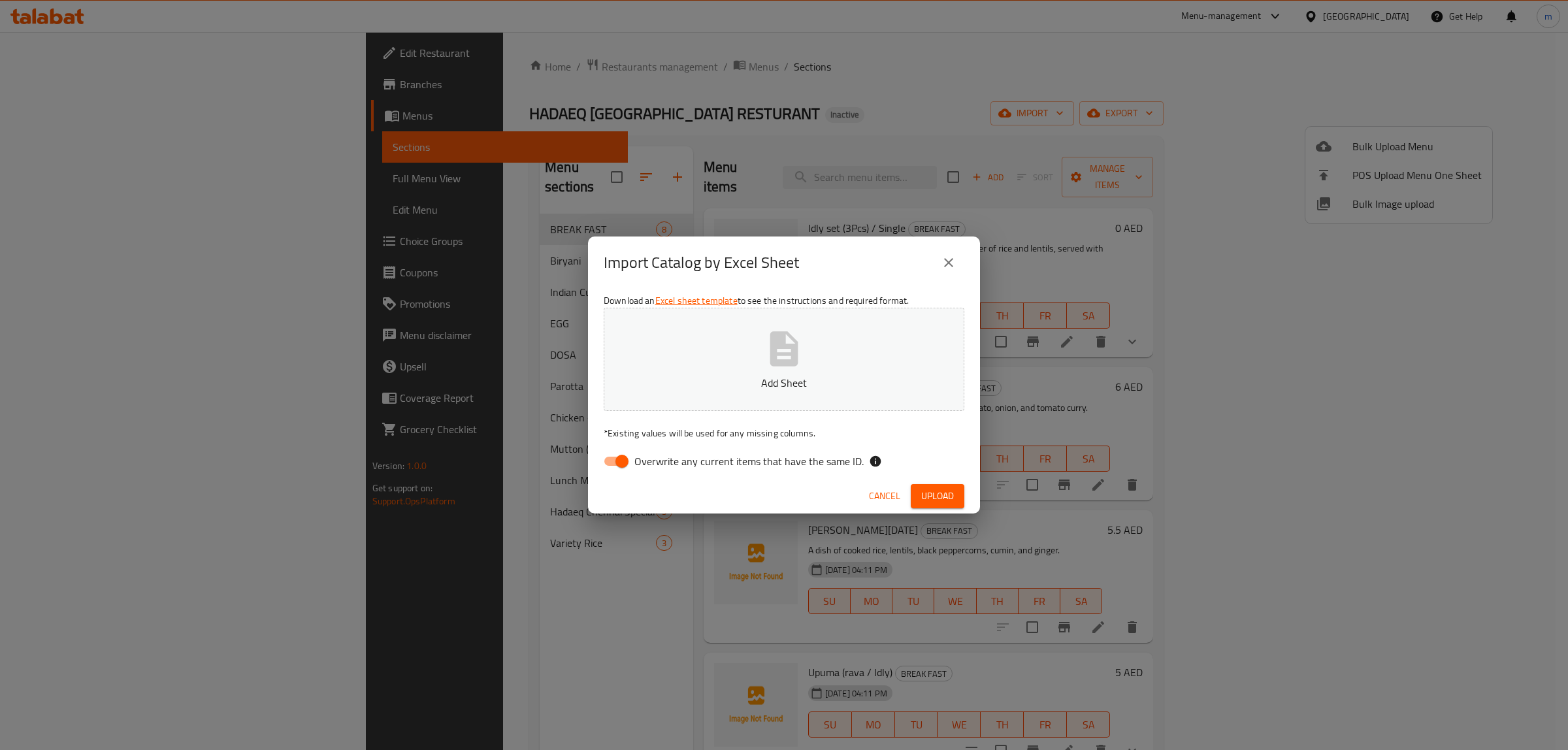
click at [617, 459] on input "Overwrite any current items that have the same ID." at bounding box center [622, 461] width 75 height 25
checkbox input "false"
click at [818, 343] on button "Add Sheet" at bounding box center [783, 359] width 360 height 104
click at [926, 484] on button "Upload" at bounding box center [937, 496] width 54 height 24
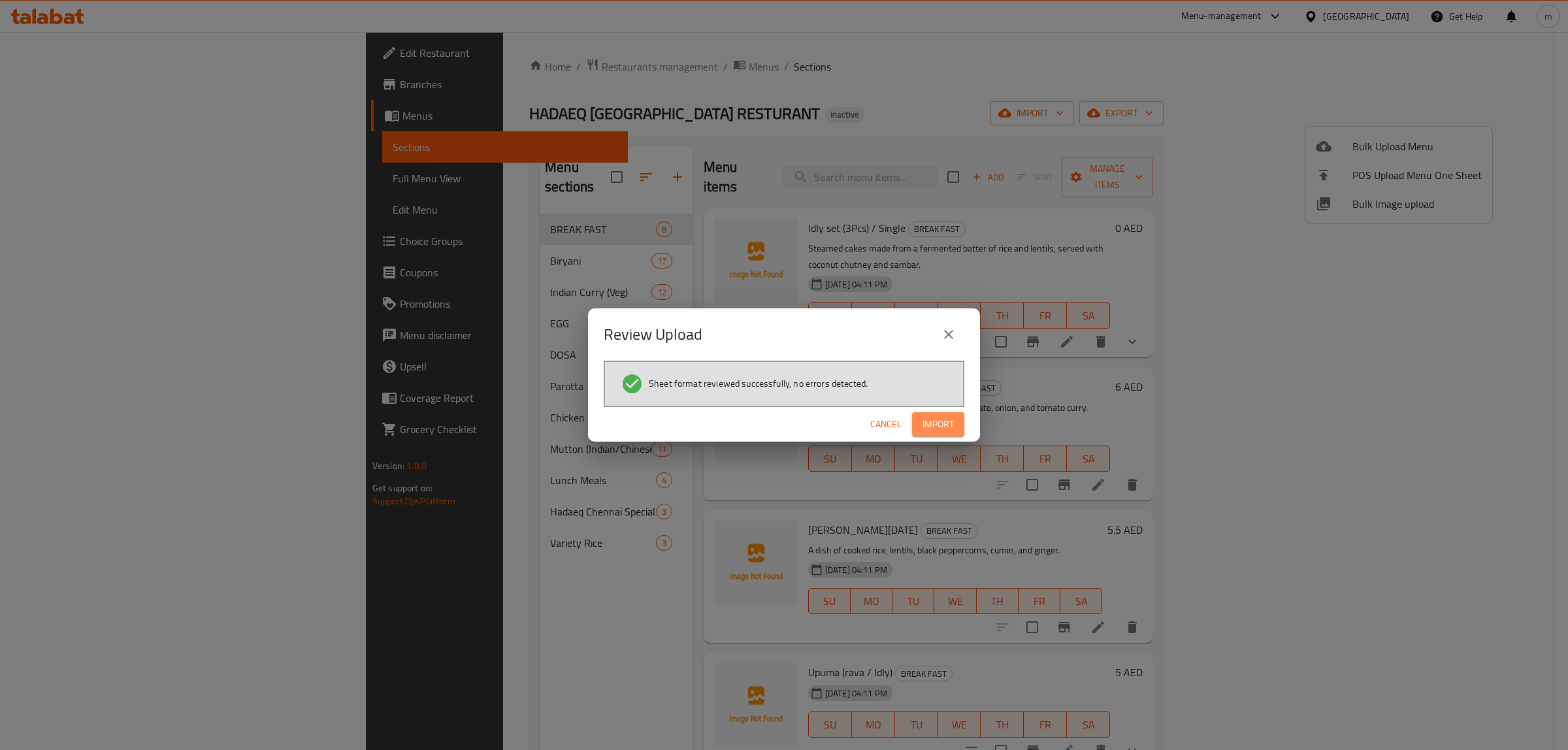
click at [951, 428] on span "Import" at bounding box center [938, 424] width 31 height 16
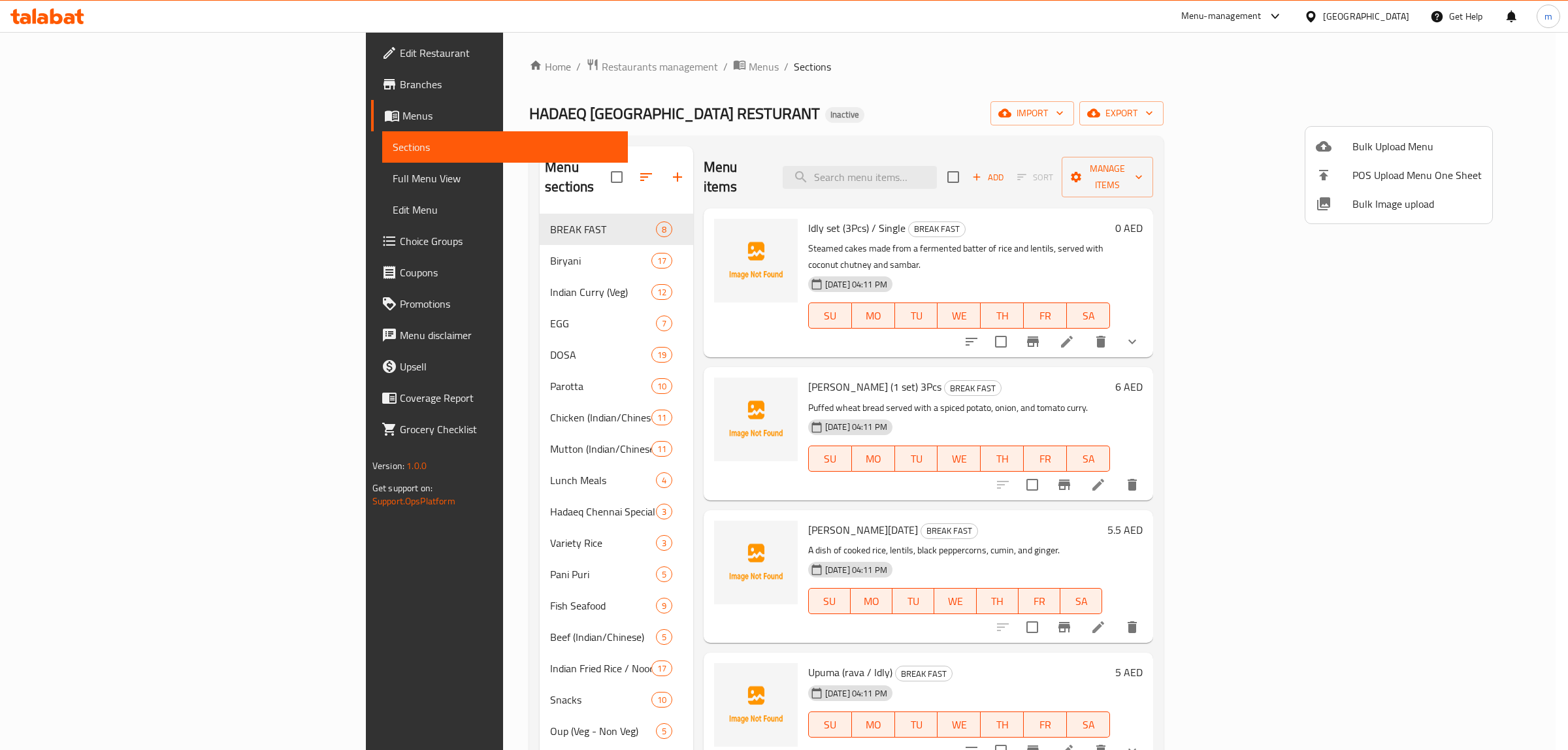
drag, startPoint x: 962, startPoint y: 87, endPoint x: 1173, endPoint y: 136, distance: 216.6
click at [962, 87] on div at bounding box center [784, 375] width 1568 height 750
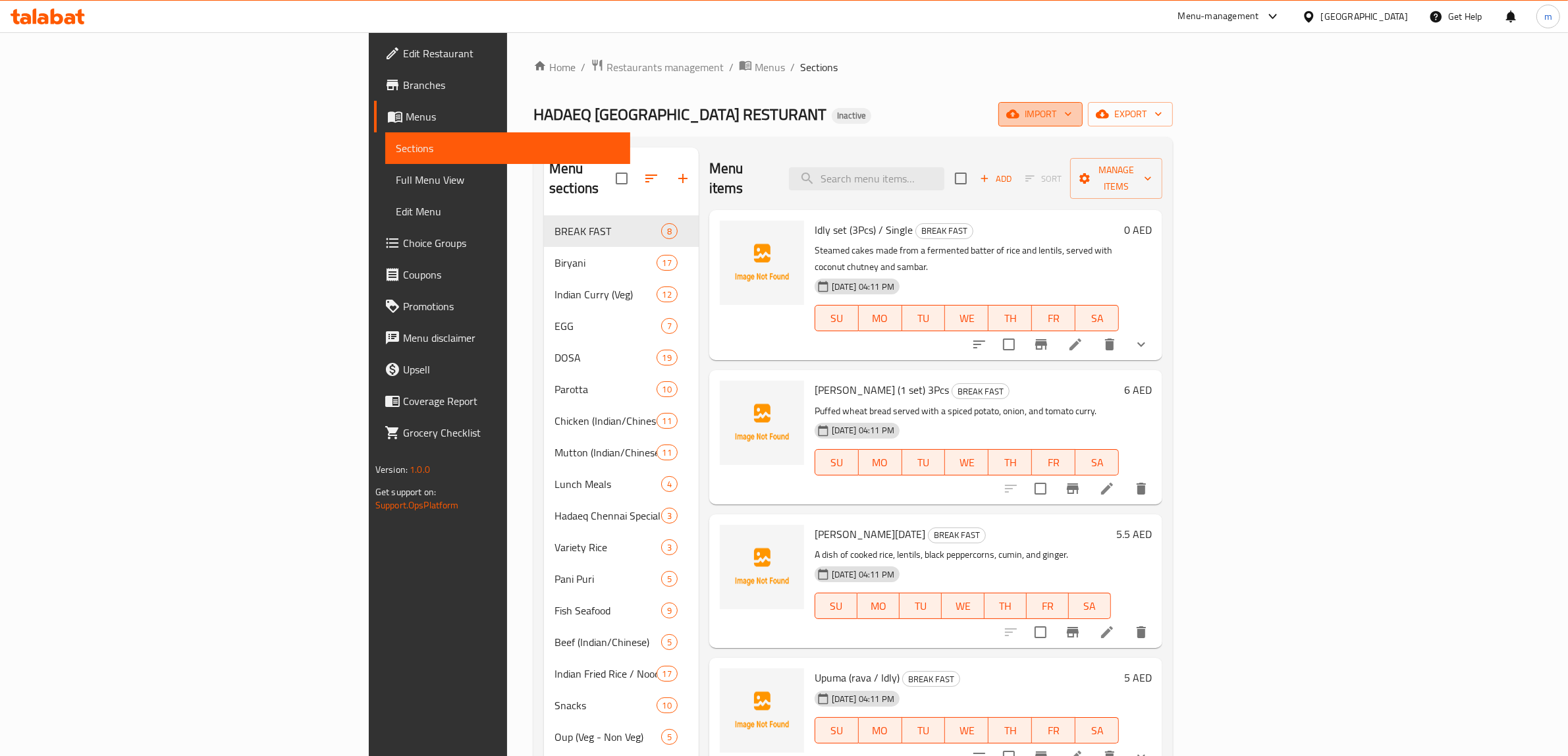
click at [1072, 106] on span "import" at bounding box center [1040, 114] width 64 height 16
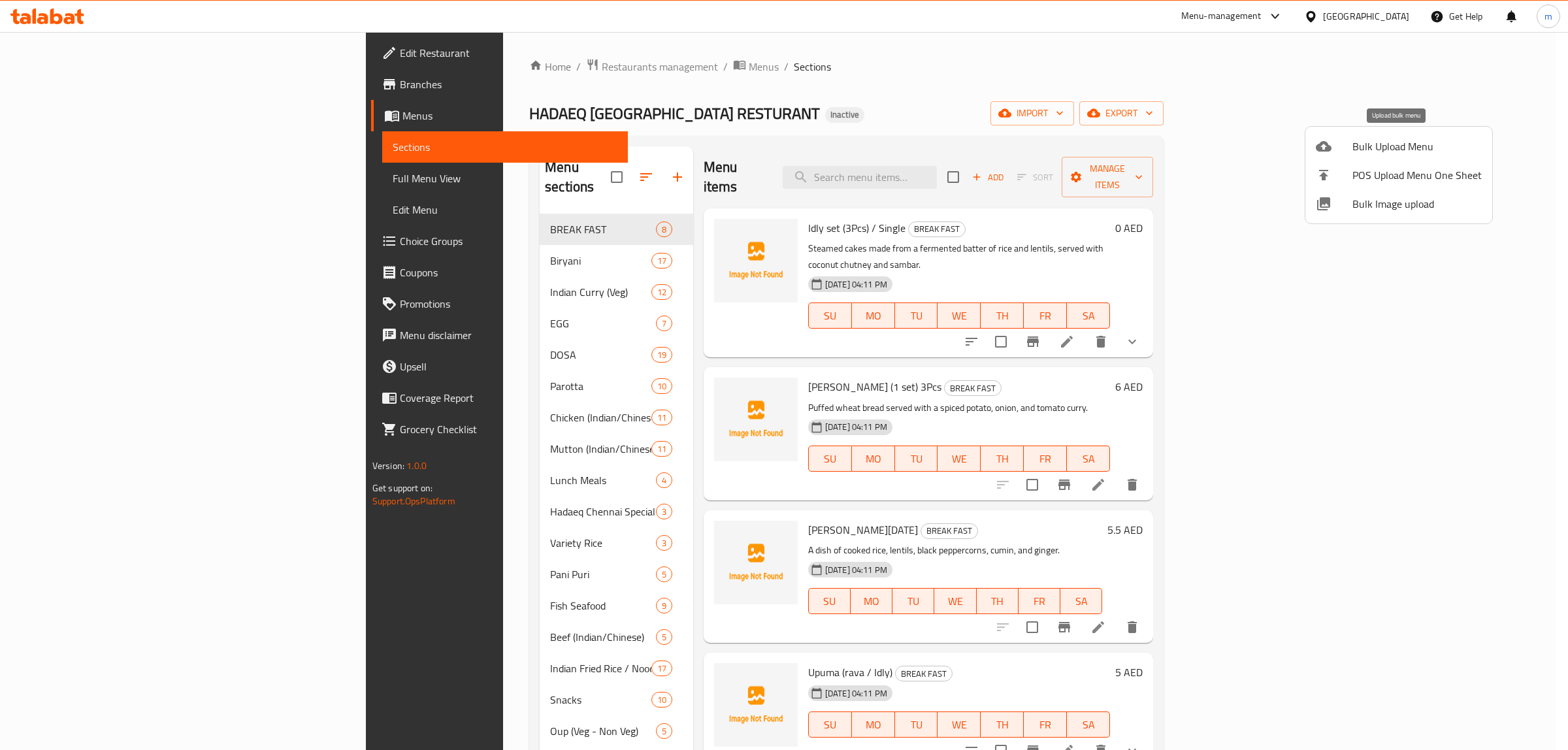
click at [1320, 148] on icon at bounding box center [1324, 146] width 16 height 10
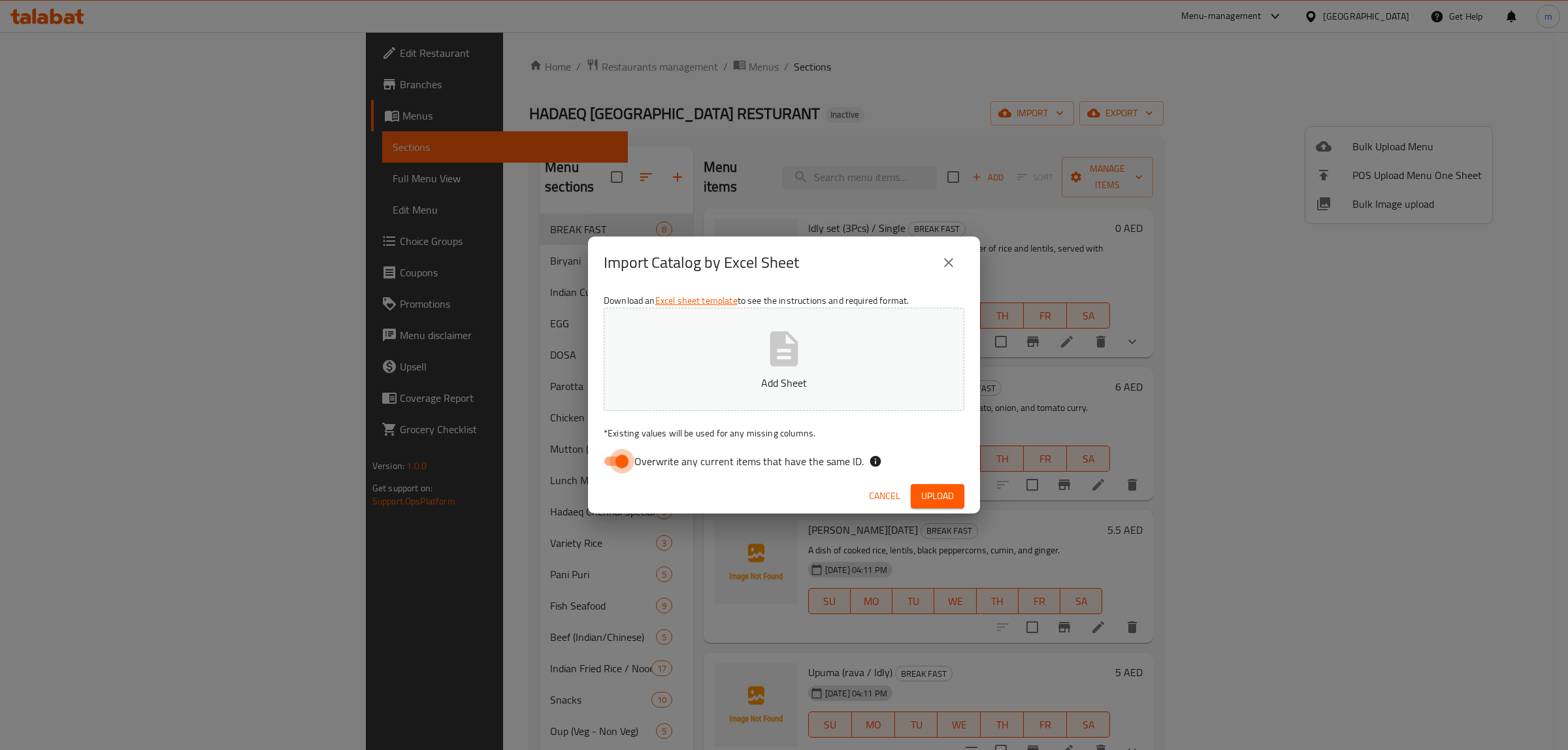
click at [624, 465] on input "Overwrite any current items that have the same ID." at bounding box center [622, 461] width 75 height 25
checkbox input "false"
click at [758, 376] on p "Add Sheet" at bounding box center [783, 383] width 320 height 16
click at [932, 491] on span "Upload" at bounding box center [937, 496] width 33 height 16
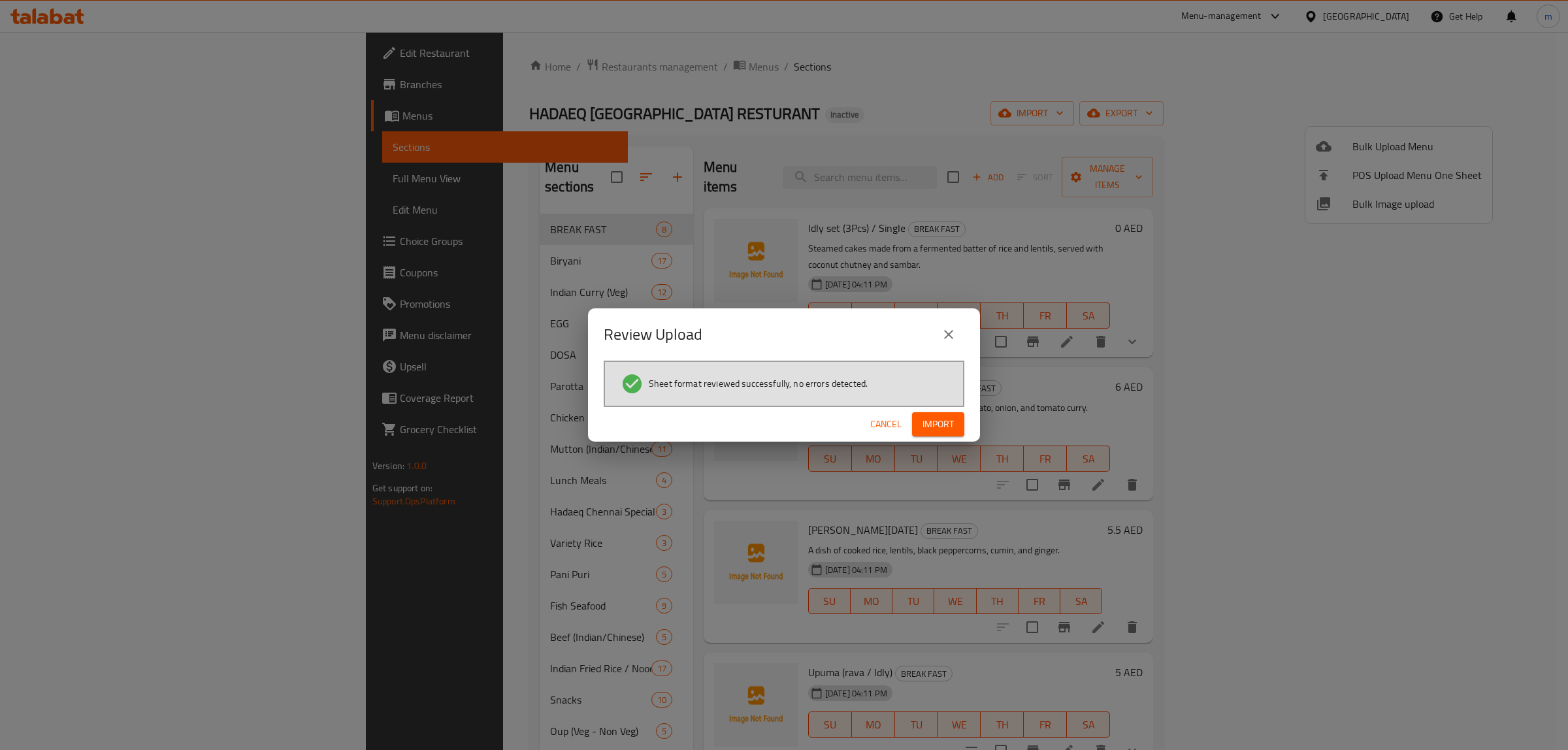
click at [928, 428] on span "Import" at bounding box center [938, 424] width 31 height 16
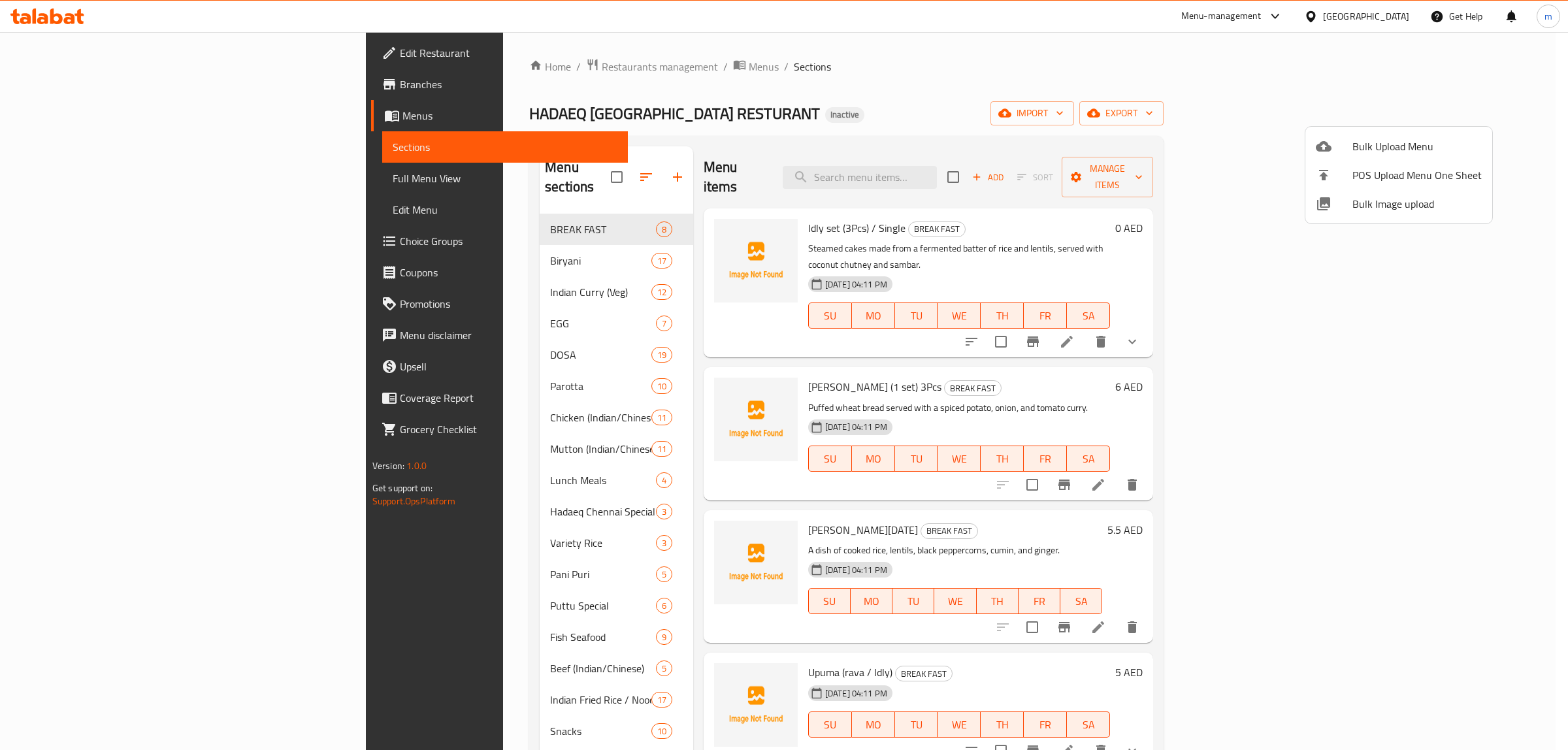
click at [122, 185] on div at bounding box center [784, 375] width 1568 height 750
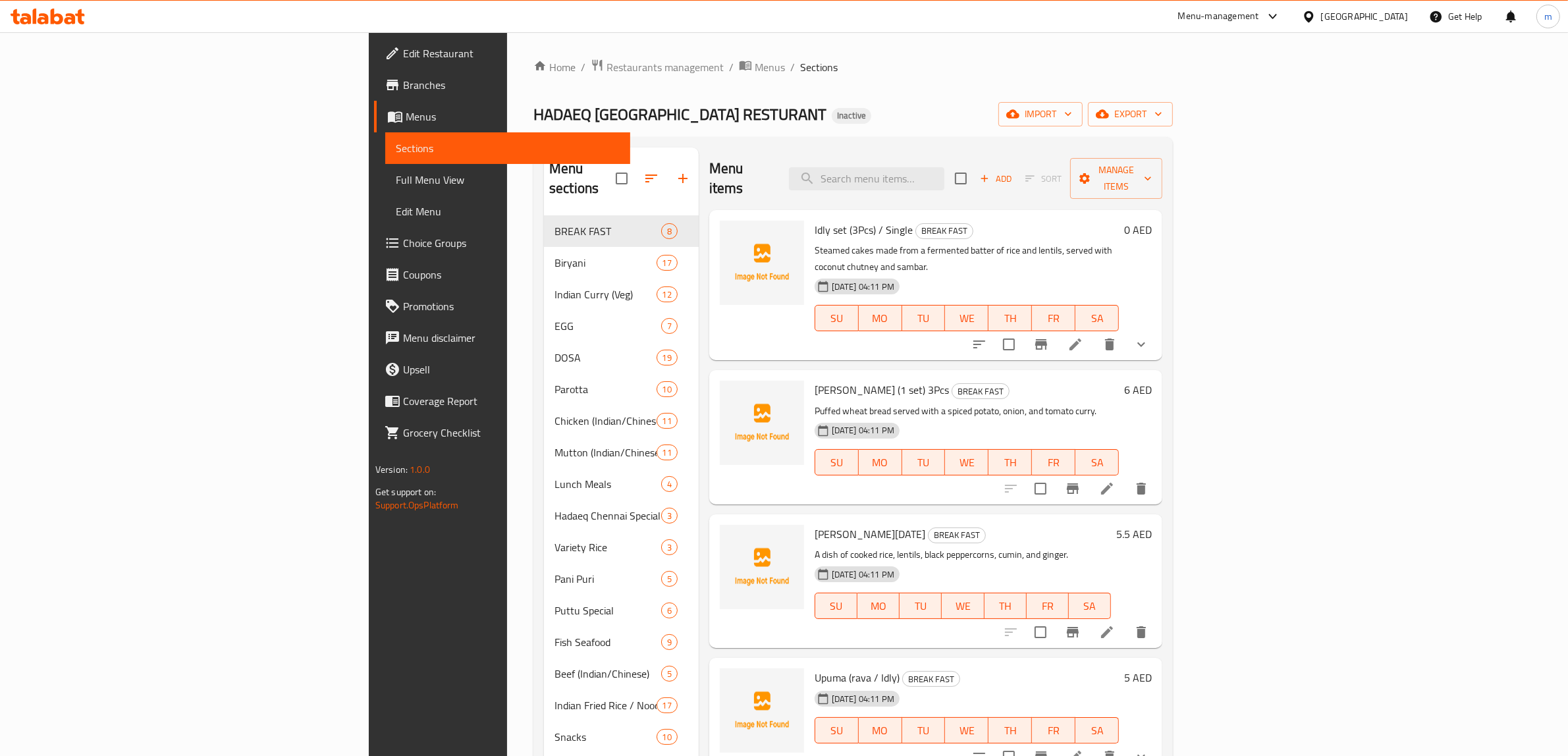
click at [396, 182] on span "Full Menu View" at bounding box center [508, 180] width 224 height 16
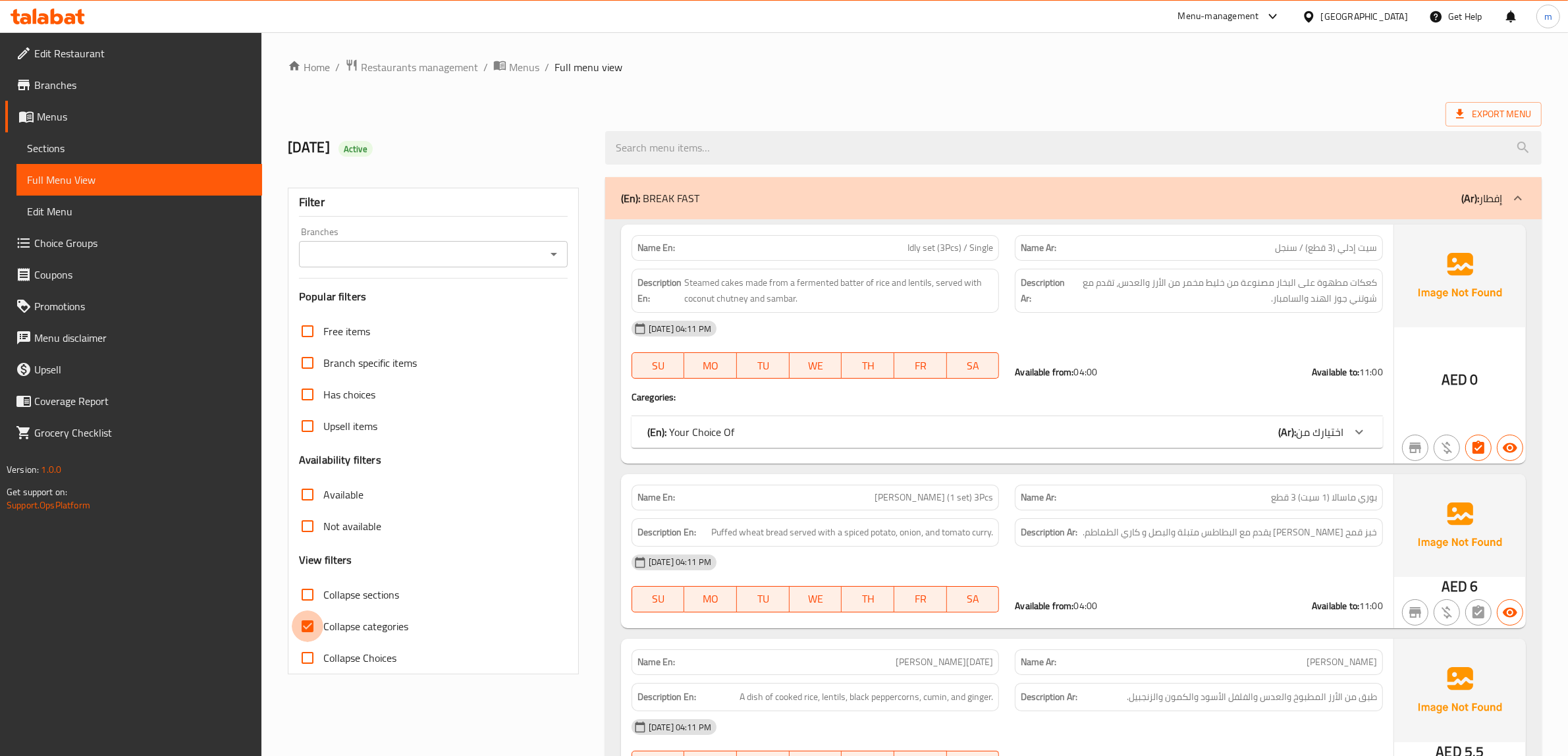
click at [309, 627] on input "Collapse categories" at bounding box center [308, 626] width 31 height 31
checkbox input "false"
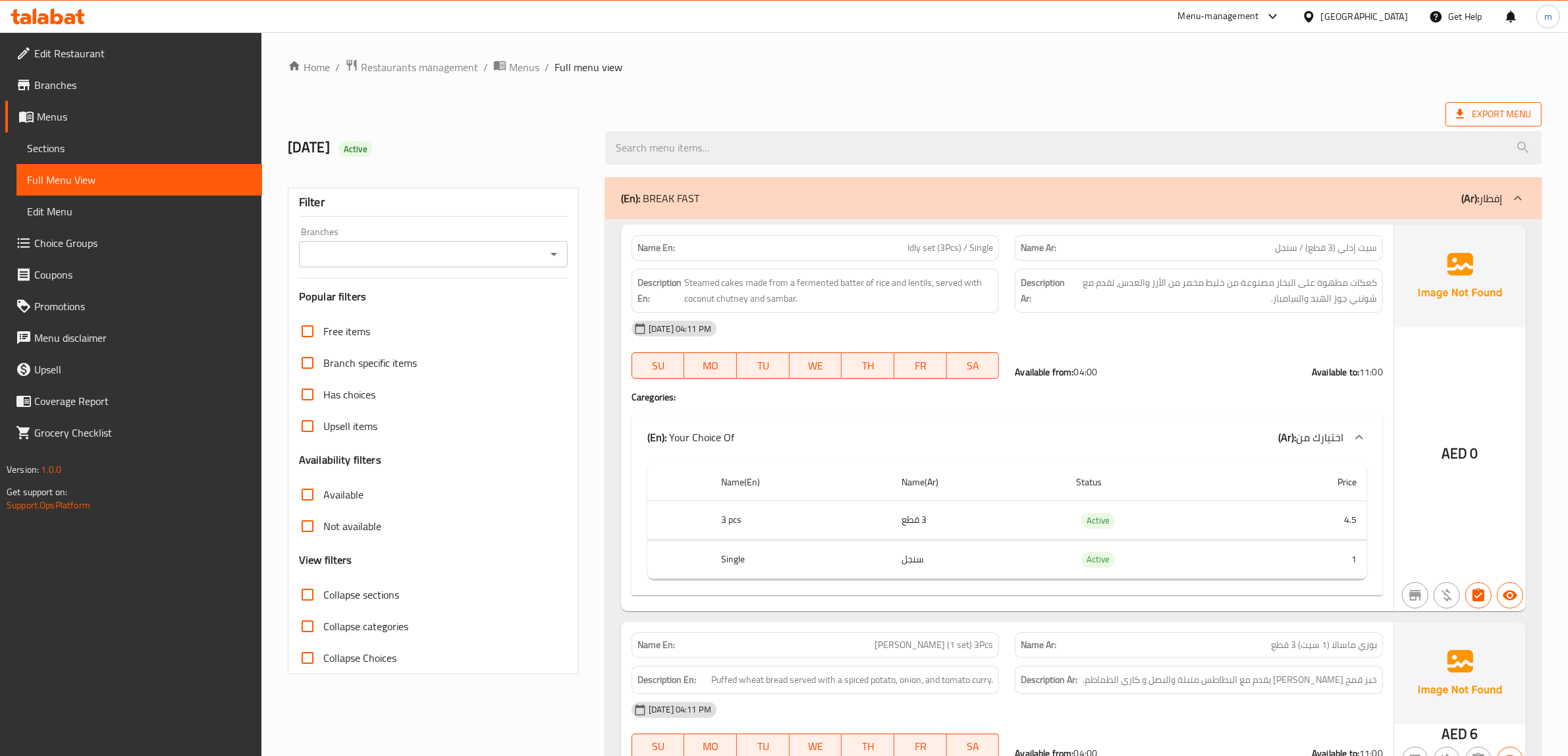
click at [1483, 112] on span "Export Menu" at bounding box center [1493, 114] width 75 height 16
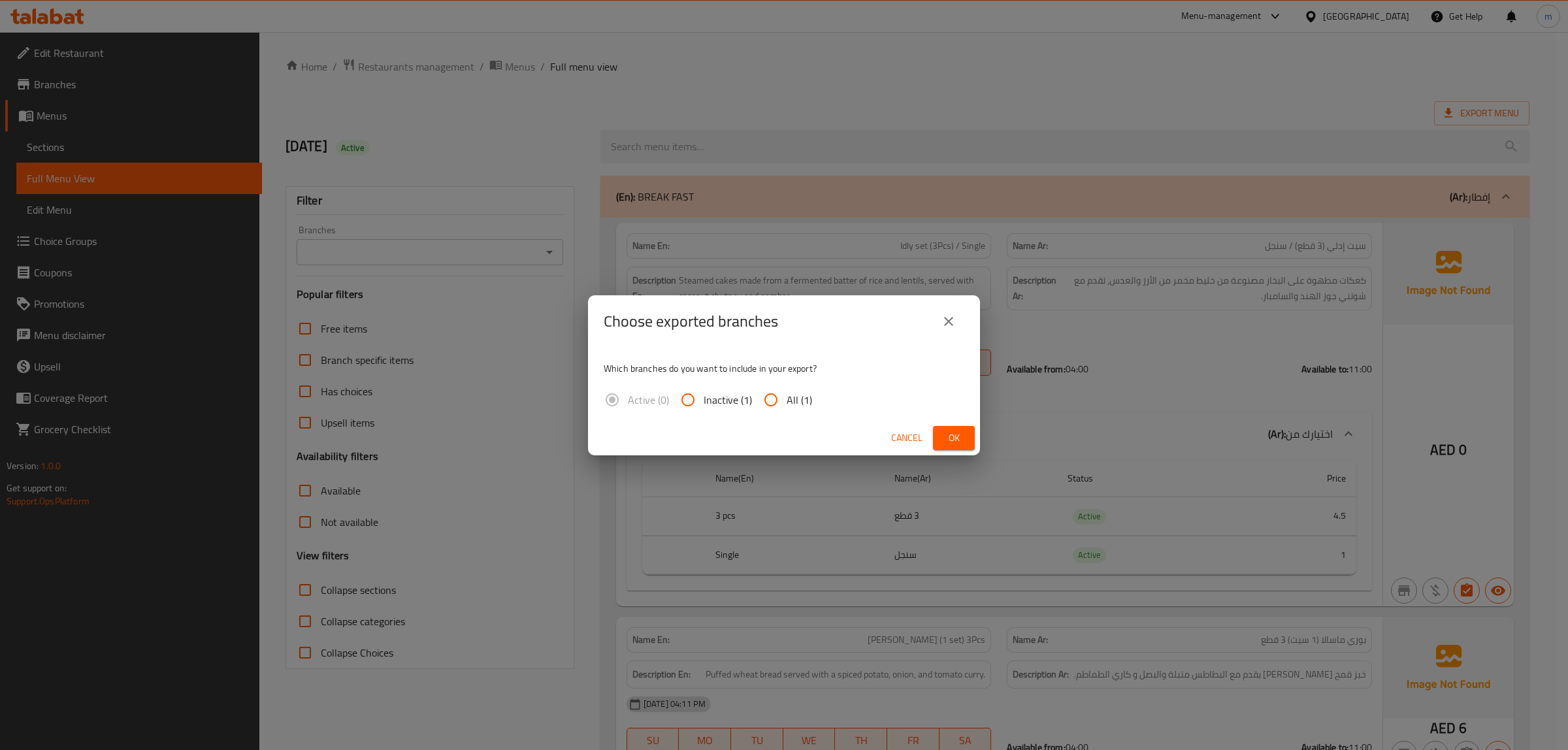
click at [775, 396] on input "All (1)" at bounding box center [771, 400] width 31 height 31
radio input "true"
click at [961, 437] on span "Ok" at bounding box center [954, 438] width 21 height 16
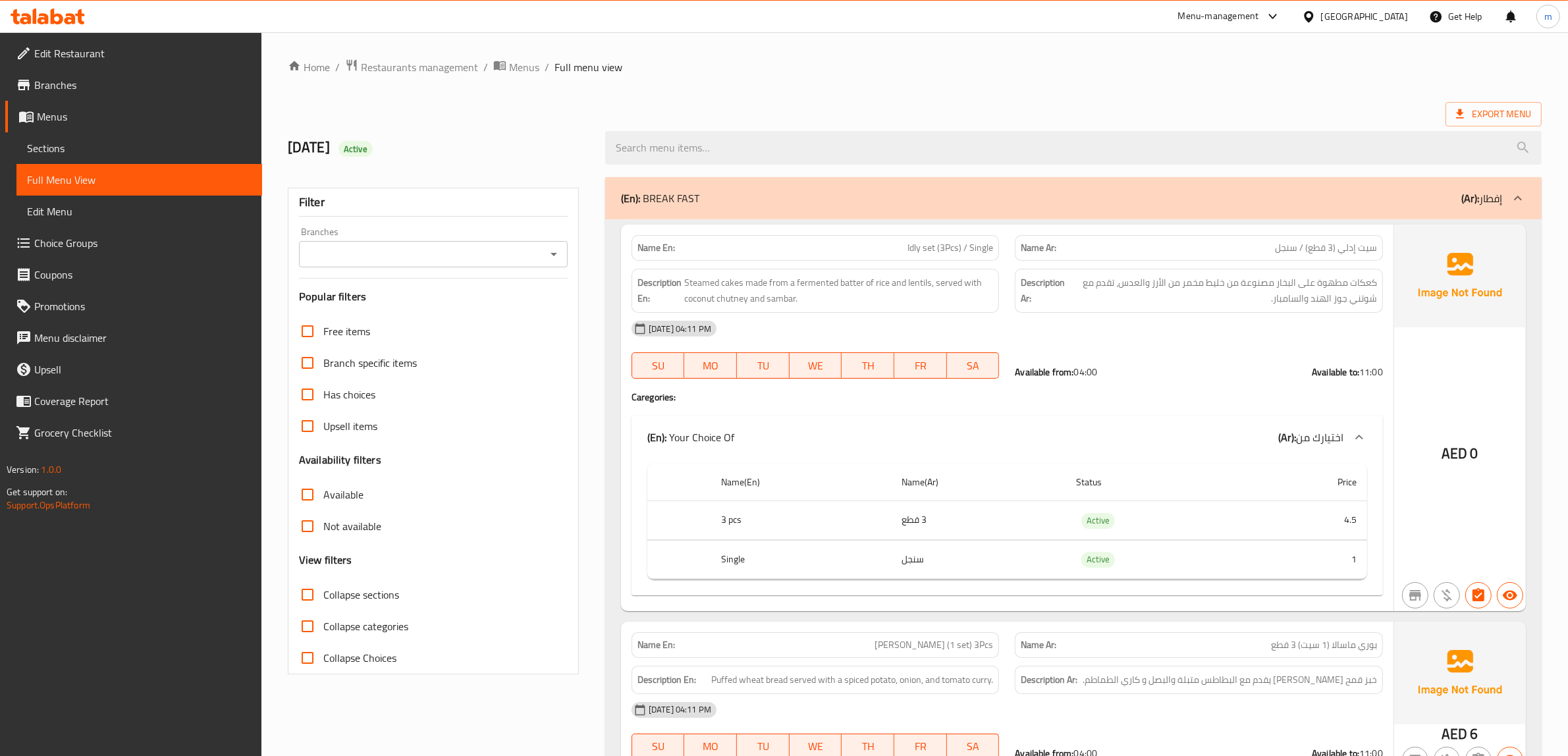
click at [86, 142] on span "Sections" at bounding box center [139, 148] width 224 height 16
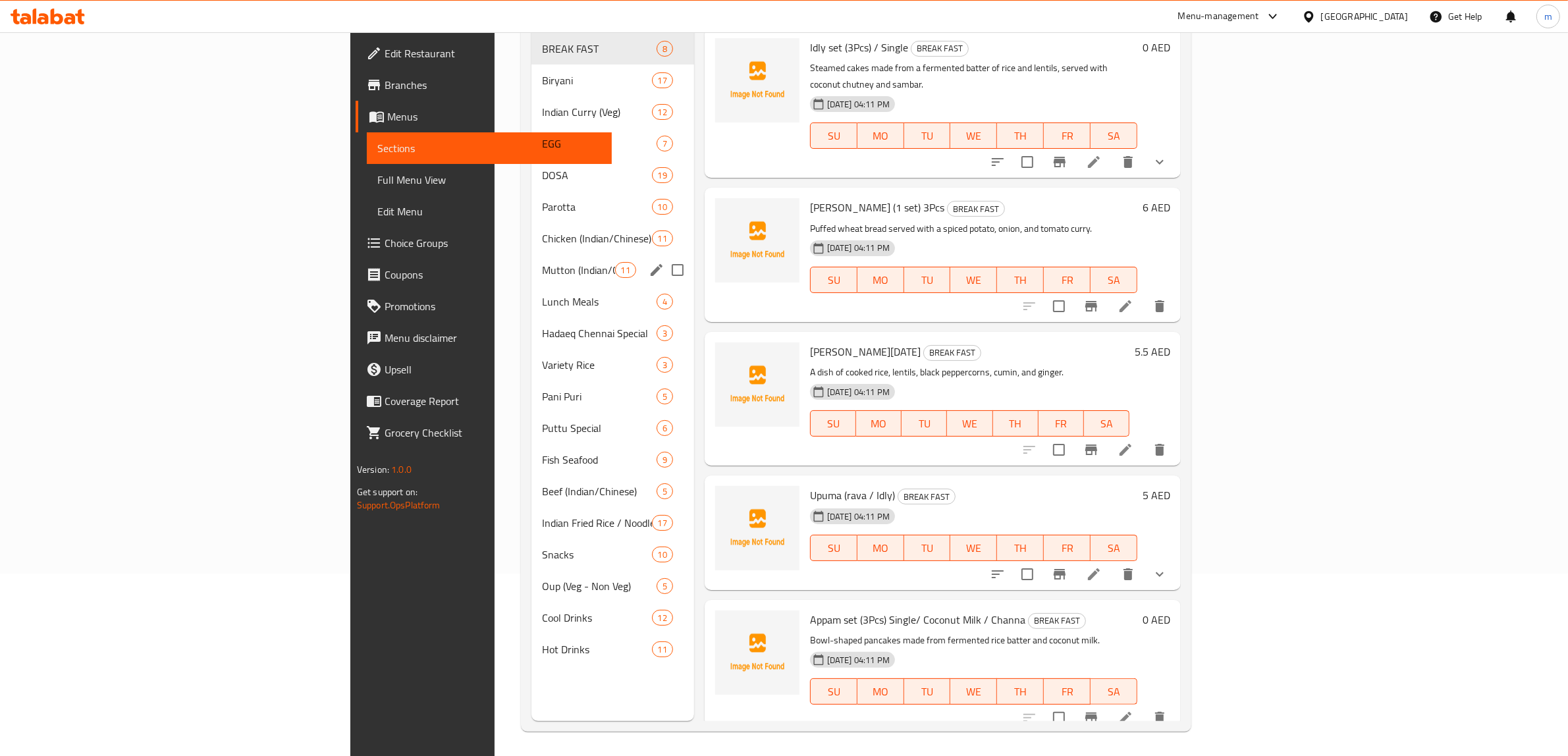
scroll to position [185, 0]
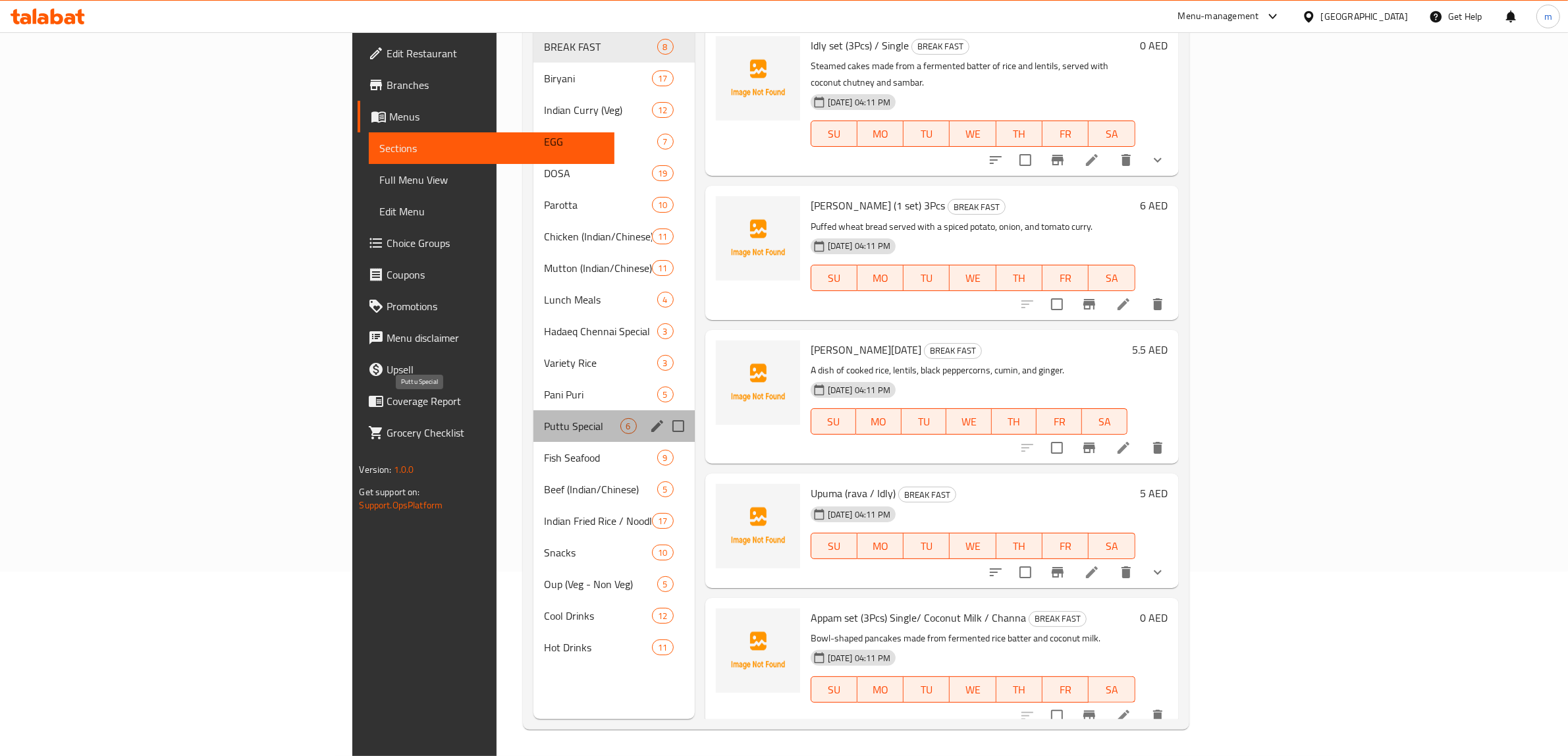
click at [544, 418] on span "Puttu Special" at bounding box center [582, 426] width 76 height 16
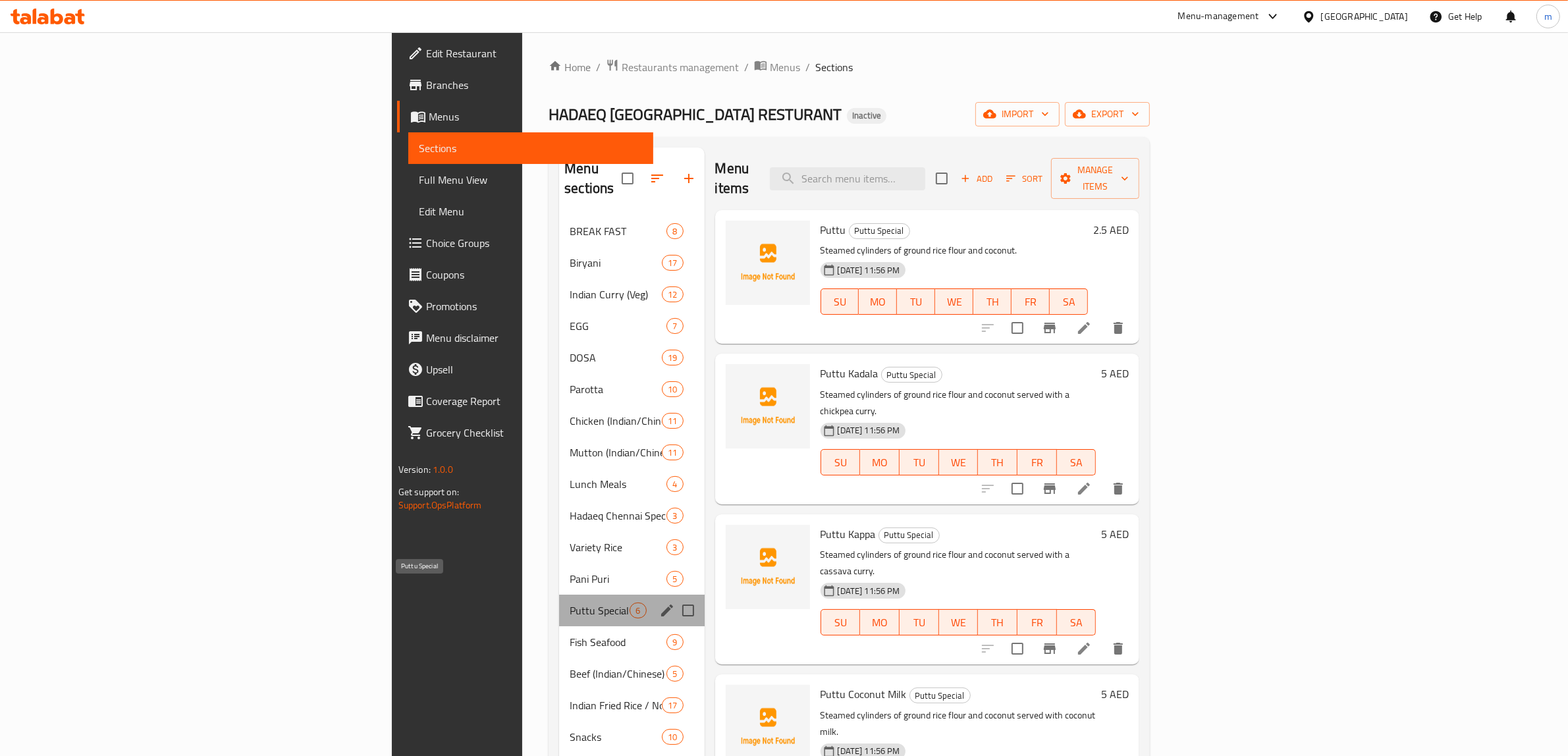
drag, startPoint x: 387, startPoint y: 591, endPoint x: 314, endPoint y: 590, distance: 73.0
click at [570, 603] on span "Puttu Special" at bounding box center [600, 611] width 60 height 16
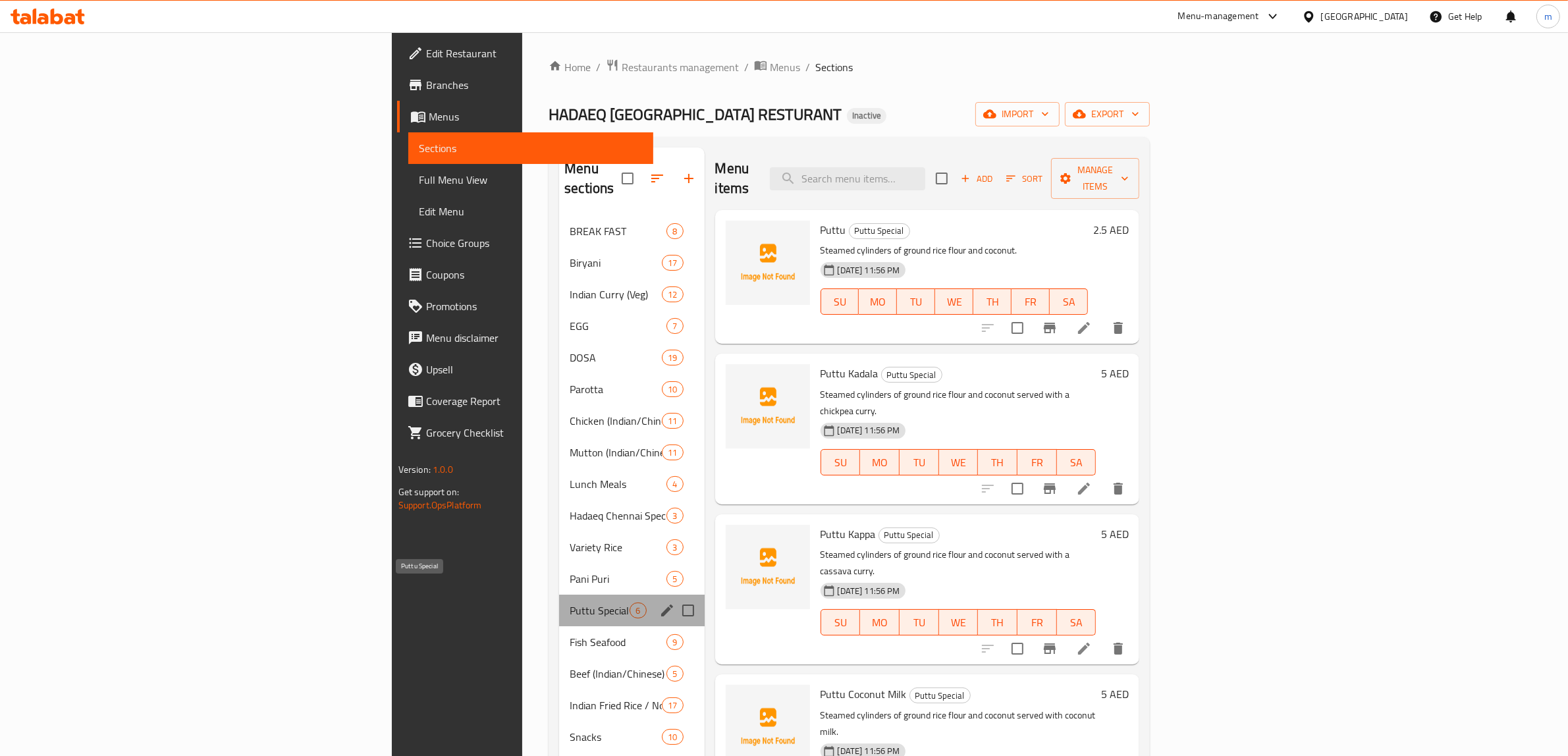
drag, startPoint x: 313, startPoint y: 585, endPoint x: 465, endPoint y: 598, distance: 152.6
click at [570, 603] on span "Puttu Special" at bounding box center [600, 611] width 60 height 16
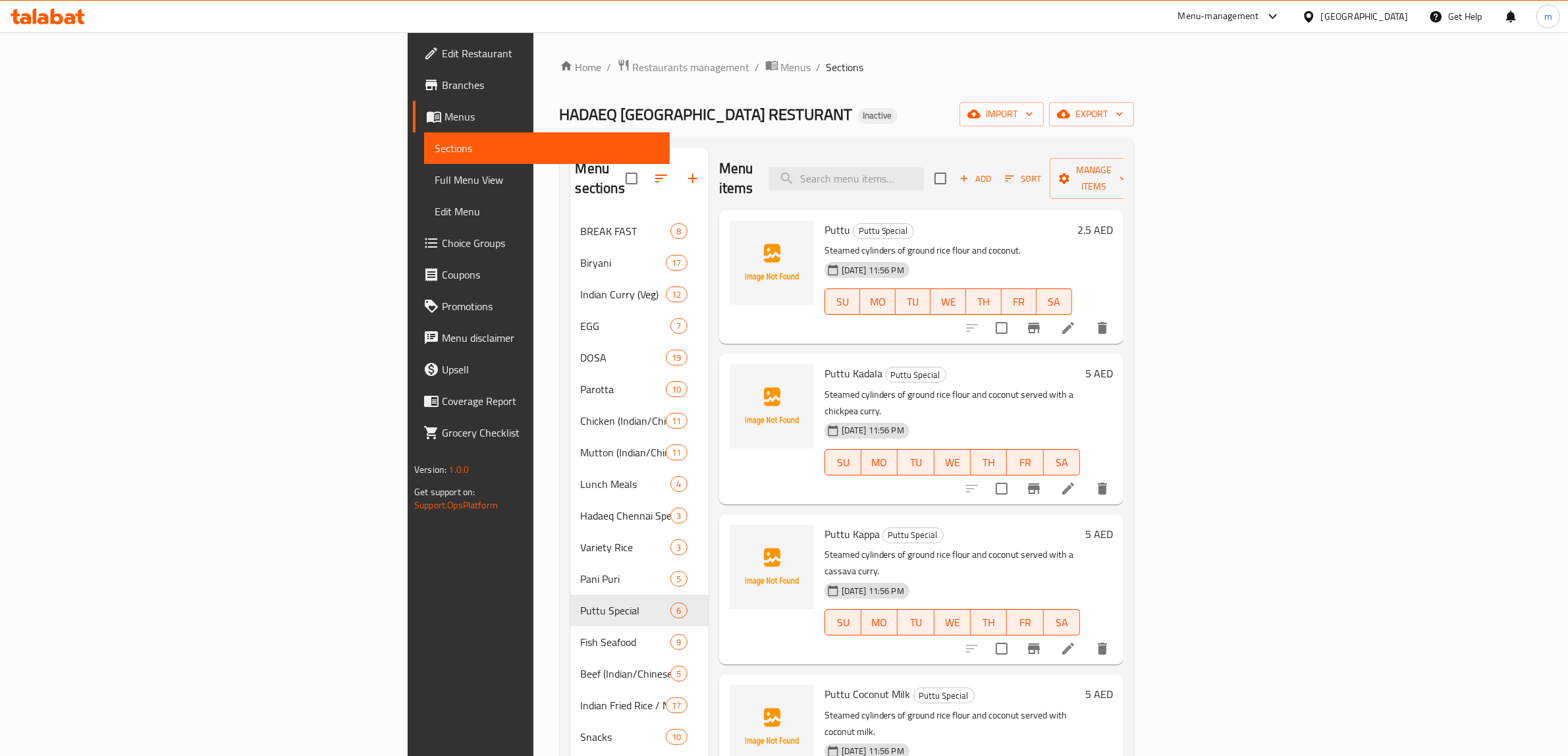
click at [435, 172] on span "Full Menu View" at bounding box center [547, 180] width 224 height 16
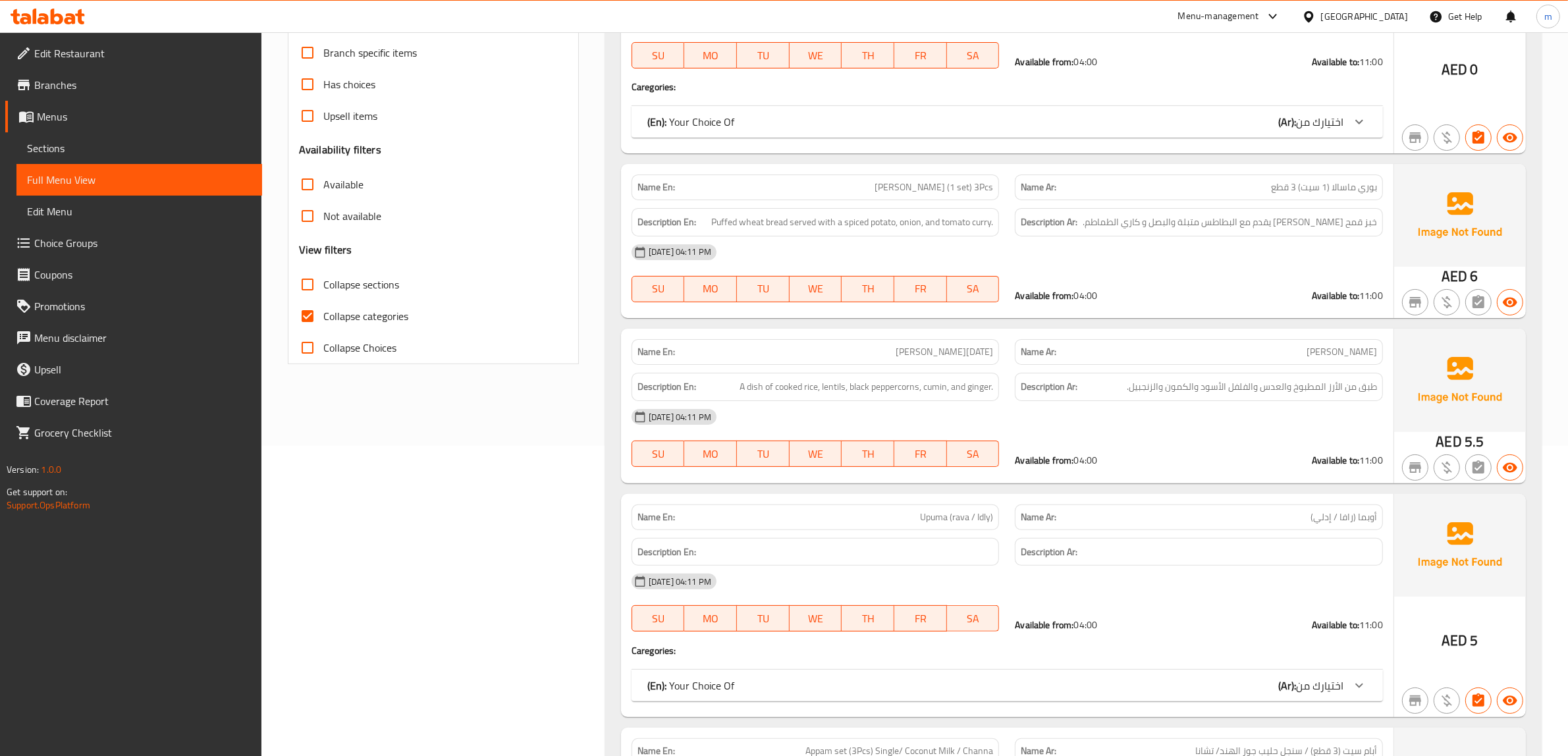
scroll to position [165, 0]
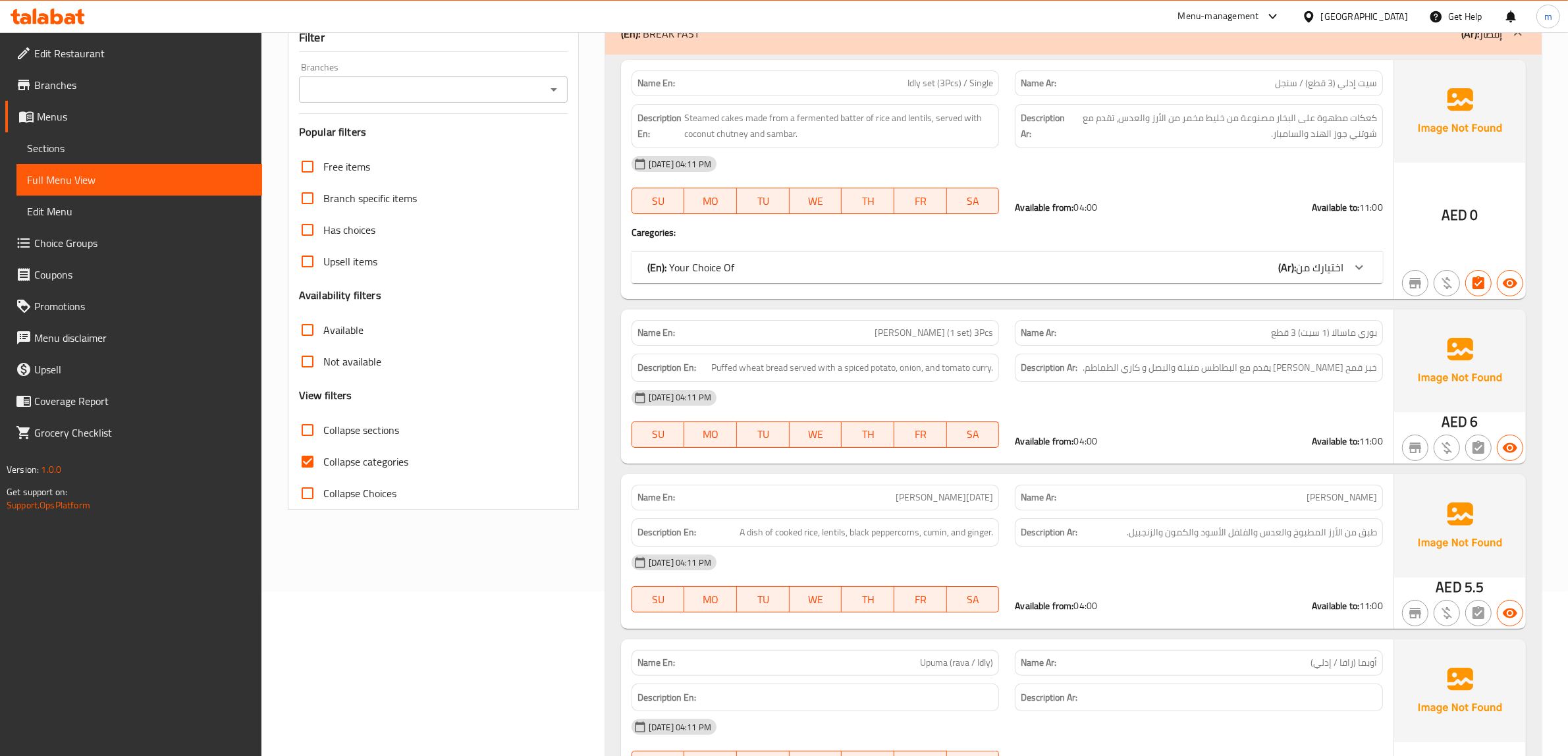
click at [304, 469] on input "Collapse categories" at bounding box center [308, 462] width 31 height 31
checkbox input "false"
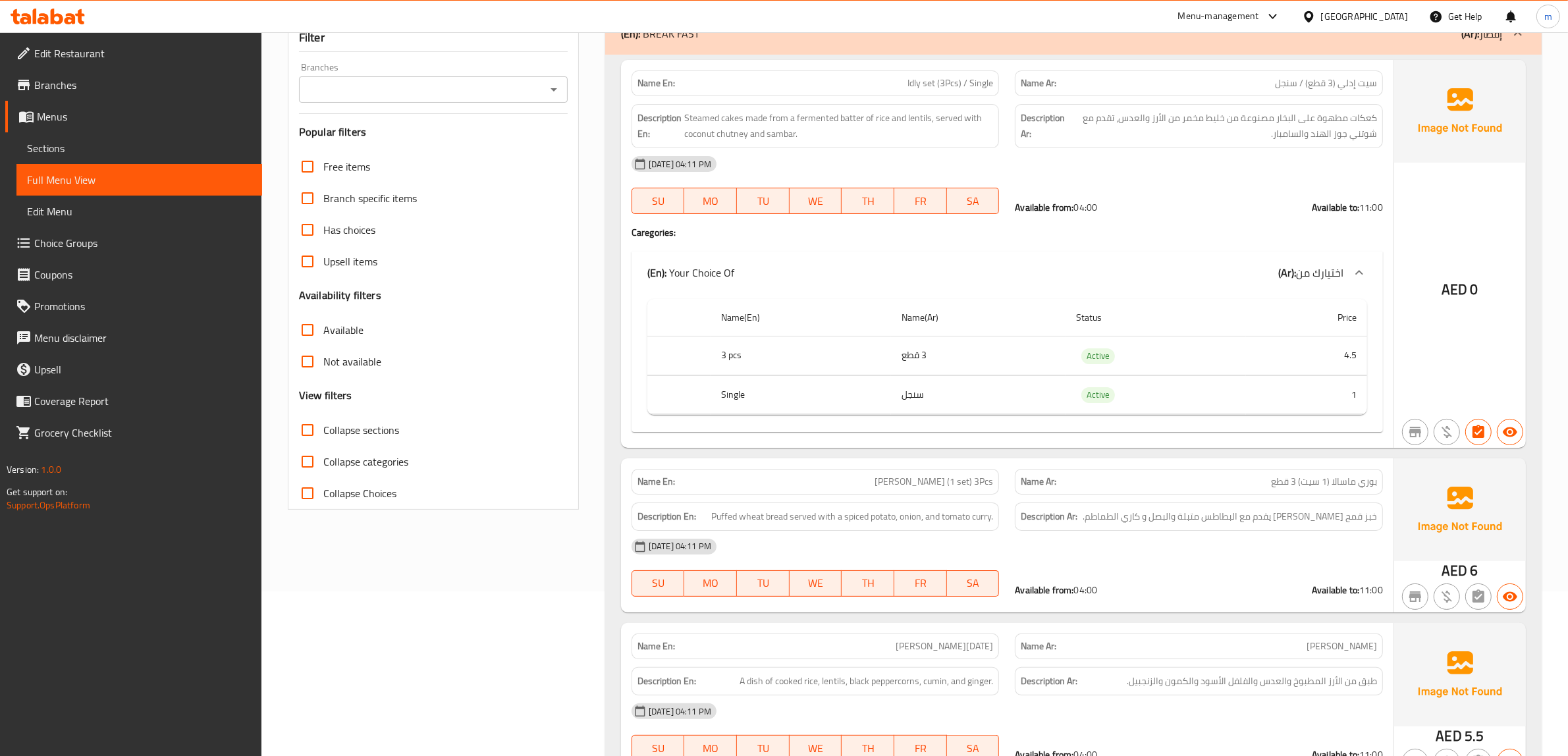
click at [303, 436] on input "Collapse sections" at bounding box center [308, 430] width 31 height 31
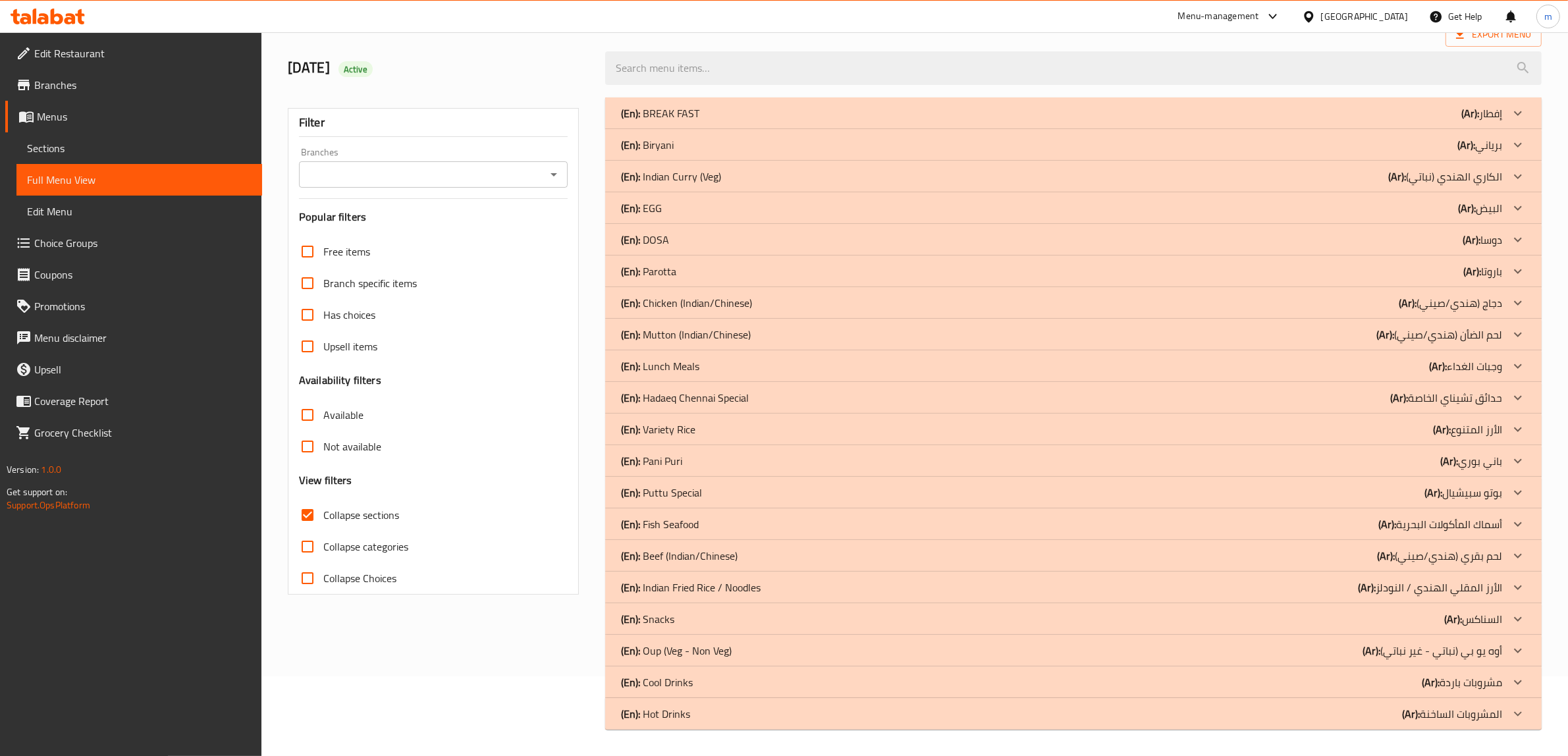
scroll to position [80, 0]
drag, startPoint x: 732, startPoint y: 491, endPoint x: 653, endPoint y: 488, distance: 79.1
click at [653, 488] on div "(En): Puttu Special (Ar): بوتو سبيشيال" at bounding box center [1061, 493] width 881 height 16
click at [690, 488] on p "(En): Puttu Special" at bounding box center [661, 493] width 81 height 16
click at [1512, 495] on icon at bounding box center [1518, 493] width 16 height 16
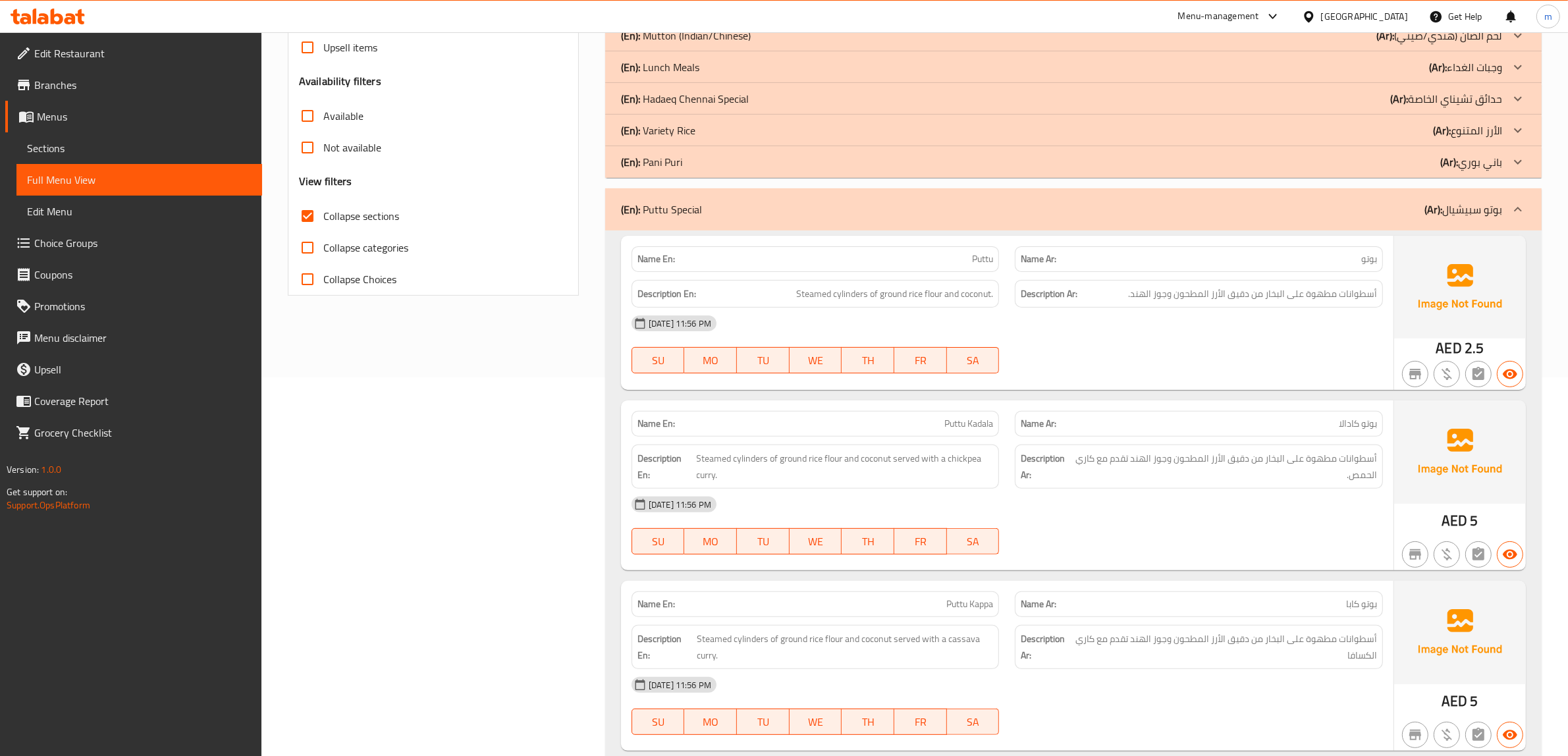
scroll to position [0, 0]
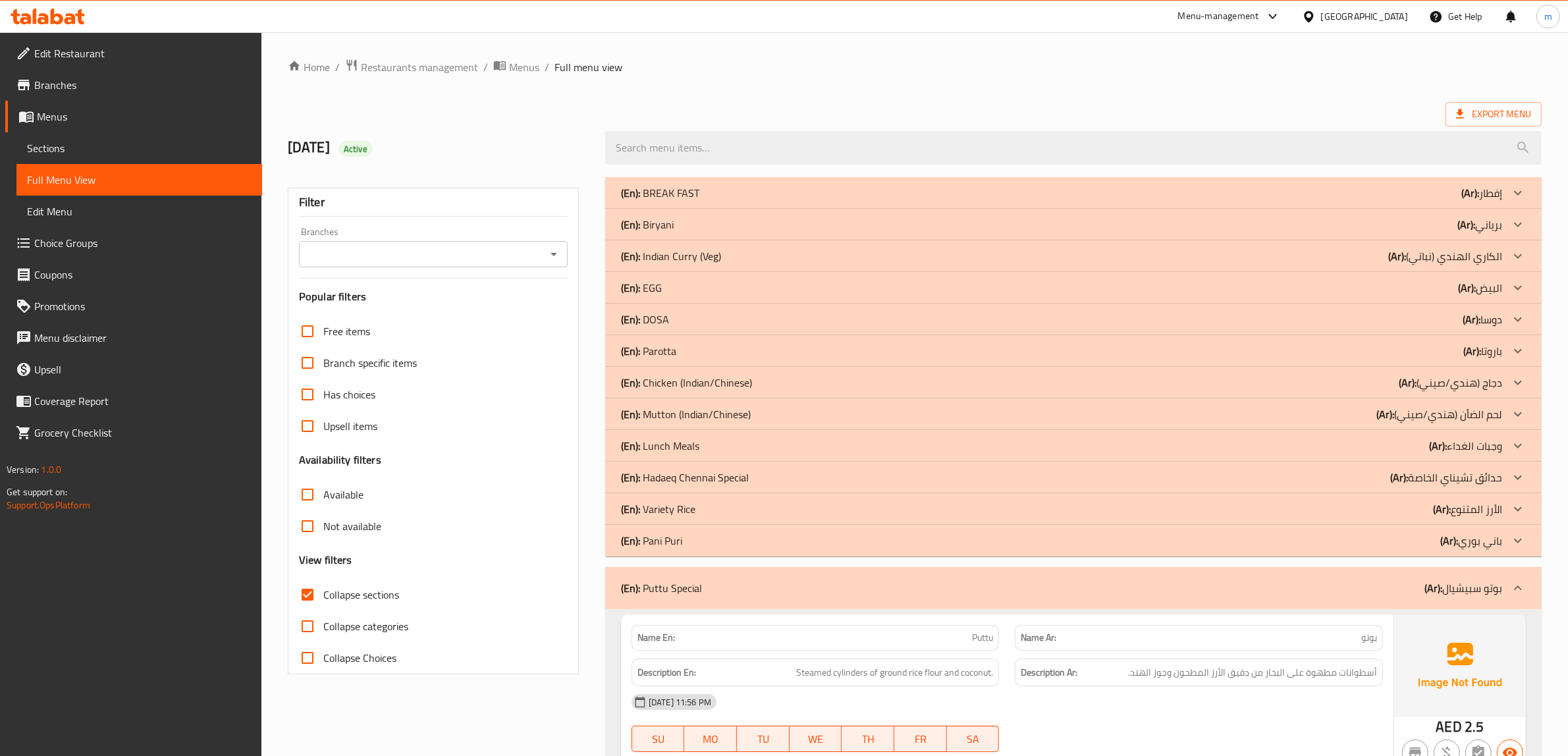
click at [1502, 591] on div at bounding box center [1518, 588] width 31 height 31
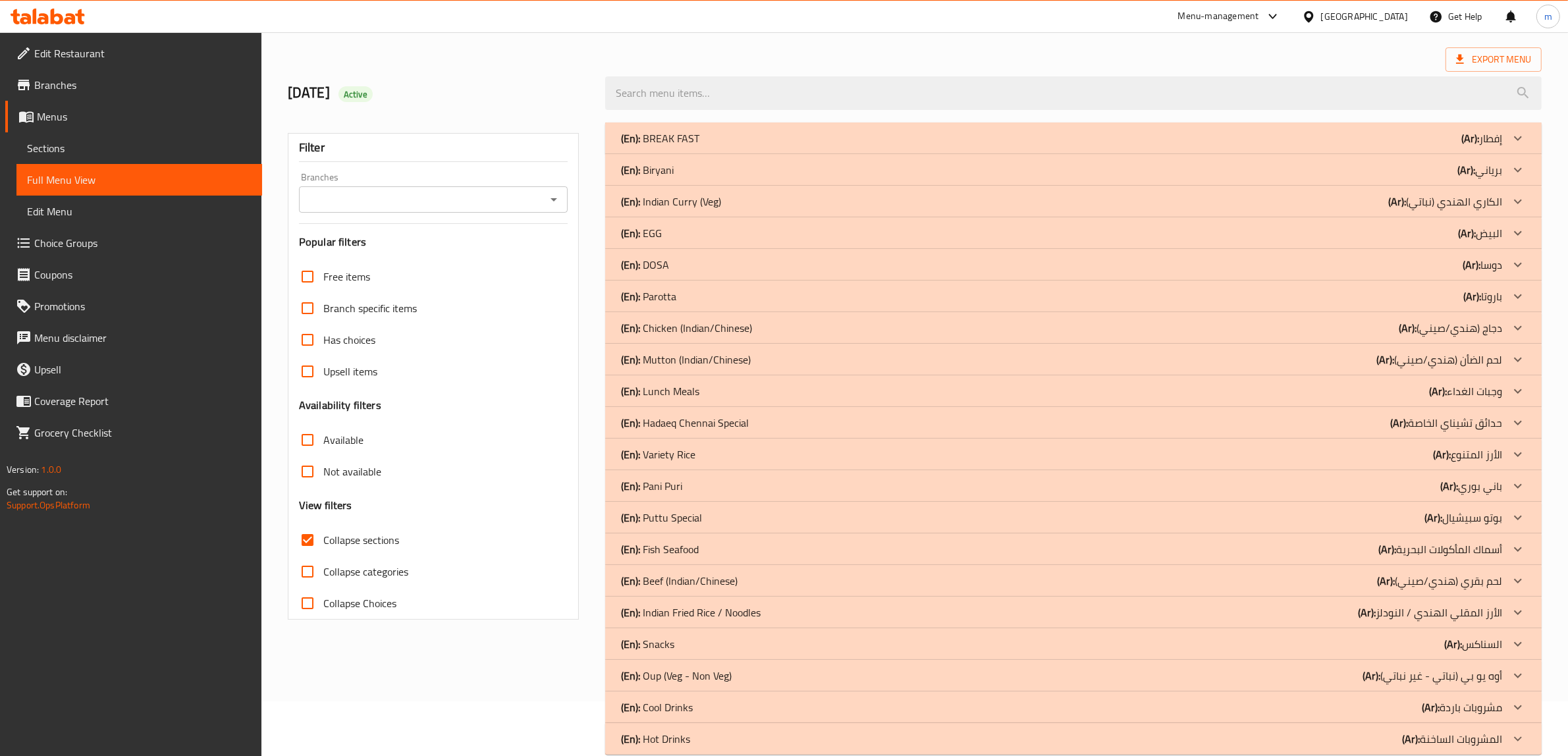
scroll to position [80, 0]
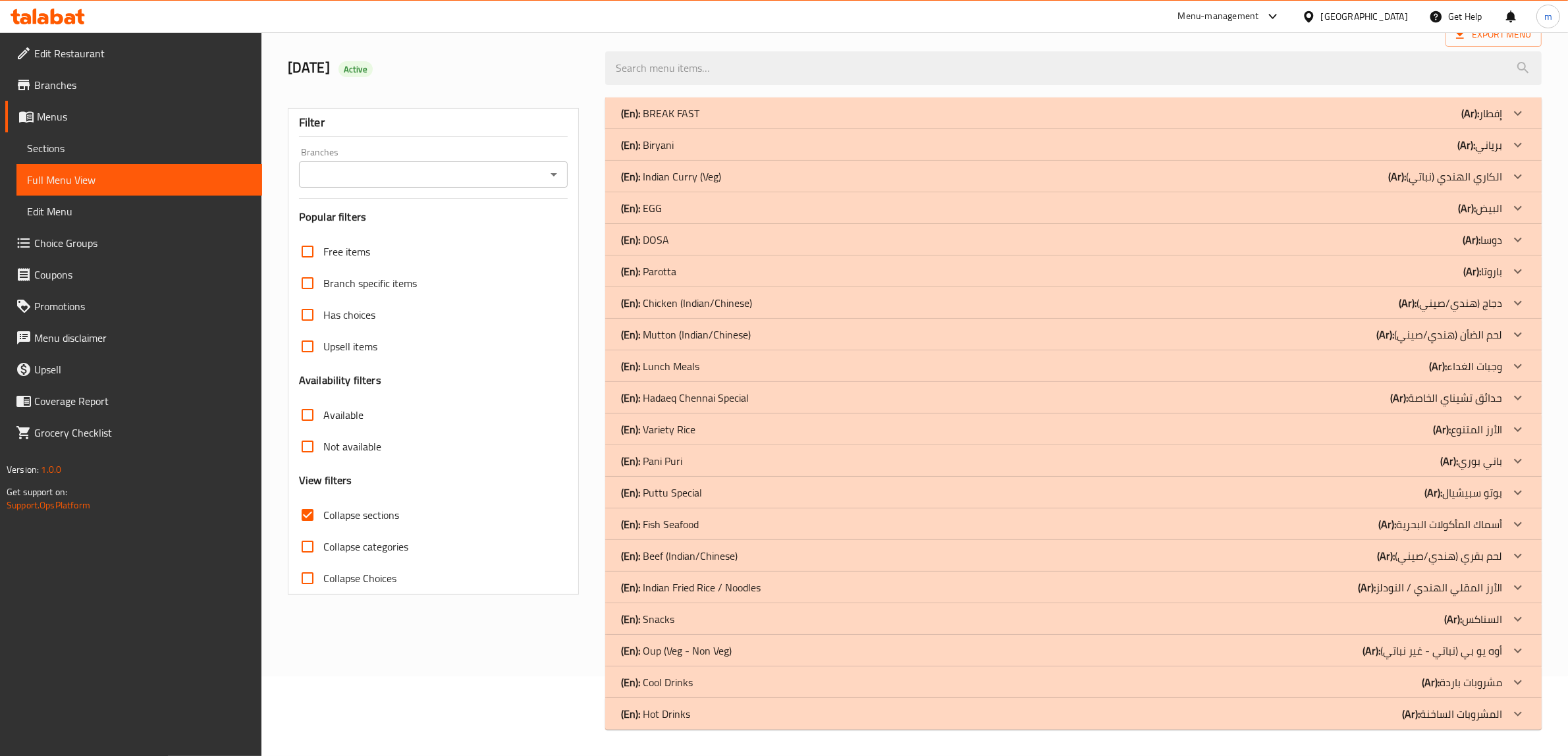
click at [308, 517] on input "Collapse sections" at bounding box center [308, 515] width 31 height 31
checkbox input "false"
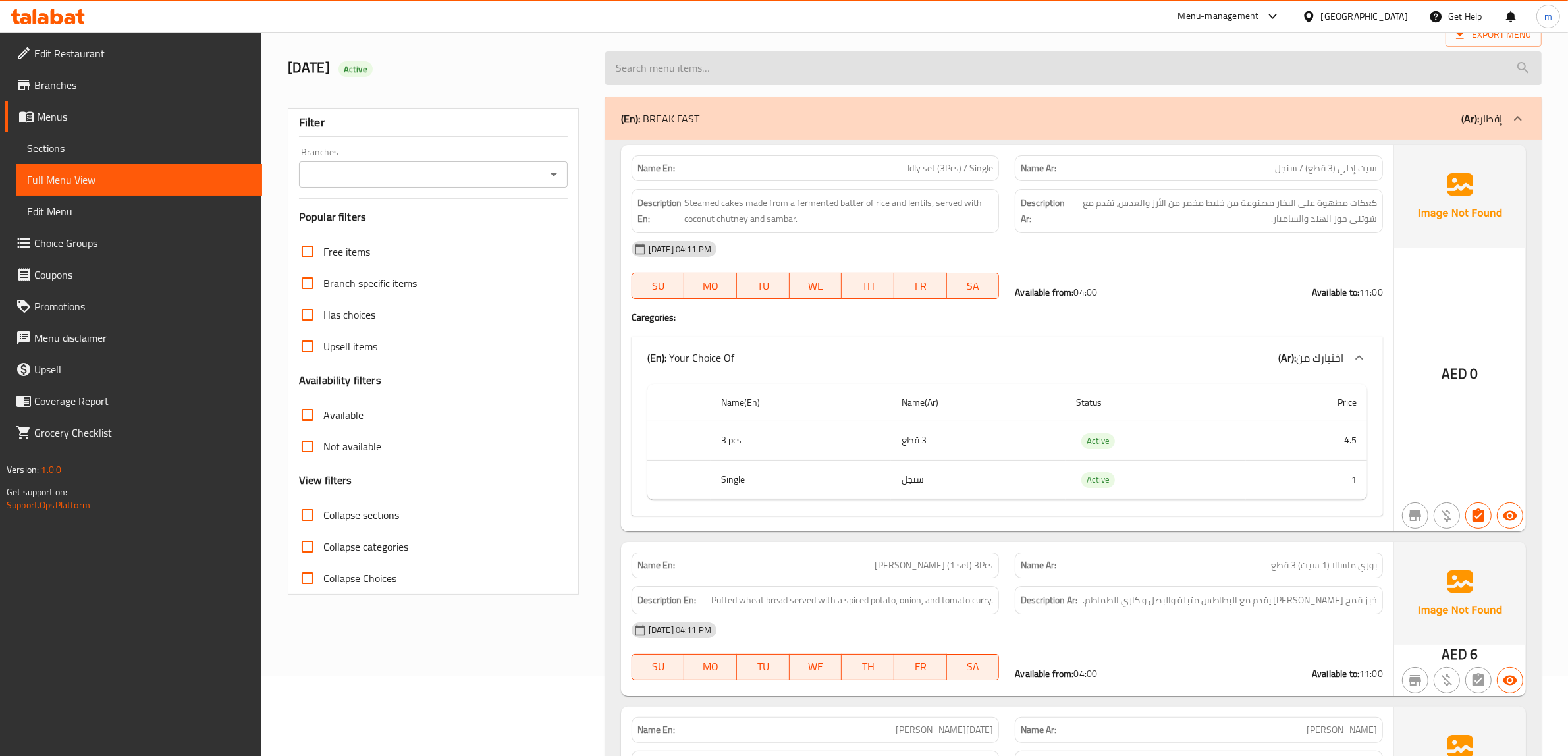
click at [754, 67] on input "search" at bounding box center [1073, 68] width 936 height 34
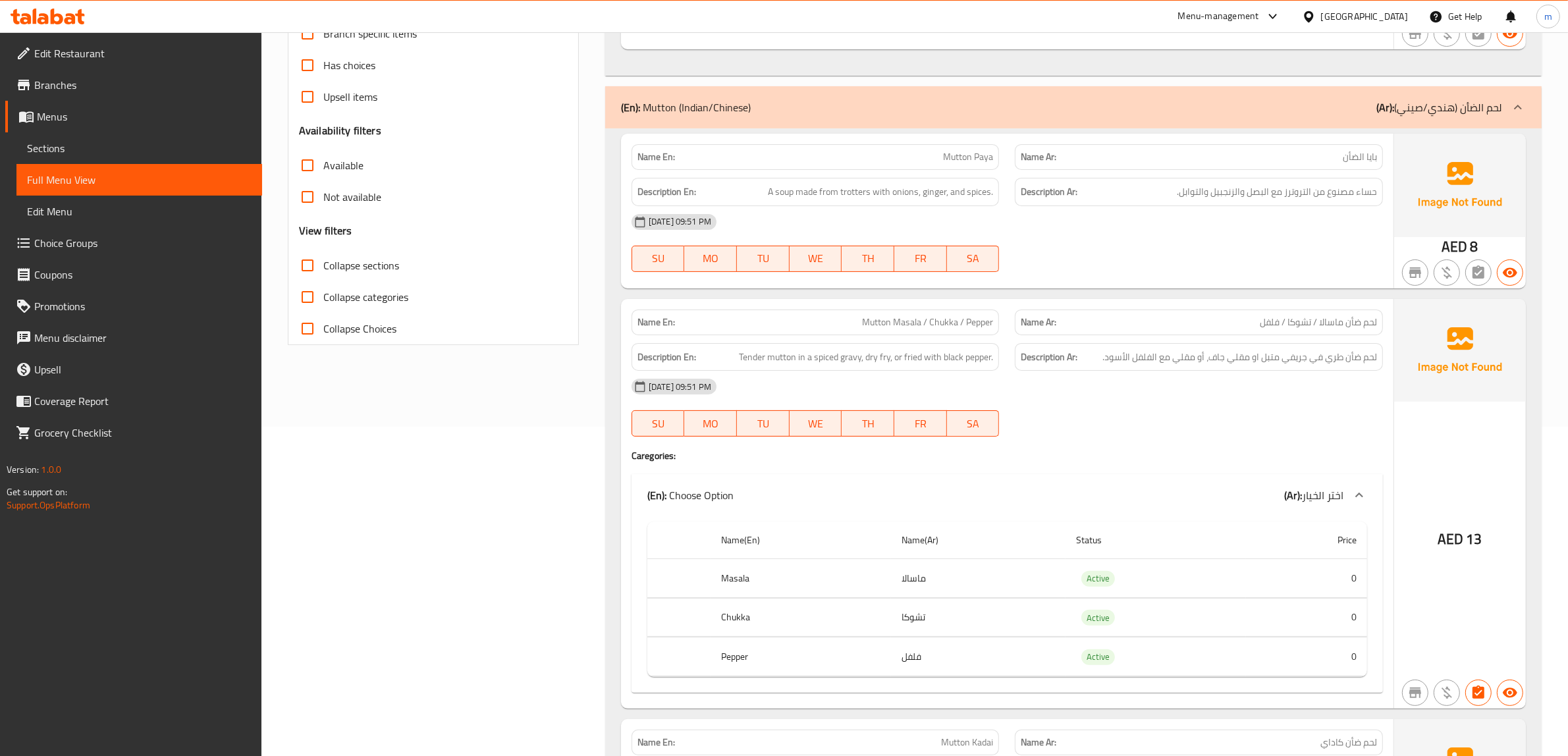
scroll to position [741, 0]
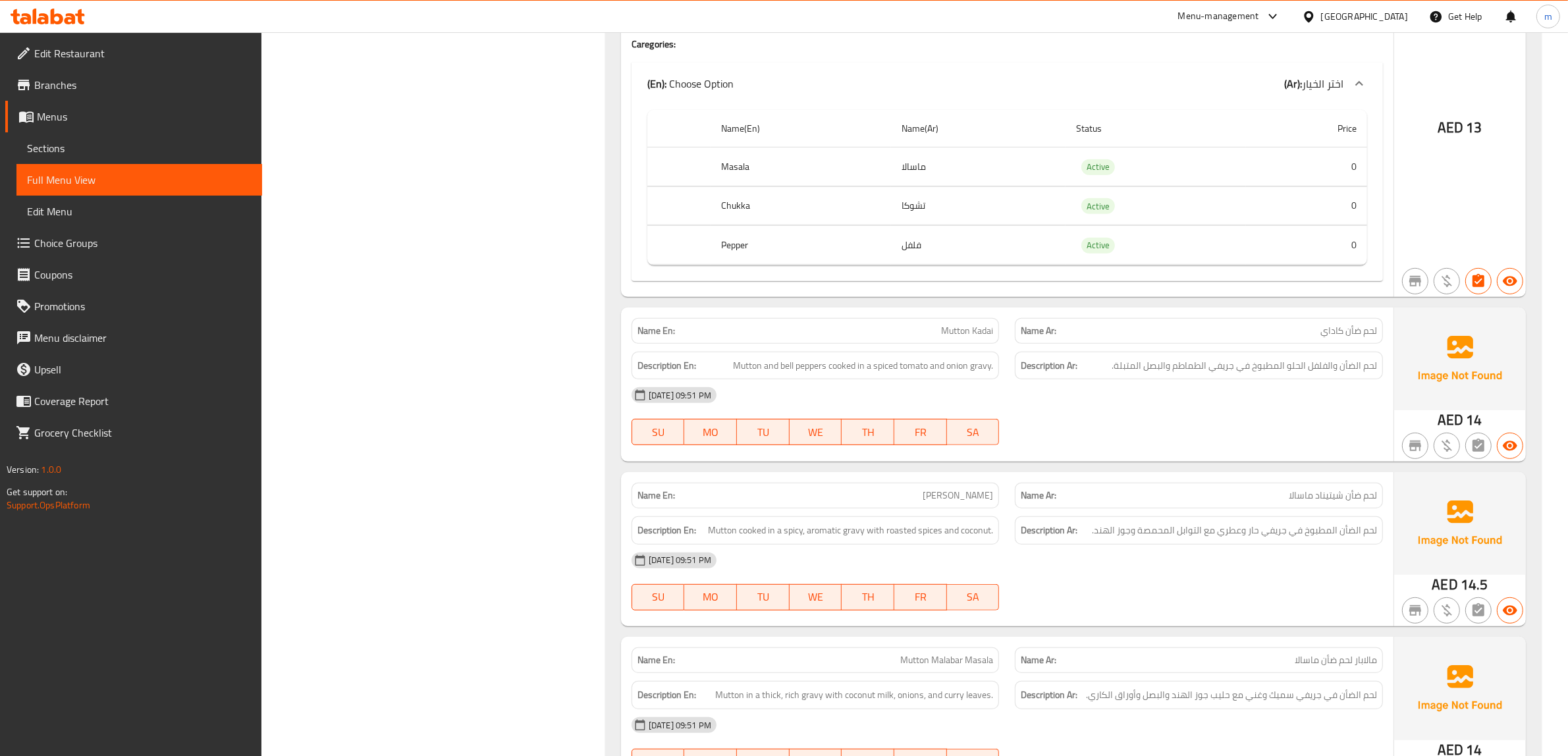
type input "mutton"
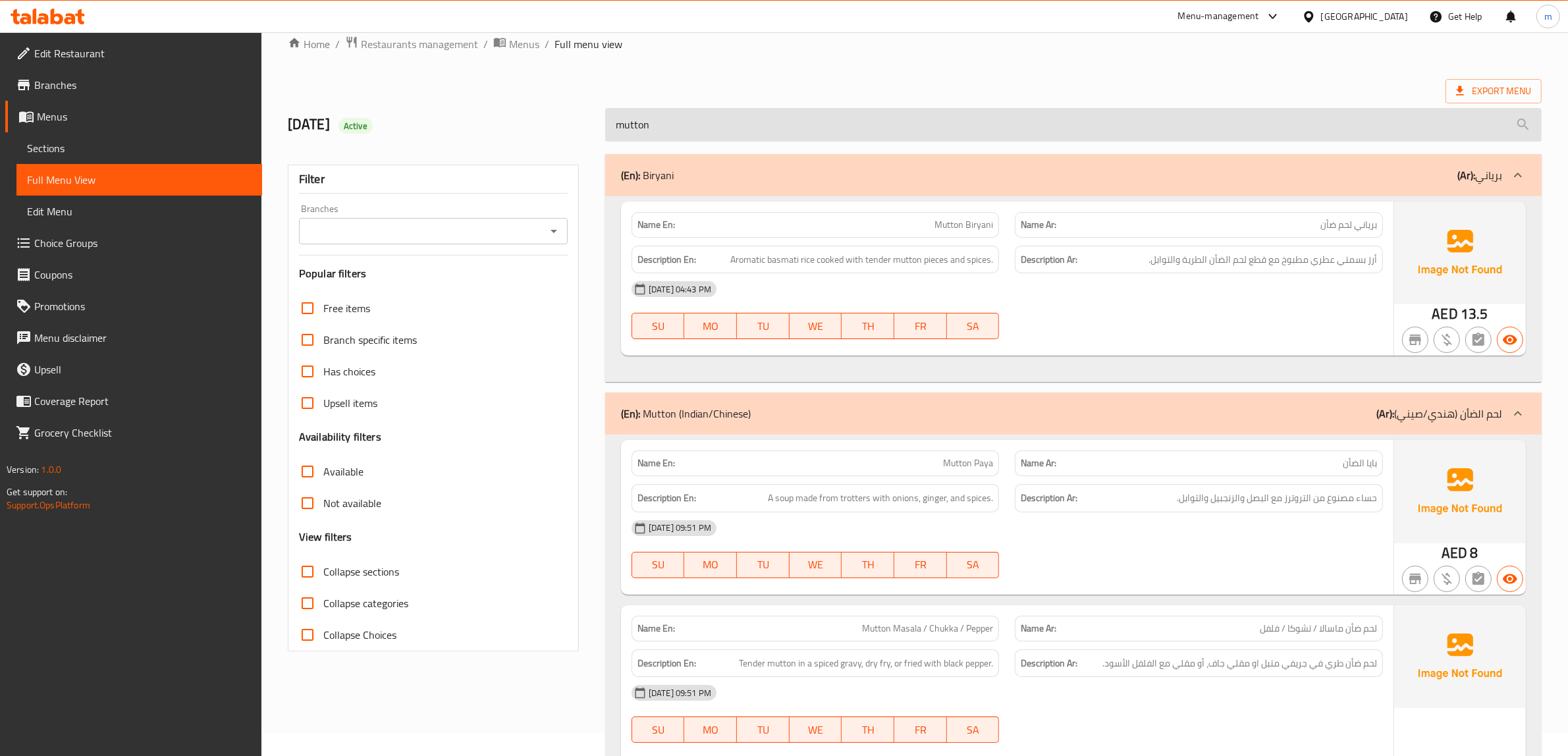
scroll to position [0, 0]
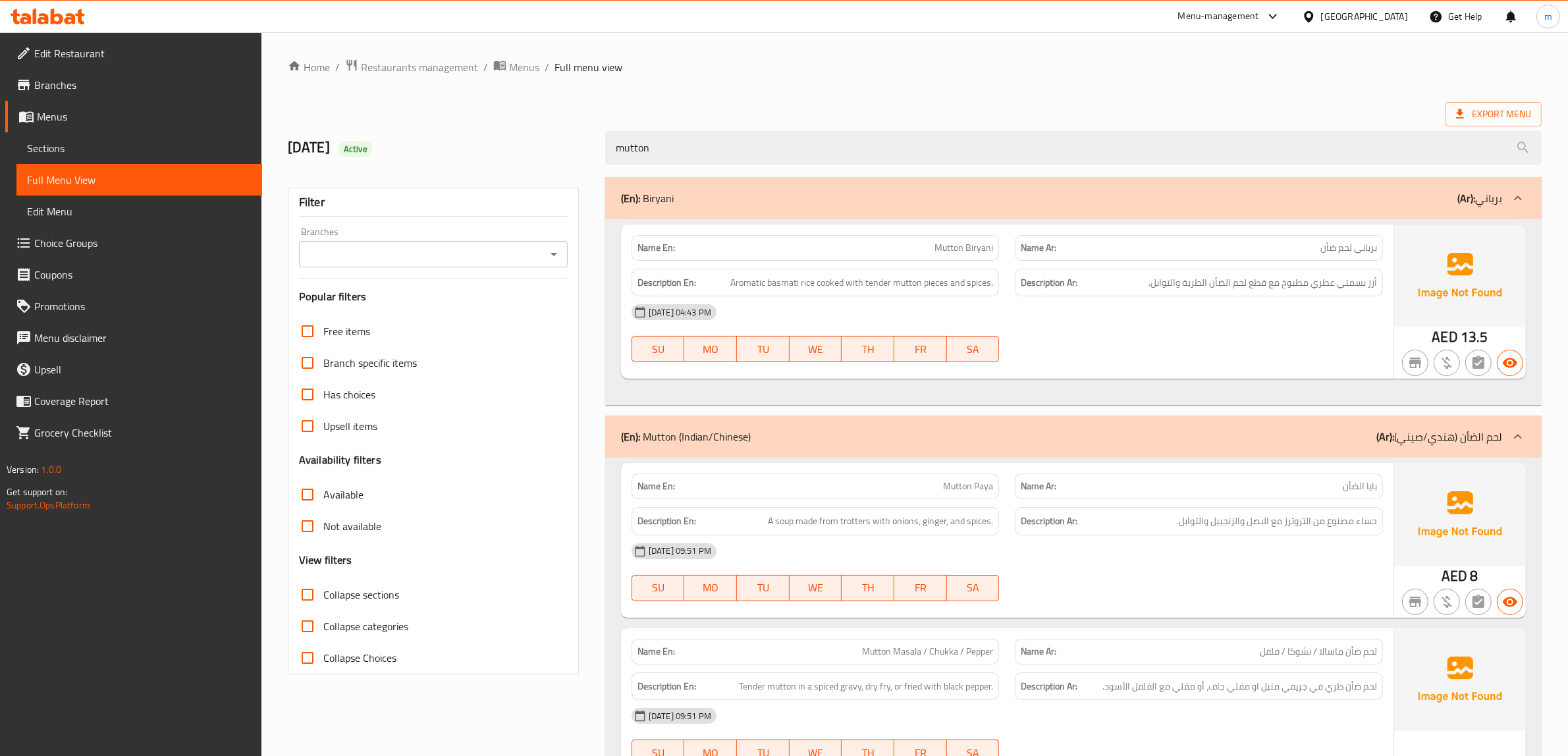
click at [66, 21] on icon at bounding box center [70, 19] width 11 height 11
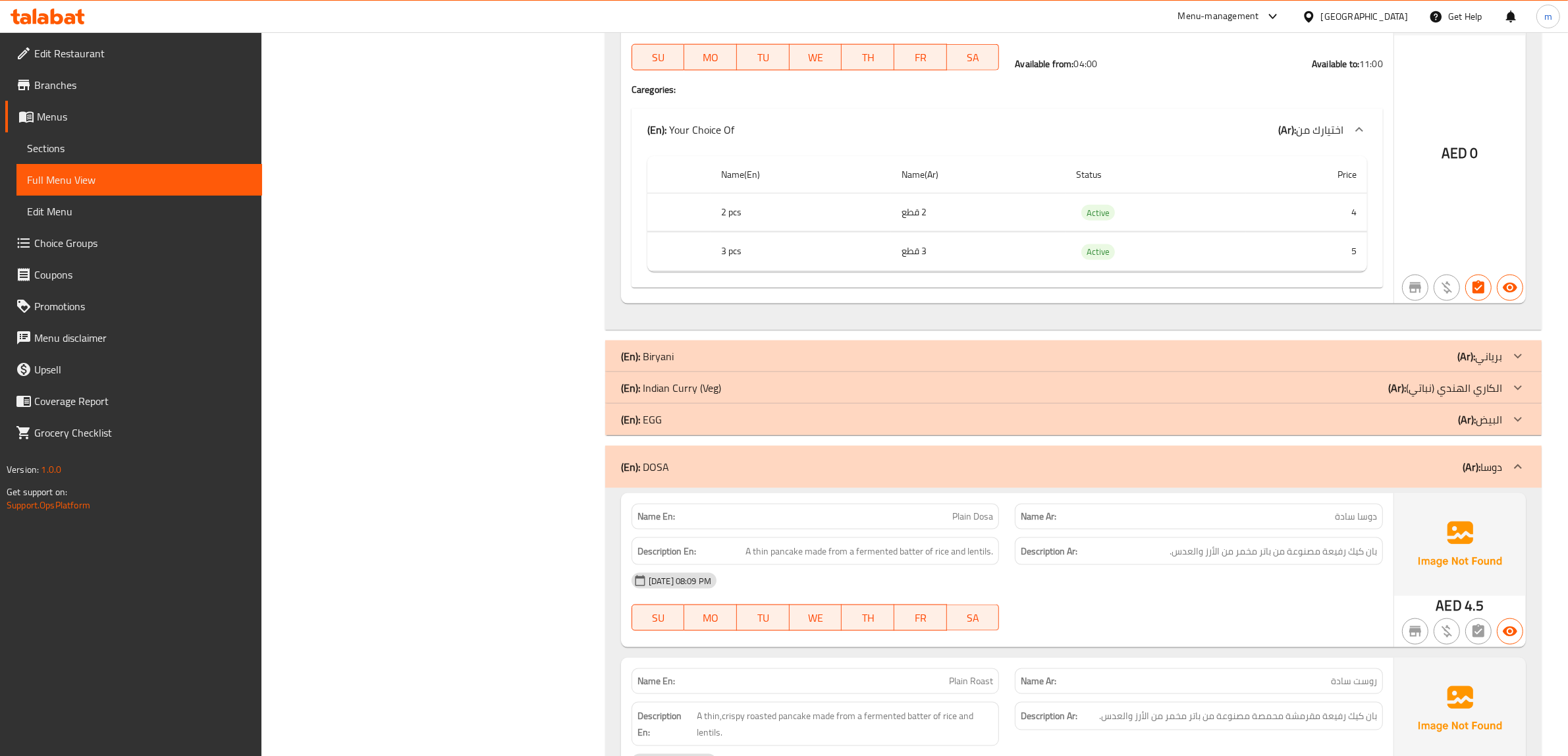
scroll to position [2141, 0]
